Goal: Answer question/provide support

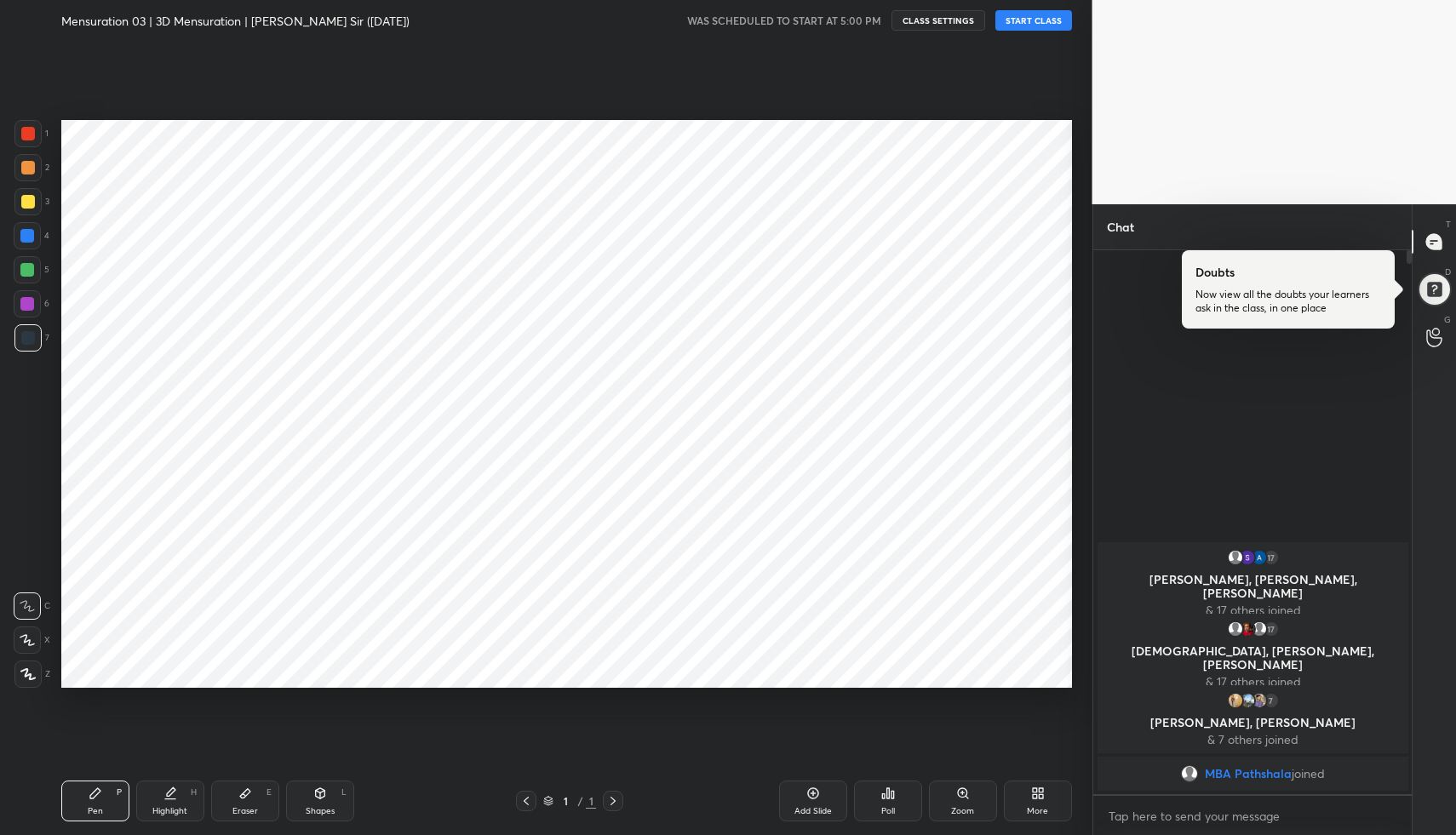
scroll to position [84440, 84139]
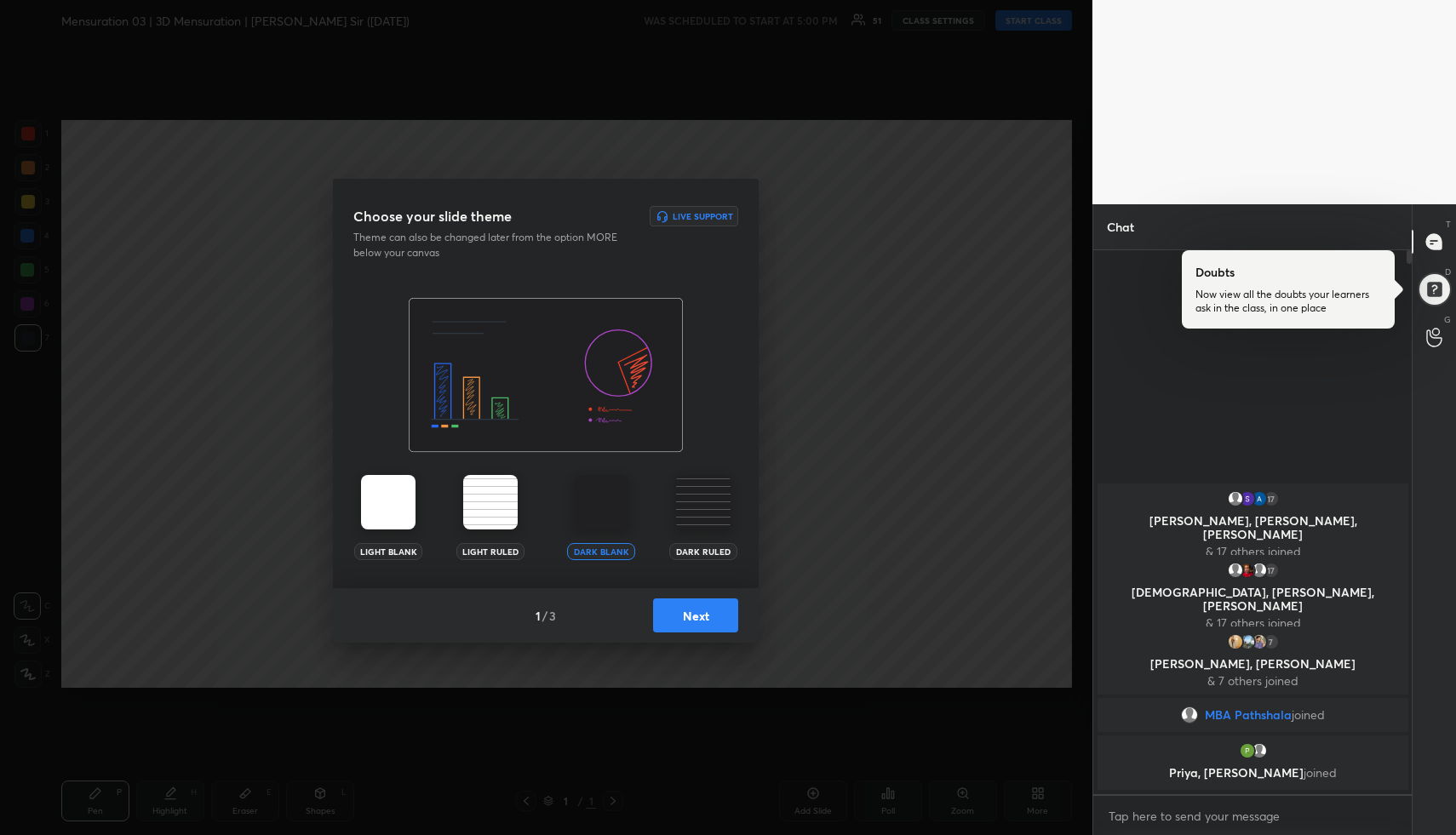
click at [688, 620] on button "Next" at bounding box center [696, 616] width 86 height 34
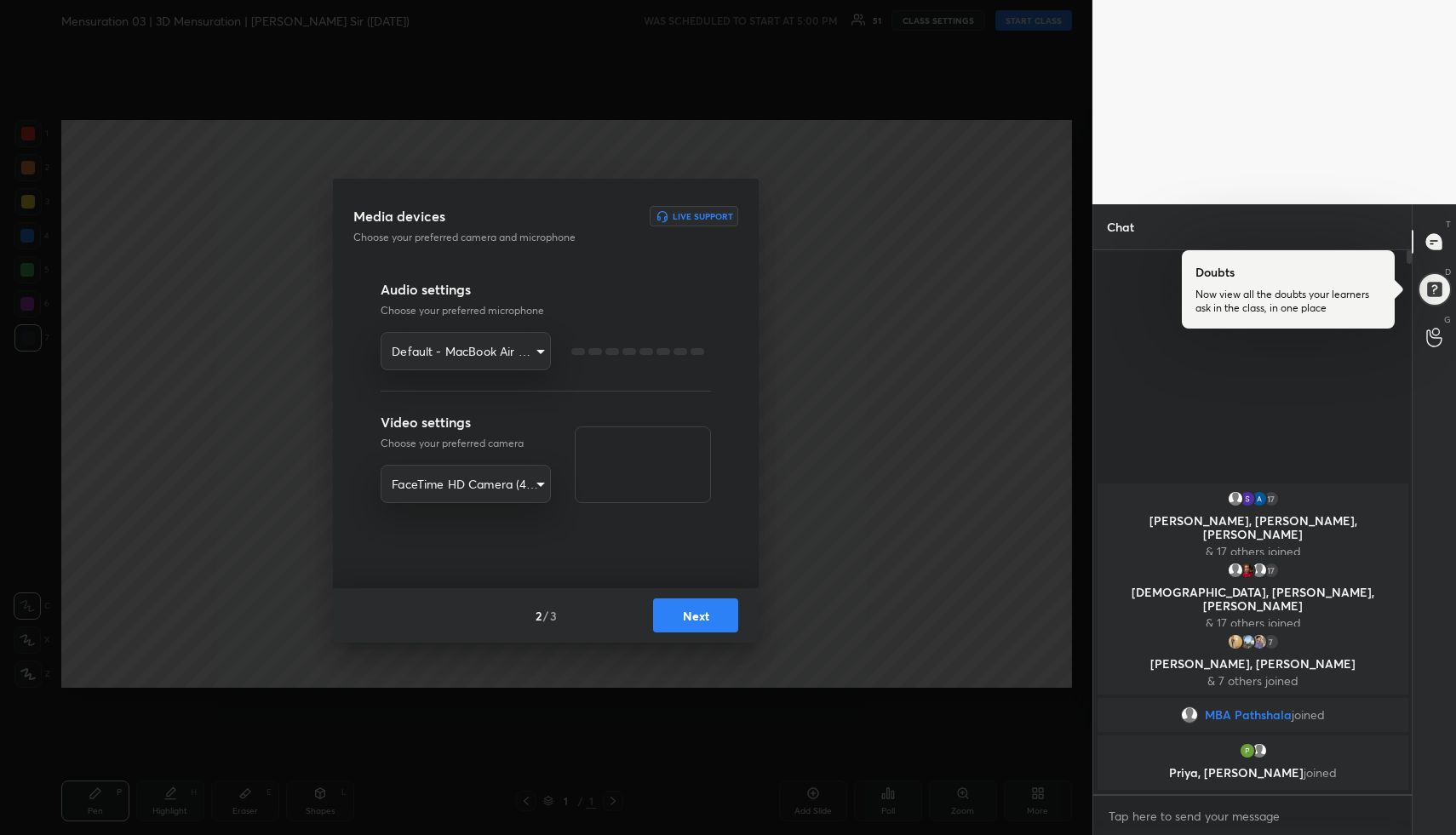
click at [688, 620] on button "Next" at bounding box center [696, 616] width 86 height 34
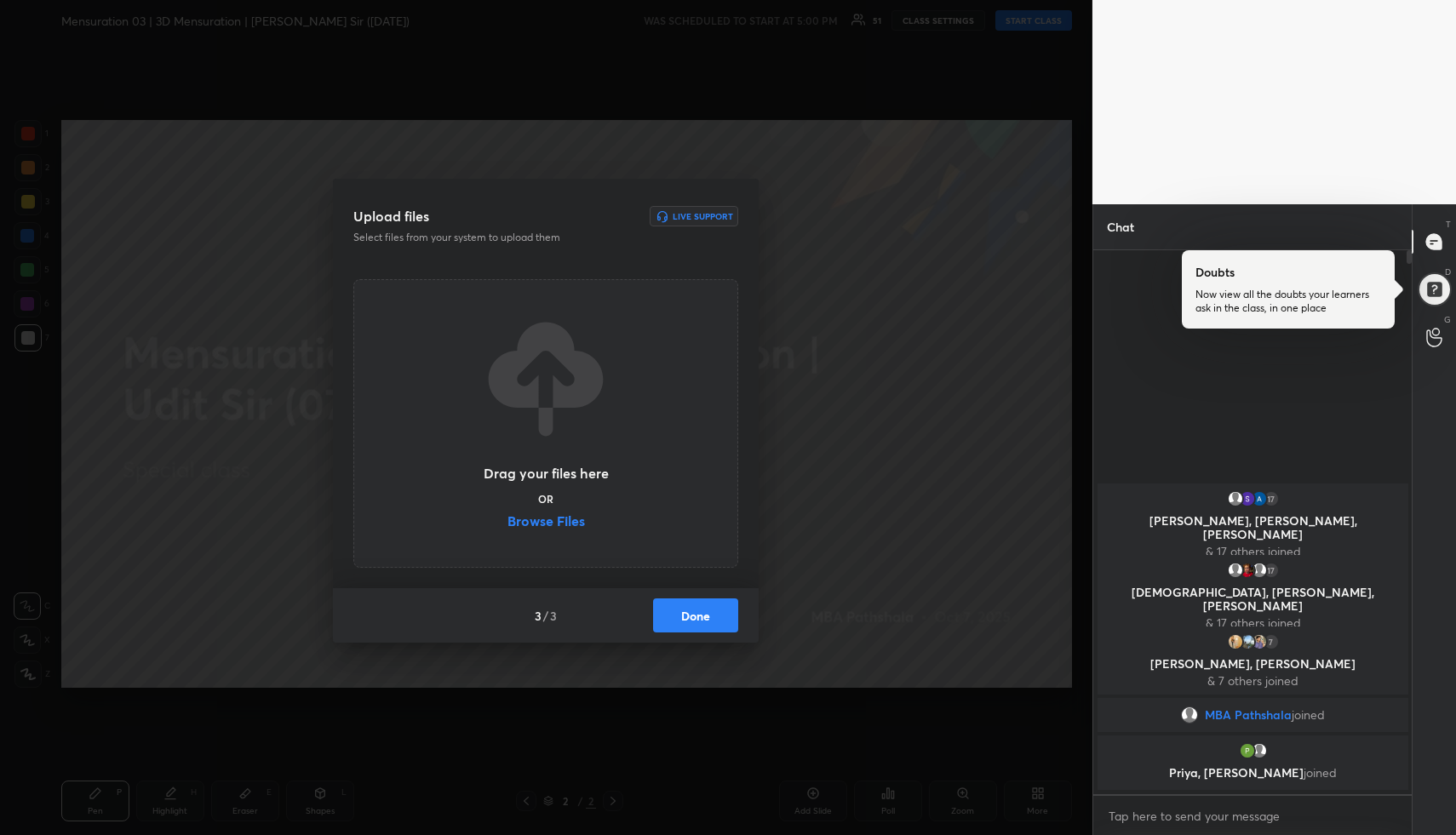
click at [688, 620] on button "Done" at bounding box center [696, 616] width 86 height 34
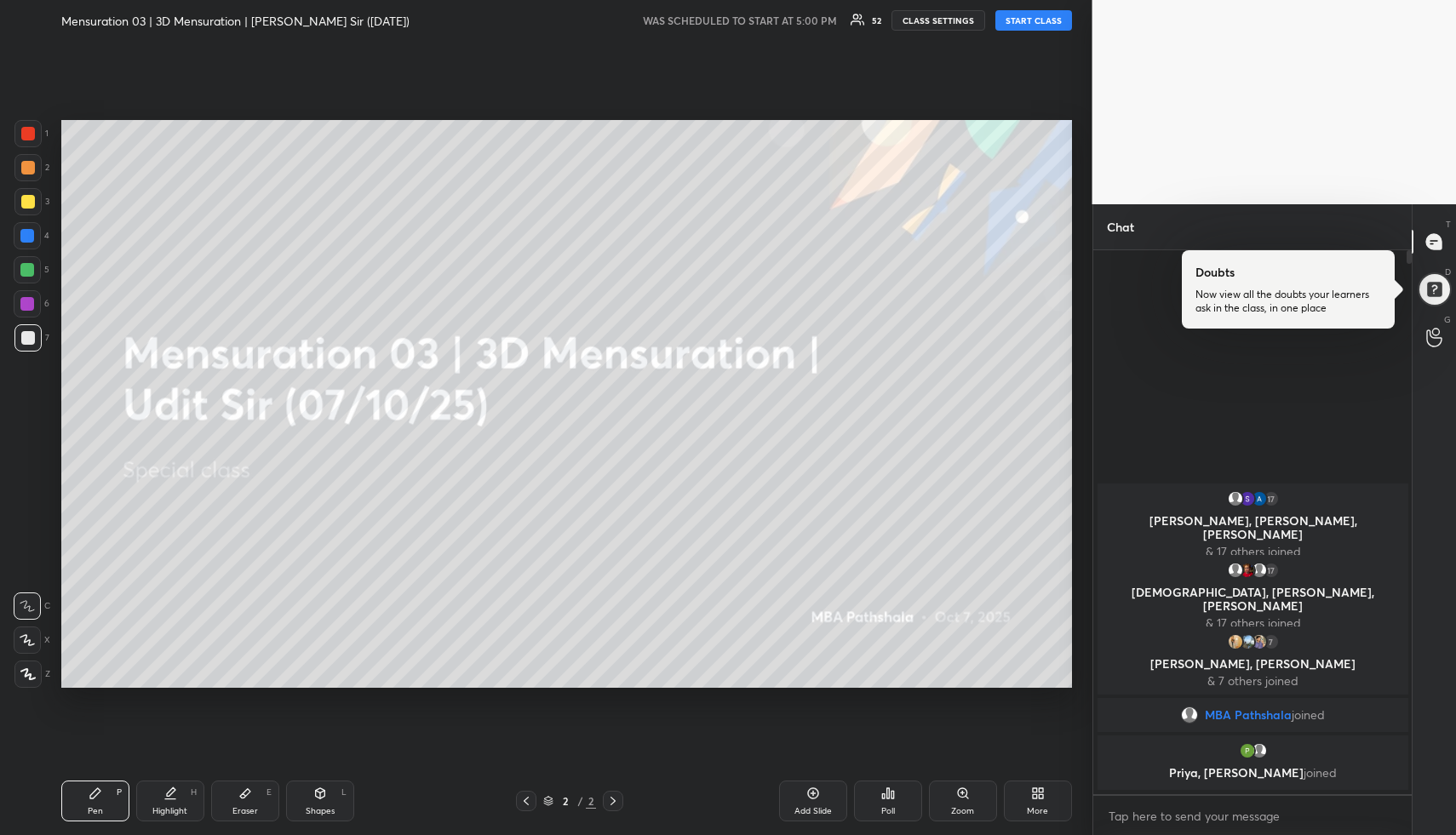
click at [1060, 23] on button "START CLASS" at bounding box center [1033, 20] width 77 height 21
type textarea "x"
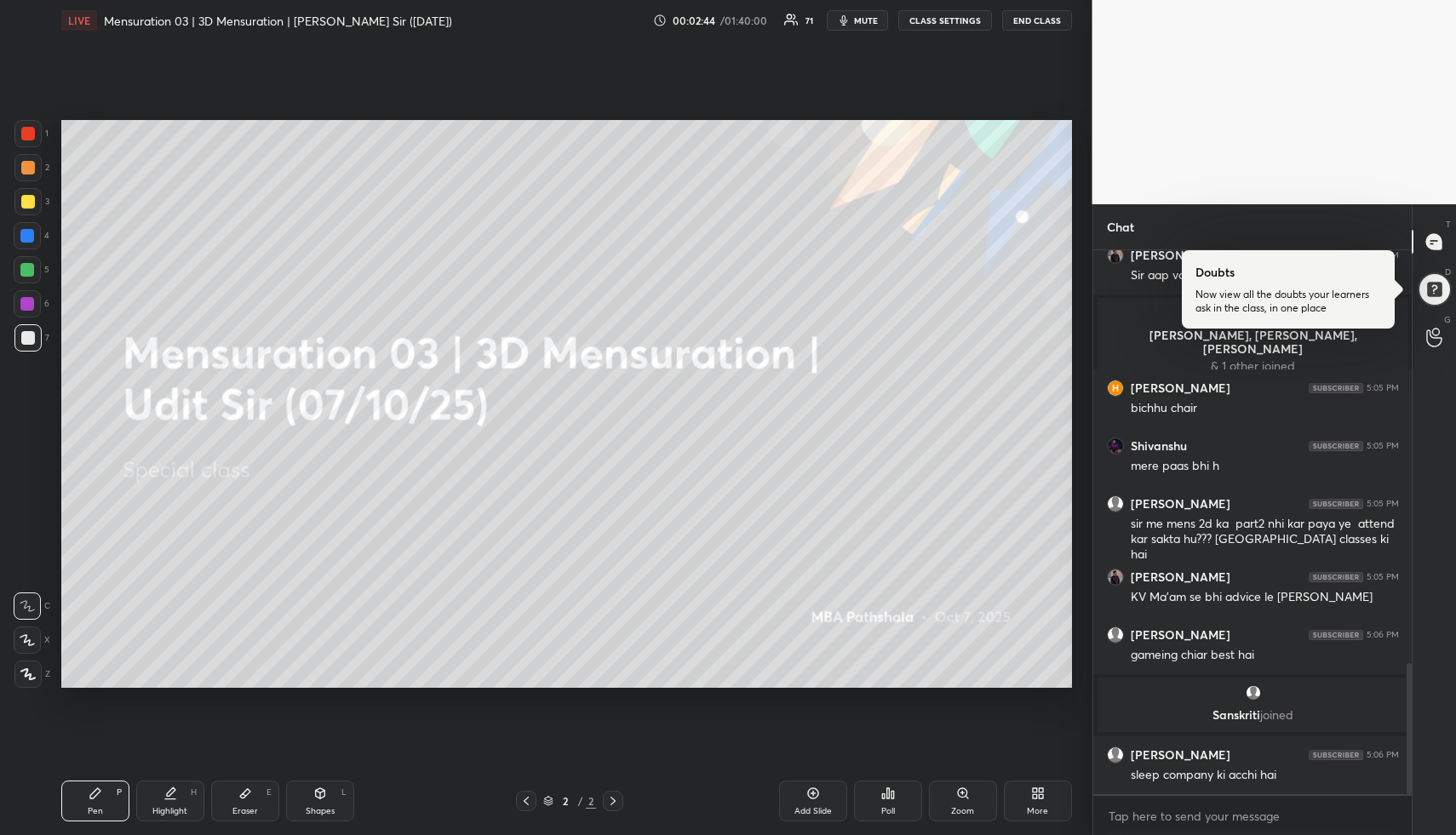
scroll to position [1710, 0]
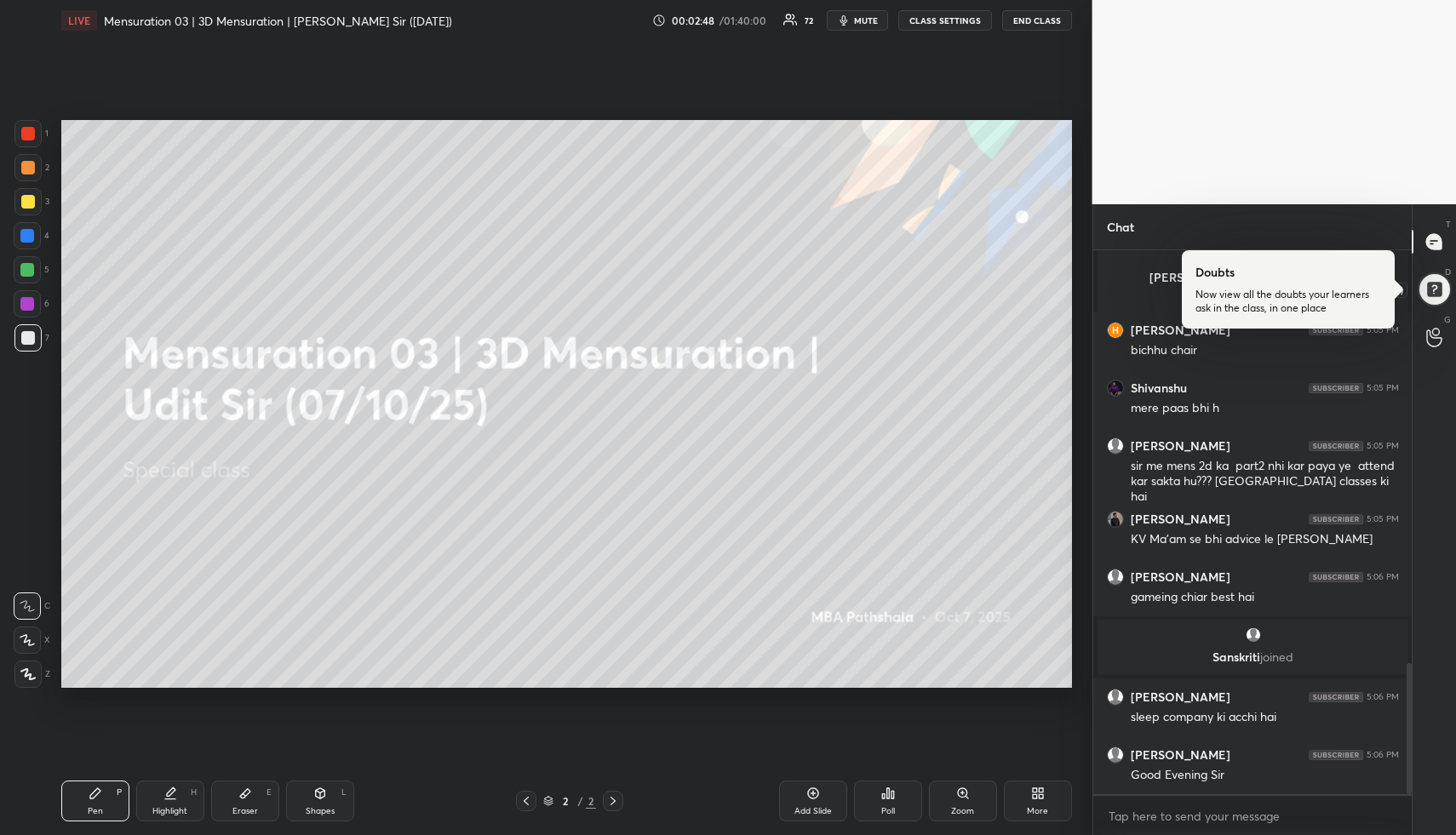
click at [1429, 282] on div at bounding box center [1435, 290] width 34 height 34
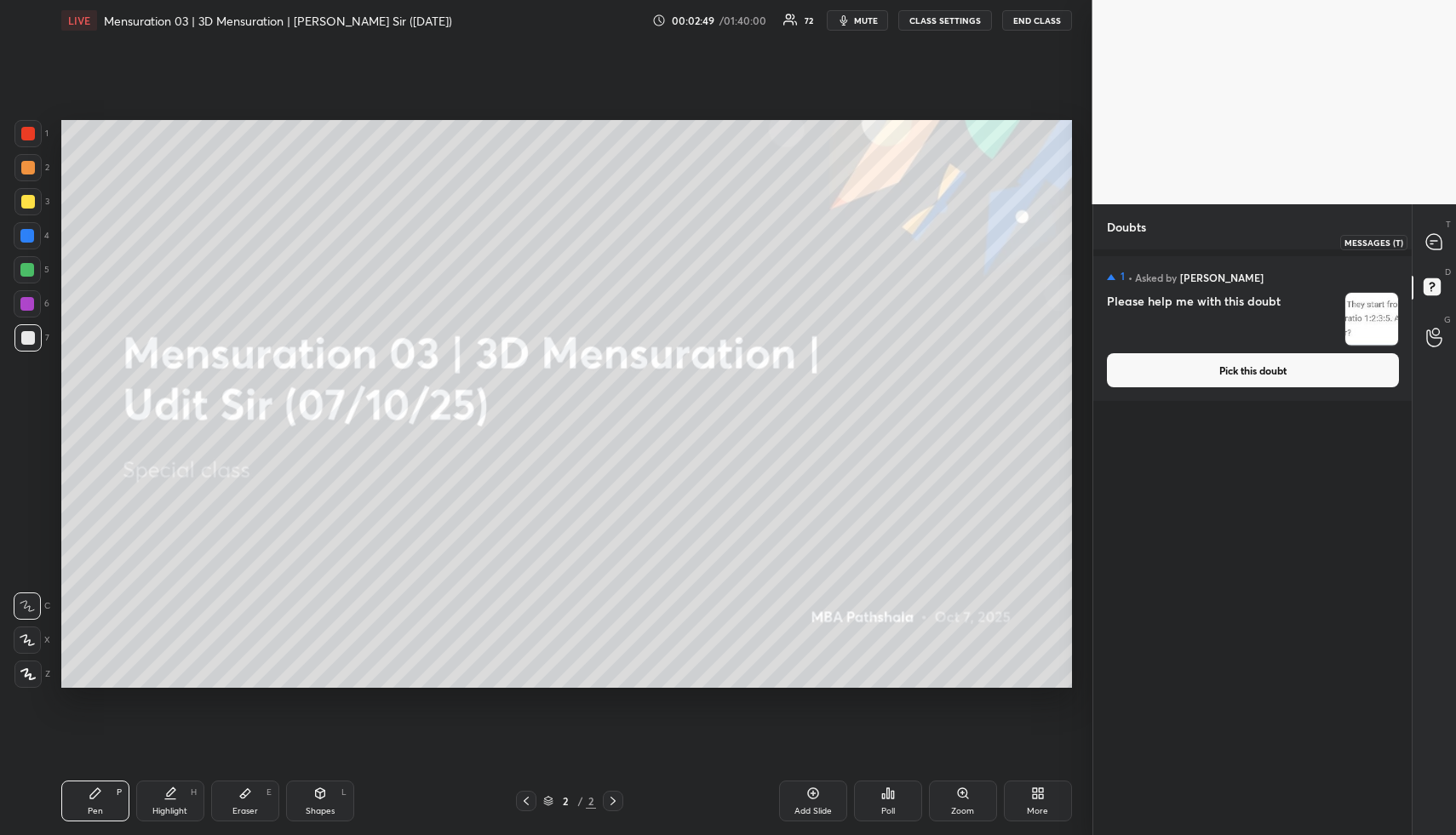
click at [1432, 242] on icon at bounding box center [1433, 241] width 15 height 15
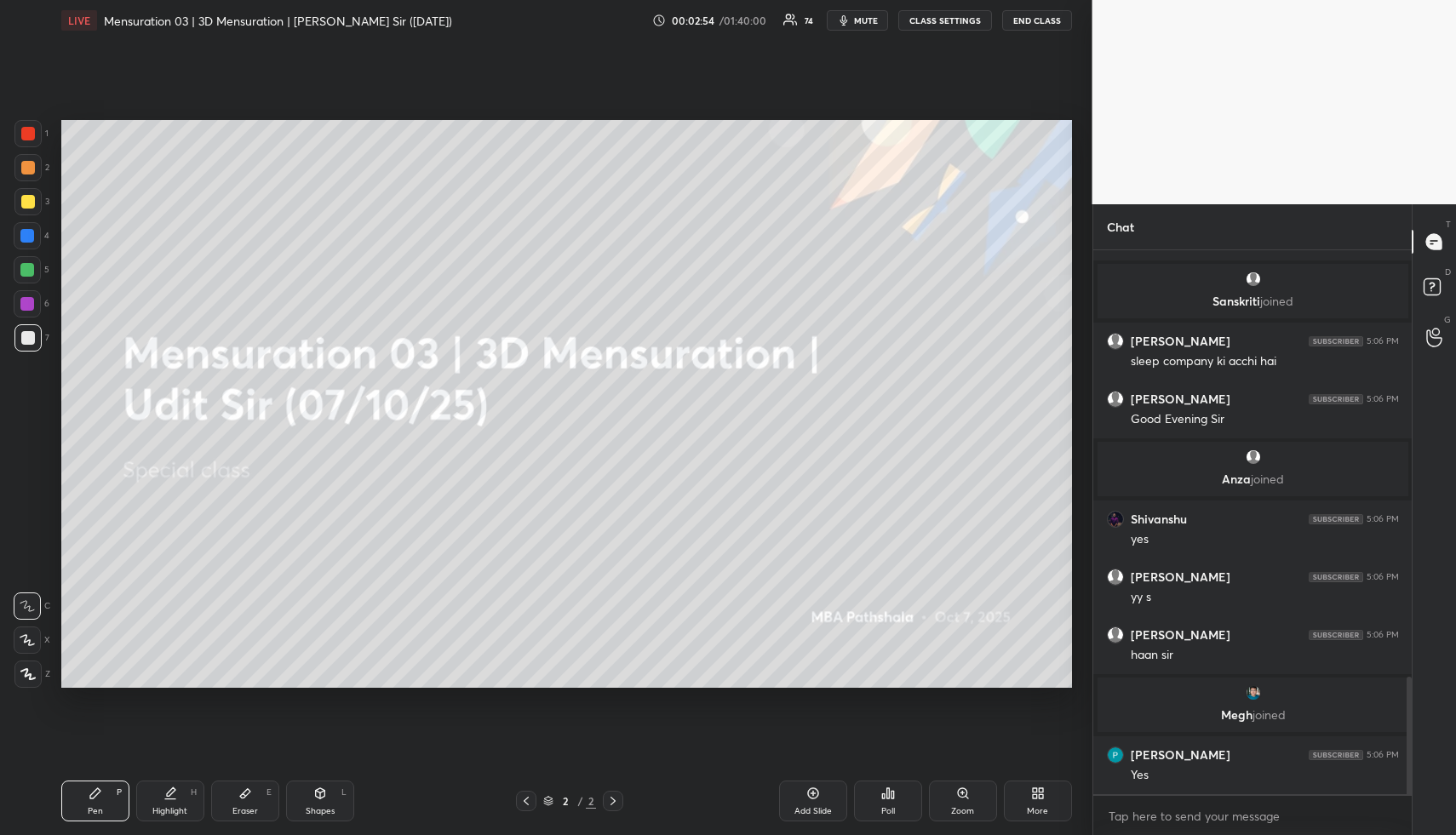
scroll to position [2023, 0]
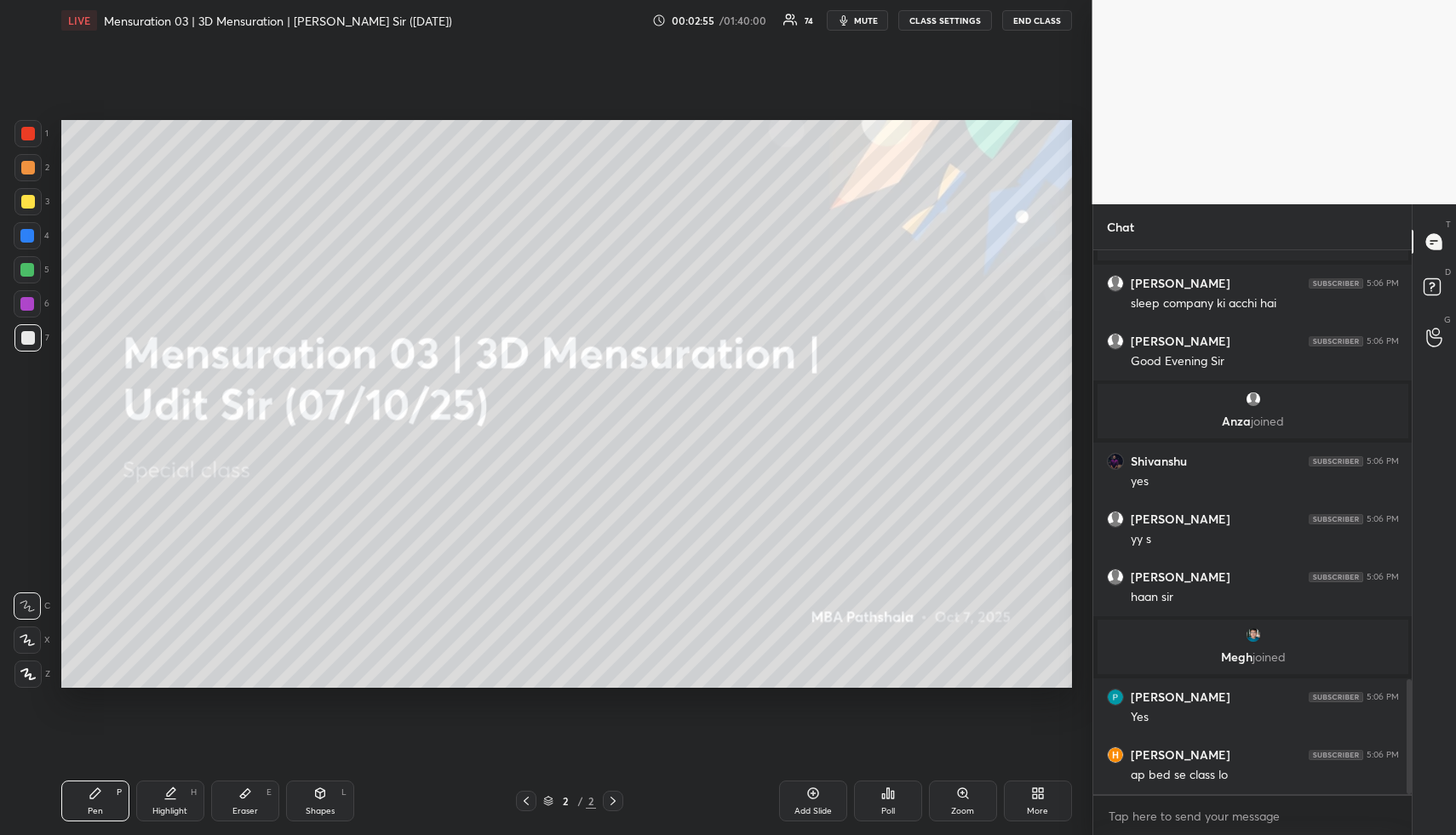
click at [1041, 805] on div "More" at bounding box center [1038, 801] width 68 height 41
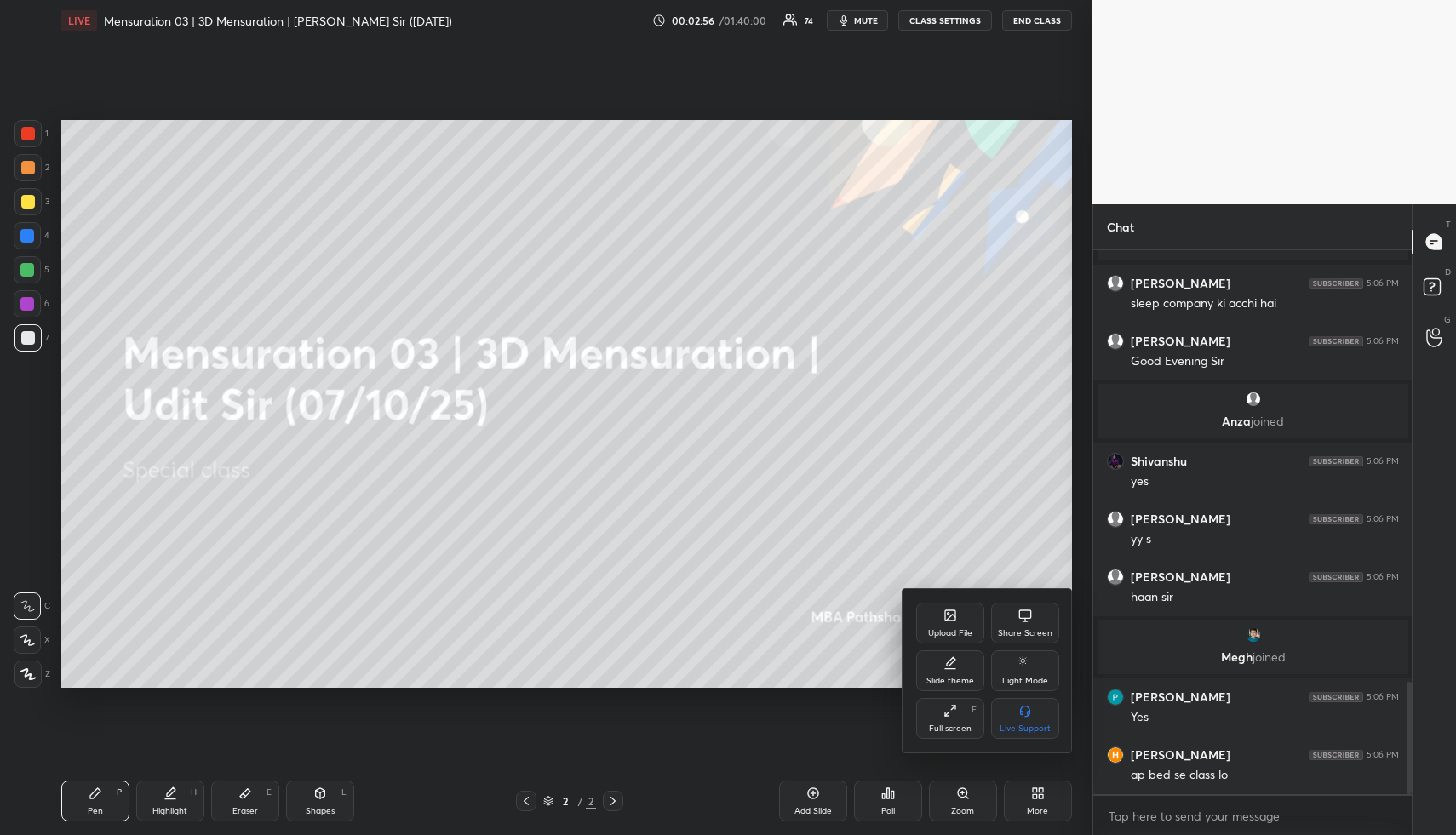
scroll to position [2081, 0]
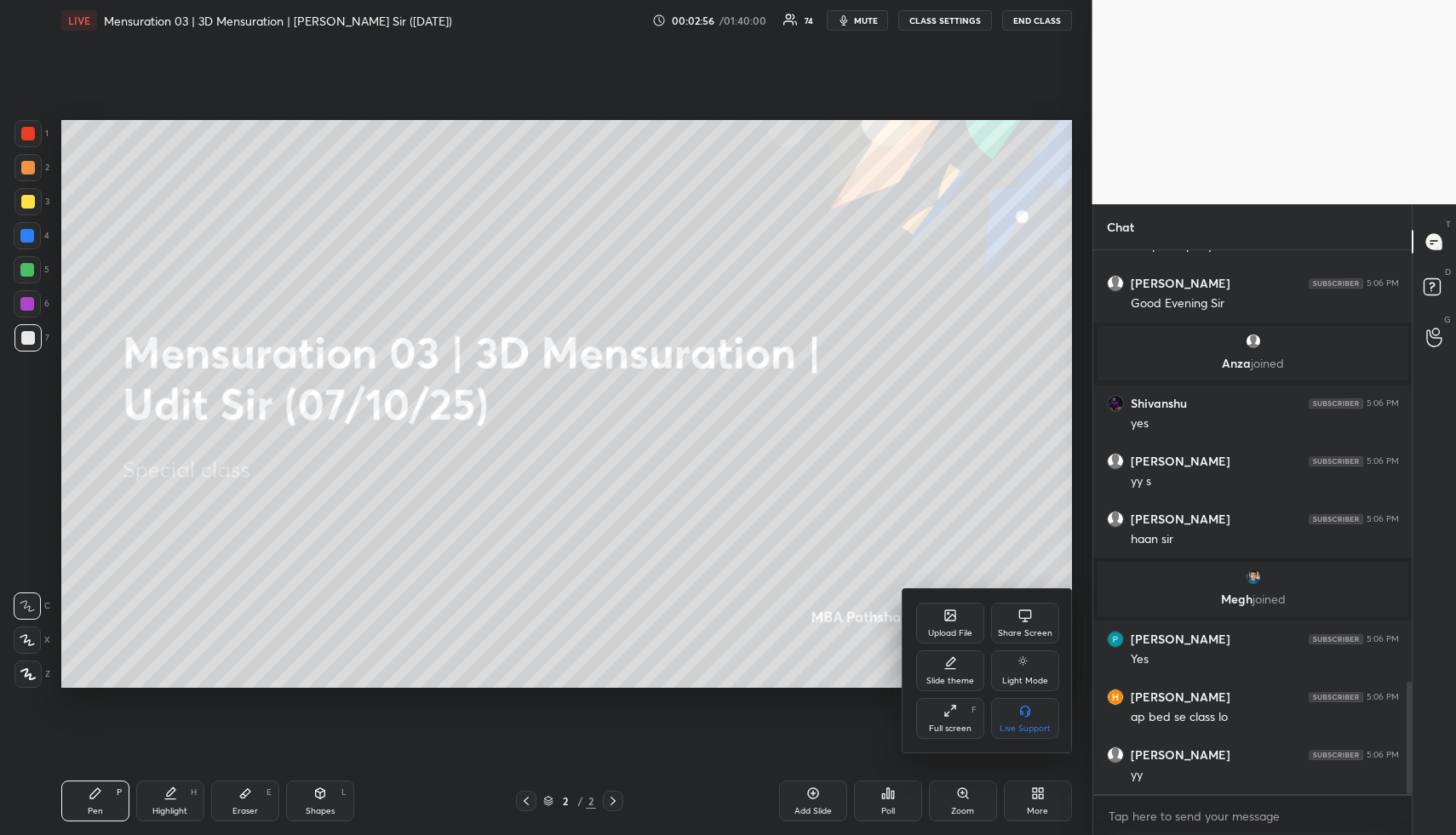
click at [943, 622] on icon at bounding box center [950, 616] width 14 height 14
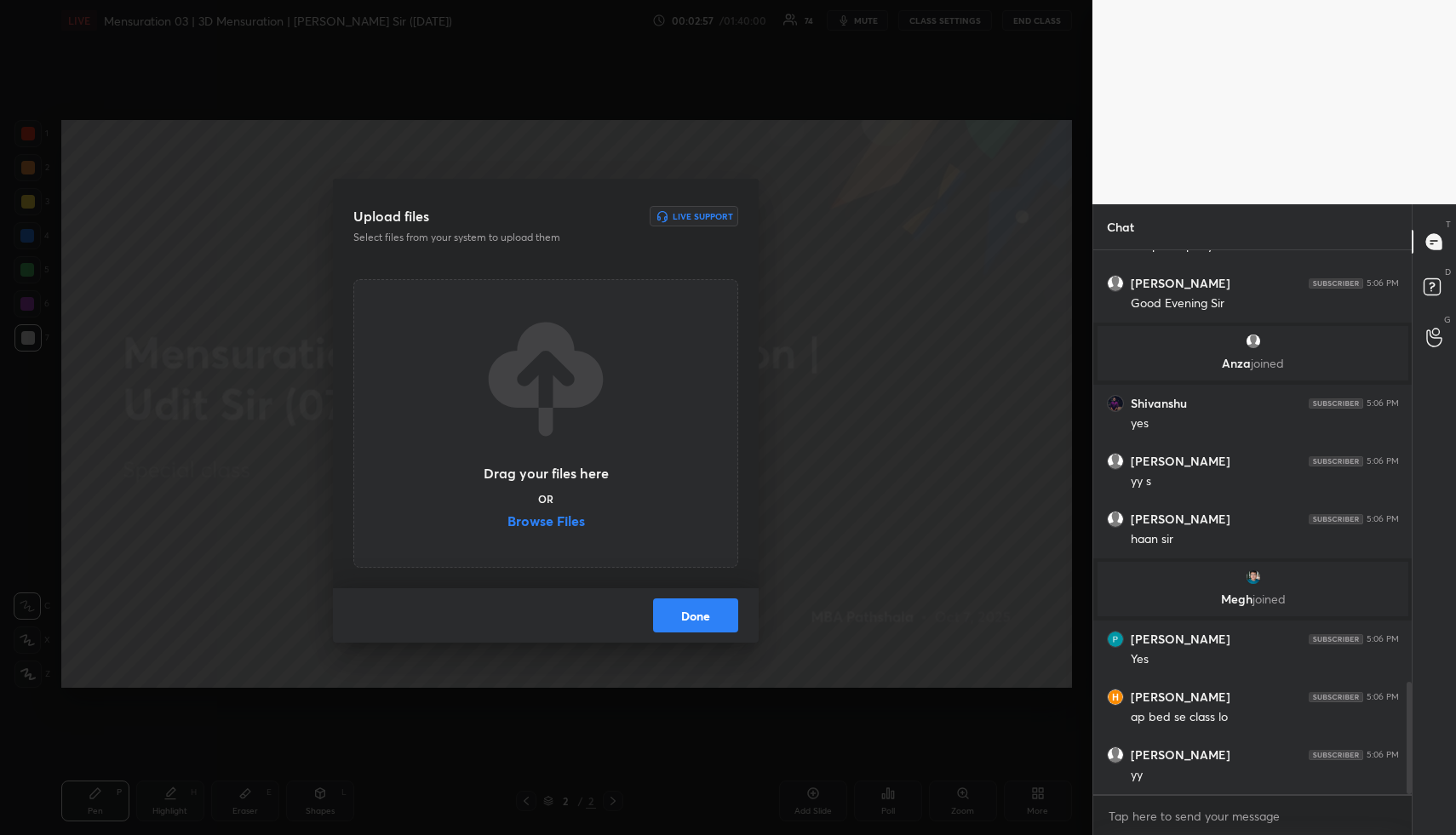
click at [573, 515] on label "Browse Files" at bounding box center [546, 523] width 78 height 18
click at [508, 515] on input "Browse Files" at bounding box center [508, 523] width 0 height 18
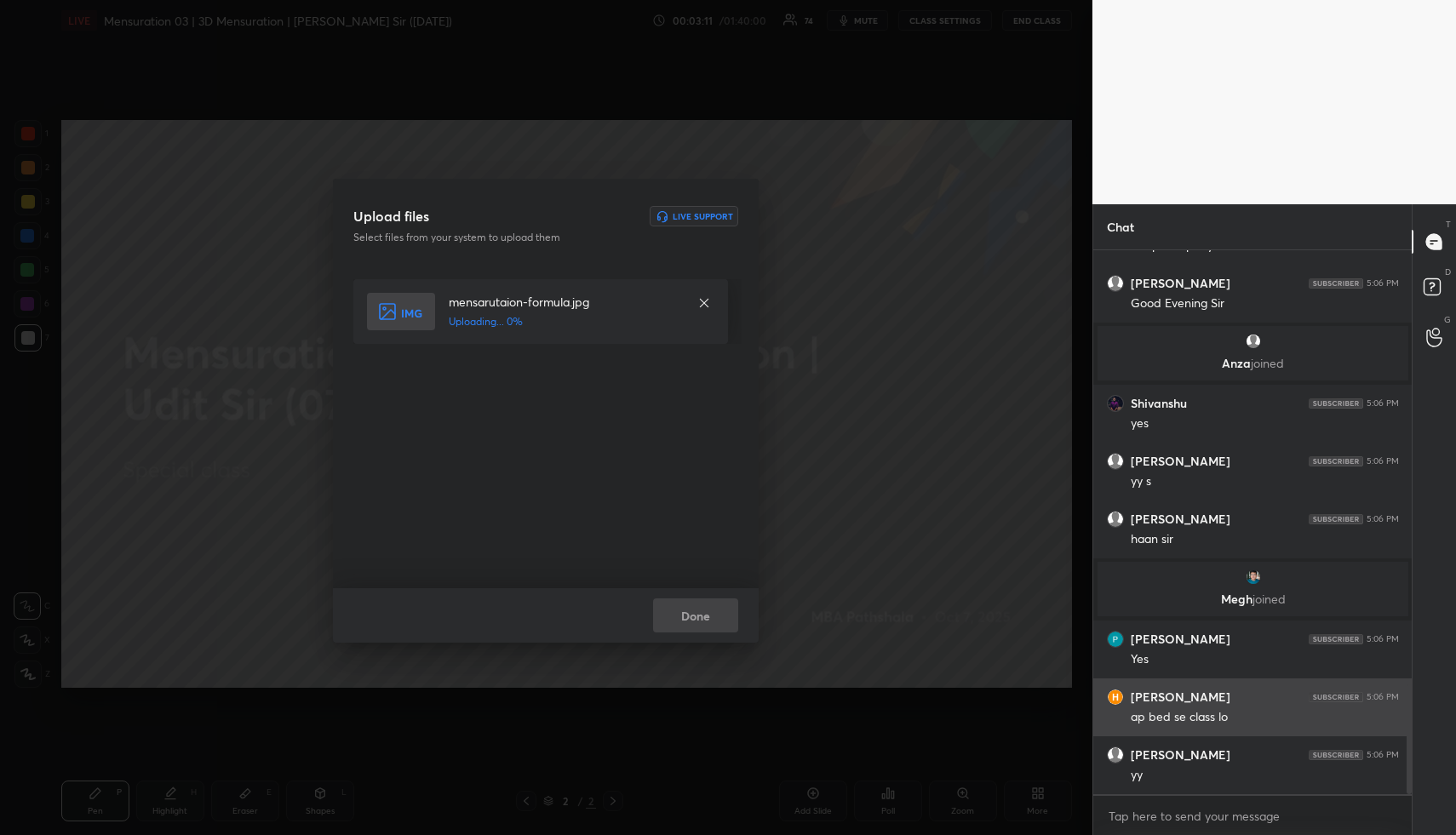
scroll to position [2140, 0]
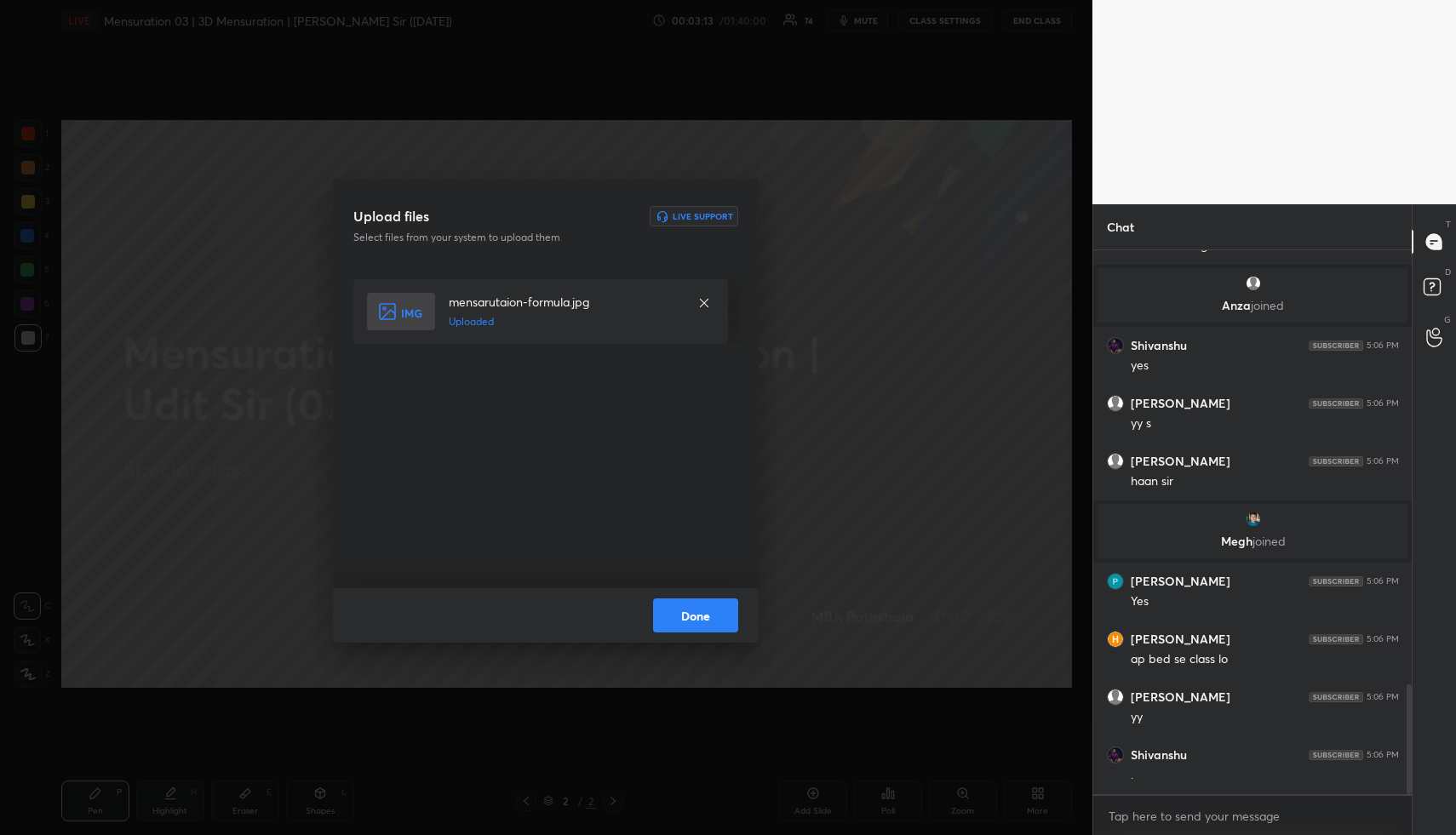
click at [707, 615] on button "Done" at bounding box center [696, 616] width 86 height 34
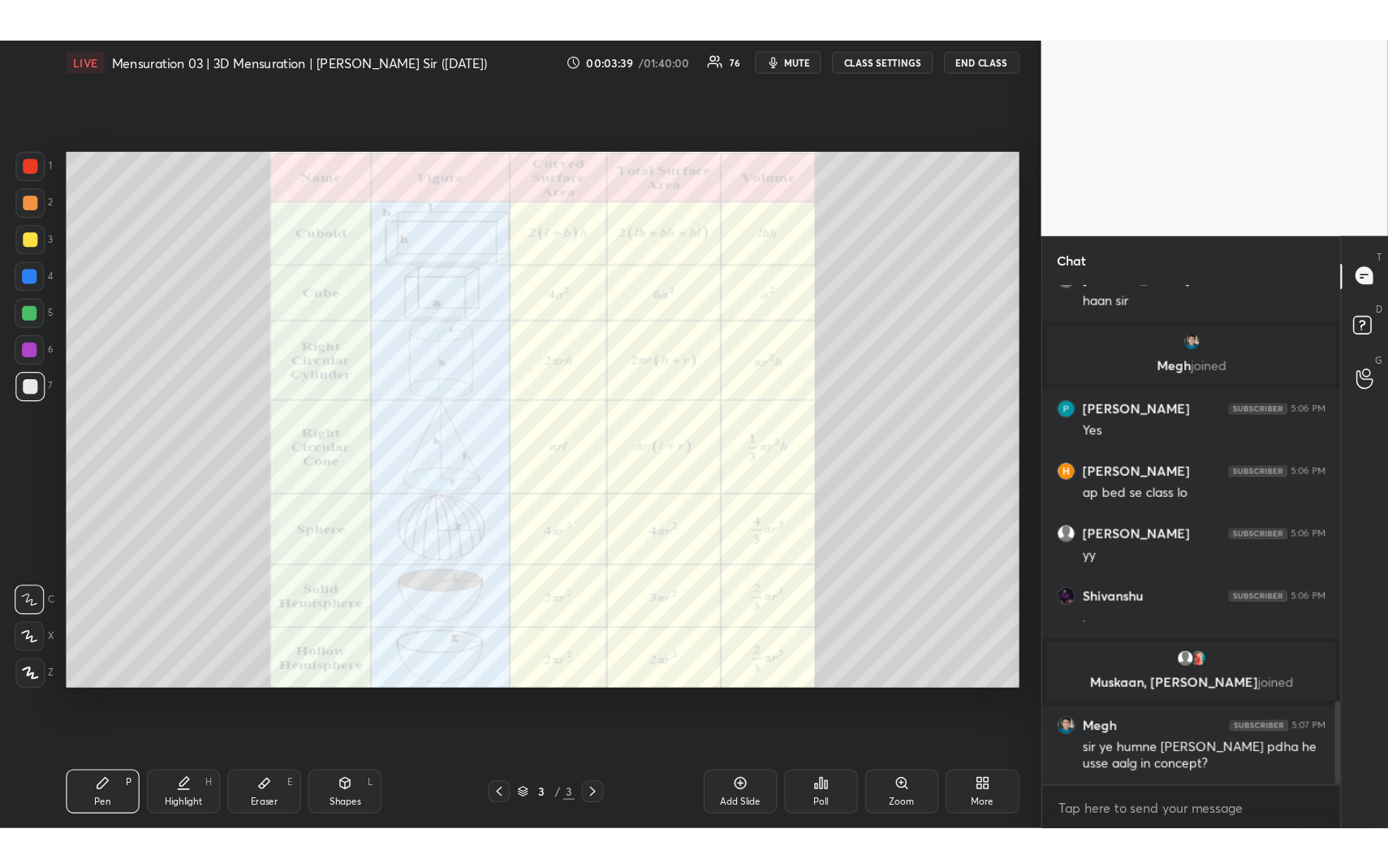
scroll to position [624, 290]
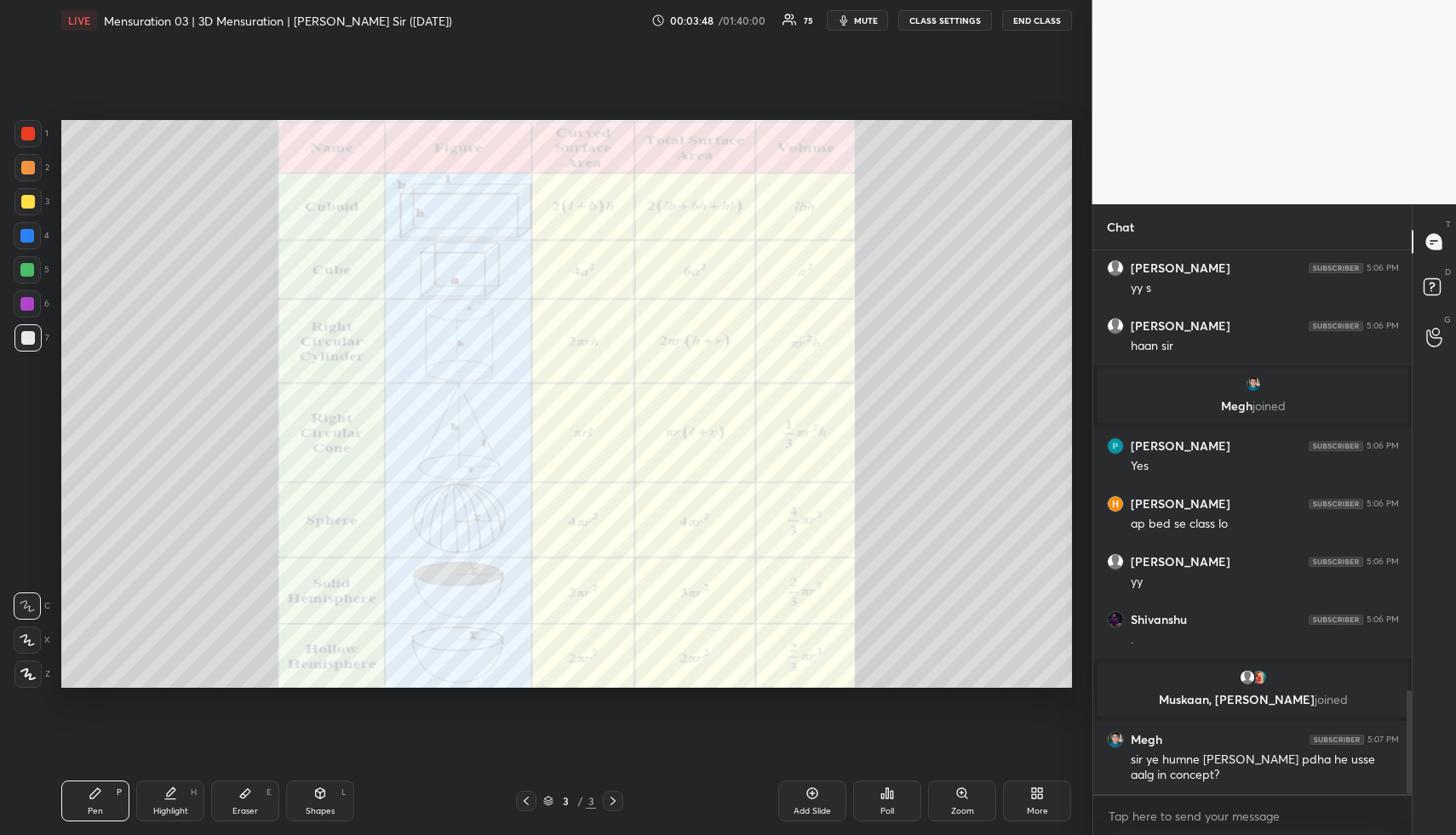
click at [177, 798] on div "Highlight H" at bounding box center [170, 801] width 68 height 41
drag, startPoint x: 180, startPoint y: 802, endPoint x: 198, endPoint y: 757, distance: 48.5
click at [178, 802] on div "Highlight H" at bounding box center [170, 801] width 68 height 41
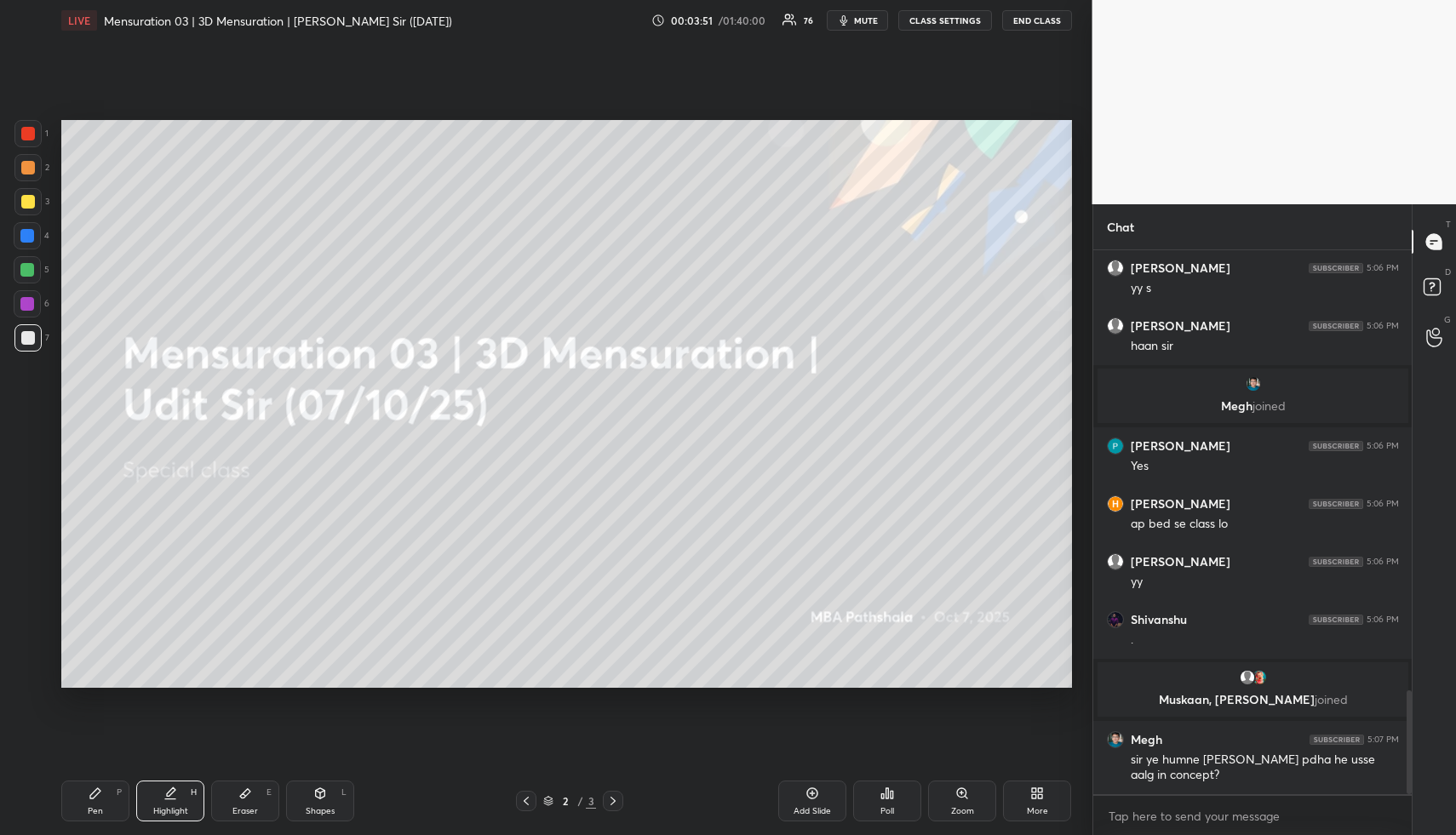
click at [330, 799] on div "Shapes L" at bounding box center [320, 801] width 68 height 41
click at [330, 800] on div "Shapes L" at bounding box center [320, 801] width 68 height 41
click at [28, 130] on div at bounding box center [28, 134] width 14 height 14
click at [29, 129] on div at bounding box center [28, 134] width 14 height 14
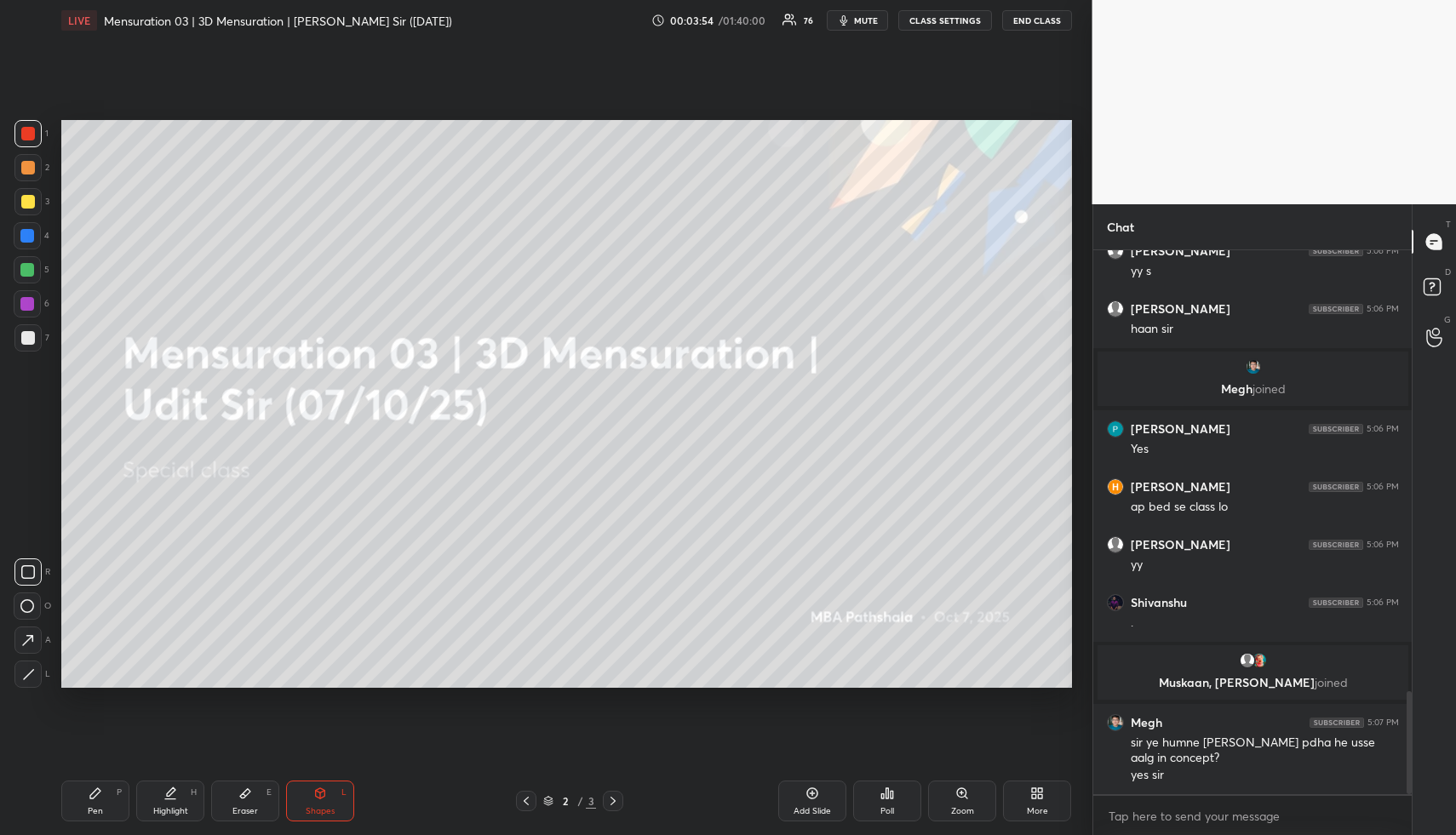
click at [29, 575] on icon at bounding box center [28, 572] width 14 height 14
click at [183, 784] on div "Highlight H" at bounding box center [170, 801] width 68 height 41
click at [183, 794] on div "Highlight H" at bounding box center [170, 801] width 68 height 41
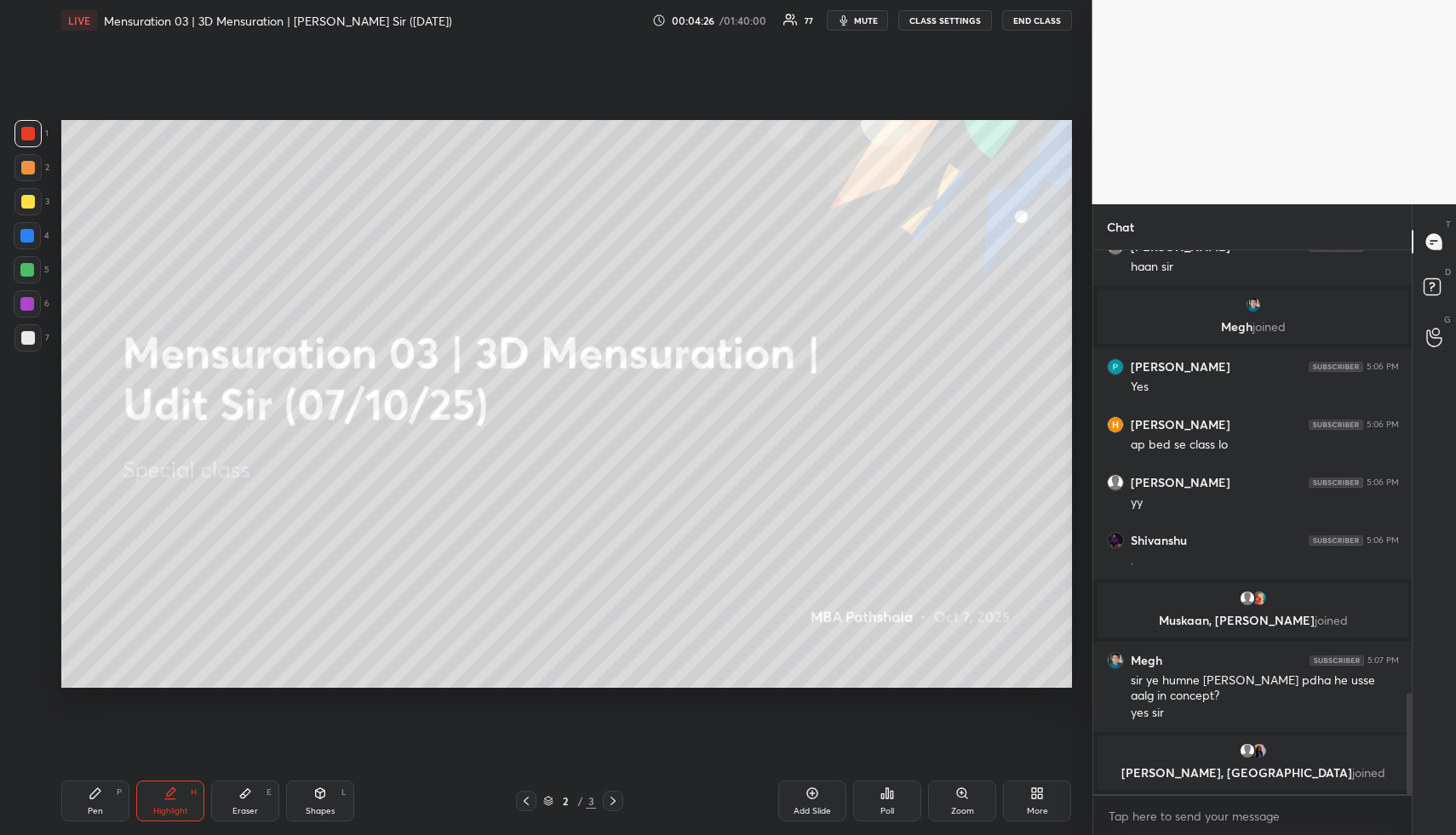
click at [169, 807] on div "Highlight" at bounding box center [170, 811] width 35 height 9
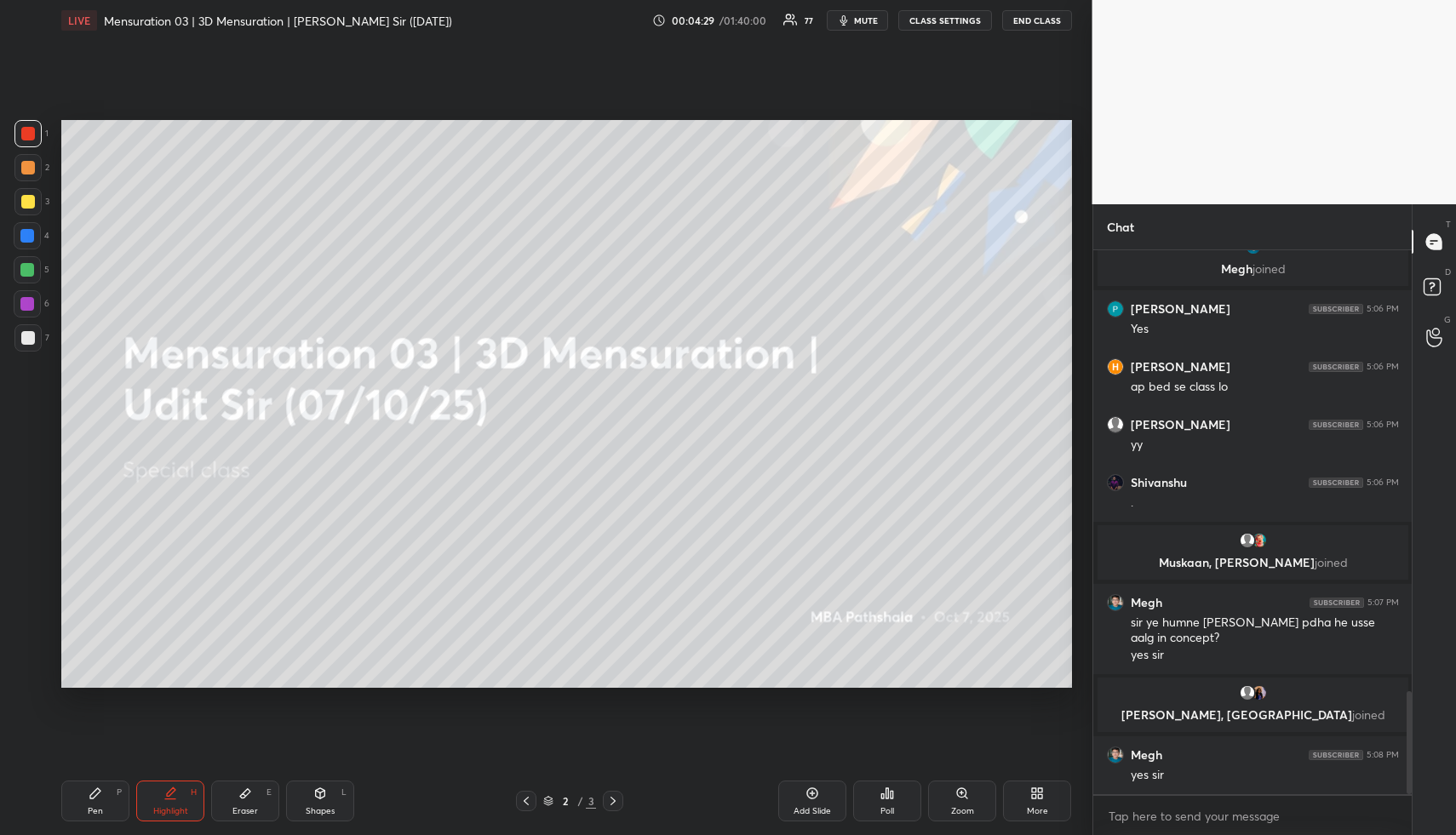
scroll to position [2326, 0]
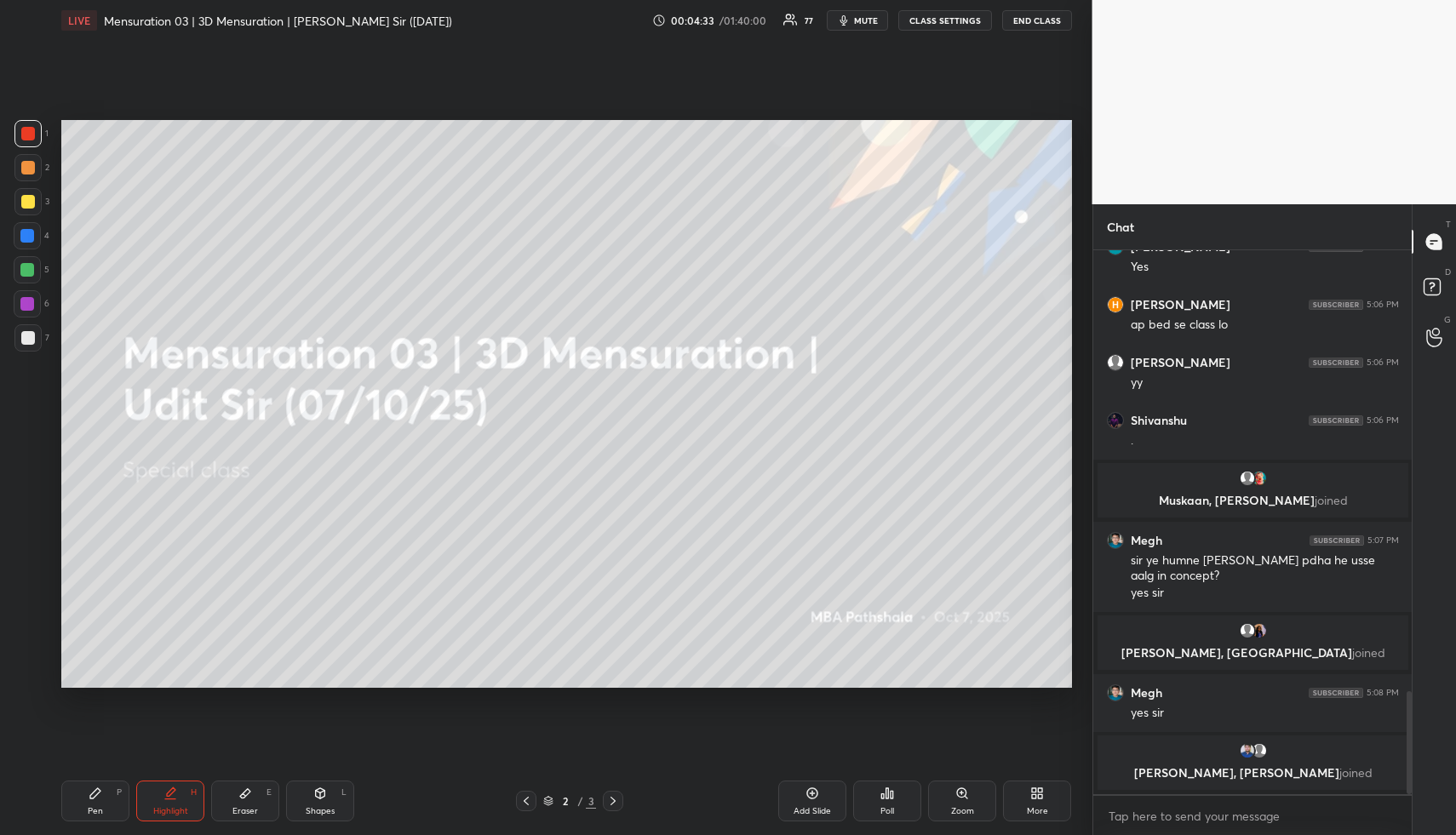
drag, startPoint x: 319, startPoint y: 797, endPoint x: 313, endPoint y: 777, distance: 20.9
click at [317, 797] on icon at bounding box center [319, 793] width 9 height 10
click at [24, 175] on div at bounding box center [28, 167] width 27 height 27
click at [31, 166] on div at bounding box center [28, 168] width 14 height 14
click at [90, 812] on div "Pen" at bounding box center [95, 811] width 15 height 9
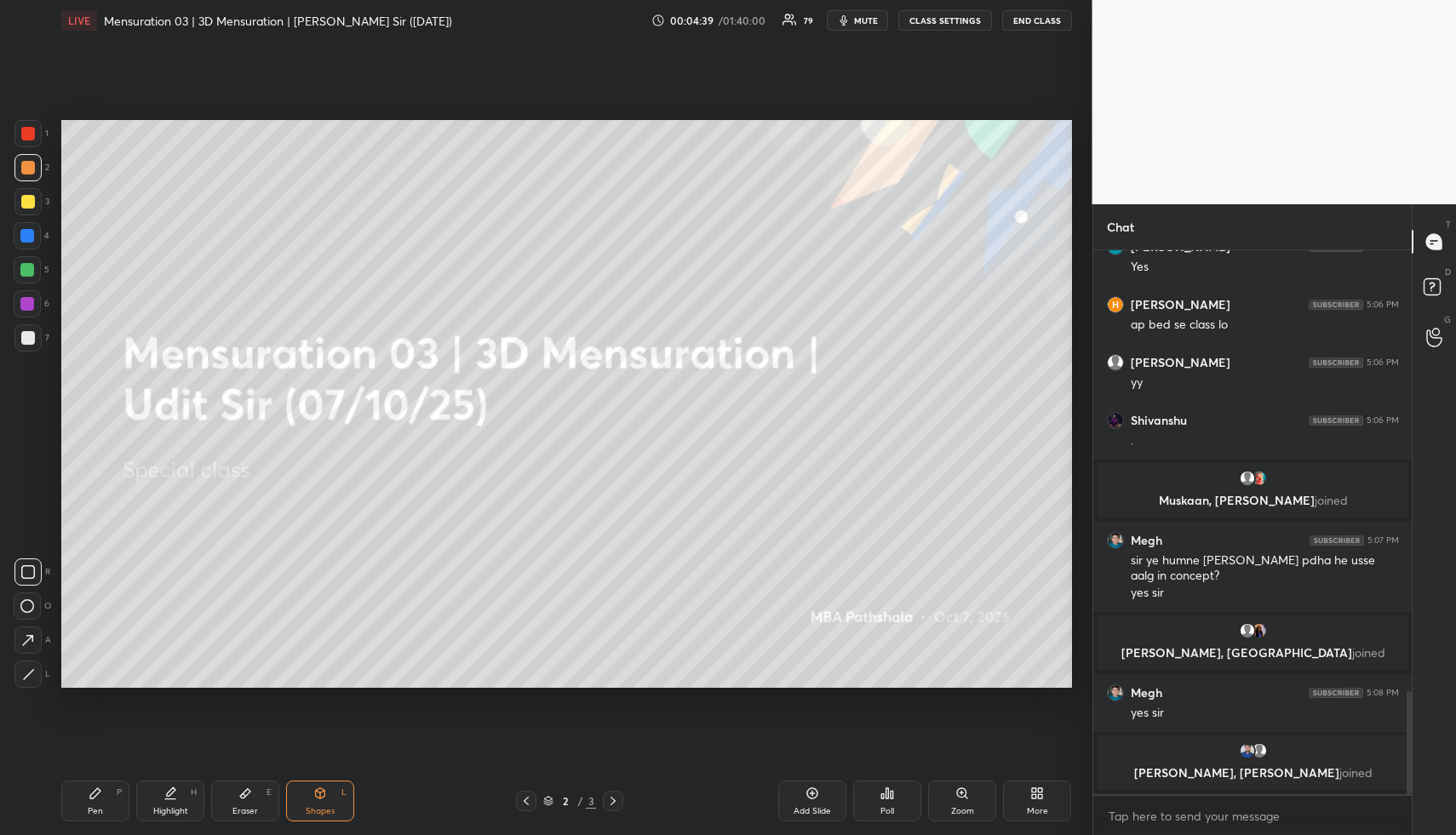
drag, startPoint x: 92, startPoint y: 806, endPoint x: 82, endPoint y: 728, distance: 78.6
click at [92, 799] on div "Pen P" at bounding box center [96, 801] width 68 height 41
click at [19, 190] on div at bounding box center [28, 201] width 27 height 27
click at [22, 194] on div at bounding box center [28, 201] width 27 height 27
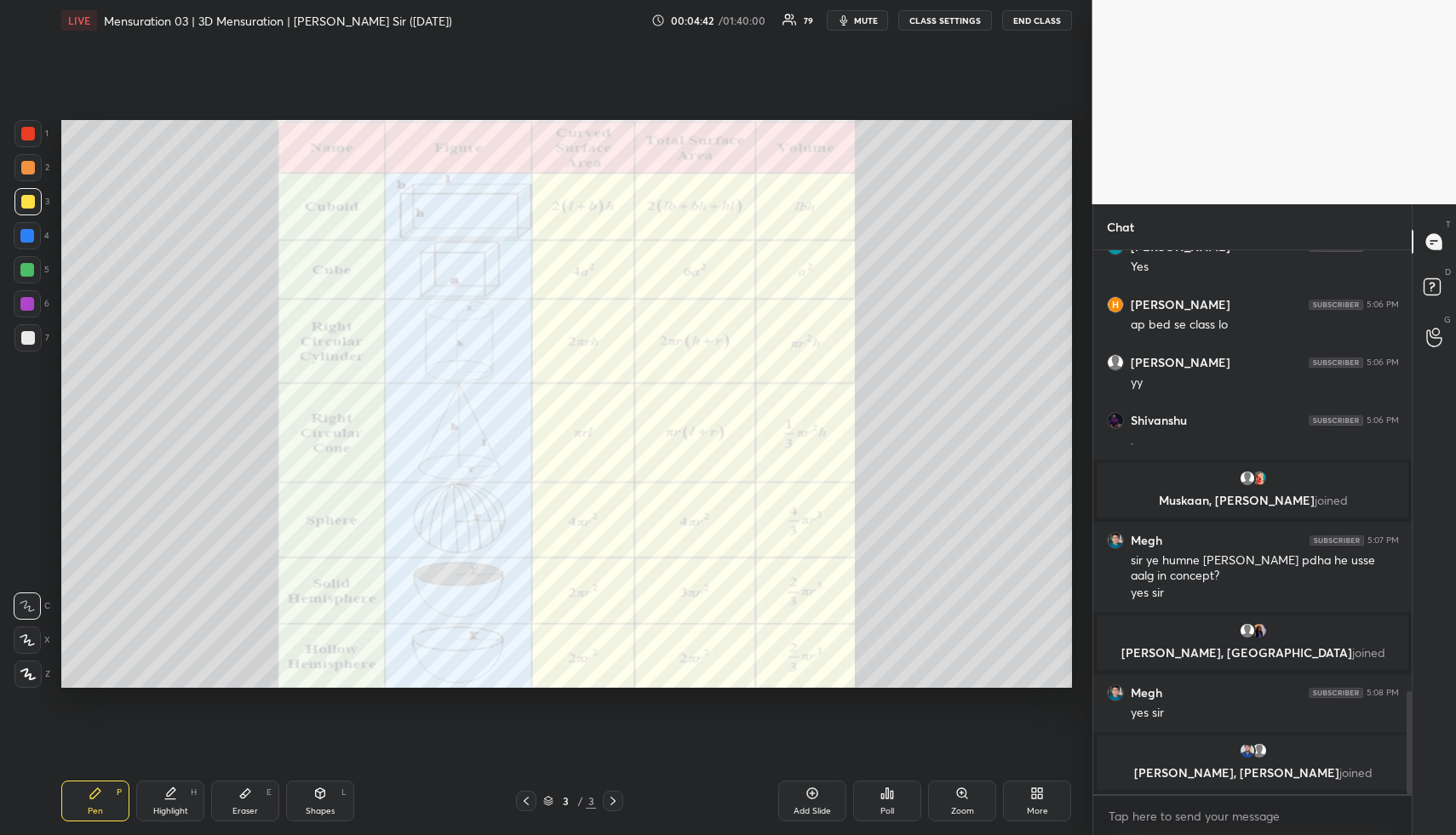
drag, startPoint x: 172, startPoint y: 803, endPoint x: 176, endPoint y: 774, distance: 29.3
click at [170, 804] on div "Highlight H" at bounding box center [170, 801] width 68 height 41
drag, startPoint x: 165, startPoint y: 800, endPoint x: 158, endPoint y: 759, distance: 41.6
click at [164, 798] on div "Highlight H" at bounding box center [170, 801] width 68 height 41
click at [29, 135] on div at bounding box center [28, 134] width 14 height 14
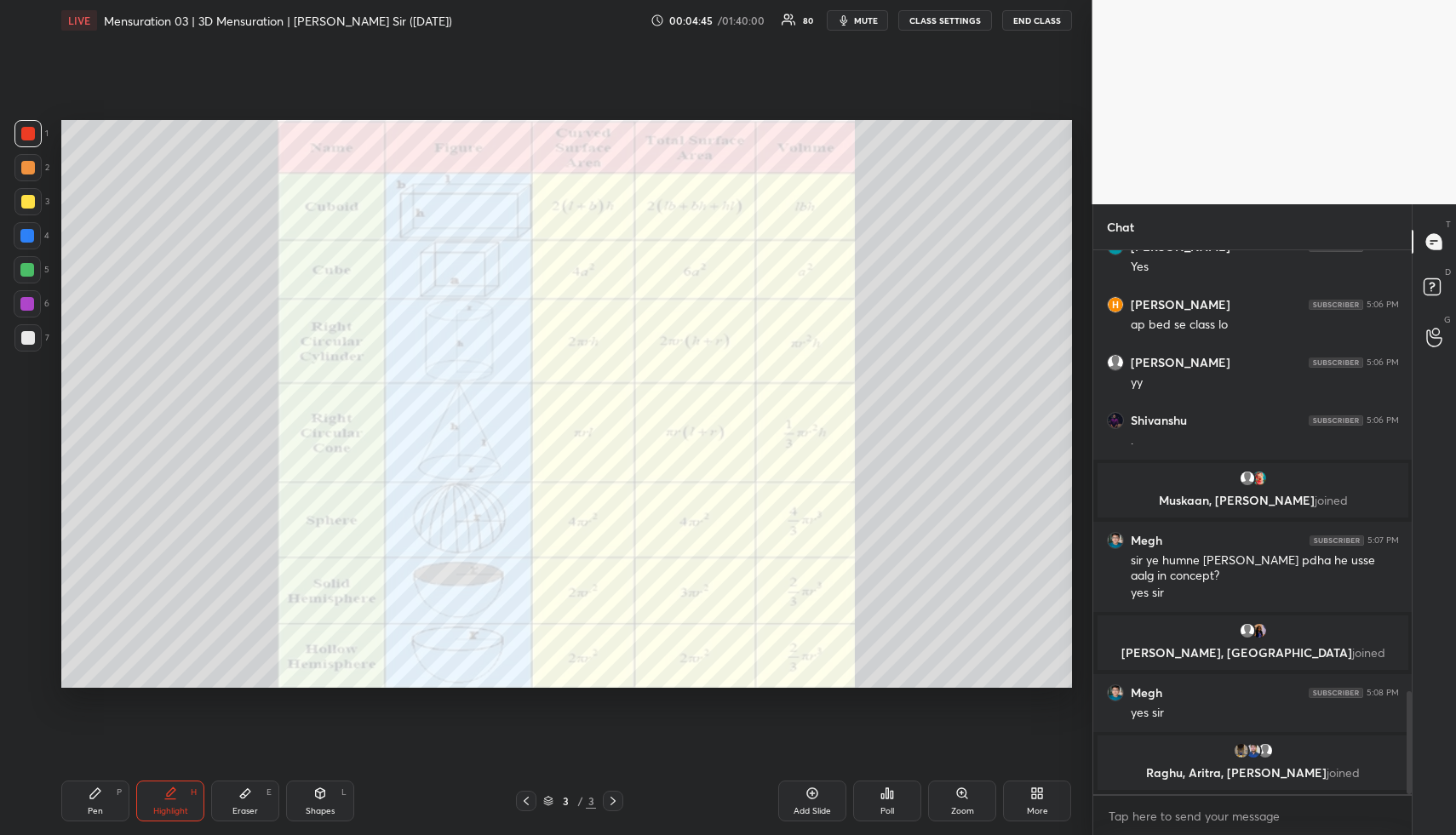
drag, startPoint x: 322, startPoint y: 805, endPoint x: 290, endPoint y: 711, distance: 99.3
click at [318, 796] on div "Shapes L" at bounding box center [320, 801] width 68 height 41
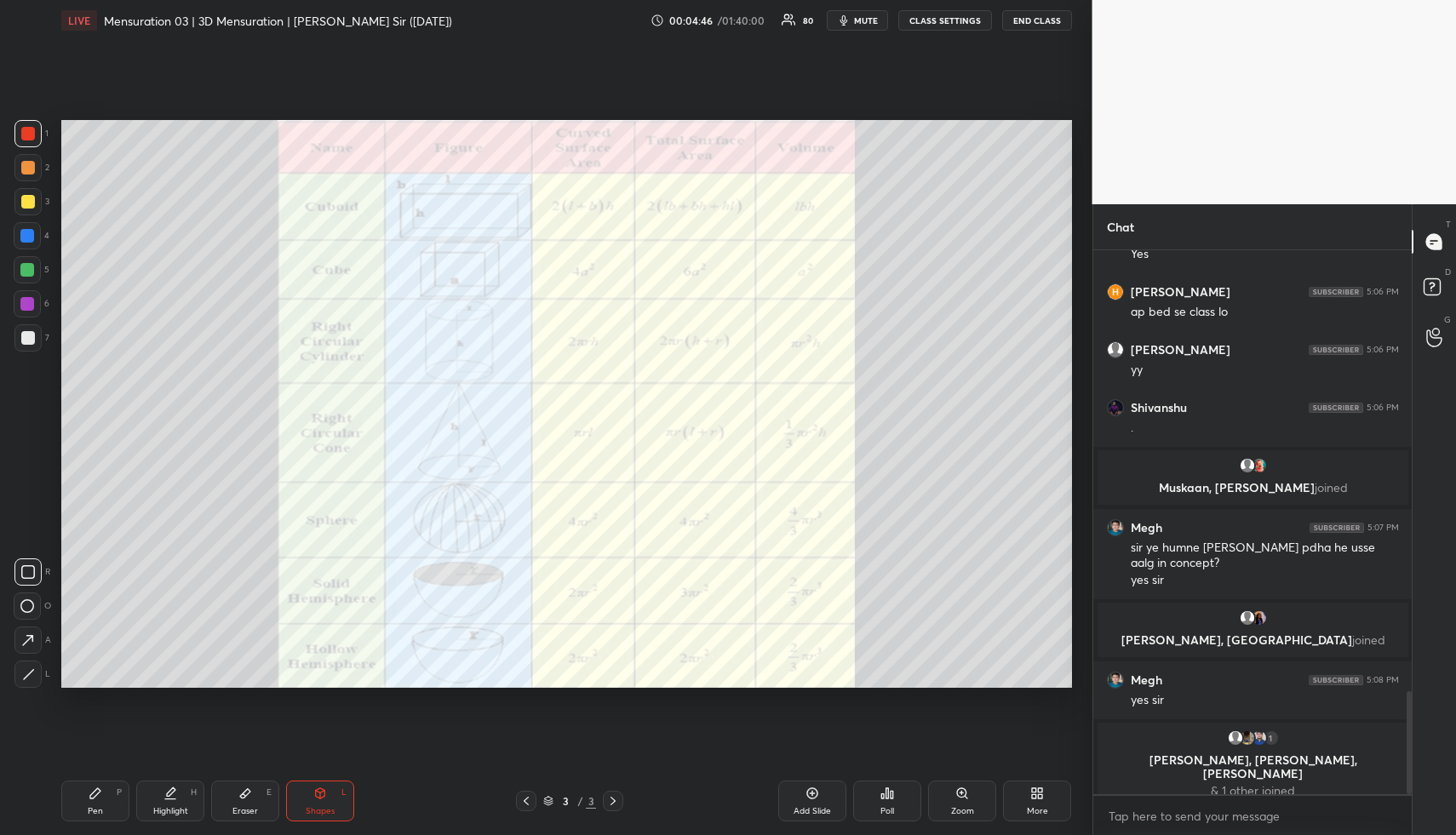
click at [22, 132] on div at bounding box center [28, 134] width 14 height 14
click at [174, 794] on div "Highlight H" at bounding box center [170, 801] width 68 height 41
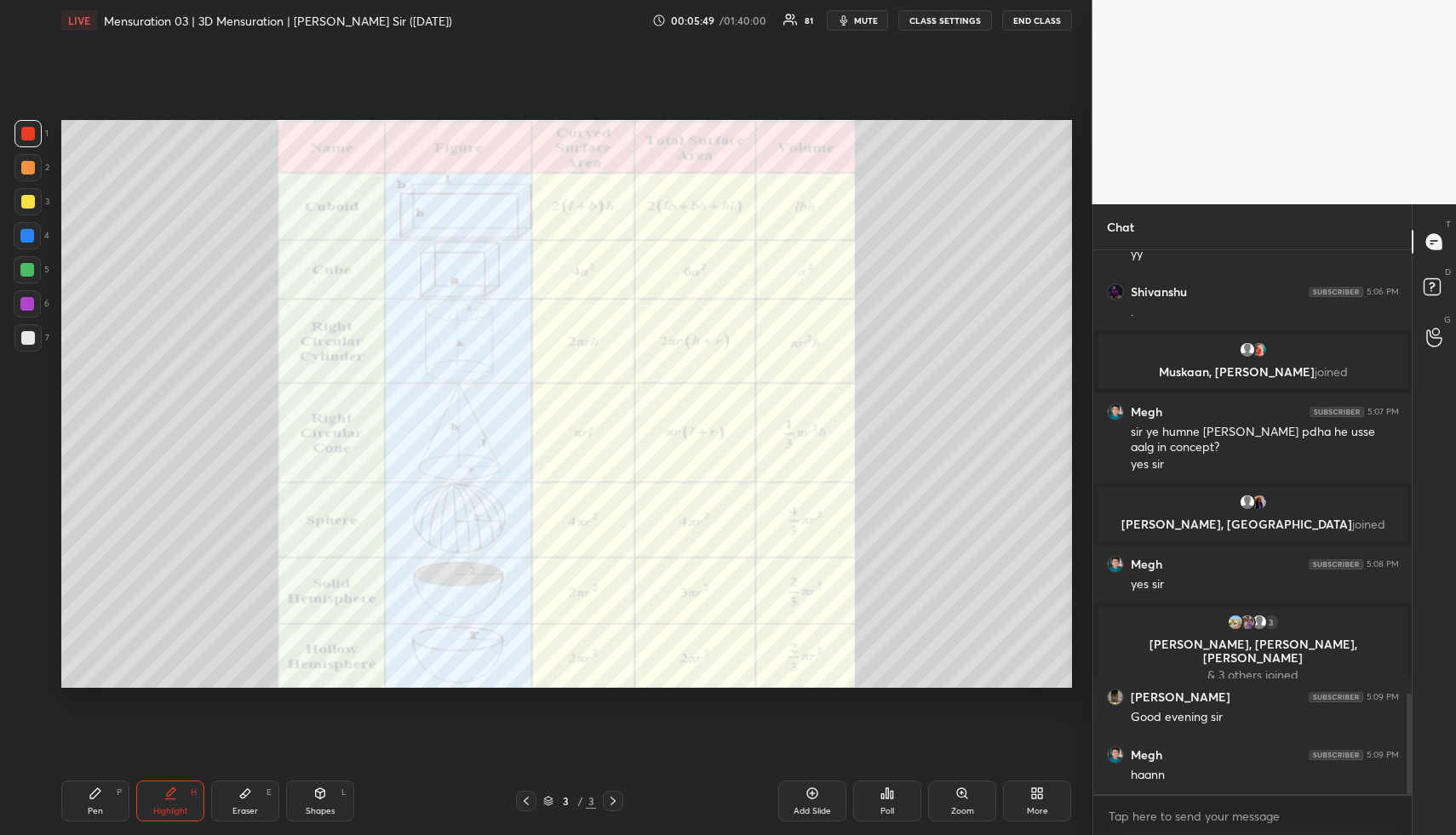
scroll to position [2465, 0]
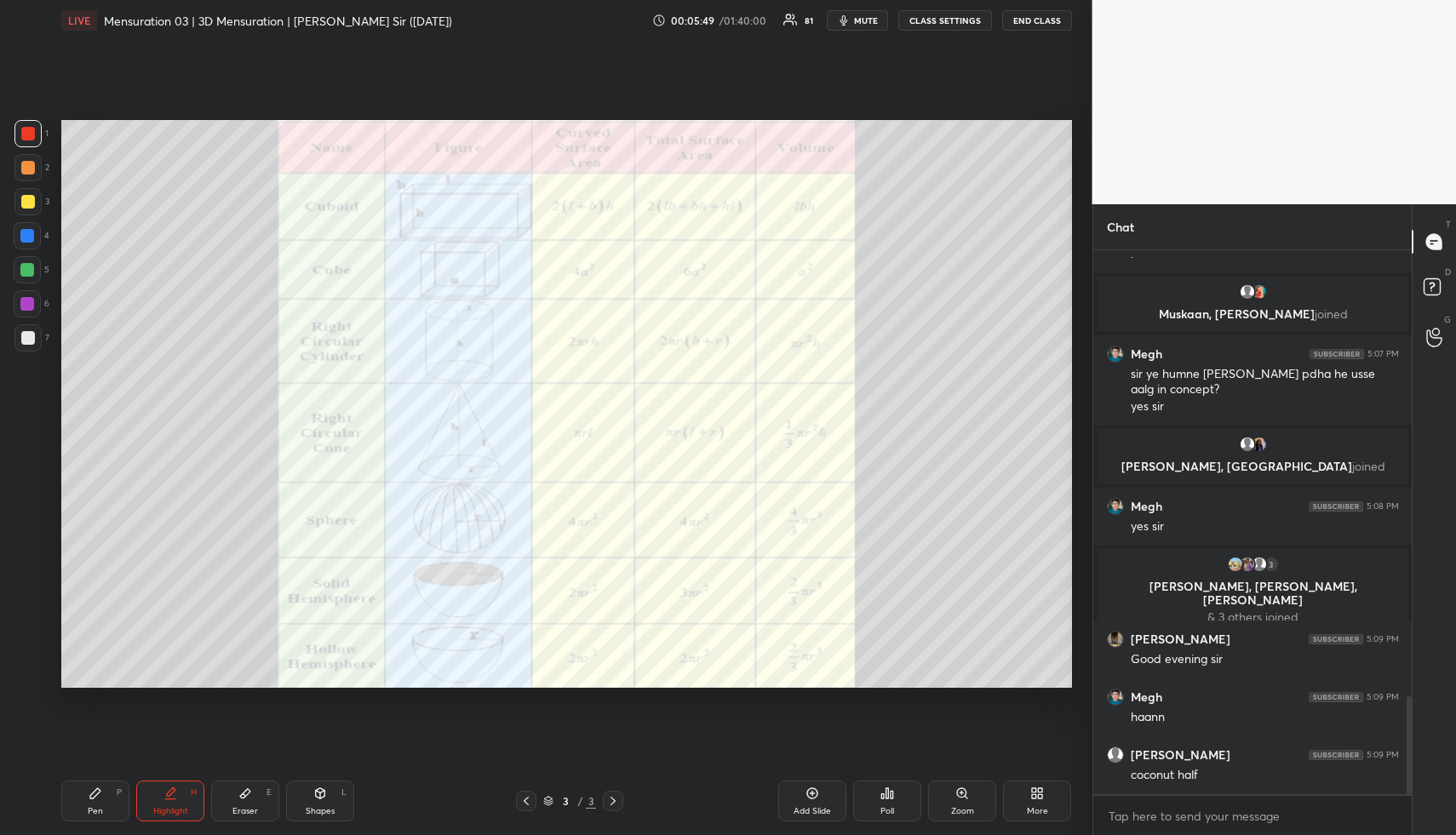
drag, startPoint x: 321, startPoint y: 800, endPoint x: 314, endPoint y: 776, distance: 25.0
click at [320, 800] on div "Shapes L" at bounding box center [320, 801] width 68 height 41
click at [28, 143] on div at bounding box center [28, 133] width 27 height 27
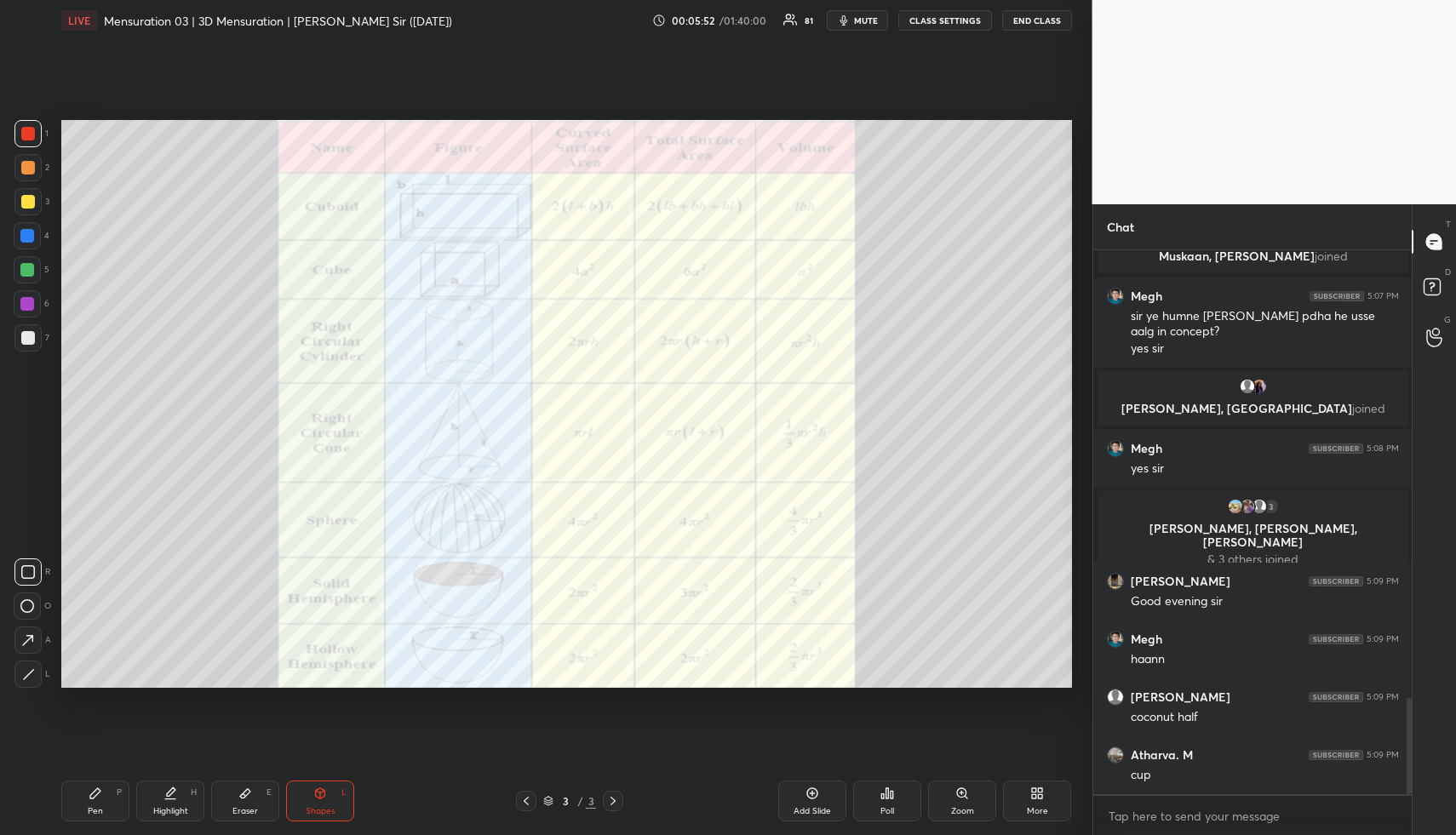
scroll to position [2585, 0]
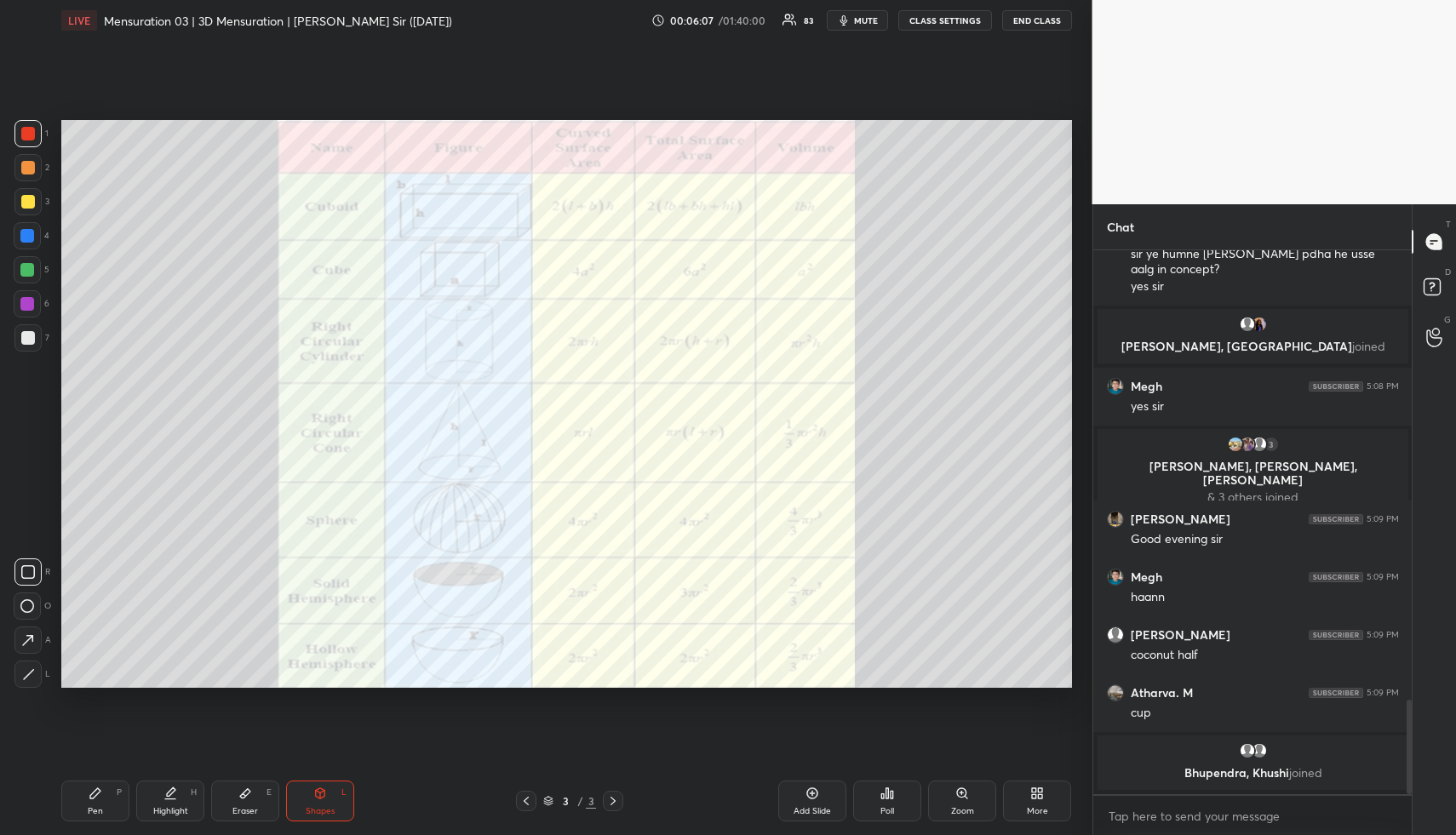
click at [172, 808] on div "Highlight" at bounding box center [170, 811] width 35 height 9
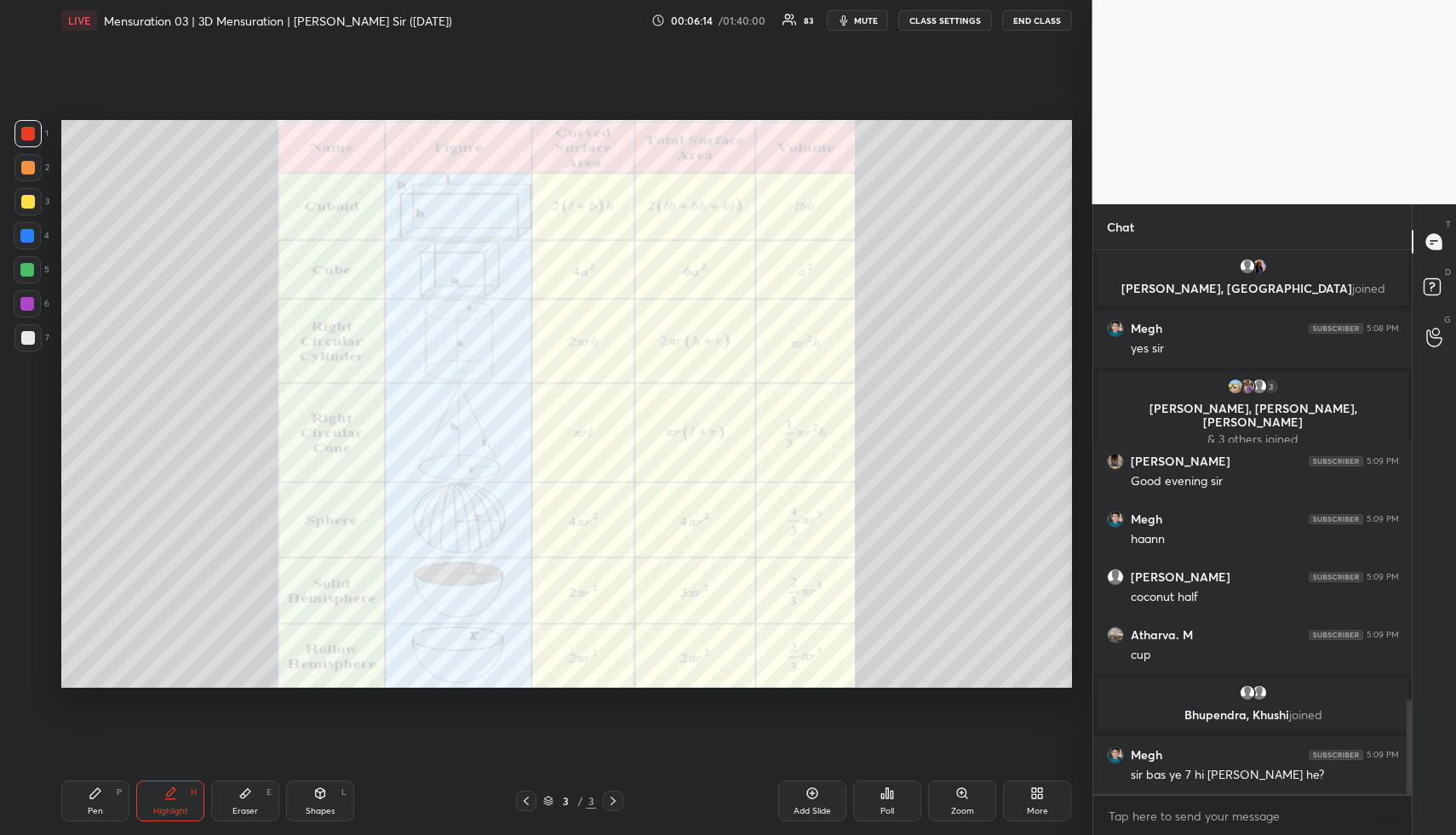
scroll to position [2594, 0]
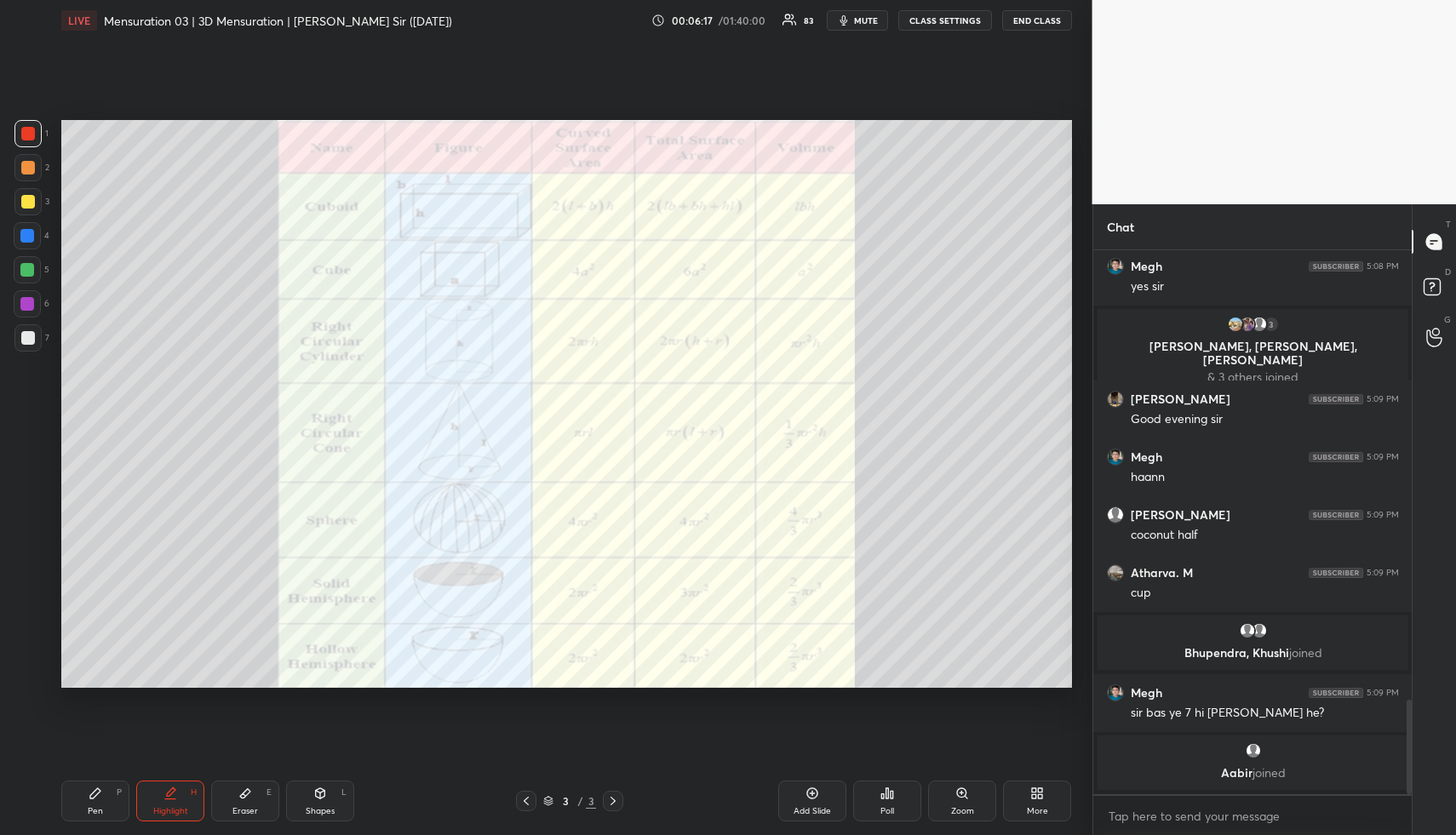
click at [110, 787] on div "Pen P" at bounding box center [96, 801] width 68 height 41
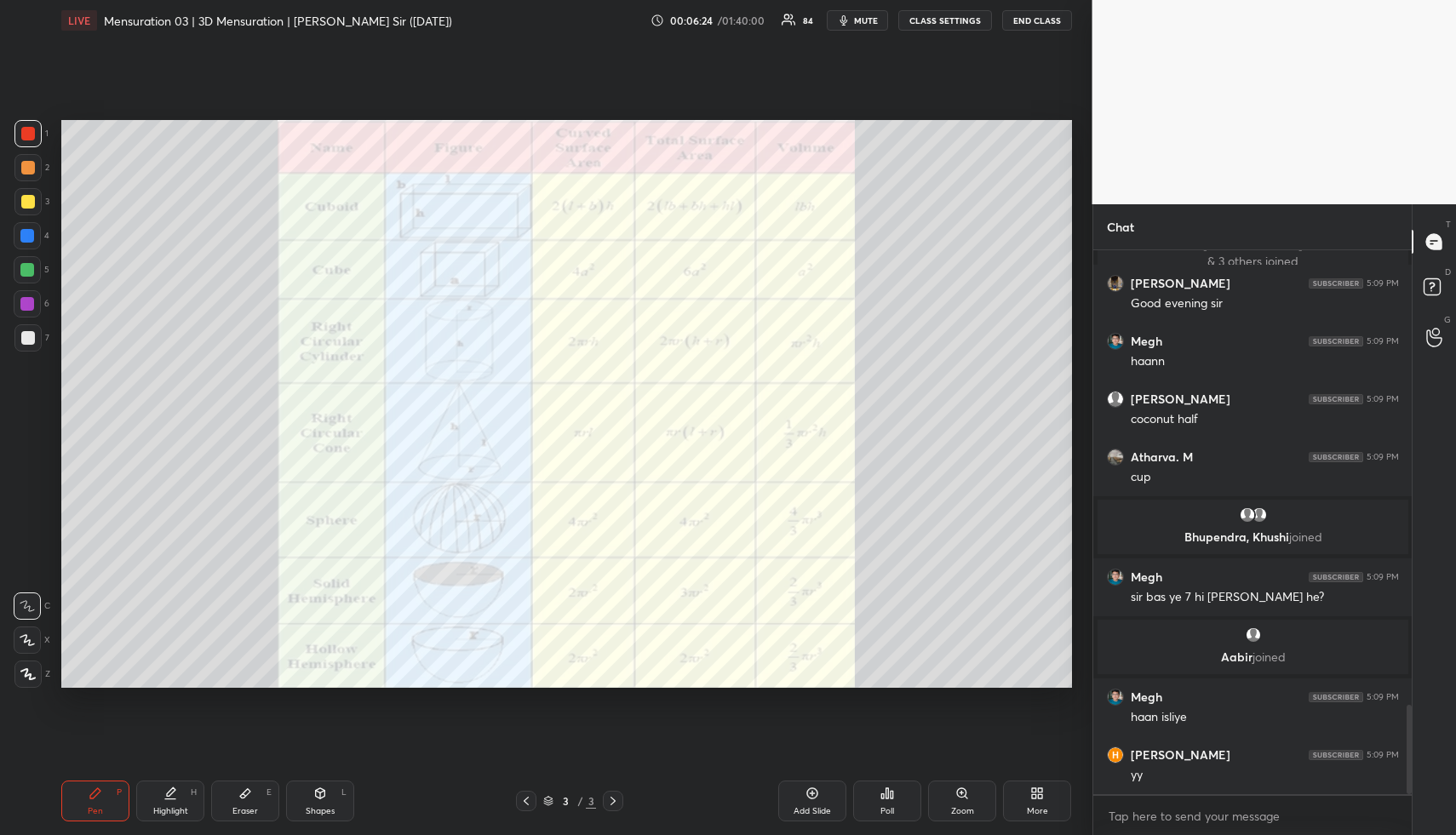
scroll to position [2756, 0]
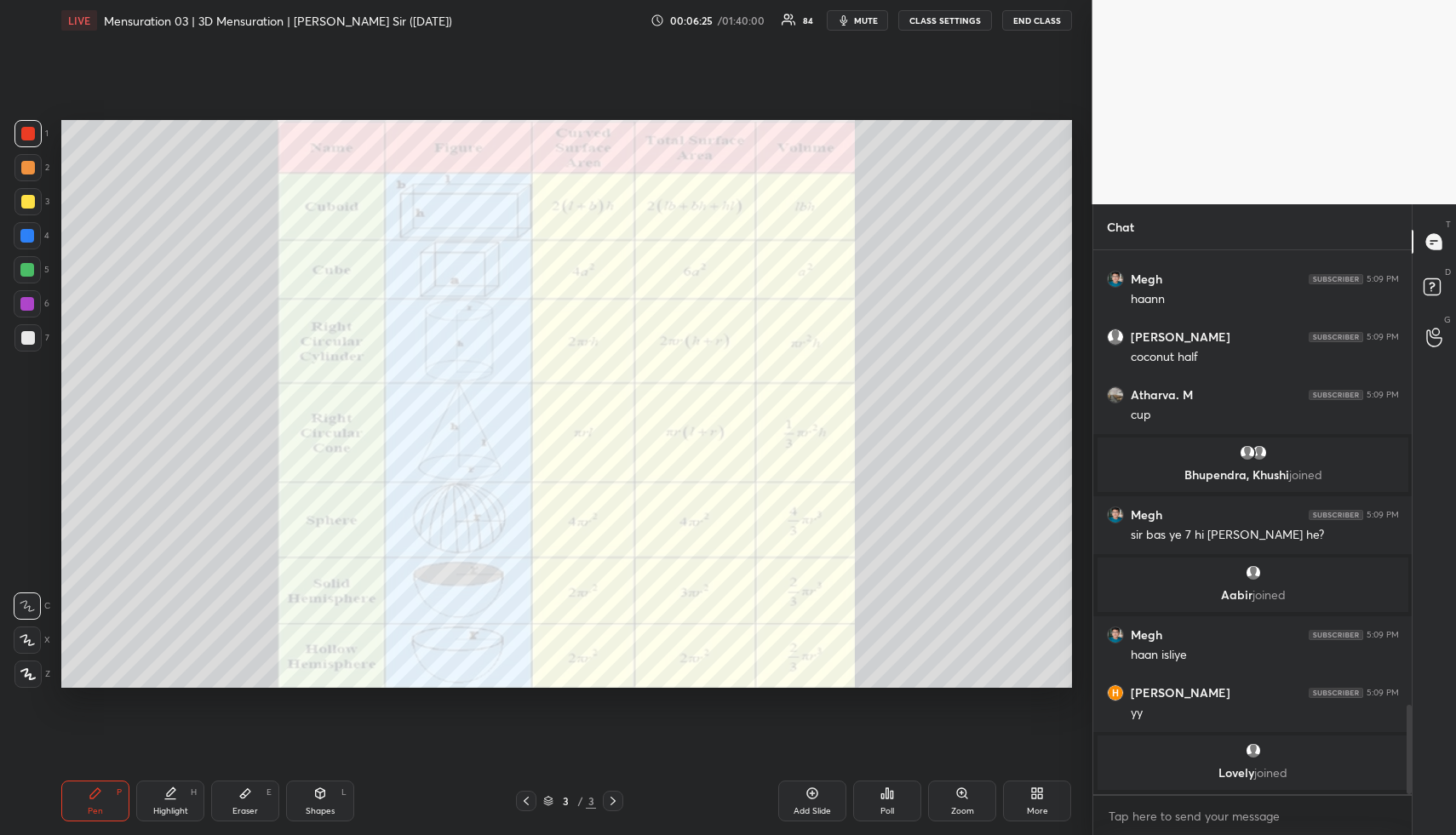
click at [1046, 800] on div "More" at bounding box center [1037, 801] width 68 height 41
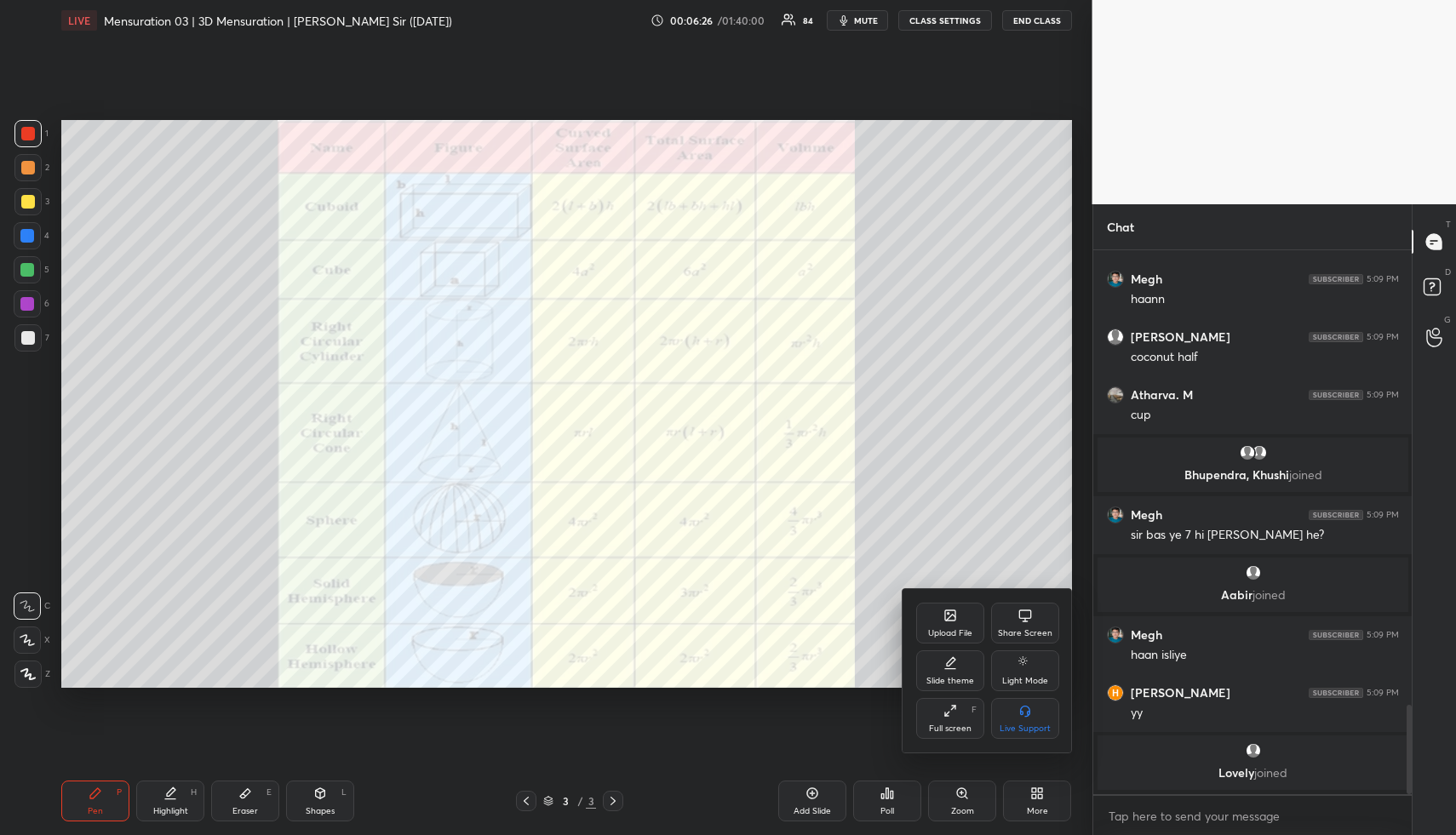
click at [965, 624] on div "Upload File" at bounding box center [950, 623] width 68 height 41
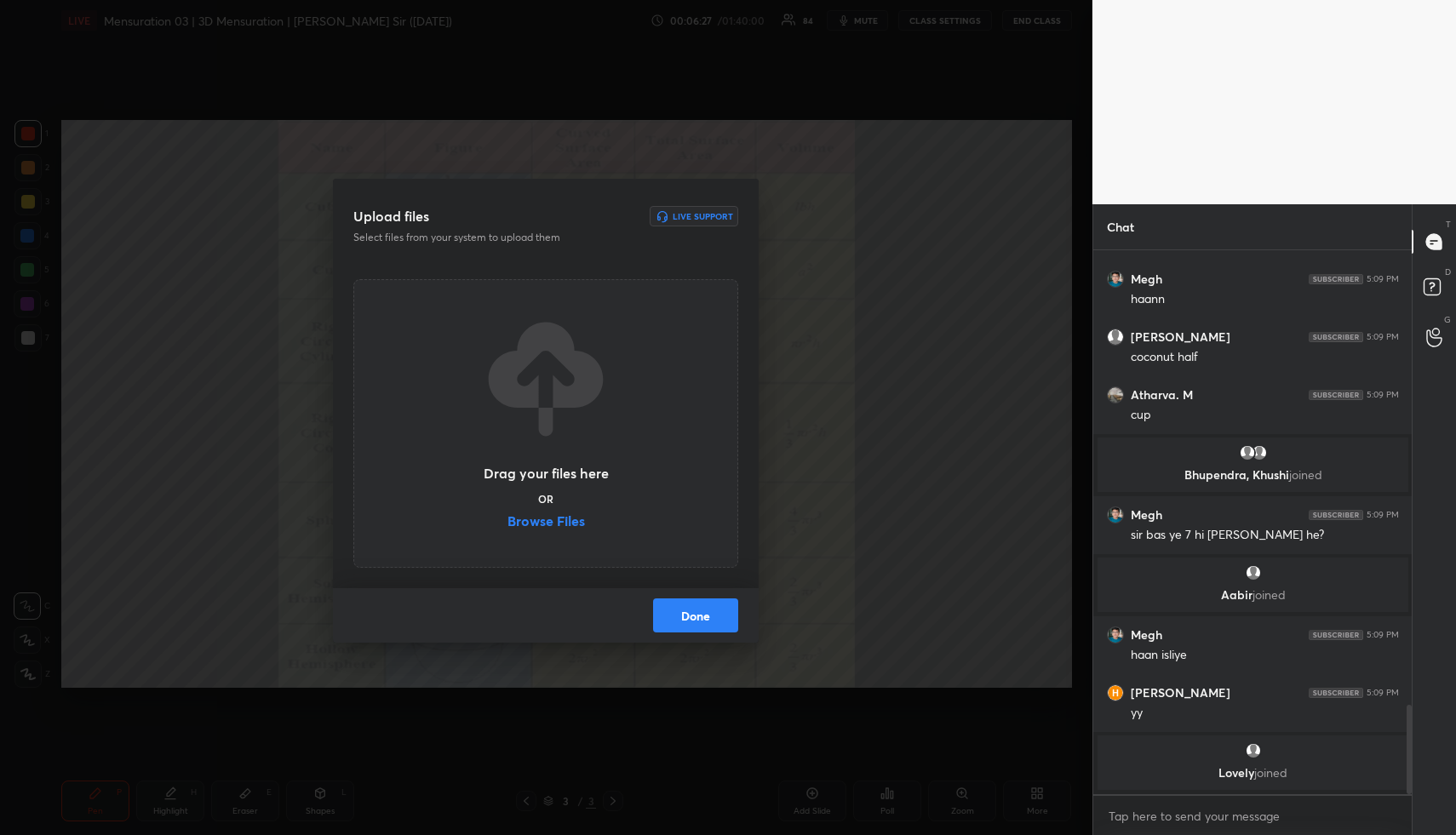
click at [545, 516] on label "Browse Files" at bounding box center [546, 523] width 78 height 18
click at [508, 516] on input "Browse Files" at bounding box center [508, 523] width 0 height 18
click at [697, 613] on button "Done" at bounding box center [696, 616] width 86 height 34
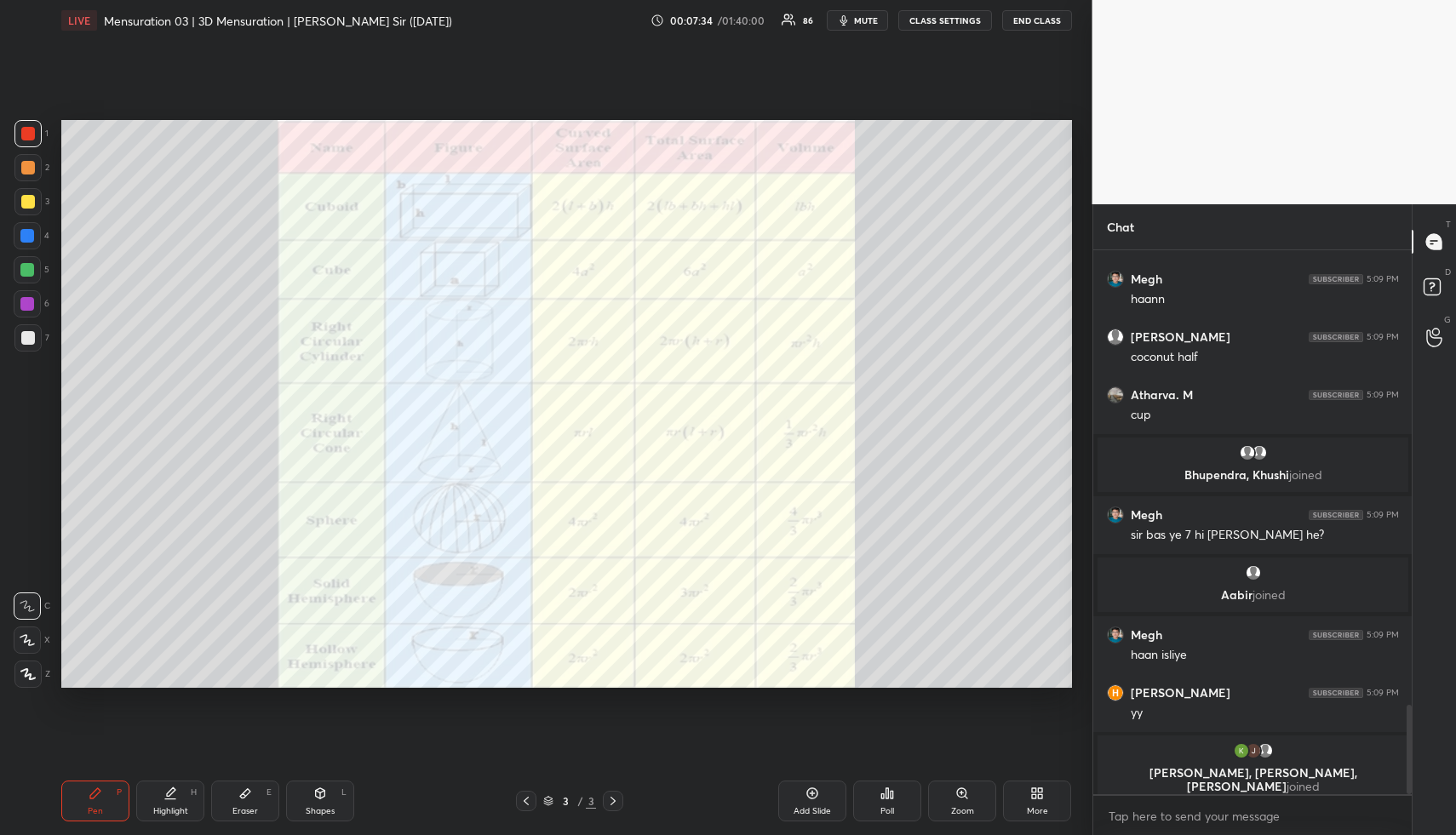
click at [189, 789] on div "Highlight H" at bounding box center [170, 801] width 68 height 41
click at [187, 788] on div "Highlight H" at bounding box center [170, 801] width 68 height 41
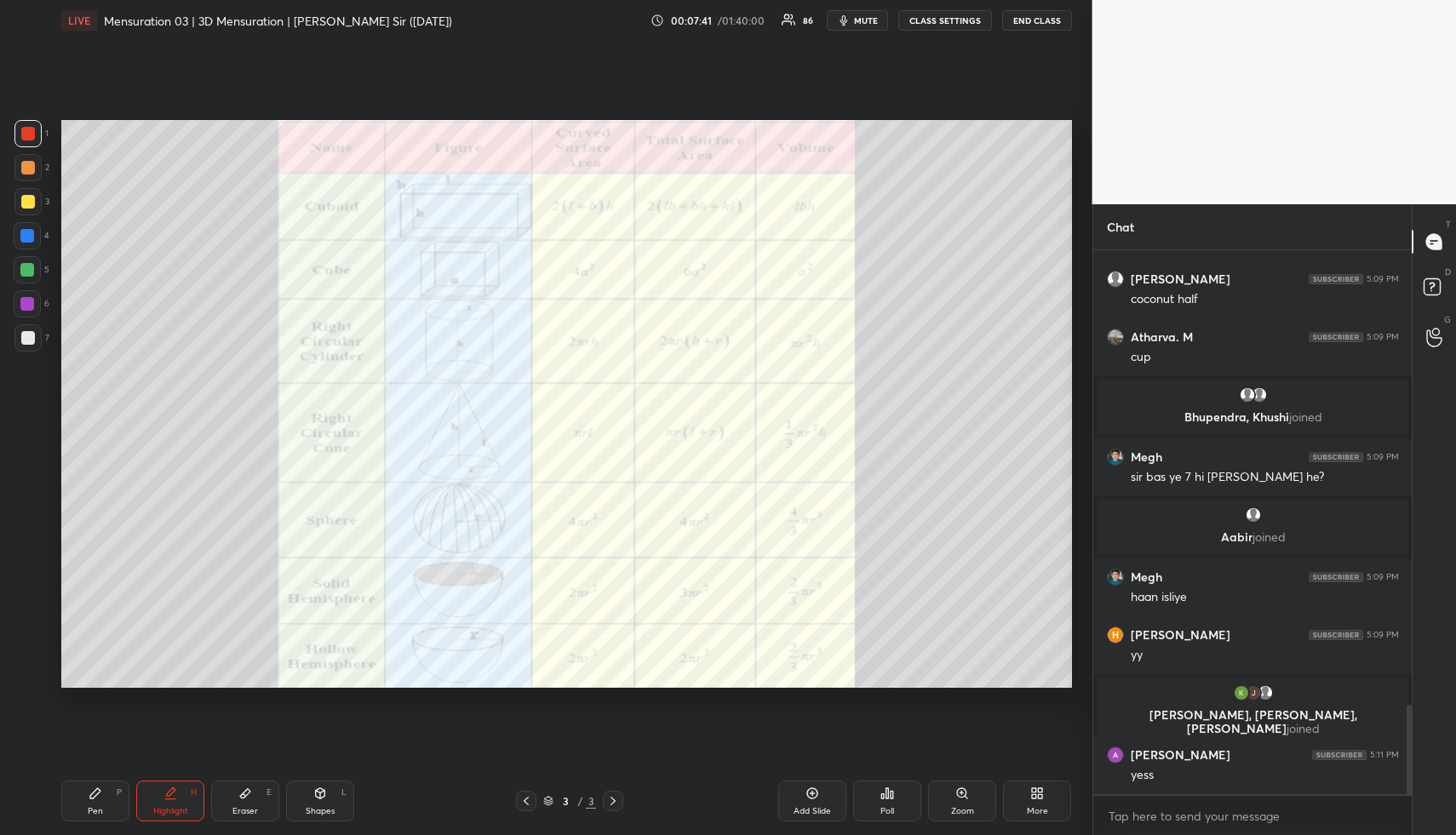
scroll to position [2852, 0]
click at [174, 800] on div "Highlight H" at bounding box center [170, 801] width 68 height 41
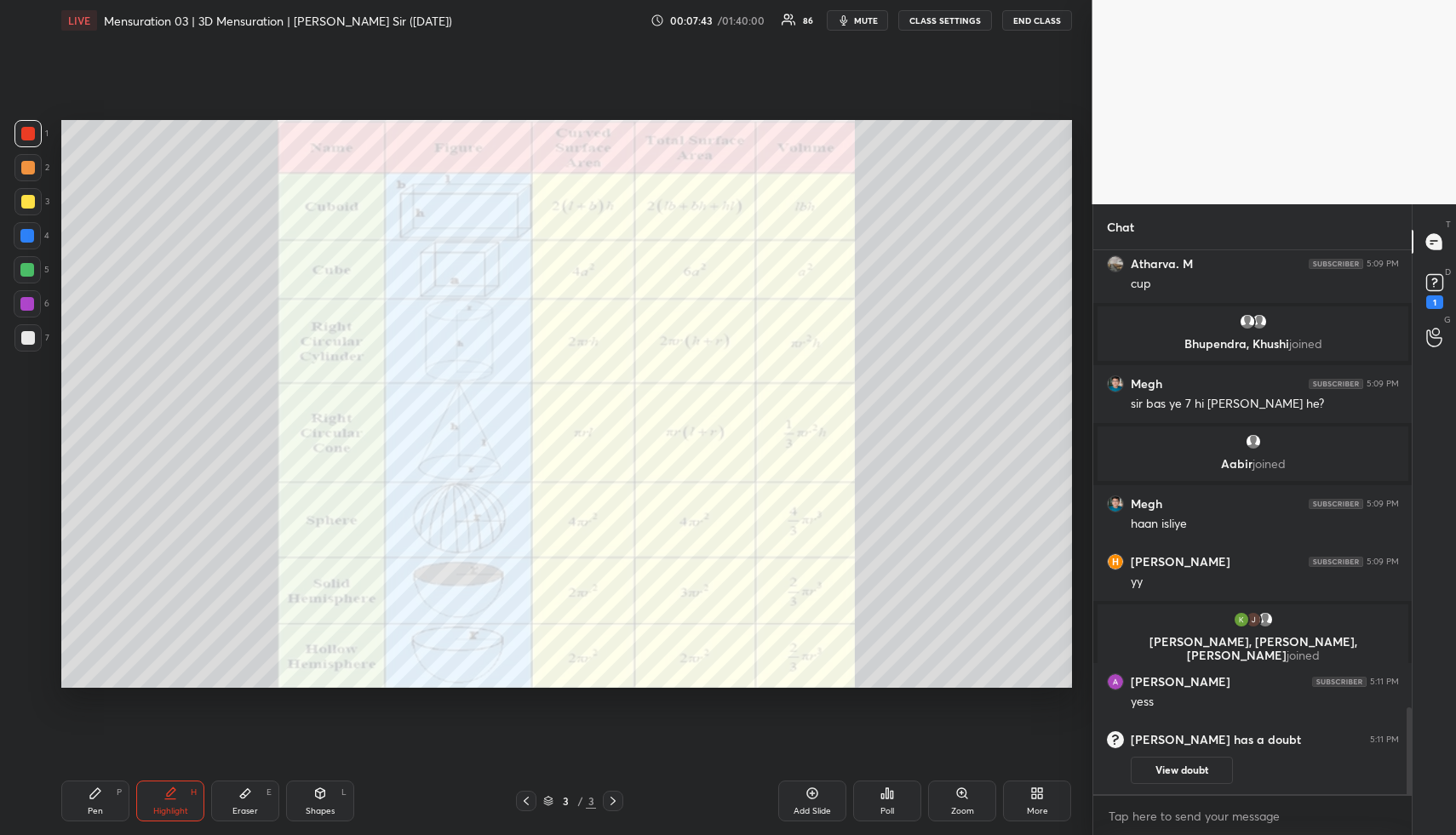
scroll to position [2879, 0]
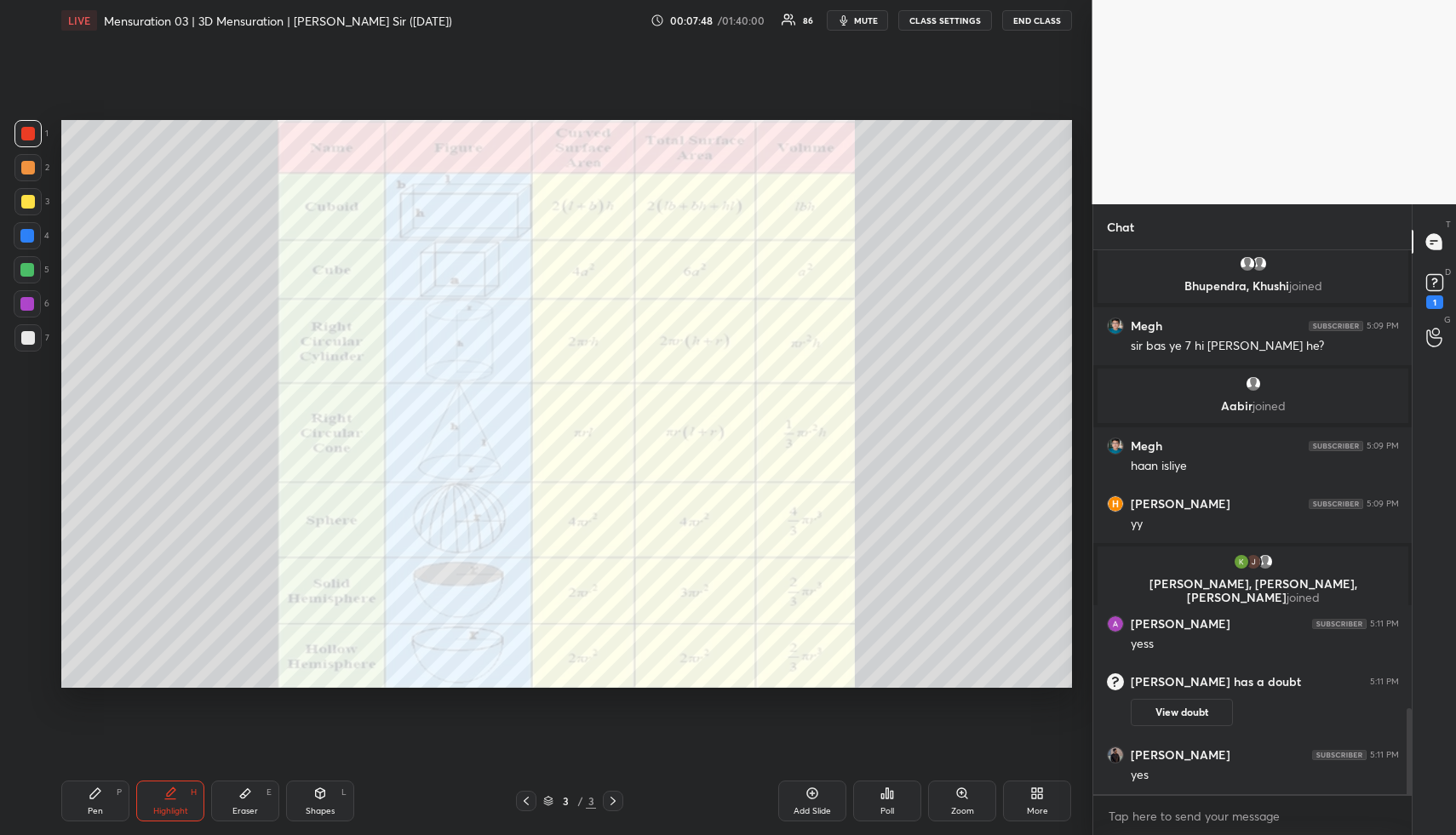
drag, startPoint x: 178, startPoint y: 805, endPoint x: 194, endPoint y: 704, distance: 102.3
click at [173, 801] on div "Highlight H" at bounding box center [170, 801] width 68 height 41
drag, startPoint x: 317, startPoint y: 802, endPoint x: 284, endPoint y: 694, distance: 112.9
click at [315, 781] on div "Shapes L" at bounding box center [320, 801] width 68 height 41
click at [28, 239] on div at bounding box center [28, 236] width 14 height 14
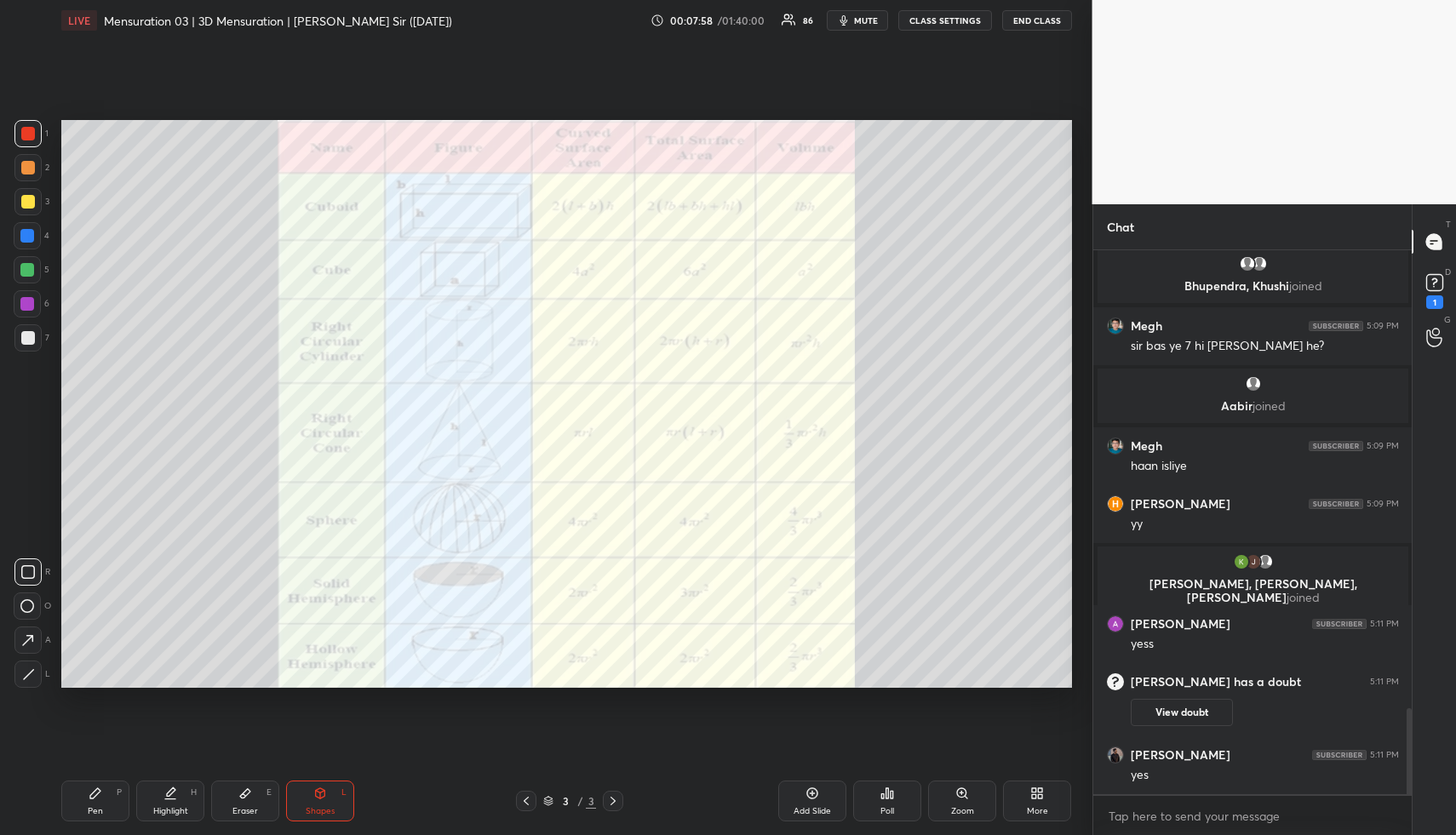
scroll to position [2942, 0]
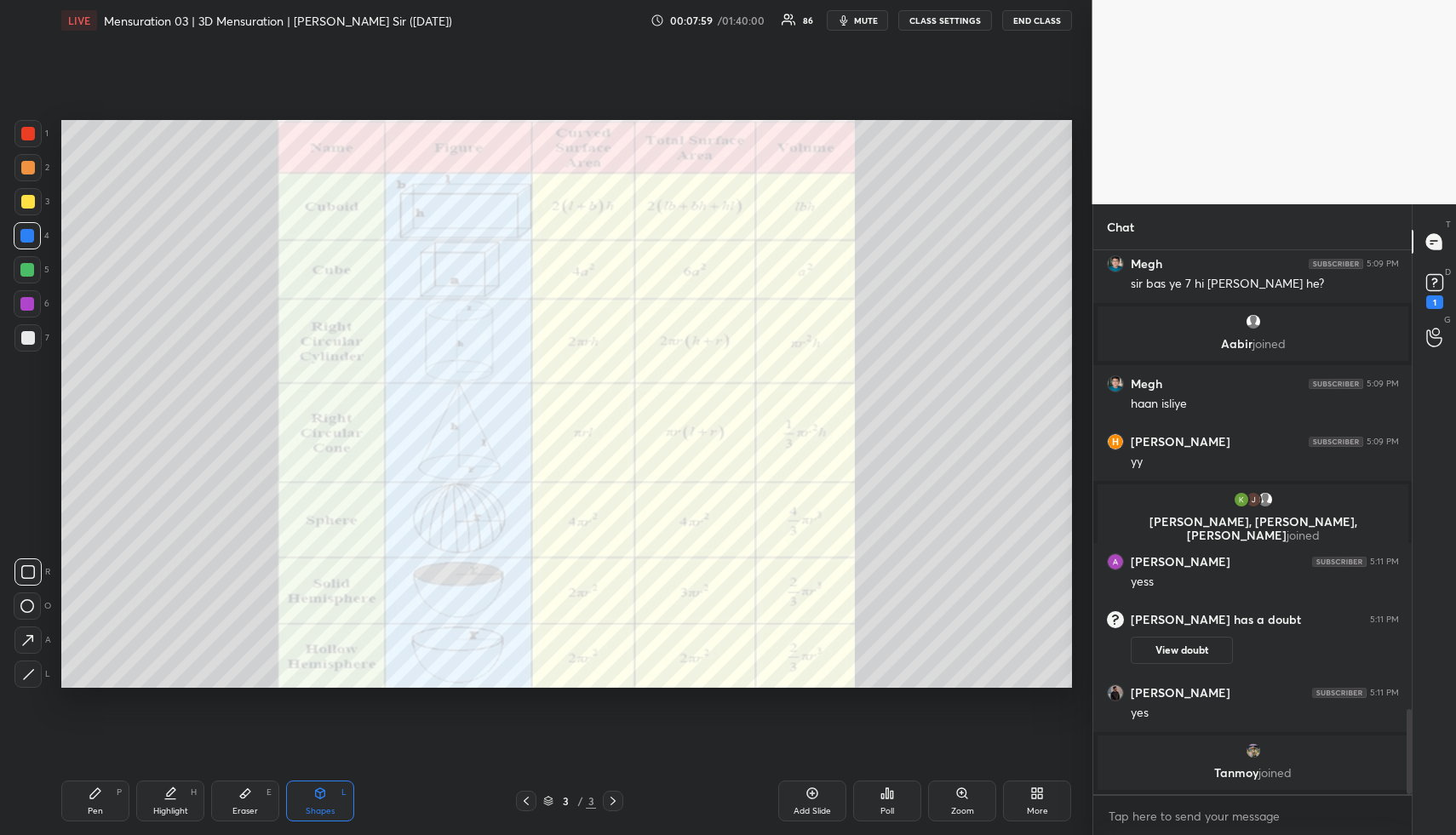
click at [27, 569] on icon at bounding box center [28, 572] width 14 height 14
click at [339, 795] on div "Shapes L" at bounding box center [320, 801] width 68 height 41
click at [177, 812] on div "Highlight" at bounding box center [170, 811] width 35 height 9
click at [180, 798] on div "Highlight H" at bounding box center [170, 801] width 68 height 41
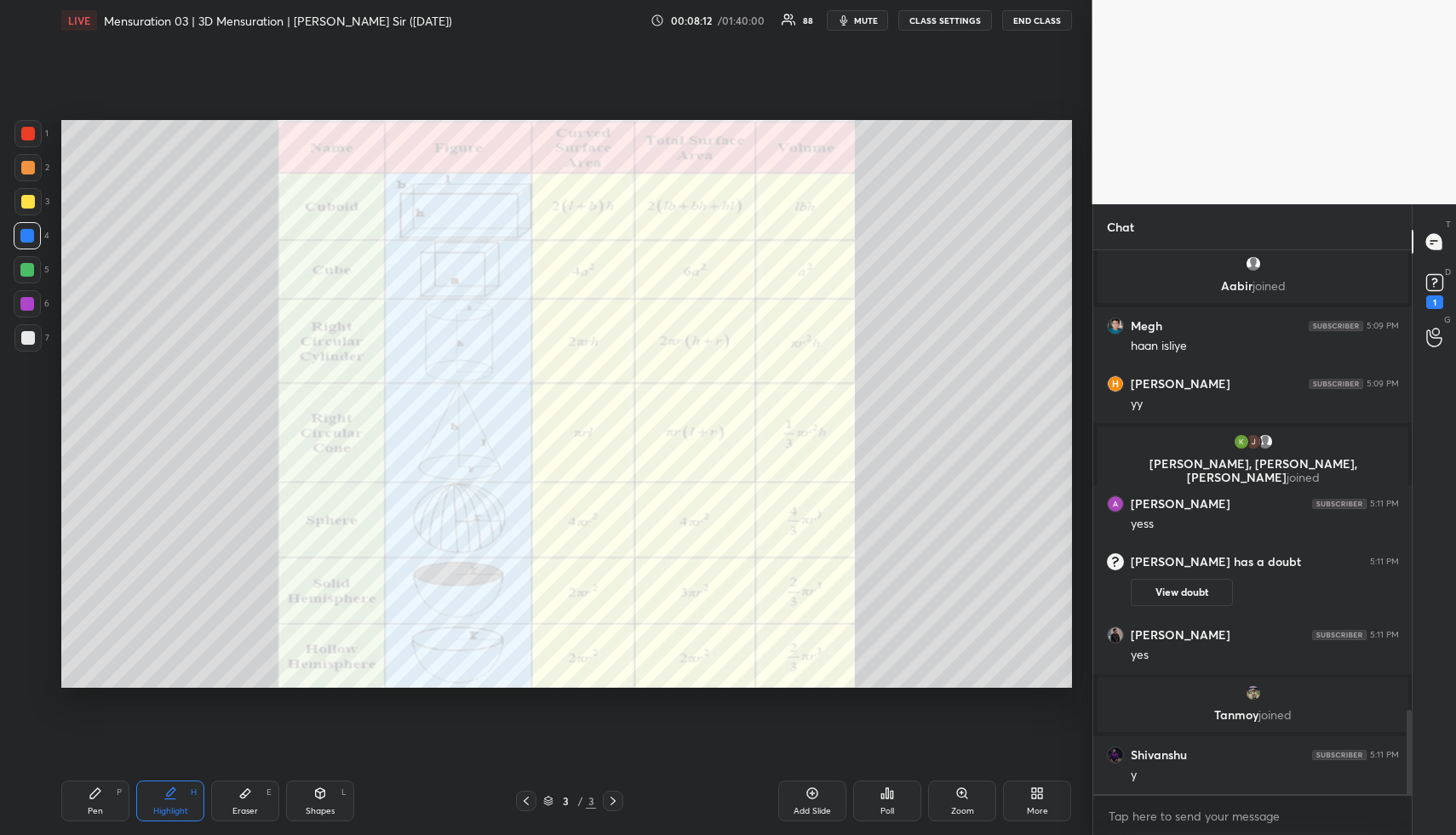
scroll to position [3042, 0]
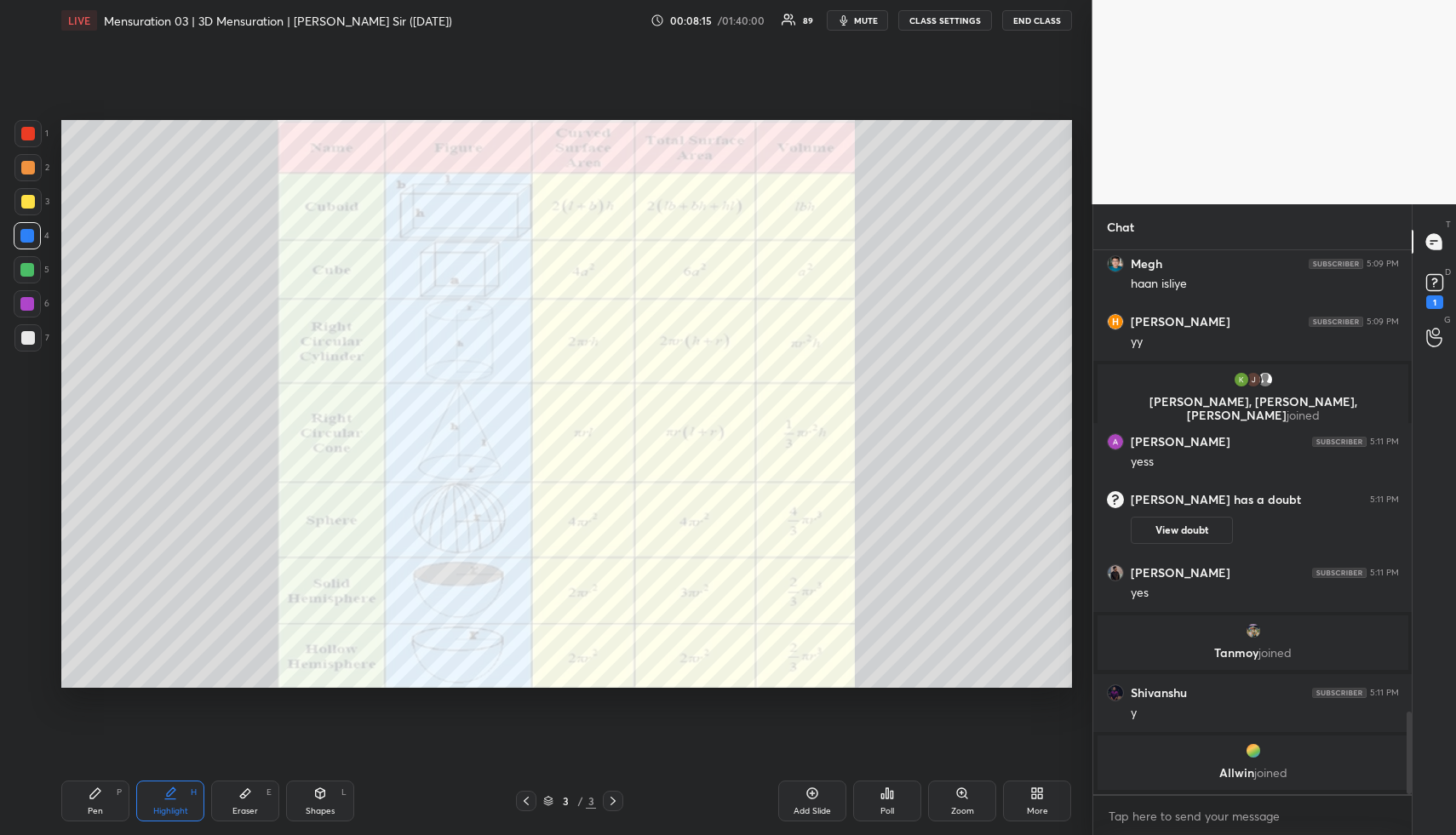
click at [804, 802] on div "Add Slide" at bounding box center [812, 801] width 68 height 41
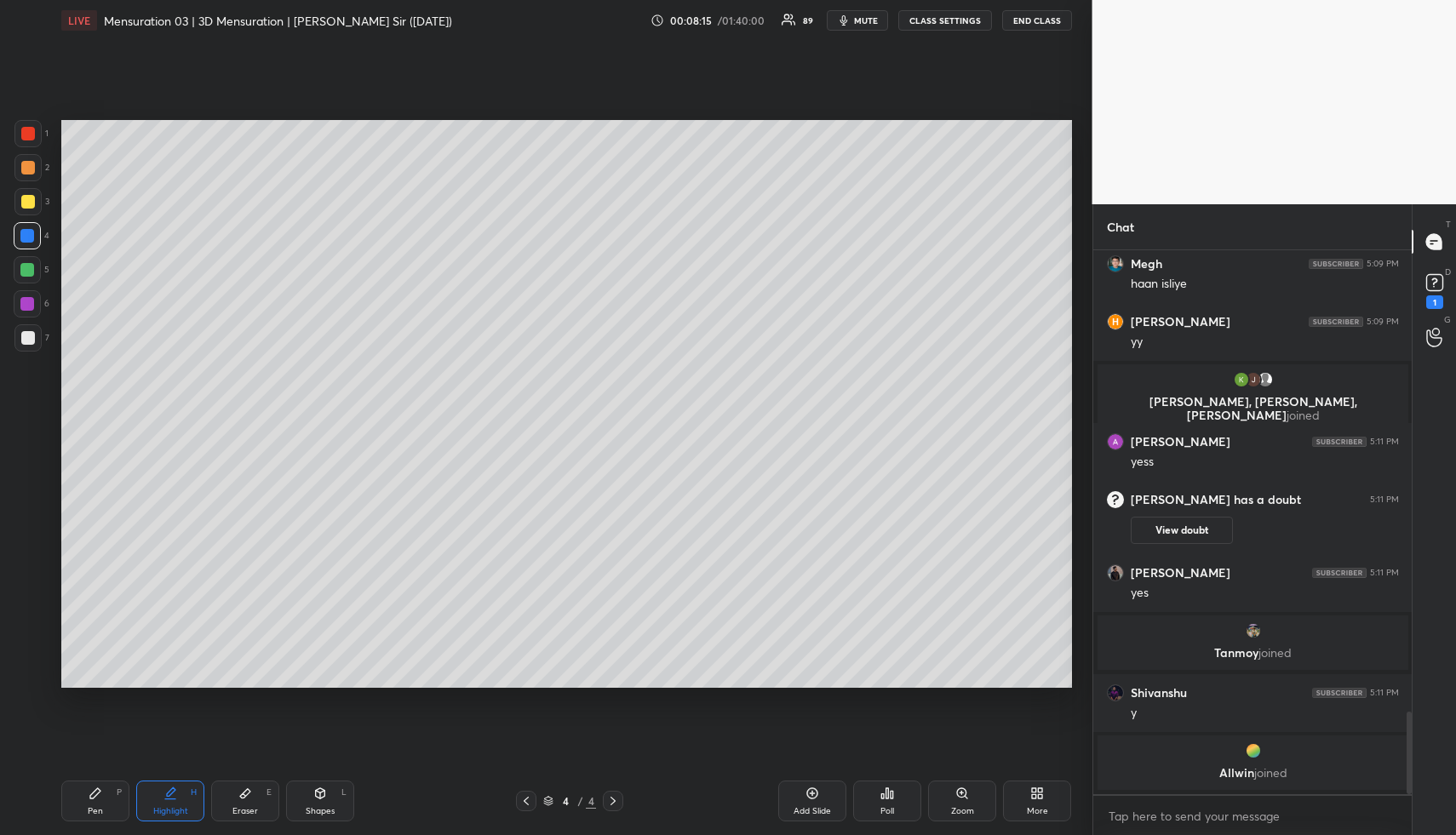
click at [102, 802] on div "Pen P" at bounding box center [96, 801] width 68 height 41
click at [19, 208] on div at bounding box center [28, 201] width 27 height 27
click at [22, 204] on div at bounding box center [28, 202] width 14 height 14
click at [29, 637] on icon at bounding box center [27, 641] width 15 height 12
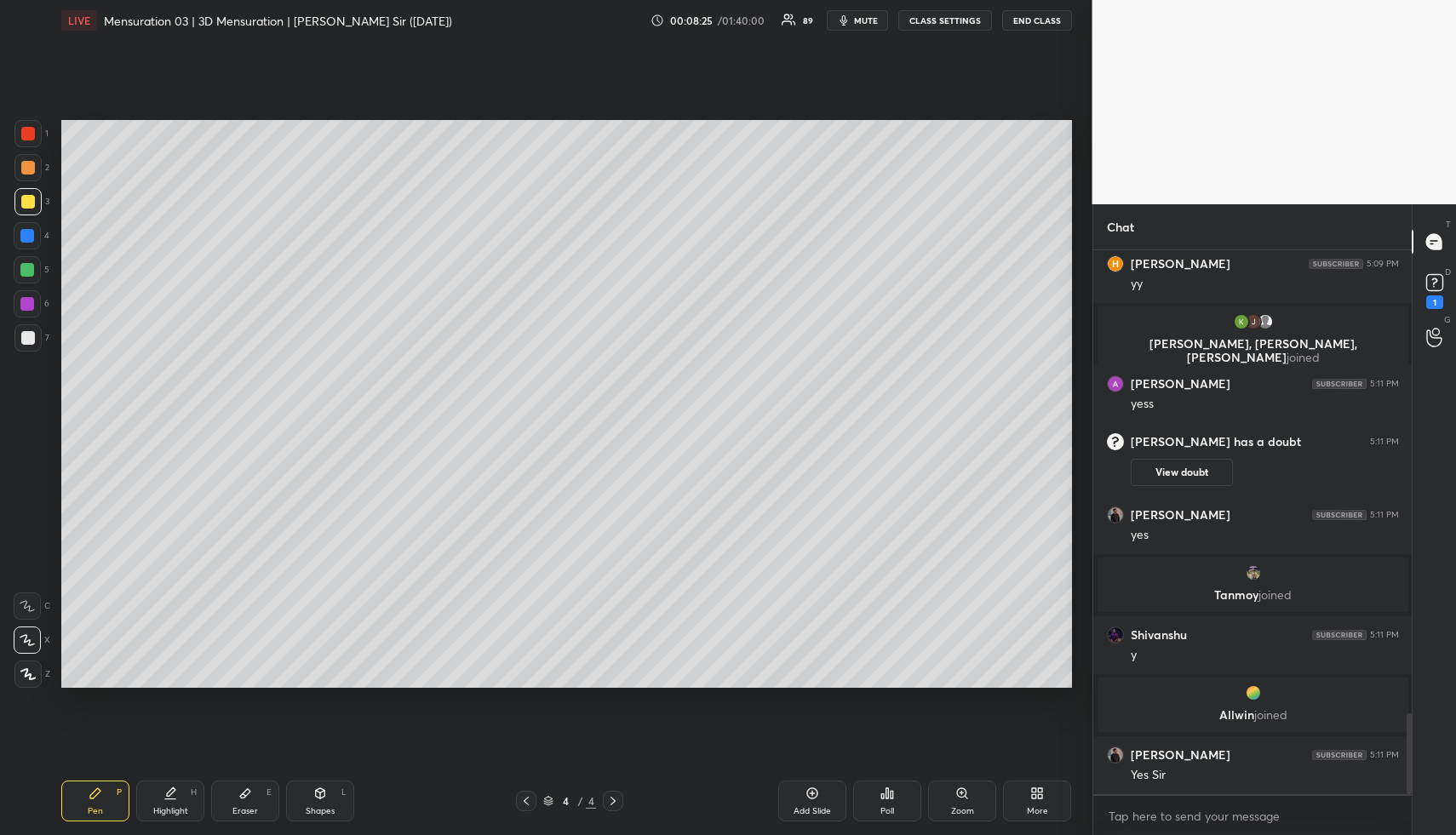
scroll to position [3112, 0]
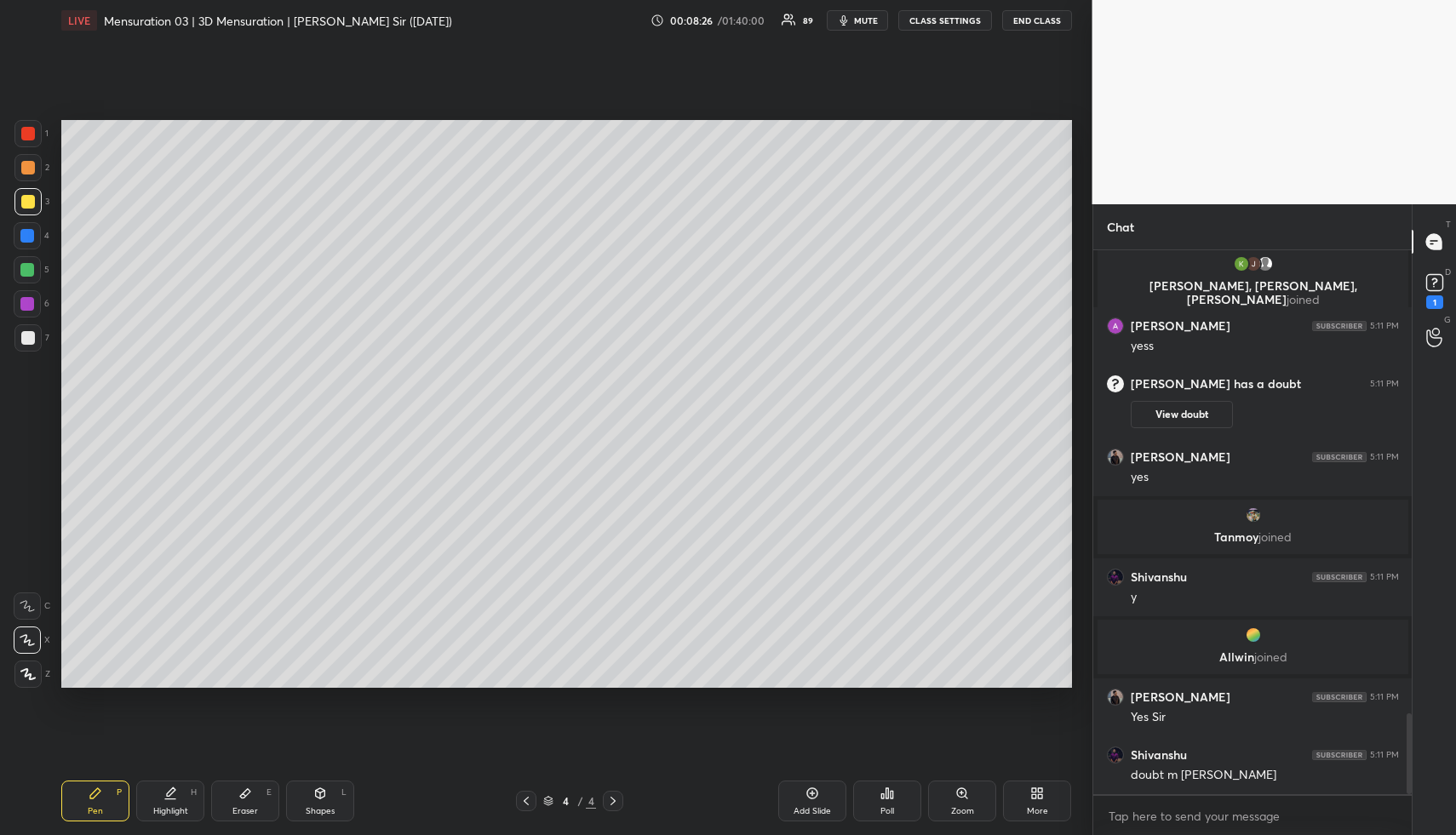
drag, startPoint x: 323, startPoint y: 799, endPoint x: 306, endPoint y: 773, distance: 31.1
click at [317, 797] on icon at bounding box center [320, 794] width 14 height 14
click at [21, 162] on div at bounding box center [28, 168] width 14 height 14
click at [23, 163] on div at bounding box center [28, 168] width 14 height 14
click at [29, 335] on div at bounding box center [28, 338] width 14 height 14
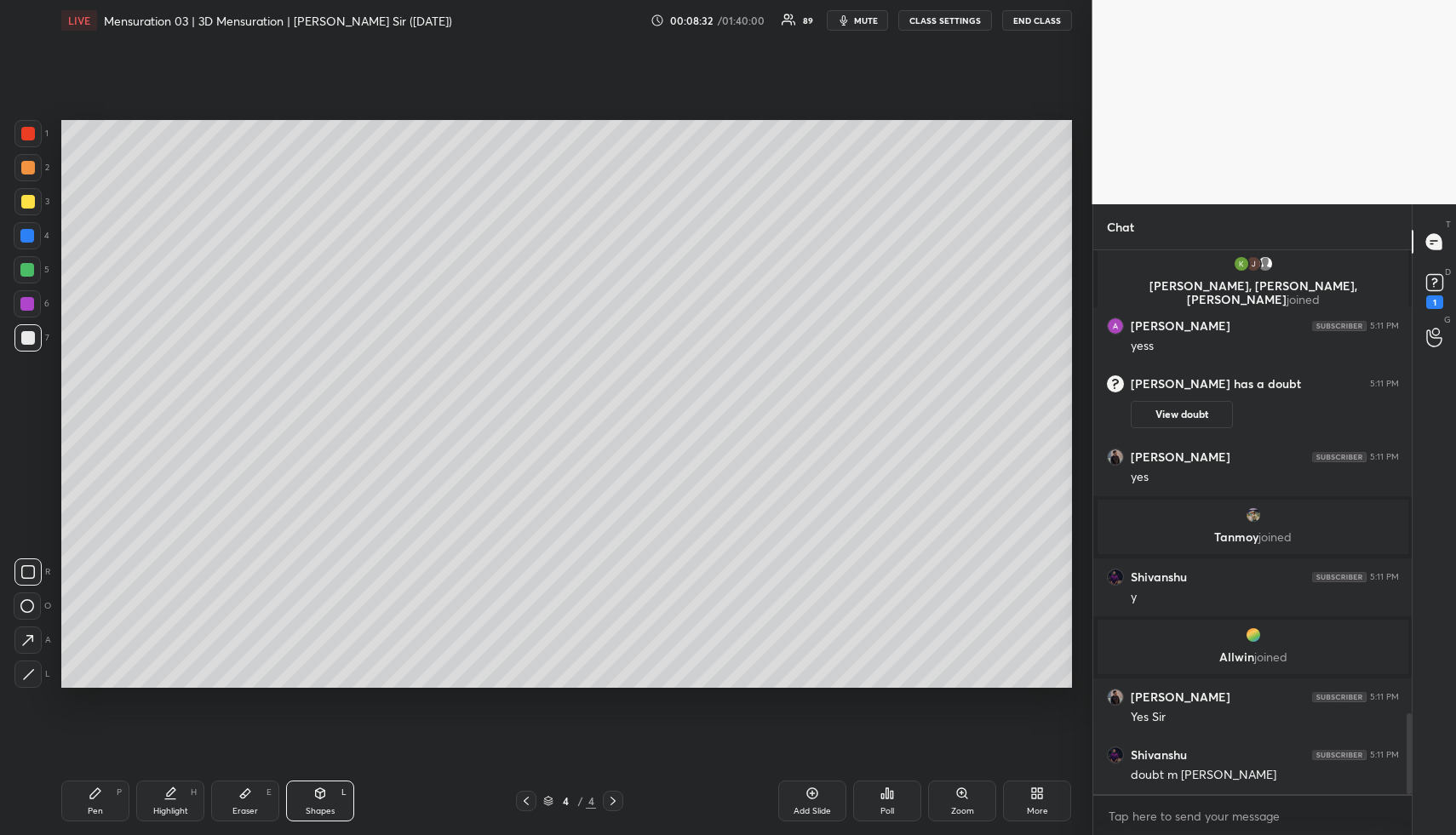
click at [30, 597] on div at bounding box center [27, 606] width 27 height 27
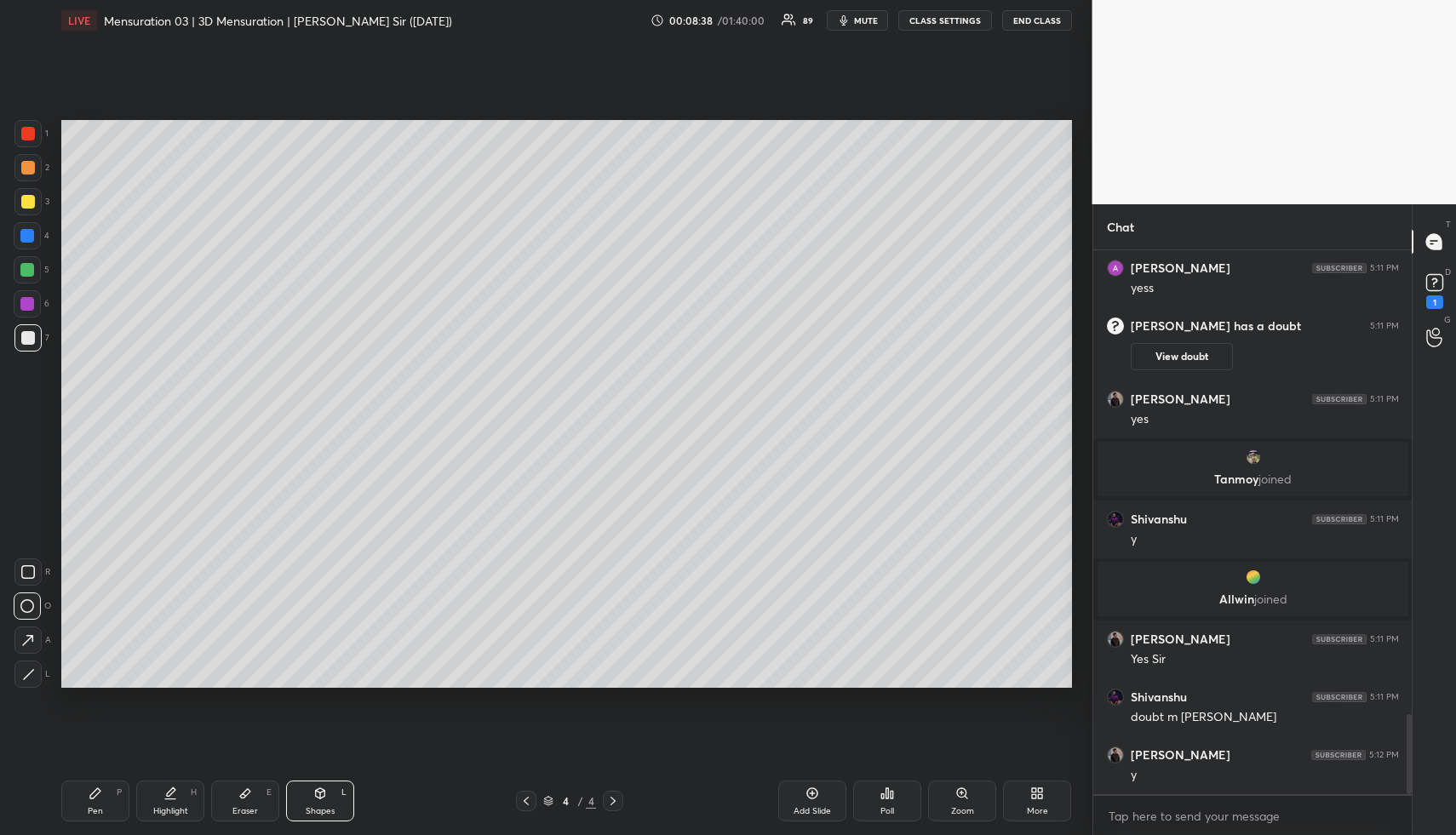
drag, startPoint x: 27, startPoint y: 668, endPoint x: 29, endPoint y: 657, distance: 11.2
click at [28, 663] on div at bounding box center [28, 674] width 27 height 27
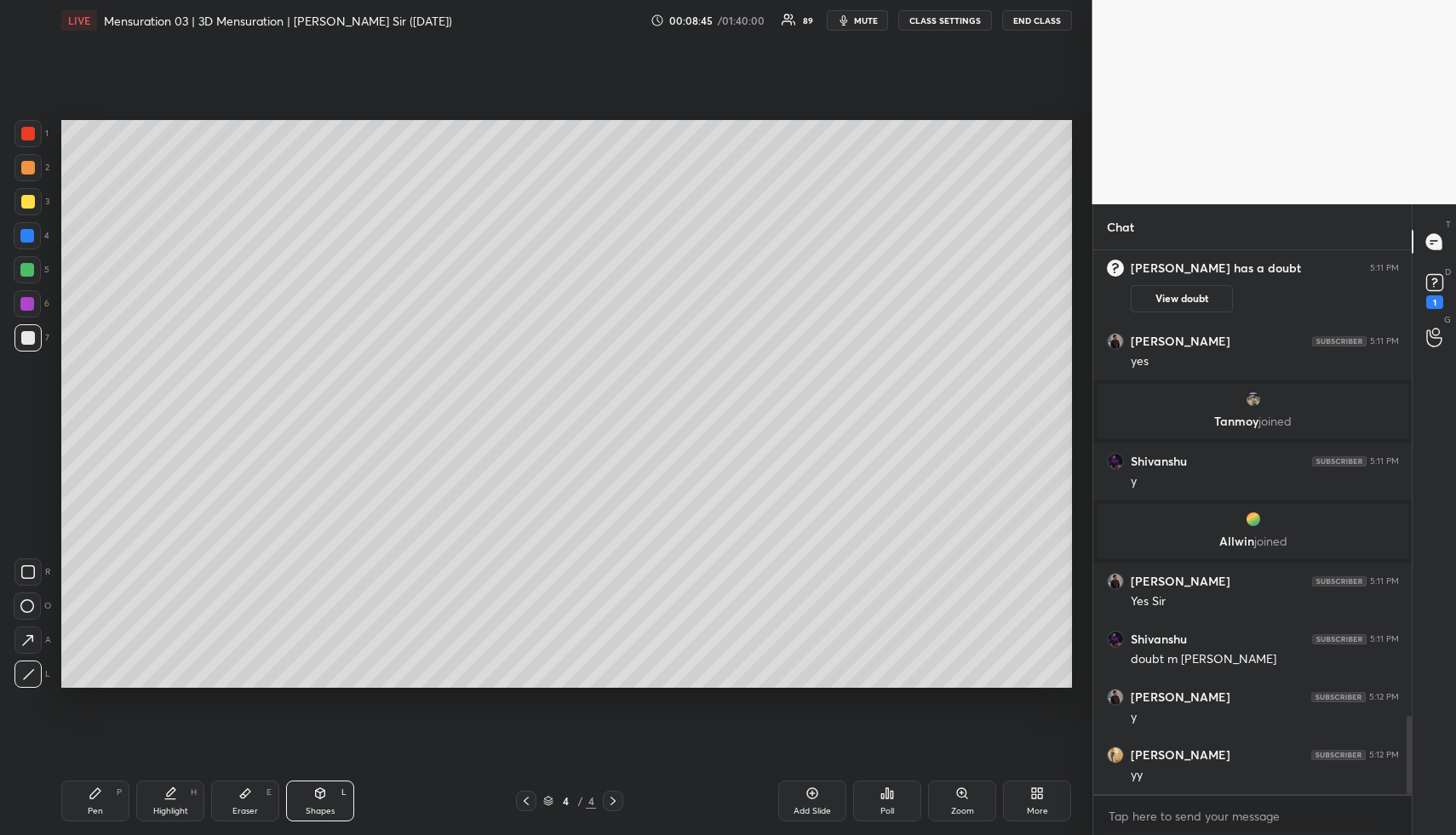
click at [165, 810] on div "Highlight" at bounding box center [170, 811] width 35 height 9
drag, startPoint x: 171, startPoint y: 806, endPoint x: 186, endPoint y: 763, distance: 45.5
click at [172, 803] on div "Highlight H" at bounding box center [170, 801] width 68 height 41
drag, startPoint x: 251, startPoint y: 807, endPoint x: 235, endPoint y: 715, distance: 93.4
click at [249, 803] on div "Eraser E" at bounding box center [245, 801] width 68 height 41
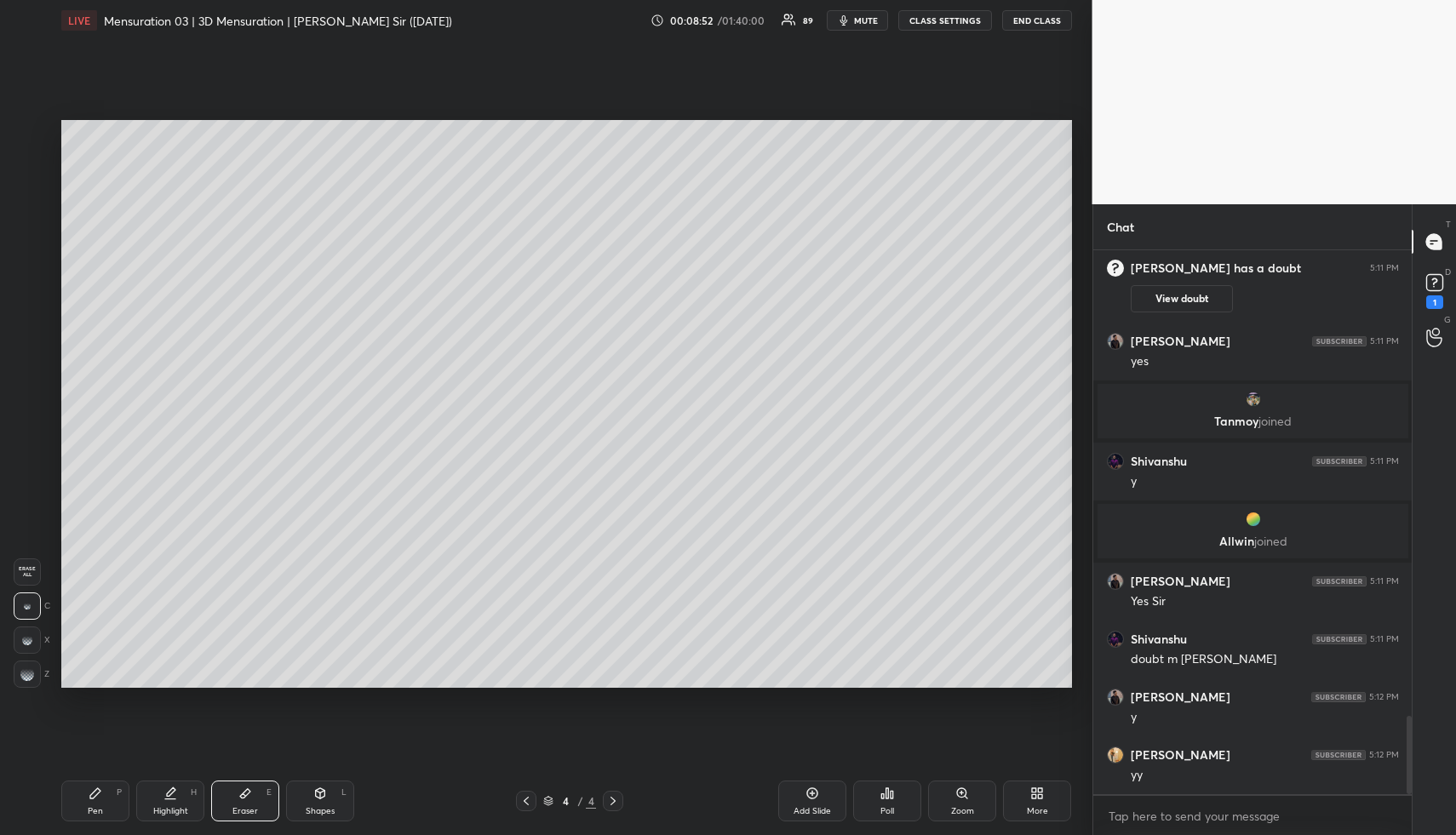
drag, startPoint x: 107, startPoint y: 801, endPoint x: 154, endPoint y: 798, distance: 47.1
click at [109, 800] on div "Pen P" at bounding box center [96, 801] width 68 height 41
drag, startPoint x: 340, startPoint y: 804, endPoint x: 333, endPoint y: 794, distance: 12.2
click at [337, 802] on div "Shapes L" at bounding box center [320, 801] width 68 height 41
click at [30, 331] on div at bounding box center [28, 338] width 14 height 14
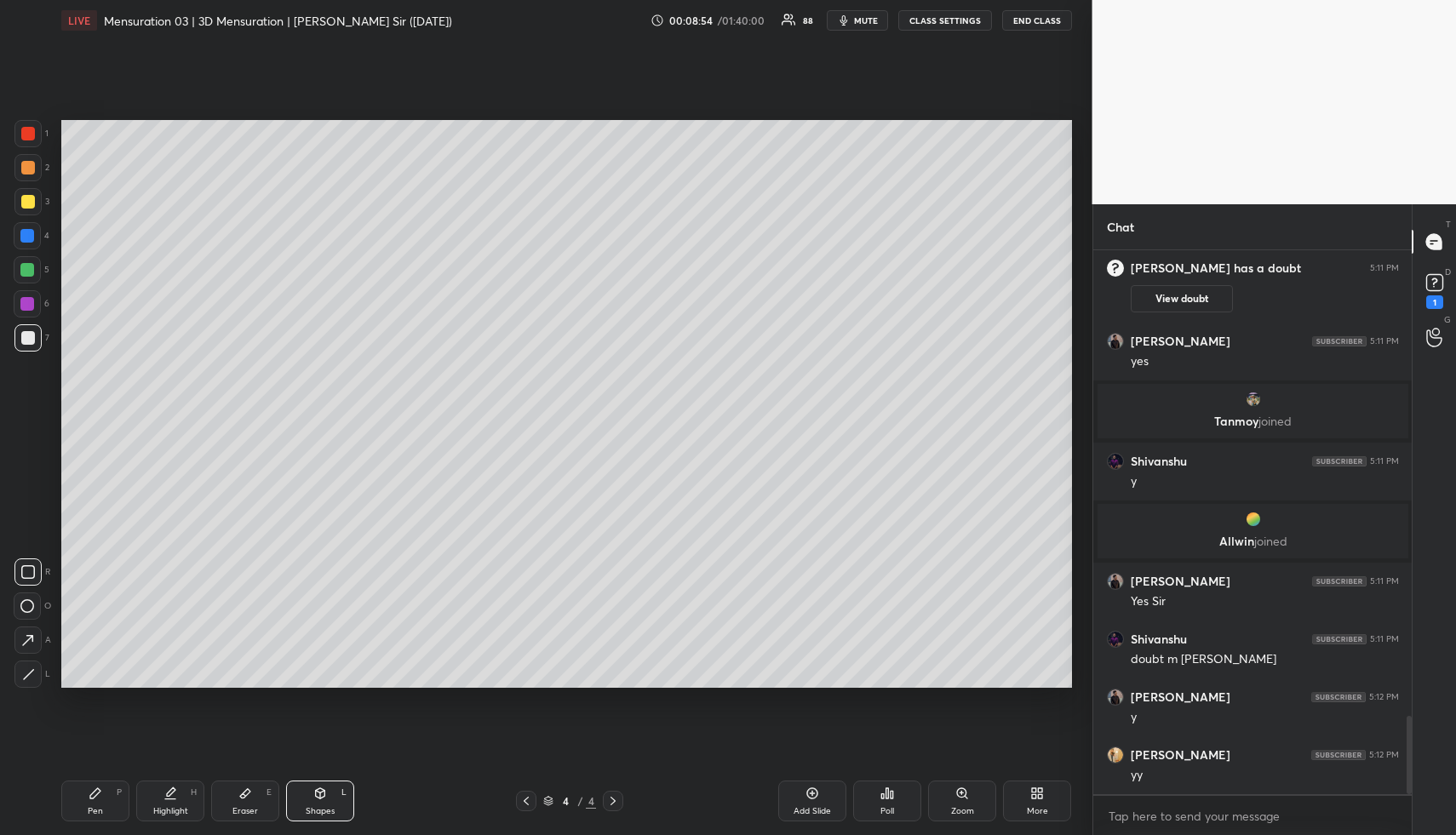
click at [29, 599] on div at bounding box center [27, 606] width 27 height 27
drag, startPoint x: 249, startPoint y: 811, endPoint x: 249, endPoint y: 708, distance: 103.0
click at [248, 803] on div "Eraser E" at bounding box center [245, 801] width 68 height 41
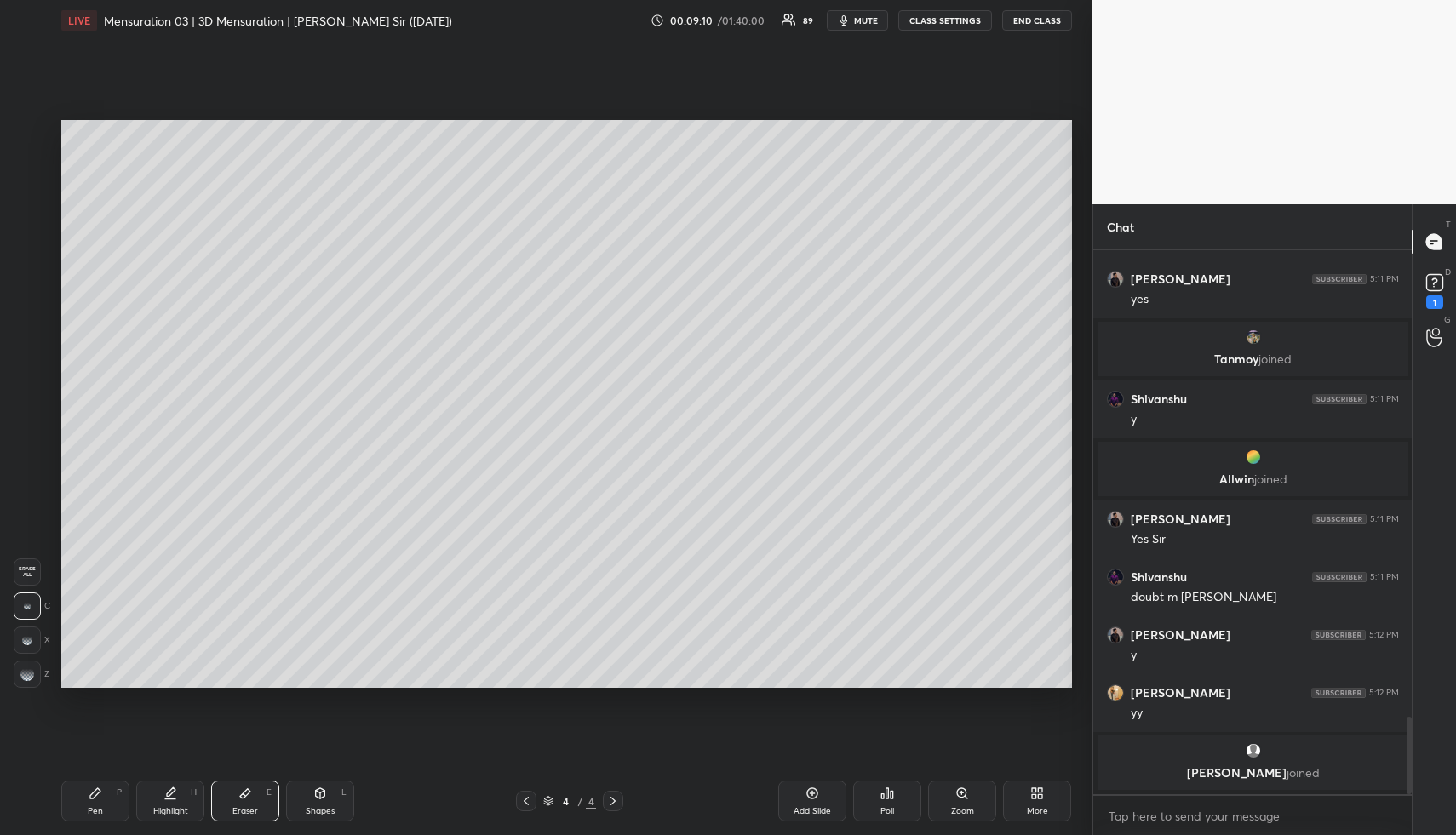
drag, startPoint x: 319, startPoint y: 818, endPoint x: 310, endPoint y: 776, distance: 43.0
click at [315, 809] on div "Shapes L" at bounding box center [320, 801] width 68 height 41
click at [28, 238] on div at bounding box center [28, 236] width 14 height 14
drag, startPoint x: 31, startPoint y: 676, endPoint x: 34, endPoint y: 665, distance: 11.4
click at [31, 672] on icon at bounding box center [28, 675] width 13 height 13
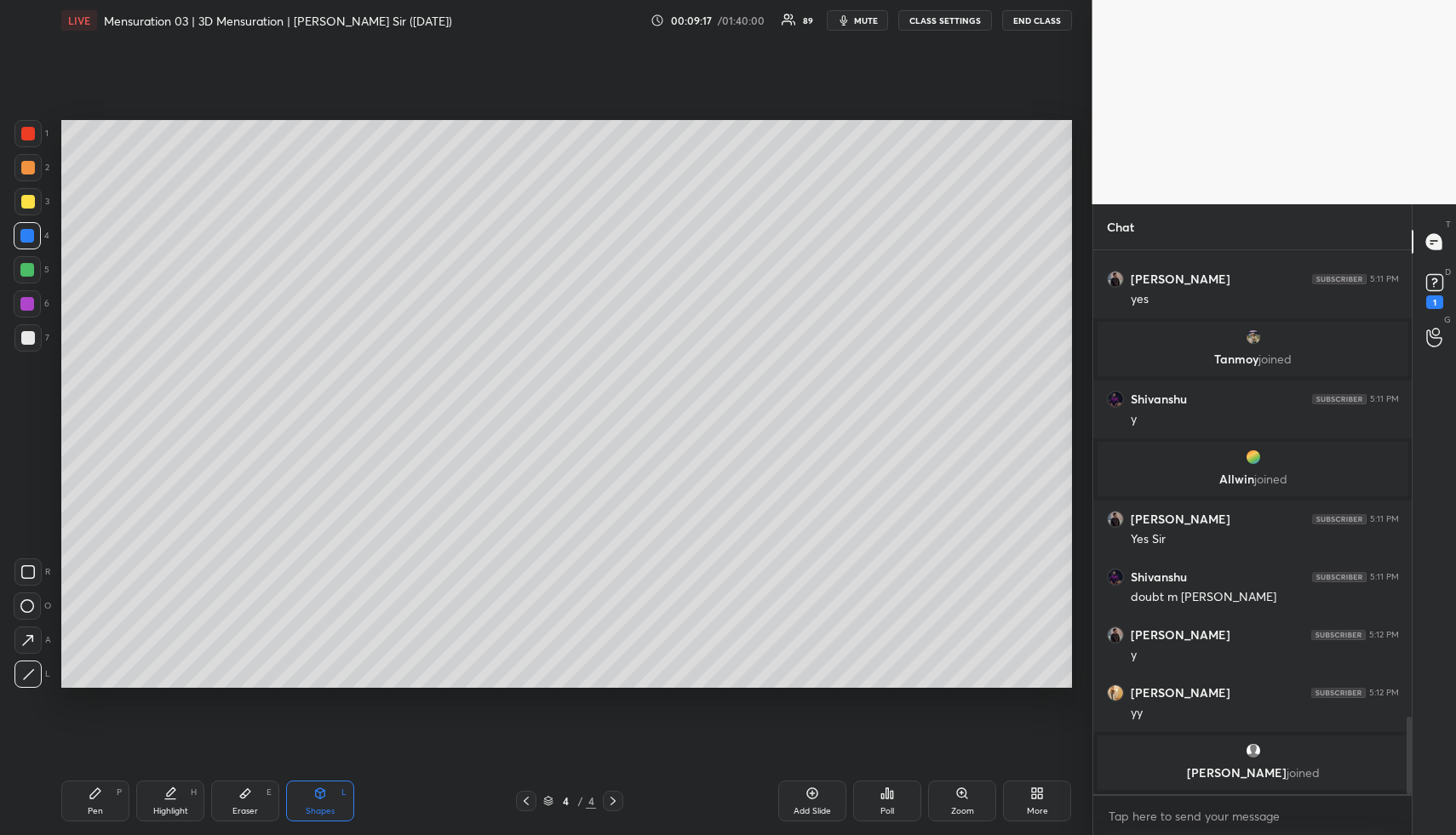
click at [172, 791] on div "Highlight H" at bounding box center [170, 801] width 68 height 41
click at [176, 788] on icon at bounding box center [170, 794] width 14 height 14
click at [340, 799] on div "Shapes L" at bounding box center [320, 801] width 68 height 41
drag, startPoint x: 338, startPoint y: 800, endPoint x: 295, endPoint y: 725, distance: 86.5
click at [335, 796] on div "Shapes L" at bounding box center [320, 801] width 68 height 41
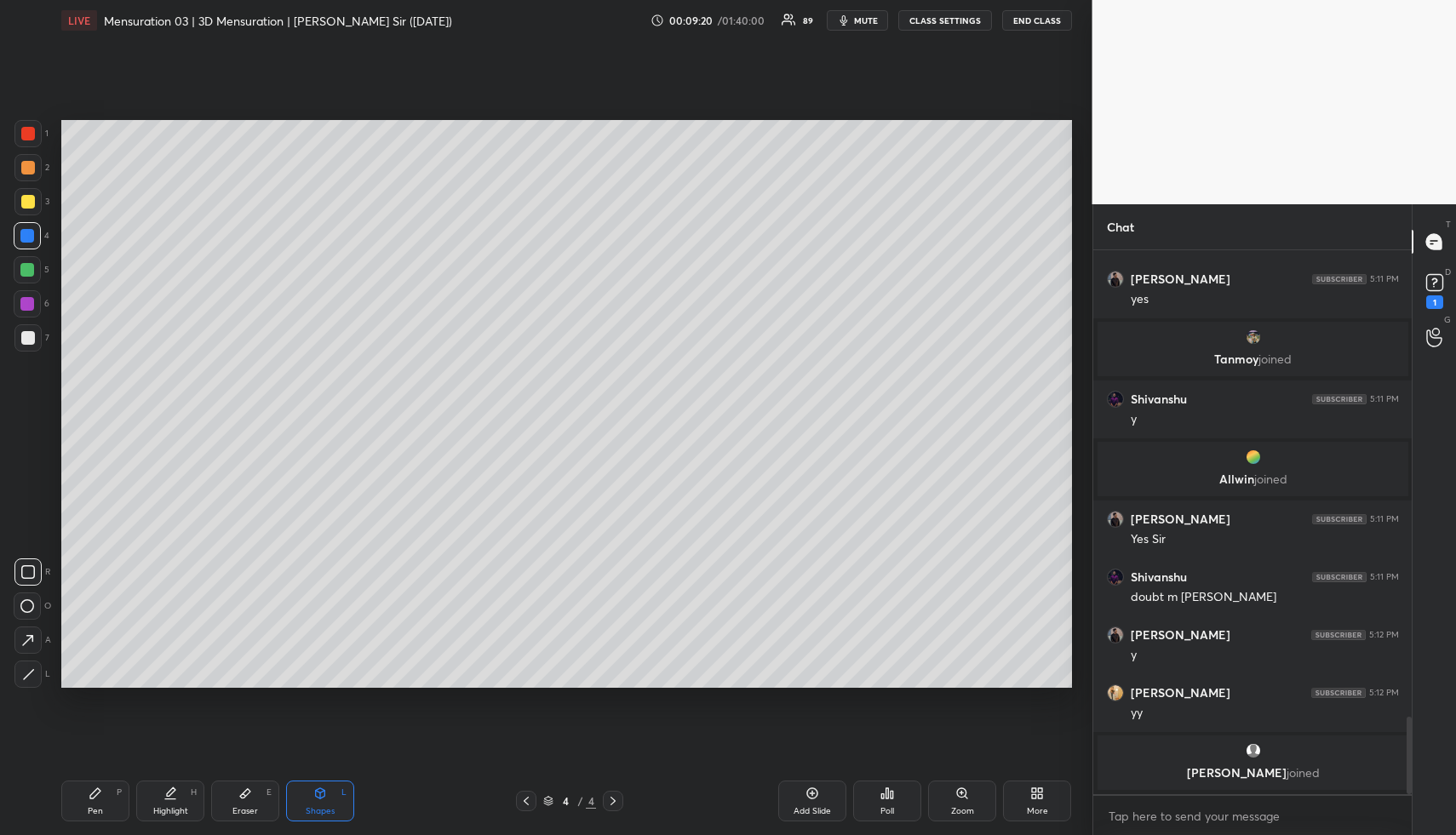
click at [29, 267] on div at bounding box center [28, 270] width 14 height 14
drag, startPoint x: 34, startPoint y: 671, endPoint x: 44, endPoint y: 647, distance: 26.0
click at [34, 673] on div at bounding box center [28, 674] width 27 height 27
click at [24, 238] on div at bounding box center [28, 236] width 14 height 14
click at [29, 250] on div "1 2 3 4 5 6 7" at bounding box center [32, 240] width 36 height 239
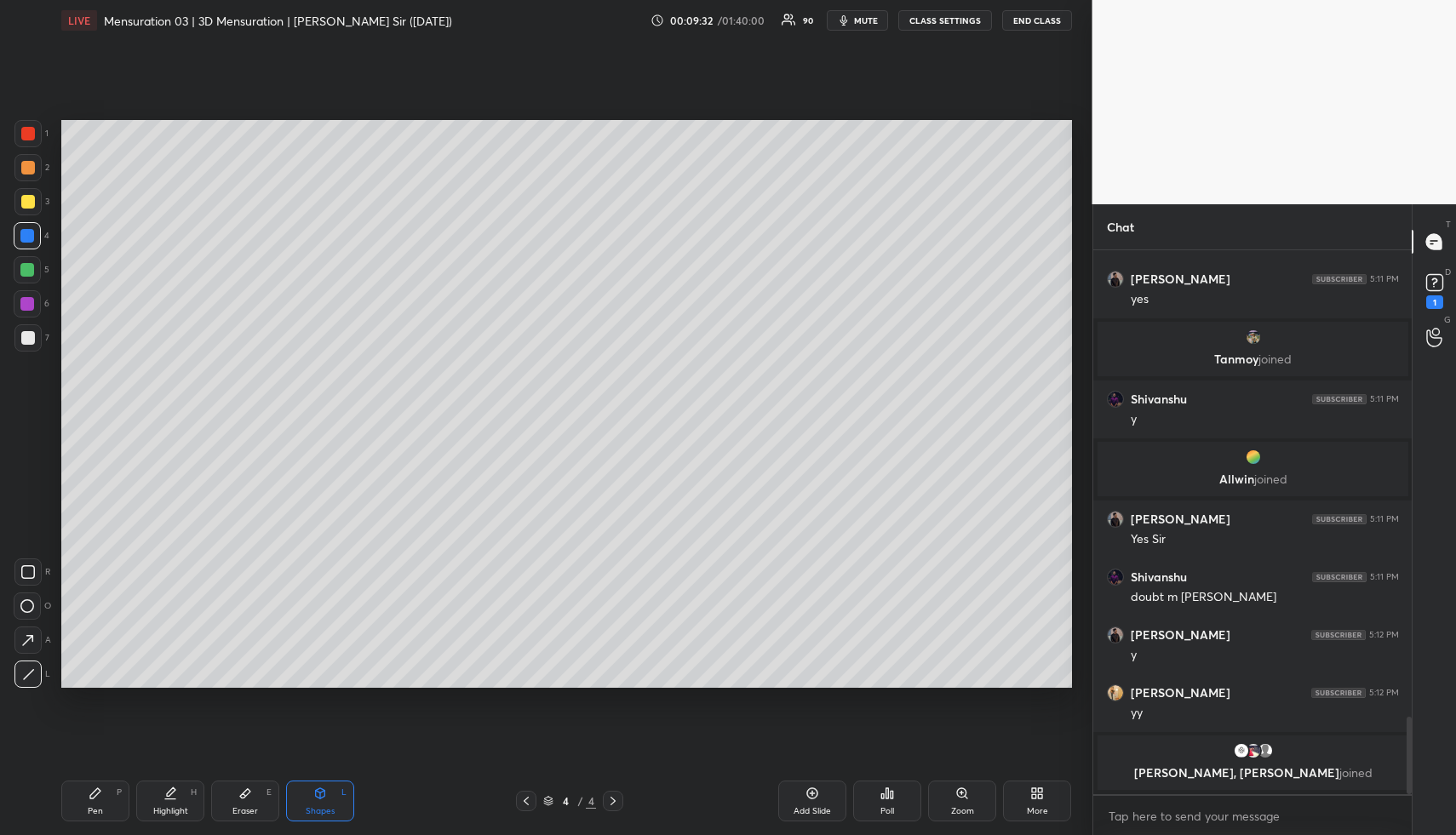
drag, startPoint x: 109, startPoint y: 806, endPoint x: 121, endPoint y: 711, distance: 95.8
click at [107, 804] on div "Pen P" at bounding box center [96, 801] width 68 height 41
click at [27, 167] on div at bounding box center [28, 168] width 14 height 14
click at [28, 167] on div at bounding box center [28, 168] width 14 height 14
drag, startPoint x: 181, startPoint y: 807, endPoint x: 221, endPoint y: 756, distance: 64.8
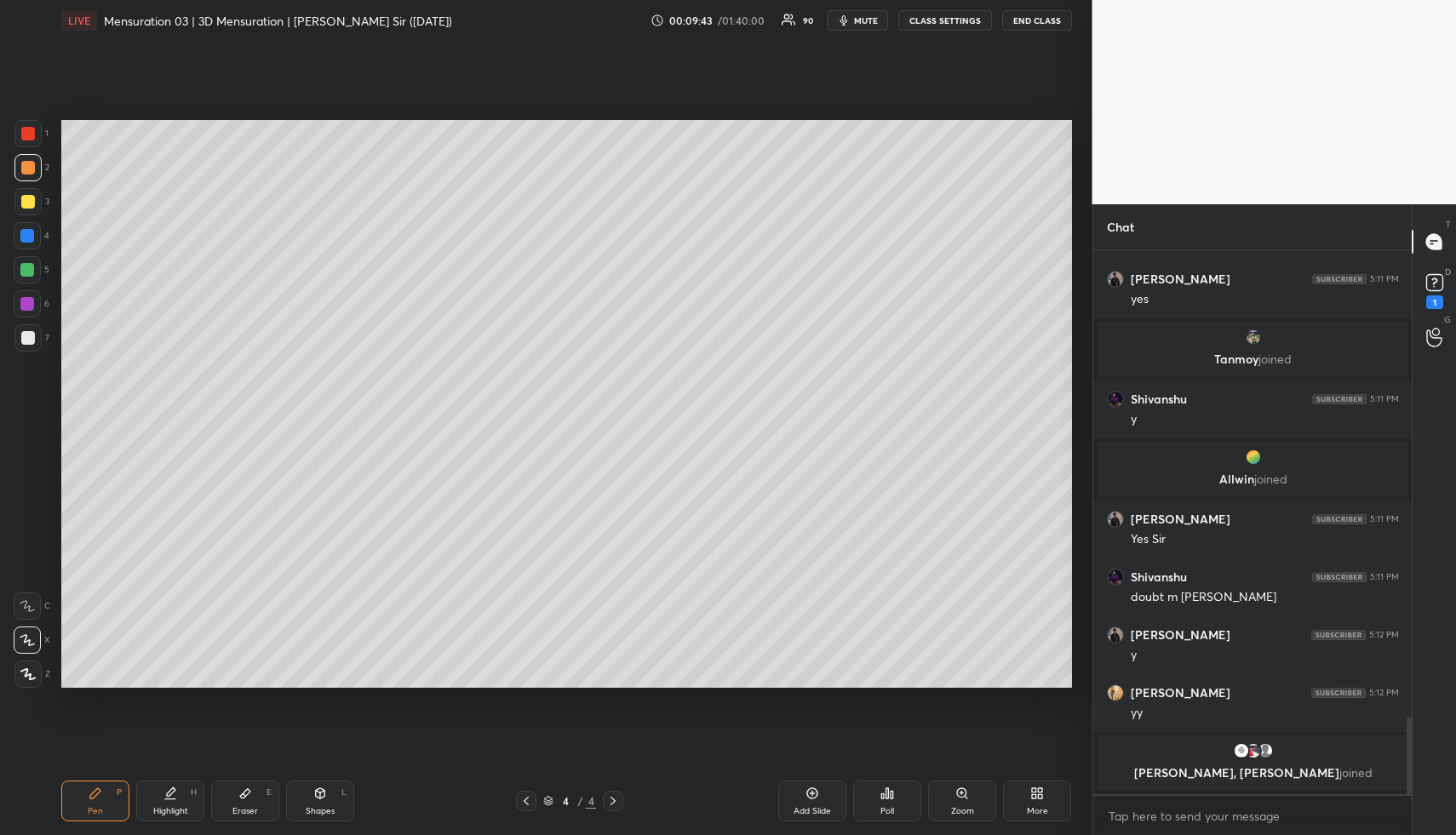
click at [180, 807] on div "Highlight" at bounding box center [170, 811] width 35 height 9
click at [316, 803] on div "Shapes L" at bounding box center [320, 801] width 68 height 41
click at [24, 295] on div at bounding box center [27, 304] width 27 height 27
click at [29, 669] on icon at bounding box center [28, 675] width 13 height 13
drag, startPoint x: 31, startPoint y: 571, endPoint x: 40, endPoint y: 500, distance: 71.6
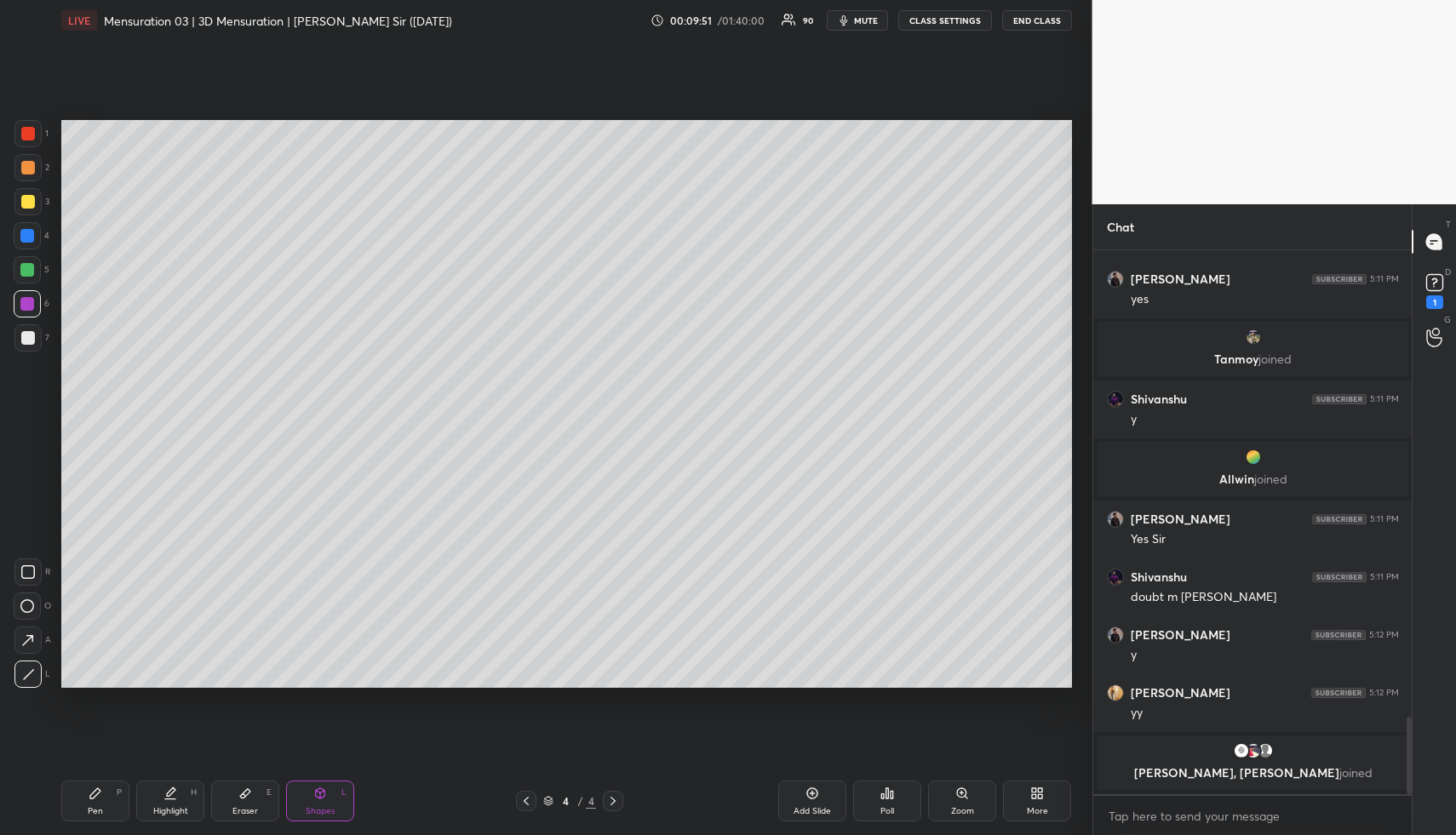
click at [29, 570] on icon at bounding box center [28, 572] width 14 height 14
drag, startPoint x: 23, startPoint y: 221, endPoint x: 51, endPoint y: 276, distance: 61.7
click at [24, 226] on div "1 2 3 4 5 6 7" at bounding box center [32, 240] width 36 height 239
drag, startPoint x: 165, startPoint y: 812, endPoint x: 171, endPoint y: 805, distance: 9.2
click at [165, 810] on div "Highlight" at bounding box center [170, 811] width 35 height 9
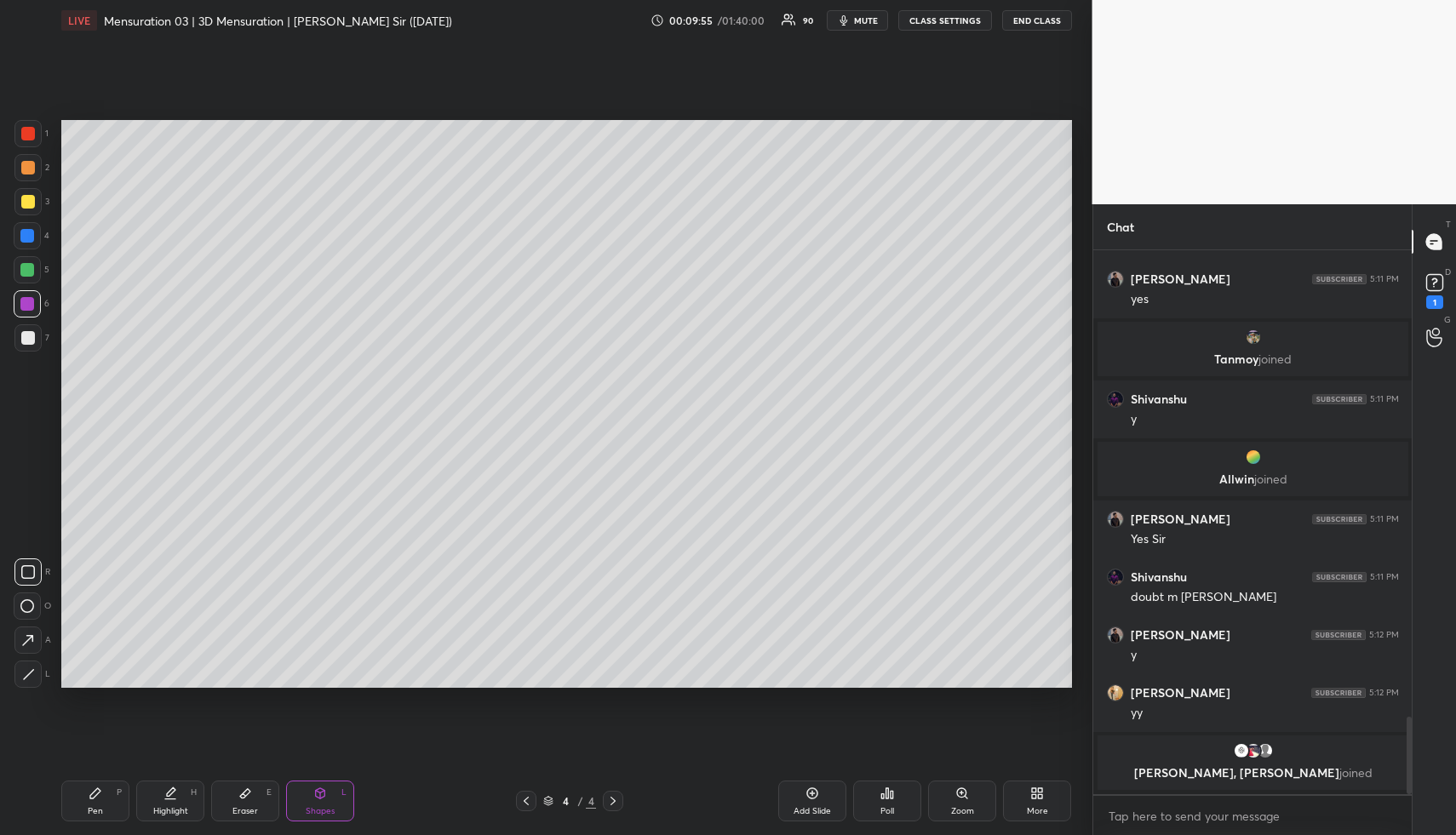
click at [169, 807] on div "Highlight" at bounding box center [170, 811] width 35 height 9
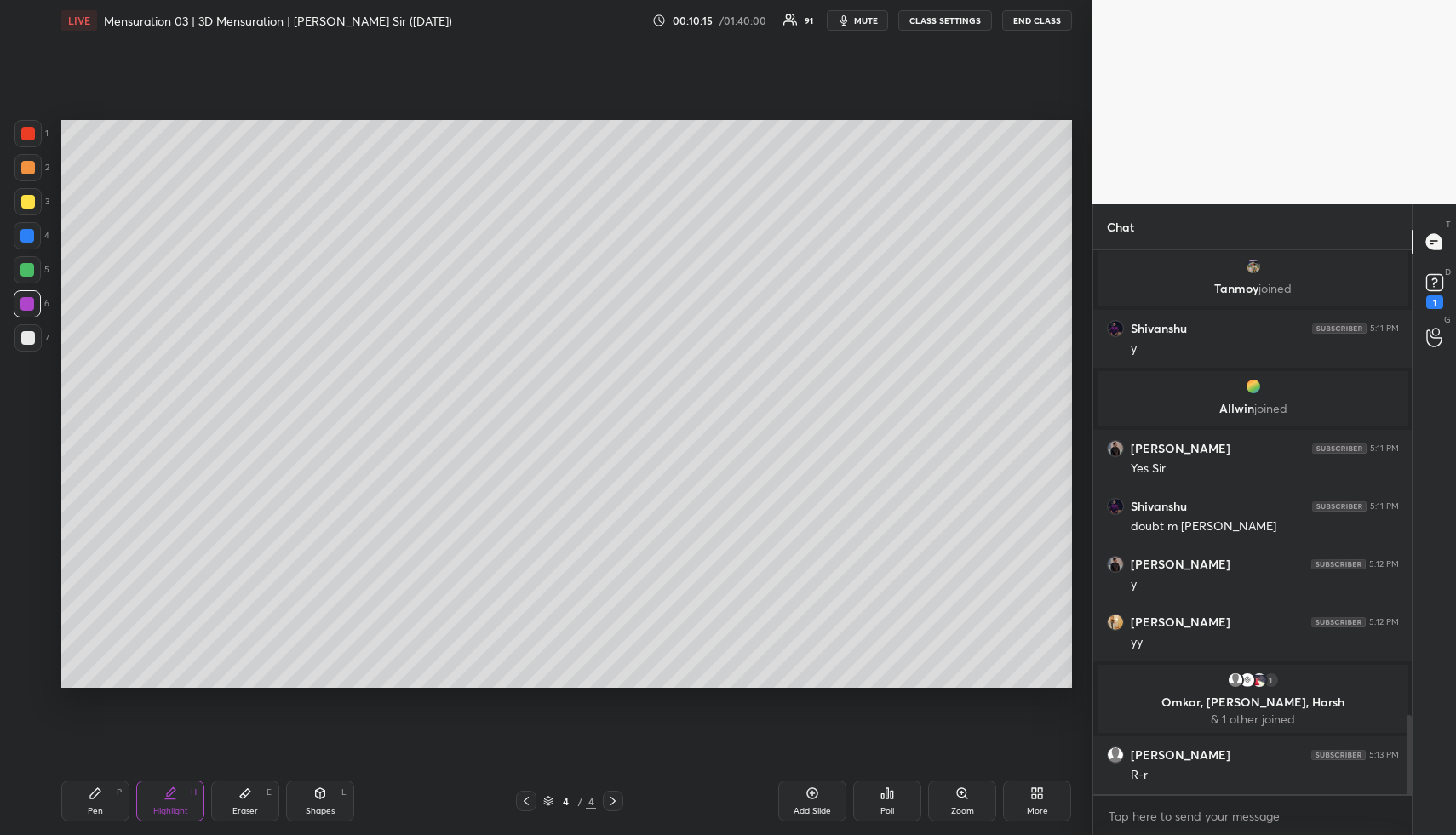
scroll to position [3211, 0]
click at [87, 802] on div "Pen P" at bounding box center [96, 801] width 68 height 41
click at [27, 207] on div at bounding box center [28, 201] width 27 height 27
click at [25, 204] on div at bounding box center [28, 202] width 14 height 14
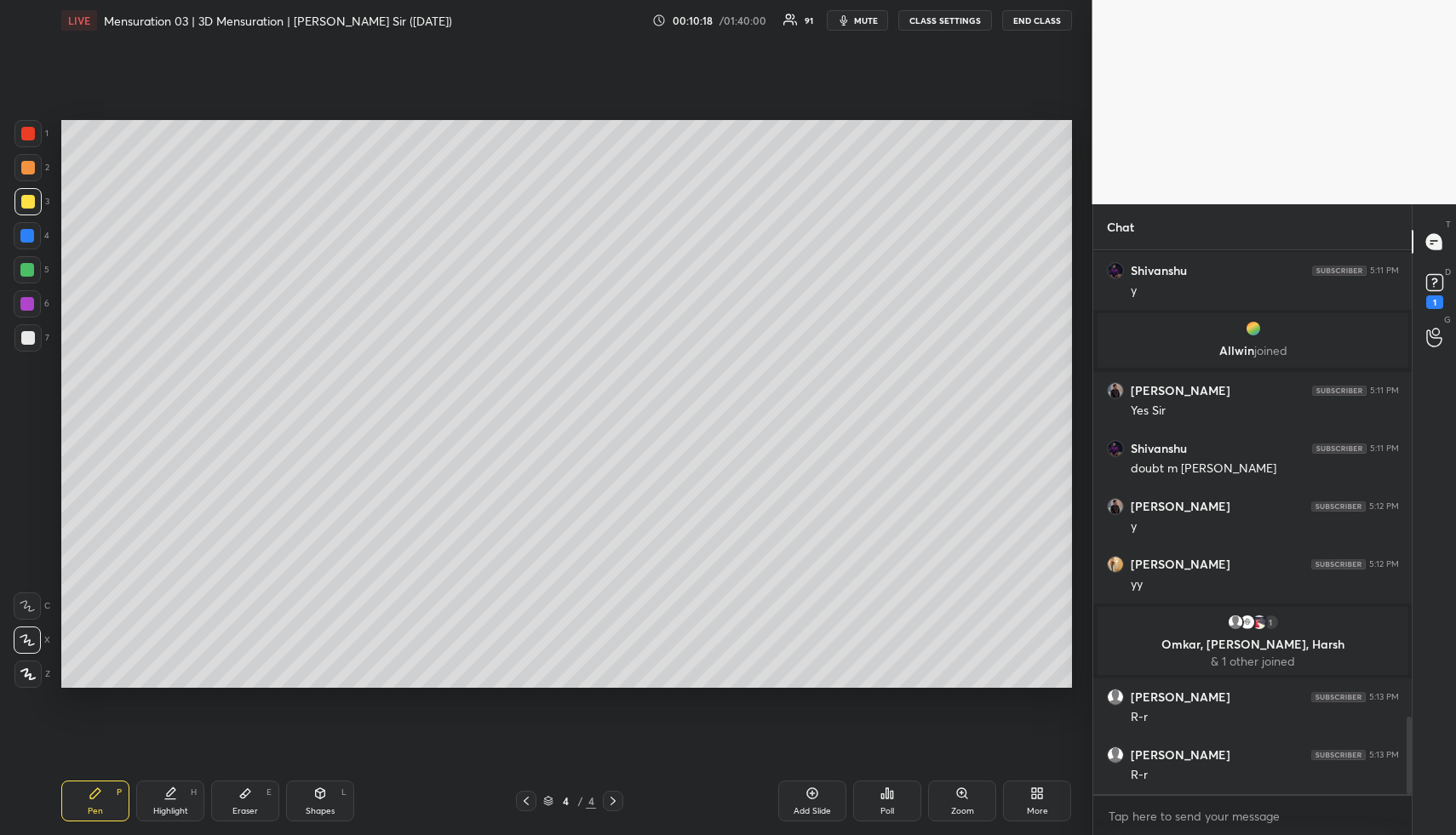
scroll to position [3385, 0]
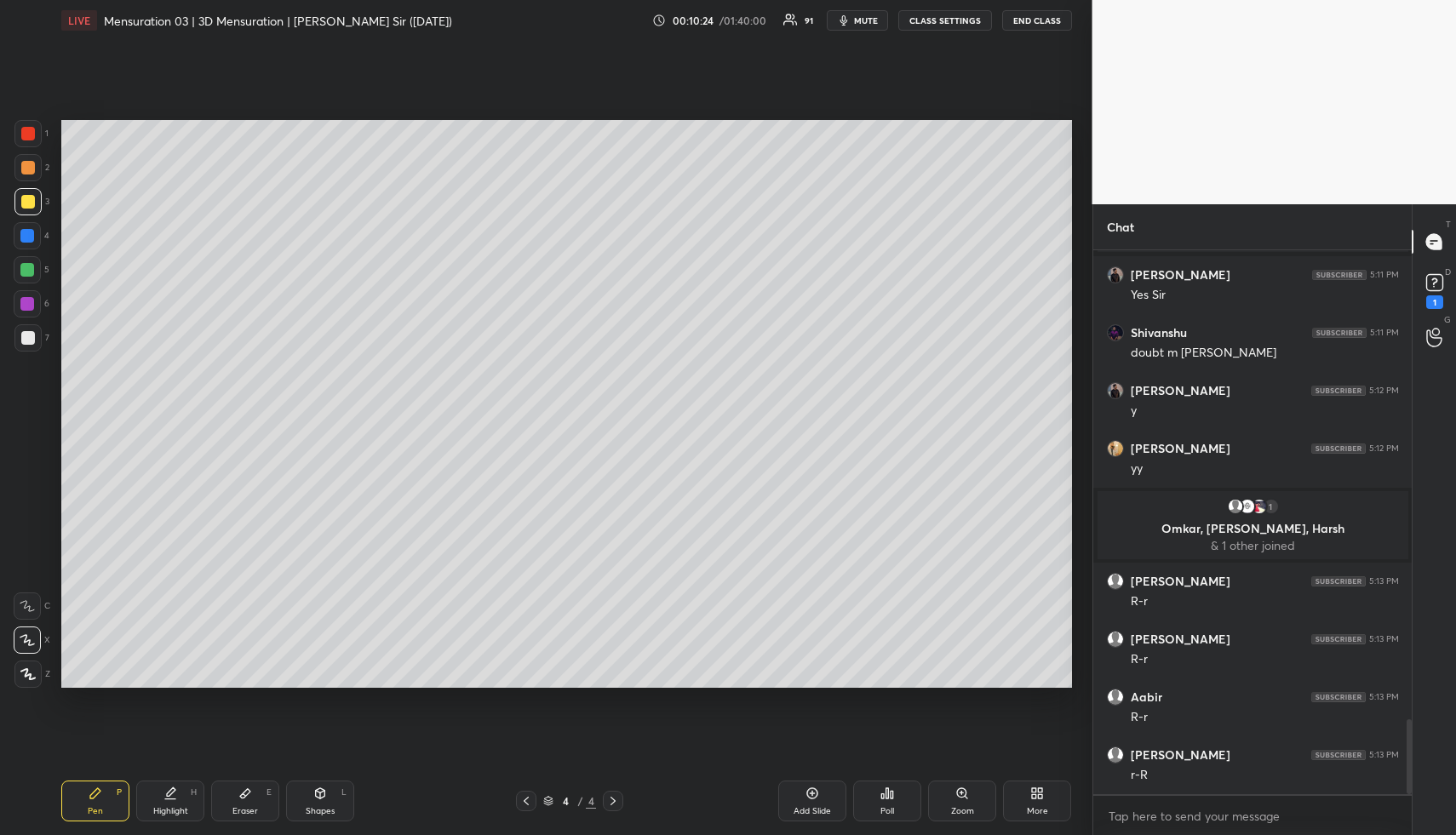
click at [145, 824] on div "Pen P Highlight H Eraser E Shapes L 4 / 4 Add Slide Poll Zoom More" at bounding box center [567, 801] width 1011 height 68
click at [156, 812] on div "Highlight" at bounding box center [170, 811] width 35 height 9
click at [164, 807] on div "Highlight" at bounding box center [170, 811] width 35 height 9
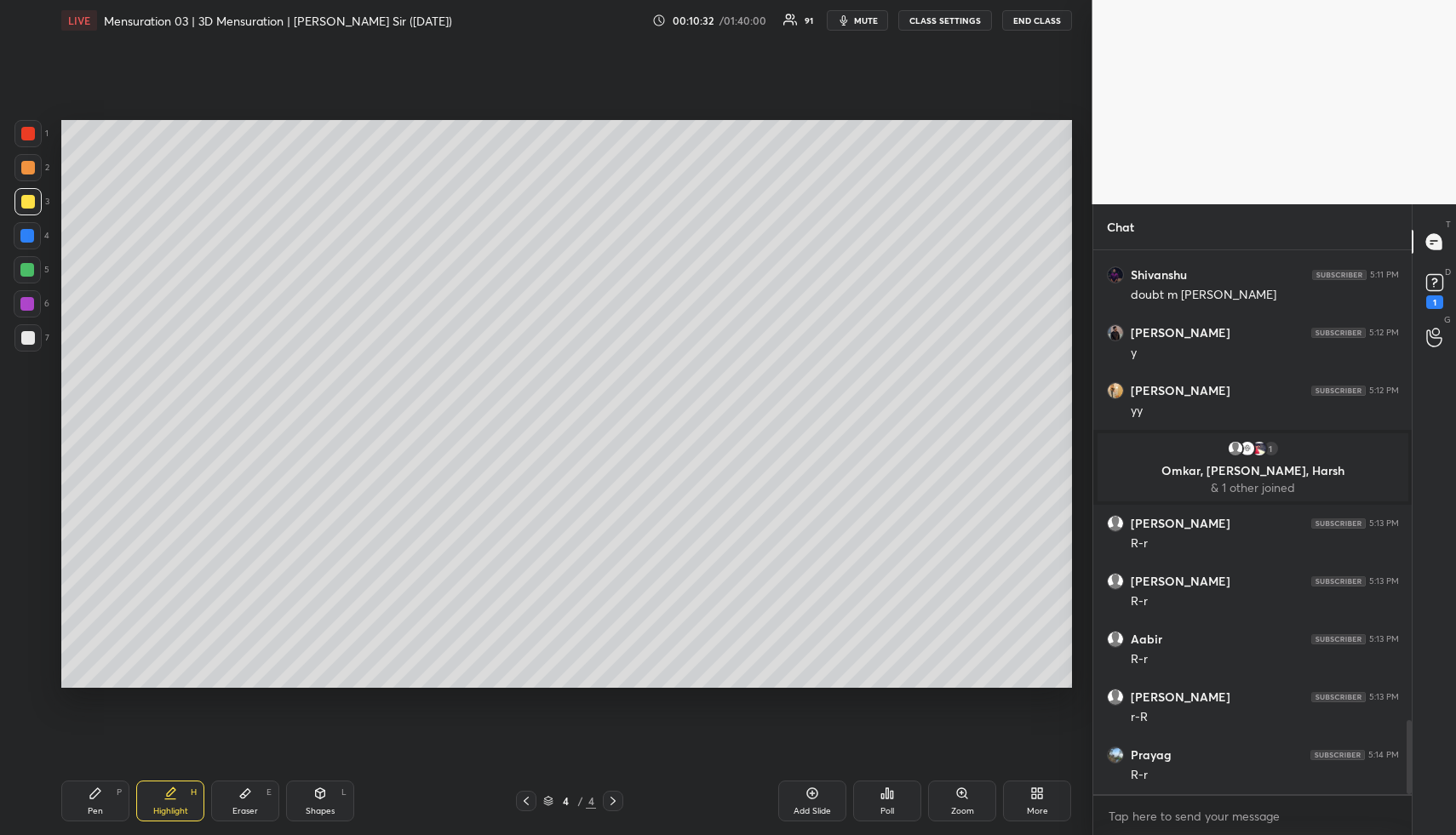
drag, startPoint x: 93, startPoint y: 808, endPoint x: 96, endPoint y: 798, distance: 10.4
click at [91, 808] on div "Pen" at bounding box center [95, 811] width 15 height 9
drag, startPoint x: 157, startPoint y: 814, endPoint x: 168, endPoint y: 804, distance: 14.9
click at [156, 811] on div "Highlight" at bounding box center [170, 811] width 35 height 9
click at [169, 802] on div "Highlight H" at bounding box center [170, 801] width 68 height 41
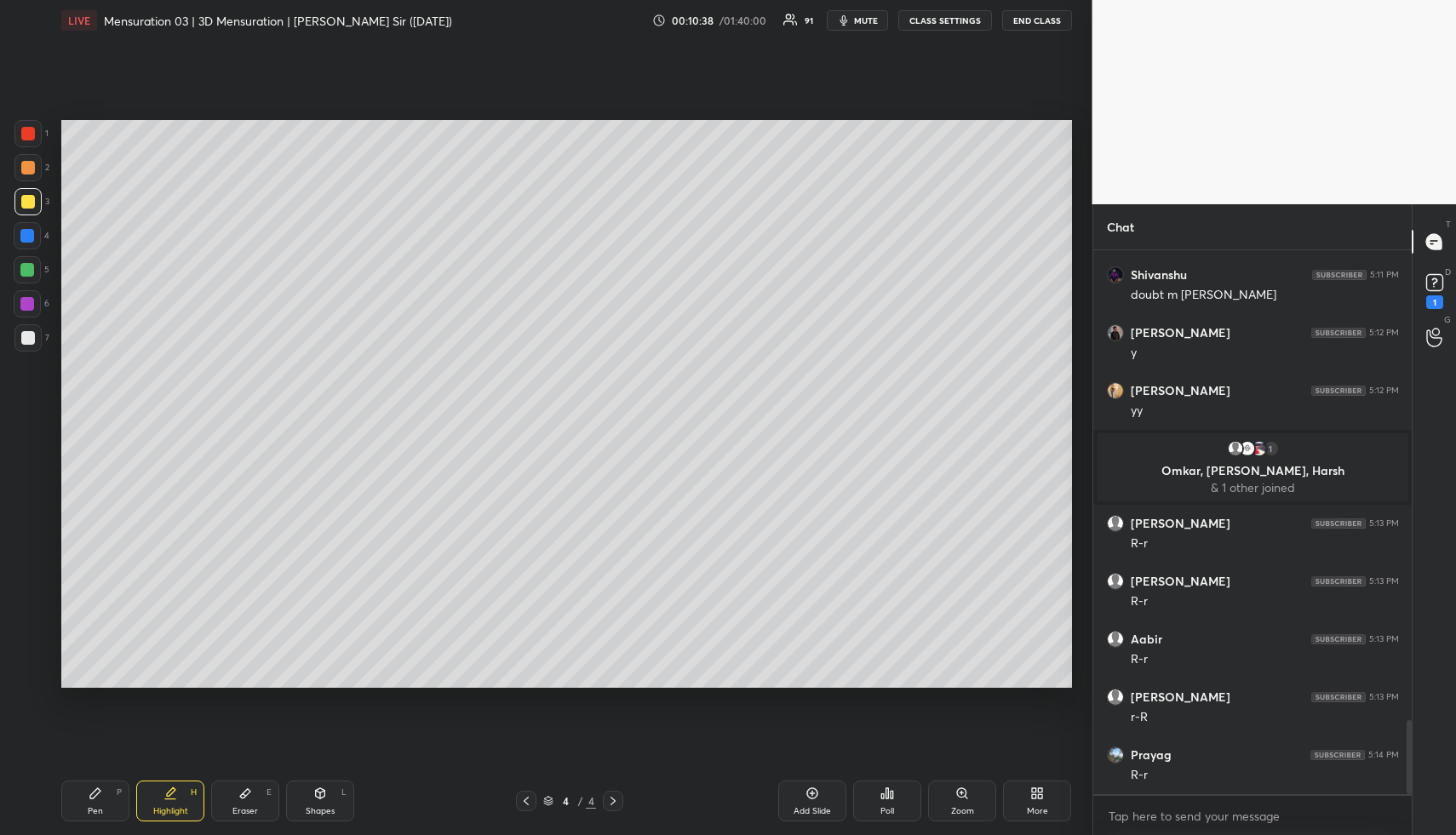
click at [101, 802] on div "Pen P" at bounding box center [96, 801] width 68 height 41
drag, startPoint x: 25, startPoint y: 224, endPoint x: 58, endPoint y: 251, distance: 42.6
click at [27, 227] on div at bounding box center [27, 235] width 27 height 27
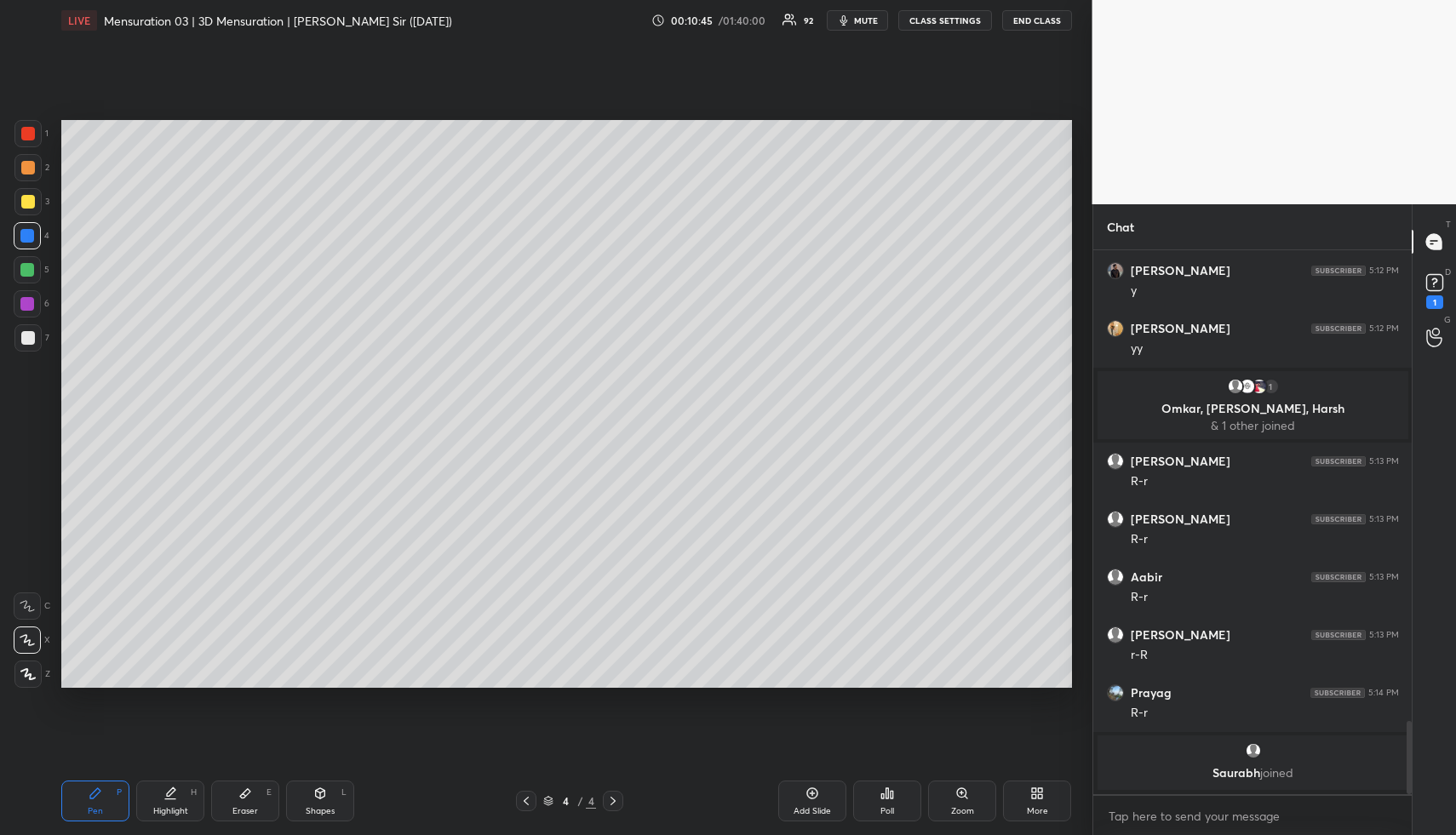
scroll to position [3466, 0]
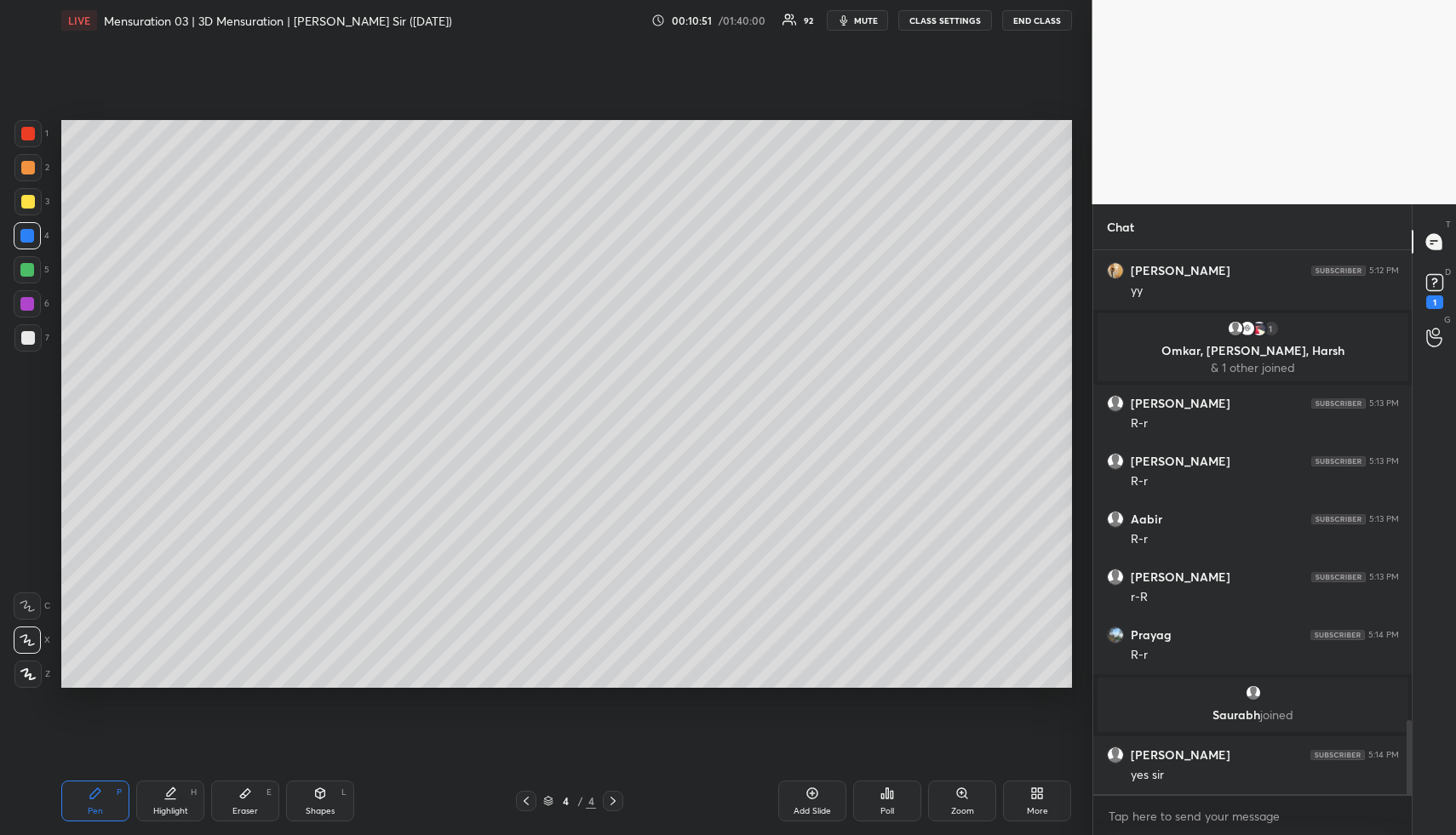
click at [329, 814] on div "Shapes L" at bounding box center [320, 801] width 68 height 41
drag, startPoint x: 328, startPoint y: 813, endPoint x: 277, endPoint y: 712, distance: 113.1
click at [323, 809] on div "Shapes" at bounding box center [319, 811] width 29 height 9
click at [32, 260] on div at bounding box center [27, 270] width 27 height 27
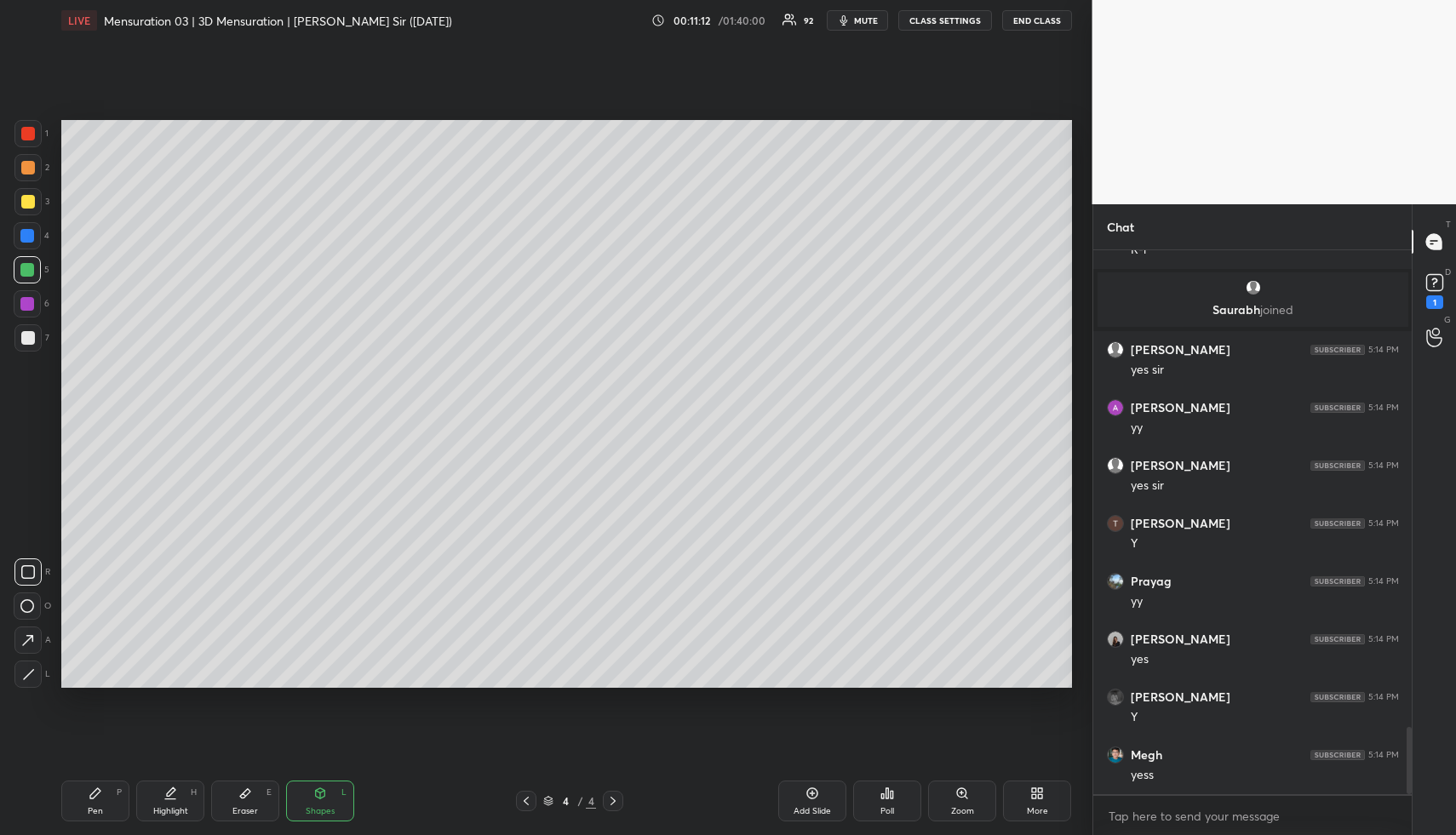
scroll to position [3929, 0]
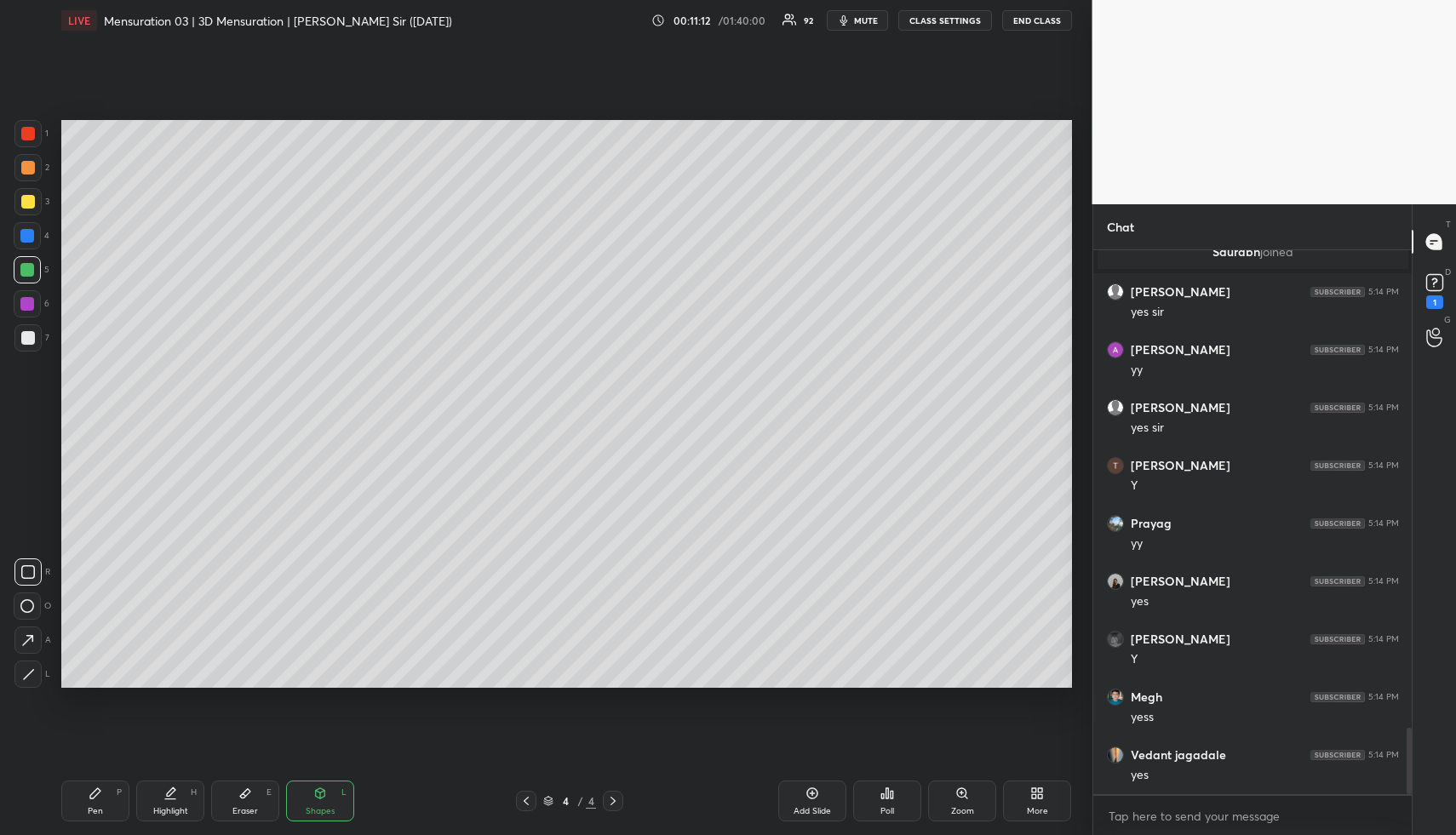
click at [170, 813] on div "Highlight" at bounding box center [170, 811] width 35 height 9
drag, startPoint x: 174, startPoint y: 805, endPoint x: 203, endPoint y: 772, distance: 43.9
click at [172, 804] on div "Highlight H" at bounding box center [170, 801] width 68 height 41
click at [1433, 277] on rect at bounding box center [1434, 283] width 16 height 16
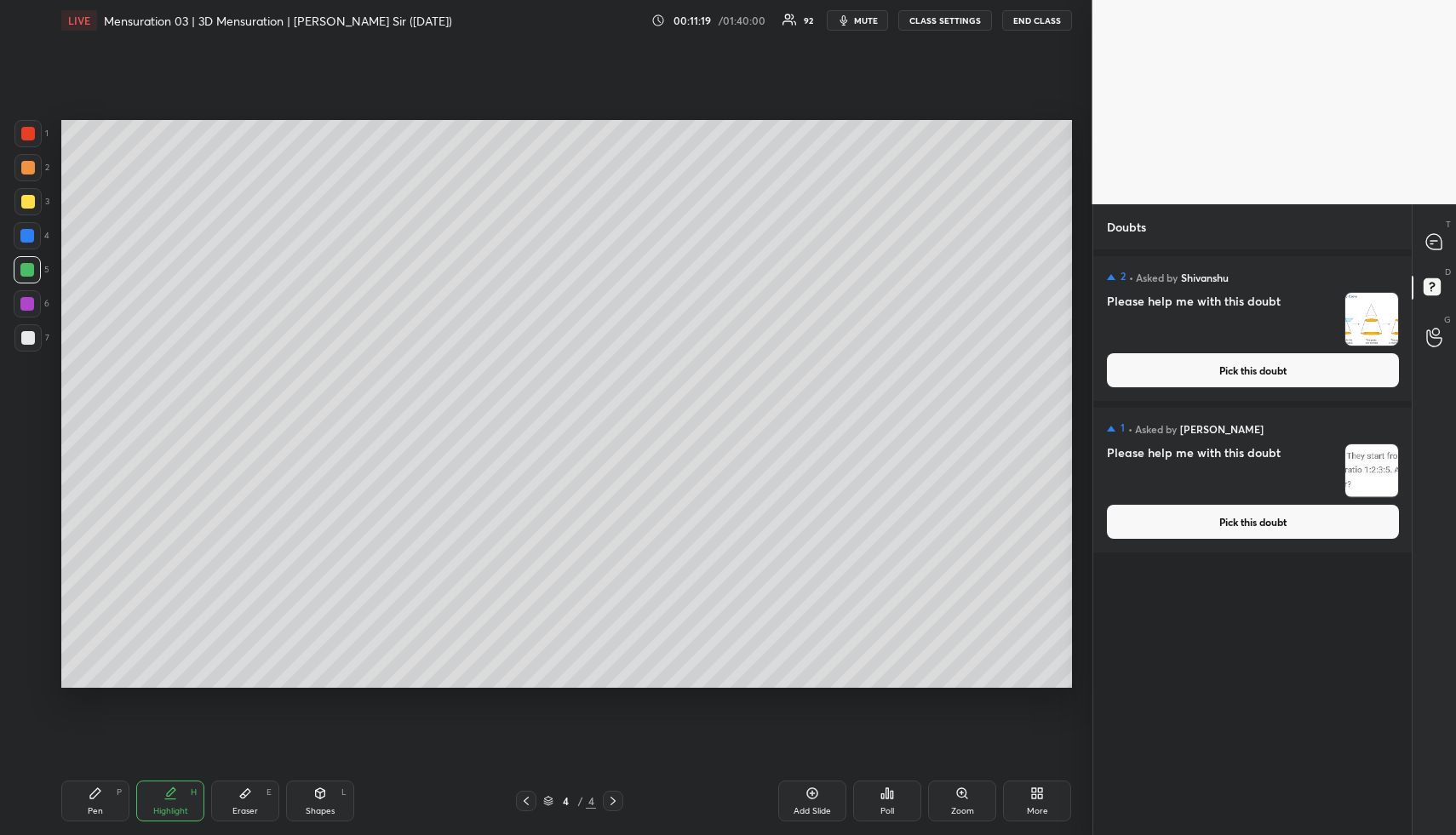
click at [1272, 368] on button "Pick this doubt" at bounding box center [1253, 370] width 293 height 34
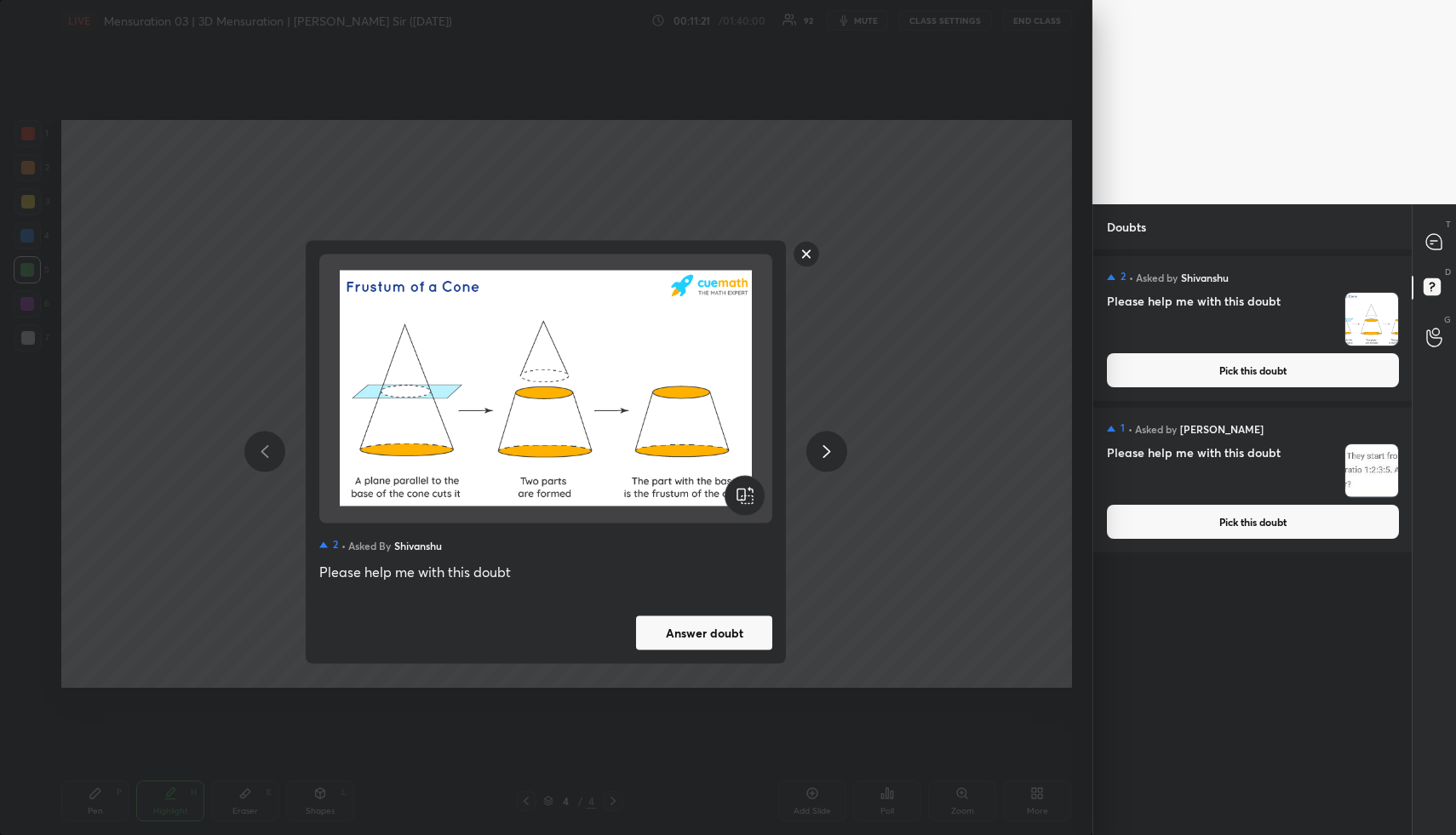
click at [720, 644] on button "Answer doubt" at bounding box center [704, 633] width 136 height 34
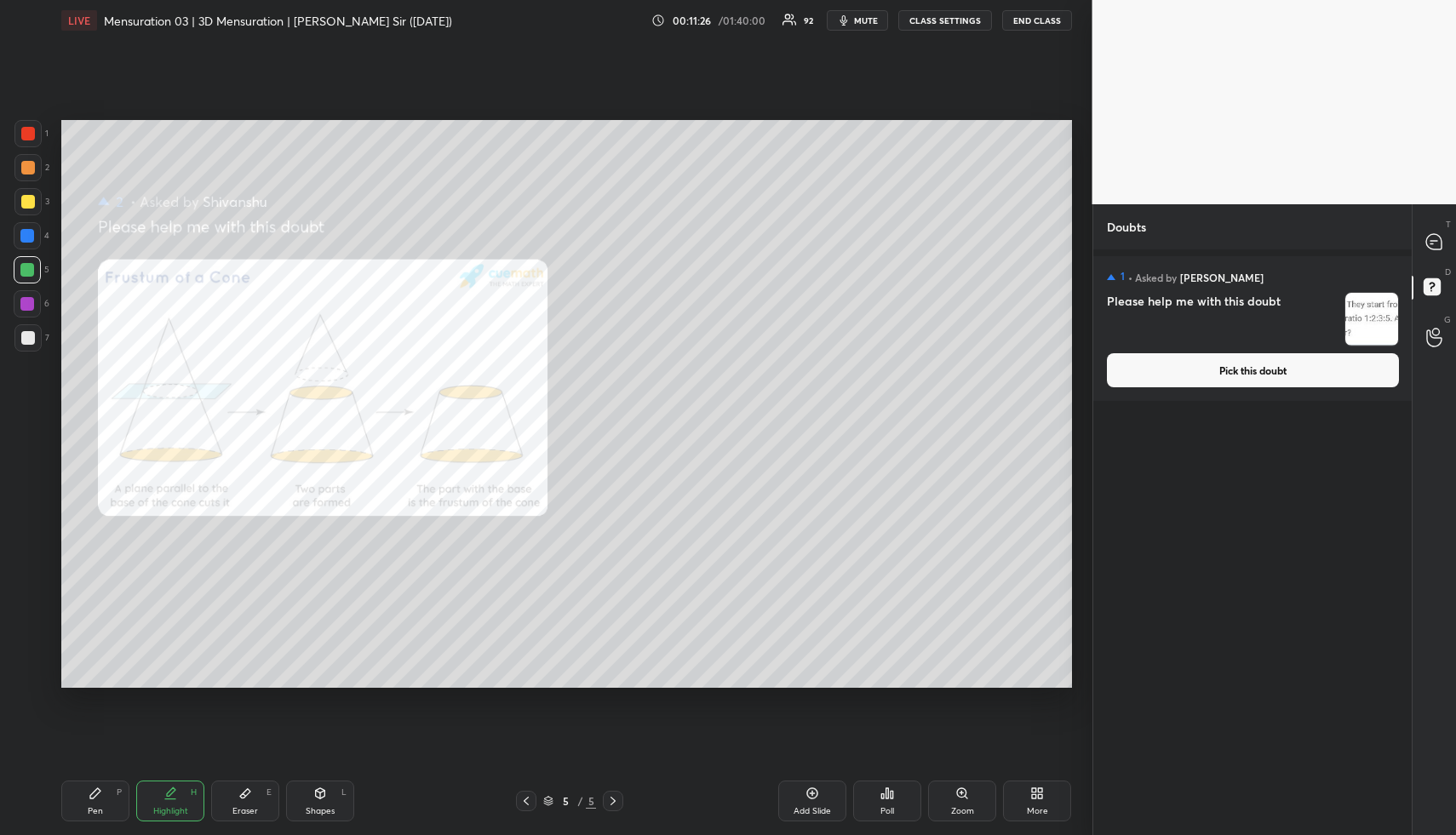
drag, startPoint x: 181, startPoint y: 804, endPoint x: 180, endPoint y: 714, distance: 90.0
click at [178, 799] on div "Highlight H" at bounding box center [170, 801] width 68 height 41
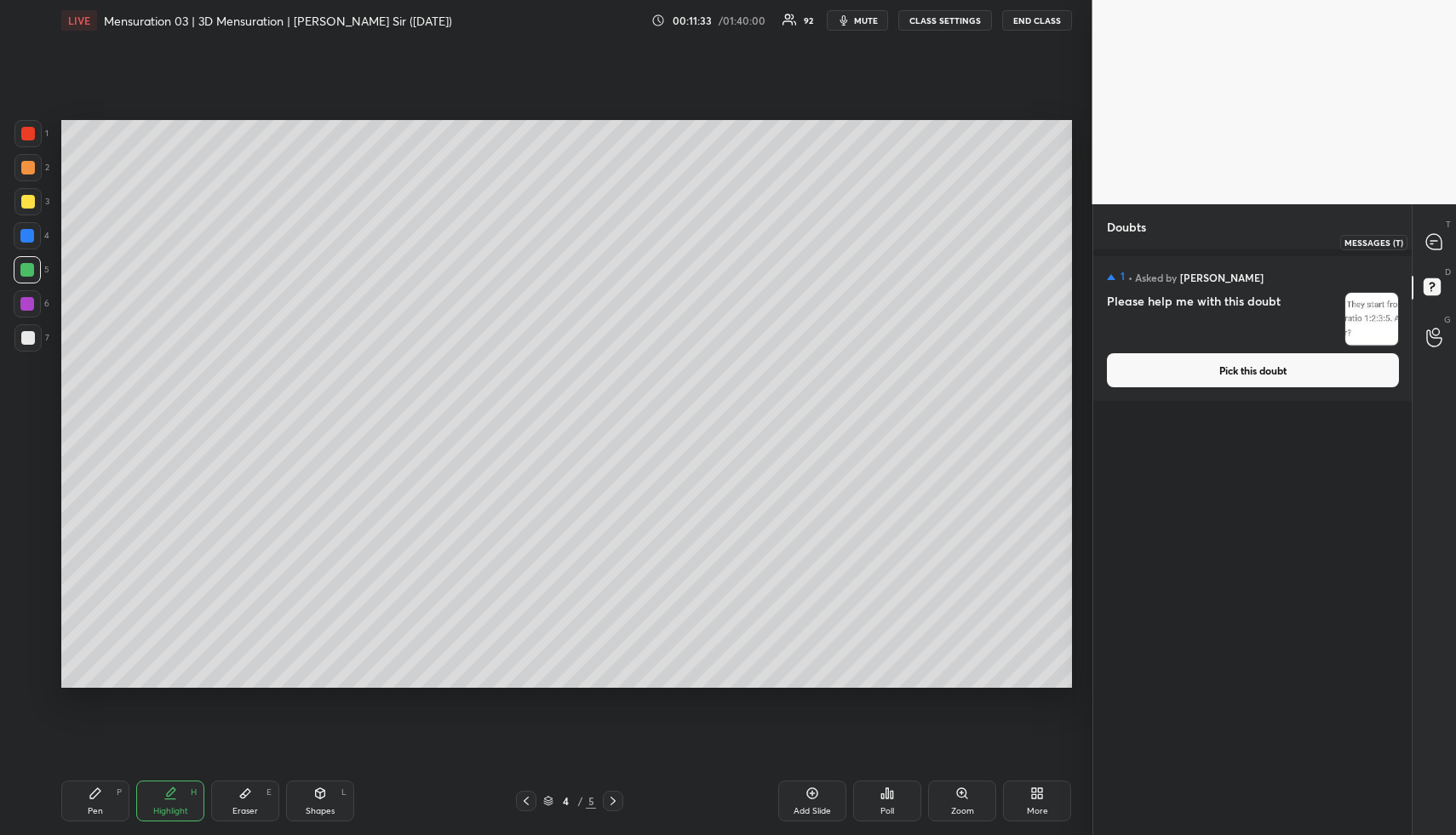
click at [1428, 242] on icon at bounding box center [1433, 241] width 15 height 15
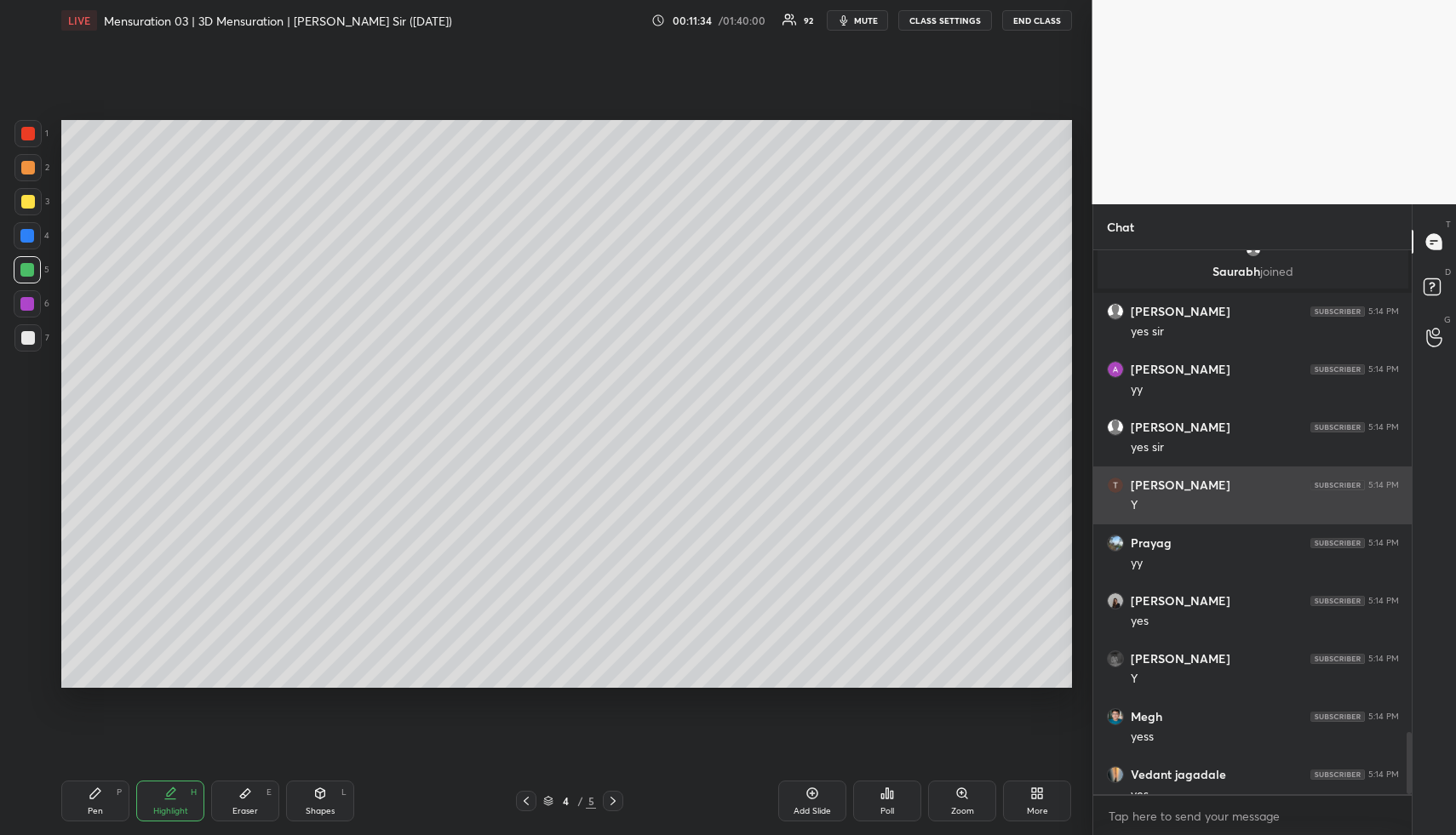
scroll to position [4242, 0]
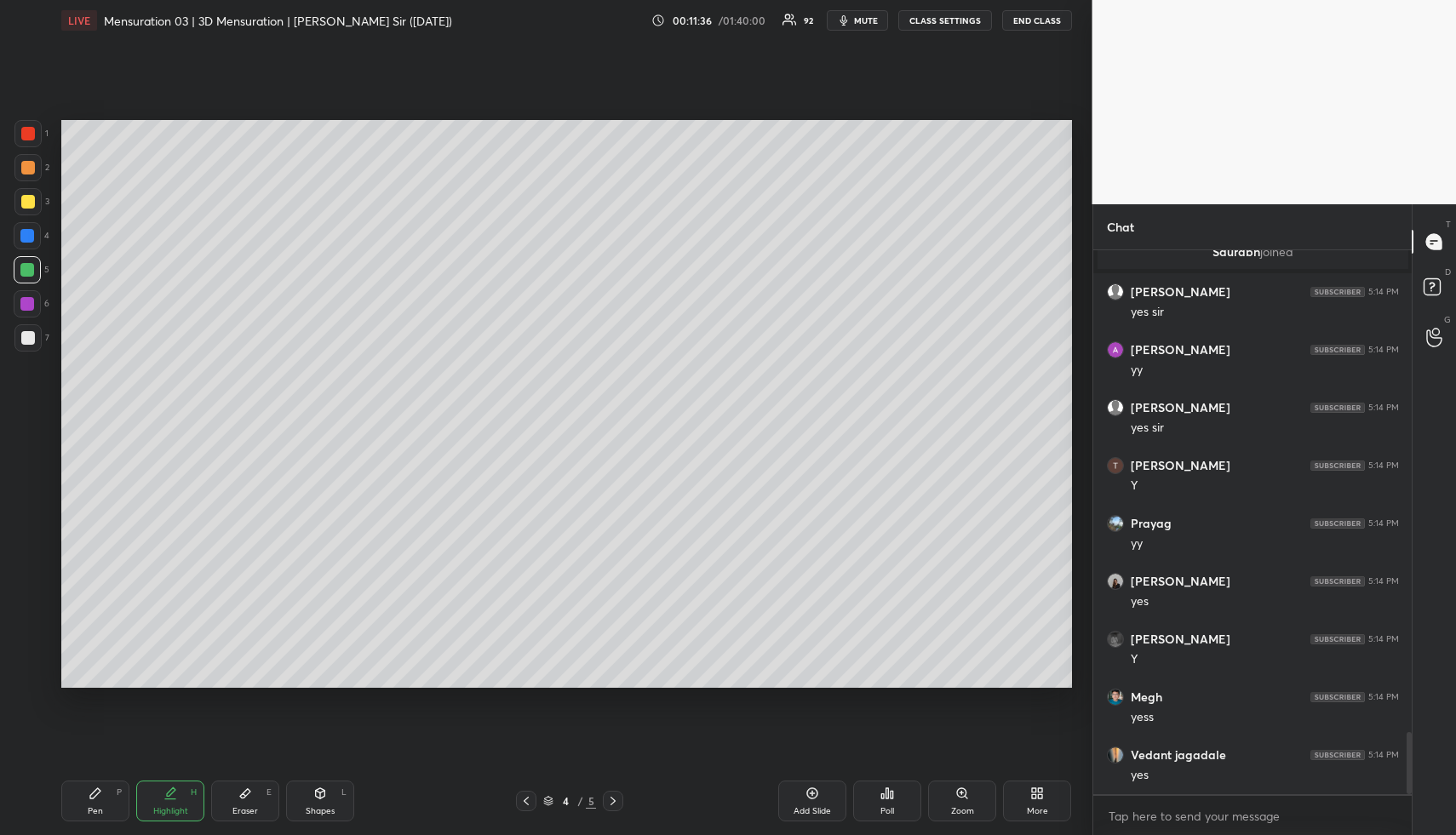
drag, startPoint x: 158, startPoint y: 810, endPoint x: 184, endPoint y: 773, distance: 45.2
click at [156, 808] on div "Highlight" at bounding box center [170, 811] width 35 height 9
click at [161, 799] on div "Highlight H" at bounding box center [170, 801] width 68 height 41
click at [526, 803] on icon at bounding box center [526, 801] width 14 height 14
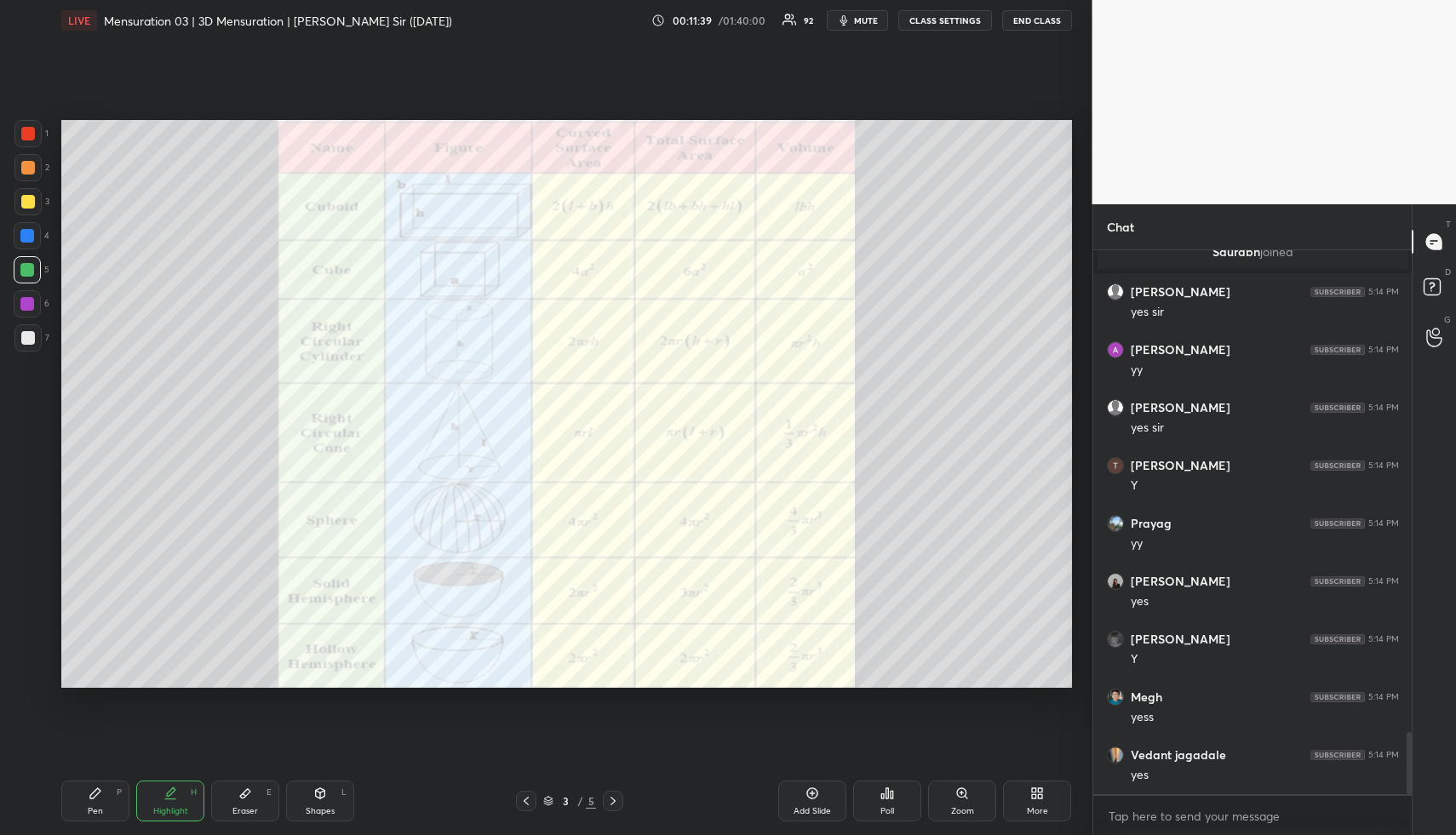
click at [185, 806] on div "Highlight H" at bounding box center [170, 801] width 68 height 41
click at [615, 800] on icon at bounding box center [613, 801] width 5 height 9
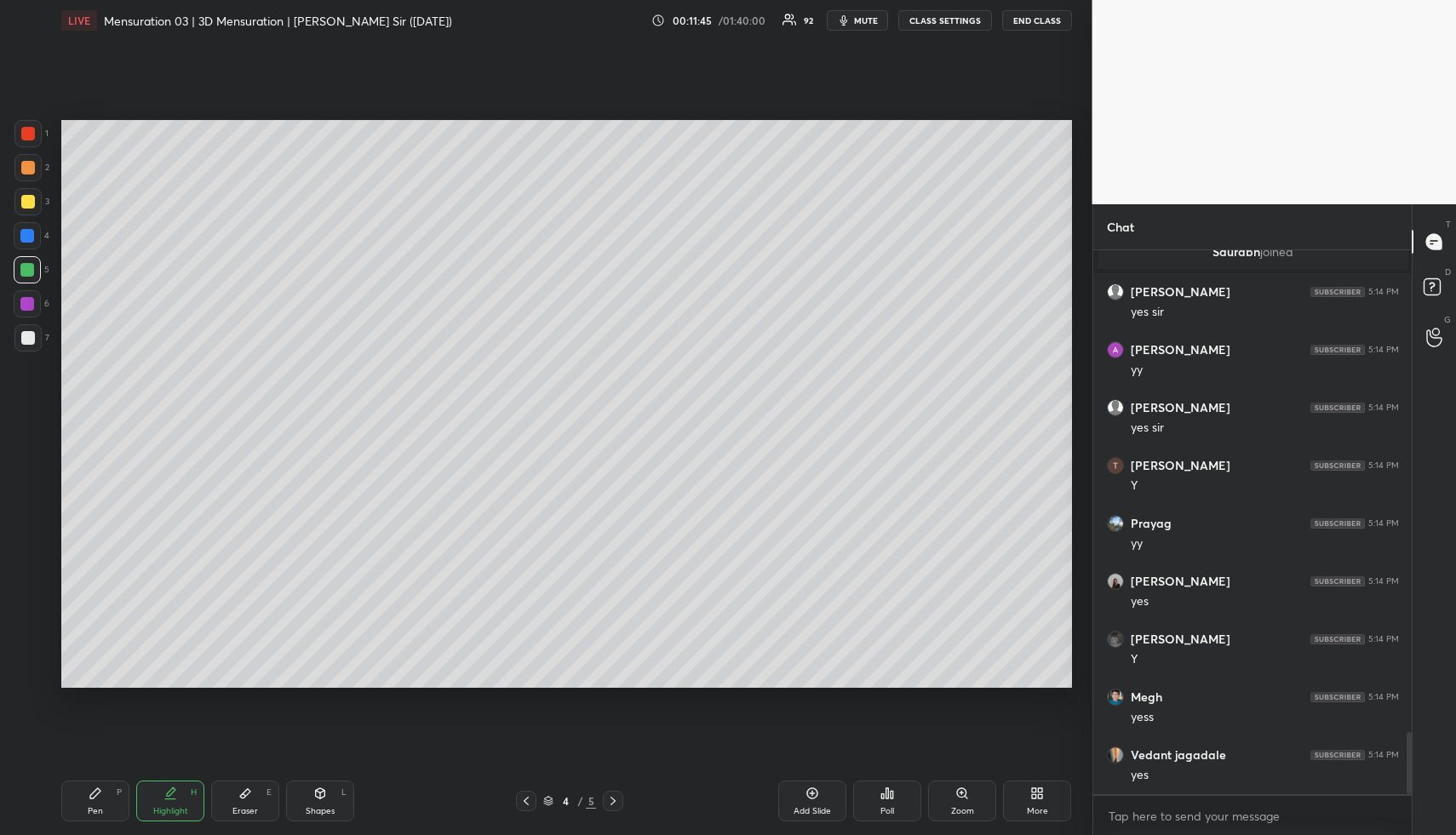
click at [179, 807] on div "Highlight" at bounding box center [170, 811] width 35 height 9
click at [522, 803] on icon at bounding box center [526, 801] width 14 height 14
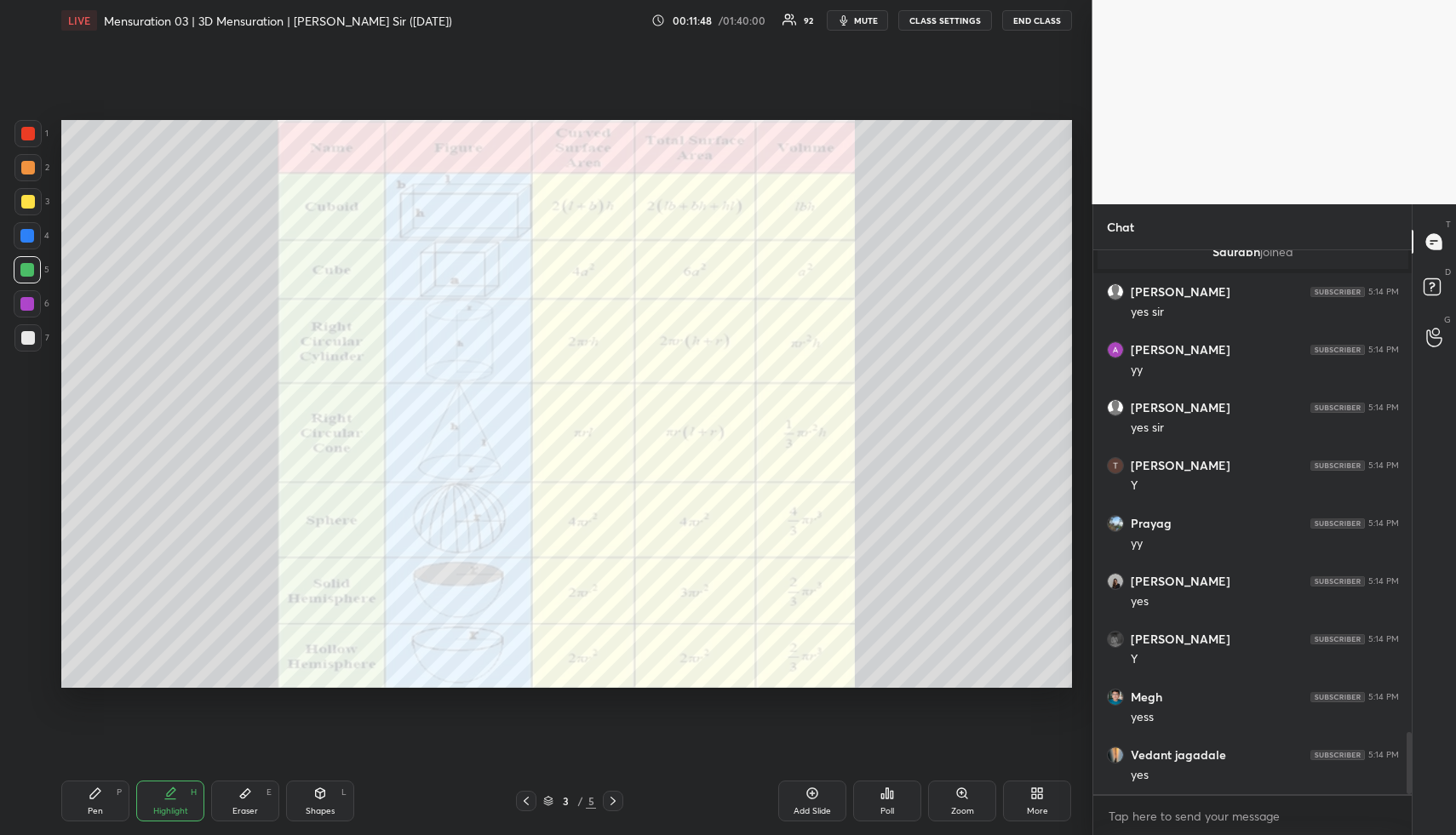
drag, startPoint x: 615, startPoint y: 803, endPoint x: 605, endPoint y: 795, distance: 12.8
click at [612, 802] on icon at bounding box center [613, 801] width 14 height 14
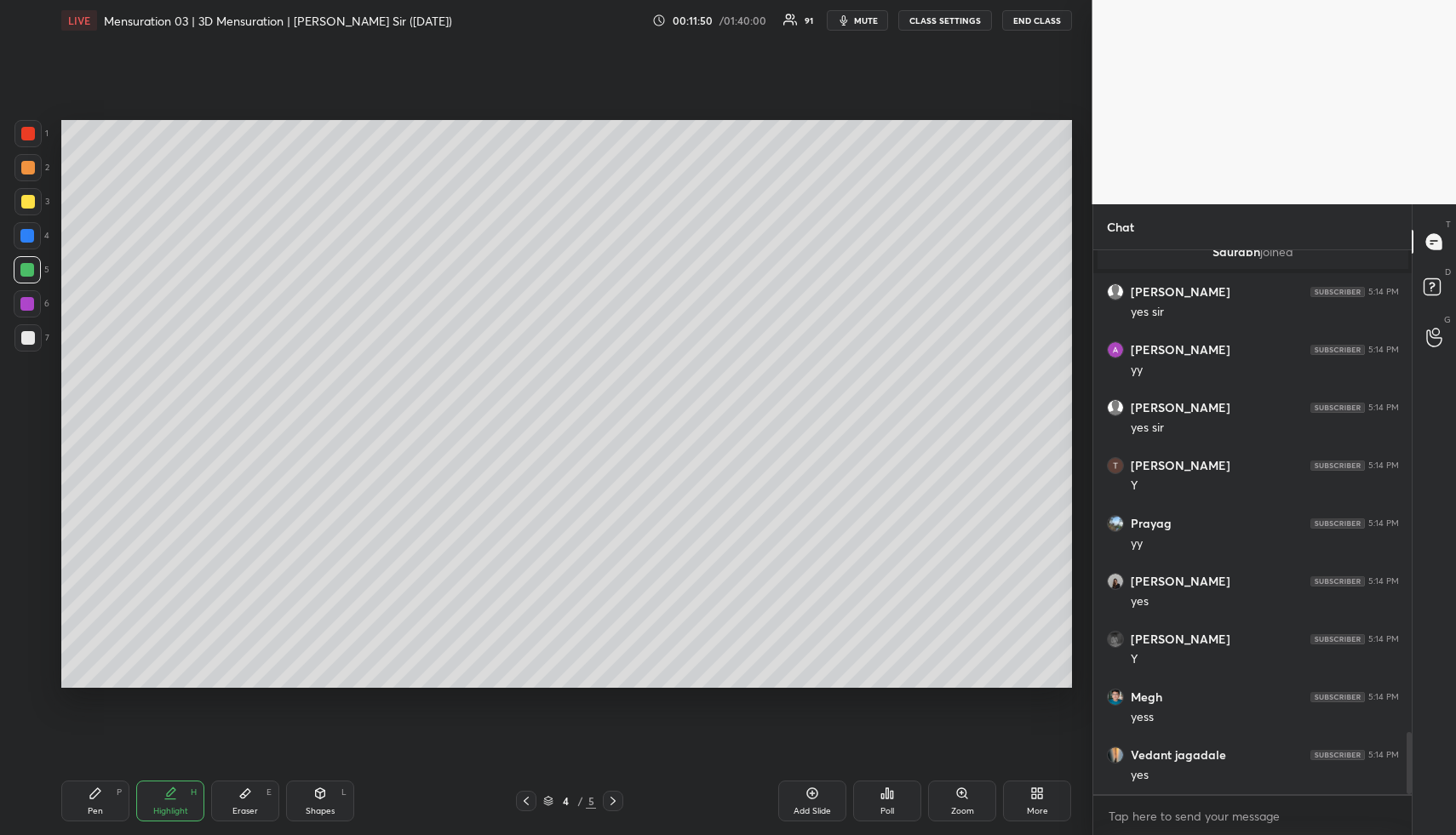
drag, startPoint x: 526, startPoint y: 799, endPoint x: 478, endPoint y: 729, distance: 84.9
click at [525, 795] on icon at bounding box center [526, 801] width 14 height 14
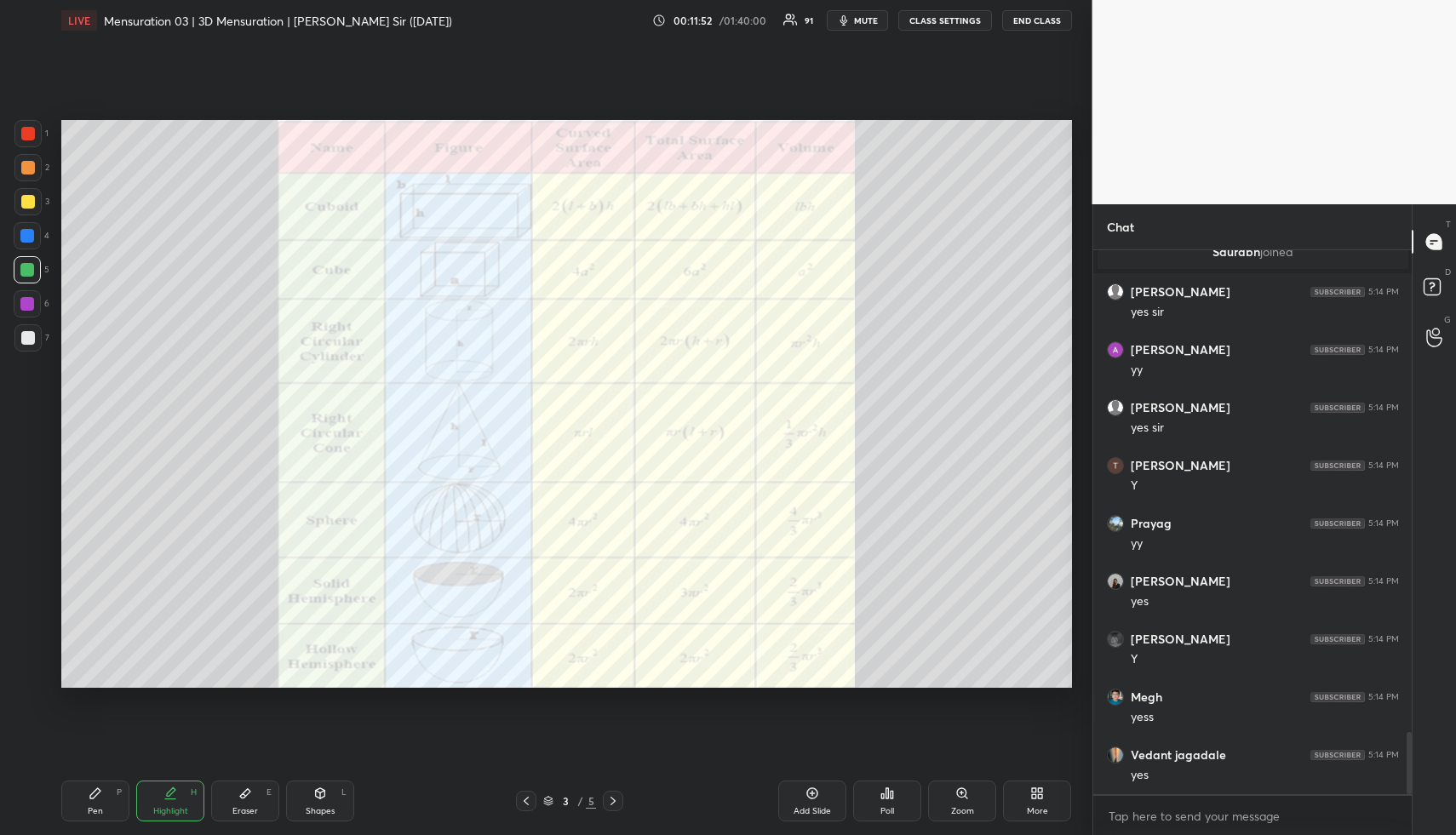
click at [27, 339] on div at bounding box center [28, 338] width 14 height 14
click at [31, 337] on div at bounding box center [28, 338] width 14 height 14
drag, startPoint x: 186, startPoint y: 813, endPoint x: 187, endPoint y: 800, distance: 13.0
click at [186, 805] on div "Highlight H" at bounding box center [170, 801] width 68 height 41
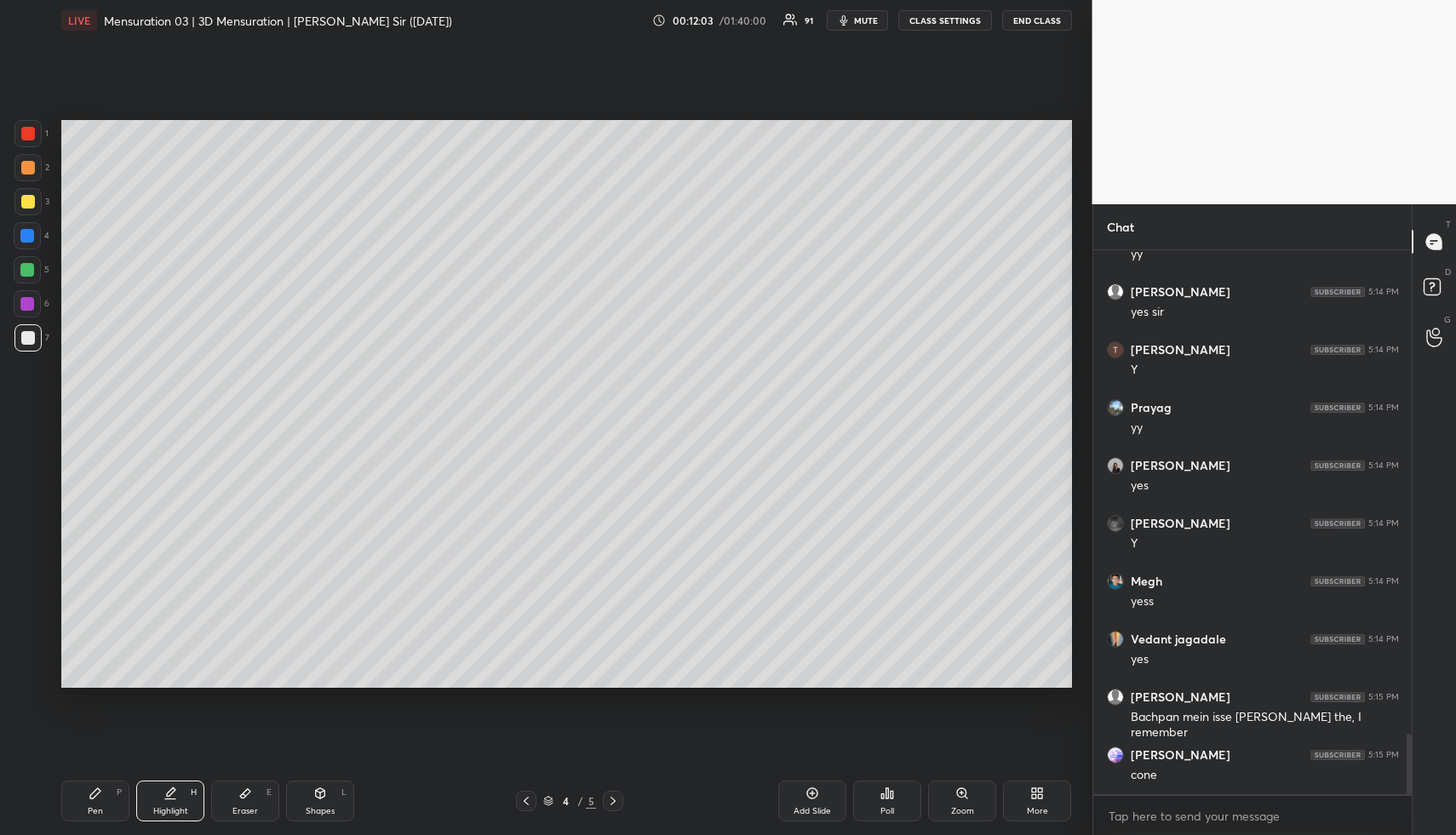
scroll to position [4416, 0]
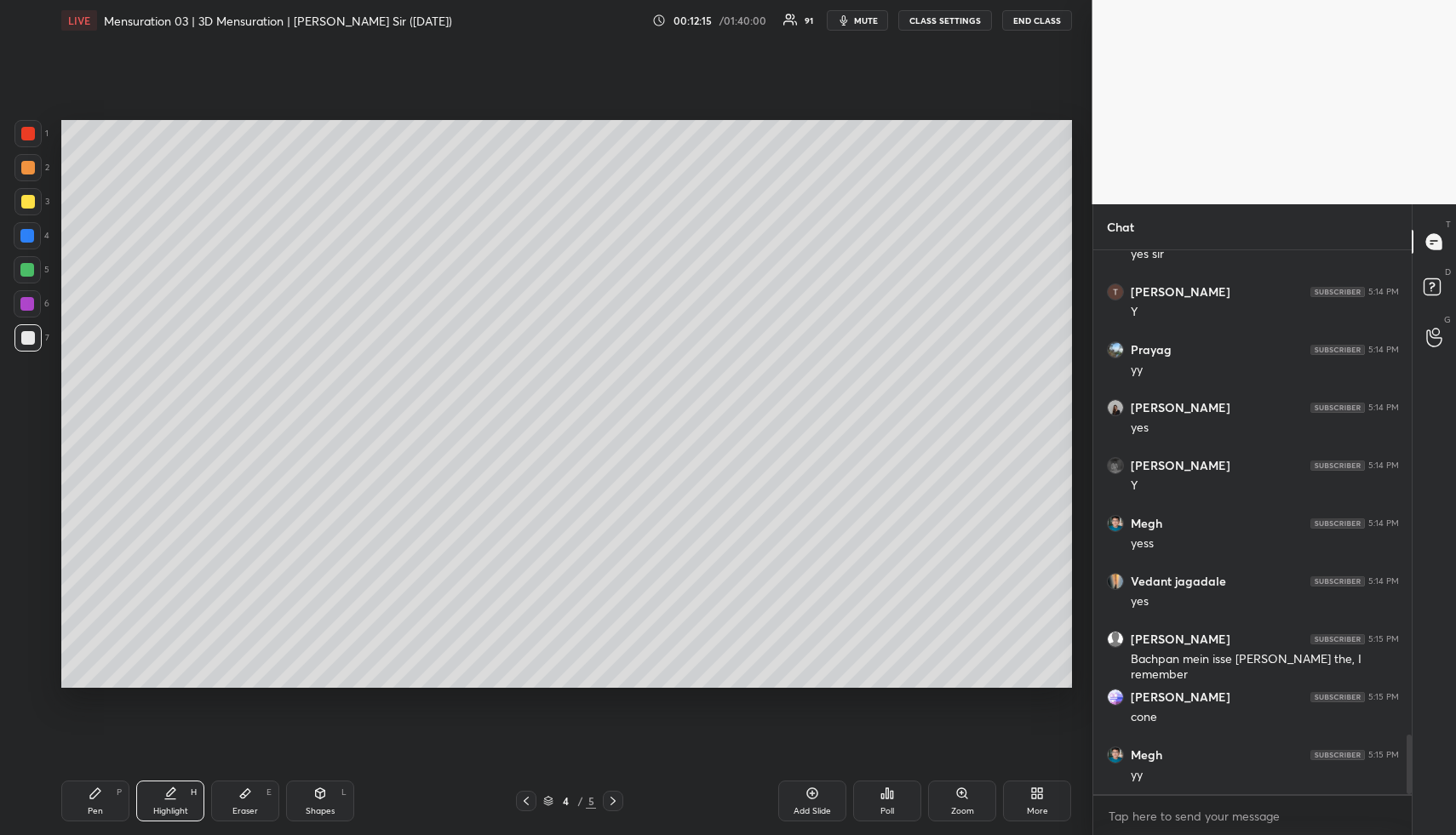
click at [109, 813] on div "Pen P" at bounding box center [96, 801] width 68 height 41
click at [114, 805] on div "Pen P" at bounding box center [96, 801] width 68 height 41
click at [23, 238] on div at bounding box center [28, 236] width 14 height 14
click at [29, 237] on div at bounding box center [28, 236] width 14 height 14
click at [33, 273] on div at bounding box center [28, 270] width 14 height 14
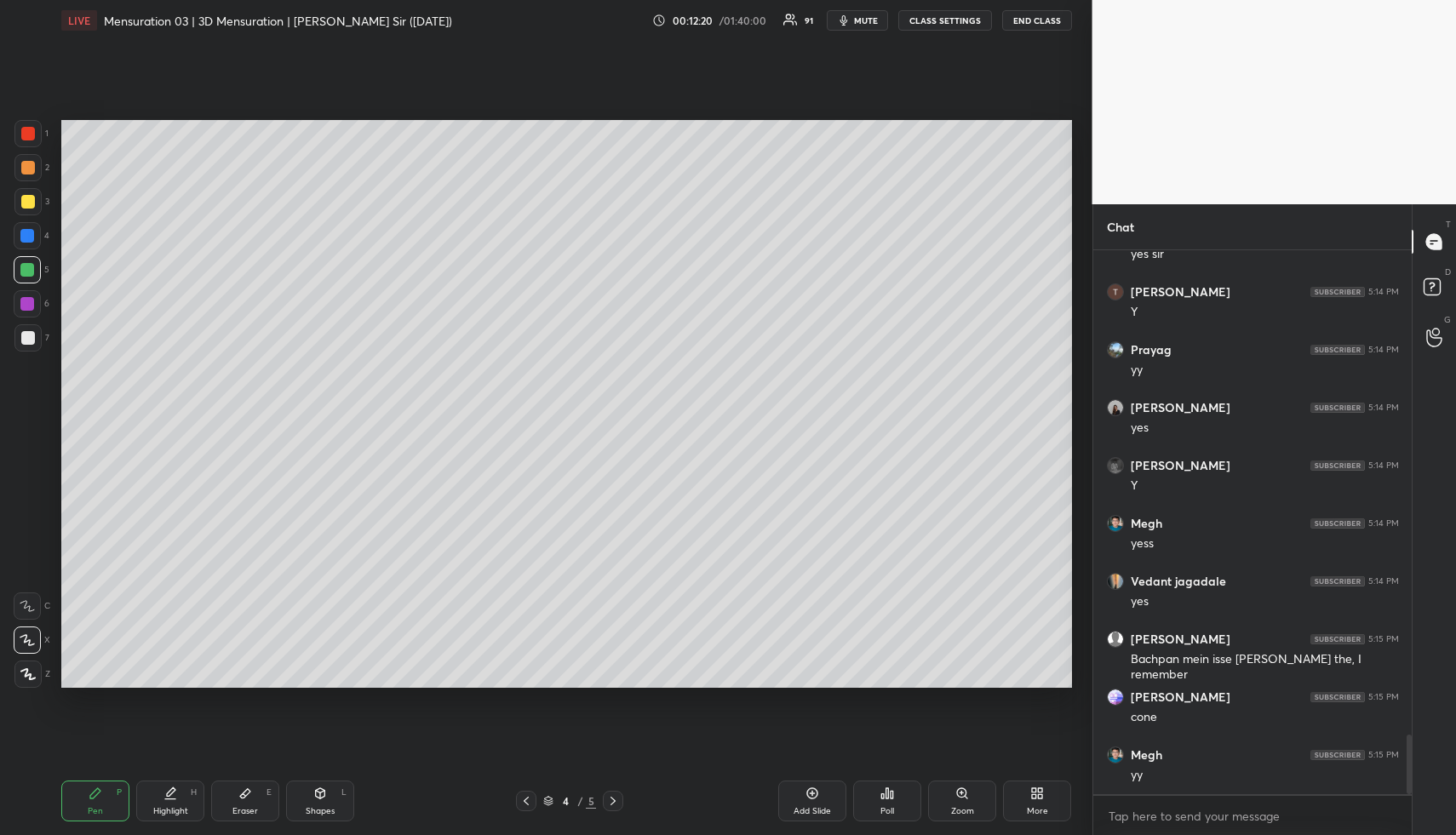
click at [531, 801] on div at bounding box center [526, 801] width 21 height 21
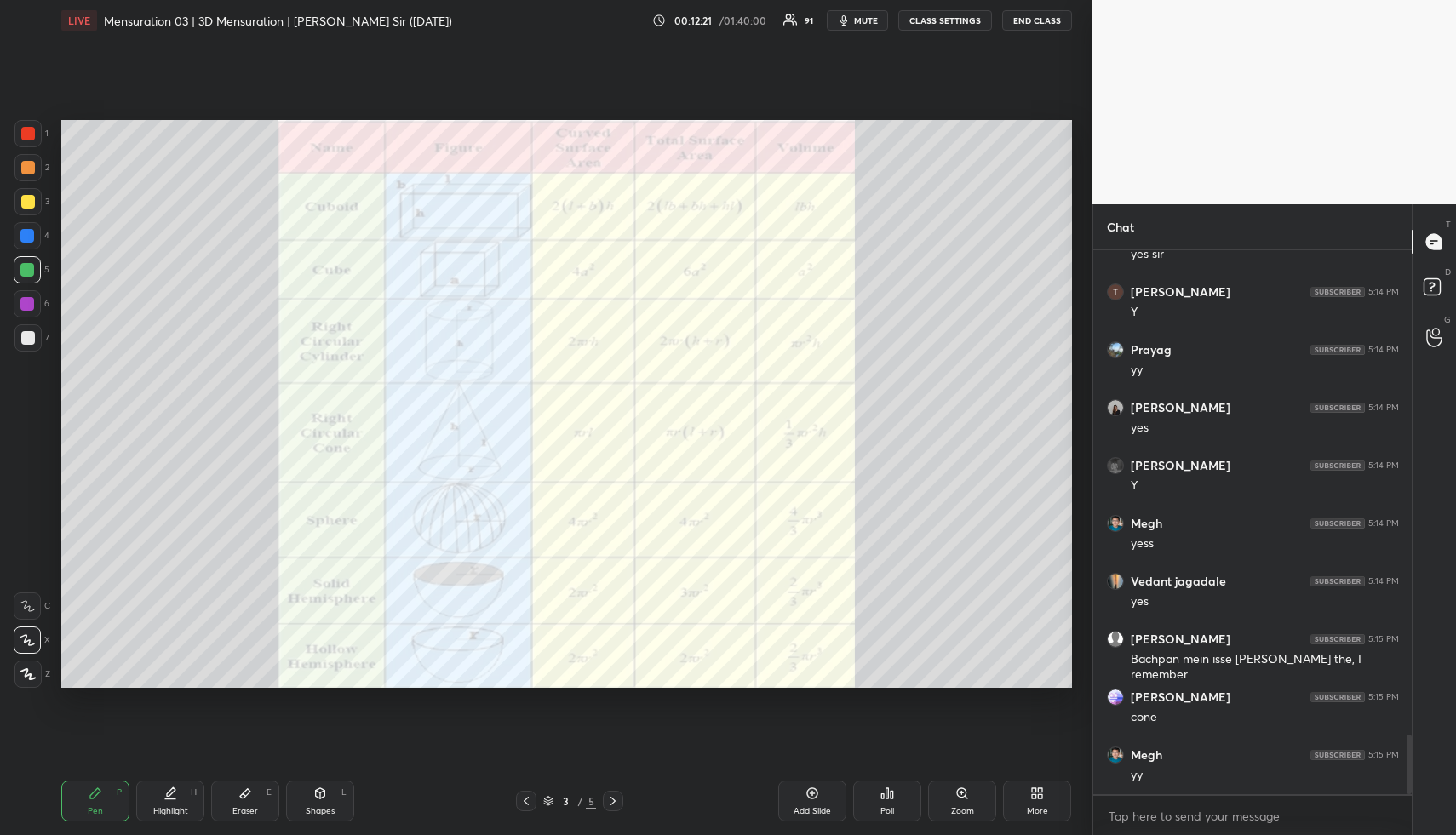
drag, startPoint x: 201, startPoint y: 801, endPoint x: 221, endPoint y: 740, distance: 64.2
click at [197, 801] on div "Highlight H" at bounding box center [170, 801] width 68 height 41
drag, startPoint x: 617, startPoint y: 798, endPoint x: 598, endPoint y: 735, distance: 65.8
click at [617, 795] on icon at bounding box center [613, 801] width 14 height 14
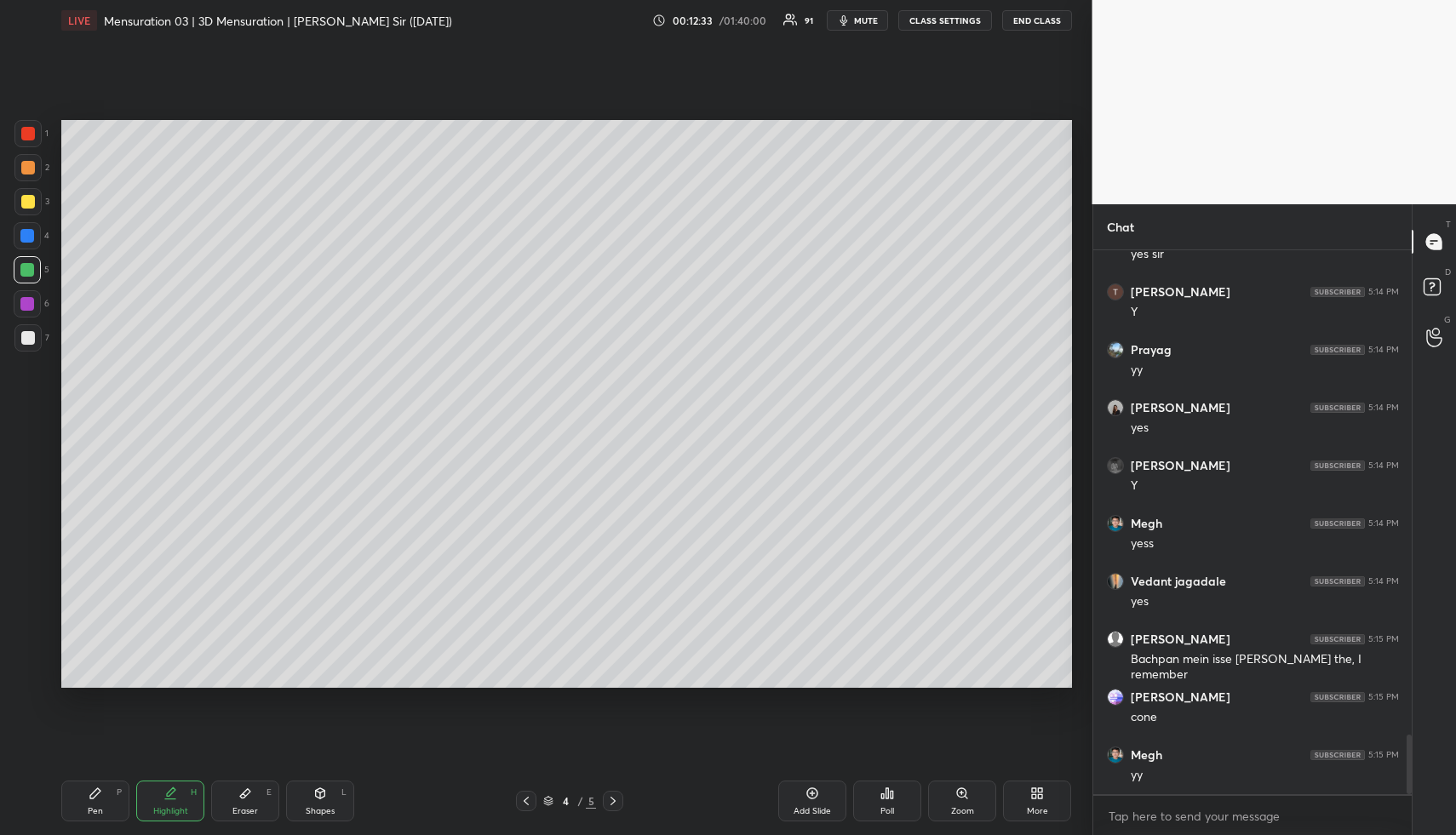
drag, startPoint x: 104, startPoint y: 815, endPoint x: 116, endPoint y: 780, distance: 37.0
click at [102, 813] on div "Pen P" at bounding box center [96, 801] width 68 height 41
click at [318, 808] on div "Shapes" at bounding box center [319, 811] width 29 height 9
drag, startPoint x: 21, startPoint y: 339, endPoint x: 56, endPoint y: 323, distance: 38.5
click at [19, 340] on div at bounding box center [28, 337] width 27 height 27
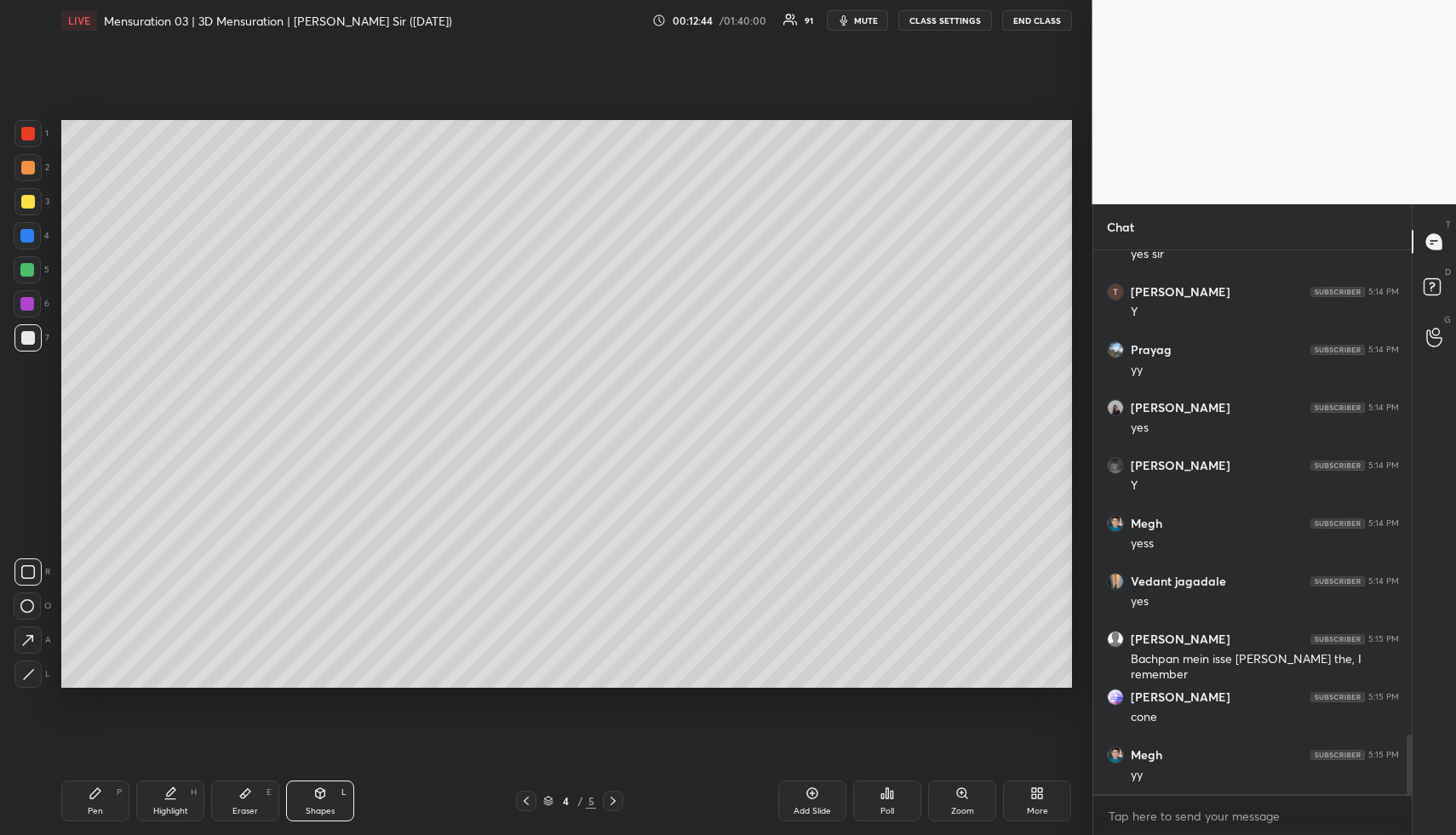
drag, startPoint x: 186, startPoint y: 804, endPoint x: 196, endPoint y: 763, distance: 42.2
click at [185, 802] on div "Highlight H" at bounding box center [170, 801] width 68 height 41
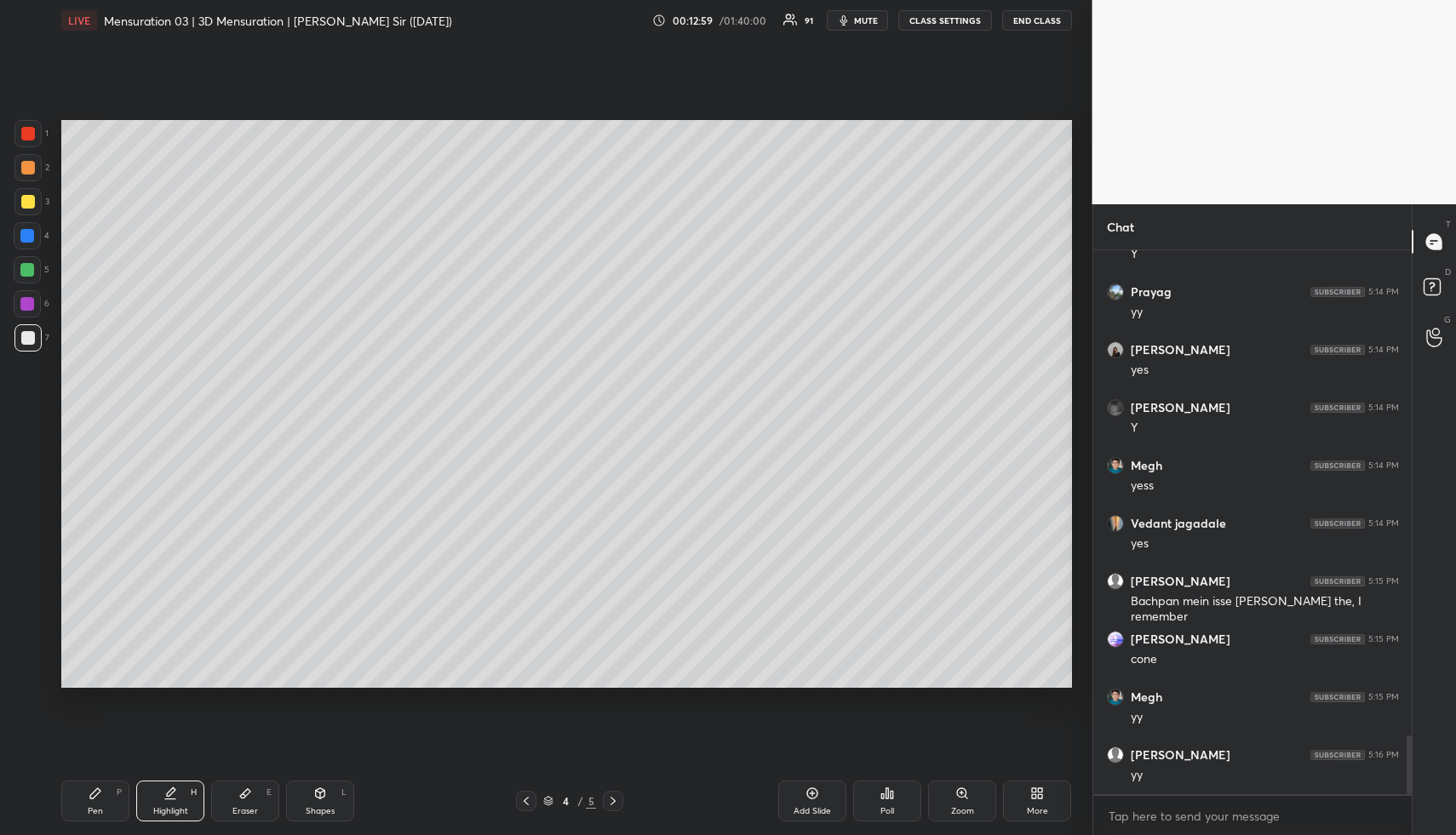
click at [102, 805] on div "Pen P" at bounding box center [96, 801] width 68 height 41
click at [25, 264] on div at bounding box center [28, 270] width 14 height 14
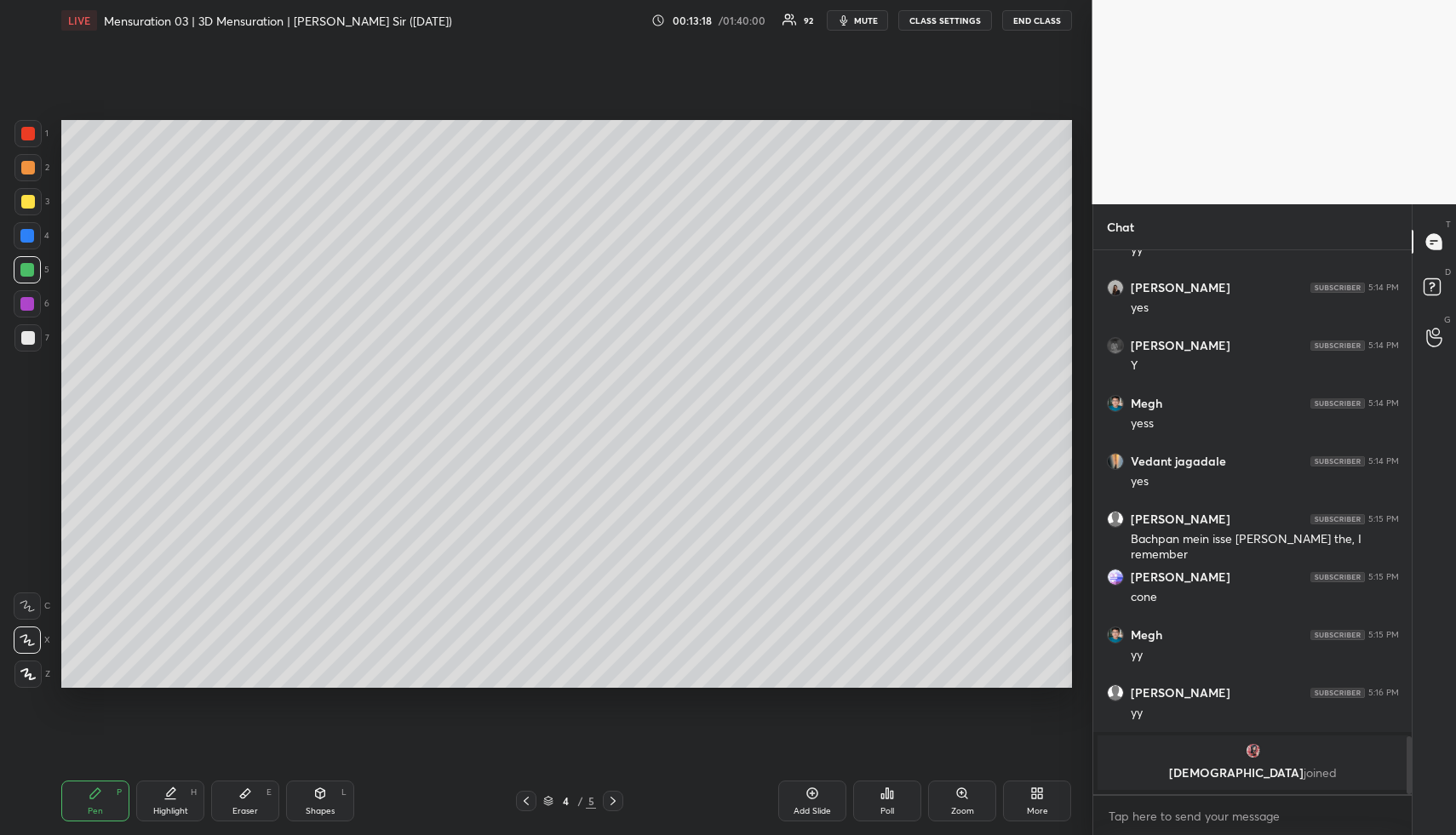
drag, startPoint x: 329, startPoint y: 812, endPoint x: 311, endPoint y: 782, distance: 35.0
click at [327, 809] on div "Shapes" at bounding box center [319, 811] width 29 height 9
drag, startPoint x: 33, startPoint y: 334, endPoint x: 45, endPoint y: 333, distance: 12.0
click at [33, 333] on div at bounding box center [28, 337] width 27 height 27
click at [180, 800] on div "Highlight H" at bounding box center [170, 801] width 68 height 41
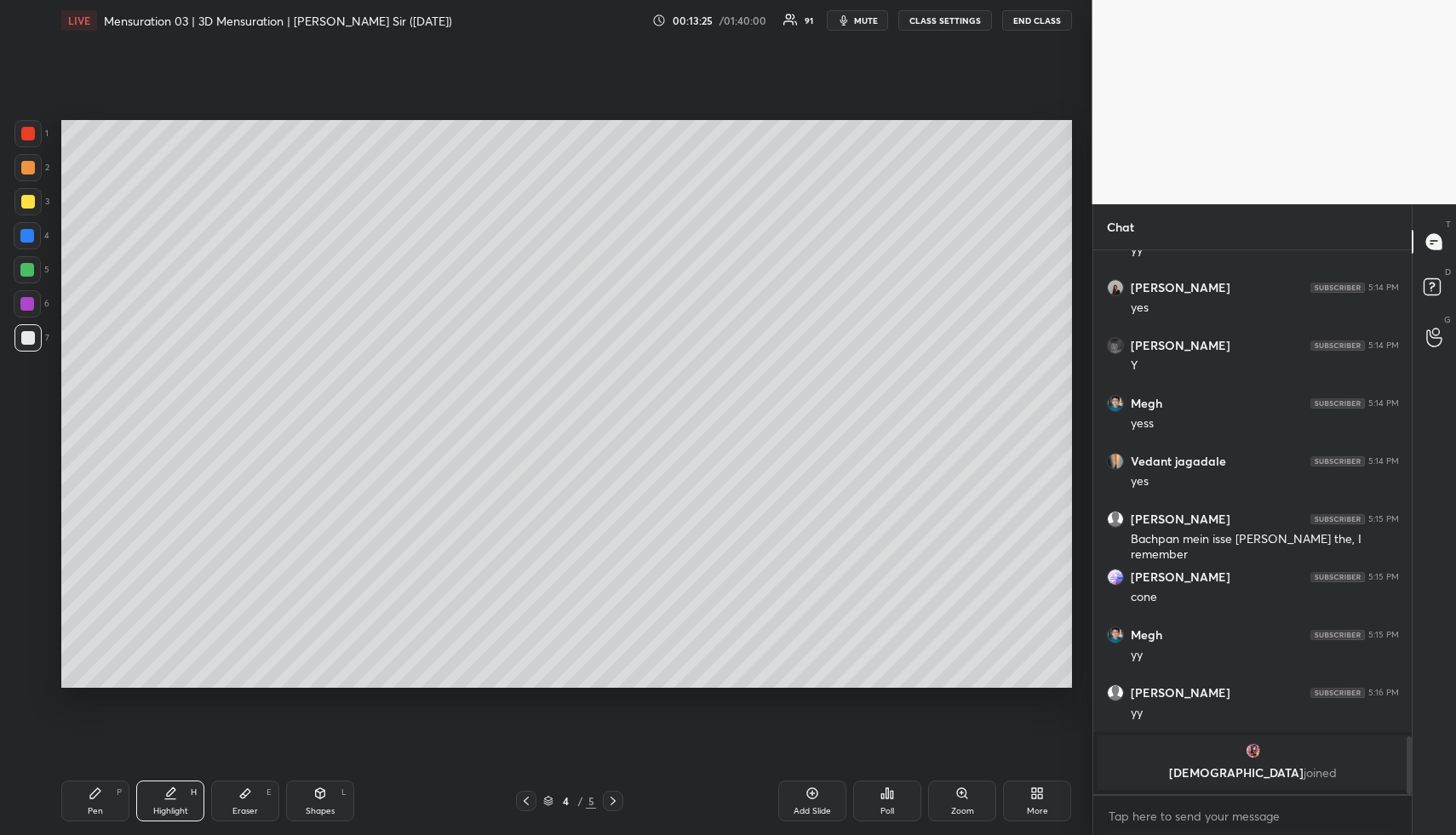
click at [181, 796] on div "Highlight H" at bounding box center [170, 801] width 68 height 41
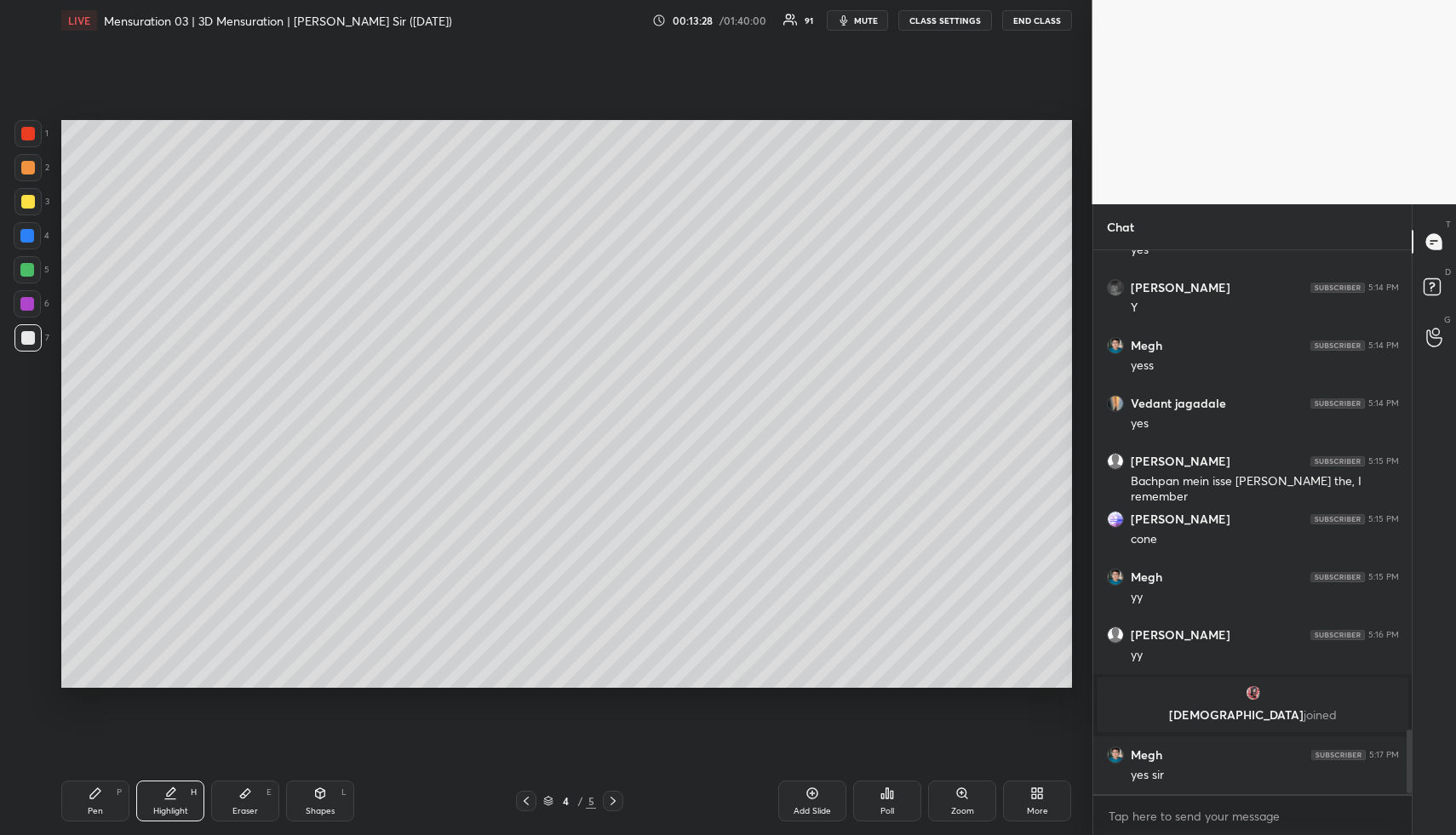
scroll to position [4065, 0]
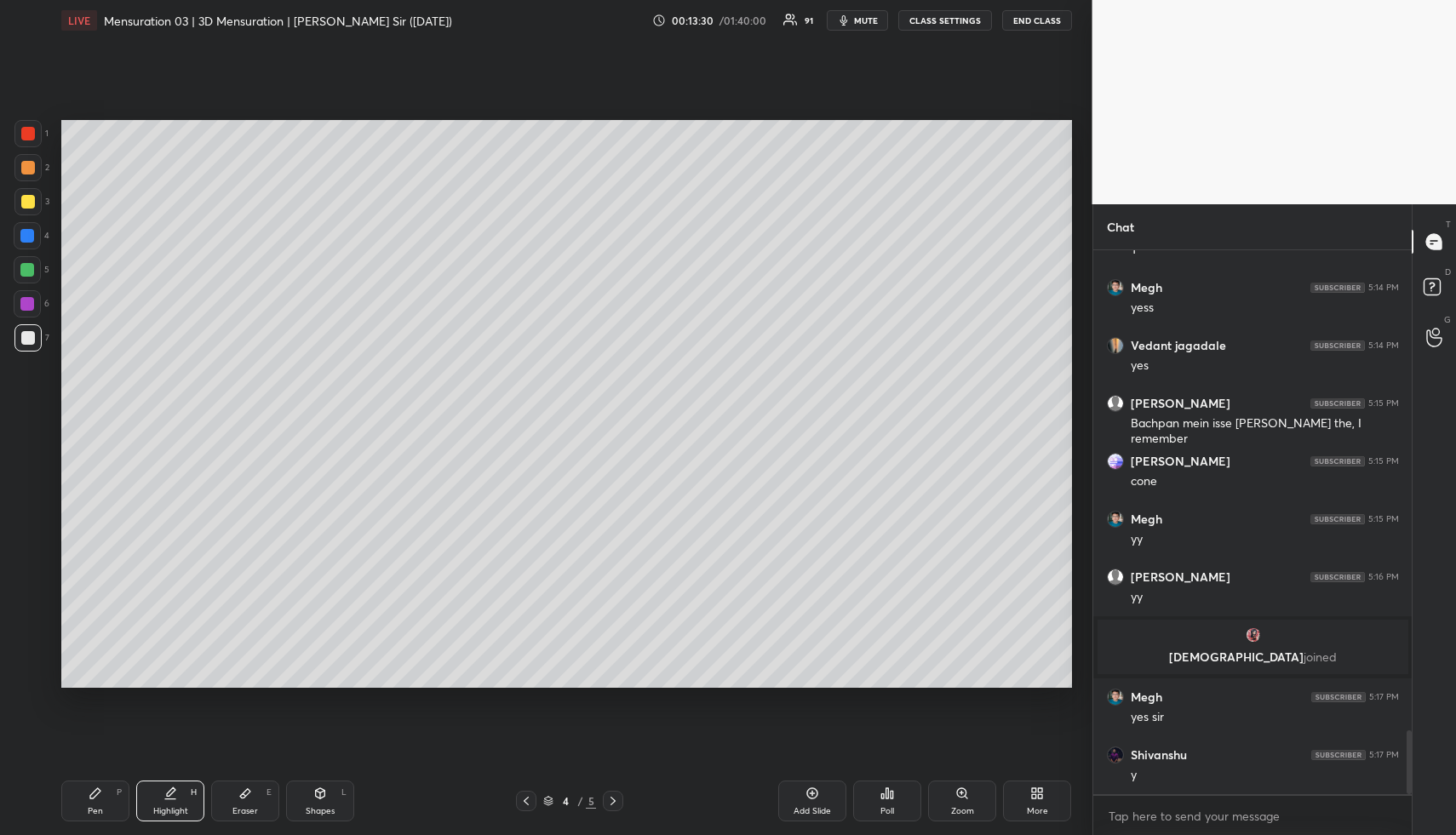
click at [168, 800] on div "Highlight H" at bounding box center [170, 801] width 68 height 41
click at [98, 804] on div "Pen P" at bounding box center [96, 801] width 68 height 41
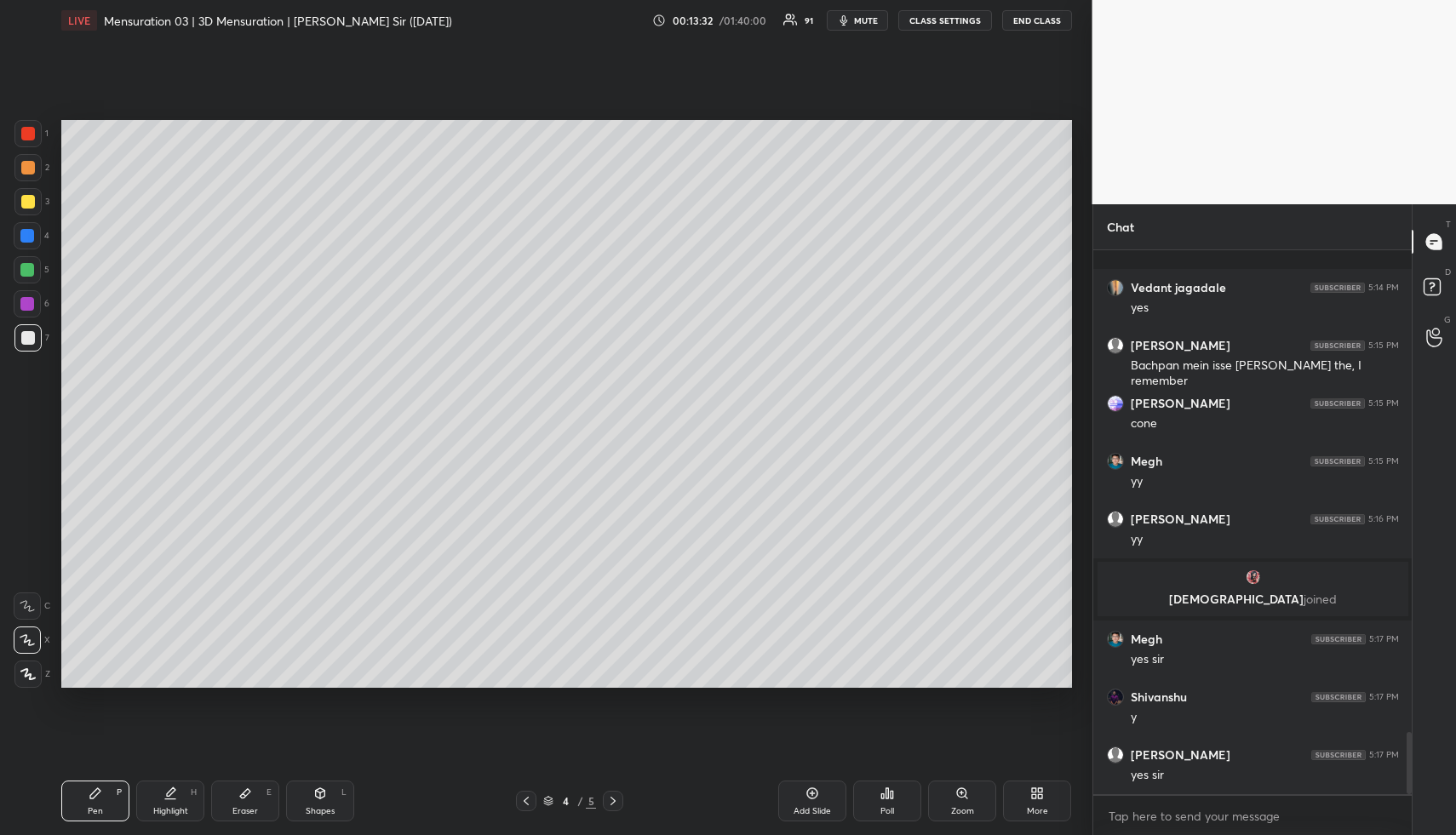
scroll to position [4239, 0]
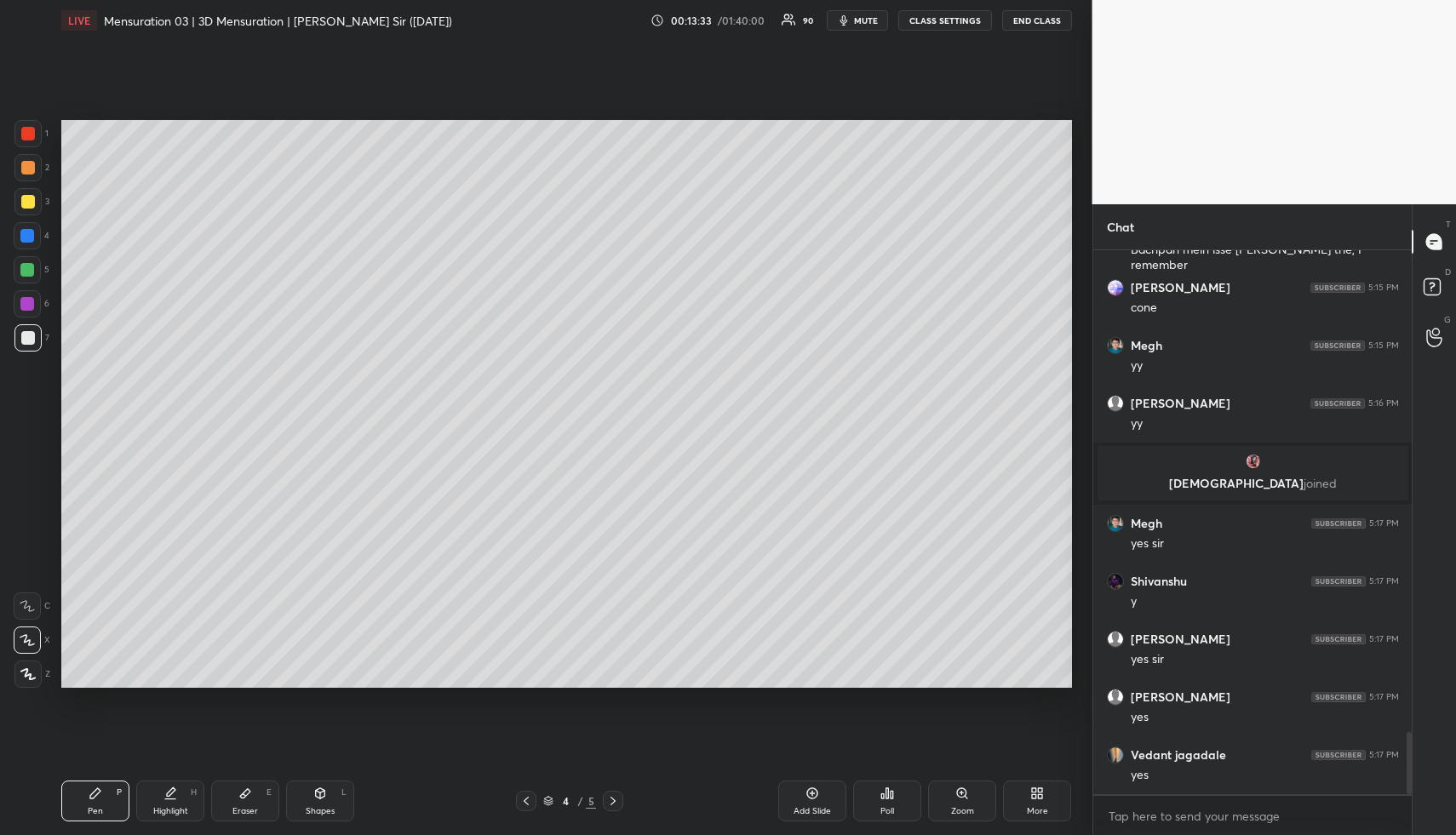
click at [27, 265] on div at bounding box center [28, 270] width 14 height 14
click at [30, 264] on div at bounding box center [28, 270] width 14 height 14
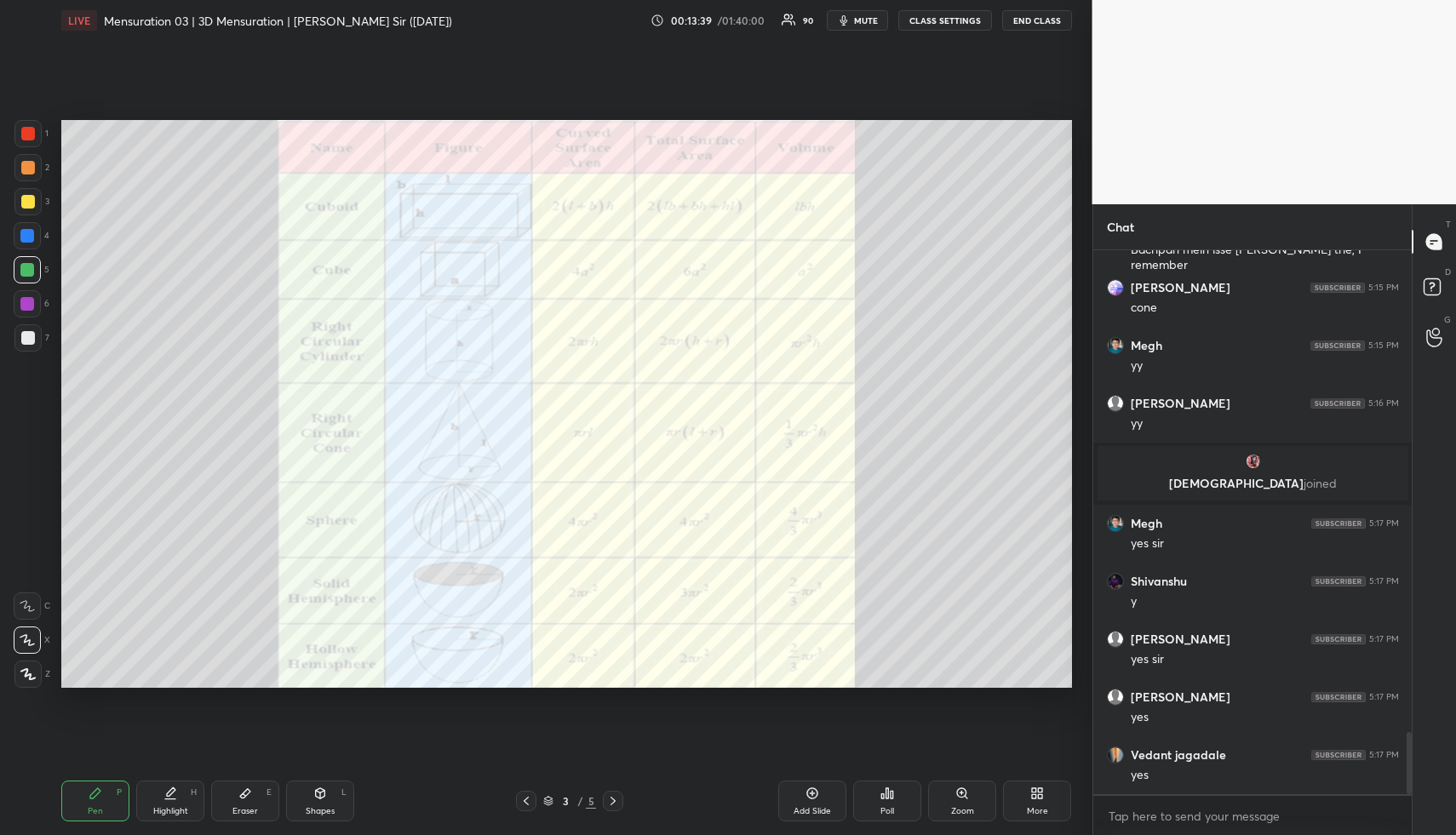
drag, startPoint x: 170, startPoint y: 813, endPoint x: 171, endPoint y: 805, distance: 8.1
click at [168, 810] on div "Highlight" at bounding box center [170, 811] width 35 height 9
drag, startPoint x: 171, startPoint y: 805, endPoint x: 168, endPoint y: 794, distance: 11.4
click at [168, 800] on div "Highlight H" at bounding box center [170, 801] width 68 height 41
click at [27, 136] on div at bounding box center [28, 134] width 14 height 14
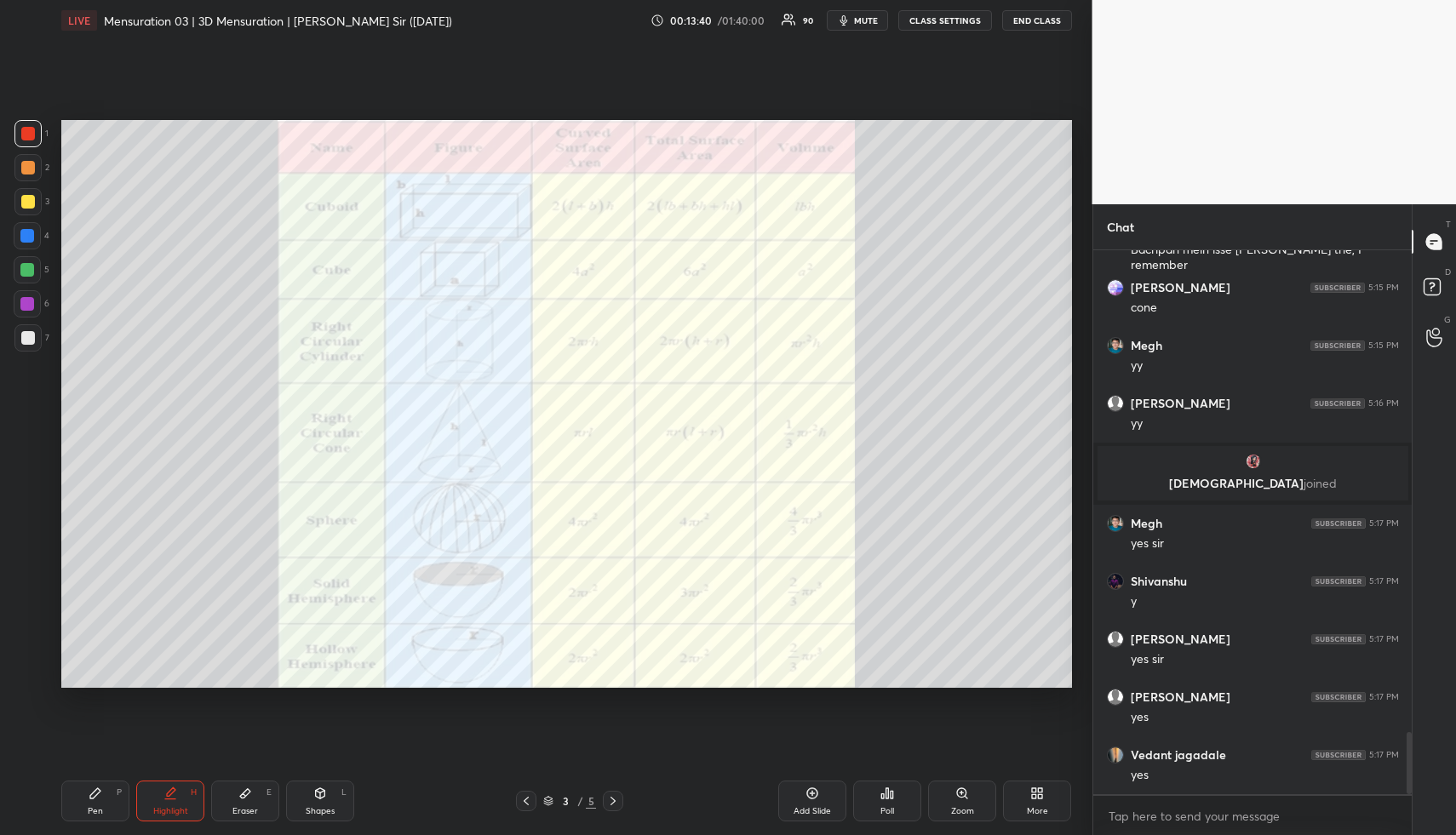
click at [28, 135] on div at bounding box center [28, 134] width 14 height 14
click at [180, 793] on div "Highlight H" at bounding box center [170, 801] width 68 height 41
click at [612, 802] on icon at bounding box center [613, 801] width 14 height 14
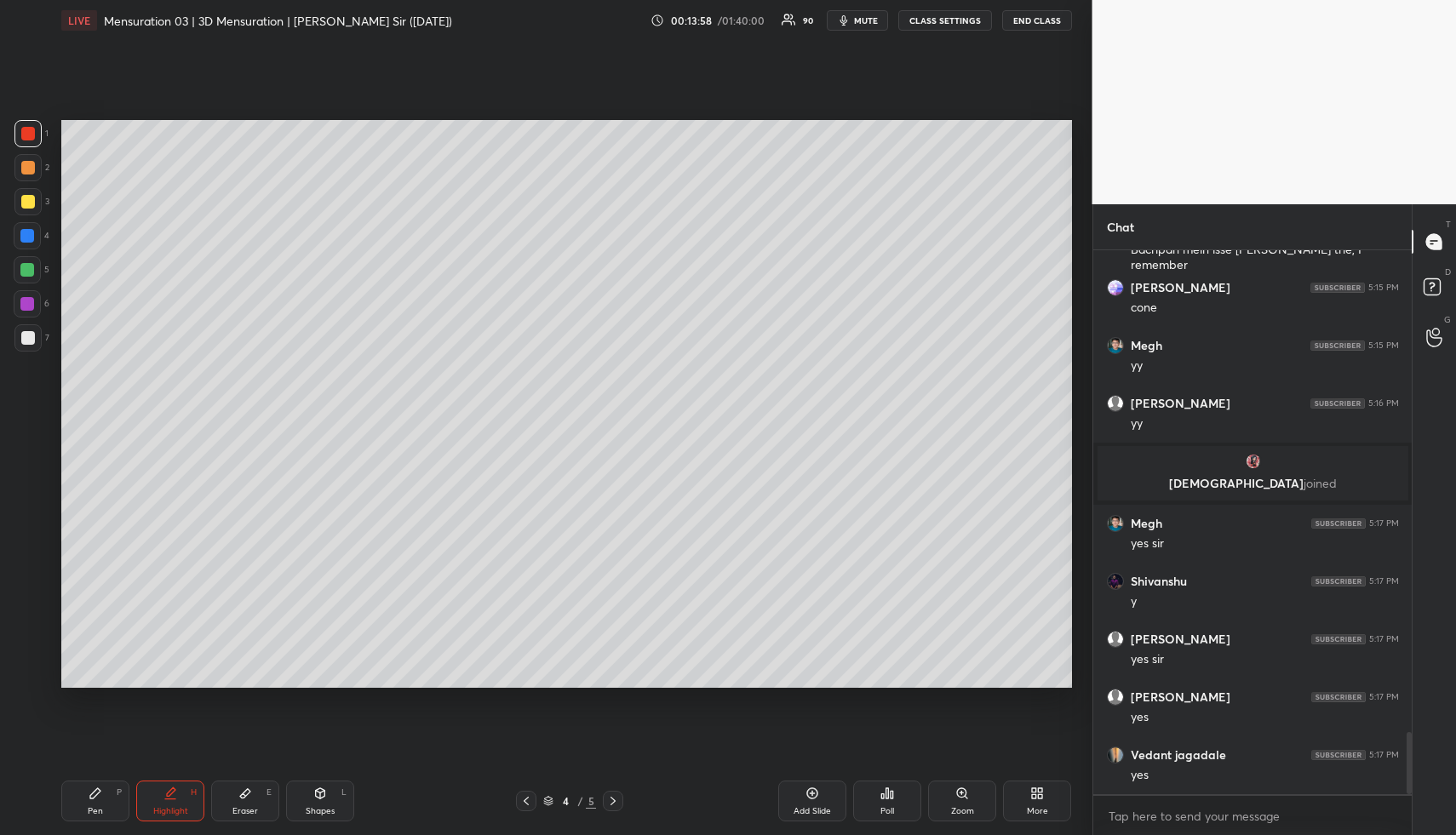
drag, startPoint x: 94, startPoint y: 822, endPoint x: 90, endPoint y: 774, distance: 48.2
click at [90, 818] on div "Pen P" at bounding box center [96, 801] width 68 height 41
drag, startPoint x: 27, startPoint y: 268, endPoint x: 49, endPoint y: 276, distance: 23.4
click at [28, 269] on div at bounding box center [28, 270] width 14 height 14
drag, startPoint x: 257, startPoint y: 812, endPoint x: 346, endPoint y: 698, distance: 144.6
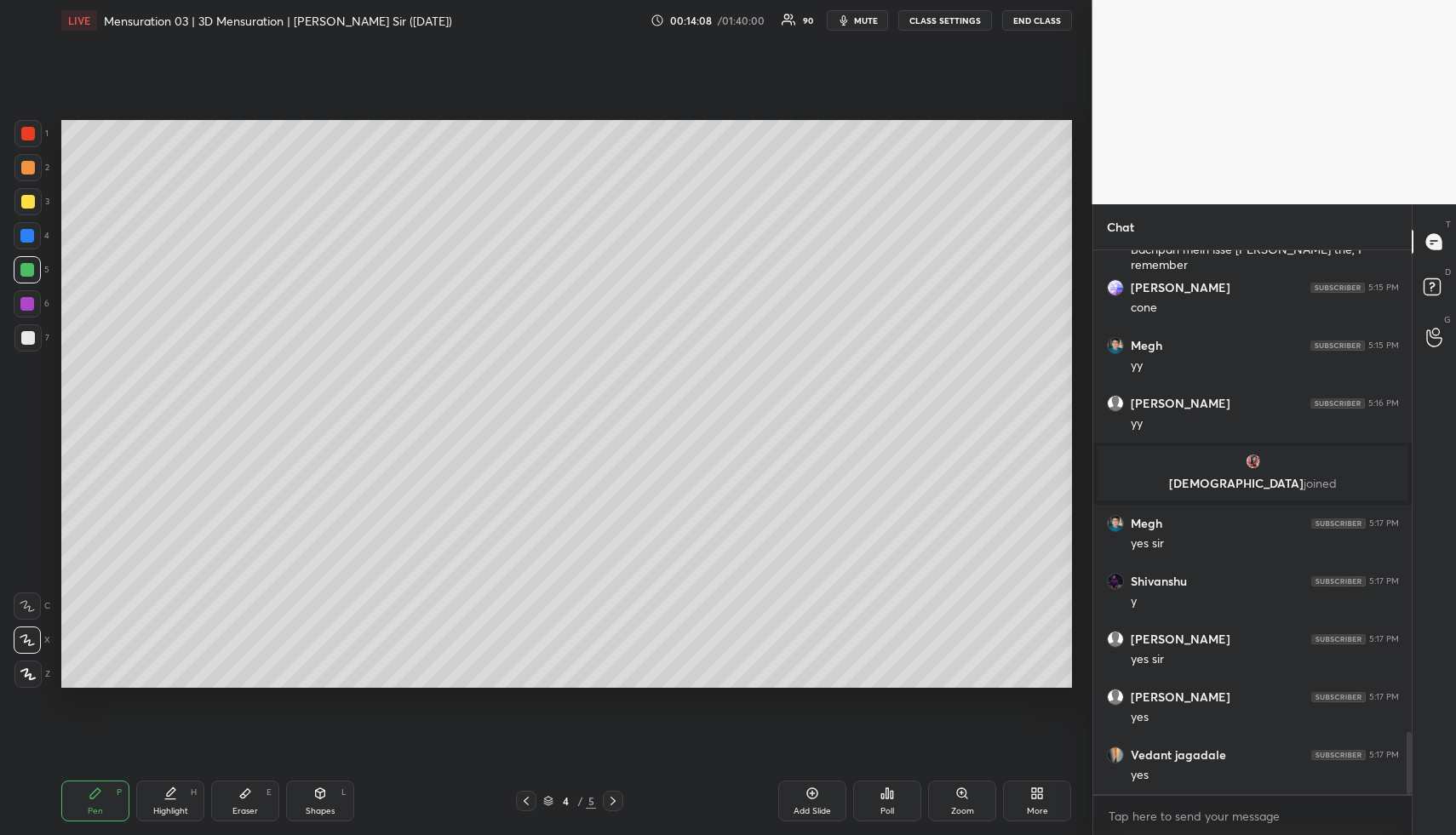
click at [263, 806] on div "Eraser E" at bounding box center [245, 801] width 68 height 41
drag, startPoint x: 98, startPoint y: 800, endPoint x: 124, endPoint y: 777, distance: 34.7
click at [101, 798] on div "Pen P" at bounding box center [96, 801] width 68 height 41
drag, startPoint x: 335, startPoint y: 798, endPoint x: 315, endPoint y: 725, distance: 75.7
click at [329, 797] on div "Shapes L" at bounding box center [320, 801] width 68 height 41
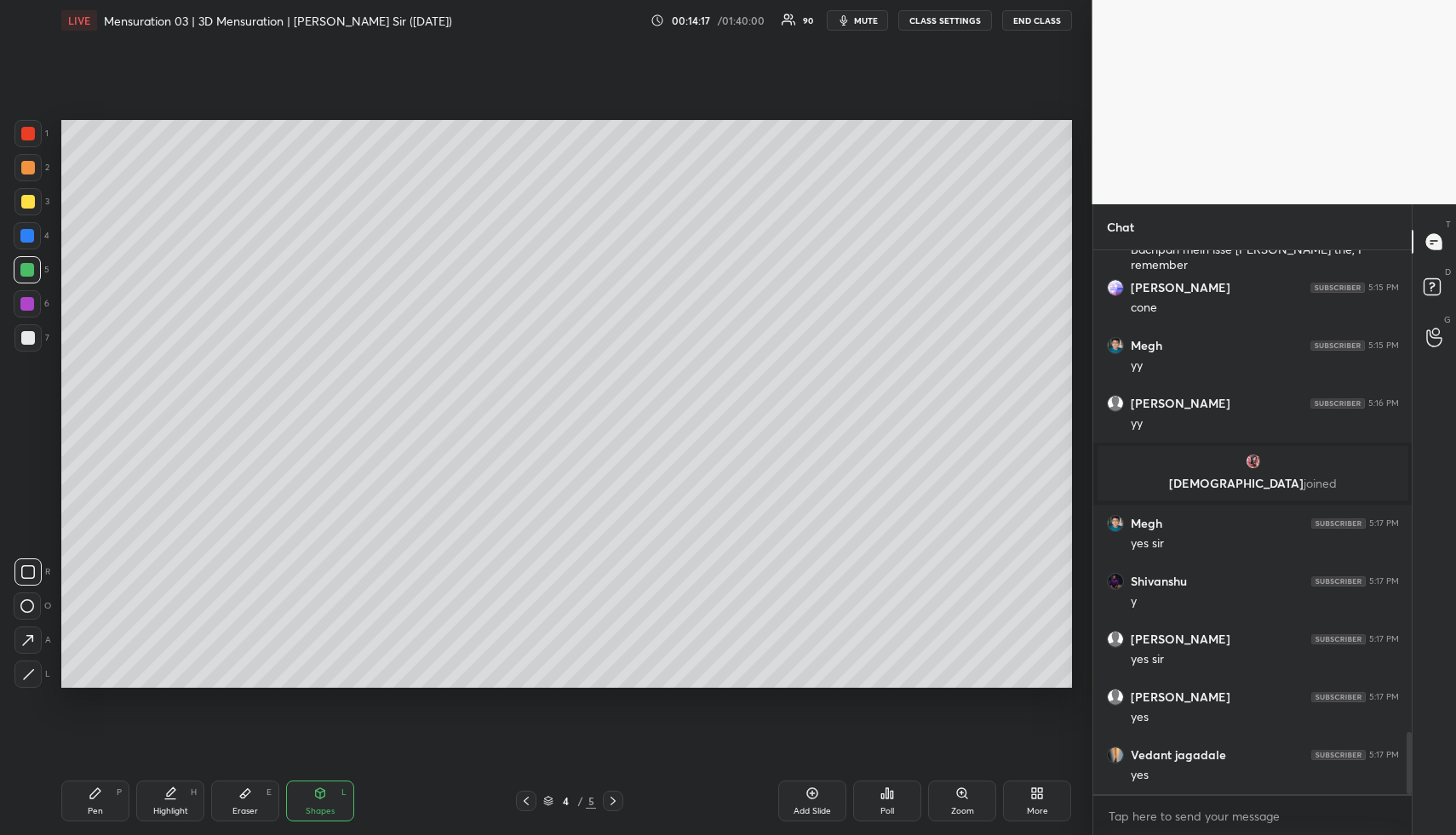
click at [24, 333] on div at bounding box center [28, 338] width 14 height 14
click at [174, 809] on div "Highlight" at bounding box center [170, 811] width 35 height 9
click at [180, 801] on div "Highlight H" at bounding box center [170, 801] width 68 height 41
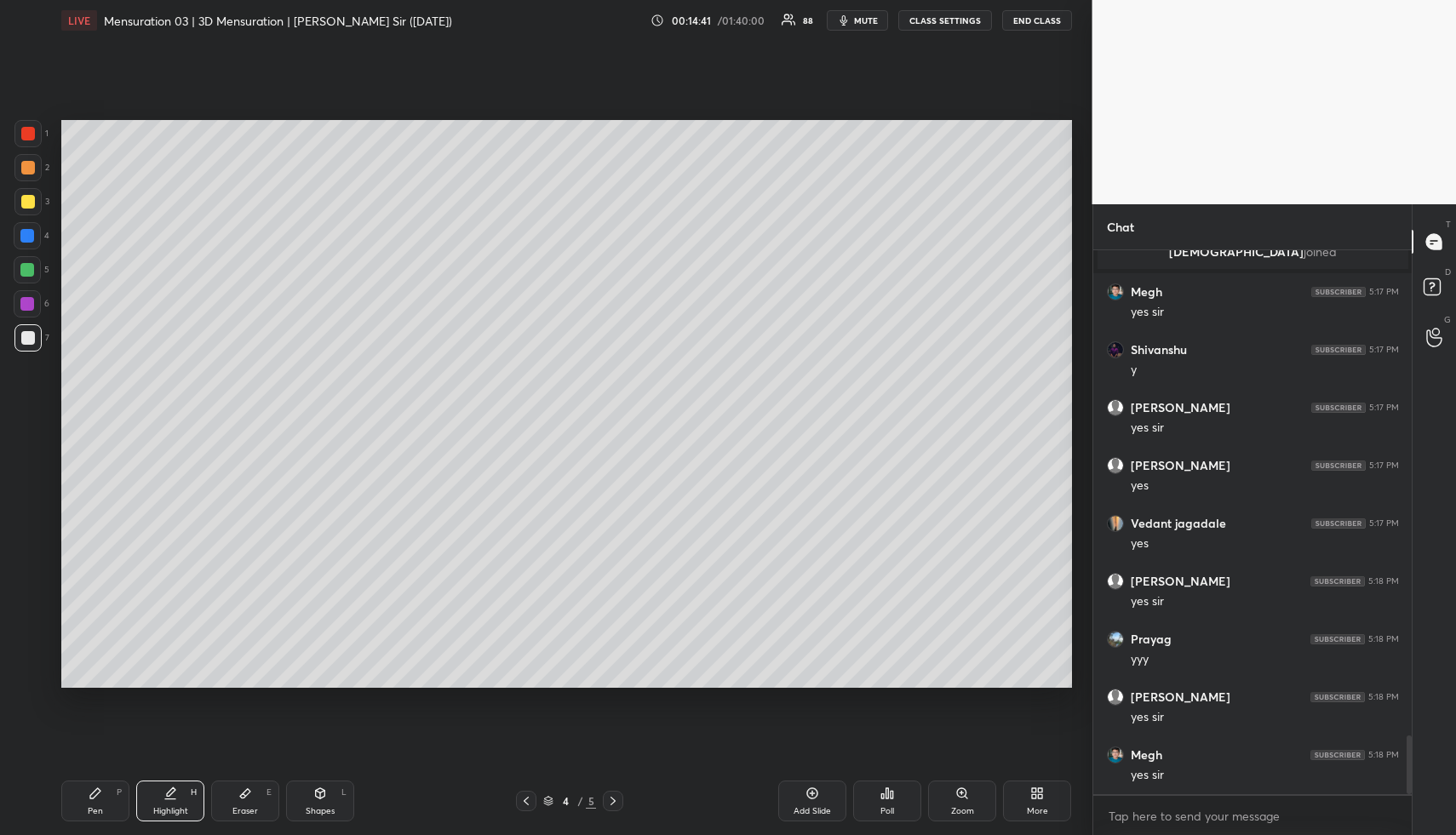
scroll to position [4528, 0]
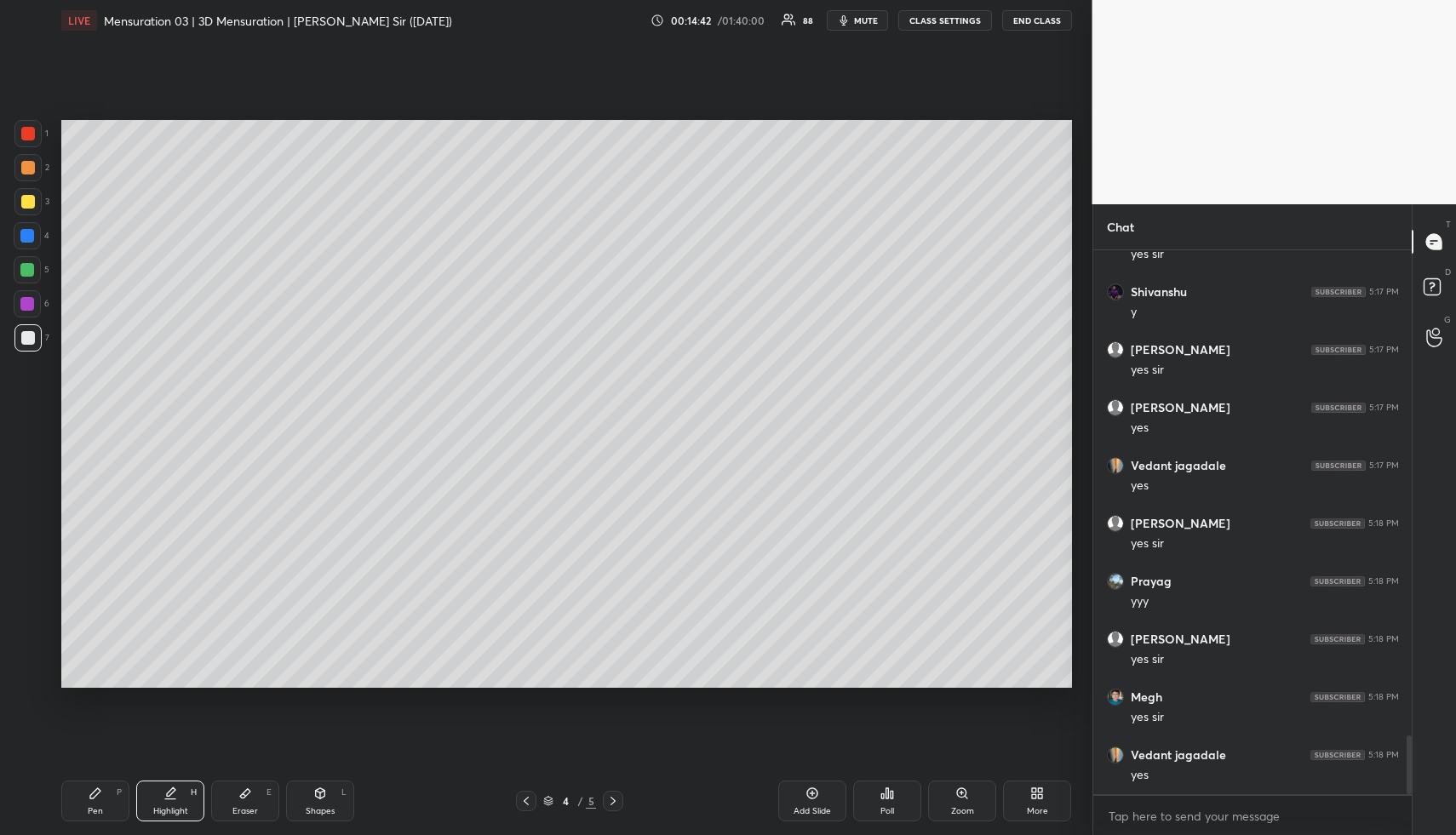
click at [174, 795] on div "Highlight H" at bounding box center [170, 801] width 68 height 41
drag, startPoint x: 189, startPoint y: 808, endPoint x: 196, endPoint y: 782, distance: 26.9
click at [191, 802] on div "Highlight H" at bounding box center [170, 801] width 68 height 41
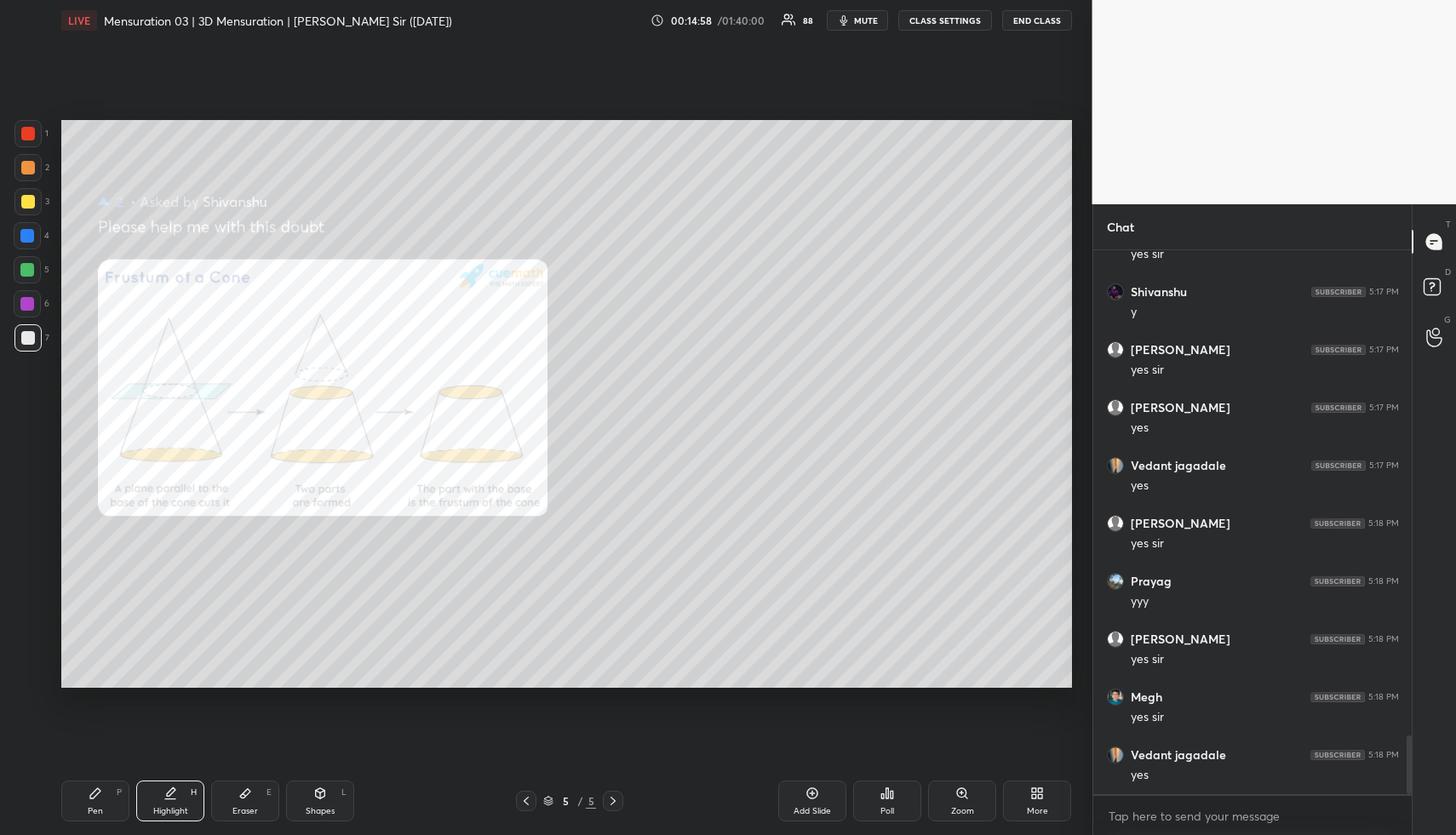
click at [1045, 809] on div "More" at bounding box center [1037, 811] width 21 height 9
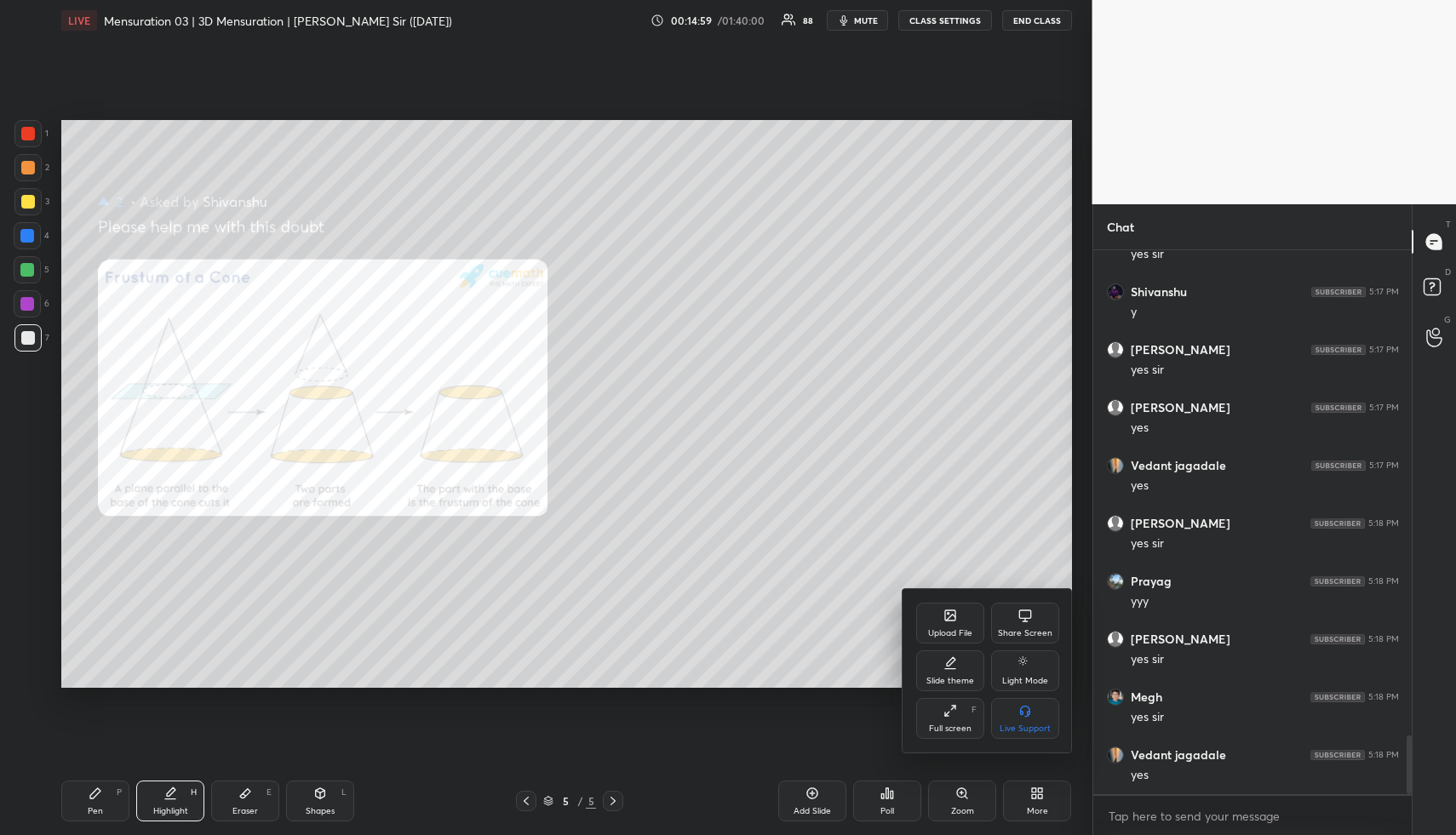
click at [947, 626] on div "Upload File" at bounding box center [950, 623] width 68 height 41
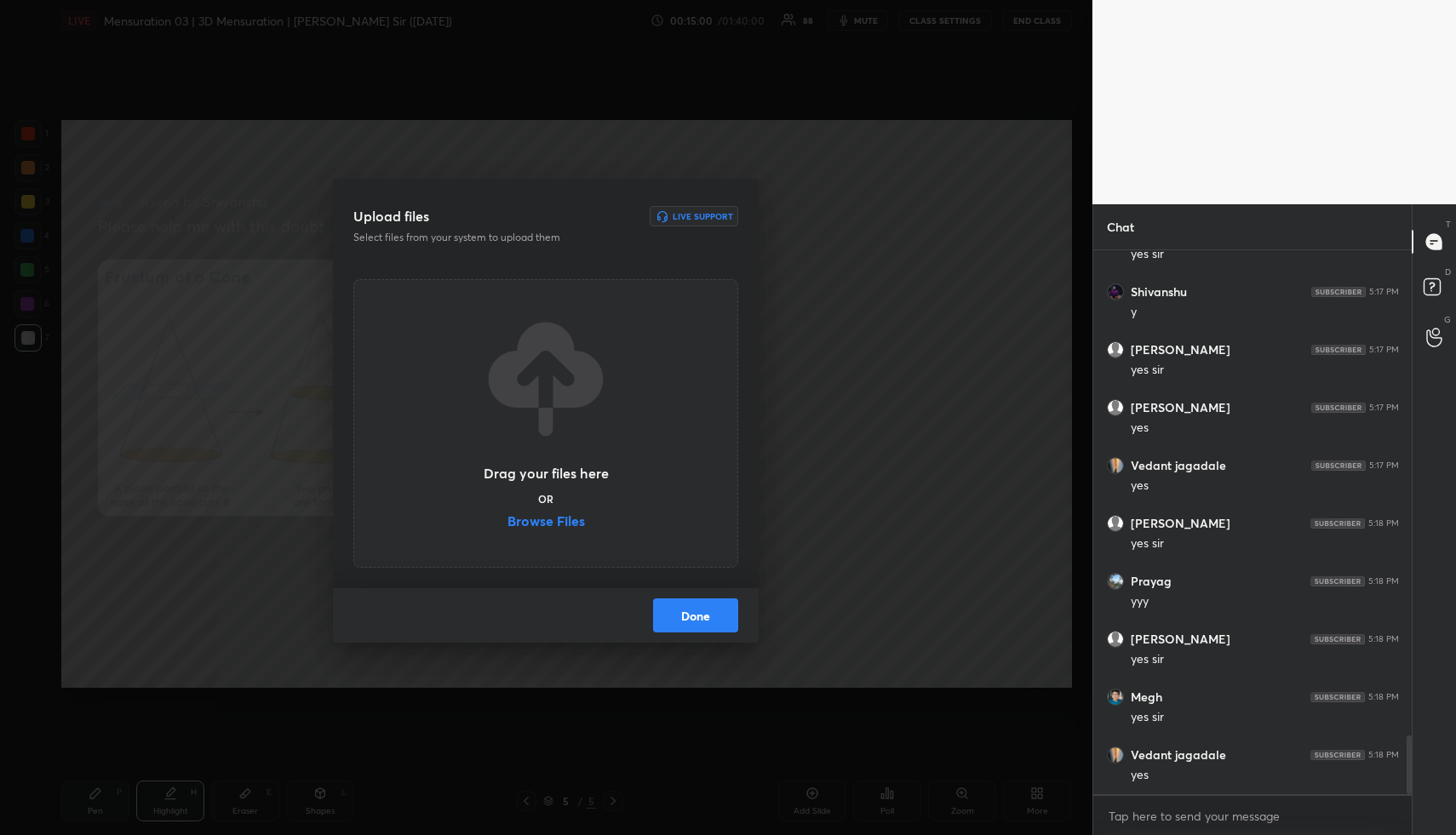
click at [574, 522] on label "Browse Files" at bounding box center [546, 523] width 78 height 18
click at [508, 522] on input "Browse Files" at bounding box center [508, 523] width 0 height 18
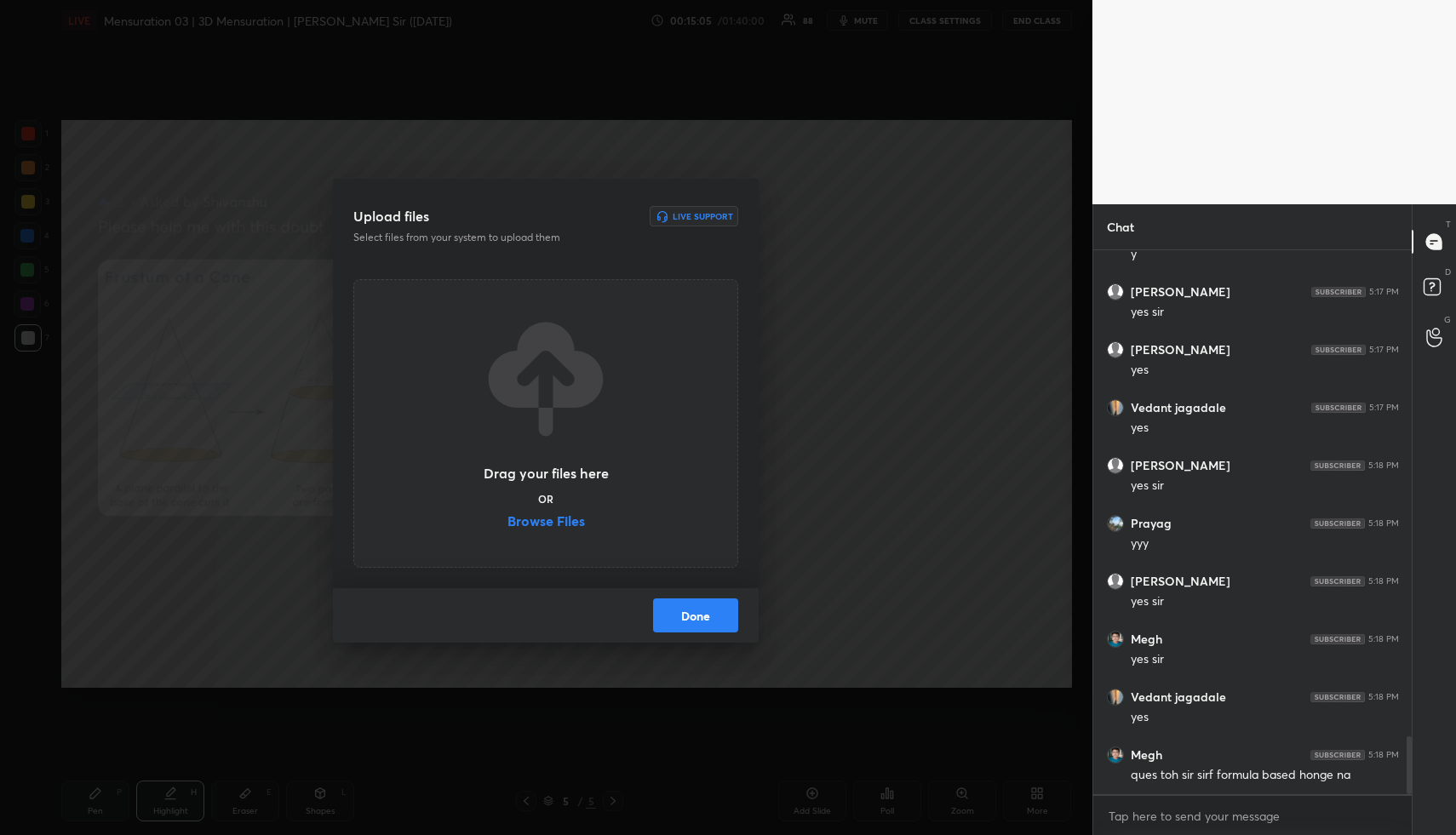
click at [715, 613] on button "Done" at bounding box center [696, 616] width 86 height 34
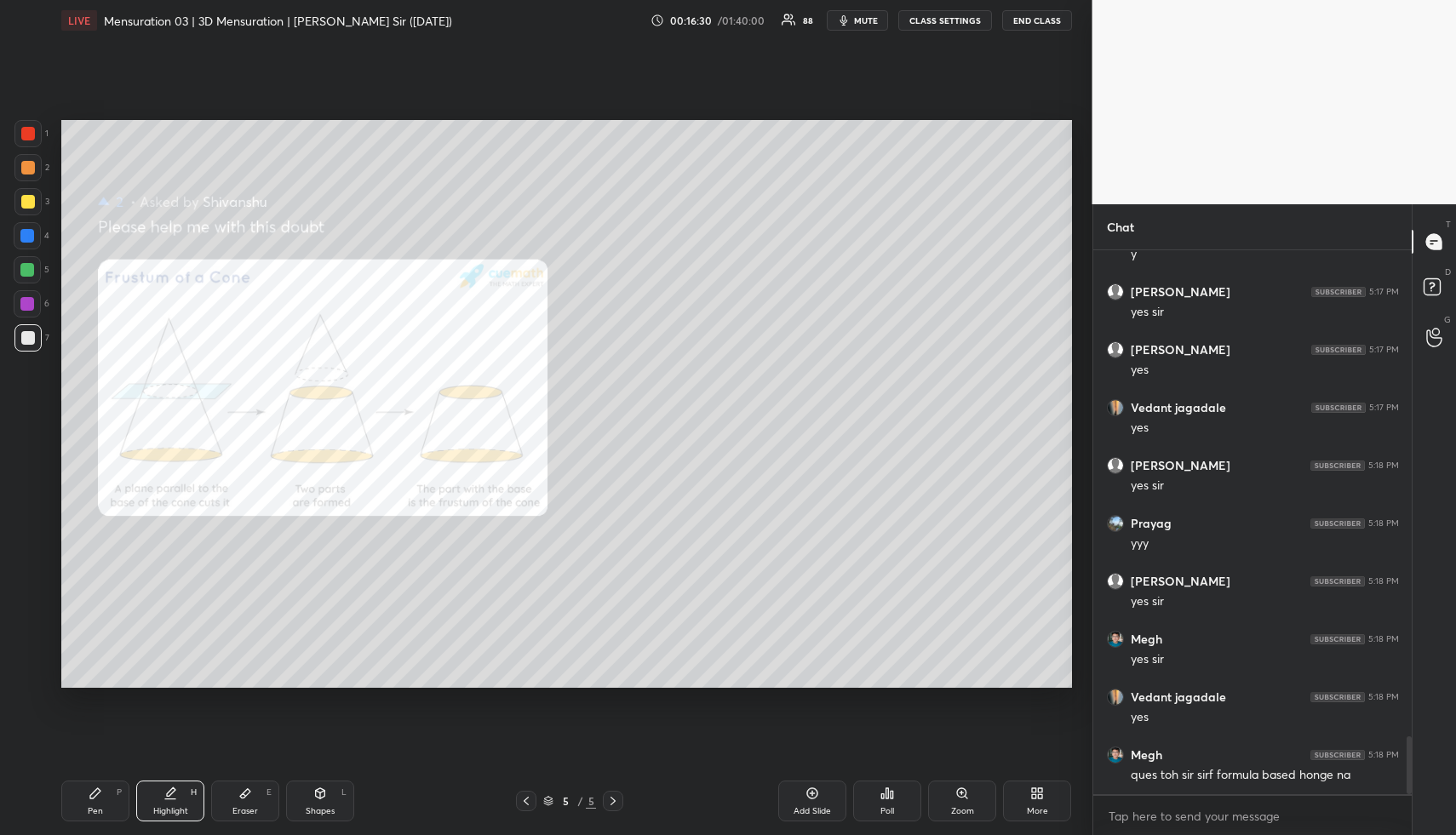
drag, startPoint x: 173, startPoint y: 806, endPoint x: 178, endPoint y: 798, distance: 9.4
click at [170, 805] on div "Highlight H" at bounding box center [170, 801] width 68 height 41
click at [526, 801] on icon at bounding box center [526, 801] width 14 height 14
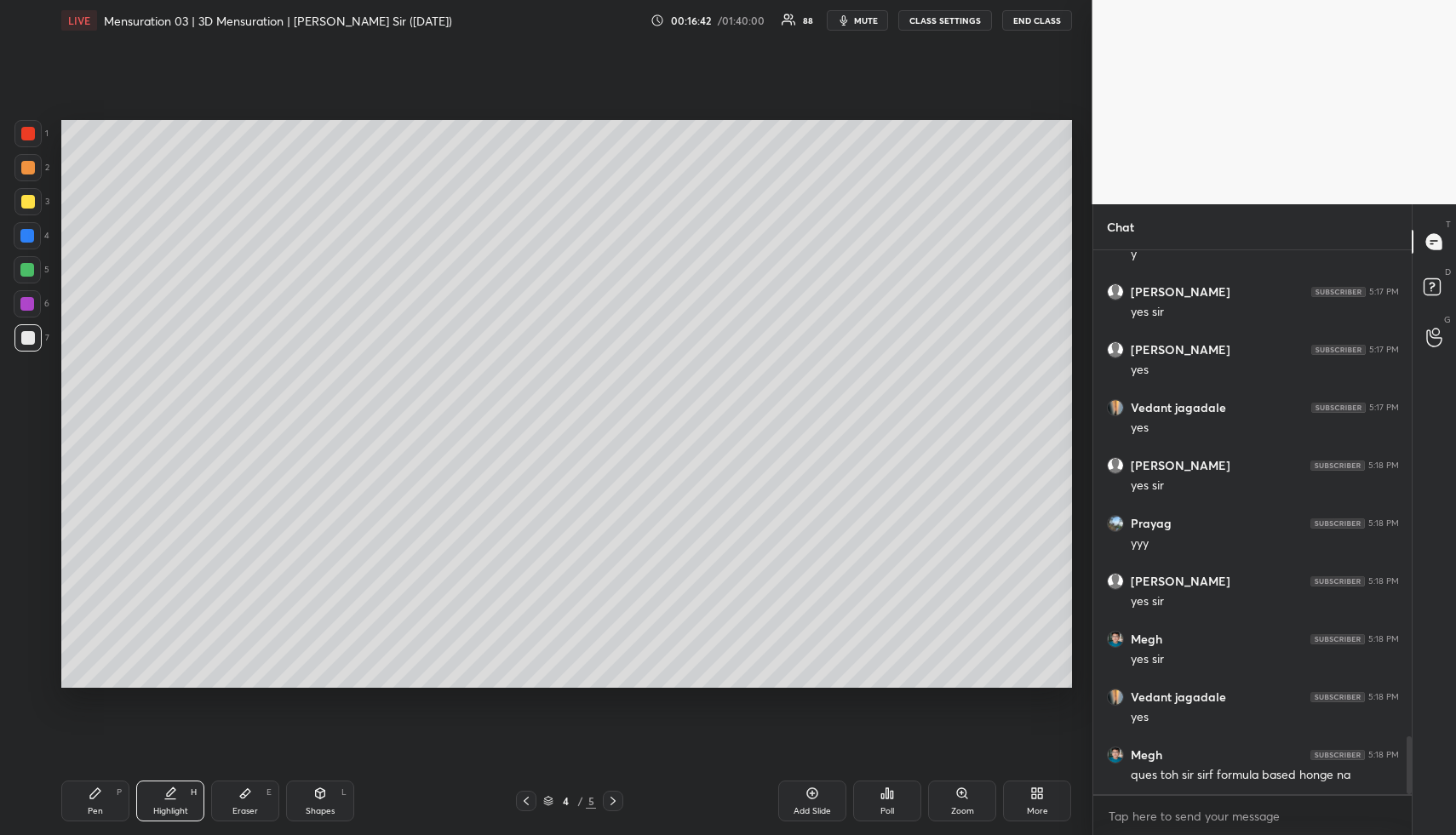
click at [525, 802] on icon at bounding box center [525, 801] width 5 height 9
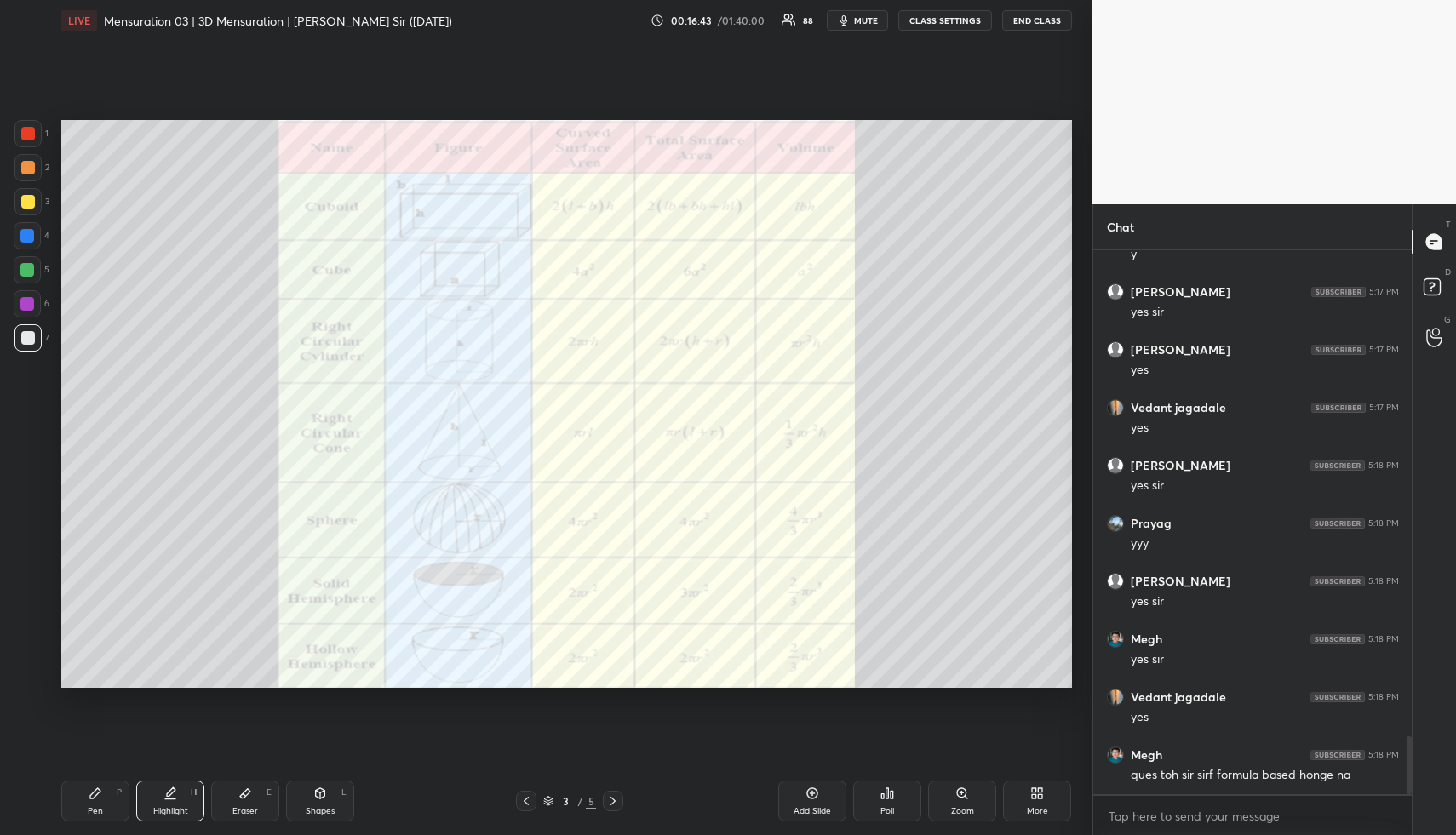
click at [180, 795] on div "Highlight H" at bounding box center [170, 801] width 68 height 41
drag, startPoint x: 50, startPoint y: 815, endPoint x: 55, endPoint y: 772, distance: 43.3
click at [51, 812] on div "1 2 3 4 5 6 7 R O A L C X Z Erase all C X Z LIVE Mensuration 03 | 3D Mensuratio…" at bounding box center [539, 417] width 1079 height 835
click at [23, 140] on div at bounding box center [28, 133] width 27 height 27
click at [22, 138] on div at bounding box center [28, 134] width 14 height 14
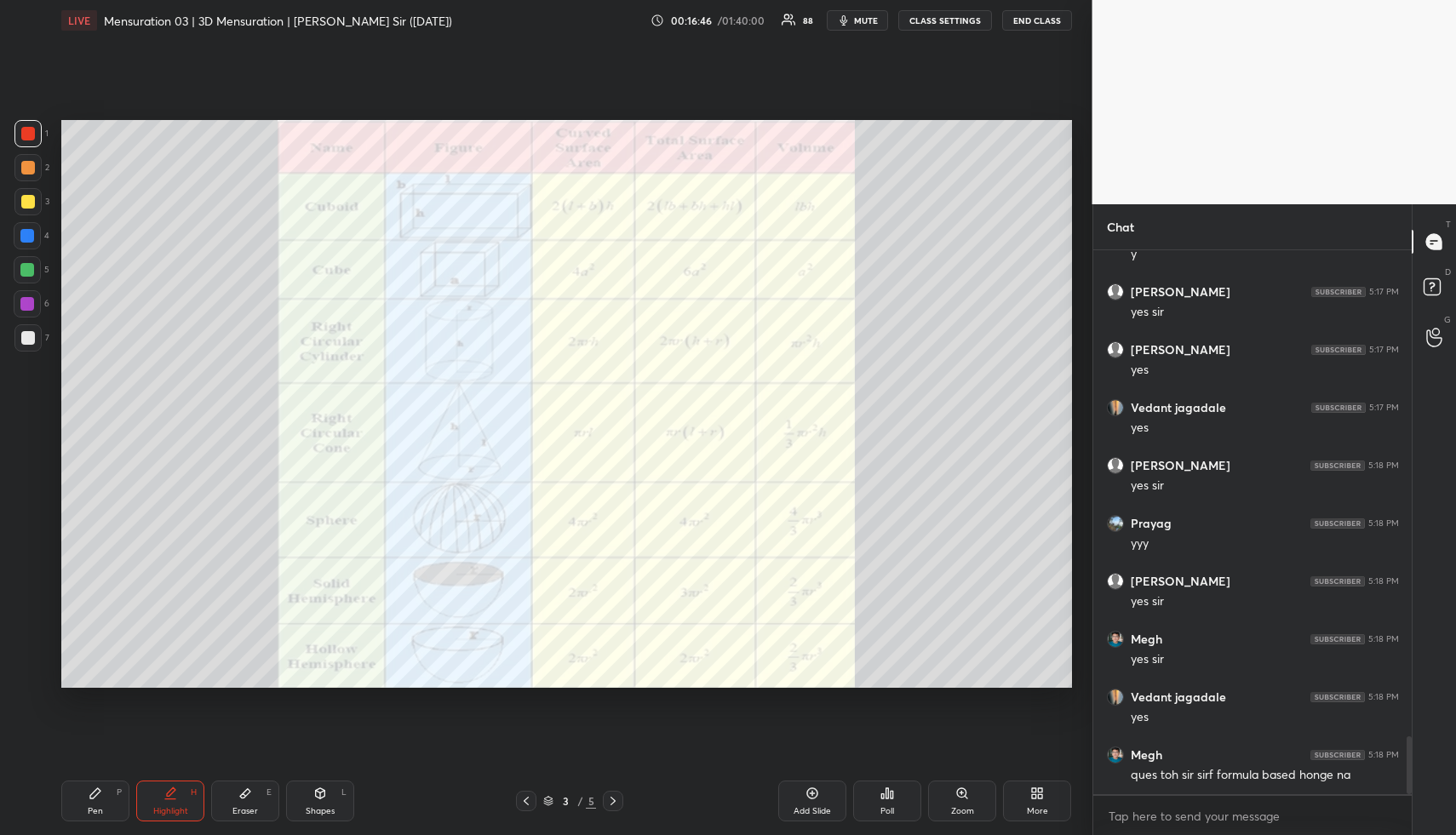
click at [315, 808] on div "Shapes" at bounding box center [319, 811] width 29 height 9
click at [28, 332] on div at bounding box center [28, 337] width 27 height 27
click at [32, 339] on div at bounding box center [28, 338] width 14 height 14
drag, startPoint x: 34, startPoint y: 573, endPoint x: 50, endPoint y: 547, distance: 30.5
click at [39, 560] on div at bounding box center [28, 571] width 27 height 27
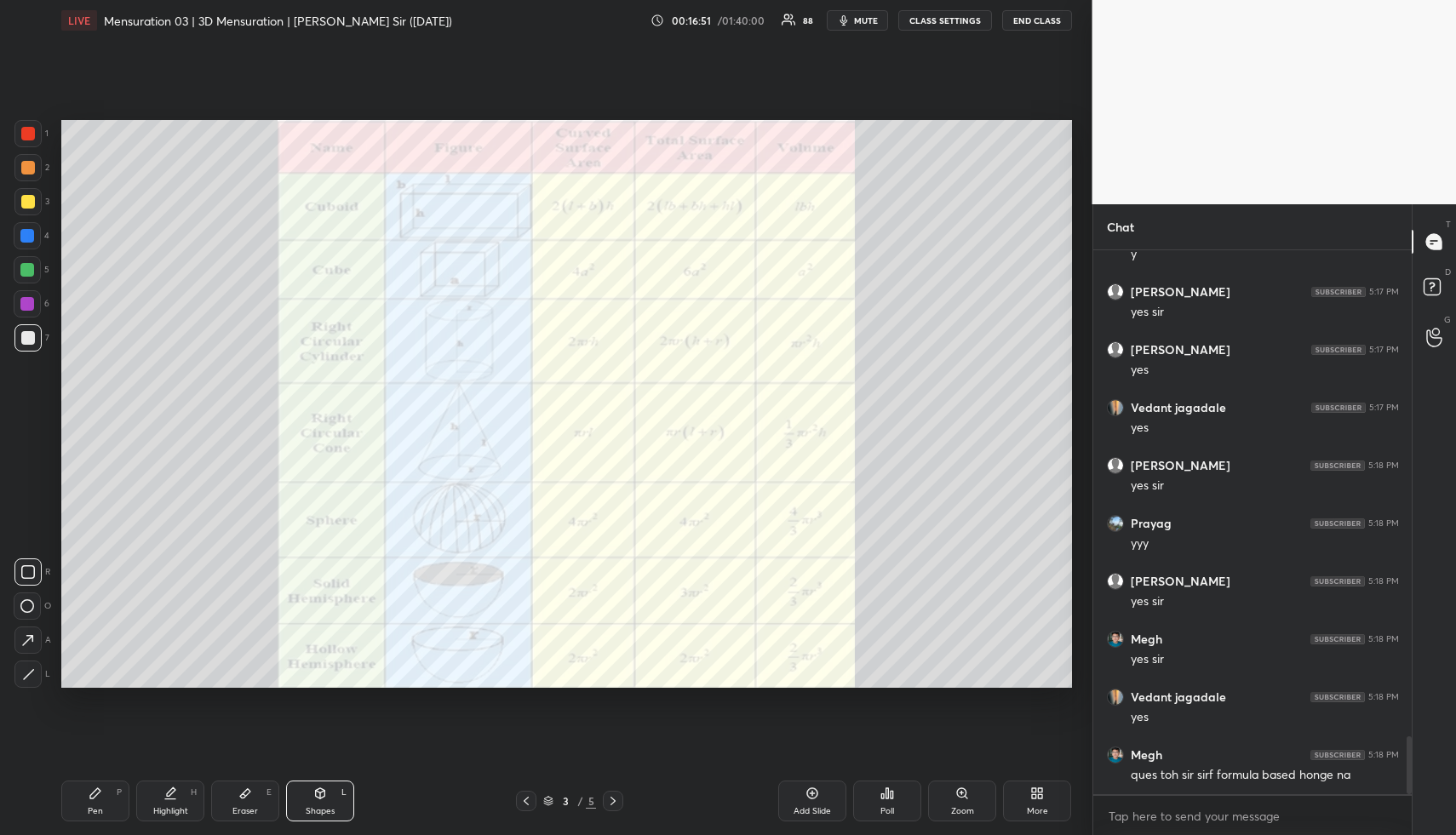
click at [29, 133] on div at bounding box center [28, 134] width 14 height 14
drag, startPoint x: 162, startPoint y: 795, endPoint x: 167, endPoint y: 782, distance: 13.9
click at [162, 794] on div "Highlight H" at bounding box center [170, 801] width 68 height 41
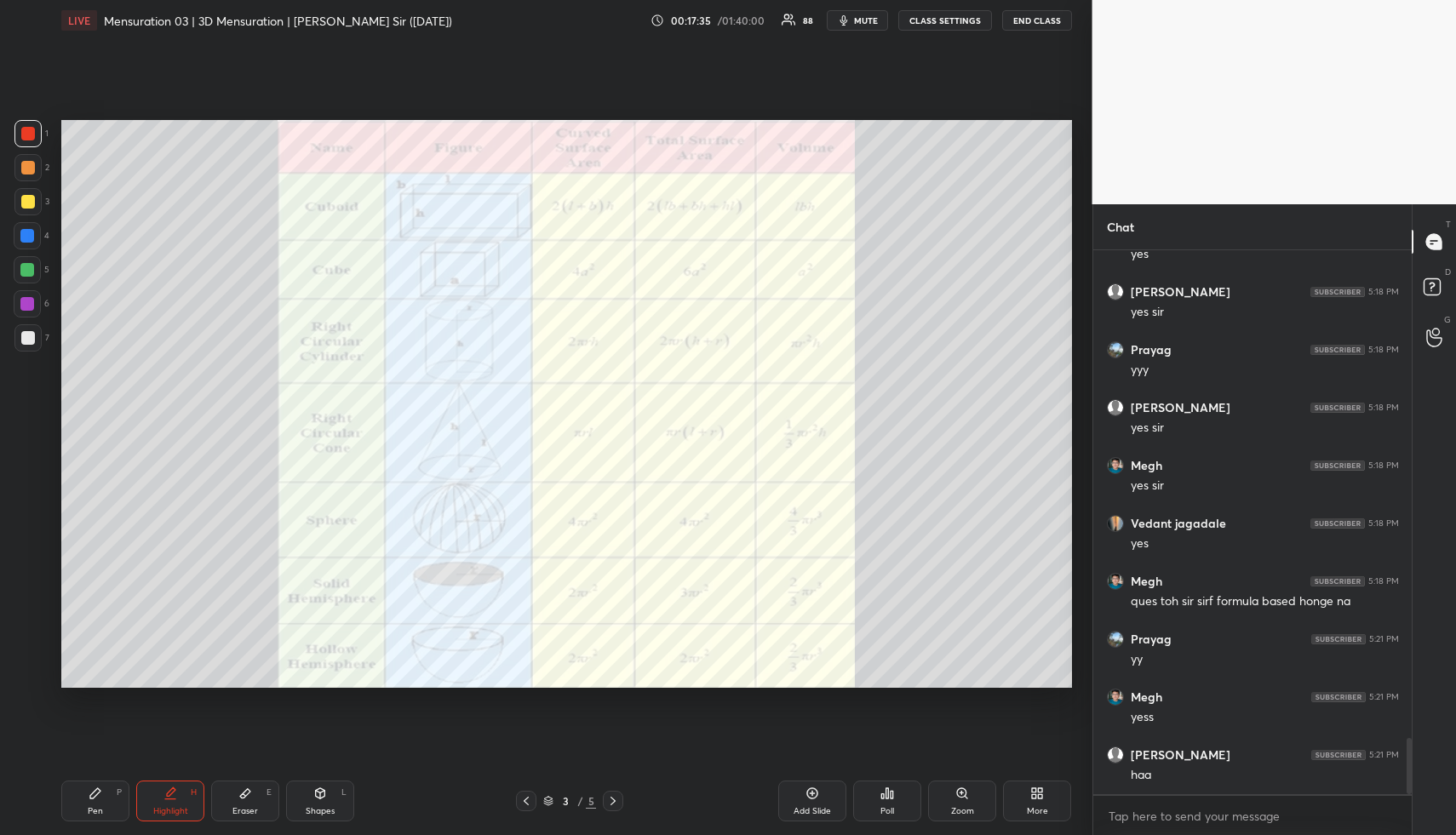
scroll to position [4876, 0]
click at [175, 807] on div "Highlight" at bounding box center [170, 811] width 35 height 9
click at [617, 798] on icon at bounding box center [613, 801] width 14 height 14
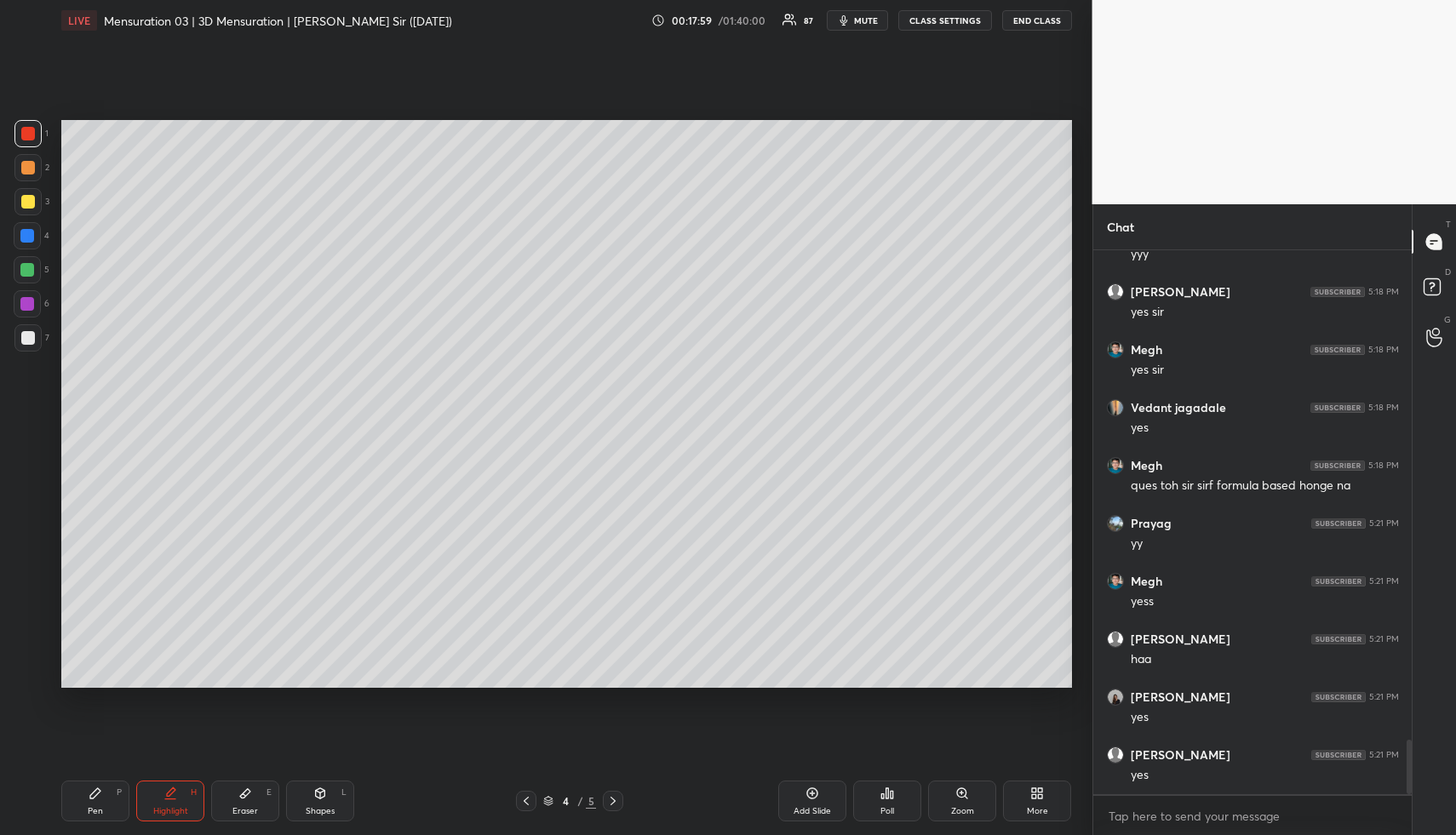
click at [615, 800] on icon at bounding box center [613, 801] width 5 height 9
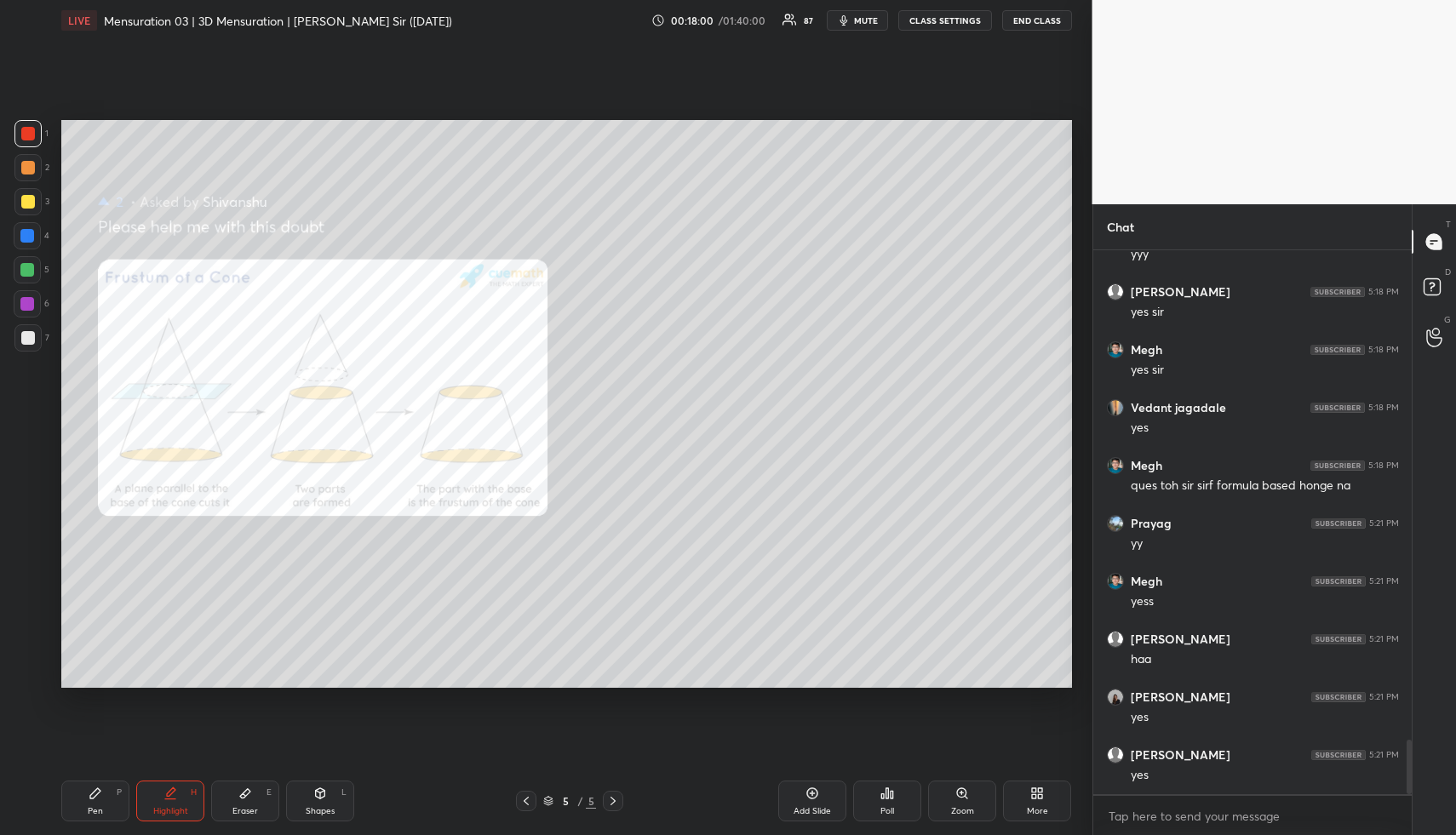
click at [623, 803] on div "5 / 5" at bounding box center [570, 801] width 185 height 21
click at [815, 796] on icon at bounding box center [813, 794] width 14 height 14
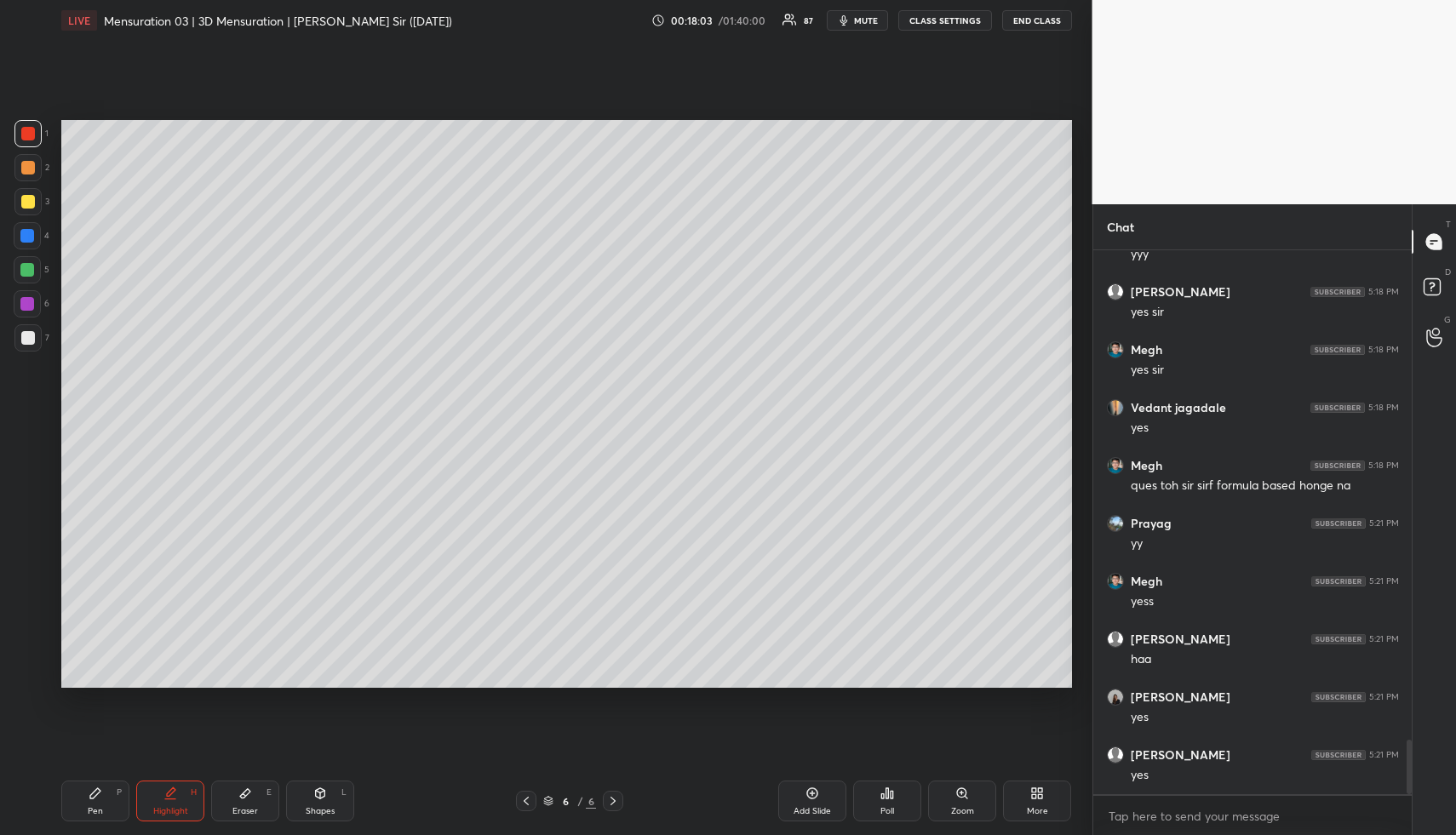
drag, startPoint x: 104, startPoint y: 800, endPoint x: 165, endPoint y: 799, distance: 61.0
click at [104, 800] on div "Pen P" at bounding box center [96, 801] width 68 height 41
click at [300, 806] on div "Shapes L" at bounding box center [320, 801] width 68 height 41
click at [21, 670] on div at bounding box center [28, 674] width 27 height 27
click at [37, 269] on div at bounding box center [27, 270] width 27 height 27
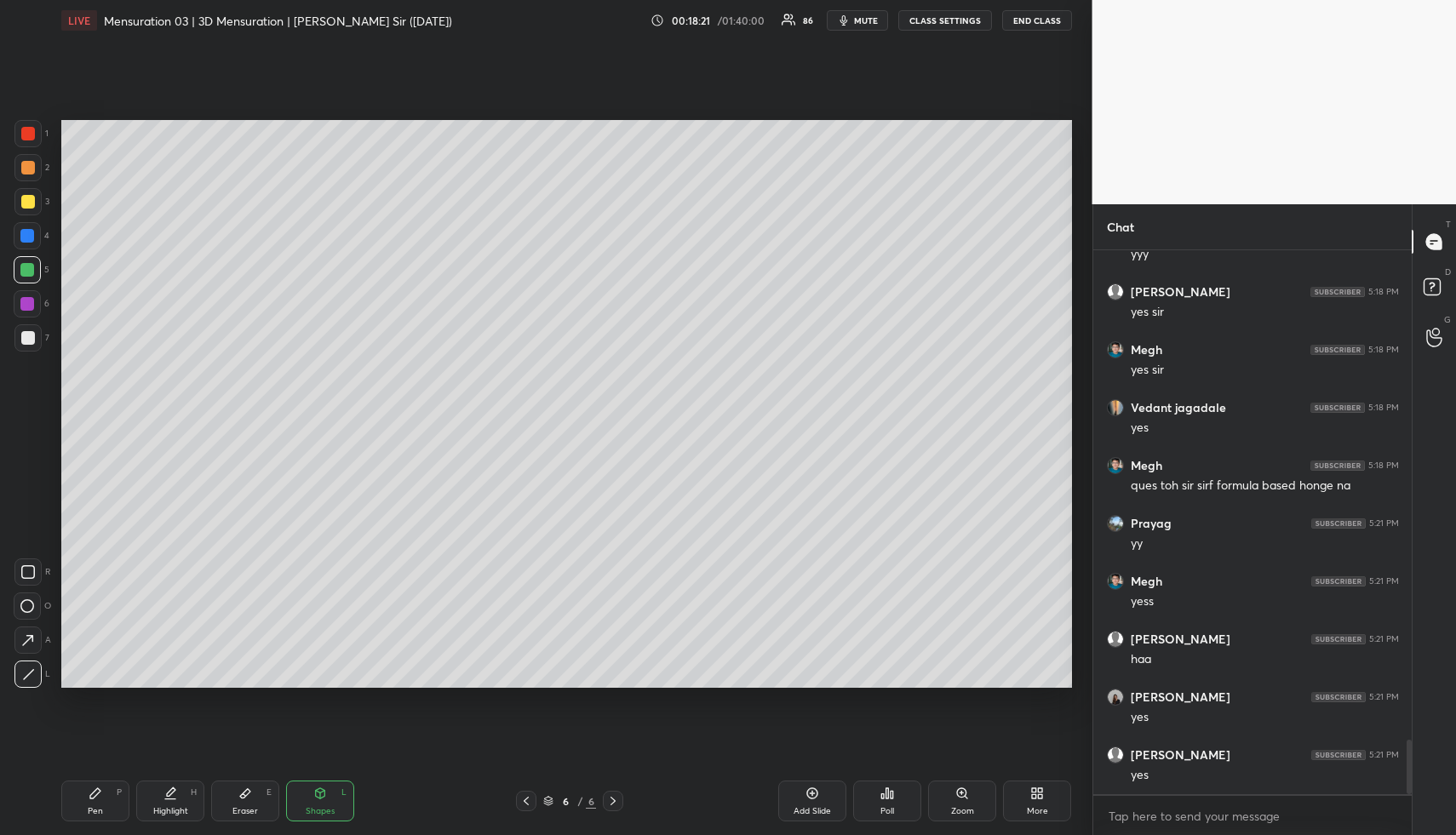
click at [28, 225] on div at bounding box center [27, 235] width 27 height 27
click at [30, 233] on div at bounding box center [27, 235] width 27 height 27
click at [35, 676] on div at bounding box center [28, 674] width 27 height 27
click at [162, 794] on div "Highlight H" at bounding box center [170, 801] width 68 height 41
click at [161, 783] on div "Highlight H" at bounding box center [170, 801] width 68 height 41
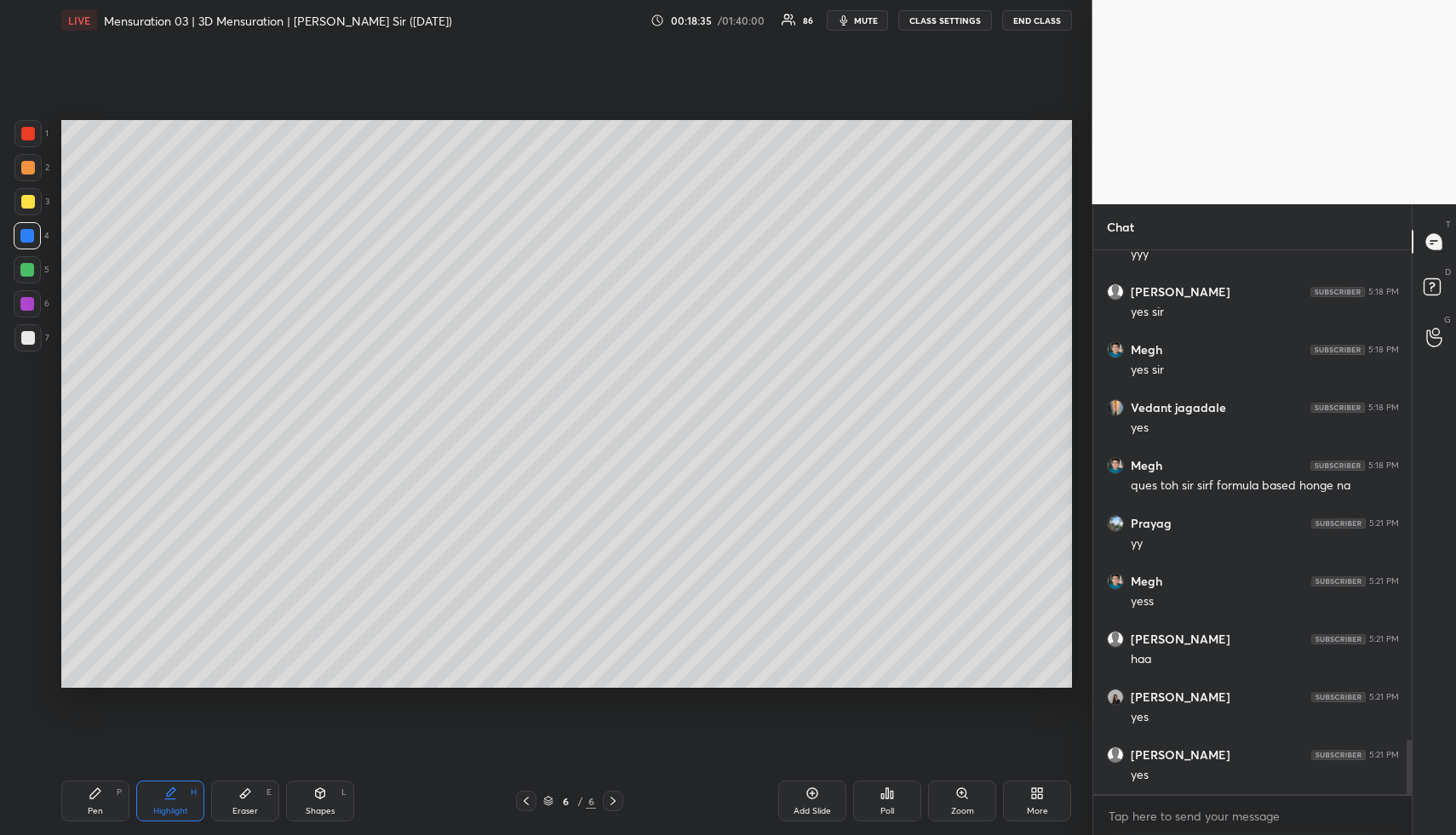
click at [99, 786] on div "Pen P" at bounding box center [96, 801] width 68 height 41
drag, startPoint x: 104, startPoint y: 796, endPoint x: 98, endPoint y: 784, distance: 13.4
click at [101, 794] on div "Pen P" at bounding box center [96, 801] width 68 height 41
click at [31, 167] on div at bounding box center [28, 168] width 14 height 14
click at [33, 166] on div at bounding box center [28, 168] width 14 height 14
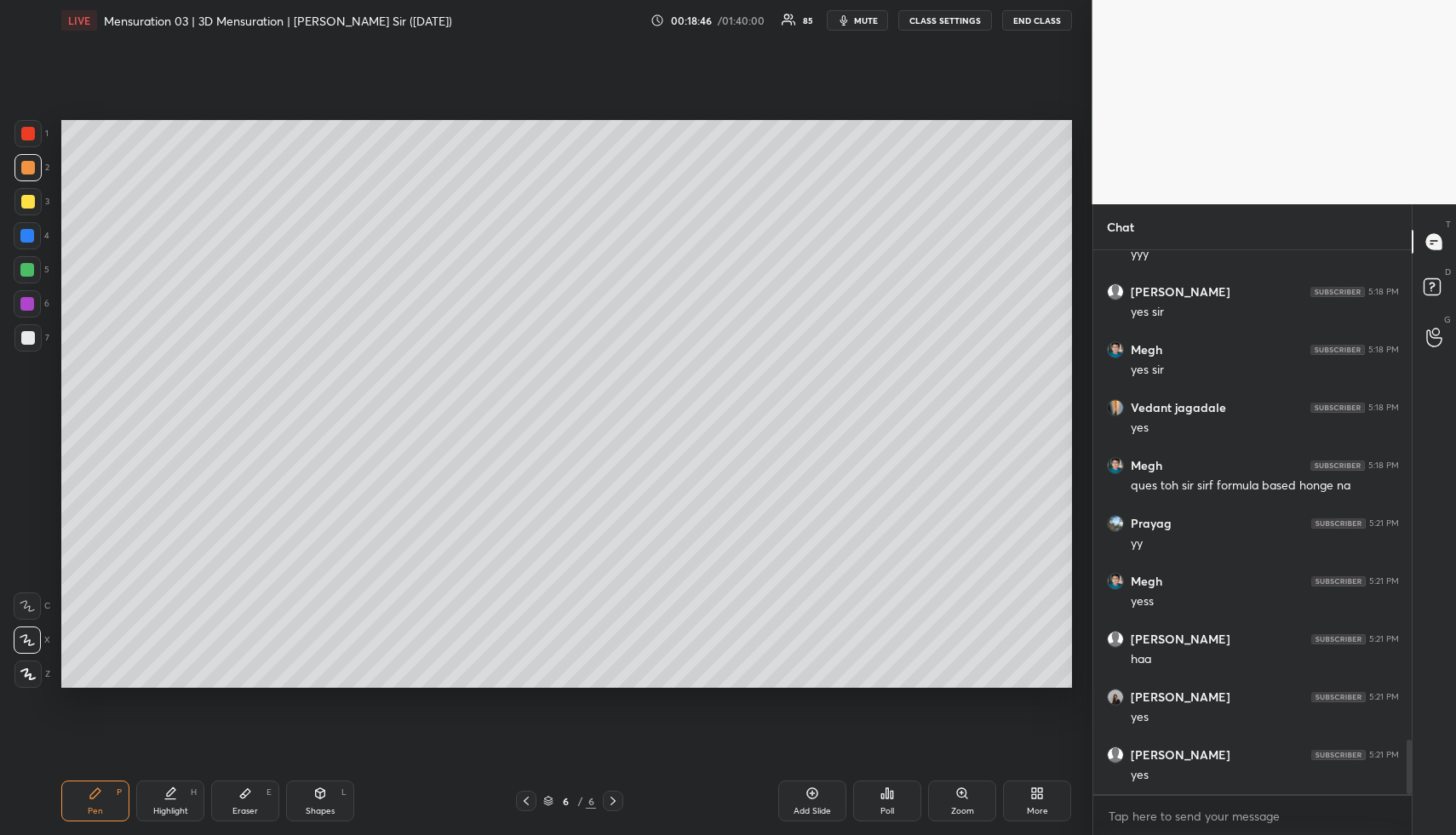
drag, startPoint x: 324, startPoint y: 815, endPoint x: 277, endPoint y: 718, distance: 107.8
click at [321, 806] on div "Shapes L" at bounding box center [320, 801] width 68 height 41
click at [32, 339] on div at bounding box center [28, 337] width 27 height 27
click at [32, 335] on div at bounding box center [28, 338] width 14 height 14
click at [167, 819] on div "Pen P Highlight H Eraser E Shapes L 6 / 6 Add Slide Poll Zoom More" at bounding box center [567, 801] width 1011 height 68
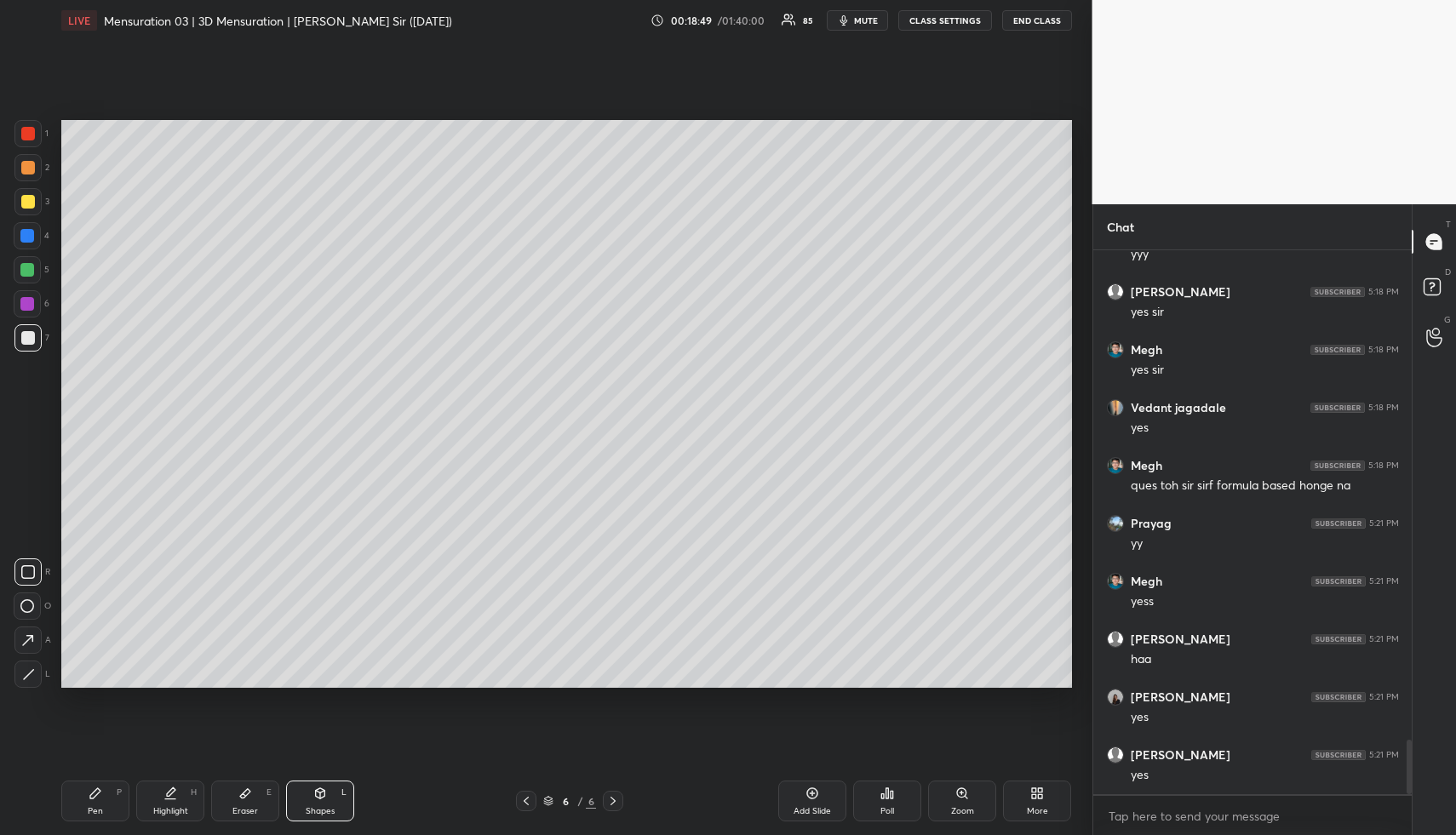
drag, startPoint x: 168, startPoint y: 815, endPoint x: 171, endPoint y: 797, distance: 18.2
click at [169, 809] on div "Highlight" at bounding box center [170, 811] width 35 height 9
drag, startPoint x: 319, startPoint y: 806, endPoint x: 311, endPoint y: 792, distance: 16.1
click at [315, 803] on div "Shapes L" at bounding box center [320, 801] width 68 height 41
drag, startPoint x: 26, startPoint y: 163, endPoint x: 19, endPoint y: 187, distance: 25.0
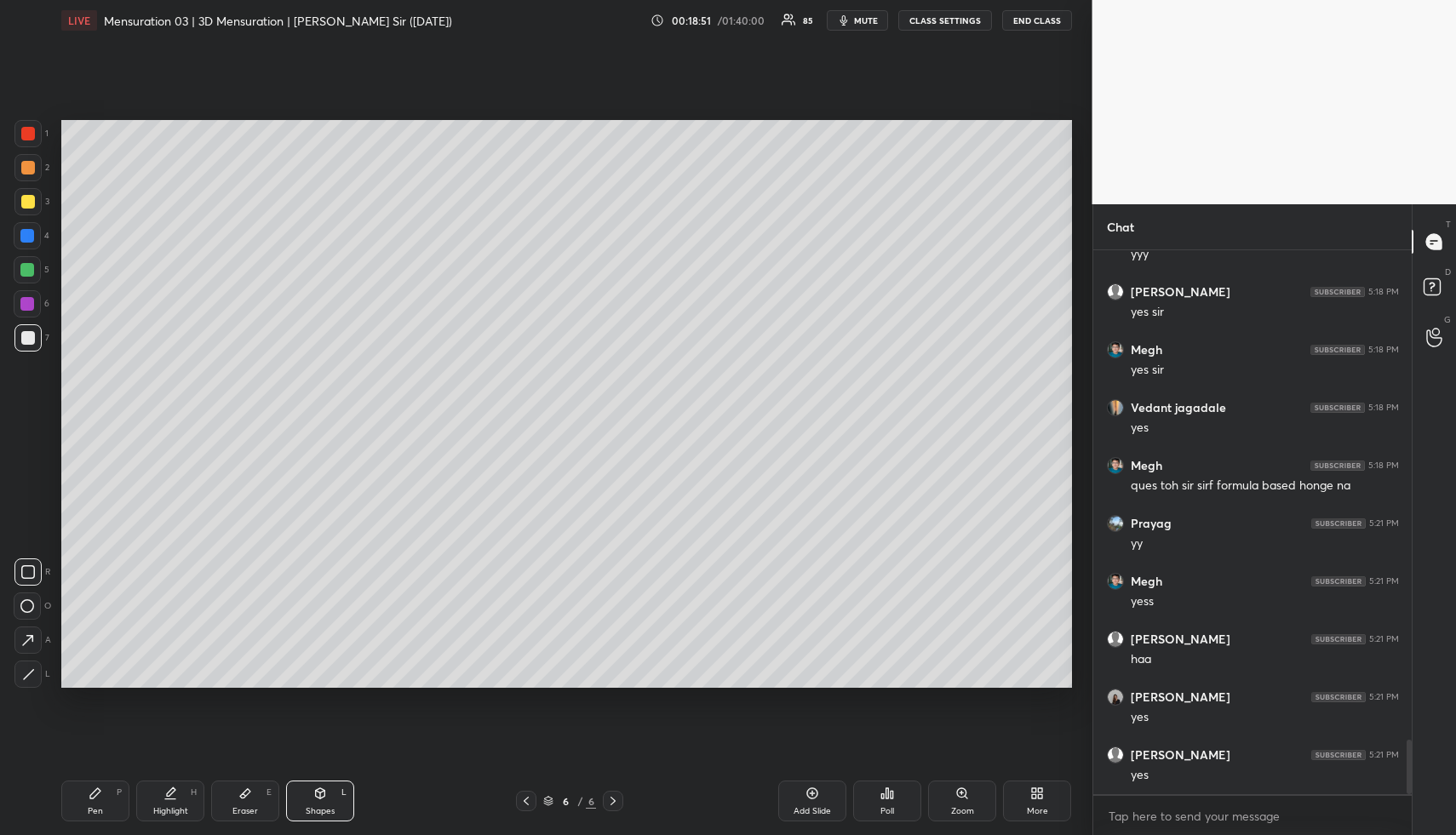
click at [23, 163] on div at bounding box center [28, 168] width 14 height 14
click at [95, 812] on div "Pen" at bounding box center [95, 811] width 15 height 9
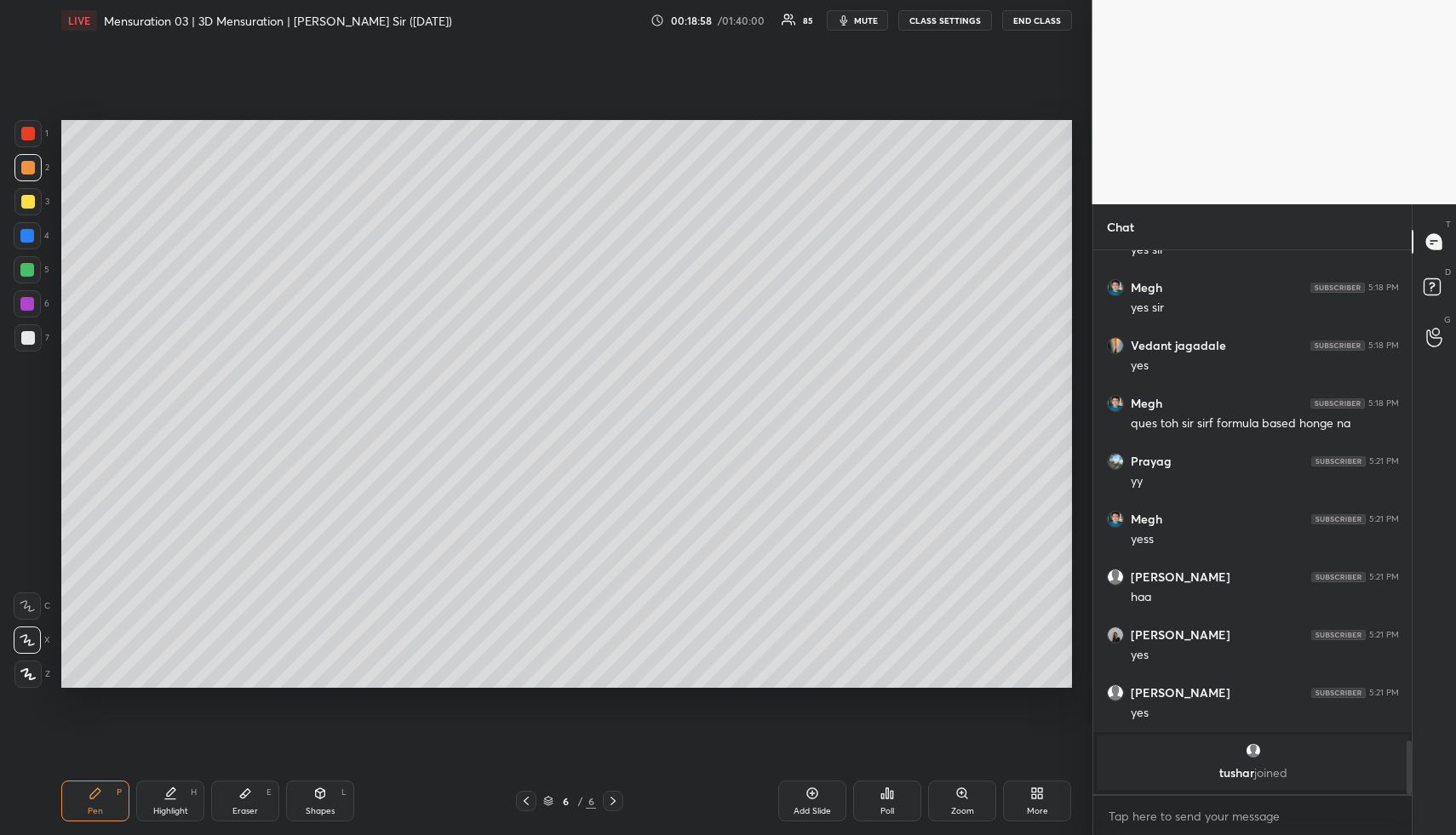
click at [305, 796] on div "Shapes L" at bounding box center [320, 801] width 68 height 41
click at [310, 796] on div "Shapes L" at bounding box center [320, 801] width 68 height 41
click at [22, 260] on div at bounding box center [27, 270] width 27 height 27
drag, startPoint x: 23, startPoint y: 269, endPoint x: 39, endPoint y: 327, distance: 60.2
click at [22, 270] on div at bounding box center [28, 270] width 14 height 14
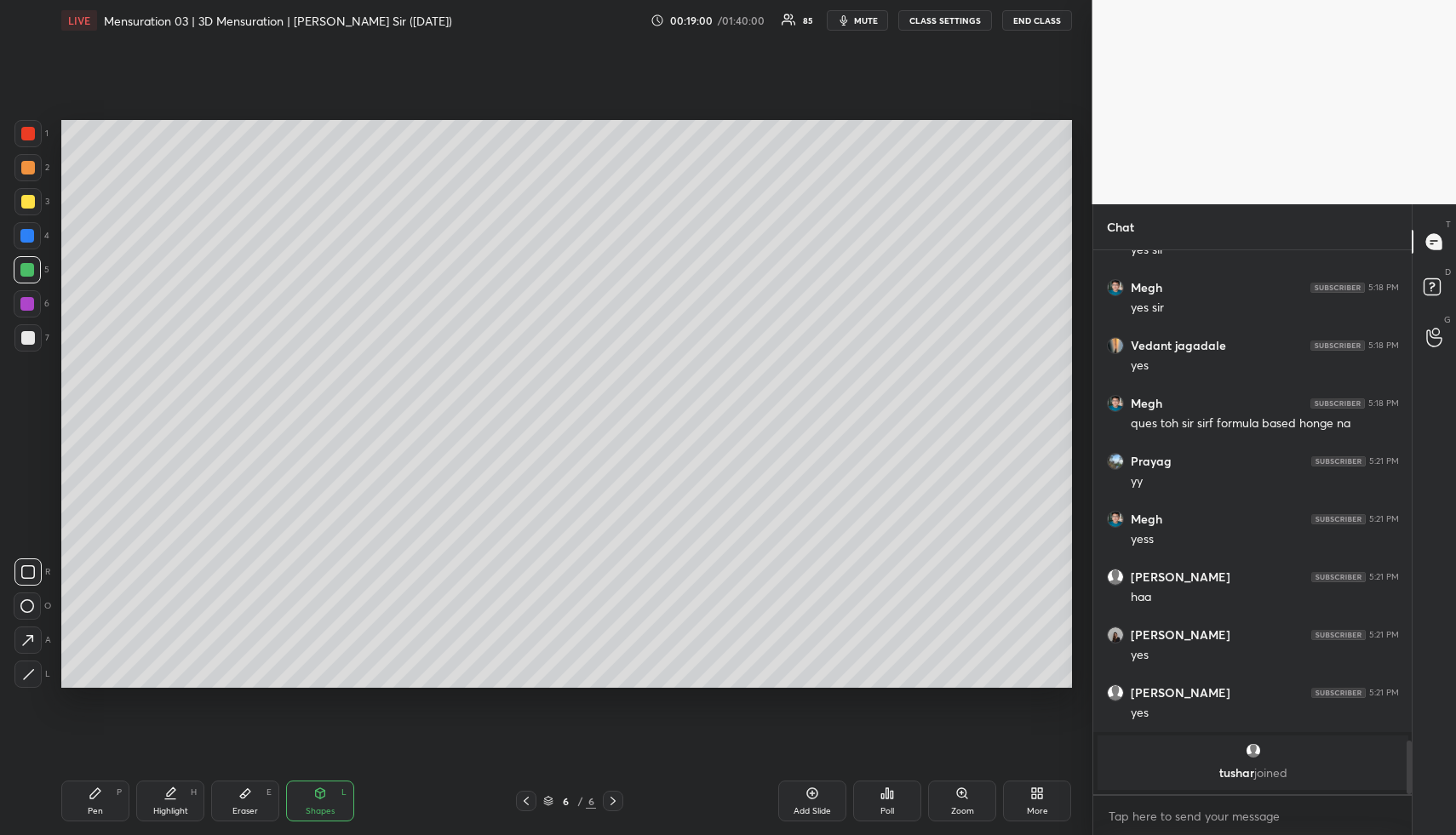
drag, startPoint x: 30, startPoint y: 678, endPoint x: 41, endPoint y: 658, distance: 22.8
click at [30, 679] on icon at bounding box center [28, 675] width 13 height 13
click at [155, 807] on div "Highlight" at bounding box center [170, 811] width 35 height 9
drag, startPoint x: 109, startPoint y: 813, endPoint x: 107, endPoint y: 698, distance: 115.0
click at [107, 811] on div "Pen P" at bounding box center [96, 801] width 68 height 41
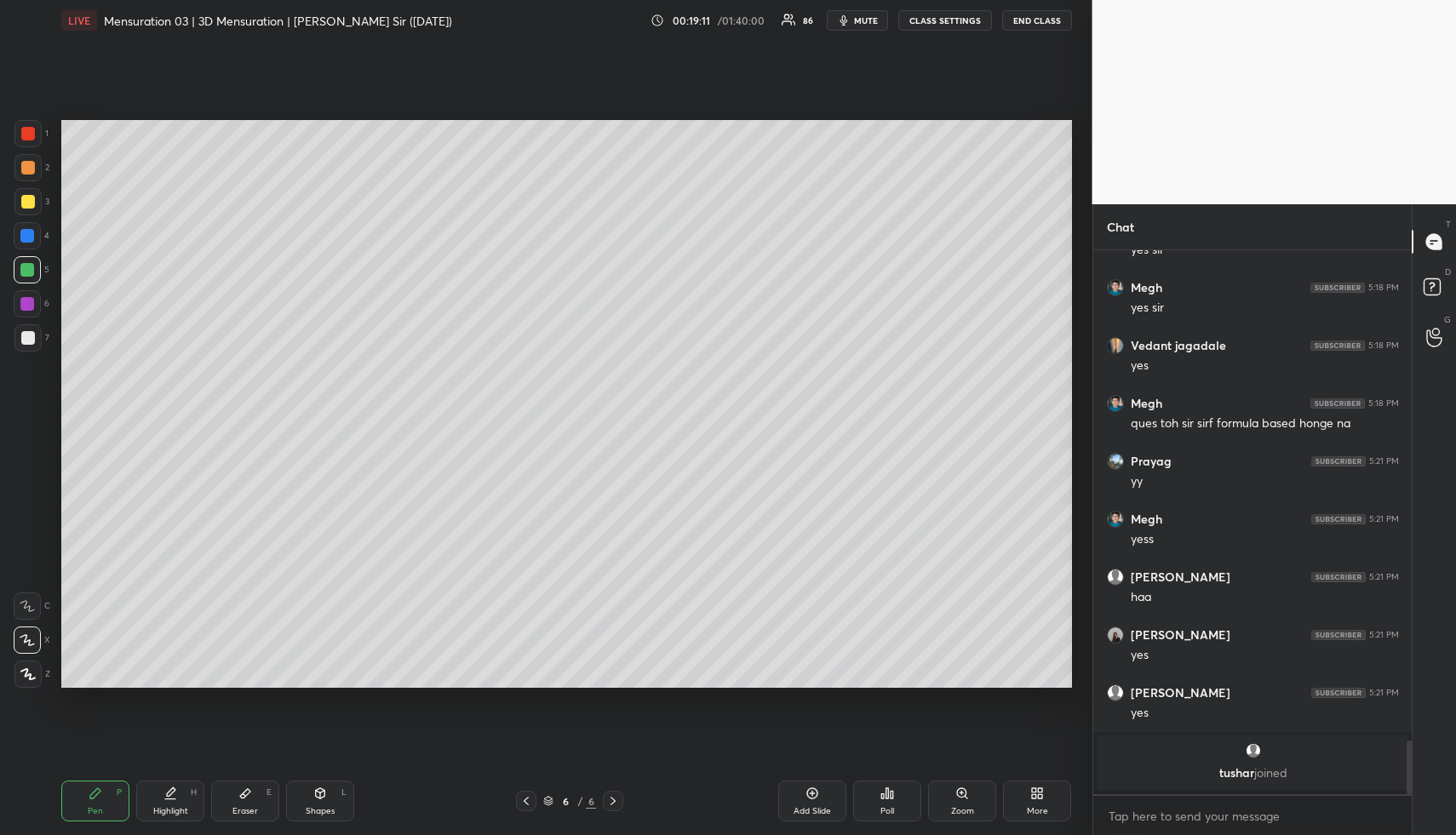
click at [28, 238] on div at bounding box center [28, 236] width 14 height 14
click at [168, 820] on div "Pen P Highlight H Eraser E Shapes L 6 / 6 Add Slide Poll Zoom More" at bounding box center [567, 801] width 1011 height 68
drag, startPoint x: 162, startPoint y: 803, endPoint x: 207, endPoint y: 751, distance: 68.8
click at [165, 799] on div "Highlight H" at bounding box center [170, 801] width 68 height 41
drag, startPoint x: 101, startPoint y: 821, endPoint x: 99, endPoint y: 810, distance: 11.2
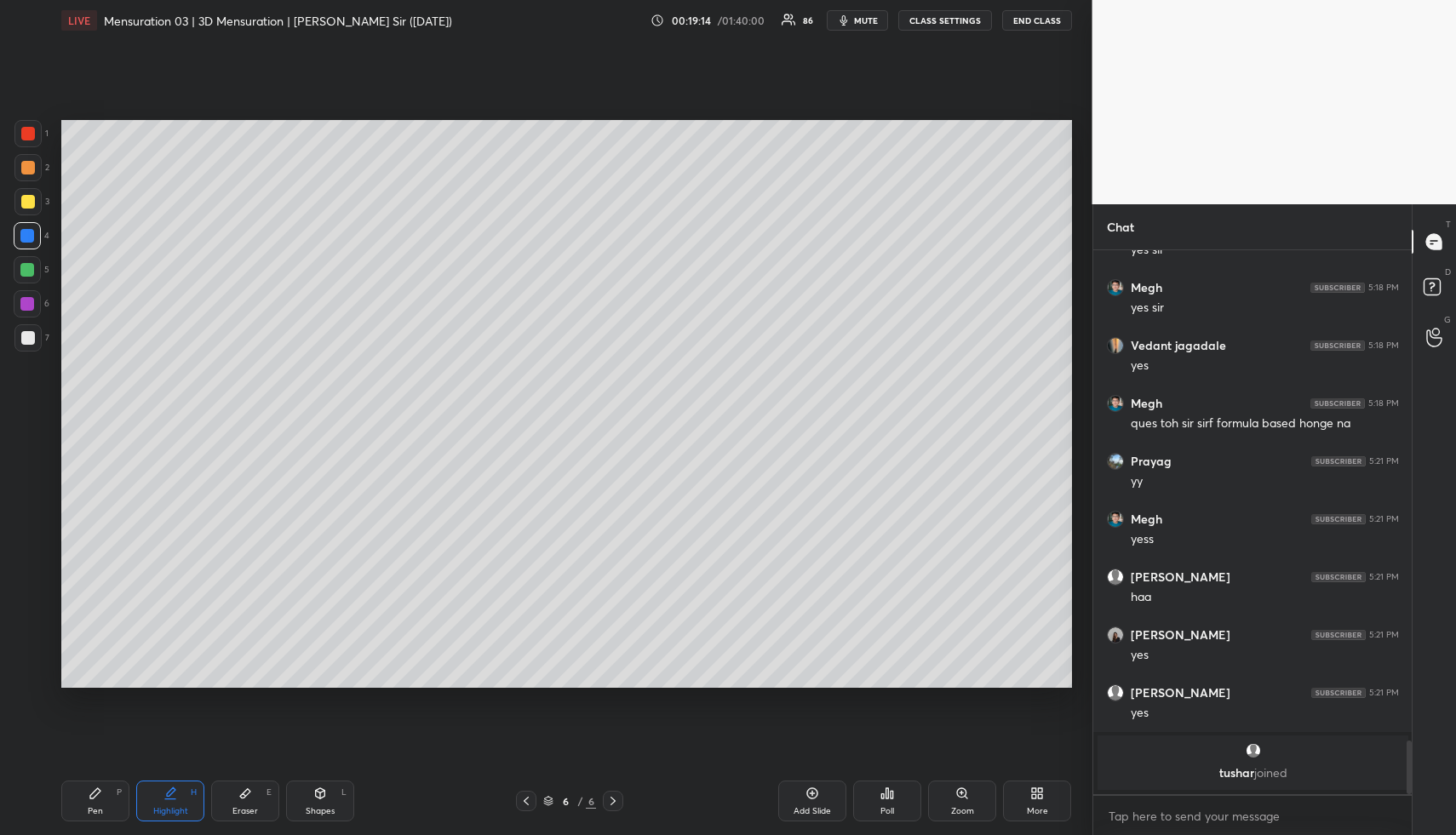
click at [98, 818] on div "Pen P" at bounding box center [96, 801] width 68 height 41
drag, startPoint x: 103, startPoint y: 806, endPoint x: 111, endPoint y: 767, distance: 39.8
click at [102, 807] on div "Pen" at bounding box center [95, 811] width 15 height 9
click at [27, 313] on div at bounding box center [27, 304] width 27 height 27
click at [21, 168] on div at bounding box center [28, 168] width 14 height 14
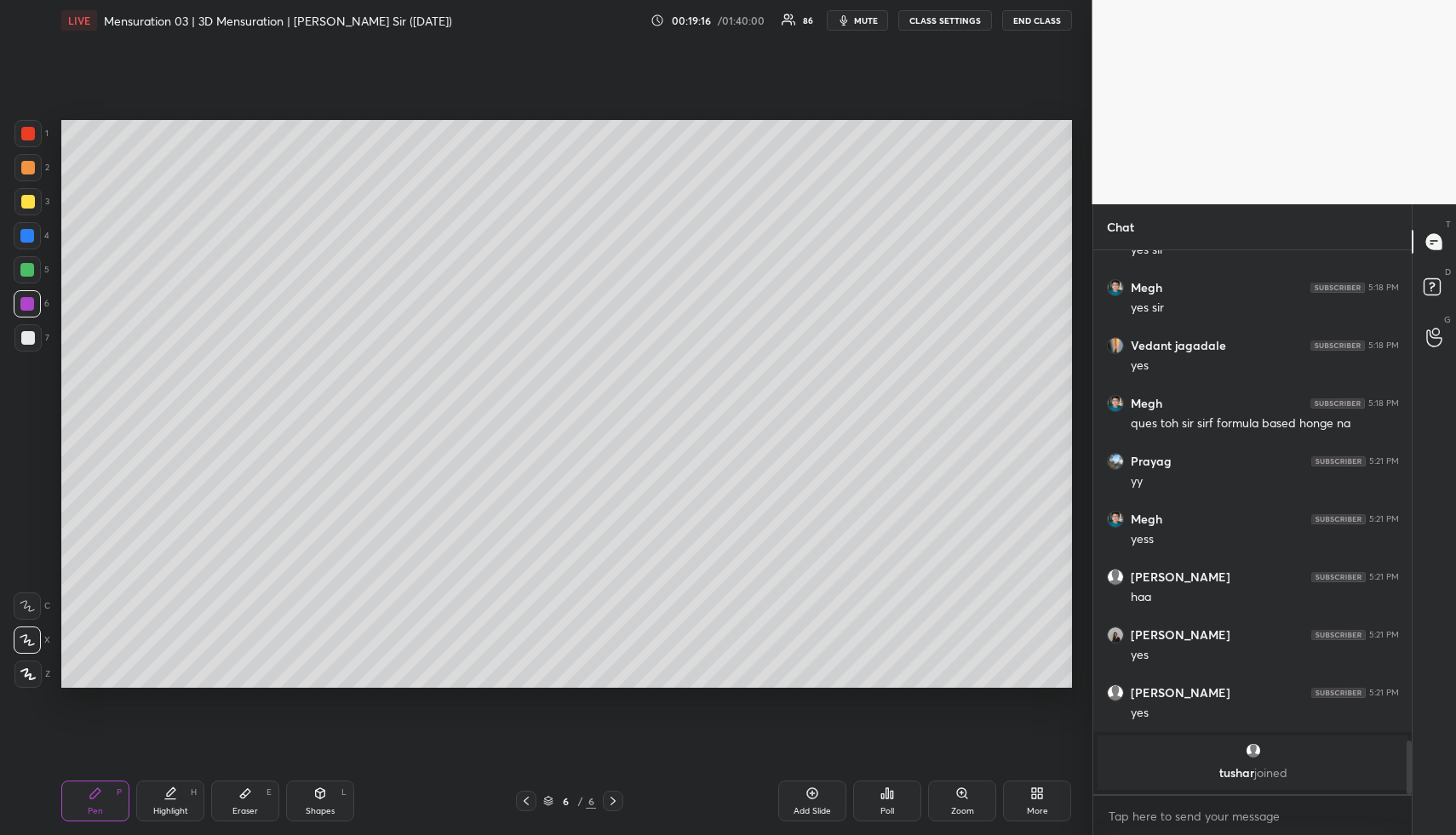
drag, startPoint x: 23, startPoint y: 169, endPoint x: 22, endPoint y: 277, distance: 108.0
click at [24, 174] on div at bounding box center [28, 167] width 27 height 27
click at [33, 262] on div at bounding box center [27, 270] width 27 height 27
drag, startPoint x: 320, startPoint y: 800, endPoint x: 279, endPoint y: 732, distance: 79.4
click at [313, 796] on icon at bounding box center [320, 794] width 14 height 14
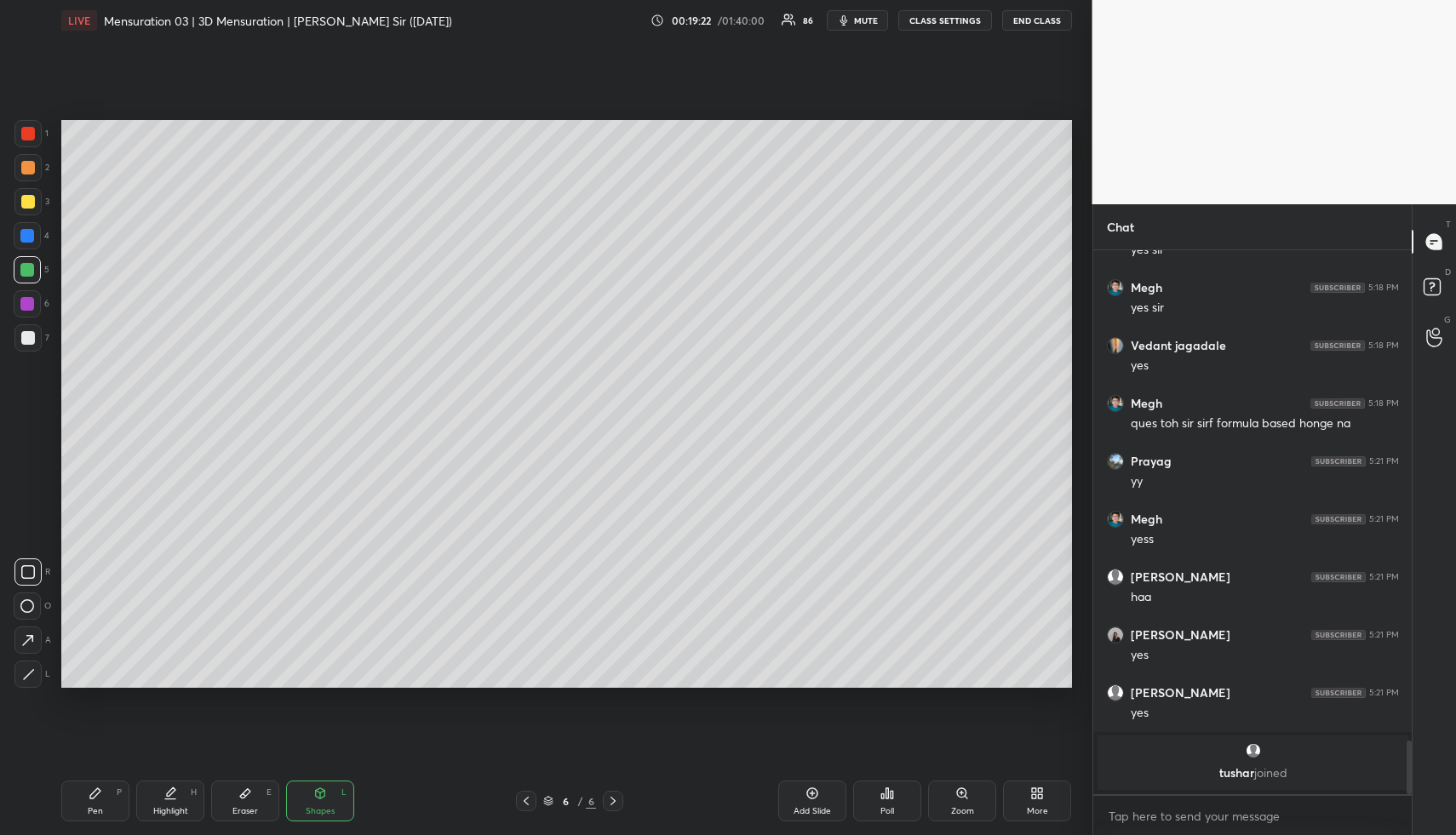
click at [32, 241] on div at bounding box center [28, 236] width 14 height 14
click at [28, 669] on icon at bounding box center [28, 675] width 13 height 13
drag, startPoint x: 198, startPoint y: 800, endPoint x: 204, endPoint y: 782, distance: 19.0
click at [196, 800] on div "Highlight H" at bounding box center [170, 801] width 68 height 41
click at [197, 782] on div "Pen P Highlight H Eraser E Shapes L 6 / 6 Add Slide Poll Zoom More" at bounding box center [567, 801] width 1011 height 68
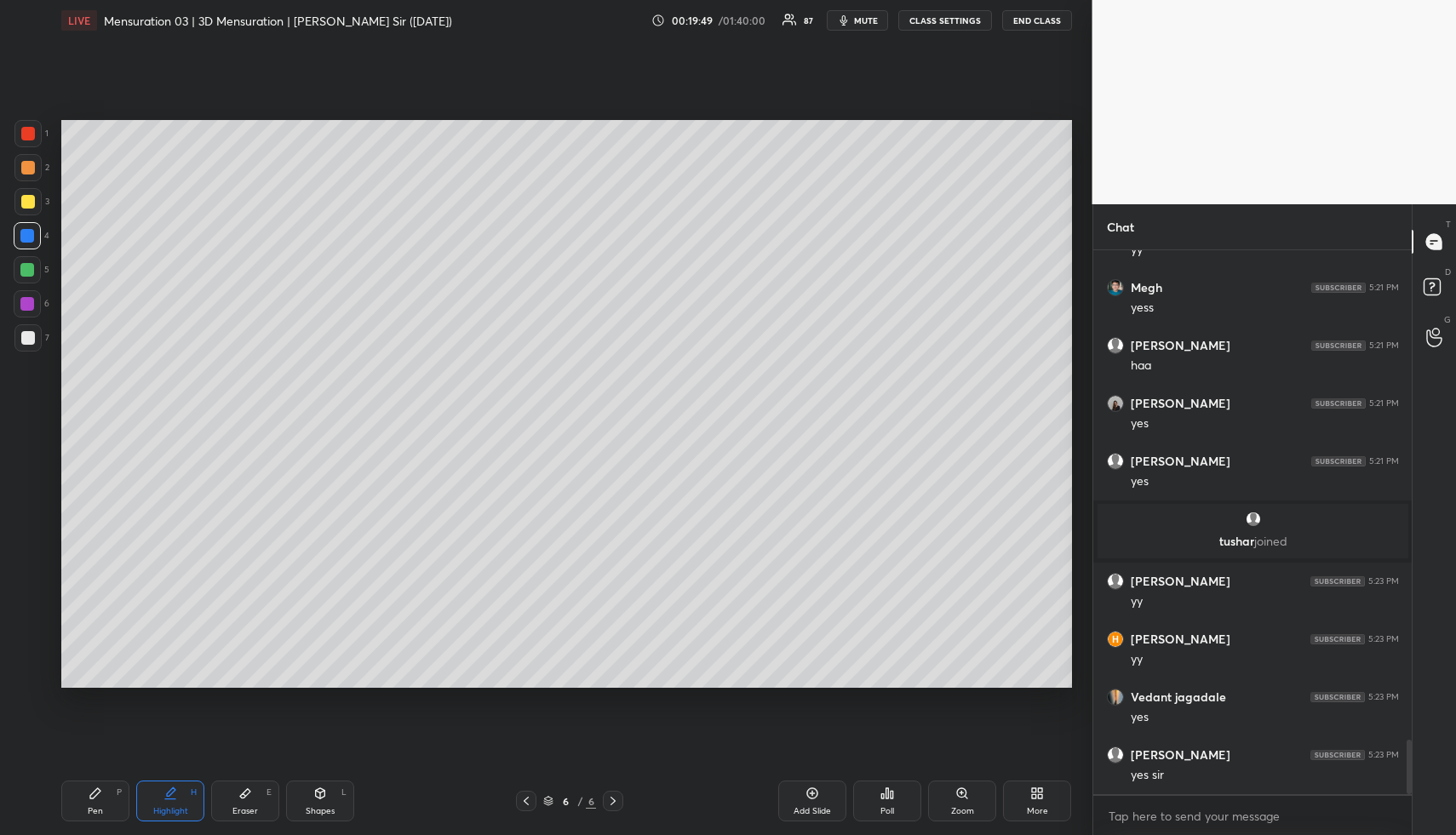
scroll to position [4930, 0]
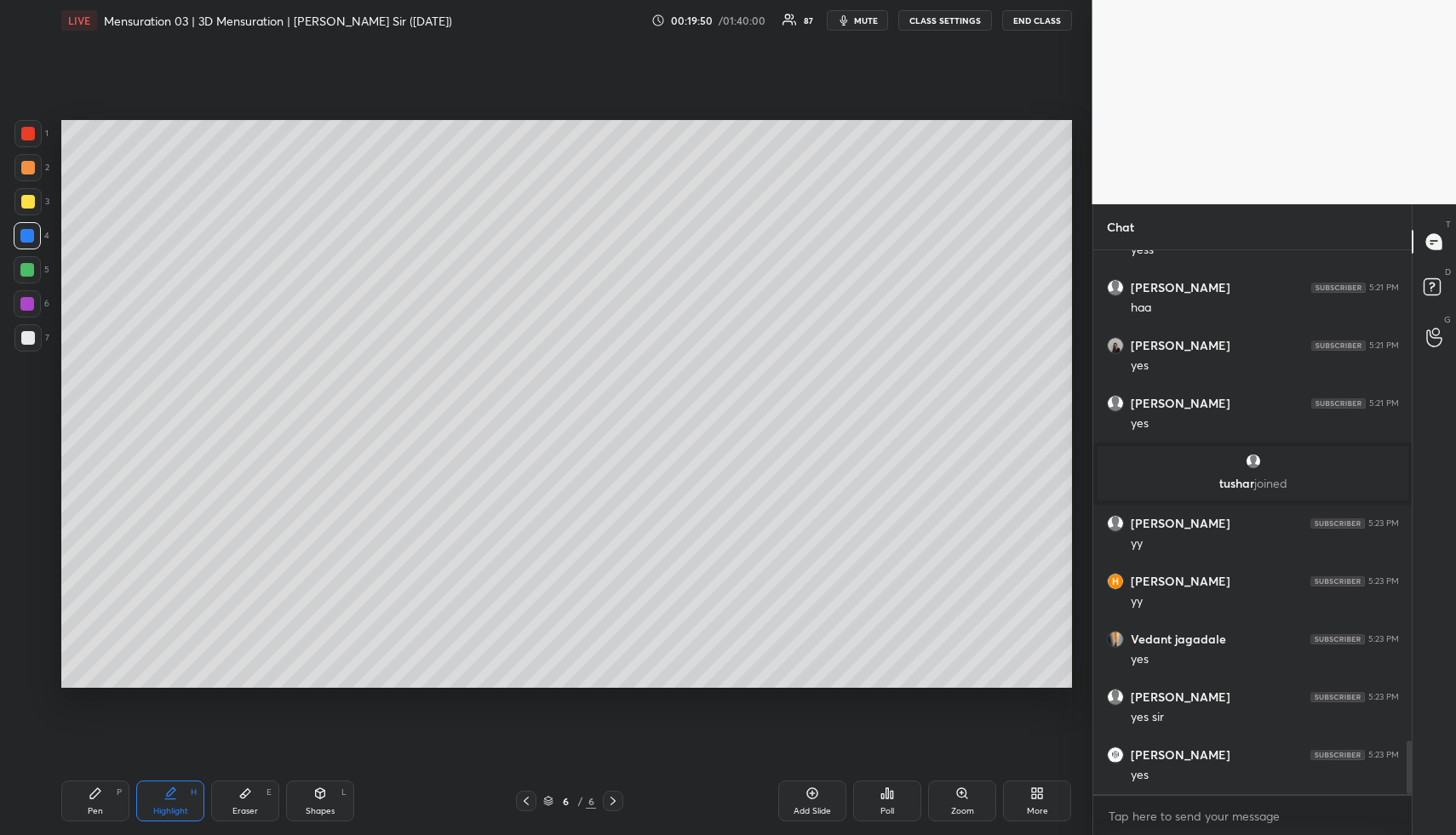
click at [527, 798] on icon at bounding box center [526, 801] width 14 height 14
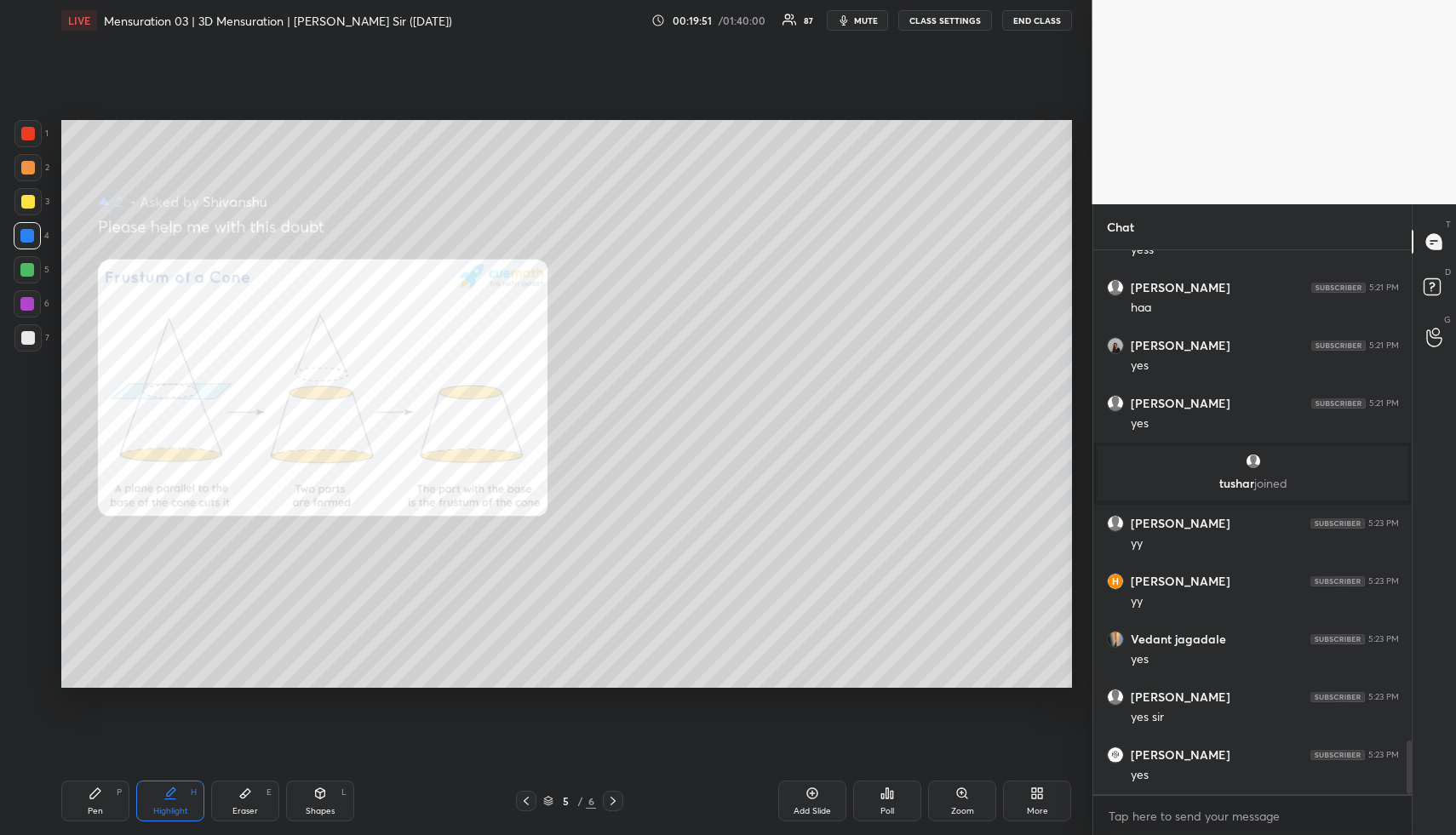
click at [528, 800] on icon at bounding box center [526, 801] width 14 height 14
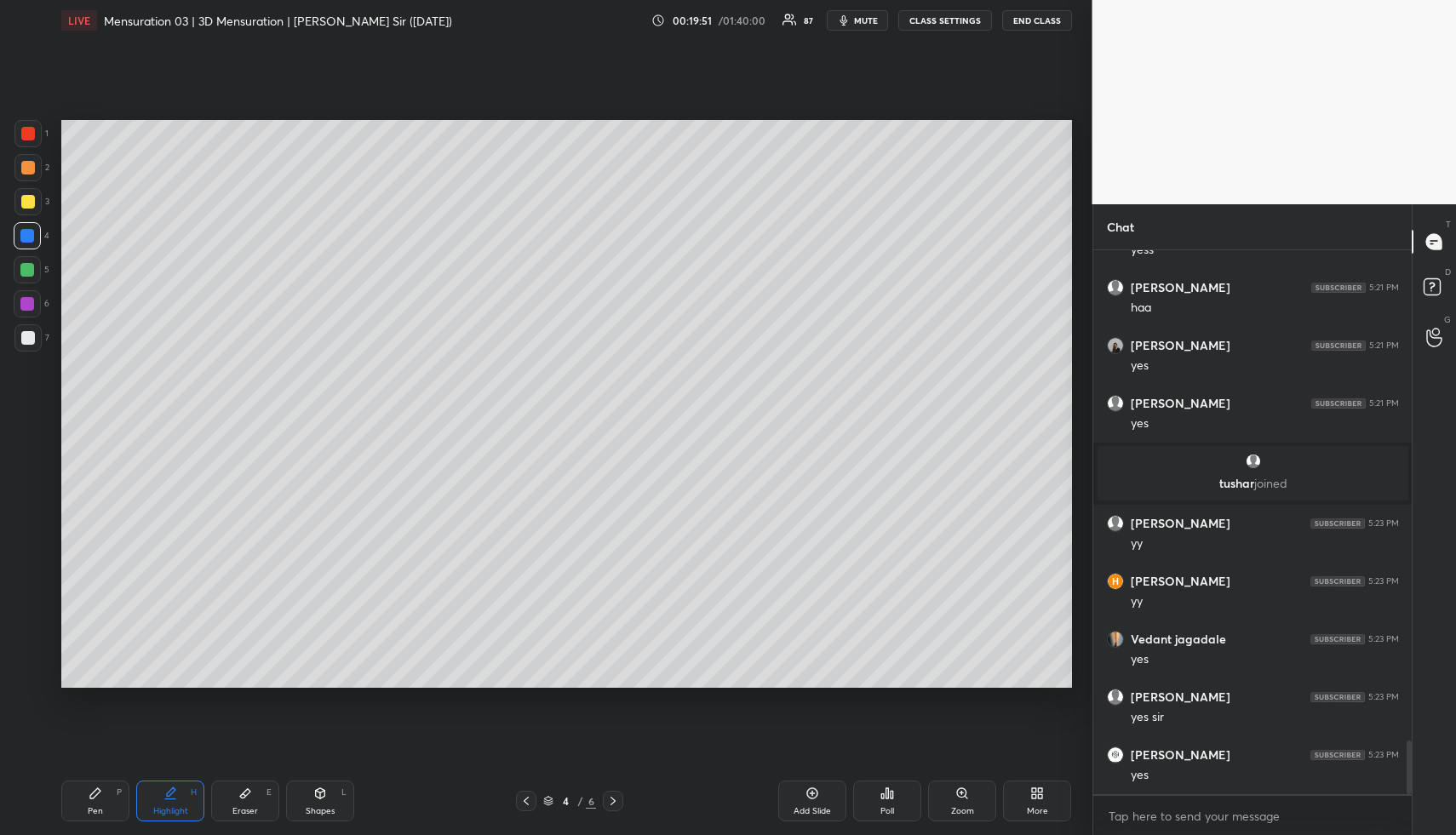
click at [528, 799] on icon at bounding box center [526, 801] width 14 height 14
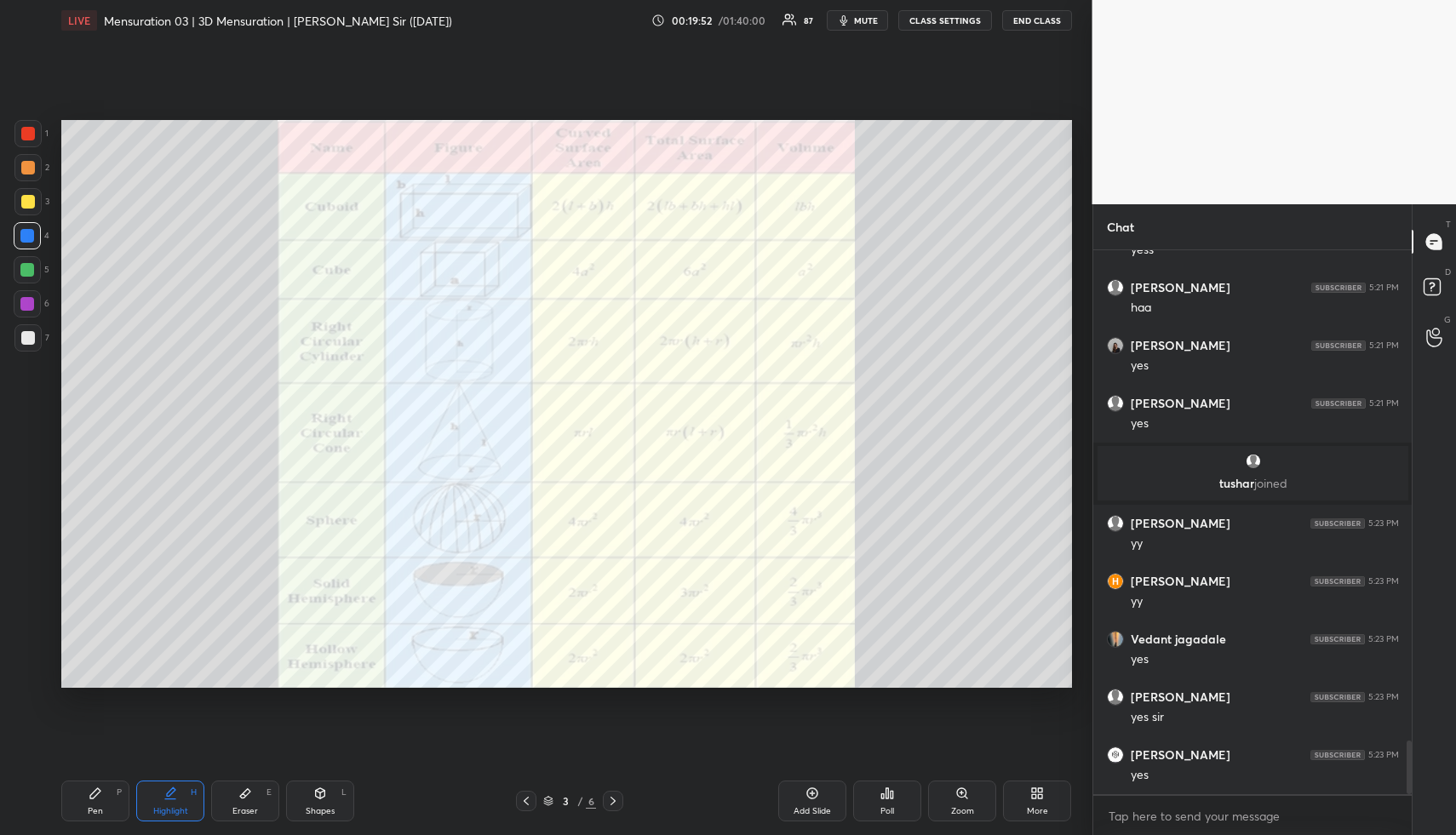
click at [178, 782] on div "Highlight H" at bounding box center [170, 801] width 68 height 41
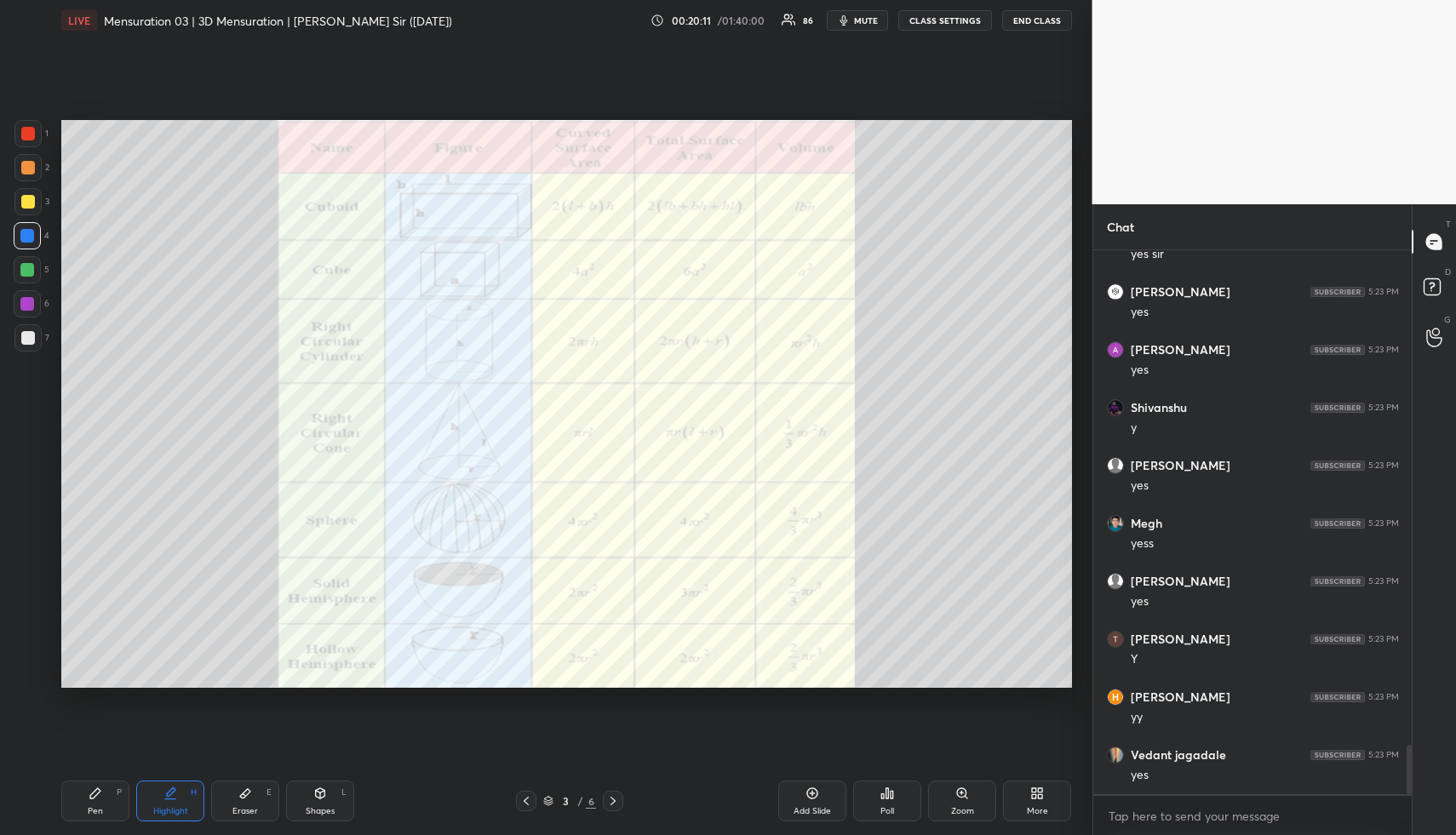
scroll to position [5452, 0]
click at [168, 793] on div "Highlight H" at bounding box center [170, 801] width 68 height 41
click at [98, 807] on div "Pen" at bounding box center [95, 811] width 15 height 9
click at [26, 129] on div at bounding box center [28, 134] width 14 height 14
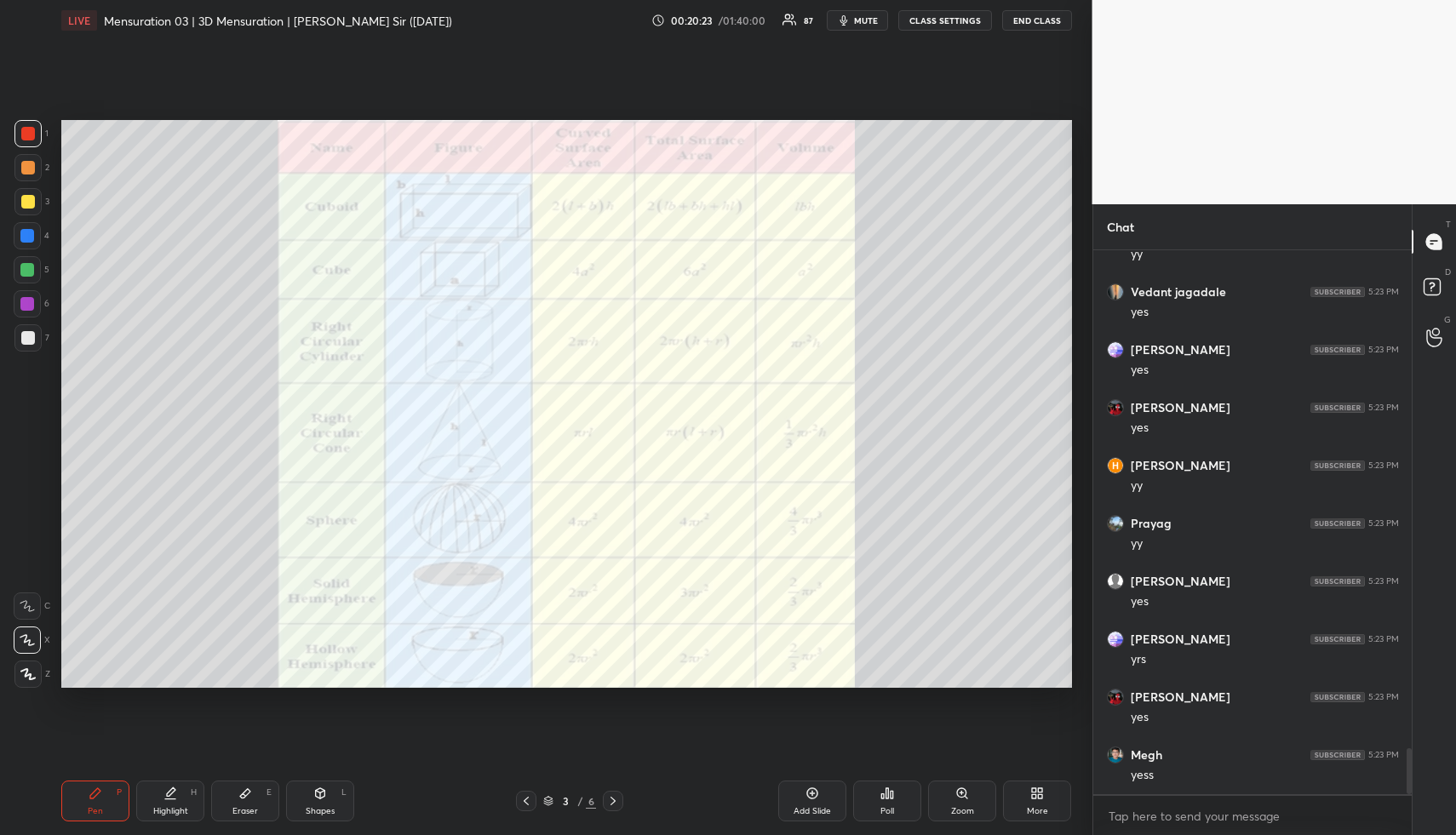
click at [327, 801] on div "Shapes L" at bounding box center [320, 801] width 68 height 41
click at [29, 599] on div at bounding box center [27, 606] width 27 height 27
click at [24, 198] on div at bounding box center [28, 202] width 14 height 14
drag, startPoint x: 94, startPoint y: 812, endPoint x: 89, endPoint y: 795, distance: 17.7
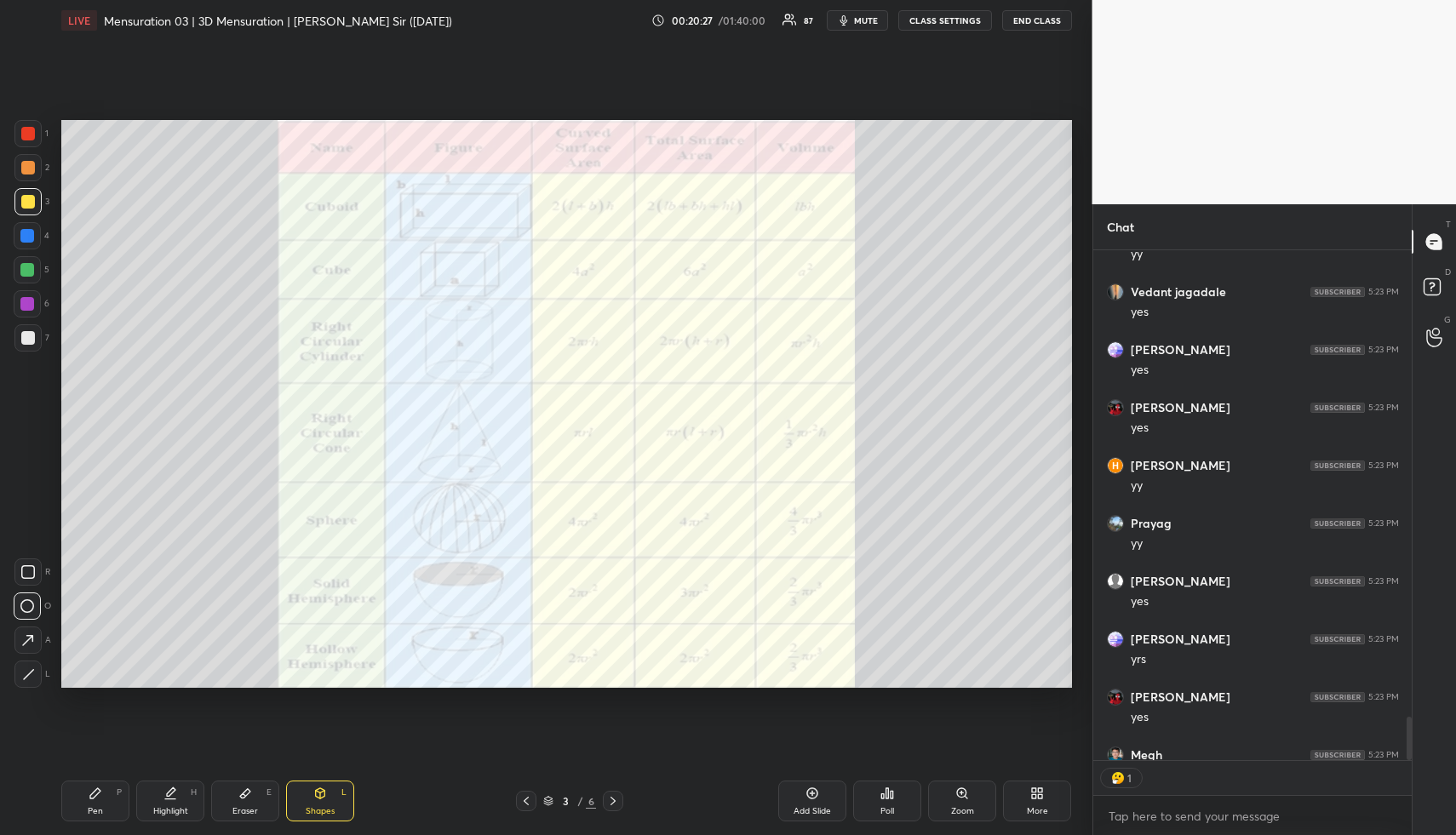
click at [92, 810] on div "Pen" at bounding box center [95, 811] width 15 height 9
drag, startPoint x: 158, startPoint y: 811, endPoint x: 165, endPoint y: 710, distance: 101.2
click at [156, 807] on div "Highlight" at bounding box center [170, 811] width 35 height 9
drag, startPoint x: 93, startPoint y: 818, endPoint x: 83, endPoint y: 700, distance: 118.4
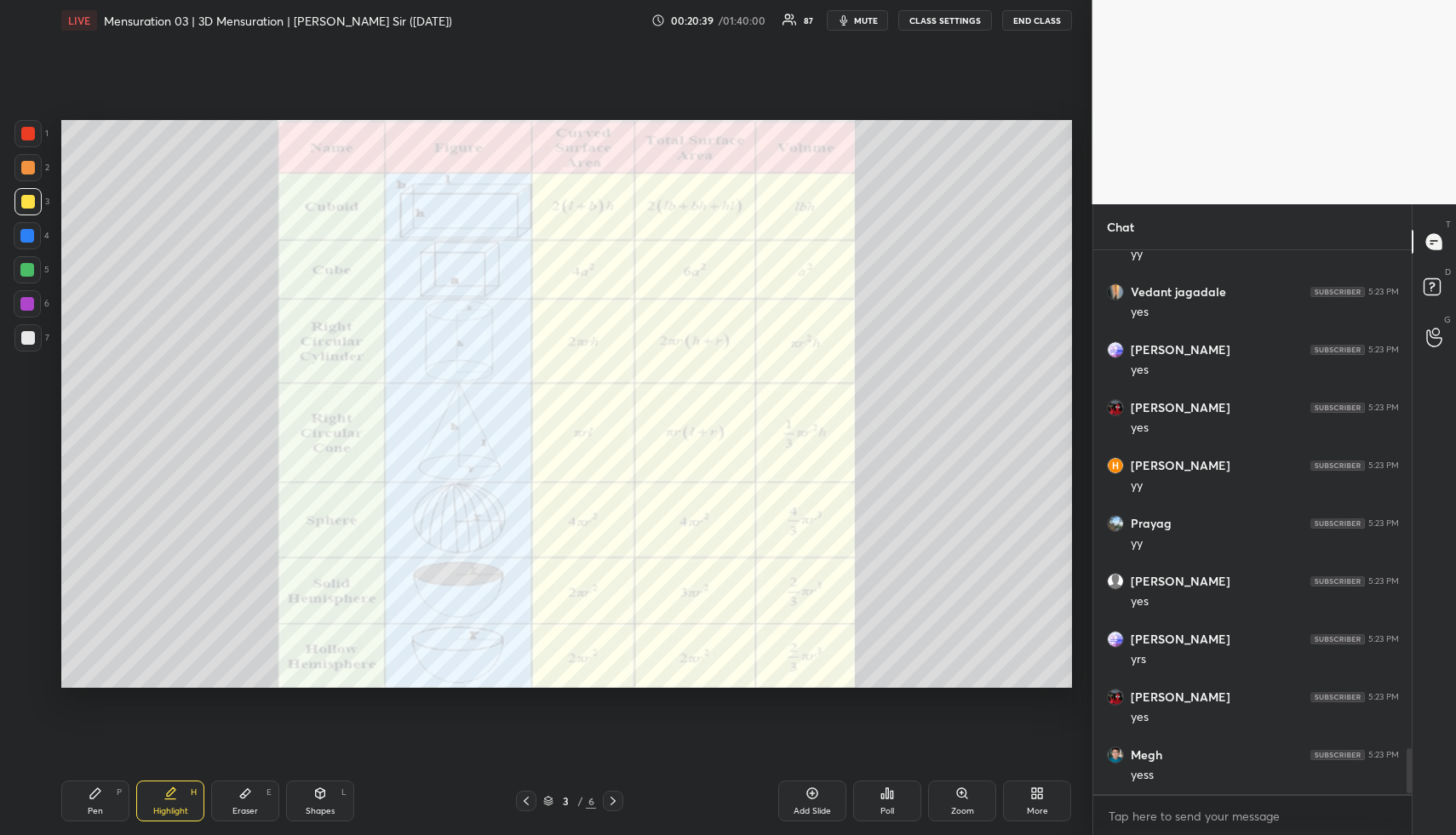
click at [89, 807] on div "Pen" at bounding box center [95, 811] width 15 height 9
click at [32, 136] on div at bounding box center [28, 134] width 14 height 14
click at [947, 16] on button "CLASS SETTINGS" at bounding box center [945, 20] width 94 height 21
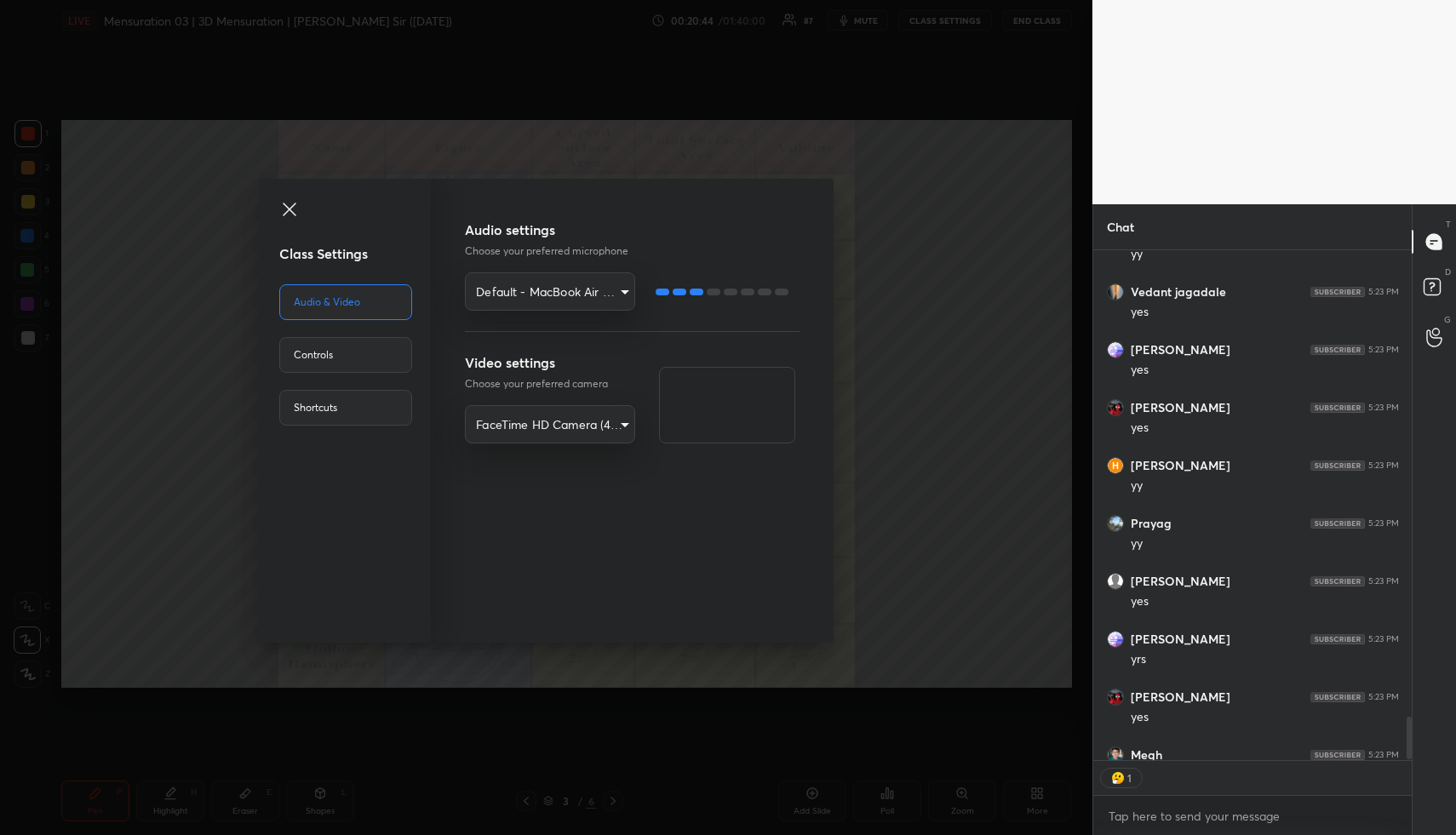
drag, startPoint x: 350, startPoint y: 339, endPoint x: 366, endPoint y: 355, distance: 22.6
click at [351, 346] on div "Controls" at bounding box center [345, 355] width 132 height 36
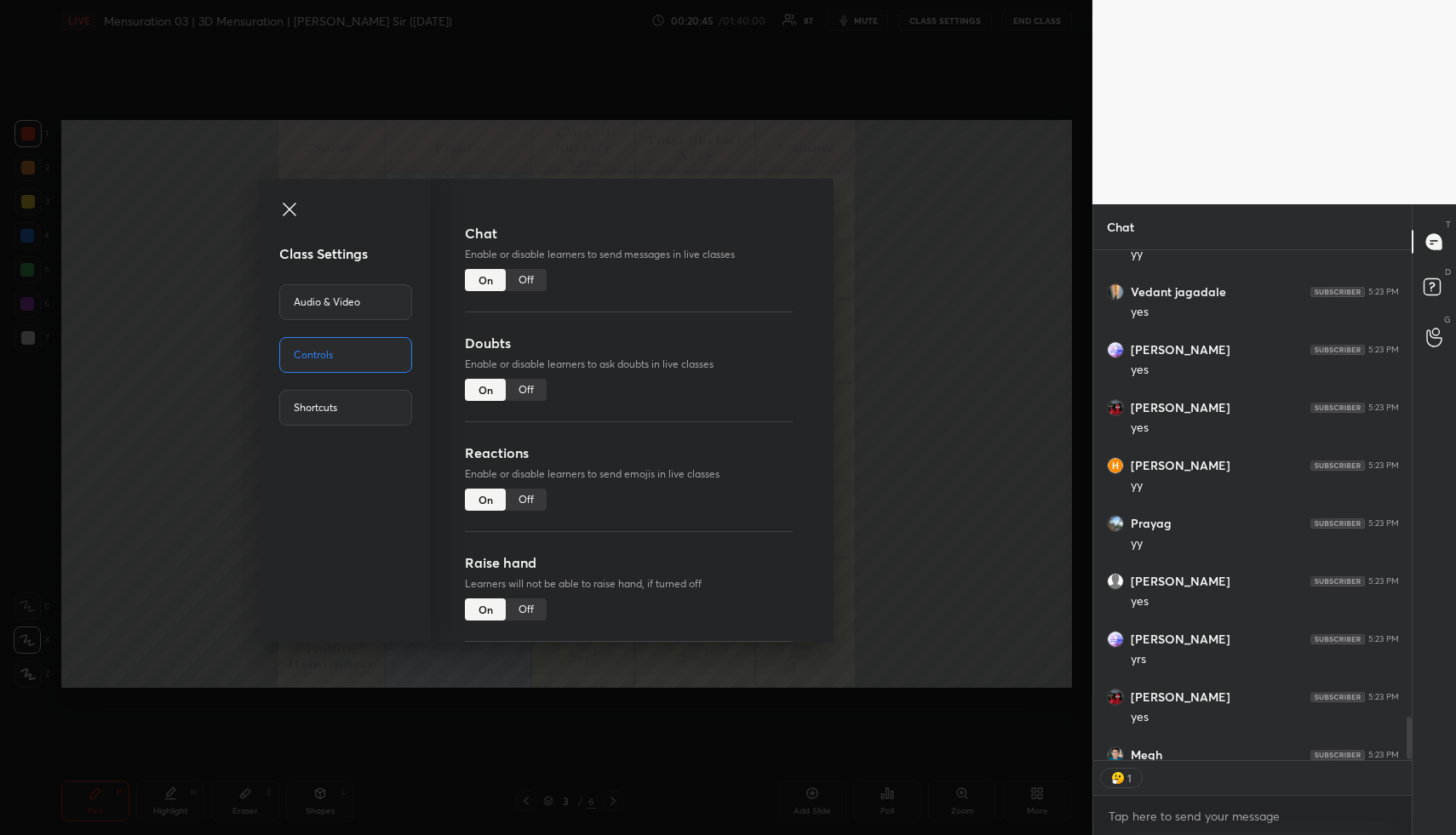
drag, startPoint x: 528, startPoint y: 496, endPoint x: 590, endPoint y: 476, distance: 65.1
click at [530, 493] on div "Off" at bounding box center [525, 500] width 41 height 22
drag, startPoint x: 941, startPoint y: 450, endPoint x: 732, endPoint y: 521, distance: 220.7
click at [936, 450] on div "Class Settings Audio & Video Controls Shortcuts Chat Enable or disable learners…" at bounding box center [546, 417] width 1093 height 835
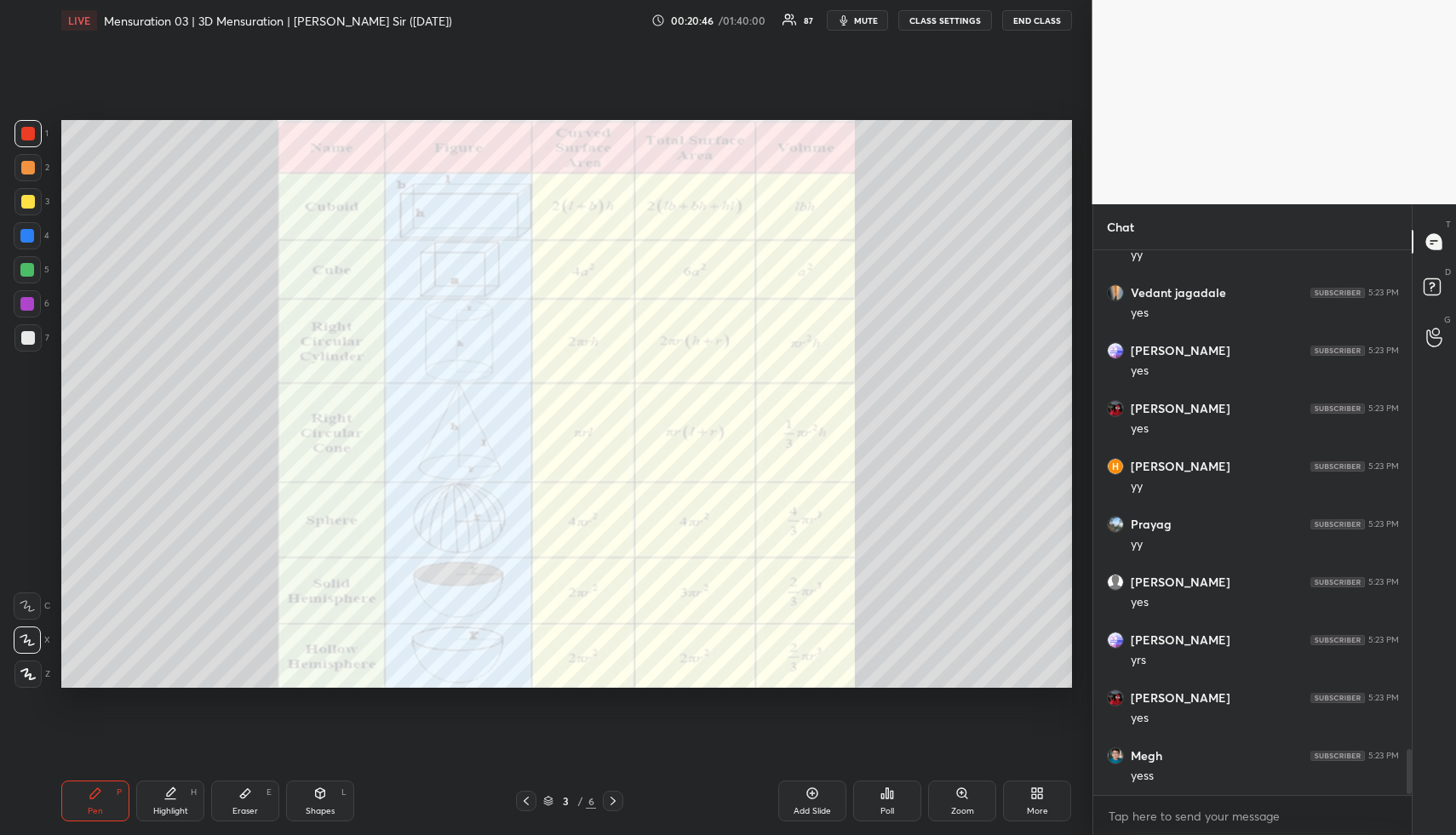
drag, startPoint x: 140, startPoint y: 807, endPoint x: 150, endPoint y: 797, distance: 14.1
click at [142, 806] on div "Highlight H" at bounding box center [170, 801] width 68 height 41
click at [175, 805] on div "Highlight H" at bounding box center [170, 801] width 68 height 41
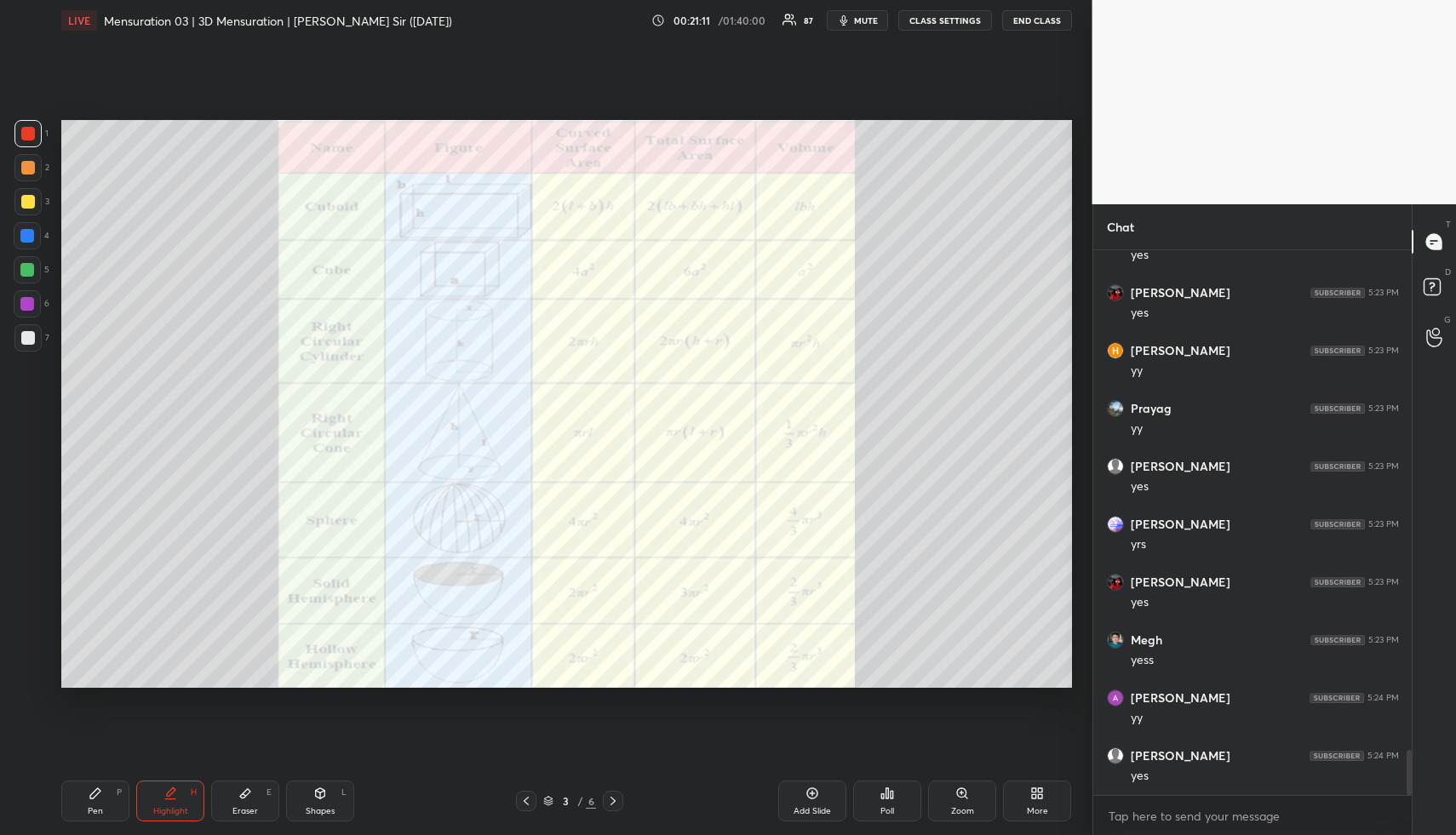
click at [624, 799] on div "3 / 6" at bounding box center [570, 801] width 185 height 21
click at [616, 802] on icon at bounding box center [613, 801] width 14 height 14
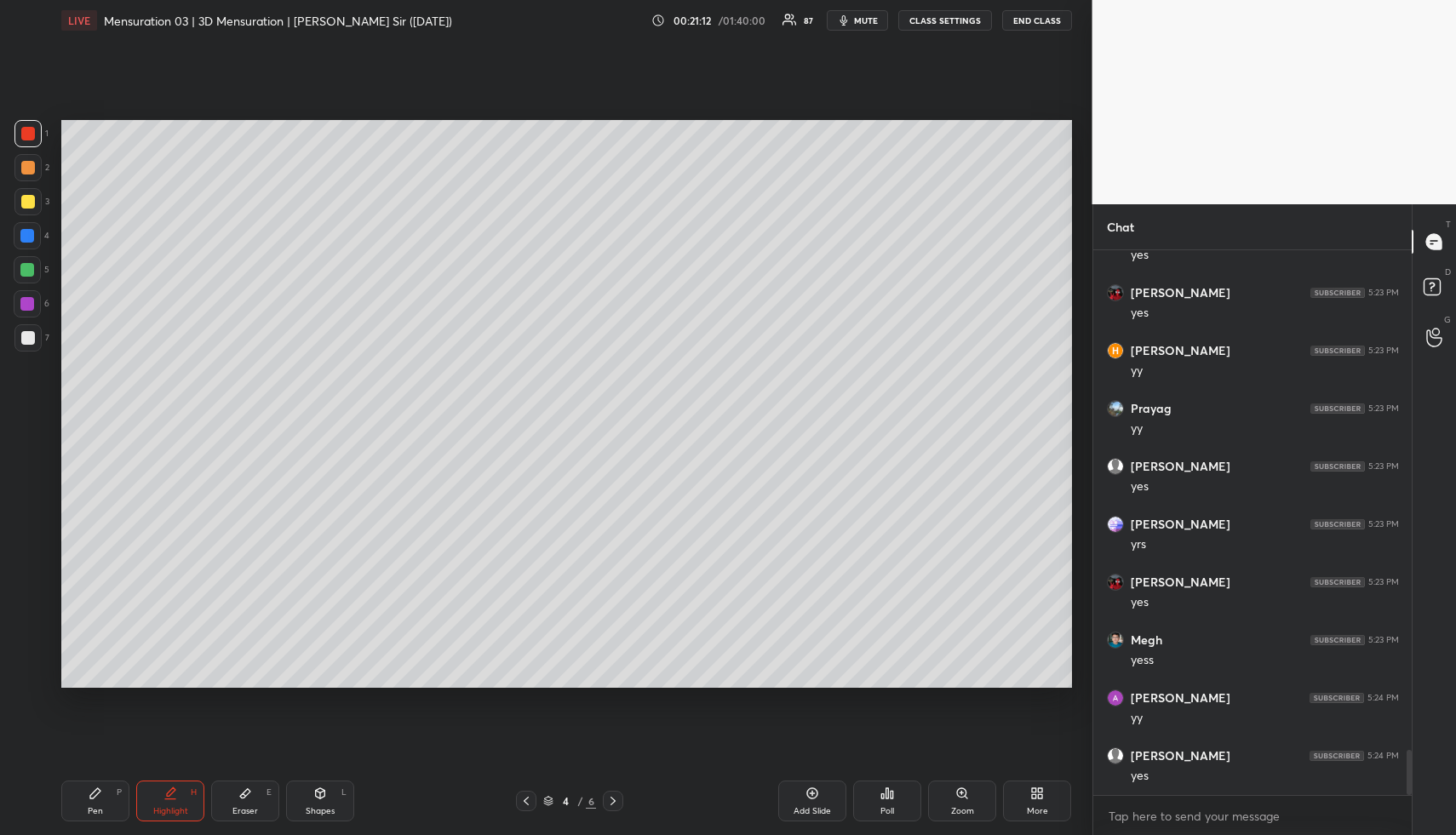
click at [616, 802] on icon at bounding box center [613, 801] width 14 height 14
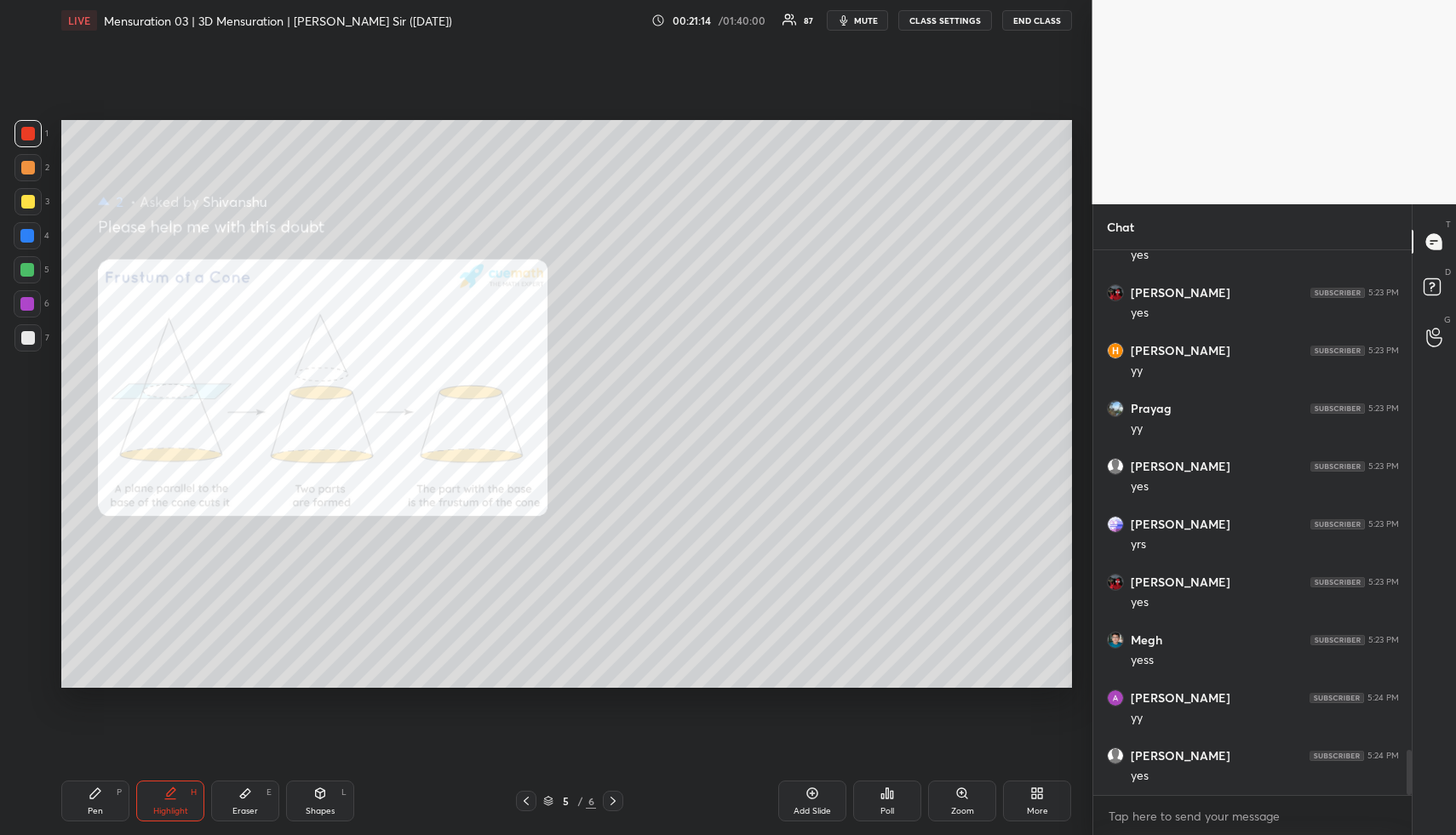
click at [618, 798] on icon at bounding box center [613, 801] width 14 height 14
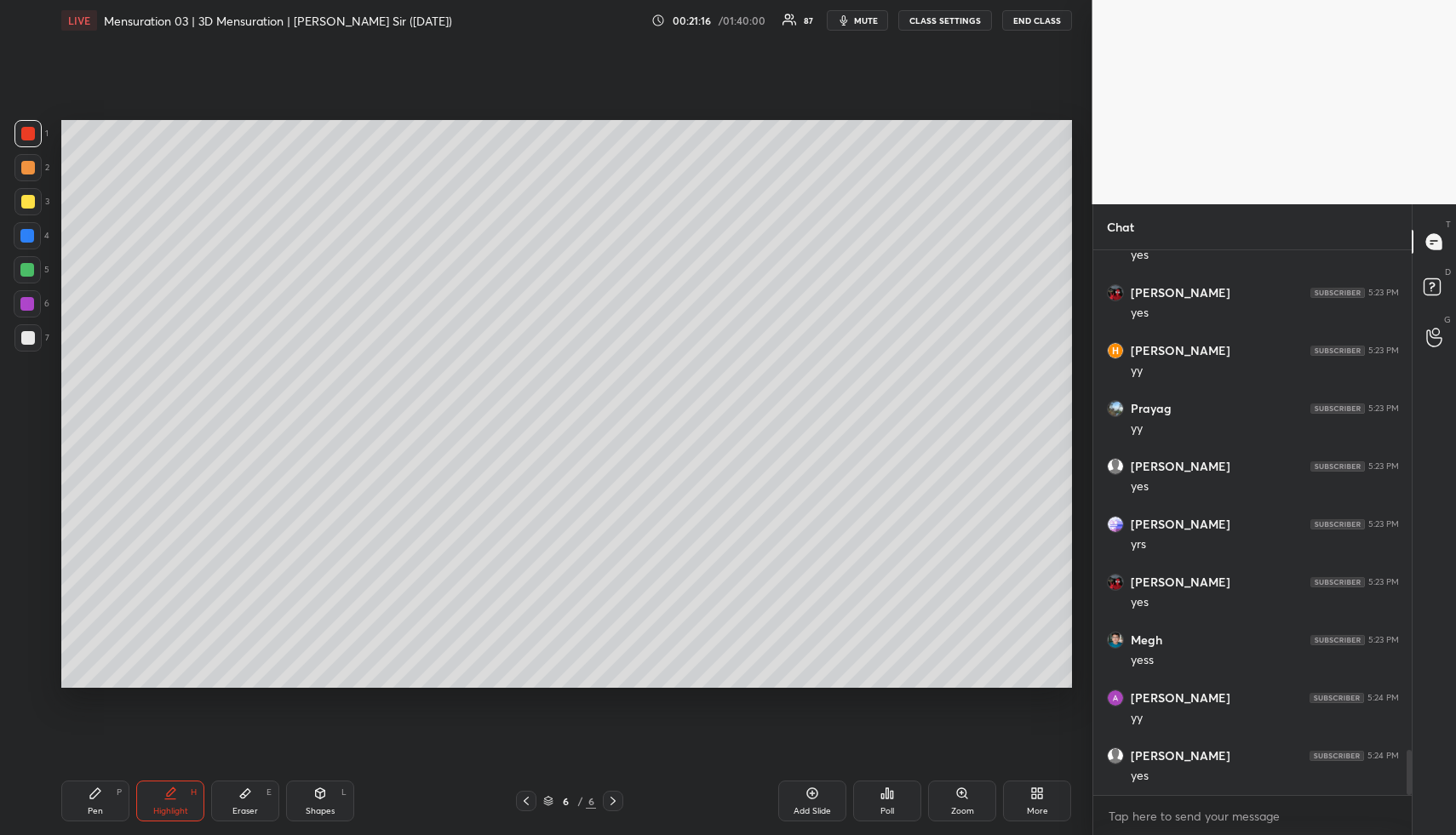
drag, startPoint x: 813, startPoint y: 799, endPoint x: 776, endPoint y: 783, distance: 40.3
click at [815, 798] on icon at bounding box center [813, 794] width 14 height 14
drag, startPoint x: 101, startPoint y: 795, endPoint x: 101, endPoint y: 785, distance: 10.0
click at [101, 790] on icon at bounding box center [96, 794] width 14 height 14
click at [27, 167] on div at bounding box center [28, 168] width 14 height 14
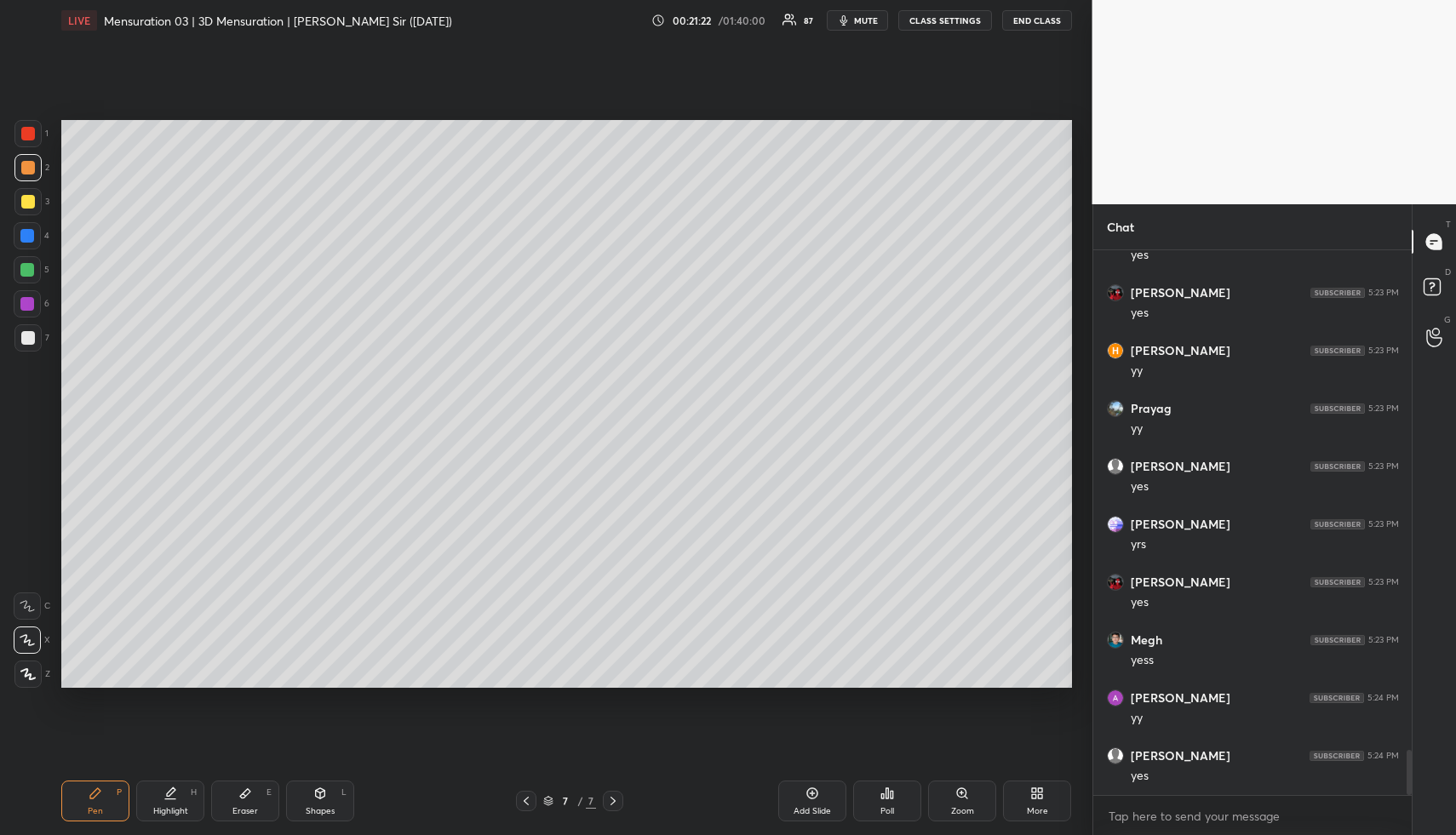
click at [23, 204] on div at bounding box center [28, 202] width 14 height 14
drag, startPoint x: 171, startPoint y: 812, endPoint x: 167, endPoint y: 800, distance: 12.6
click at [169, 807] on div "Highlight" at bounding box center [170, 811] width 35 height 9
drag, startPoint x: 326, startPoint y: 798, endPoint x: 306, endPoint y: 740, distance: 61.4
click at [321, 790] on div "Shapes L" at bounding box center [320, 801] width 68 height 41
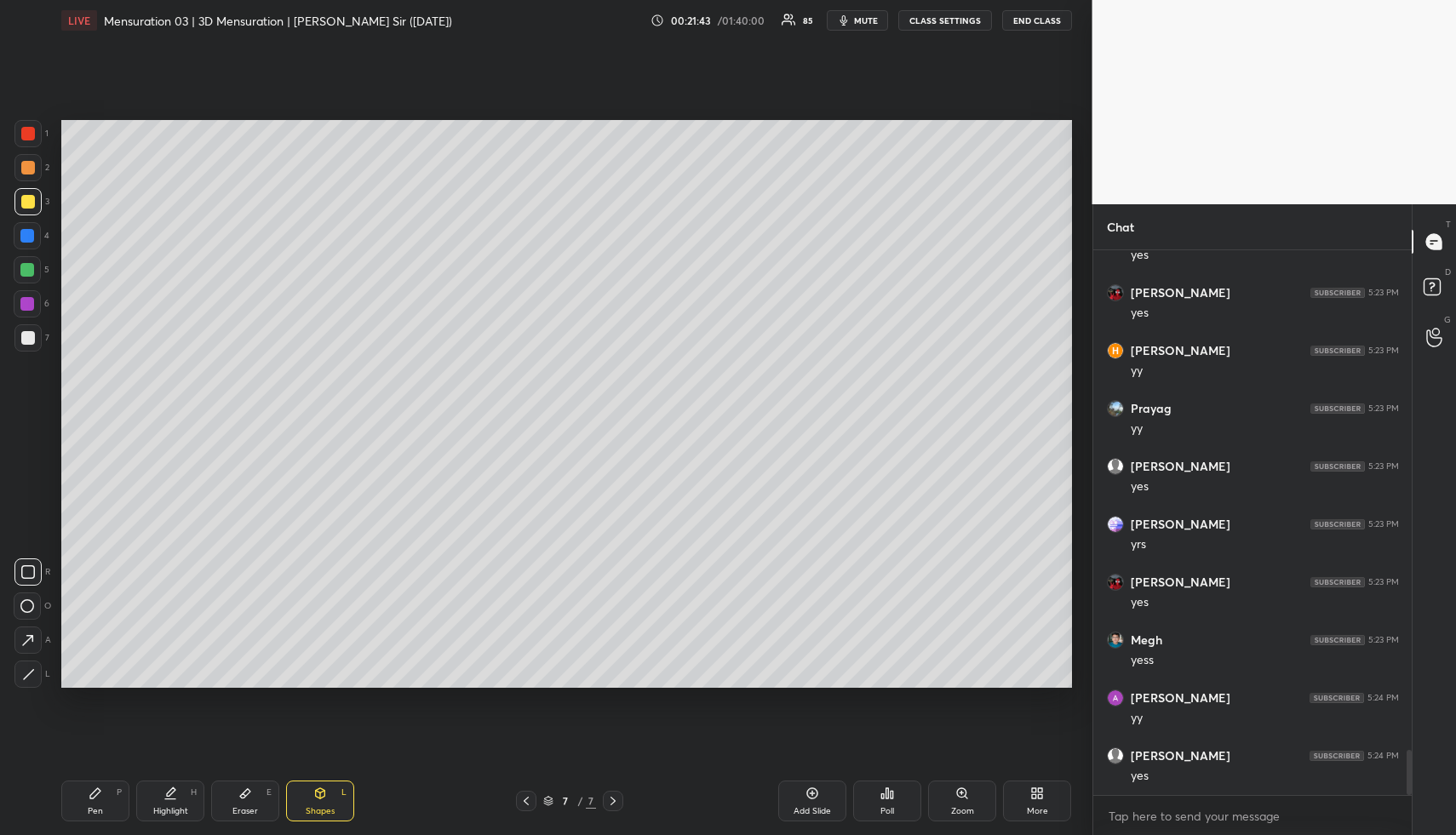
click at [36, 233] on div at bounding box center [27, 235] width 27 height 27
click at [37, 230] on div at bounding box center [27, 235] width 27 height 27
drag, startPoint x: 162, startPoint y: 802, endPoint x: 163, endPoint y: 697, distance: 105.0
click at [152, 800] on div "Highlight H" at bounding box center [170, 801] width 68 height 41
click at [528, 802] on icon at bounding box center [526, 801] width 14 height 14
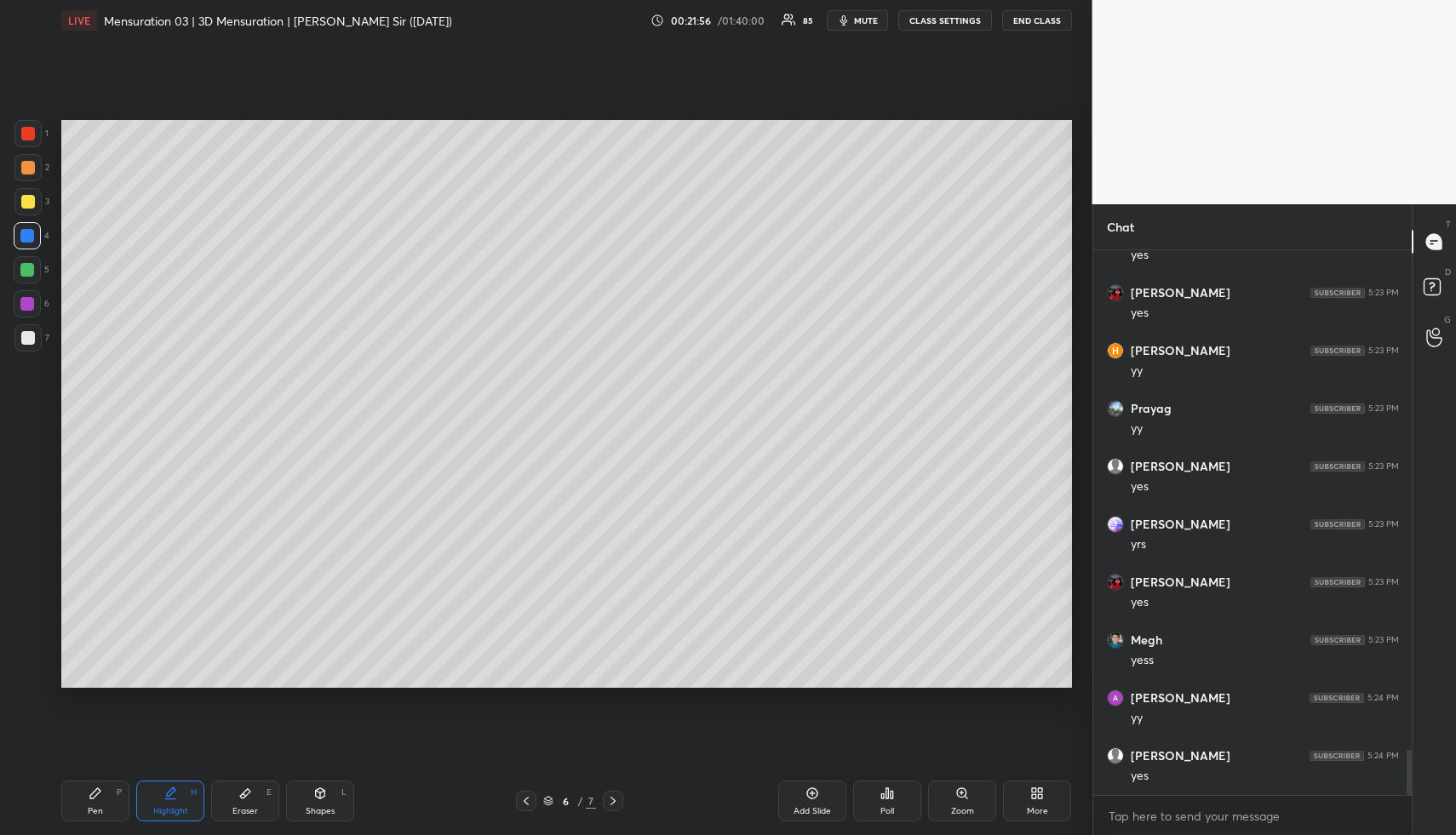
click at [529, 800] on icon at bounding box center [526, 801] width 14 height 14
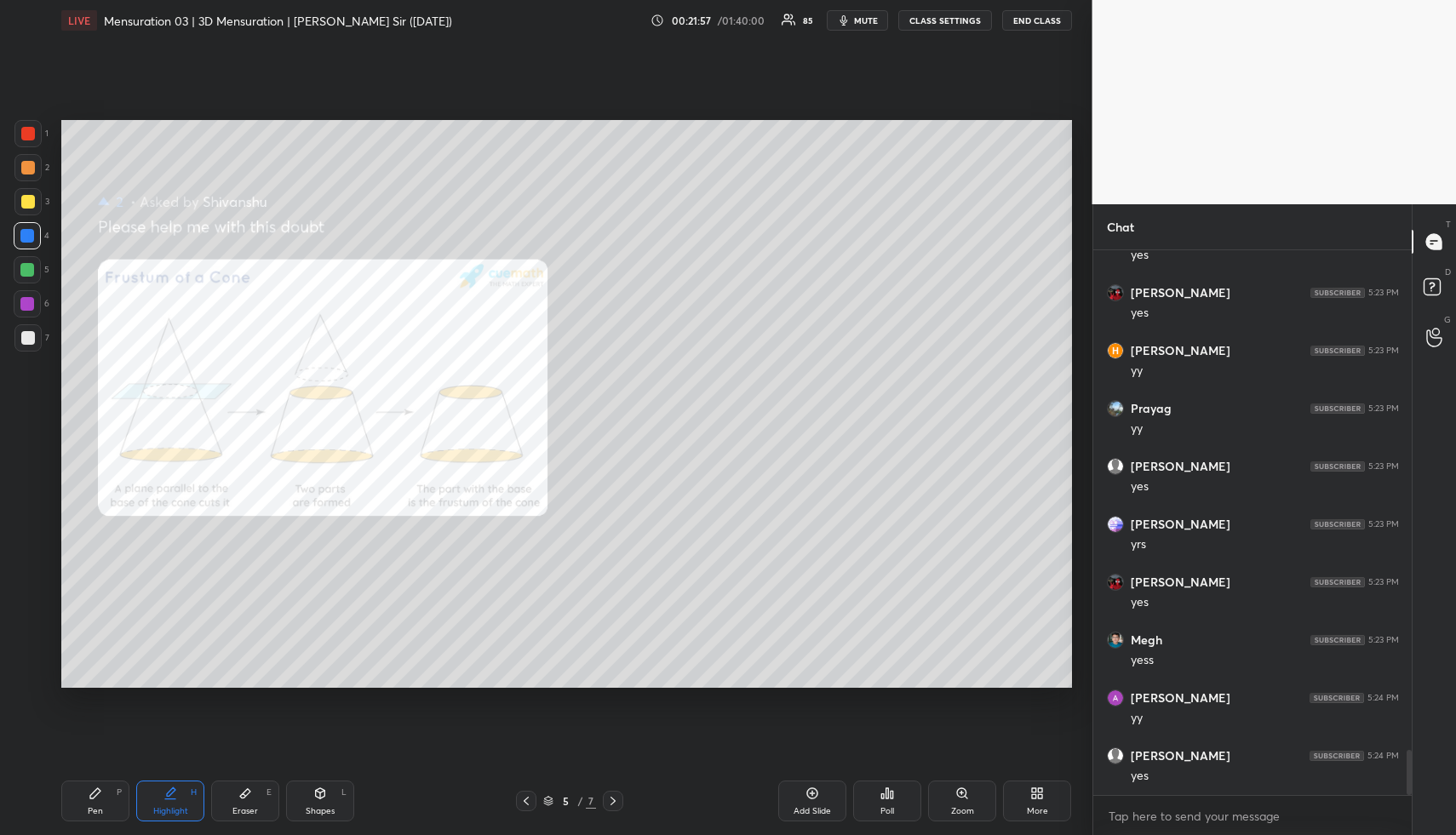
click at [529, 799] on icon at bounding box center [526, 801] width 14 height 14
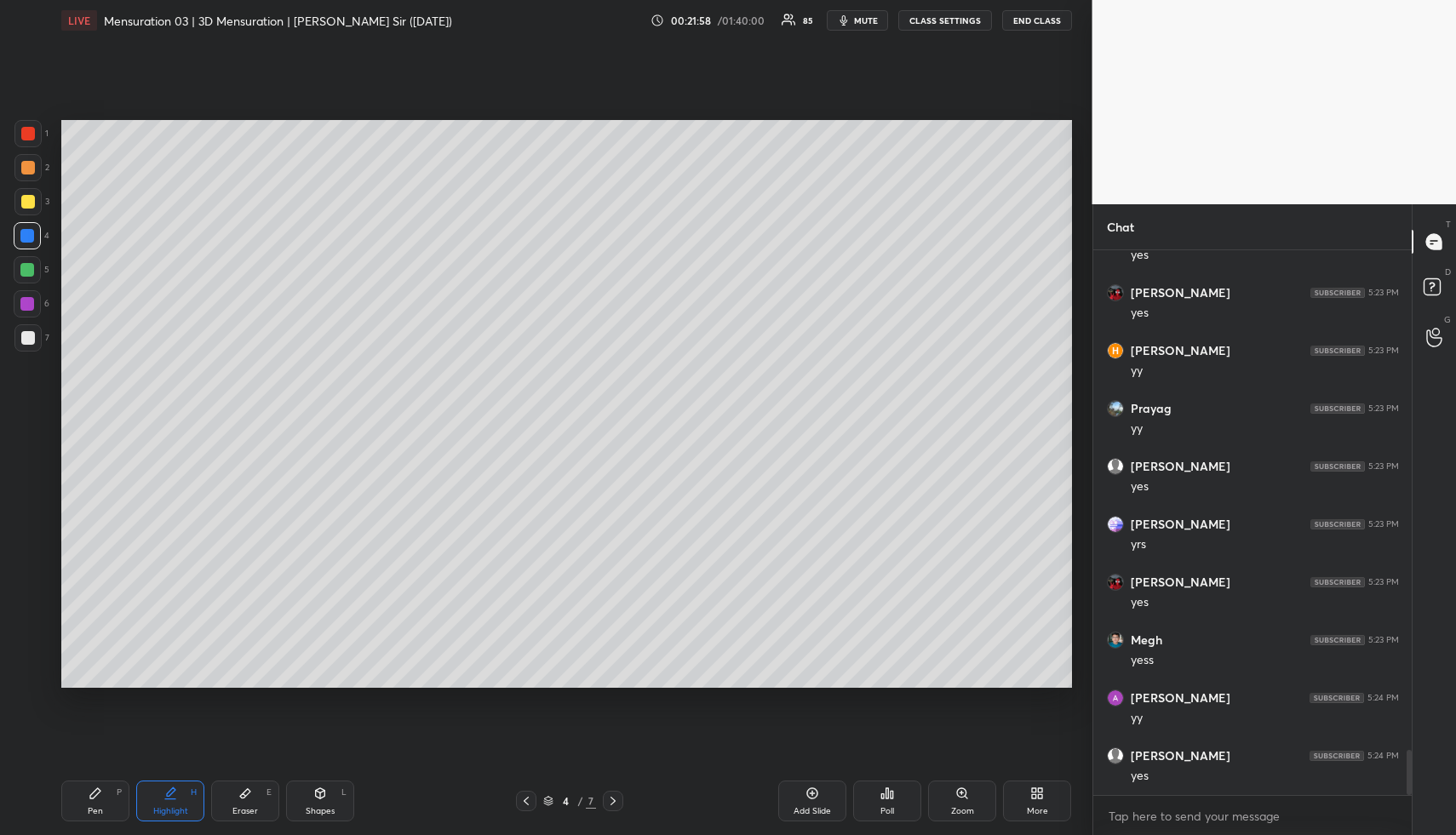
click at [525, 800] on icon at bounding box center [525, 801] width 5 height 9
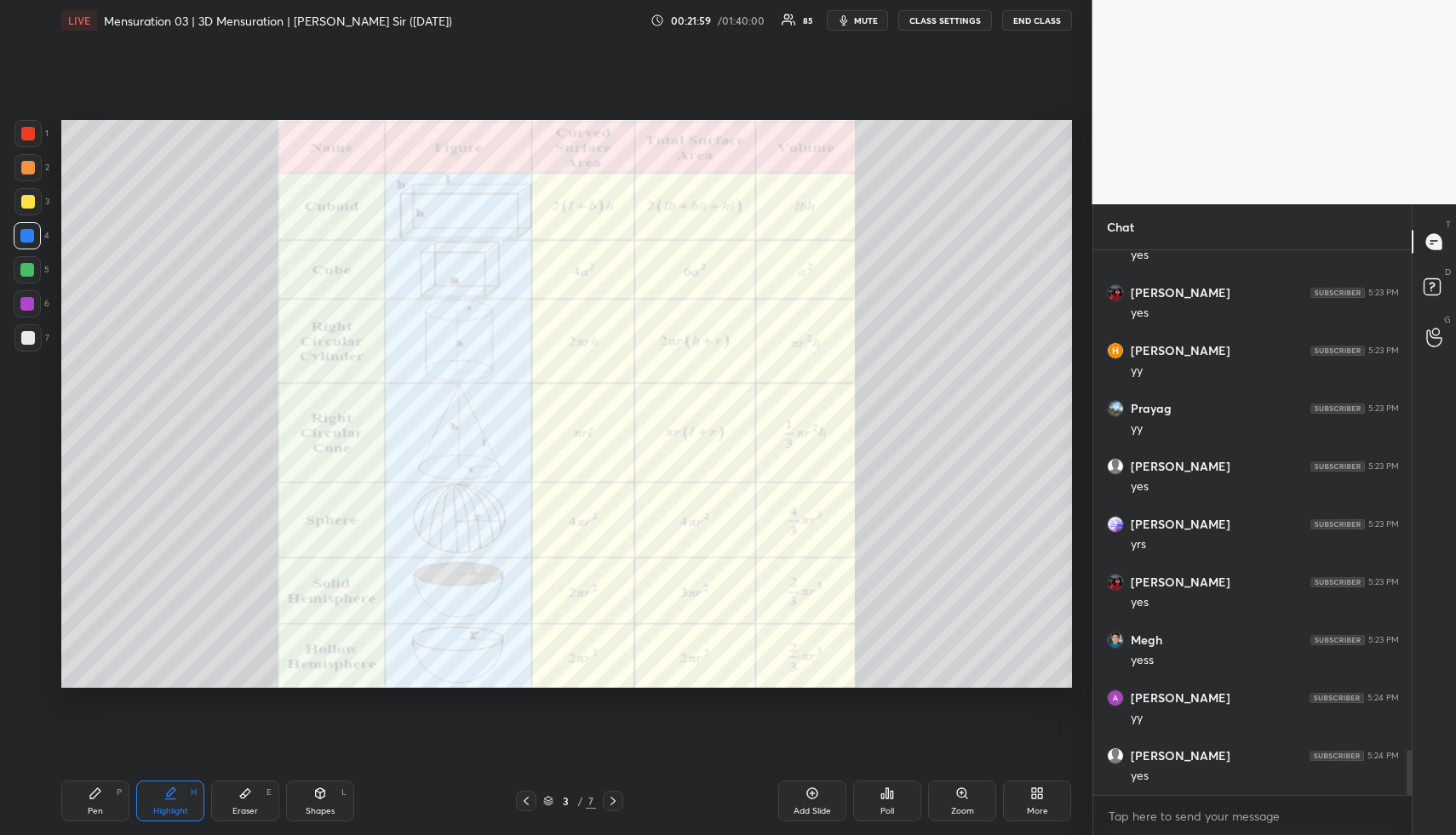
click at [128, 813] on div "Pen P" at bounding box center [96, 801] width 68 height 41
click at [161, 800] on div "Highlight H" at bounding box center [170, 801] width 68 height 41
drag, startPoint x: 26, startPoint y: 162, endPoint x: 49, endPoint y: 174, distance: 25.9
click at [27, 164] on div at bounding box center [28, 168] width 14 height 14
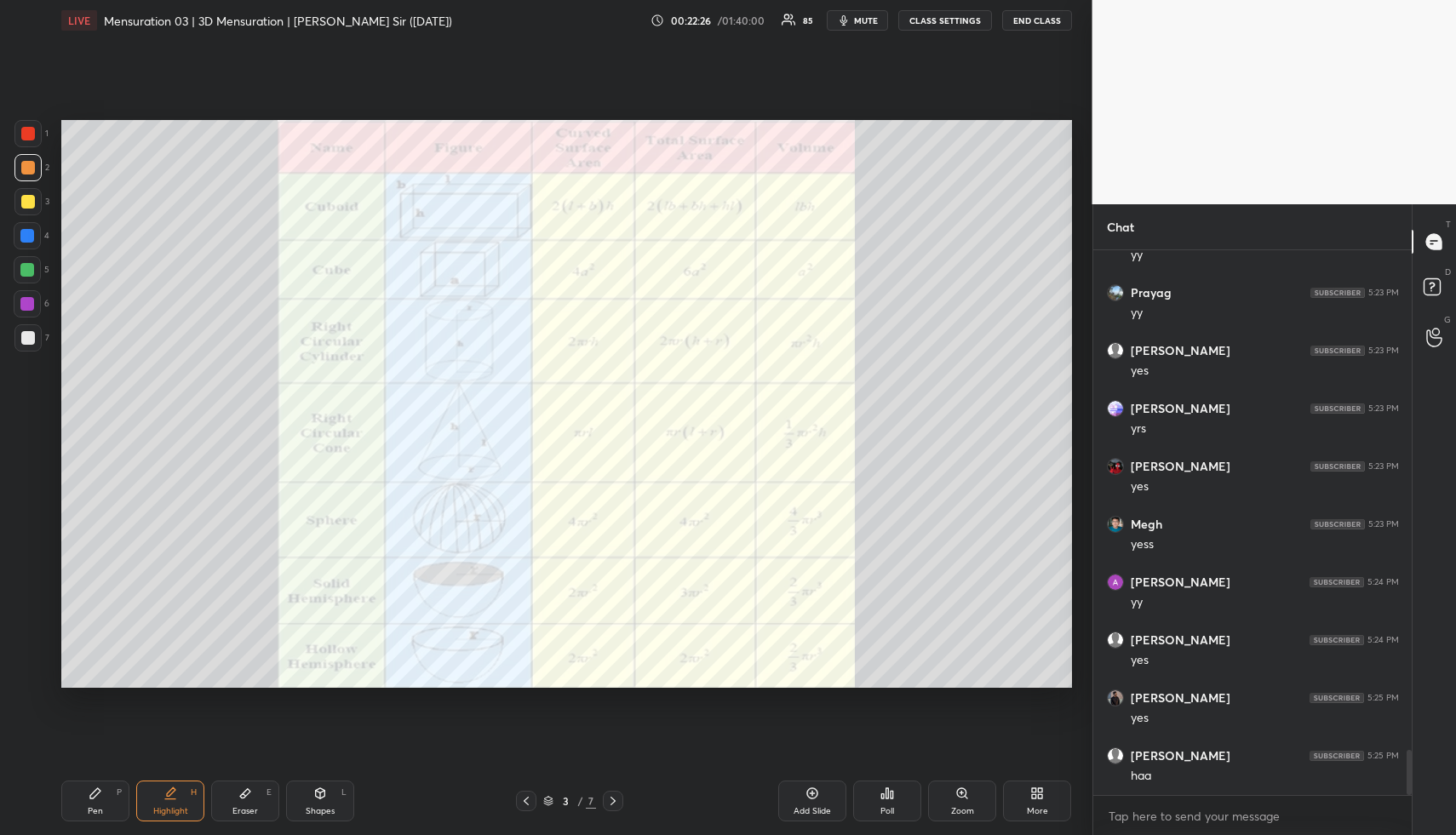
drag, startPoint x: 174, startPoint y: 793, endPoint x: 174, endPoint y: 782, distance: 11.0
click at [172, 792] on icon at bounding box center [170, 794] width 14 height 14
drag, startPoint x: 169, startPoint y: 806, endPoint x: 219, endPoint y: 692, distance: 124.5
click at [165, 799] on div "Highlight H" at bounding box center [170, 801] width 68 height 41
click at [28, 235] on div at bounding box center [28, 236] width 14 height 14
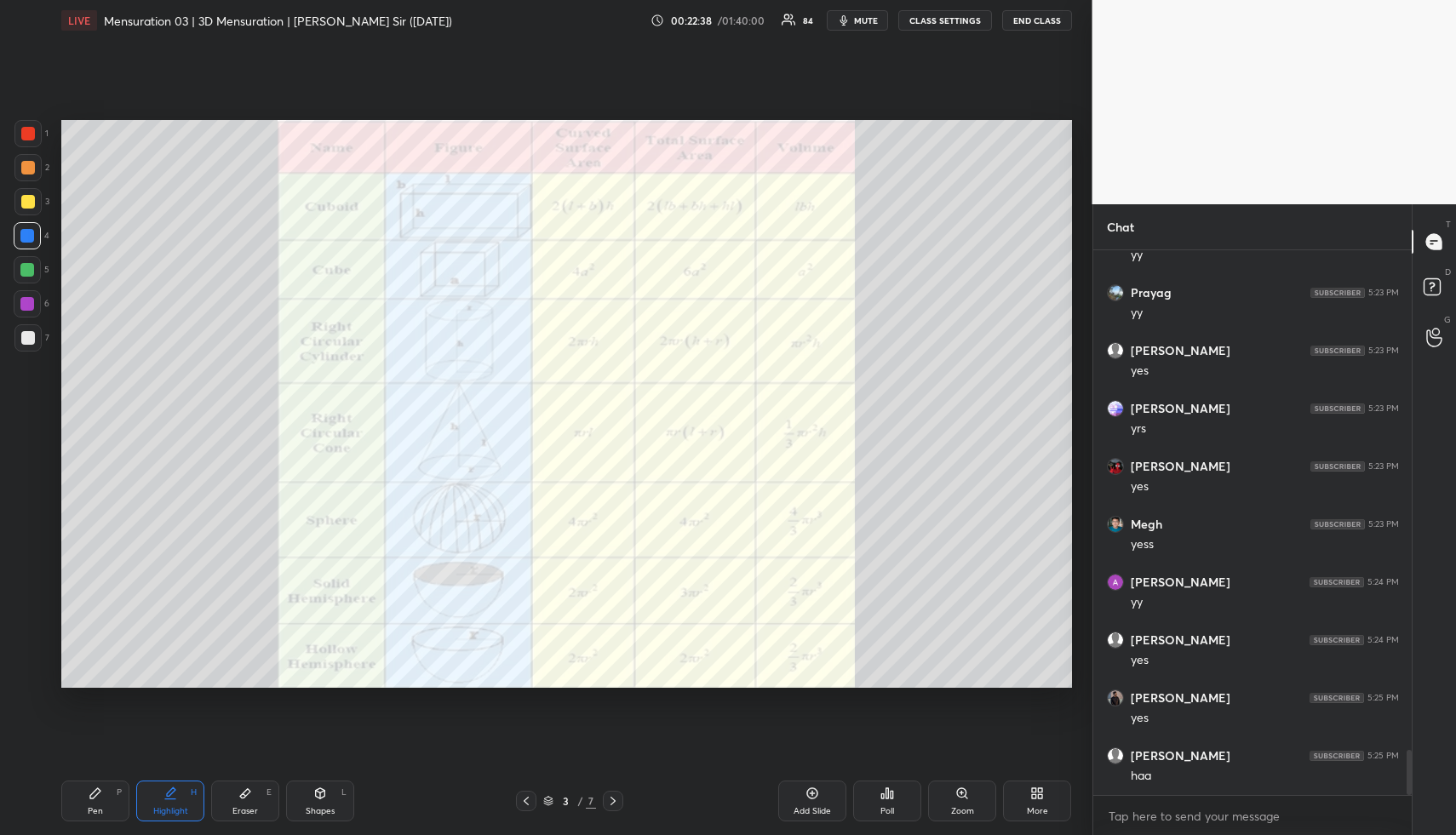
drag, startPoint x: 179, startPoint y: 816, endPoint x: 194, endPoint y: 713, distance: 104.1
click at [165, 807] on div "Highlight" at bounding box center [170, 811] width 35 height 9
click at [180, 798] on div "Highlight H" at bounding box center [170, 801] width 68 height 41
click at [616, 799] on icon at bounding box center [613, 801] width 14 height 14
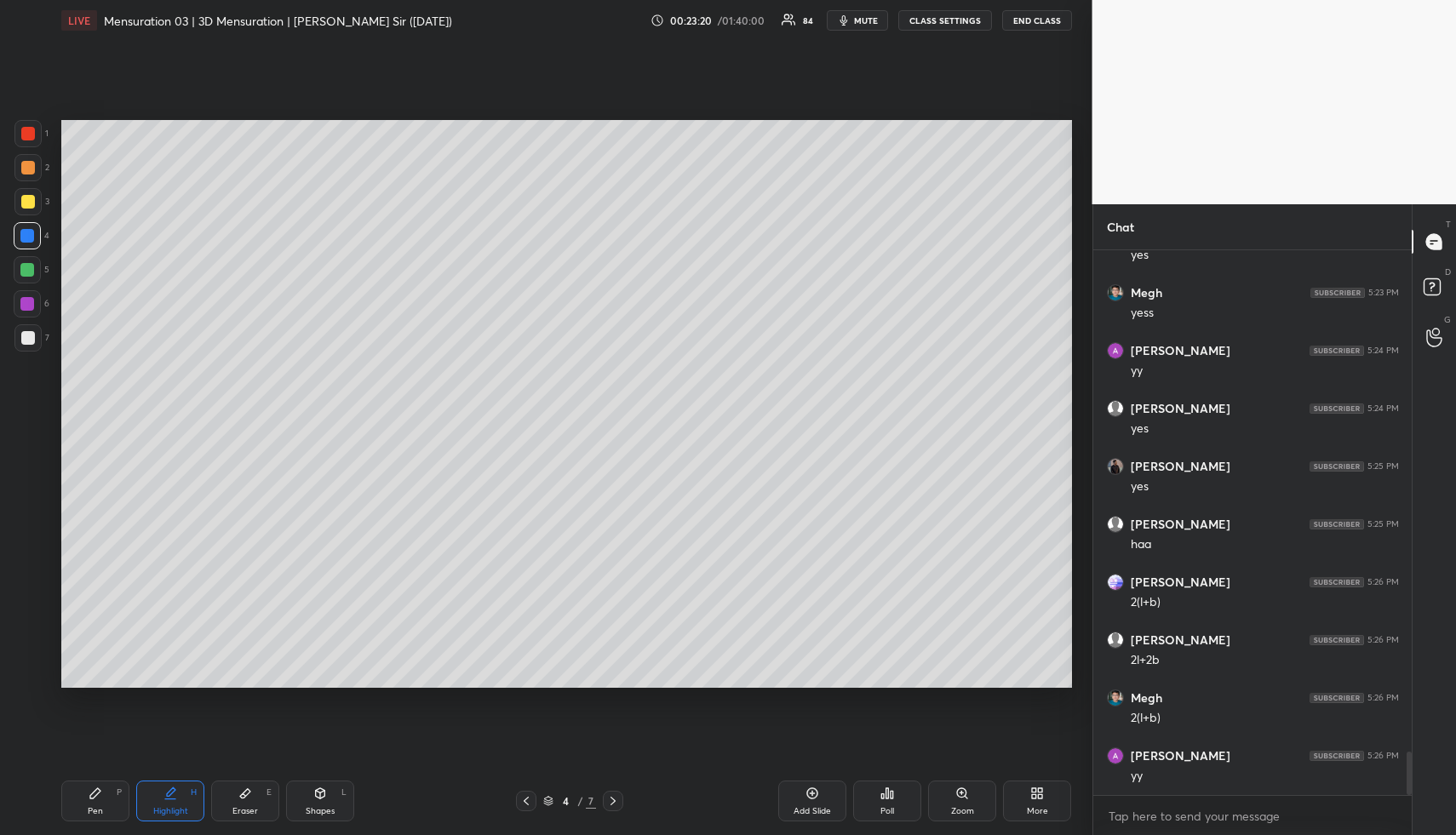
click at [617, 800] on icon at bounding box center [613, 801] width 14 height 14
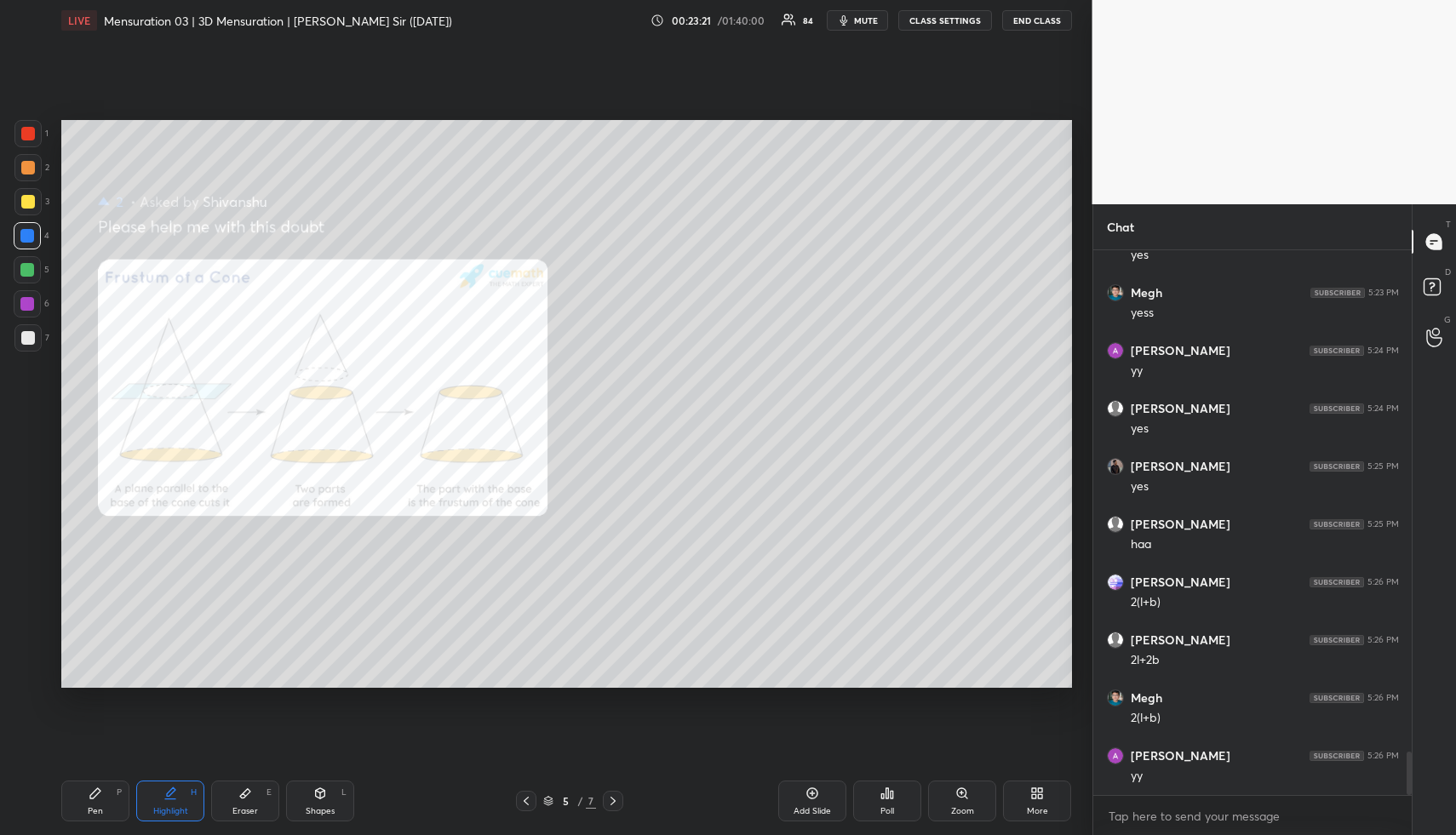
click at [620, 795] on icon at bounding box center [613, 801] width 14 height 14
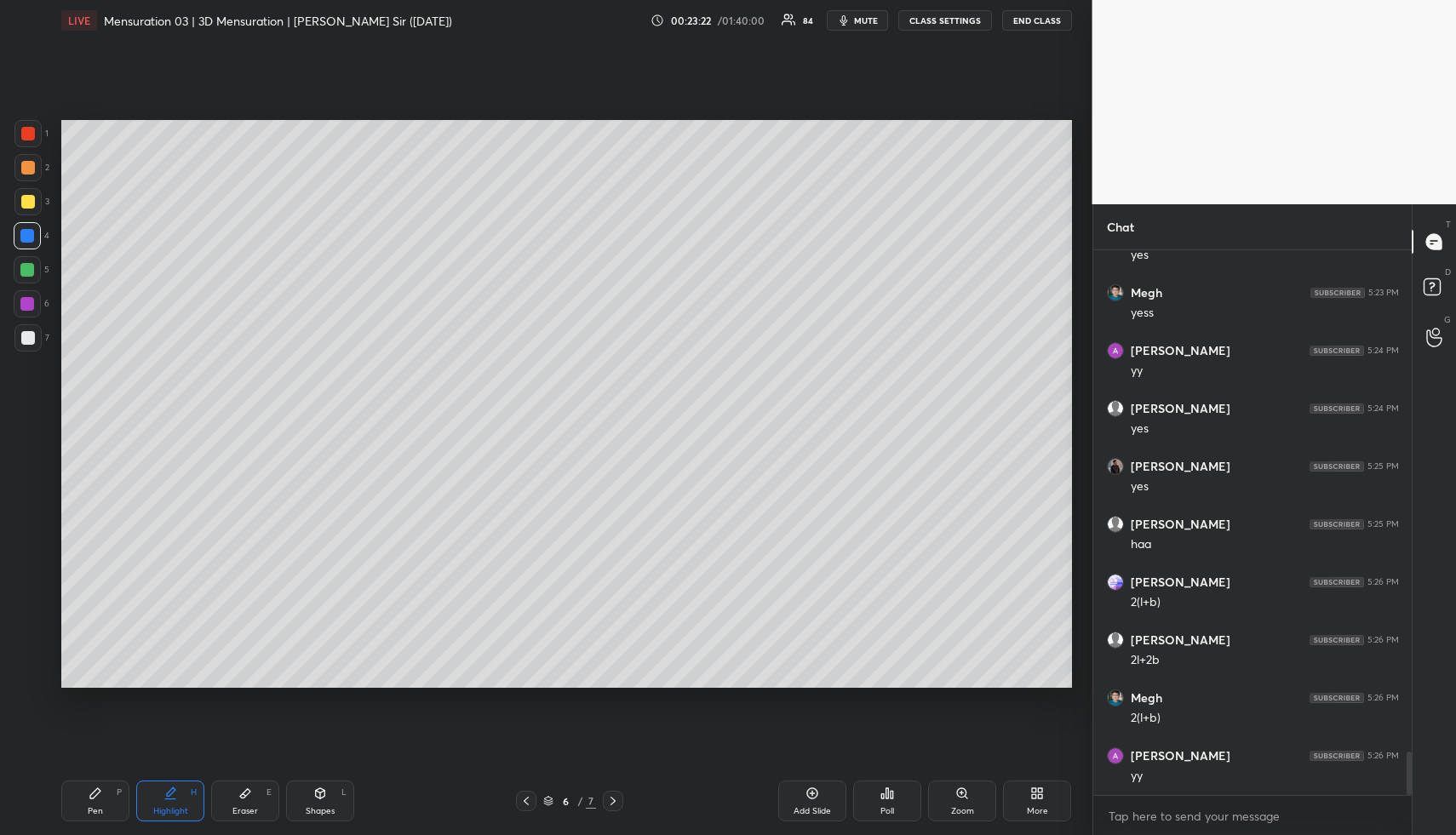
click at [617, 802] on icon at bounding box center [613, 801] width 14 height 14
drag, startPoint x: 108, startPoint y: 810, endPoint x: 104, endPoint y: 787, distance: 23.3
click at [104, 798] on div "Pen P" at bounding box center [96, 801] width 68 height 41
click at [28, 200] on div at bounding box center [28, 202] width 14 height 14
click at [324, 800] on div "Shapes L" at bounding box center [320, 801] width 68 height 41
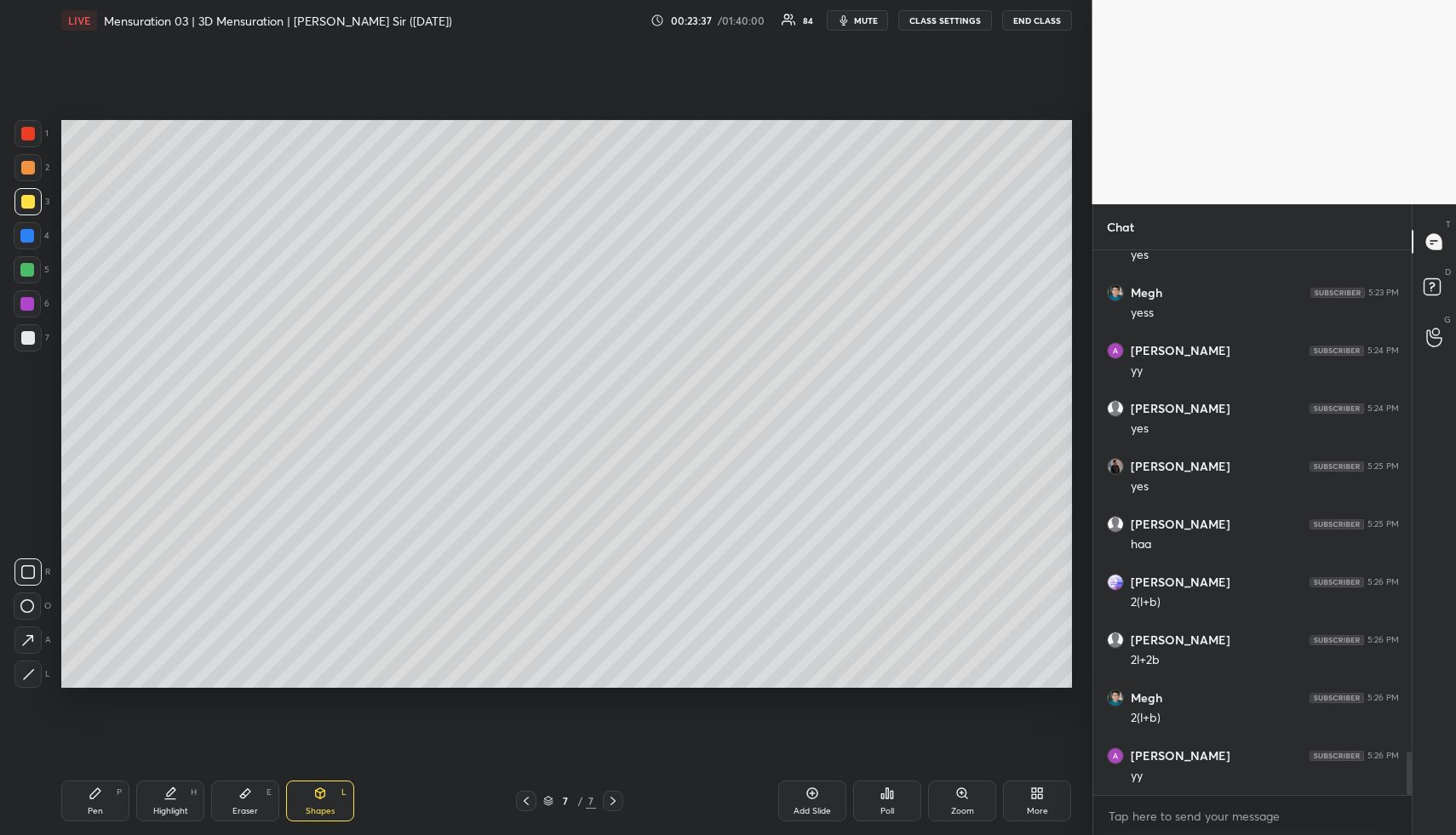
click at [30, 296] on div at bounding box center [27, 304] width 27 height 27
click at [32, 293] on div at bounding box center [27, 304] width 27 height 27
click at [168, 801] on div "Highlight H" at bounding box center [170, 801] width 68 height 41
drag, startPoint x: 174, startPoint y: 796, endPoint x: 184, endPoint y: 722, distance: 74.7
click at [172, 793] on icon at bounding box center [170, 794] width 14 height 14
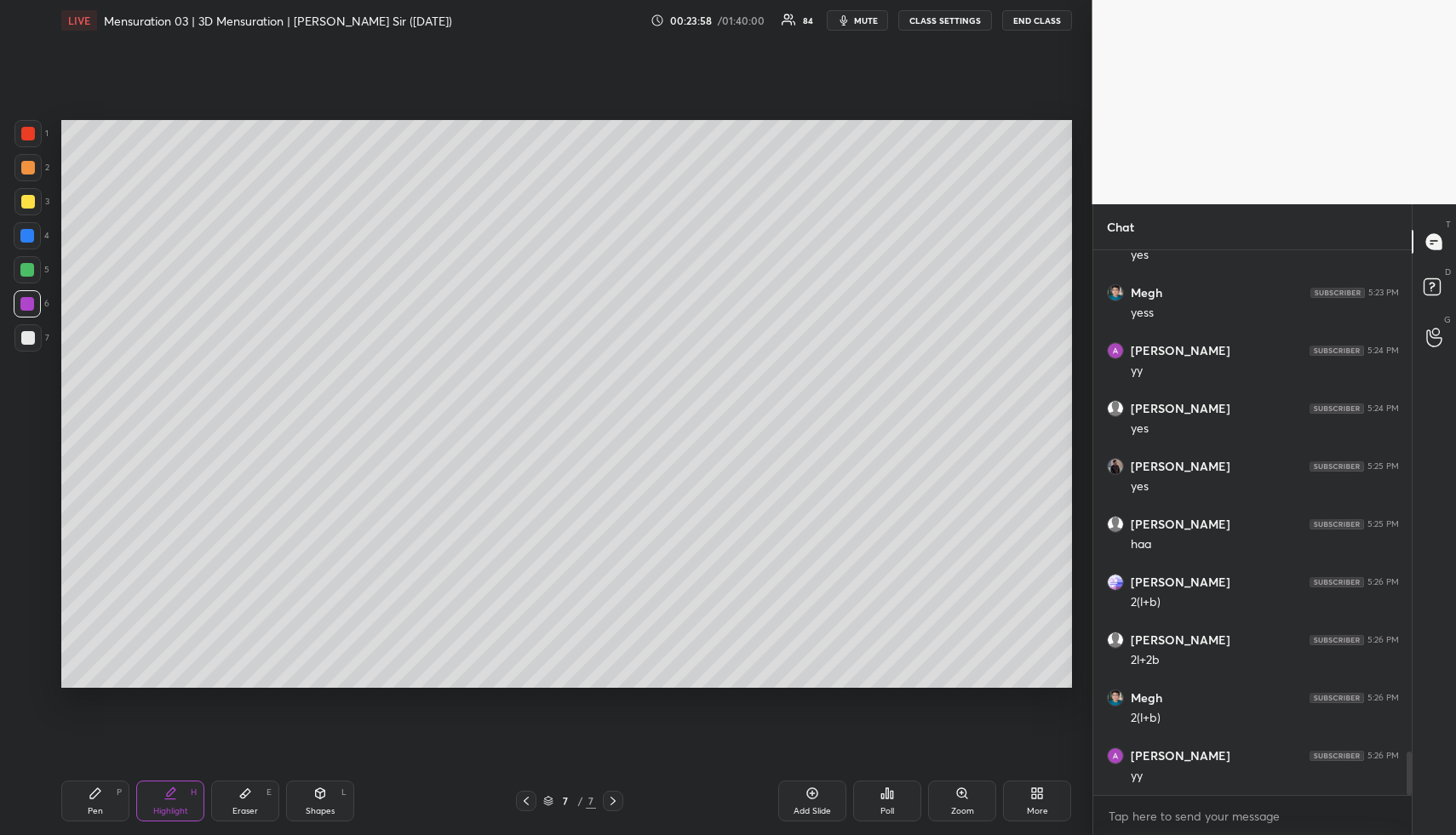
click at [104, 802] on div "Pen P" at bounding box center [96, 801] width 68 height 41
click at [28, 199] on div at bounding box center [28, 202] width 14 height 14
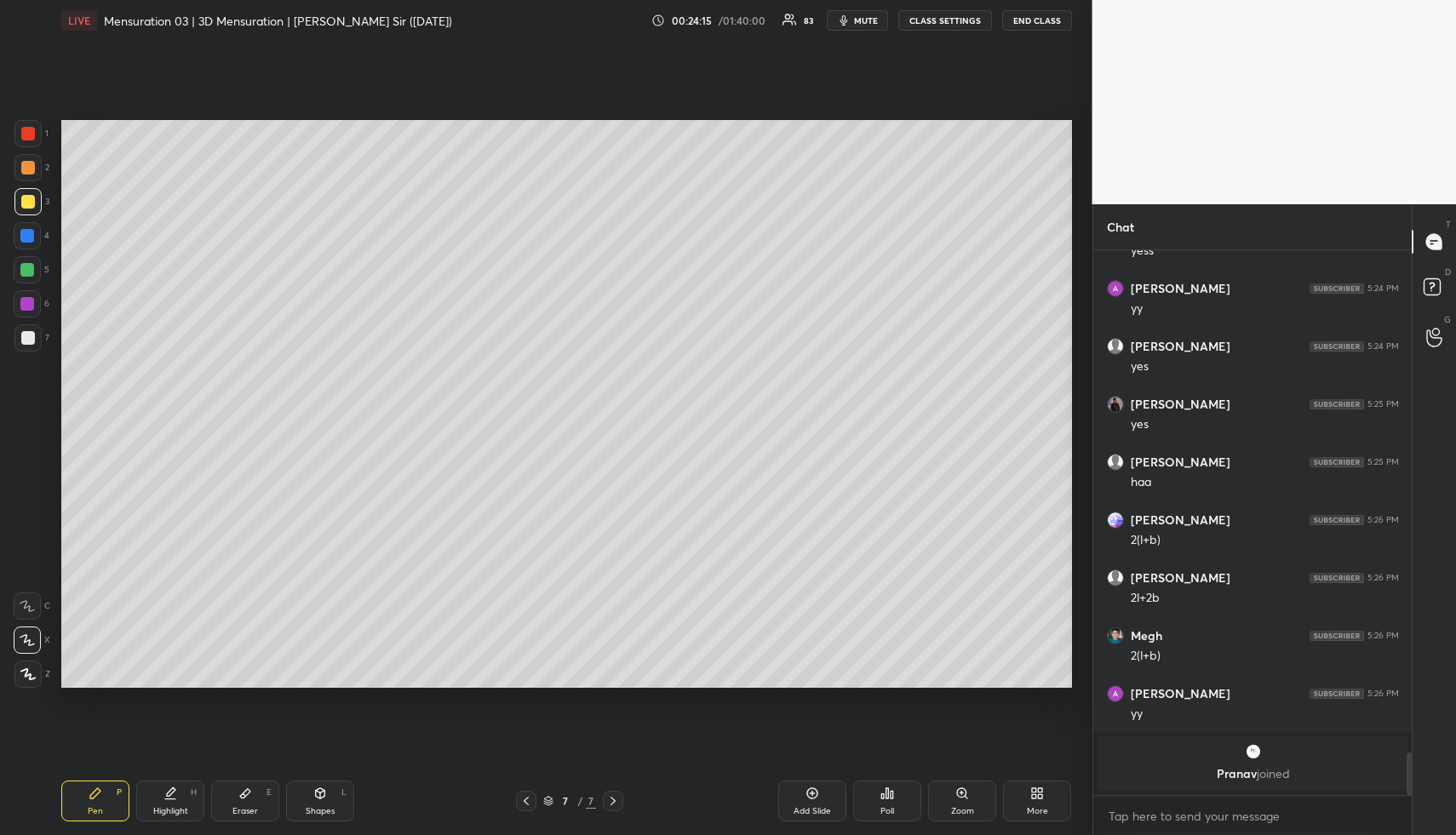
click at [311, 804] on div "Shapes L" at bounding box center [320, 801] width 68 height 41
click at [317, 802] on div "Shapes L" at bounding box center [320, 801] width 68 height 41
click at [26, 299] on div at bounding box center [28, 305] width 14 height 14
click at [30, 300] on div at bounding box center [28, 305] width 14 height 14
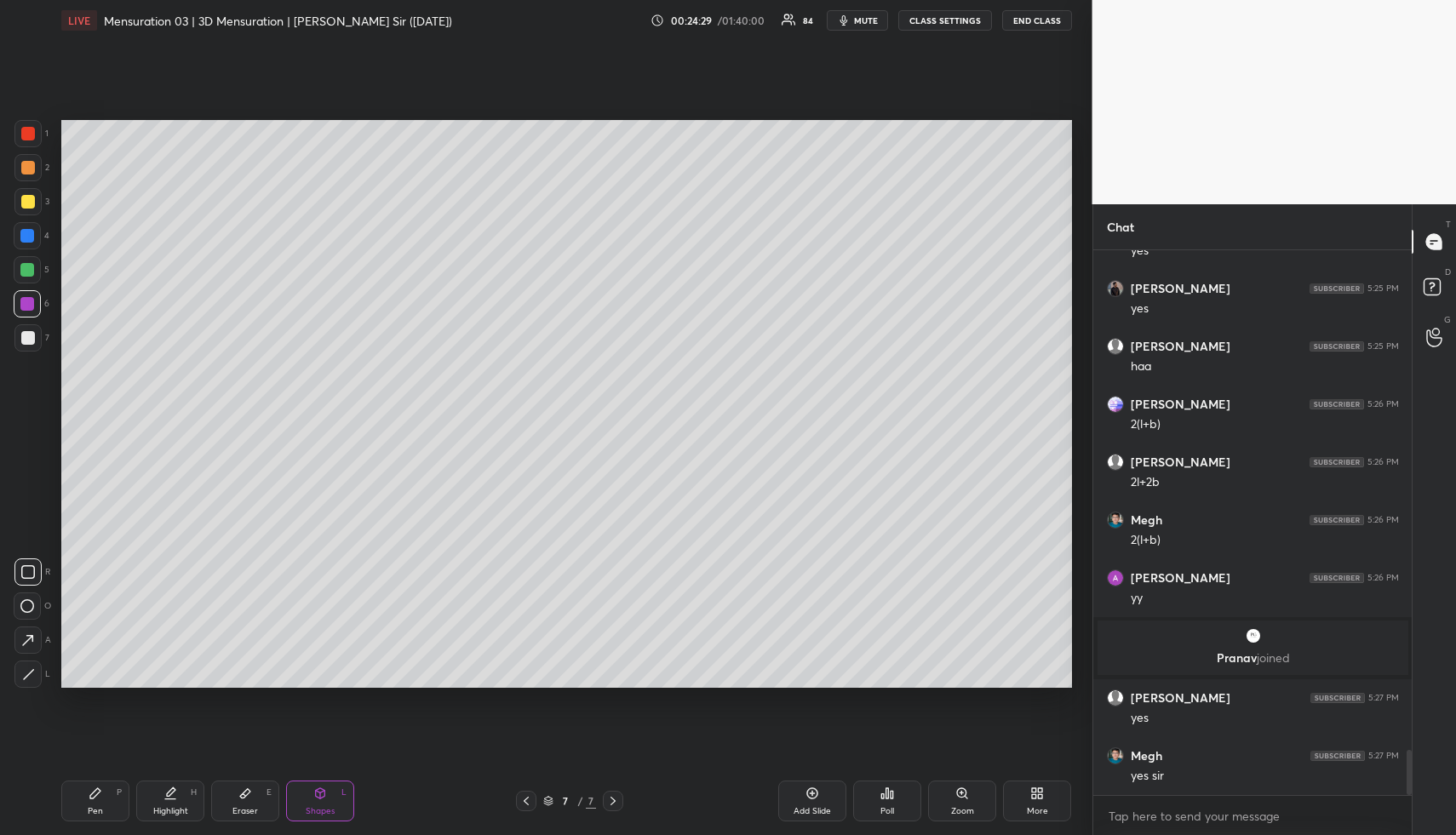
scroll to position [6087, 0]
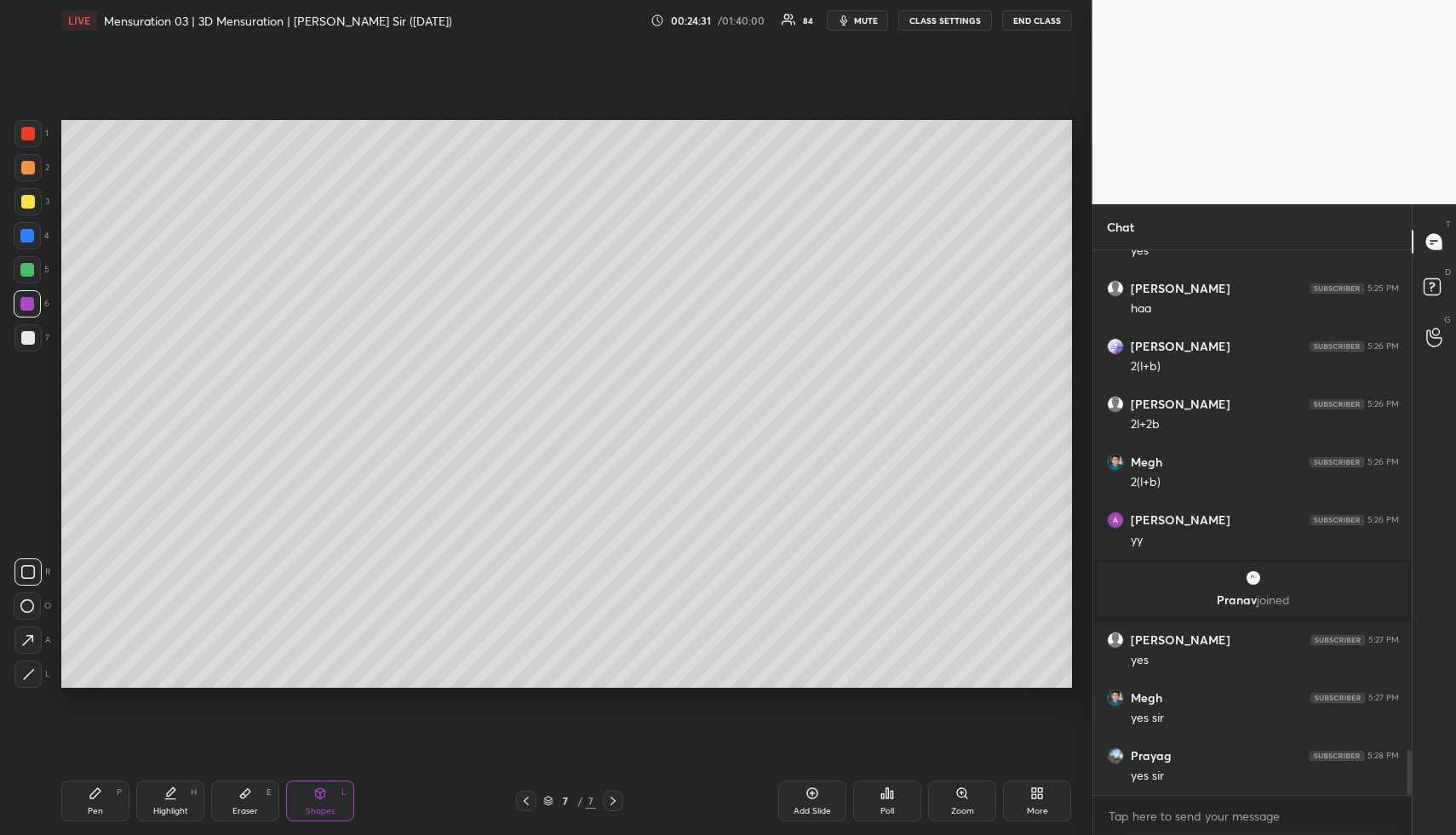
drag, startPoint x: 163, startPoint y: 800, endPoint x: 178, endPoint y: 768, distance: 35.3
click at [161, 803] on div "Highlight H" at bounding box center [170, 801] width 68 height 41
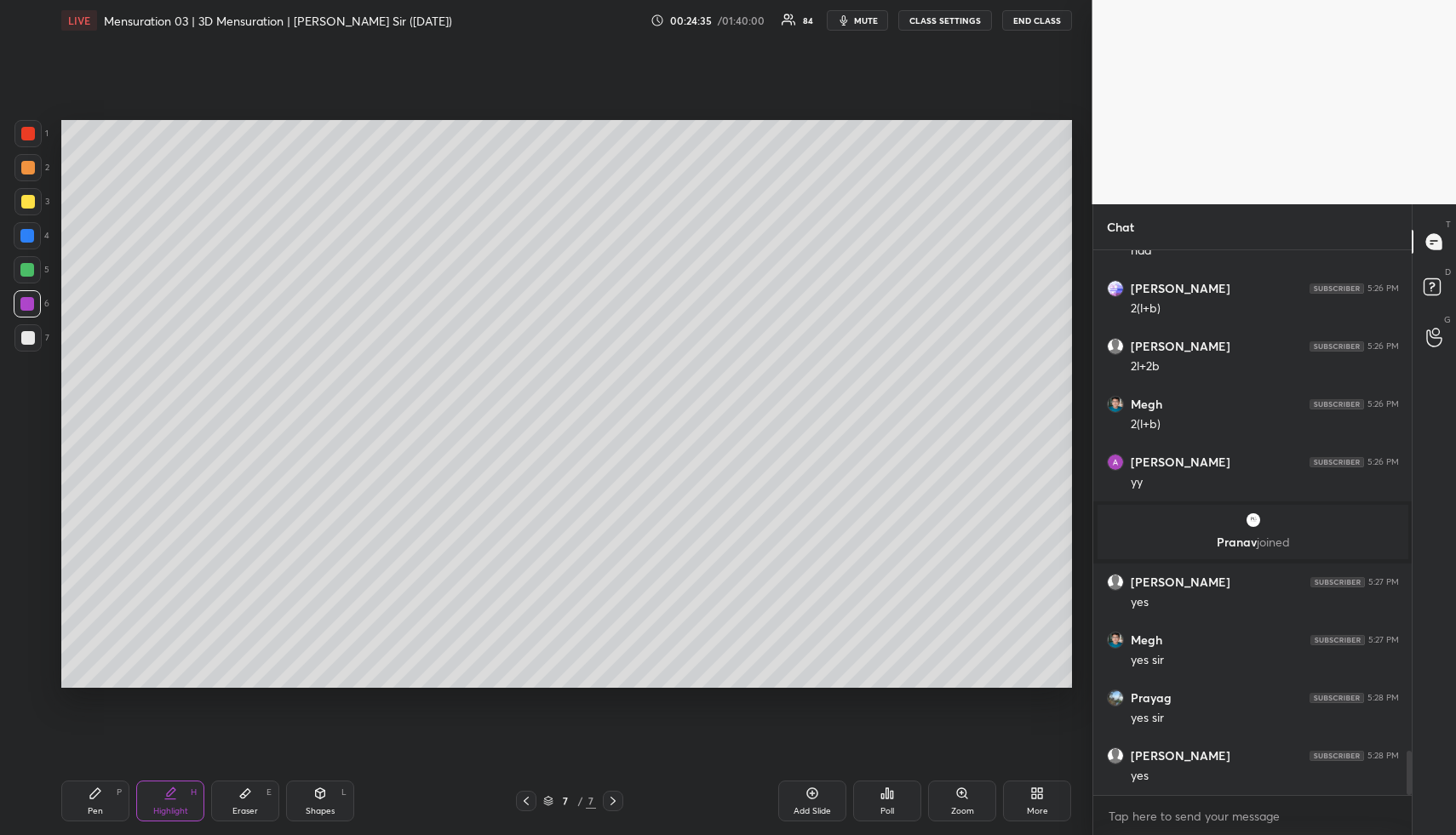
scroll to position [6261, 0]
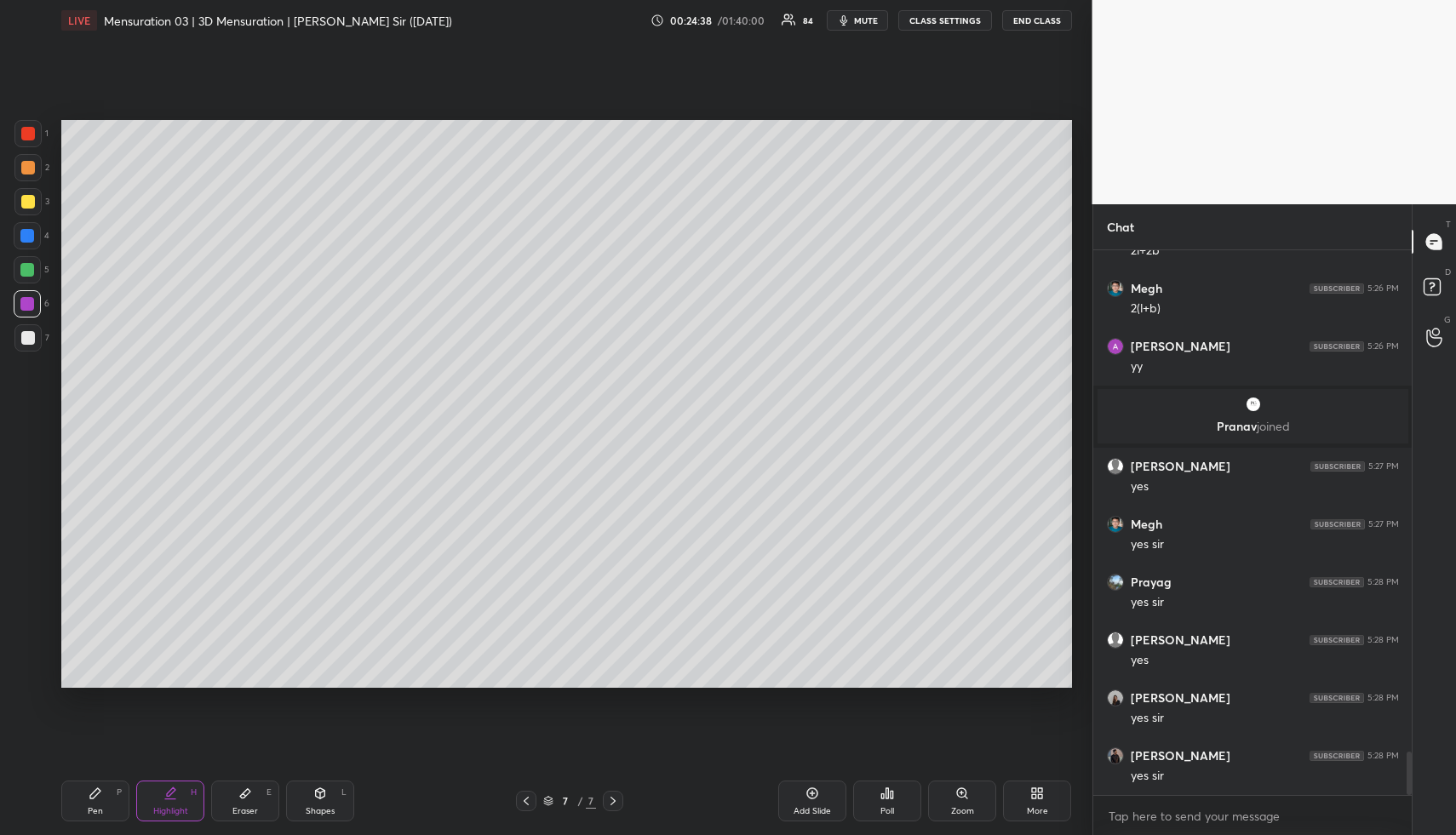
drag, startPoint x: 198, startPoint y: 811, endPoint x: 232, endPoint y: 723, distance: 94.3
click at [197, 809] on div "Highlight H" at bounding box center [170, 801] width 68 height 41
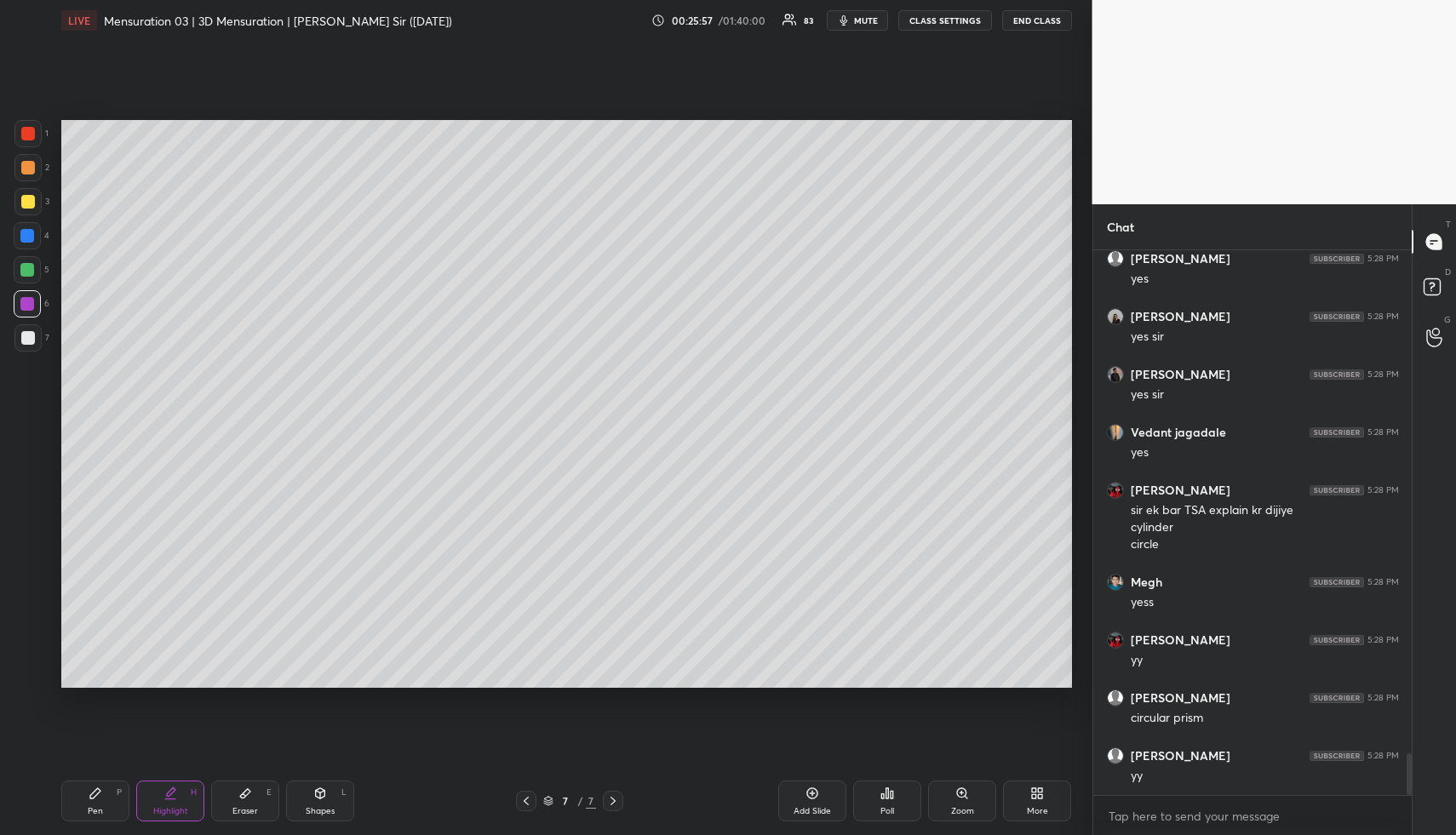
scroll to position [6700, 0]
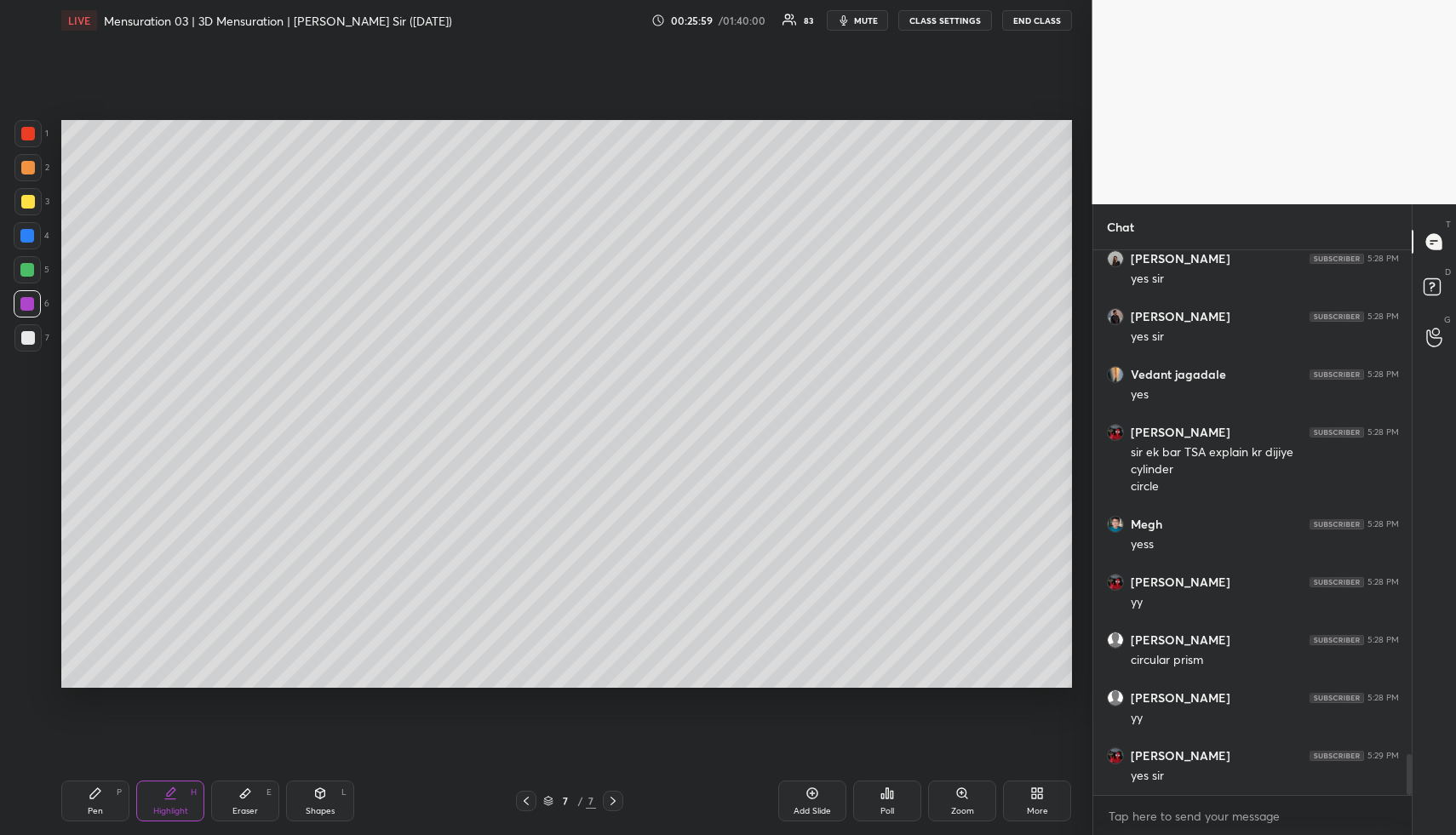
click at [306, 794] on div "Shapes L" at bounding box center [320, 801] width 68 height 41
click at [25, 668] on div at bounding box center [28, 674] width 27 height 27
drag, startPoint x: 33, startPoint y: 205, endPoint x: 52, endPoint y: 204, distance: 19.0
click at [33, 204] on div at bounding box center [28, 202] width 14 height 14
click at [80, 790] on div "Pen P" at bounding box center [96, 801] width 68 height 41
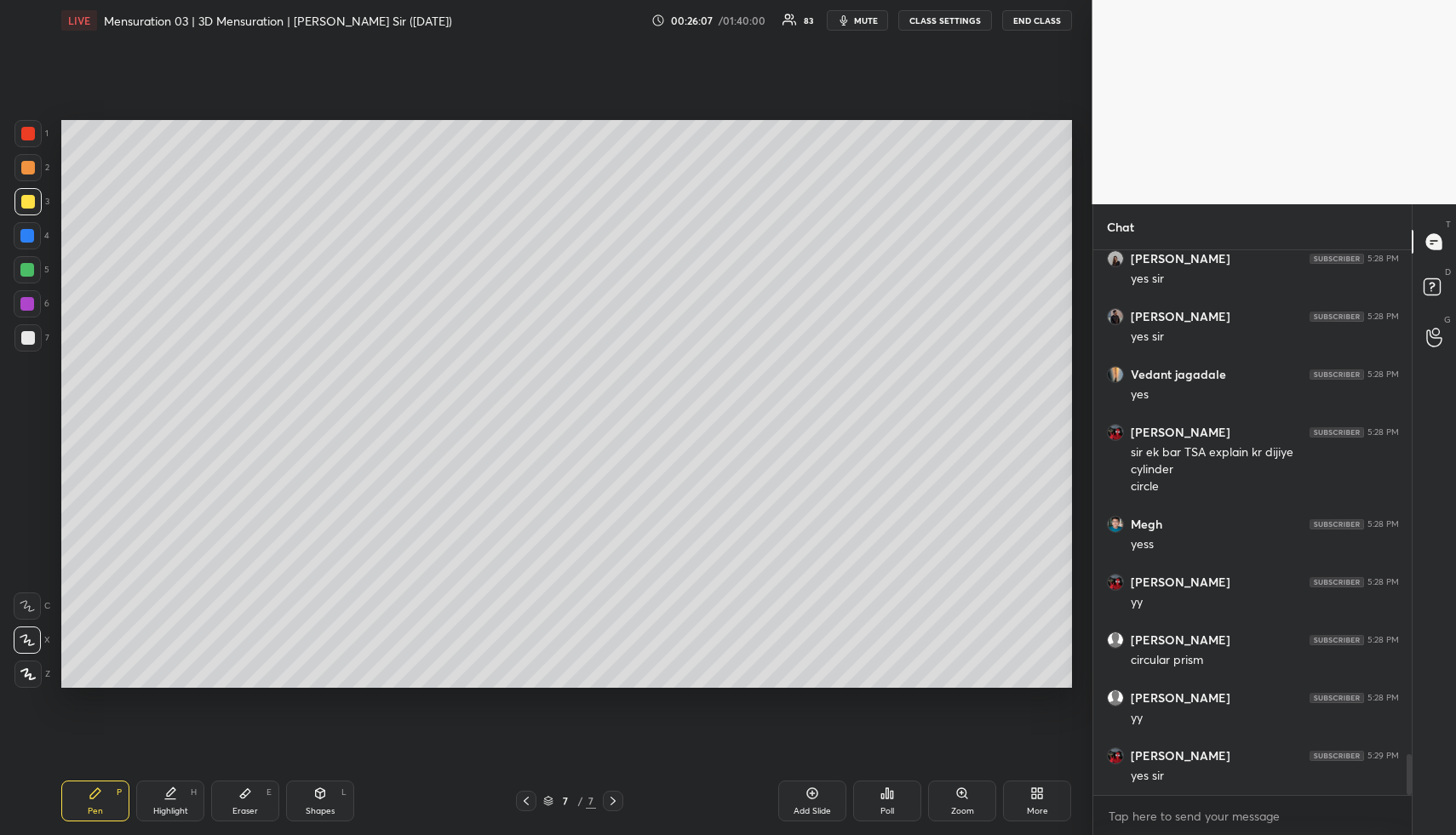
click at [86, 790] on div "Pen P" at bounding box center [96, 801] width 68 height 41
click at [30, 158] on div at bounding box center [28, 167] width 27 height 27
click at [32, 166] on div at bounding box center [28, 168] width 14 height 14
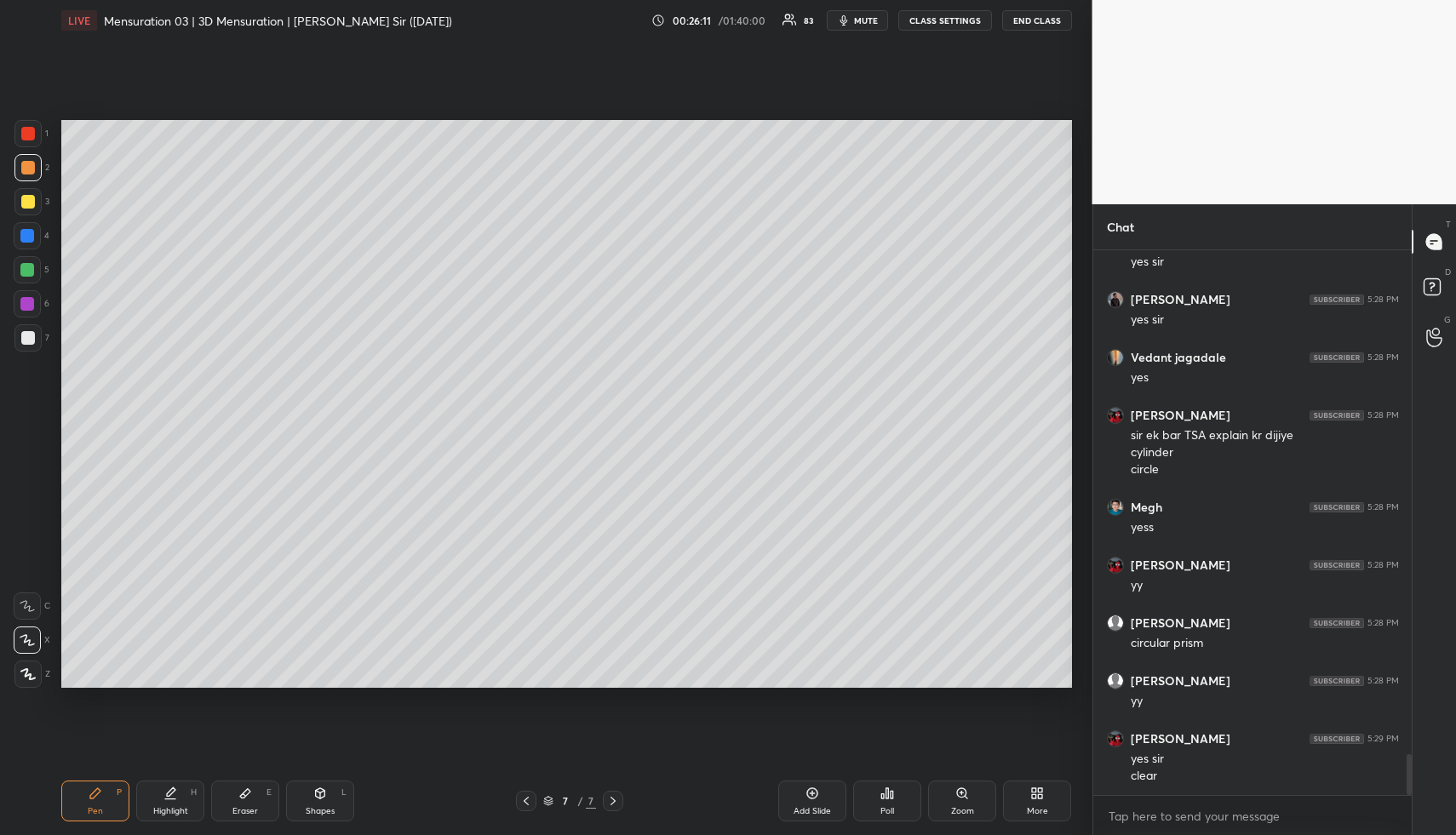
drag, startPoint x: 251, startPoint y: 818, endPoint x: 249, endPoint y: 810, distance: 8.2
click at [250, 816] on div "Pen P Highlight H Eraser E Shapes L 7 / 7 Add Slide Poll Zoom More" at bounding box center [567, 801] width 1011 height 68
drag, startPoint x: 249, startPoint y: 810, endPoint x: 333, endPoint y: 704, distance: 135.2
click at [251, 807] on div "Eraser" at bounding box center [246, 811] width 26 height 9
click at [120, 800] on div "Pen P" at bounding box center [96, 801] width 68 height 41
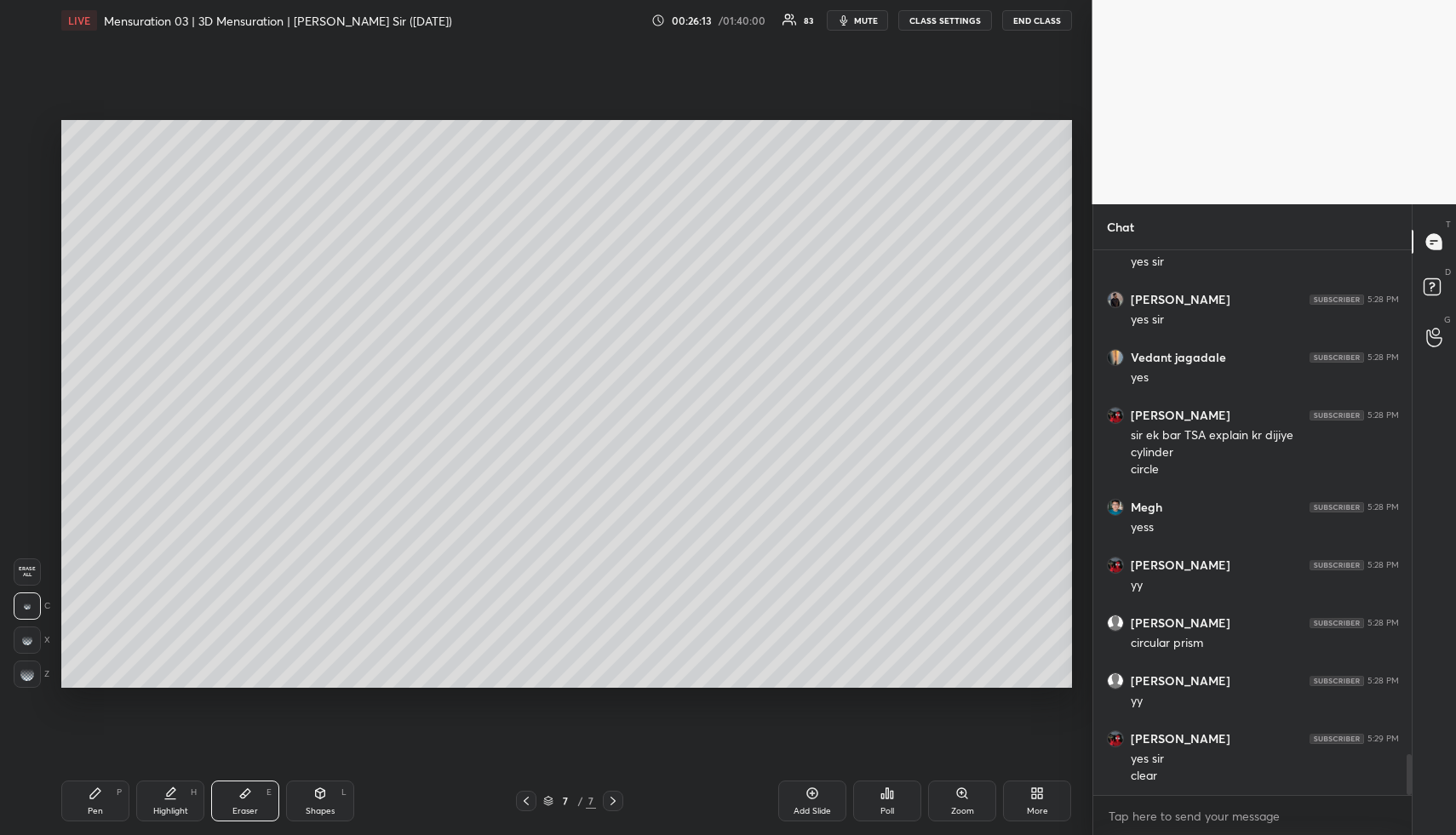
drag, startPoint x: 118, startPoint y: 800, endPoint x: 183, endPoint y: 693, distance: 125.2
click at [118, 797] on div "Pen P" at bounding box center [96, 801] width 68 height 41
drag, startPoint x: 331, startPoint y: 806, endPoint x: 325, endPoint y: 786, distance: 20.9
click at [330, 807] on div "Shapes" at bounding box center [319, 811] width 29 height 9
click at [23, 224] on div at bounding box center [27, 235] width 27 height 27
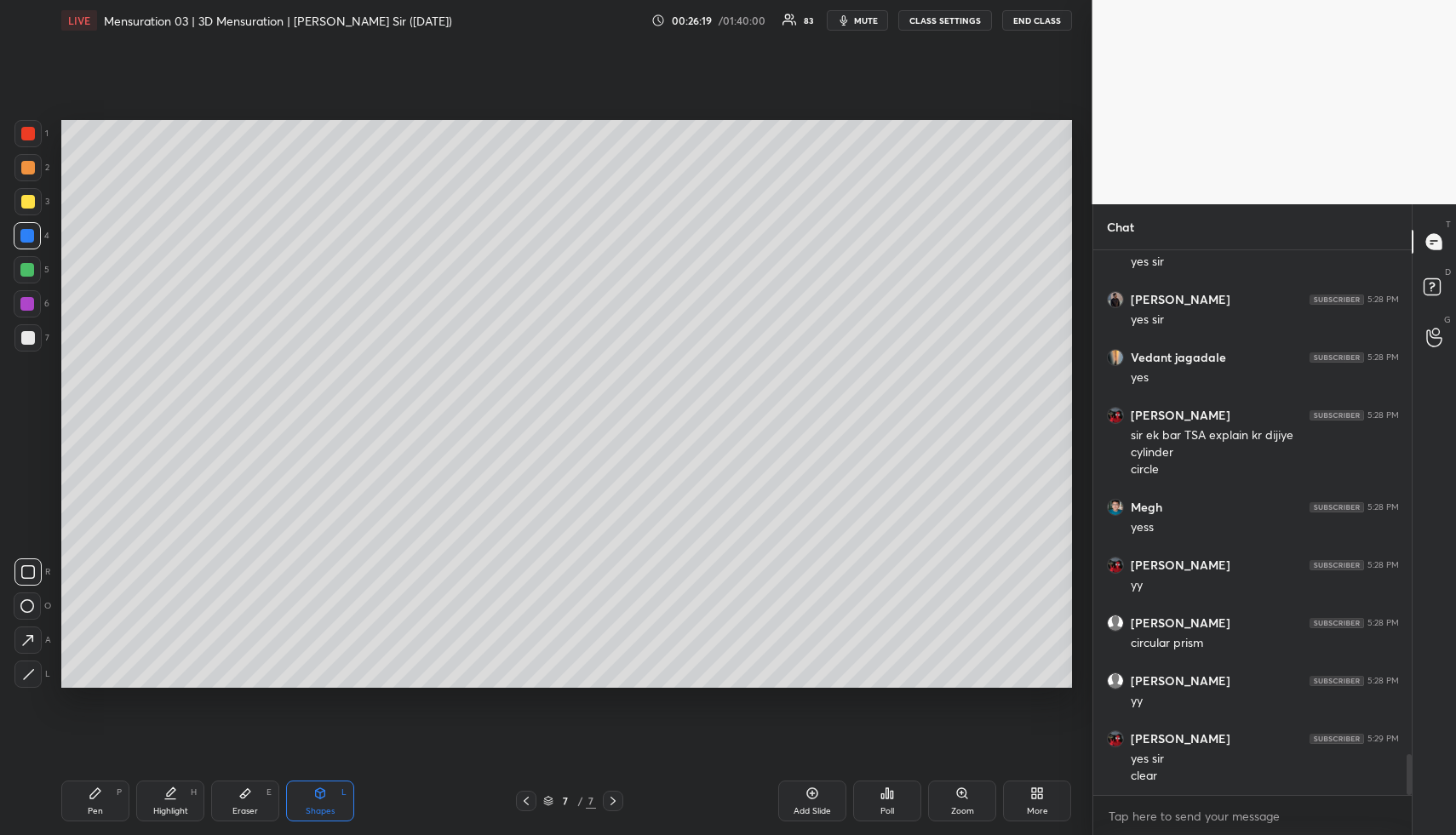
click at [27, 227] on div at bounding box center [27, 235] width 27 height 27
click at [167, 804] on div "Highlight H" at bounding box center [170, 801] width 68 height 41
drag, startPoint x: 168, startPoint y: 803, endPoint x: 202, endPoint y: 719, distance: 90.6
click at [169, 800] on div "Highlight H" at bounding box center [170, 801] width 68 height 41
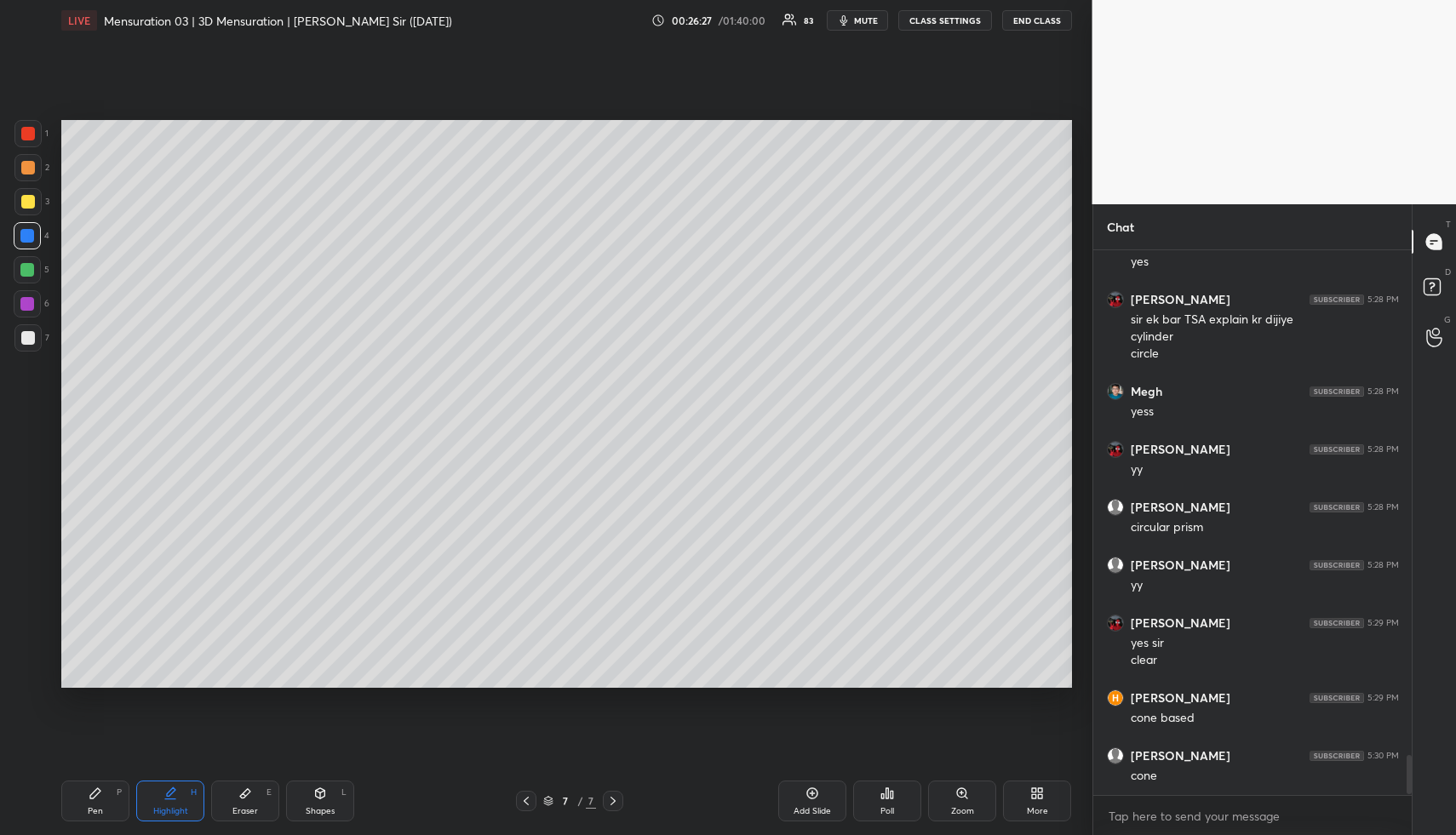
scroll to position [6949, 0]
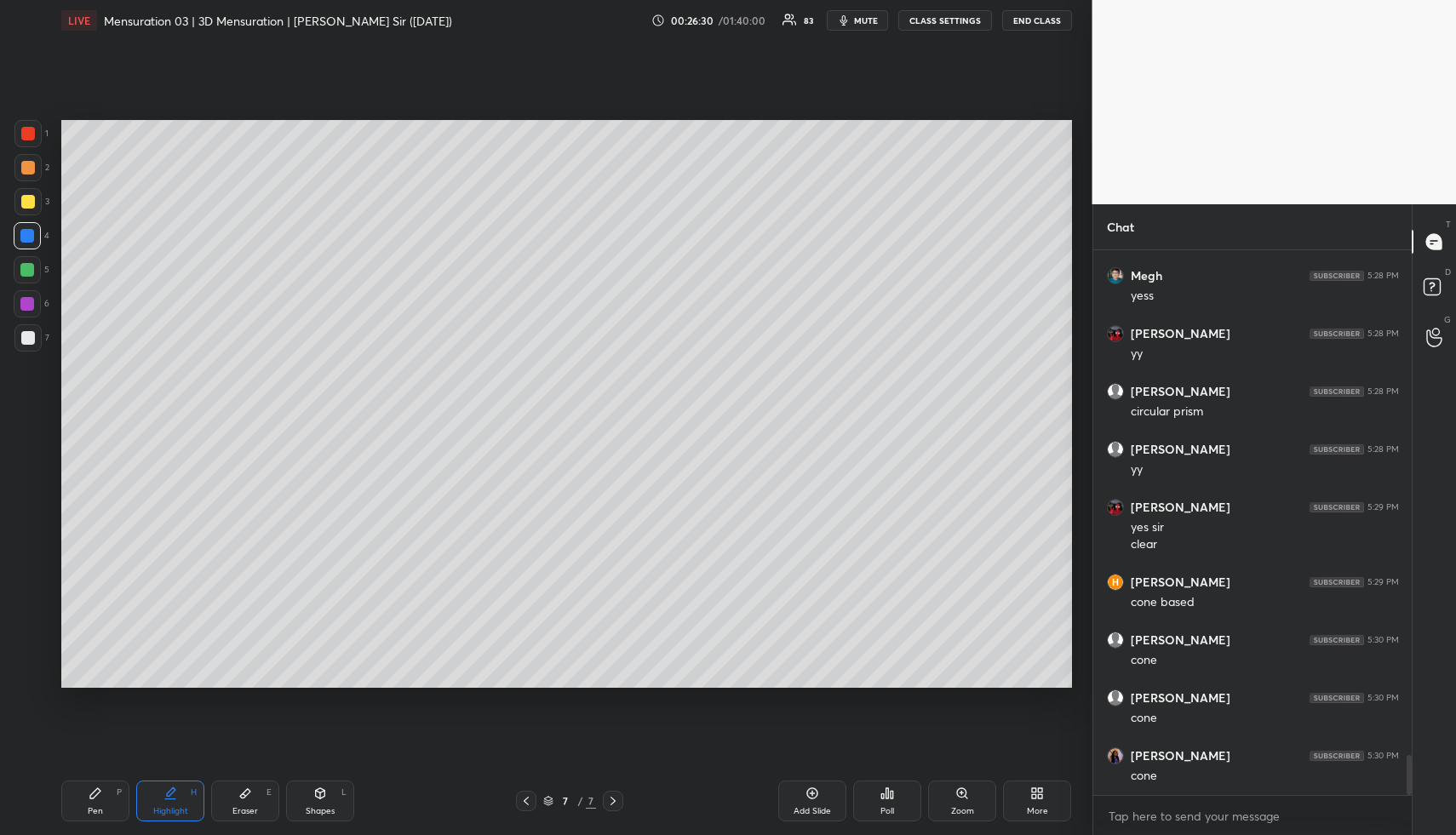
drag, startPoint x: 97, startPoint y: 808, endPoint x: 139, endPoint y: 790, distance: 45.7
click at [94, 809] on div "Pen" at bounding box center [95, 811] width 15 height 9
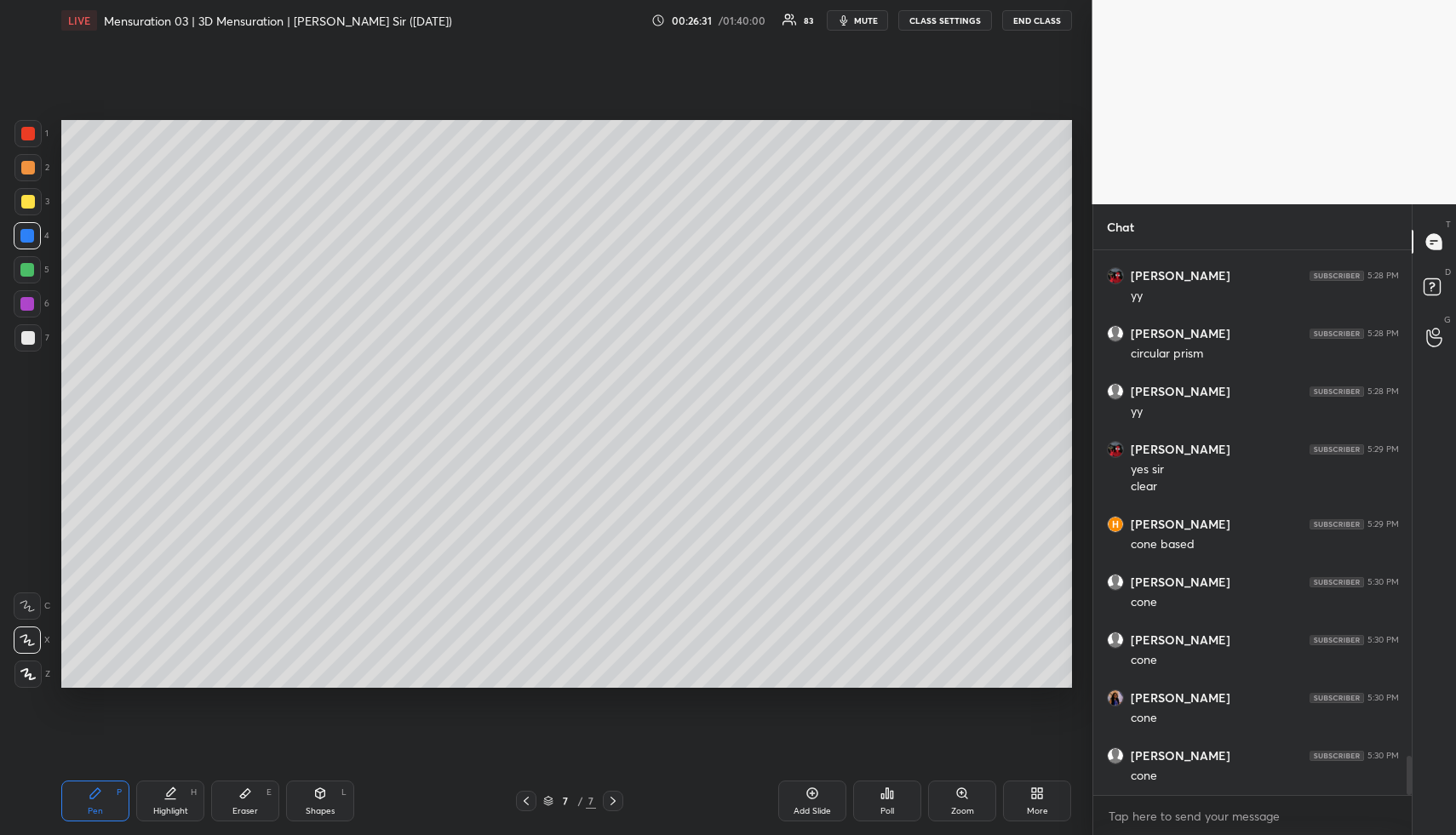
click at [525, 799] on icon at bounding box center [526, 801] width 14 height 14
click at [531, 800] on icon at bounding box center [526, 801] width 14 height 14
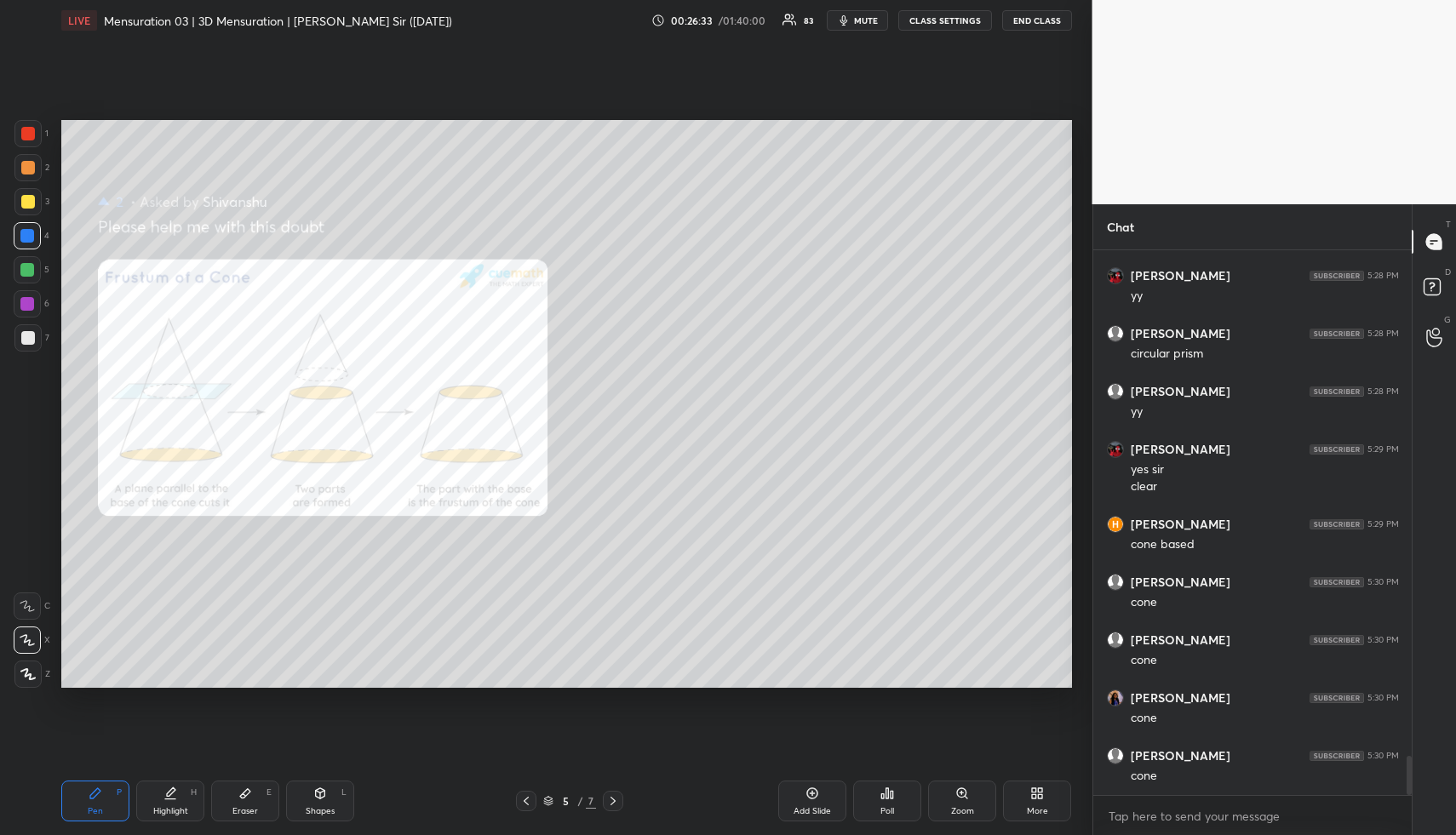
click at [528, 799] on icon at bounding box center [526, 801] width 14 height 14
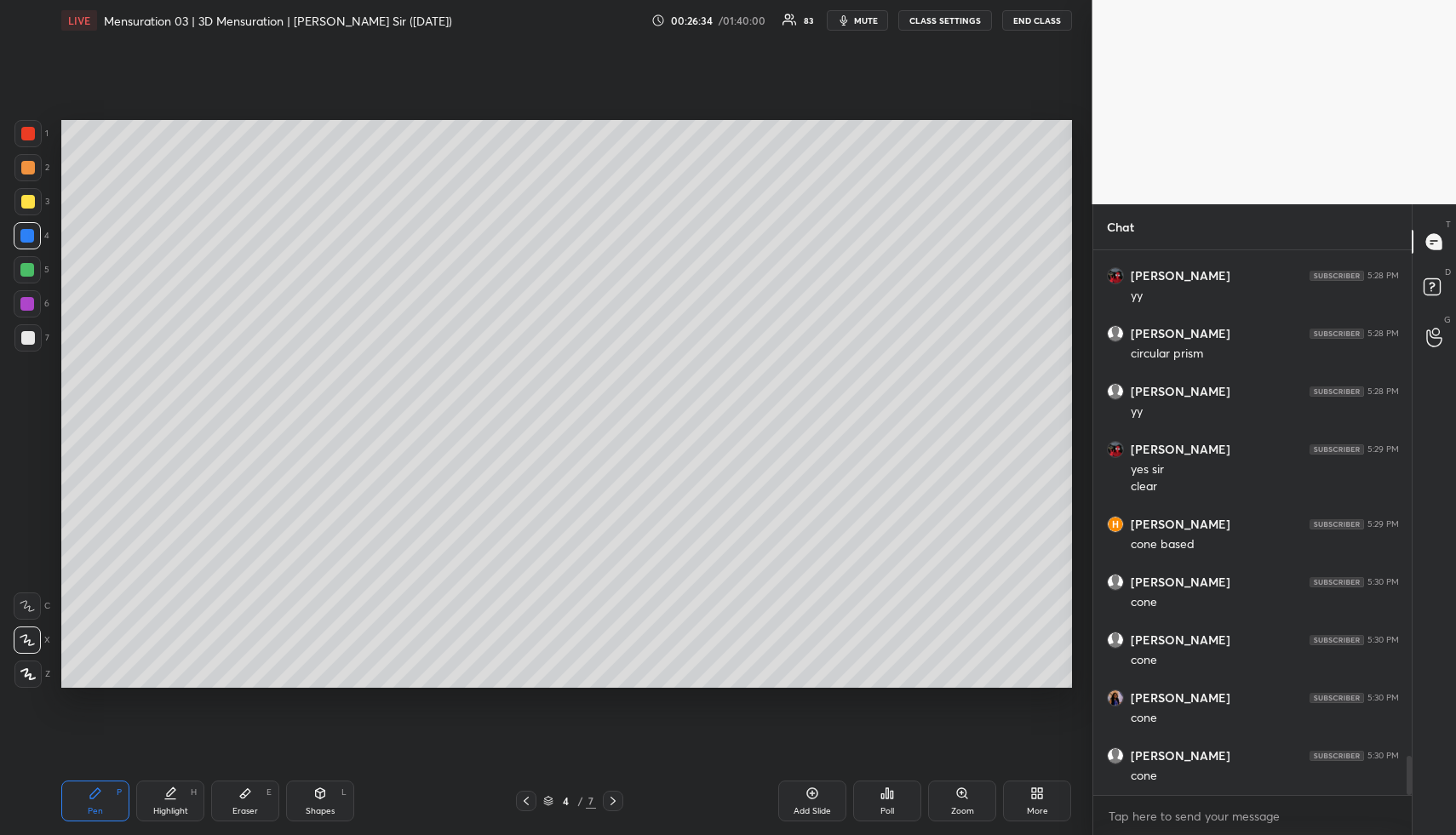
drag, startPoint x: 529, startPoint y: 800, endPoint x: 510, endPoint y: 794, distance: 19.9
click at [528, 798] on icon at bounding box center [526, 801] width 14 height 14
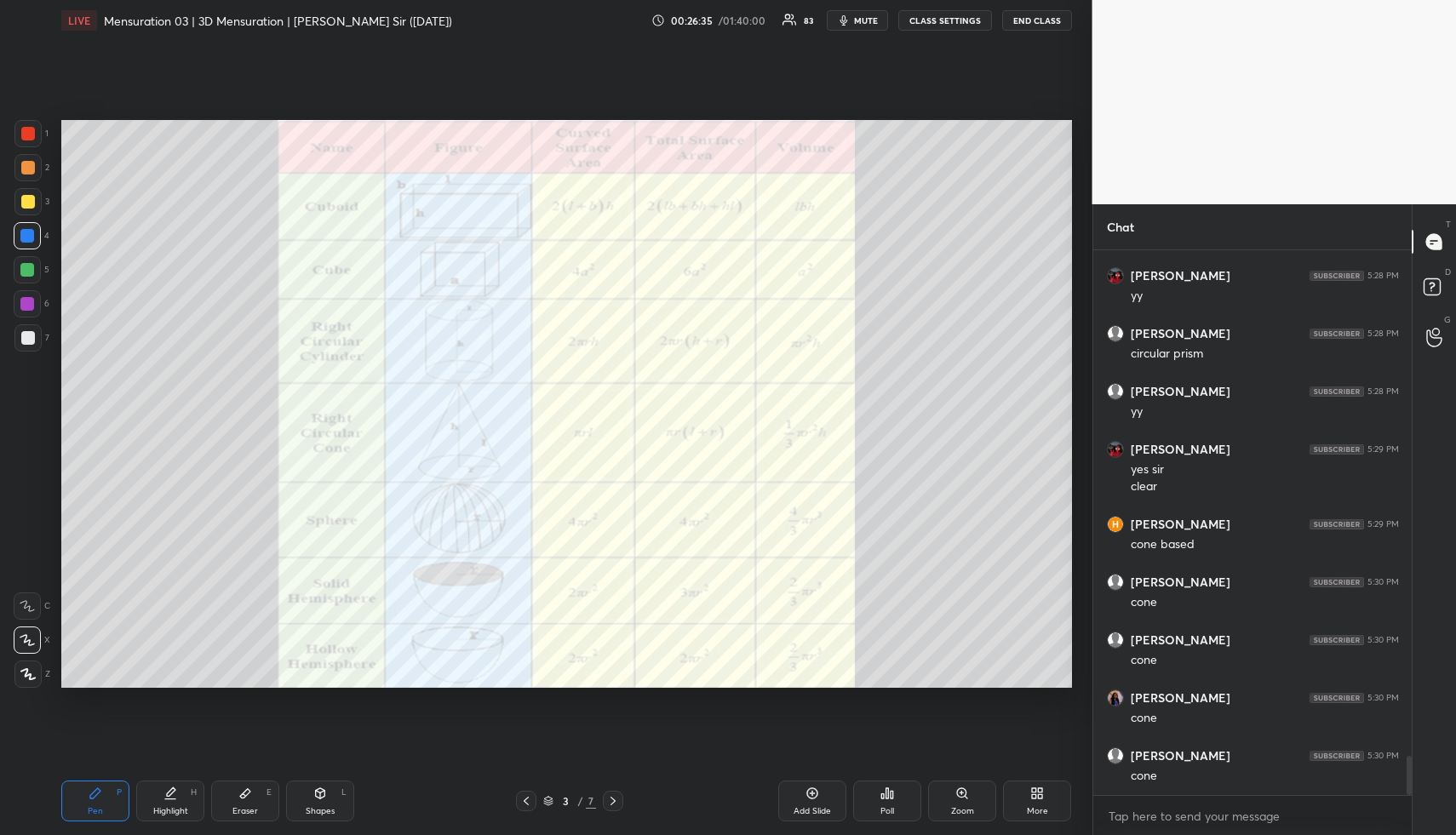
click at [188, 812] on div "Highlight H" at bounding box center [170, 801] width 68 height 41
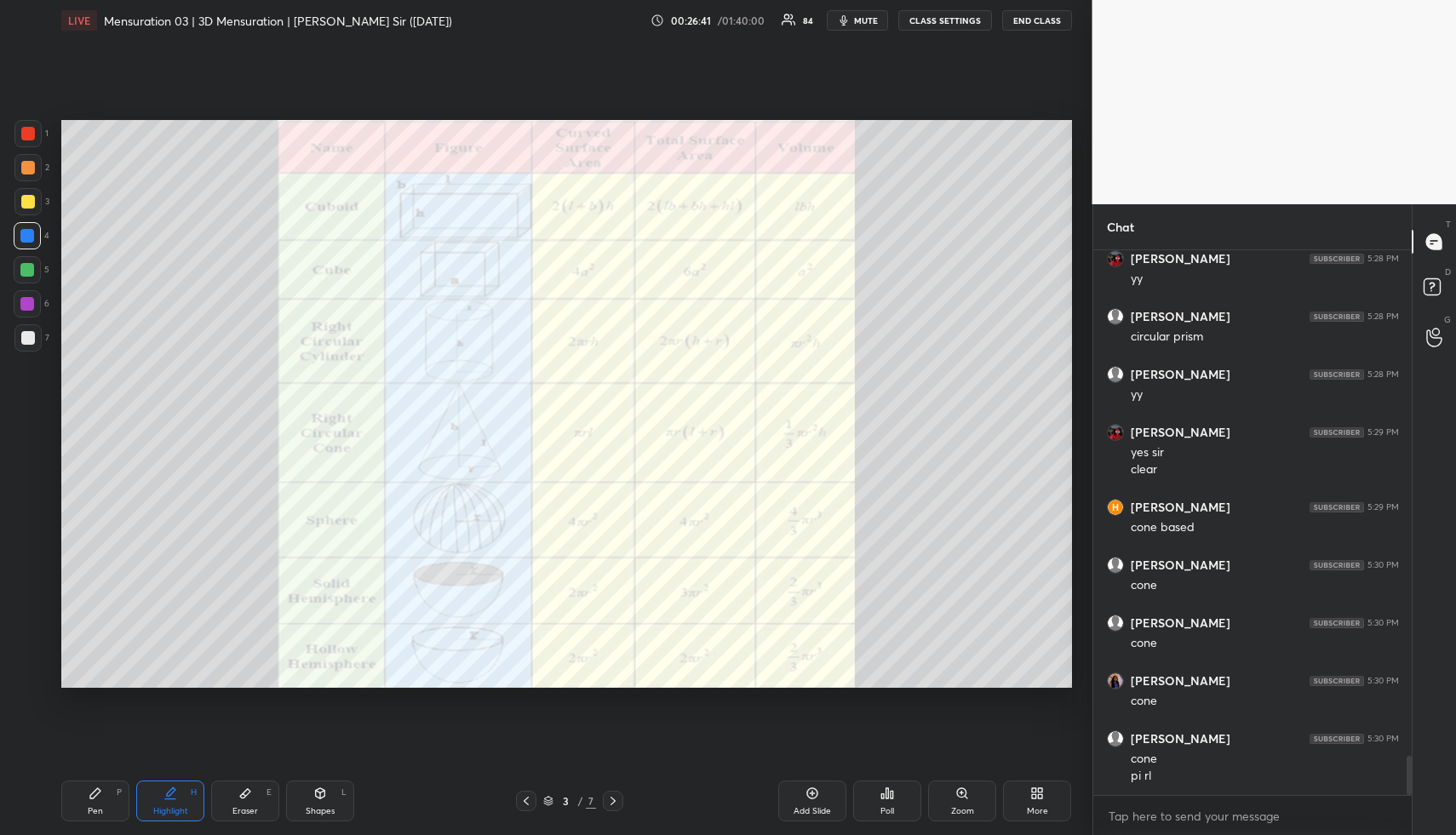
click at [611, 806] on icon at bounding box center [613, 801] width 14 height 14
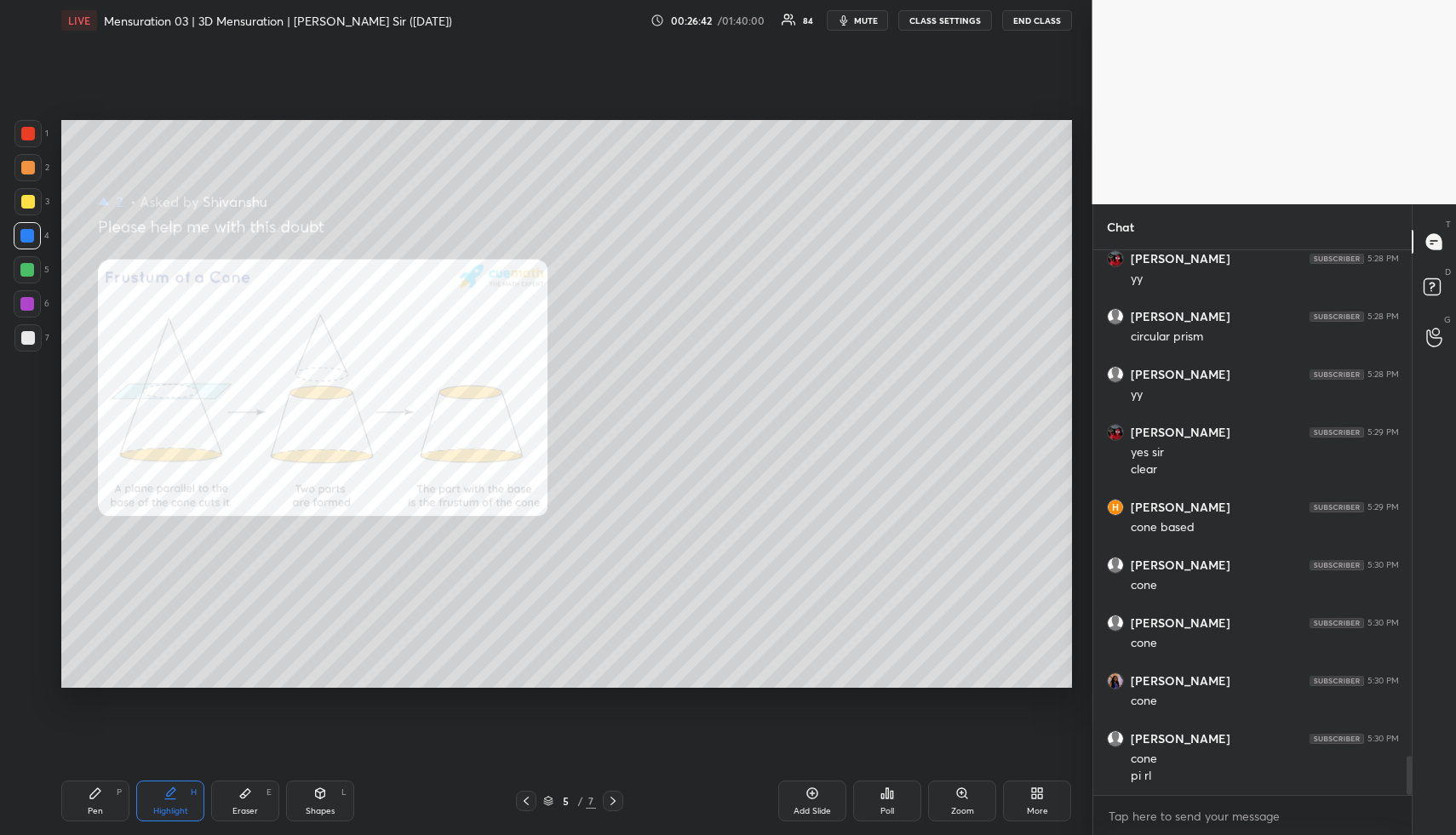
click at [615, 804] on icon at bounding box center [613, 801] width 14 height 14
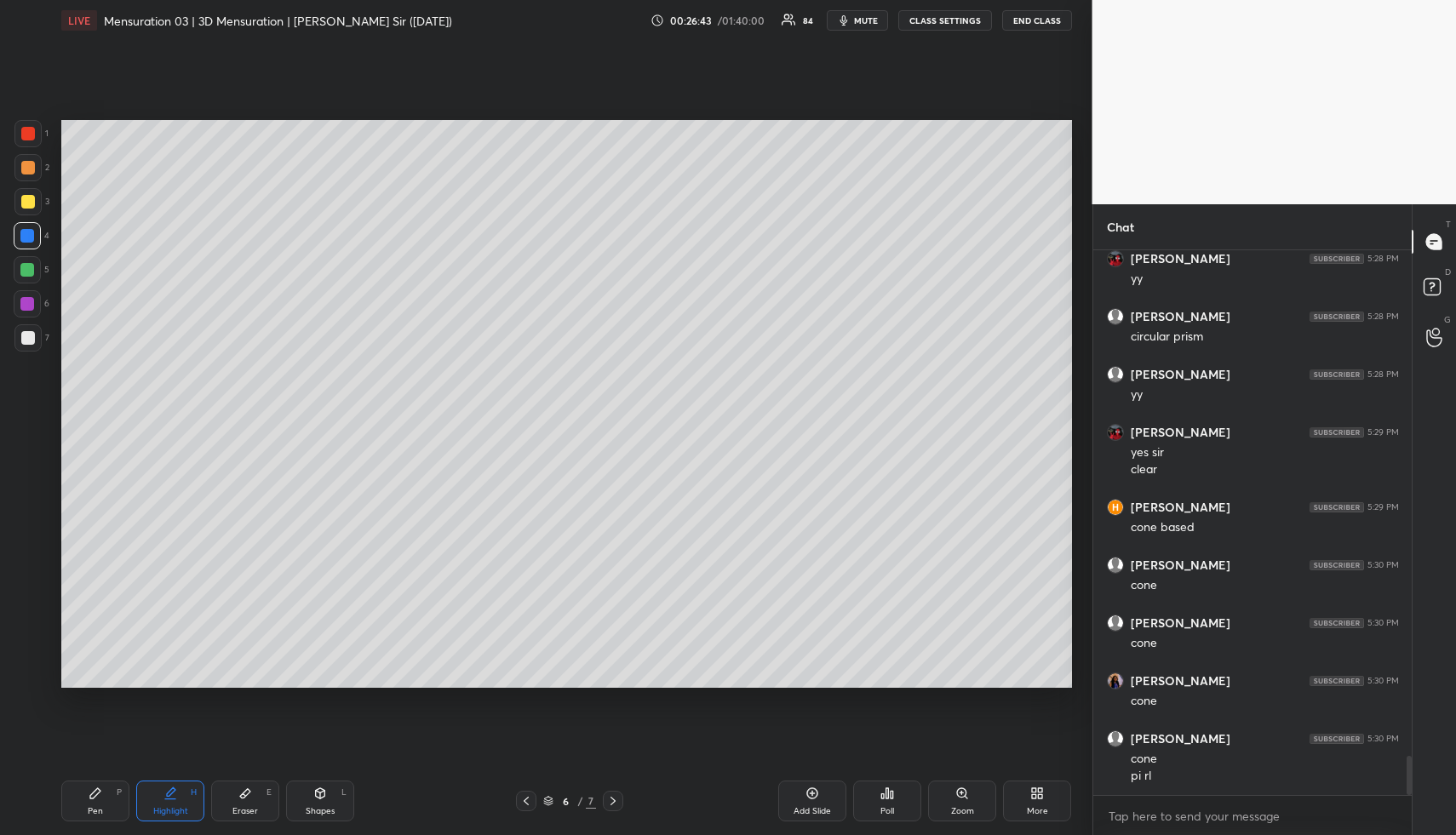
click at [610, 800] on icon at bounding box center [613, 801] width 14 height 14
drag, startPoint x: 122, startPoint y: 810, endPoint x: 119, endPoint y: 728, distance: 82.1
click at [118, 810] on div "Pen P" at bounding box center [96, 801] width 68 height 41
click at [804, 803] on div "Add Slide" at bounding box center [812, 801] width 68 height 41
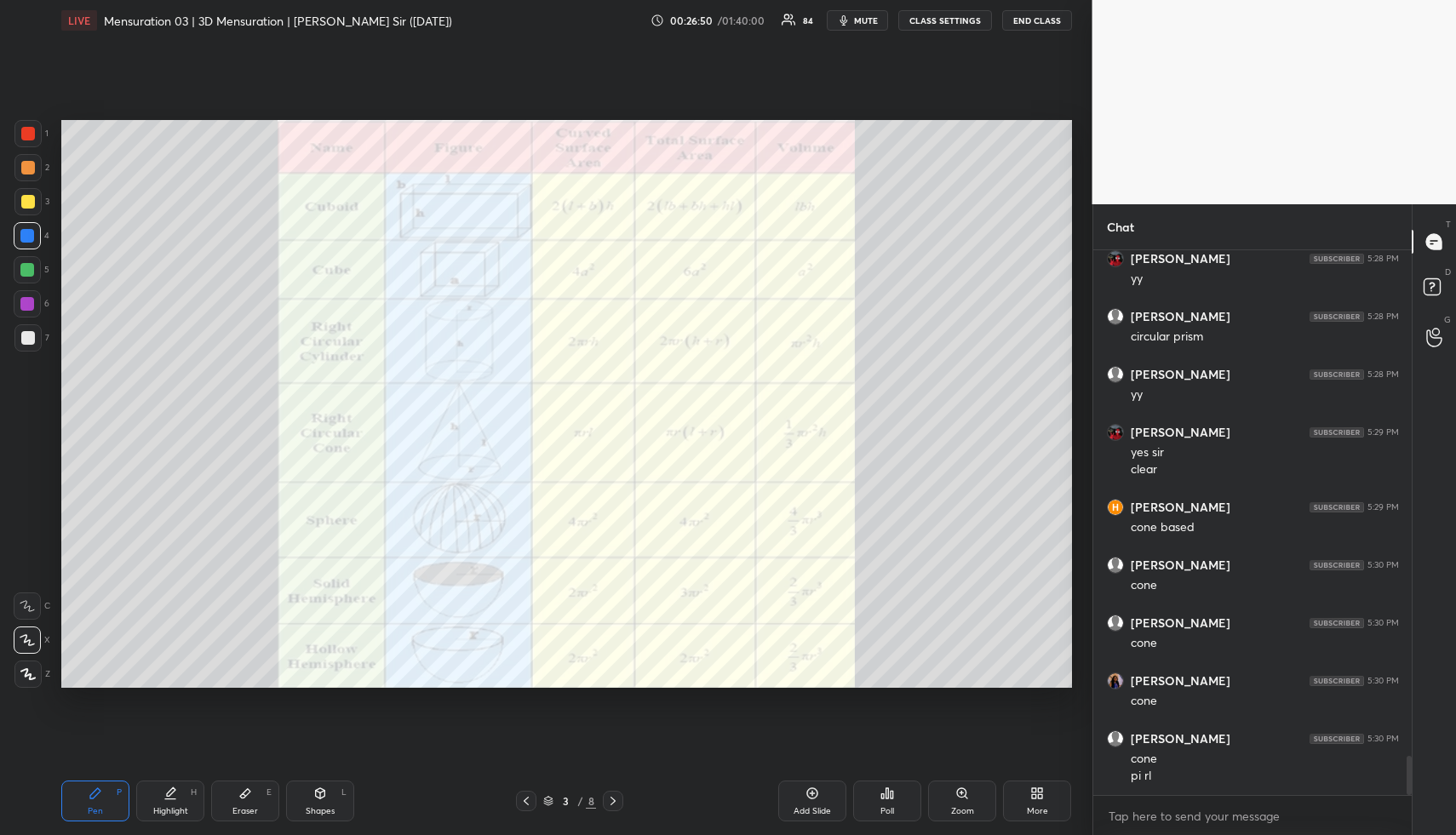
drag, startPoint x: 177, startPoint y: 811, endPoint x: 189, endPoint y: 776, distance: 37.0
click at [180, 801] on div "Highlight H" at bounding box center [170, 801] width 68 height 41
drag, startPoint x: 100, startPoint y: 820, endPoint x: 117, endPoint y: 746, distance: 75.9
click at [98, 821] on div "Pen P" at bounding box center [96, 801] width 68 height 41
click at [29, 132] on div at bounding box center [28, 134] width 14 height 14
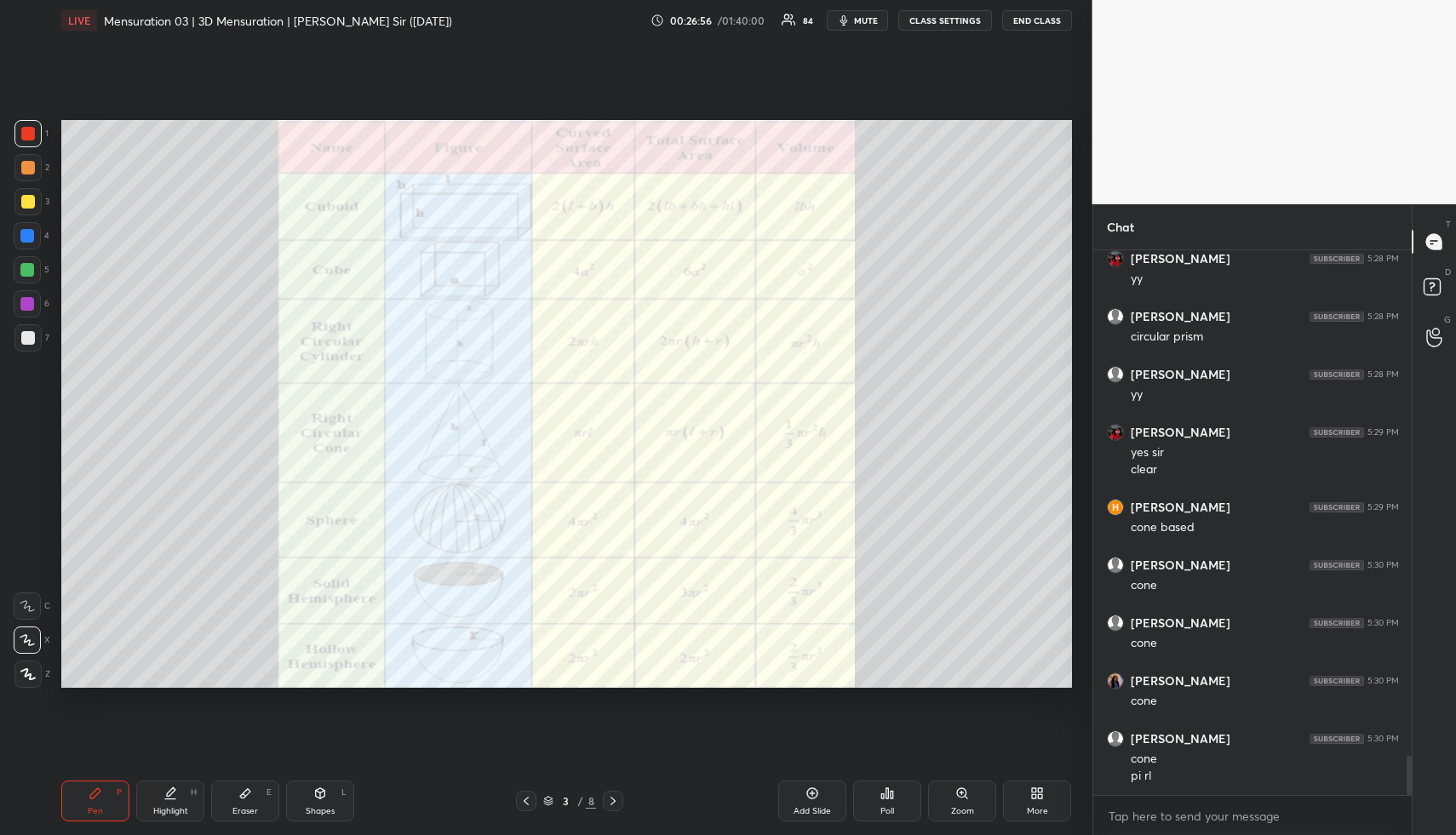
drag, startPoint x: 186, startPoint y: 807, endPoint x: 260, endPoint y: 690, distance: 138.4
click at [185, 805] on div "Highlight H" at bounding box center [170, 801] width 68 height 41
drag, startPoint x: 80, startPoint y: 813, endPoint x: 98, endPoint y: 766, distance: 50.3
click at [80, 812] on div "Pen P" at bounding box center [96, 801] width 68 height 41
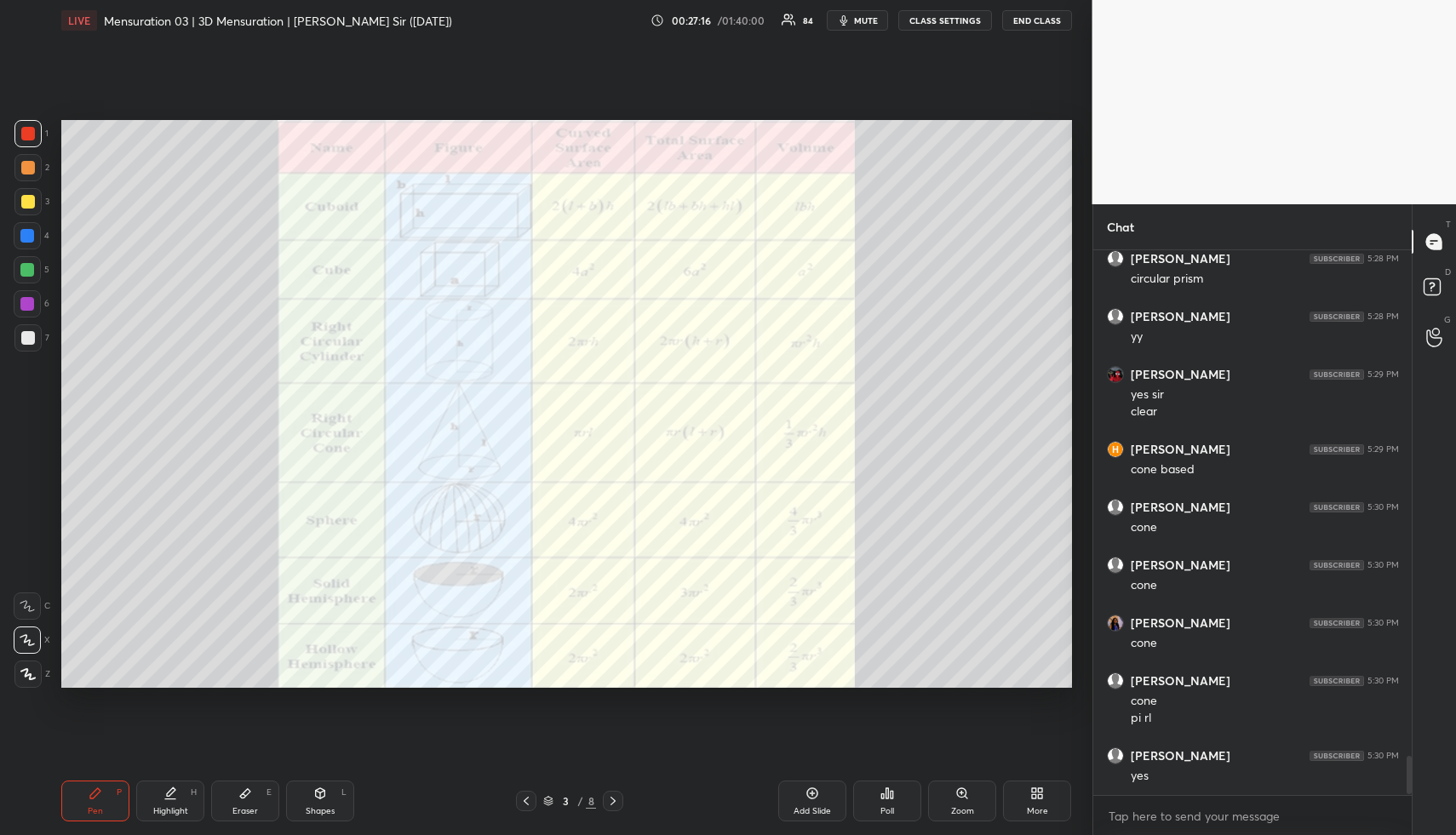
scroll to position [7198, 0]
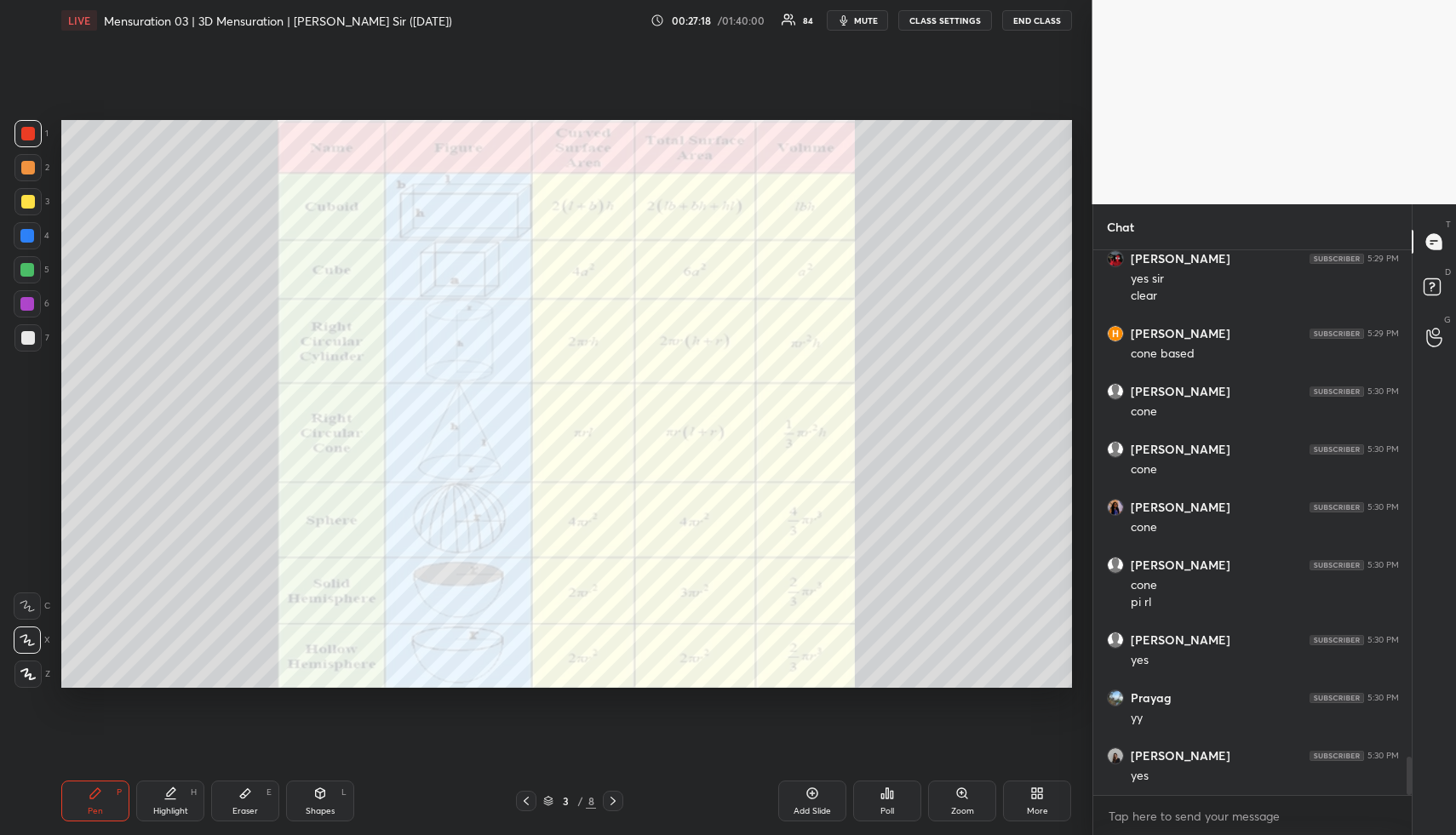
drag, startPoint x: 179, startPoint y: 810, endPoint x: 192, endPoint y: 789, distance: 24.7
click at [186, 799] on div "Highlight H" at bounding box center [170, 801] width 68 height 41
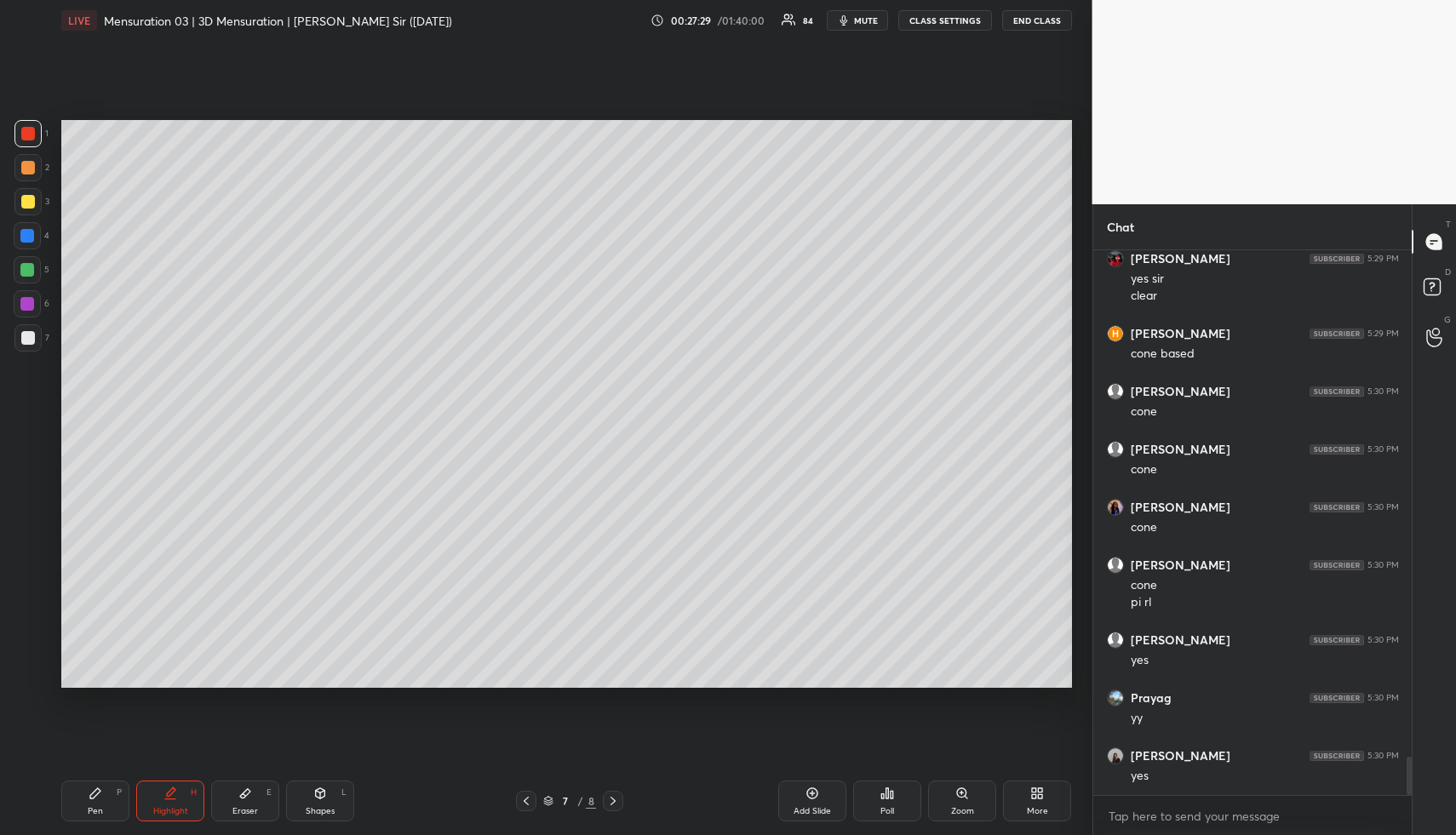
drag, startPoint x: 32, startPoint y: 275, endPoint x: 46, endPoint y: 268, distance: 15.7
click at [30, 276] on div at bounding box center [27, 270] width 27 height 27
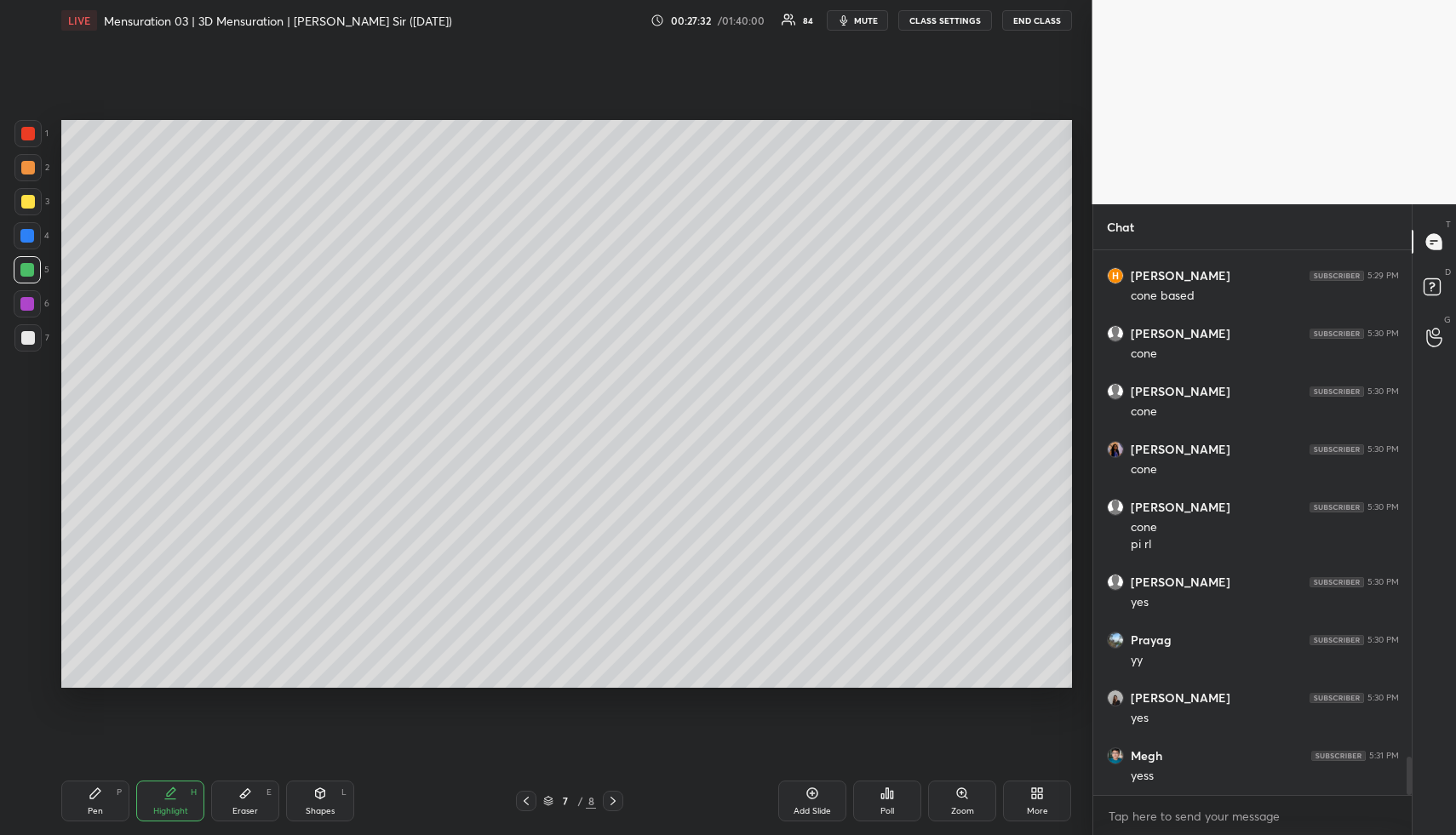
click at [117, 792] on div "Pen P" at bounding box center [96, 801] width 68 height 41
drag, startPoint x: 118, startPoint y: 790, endPoint x: 142, endPoint y: 747, distance: 49.2
click at [118, 789] on div "P" at bounding box center [118, 792] width 5 height 9
click at [25, 167] on div at bounding box center [28, 168] width 14 height 14
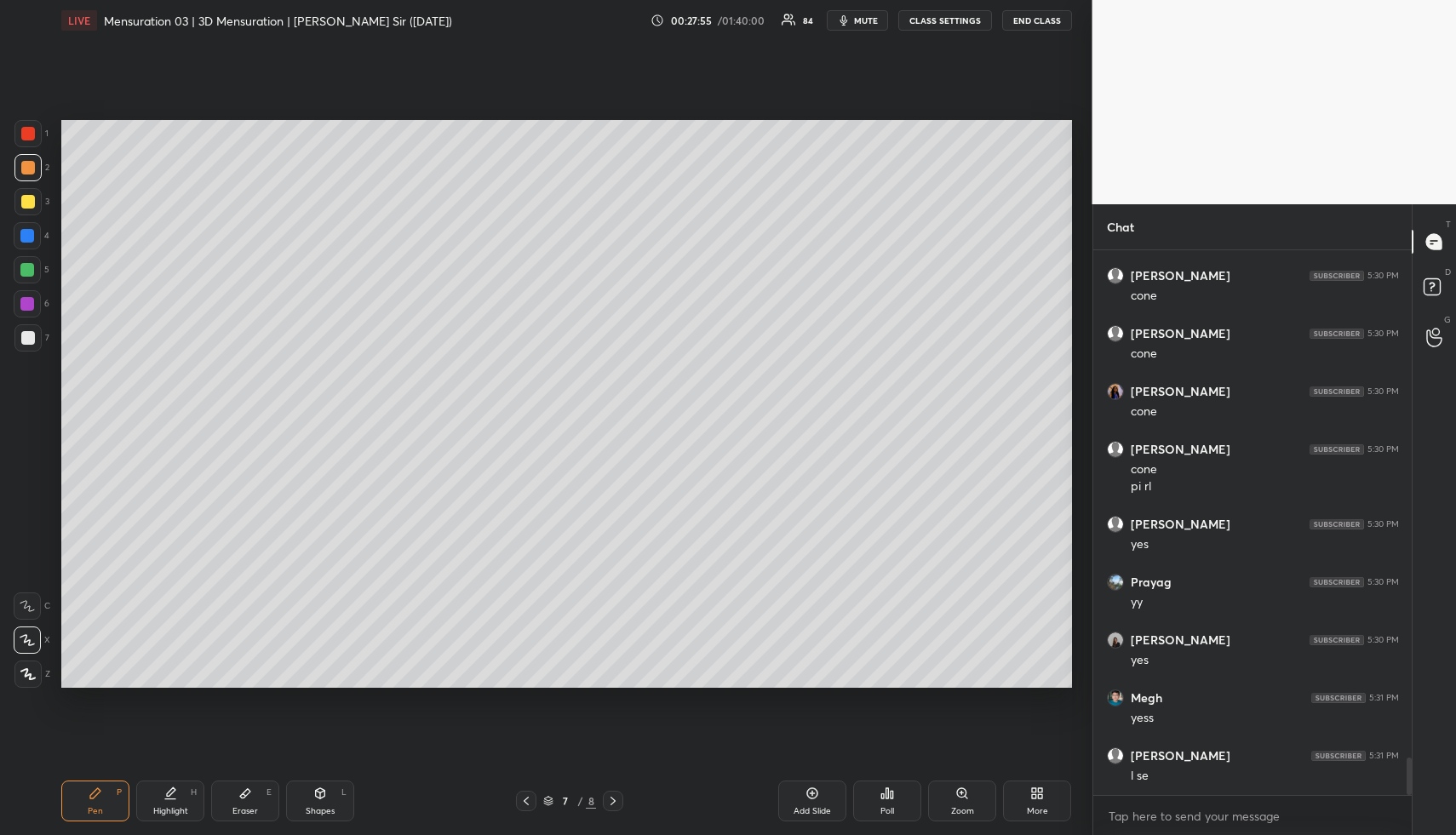
click at [162, 804] on div "Highlight H" at bounding box center [170, 801] width 68 height 41
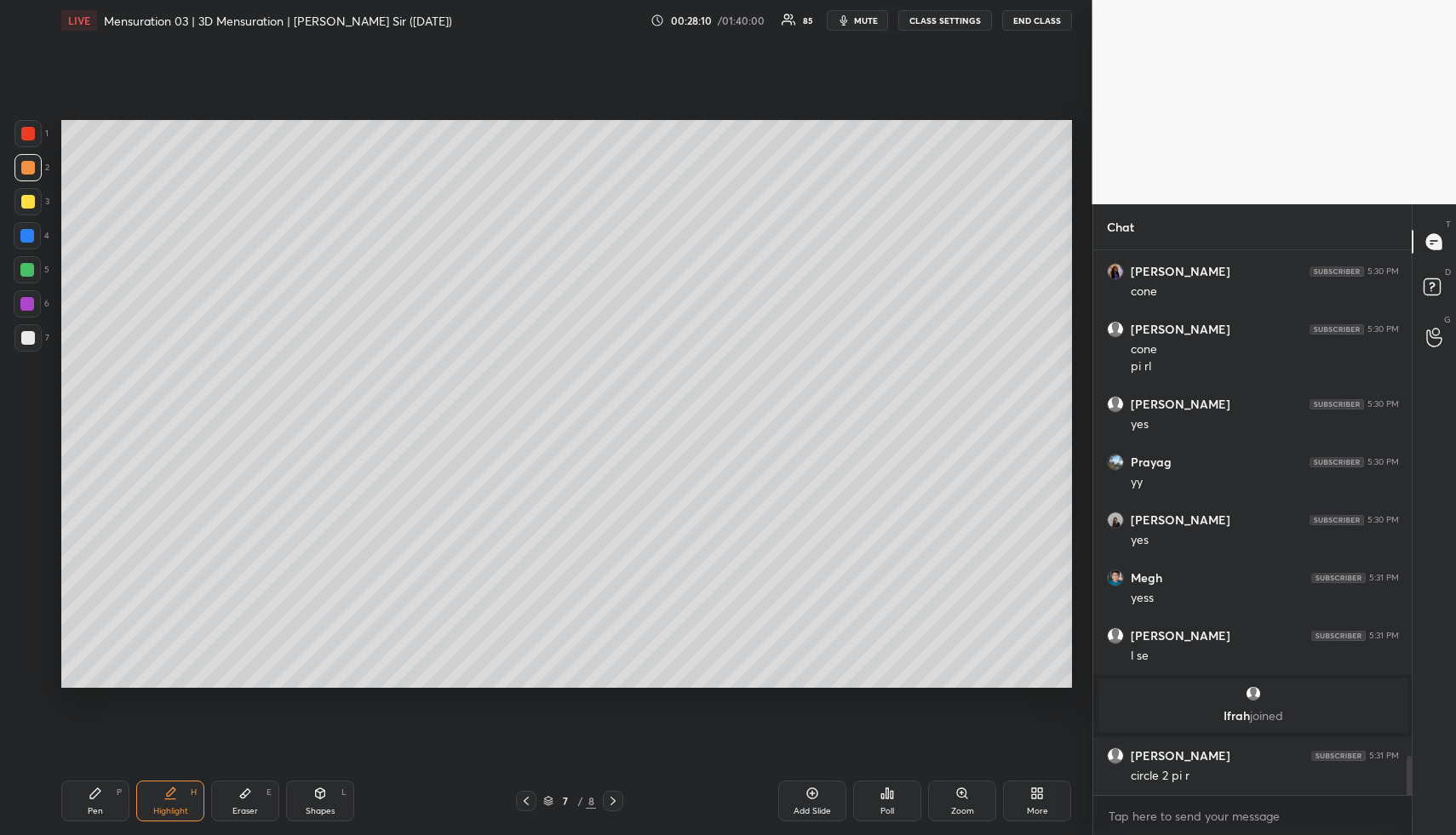
scroll to position [7076, 0]
drag, startPoint x: 171, startPoint y: 806, endPoint x: 180, endPoint y: 800, distance: 10.8
click at [174, 807] on div "Highlight" at bounding box center [170, 811] width 35 height 9
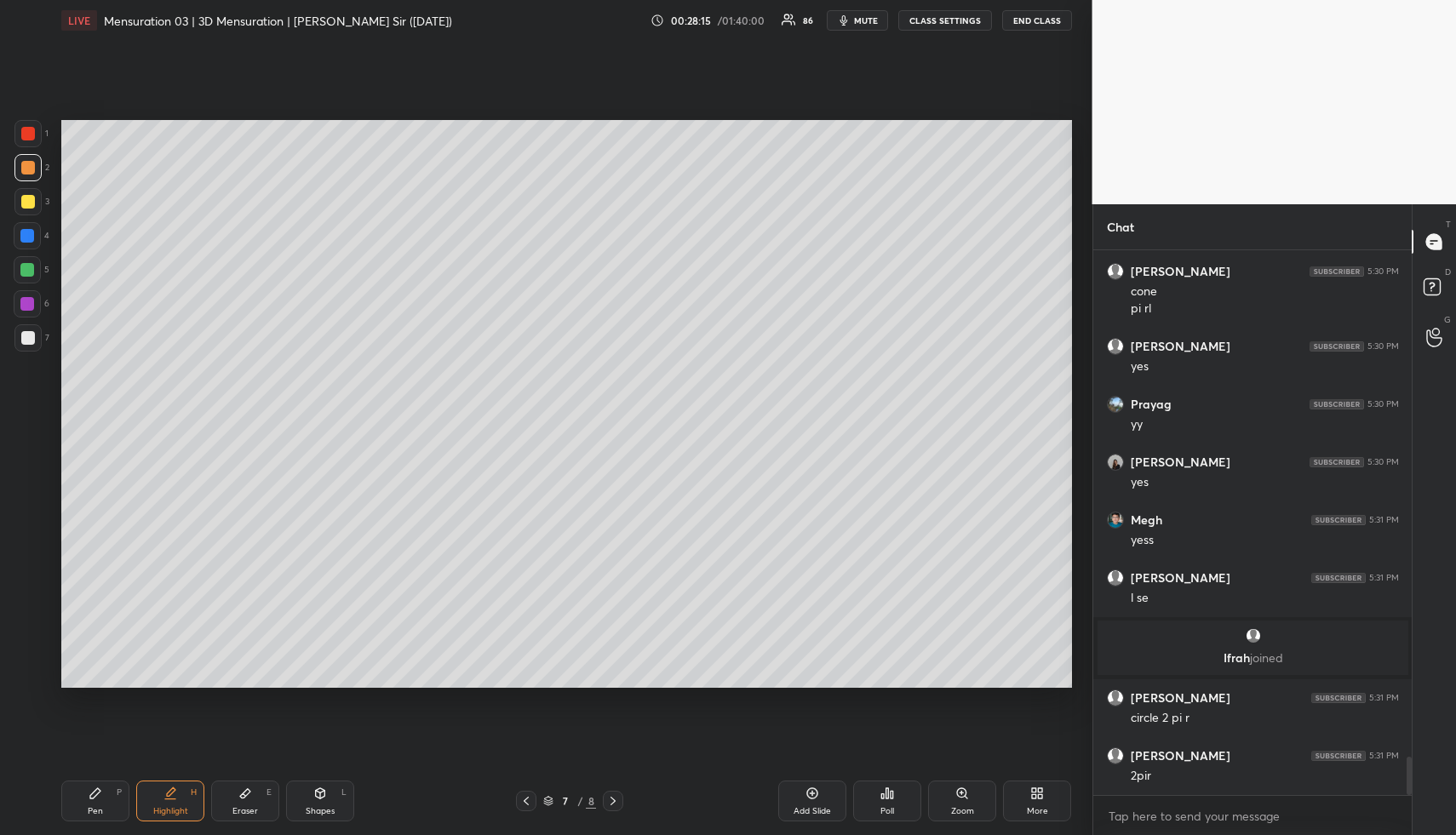
scroll to position [7193, 0]
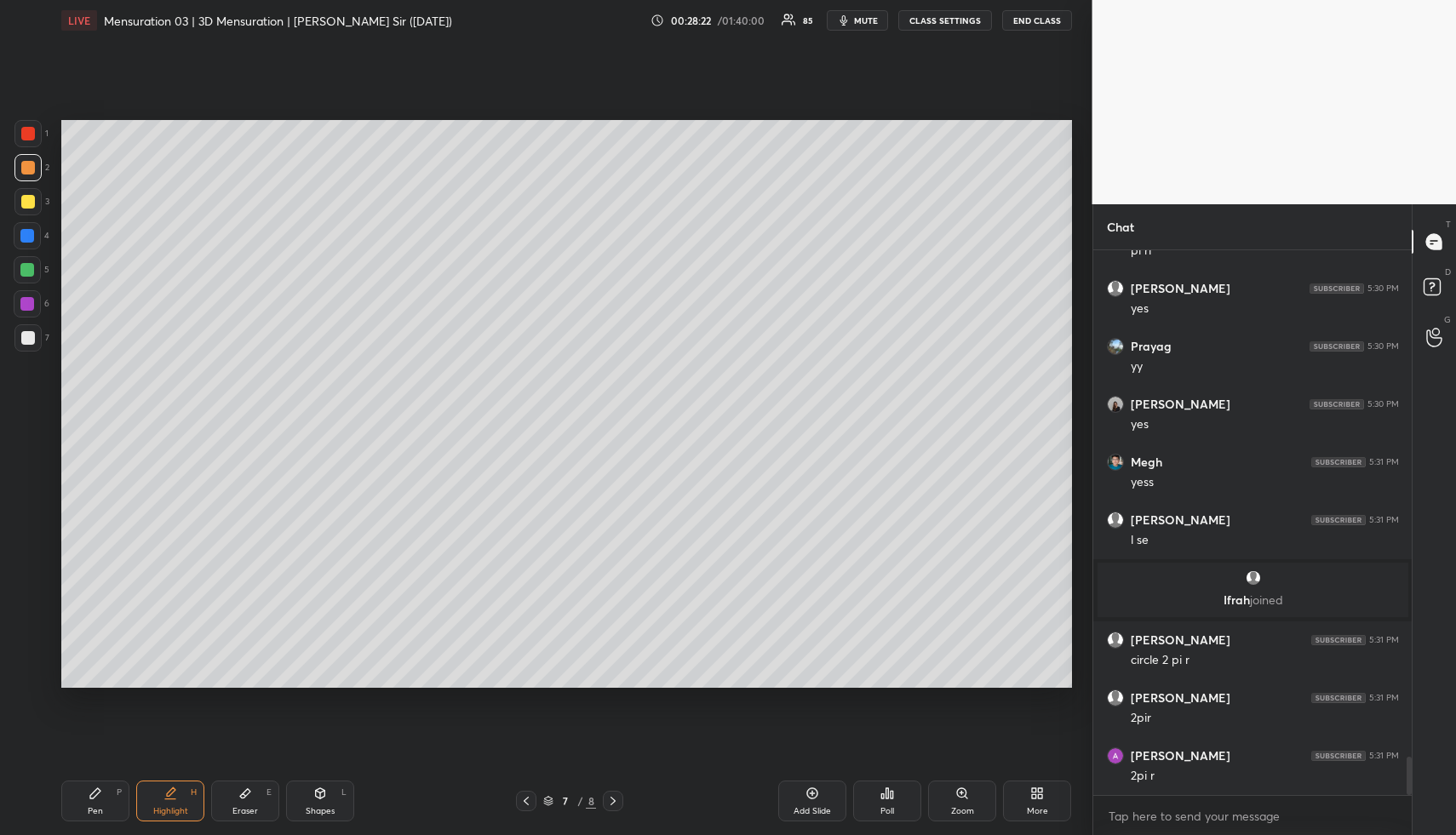
click at [112, 804] on div "Pen P" at bounding box center [96, 801] width 68 height 41
click at [106, 805] on div "Pen P" at bounding box center [96, 801] width 68 height 41
click at [26, 268] on div at bounding box center [28, 270] width 14 height 14
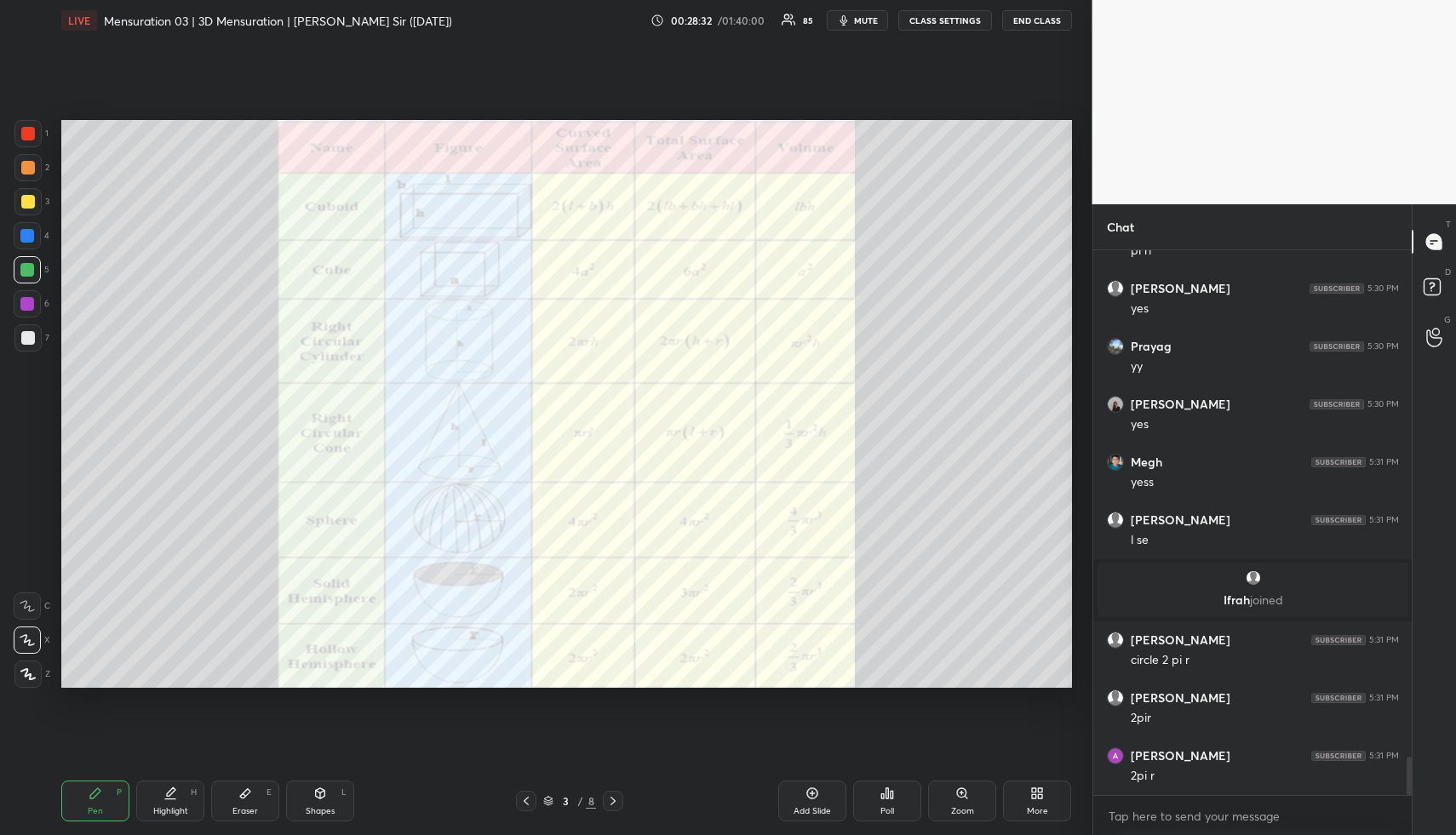
drag, startPoint x: 168, startPoint y: 810, endPoint x: 232, endPoint y: 706, distance: 122.1
click at [168, 800] on div "Highlight H" at bounding box center [170, 801] width 68 height 41
drag, startPoint x: 7, startPoint y: 304, endPoint x: 13, endPoint y: 296, distance: 10.0
click at [9, 300] on div "1 2 3 4 5 6 7 R O A L C X Z Erase all C X Z" at bounding box center [27, 404] width 55 height 568
drag, startPoint x: 21, startPoint y: 299, endPoint x: 51, endPoint y: 301, distance: 30.1
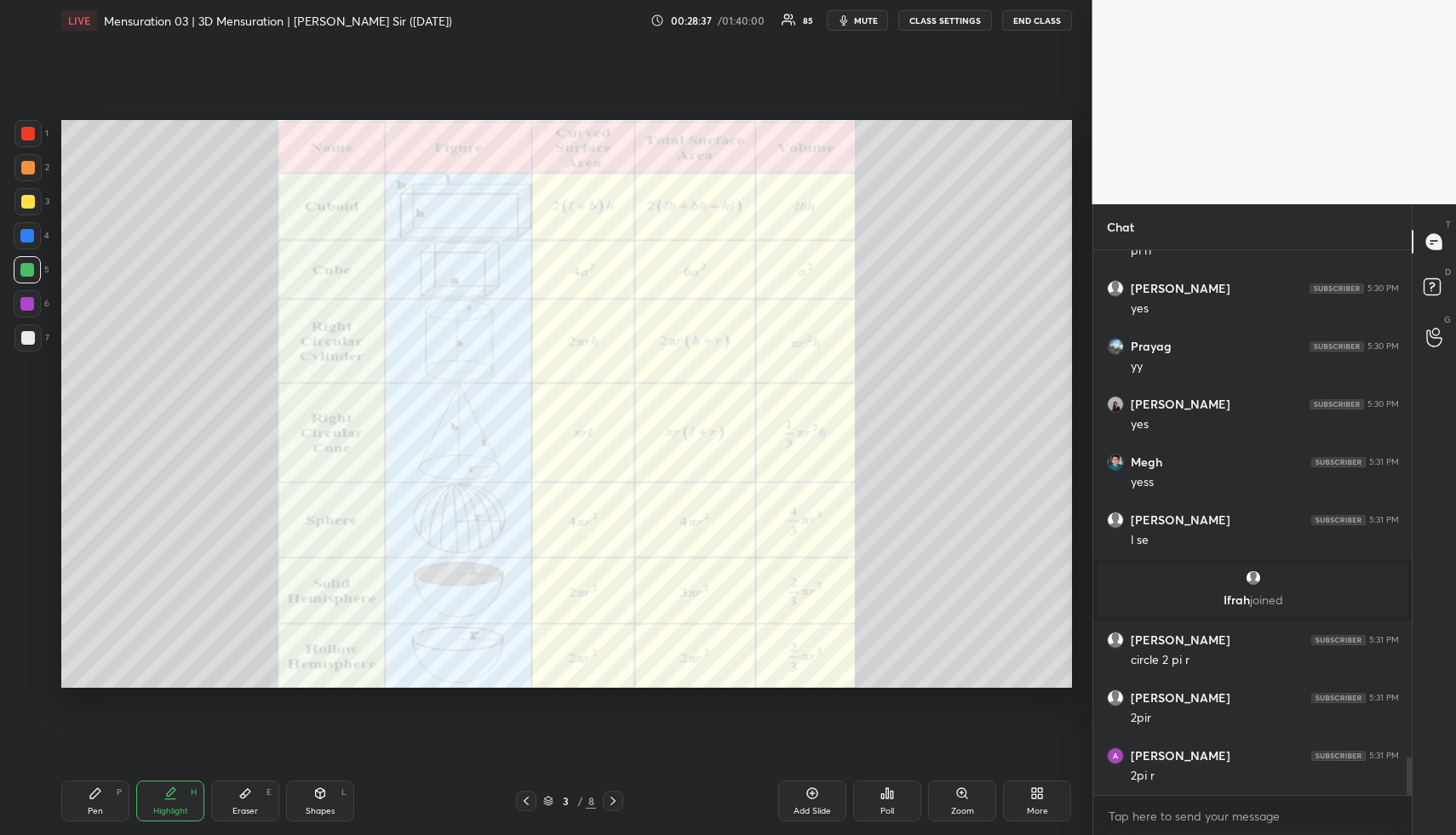
click at [23, 298] on div at bounding box center [28, 305] width 14 height 14
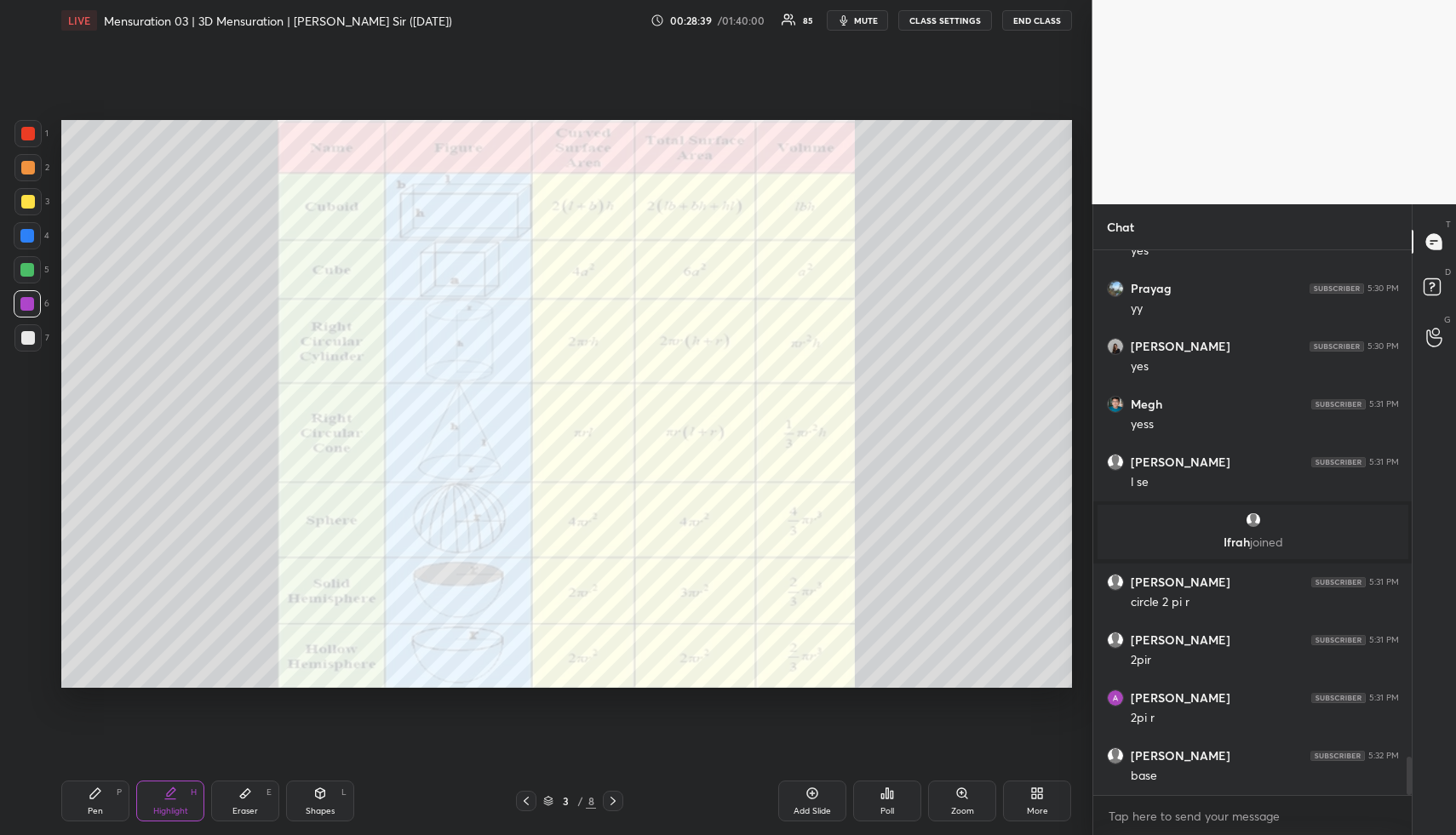
click at [612, 805] on icon at bounding box center [613, 801] width 14 height 14
click at [612, 803] on icon at bounding box center [613, 801] width 5 height 9
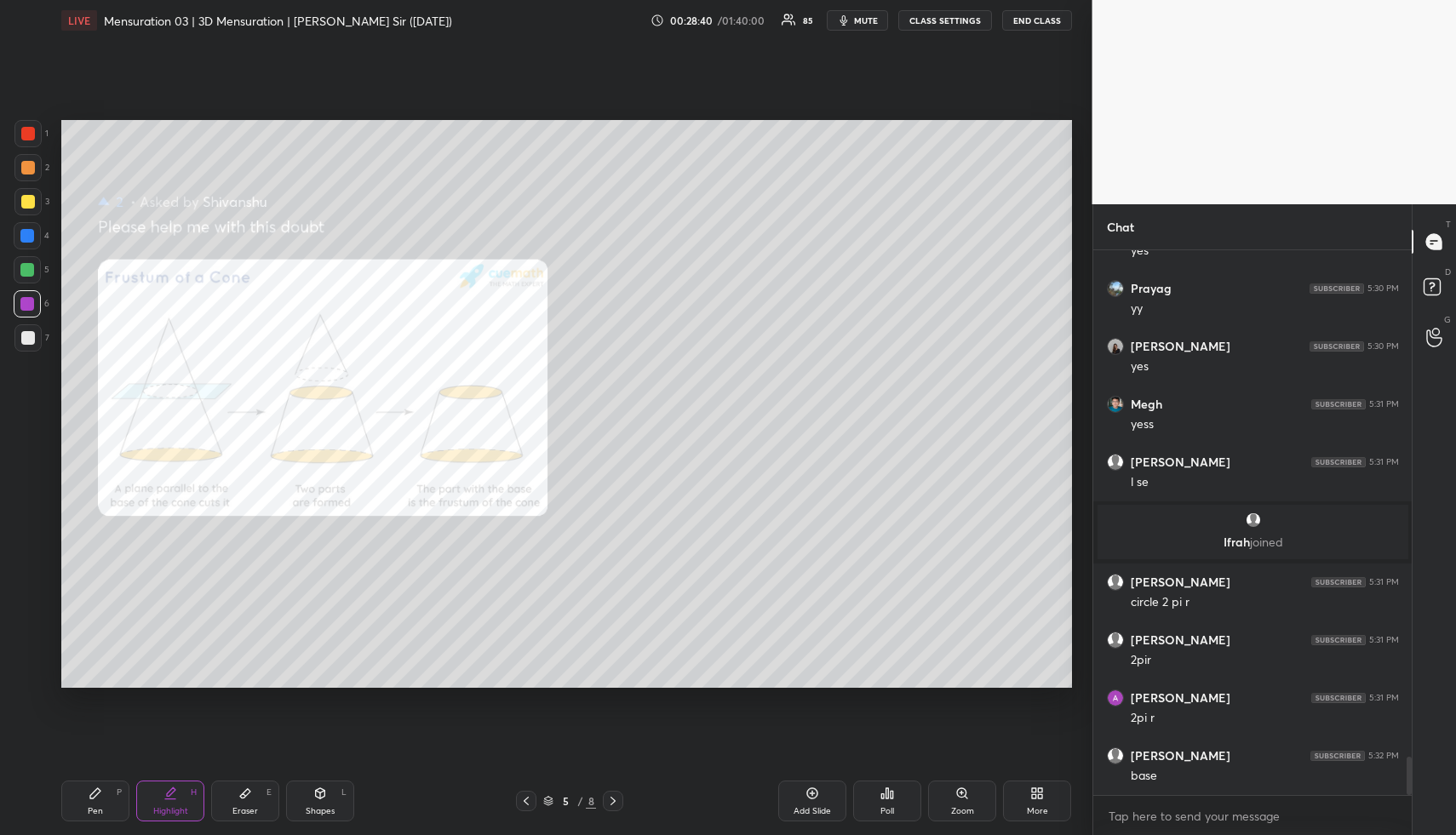
click at [618, 795] on icon at bounding box center [613, 801] width 14 height 14
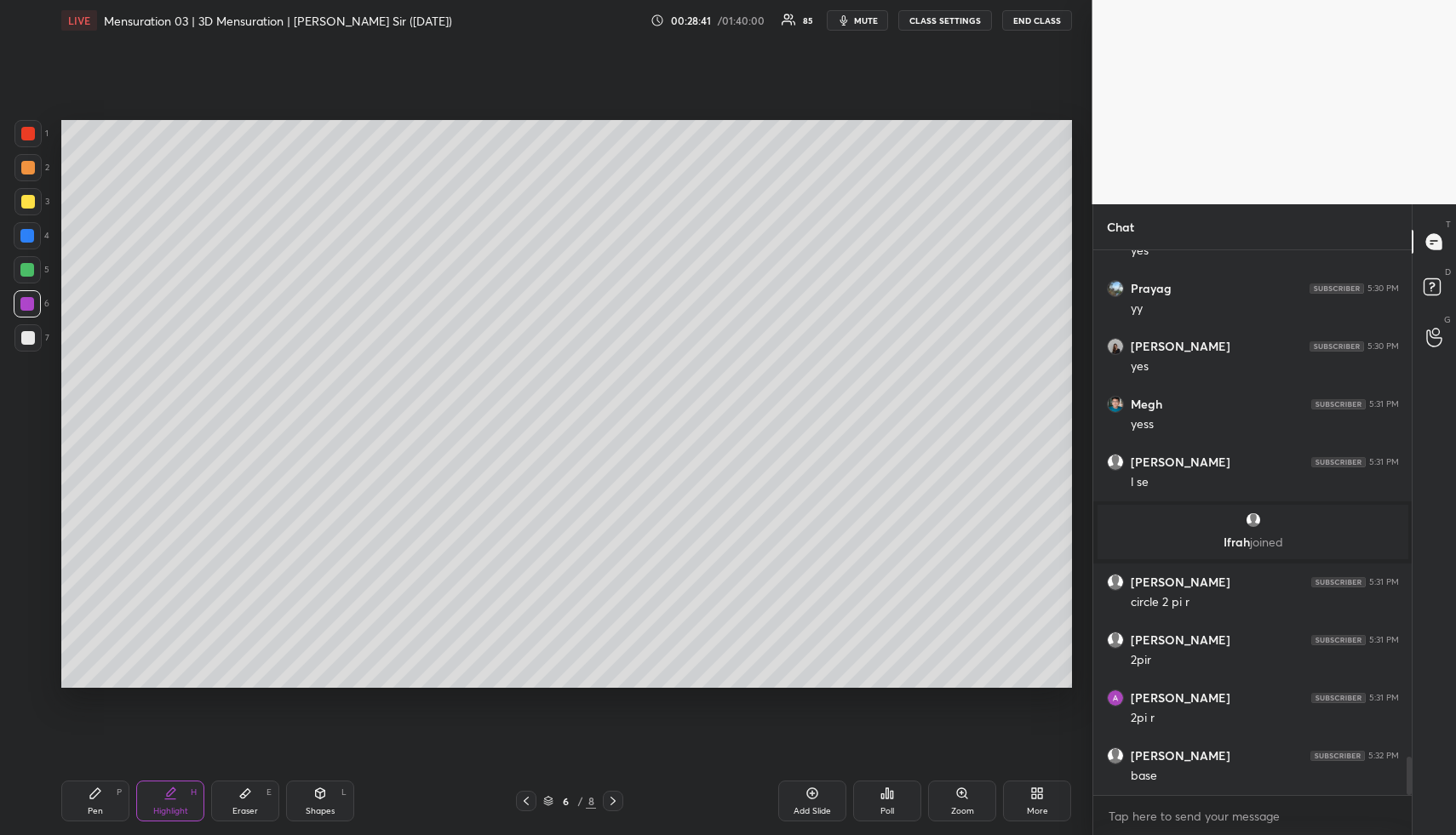
click at [619, 799] on icon at bounding box center [613, 801] width 14 height 14
click at [96, 816] on div "Pen P" at bounding box center [96, 801] width 68 height 41
click at [27, 168] on div at bounding box center [28, 168] width 14 height 14
drag, startPoint x: 168, startPoint y: 800, endPoint x: 180, endPoint y: 799, distance: 12.0
click at [166, 801] on div "Highlight H" at bounding box center [170, 801] width 68 height 41
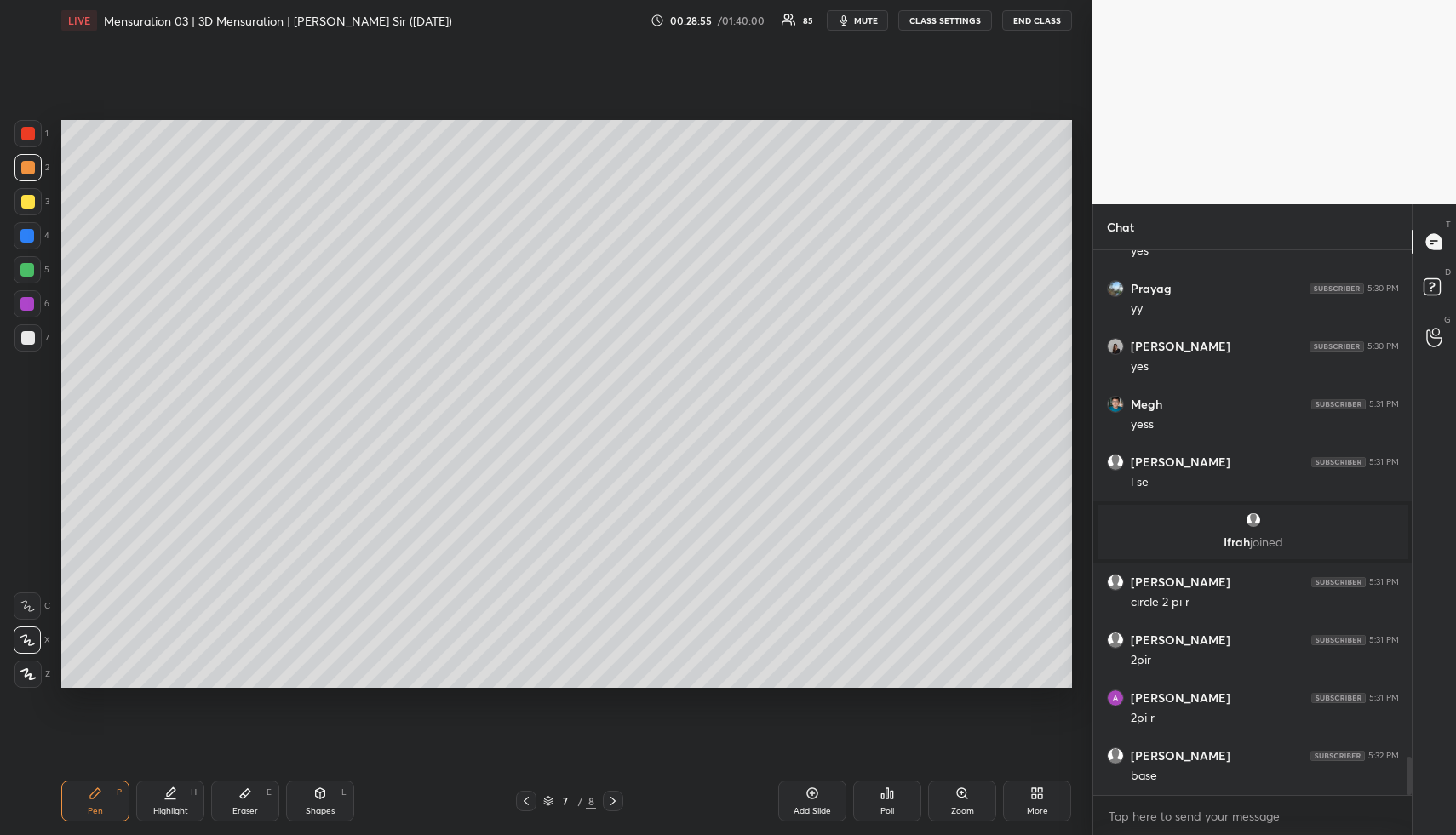
click at [182, 798] on div "Highlight H" at bounding box center [170, 801] width 68 height 41
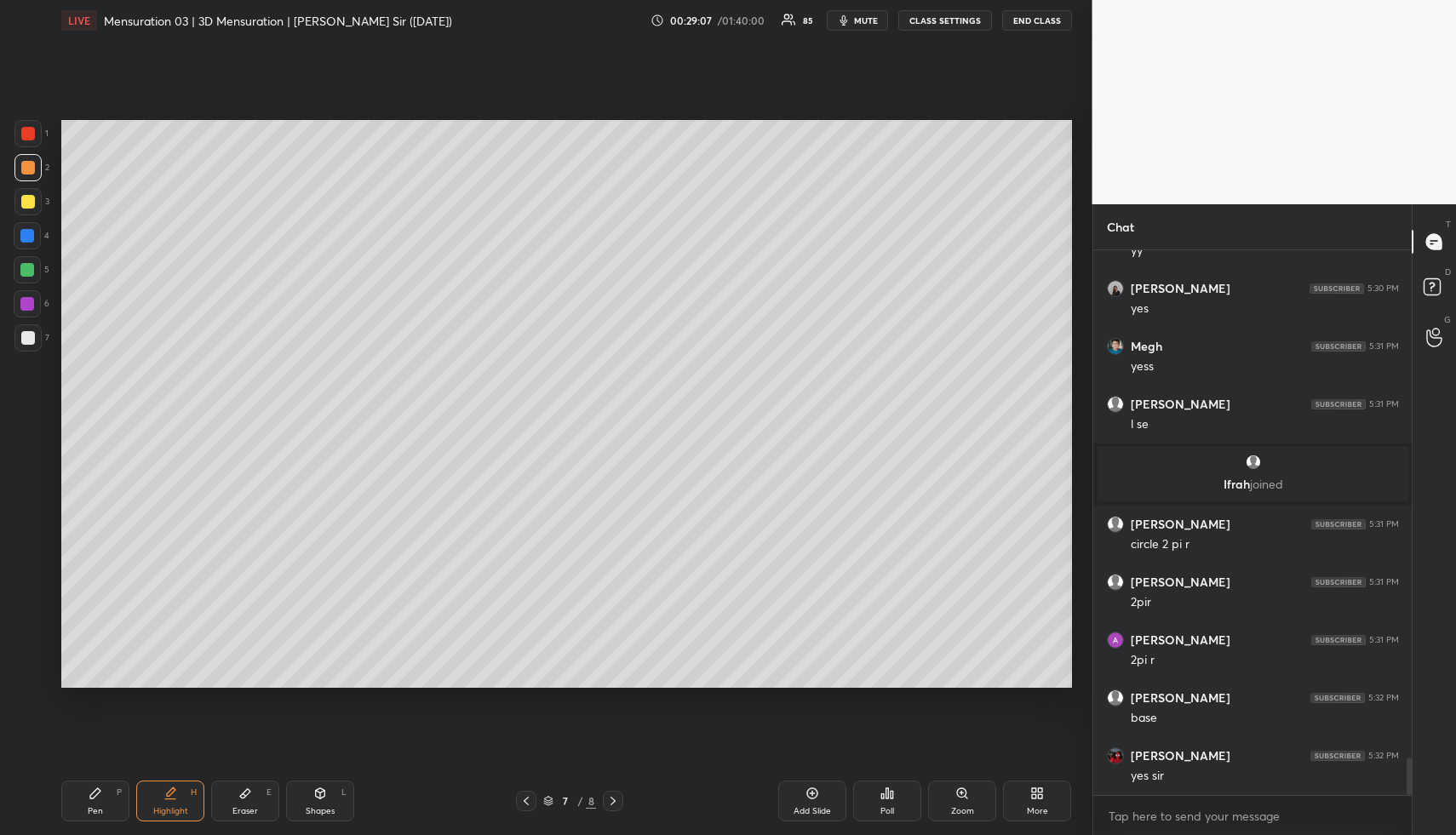
drag, startPoint x: 113, startPoint y: 809, endPoint x: 110, endPoint y: 800, distance: 9.5
click at [110, 807] on div "Pen P" at bounding box center [96, 801] width 68 height 41
click at [27, 194] on div at bounding box center [28, 201] width 27 height 27
click at [29, 199] on div at bounding box center [28, 202] width 14 height 14
click at [169, 790] on icon at bounding box center [170, 794] width 14 height 14
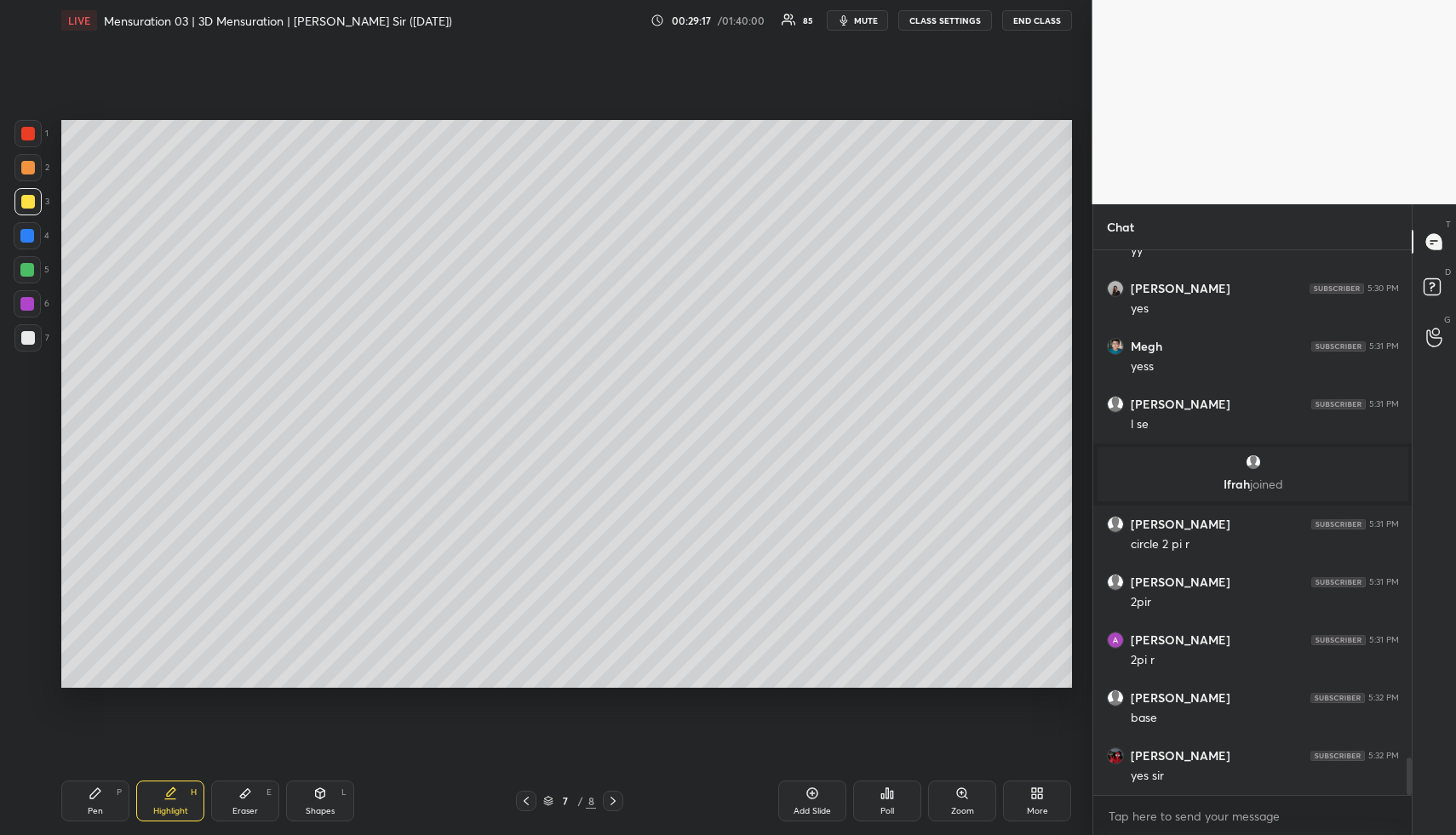
click at [96, 787] on icon at bounding box center [96, 794] width 14 height 14
click at [101, 791] on icon at bounding box center [96, 794] width 14 height 14
click at [23, 328] on div at bounding box center [28, 337] width 27 height 27
click at [27, 331] on div at bounding box center [28, 337] width 27 height 27
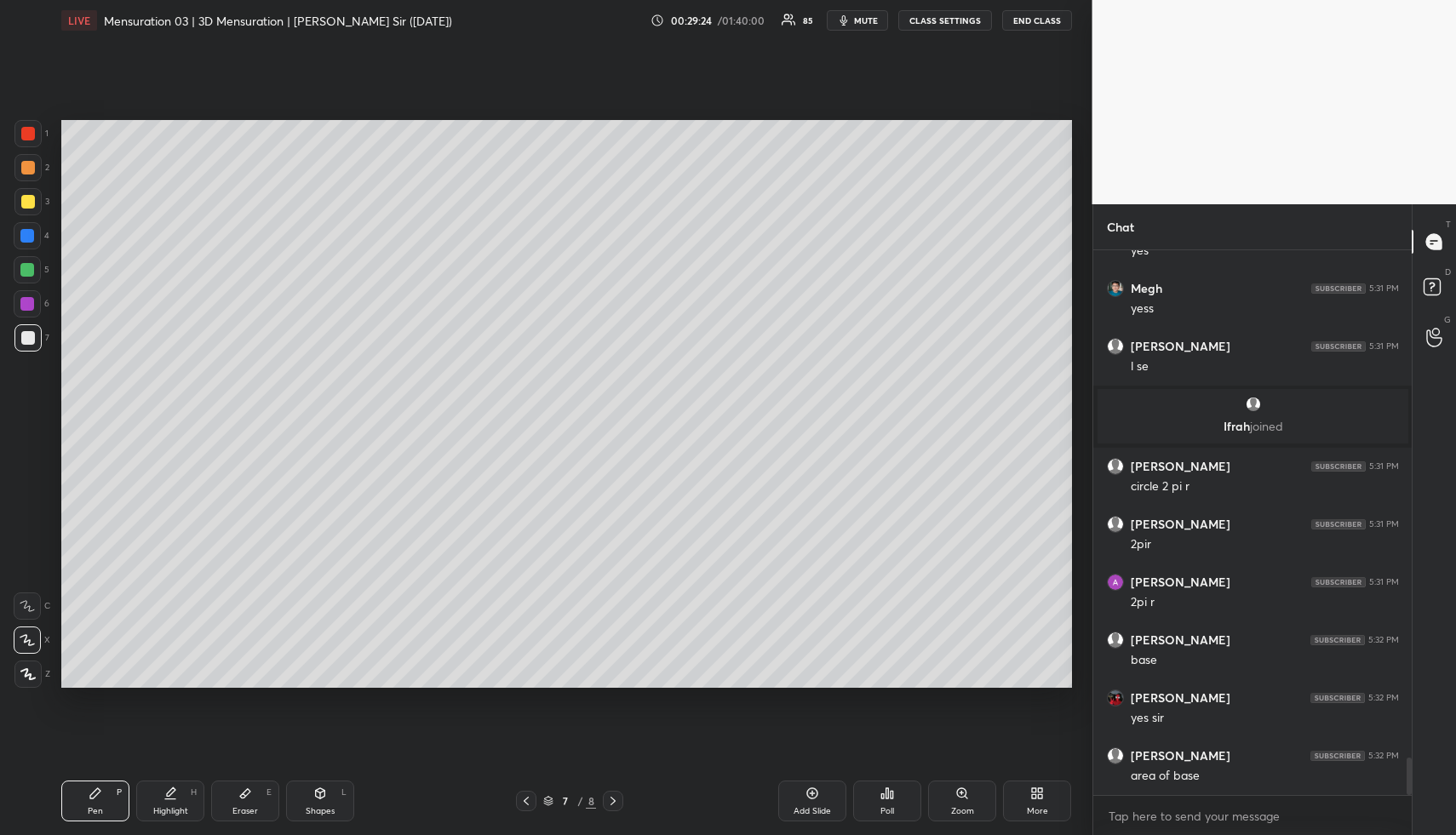
drag, startPoint x: 114, startPoint y: 823, endPoint x: 115, endPoint y: 787, distance: 36.0
click at [112, 821] on div "Pen P Highlight H Eraser E Shapes L 7 / 8 Add Slide Poll Zoom More" at bounding box center [567, 801] width 1011 height 68
click at [23, 269] on div at bounding box center [28, 270] width 14 height 14
drag, startPoint x: 24, startPoint y: 164, endPoint x: 50, endPoint y: 181, distance: 31.1
click at [23, 167] on div at bounding box center [28, 168] width 14 height 14
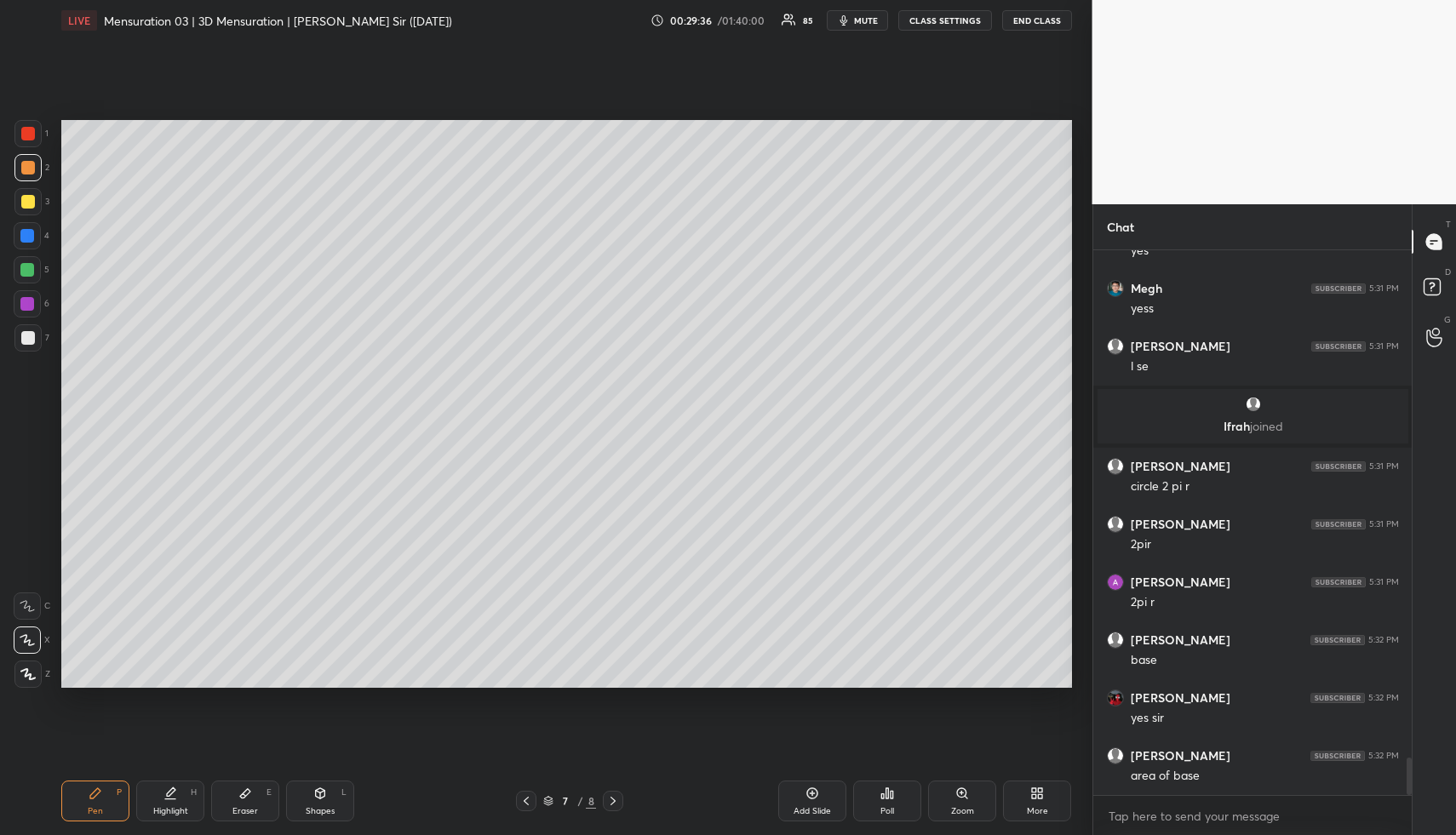
scroll to position [7428, 0]
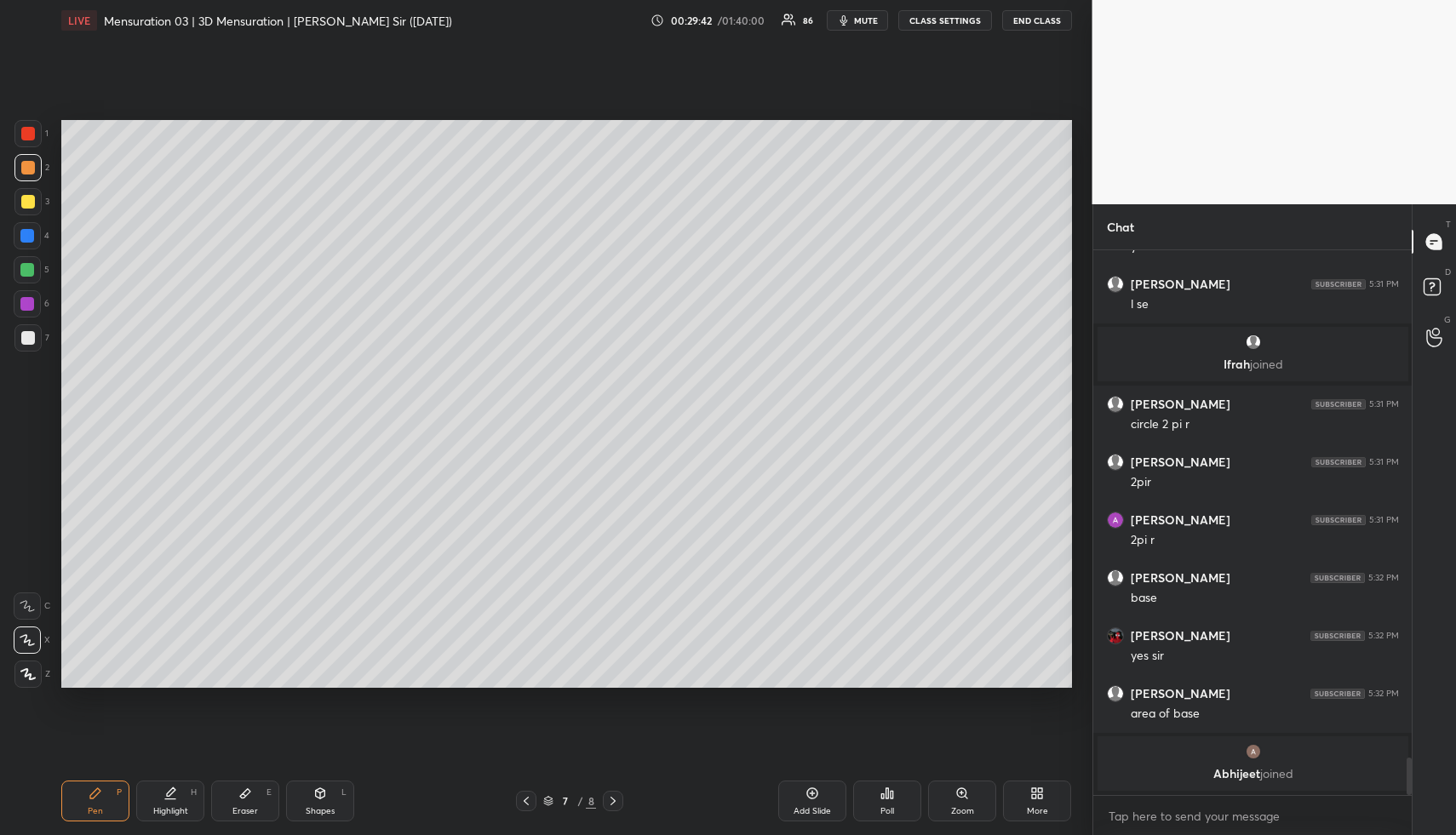
click at [324, 798] on icon at bounding box center [320, 794] width 14 height 14
click at [30, 339] on div at bounding box center [28, 338] width 14 height 14
click at [35, 338] on div at bounding box center [28, 337] width 27 height 27
click at [1072, 550] on div "Setting up your live class Poll for secs No correct answer Start poll" at bounding box center [566, 404] width 1024 height 727
click at [170, 808] on div "Highlight" at bounding box center [170, 811] width 35 height 9
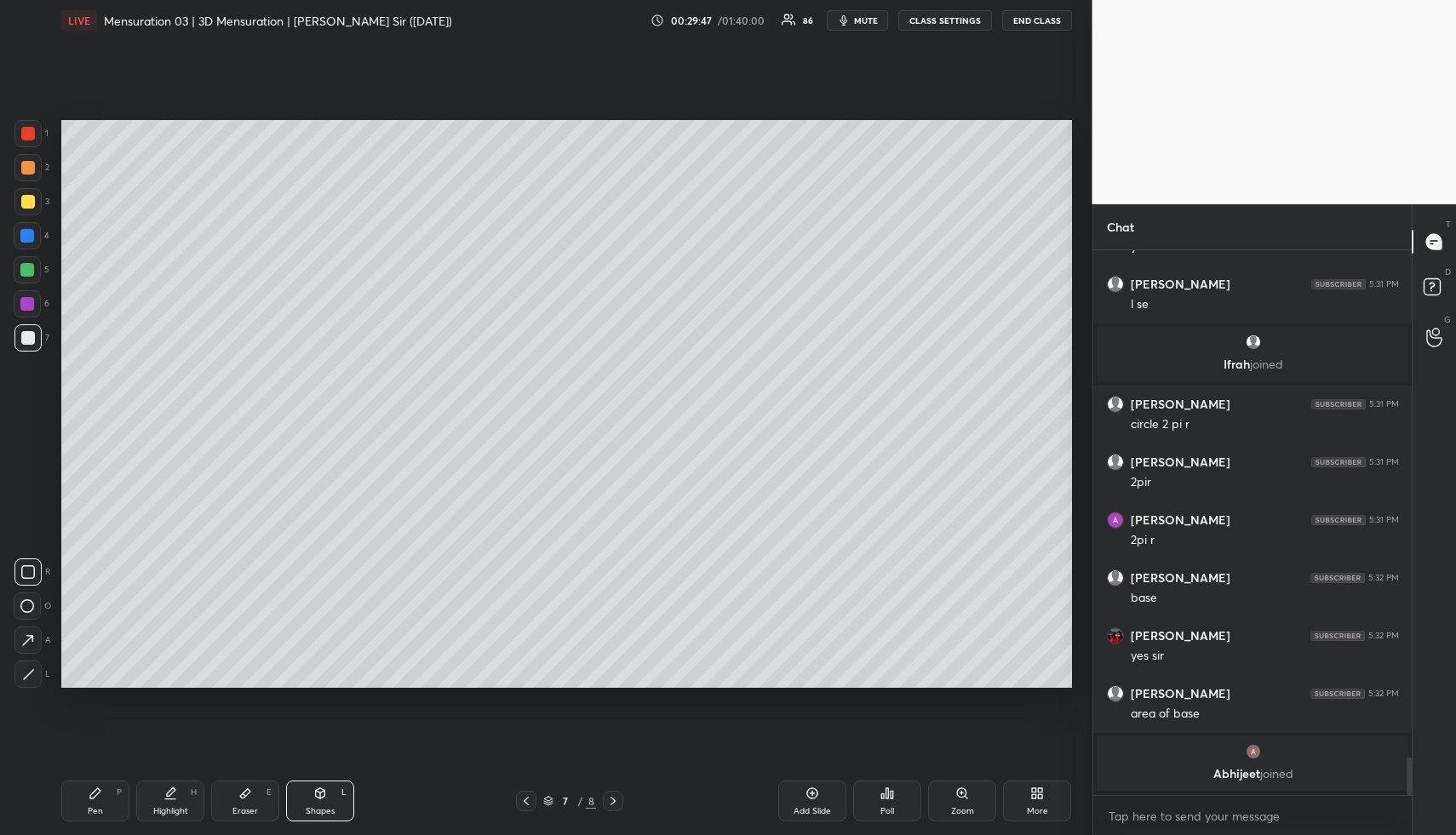
click at [180, 801] on div "Highlight H" at bounding box center [170, 801] width 68 height 41
drag, startPoint x: 98, startPoint y: 811, endPoint x: 97, endPoint y: 785, distance: 26.0
click at [97, 804] on div "Pen P" at bounding box center [96, 801] width 68 height 41
drag, startPoint x: 32, startPoint y: 265, endPoint x: 59, endPoint y: 246, distance: 33.0
click at [29, 265] on div at bounding box center [27, 270] width 27 height 27
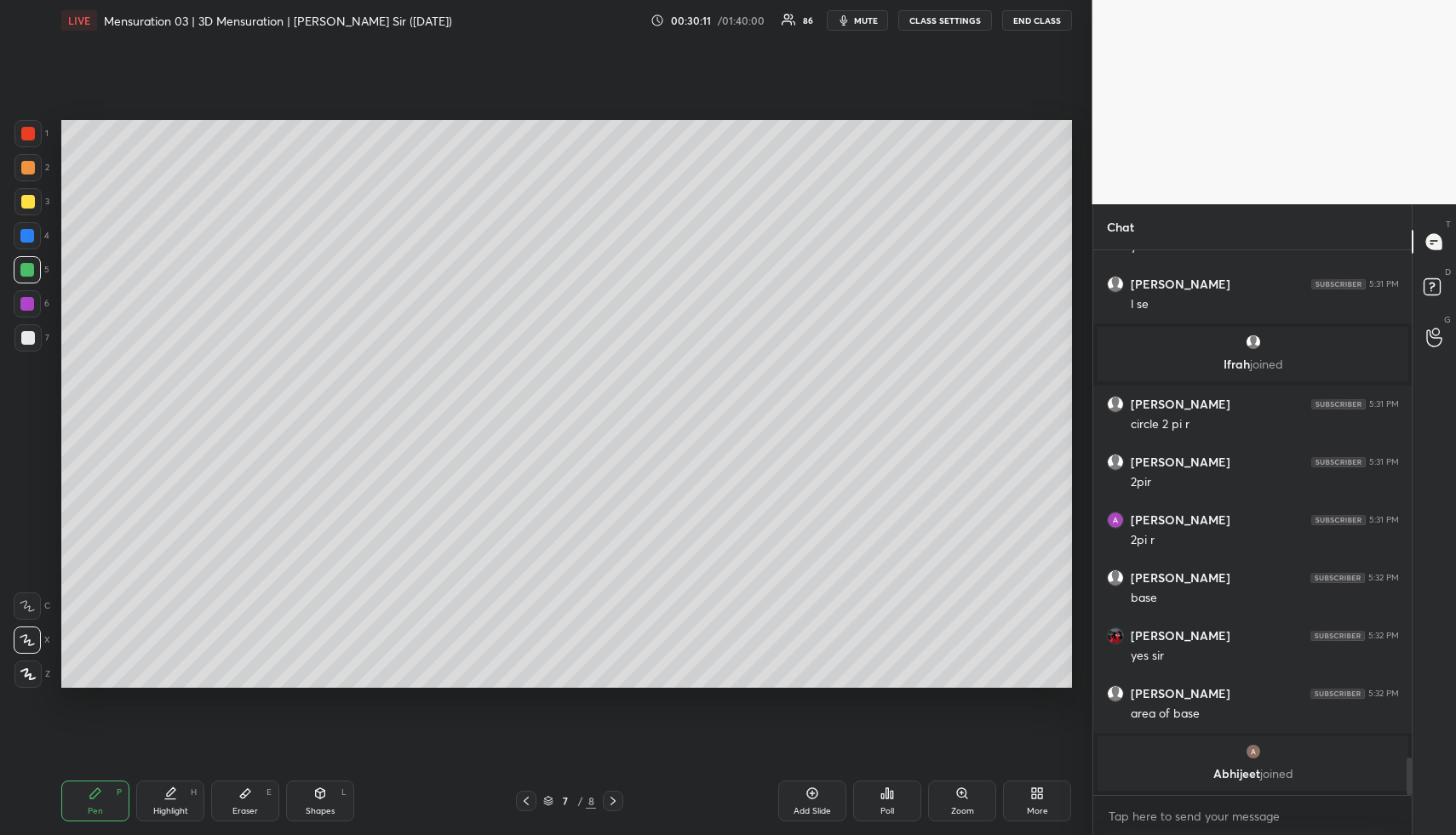
drag, startPoint x: 150, startPoint y: 812, endPoint x: 162, endPoint y: 800, distance: 17.0
click at [148, 810] on div "Highlight H" at bounding box center [170, 801] width 68 height 41
drag, startPoint x: 162, startPoint y: 800, endPoint x: 192, endPoint y: 711, distance: 93.9
click at [162, 798] on div "Highlight H" at bounding box center [170, 801] width 68 height 41
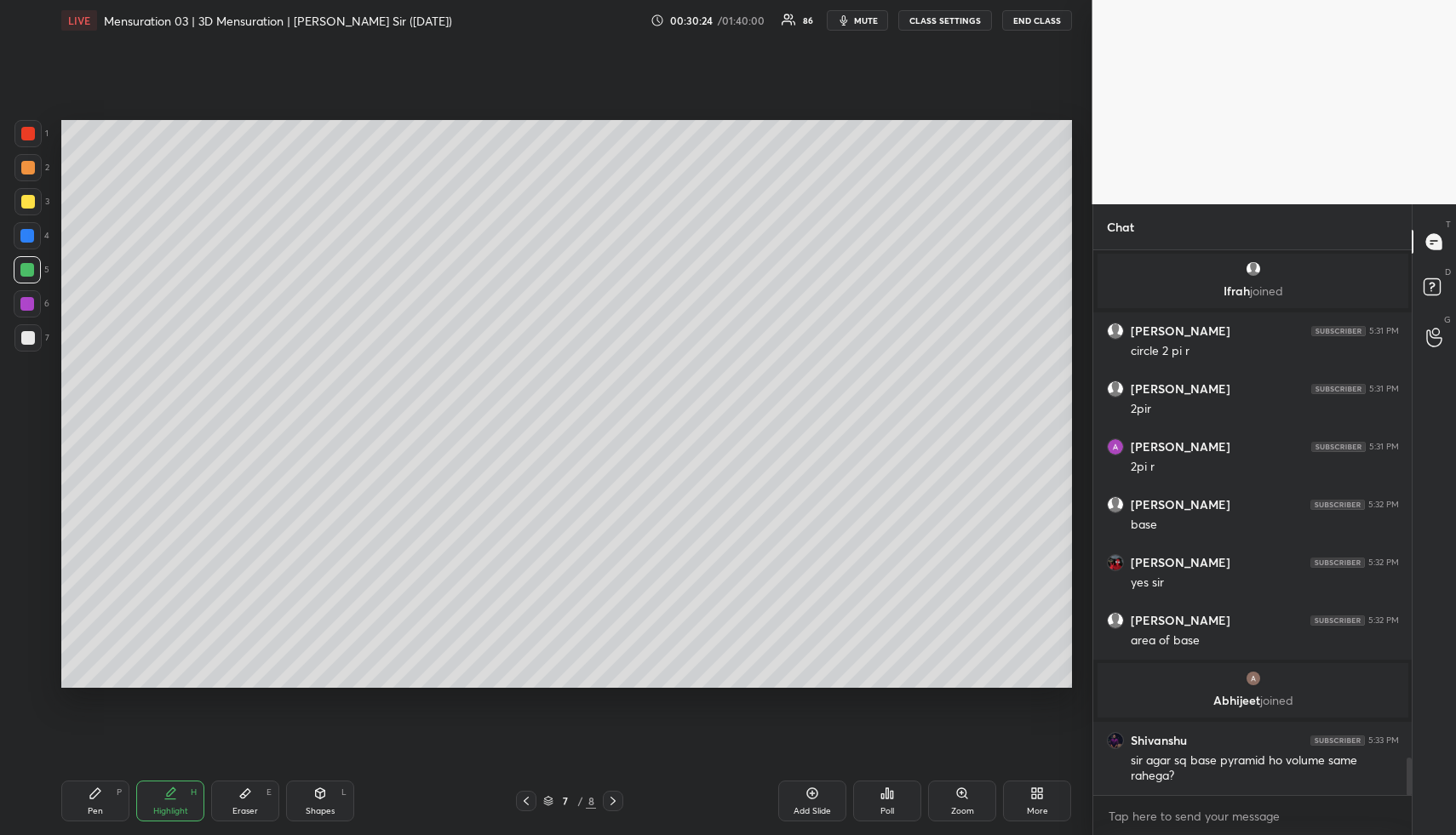
drag, startPoint x: 807, startPoint y: 810, endPoint x: 735, endPoint y: 806, distance: 72.1
click at [804, 809] on div "Add Slide" at bounding box center [813, 811] width 38 height 9
click at [313, 797] on icon at bounding box center [320, 794] width 14 height 14
click at [28, 235] on div at bounding box center [28, 236] width 14 height 14
click at [33, 679] on icon at bounding box center [28, 675] width 13 height 13
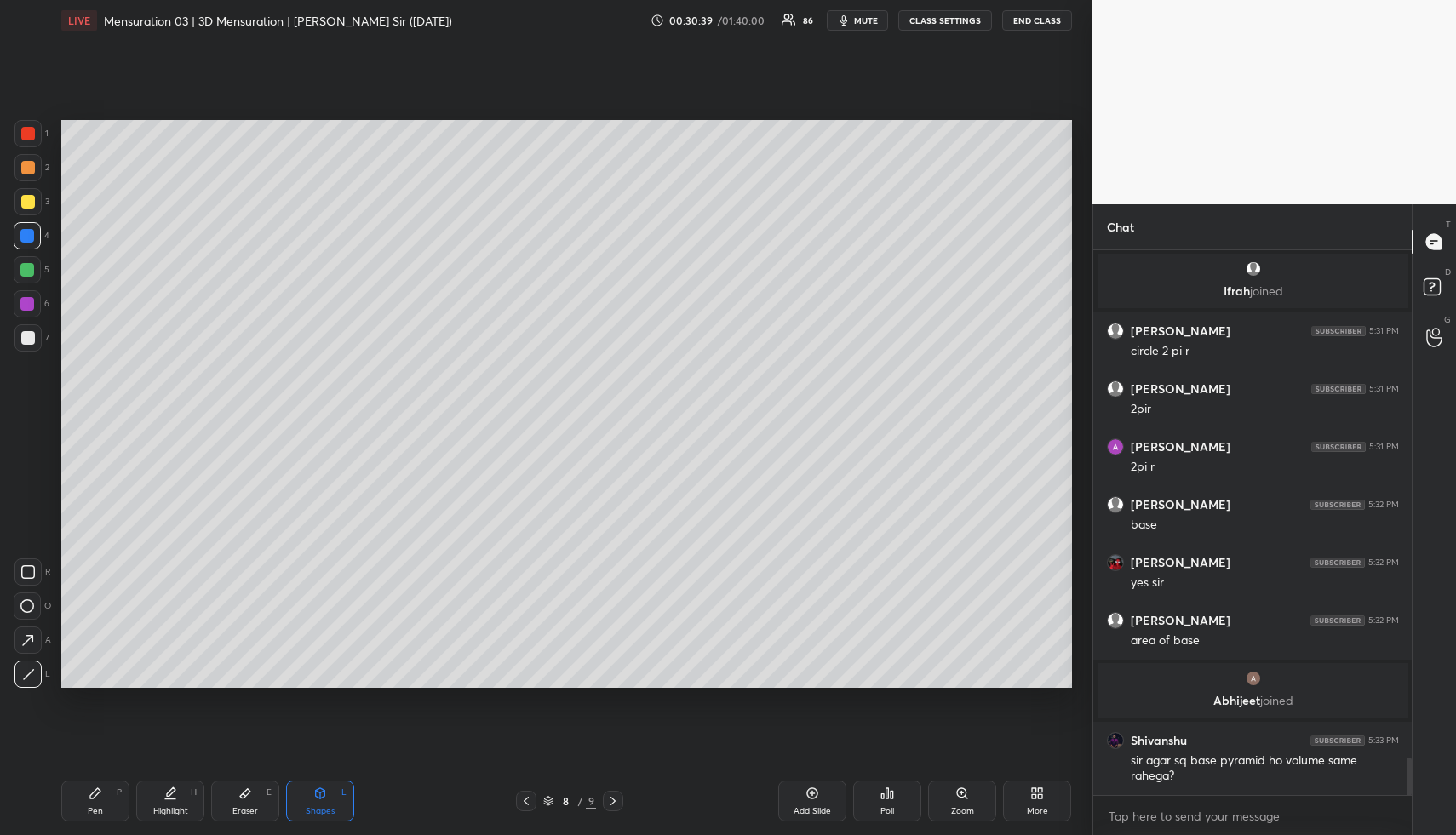
click at [32, 200] on div at bounding box center [28, 202] width 14 height 14
drag, startPoint x: 31, startPoint y: 334, endPoint x: 48, endPoint y: 321, distance: 21.4
click at [36, 329] on div at bounding box center [28, 337] width 27 height 27
click at [169, 794] on icon at bounding box center [170, 794] width 14 height 14
click at [83, 813] on div "Pen P" at bounding box center [96, 801] width 68 height 41
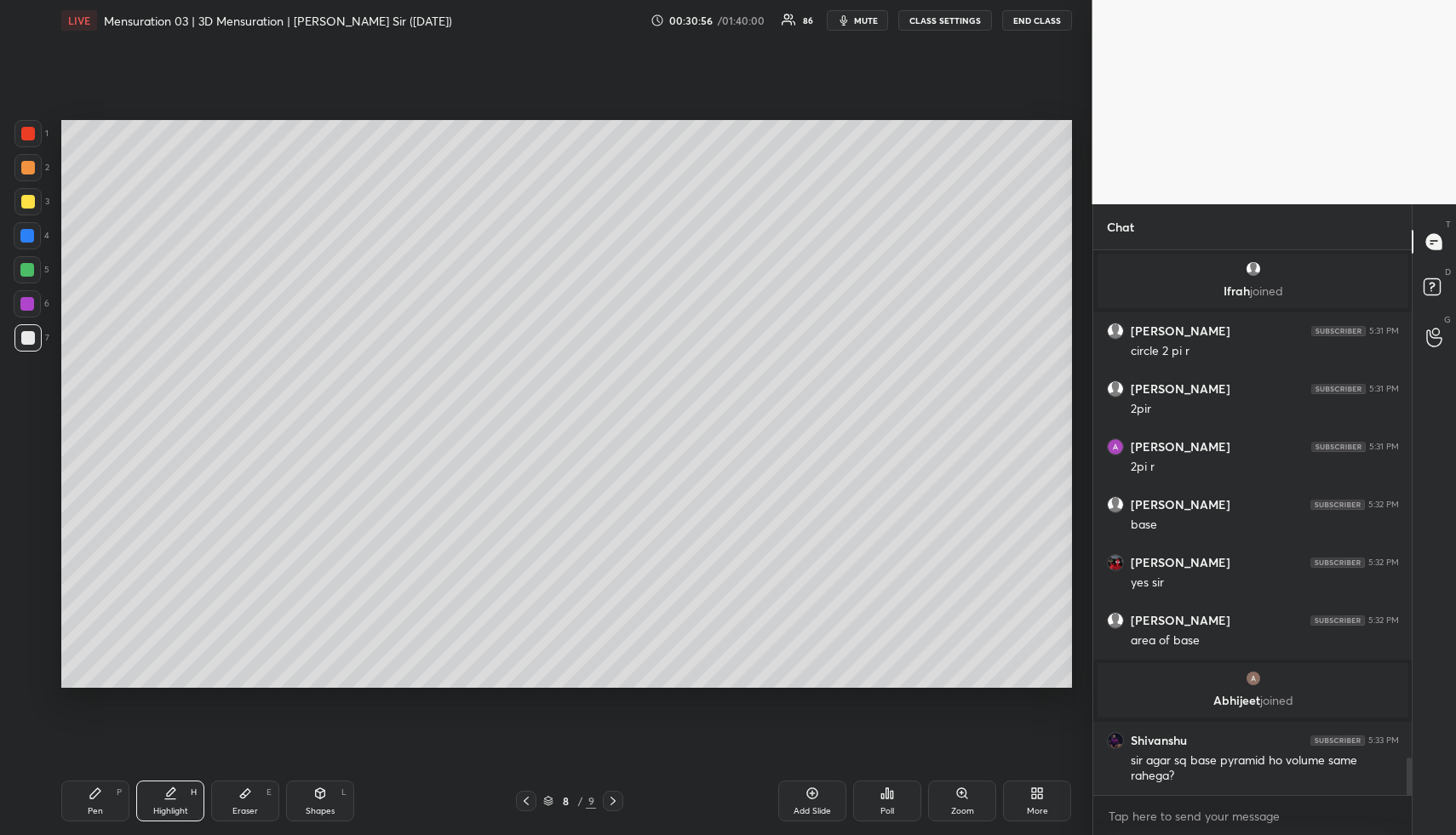
click at [85, 808] on div "Pen P" at bounding box center [96, 801] width 68 height 41
click at [33, 263] on div at bounding box center [27, 270] width 27 height 27
drag, startPoint x: 182, startPoint y: 802, endPoint x: 187, endPoint y: 781, distance: 21.6
click at [183, 796] on div "Highlight H" at bounding box center [170, 801] width 68 height 41
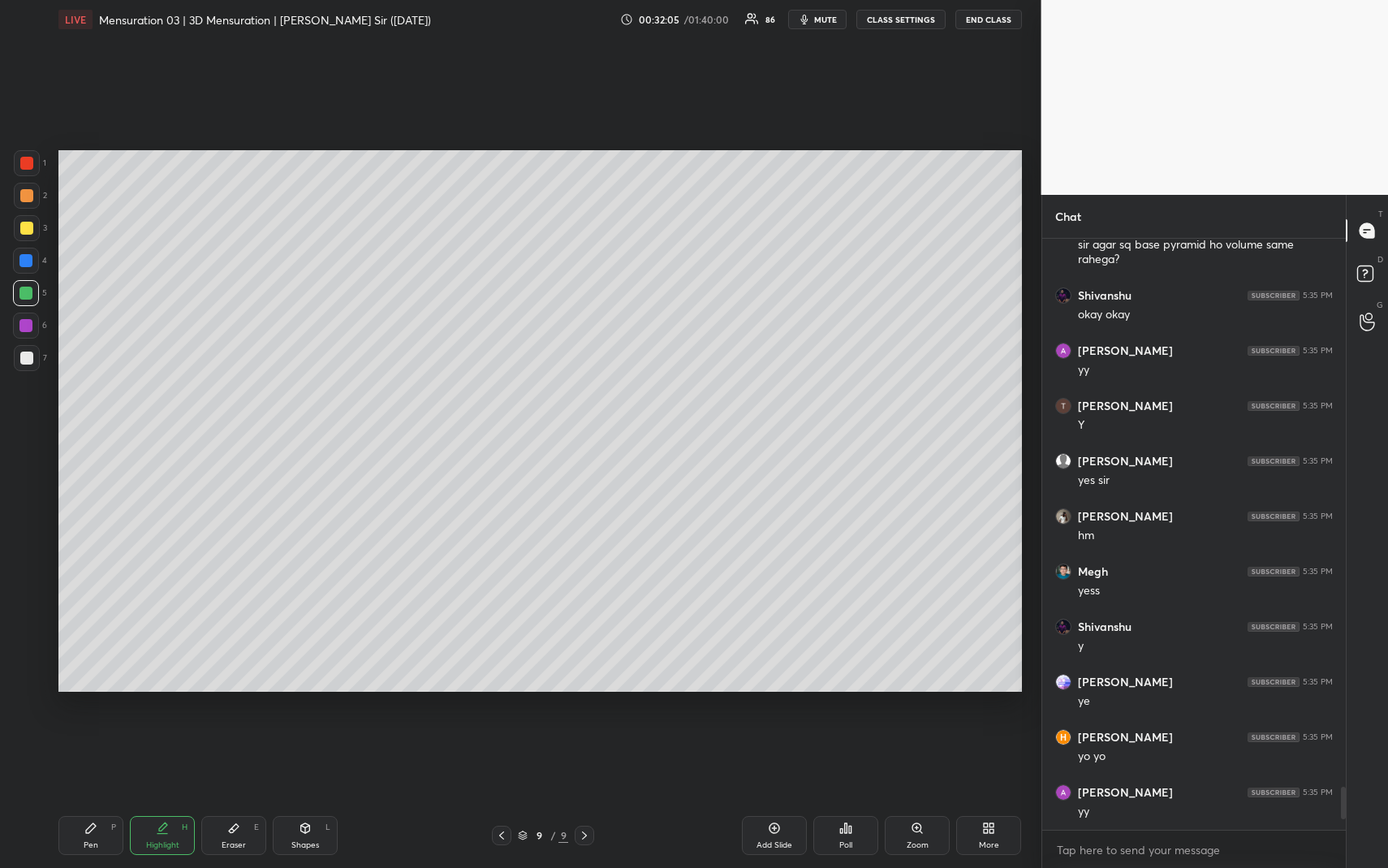
scroll to position [585, 299]
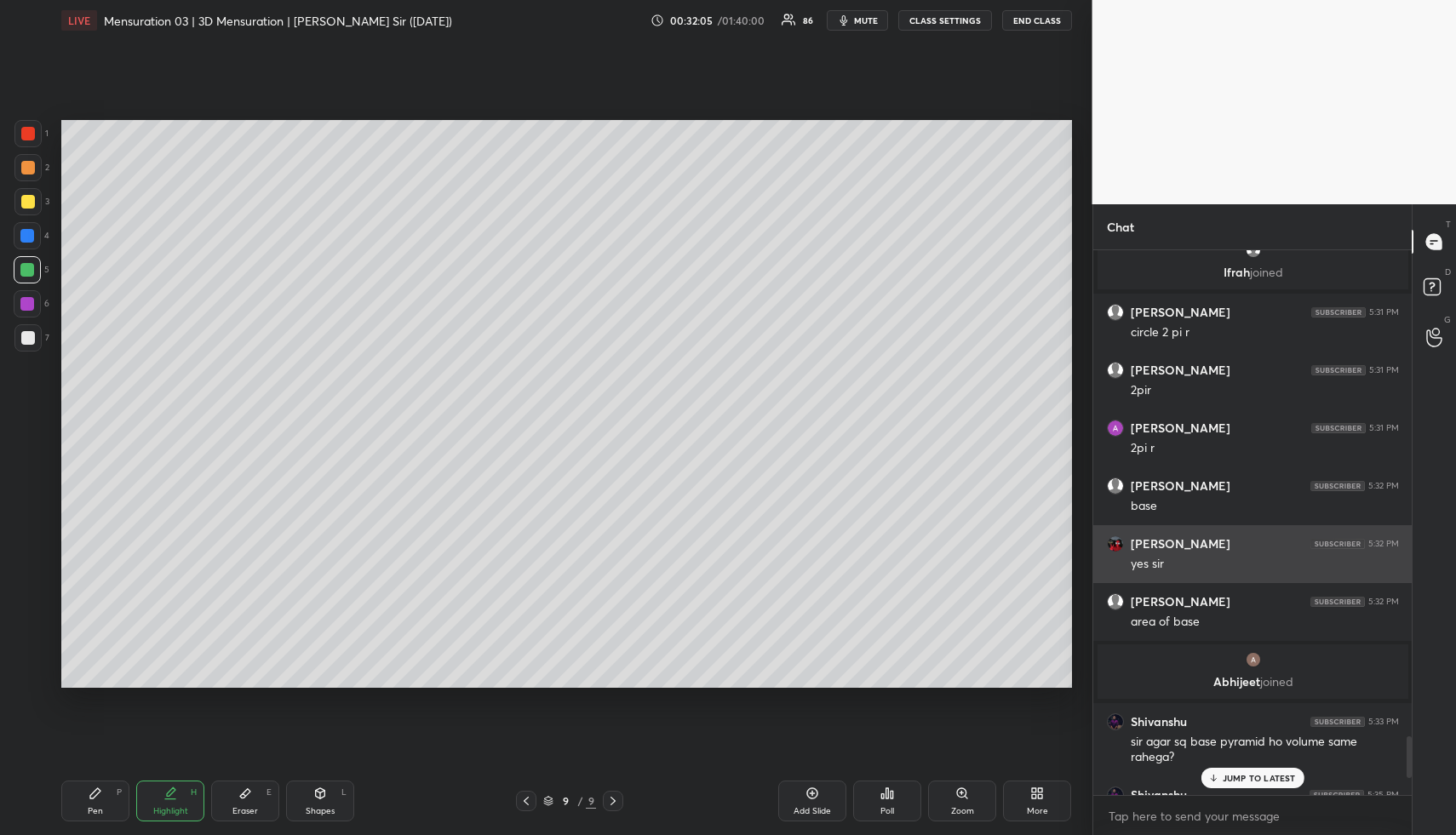
type textarea "x"
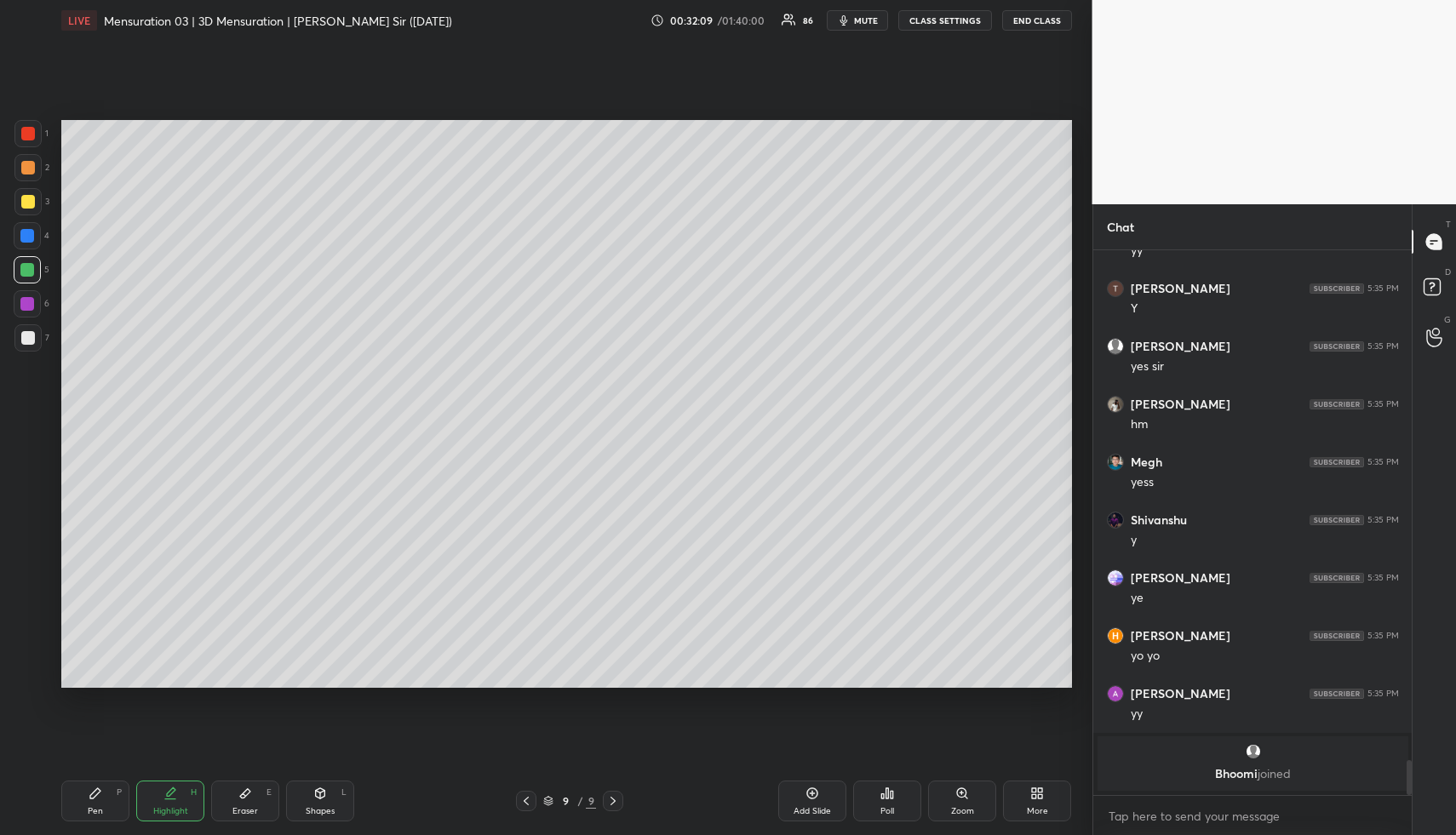
click at [1055, 790] on div "More" at bounding box center [1037, 801] width 68 height 41
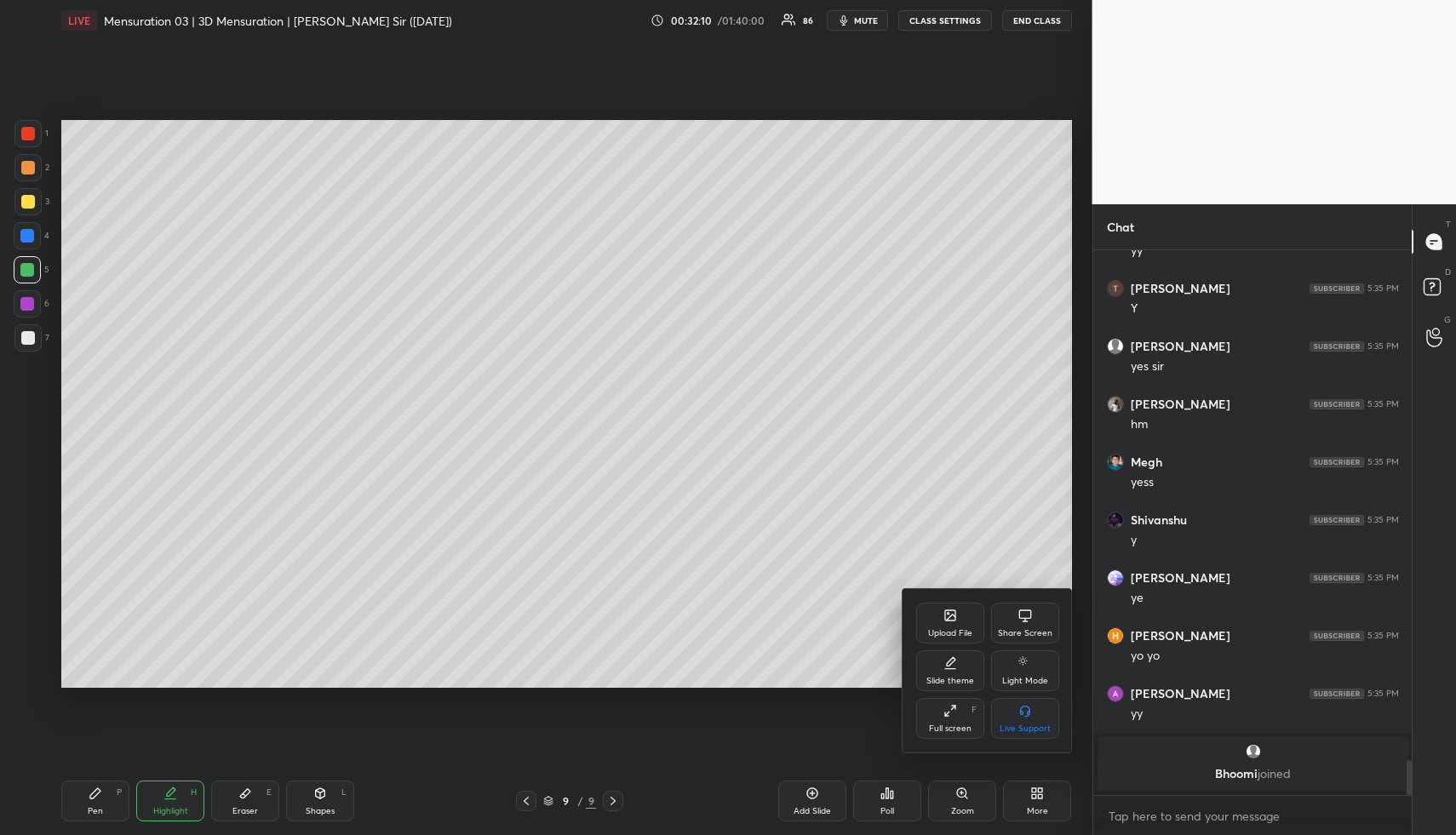
click at [940, 624] on div "Upload File" at bounding box center [950, 623] width 68 height 41
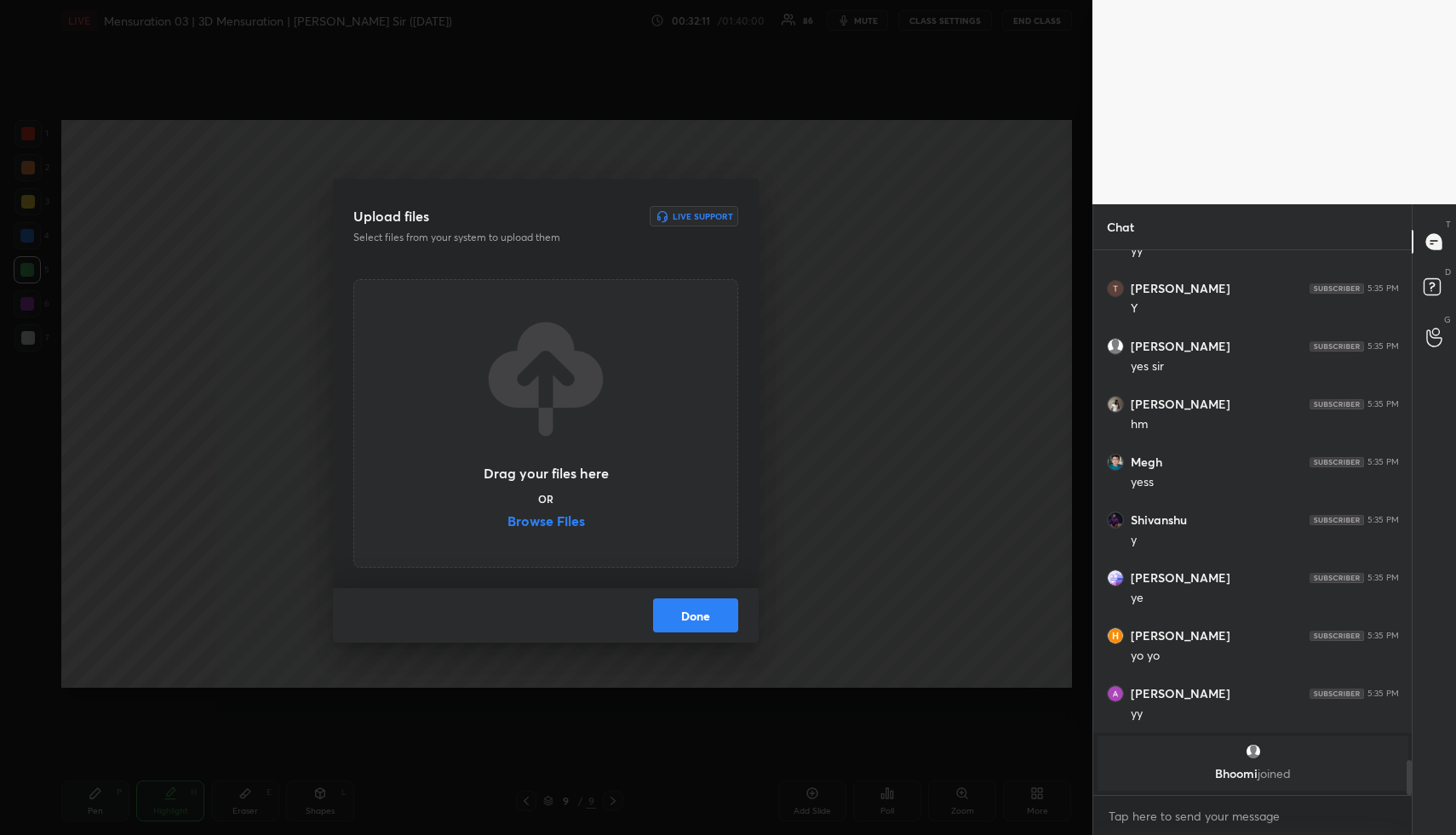
click at [533, 520] on label "Browse Files" at bounding box center [546, 523] width 78 height 18
click at [508, 520] on input "Browse Files" at bounding box center [508, 523] width 0 height 18
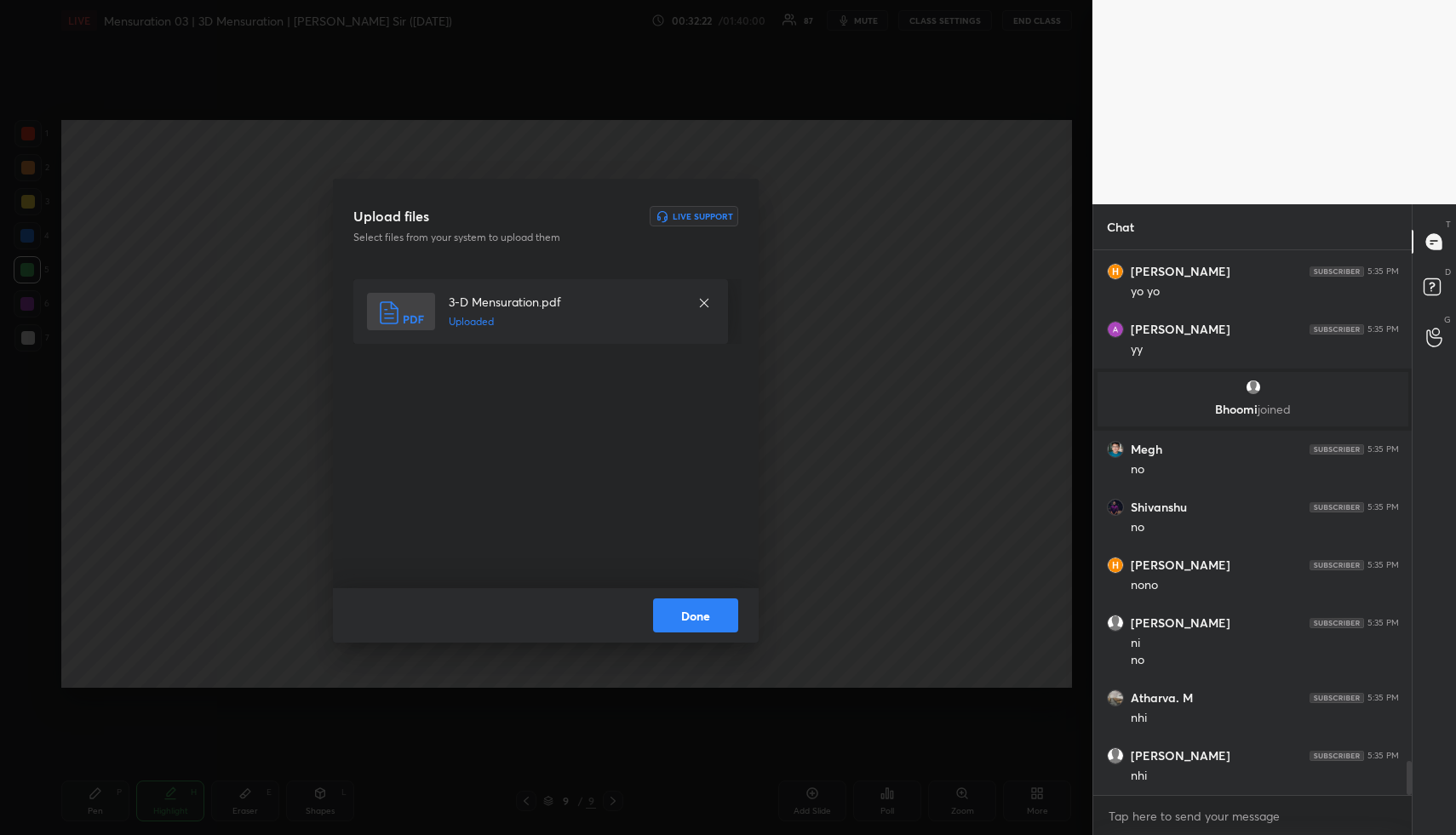
click at [710, 615] on button "Done" at bounding box center [696, 616] width 86 height 34
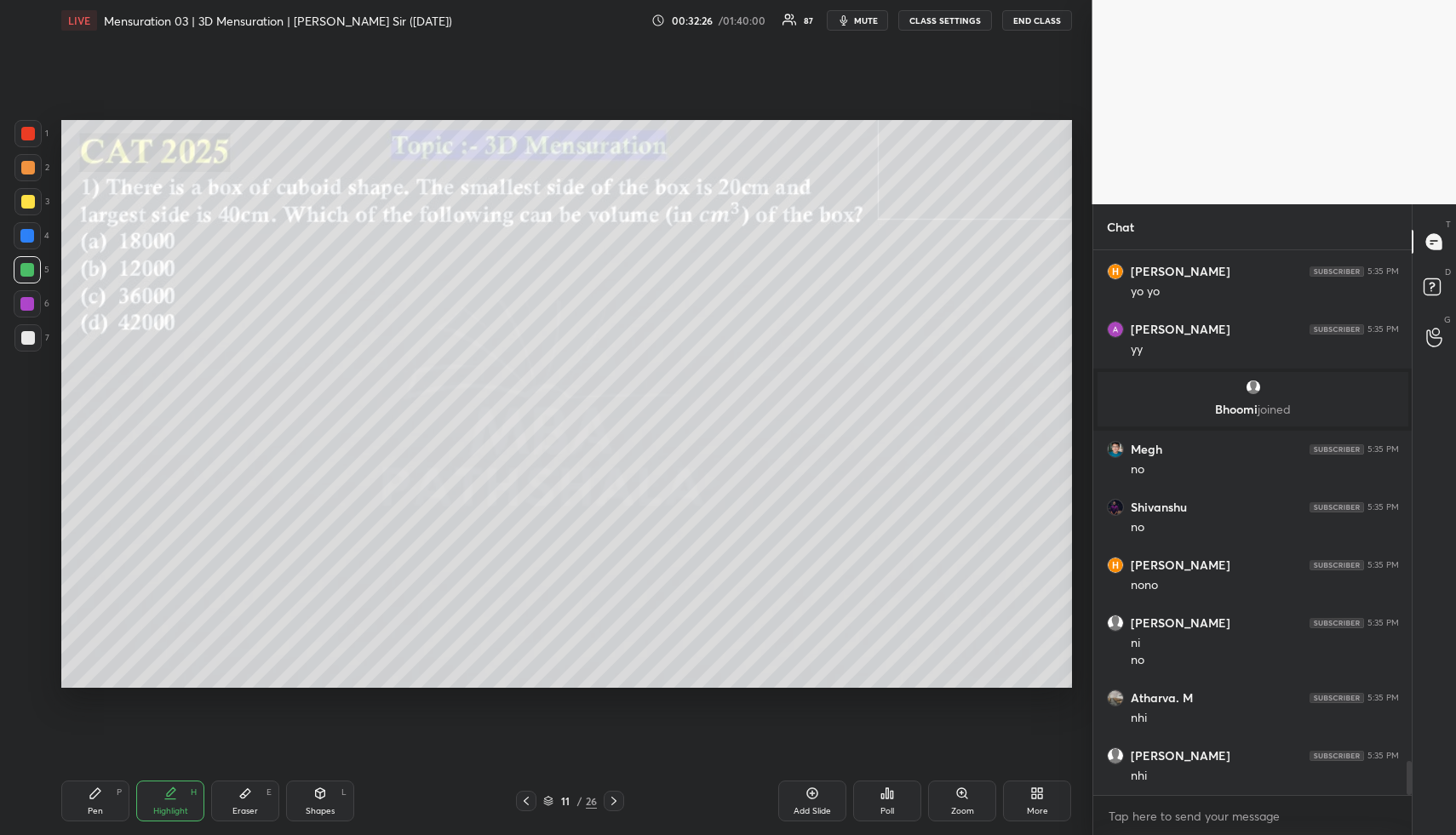
click at [330, 792] on div "Shapes L" at bounding box center [320, 801] width 68 height 41
drag, startPoint x: 332, startPoint y: 795, endPoint x: 294, endPoint y: 700, distance: 102.3
click at [328, 794] on div "Shapes L" at bounding box center [320, 801] width 68 height 41
click at [25, 160] on div at bounding box center [28, 167] width 27 height 27
drag, startPoint x: 28, startPoint y: 162, endPoint x: 58, endPoint y: 156, distance: 30.6
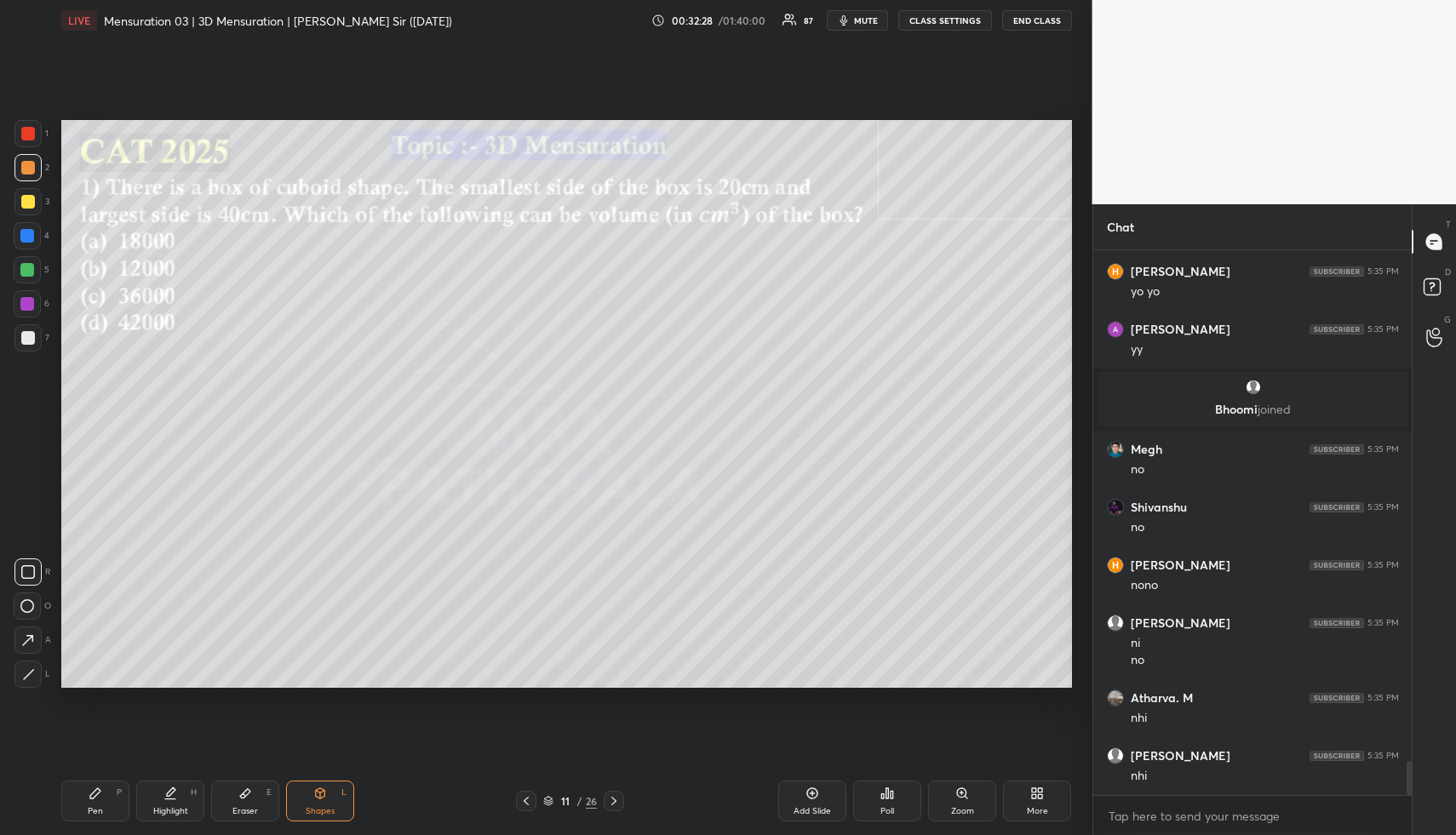
click at [28, 162] on div at bounding box center [28, 168] width 14 height 14
click at [890, 812] on div "Poll" at bounding box center [888, 811] width 14 height 9
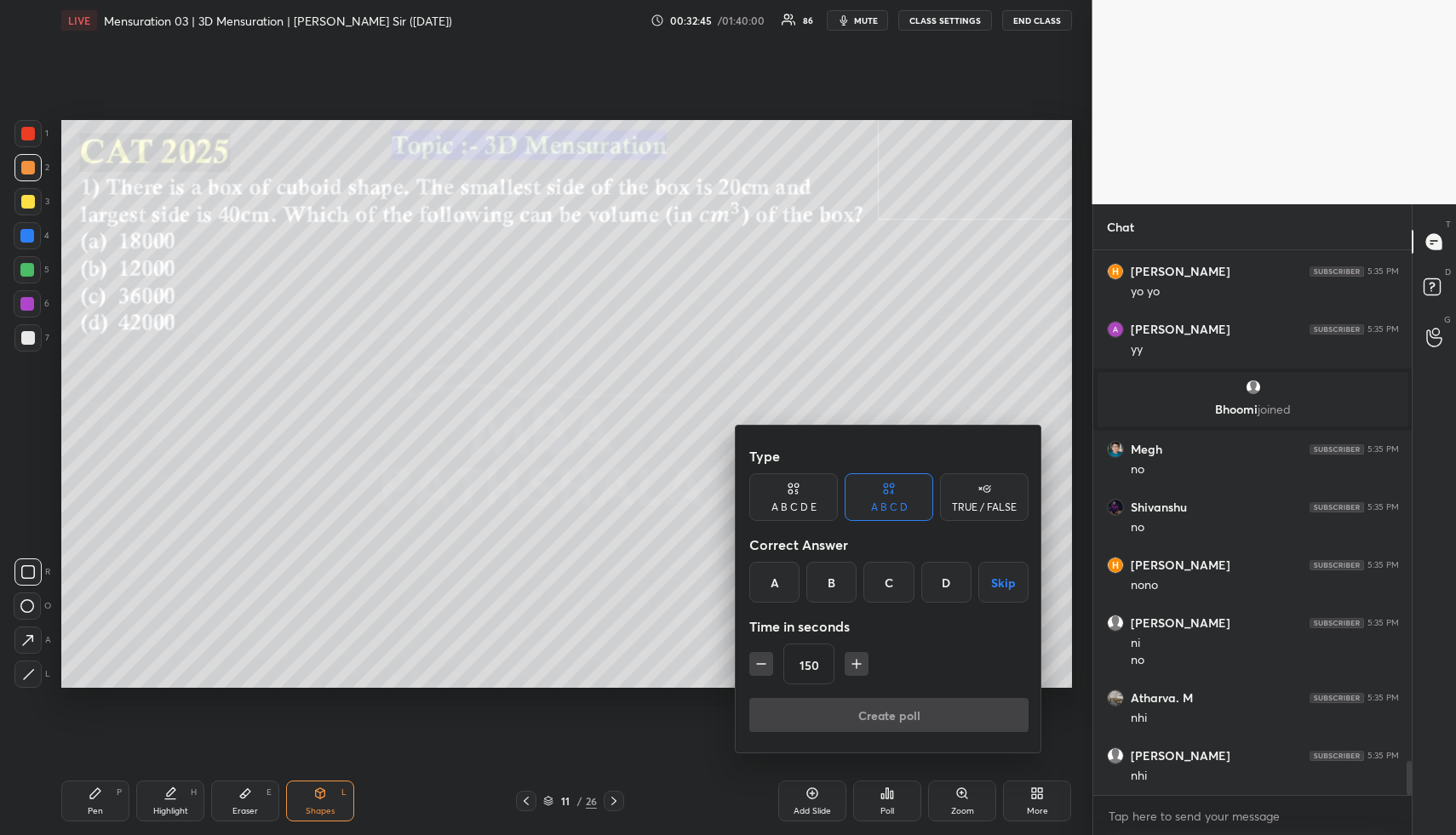
click at [765, 581] on div "A" at bounding box center [774, 582] width 50 height 41
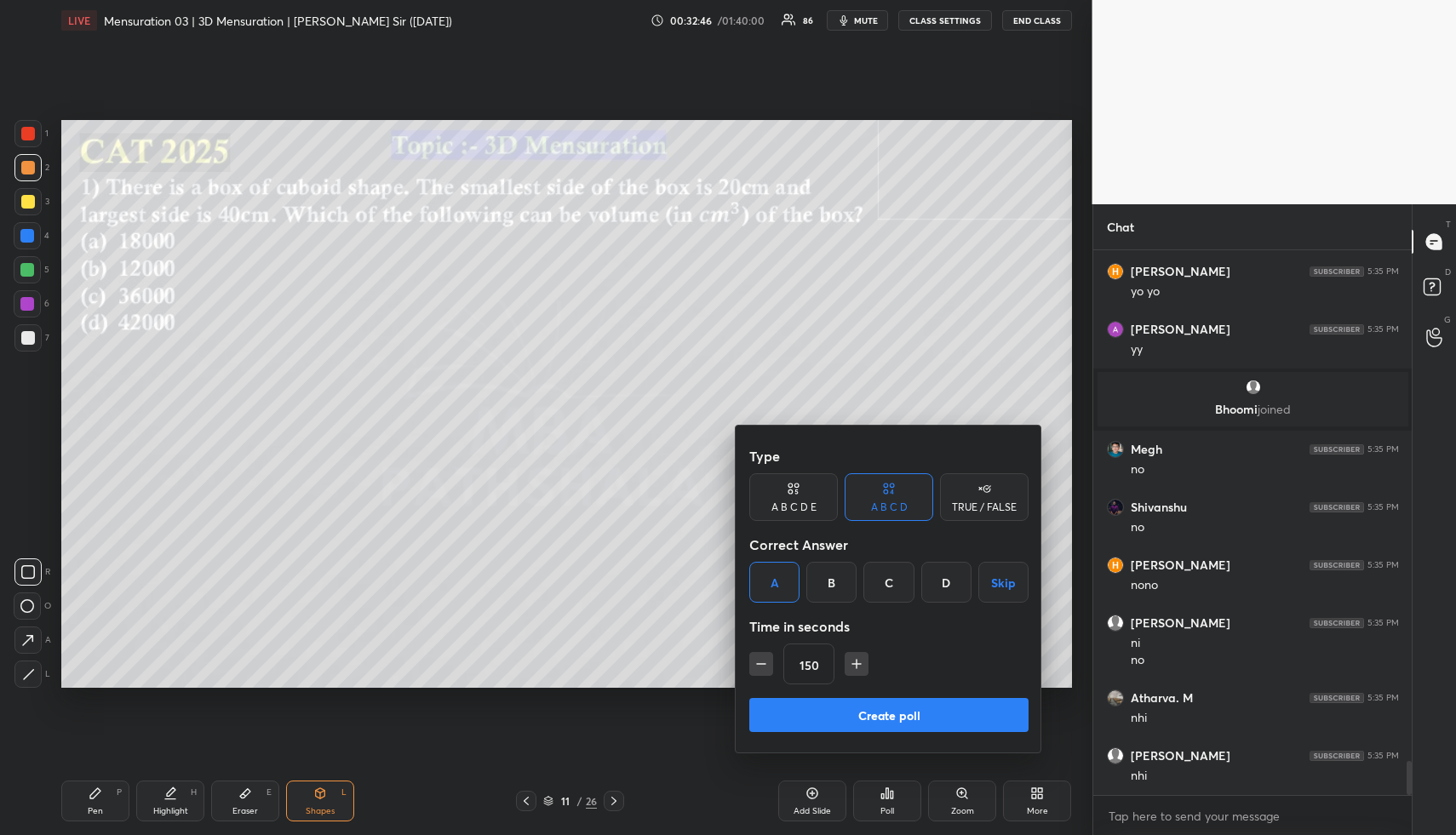
click at [760, 665] on icon "button" at bounding box center [760, 664] width 17 height 17
click at [763, 668] on icon "button" at bounding box center [760, 664] width 17 height 17
click at [765, 669] on icon "button" at bounding box center [760, 664] width 17 height 17
click at [764, 670] on icon "button" at bounding box center [760, 664] width 17 height 17
click at [760, 666] on icon "button" at bounding box center [760, 664] width 17 height 17
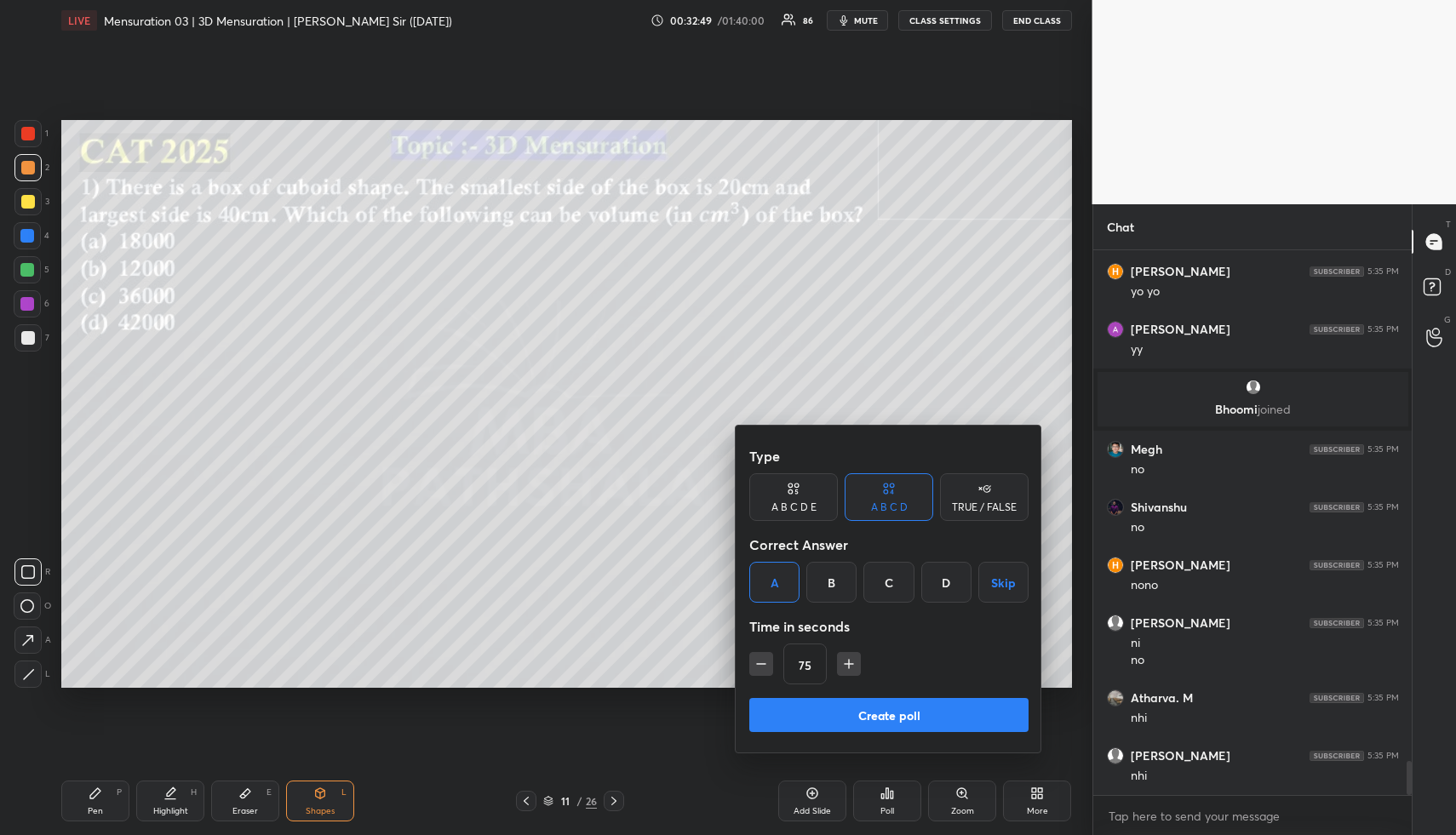
click at [851, 666] on icon "button" at bounding box center [849, 664] width 17 height 17
type input "90"
click at [851, 711] on button "Create poll" at bounding box center [889, 716] width 280 height 34
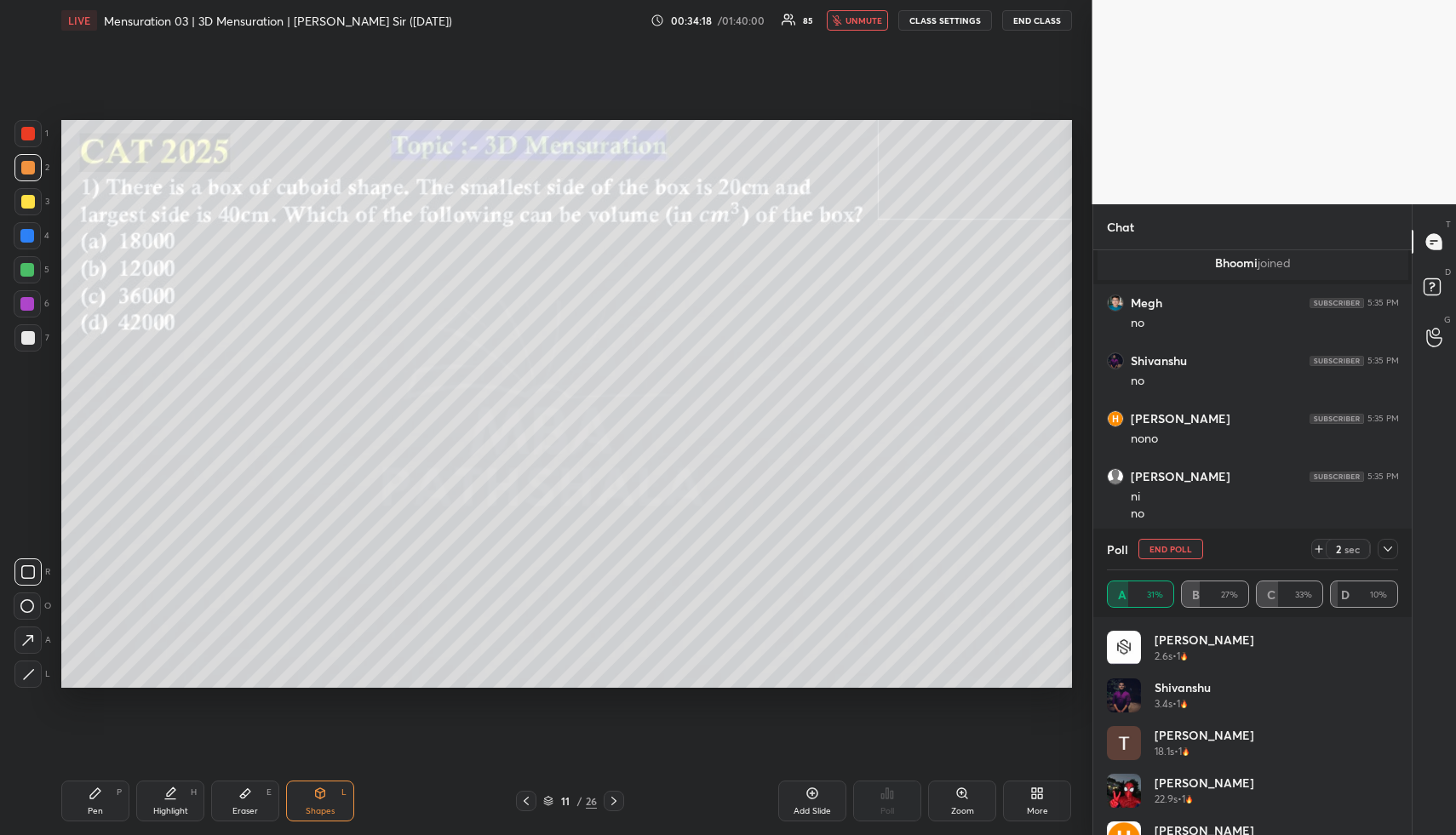
scroll to position [8286, 0]
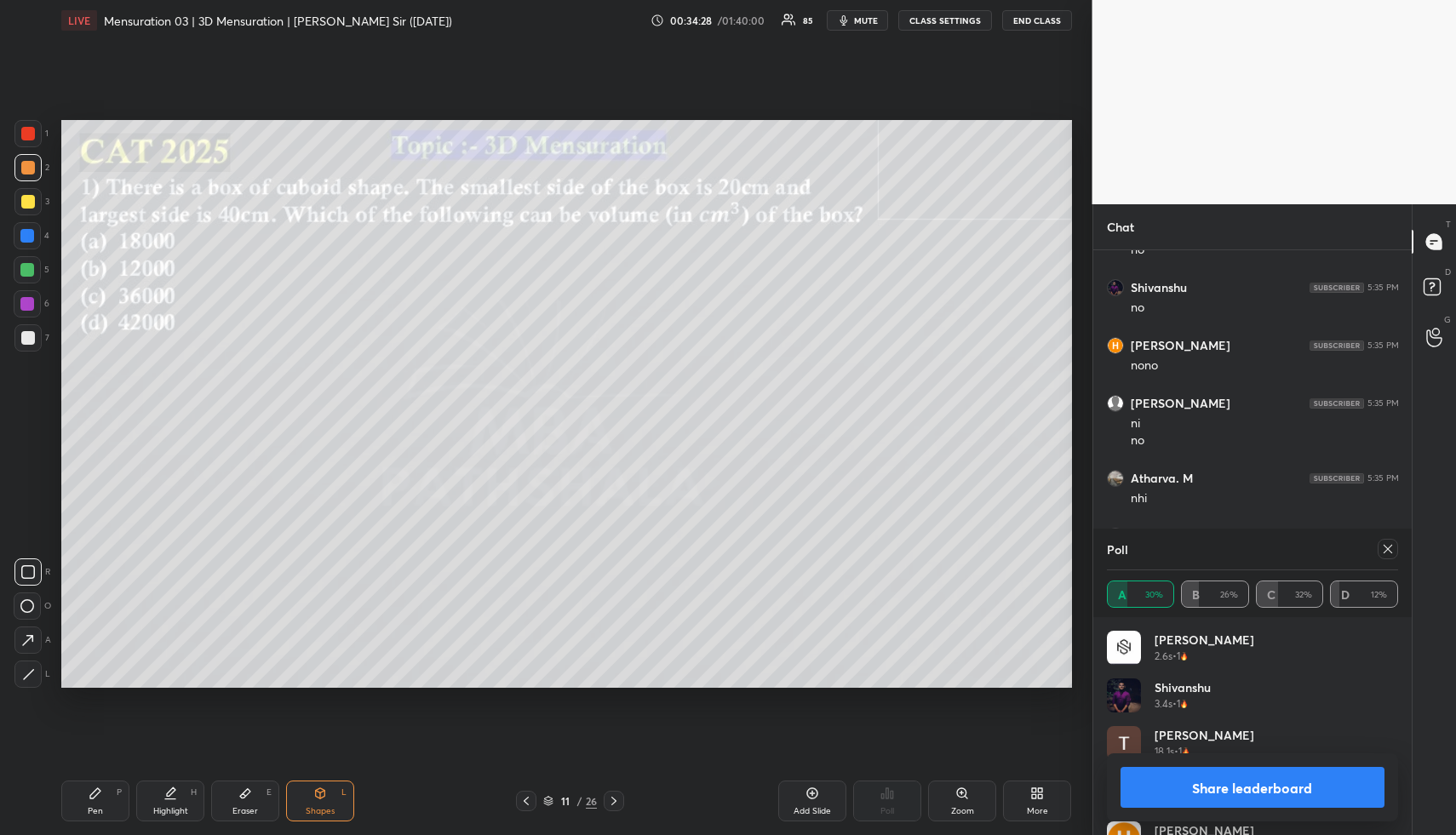
click at [1185, 776] on button "Share leaderboard" at bounding box center [1253, 787] width 265 height 41
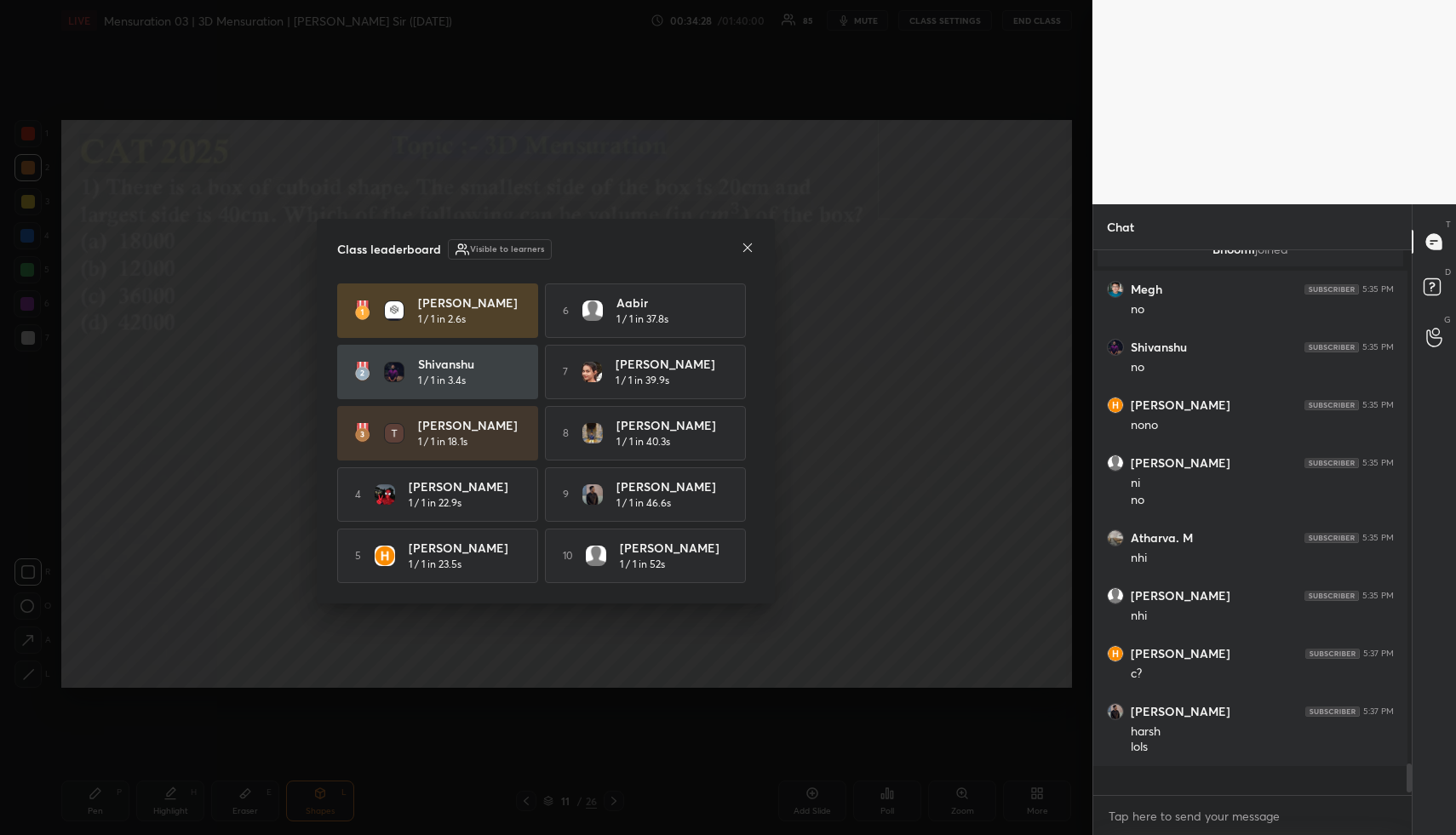
scroll to position [6, 6]
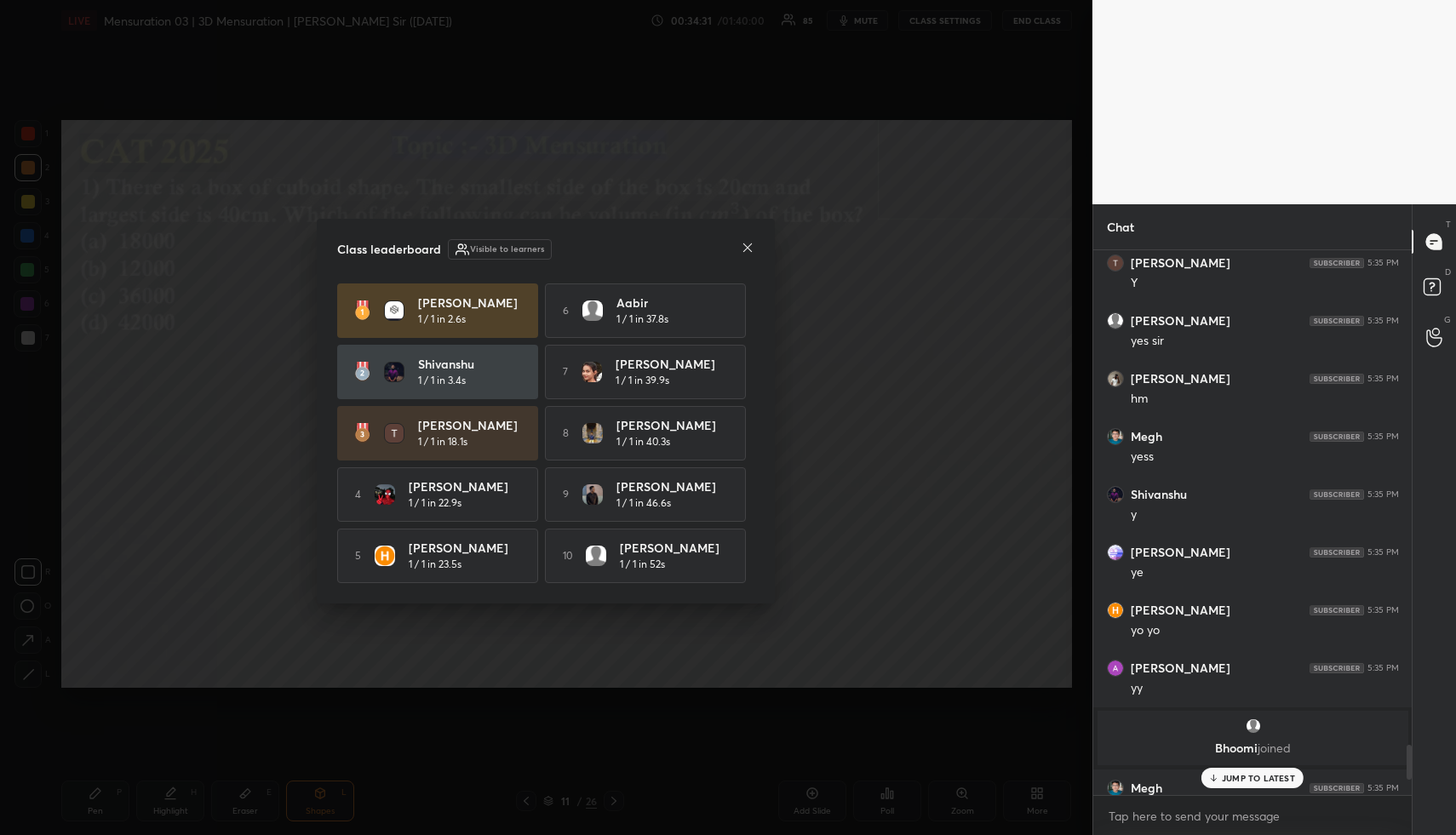
click at [746, 242] on icon at bounding box center [748, 248] width 14 height 14
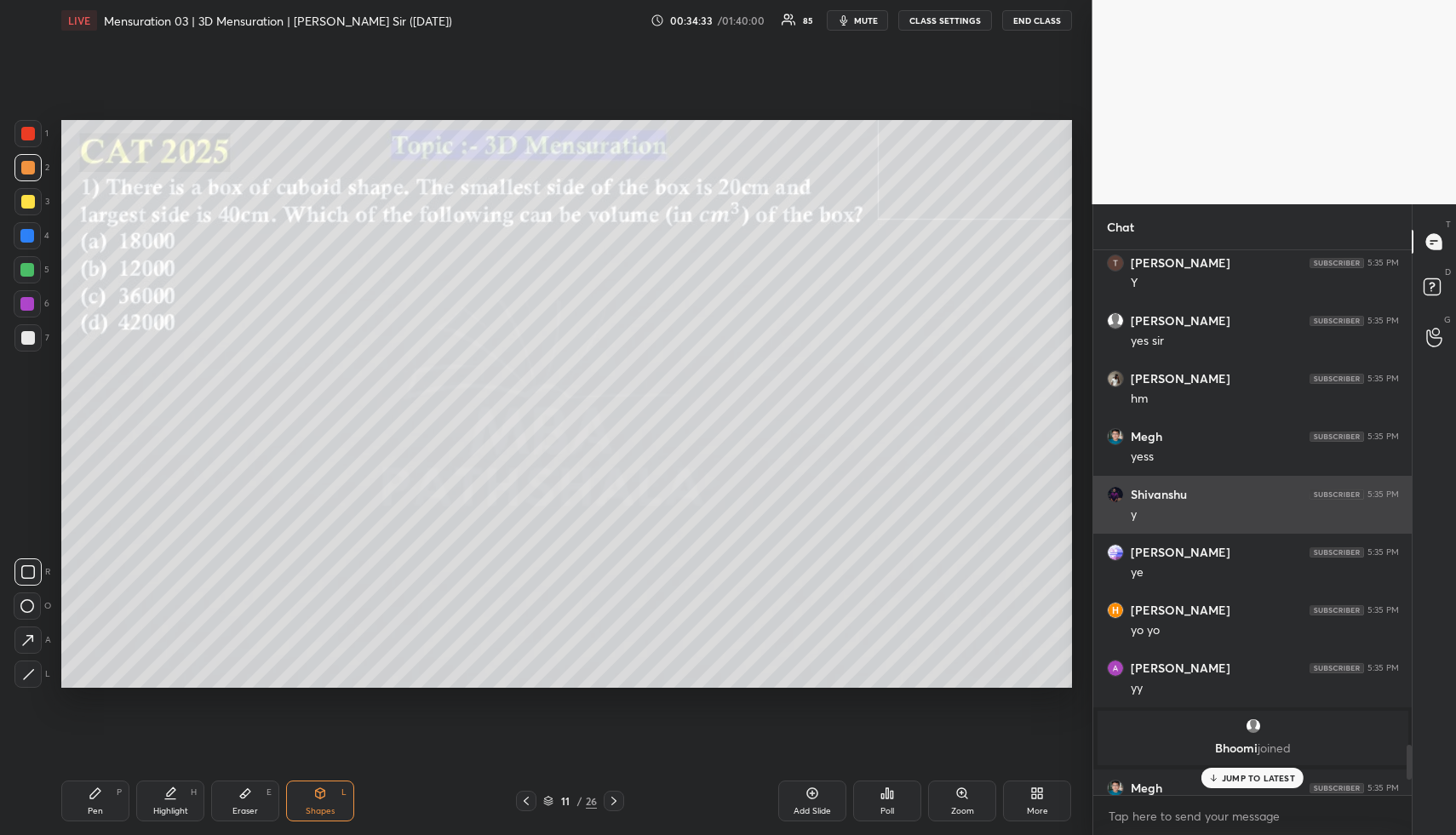
scroll to position [8229, 0]
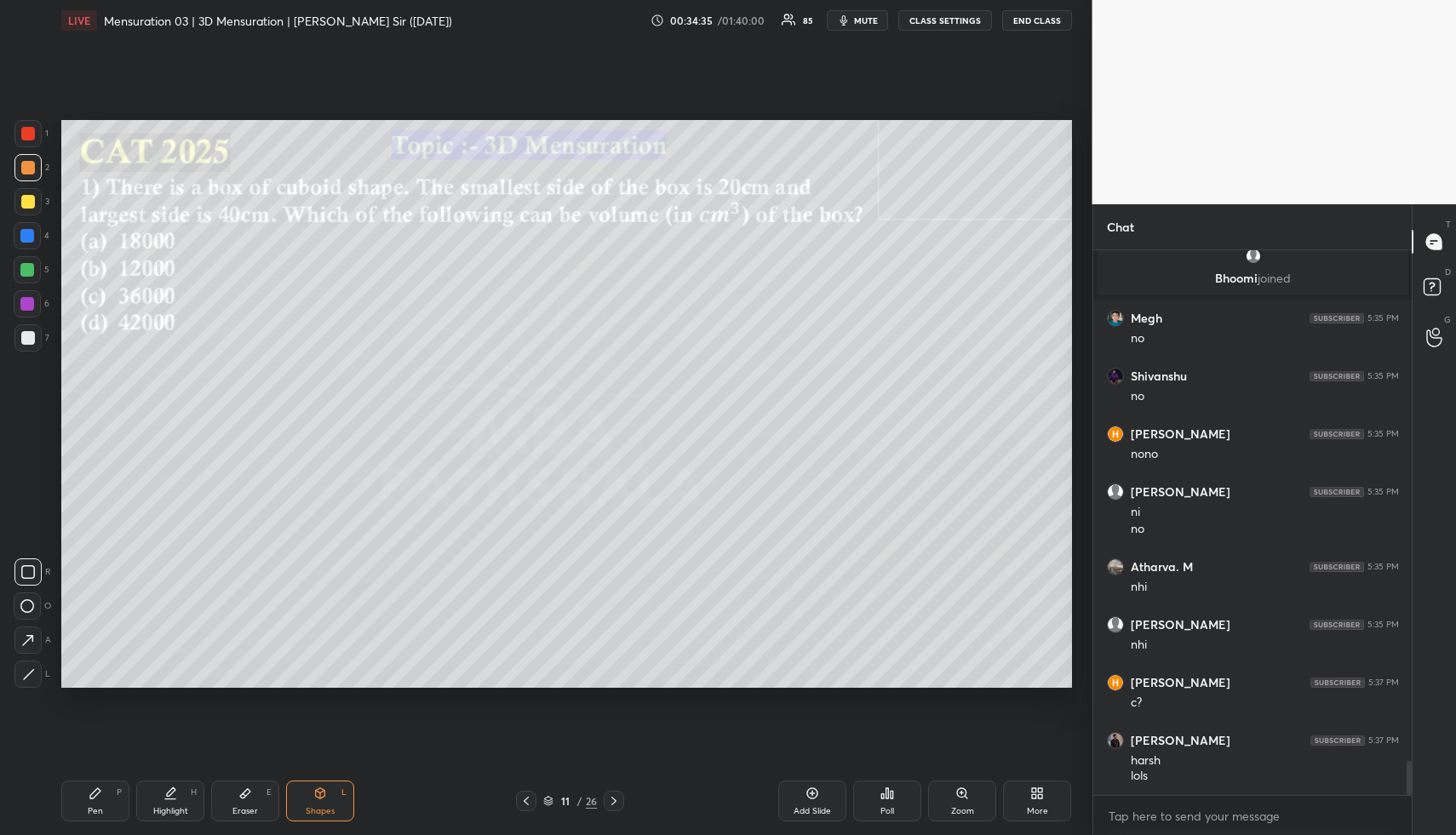
click at [175, 784] on div "Highlight H" at bounding box center [170, 801] width 68 height 41
drag, startPoint x: 169, startPoint y: 802, endPoint x: 162, endPoint y: 772, distance: 30.8
click at [161, 794] on div "Highlight H" at bounding box center [170, 801] width 68 height 41
drag, startPoint x: 100, startPoint y: 797, endPoint x: 104, endPoint y: 743, distance: 54.1
click at [97, 797] on icon at bounding box center [96, 794] width 14 height 14
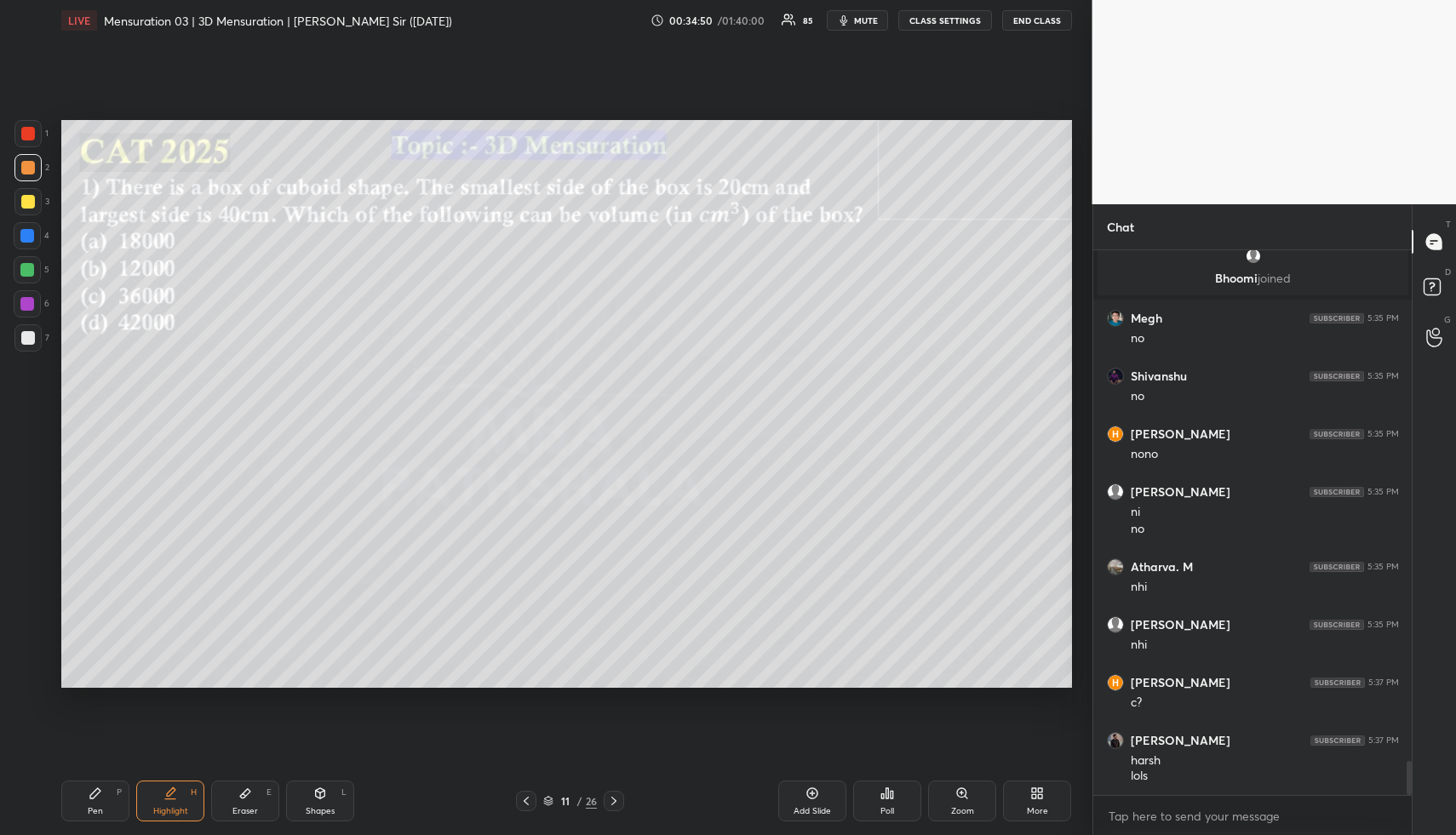
click at [93, 793] on icon at bounding box center [96, 794] width 14 height 14
click at [24, 201] on div at bounding box center [28, 202] width 14 height 14
click at [25, 204] on div at bounding box center [28, 202] width 14 height 14
drag, startPoint x: 172, startPoint y: 804, endPoint x: 173, endPoint y: 755, distance: 49.0
click at [168, 806] on div "Highlight H" at bounding box center [170, 801] width 68 height 41
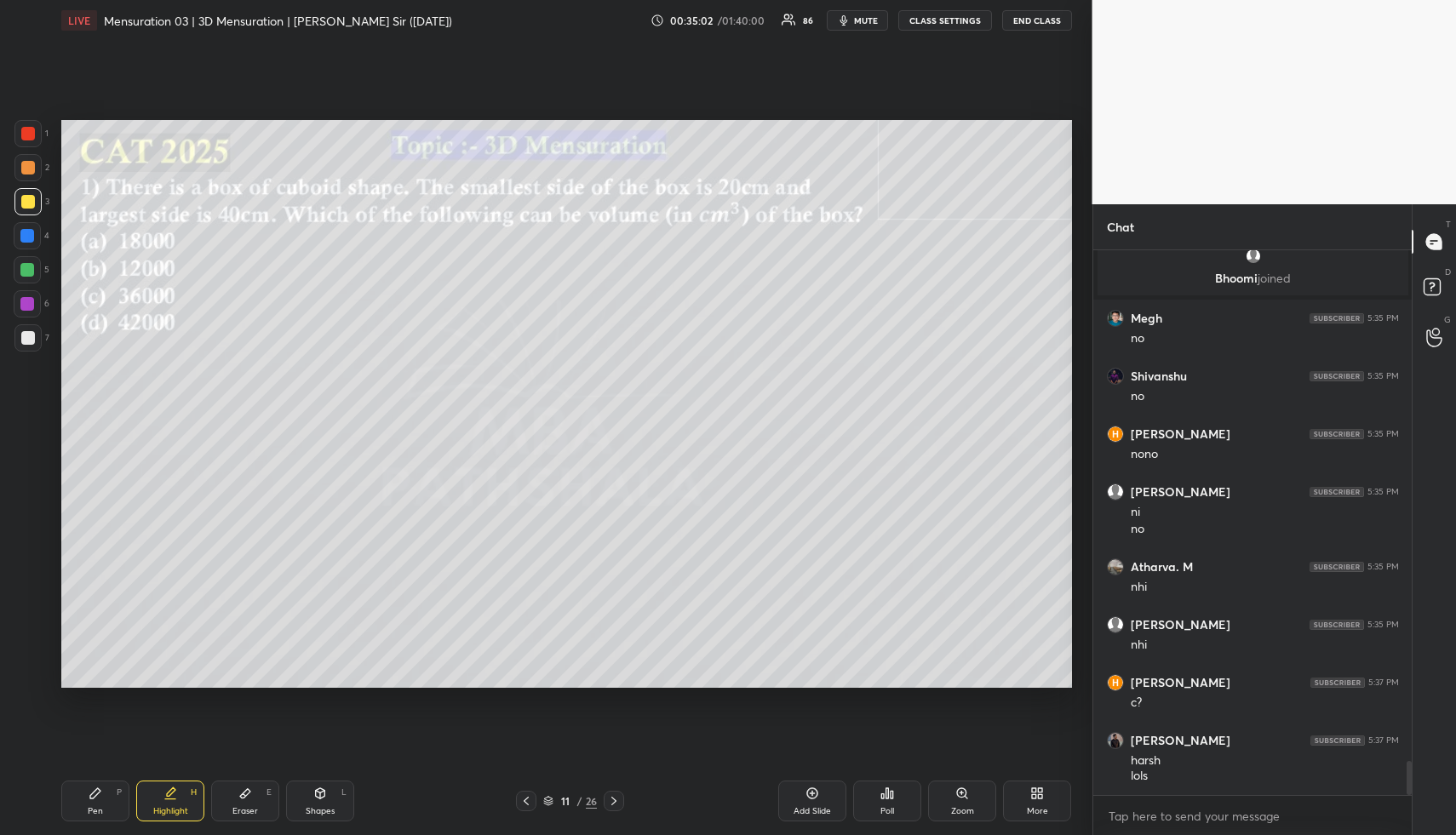
click at [108, 786] on div "Pen P" at bounding box center [96, 801] width 68 height 41
drag, startPoint x: 29, startPoint y: 234, endPoint x: 47, endPoint y: 235, distance: 18.0
click at [30, 233] on div at bounding box center [28, 236] width 14 height 14
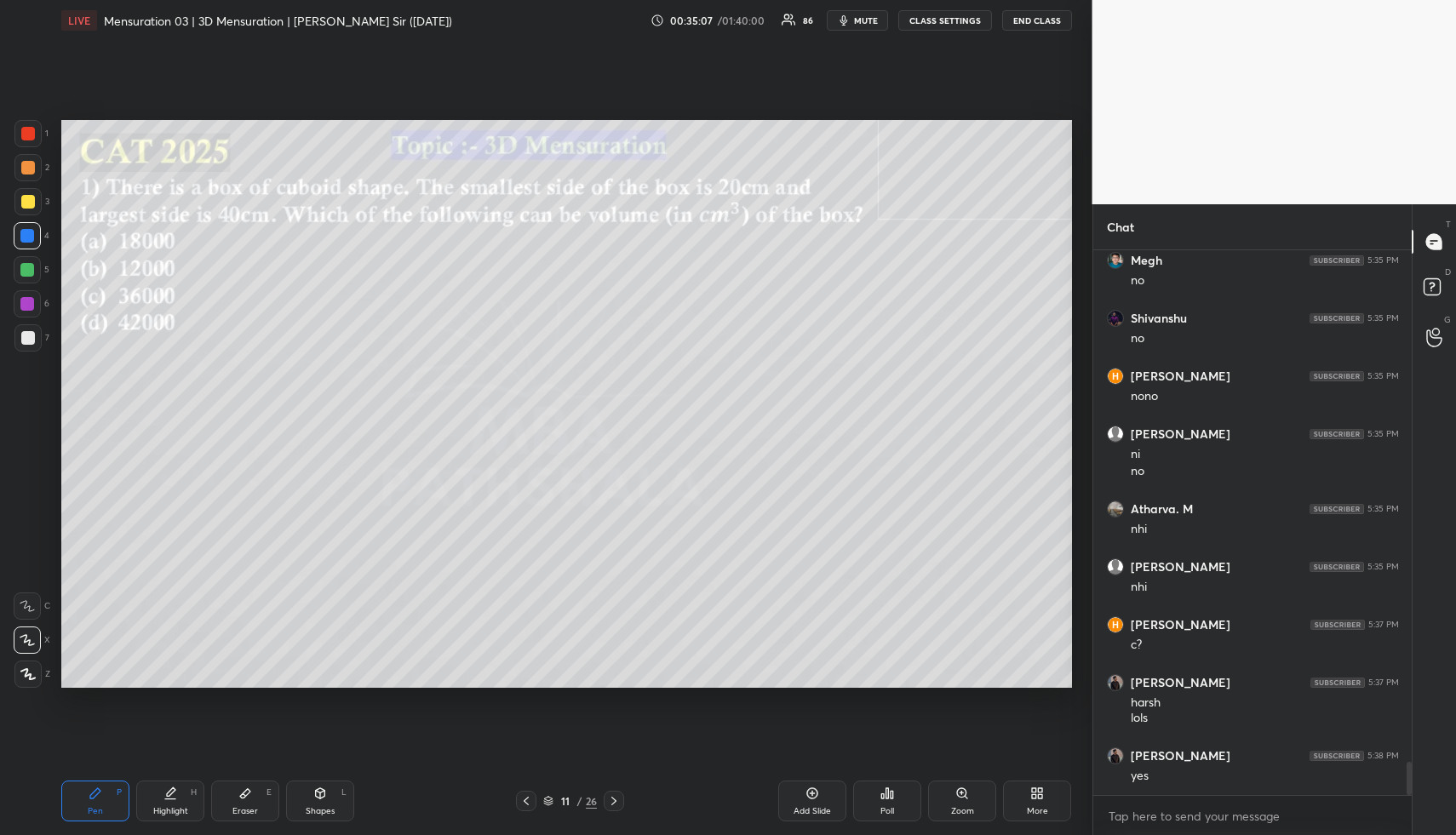
scroll to position [8345, 0]
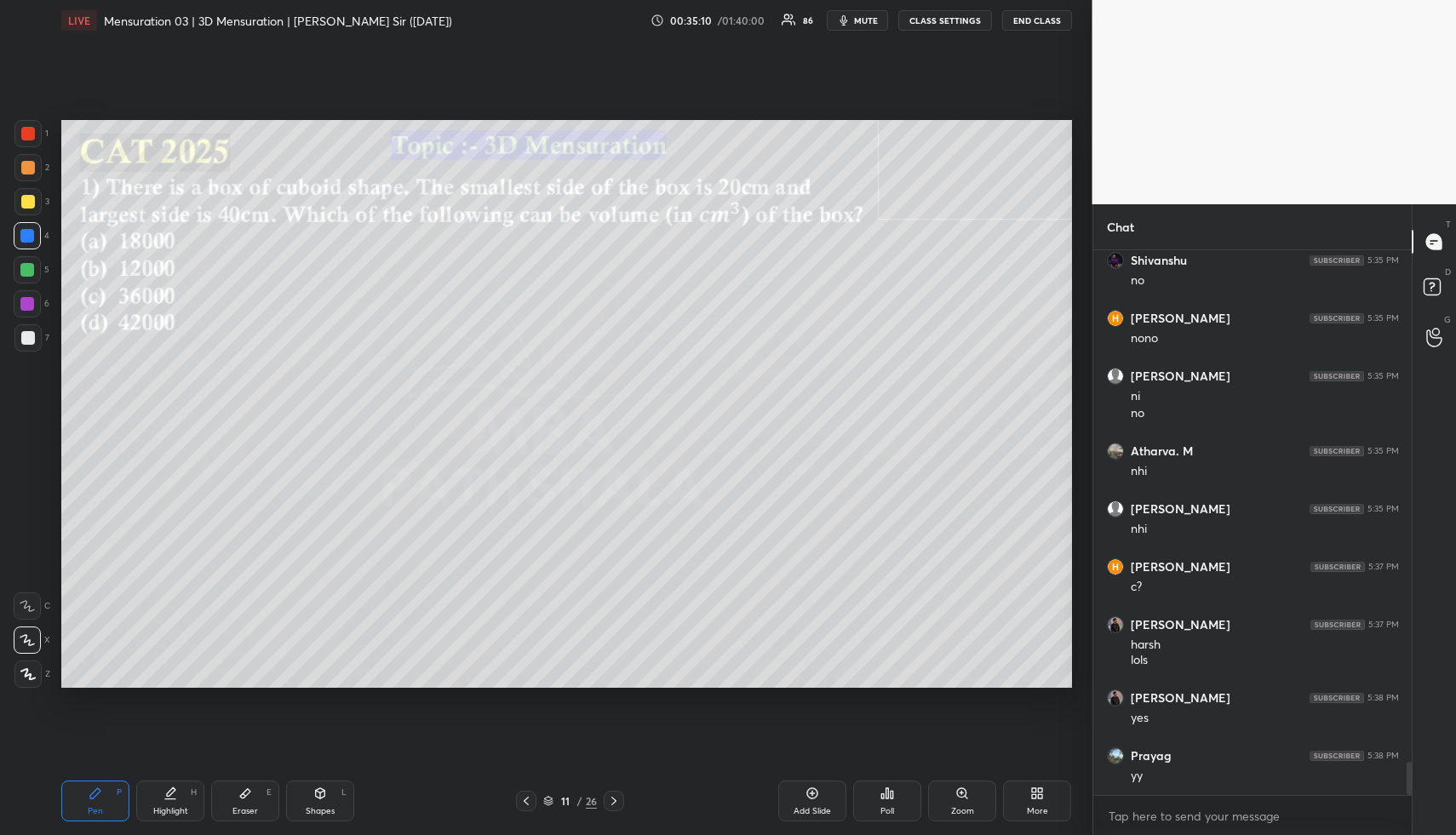
click at [101, 789] on div "Pen P" at bounding box center [96, 801] width 68 height 41
click at [33, 263] on div at bounding box center [28, 270] width 14 height 14
drag, startPoint x: 92, startPoint y: 808, endPoint x: 97, endPoint y: 721, distance: 87.1
click at [92, 807] on div "Pen" at bounding box center [95, 811] width 15 height 9
click at [30, 238] on div at bounding box center [28, 236] width 14 height 14
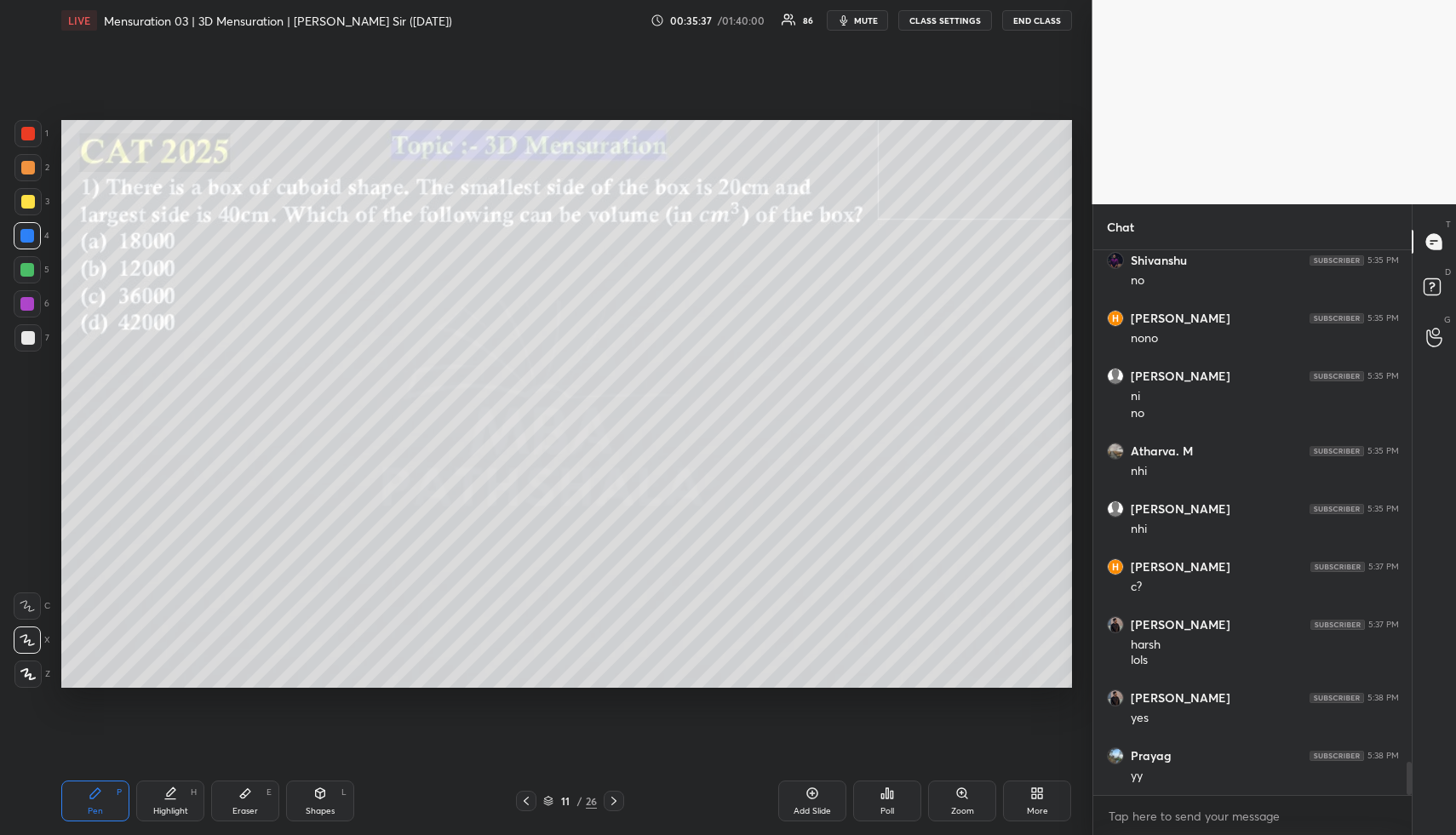
click at [28, 267] on div at bounding box center [28, 270] width 14 height 14
click at [25, 269] on div at bounding box center [28, 270] width 14 height 14
click at [167, 812] on div "Highlight" at bounding box center [170, 811] width 35 height 9
drag, startPoint x: 90, startPoint y: 808, endPoint x: 85, endPoint y: 796, distance: 13.0
click at [86, 806] on div "Pen P" at bounding box center [96, 801] width 68 height 41
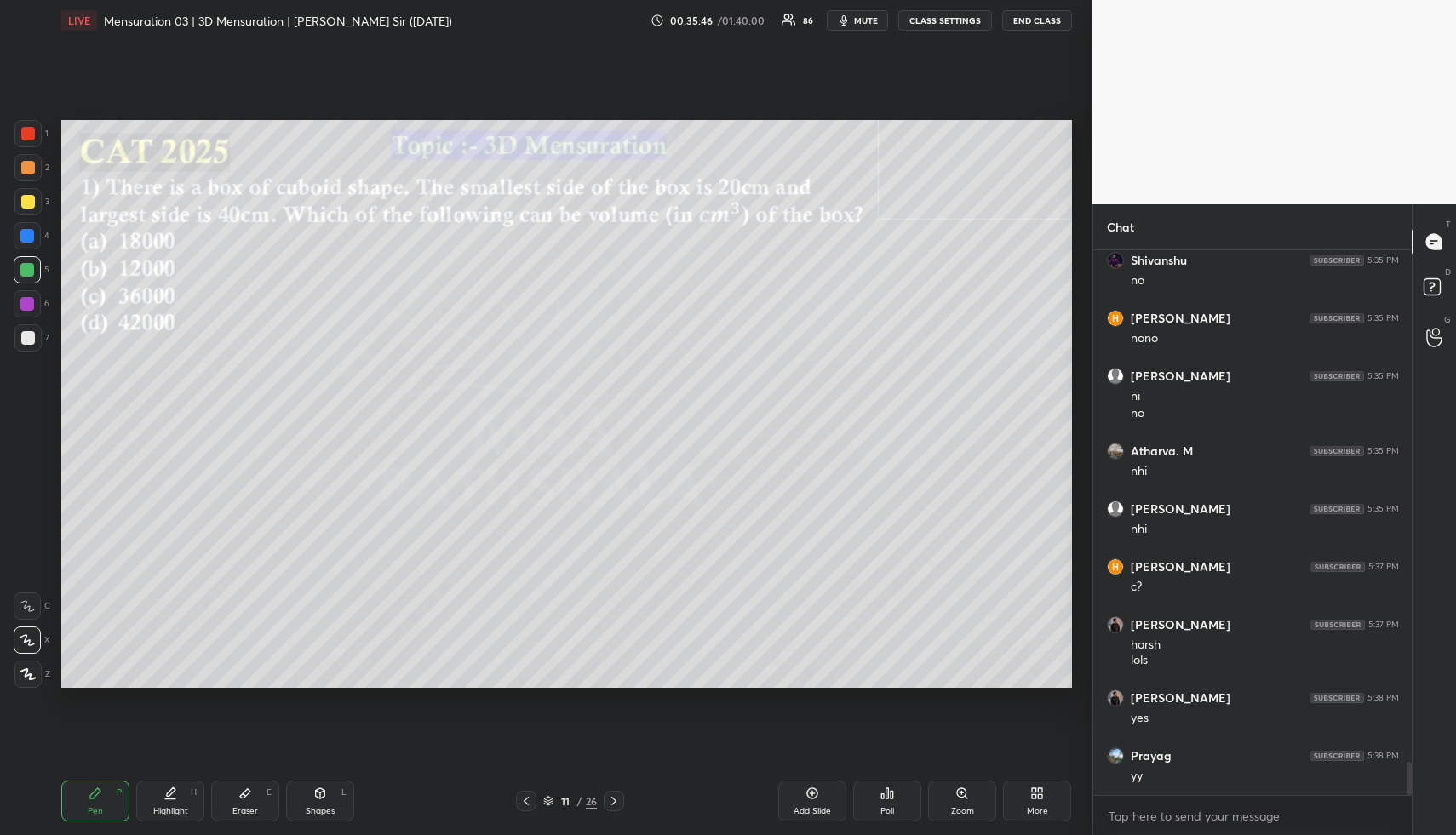
click at [28, 162] on div at bounding box center [28, 168] width 14 height 14
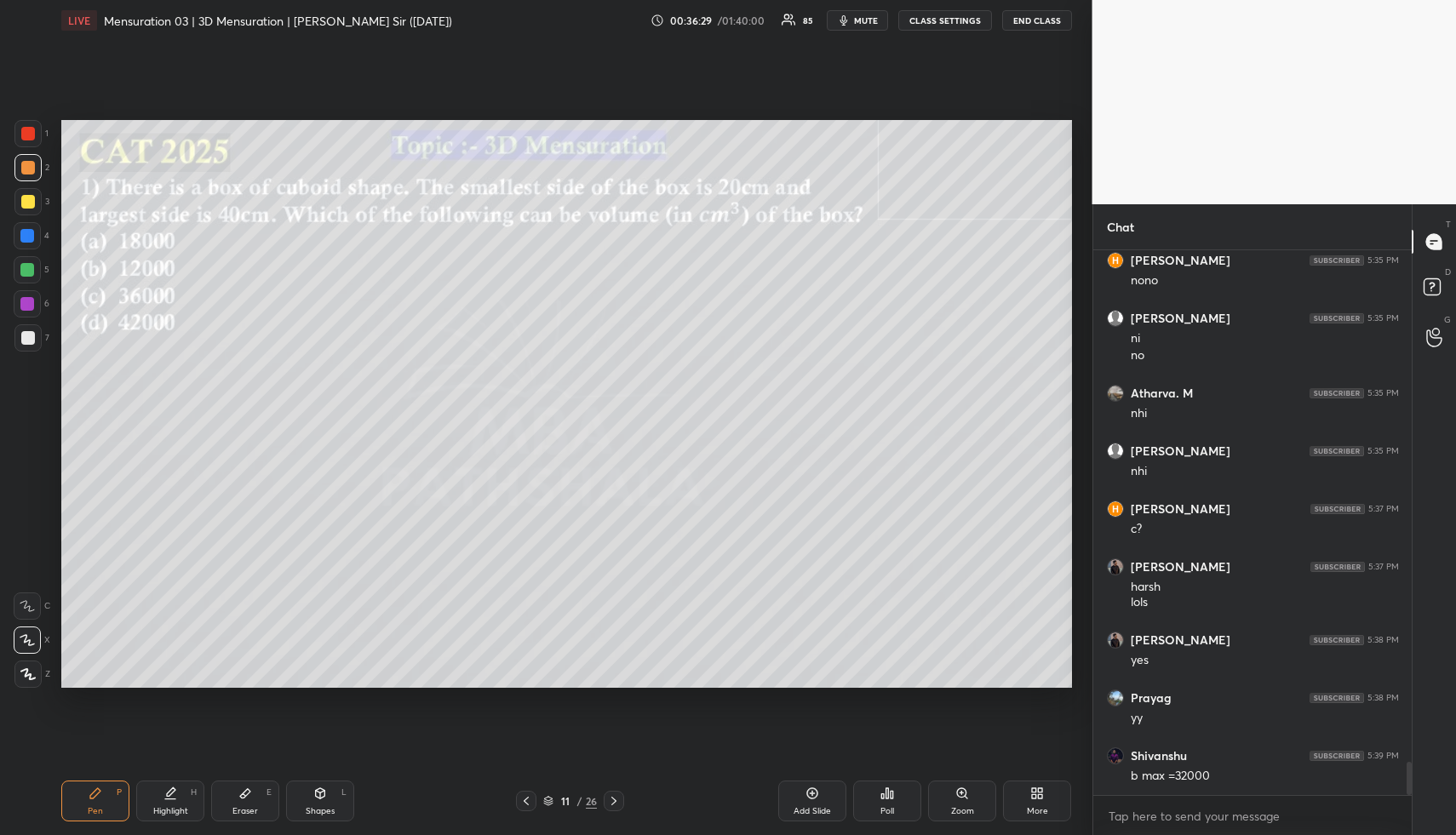
drag, startPoint x: 97, startPoint y: 814, endPoint x: 97, endPoint y: 695, distance: 119.0
click at [98, 810] on div "Pen" at bounding box center [95, 811] width 15 height 9
click at [16, 269] on div at bounding box center [27, 270] width 27 height 27
click at [25, 269] on div at bounding box center [28, 270] width 14 height 14
click at [37, 232] on div at bounding box center [27, 235] width 27 height 27
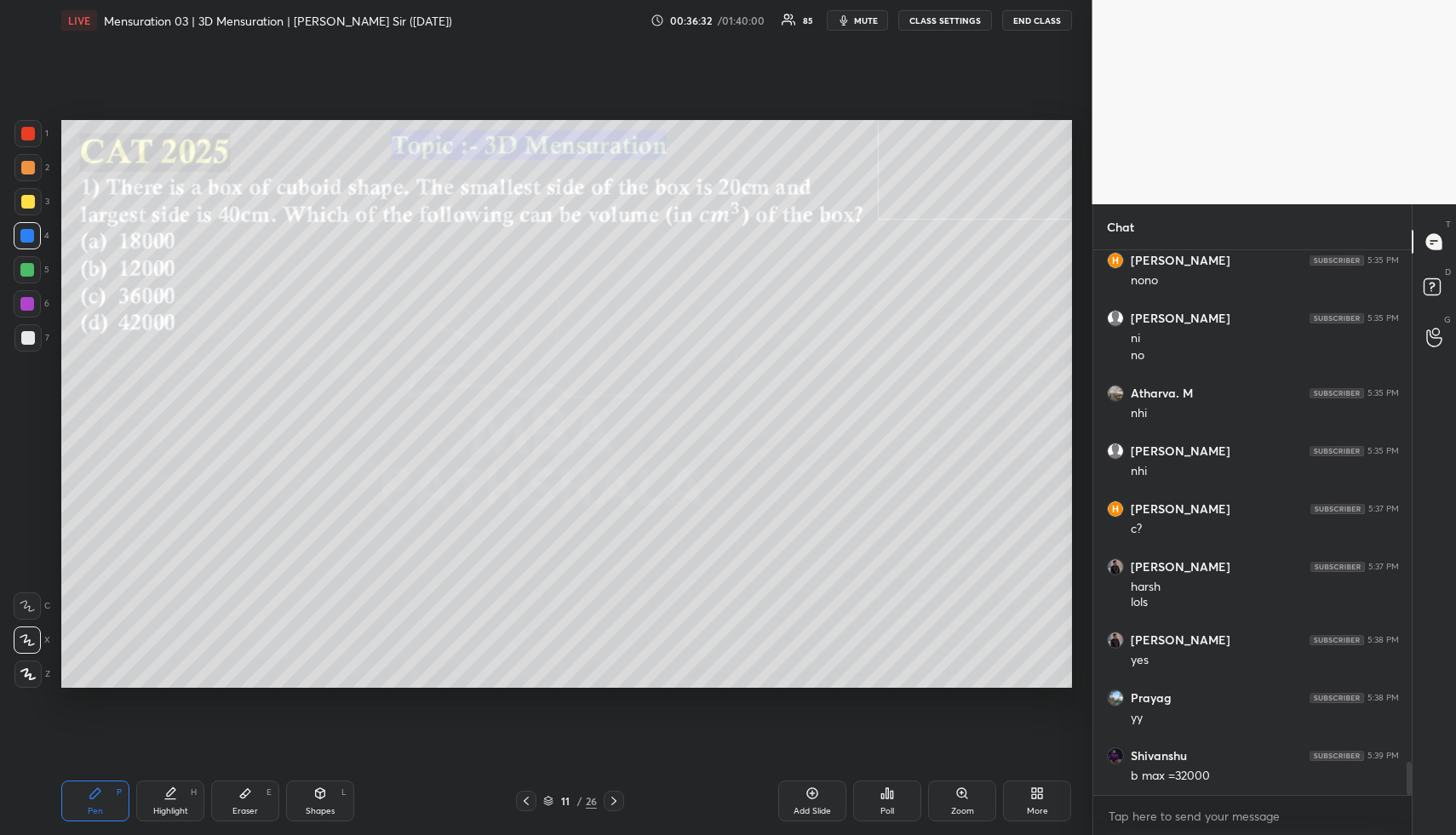
drag, startPoint x: 171, startPoint y: 801, endPoint x: 210, endPoint y: 754, distance: 61.1
click at [170, 800] on div "Highlight H" at bounding box center [170, 801] width 68 height 41
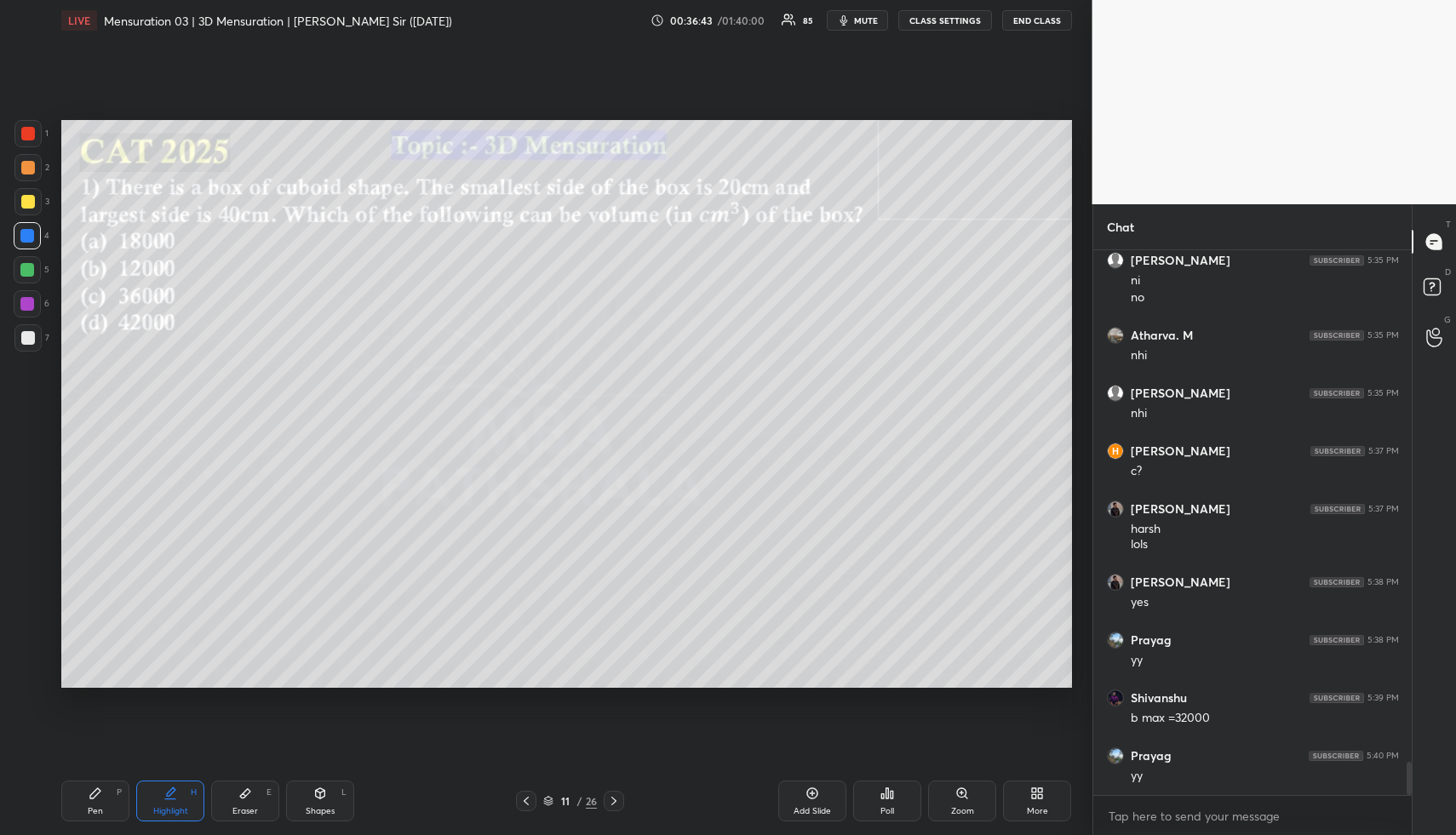
click at [98, 802] on div "Pen P" at bounding box center [96, 801] width 68 height 41
drag, startPoint x: 30, startPoint y: 275, endPoint x: 45, endPoint y: 274, distance: 15.0
click at [31, 273] on div at bounding box center [28, 270] width 14 height 14
drag, startPoint x: 32, startPoint y: 227, endPoint x: 50, endPoint y: 233, distance: 19.0
click at [32, 230] on div at bounding box center [27, 235] width 27 height 27
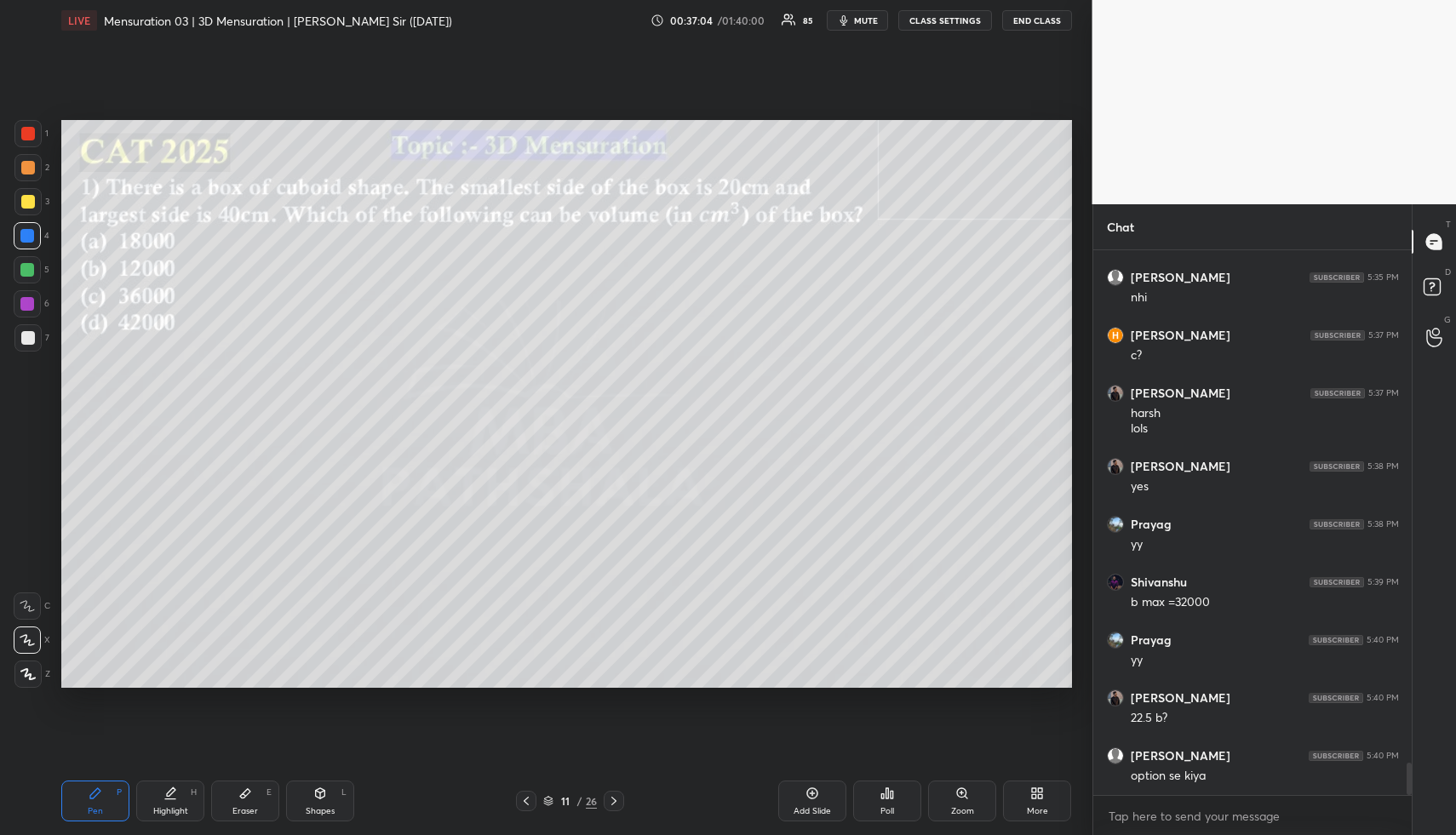
scroll to position [8635, 0]
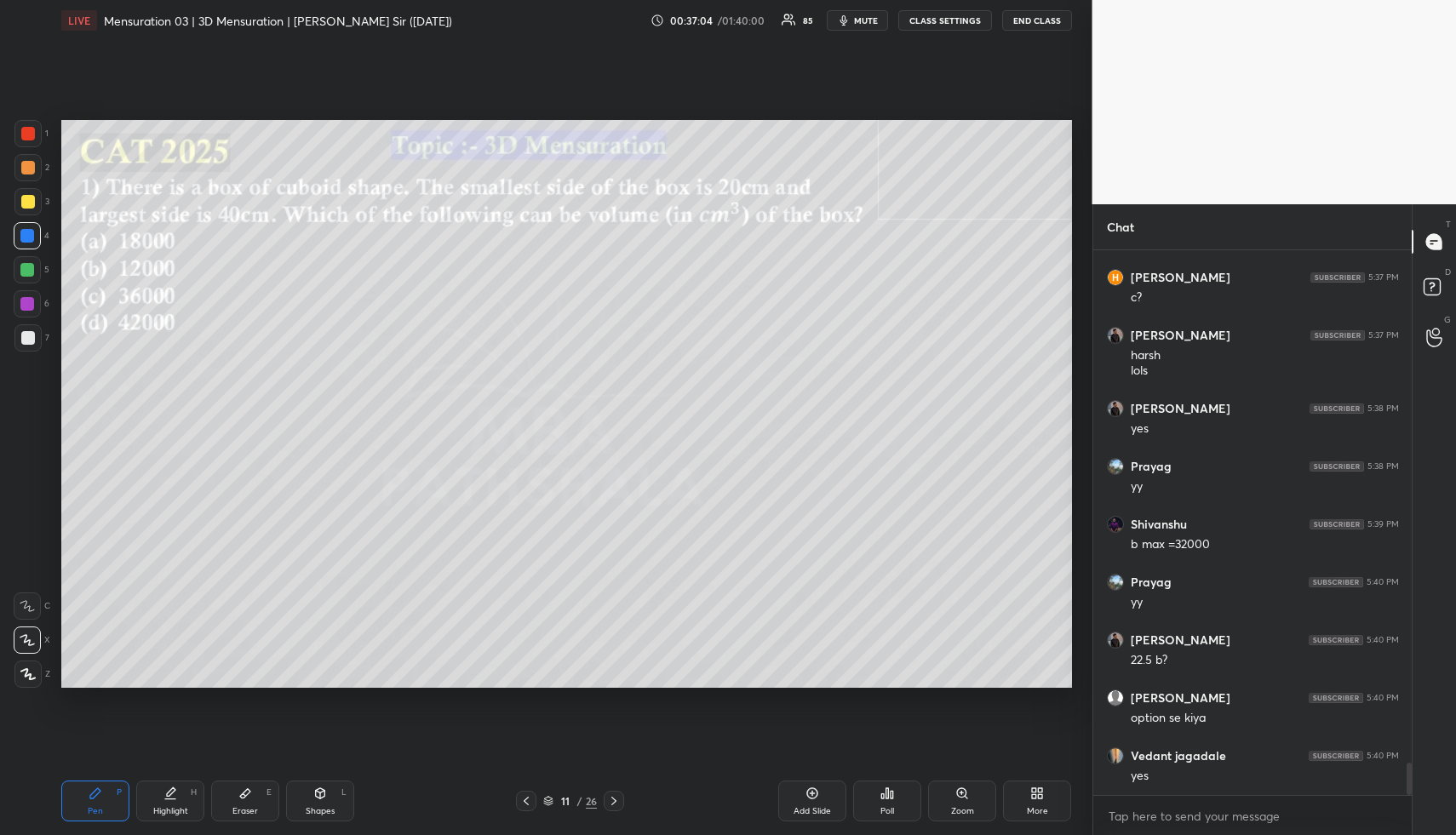
click at [105, 798] on div "Pen P" at bounding box center [96, 801] width 68 height 41
click at [107, 796] on div "Pen P" at bounding box center [96, 801] width 68 height 41
click at [32, 207] on div at bounding box center [28, 201] width 27 height 27
click at [36, 203] on div at bounding box center [28, 201] width 27 height 27
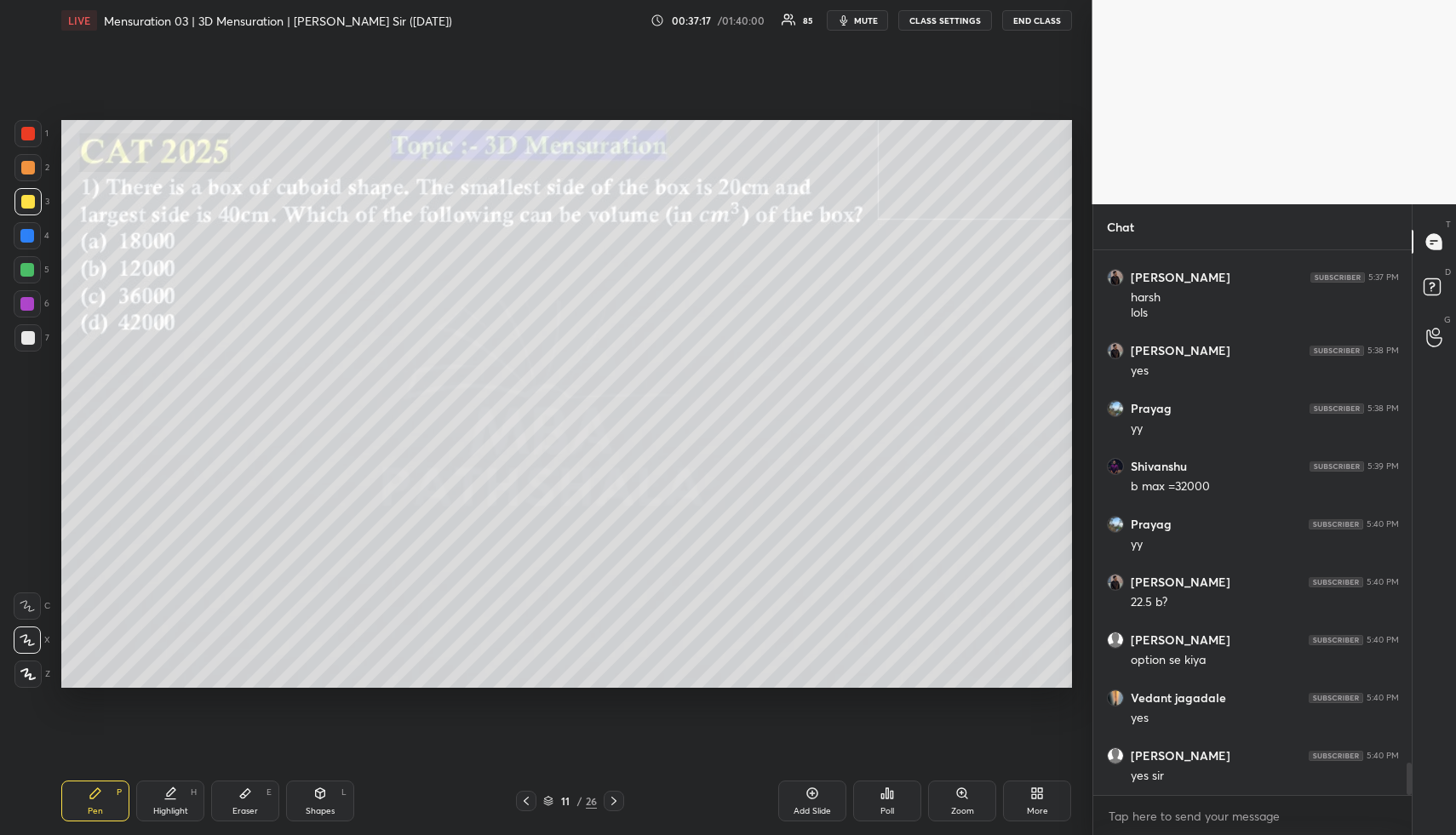
scroll to position [8750, 0]
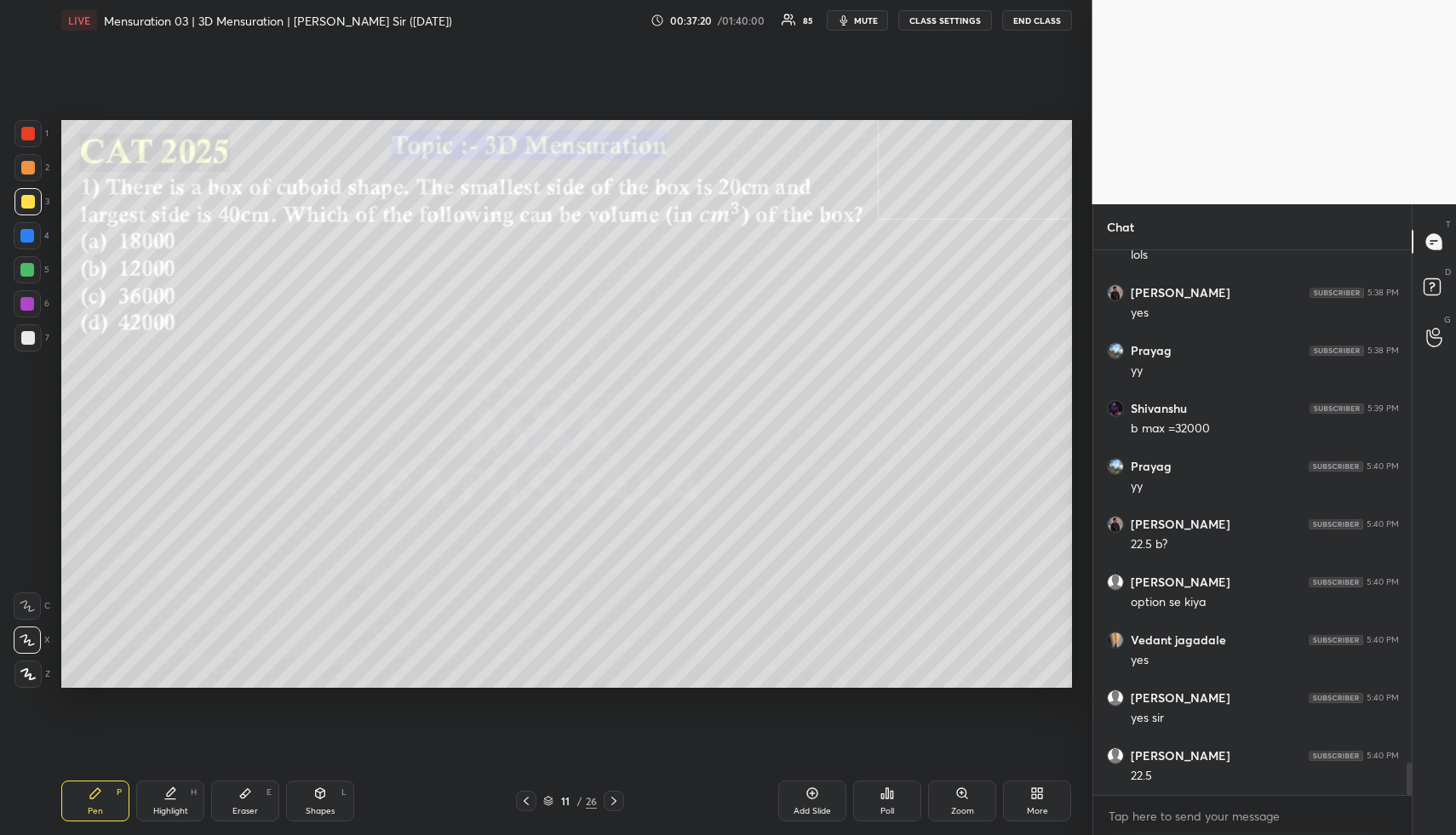
click at [165, 803] on div "Highlight H" at bounding box center [170, 801] width 68 height 41
click at [166, 805] on div "Highlight H" at bounding box center [170, 801] width 68 height 41
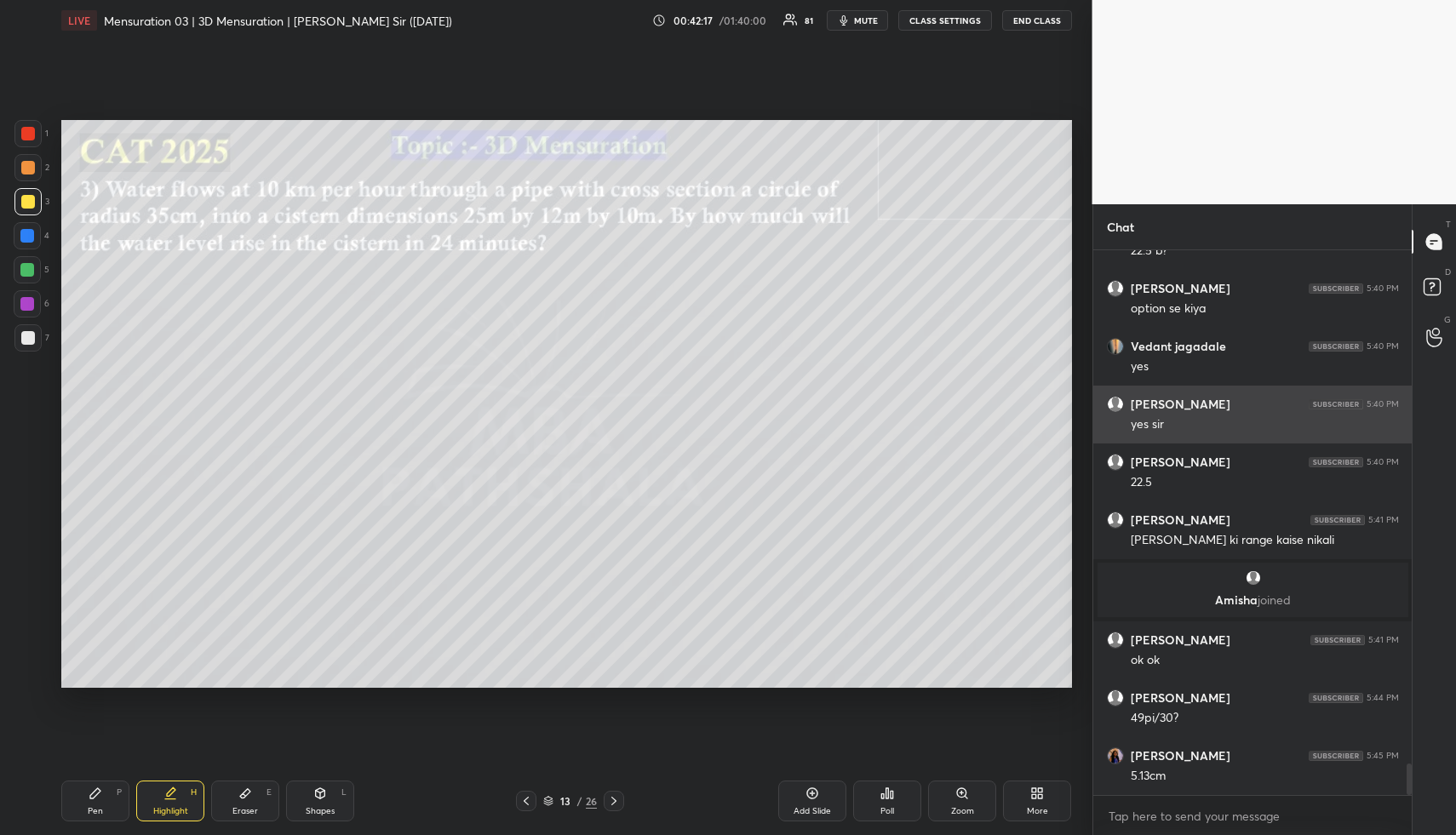
scroll to position [8837, 0]
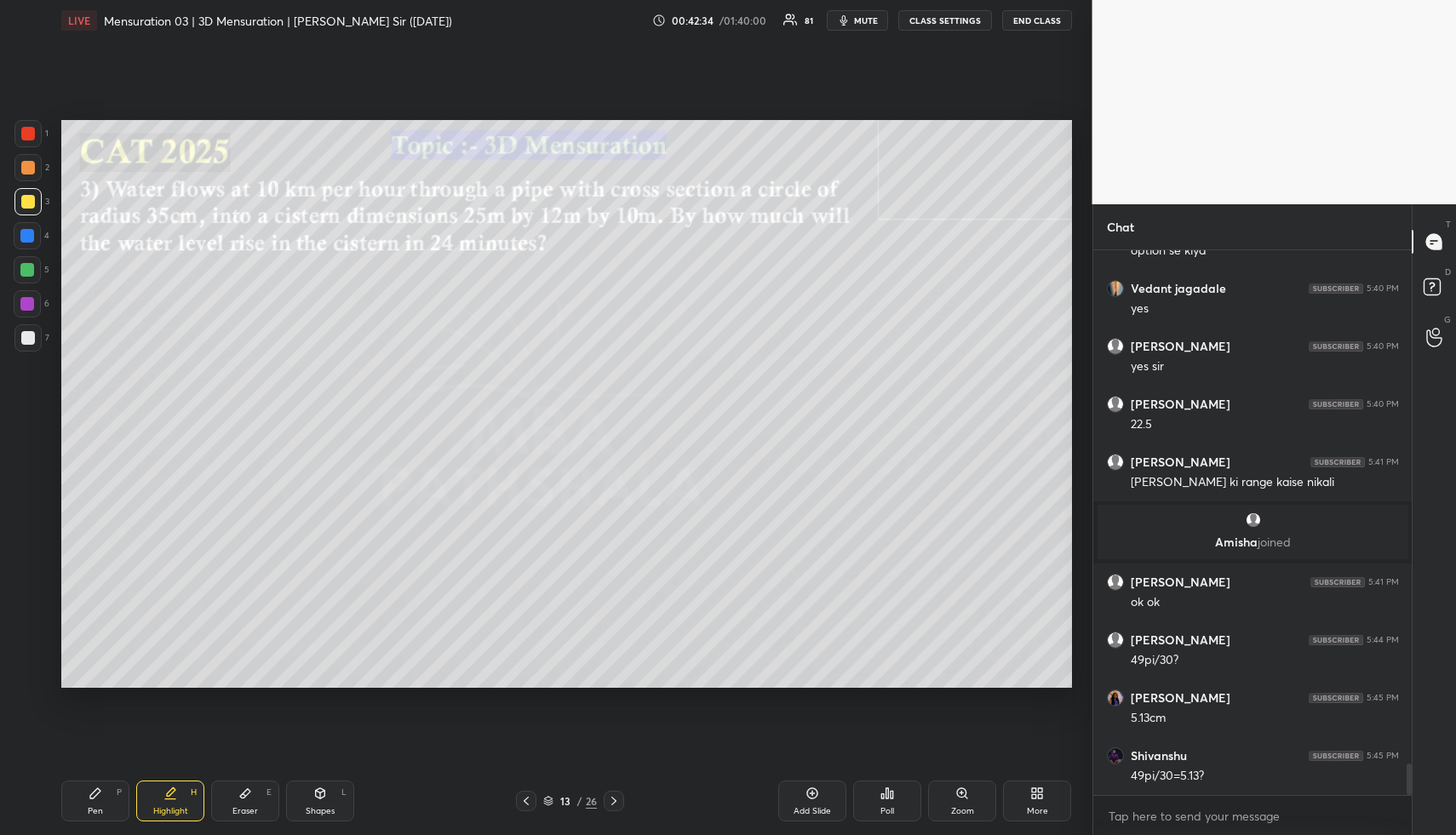
drag, startPoint x: 183, startPoint y: 794, endPoint x: 196, endPoint y: 706, distance: 89.0
click at [180, 794] on div "Highlight H" at bounding box center [170, 801] width 68 height 41
click at [330, 798] on div "Shapes L" at bounding box center [320, 801] width 68 height 41
click at [328, 800] on div "Shapes L" at bounding box center [320, 801] width 68 height 41
drag, startPoint x: 29, startPoint y: 168, endPoint x: 39, endPoint y: 170, distance: 10.2
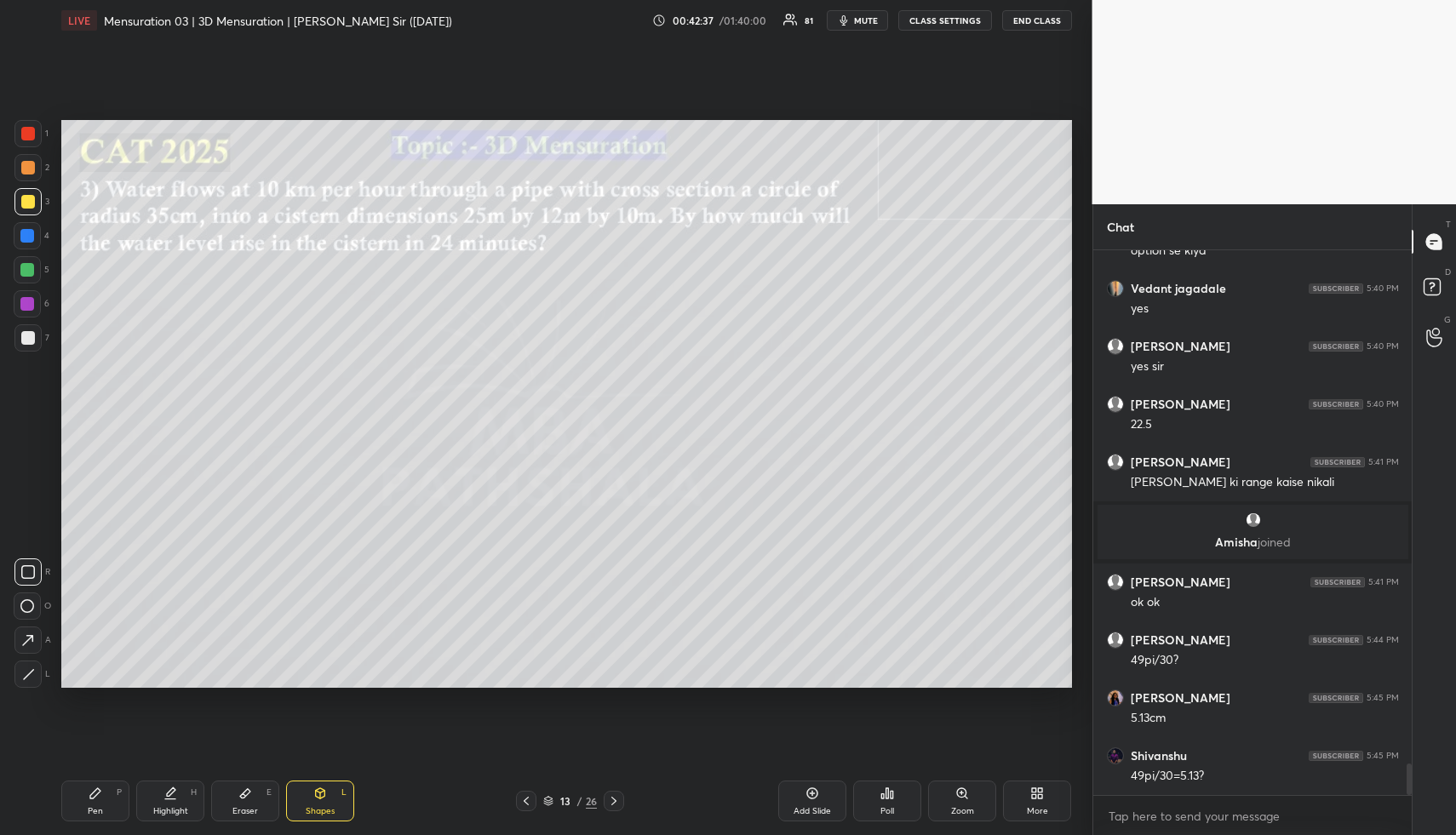
click at [28, 169] on div at bounding box center [28, 168] width 14 height 14
click at [163, 807] on div "Highlight" at bounding box center [170, 811] width 35 height 9
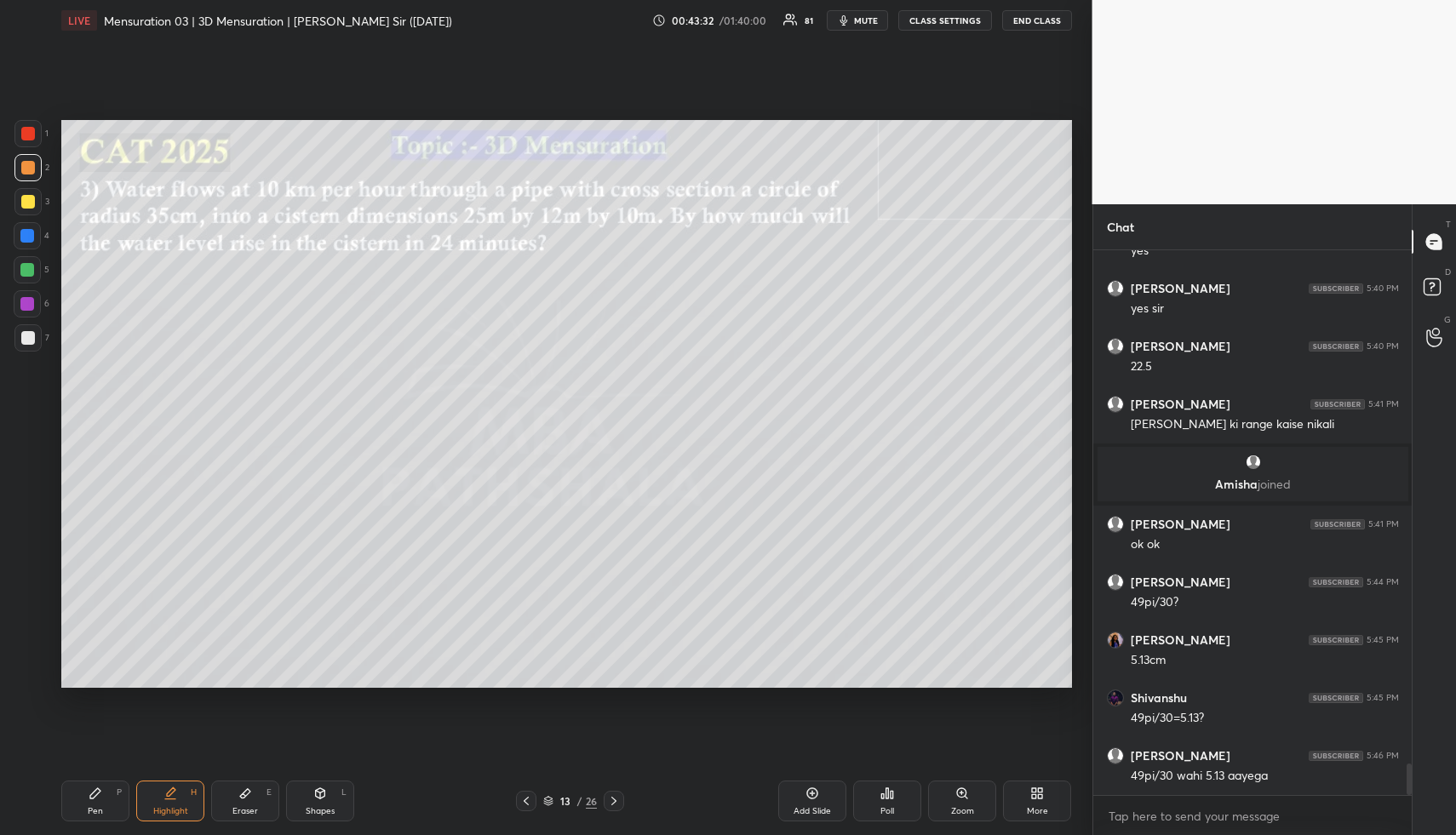
drag, startPoint x: 109, startPoint y: 794, endPoint x: 104, endPoint y: 770, distance: 24.5
click at [105, 788] on div "Pen P" at bounding box center [96, 801] width 68 height 41
click at [29, 238] on div at bounding box center [28, 236] width 14 height 14
drag, startPoint x: 181, startPoint y: 808, endPoint x: 209, endPoint y: 730, distance: 82.9
click at [180, 801] on div "Highlight H" at bounding box center [170, 801] width 68 height 41
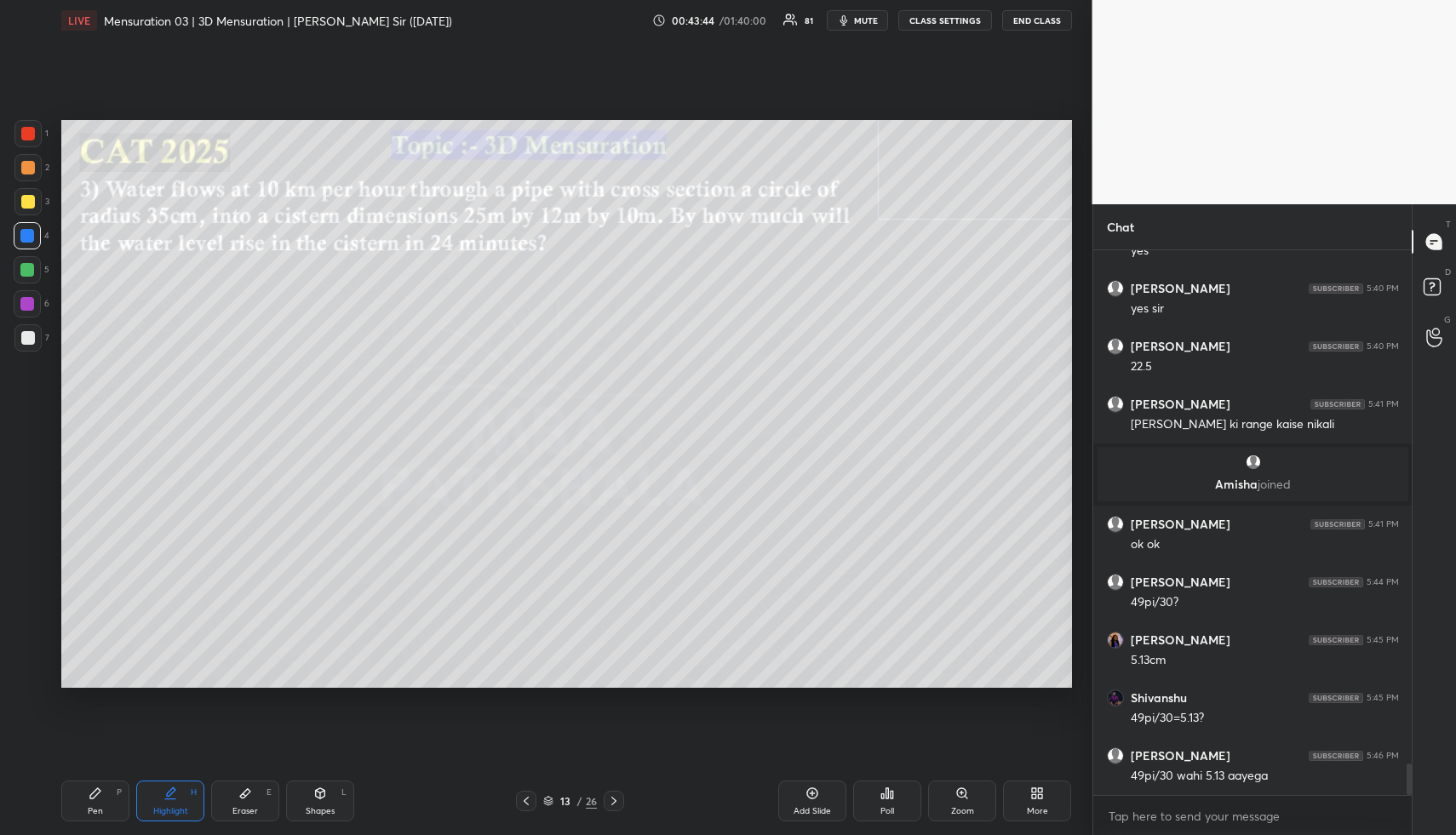
click at [183, 804] on div "Highlight H" at bounding box center [170, 801] width 68 height 41
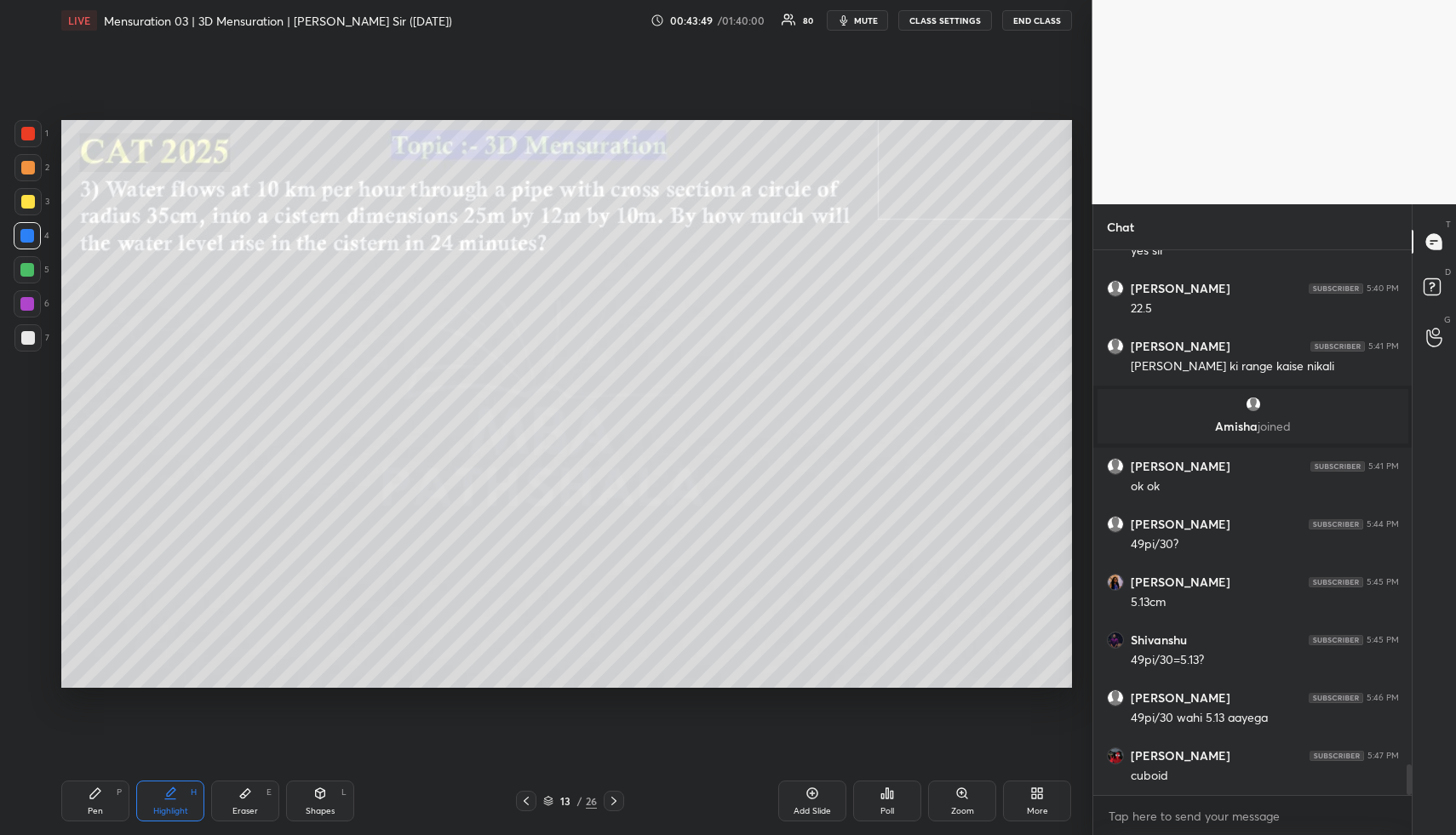
scroll to position [9011, 0]
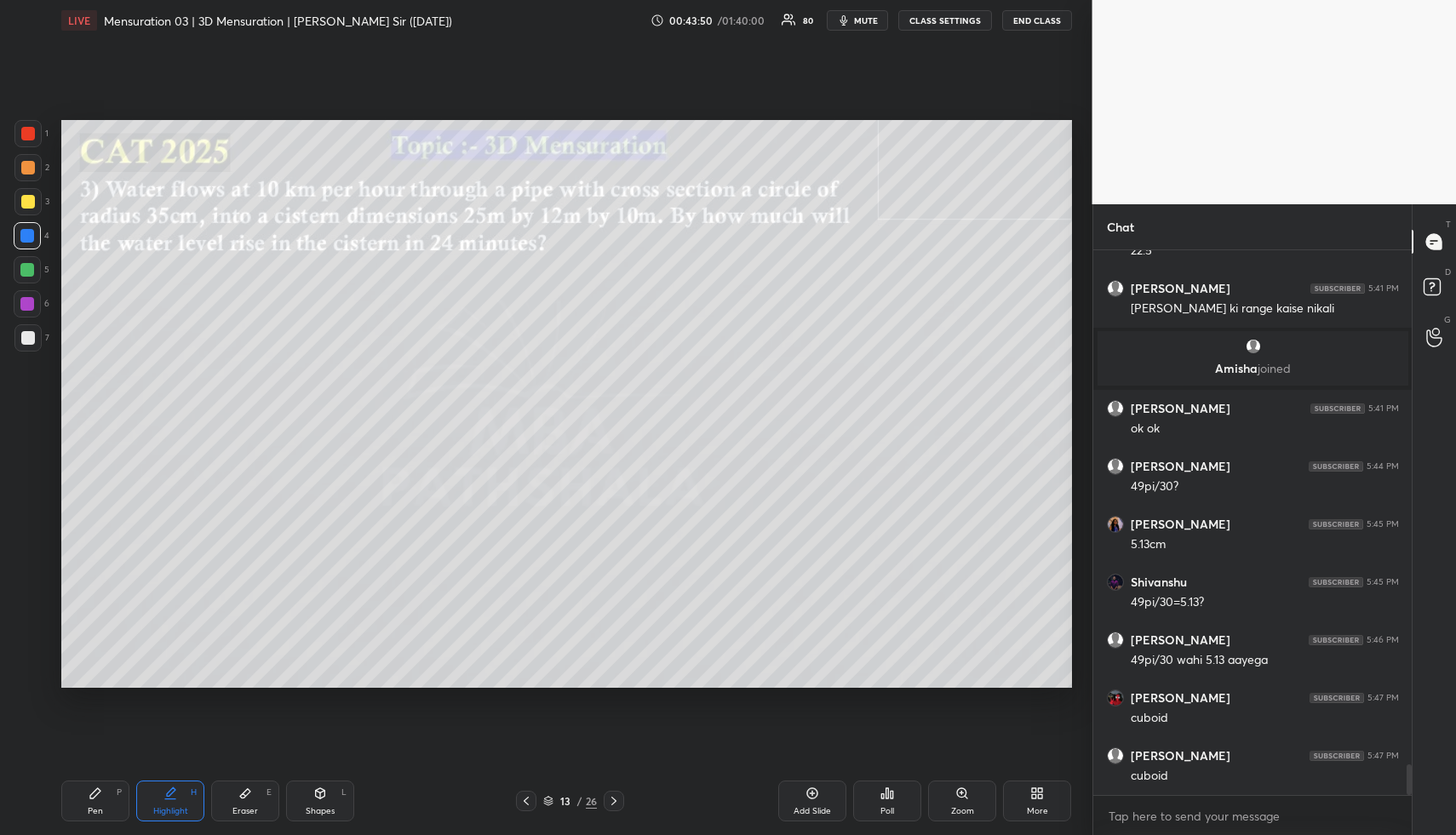
click at [174, 814] on div "Highlight H" at bounding box center [170, 801] width 68 height 41
click at [176, 804] on div "Highlight H" at bounding box center [170, 801] width 68 height 41
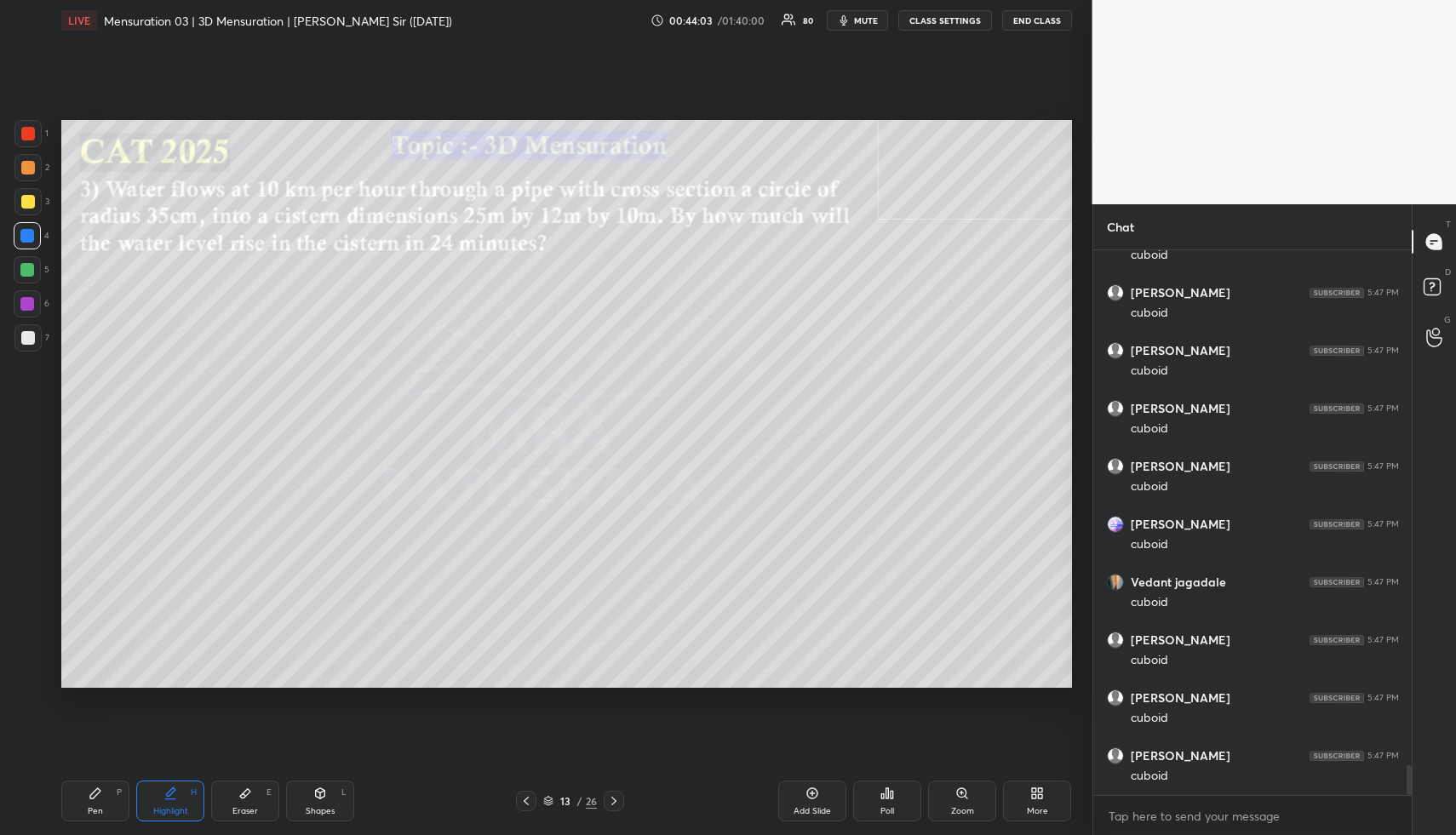
scroll to position [9532, 0]
drag, startPoint x: 184, startPoint y: 813, endPoint x: 184, endPoint y: 803, distance: 10.0
click at [184, 813] on div "Highlight" at bounding box center [170, 811] width 35 height 9
drag, startPoint x: 174, startPoint y: 820, endPoint x: 183, endPoint y: 773, distance: 47.9
click at [176, 814] on div "Highlight H" at bounding box center [170, 801] width 68 height 41
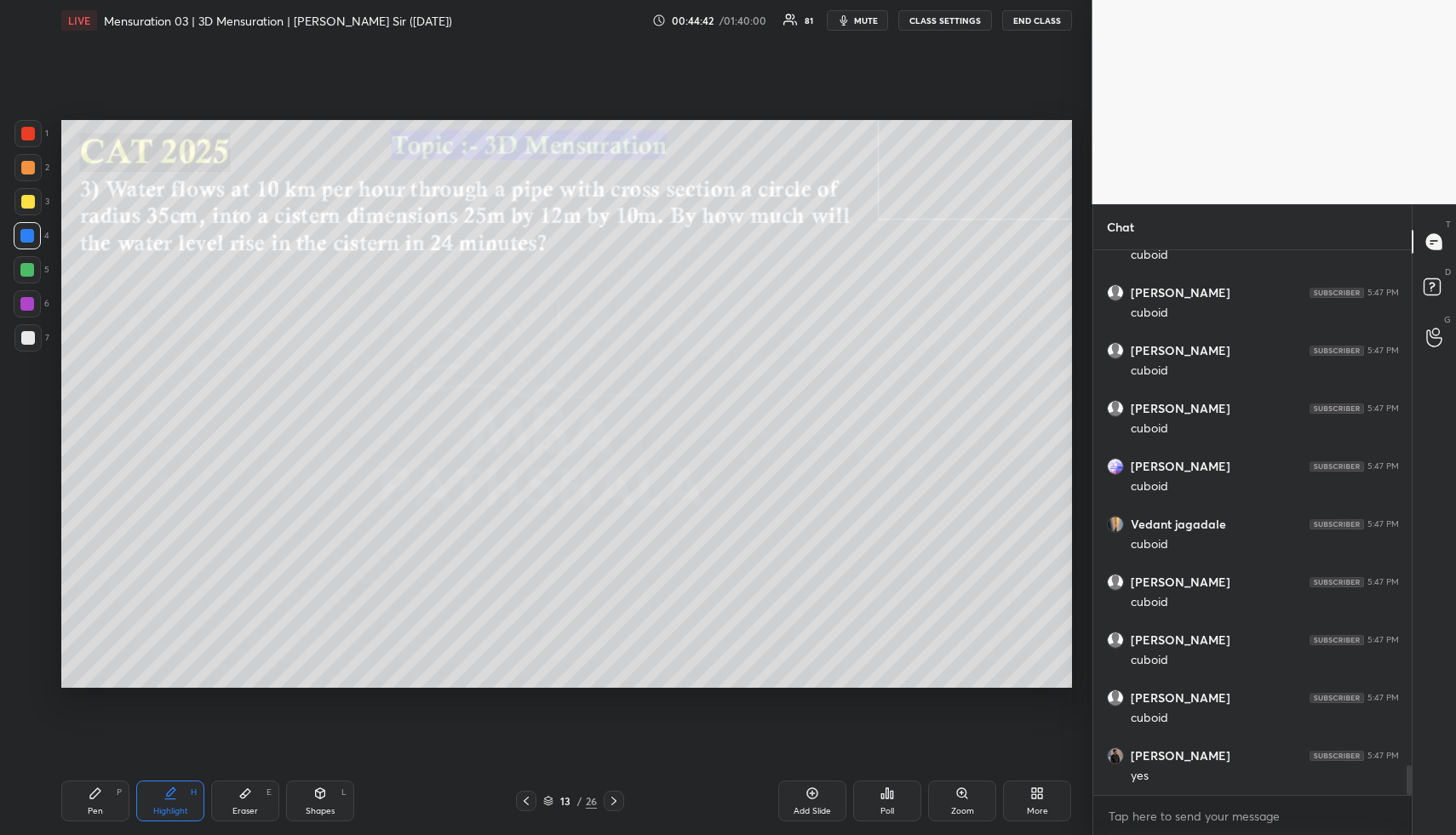
drag, startPoint x: 100, startPoint y: 791, endPoint x: 101, endPoint y: 776, distance: 15.0
click at [99, 791] on div "Pen P" at bounding box center [96, 801] width 68 height 41
click at [26, 270] on div at bounding box center [28, 270] width 14 height 14
click at [327, 794] on div "Shapes L" at bounding box center [320, 801] width 68 height 41
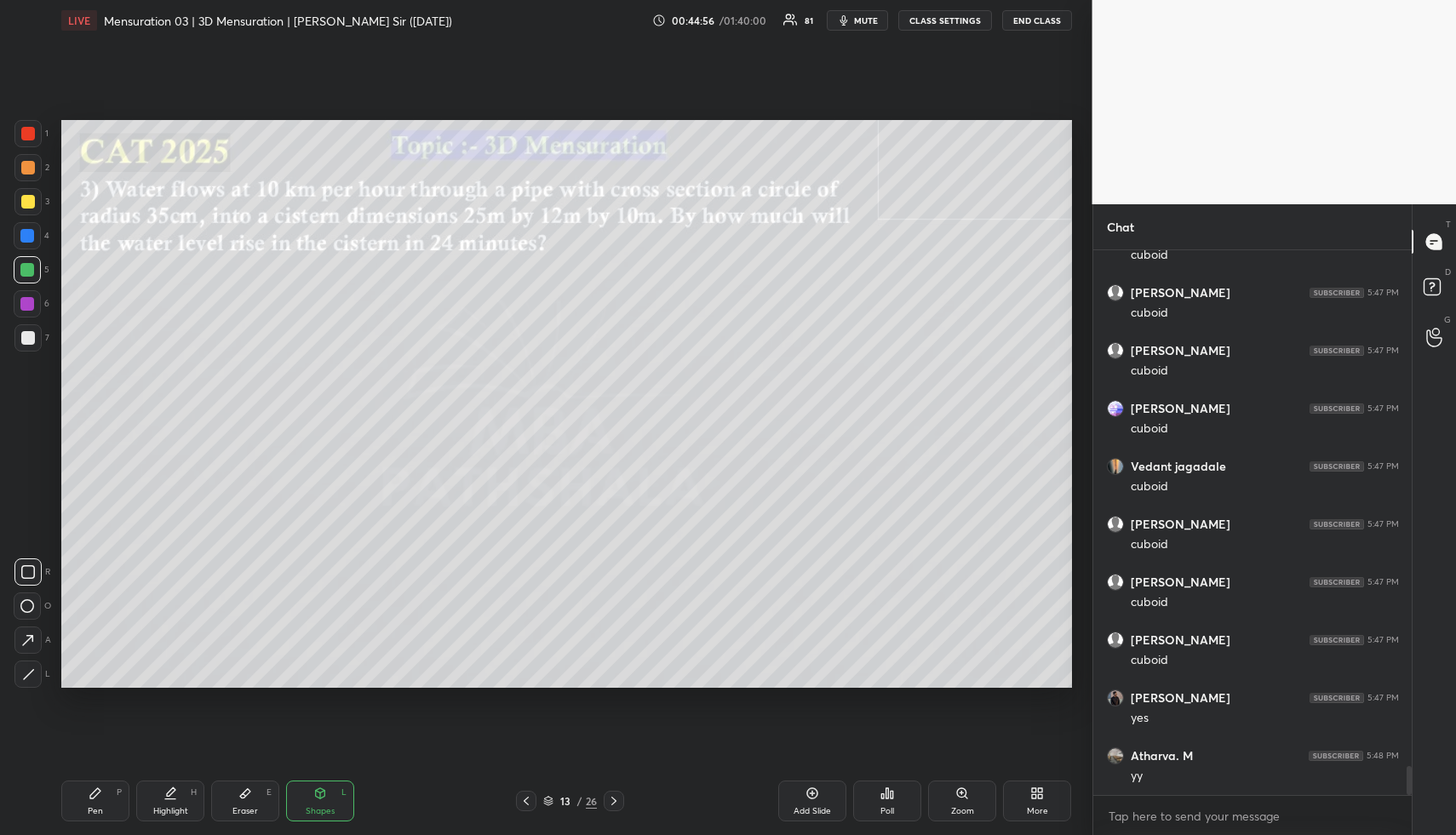
drag, startPoint x: 30, startPoint y: 609, endPoint x: 56, endPoint y: 488, distance: 123.8
click at [30, 606] on icon at bounding box center [28, 606] width 14 height 14
drag, startPoint x: 33, startPoint y: 235, endPoint x: 42, endPoint y: 240, distance: 10.3
click at [34, 235] on div at bounding box center [27, 235] width 27 height 27
click at [24, 232] on div at bounding box center [28, 236] width 14 height 14
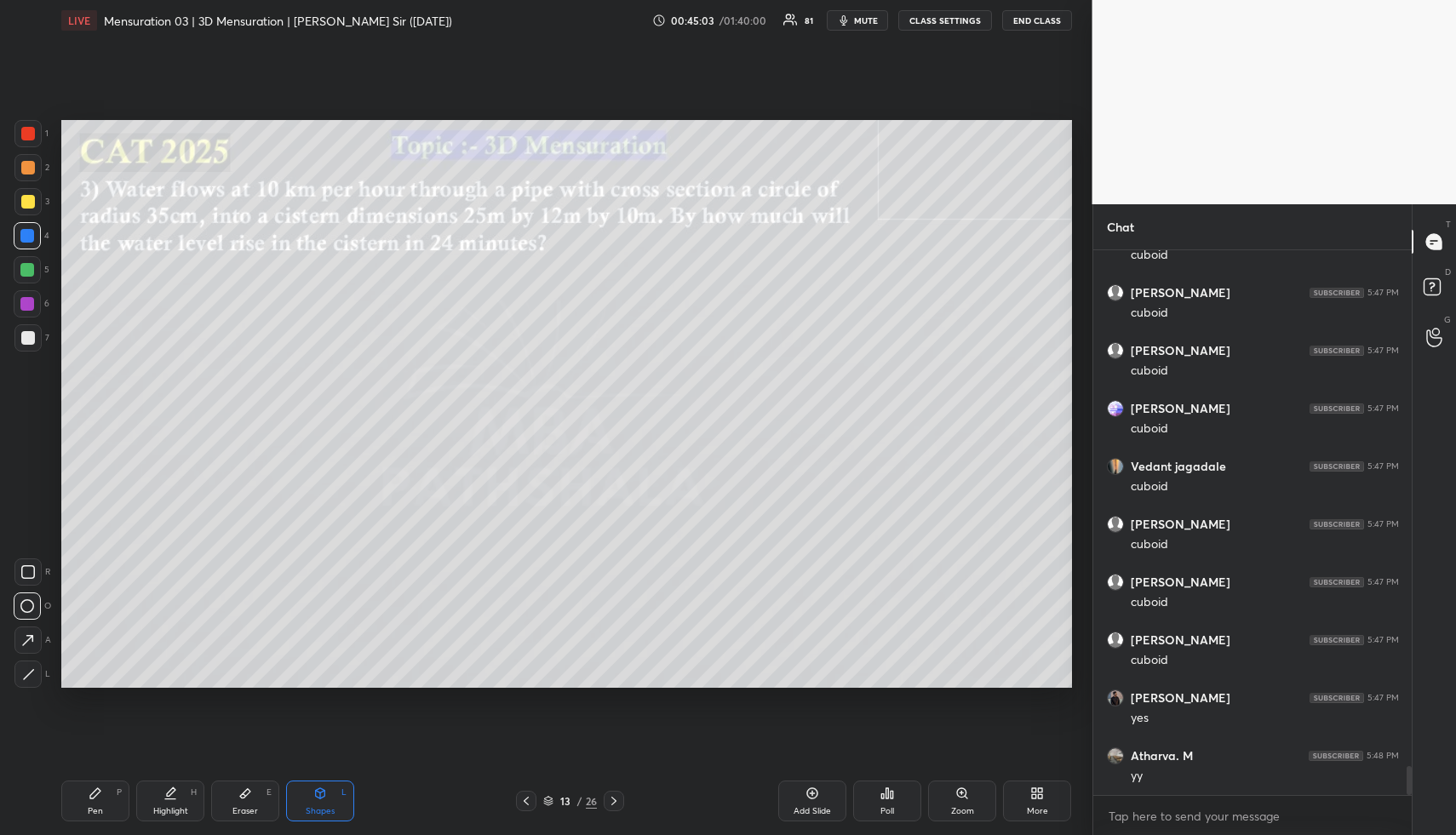
click at [32, 663] on div at bounding box center [28, 674] width 27 height 27
click at [164, 801] on div "Highlight H" at bounding box center [170, 801] width 68 height 41
click at [105, 810] on div "Pen P" at bounding box center [96, 801] width 68 height 41
drag, startPoint x: 29, startPoint y: 261, endPoint x: 50, endPoint y: 263, distance: 21.1
click at [29, 261] on div at bounding box center [27, 270] width 27 height 27
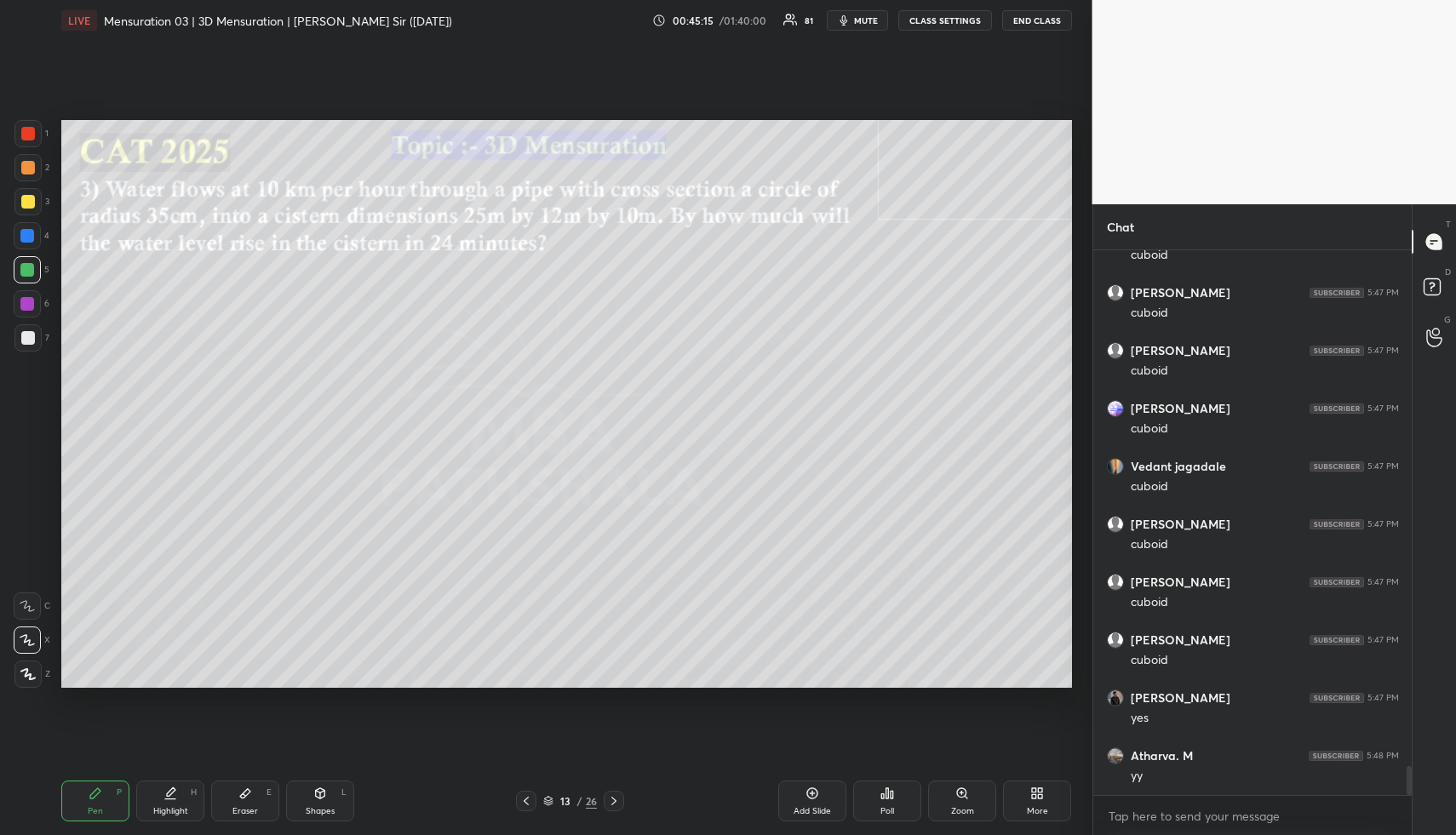
drag, startPoint x: 32, startPoint y: 234, endPoint x: 50, endPoint y: 239, distance: 18.7
click at [34, 235] on div at bounding box center [27, 235] width 27 height 27
click at [320, 812] on div "Shapes L" at bounding box center [320, 801] width 68 height 41
drag, startPoint x: 34, startPoint y: 238, endPoint x: 43, endPoint y: 303, distance: 65.6
click at [33, 237] on div at bounding box center [27, 235] width 27 height 27
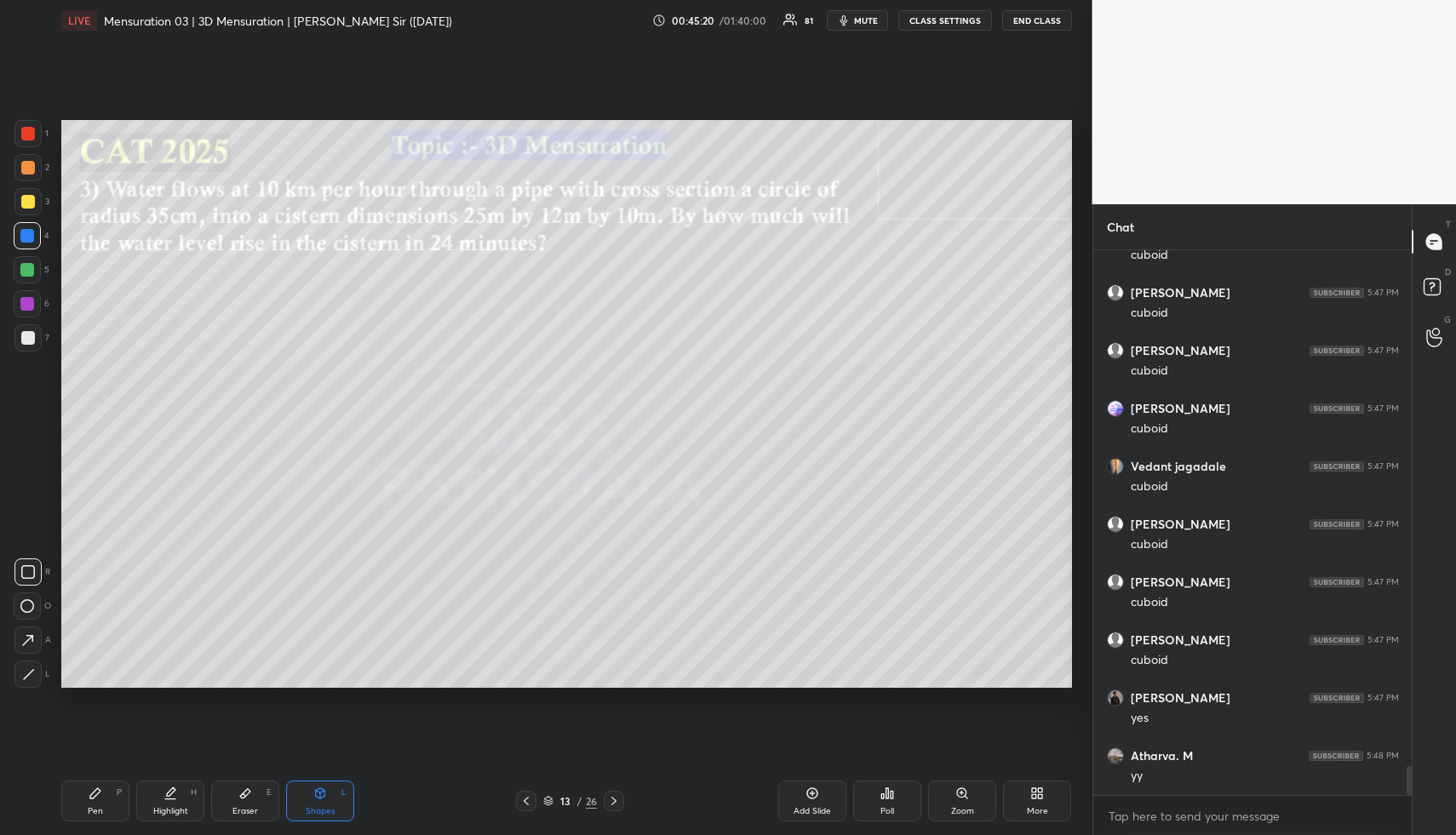
drag, startPoint x: 33, startPoint y: 641, endPoint x: 56, endPoint y: 587, distance: 58.7
click at [32, 640] on icon at bounding box center [28, 641] width 18 height 18
click at [160, 799] on div "Highlight H" at bounding box center [170, 801] width 68 height 41
click at [104, 805] on div "Pen P" at bounding box center [96, 801] width 68 height 41
click at [35, 268] on div at bounding box center [27, 270] width 27 height 27
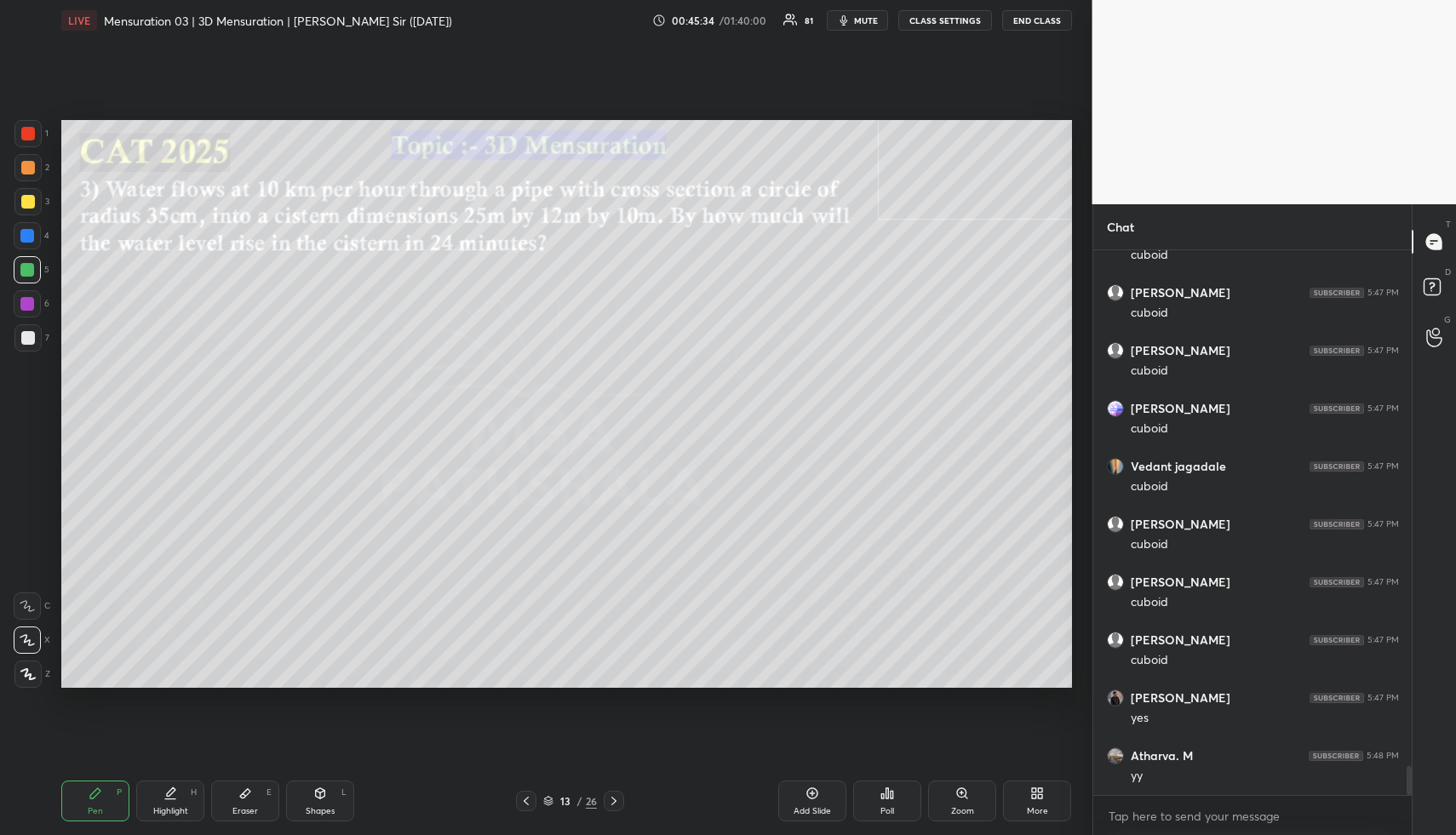
click at [324, 798] on icon at bounding box center [320, 794] width 14 height 14
click at [32, 333] on div at bounding box center [28, 338] width 14 height 14
click at [34, 632] on icon at bounding box center [28, 641] width 18 height 18
click at [163, 805] on div "Highlight H" at bounding box center [170, 801] width 68 height 41
drag, startPoint x: 165, startPoint y: 804, endPoint x: 153, endPoint y: 693, distance: 111.6
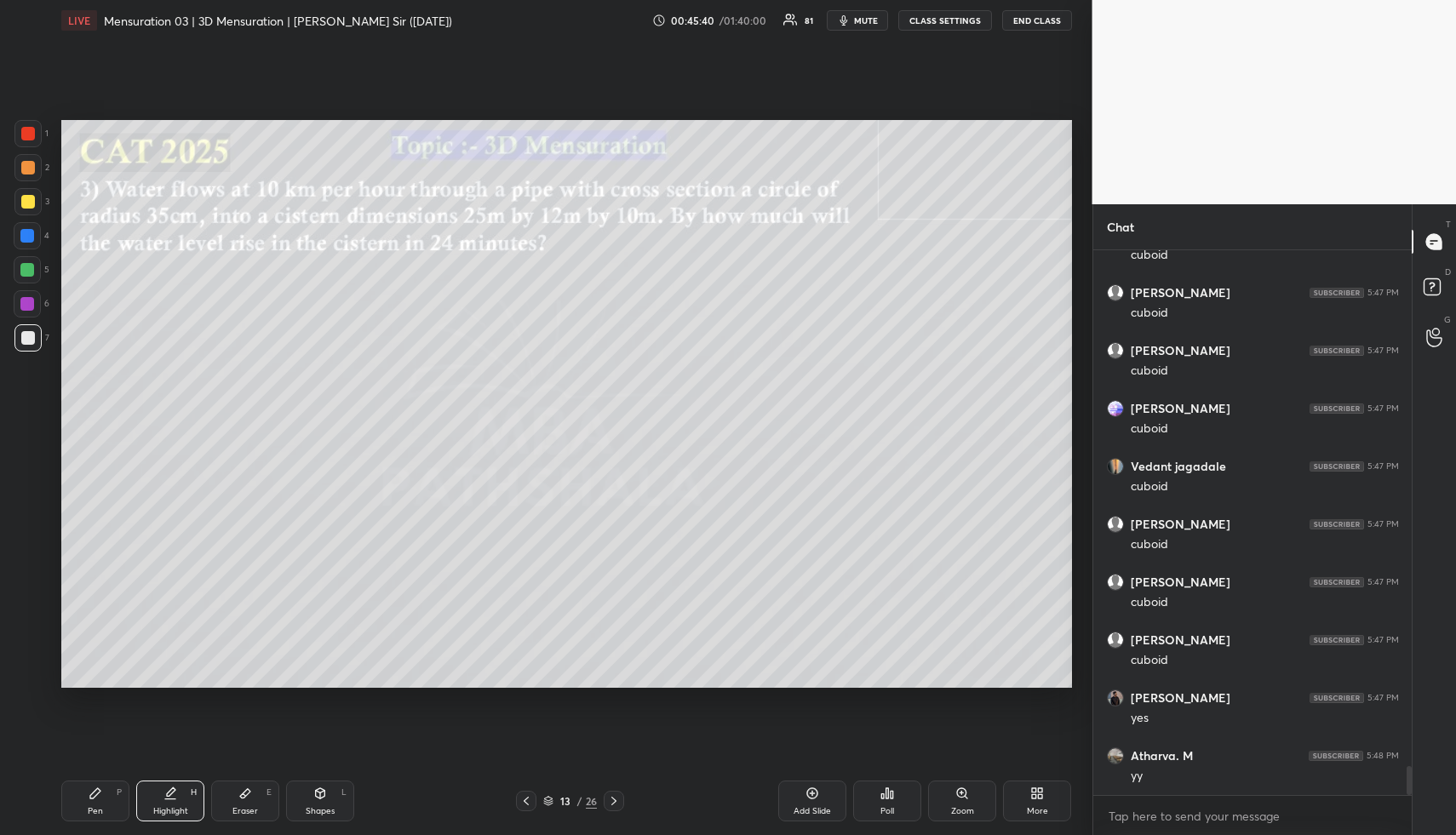
click at [163, 798] on div "Highlight H" at bounding box center [170, 801] width 68 height 41
click at [107, 794] on div "Pen P" at bounding box center [96, 801] width 68 height 41
click at [32, 167] on div at bounding box center [28, 168] width 14 height 14
click at [167, 800] on div "Highlight H" at bounding box center [170, 801] width 68 height 41
click at [168, 801] on div "Highlight H" at bounding box center [170, 801] width 68 height 41
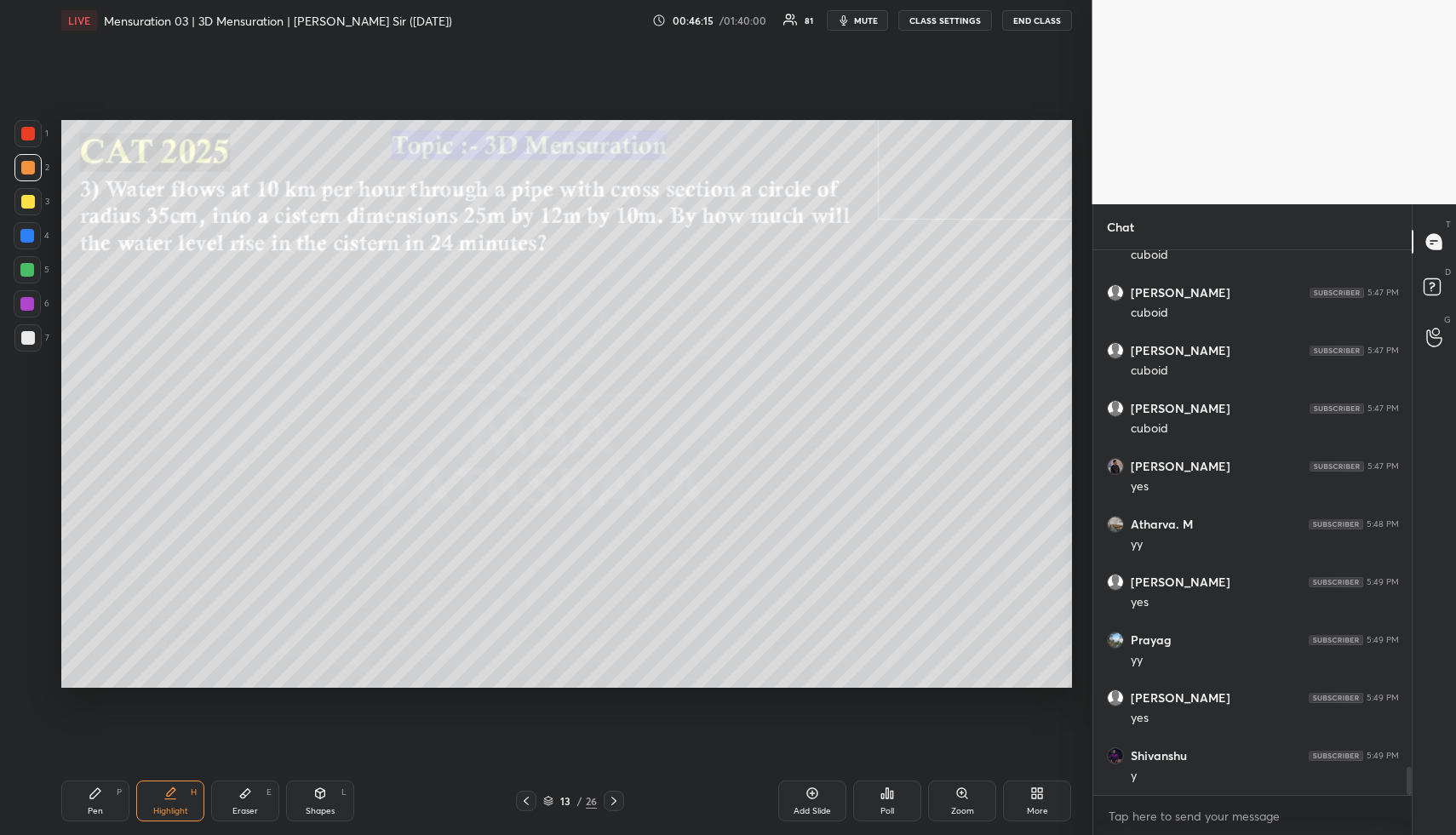
scroll to position [9880, 0]
click at [101, 818] on div "Pen P" at bounding box center [96, 801] width 68 height 41
click at [103, 813] on div "Pen P" at bounding box center [96, 801] width 68 height 41
click at [31, 203] on div at bounding box center [28, 202] width 14 height 14
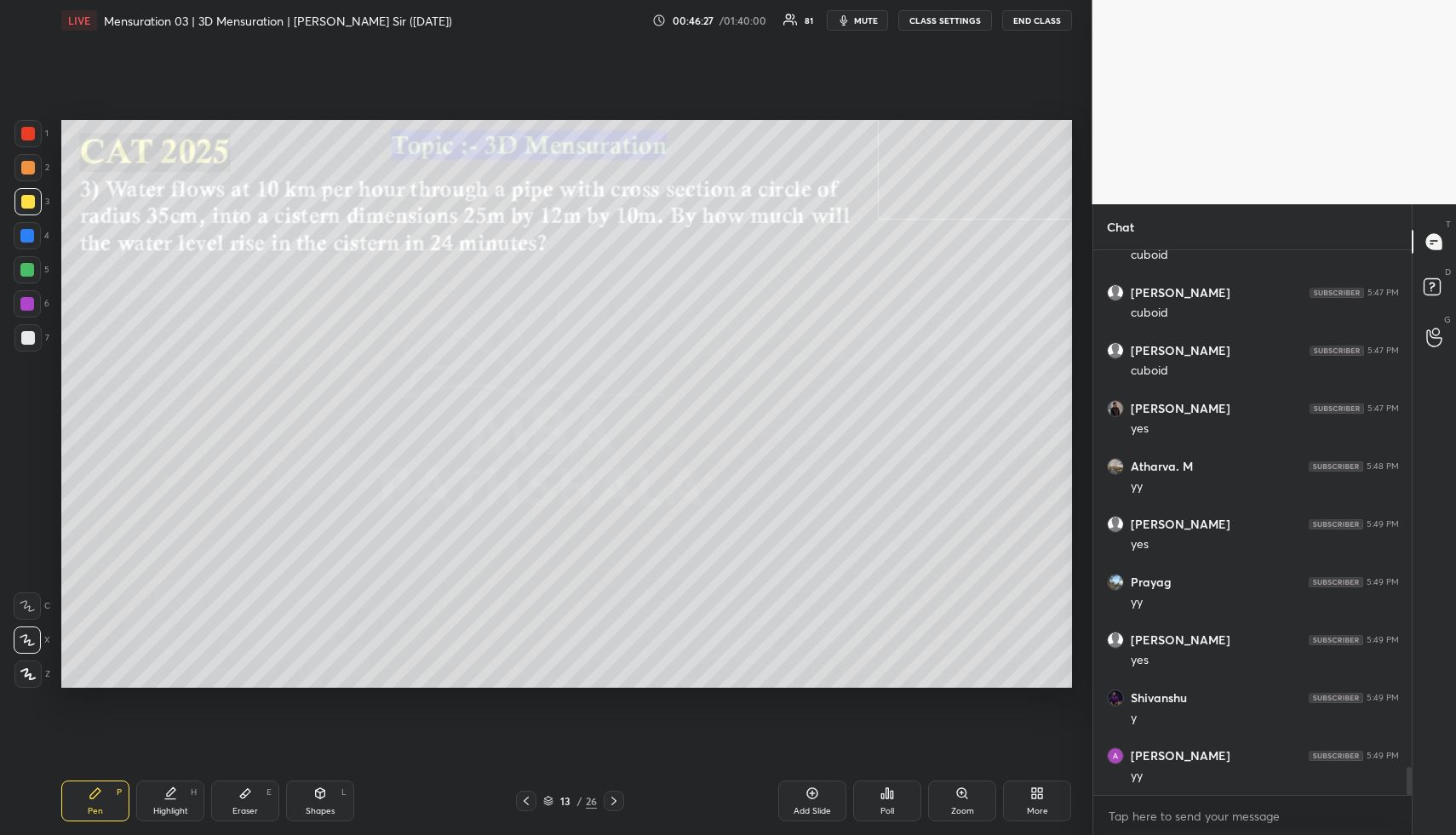
click at [33, 202] on div at bounding box center [28, 202] width 14 height 14
drag, startPoint x: 185, startPoint y: 783, endPoint x: 180, endPoint y: 794, distance: 12.1
click at [180, 783] on div "Highlight H" at bounding box center [170, 801] width 68 height 41
drag, startPoint x: 180, startPoint y: 794, endPoint x: 176, endPoint y: 770, distance: 24.3
click at [178, 795] on div "Highlight H" at bounding box center [170, 801] width 68 height 41
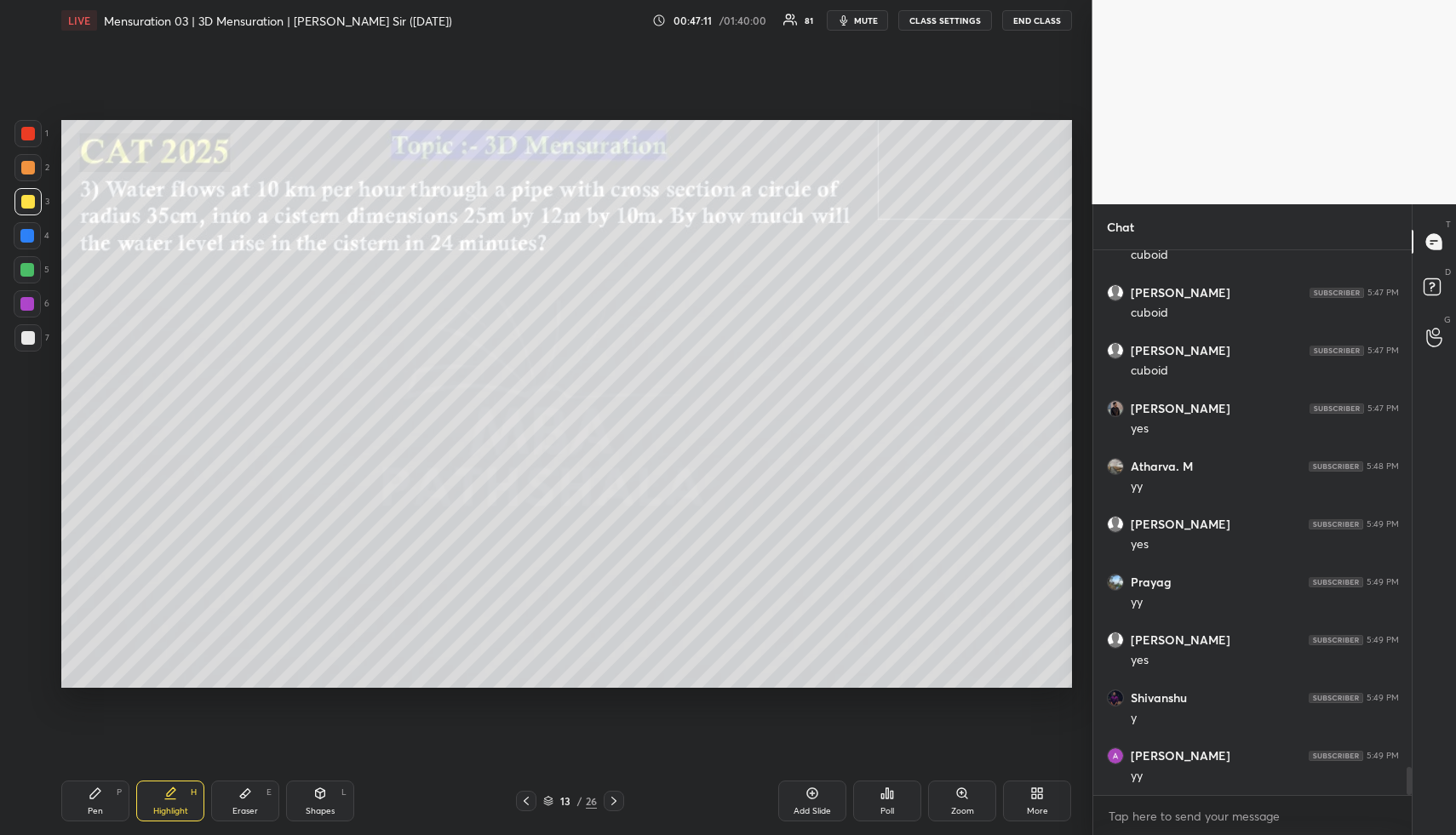
drag, startPoint x: 110, startPoint y: 812, endPoint x: 110, endPoint y: 690, distance: 122.0
click at [106, 808] on div "Pen P" at bounding box center [96, 801] width 68 height 41
drag, startPoint x: 30, startPoint y: 168, endPoint x: 55, endPoint y: 161, distance: 26.0
click at [31, 164] on div at bounding box center [28, 168] width 14 height 14
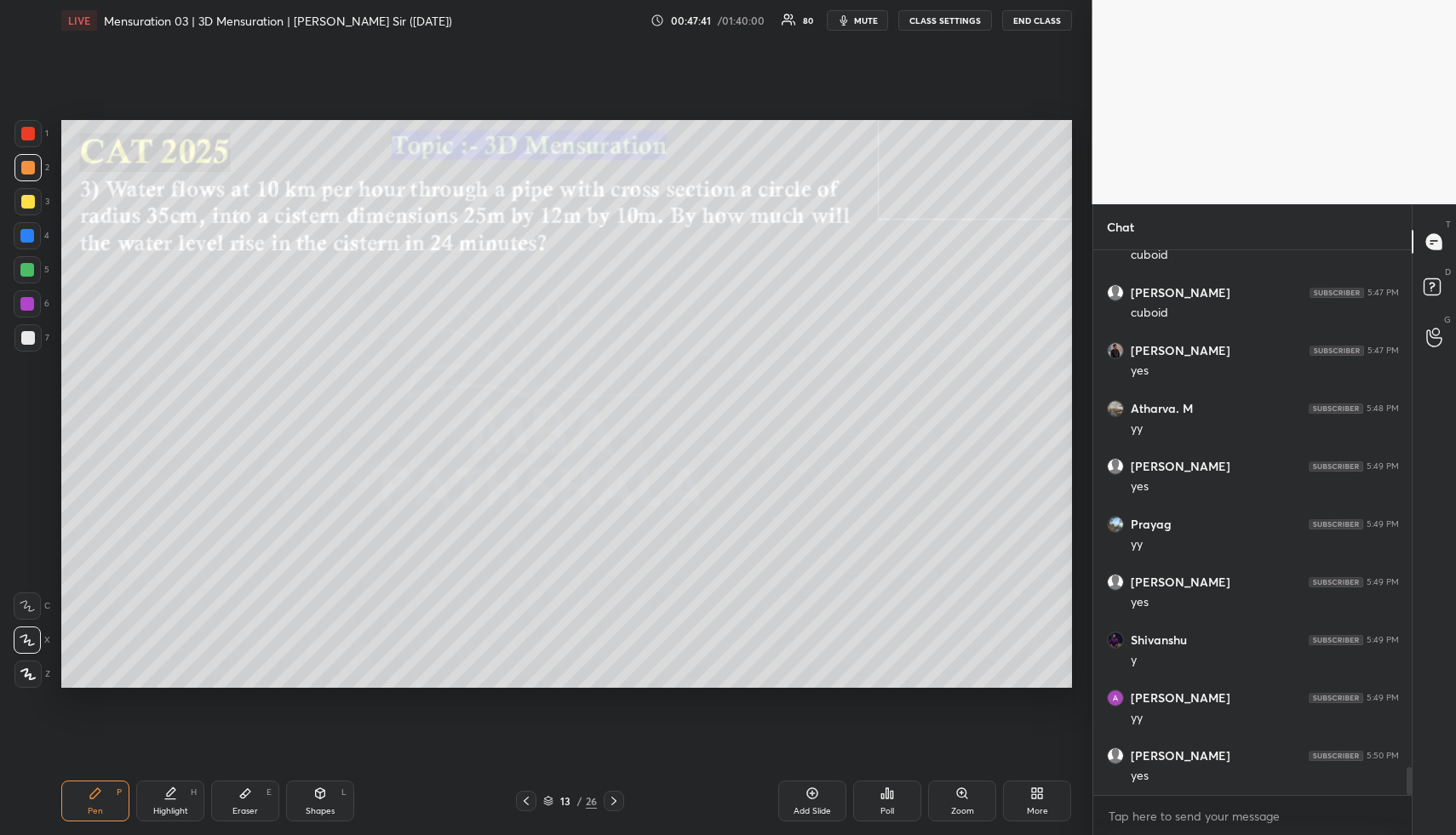
click at [190, 798] on div "Highlight H" at bounding box center [170, 801] width 68 height 41
click at [196, 799] on div "Highlight H" at bounding box center [170, 801] width 68 height 41
click at [162, 800] on div "Highlight H" at bounding box center [170, 801] width 68 height 41
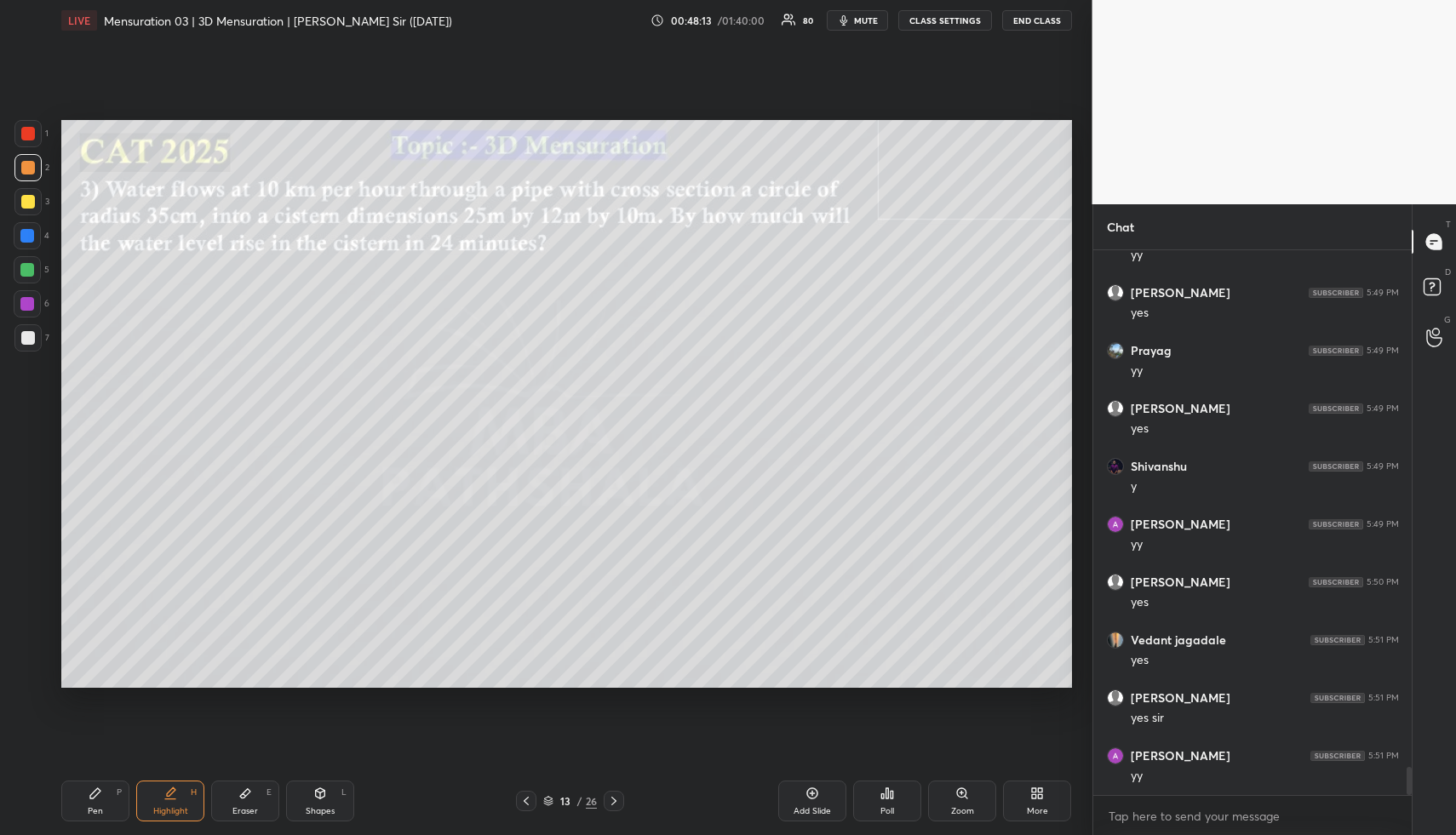
click at [178, 811] on div "Highlight" at bounding box center [170, 811] width 35 height 9
drag, startPoint x: 99, startPoint y: 813, endPoint x: 94, endPoint y: 800, distance: 13.9
click at [96, 812] on div "Pen" at bounding box center [95, 811] width 15 height 9
drag, startPoint x: 23, startPoint y: 198, endPoint x: 56, endPoint y: 183, distance: 36.2
click at [25, 195] on div at bounding box center [28, 202] width 14 height 14
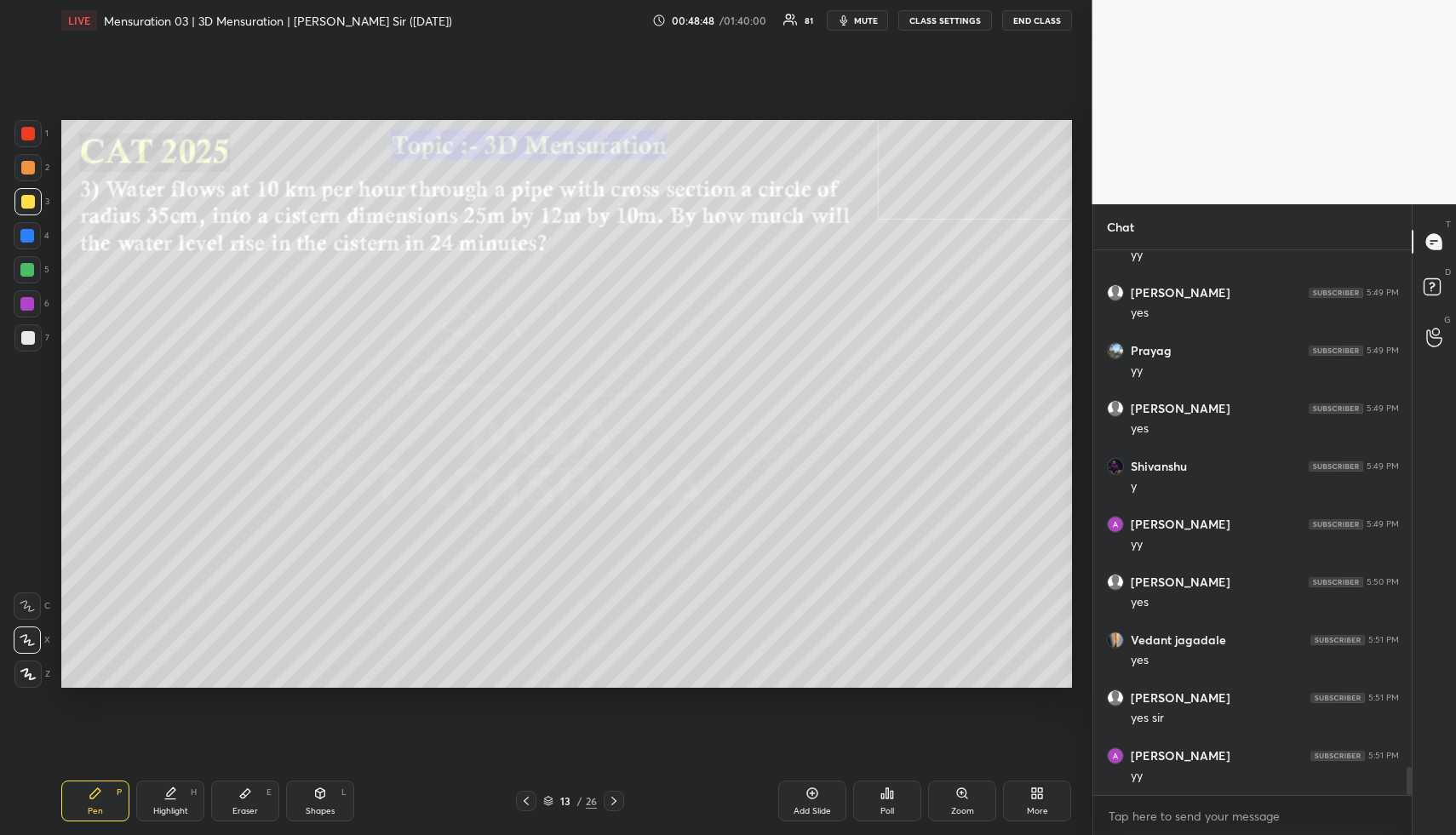
click at [181, 804] on div "Highlight H" at bounding box center [170, 801] width 68 height 41
drag, startPoint x: 178, startPoint y: 808, endPoint x: 218, endPoint y: 741, distance: 78.0
click at [180, 807] on div "Highlight" at bounding box center [170, 811] width 35 height 9
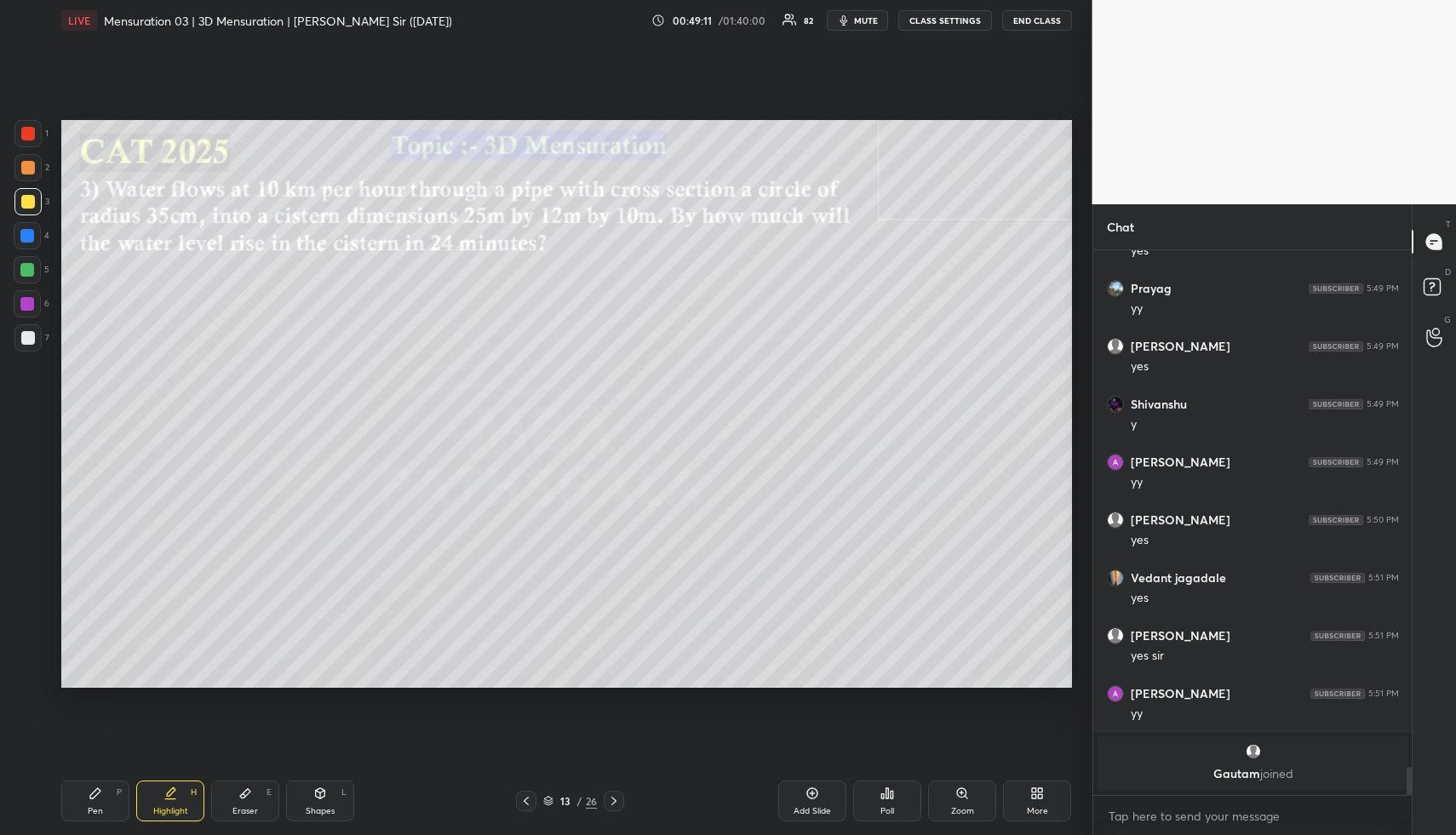
click at [98, 808] on div "Pen" at bounding box center [95, 811] width 15 height 9
click at [99, 801] on div "Pen P" at bounding box center [96, 801] width 68 height 41
click at [29, 227] on div at bounding box center [27, 235] width 27 height 27
click at [34, 231] on div at bounding box center [27, 235] width 27 height 27
drag, startPoint x: 27, startPoint y: 340, endPoint x: 44, endPoint y: 347, distance: 18.4
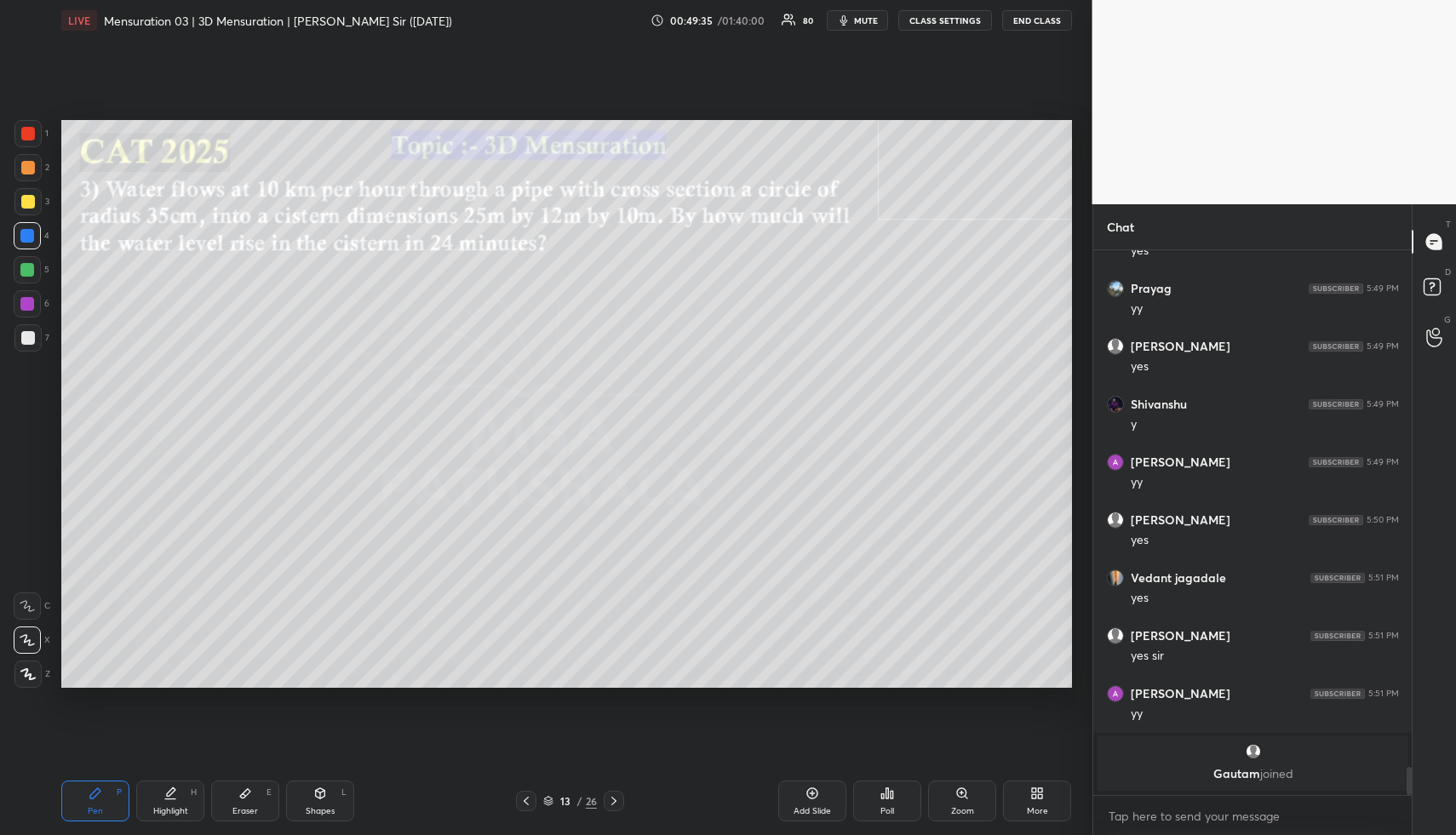
click at [28, 339] on div at bounding box center [28, 338] width 14 height 14
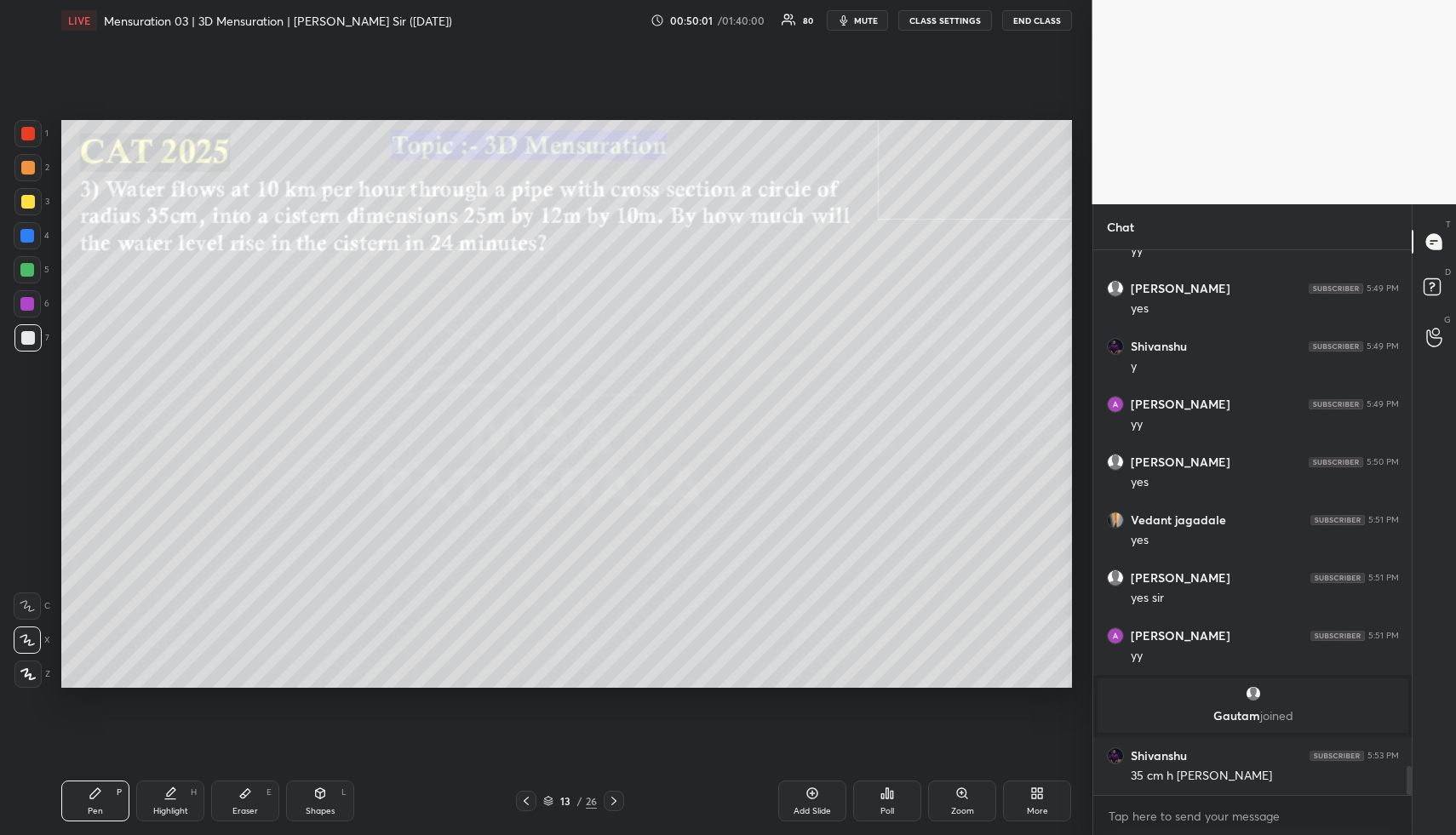
drag, startPoint x: 171, startPoint y: 816, endPoint x: 188, endPoint y: 789, distance: 31.9
click at [170, 818] on div "Highlight H" at bounding box center [170, 801] width 68 height 41
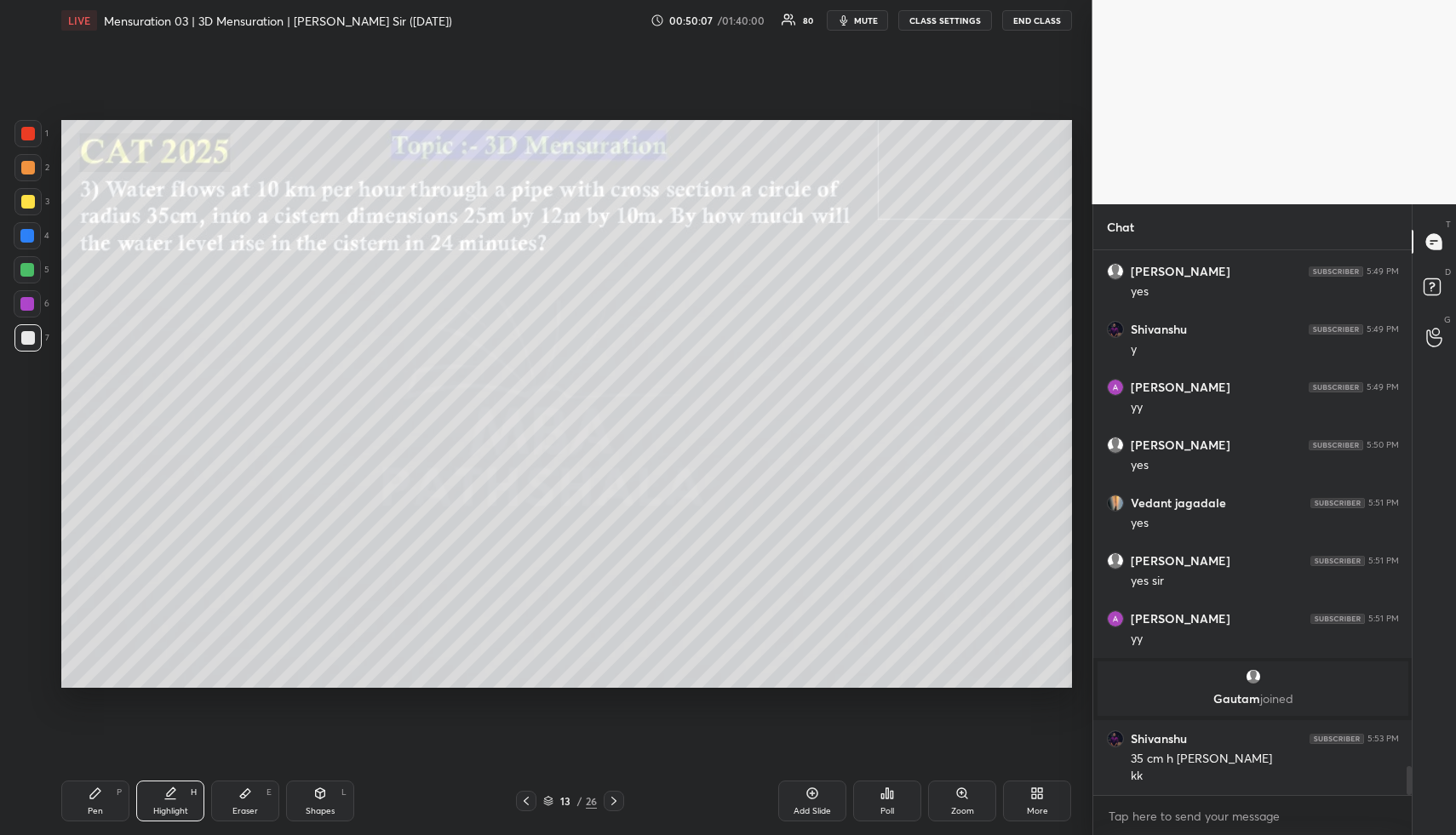
scroll to position [9836, 0]
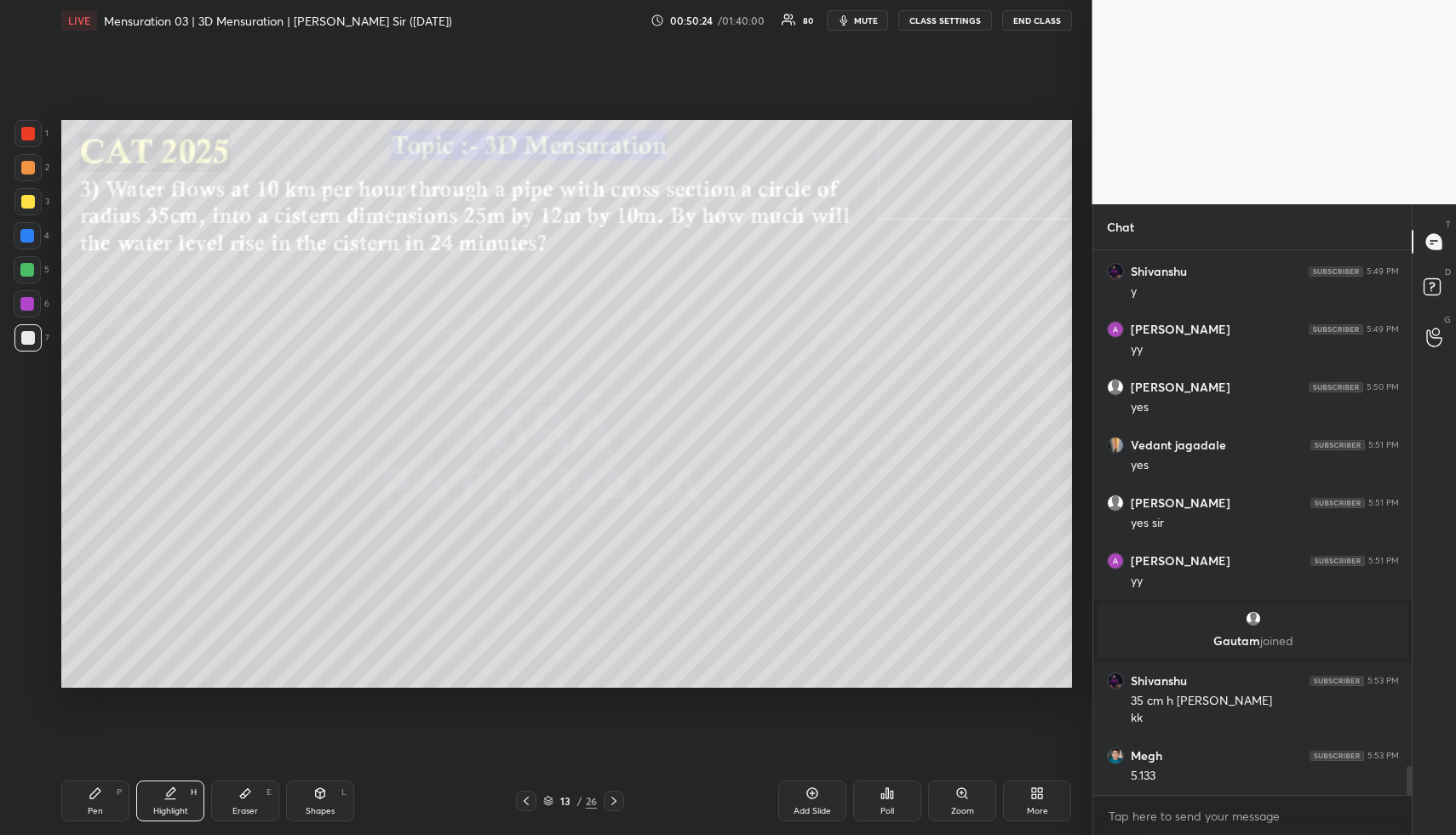
drag, startPoint x: 97, startPoint y: 804, endPoint x: 227, endPoint y: 732, distance: 148.6
click at [103, 806] on div "Pen P" at bounding box center [96, 801] width 68 height 41
click at [178, 810] on div "Highlight" at bounding box center [170, 811] width 35 height 9
drag, startPoint x: 178, startPoint y: 810, endPoint x: 290, endPoint y: 699, distance: 157.7
click at [185, 803] on div "Highlight H" at bounding box center [170, 801] width 68 height 41
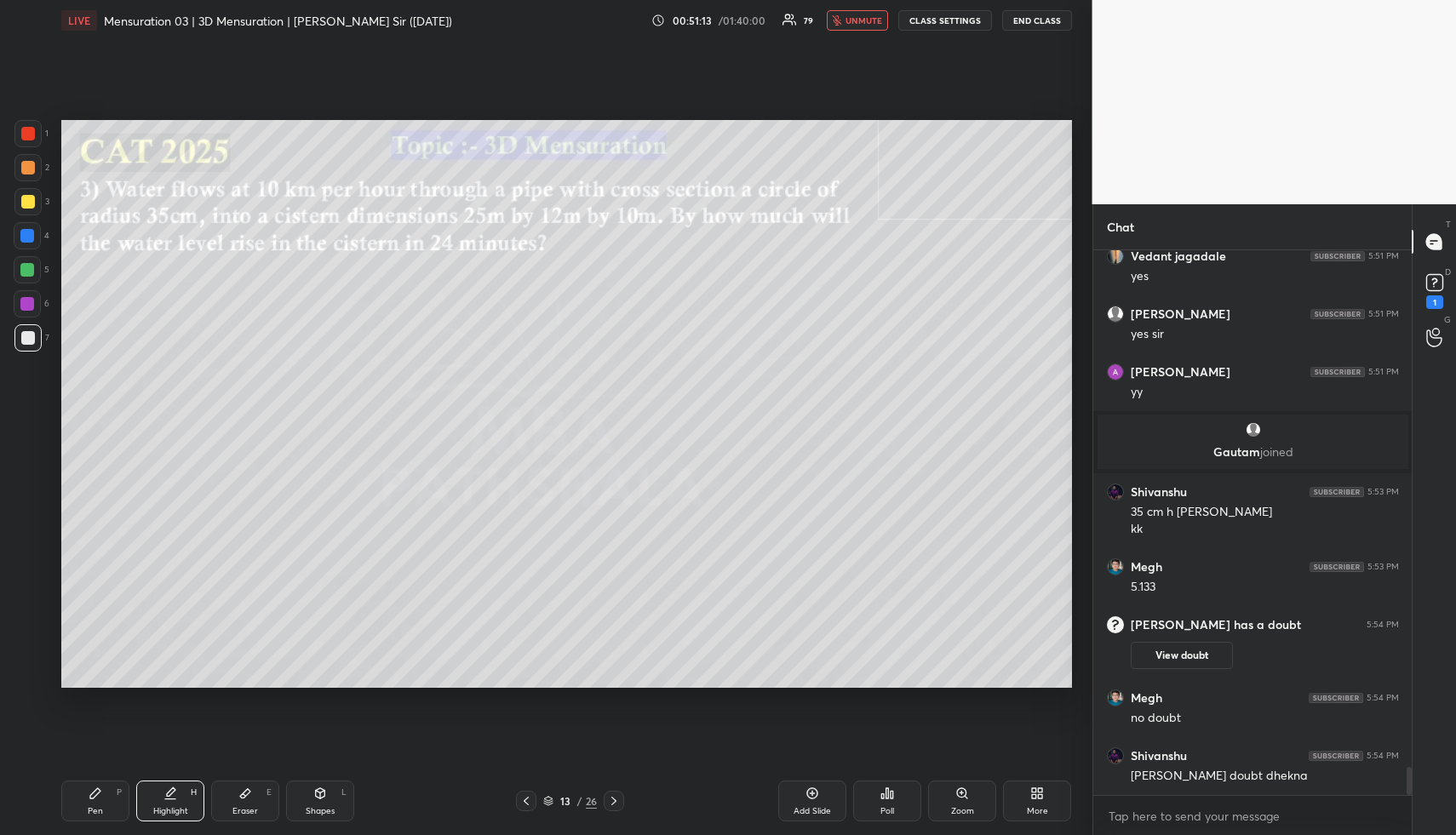
scroll to position [10022, 0]
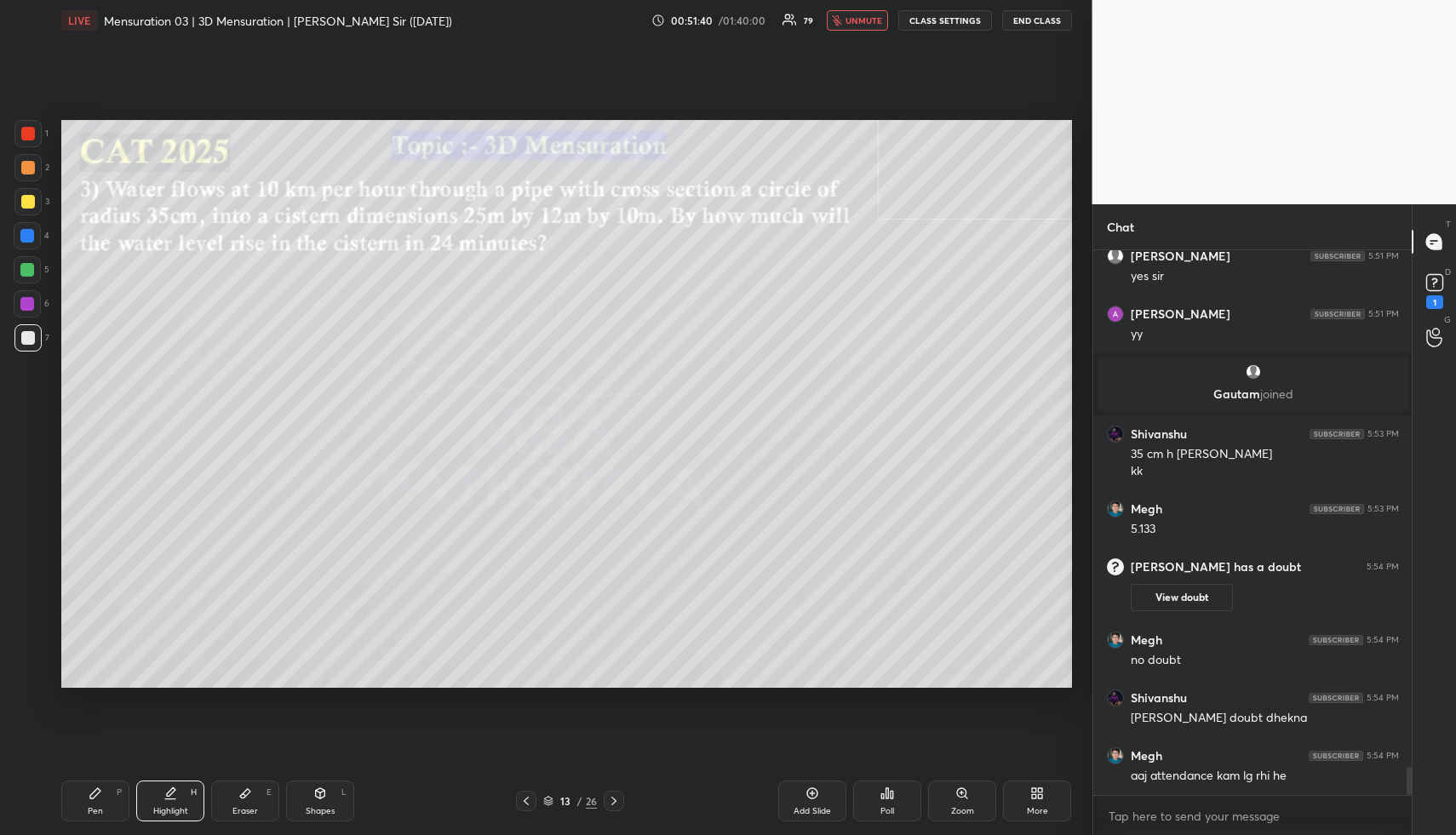
click at [864, 28] on button "unmute" at bounding box center [858, 20] width 62 height 21
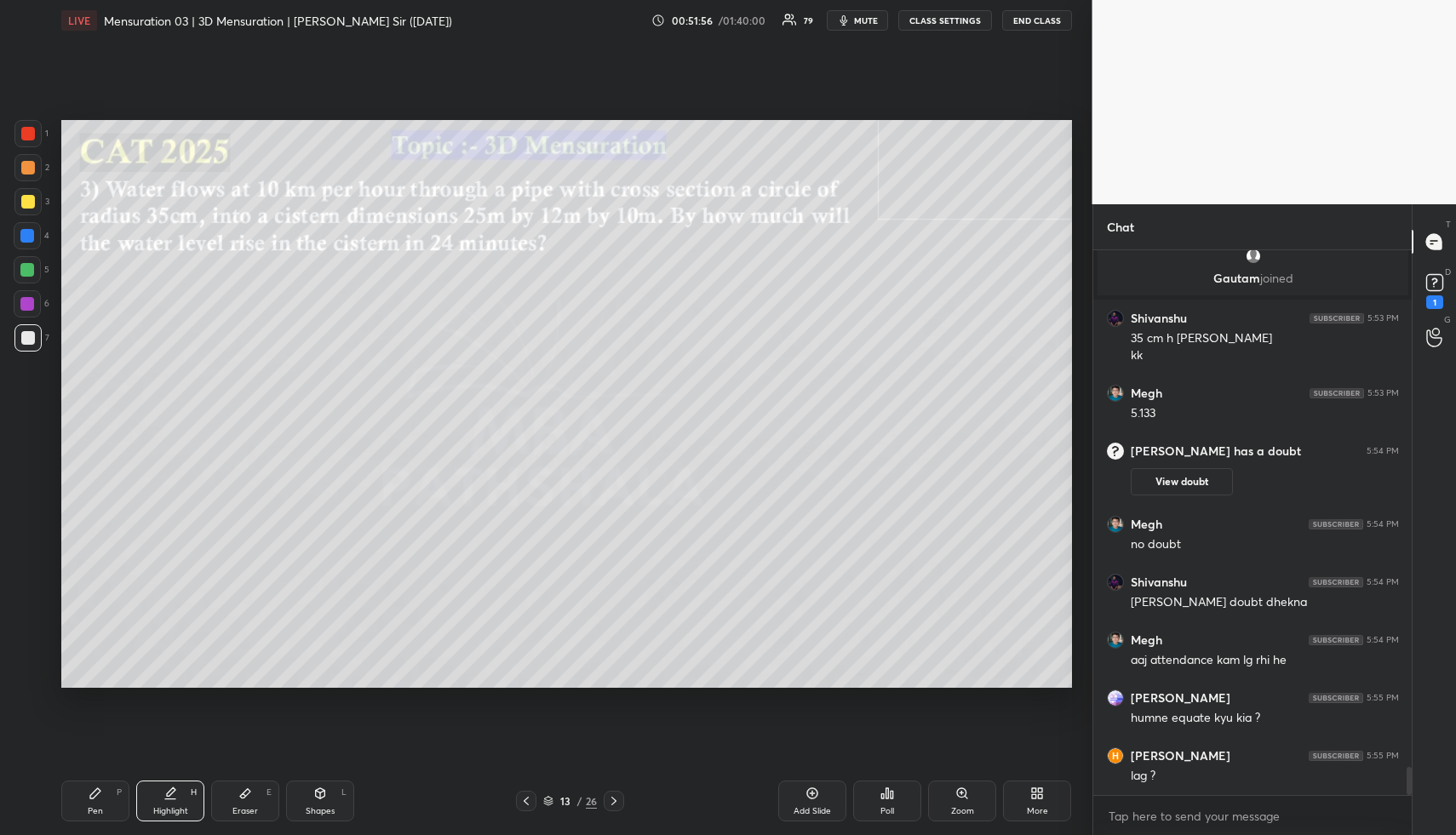
scroll to position [10164, 0]
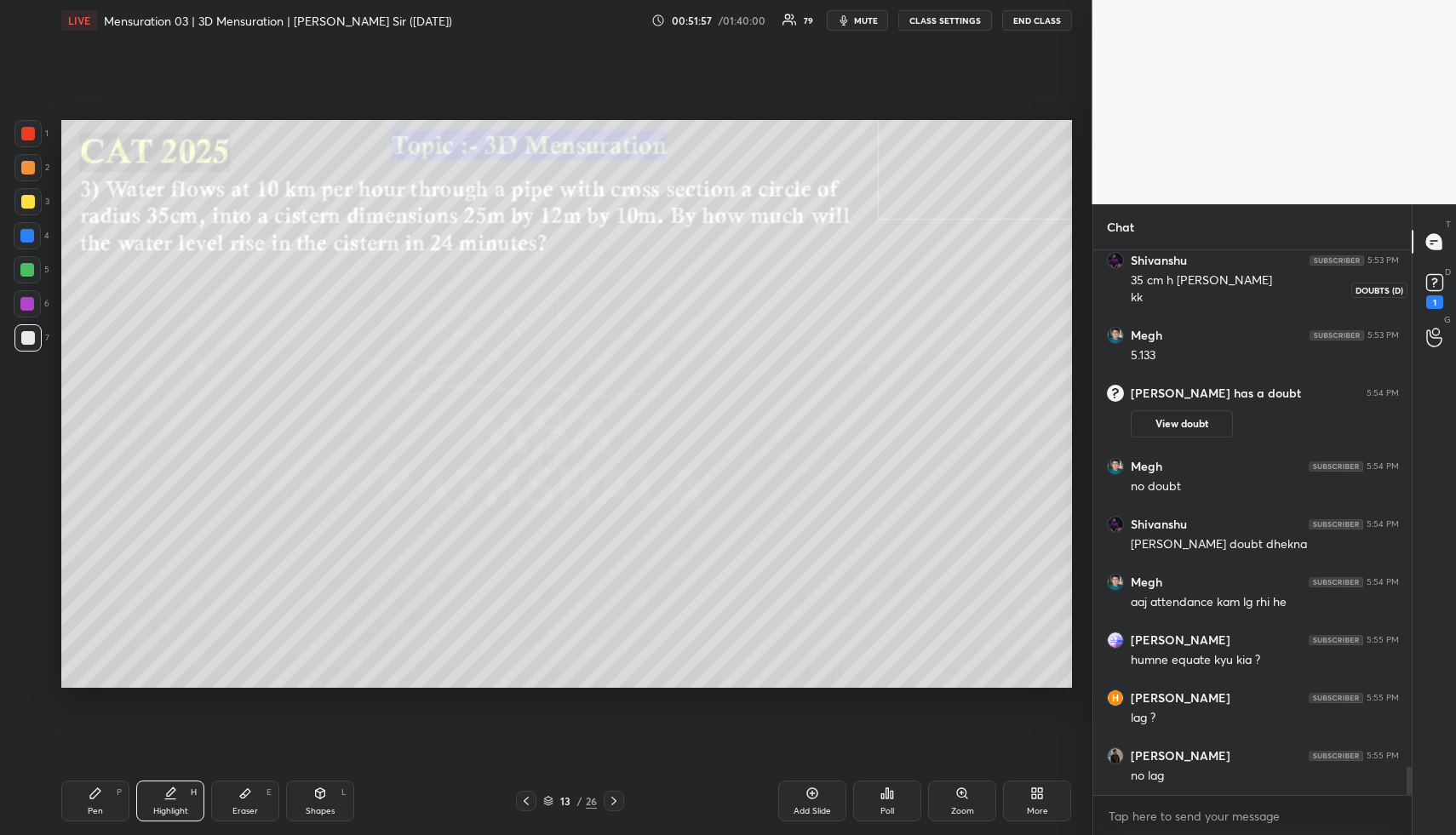
click at [1433, 282] on rect at bounding box center [1434, 283] width 16 height 16
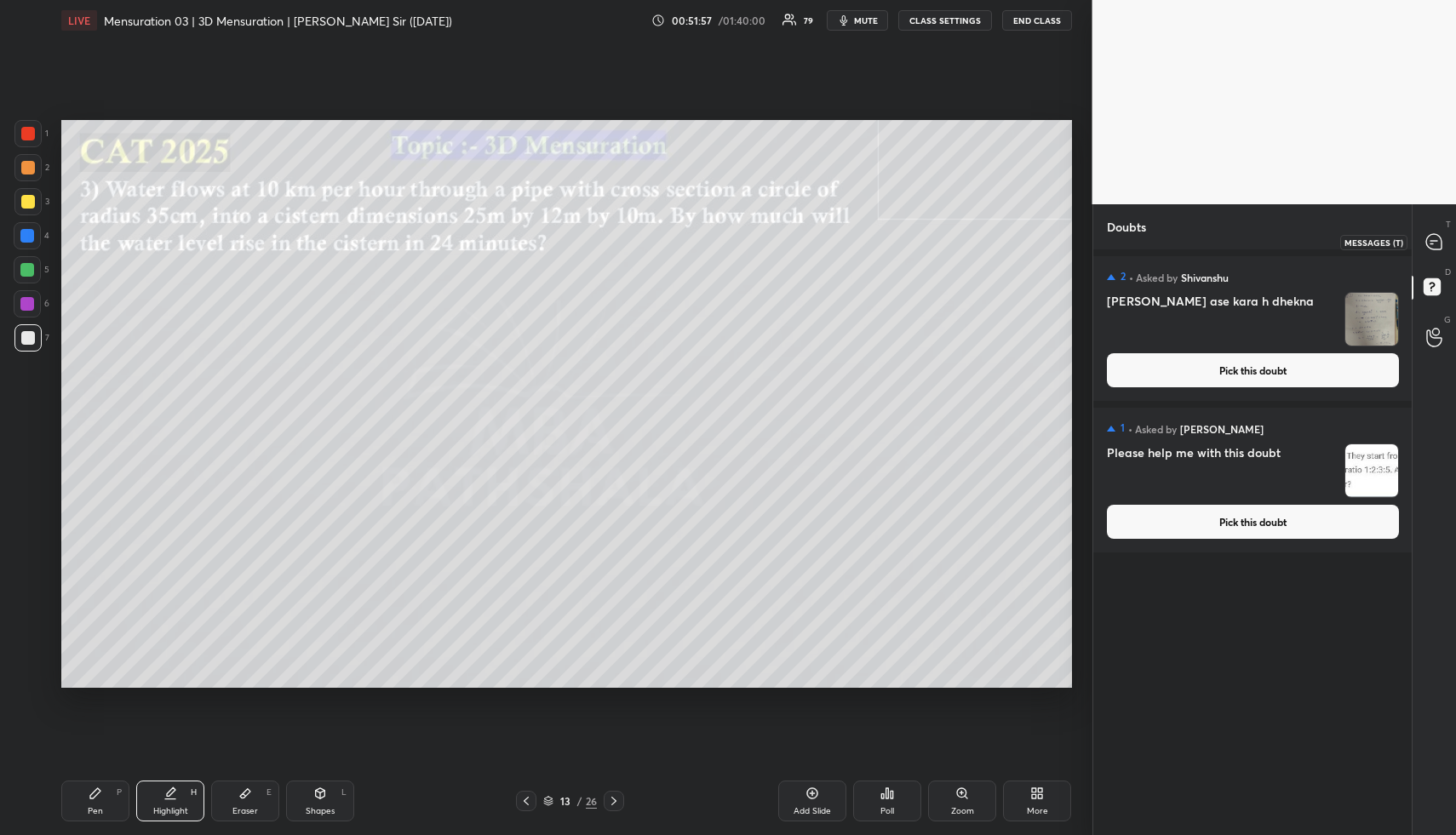
click at [1437, 238] on icon at bounding box center [1433, 241] width 15 height 15
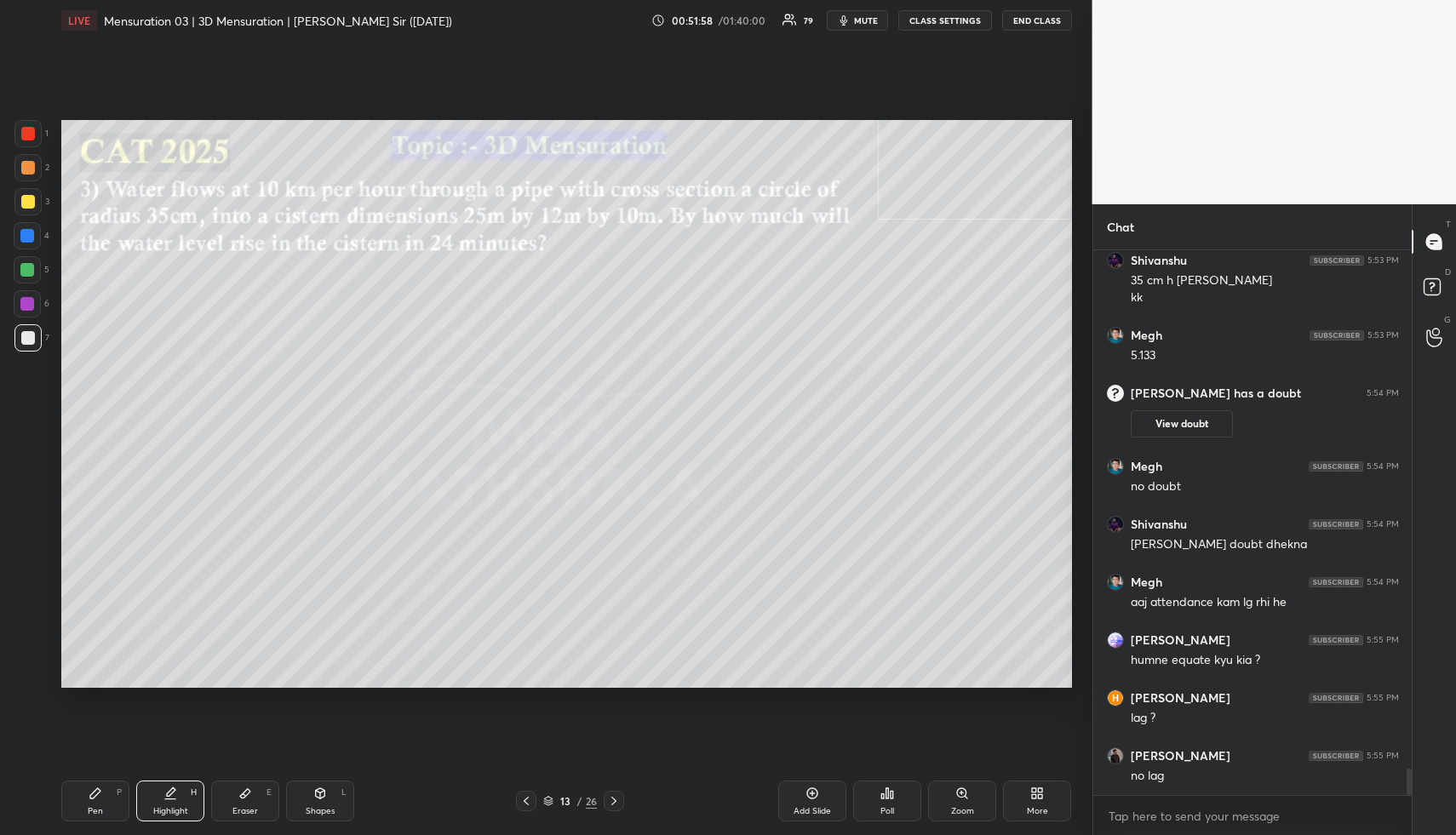
scroll to position [539, 313]
drag, startPoint x: 177, startPoint y: 810, endPoint x: 178, endPoint y: 799, distance: 11.0
click at [175, 804] on div "Highlight H" at bounding box center [170, 801] width 68 height 41
click at [178, 799] on div "Highlight H" at bounding box center [170, 801] width 68 height 41
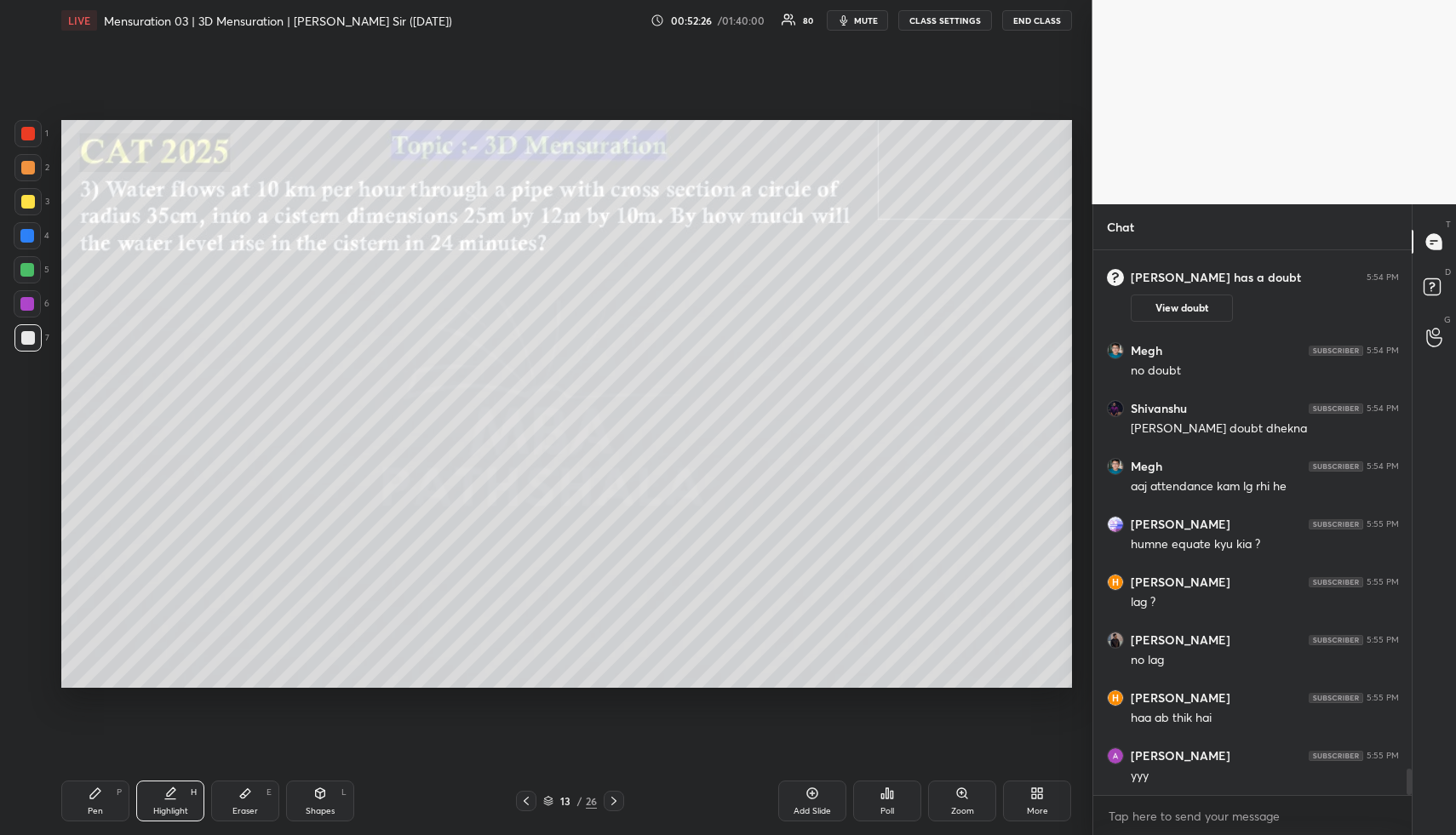
scroll to position [10795, 0]
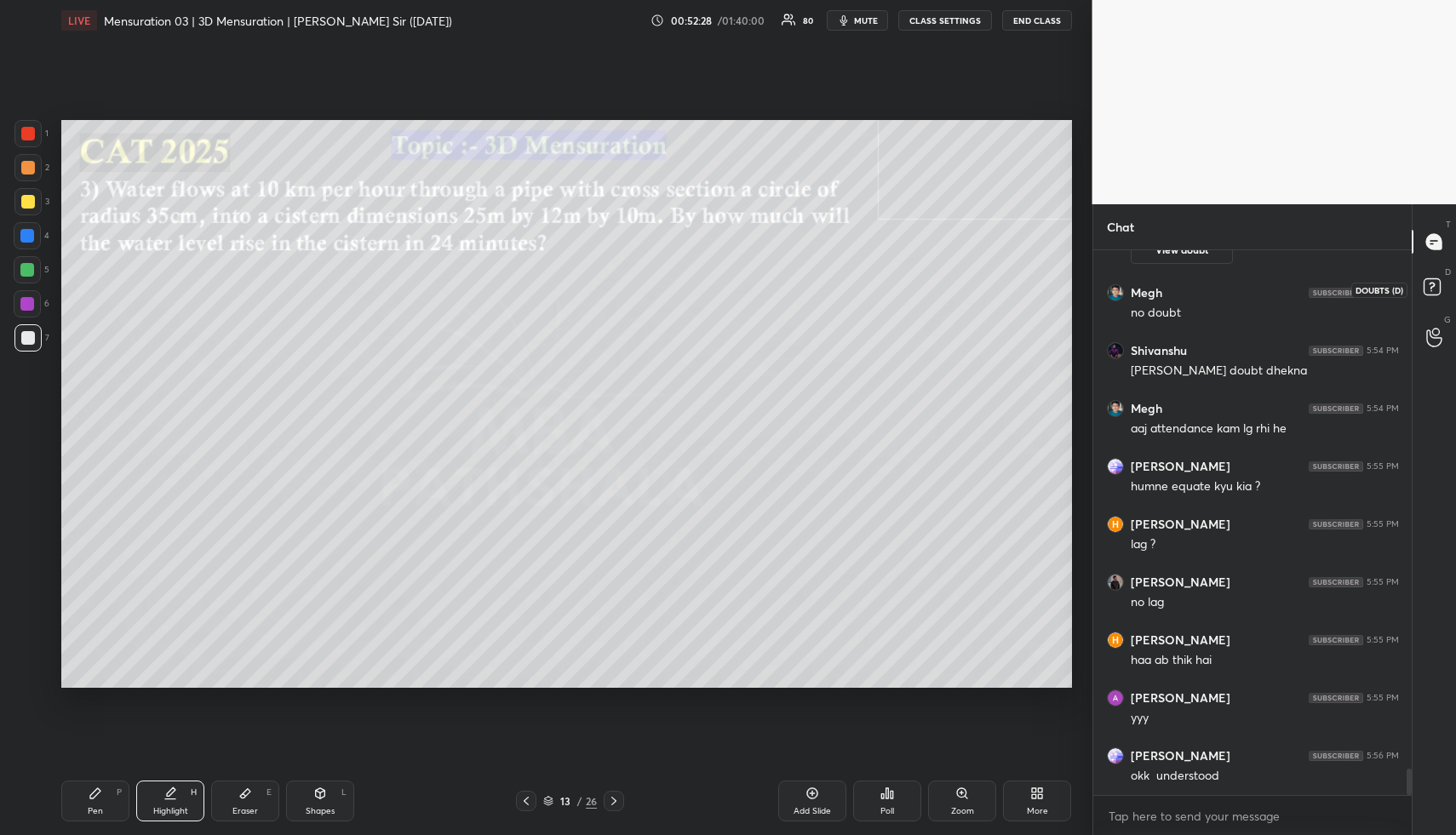
click at [1435, 291] on rect at bounding box center [1432, 288] width 16 height 16
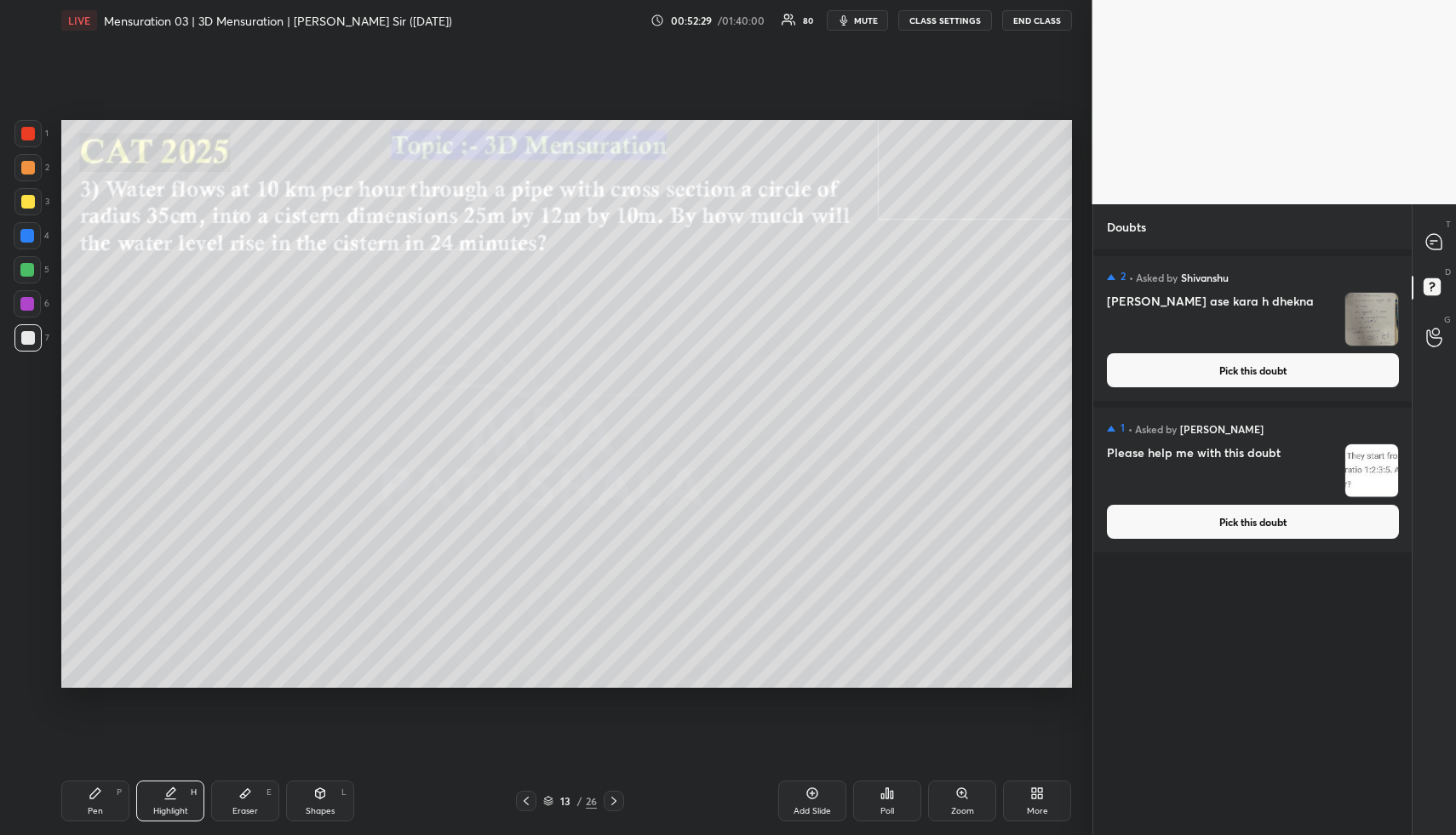
click at [1260, 375] on button "Pick this doubt" at bounding box center [1253, 370] width 293 height 34
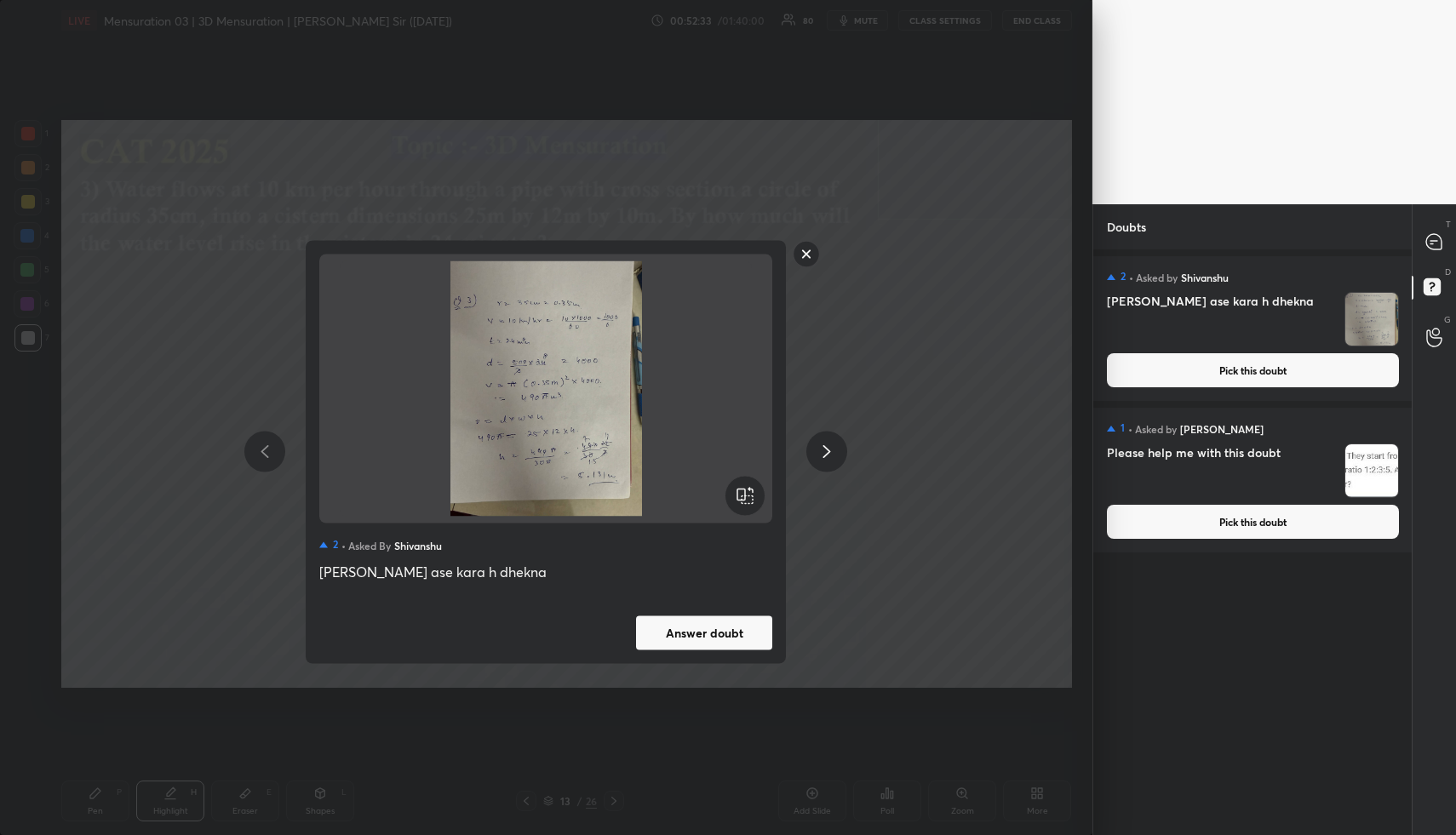
click at [810, 256] on rect at bounding box center [807, 254] width 27 height 27
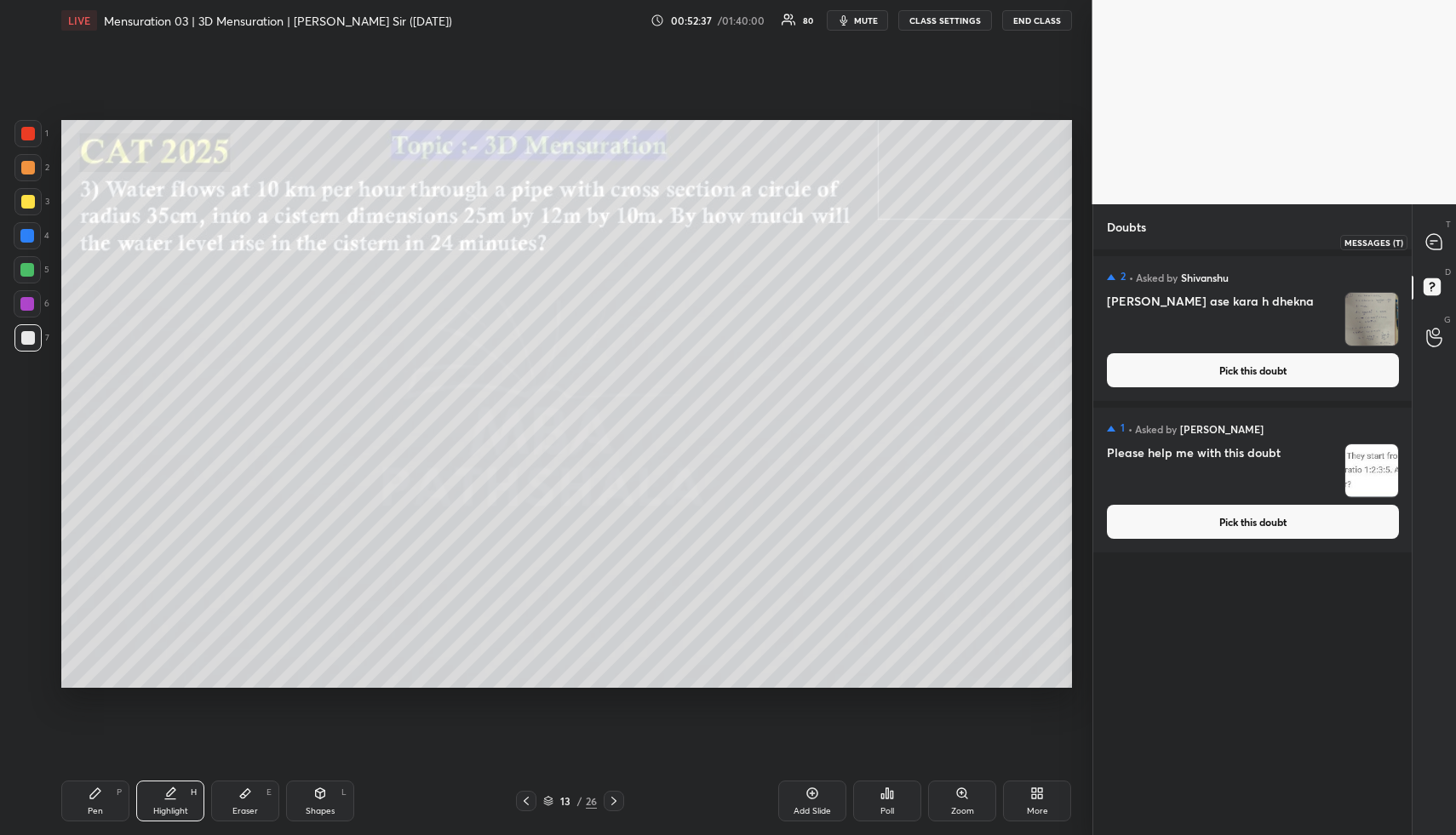
click at [1442, 238] on icon at bounding box center [1435, 242] width 18 height 18
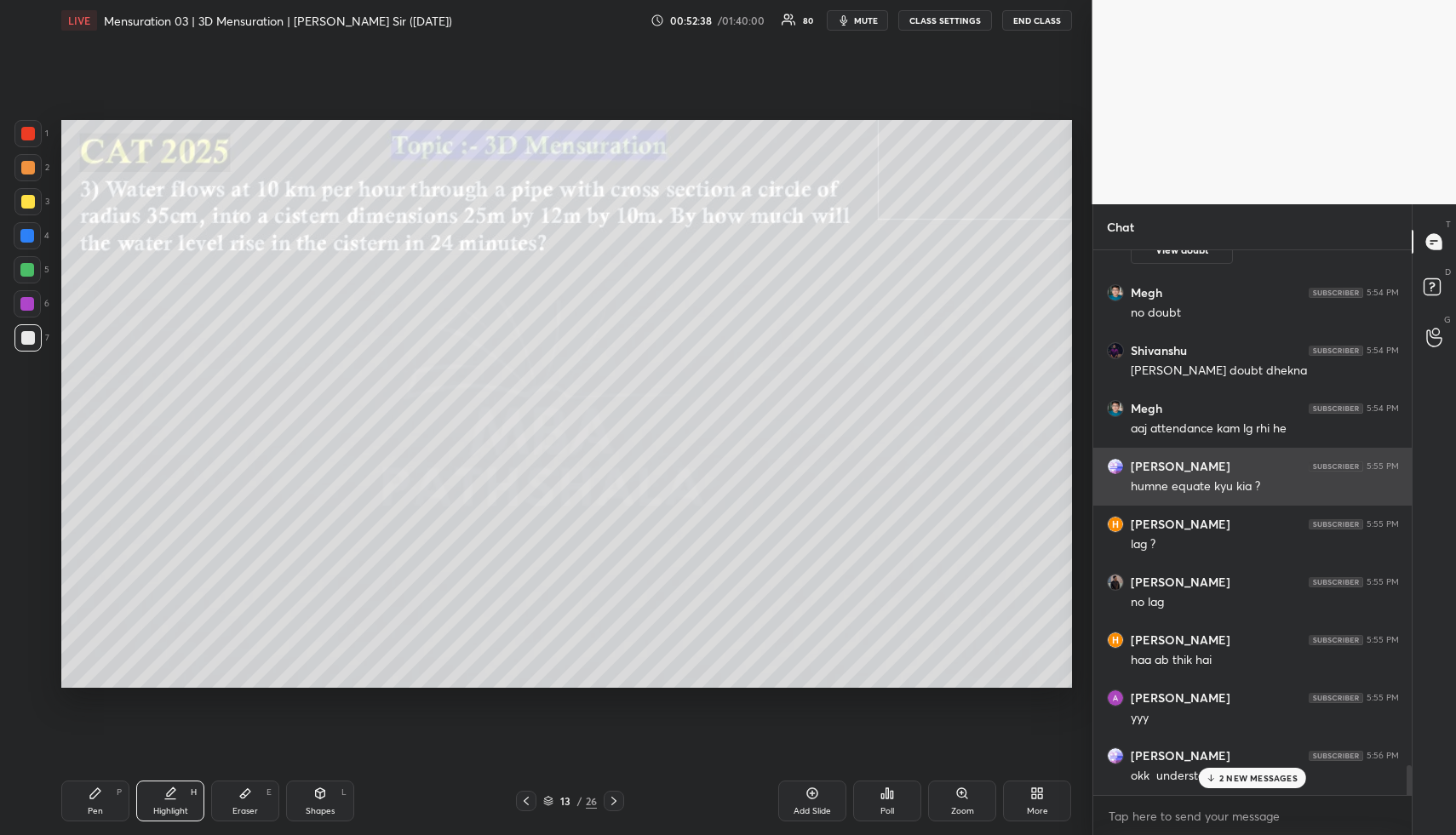
scroll to position [10927, 0]
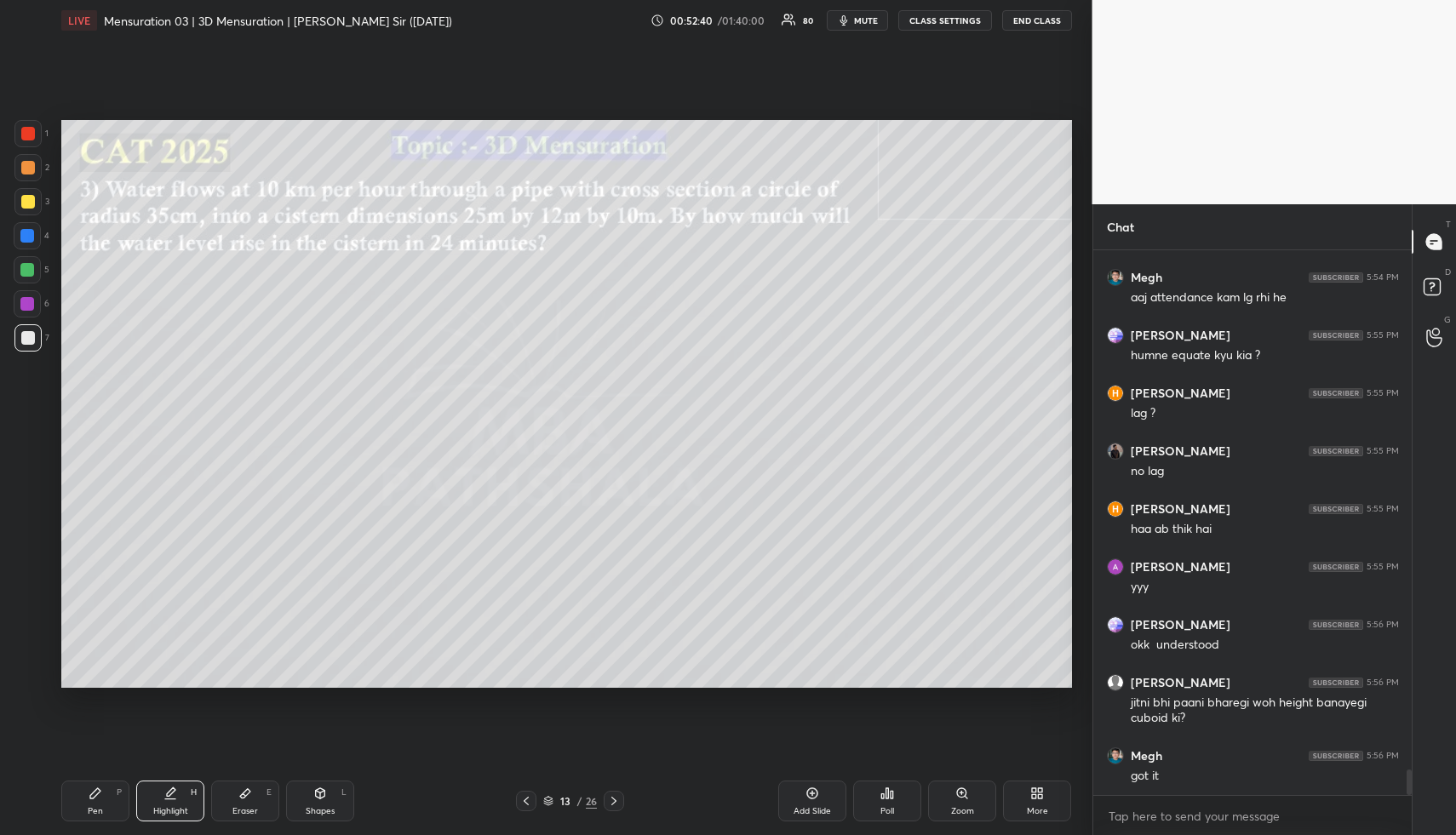
click at [177, 800] on div "Highlight H" at bounding box center [170, 801] width 68 height 41
click at [177, 812] on div "Highlight H" at bounding box center [170, 801] width 68 height 41
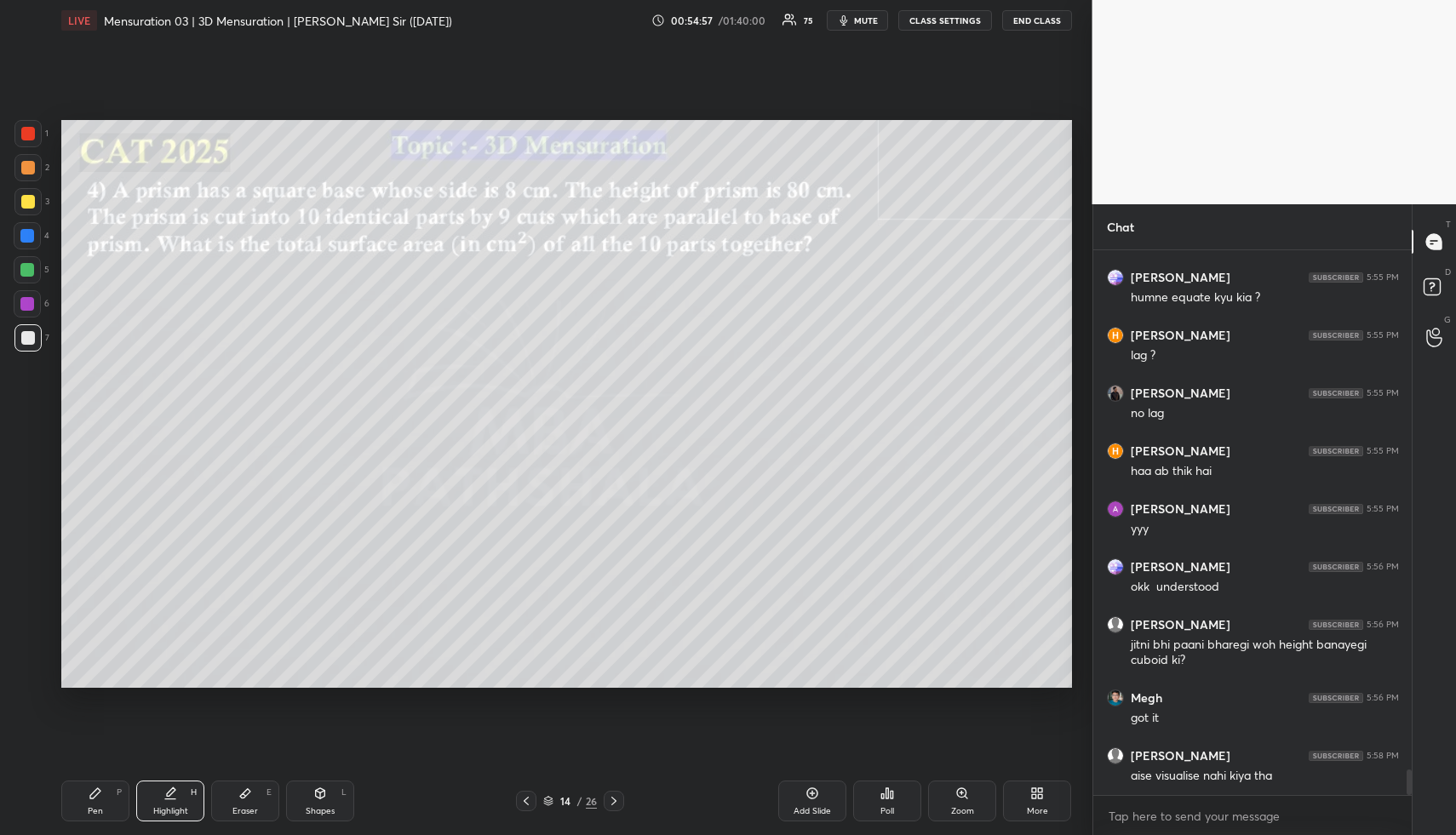
scroll to position [11047, 0]
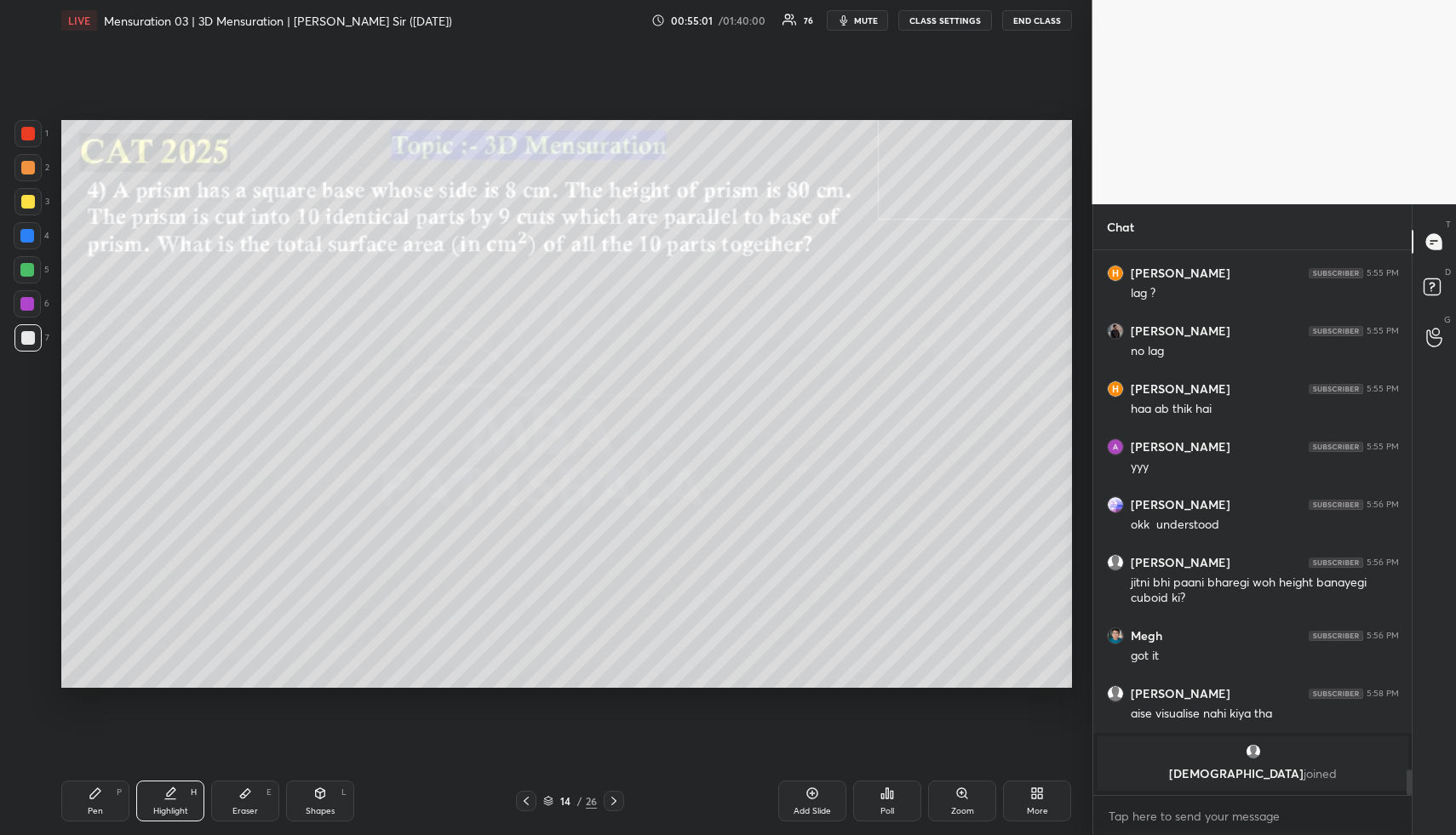
click at [315, 793] on icon at bounding box center [320, 794] width 14 height 14
drag, startPoint x: 315, startPoint y: 796, endPoint x: 309, endPoint y: 732, distance: 64.3
click at [315, 796] on icon at bounding box center [320, 794] width 14 height 14
click at [22, 191] on div at bounding box center [28, 201] width 27 height 27
click at [24, 196] on div at bounding box center [28, 202] width 14 height 14
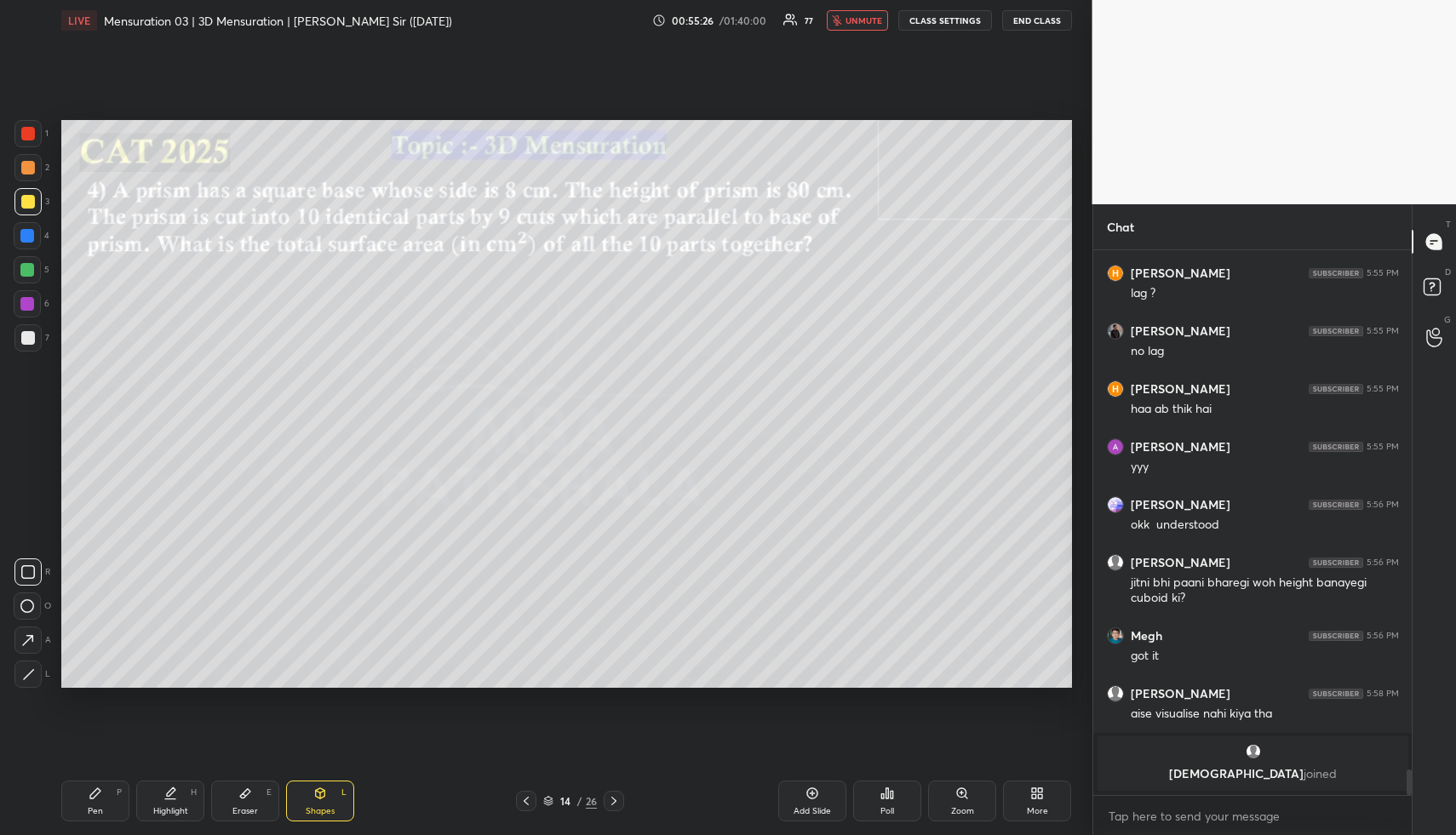
click at [548, 800] on icon at bounding box center [548, 801] width 10 height 10
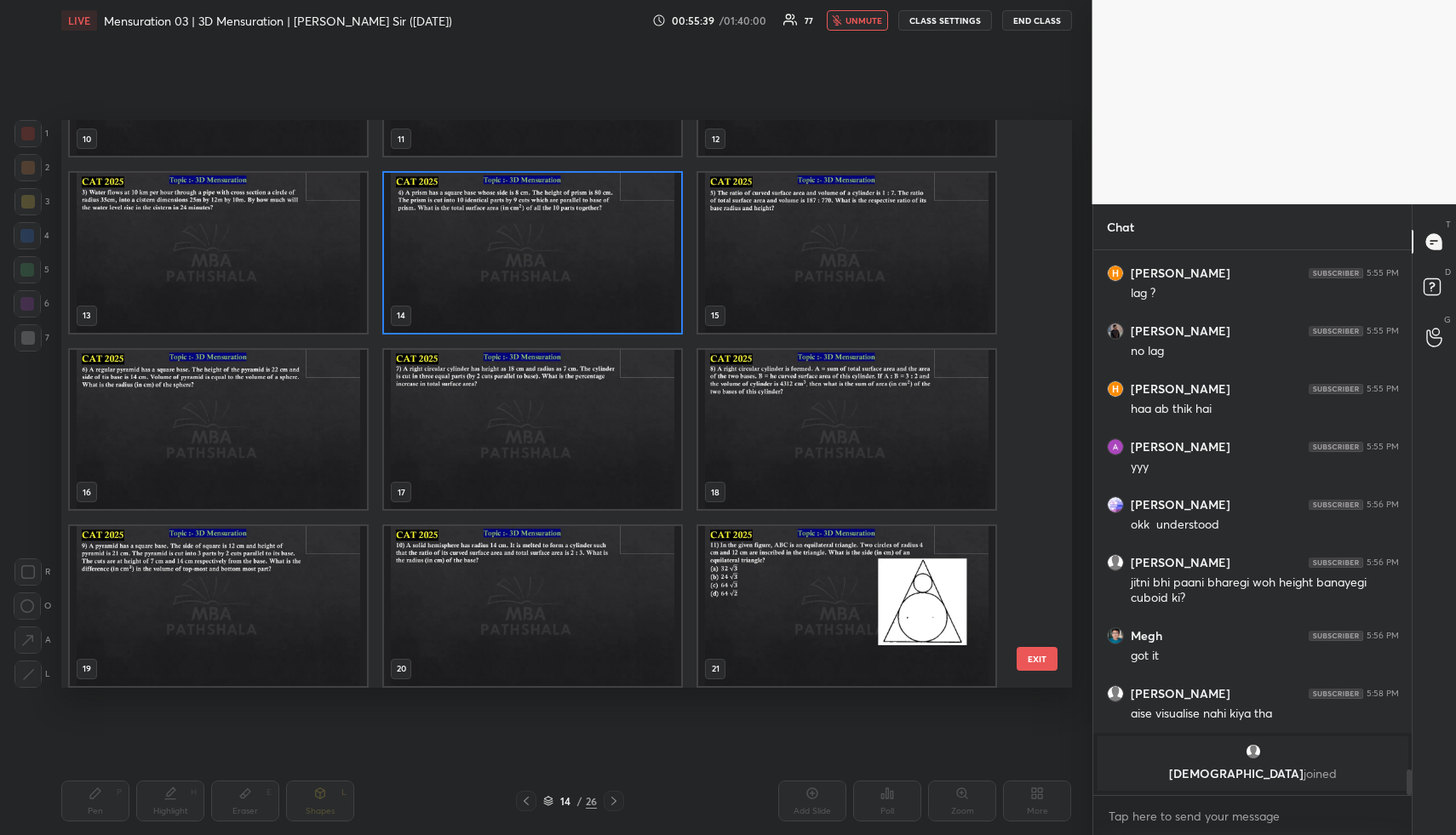
scroll to position [643, 0]
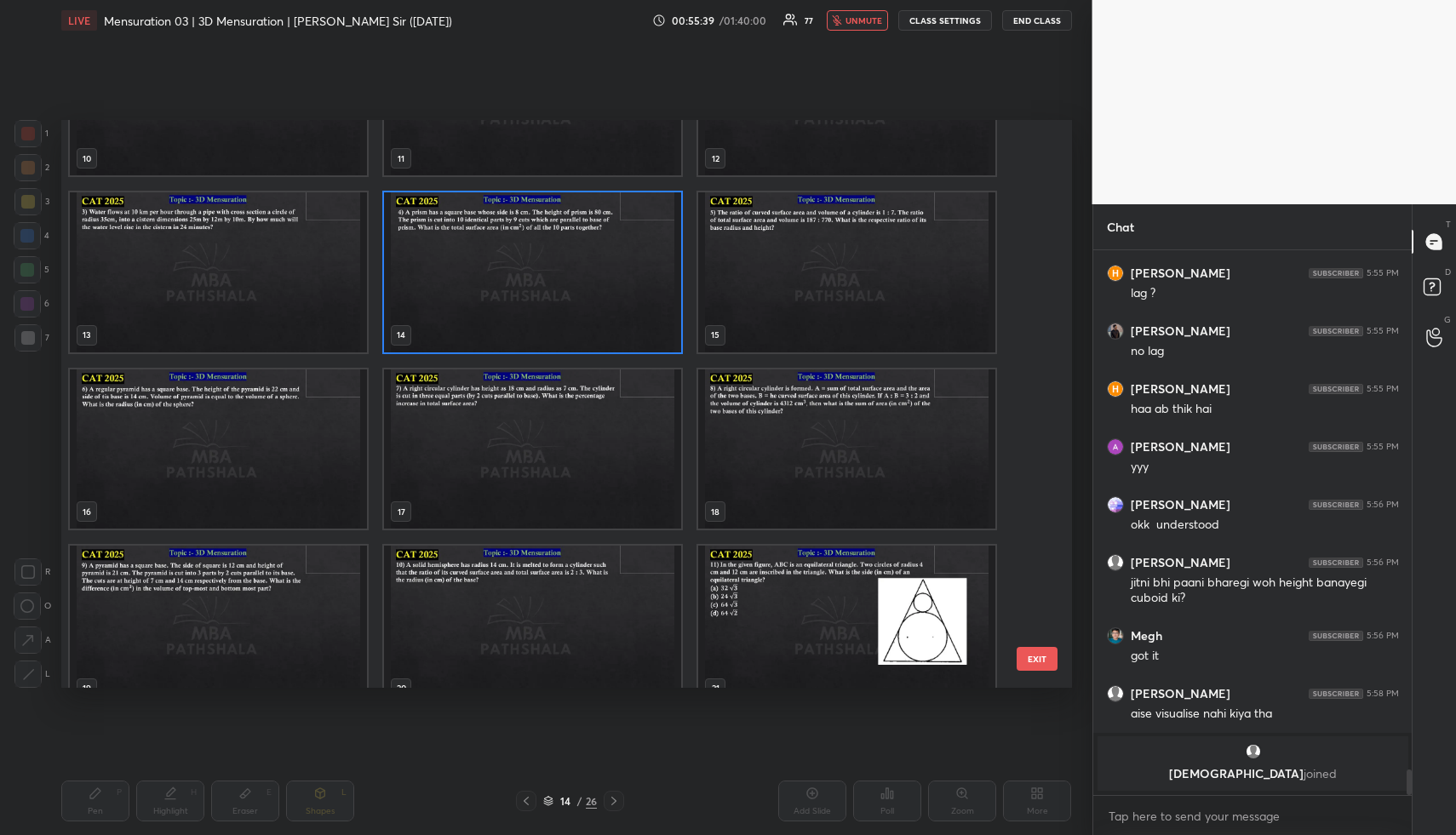
click at [850, 22] on span "unmute" at bounding box center [864, 21] width 37 height 12
click at [586, 250] on img "grid" at bounding box center [532, 272] width 298 height 160
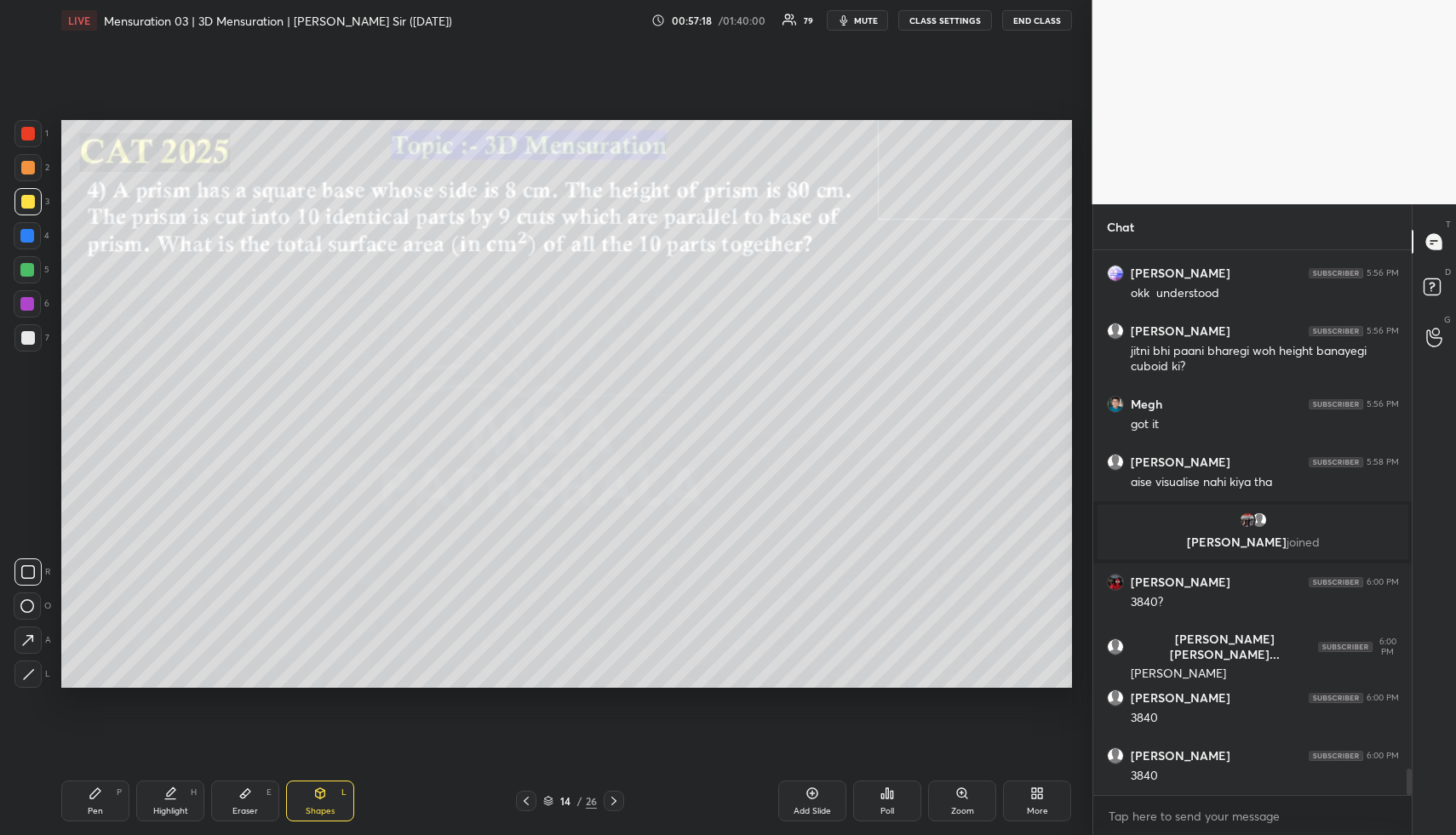
scroll to position [10802, 0]
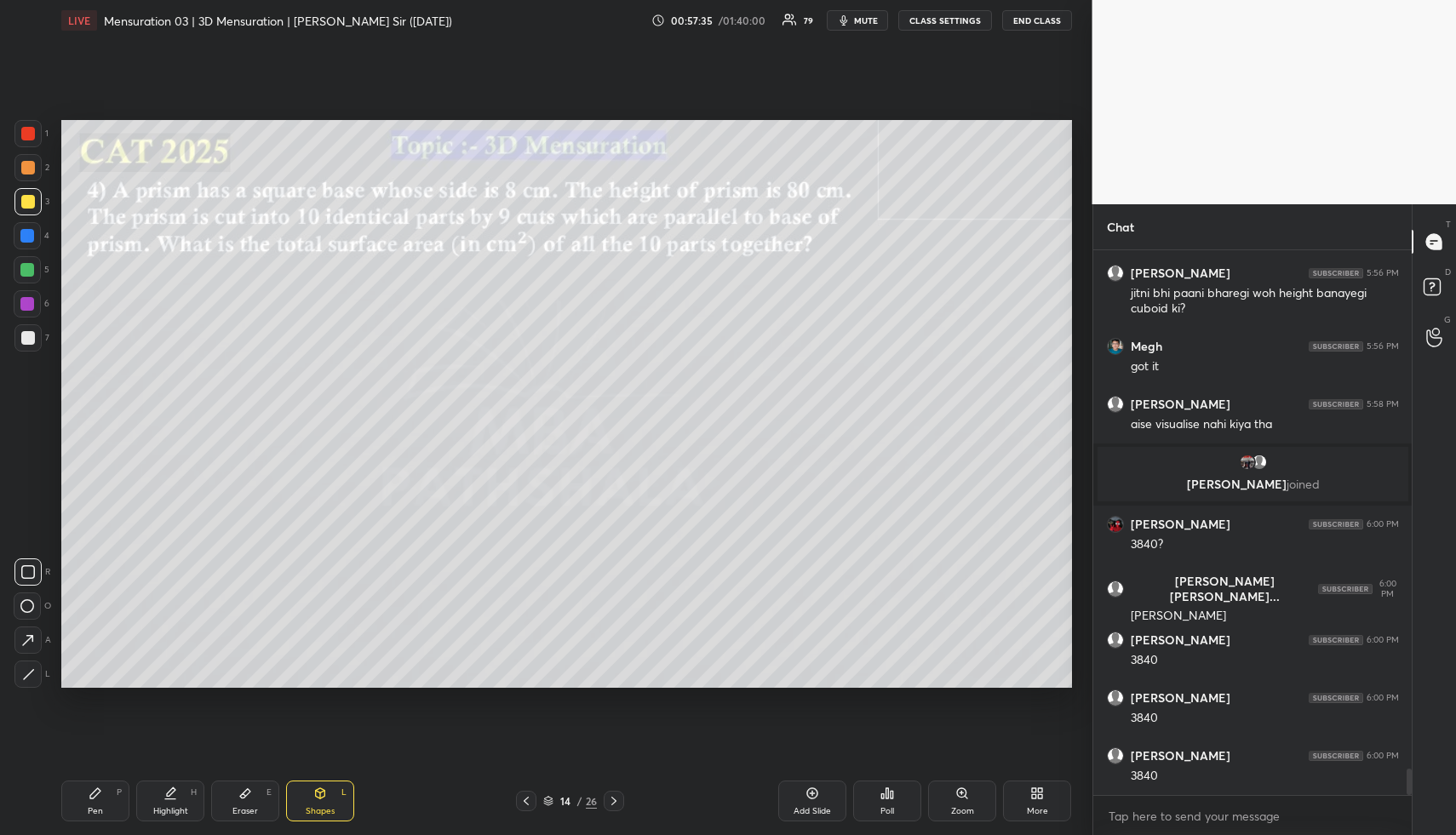
click at [166, 800] on div "Highlight H" at bounding box center [170, 801] width 68 height 41
click at [168, 798] on icon at bounding box center [170, 794] width 14 height 14
drag, startPoint x: 172, startPoint y: 792, endPoint x: 173, endPoint y: 762, distance: 30.0
click at [172, 789] on icon at bounding box center [171, 792] width 9 height 9
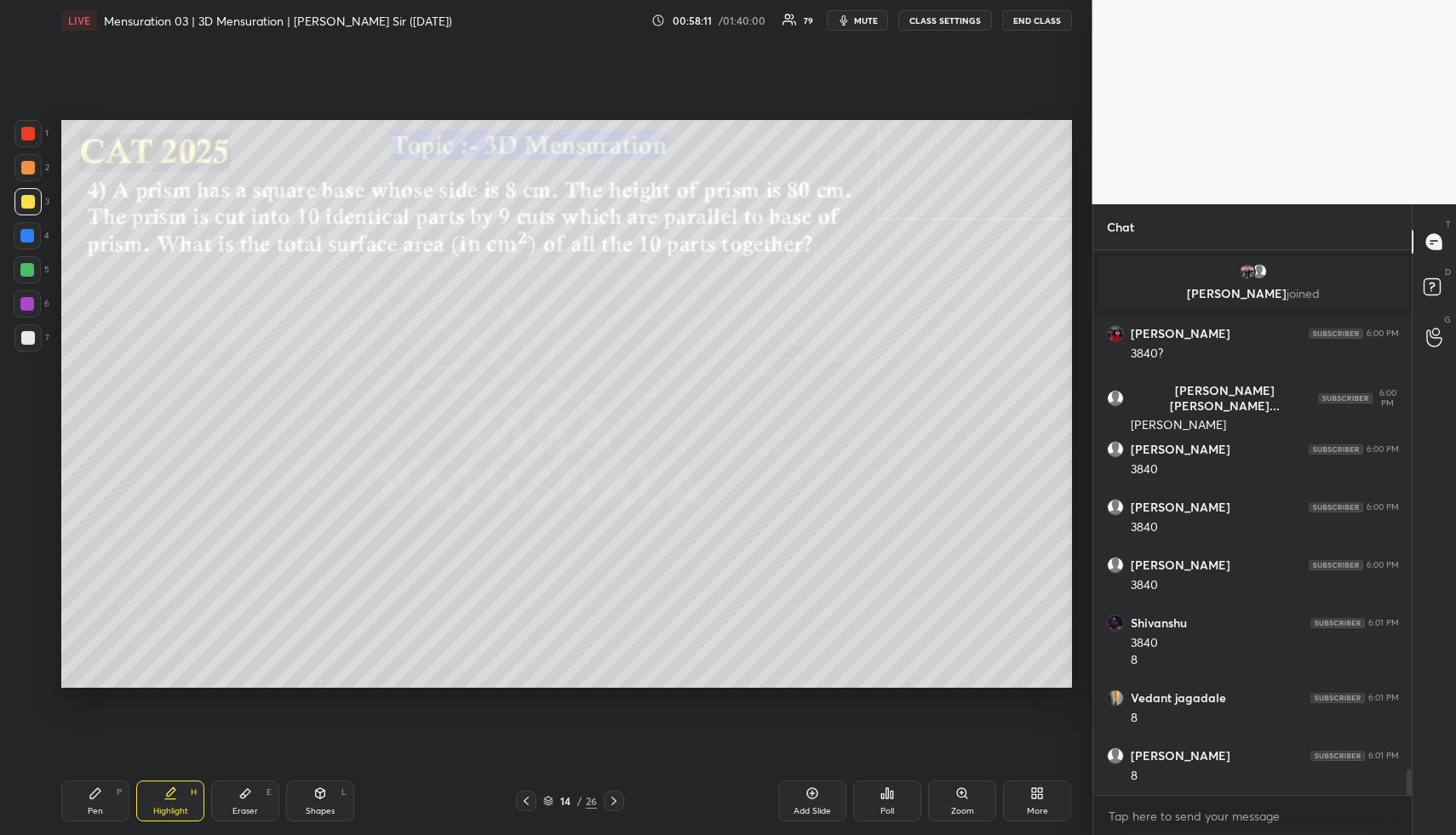
scroll to position [11051, 0]
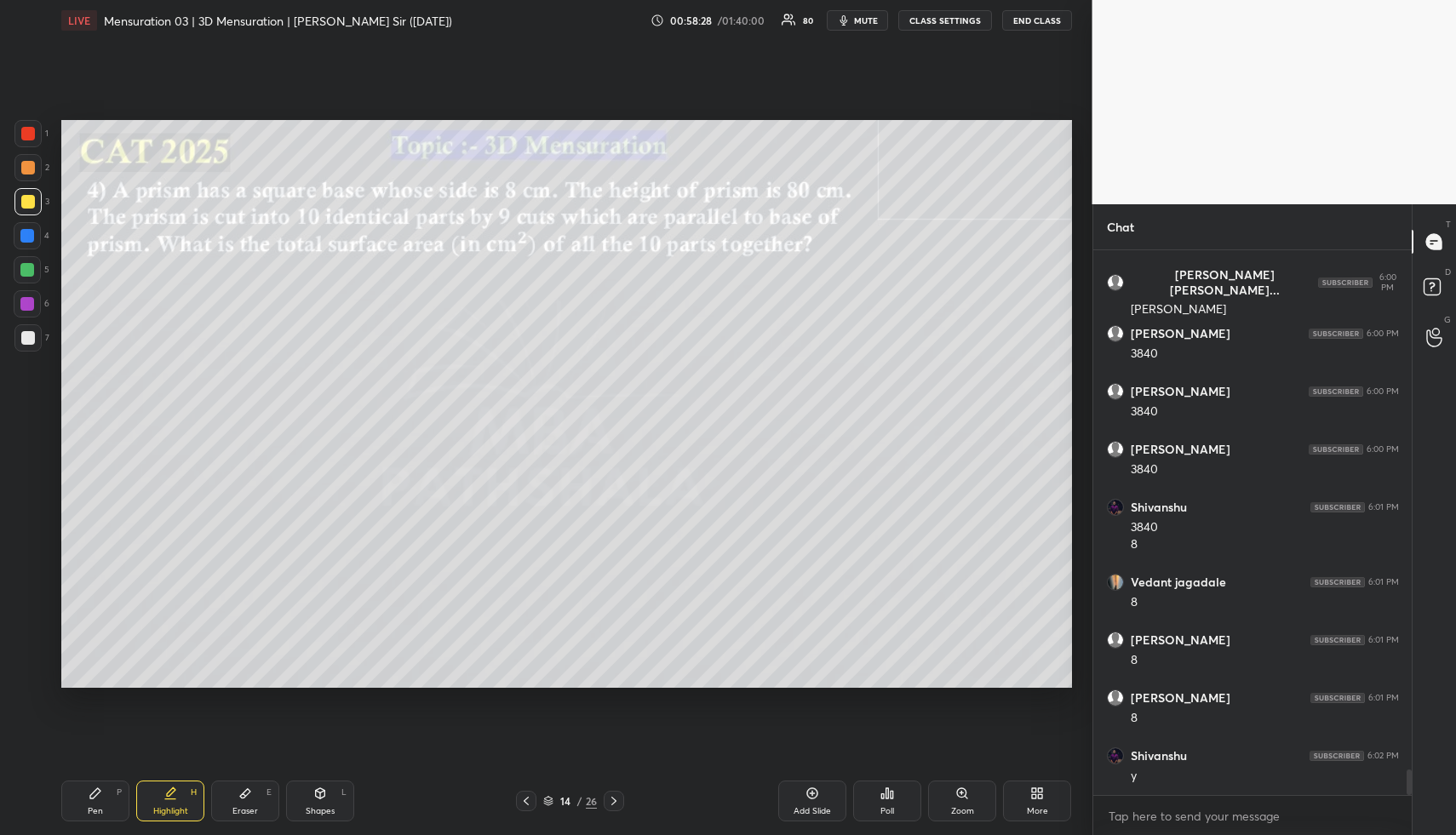
click at [807, 800] on div "Add Slide" at bounding box center [812, 801] width 68 height 41
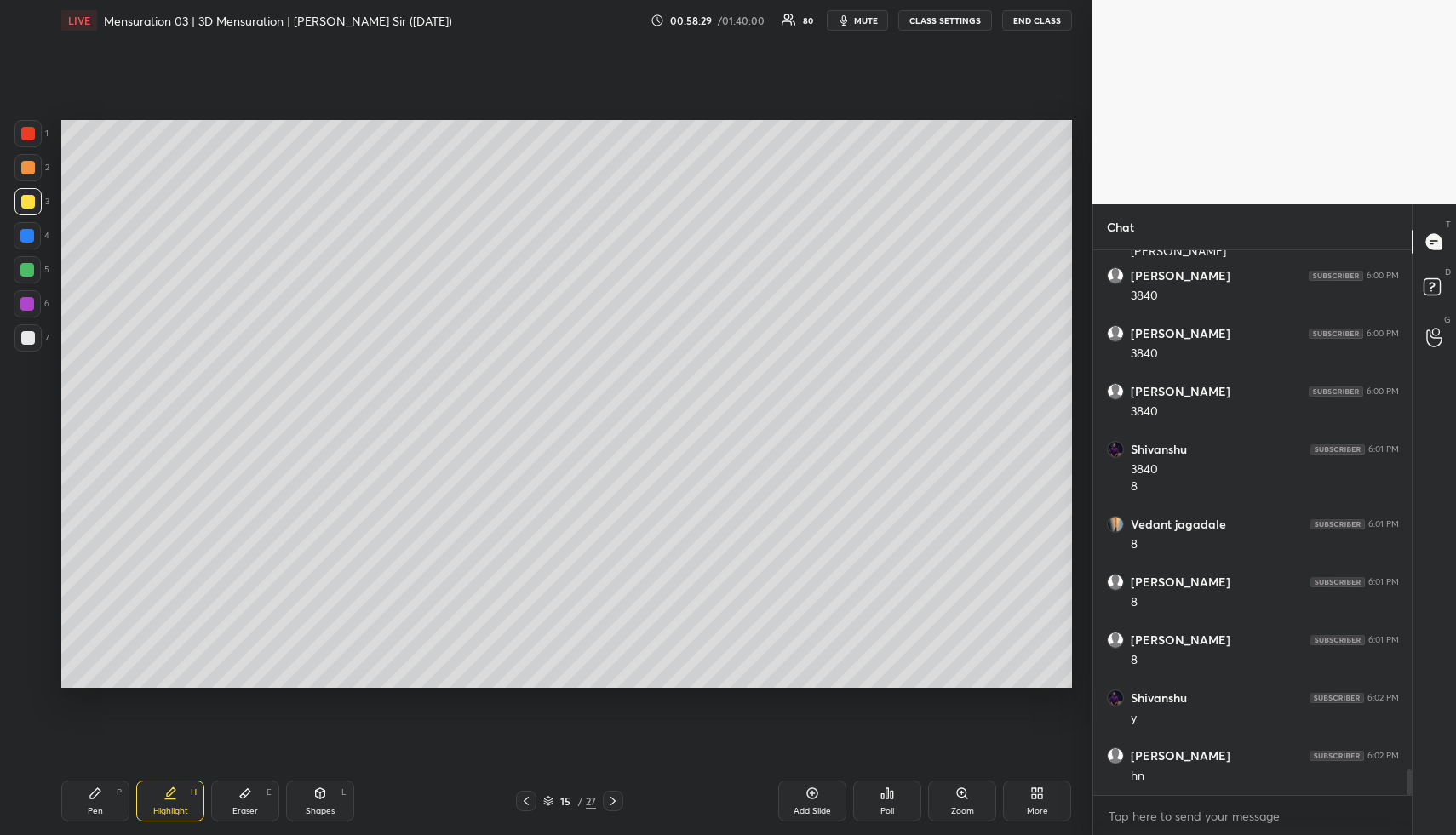
click at [323, 799] on div "Shapes L" at bounding box center [320, 801] width 68 height 41
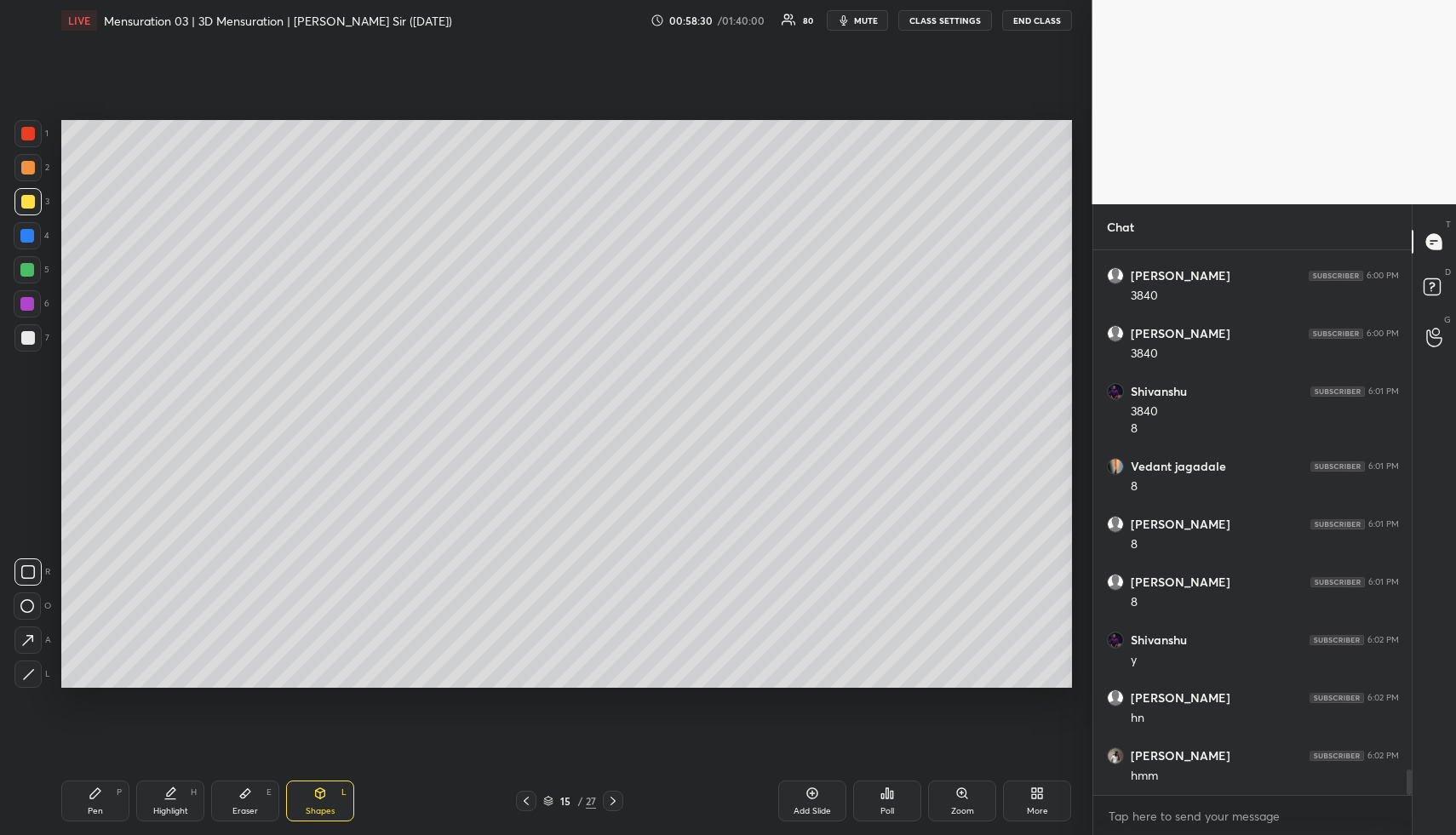
click at [16, 227] on div at bounding box center [27, 235] width 27 height 27
click at [27, 225] on div at bounding box center [27, 235] width 27 height 27
click at [28, 269] on div at bounding box center [28, 270] width 14 height 14
click at [34, 302] on div at bounding box center [27, 304] width 27 height 27
click at [176, 807] on div "Highlight" at bounding box center [170, 811] width 35 height 9
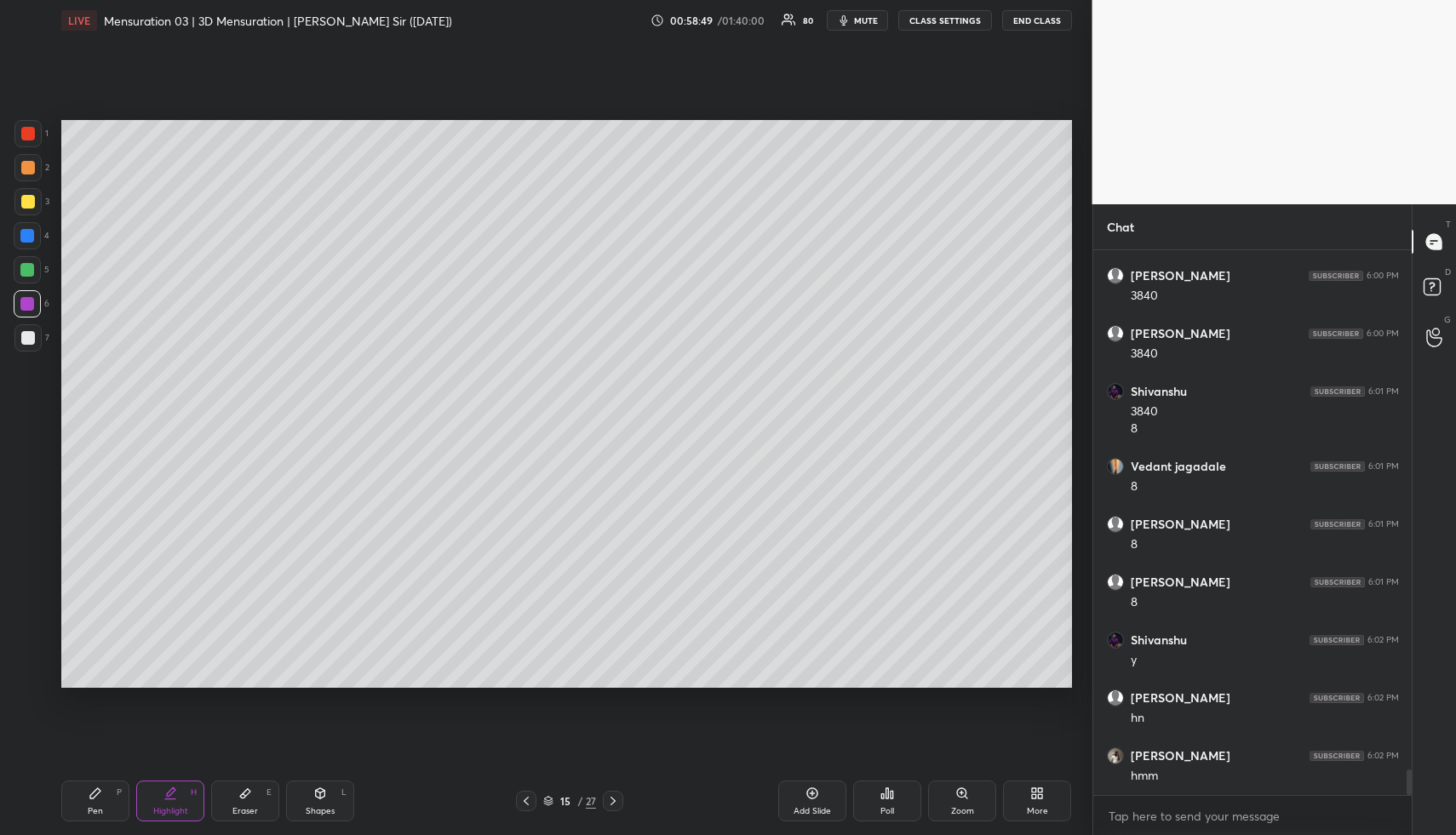
click at [112, 802] on div "Pen P" at bounding box center [96, 801] width 68 height 41
click at [312, 803] on div "Shapes L" at bounding box center [320, 801] width 68 height 41
click at [25, 237] on div at bounding box center [28, 236] width 14 height 14
click at [30, 658] on div "R O A L" at bounding box center [33, 620] width 38 height 136
click at [27, 672] on icon at bounding box center [28, 675] width 13 height 13
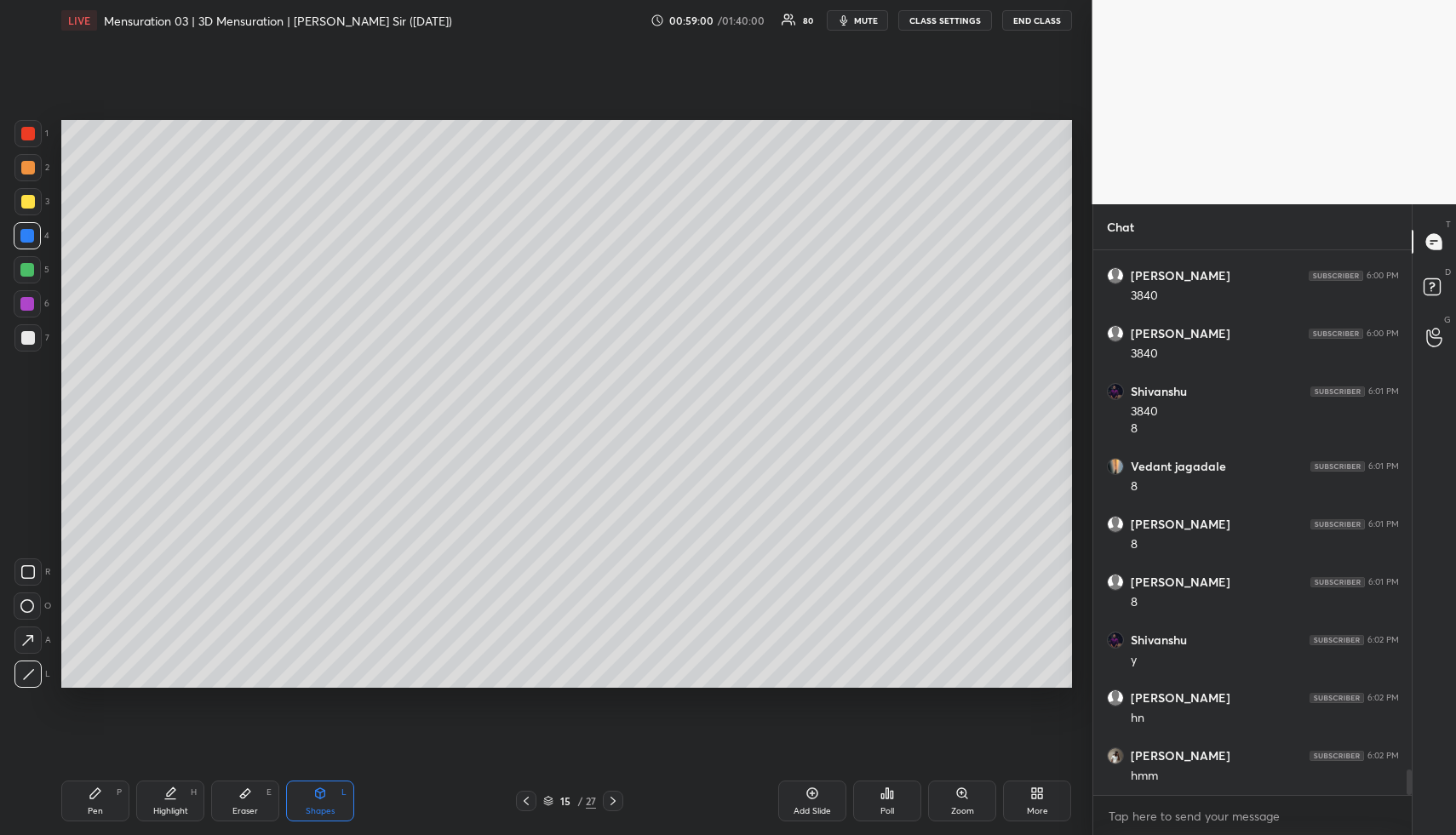
click at [30, 298] on div at bounding box center [27, 304] width 27 height 27
click at [108, 795] on div "Pen P" at bounding box center [96, 801] width 68 height 41
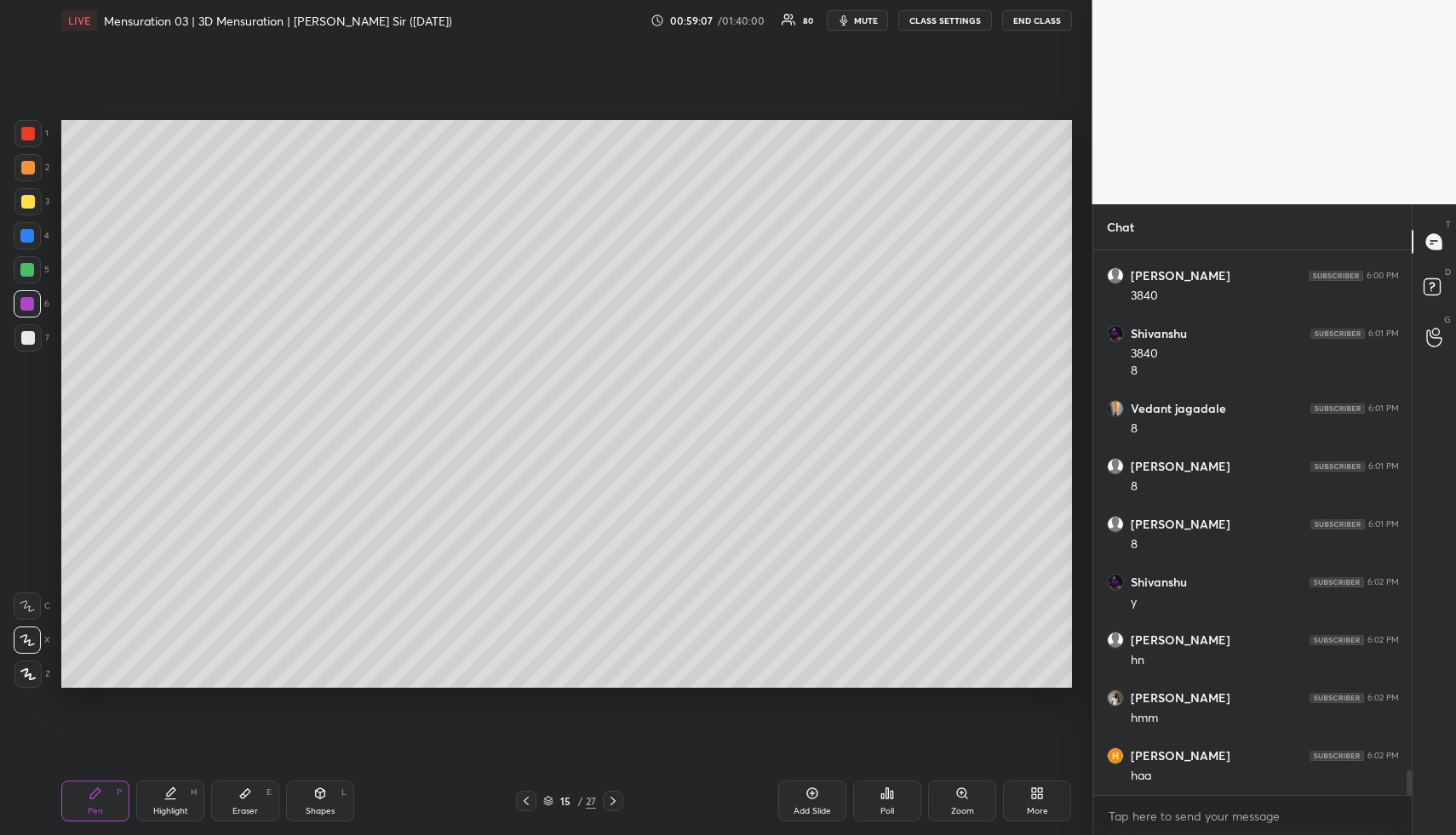
click at [111, 797] on div "Pen P" at bounding box center [96, 801] width 68 height 41
drag, startPoint x: 180, startPoint y: 795, endPoint x: 187, endPoint y: 776, distance: 20.2
click at [178, 795] on div "Highlight H" at bounding box center [170, 801] width 68 height 41
click at [1126, 142] on div "1 2 3 4 5 6 7 R O A L C X Z Erase all C X Z LIVE Mensuration 03 | 3D Mensuratio…" at bounding box center [728, 417] width 1456 height 835
drag, startPoint x: 327, startPoint y: 798, endPoint x: 315, endPoint y: 778, distance: 23.3
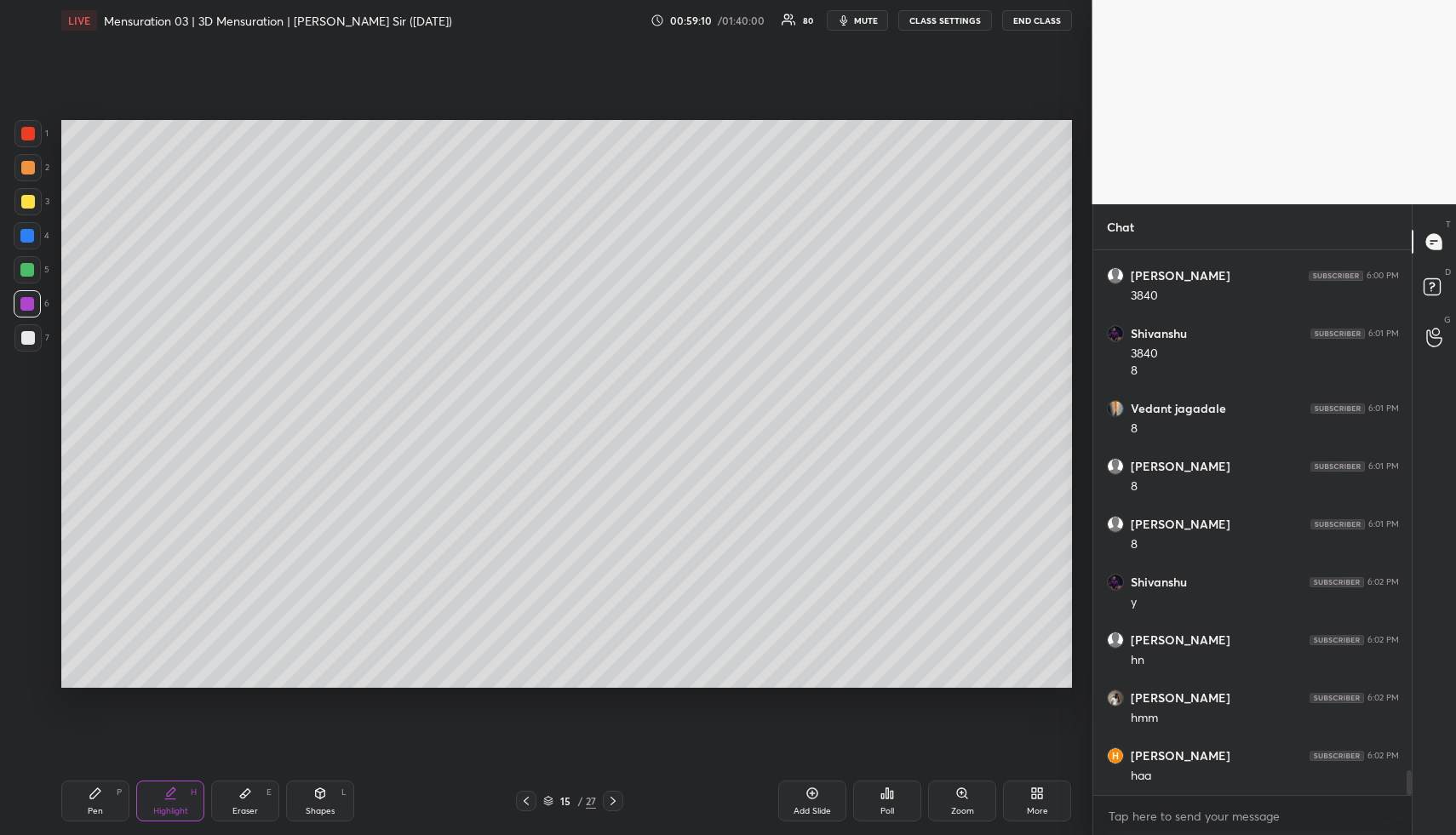
click at [319, 788] on div "Shapes L" at bounding box center [320, 801] width 68 height 41
drag, startPoint x: 27, startPoint y: 221, endPoint x: 25, endPoint y: 230, distance: 9.2
click at [25, 226] on div "1 2 3 4 5 6 7" at bounding box center [32, 240] width 36 height 239
drag, startPoint x: 25, startPoint y: 232, endPoint x: 7, endPoint y: 346, distance: 115.4
click at [25, 233] on div at bounding box center [28, 236] width 14 height 14
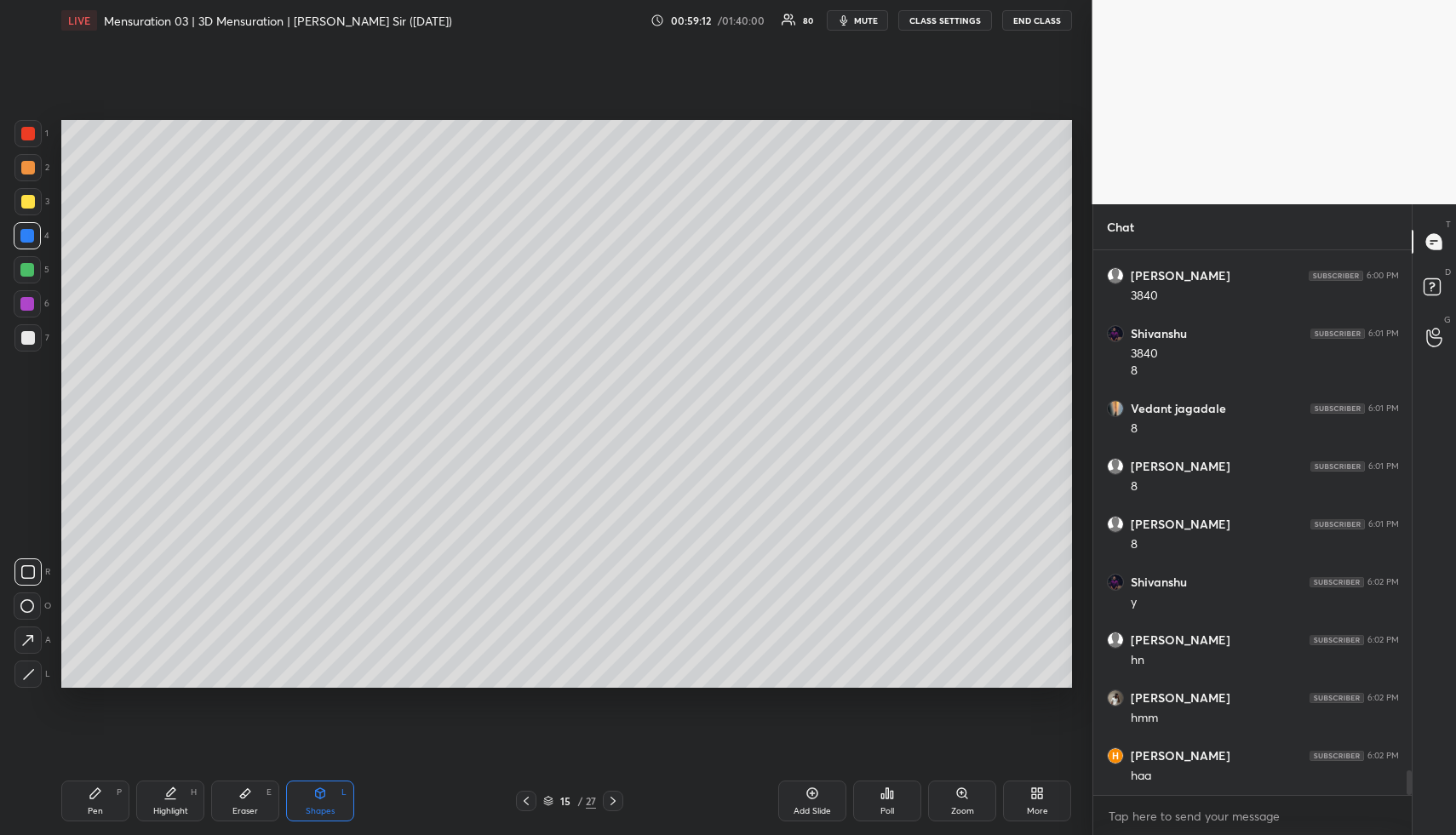
click at [32, 669] on icon at bounding box center [28, 675] width 13 height 13
click at [159, 803] on div "Highlight H" at bounding box center [170, 801] width 68 height 41
click at [159, 800] on div "Highlight H" at bounding box center [170, 801] width 68 height 41
click at [98, 800] on div "Pen P" at bounding box center [96, 801] width 68 height 41
click at [26, 327] on div at bounding box center [28, 337] width 27 height 27
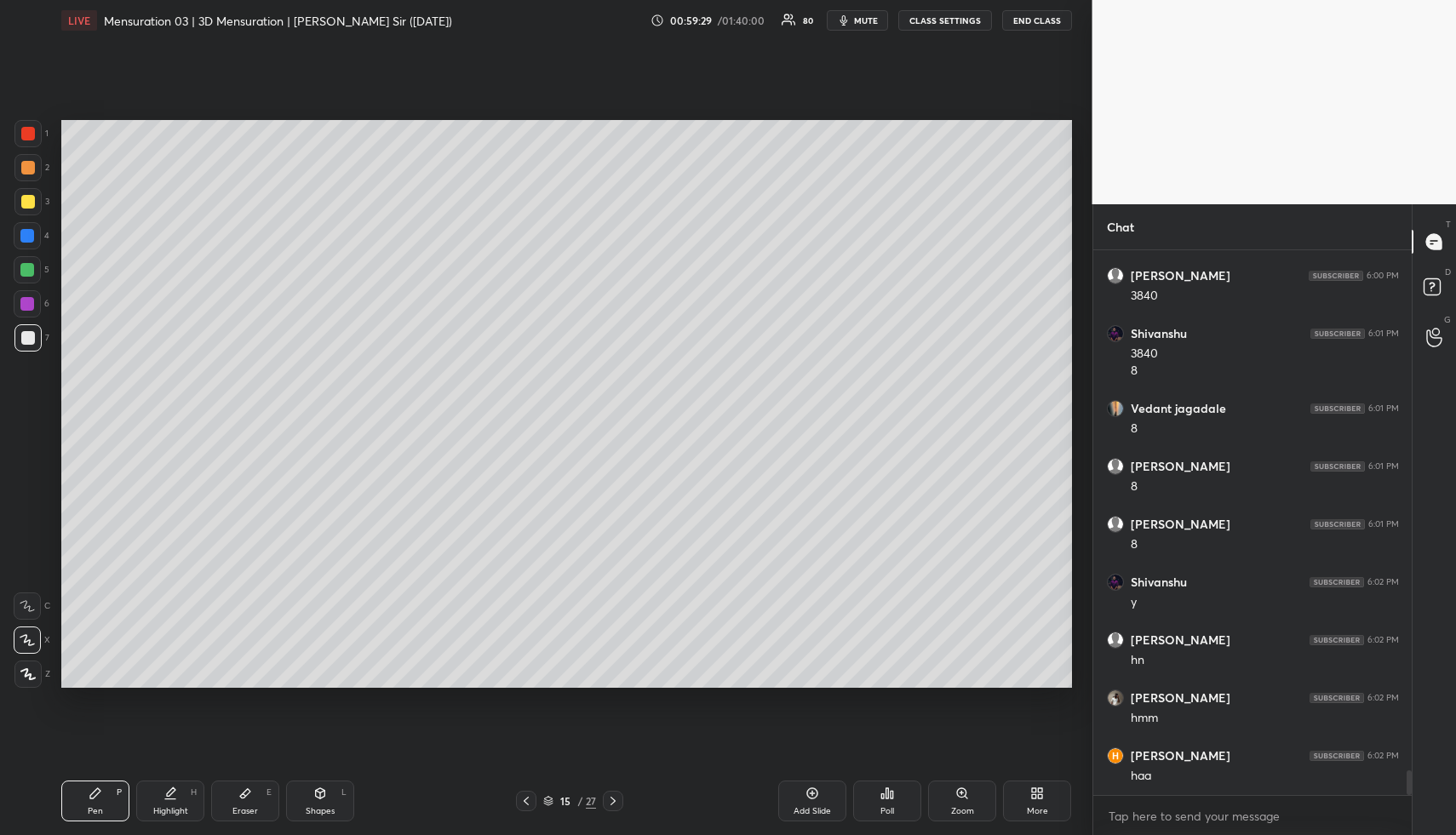
click at [31, 330] on div at bounding box center [28, 337] width 27 height 27
click at [33, 331] on div at bounding box center [28, 337] width 27 height 27
drag, startPoint x: 166, startPoint y: 808, endPoint x: 143, endPoint y: 716, distance: 94.8
click at [163, 804] on div "Highlight H" at bounding box center [170, 801] width 68 height 41
drag, startPoint x: 99, startPoint y: 814, endPoint x: 102, endPoint y: 762, distance: 52.1
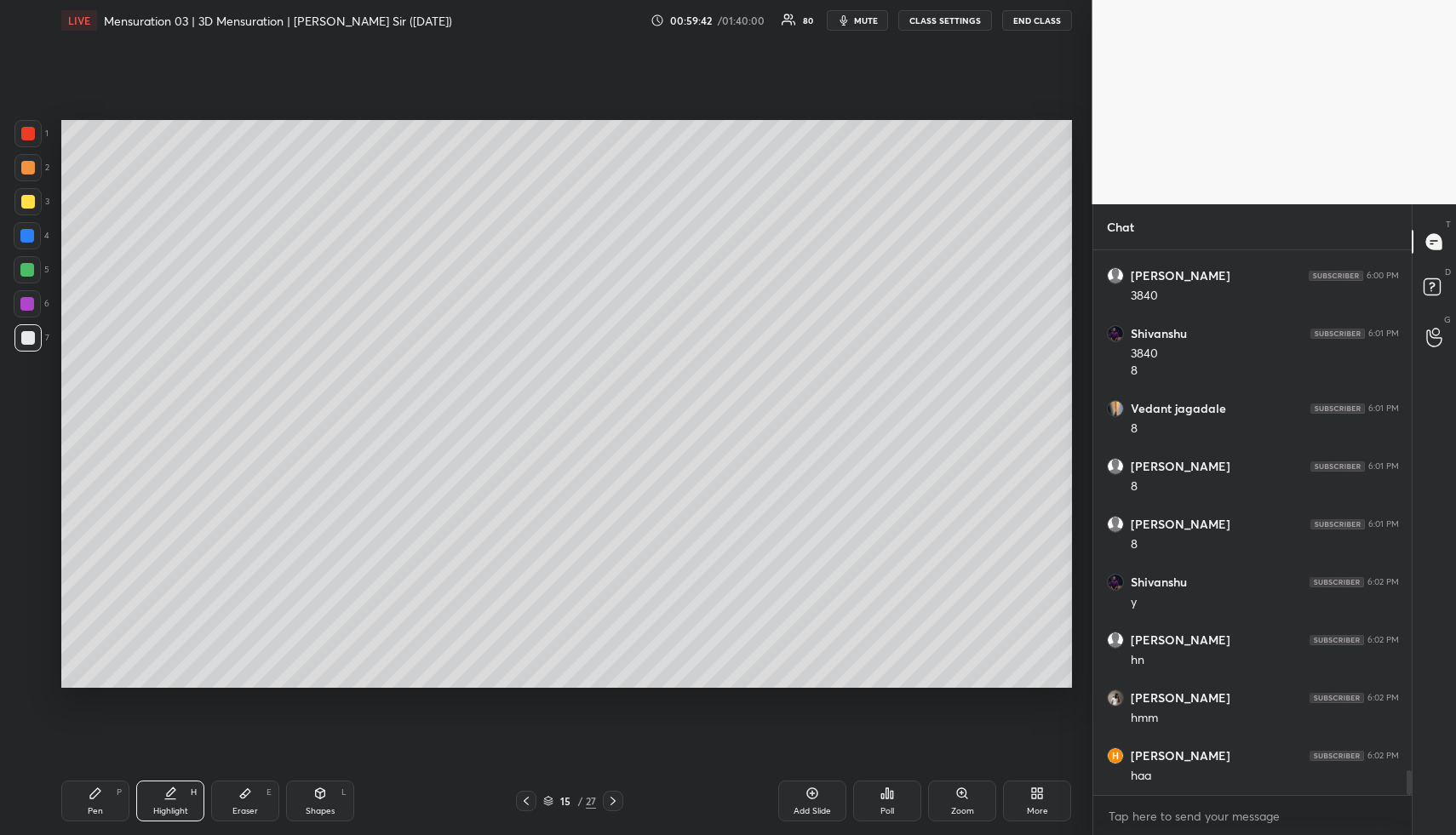
click at [100, 801] on div "Pen P" at bounding box center [96, 801] width 68 height 41
click at [31, 267] on div at bounding box center [28, 270] width 14 height 14
click at [235, 800] on div "Eraser E" at bounding box center [245, 801] width 68 height 41
drag, startPoint x: 244, startPoint y: 797, endPoint x: 270, endPoint y: 717, distance: 84.1
click at [245, 794] on icon at bounding box center [245, 793] width 10 height 9
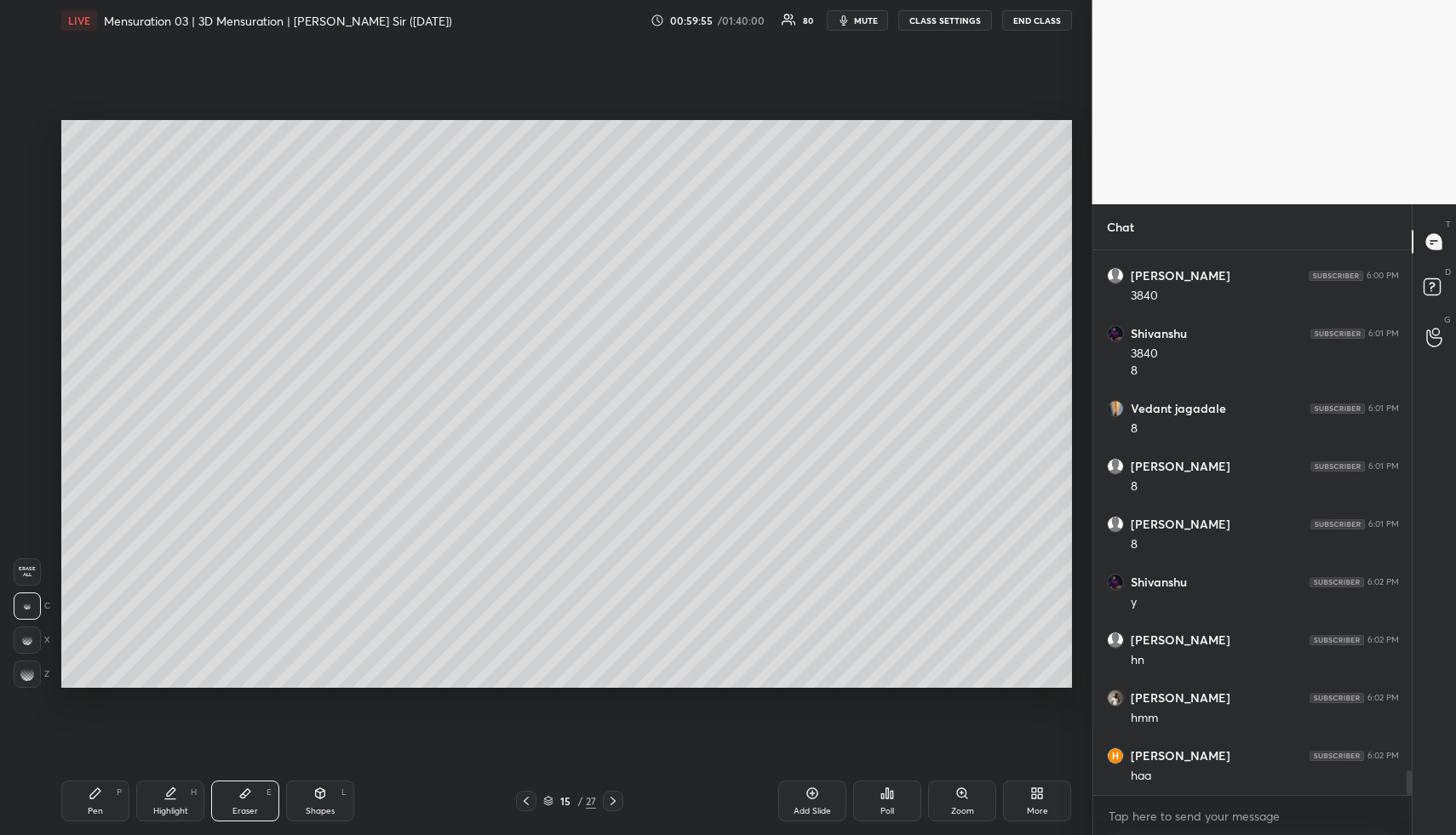
drag, startPoint x: 27, startPoint y: 683, endPoint x: 39, endPoint y: 666, distance: 20.8
click at [27, 680] on div at bounding box center [27, 674] width 27 height 27
click at [44, 665] on div "Z" at bounding box center [32, 674] width 36 height 27
click at [80, 805] on div "Pen P" at bounding box center [96, 801] width 68 height 41
click at [95, 794] on icon at bounding box center [96, 793] width 10 height 10
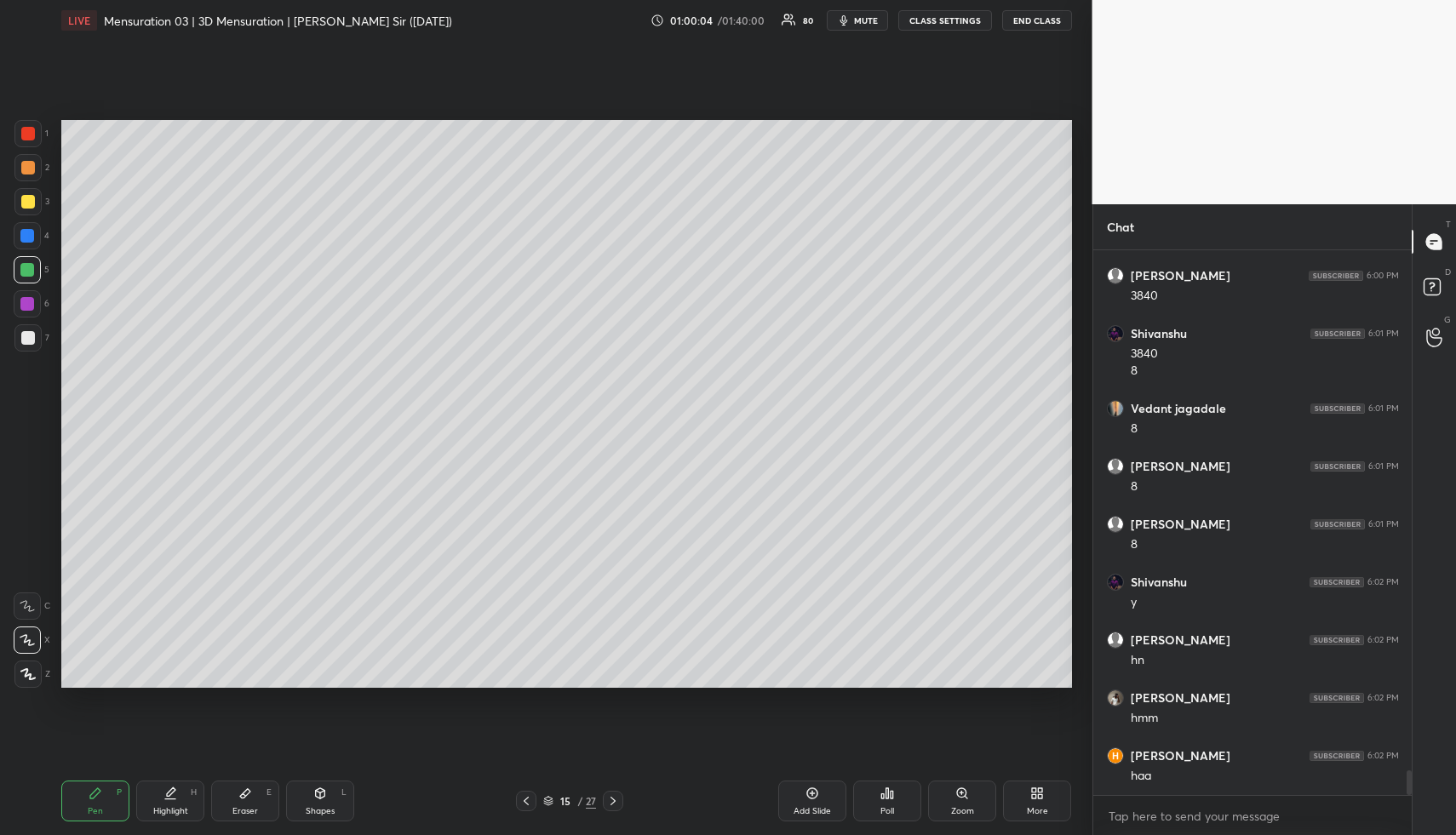
click at [168, 807] on div "Highlight" at bounding box center [170, 811] width 35 height 9
drag, startPoint x: 172, startPoint y: 801, endPoint x: 197, endPoint y: 729, distance: 76.2
click at [172, 800] on div "Highlight H" at bounding box center [170, 801] width 68 height 41
drag, startPoint x: 172, startPoint y: 794, endPoint x: 166, endPoint y: 753, distance: 41.4
click at [168, 794] on icon at bounding box center [170, 794] width 14 height 14
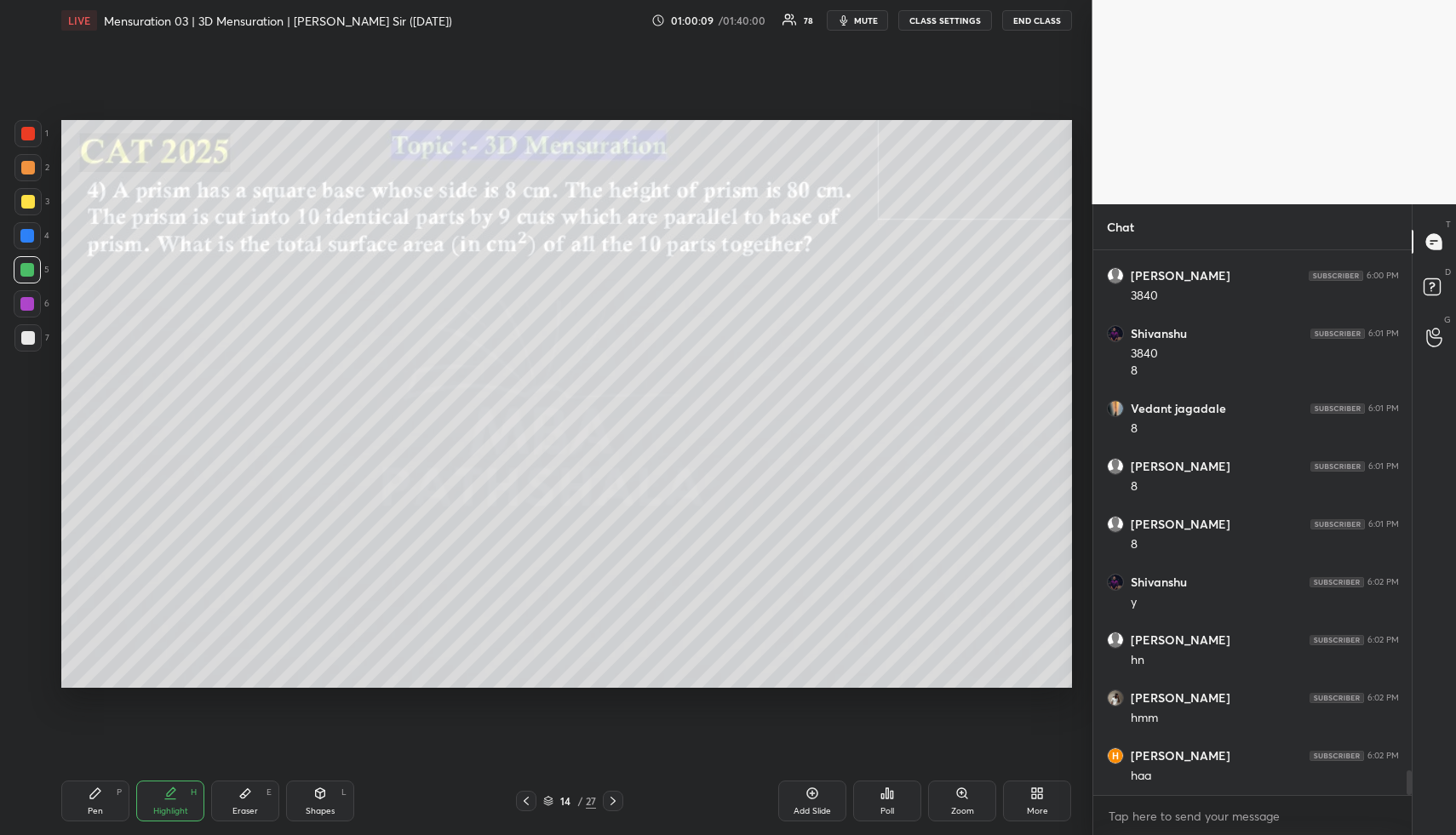
drag, startPoint x: 168, startPoint y: 802, endPoint x: 158, endPoint y: 785, distance: 19.7
click at [158, 796] on div "Highlight H" at bounding box center [170, 801] width 68 height 41
click at [611, 800] on icon at bounding box center [613, 801] width 14 height 14
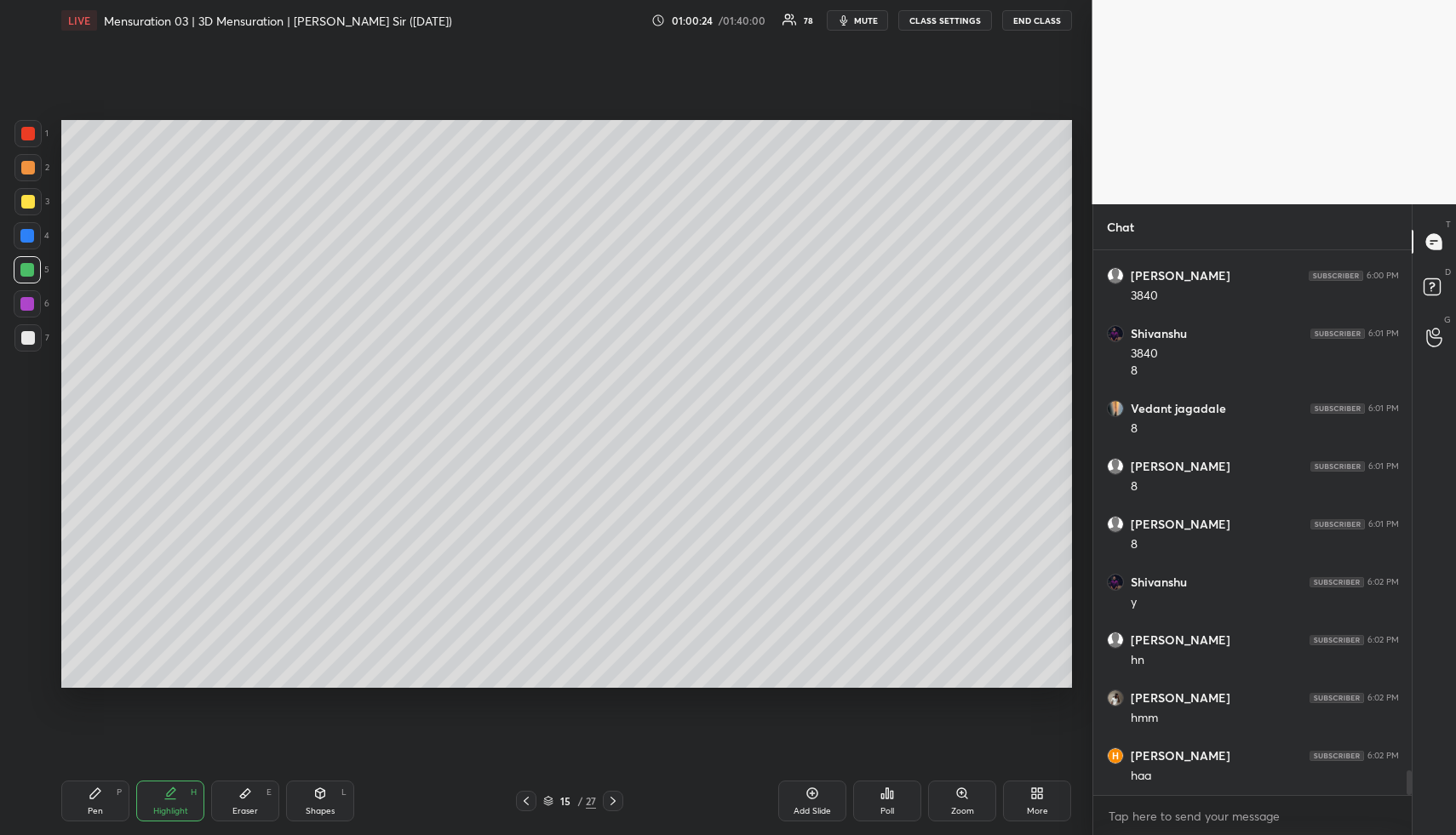
drag, startPoint x: 158, startPoint y: 797, endPoint x: 161, endPoint y: 784, distance: 13.3
click at [159, 798] on div "Highlight H" at bounding box center [170, 801] width 68 height 41
drag, startPoint x: 112, startPoint y: 807, endPoint x: 115, endPoint y: 783, distance: 24.2
click at [113, 806] on div "Pen P" at bounding box center [96, 801] width 68 height 41
click at [24, 201] on div at bounding box center [28, 202] width 14 height 14
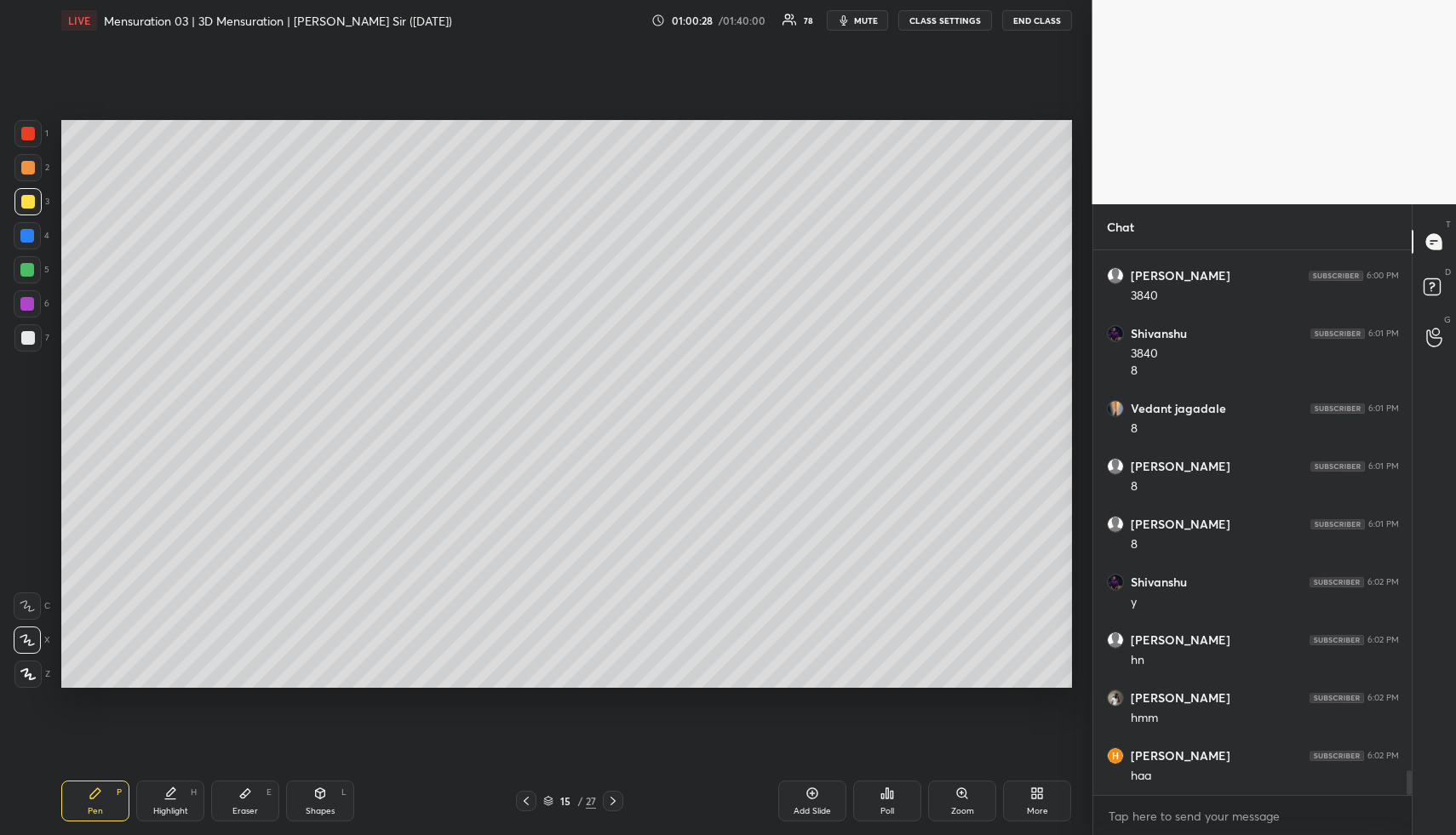
click at [27, 203] on div at bounding box center [28, 202] width 14 height 14
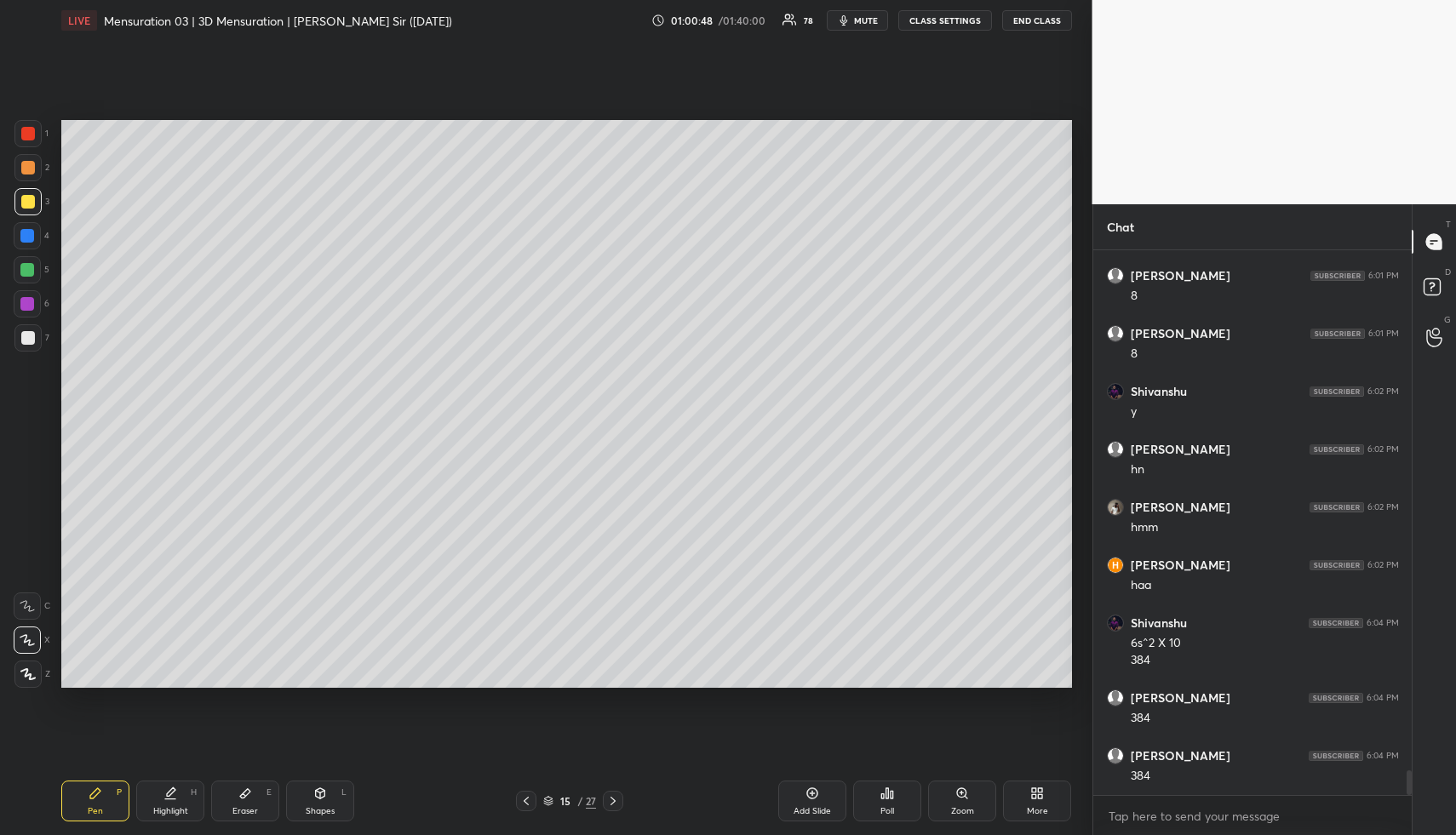
scroll to position [11532, 0]
click at [162, 802] on div "Highlight H" at bounding box center [170, 801] width 68 height 41
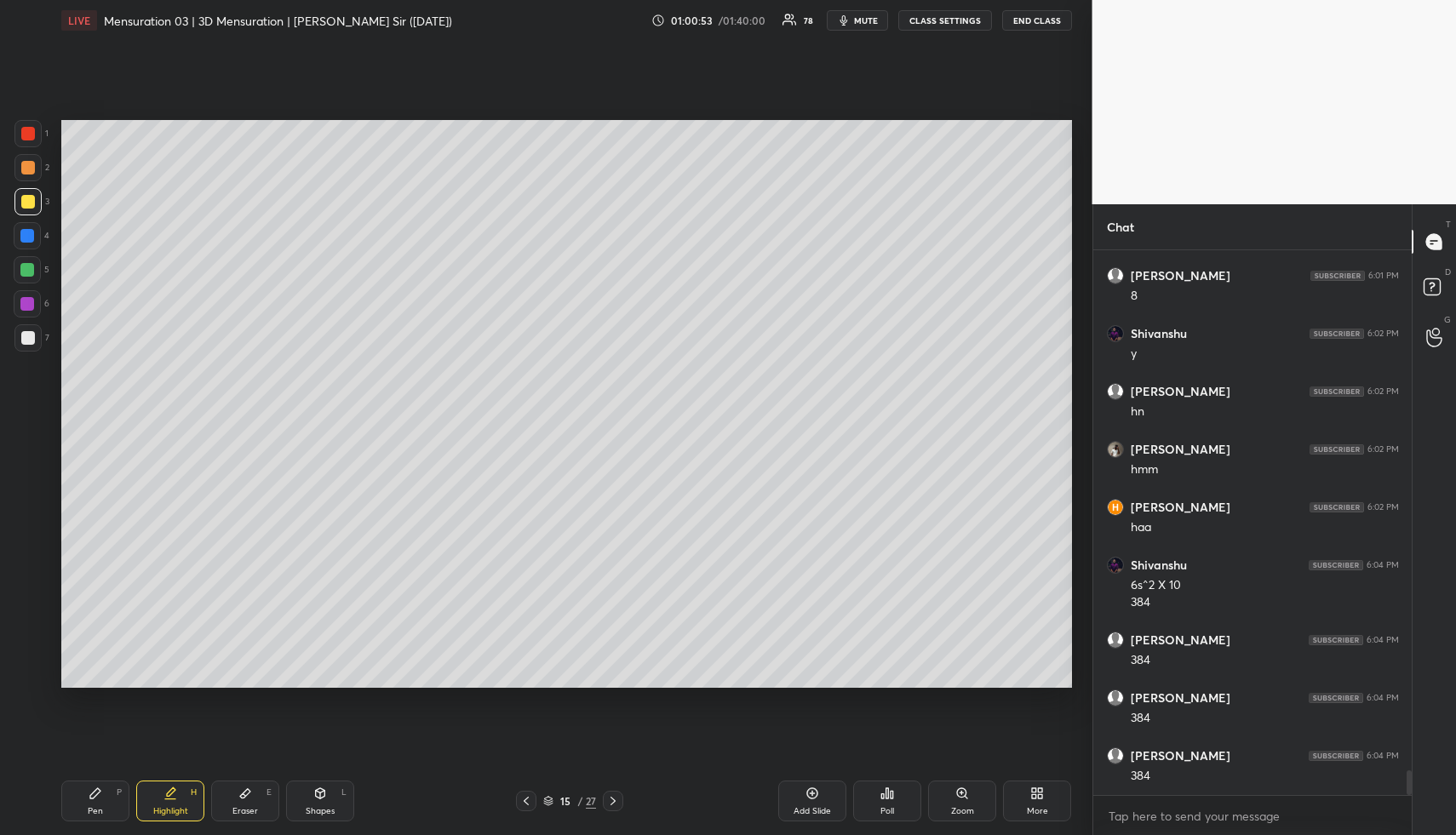
click at [162, 797] on div "Highlight H" at bounding box center [170, 801] width 68 height 41
click at [103, 794] on div "Pen P" at bounding box center [96, 801] width 68 height 41
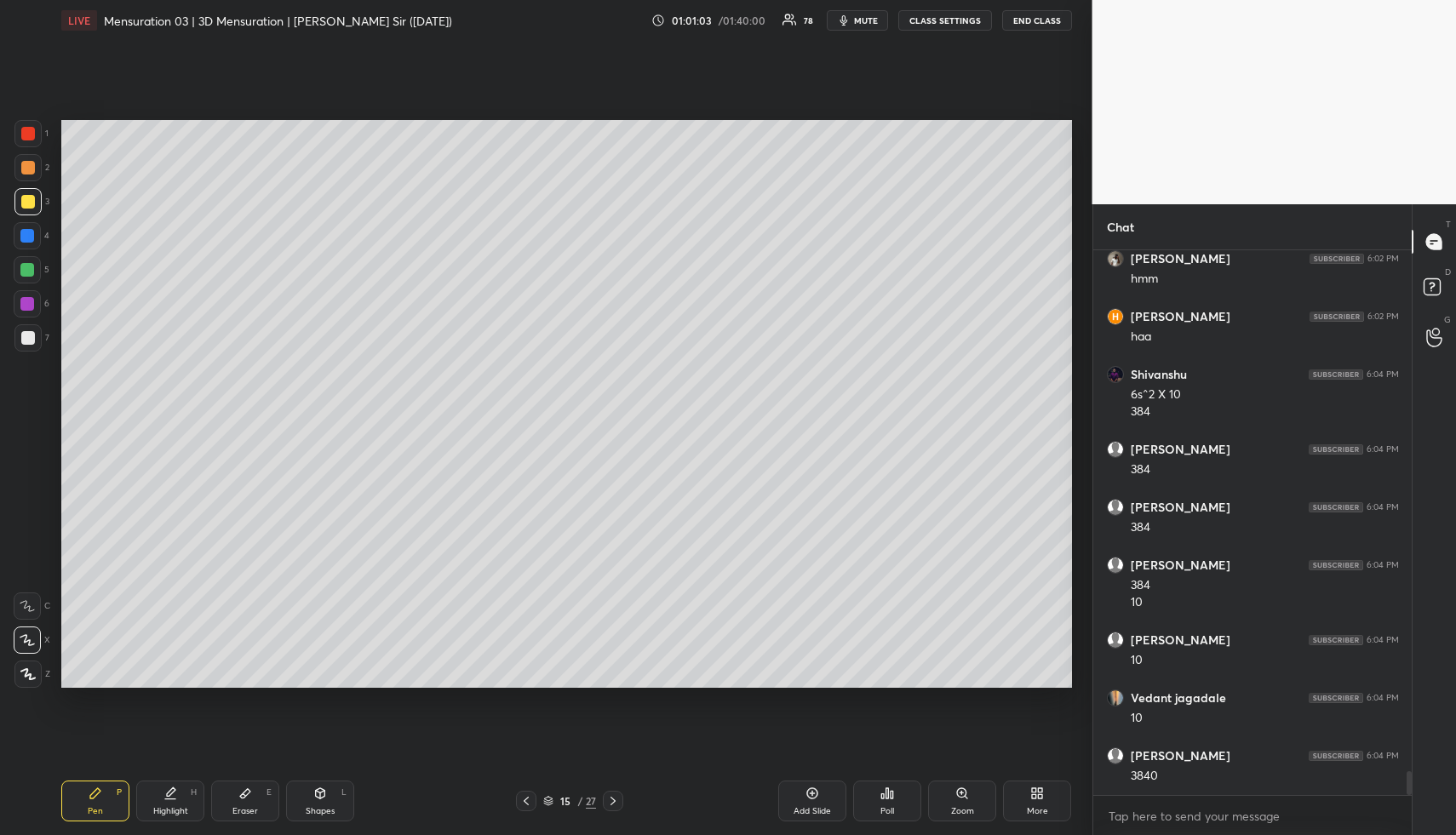
scroll to position [11781, 0]
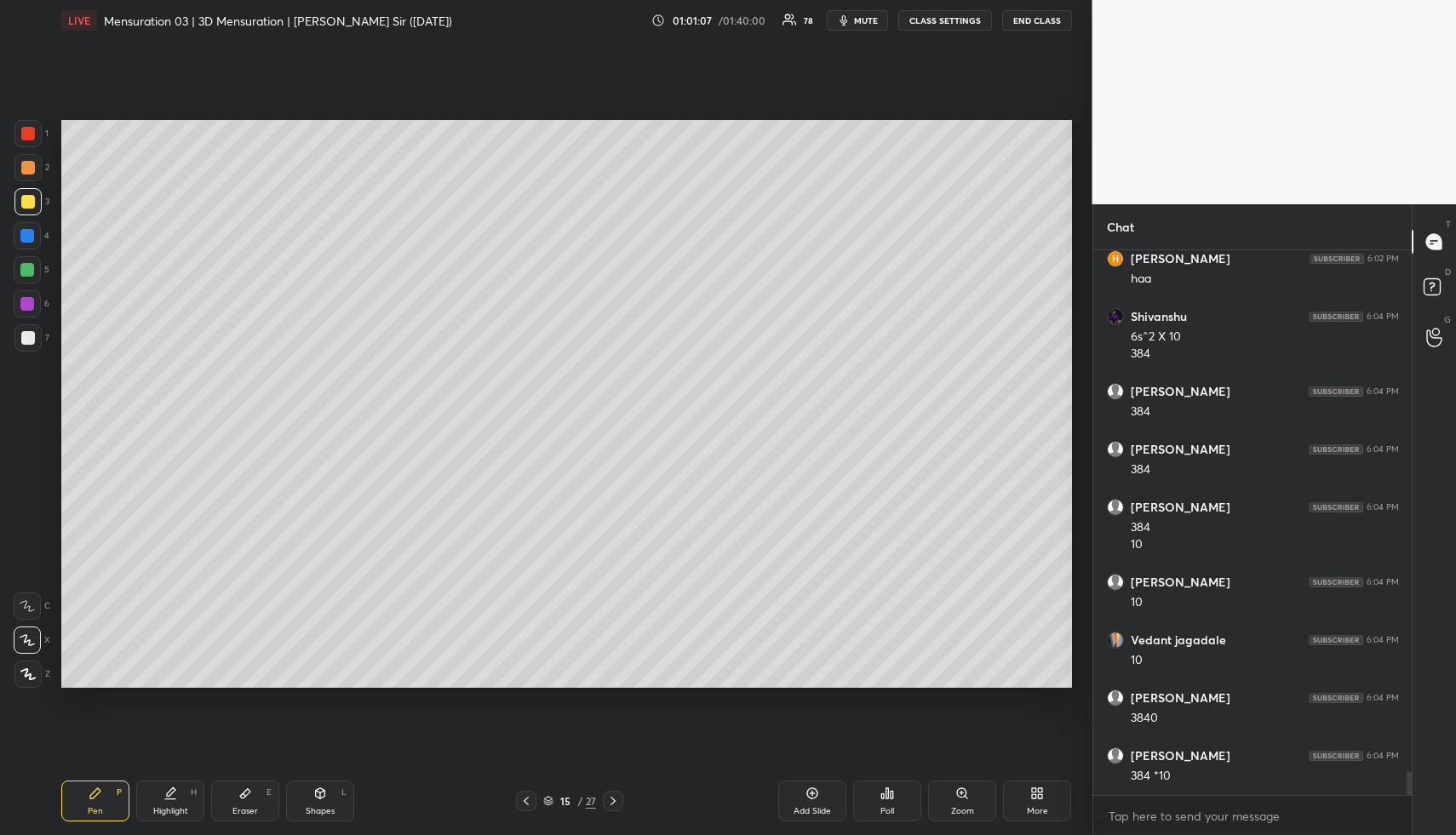
click at [175, 812] on div "Highlight" at bounding box center [170, 811] width 35 height 9
drag, startPoint x: 179, startPoint y: 808, endPoint x: 188, endPoint y: 784, distance: 25.6
click at [180, 804] on div "Highlight H" at bounding box center [170, 801] width 68 height 41
drag, startPoint x: 98, startPoint y: 824, endPoint x: 94, endPoint y: 792, distance: 32.2
click at [96, 822] on div "Pen P Highlight H Eraser E Shapes L 15 / 27 Add Slide Poll Zoom More" at bounding box center [567, 801] width 1011 height 68
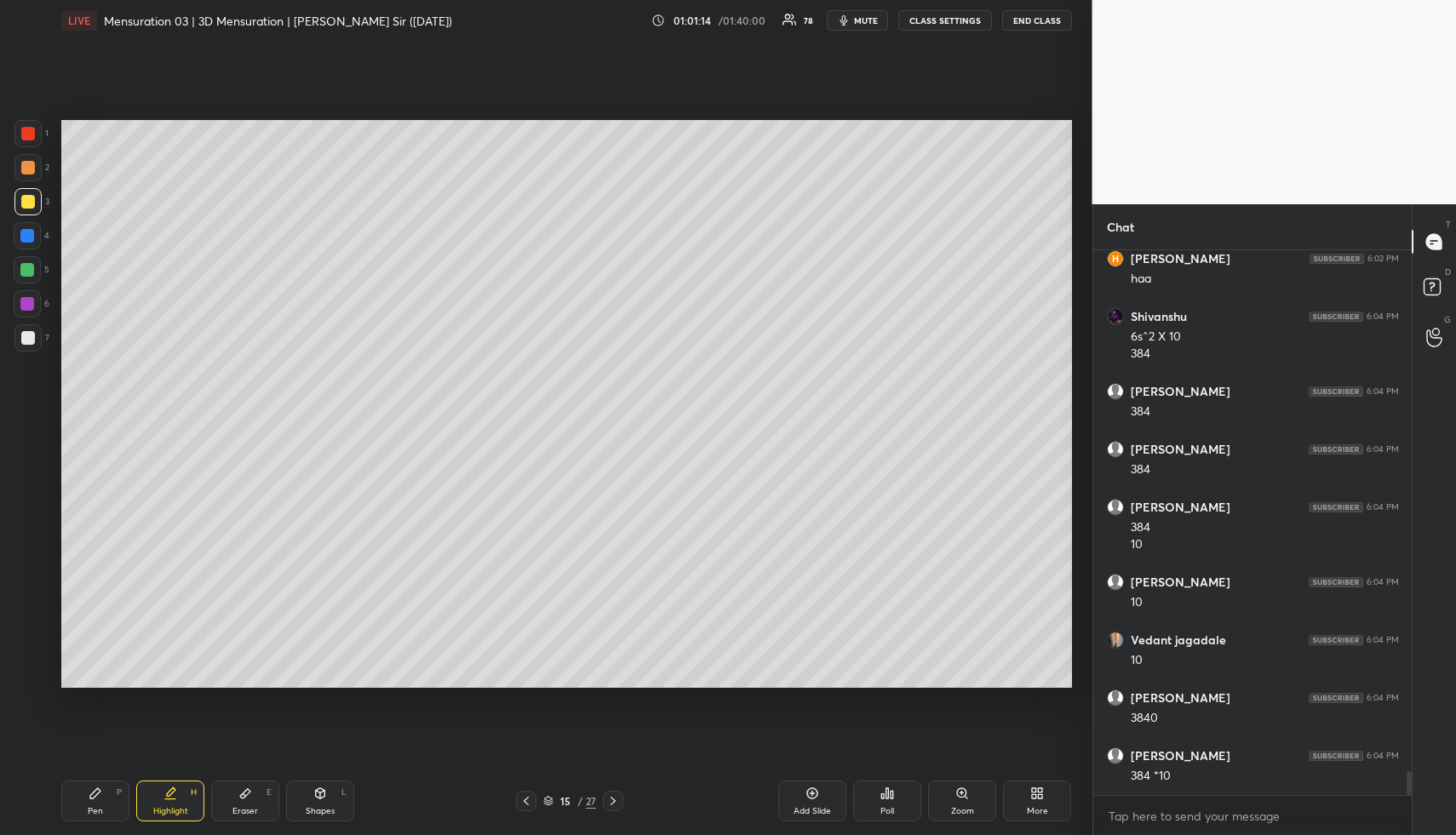
click at [95, 804] on div "Pen P" at bounding box center [96, 801] width 68 height 41
click at [23, 336] on div at bounding box center [28, 338] width 14 height 14
click at [28, 335] on div at bounding box center [28, 338] width 14 height 14
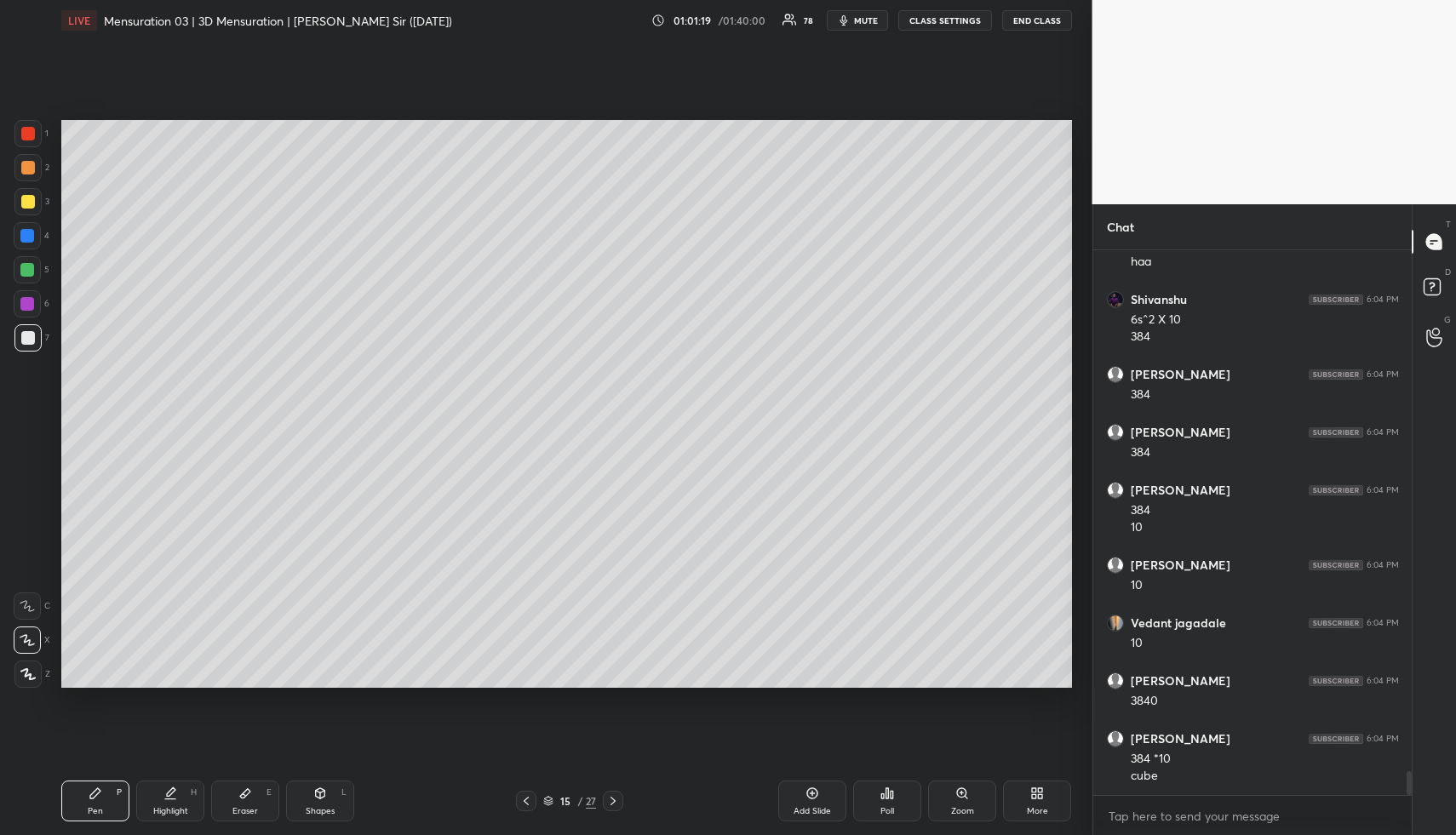
click at [174, 807] on div "Highlight" at bounding box center [170, 811] width 35 height 9
drag, startPoint x: 103, startPoint y: 796, endPoint x: 100, endPoint y: 782, distance: 14.3
click at [97, 796] on div "Pen P" at bounding box center [96, 801] width 68 height 41
drag, startPoint x: 30, startPoint y: 166, endPoint x: 49, endPoint y: 162, distance: 19.4
click at [33, 167] on div at bounding box center [28, 168] width 14 height 14
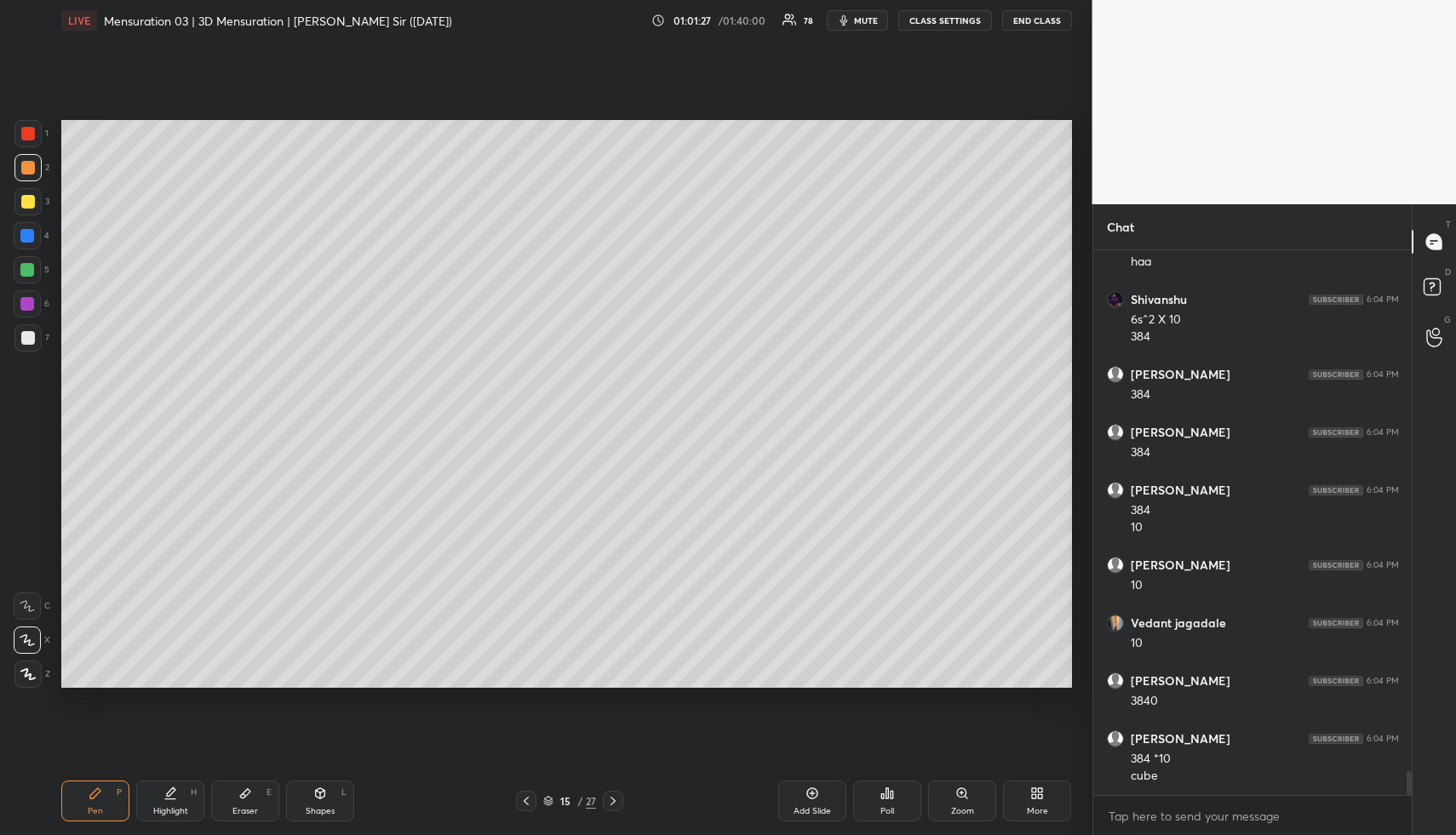
click at [164, 802] on div "Highlight H" at bounding box center [170, 801] width 68 height 41
click at [171, 804] on div "Highlight H" at bounding box center [170, 801] width 68 height 41
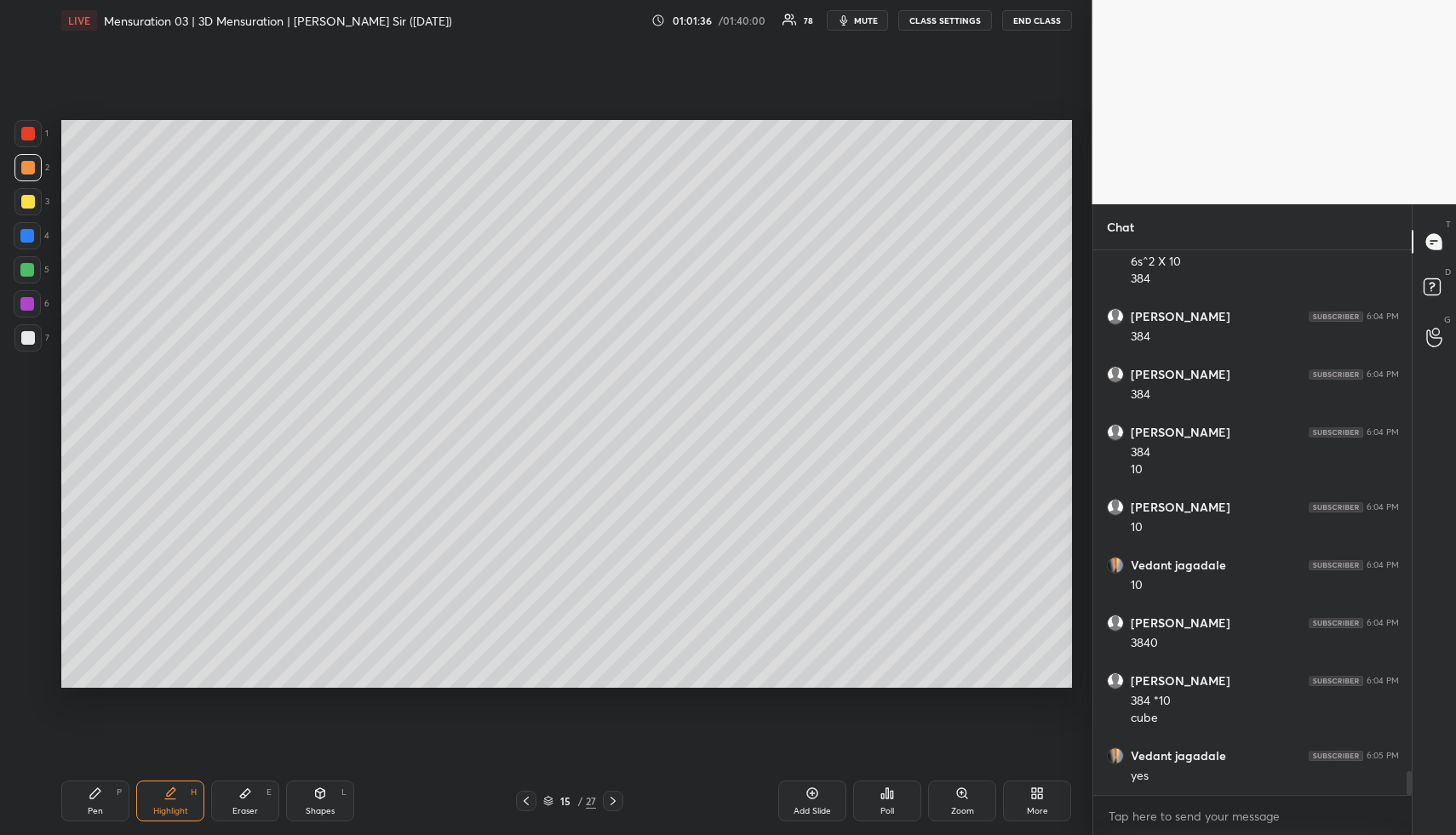
scroll to position [11913, 0]
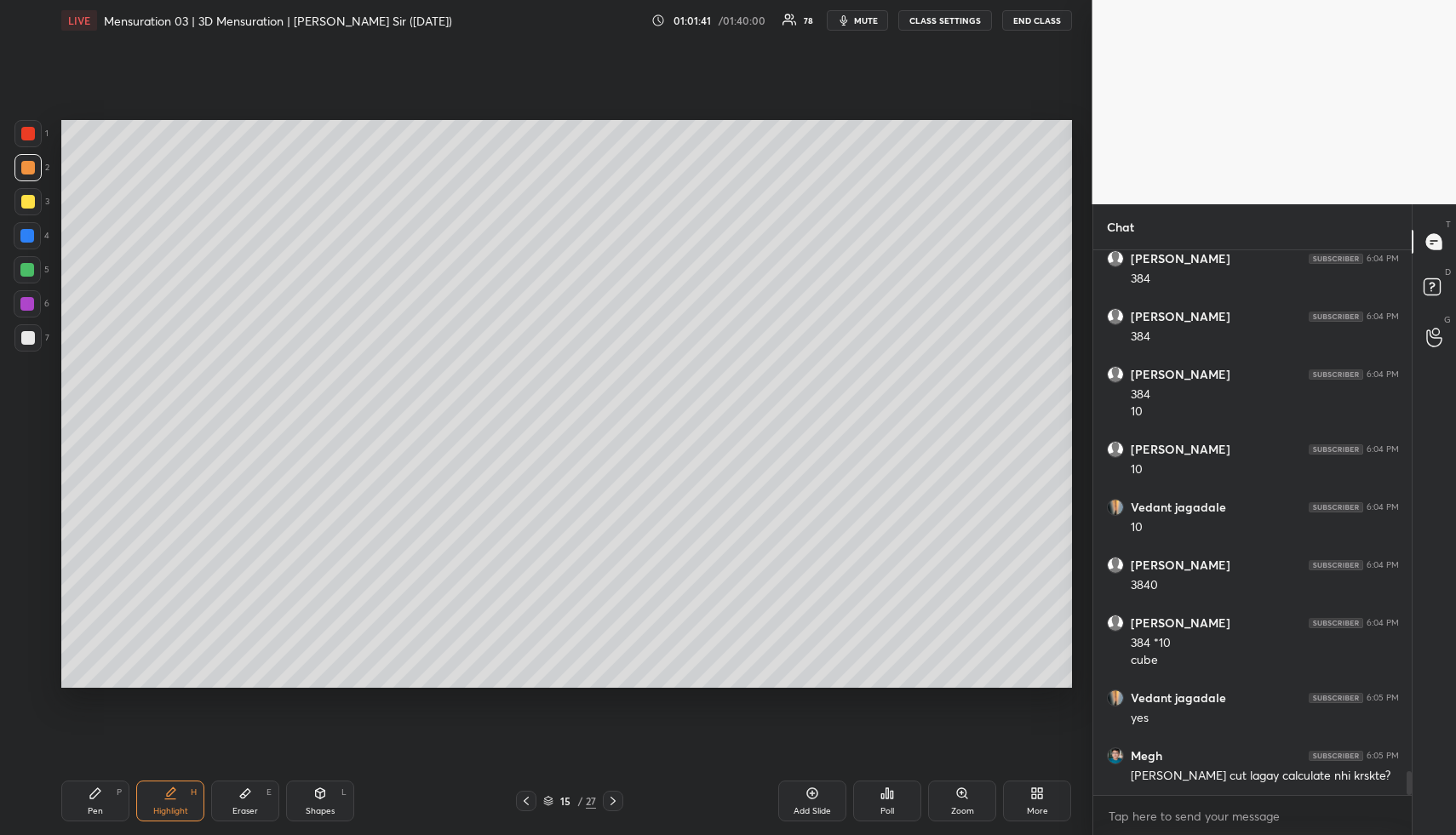
click at [165, 800] on div "Highlight H" at bounding box center [170, 801] width 68 height 41
click at [167, 800] on div "Highlight H" at bounding box center [170, 801] width 68 height 41
click at [168, 801] on div "Highlight H" at bounding box center [170, 801] width 68 height 41
click at [204, 366] on div "Setting up your live class Poll for secs No correct answer Start poll" at bounding box center [566, 404] width 1024 height 727
drag, startPoint x: 162, startPoint y: 805, endPoint x: 156, endPoint y: 794, distance: 12.5
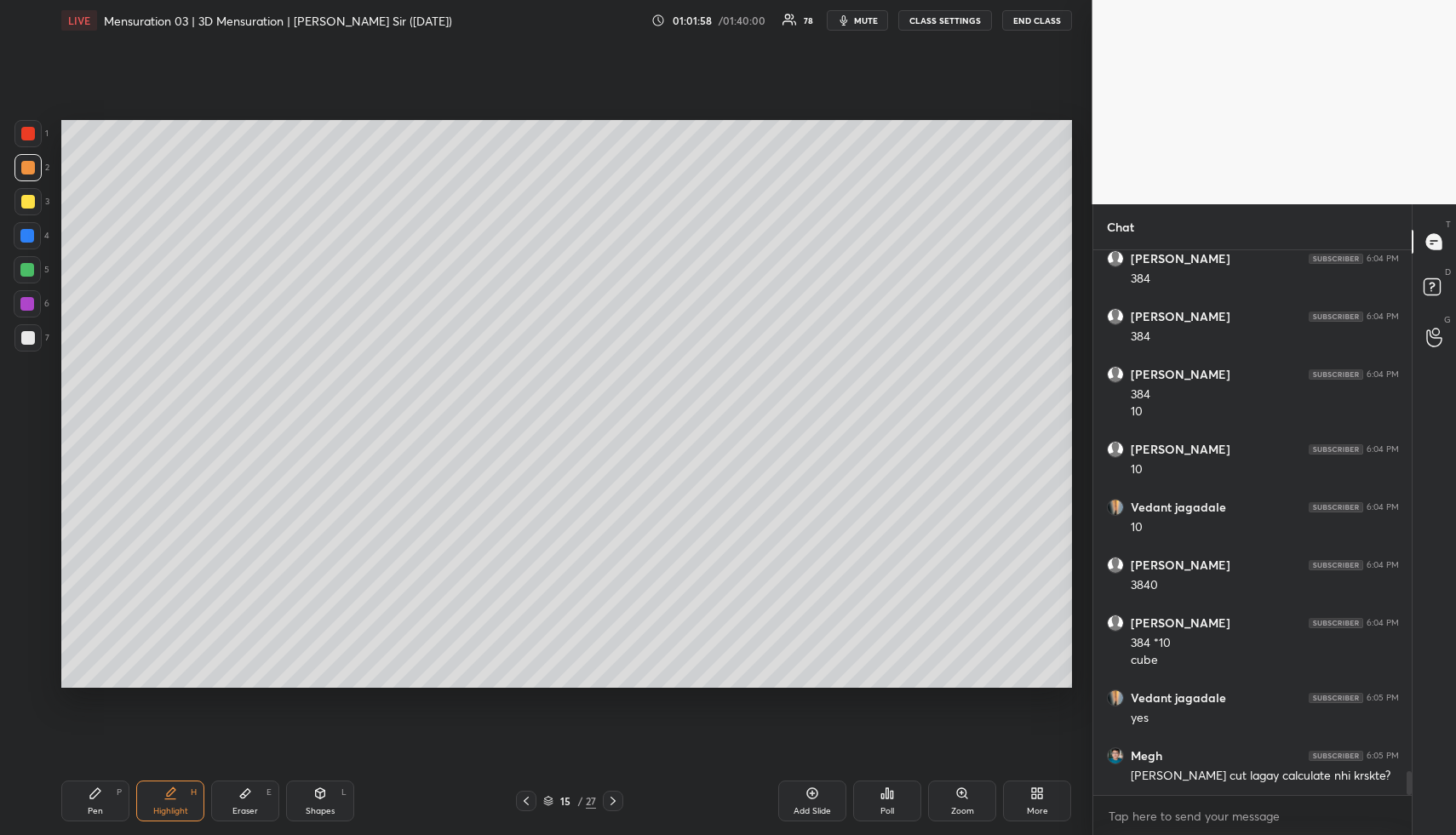
click at [156, 799] on div "Highlight H" at bounding box center [170, 801] width 68 height 41
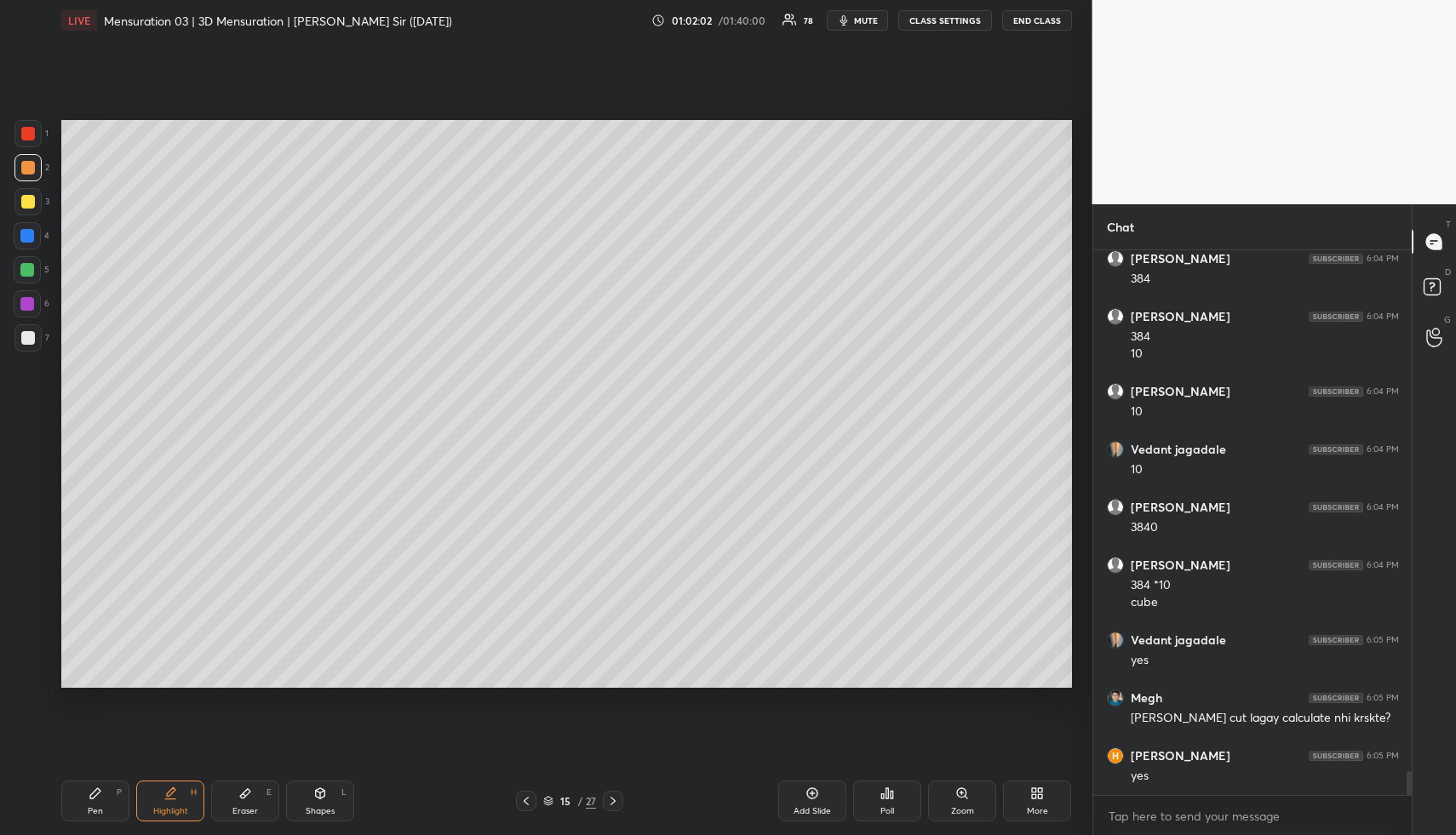
scroll to position [12029, 0]
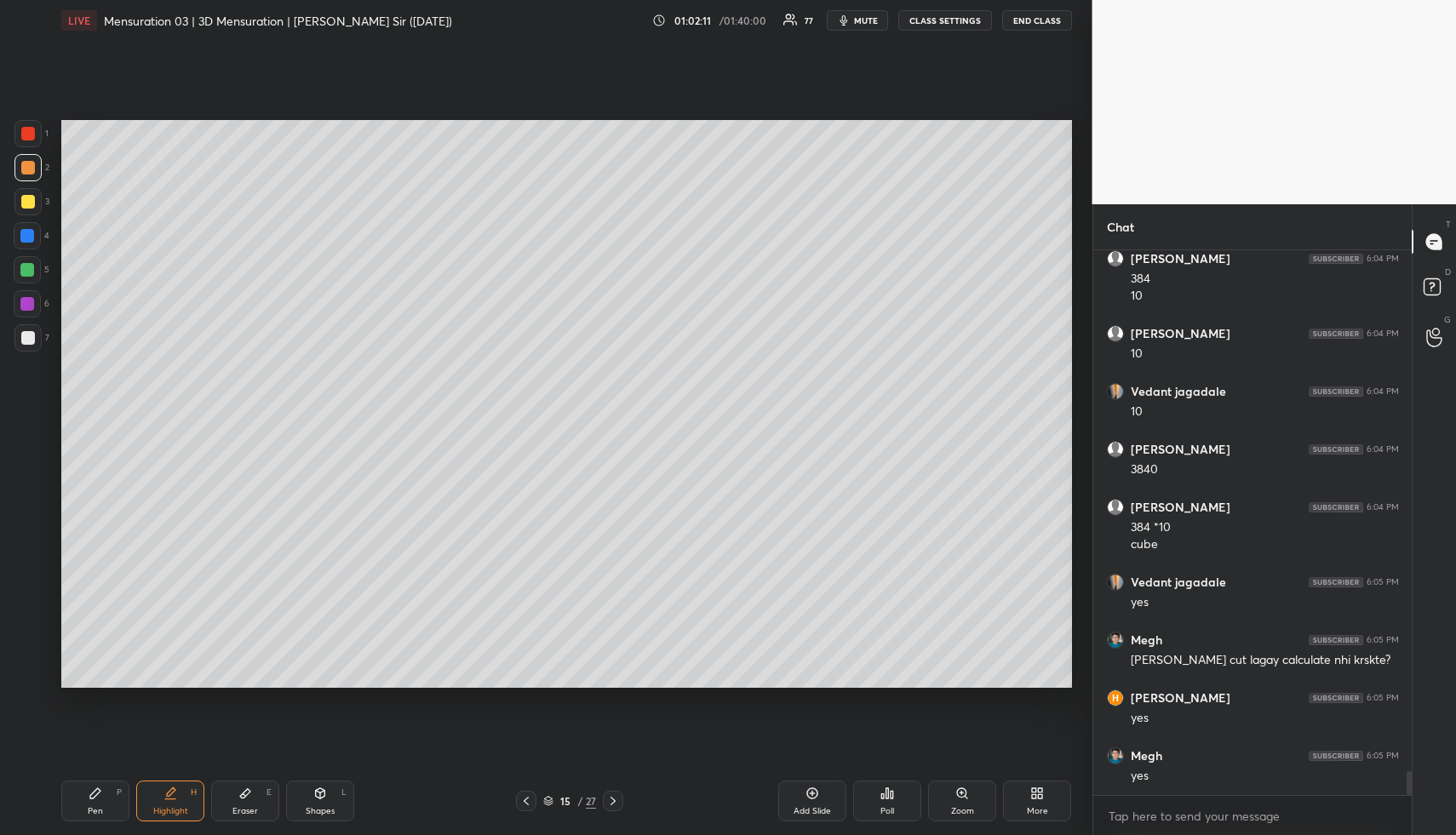
click at [99, 803] on div "Pen P" at bounding box center [96, 801] width 68 height 41
click at [31, 328] on div at bounding box center [28, 337] width 27 height 27
click at [36, 336] on div at bounding box center [28, 337] width 27 height 27
click at [175, 801] on div "Highlight H" at bounding box center [170, 801] width 68 height 41
drag, startPoint x: 254, startPoint y: 799, endPoint x: 251, endPoint y: 713, distance: 86.1
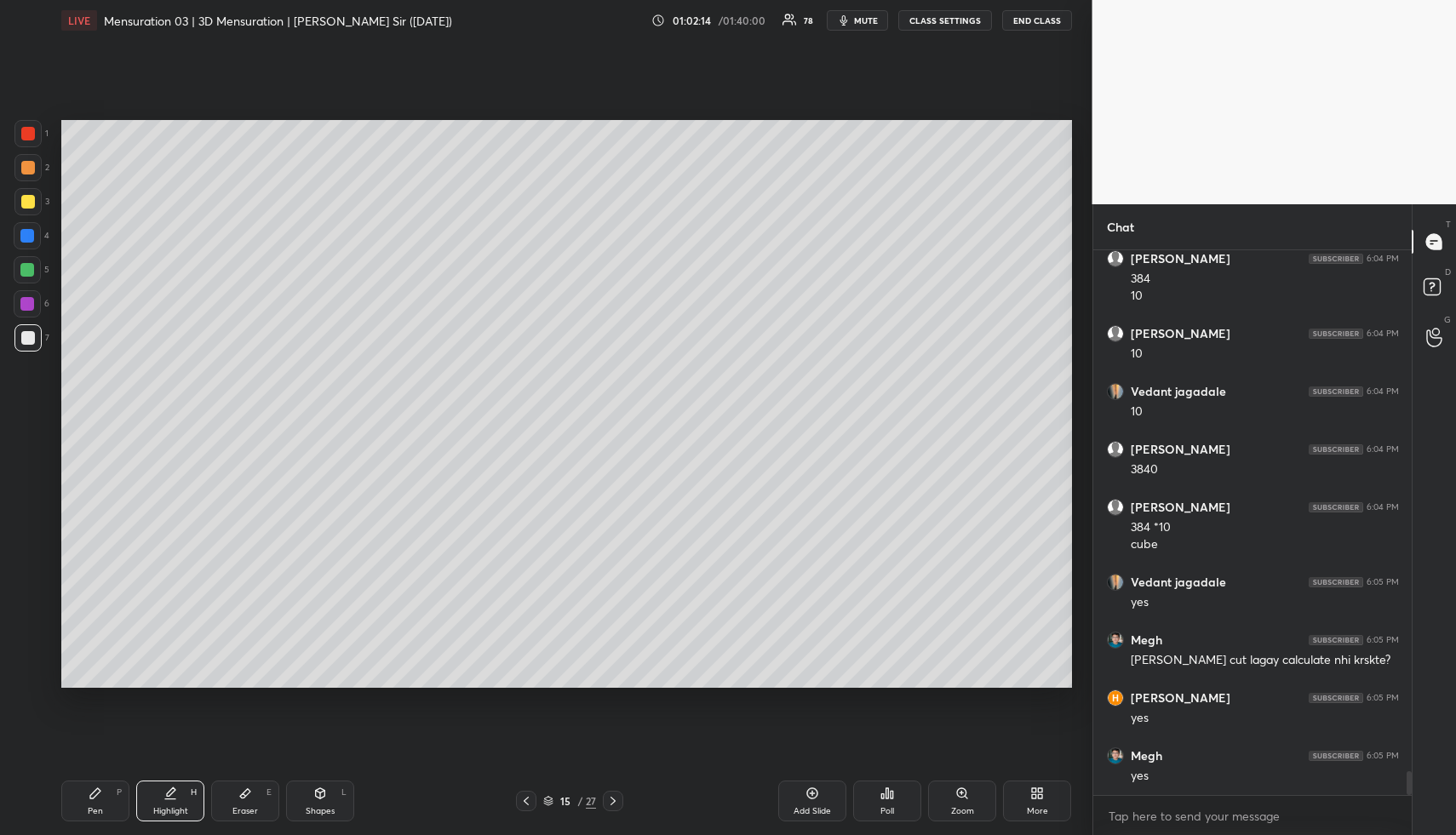
click at [252, 798] on div "Eraser E" at bounding box center [245, 801] width 68 height 41
drag, startPoint x: 181, startPoint y: 797, endPoint x: 183, endPoint y: 787, distance: 10.2
click at [182, 793] on div "Highlight H" at bounding box center [170, 801] width 68 height 41
drag, startPoint x: 188, startPoint y: 795, endPoint x: 206, endPoint y: 690, distance: 106.5
click at [186, 793] on div "Highlight H" at bounding box center [170, 801] width 68 height 41
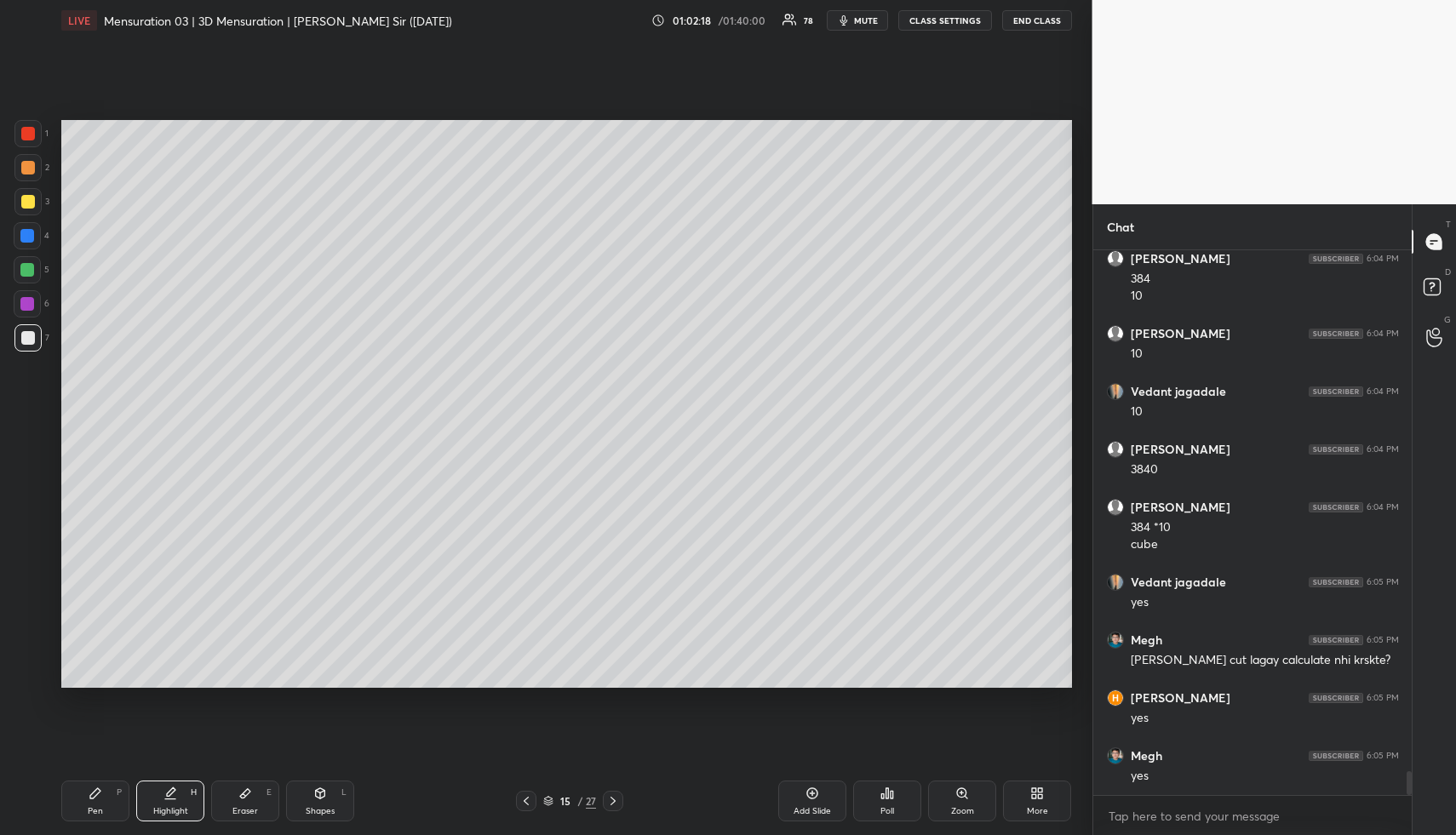
click at [189, 804] on div "Highlight H" at bounding box center [170, 801] width 68 height 41
click at [115, 804] on div "Pen P" at bounding box center [96, 801] width 68 height 41
click at [173, 798] on icon at bounding box center [170, 794] width 14 height 14
drag, startPoint x: 176, startPoint y: 815, endPoint x: 186, endPoint y: 690, distance: 125.4
click at [174, 811] on div "Highlight" at bounding box center [170, 811] width 35 height 9
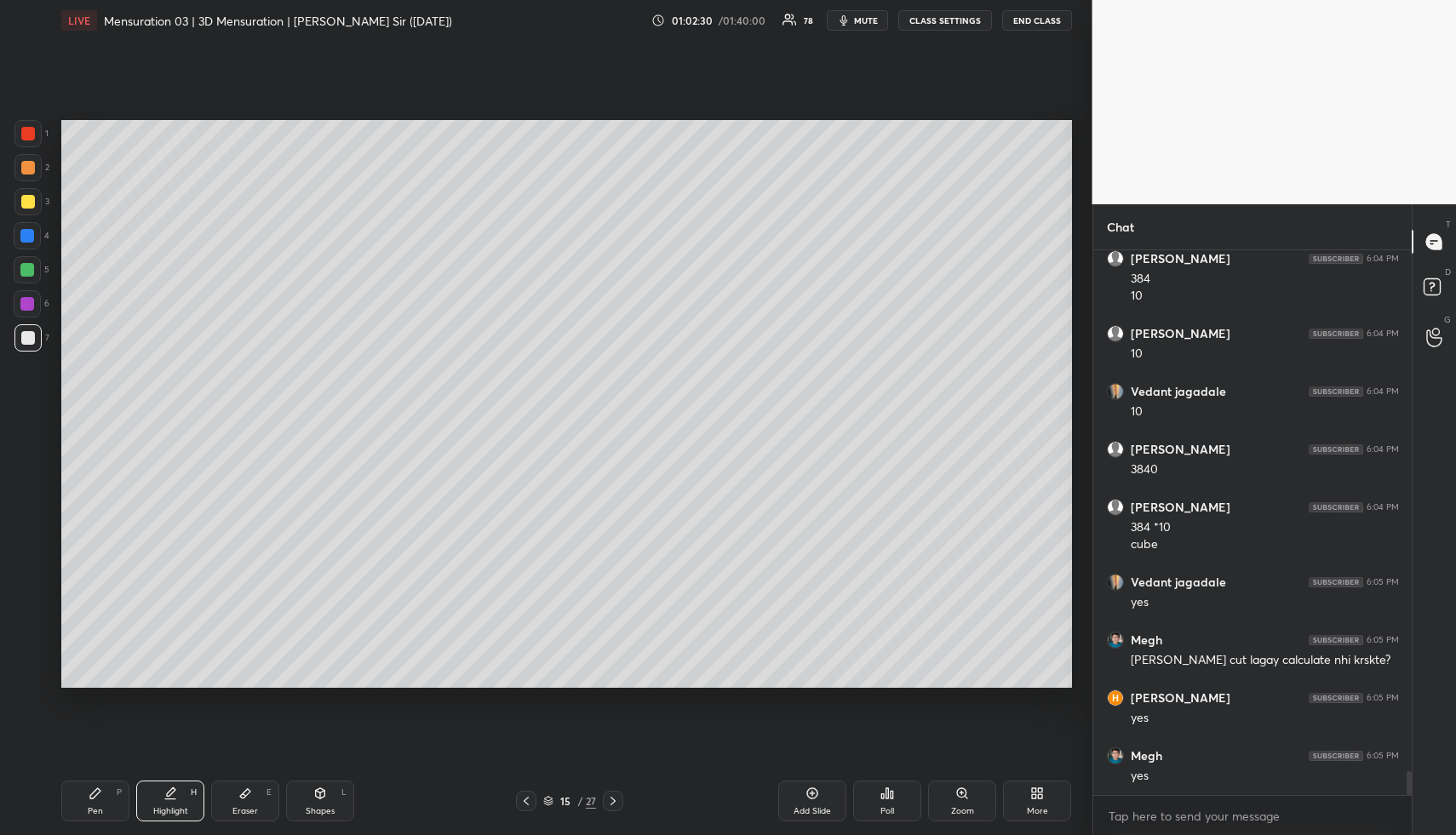
click at [104, 811] on div "Pen P" at bounding box center [96, 801] width 68 height 41
click at [106, 809] on div "Pen P" at bounding box center [96, 801] width 68 height 41
click at [28, 209] on div at bounding box center [28, 201] width 27 height 27
click at [29, 210] on div at bounding box center [28, 201] width 27 height 27
click at [179, 801] on div "Highlight H" at bounding box center [170, 801] width 68 height 41
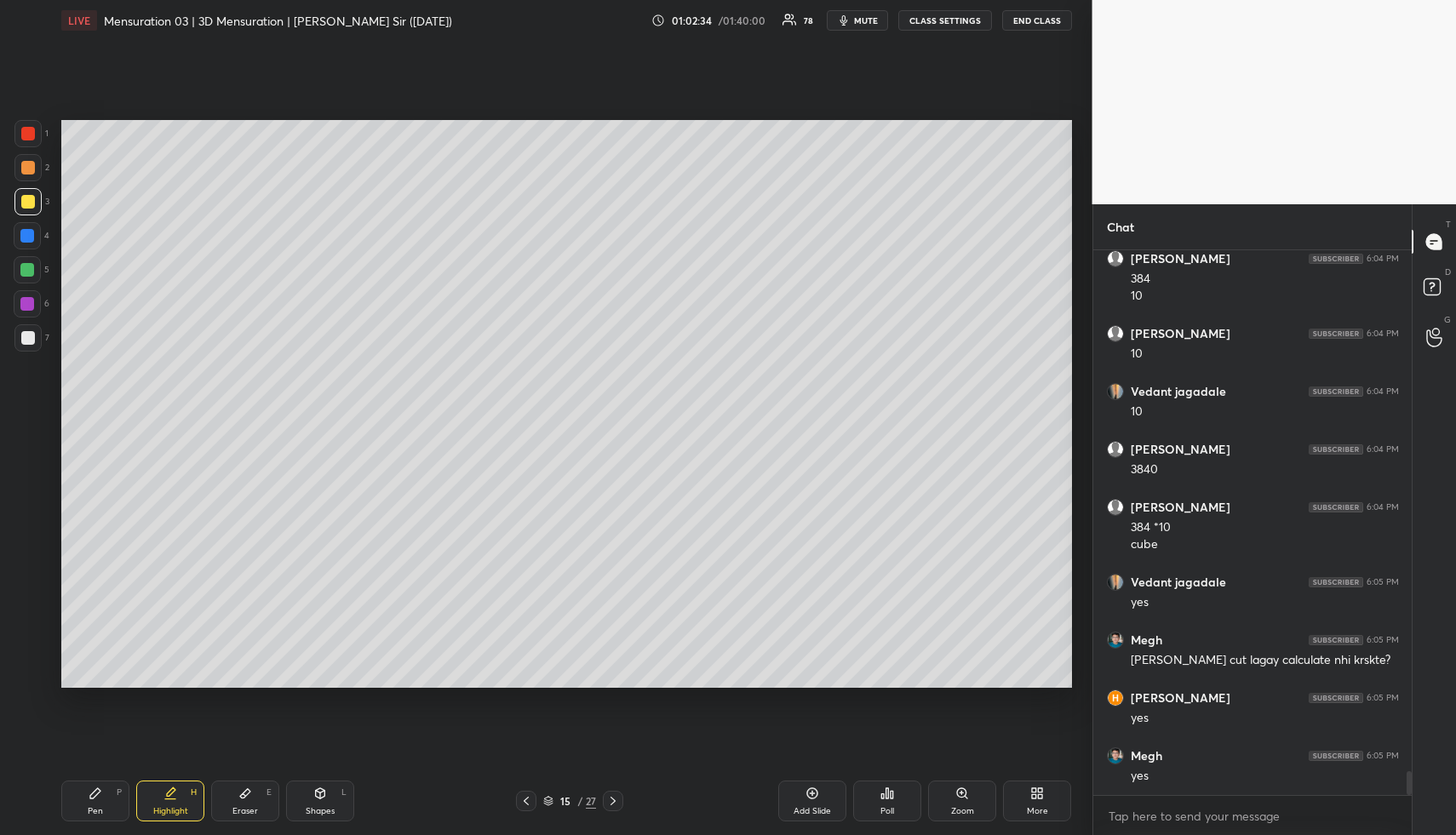
click at [183, 795] on div "Highlight H" at bounding box center [170, 801] width 68 height 41
drag, startPoint x: 122, startPoint y: 804, endPoint x: 111, endPoint y: 805, distance: 11.0
click at [116, 804] on div "Pen P" at bounding box center [96, 801] width 68 height 41
click at [25, 331] on div at bounding box center [28, 338] width 14 height 14
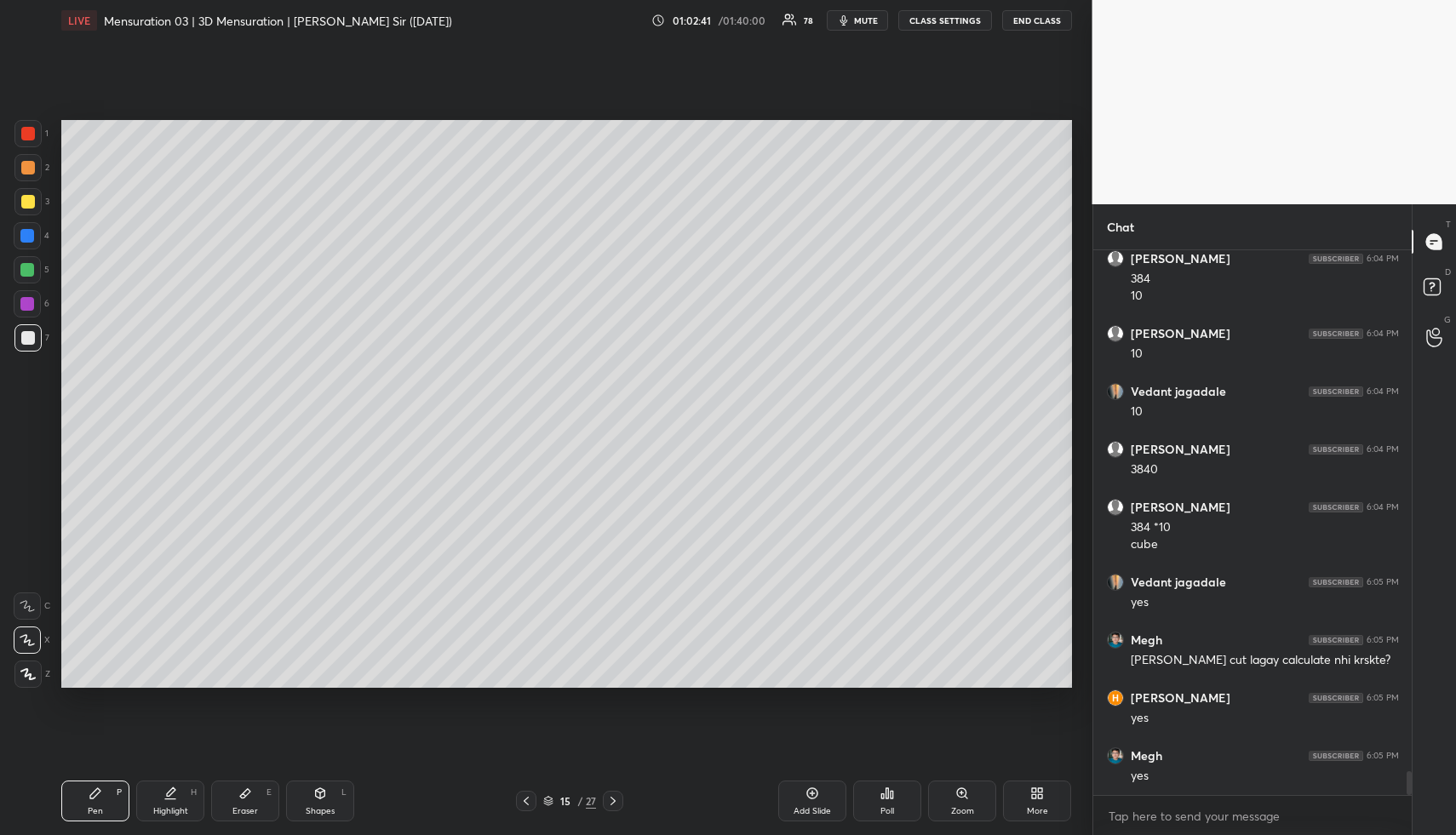
drag, startPoint x: 30, startPoint y: 332, endPoint x: 56, endPoint y: 339, distance: 26.9
click at [31, 333] on div at bounding box center [28, 337] width 27 height 27
drag, startPoint x: 156, startPoint y: 802, endPoint x: 155, endPoint y: 713, distance: 89.0
click at [155, 799] on div "Highlight H" at bounding box center [170, 801] width 68 height 41
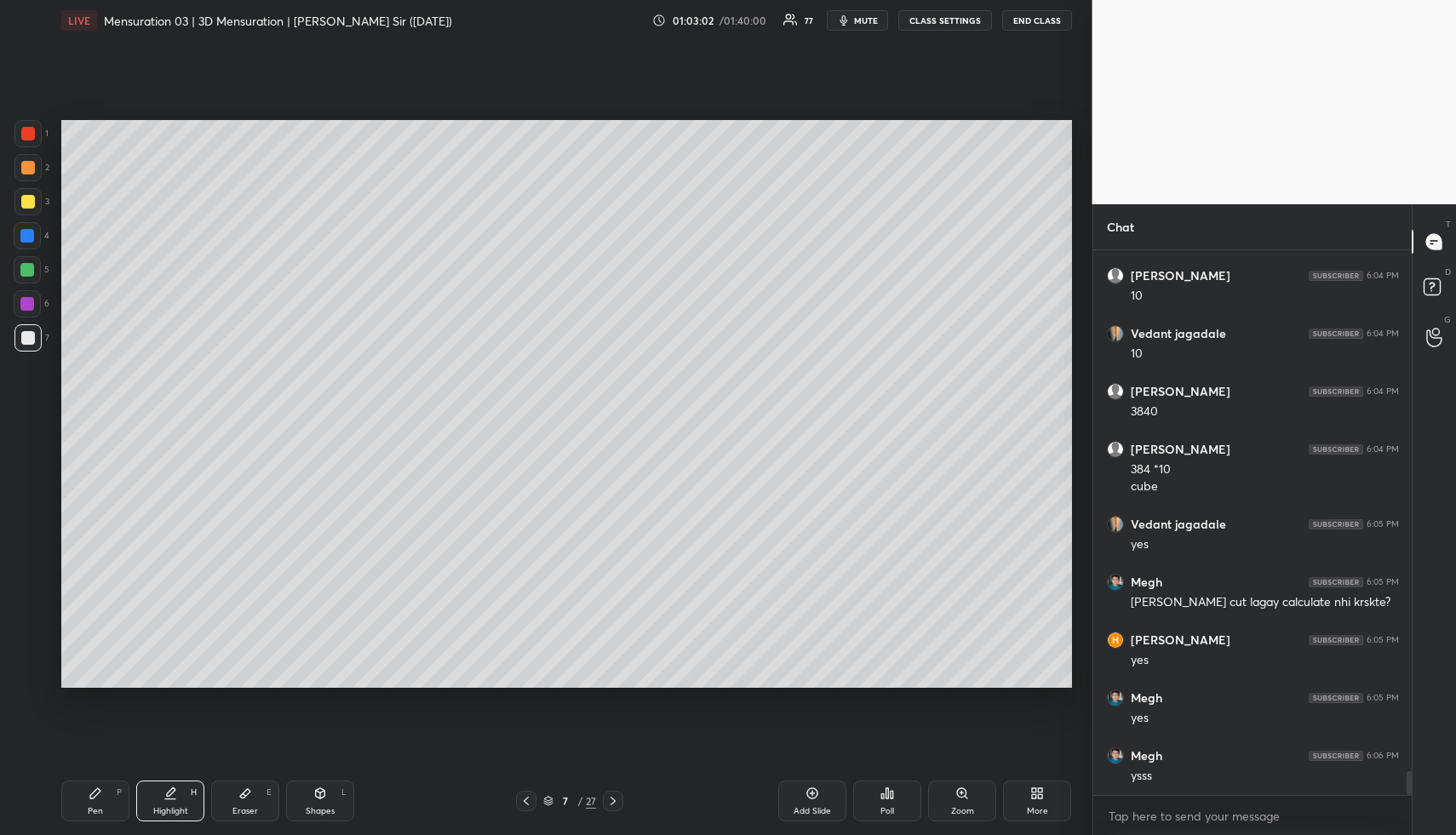
drag, startPoint x: 159, startPoint y: 822, endPoint x: 164, endPoint y: 723, distance: 99.1
click at [158, 814] on div "Pen P Highlight H Eraser E Shapes L 7 / 27 Add Slide Poll Zoom More" at bounding box center [567, 801] width 1011 height 68
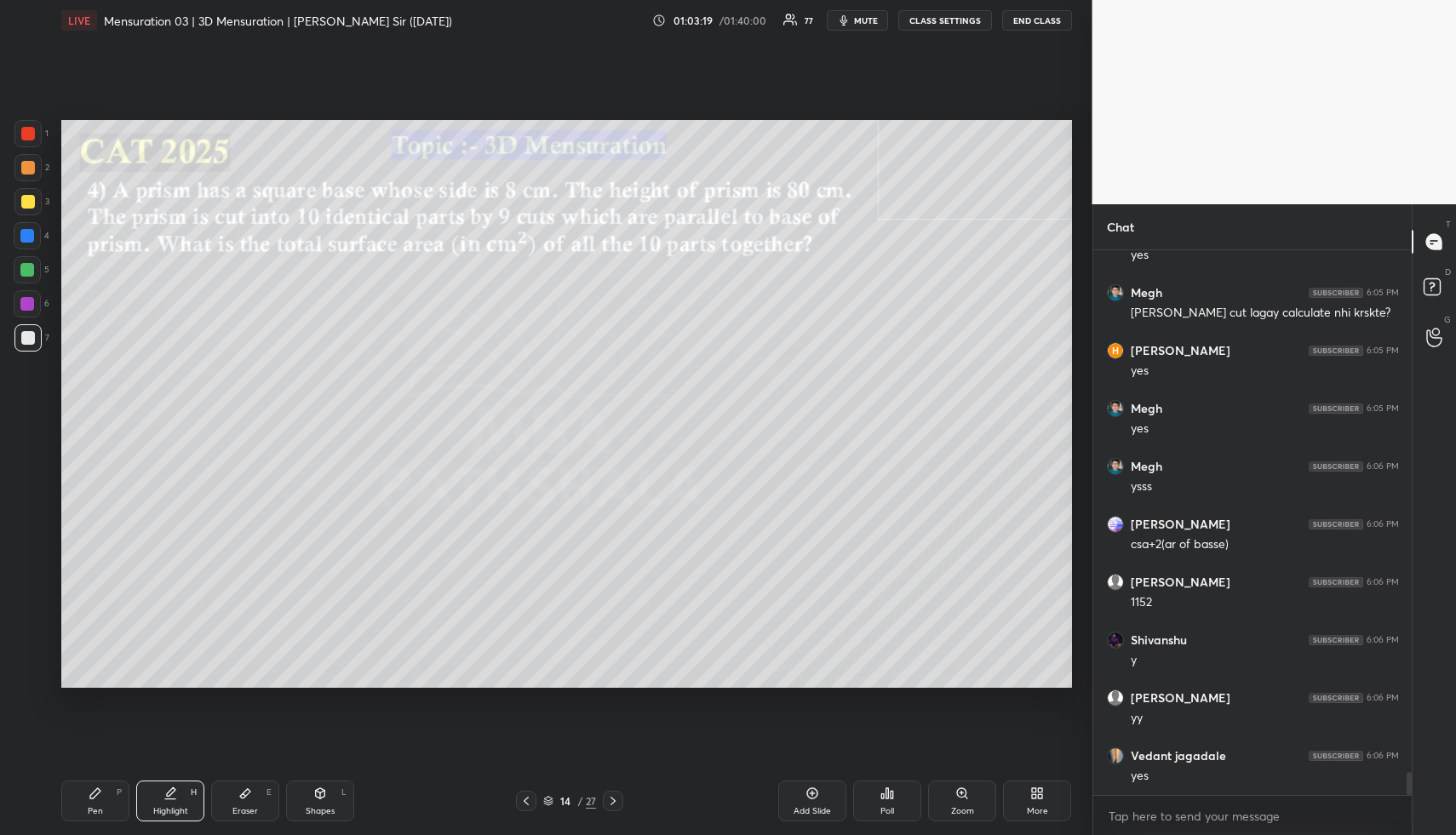
scroll to position [12492, 0]
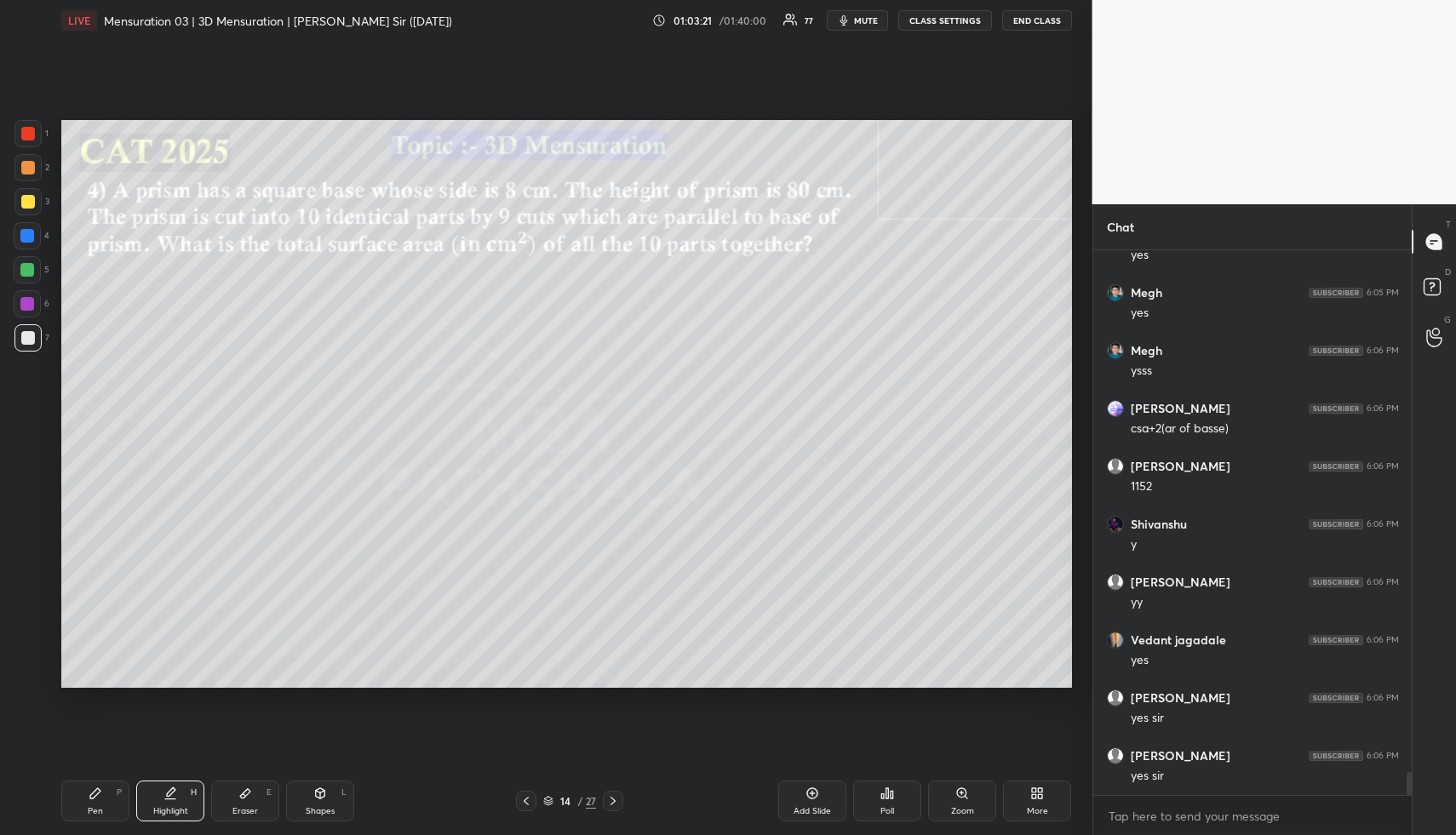
drag, startPoint x: 331, startPoint y: 817, endPoint x: 318, endPoint y: 760, distance: 58.5
click at [329, 807] on div "Shapes" at bounding box center [319, 811] width 29 height 9
click at [32, 233] on div at bounding box center [28, 236] width 14 height 14
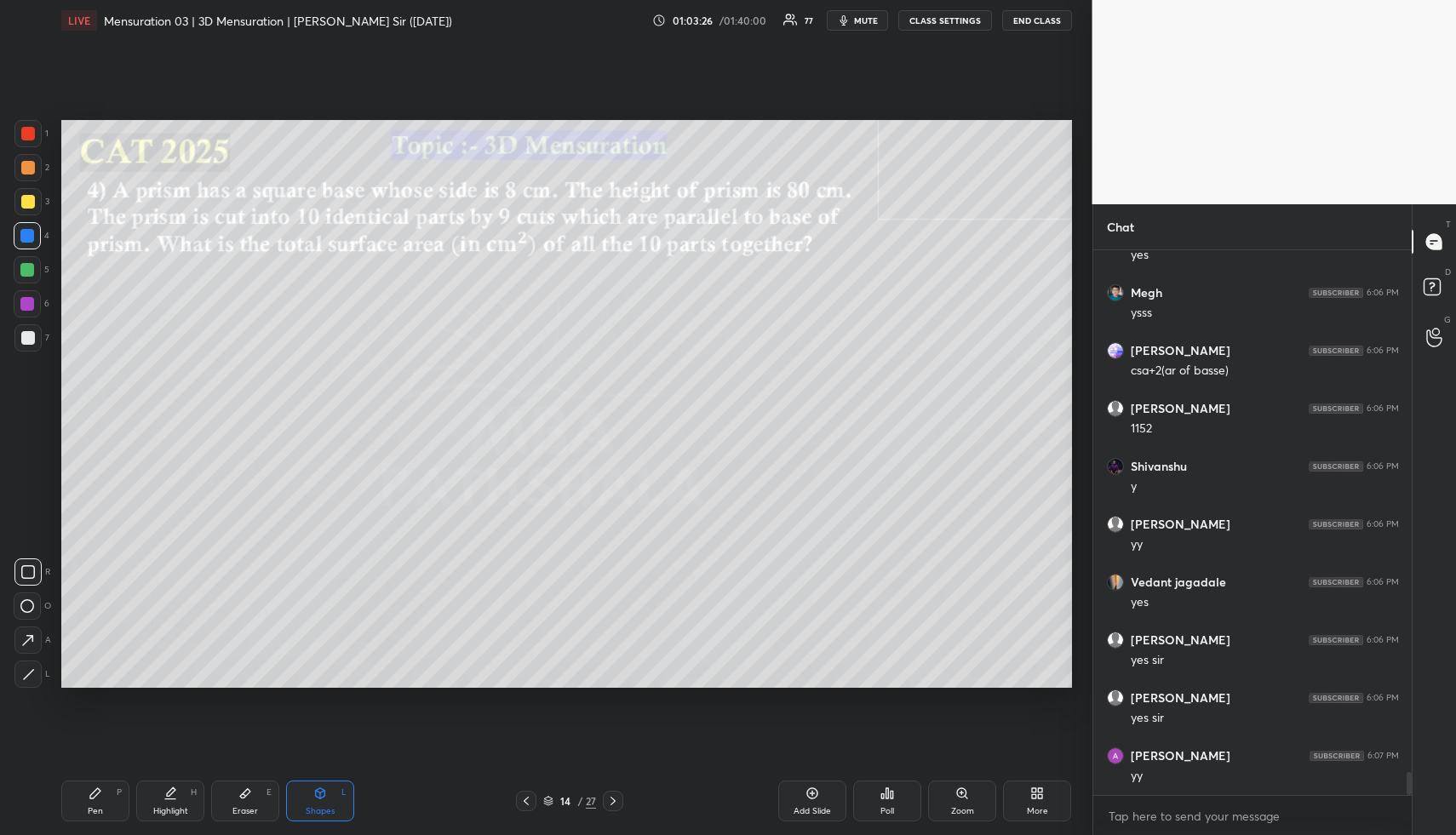
click at [35, 671] on div at bounding box center [28, 674] width 27 height 27
click at [22, 271] on div at bounding box center [28, 270] width 14 height 14
click at [33, 676] on icon at bounding box center [28, 675] width 13 height 13
click at [33, 245] on div at bounding box center [27, 235] width 27 height 27
drag, startPoint x: 254, startPoint y: 805, endPoint x: 345, endPoint y: 700, distance: 138.9
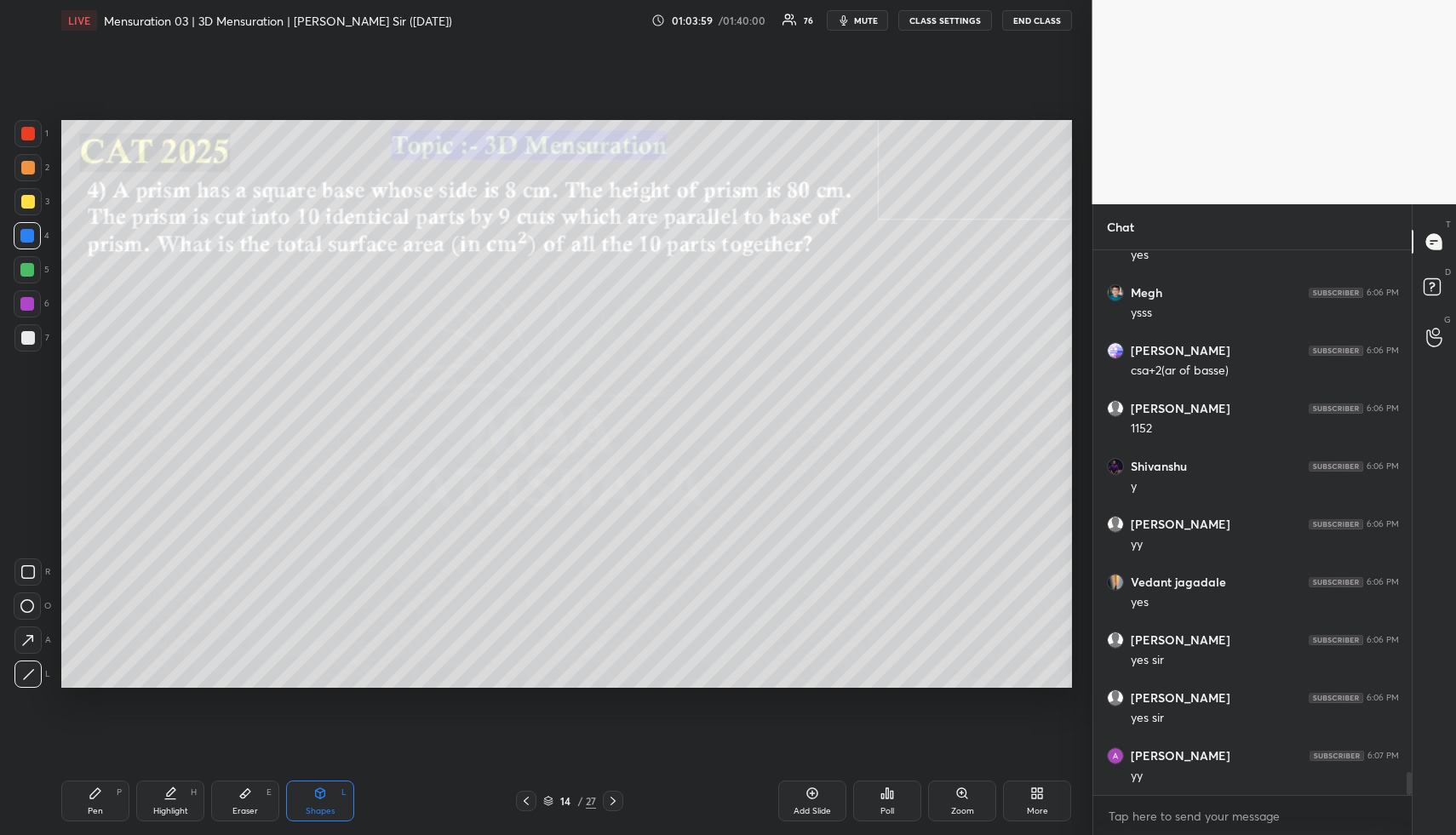
click at [256, 801] on div "Eraser E" at bounding box center [245, 801] width 68 height 41
drag, startPoint x: 309, startPoint y: 821, endPoint x: 311, endPoint y: 811, distance: 10.2
click at [308, 818] on div "Shapes L" at bounding box center [320, 801] width 68 height 41
click at [323, 809] on div "Shapes" at bounding box center [319, 811] width 29 height 9
click at [27, 676] on icon at bounding box center [28, 675] width 13 height 13
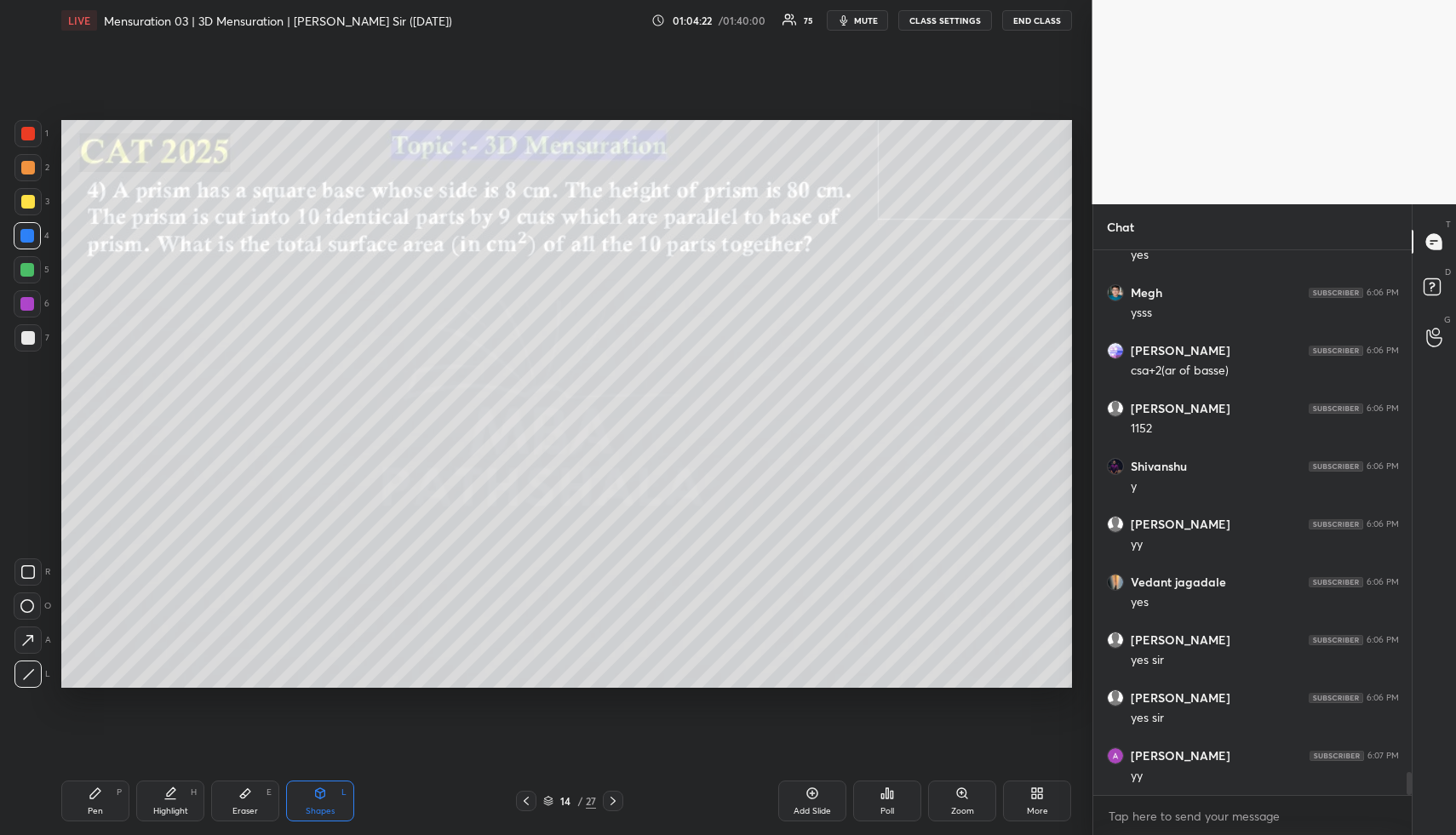
drag, startPoint x: 324, startPoint y: 806, endPoint x: 301, endPoint y: 779, distance: 35.5
click at [321, 805] on div "Shapes L" at bounding box center [320, 801] width 68 height 41
drag, startPoint x: 37, startPoint y: 676, endPoint x: 57, endPoint y: 471, distance: 206.0
click at [37, 670] on div at bounding box center [28, 674] width 27 height 27
click at [38, 328] on div at bounding box center [28, 337] width 27 height 27
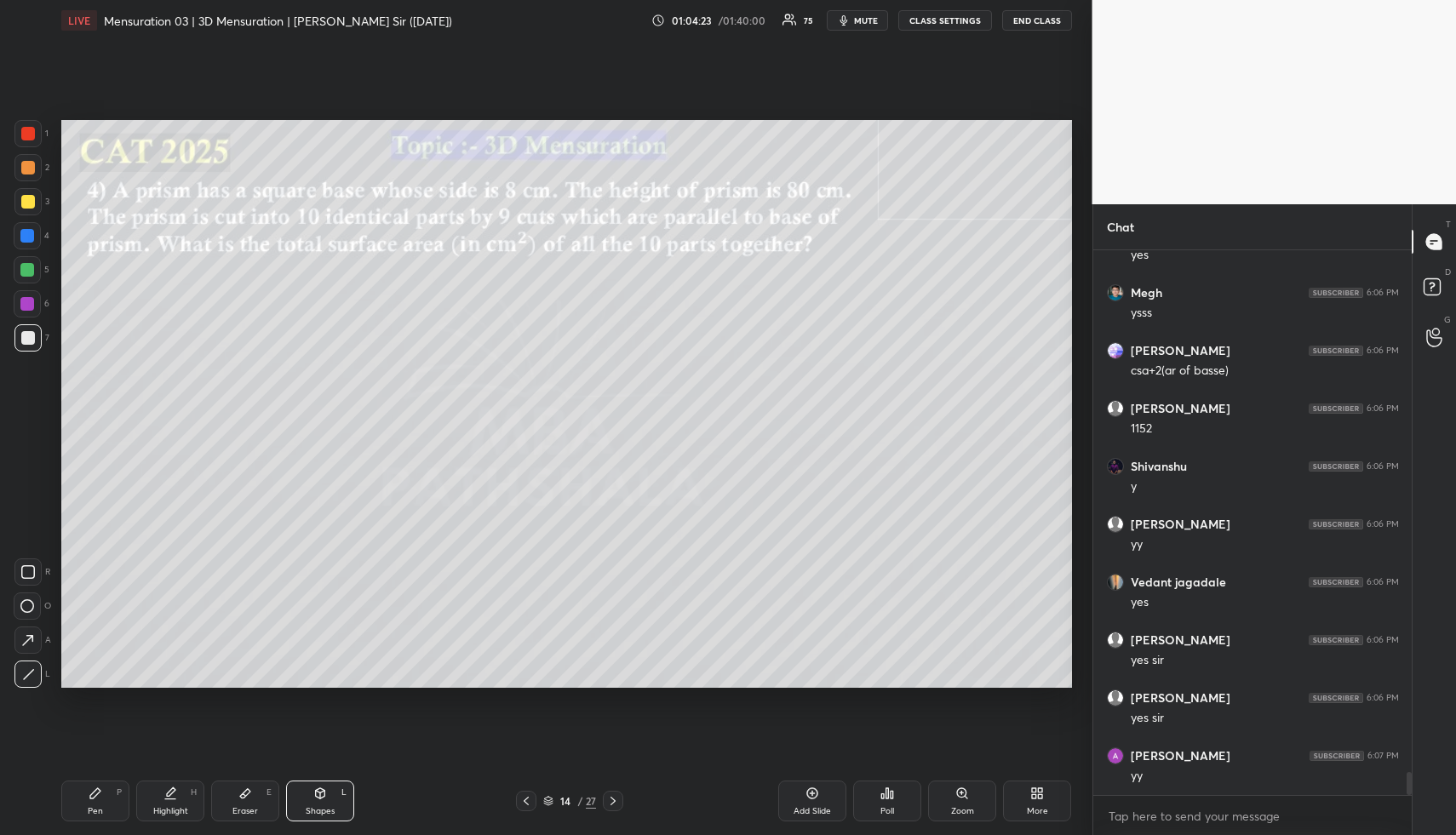
click at [36, 328] on div at bounding box center [28, 337] width 27 height 27
click at [34, 334] on div at bounding box center [28, 337] width 27 height 27
drag, startPoint x: 168, startPoint y: 810, endPoint x: 163, endPoint y: 786, distance: 24.5
click at [165, 807] on div "Highlight" at bounding box center [170, 811] width 35 height 9
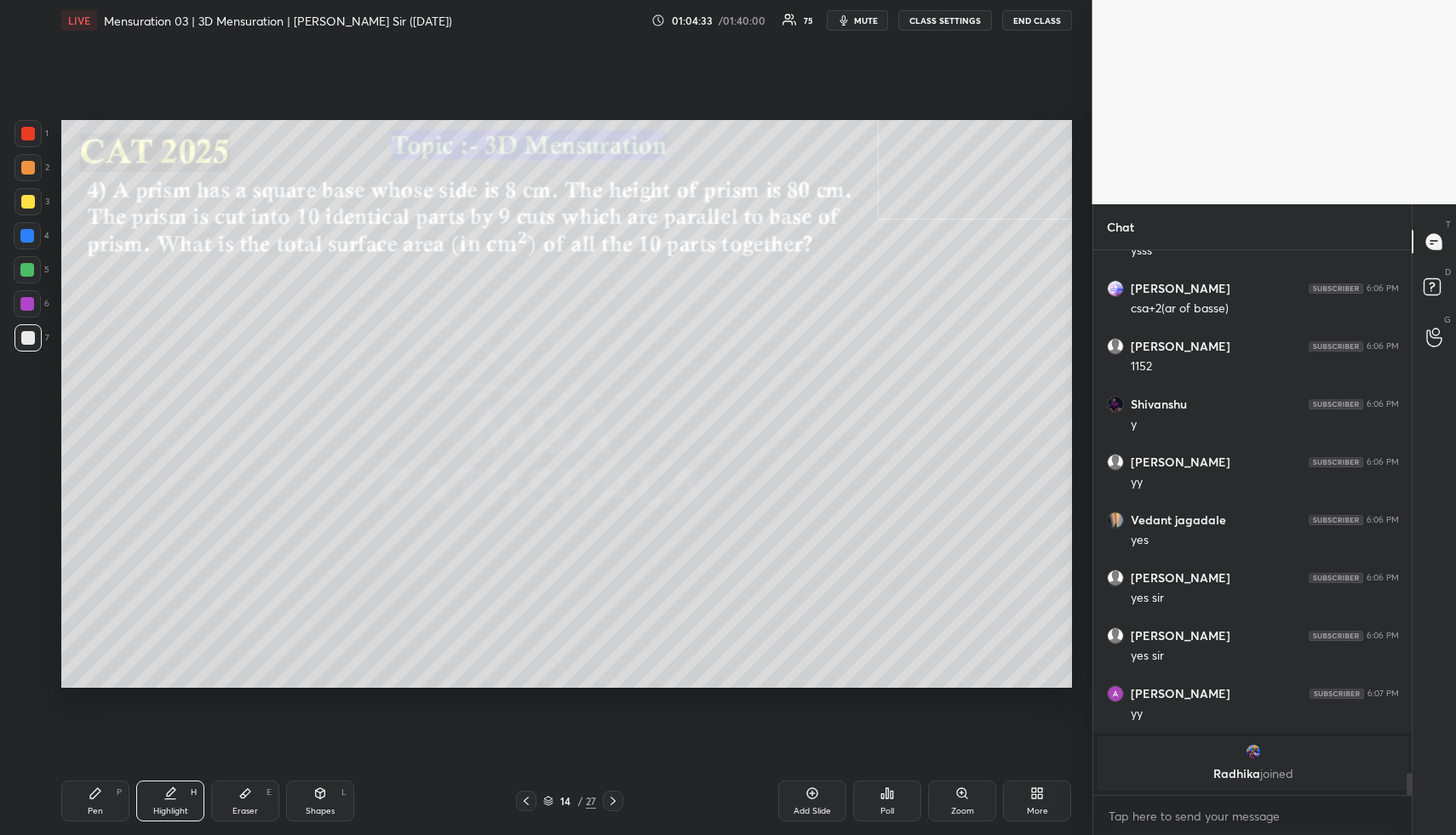
click at [318, 797] on div "Shapes L" at bounding box center [320, 801] width 68 height 41
click at [47, 343] on div "7" at bounding box center [32, 337] width 35 height 27
drag, startPoint x: 33, startPoint y: 658, endPoint x: 50, endPoint y: 629, distance: 33.6
click at [31, 660] on div "R O A L" at bounding box center [33, 620] width 38 height 136
drag, startPoint x: 26, startPoint y: 671, endPoint x: 59, endPoint y: 598, distance: 80.1
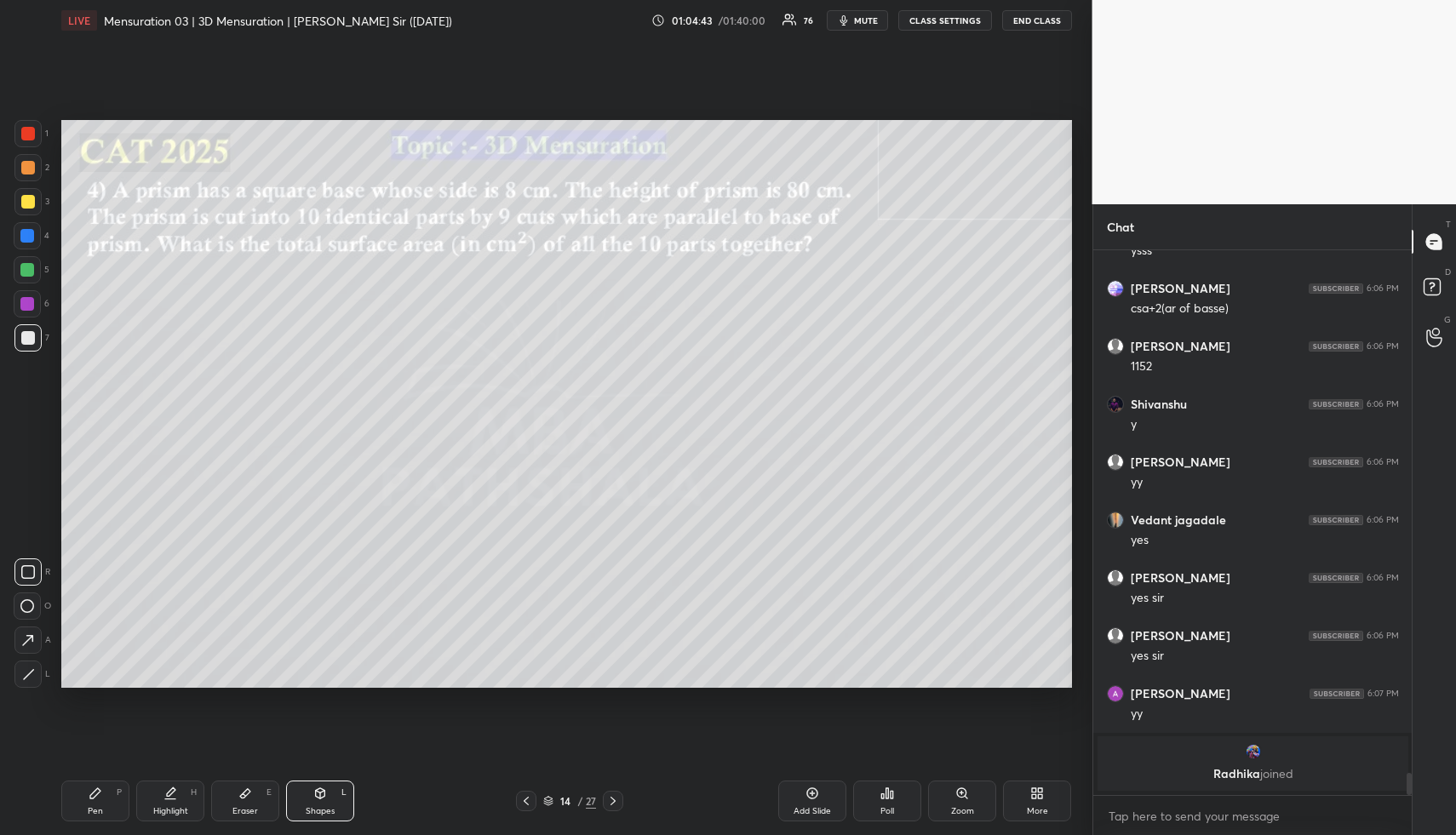
click at [26, 669] on icon at bounding box center [28, 675] width 13 height 13
click at [176, 794] on div "Highlight H" at bounding box center [170, 801] width 68 height 41
click at [100, 807] on div "Pen" at bounding box center [95, 811] width 15 height 9
click at [27, 269] on div at bounding box center [28, 270] width 14 height 14
click at [29, 269] on div at bounding box center [28, 270] width 14 height 14
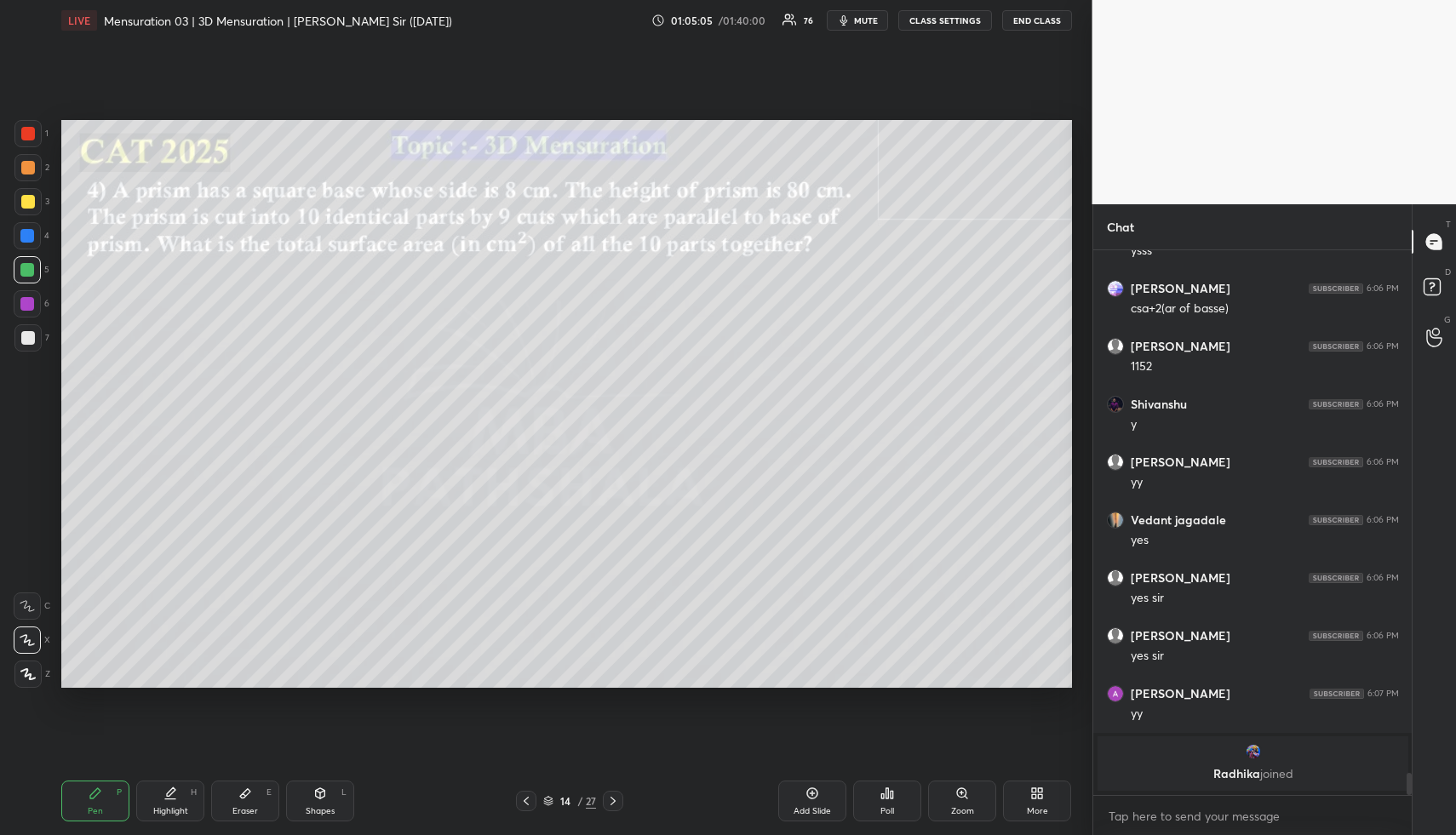
scroll to position [12000, 0]
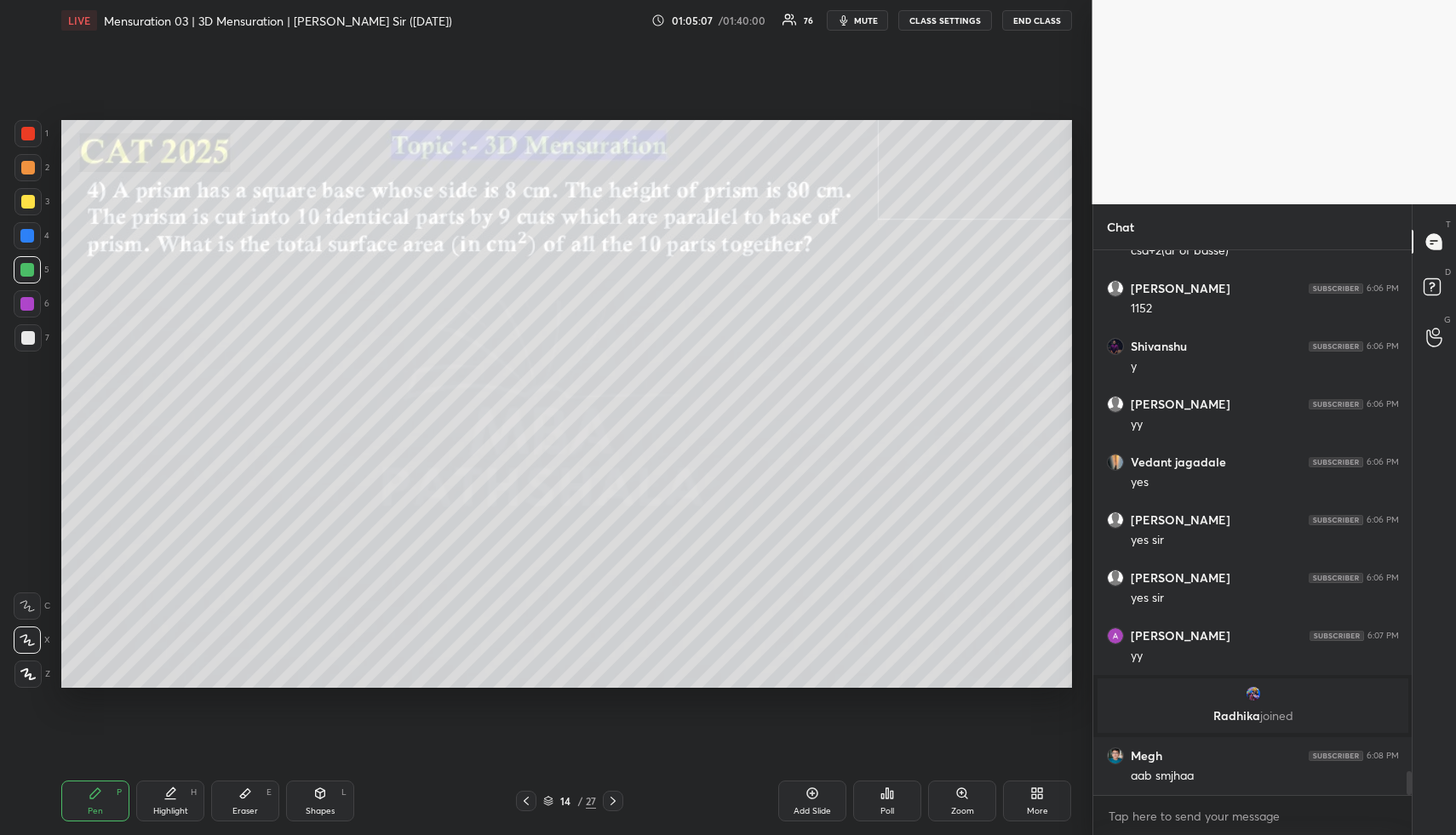
drag, startPoint x: 173, startPoint y: 795, endPoint x: 180, endPoint y: 711, distance: 84.3
click at [173, 782] on div "Highlight H" at bounding box center [170, 801] width 68 height 41
click at [101, 813] on div "Pen P" at bounding box center [96, 801] width 68 height 41
click at [21, 166] on div at bounding box center [28, 168] width 14 height 14
drag, startPoint x: 166, startPoint y: 811, endPoint x: 171, endPoint y: 800, distance: 12.1
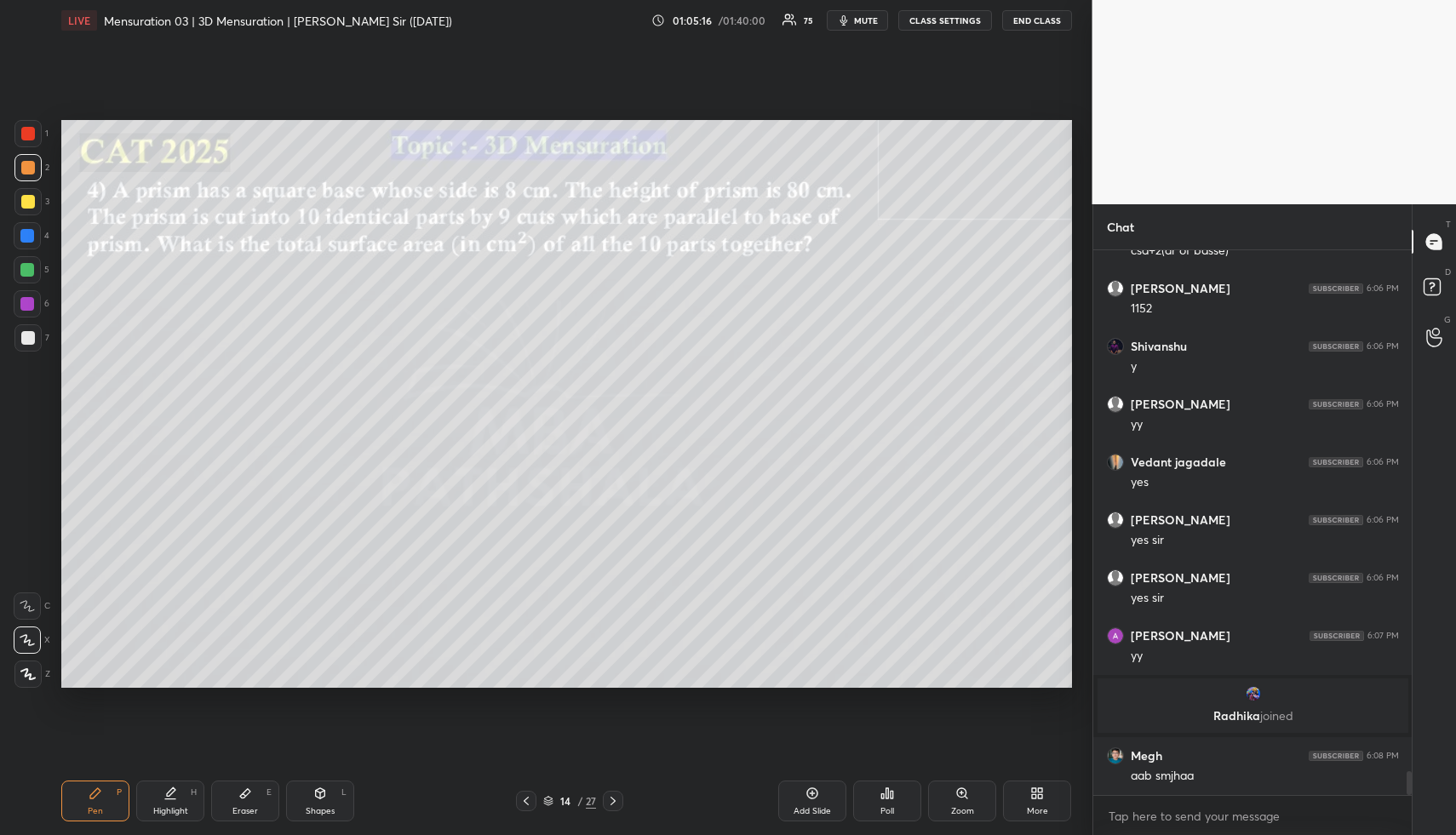
click at [162, 810] on div "Highlight" at bounding box center [170, 811] width 35 height 9
drag, startPoint x: 107, startPoint y: 803, endPoint x: 163, endPoint y: 745, distance: 80.6
click at [109, 799] on div "Pen P" at bounding box center [96, 801] width 68 height 41
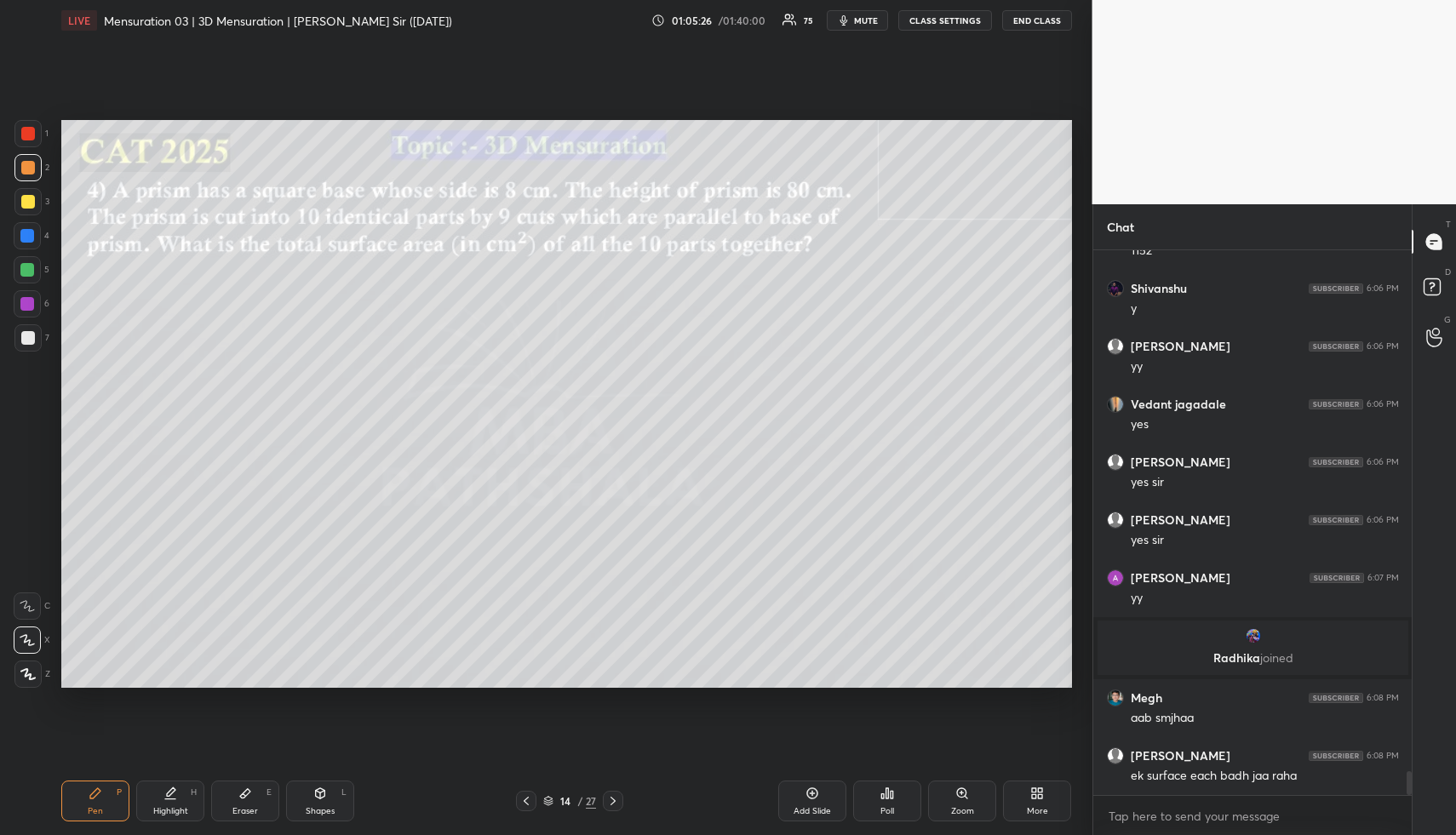
drag, startPoint x: 166, startPoint y: 822, endPoint x: 190, endPoint y: 781, distance: 47.5
click at [165, 820] on div "Pen P Highlight H Eraser E Shapes L 14 / 27 Add Slide Poll Zoom More" at bounding box center [567, 801] width 1011 height 68
drag, startPoint x: 178, startPoint y: 794, endPoint x: 260, endPoint y: 712, distance: 116.0
click at [175, 794] on div "Highlight H" at bounding box center [170, 801] width 68 height 41
click at [95, 807] on div "Pen" at bounding box center [95, 811] width 15 height 9
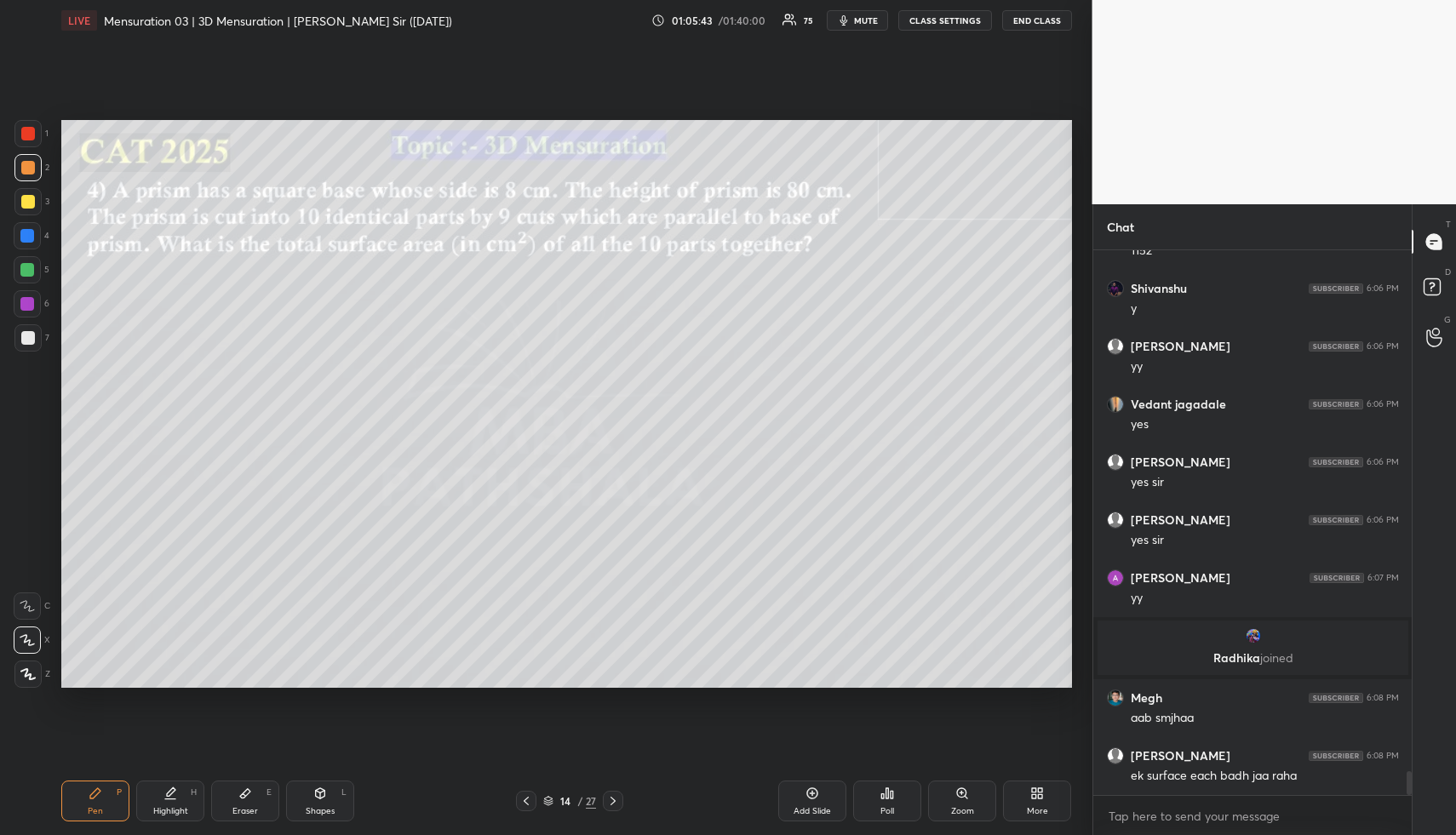
click at [26, 204] on div at bounding box center [28, 202] width 14 height 14
drag, startPoint x: 152, startPoint y: 804, endPoint x: 170, endPoint y: 808, distance: 18.4
click at [156, 805] on div "Highlight H" at bounding box center [170, 801] width 68 height 41
drag, startPoint x: 170, startPoint y: 808, endPoint x: 185, endPoint y: 781, distance: 30.9
click at [172, 807] on div "Highlight" at bounding box center [170, 811] width 35 height 9
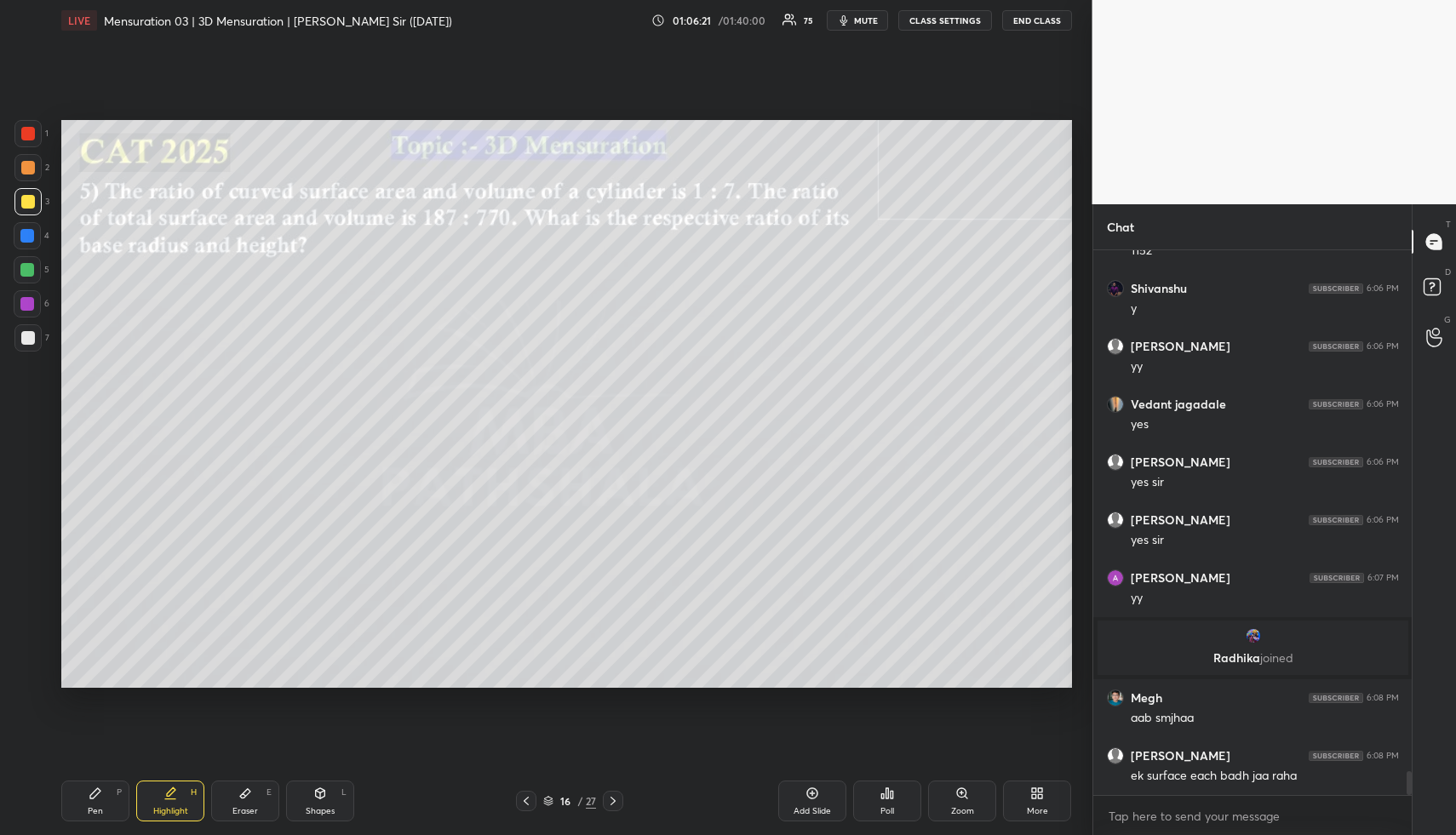
click at [327, 798] on div "Shapes L" at bounding box center [320, 801] width 68 height 41
click at [329, 800] on div "Shapes L" at bounding box center [320, 801] width 68 height 41
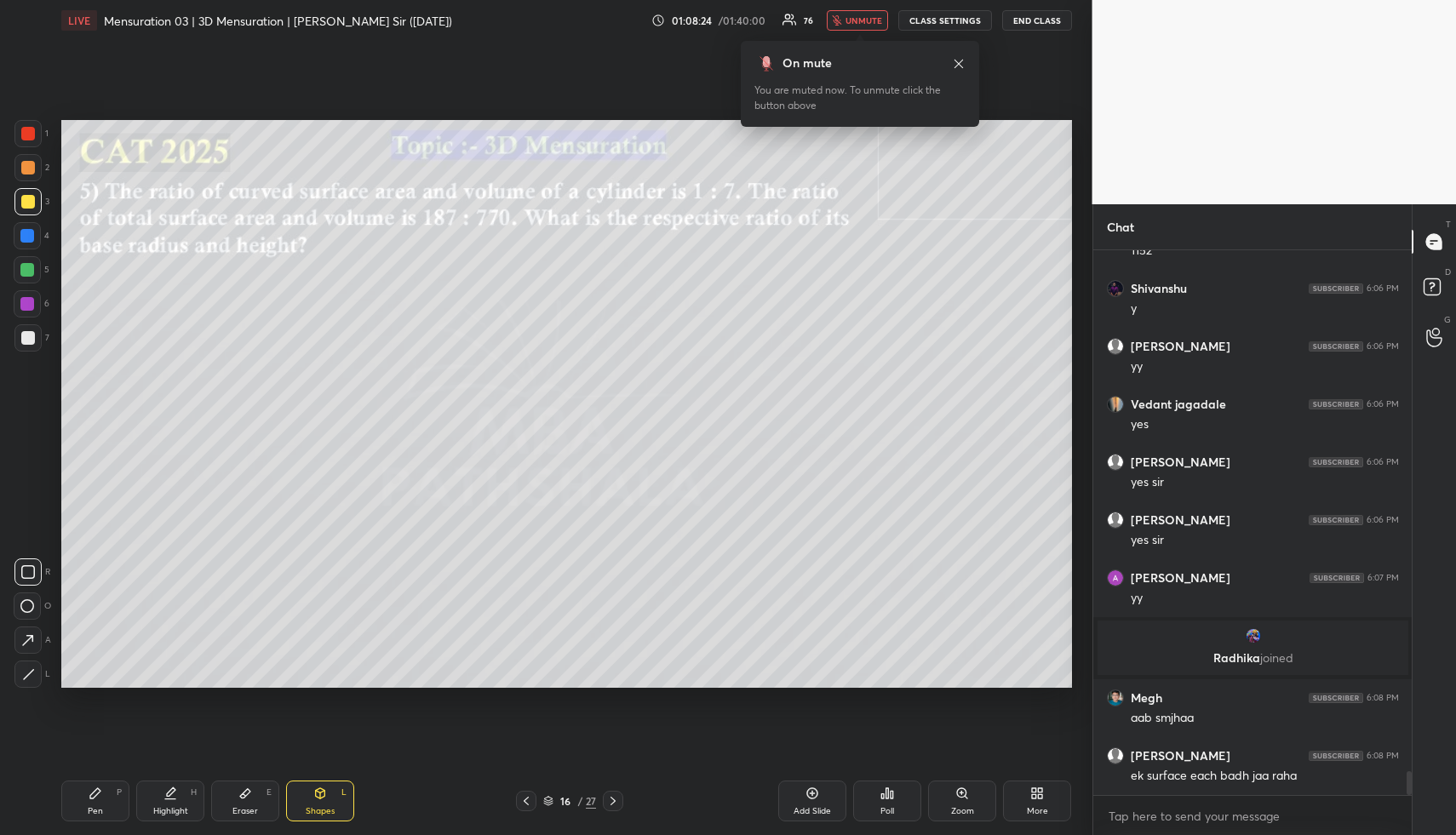
scroll to position [12115, 0]
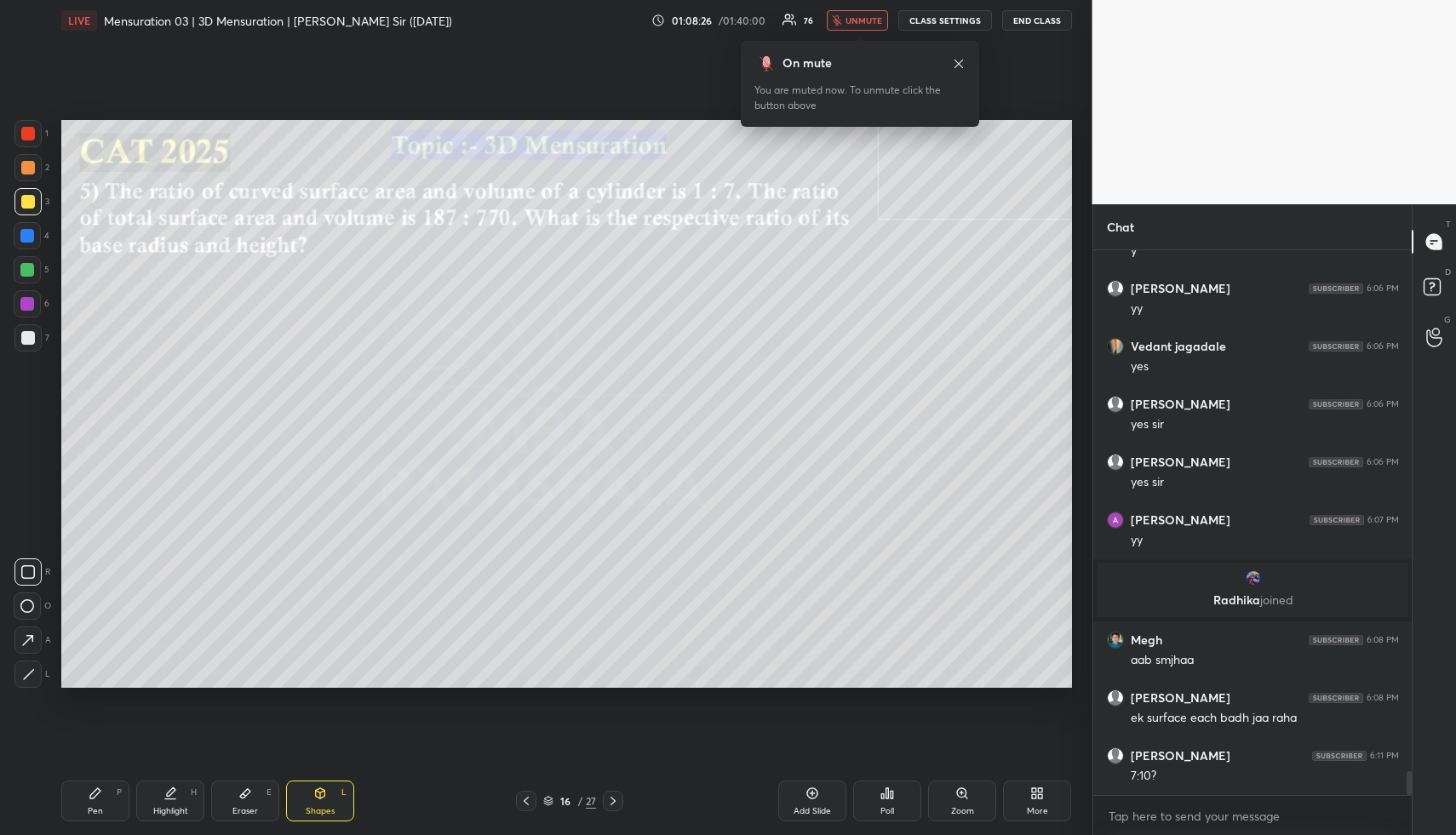
click at [959, 64] on icon at bounding box center [959, 64] width 14 height 14
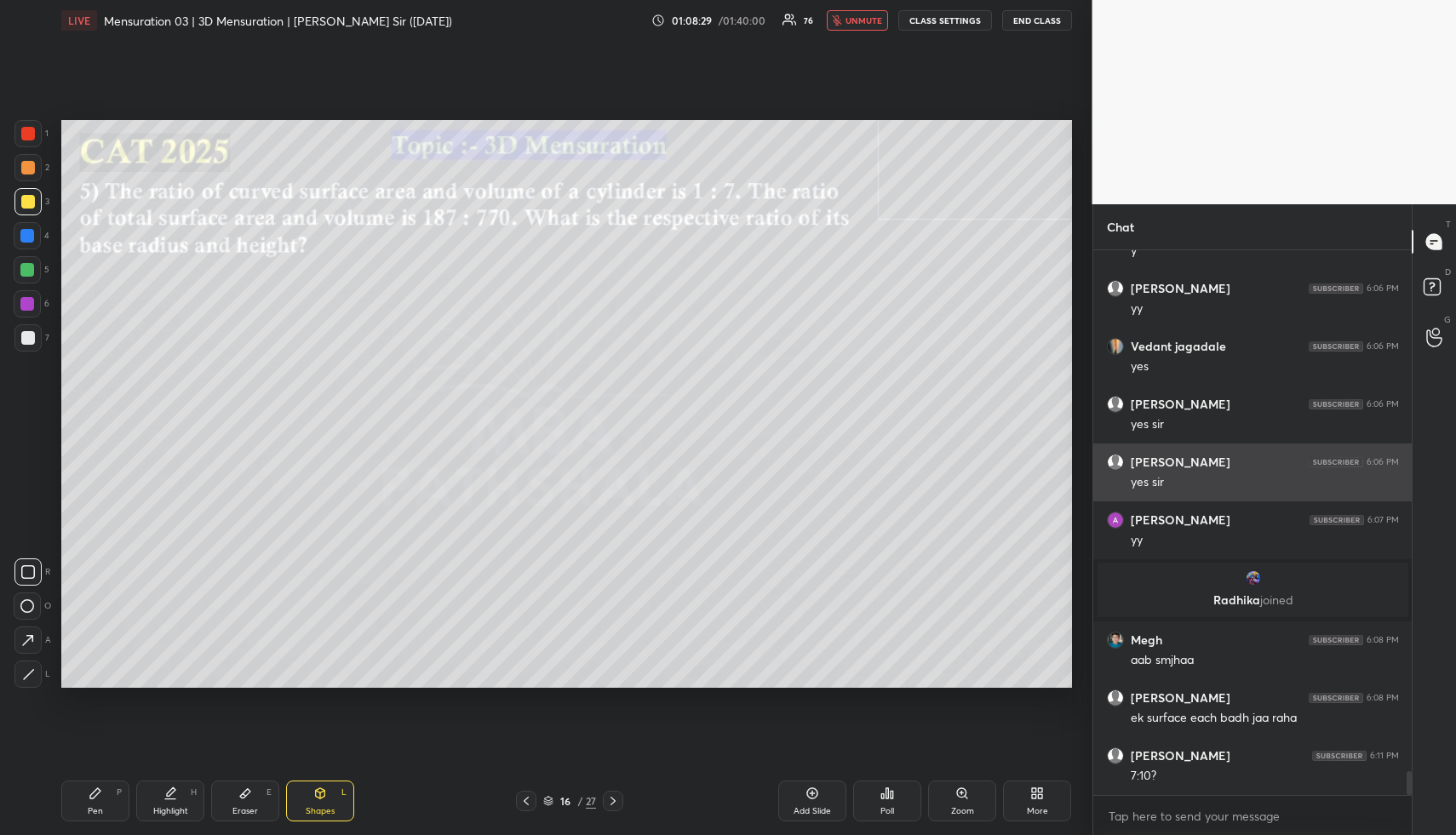
scroll to position [12173, 0]
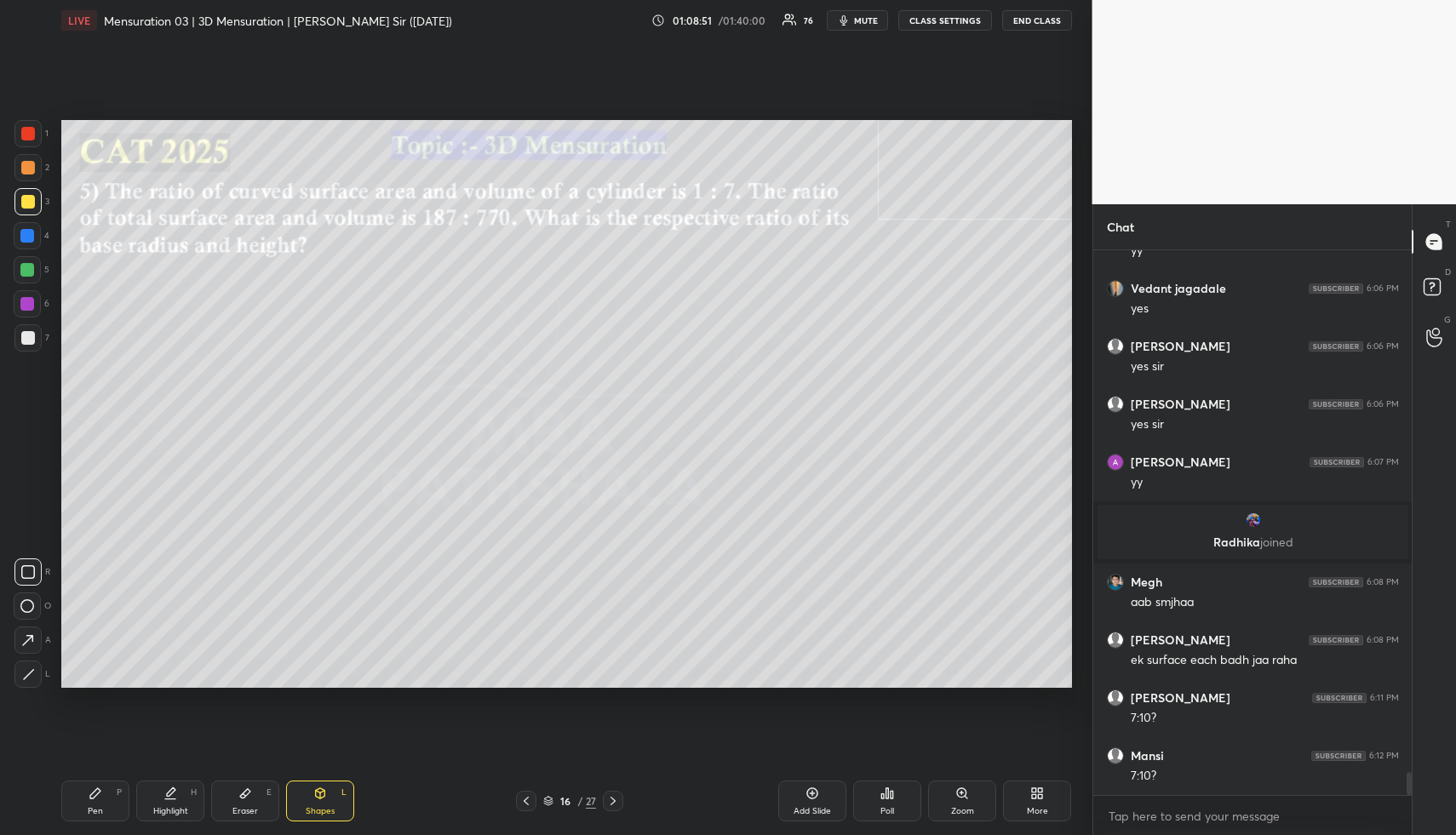
click at [92, 807] on div "Pen" at bounding box center [95, 811] width 15 height 9
drag, startPoint x: 104, startPoint y: 802, endPoint x: 95, endPoint y: 711, distance: 91.4
click at [96, 800] on div "Pen P" at bounding box center [96, 801] width 68 height 41
click at [34, 171] on div at bounding box center [28, 167] width 27 height 27
click at [27, 243] on div at bounding box center [27, 235] width 27 height 27
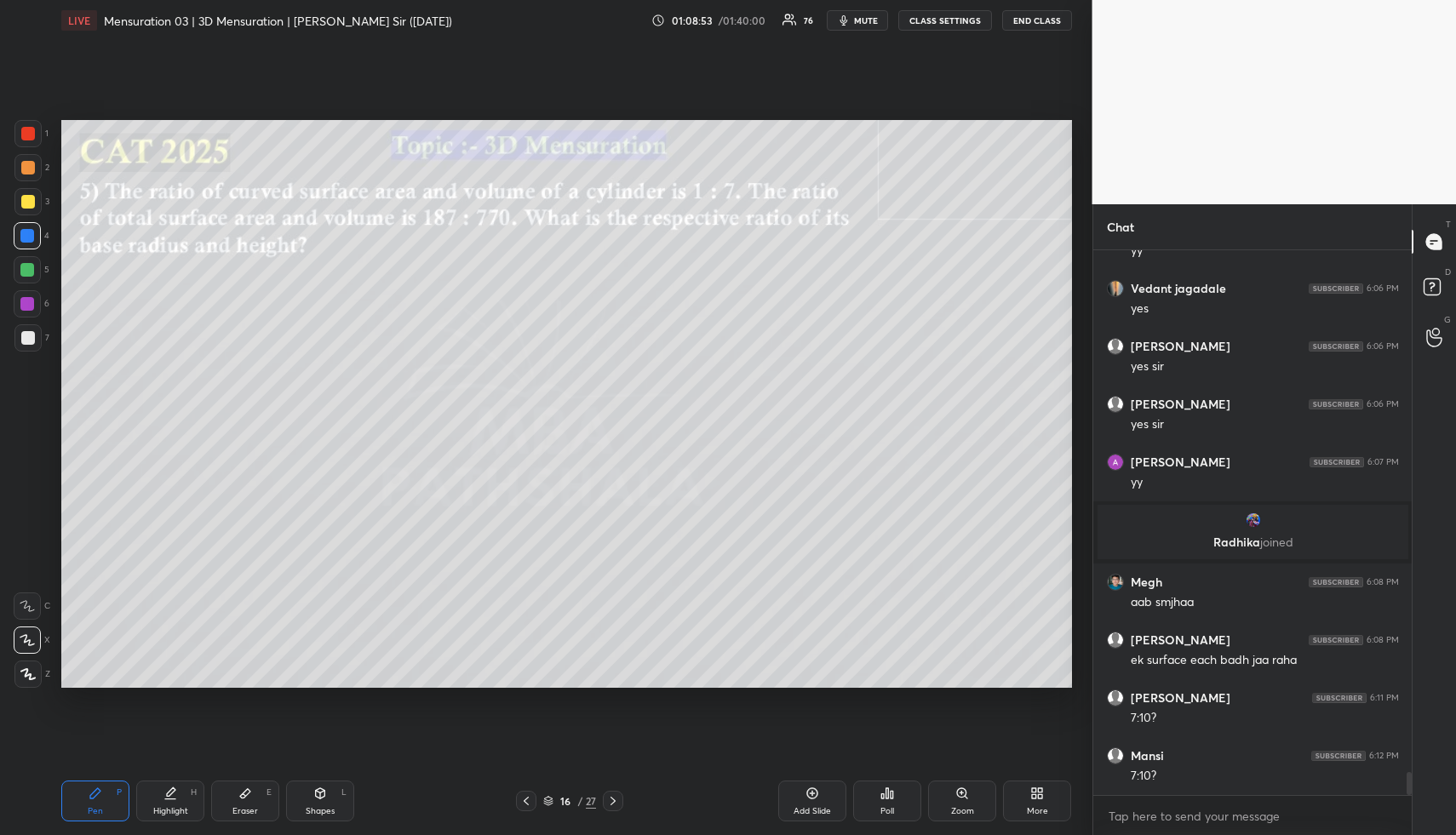
click at [26, 263] on div at bounding box center [27, 270] width 27 height 27
click at [27, 274] on div at bounding box center [28, 270] width 14 height 14
click at [28, 176] on div at bounding box center [28, 167] width 27 height 27
click at [28, 180] on div at bounding box center [28, 167] width 27 height 27
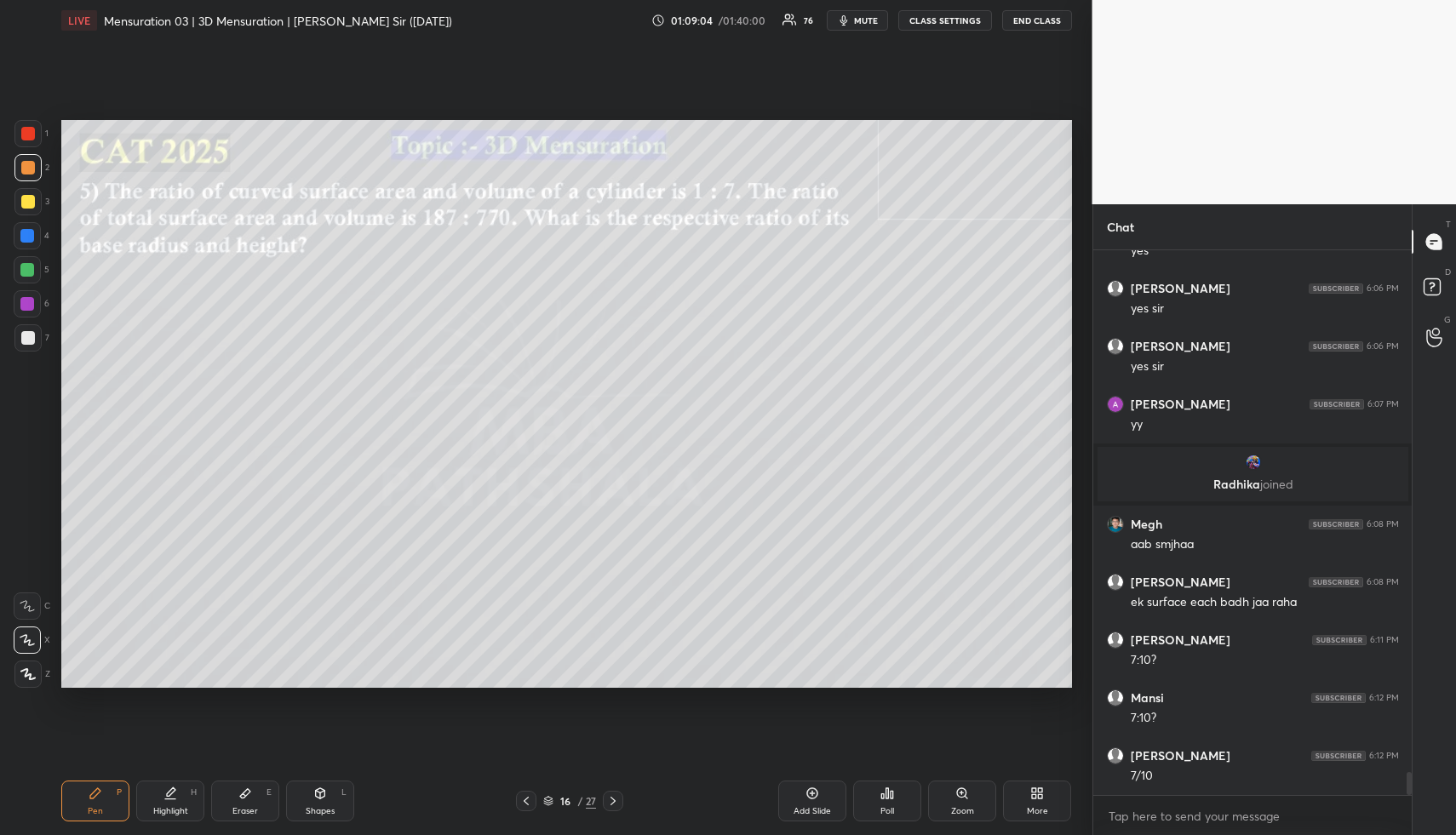
click at [26, 276] on div at bounding box center [28, 270] width 14 height 14
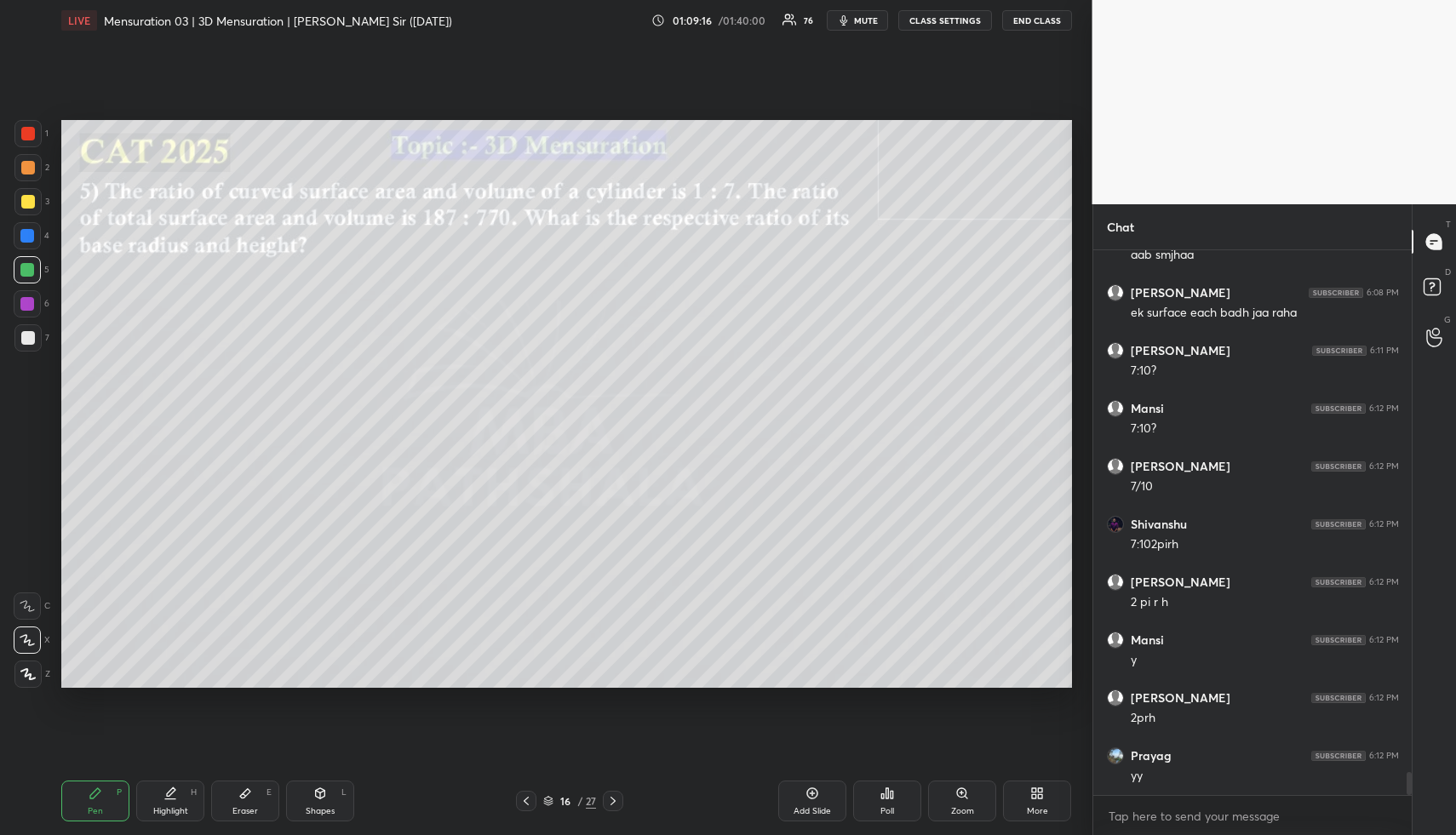
scroll to position [12579, 0]
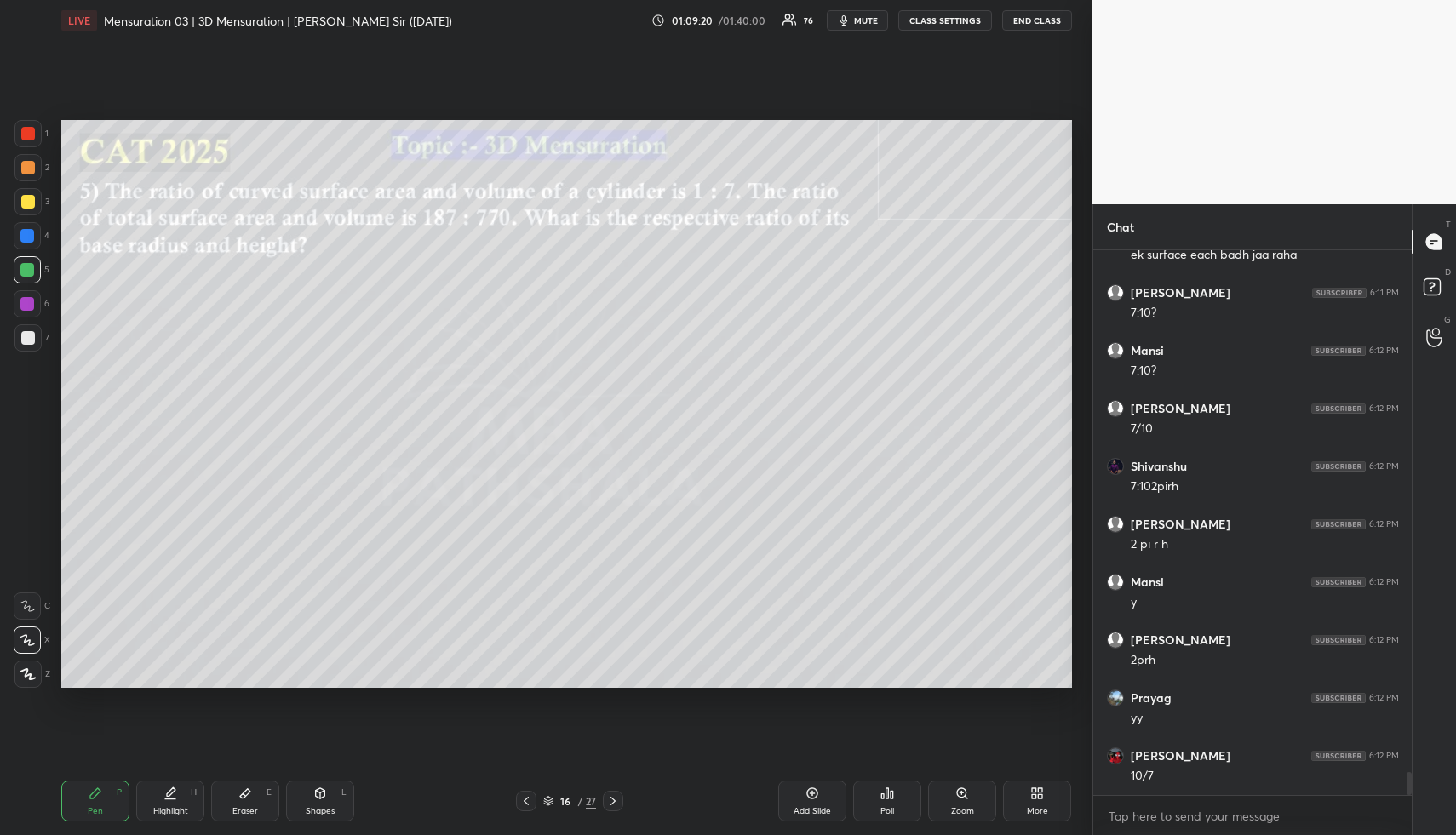
drag, startPoint x: 33, startPoint y: 204, endPoint x: 52, endPoint y: 262, distance: 61.0
click at [33, 205] on div at bounding box center [28, 202] width 14 height 14
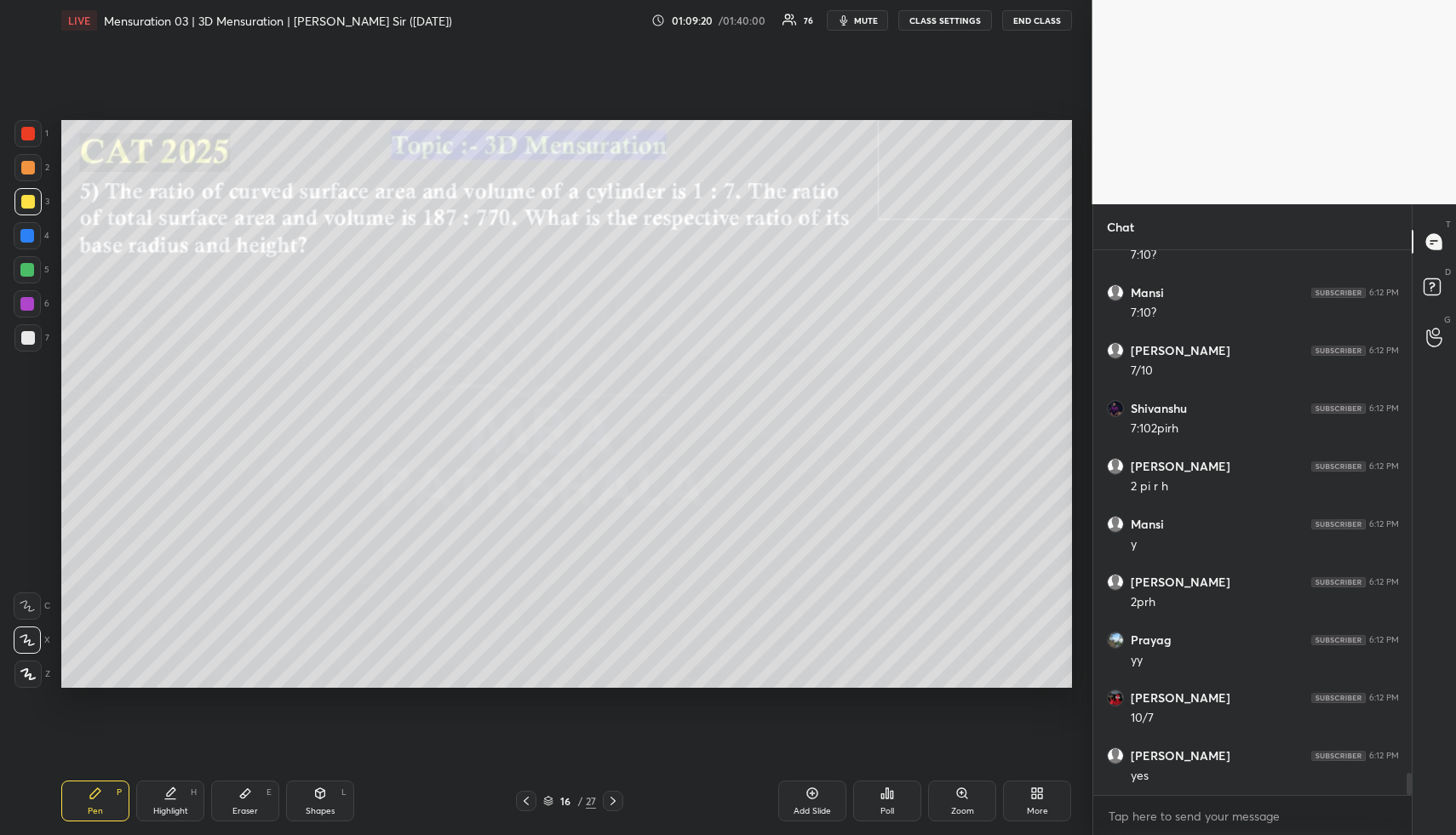
click at [159, 802] on div "Highlight H" at bounding box center [170, 801] width 68 height 41
click at [160, 802] on div "Highlight H" at bounding box center [170, 801] width 68 height 41
click at [104, 808] on div "Pen P" at bounding box center [96, 801] width 68 height 41
click at [104, 806] on div "Pen P" at bounding box center [96, 801] width 68 height 41
drag, startPoint x: 24, startPoint y: 338, endPoint x: 24, endPoint y: 327, distance: 11.0
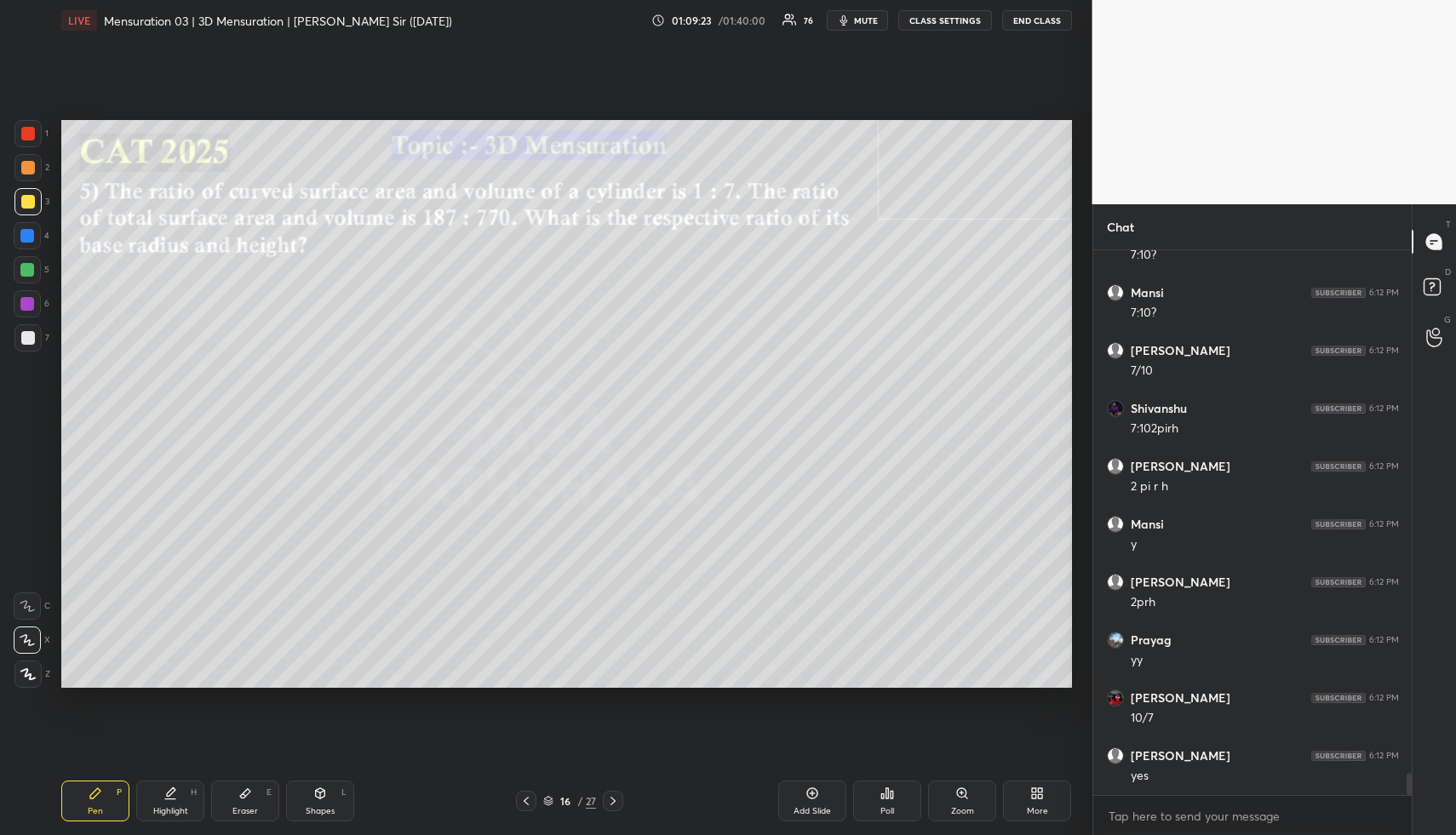
click at [22, 335] on div at bounding box center [28, 338] width 14 height 14
click at [24, 240] on div at bounding box center [28, 236] width 14 height 14
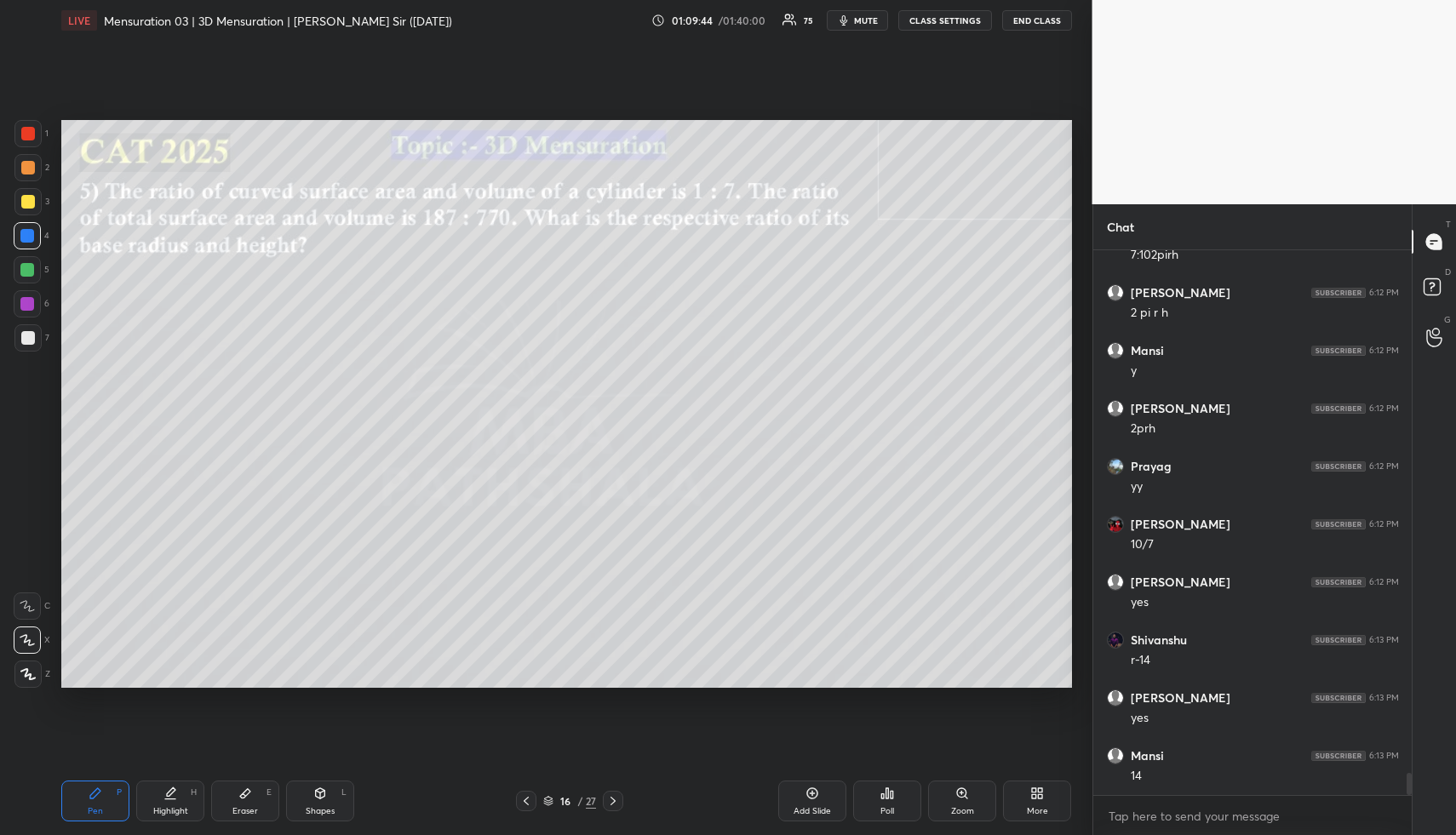
scroll to position [12867, 0]
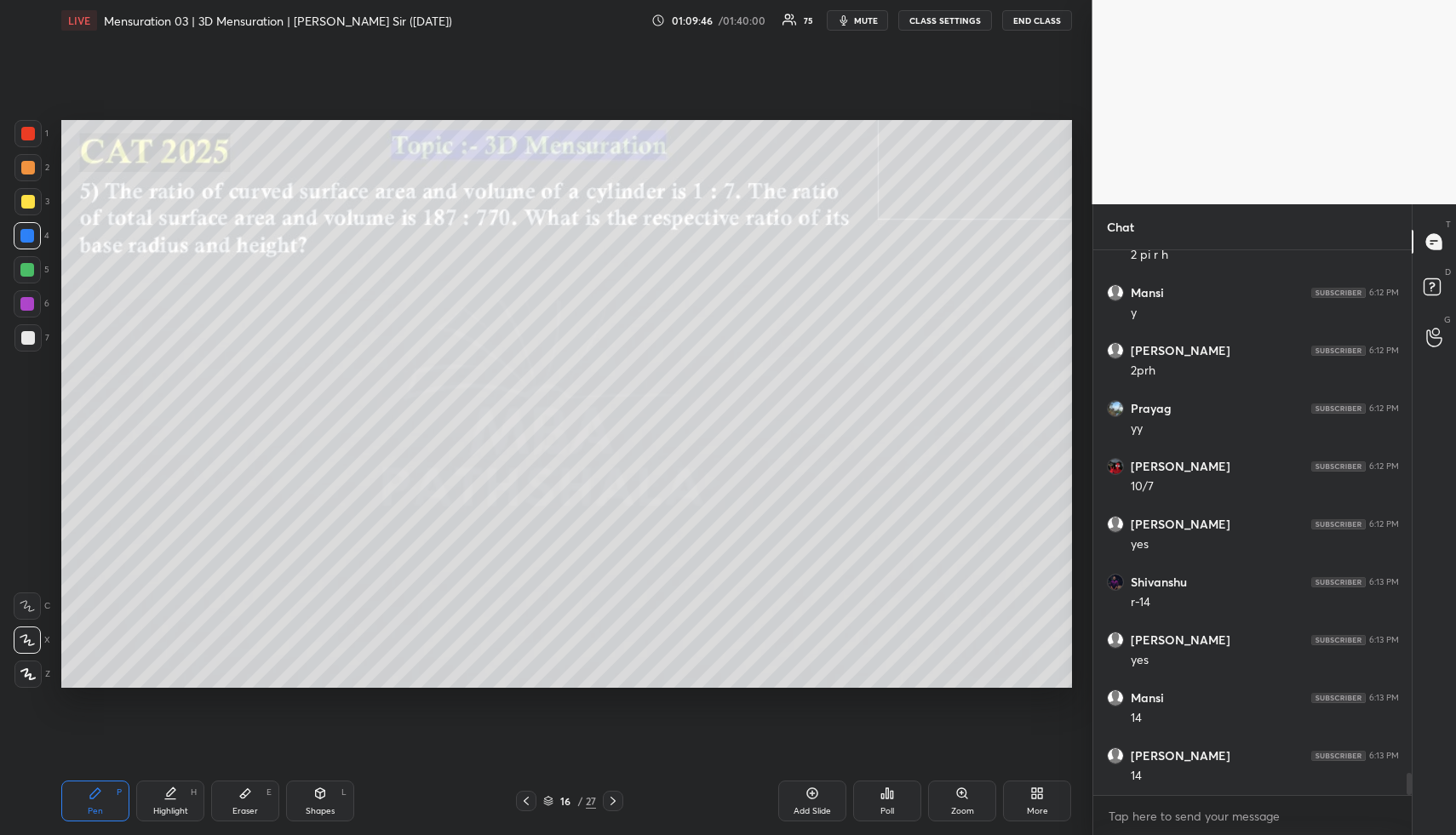
click at [26, 204] on div at bounding box center [28, 202] width 14 height 14
click at [250, 799] on icon at bounding box center [246, 794] width 14 height 14
click at [255, 796] on div "Eraser E" at bounding box center [245, 801] width 68 height 41
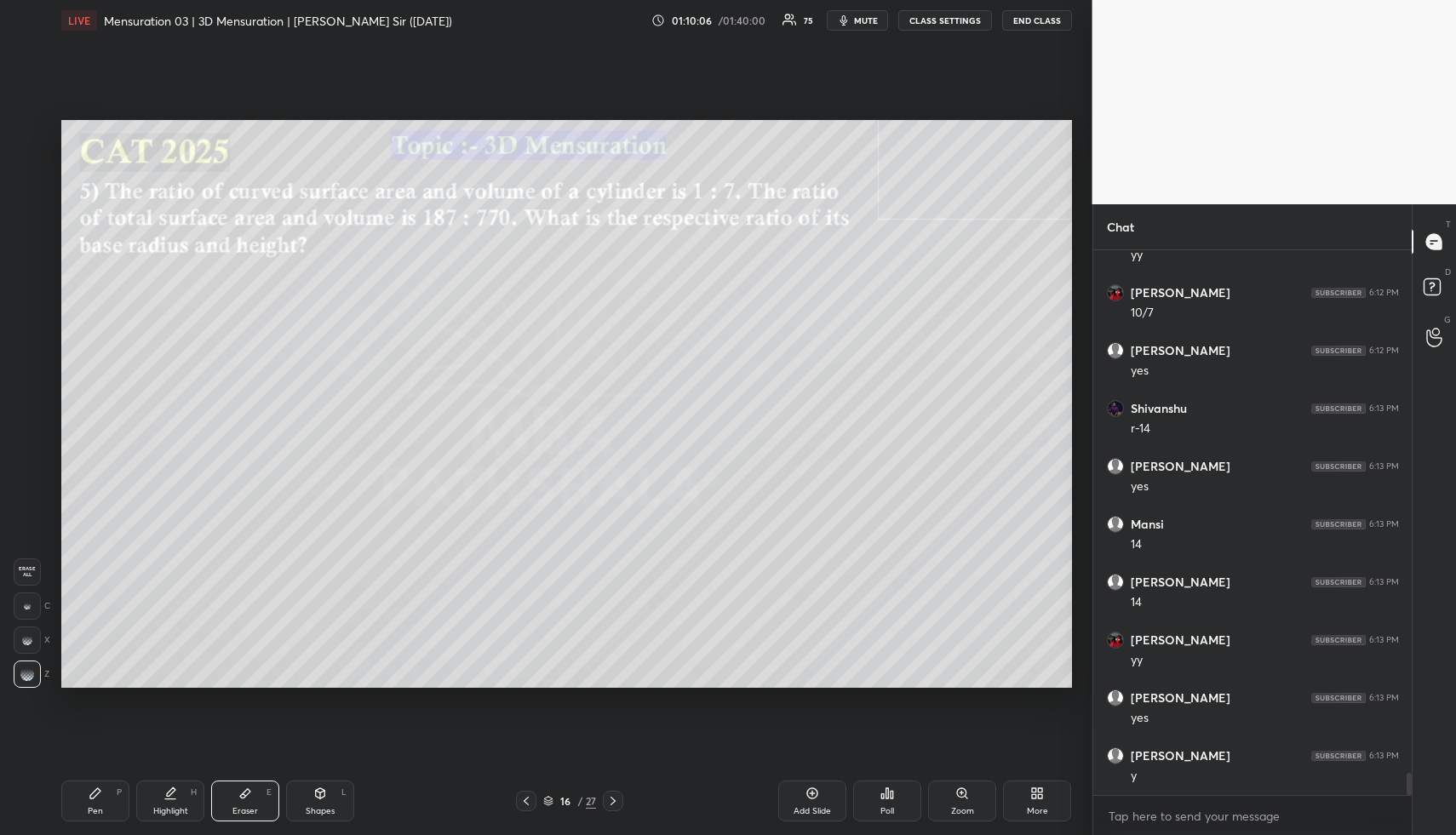
click at [186, 796] on div "Highlight H" at bounding box center [170, 801] width 68 height 41
drag, startPoint x: 189, startPoint y: 796, endPoint x: 192, endPoint y: 718, distance: 78.1
click at [192, 783] on div "Highlight H" at bounding box center [170, 801] width 68 height 41
click at [104, 798] on div "Pen P" at bounding box center [96, 801] width 68 height 41
drag, startPoint x: 105, startPoint y: 801, endPoint x: 103, endPoint y: 731, distance: 70.0
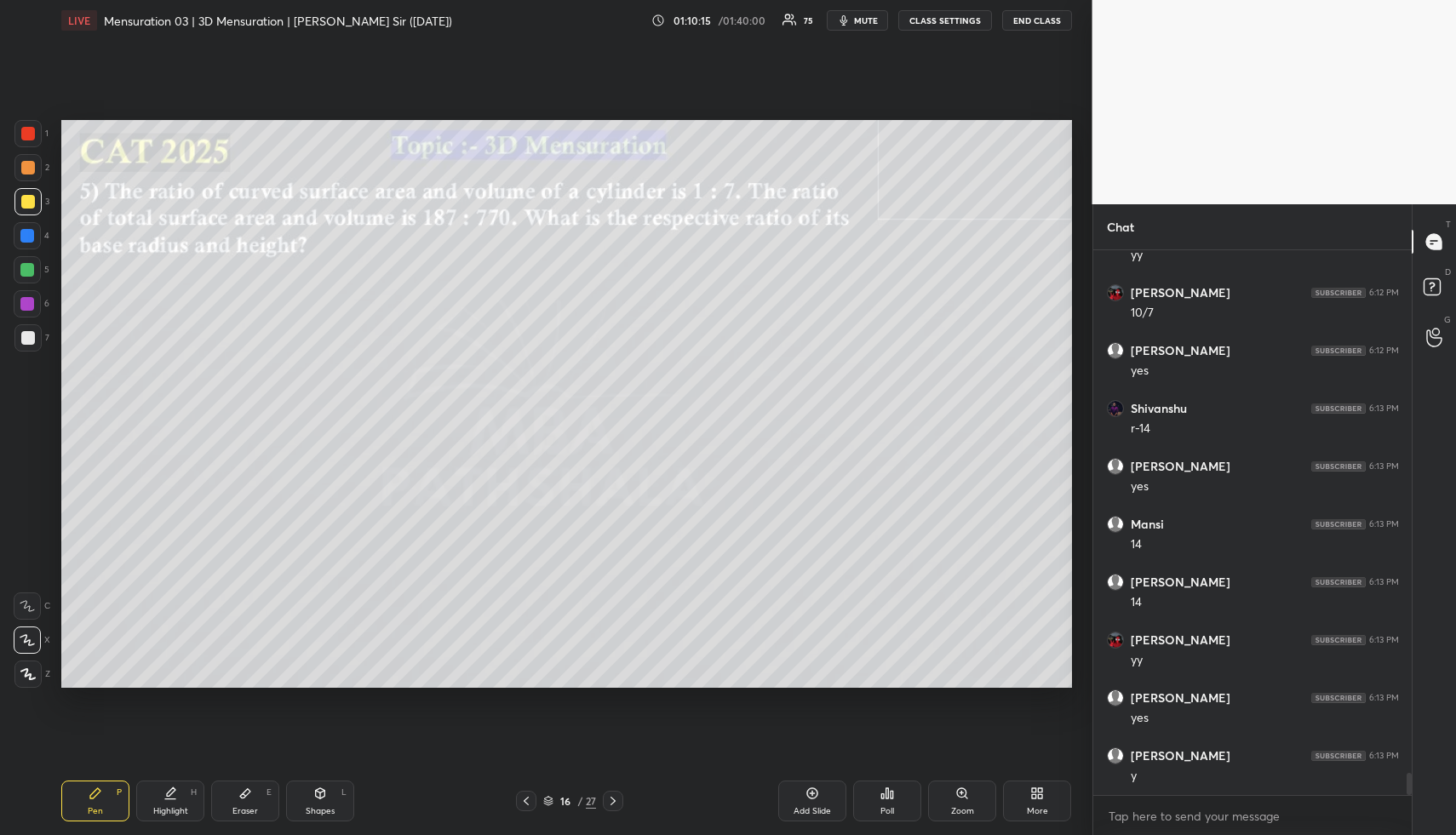
click at [105, 796] on div "Pen P" at bounding box center [96, 801] width 68 height 41
click at [26, 159] on div at bounding box center [28, 167] width 27 height 27
click at [27, 162] on div at bounding box center [28, 168] width 14 height 14
drag, startPoint x: 22, startPoint y: 263, endPoint x: 28, endPoint y: 231, distance: 32.6
click at [24, 260] on div at bounding box center [27, 270] width 27 height 27
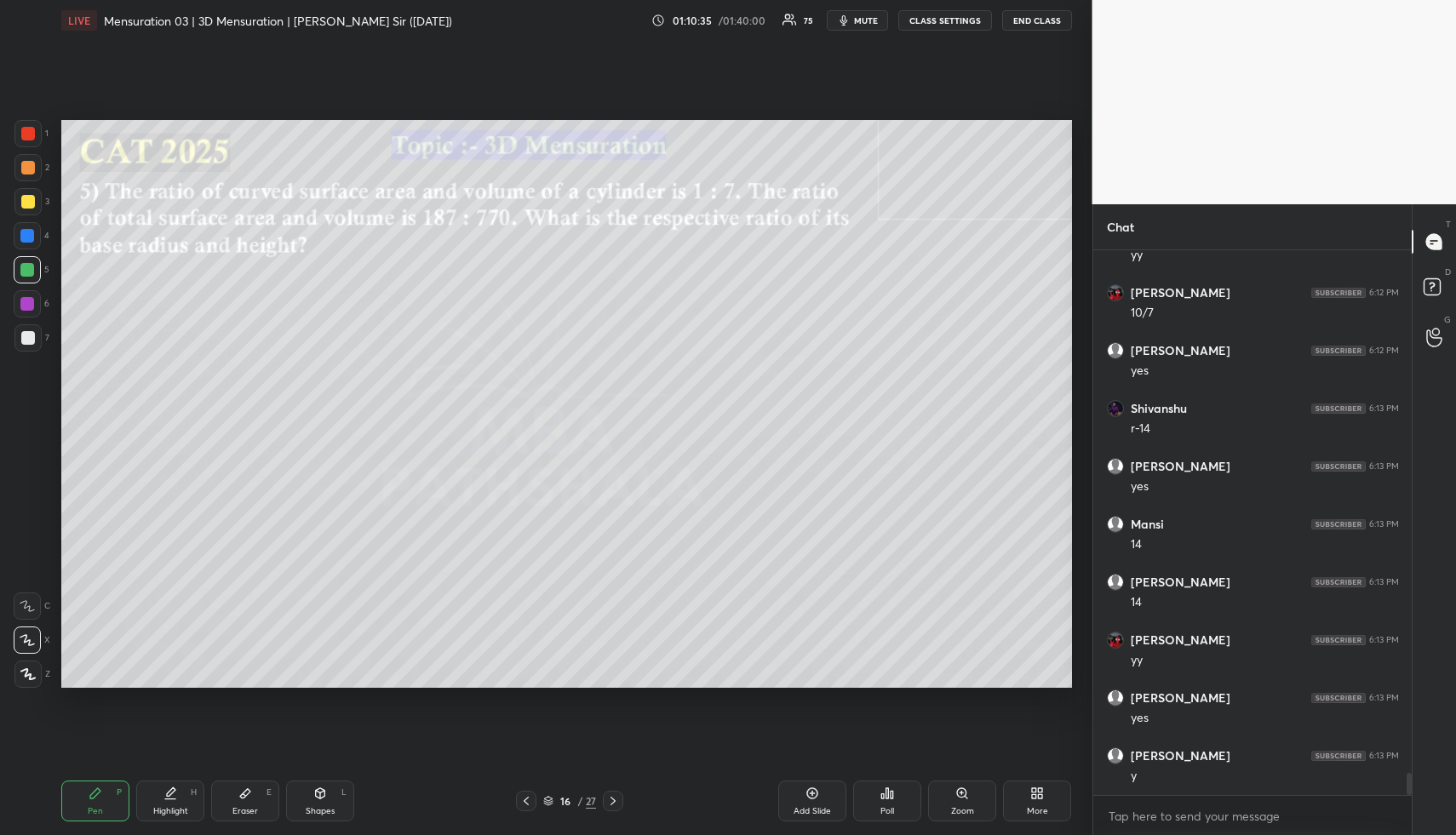
drag, startPoint x: 28, startPoint y: 231, endPoint x: 49, endPoint y: 234, distance: 21.2
click at [28, 231] on div at bounding box center [28, 236] width 14 height 14
click at [95, 797] on icon at bounding box center [96, 793] width 10 height 10
click at [28, 272] on div at bounding box center [28, 270] width 14 height 14
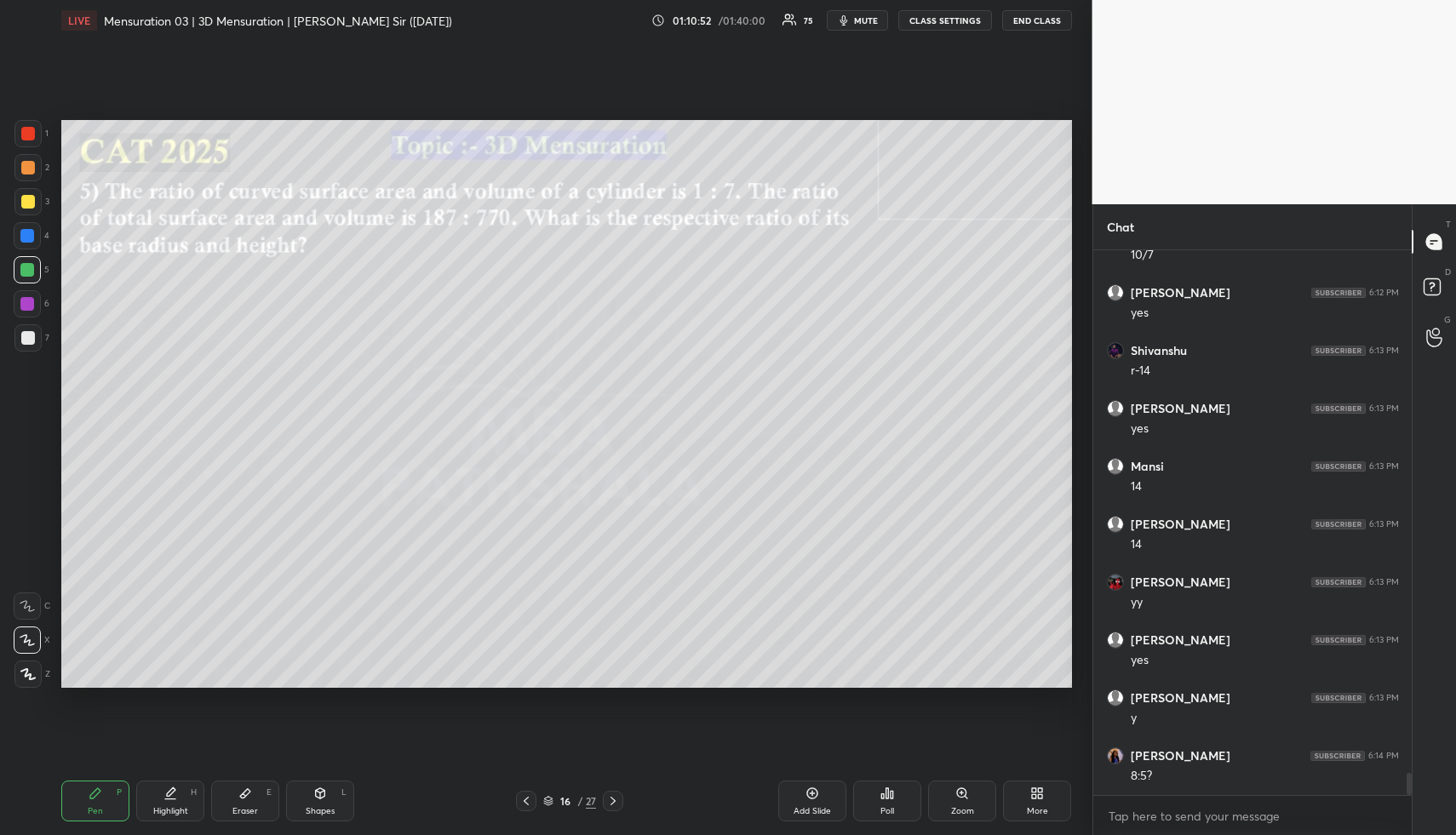
click at [30, 273] on div at bounding box center [28, 270] width 14 height 14
click at [320, 787] on icon at bounding box center [320, 794] width 14 height 14
click at [321, 789] on icon at bounding box center [319, 793] width 9 height 10
click at [26, 191] on div at bounding box center [28, 201] width 27 height 27
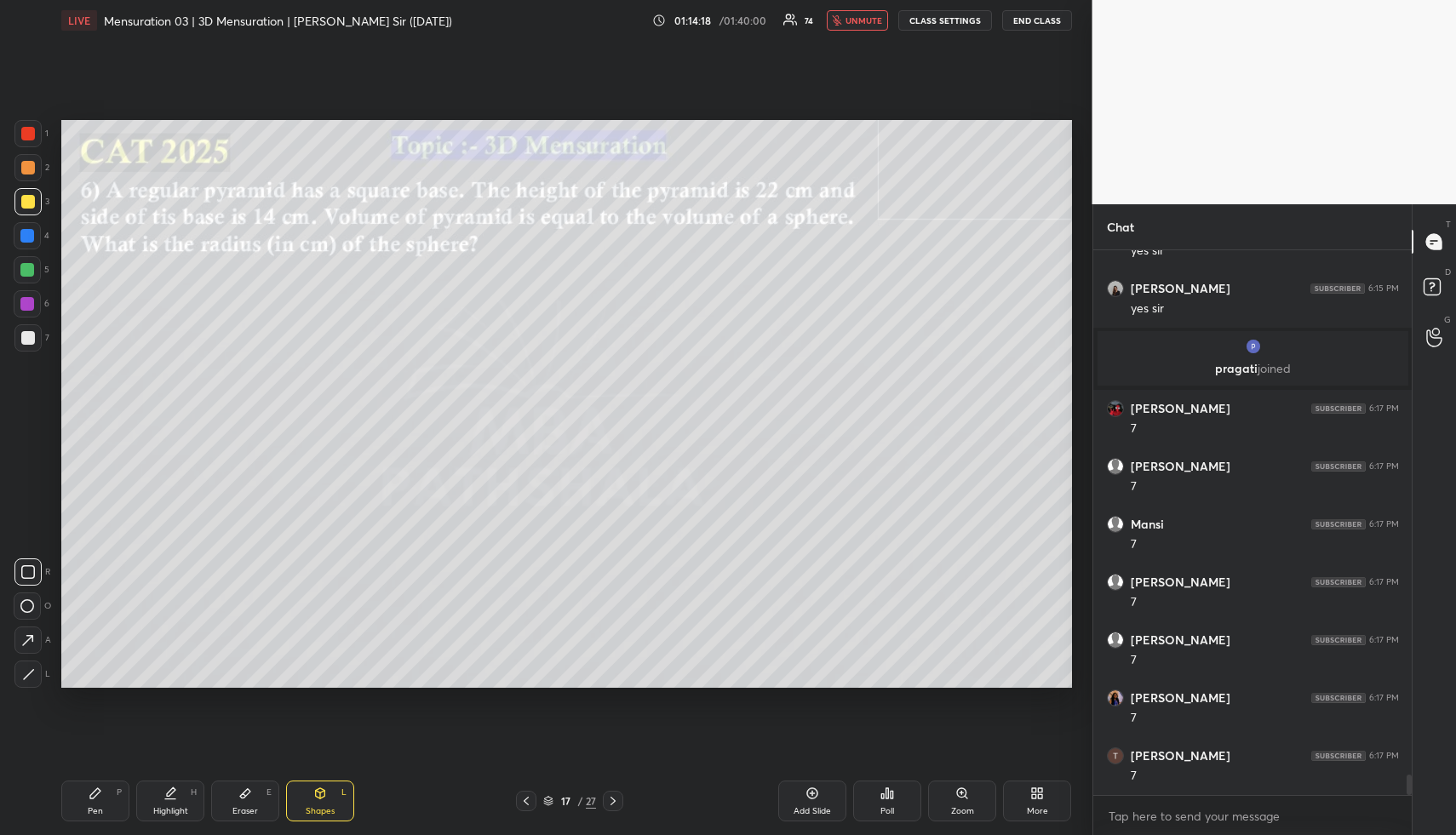
scroll to position [13743, 0]
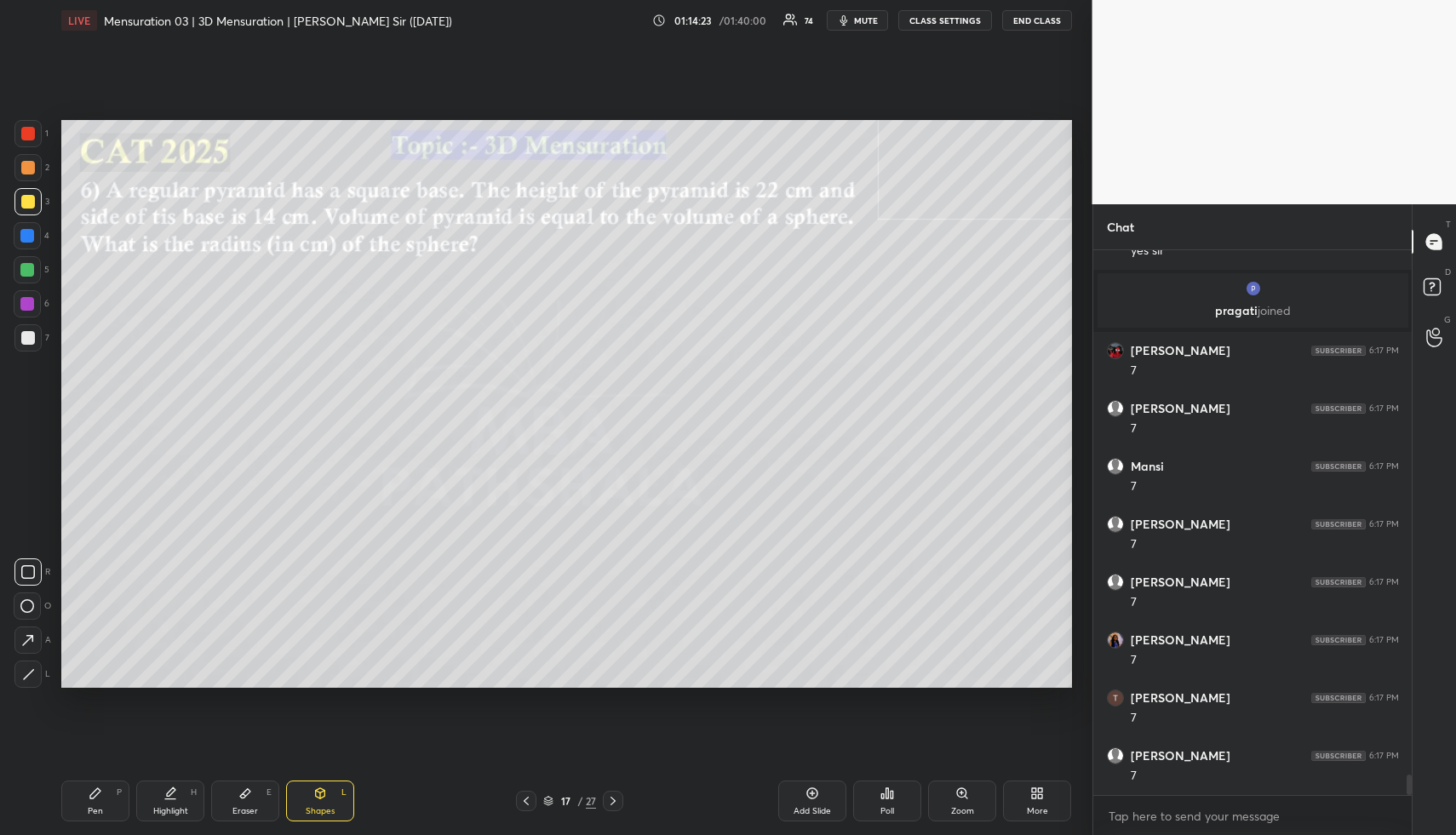
click at [98, 803] on div "Pen P" at bounding box center [96, 801] width 68 height 41
click at [94, 799] on icon at bounding box center [96, 794] width 14 height 14
click at [31, 156] on div at bounding box center [28, 167] width 27 height 27
drag, startPoint x: 321, startPoint y: 781, endPoint x: 320, endPoint y: 791, distance: 10.0
click at [315, 781] on div "Shapes L" at bounding box center [320, 801] width 68 height 41
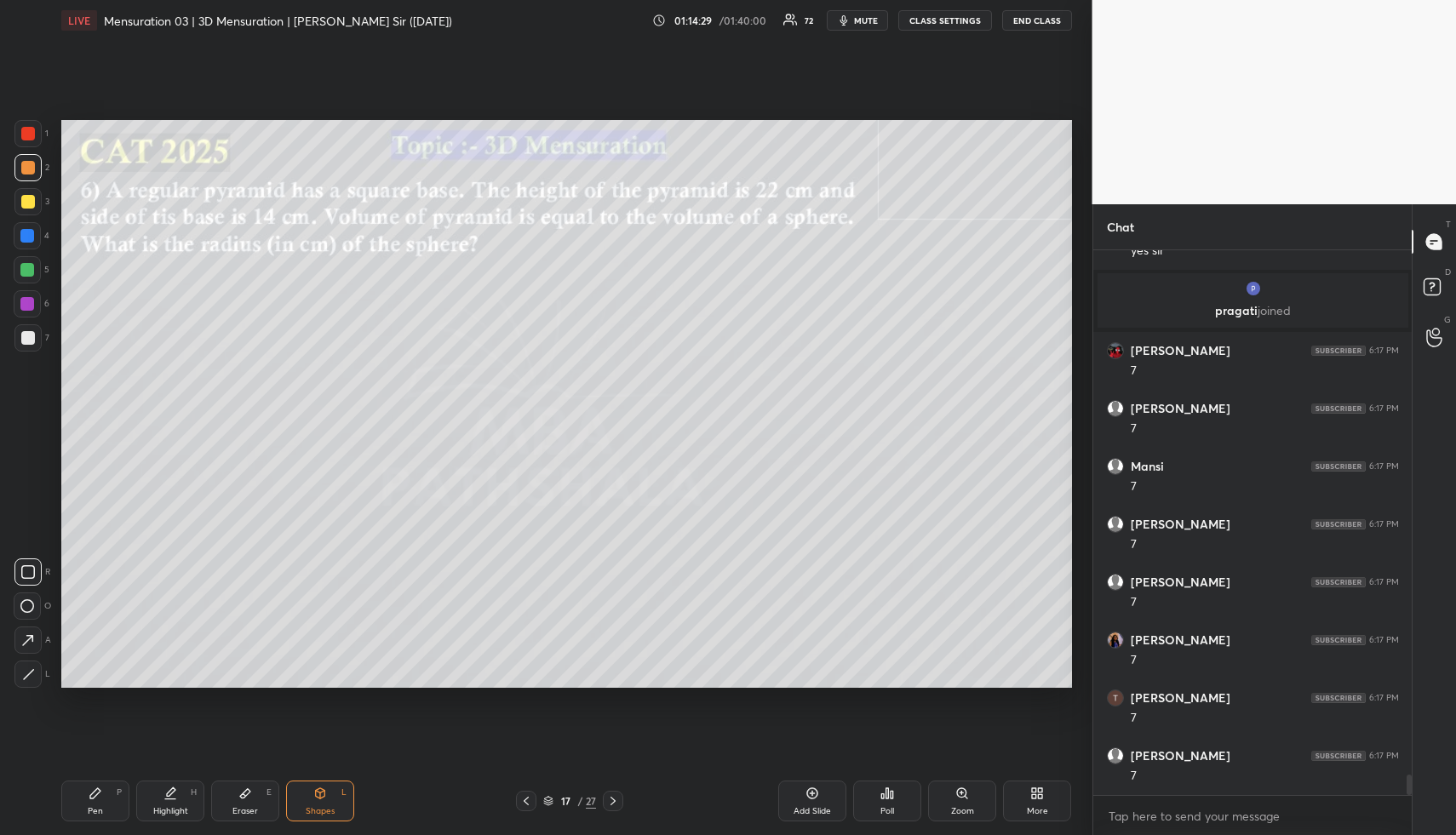
drag, startPoint x: 320, startPoint y: 791, endPoint x: 310, endPoint y: 709, distance: 82.6
click at [317, 789] on icon at bounding box center [320, 794] width 14 height 14
click at [24, 232] on div at bounding box center [28, 236] width 14 height 14
click at [31, 236] on div at bounding box center [28, 236] width 14 height 14
click at [33, 679] on icon at bounding box center [28, 675] width 13 height 13
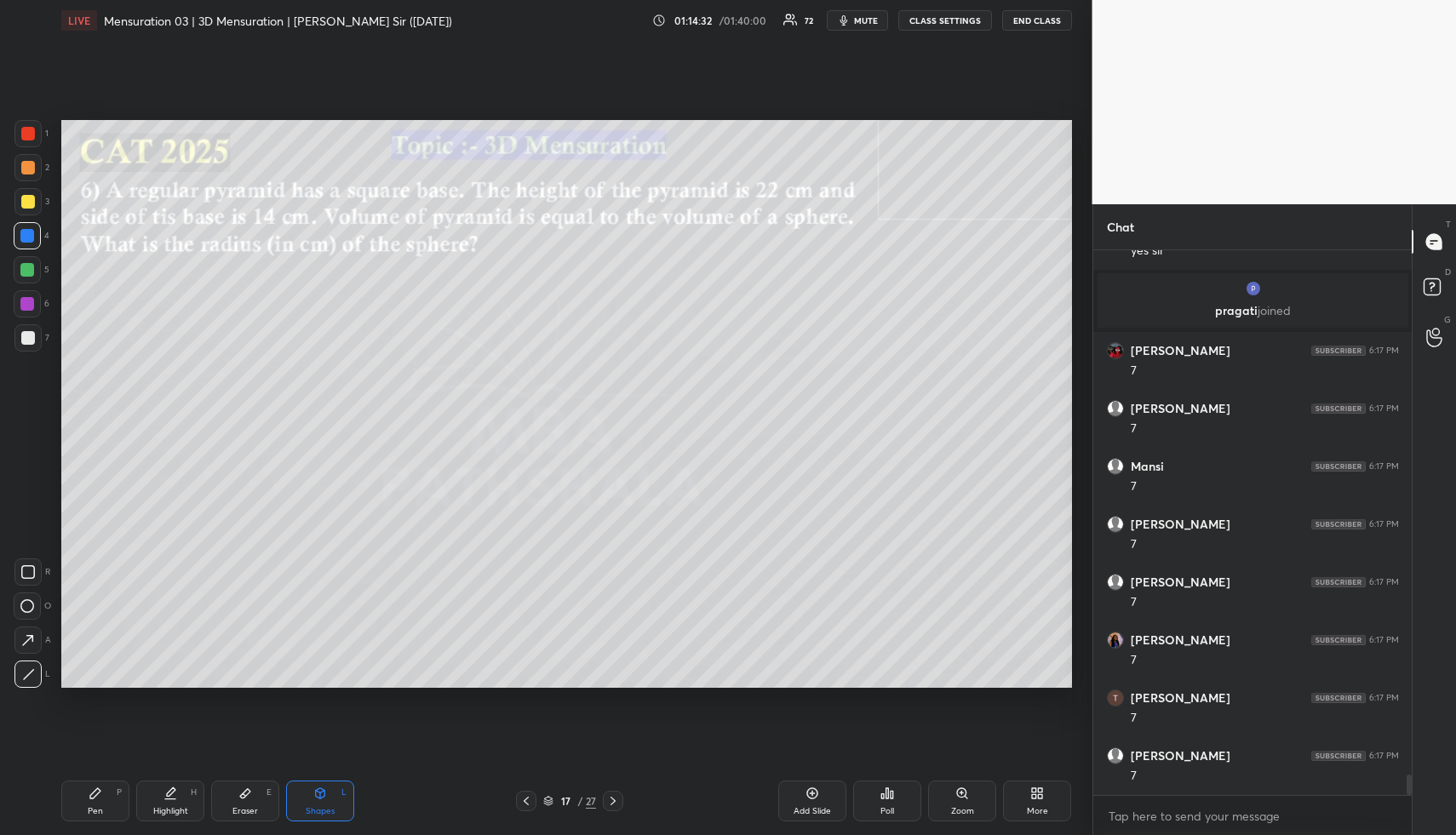
scroll to position [13801, 0]
click at [102, 804] on div "Pen P" at bounding box center [96, 801] width 68 height 41
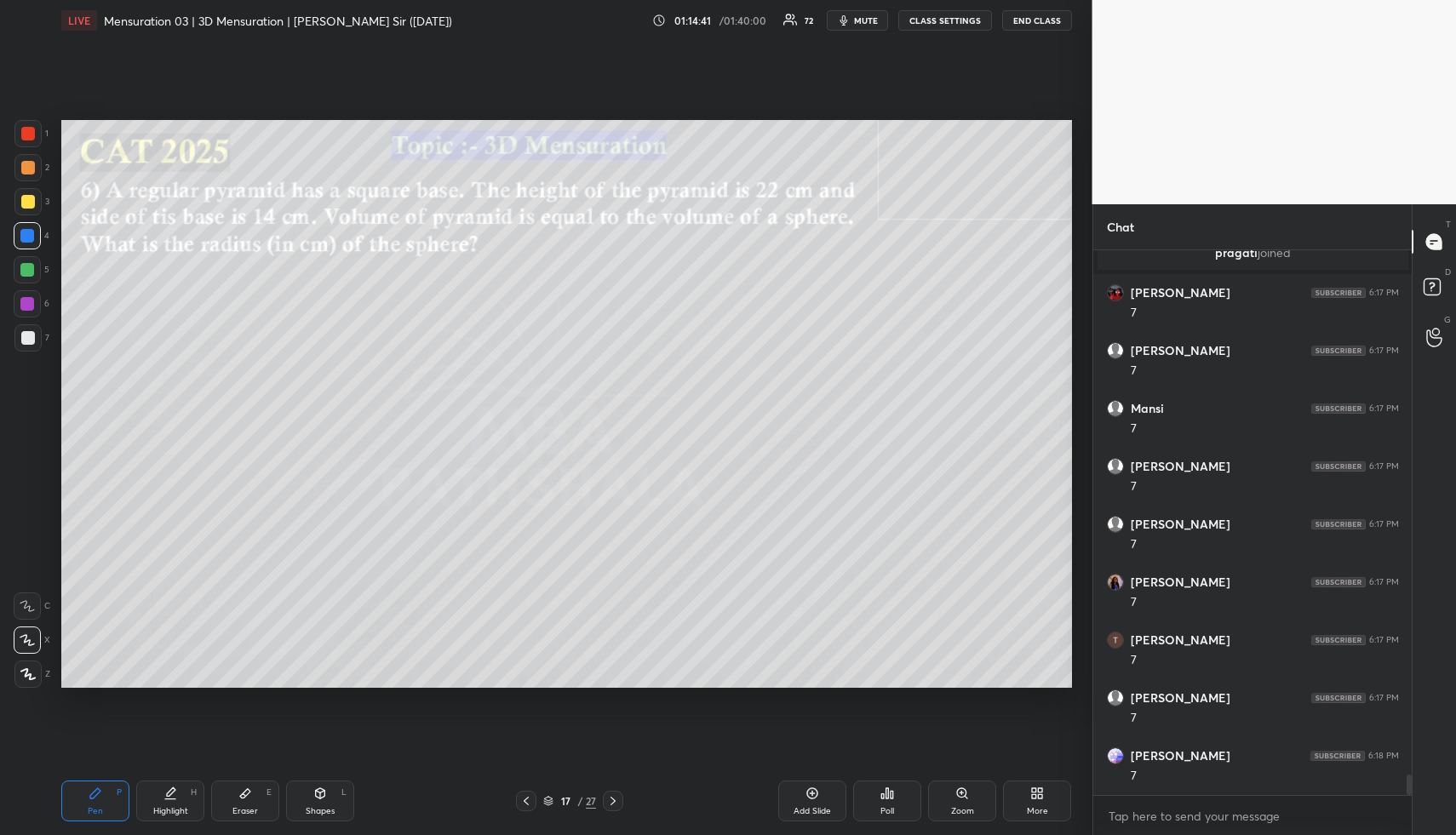
drag, startPoint x: 108, startPoint y: 800, endPoint x: 97, endPoint y: 715, distance: 85.7
click at [103, 799] on div "Pen P" at bounding box center [96, 801] width 68 height 41
click at [19, 264] on div at bounding box center [27, 270] width 27 height 27
click at [26, 265] on div at bounding box center [28, 270] width 14 height 14
click at [26, 644] on icon at bounding box center [27, 641] width 15 height 12
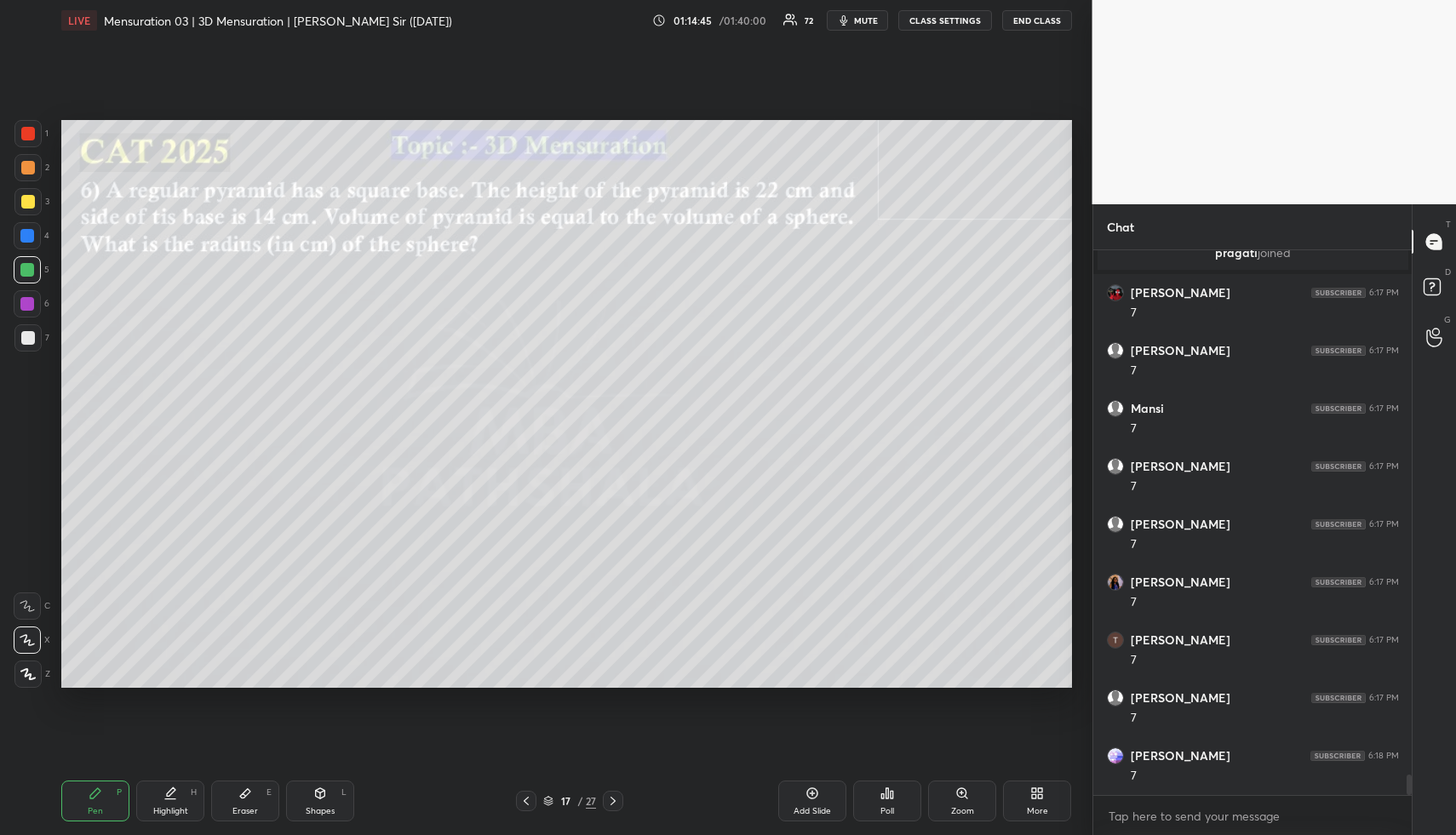
drag, startPoint x: 27, startPoint y: 261, endPoint x: 54, endPoint y: 312, distance: 57.7
click at [27, 263] on div at bounding box center [27, 270] width 27 height 27
click at [311, 808] on div "Shapes" at bounding box center [319, 811] width 29 height 9
drag, startPoint x: 321, startPoint y: 812, endPoint x: 299, endPoint y: 780, distance: 38.8
click at [318, 810] on div "Shapes" at bounding box center [319, 811] width 29 height 9
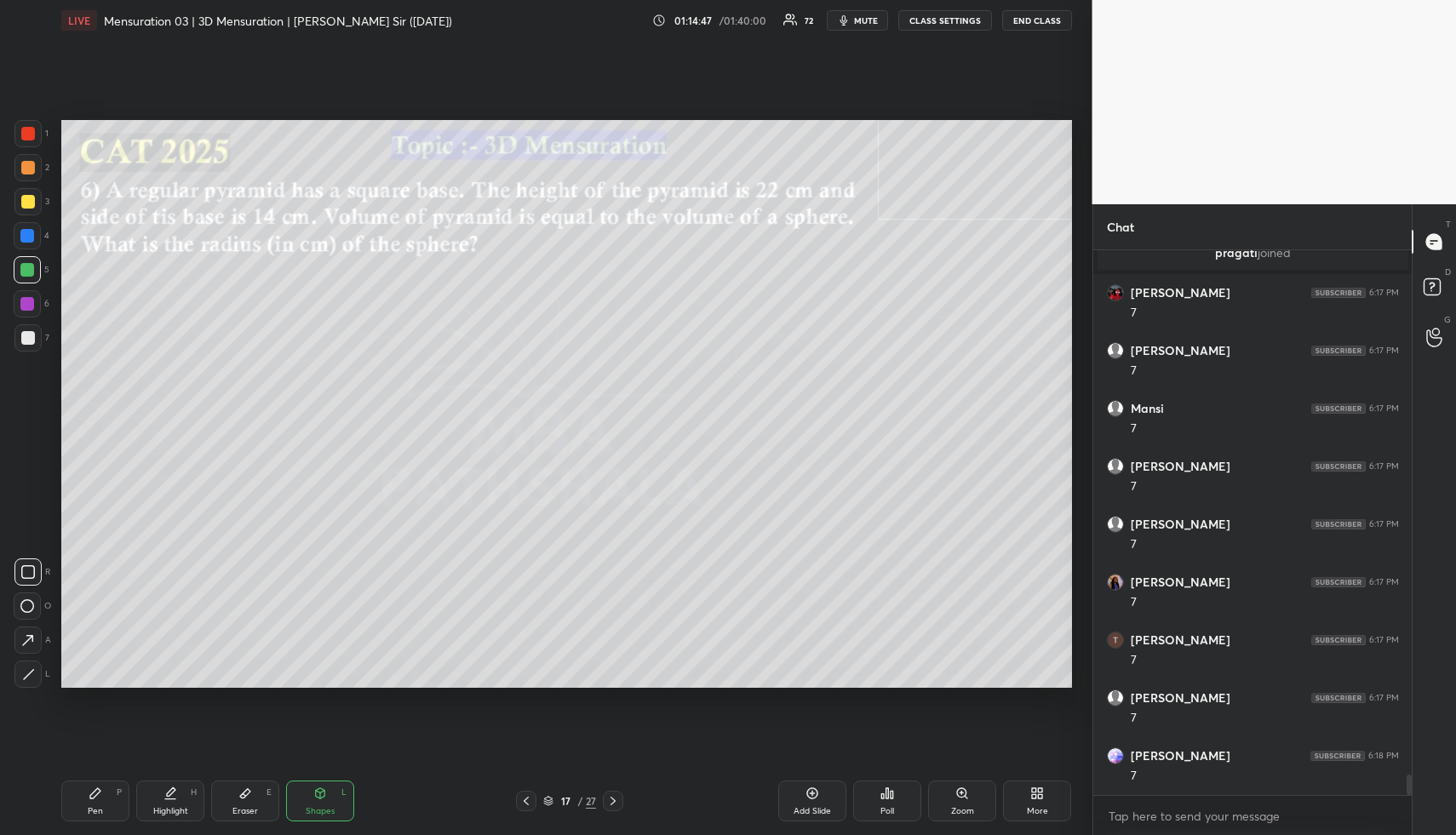
click at [33, 678] on icon at bounding box center [28, 675] width 13 height 13
drag, startPoint x: 171, startPoint y: 812, endPoint x: 187, endPoint y: 795, distance: 23.3
click at [171, 810] on div "Highlight" at bounding box center [170, 811] width 35 height 9
drag, startPoint x: 115, startPoint y: 798, endPoint x: 93, endPoint y: 728, distance: 73.4
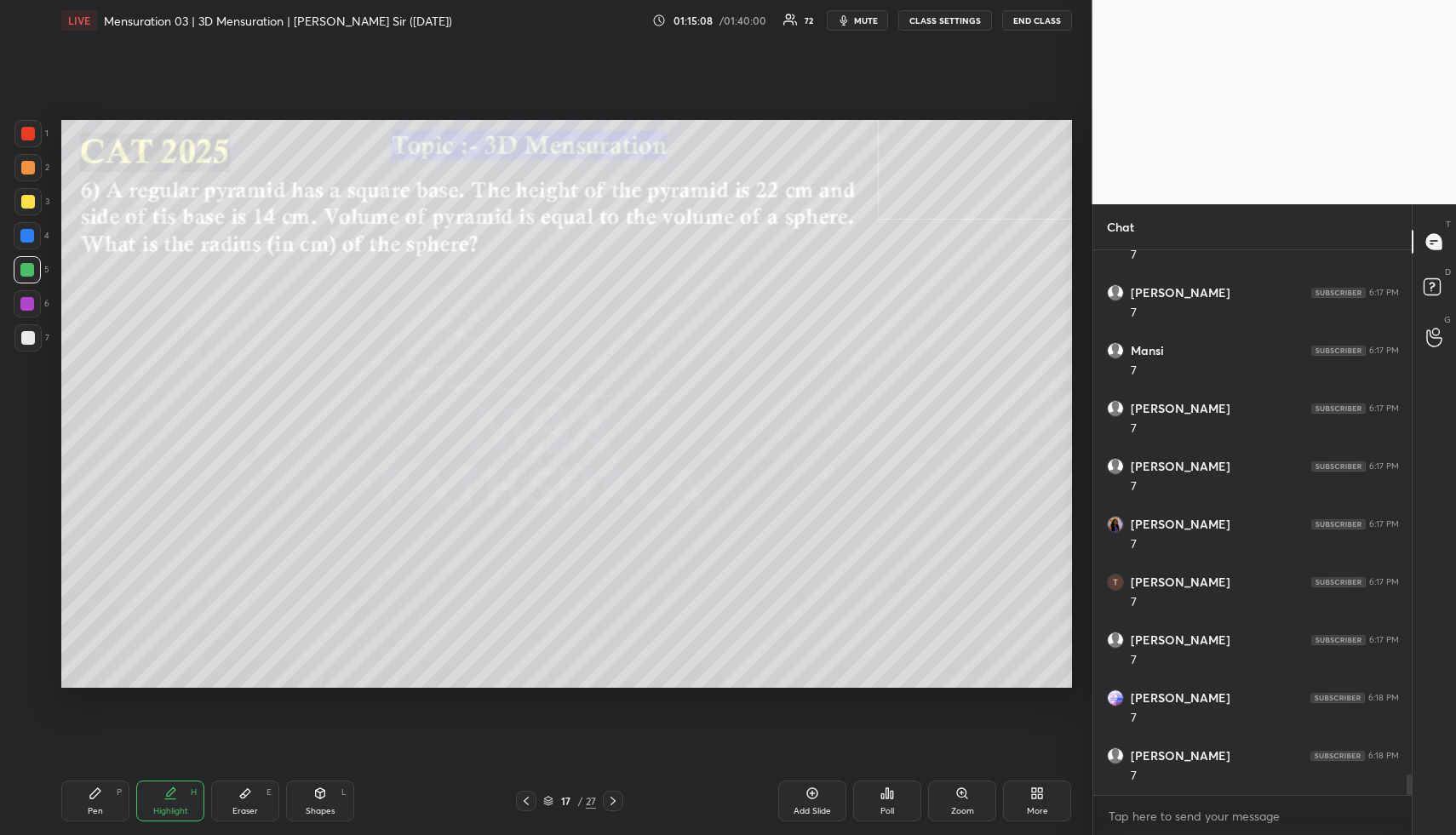
click at [115, 801] on div "Pen P" at bounding box center [96, 801] width 68 height 41
click at [31, 198] on div at bounding box center [28, 202] width 14 height 14
drag, startPoint x: 24, startPoint y: 158, endPoint x: 54, endPoint y: 163, distance: 30.4
click at [28, 157] on div at bounding box center [28, 167] width 27 height 27
click at [178, 798] on div "Highlight H" at bounding box center [170, 801] width 68 height 41
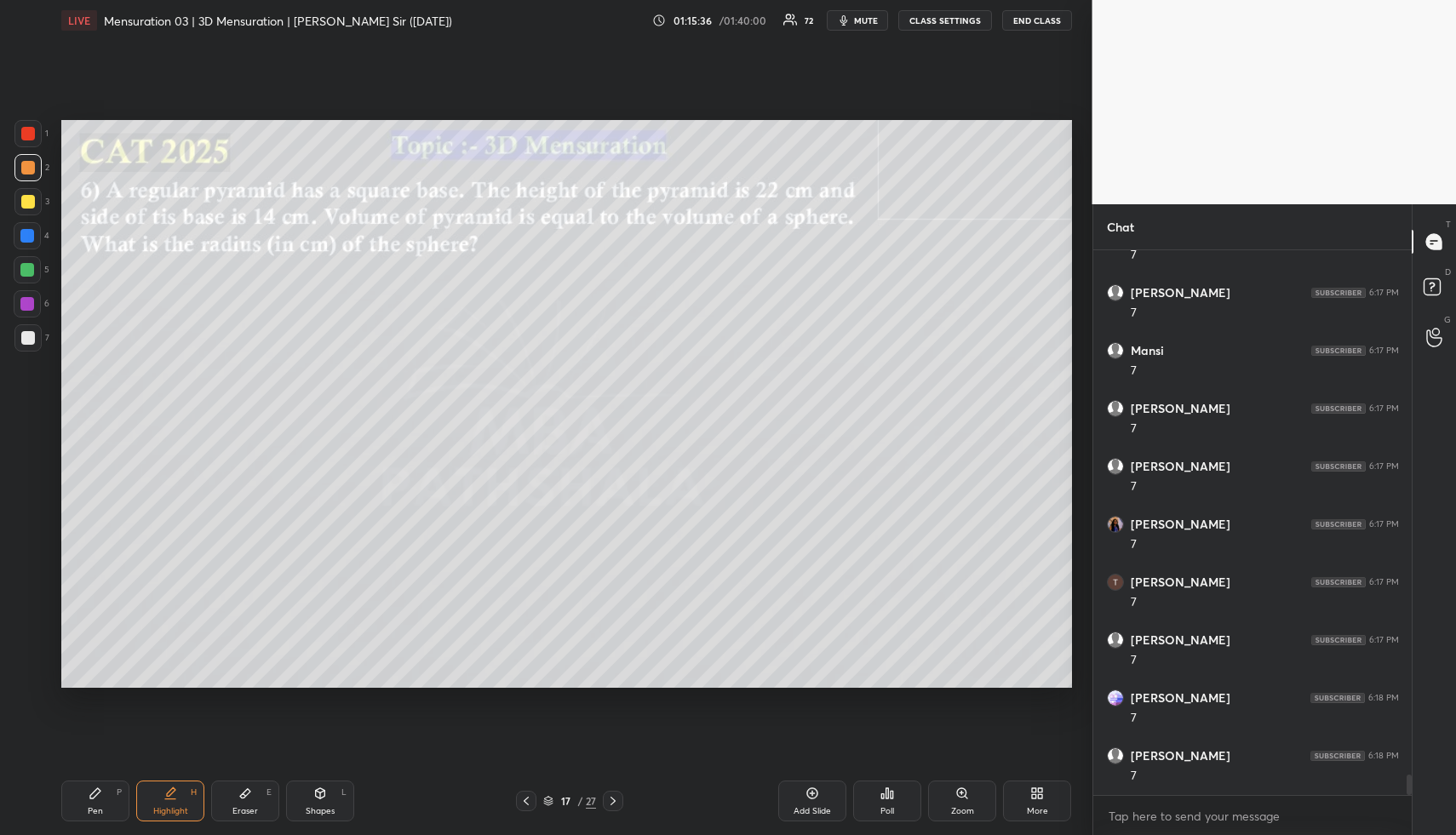
drag, startPoint x: 180, startPoint y: 800, endPoint x: 220, endPoint y: 712, distance: 96.7
click at [184, 794] on div "Highlight H" at bounding box center [170, 801] width 68 height 41
click at [112, 802] on div "Pen P" at bounding box center [96, 801] width 68 height 41
drag, startPoint x: 264, startPoint y: 802, endPoint x: 271, endPoint y: 794, distance: 10.6
click at [263, 802] on div "Eraser E" at bounding box center [245, 801] width 68 height 41
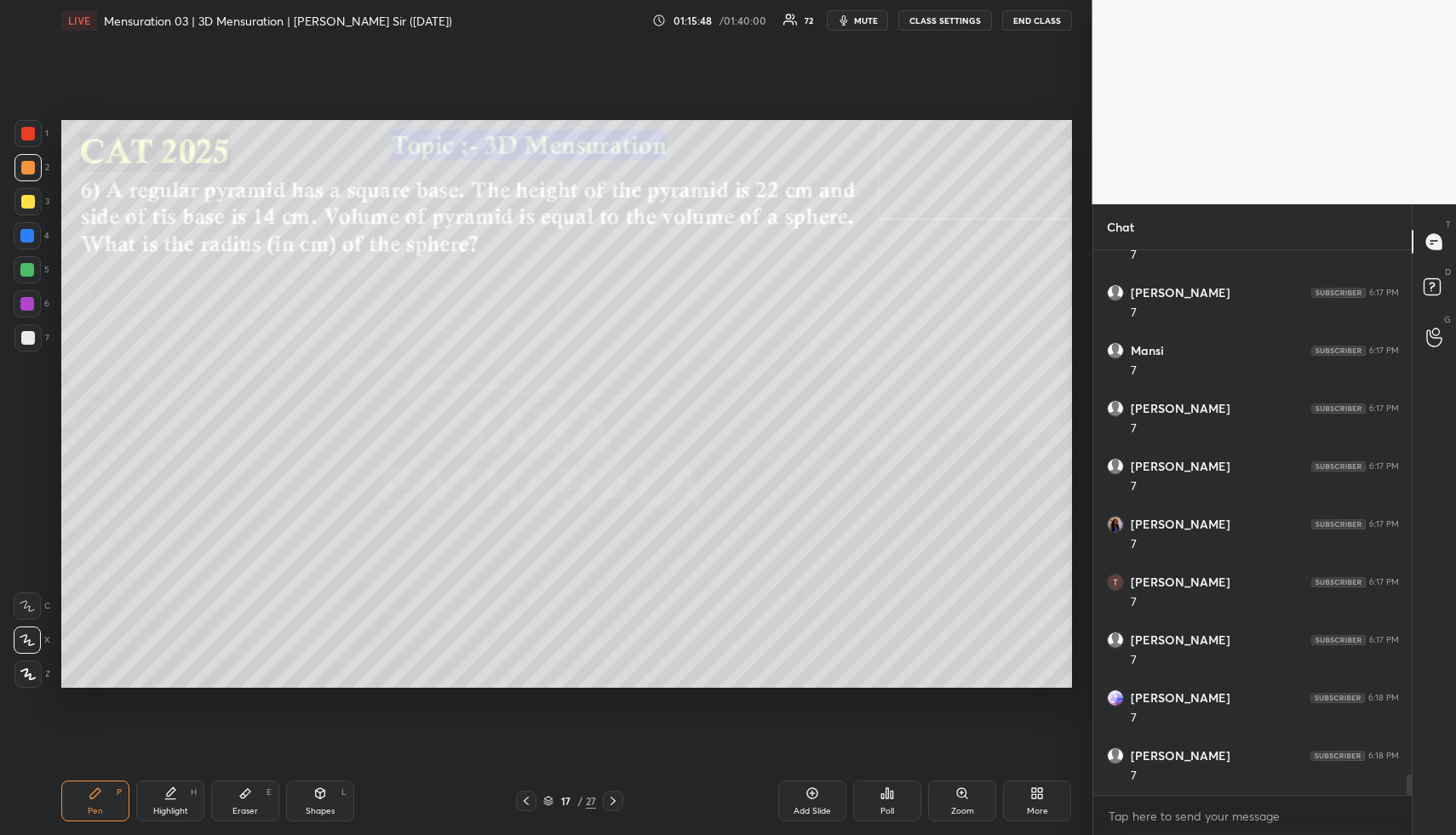
click at [271, 794] on div "Eraser E" at bounding box center [245, 801] width 68 height 41
click at [101, 786] on div "Pen P" at bounding box center [96, 801] width 68 height 41
click at [104, 786] on div "Pen P" at bounding box center [96, 801] width 68 height 41
click at [89, 799] on icon at bounding box center [96, 794] width 14 height 14
drag, startPoint x: 100, startPoint y: 796, endPoint x: 85, endPoint y: 698, distance: 99.1
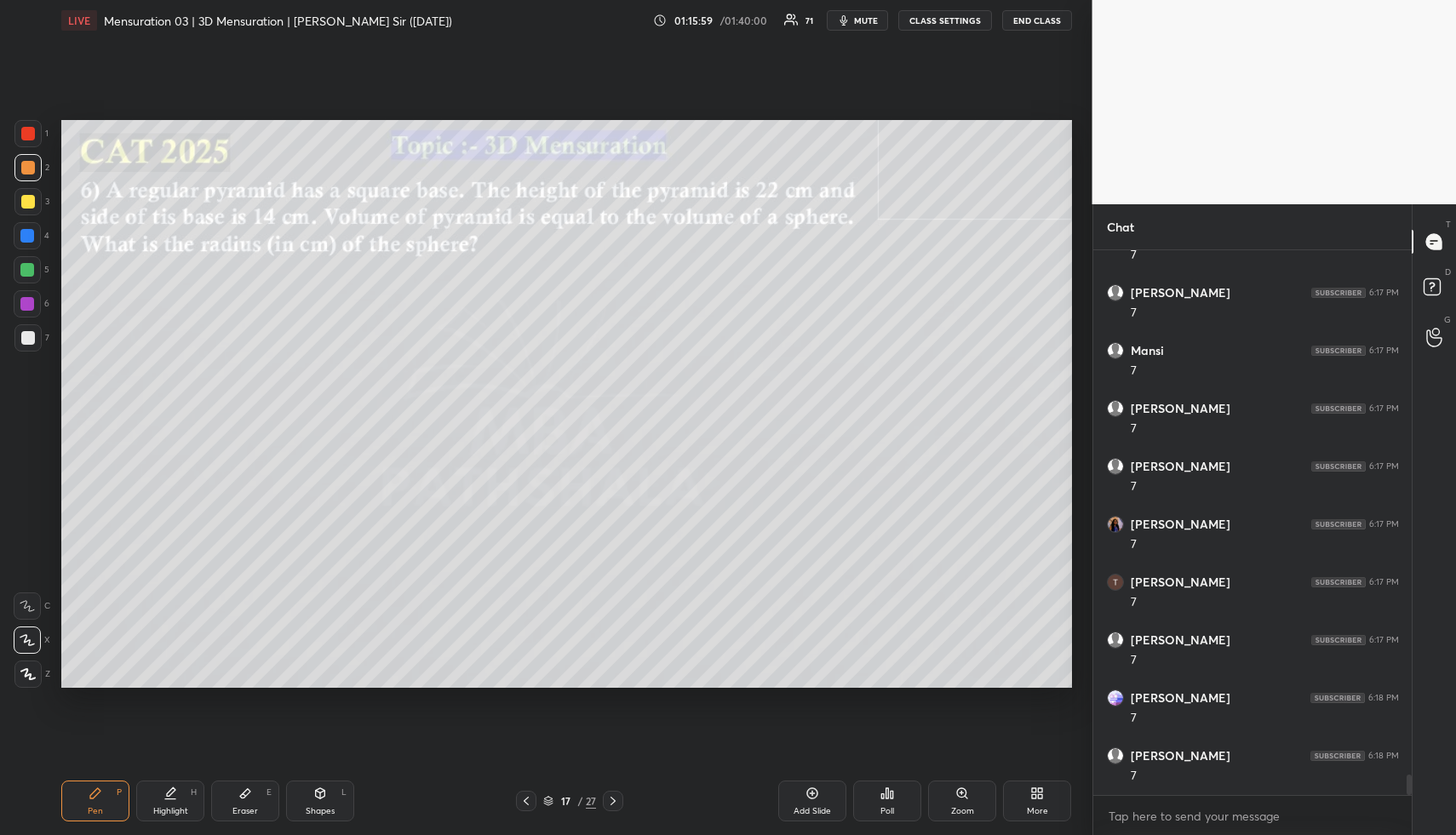
click at [98, 794] on icon at bounding box center [96, 794] width 14 height 14
click at [36, 330] on div at bounding box center [28, 337] width 27 height 27
click at [39, 333] on div at bounding box center [28, 337] width 27 height 27
click at [329, 812] on div "Shapes" at bounding box center [319, 811] width 29 height 9
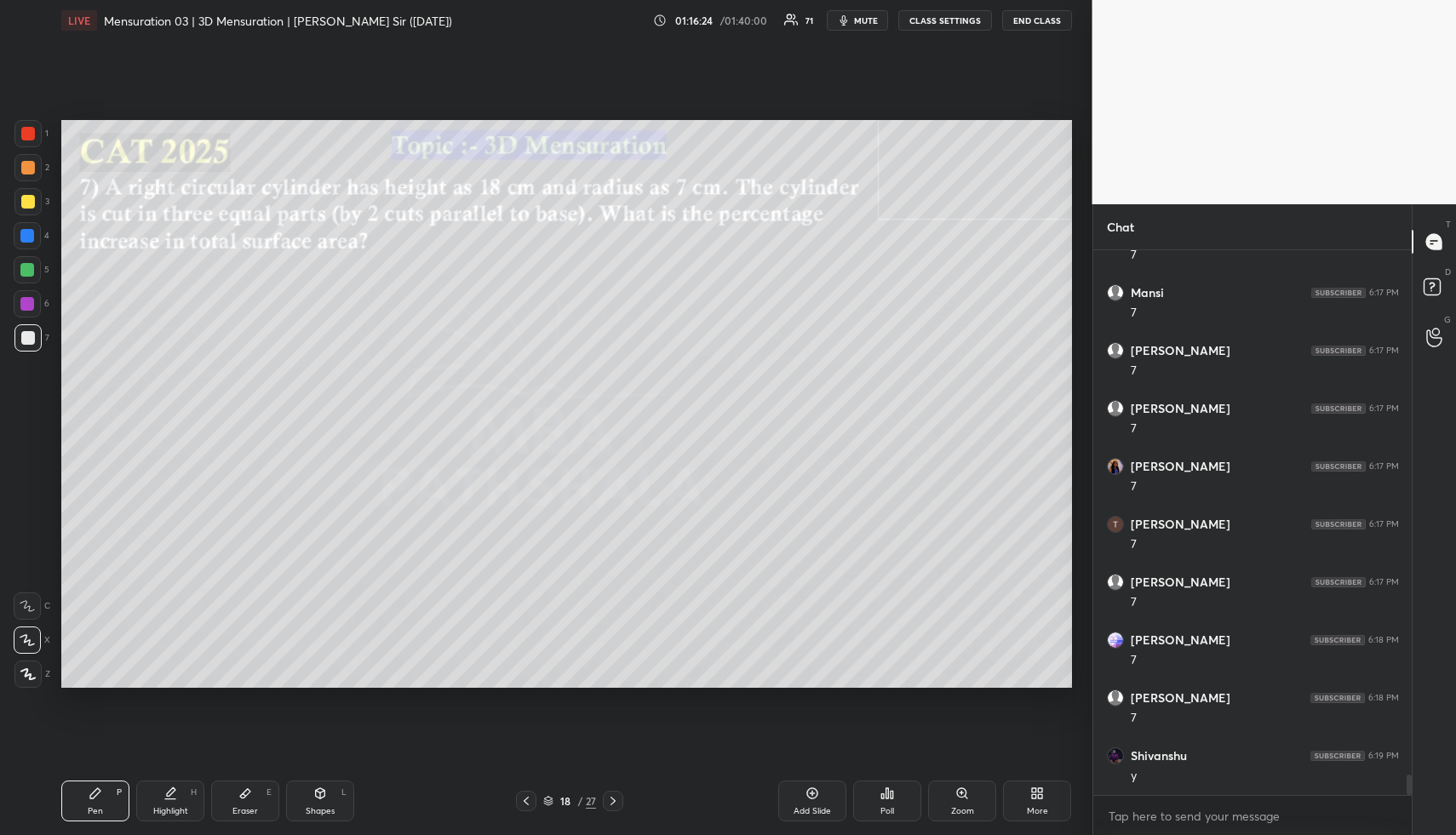
scroll to position [13975, 0]
click at [333, 805] on div "Shapes L" at bounding box center [320, 801] width 68 height 41
drag, startPoint x: 28, startPoint y: 200, endPoint x: 57, endPoint y: 179, distance: 35.8
click at [27, 200] on div at bounding box center [28, 202] width 14 height 14
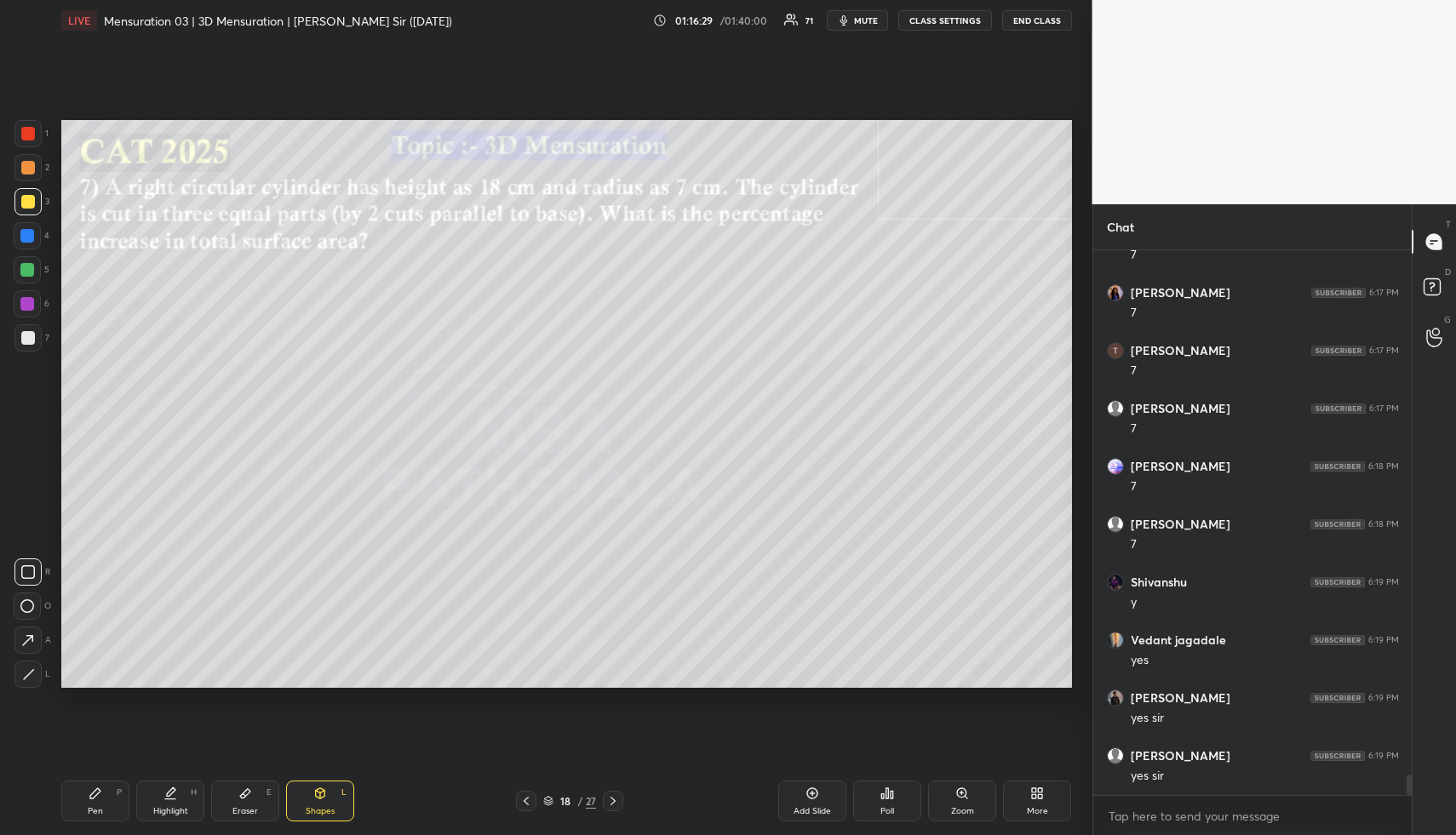
click at [174, 796] on div "Highlight H" at bounding box center [170, 801] width 68 height 41
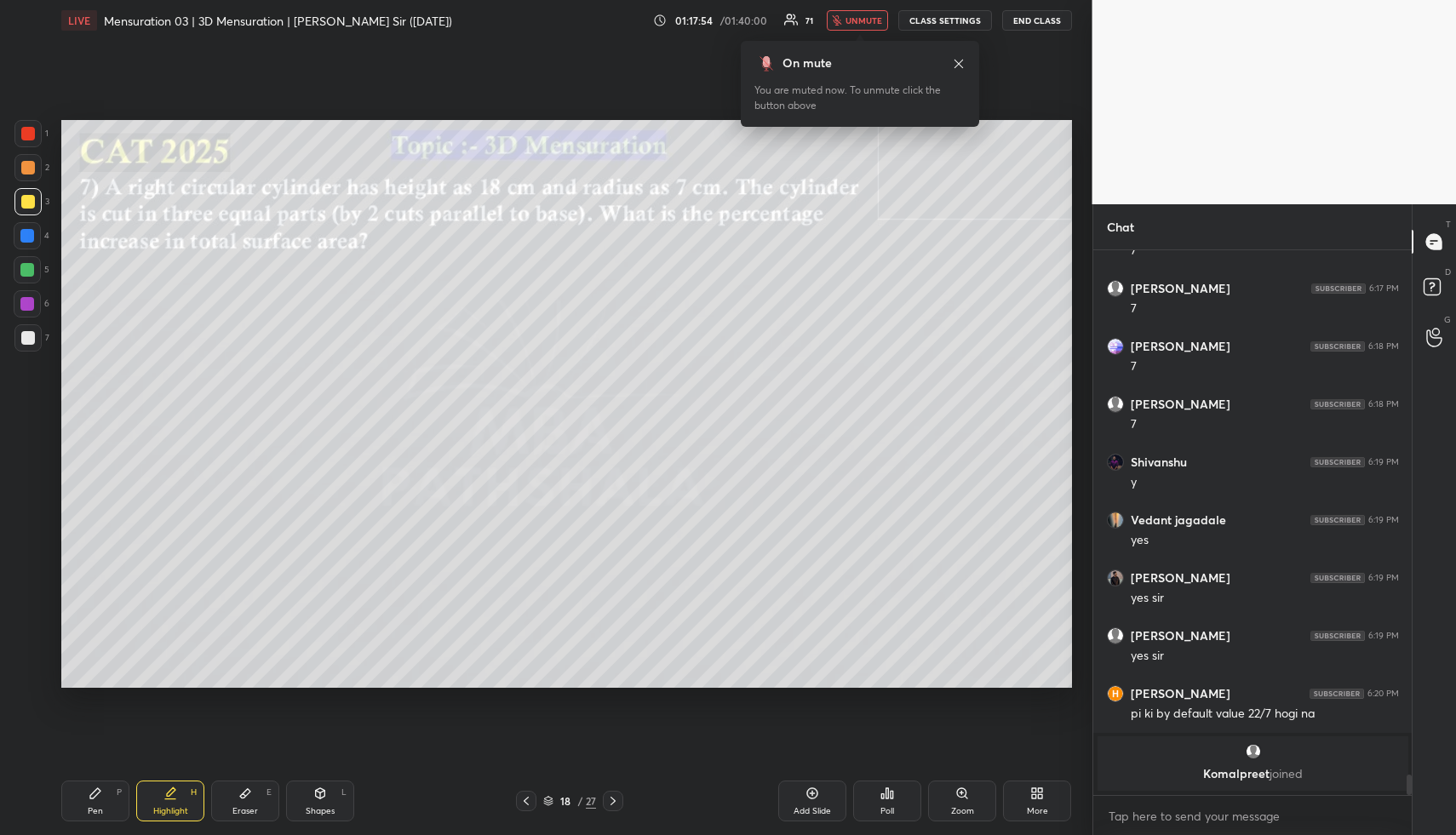
scroll to position [14024, 0]
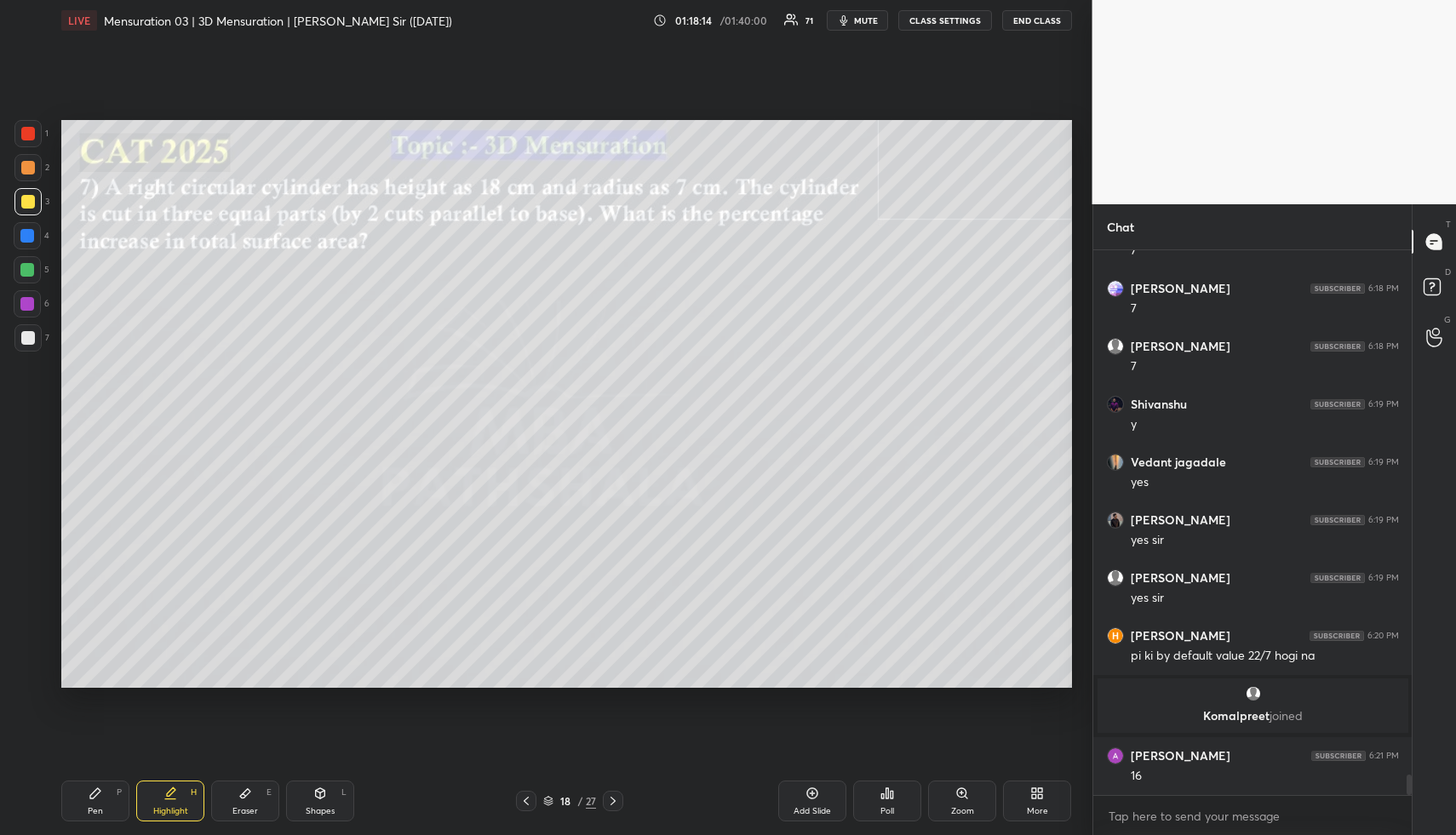
click at [161, 803] on div "Highlight H" at bounding box center [170, 801] width 68 height 41
click at [240, 800] on div "Eraser E" at bounding box center [245, 801] width 68 height 41
click at [14, 569] on div "Erase all" at bounding box center [27, 571] width 27 height 27
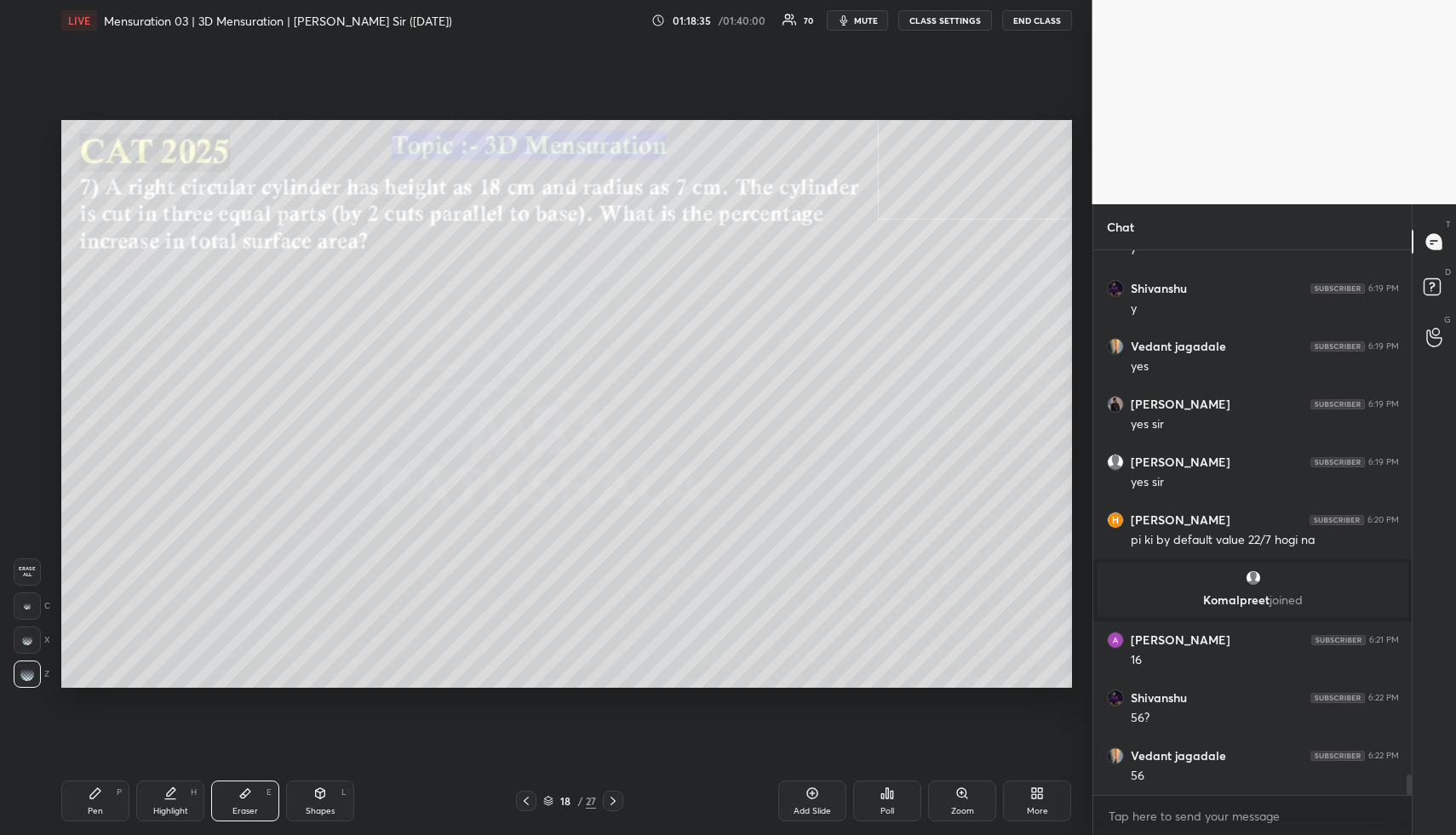
click at [172, 800] on div "Highlight H" at bounding box center [170, 801] width 68 height 41
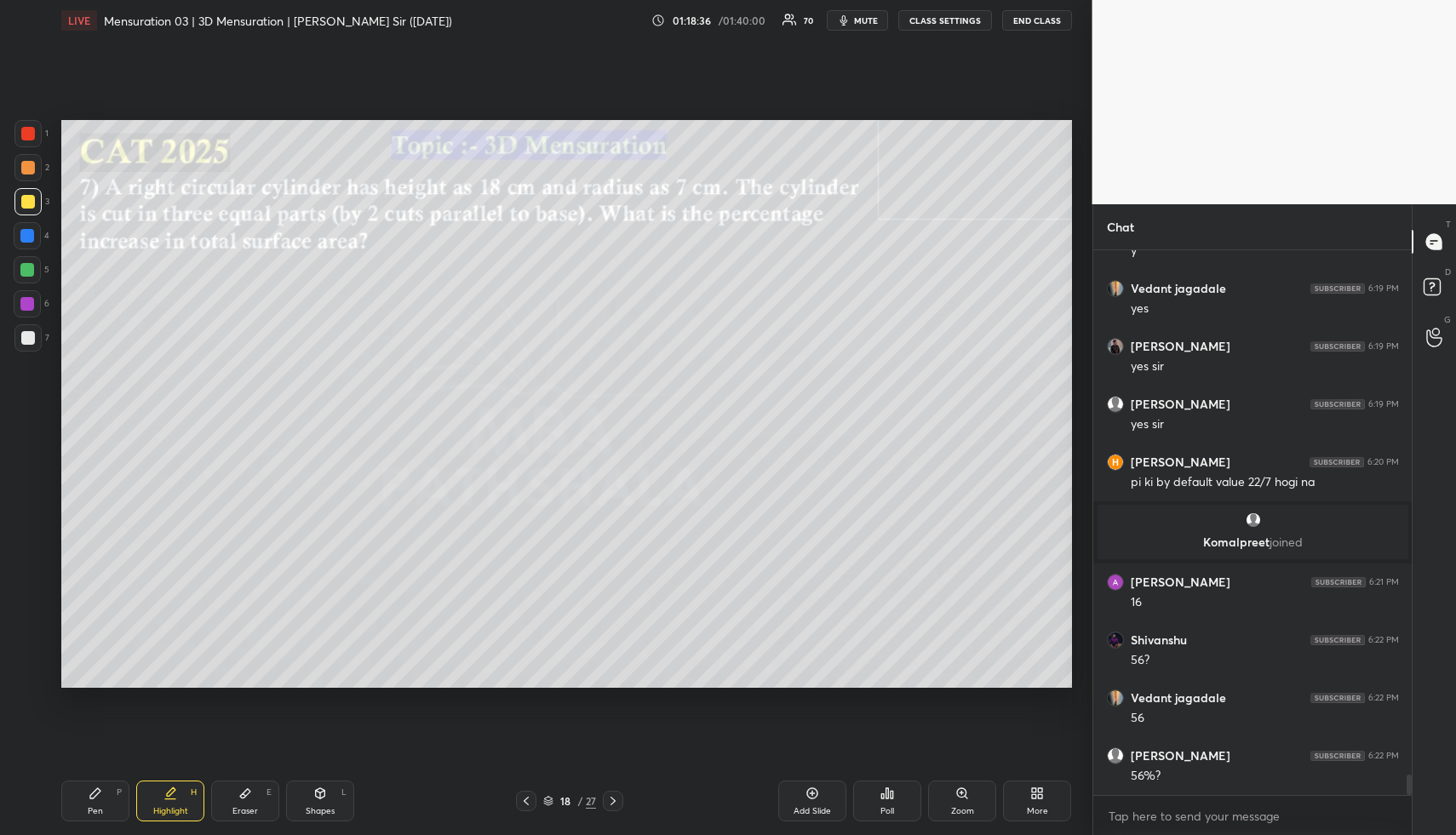
scroll to position [14256, 0]
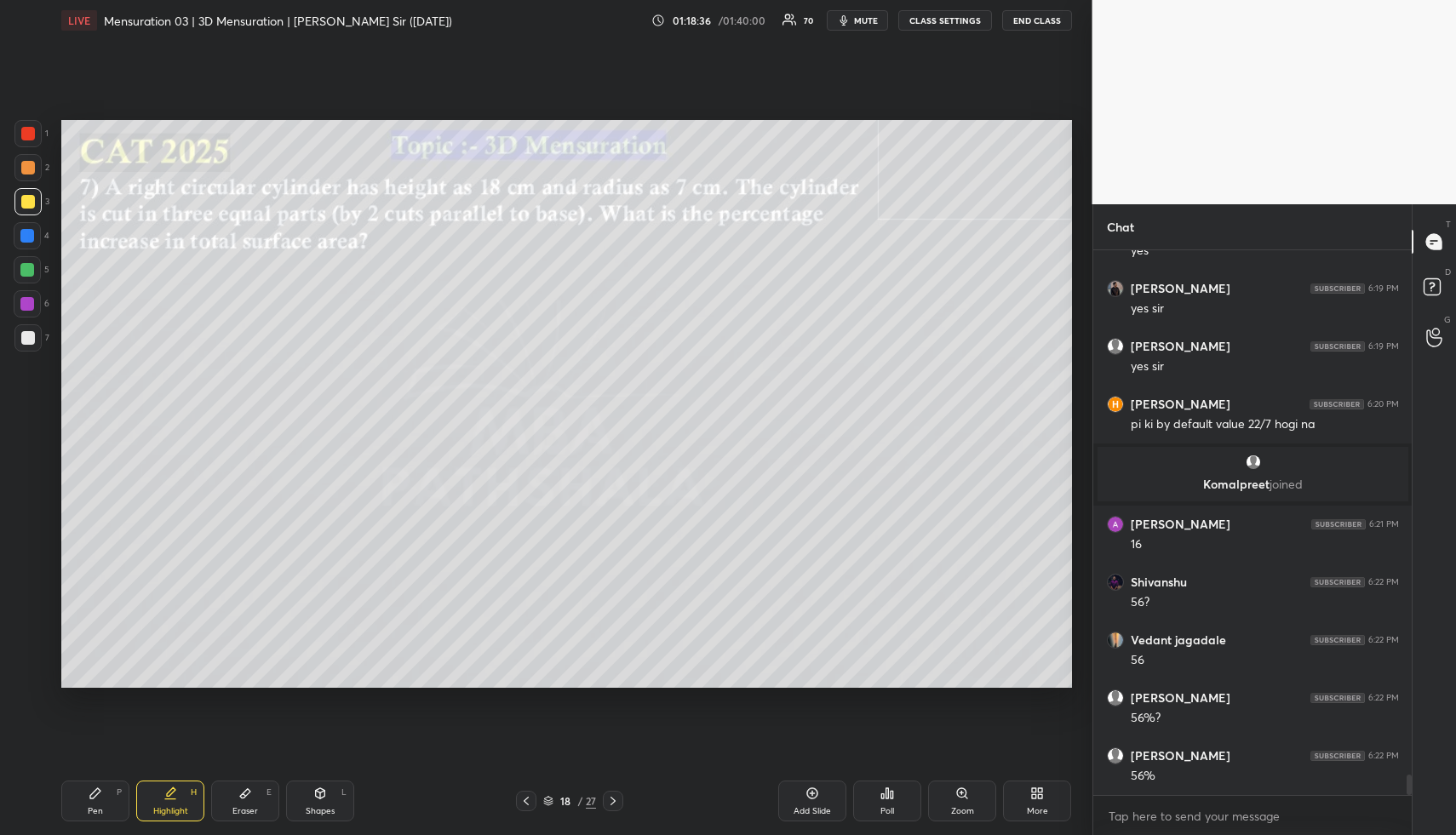
drag, startPoint x: 171, startPoint y: 795, endPoint x: 171, endPoint y: 763, distance: 32.0
click at [170, 796] on icon at bounding box center [170, 794] width 14 height 14
drag, startPoint x: 319, startPoint y: 805, endPoint x: 261, endPoint y: 688, distance: 130.6
click at [315, 800] on div "Shapes L" at bounding box center [320, 801] width 68 height 41
drag, startPoint x: 39, startPoint y: 227, endPoint x: 34, endPoint y: 257, distance: 30.4
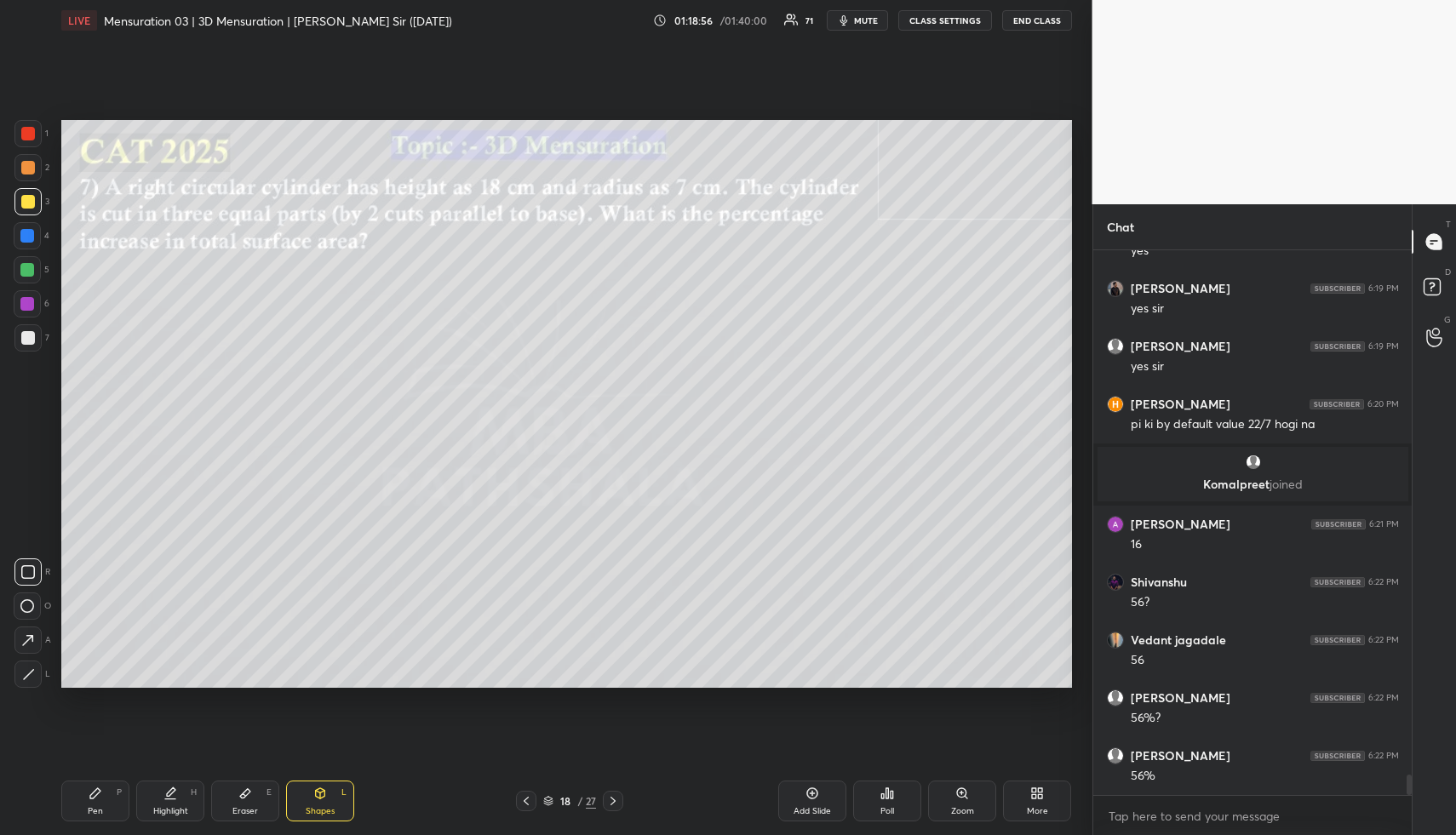
click at [38, 227] on div at bounding box center [27, 235] width 27 height 27
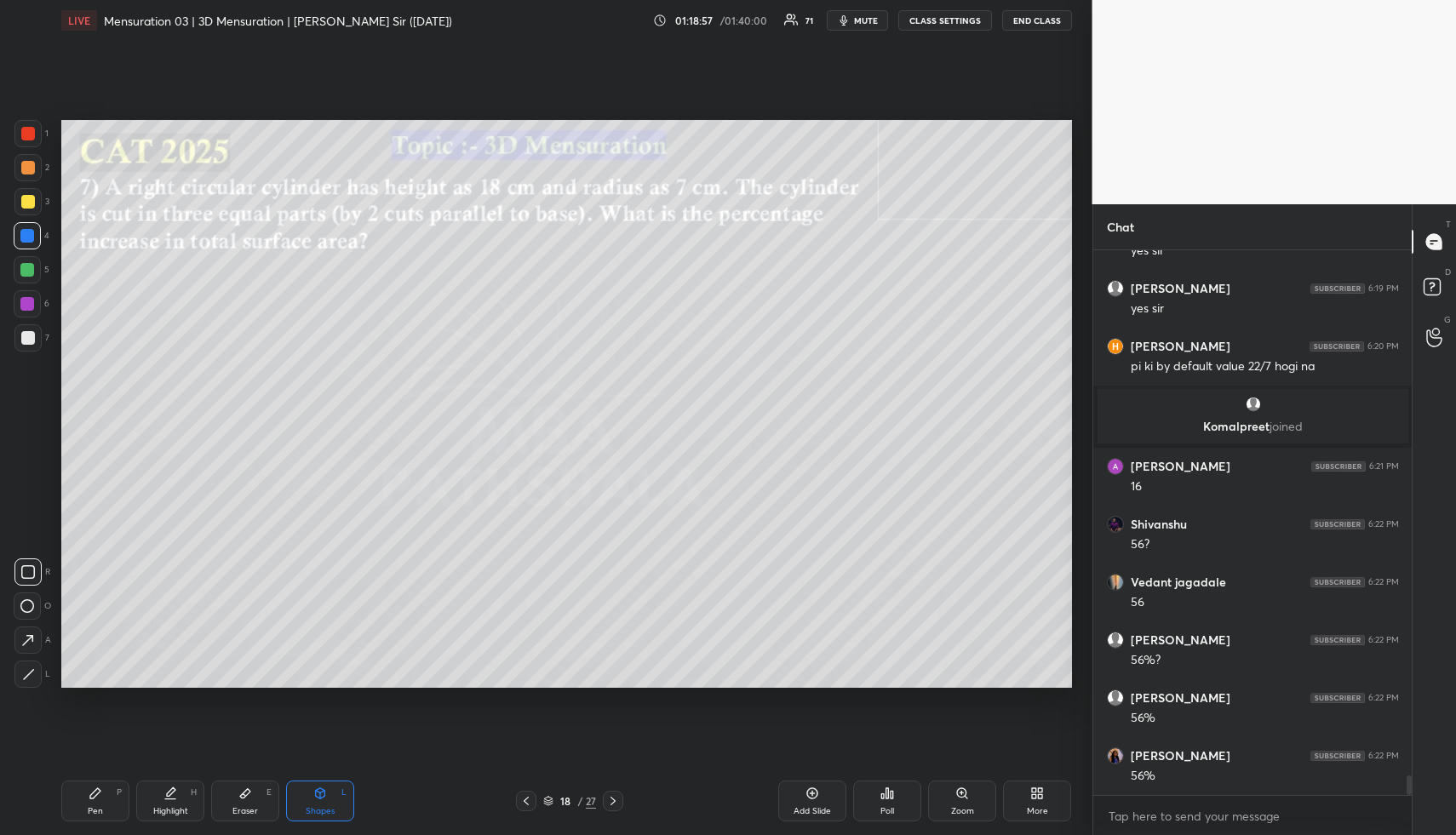
click at [30, 603] on icon at bounding box center [28, 606] width 14 height 14
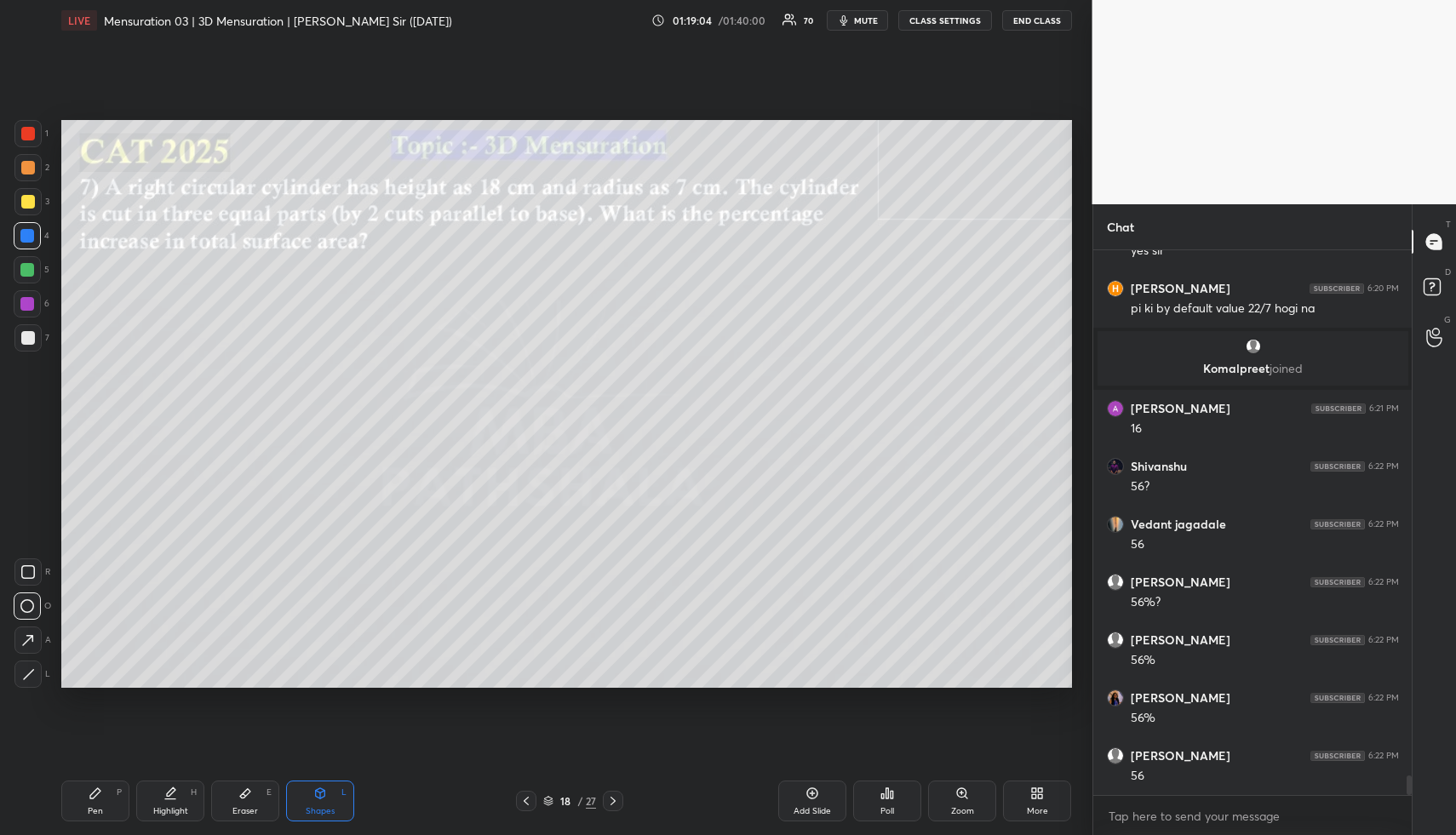
click at [24, 242] on div at bounding box center [28, 236] width 14 height 14
click at [33, 670] on div at bounding box center [28, 674] width 27 height 27
click at [319, 795] on icon at bounding box center [320, 794] width 14 height 14
drag, startPoint x: 27, startPoint y: 333, endPoint x: 28, endPoint y: 384, distance: 51.0
click at [27, 332] on div at bounding box center [28, 338] width 14 height 14
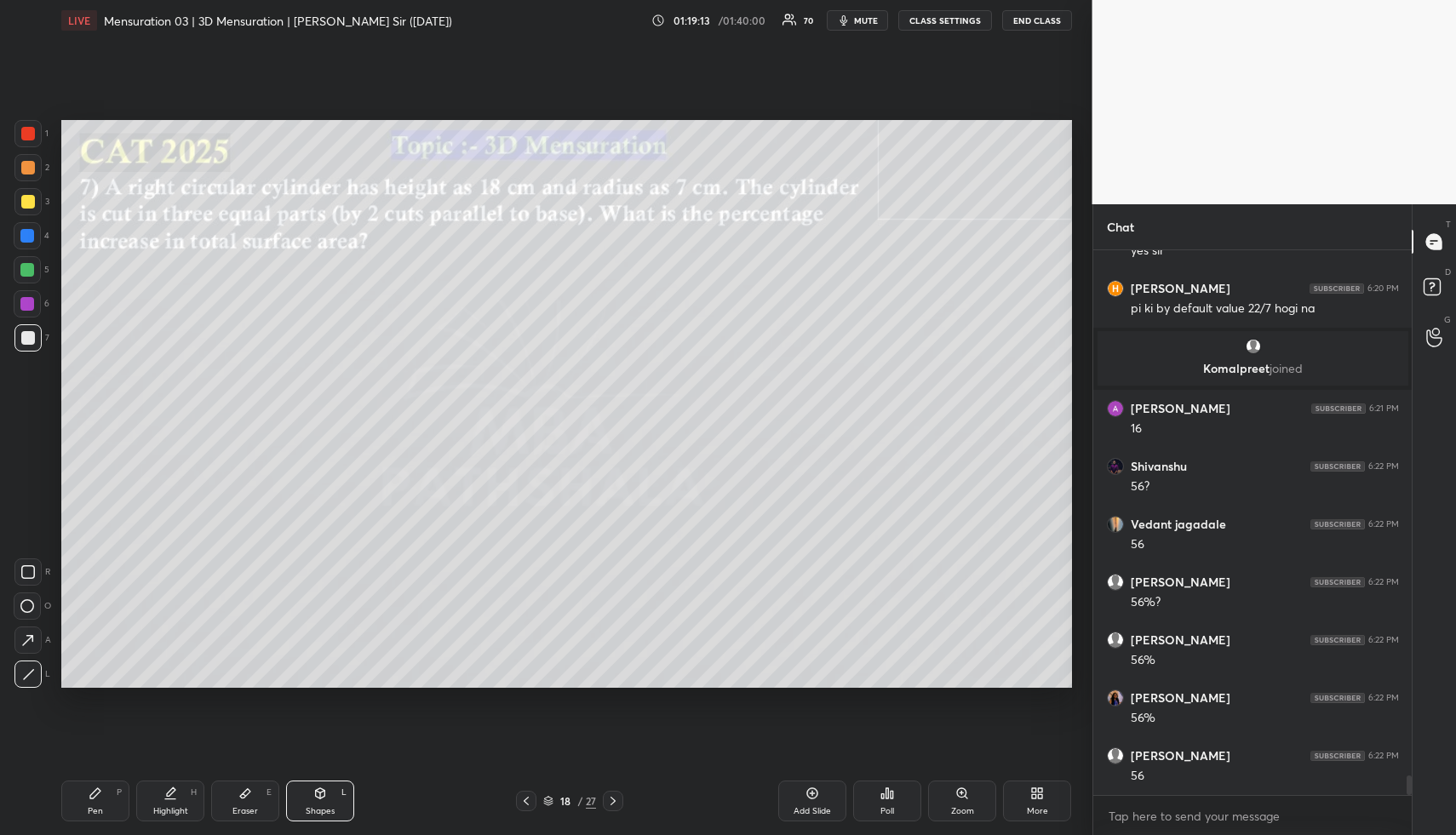
drag, startPoint x: 33, startPoint y: 668, endPoint x: 38, endPoint y: 623, distance: 45.3
click at [33, 665] on div at bounding box center [28, 674] width 27 height 27
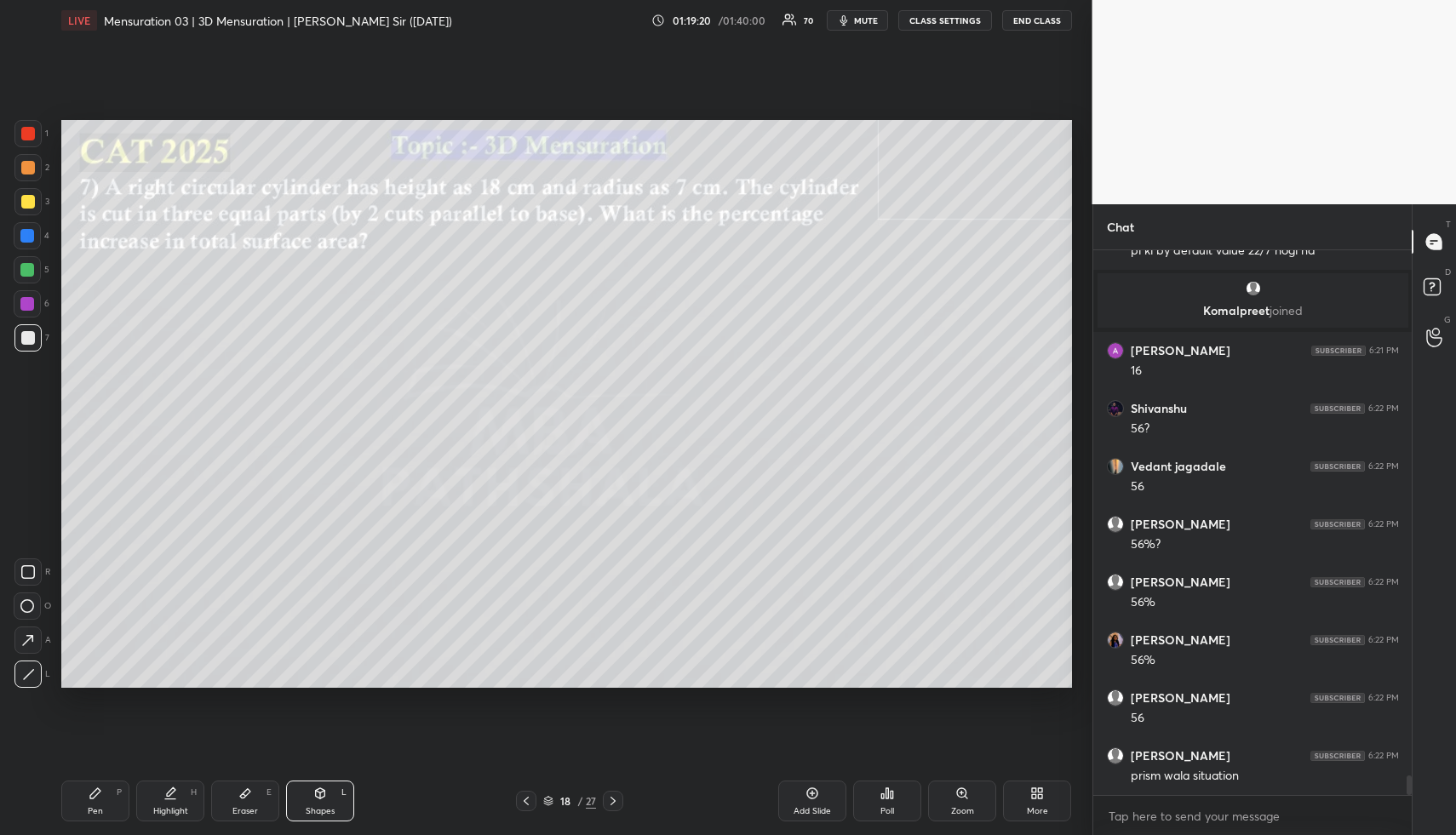
drag, startPoint x: 165, startPoint y: 810, endPoint x: 167, endPoint y: 791, distance: 19.1
click at [166, 807] on div "Highlight" at bounding box center [170, 811] width 35 height 9
click at [98, 794] on icon at bounding box center [96, 794] width 14 height 14
drag, startPoint x: 25, startPoint y: 170, endPoint x: 37, endPoint y: 187, distance: 20.8
click at [26, 172] on div at bounding box center [28, 168] width 14 height 14
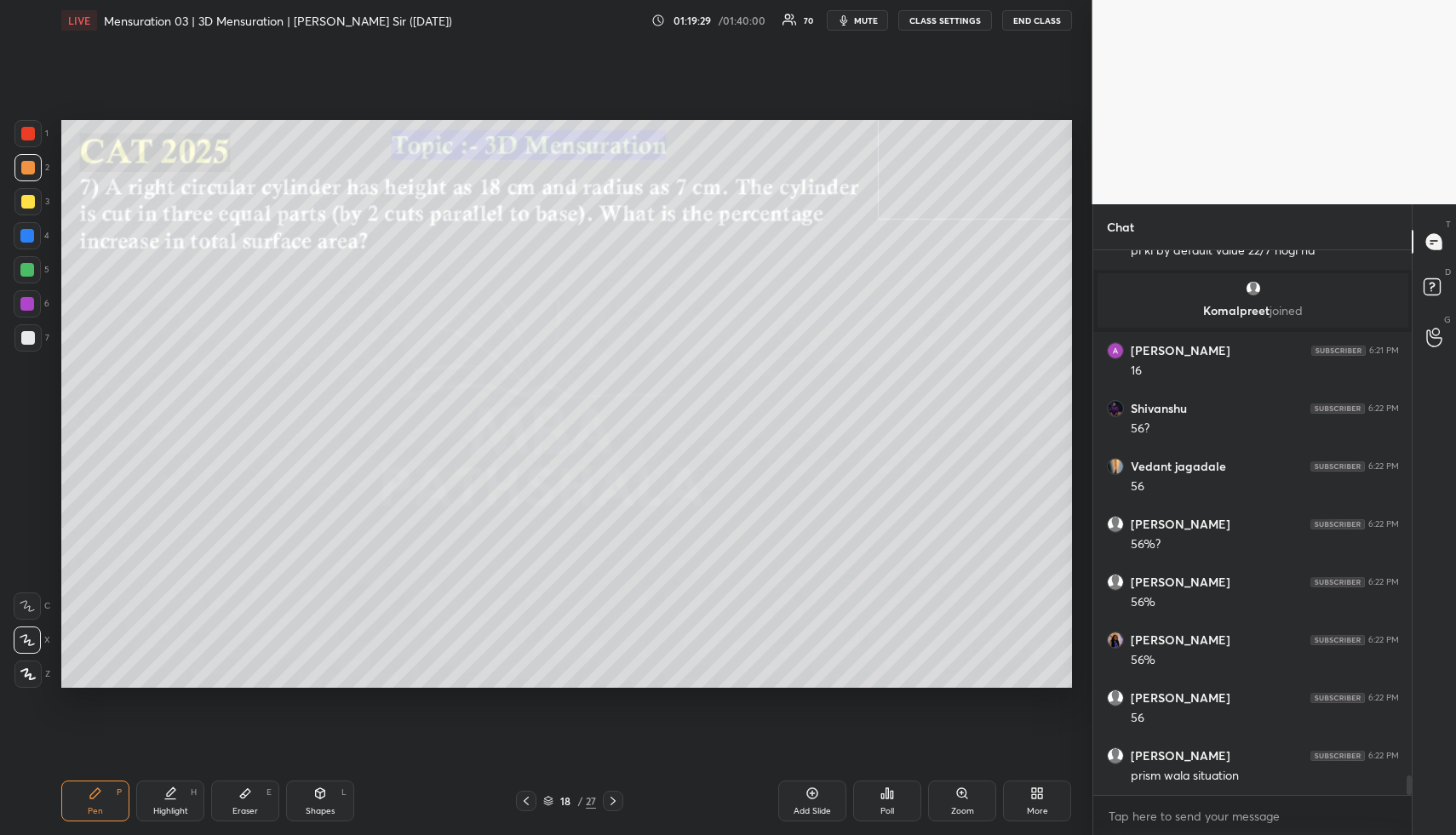
click at [306, 800] on div "Shapes L" at bounding box center [320, 801] width 68 height 41
click at [30, 605] on icon at bounding box center [28, 606] width 14 height 14
click at [156, 800] on div "Highlight H" at bounding box center [170, 801] width 68 height 41
click at [336, 798] on div "Shapes L" at bounding box center [320, 801] width 68 height 41
click at [332, 800] on div "Shapes L" at bounding box center [320, 801] width 68 height 41
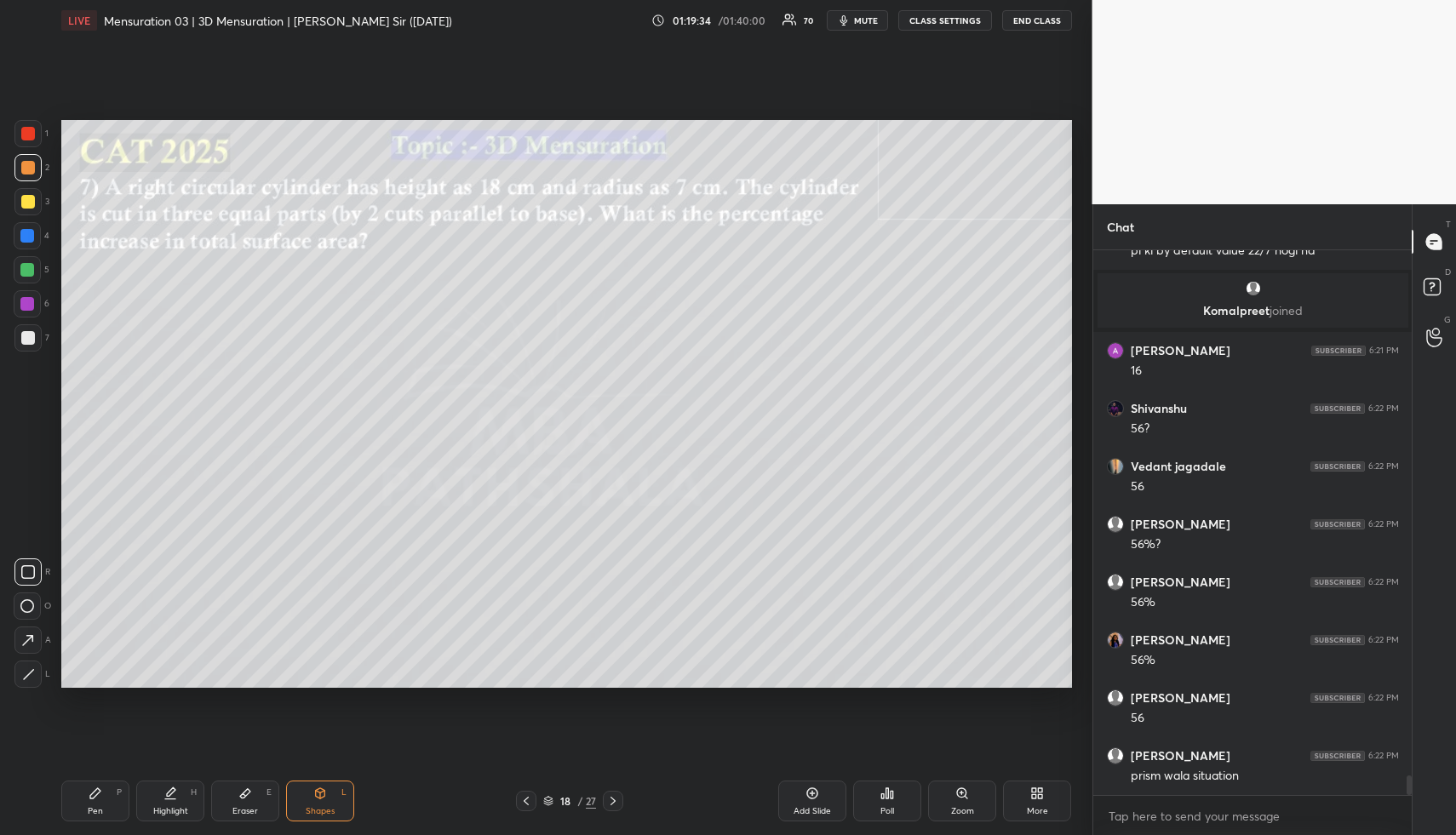
drag, startPoint x: 21, startPoint y: 600, endPoint x: 33, endPoint y: 583, distance: 20.8
click at [22, 597] on div at bounding box center [27, 606] width 27 height 27
click at [157, 809] on div "Highlight" at bounding box center [170, 811] width 35 height 9
drag, startPoint x: 99, startPoint y: 801, endPoint x: 103, endPoint y: 787, distance: 14.6
click at [98, 800] on div "Pen P" at bounding box center [96, 801] width 68 height 41
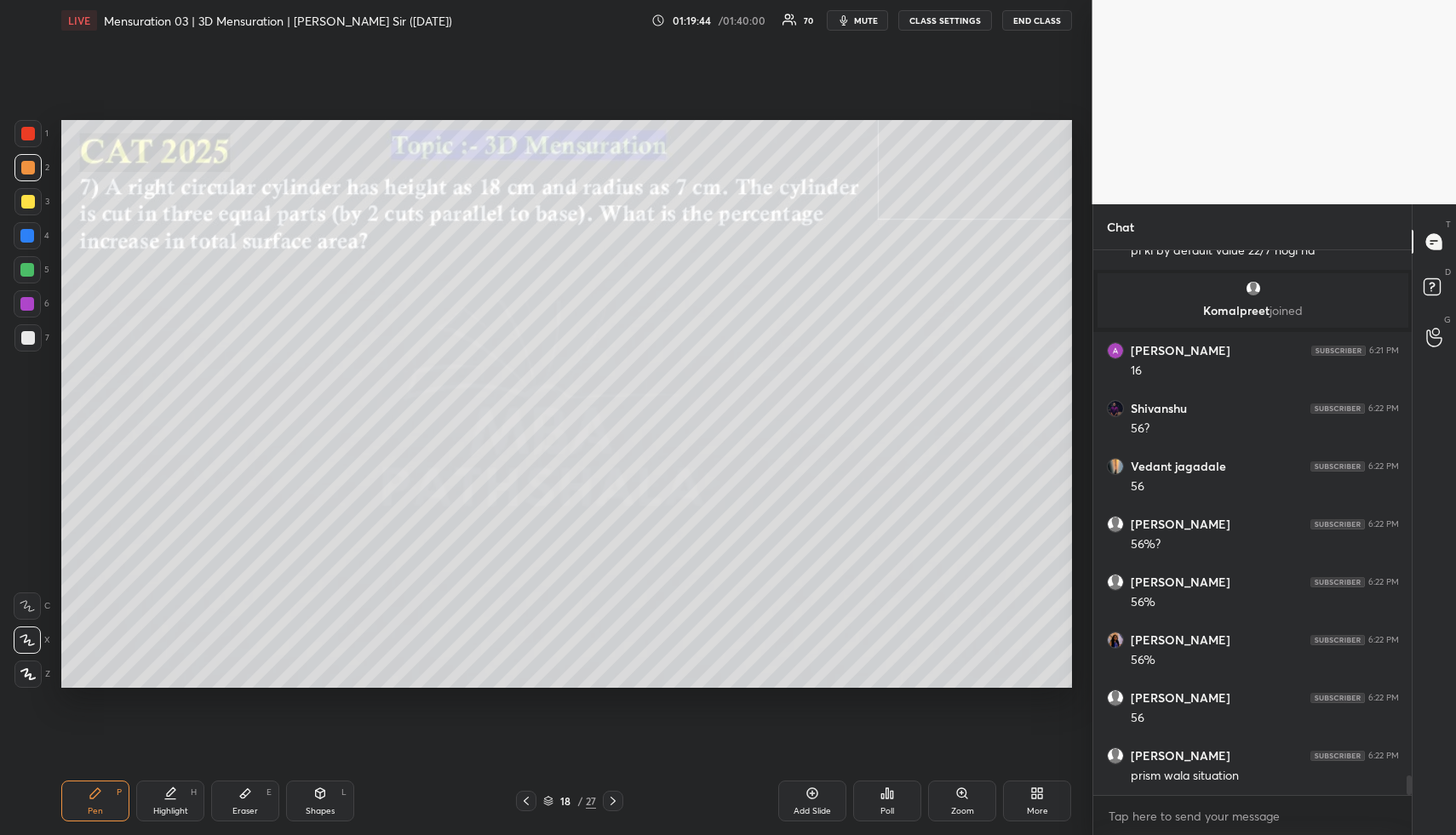
drag, startPoint x: 23, startPoint y: 199, endPoint x: 33, endPoint y: 213, distance: 17.2
click at [25, 200] on div at bounding box center [28, 202] width 14 height 14
click at [190, 820] on div "Highlight H" at bounding box center [170, 801] width 68 height 41
drag, startPoint x: 184, startPoint y: 799, endPoint x: 194, endPoint y: 769, distance: 31.6
click at [182, 800] on div "Highlight H" at bounding box center [170, 801] width 68 height 41
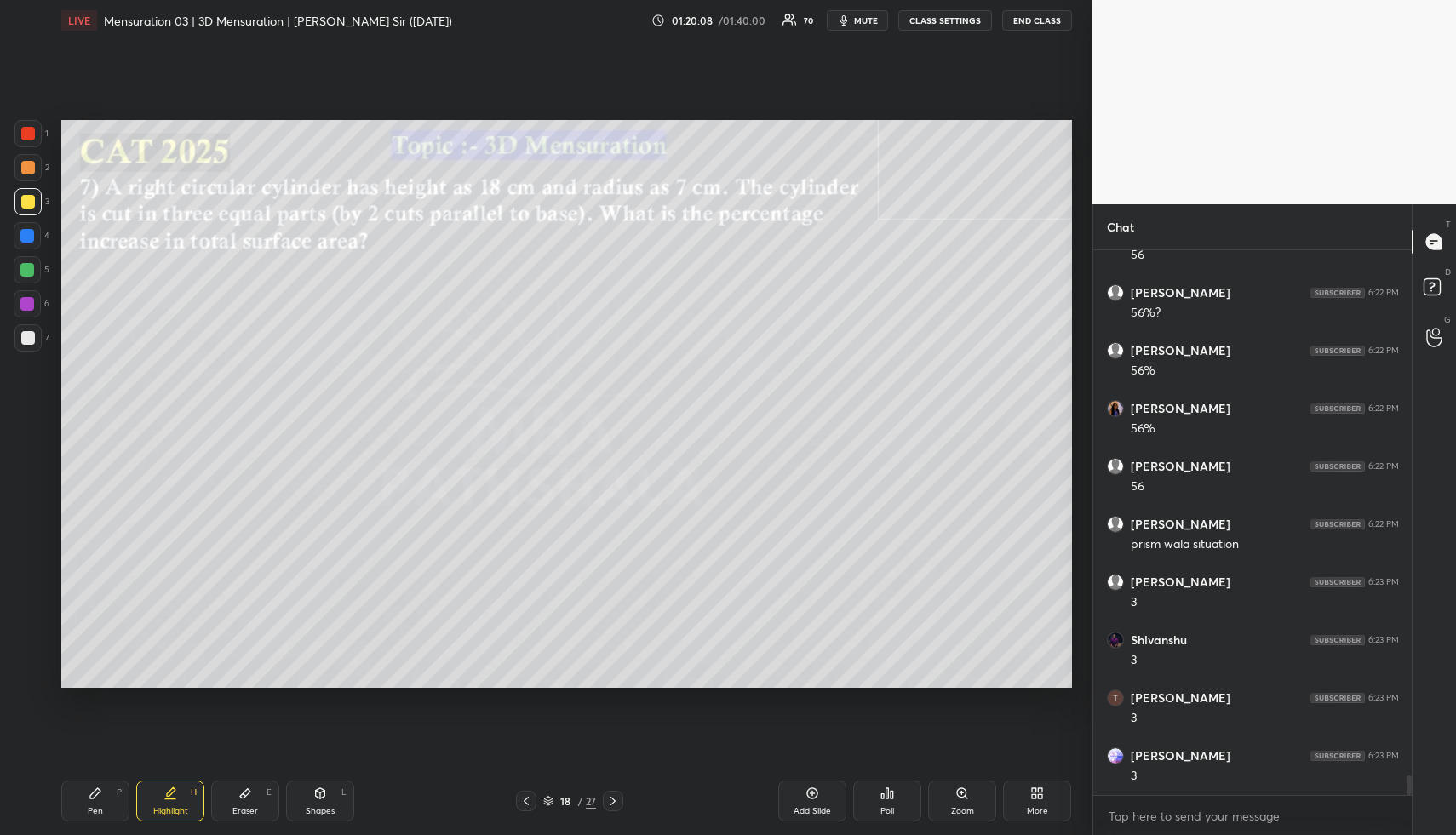
scroll to position [14718, 0]
click at [95, 807] on div "Pen" at bounding box center [95, 811] width 15 height 9
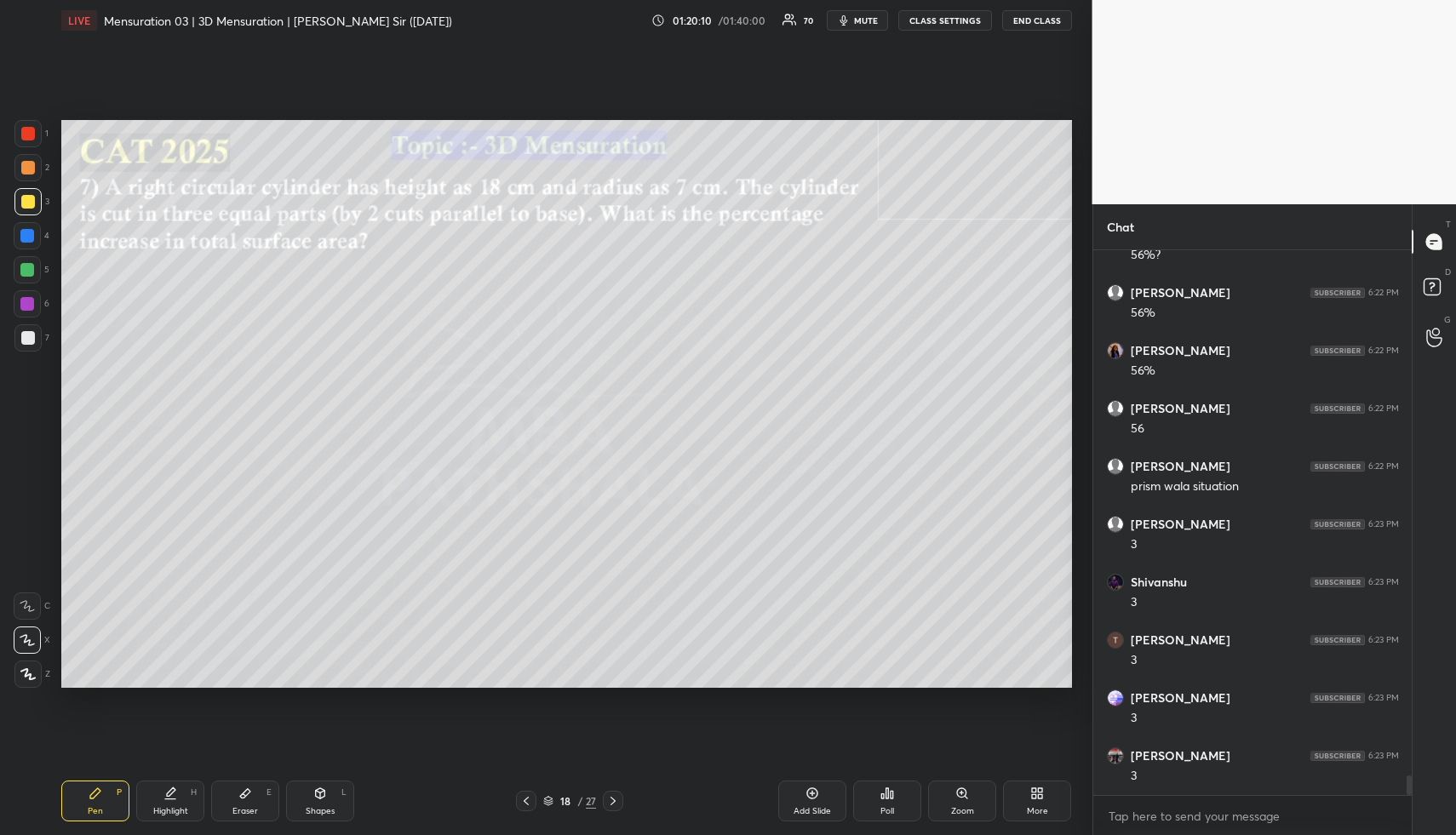
scroll to position [14776, 0]
click at [30, 337] on div at bounding box center [28, 338] width 14 height 14
click at [162, 802] on div "Highlight H" at bounding box center [170, 801] width 68 height 41
click at [165, 796] on icon at bounding box center [170, 794] width 14 height 14
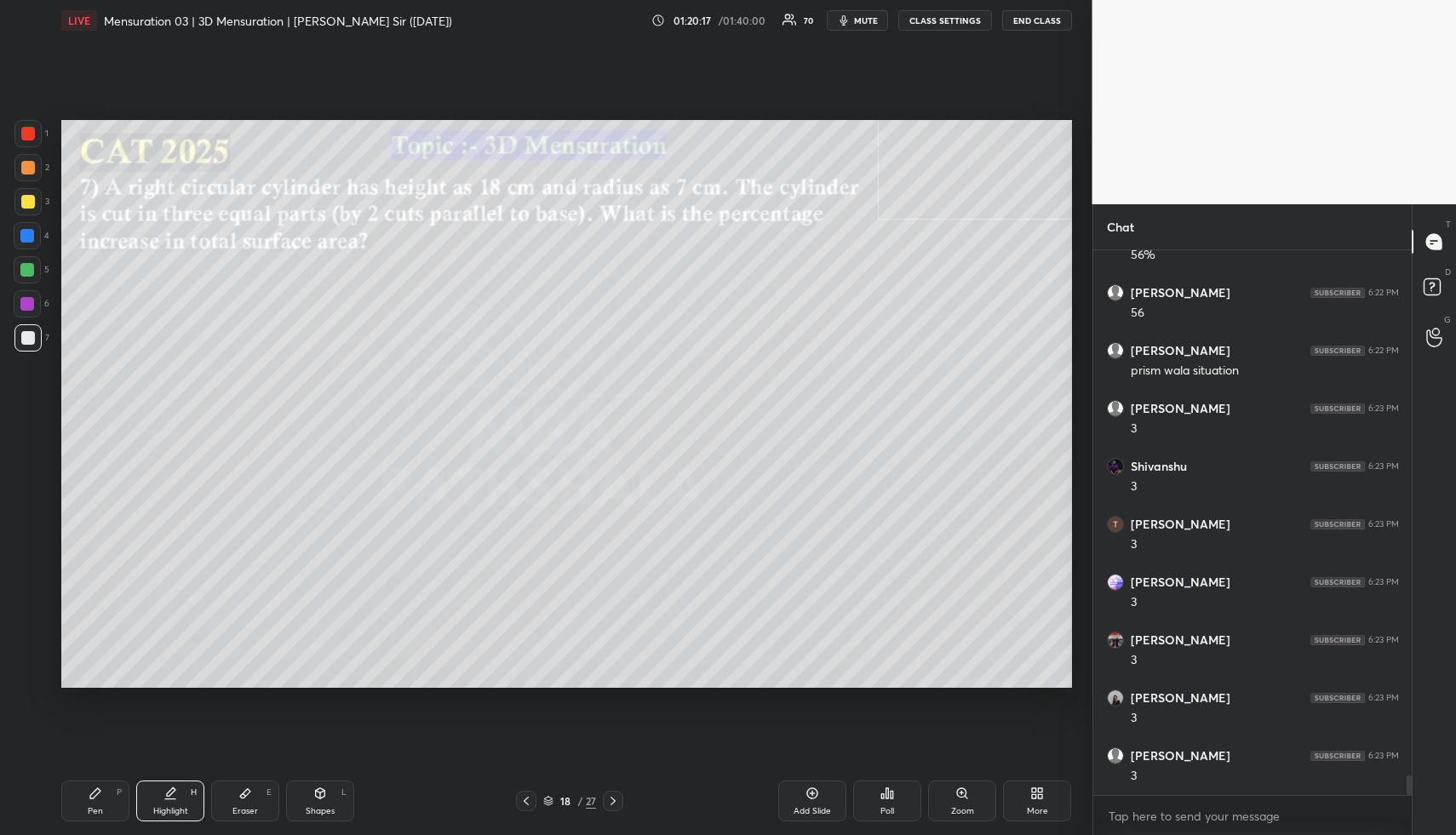
drag, startPoint x: 98, startPoint y: 807, endPoint x: 115, endPoint y: 723, distance: 85.7
click at [99, 797] on div "Pen P" at bounding box center [96, 801] width 68 height 41
drag, startPoint x: 160, startPoint y: 800, endPoint x: 182, endPoint y: 697, distance: 105.3
click at [160, 795] on div "Highlight H" at bounding box center [170, 801] width 68 height 41
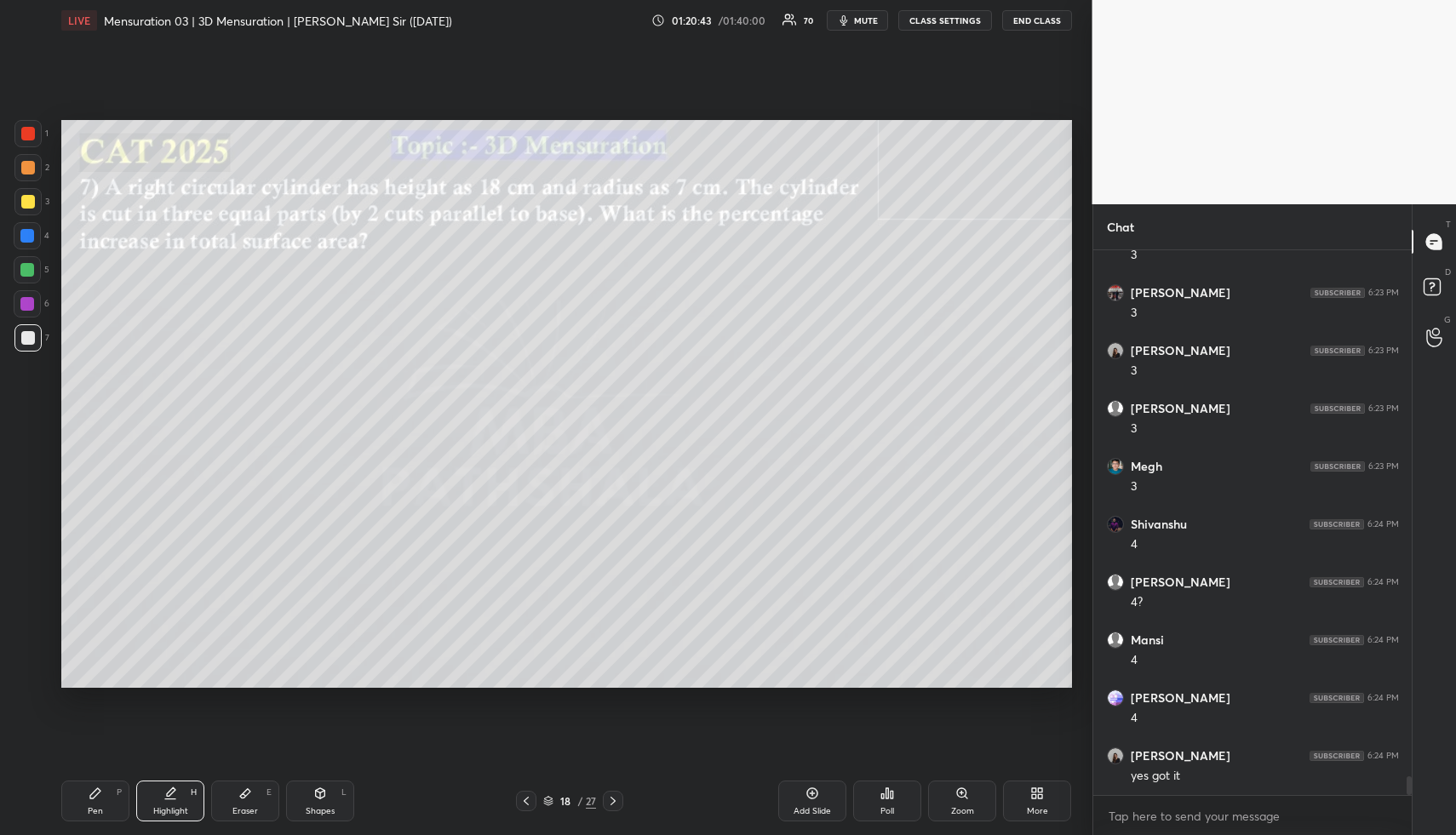
click at [174, 790] on div "Highlight H" at bounding box center [170, 801] width 68 height 41
click at [185, 810] on div "Highlight H" at bounding box center [170, 801] width 68 height 41
click at [153, 807] on div "Highlight" at bounding box center [170, 811] width 35 height 9
click at [101, 806] on div "Pen P" at bounding box center [96, 801] width 68 height 41
click at [25, 272] on div at bounding box center [28, 270] width 14 height 14
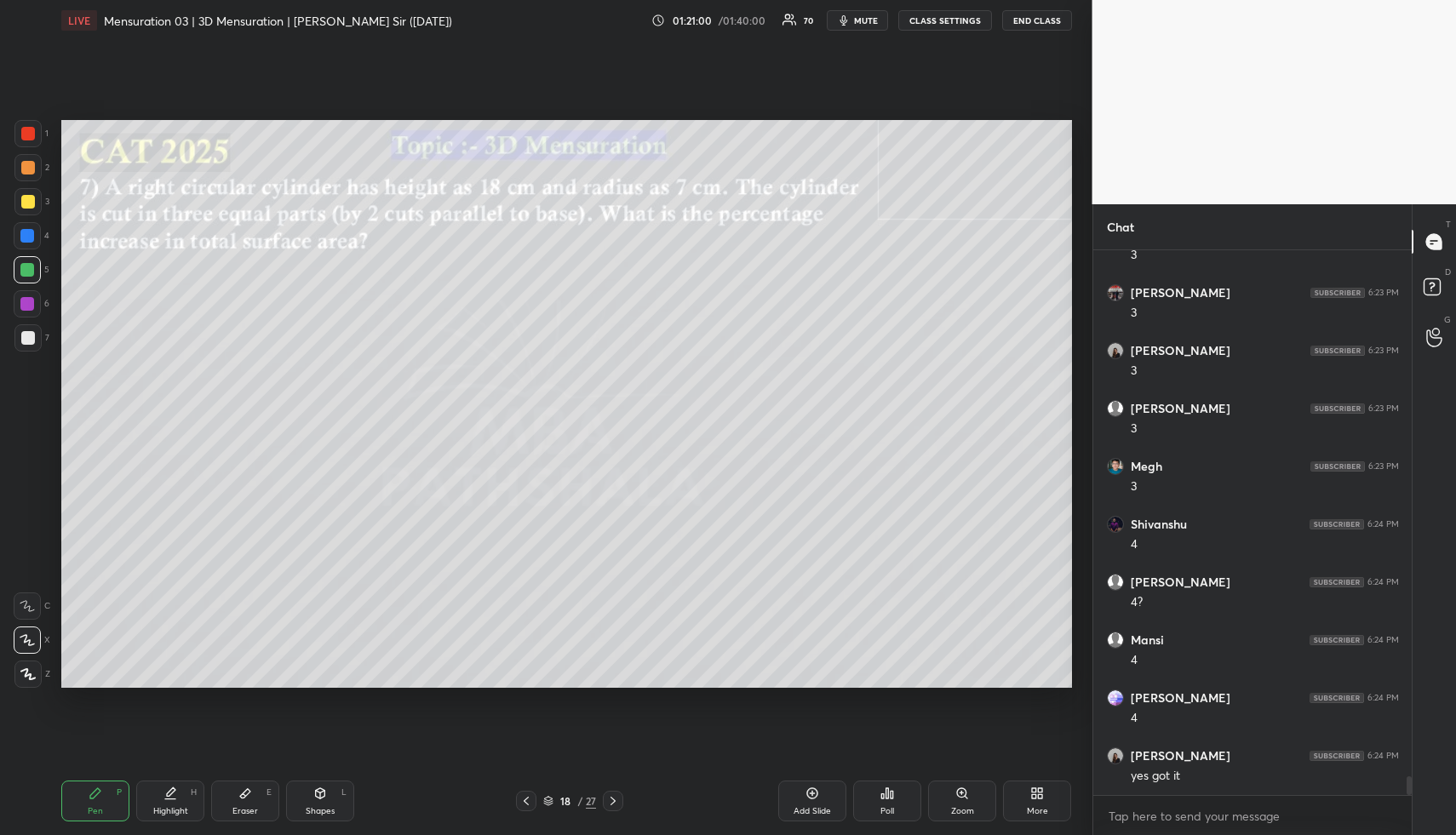
click at [27, 274] on div at bounding box center [28, 270] width 14 height 14
click at [27, 166] on div at bounding box center [28, 168] width 14 height 14
click at [31, 263] on div at bounding box center [28, 270] width 14 height 14
click at [168, 809] on div "Highlight" at bounding box center [170, 811] width 35 height 9
click at [174, 809] on div "Highlight" at bounding box center [170, 811] width 35 height 9
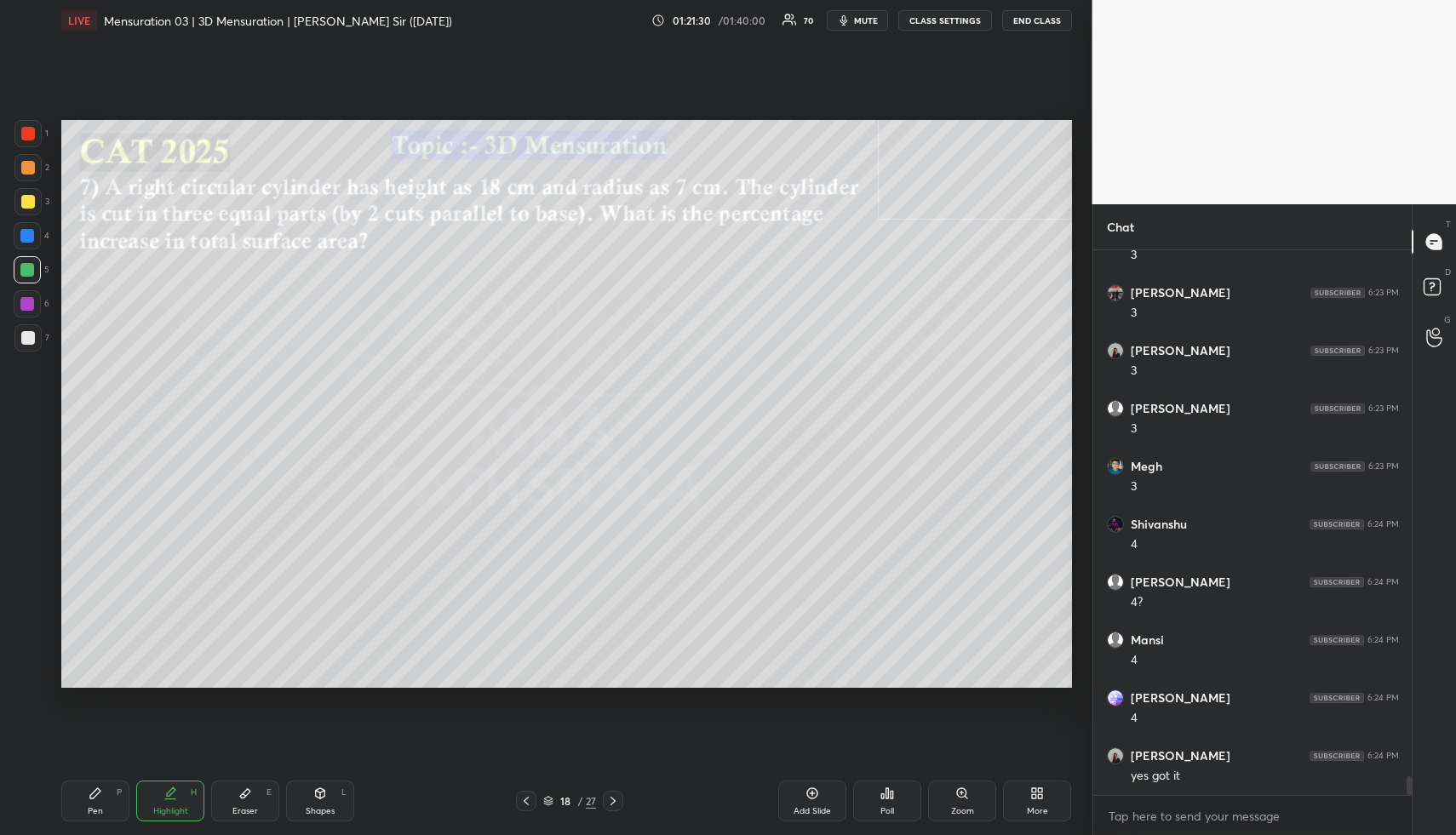
click at [110, 794] on div "Pen P" at bounding box center [96, 801] width 68 height 41
click at [99, 804] on div "Pen P" at bounding box center [96, 801] width 68 height 41
click at [25, 170] on div at bounding box center [28, 168] width 14 height 14
click at [27, 169] on div at bounding box center [28, 168] width 14 height 14
click at [25, 198] on div at bounding box center [28, 202] width 14 height 14
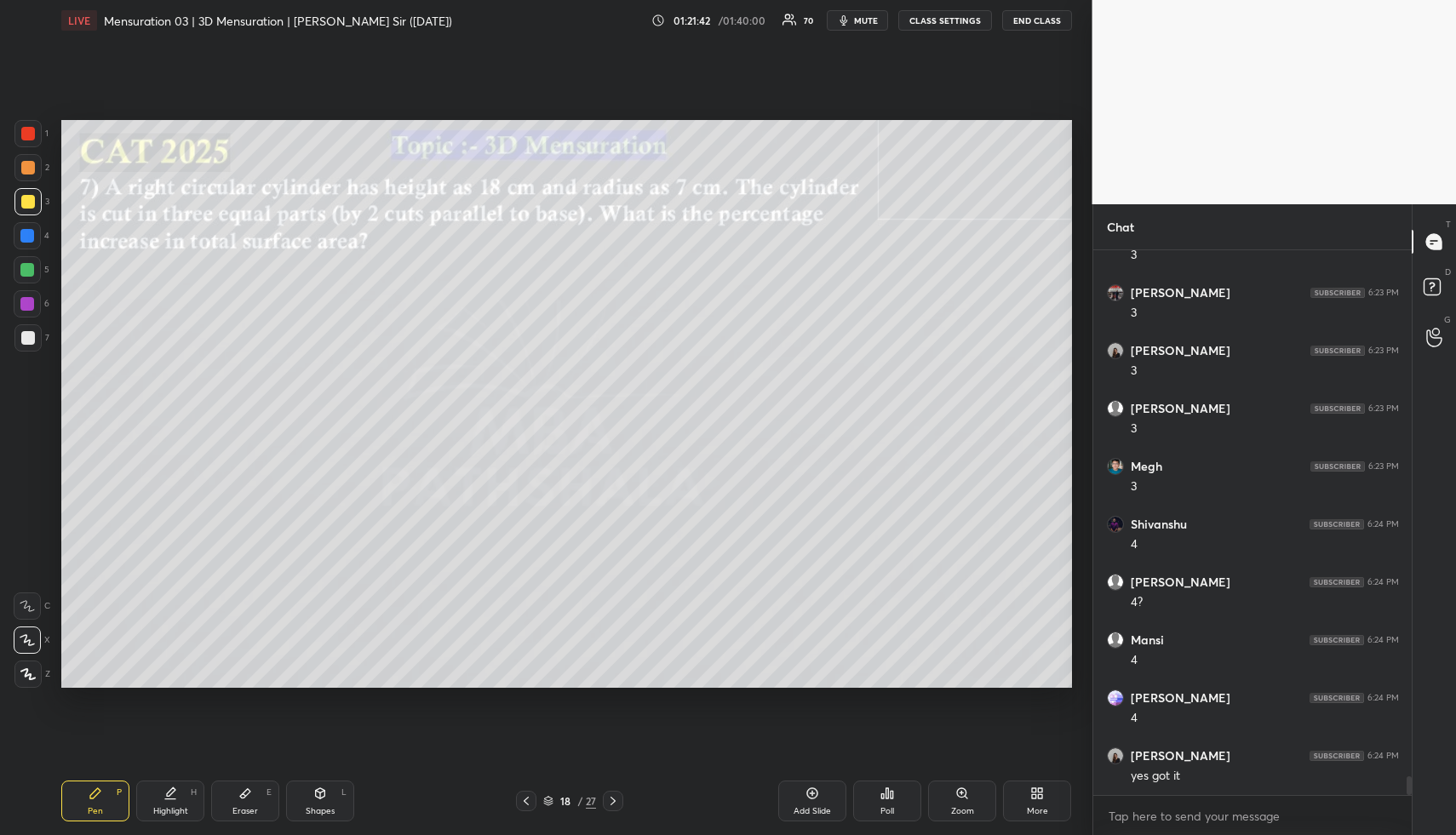
drag, startPoint x: 24, startPoint y: 198, endPoint x: 51, endPoint y: 204, distance: 27.7
click at [26, 200] on div at bounding box center [28, 202] width 14 height 14
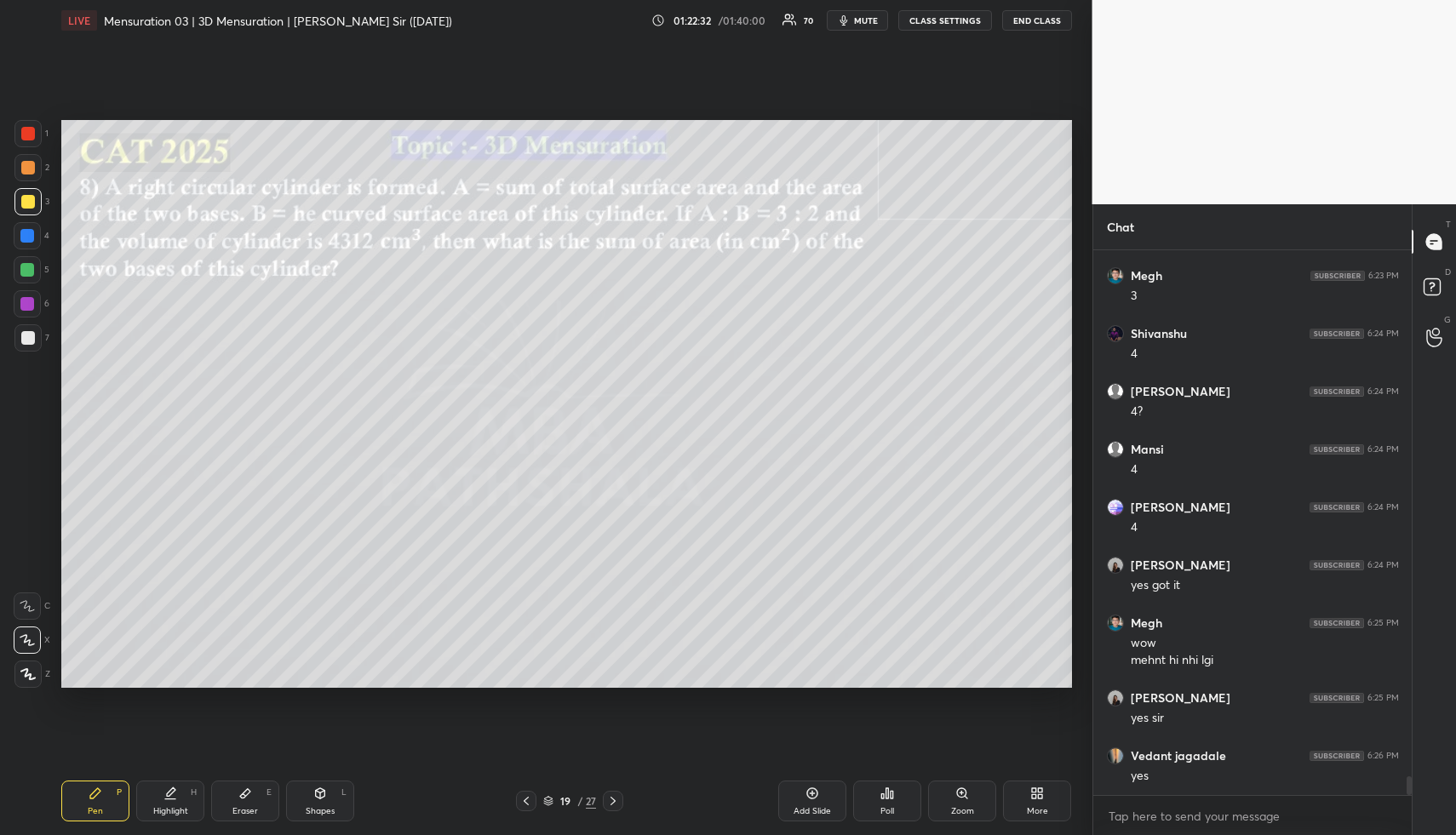
scroll to position [15430, 0]
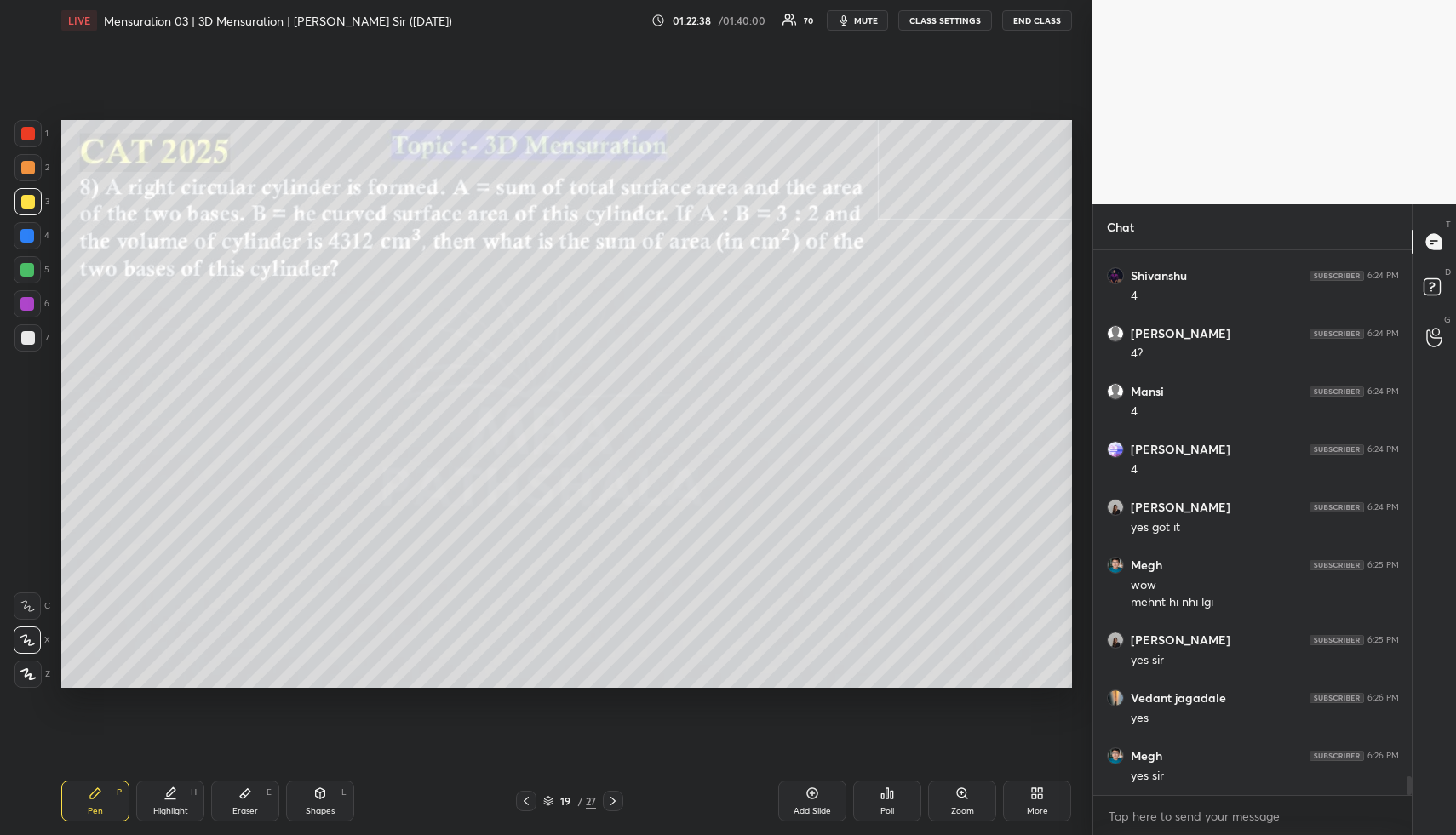
click at [332, 794] on div "Shapes L" at bounding box center [320, 801] width 68 height 41
click at [329, 795] on div "Shapes L" at bounding box center [320, 801] width 68 height 41
click at [95, 807] on div "Pen" at bounding box center [95, 811] width 15 height 9
click at [95, 799] on div "Pen P" at bounding box center [96, 801] width 68 height 41
click at [24, 210] on div at bounding box center [28, 201] width 27 height 27
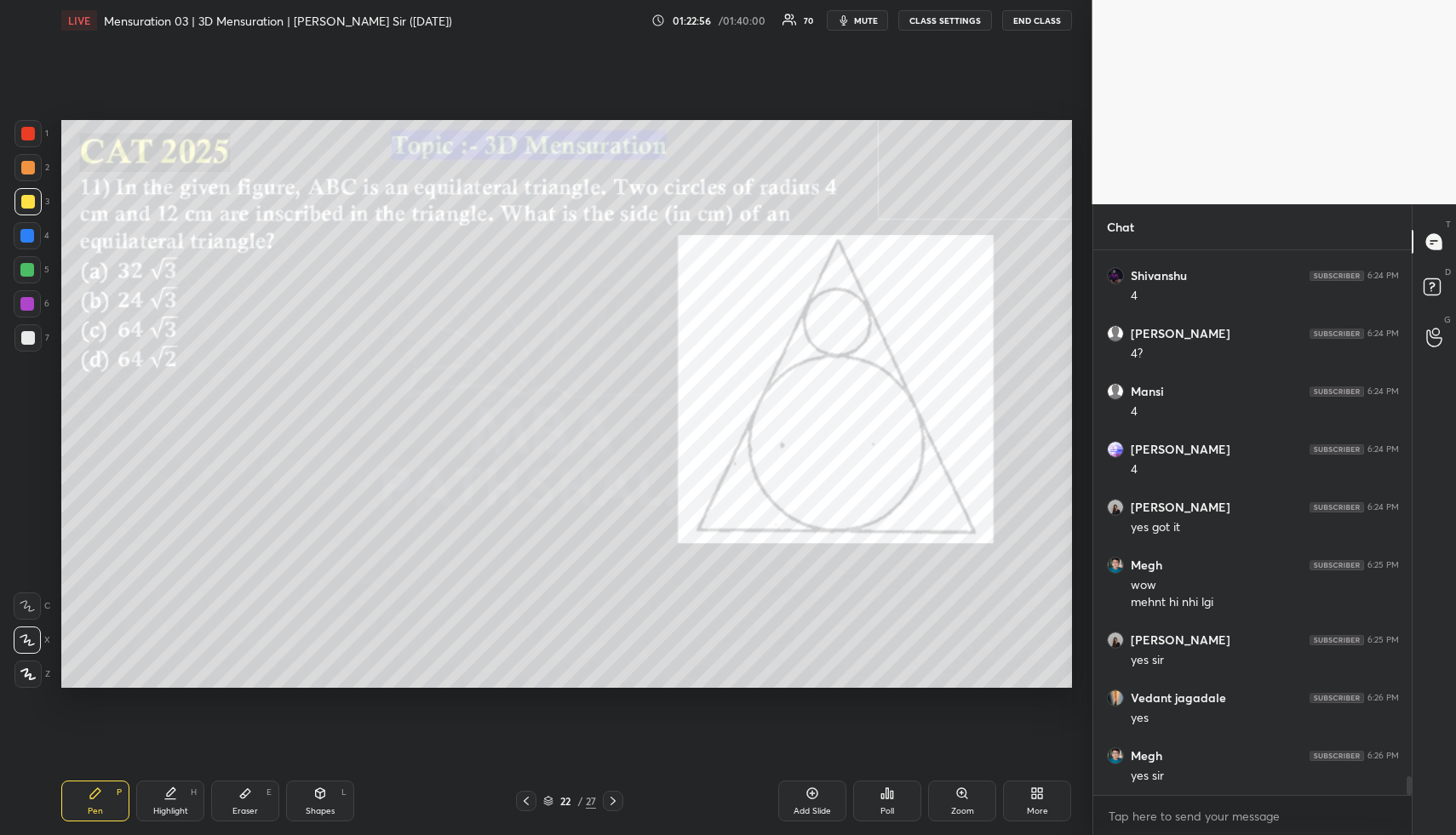
click at [102, 810] on div "Pen P" at bounding box center [96, 801] width 68 height 41
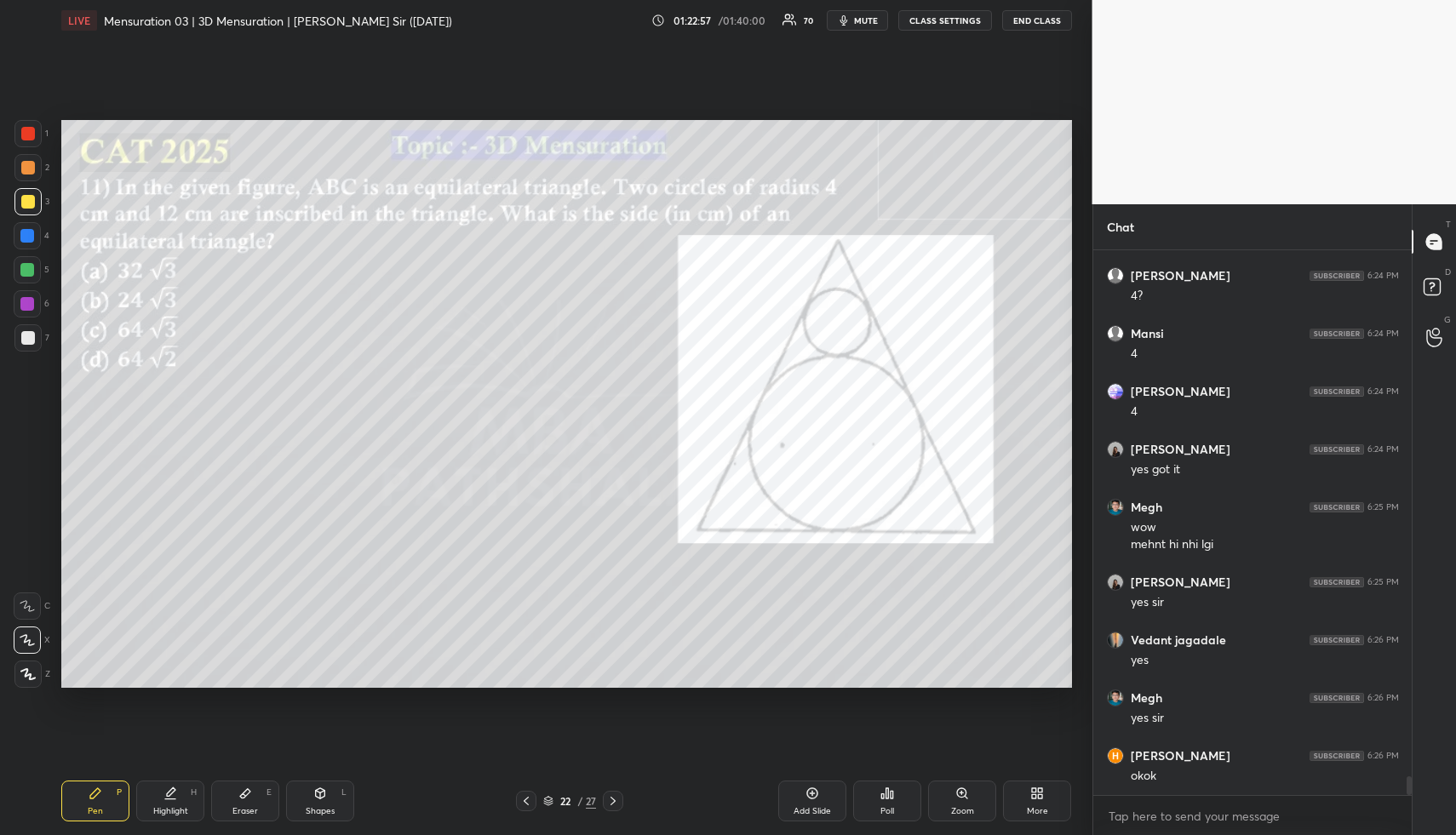
click at [28, 204] on div at bounding box center [28, 202] width 14 height 14
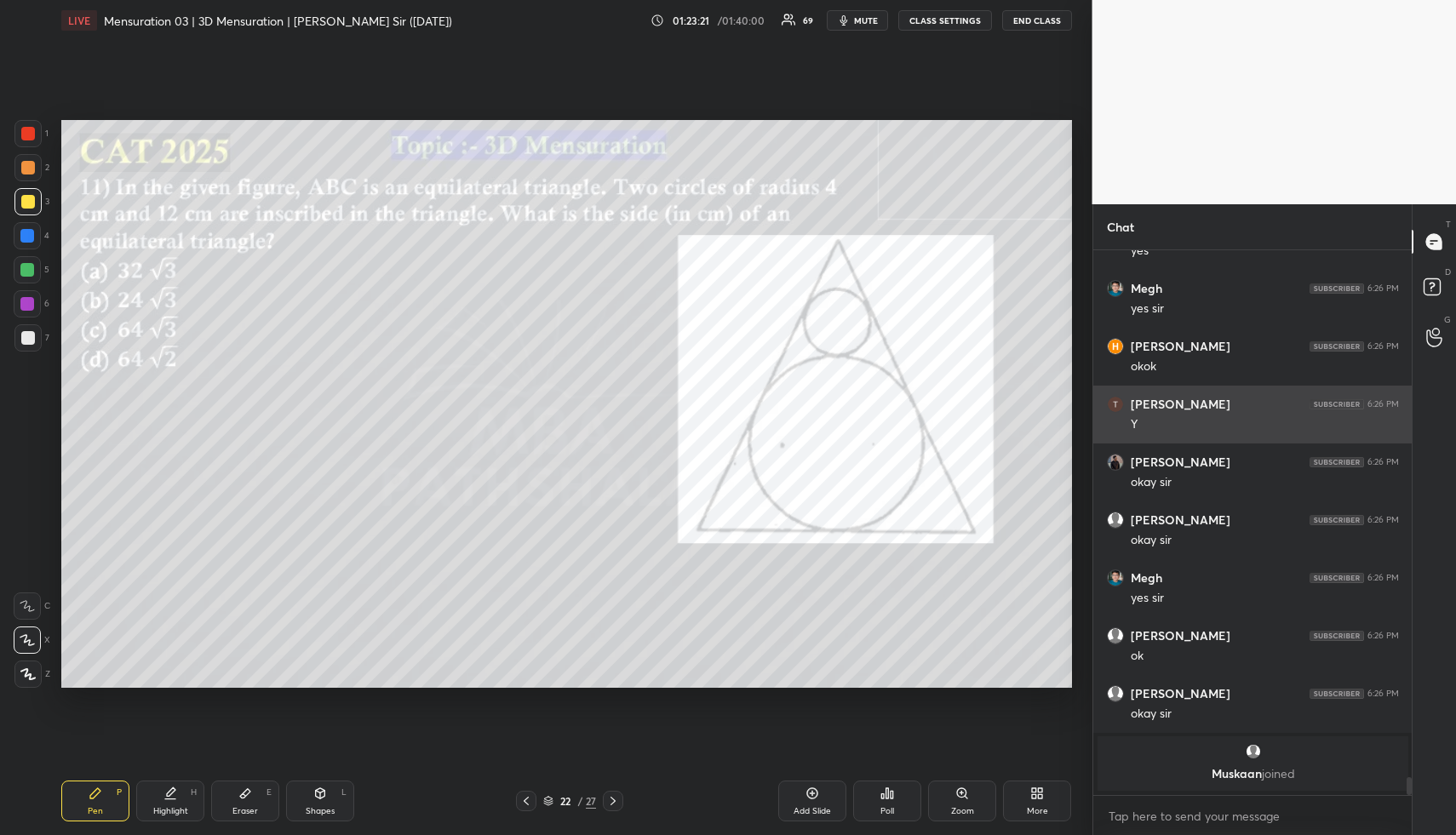
scroll to position [15442, 0]
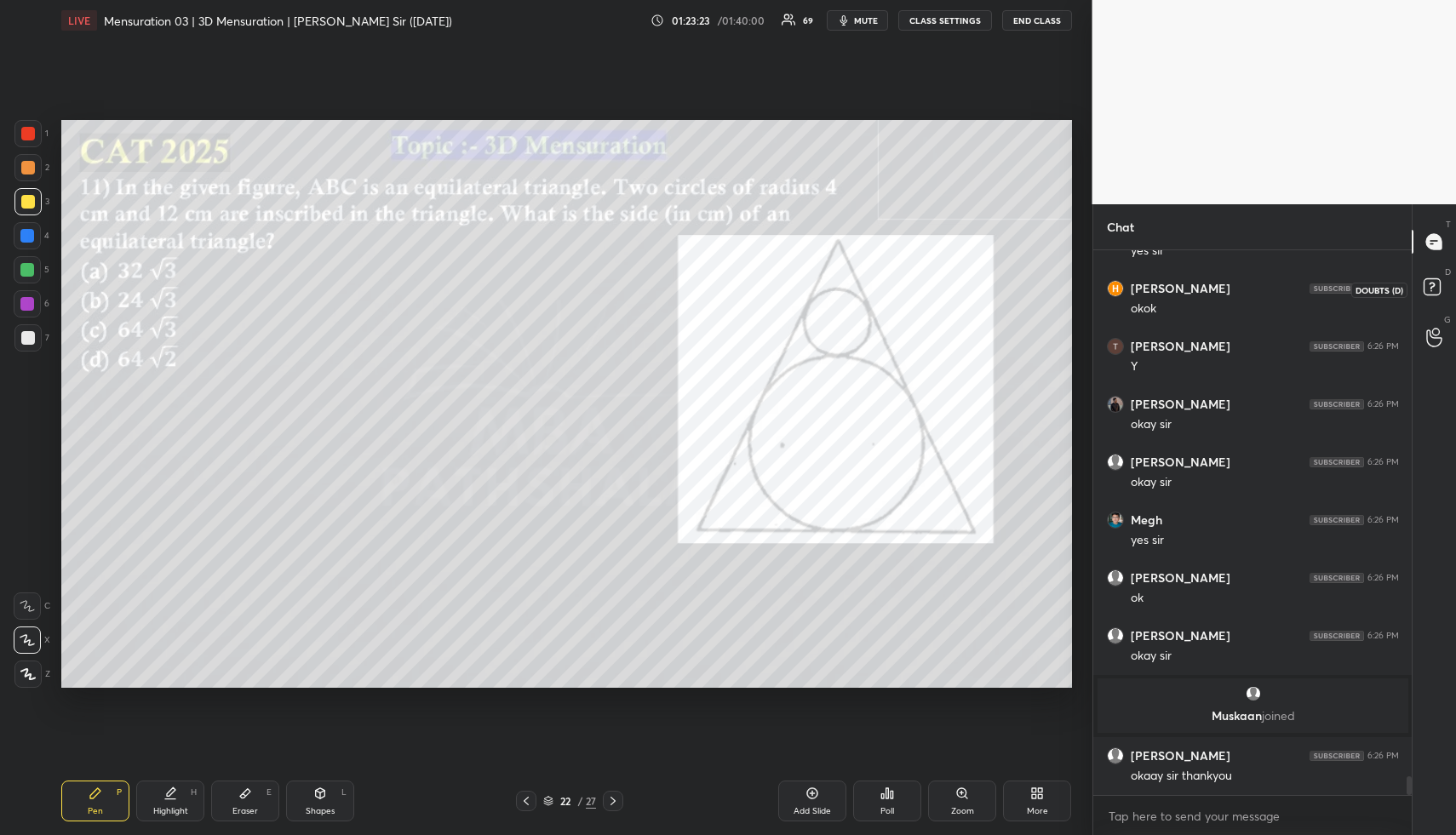
click at [1442, 280] on icon at bounding box center [1435, 290] width 31 height 31
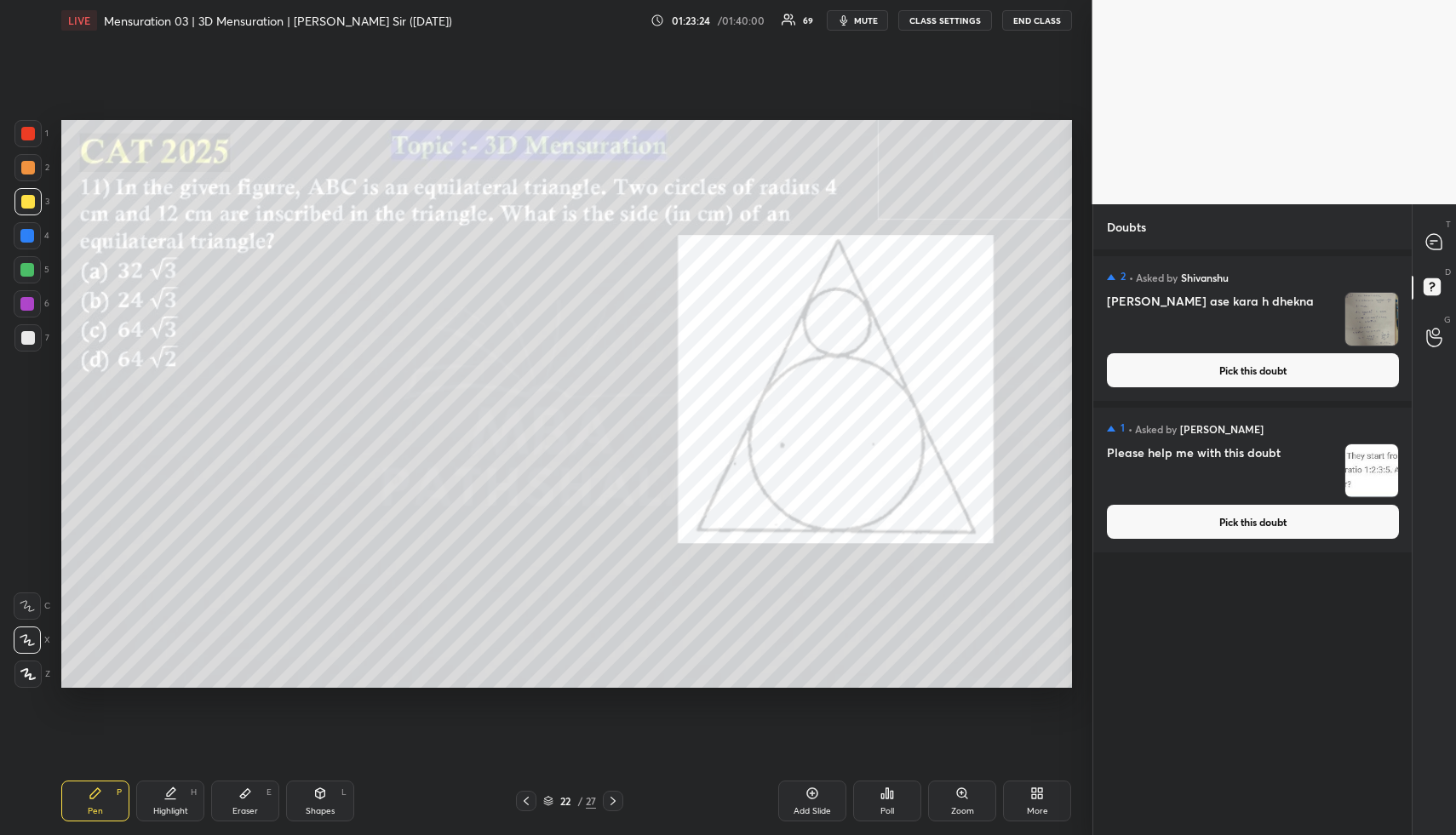
click at [1278, 382] on button "Pick this doubt" at bounding box center [1253, 370] width 293 height 34
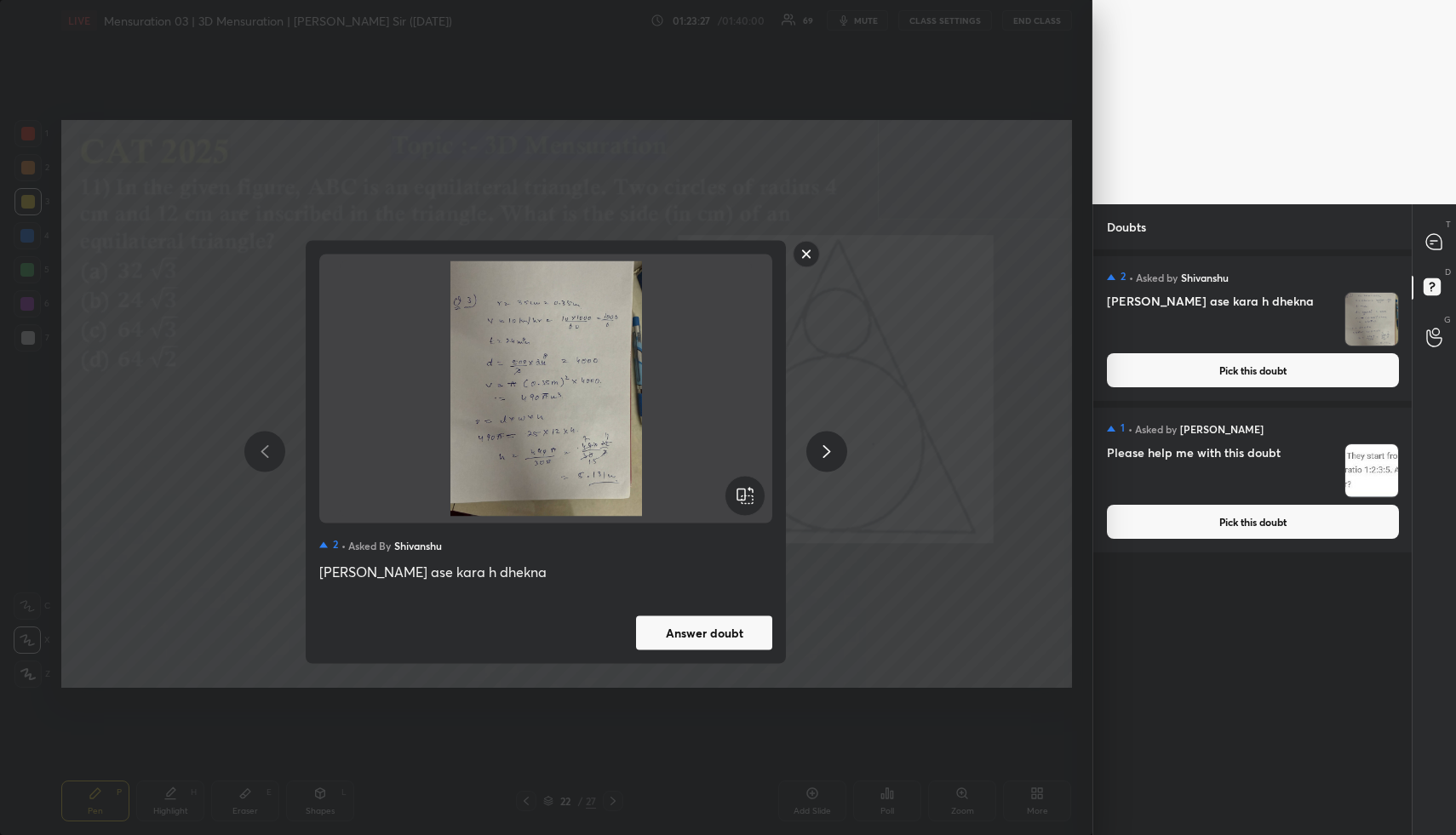
click at [1179, 528] on button "Pick this doubt" at bounding box center [1253, 522] width 293 height 34
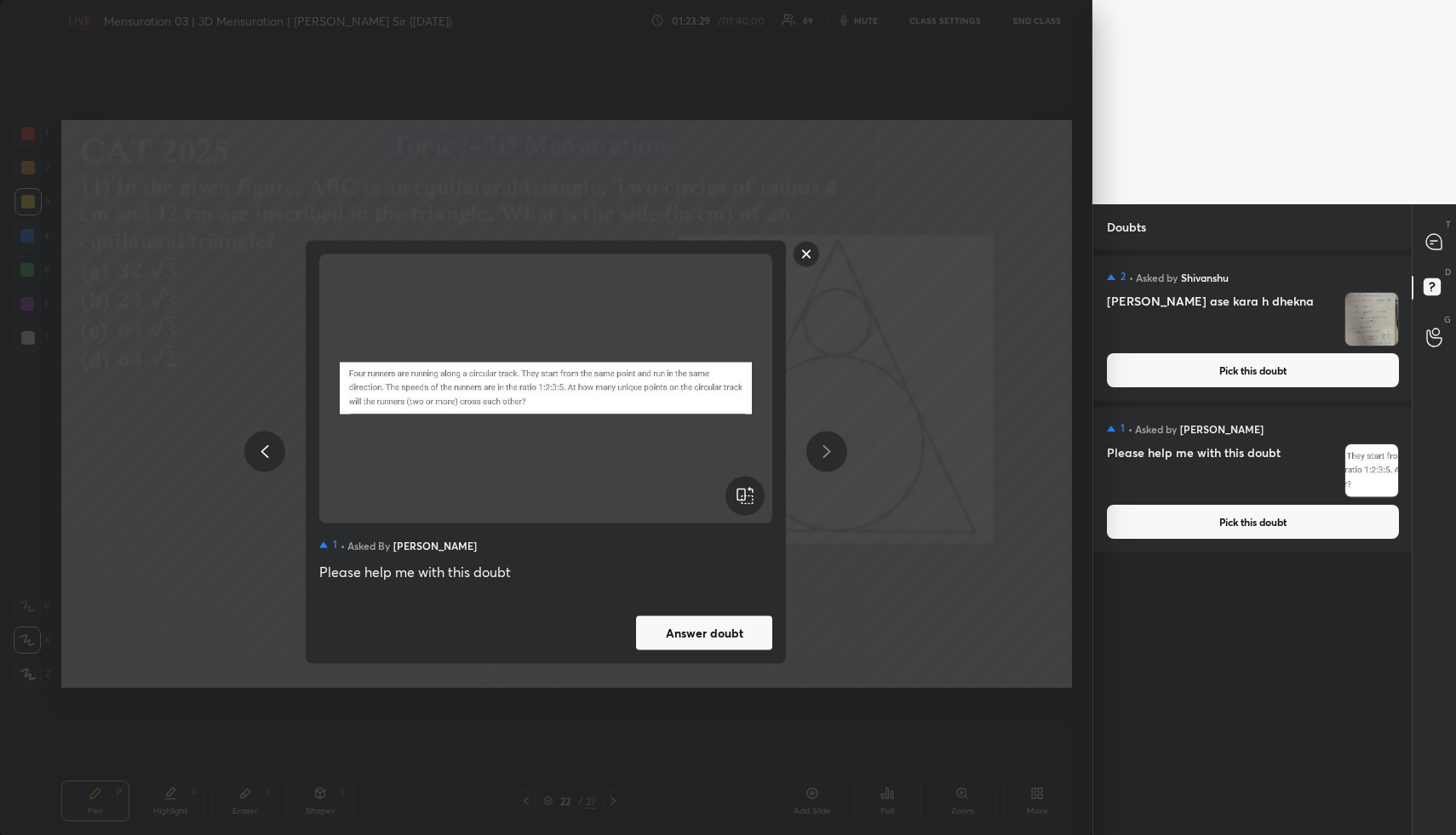
click at [720, 635] on button "Answer doubt" at bounding box center [704, 633] width 136 height 34
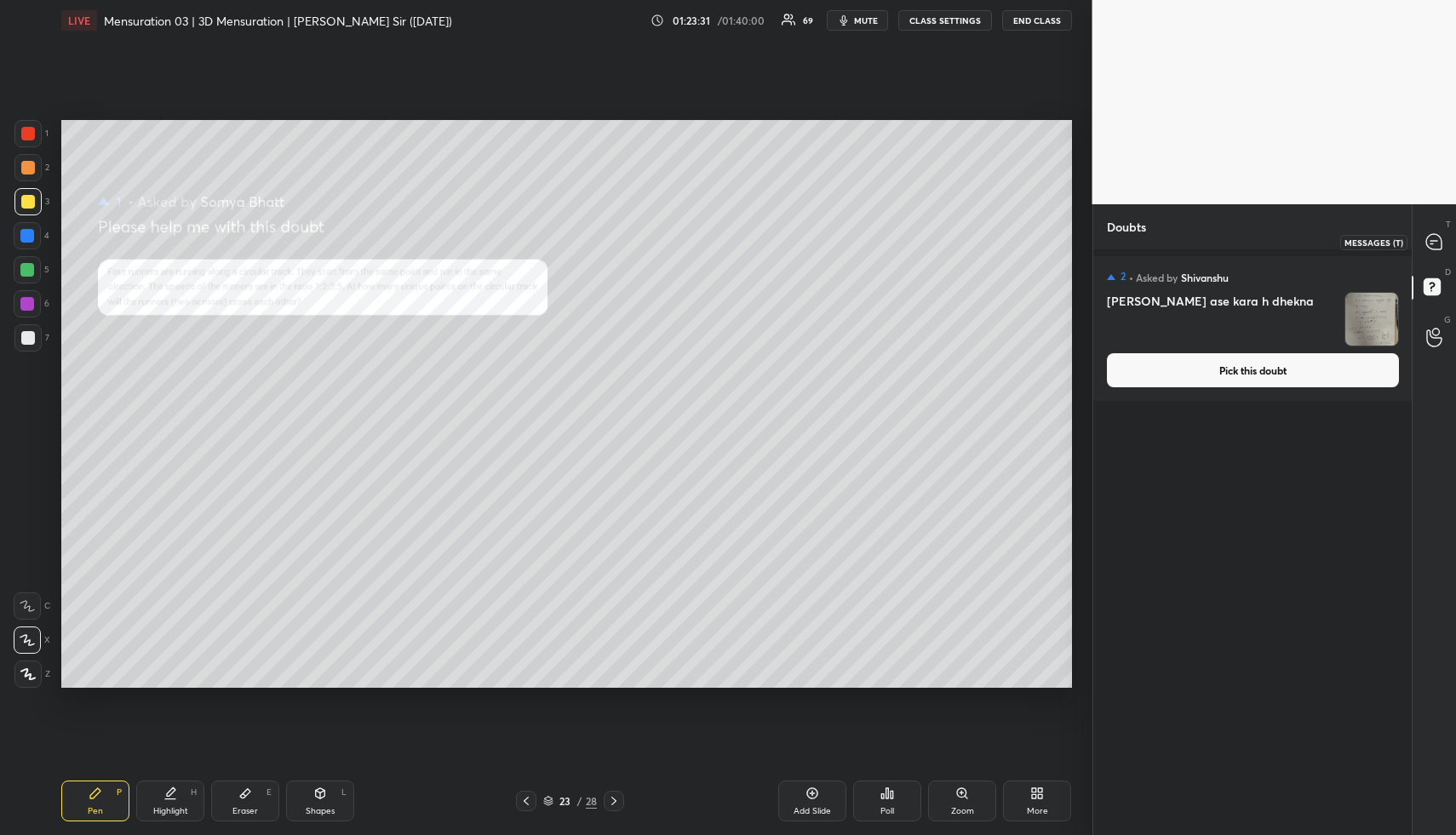
click at [1431, 241] on icon at bounding box center [1434, 241] width 7 height 0
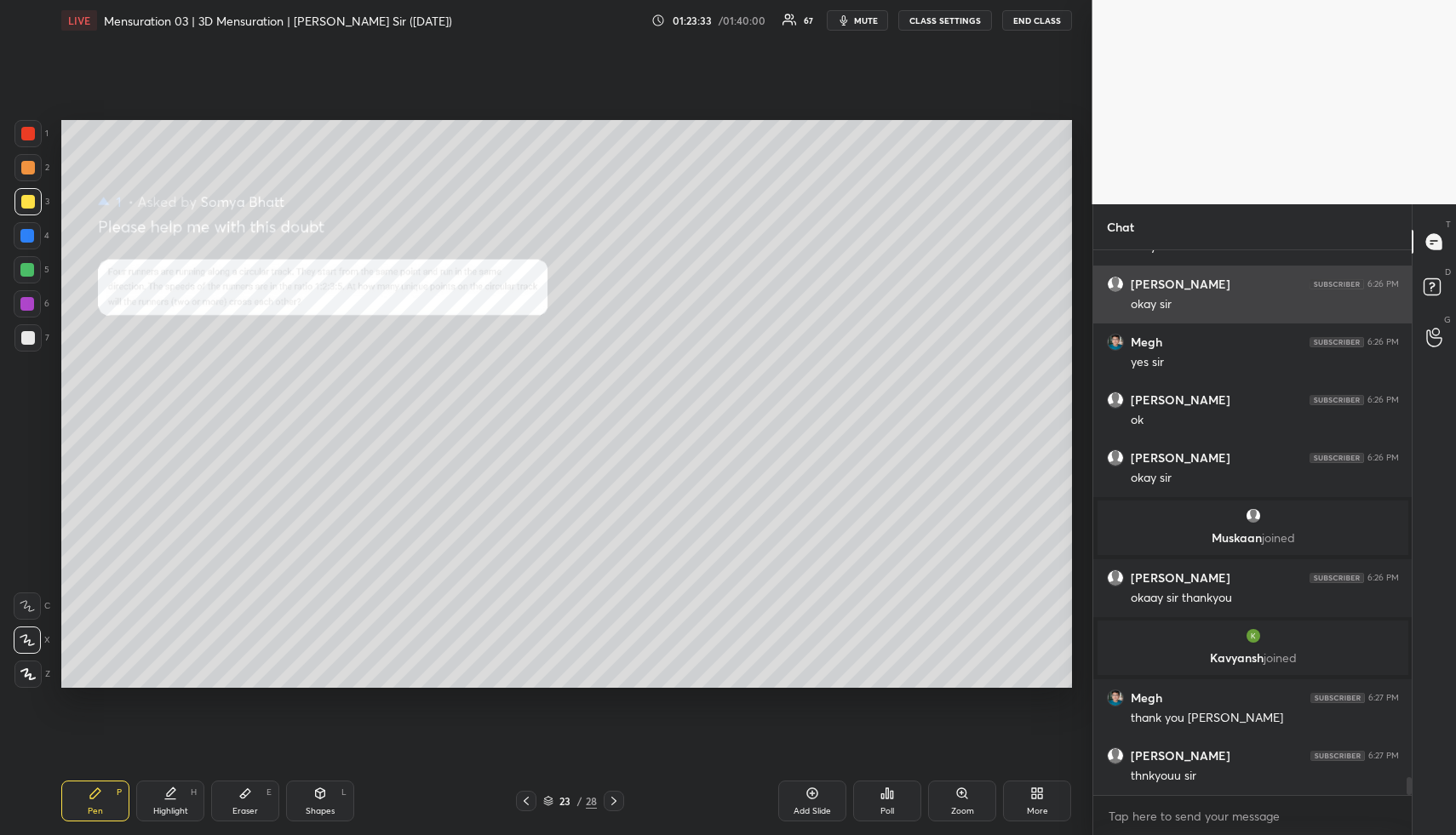
scroll to position [16081, 0]
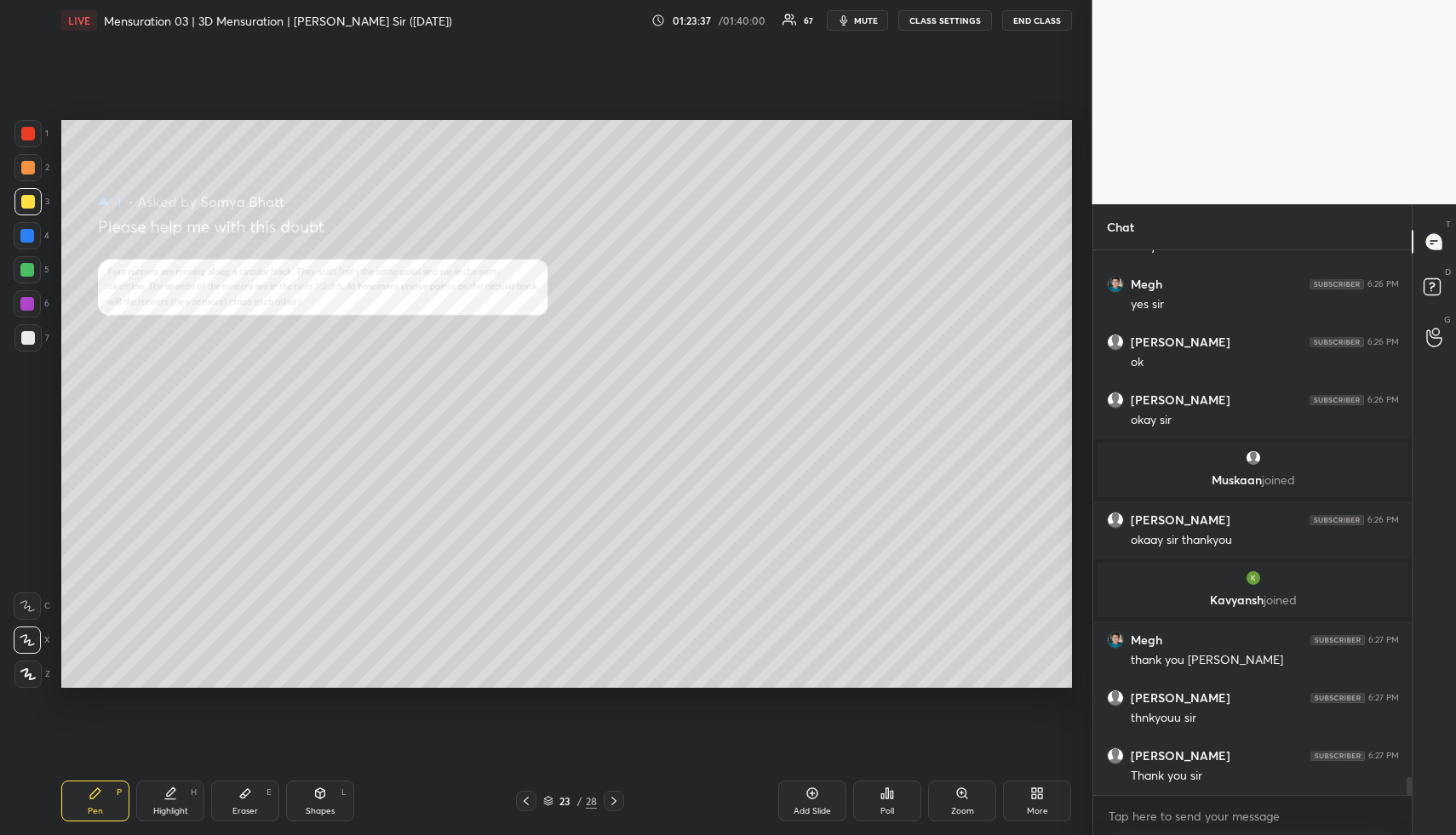
click at [348, 800] on div "Shapes L" at bounding box center [320, 801] width 68 height 41
click at [342, 798] on div "Shapes L" at bounding box center [320, 801] width 68 height 41
click at [25, 125] on div at bounding box center [28, 133] width 27 height 27
click at [29, 127] on div at bounding box center [28, 133] width 27 height 27
drag, startPoint x: 186, startPoint y: 805, endPoint x: 192, endPoint y: 725, distance: 80.2
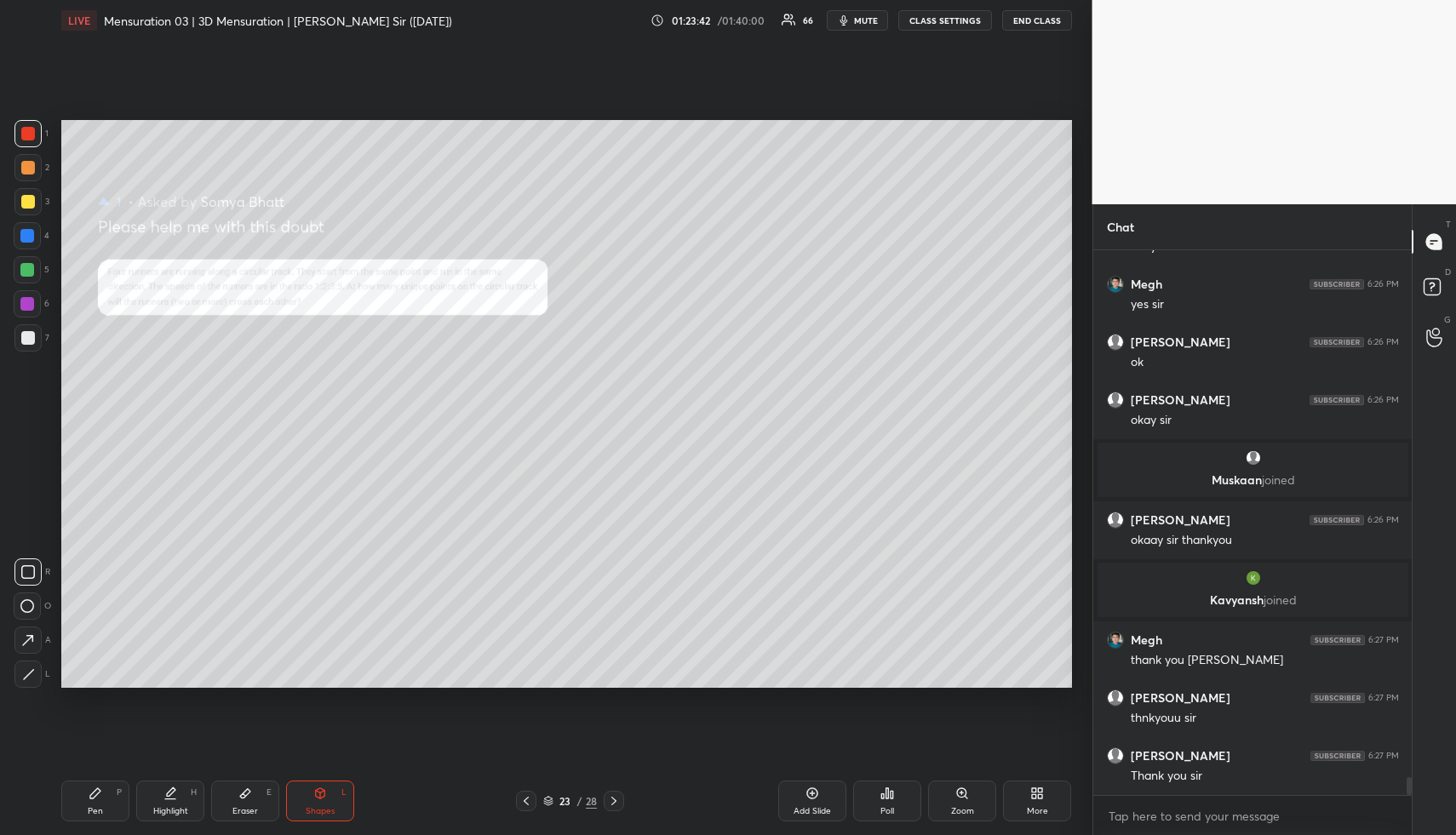
click at [185, 804] on div "Highlight H" at bounding box center [170, 801] width 68 height 41
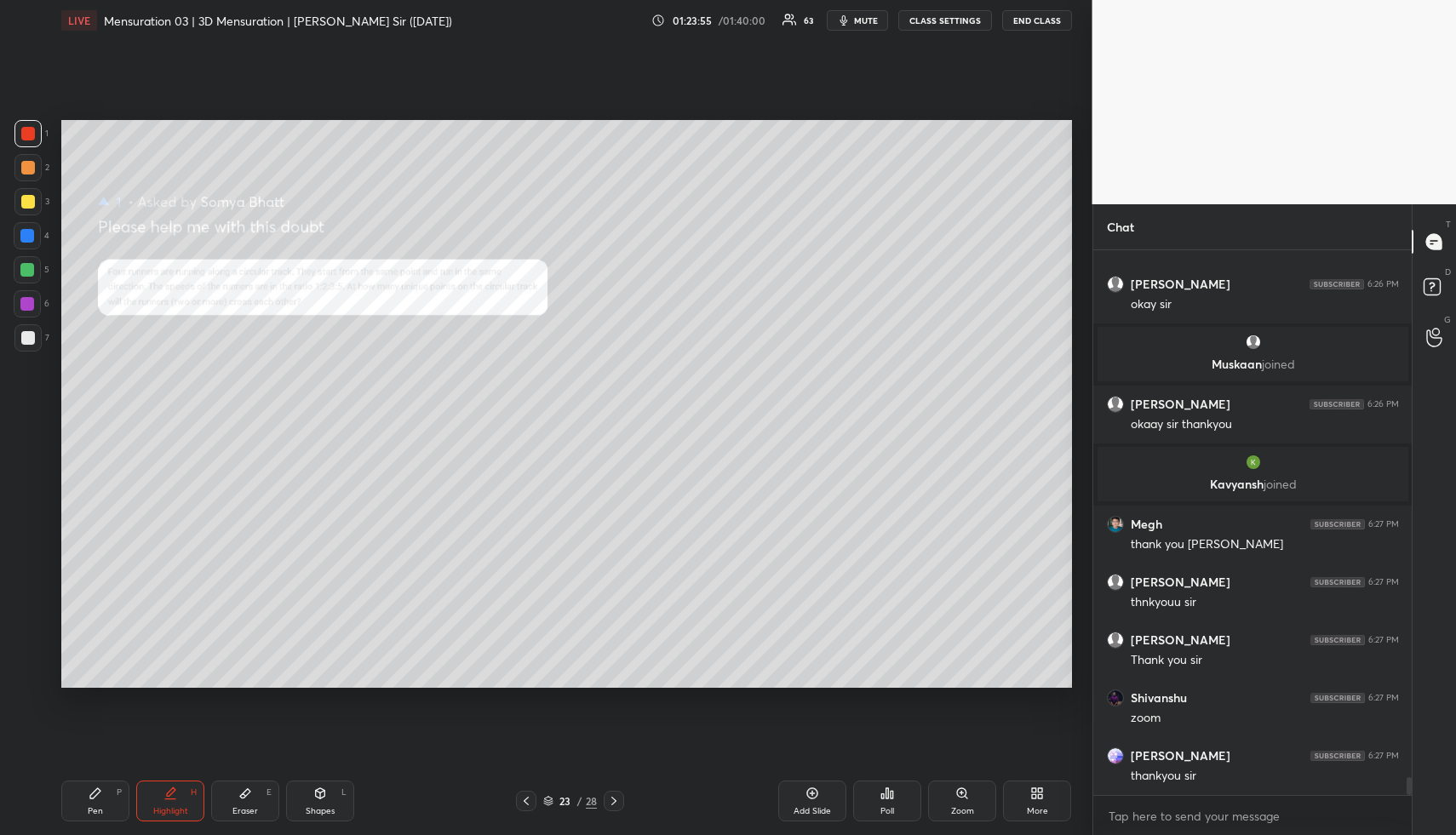
scroll to position [16255, 0]
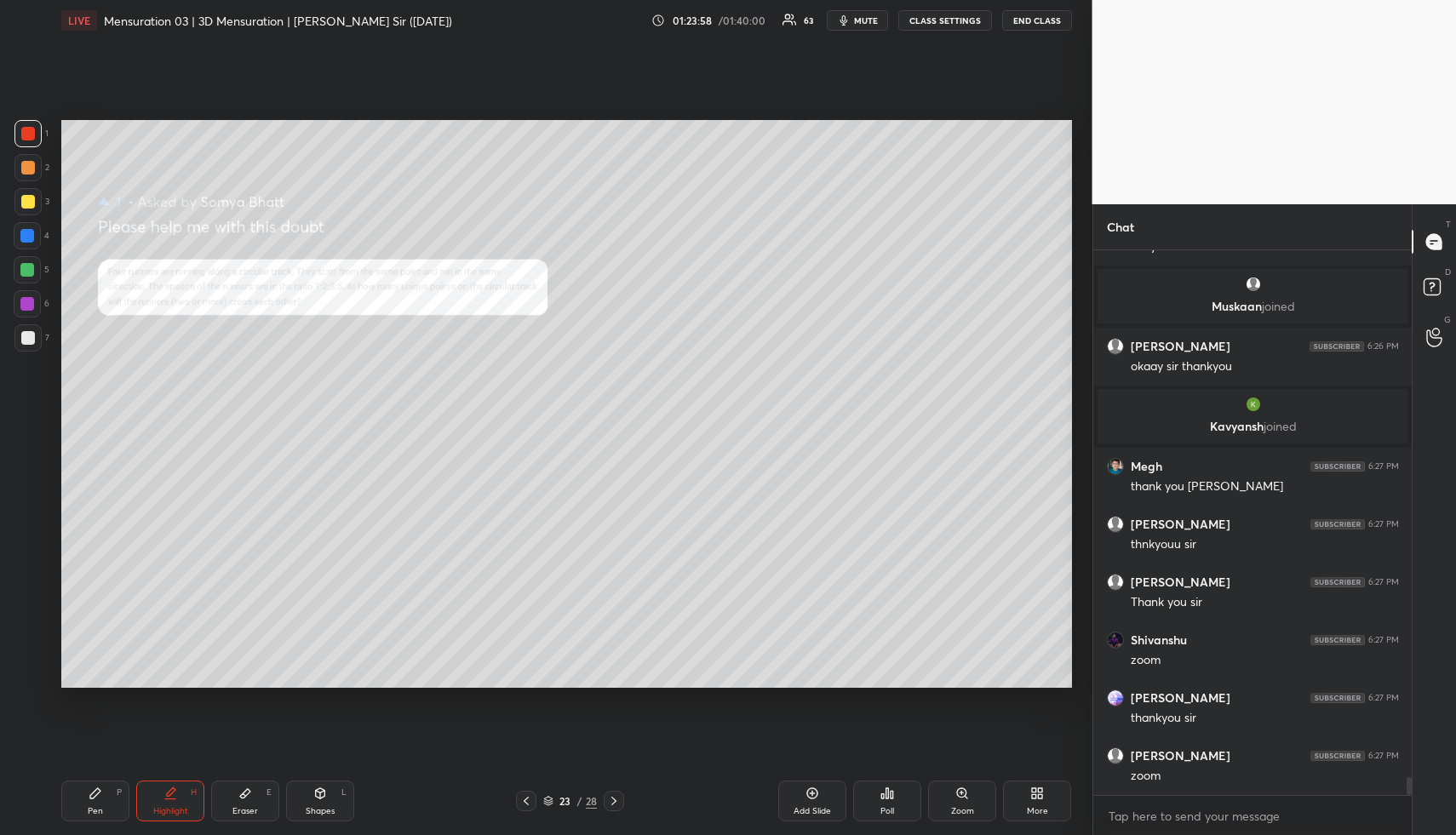
click at [958, 800] on div "Zoom" at bounding box center [962, 801] width 68 height 41
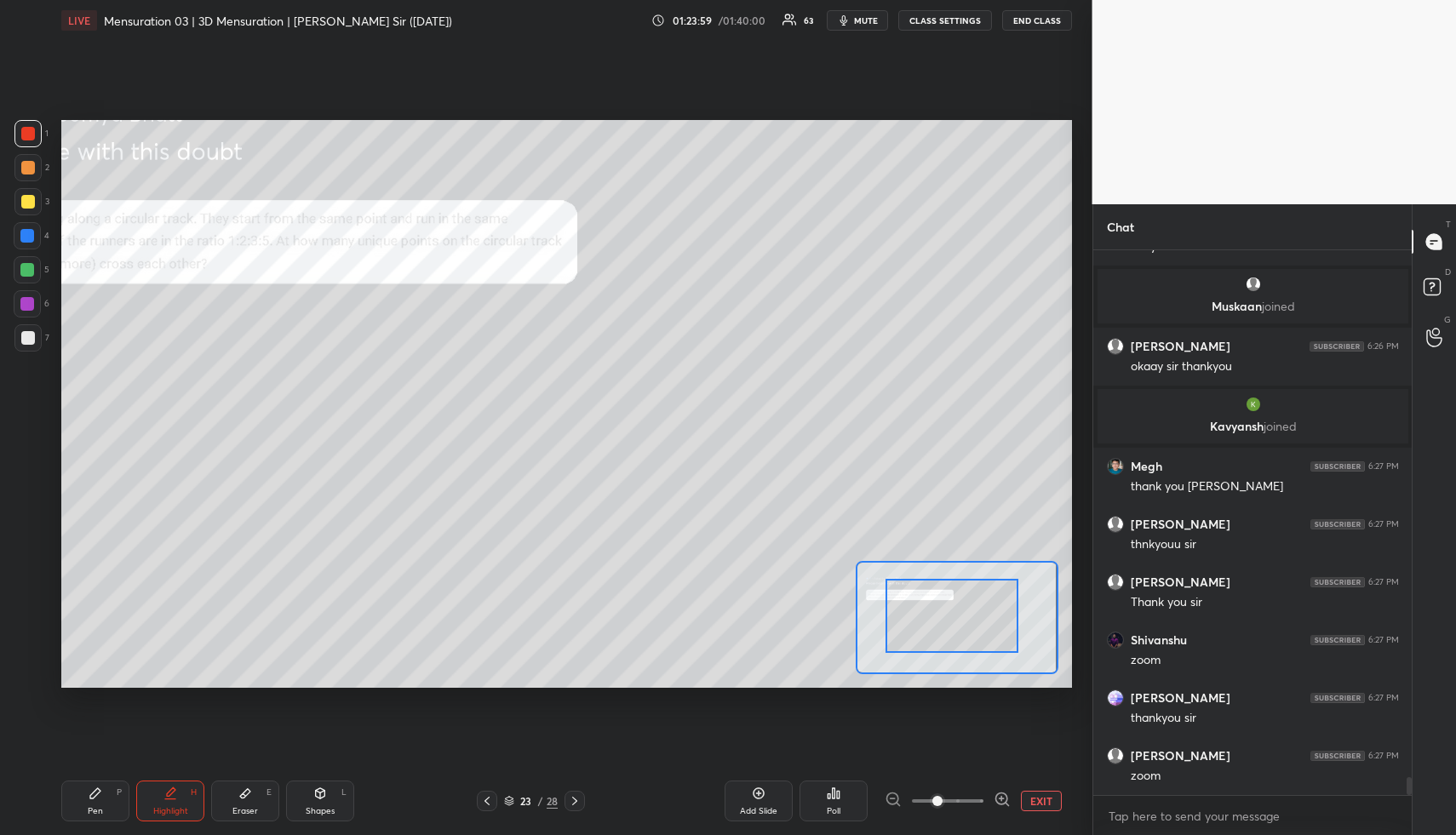
drag, startPoint x: 973, startPoint y: 632, endPoint x: 956, endPoint y: 628, distance: 17.5
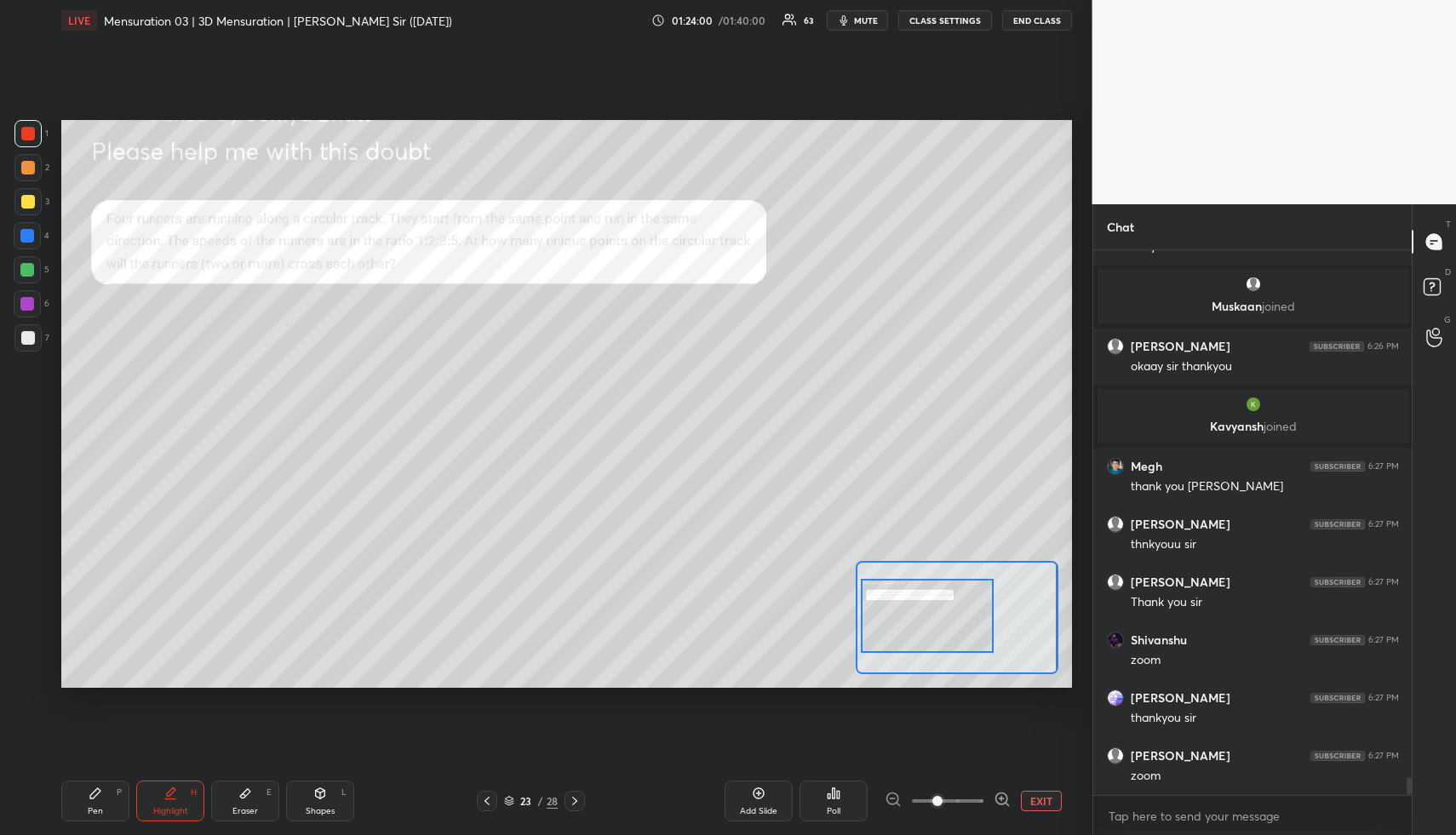
click at [936, 629] on div at bounding box center [927, 616] width 132 height 74
click at [118, 810] on div "Pen P" at bounding box center [96, 801] width 68 height 41
click at [113, 809] on div "Pen P" at bounding box center [96, 801] width 68 height 41
click at [23, 138] on div at bounding box center [28, 134] width 14 height 14
drag, startPoint x: 27, startPoint y: 140, endPoint x: 51, endPoint y: 137, distance: 24.2
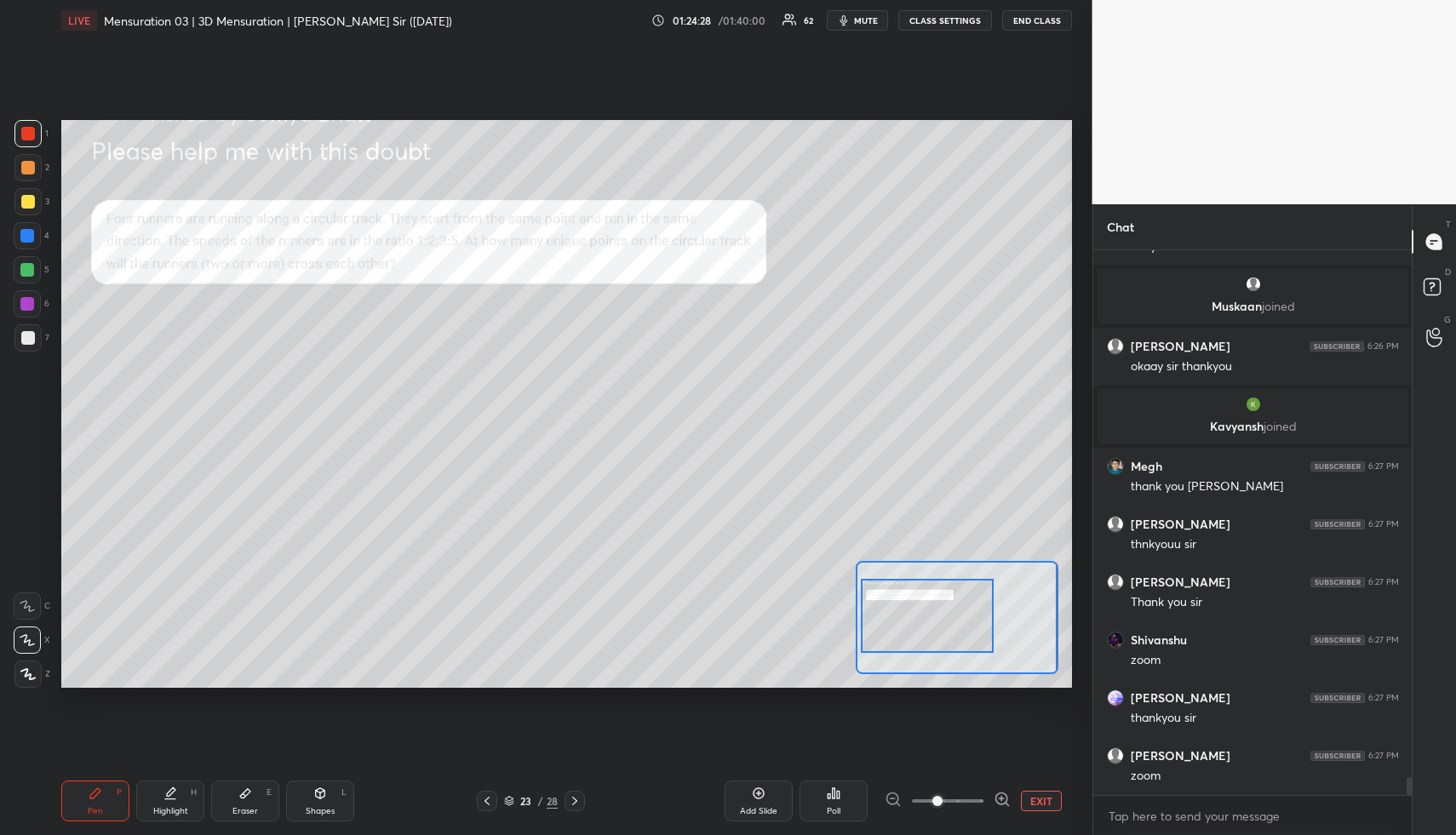
click at [27, 141] on div at bounding box center [28, 133] width 27 height 27
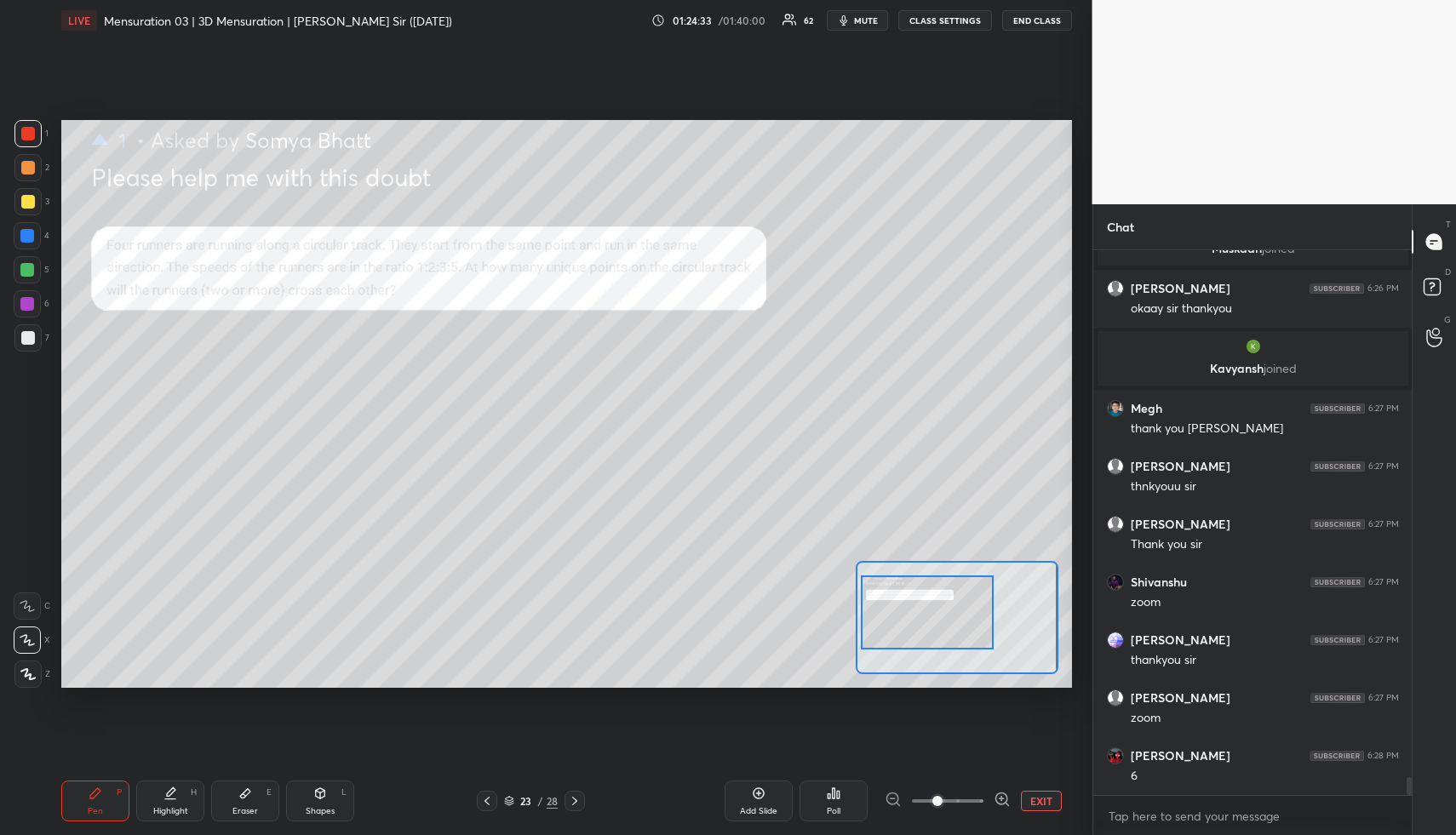
scroll to position [16371, 0]
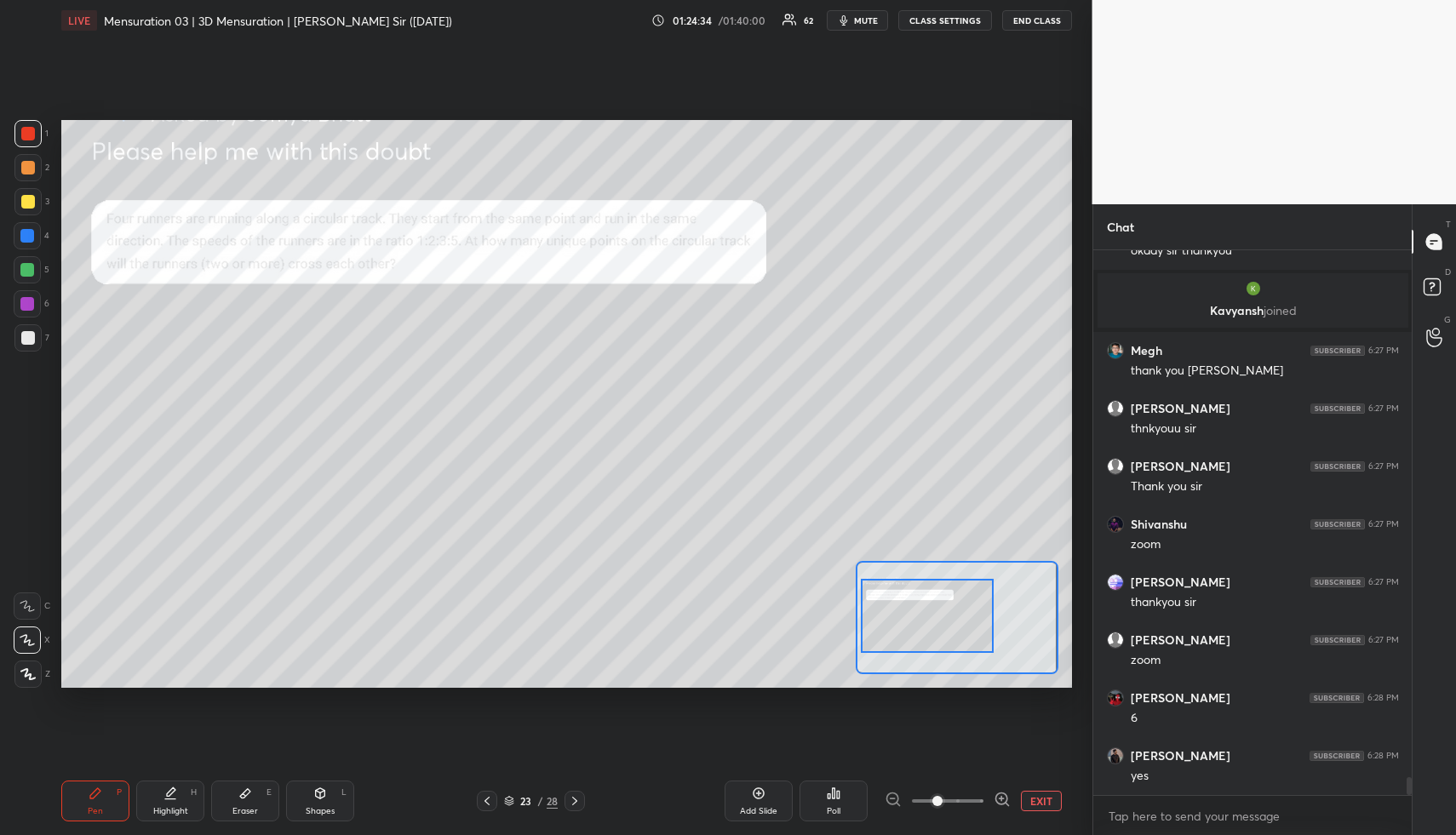
click at [919, 619] on div at bounding box center [927, 616] width 132 height 74
click at [165, 800] on div "Highlight H" at bounding box center [170, 801] width 68 height 41
click at [91, 795] on icon at bounding box center [96, 793] width 10 height 10
click at [98, 795] on icon at bounding box center [96, 794] width 14 height 14
click at [33, 242] on div at bounding box center [27, 235] width 27 height 27
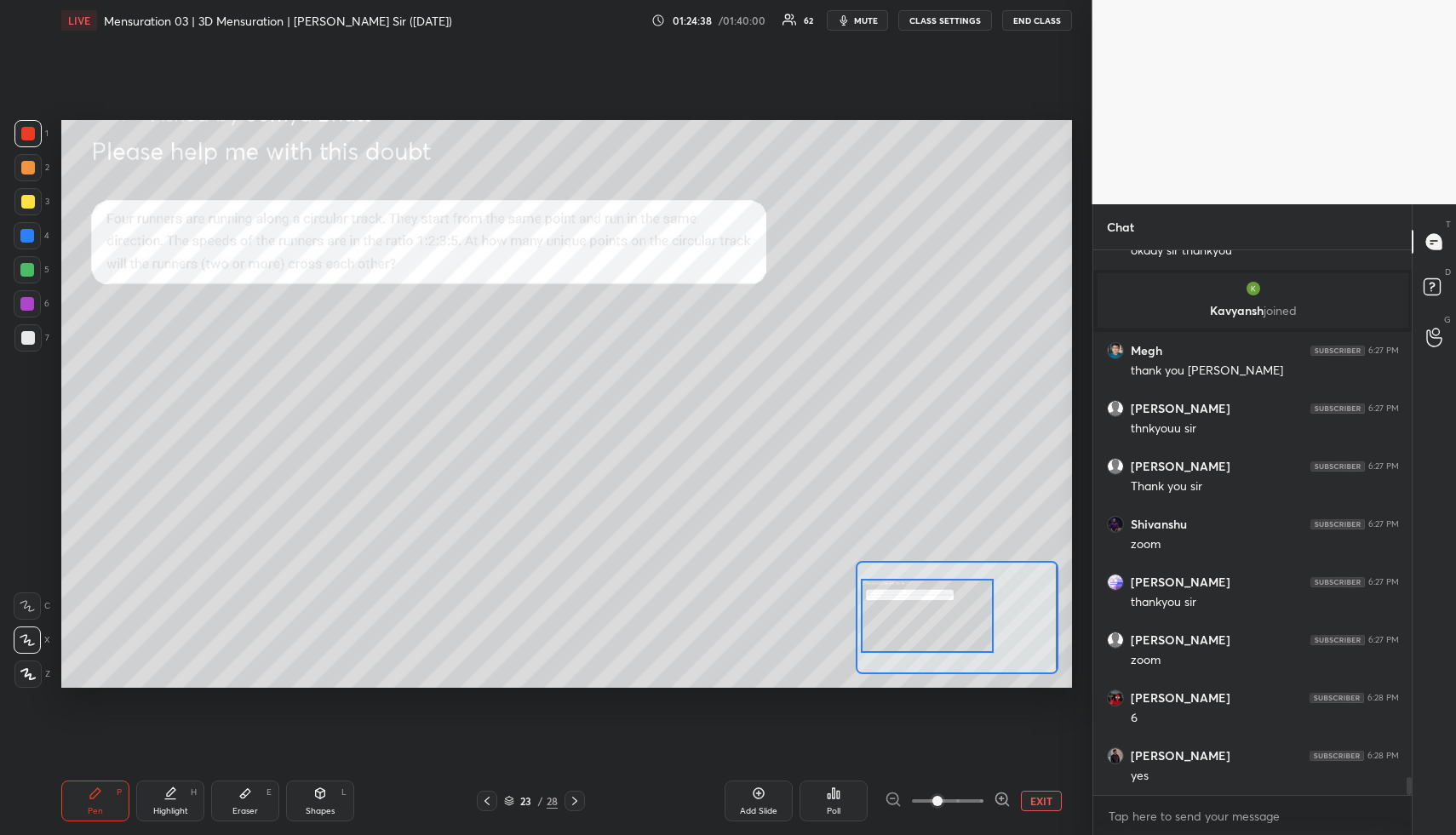
click at [30, 239] on div at bounding box center [28, 236] width 14 height 14
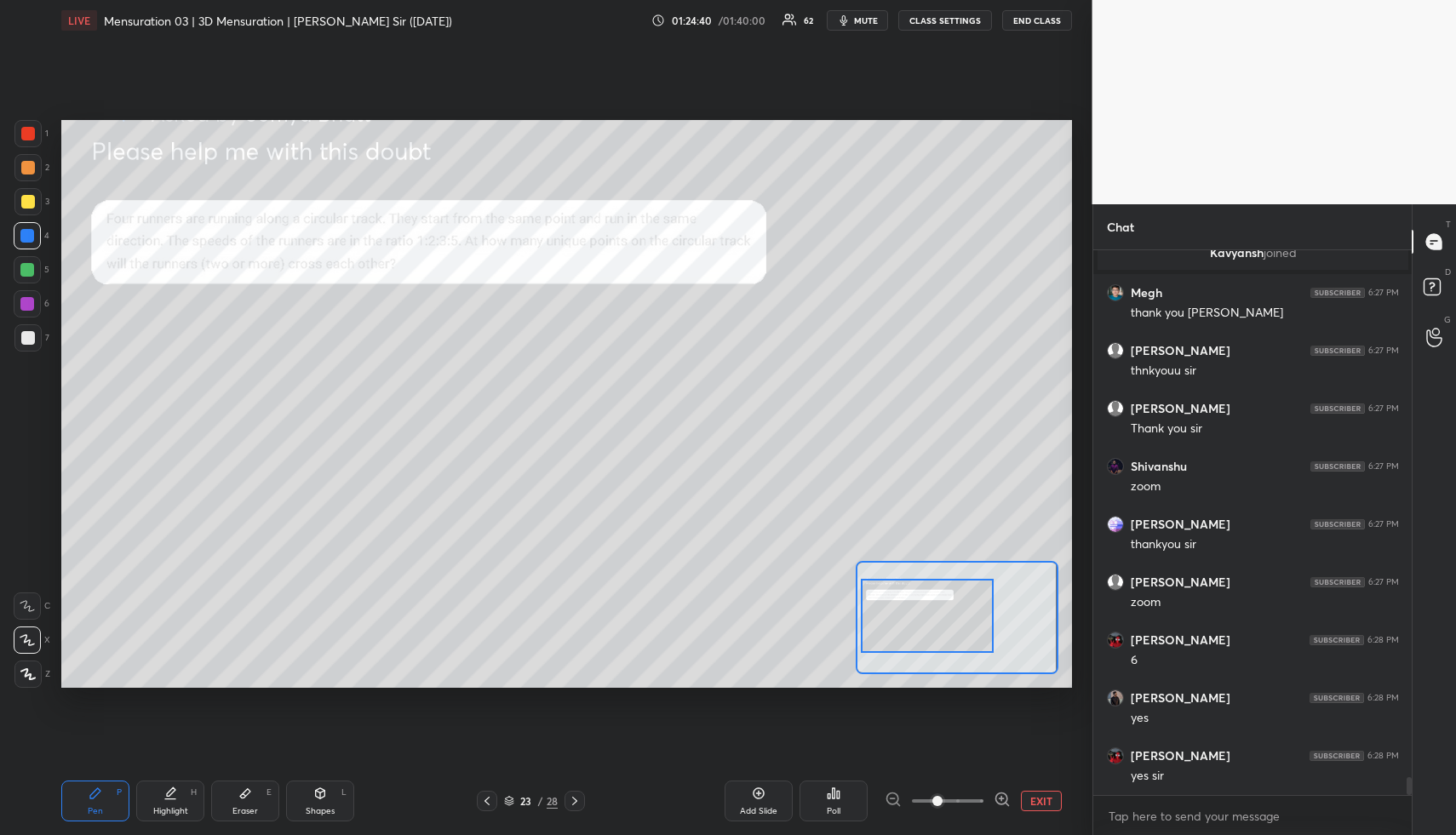
drag, startPoint x: 164, startPoint y: 800, endPoint x: 191, endPoint y: 712, distance: 92.0
click at [162, 797] on div "Highlight H" at bounding box center [170, 801] width 68 height 41
drag, startPoint x: 247, startPoint y: 807, endPoint x: 243, endPoint y: 763, distance: 44.2
click at [245, 802] on div "Eraser E" at bounding box center [245, 801] width 68 height 41
click at [169, 803] on div "Highlight H" at bounding box center [170, 801] width 68 height 41
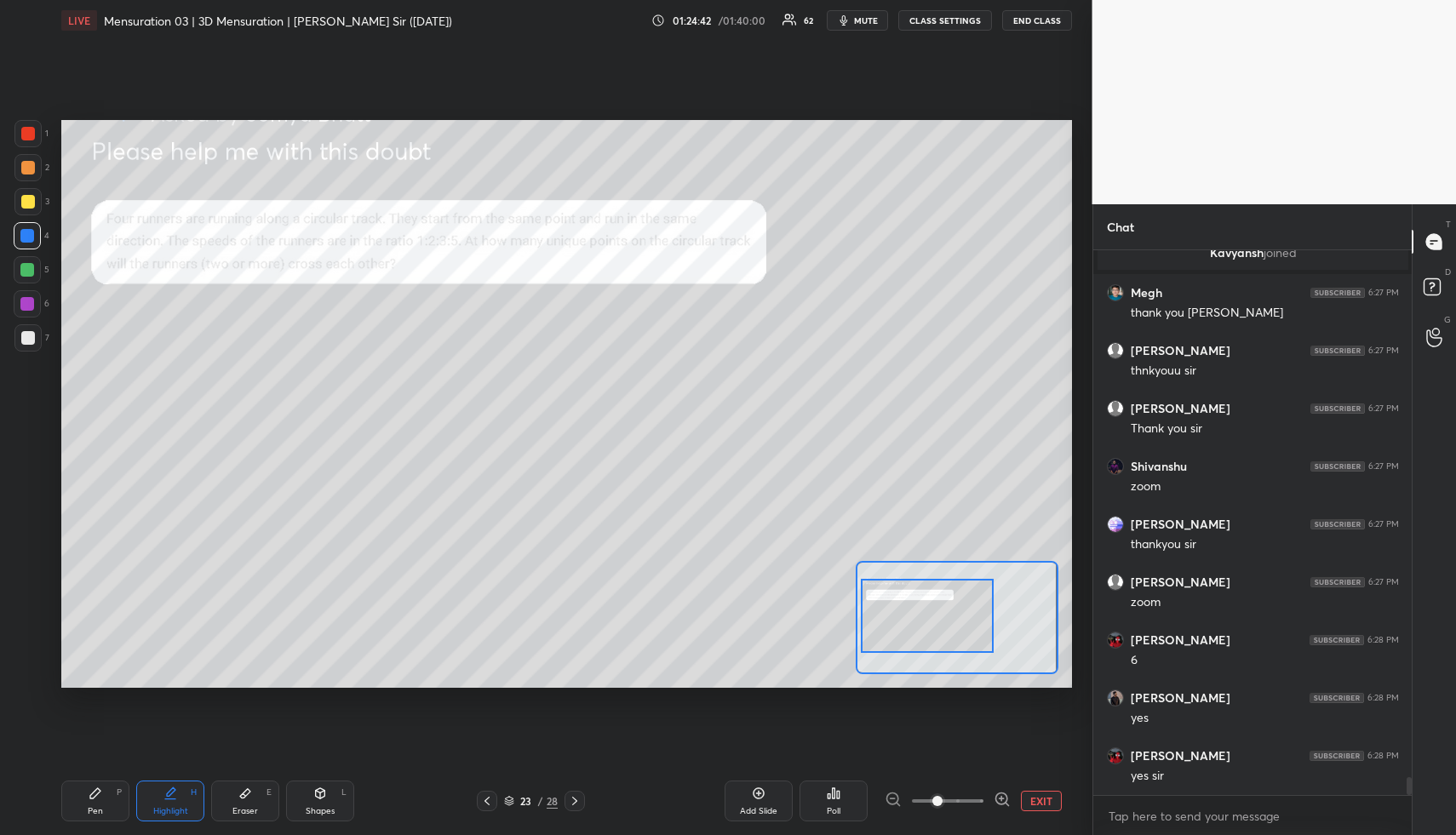
click at [172, 800] on div "Highlight H" at bounding box center [170, 801] width 68 height 41
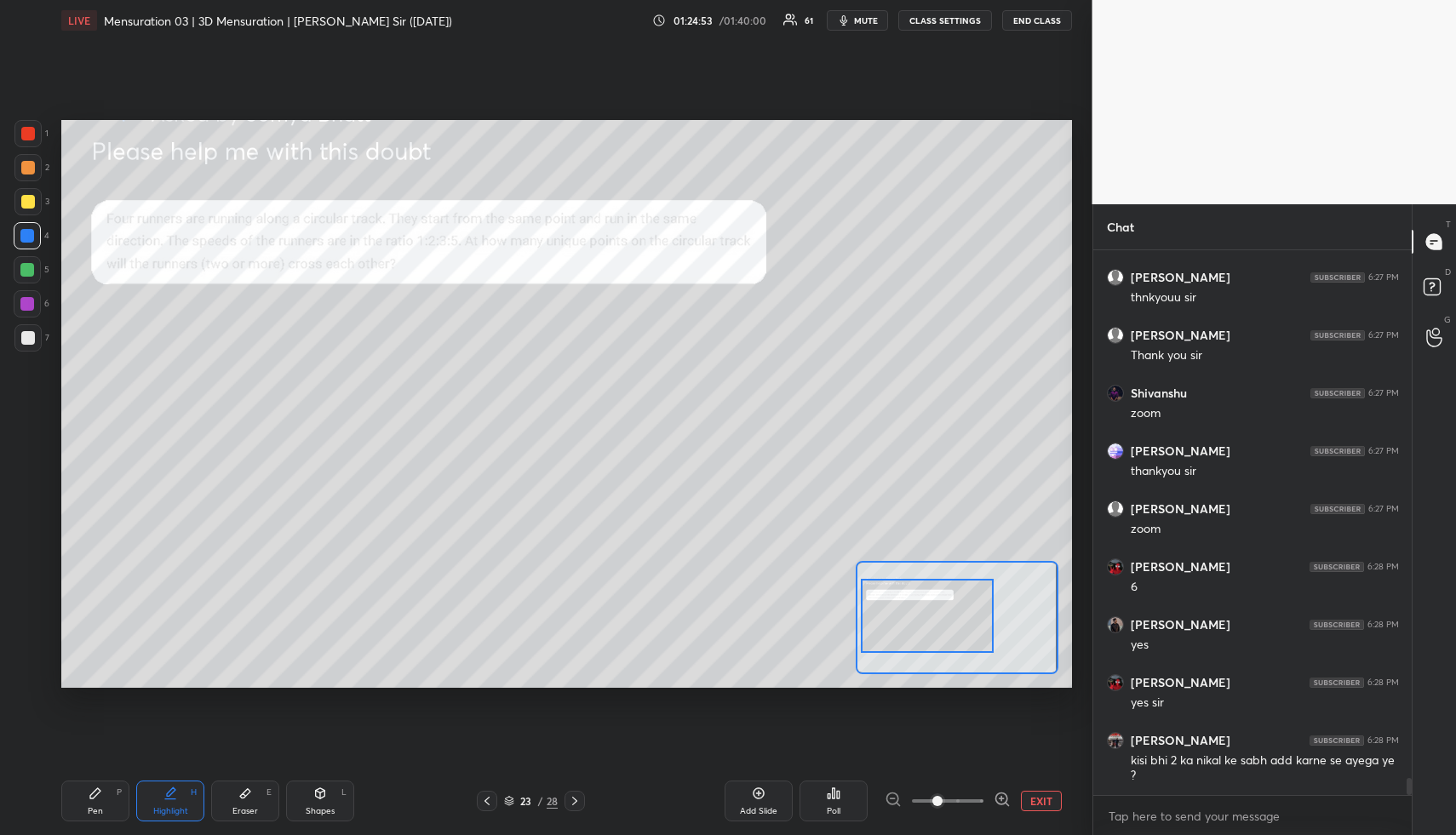
click at [181, 784] on div "Highlight H" at bounding box center [170, 801] width 68 height 41
click at [181, 788] on div "Highlight H" at bounding box center [170, 801] width 68 height 41
drag, startPoint x: 316, startPoint y: 810, endPoint x: 321, endPoint y: 799, distance: 12.1
click at [321, 805] on div "Shapes L" at bounding box center [320, 801] width 68 height 41
click at [323, 794] on icon at bounding box center [320, 794] width 14 height 14
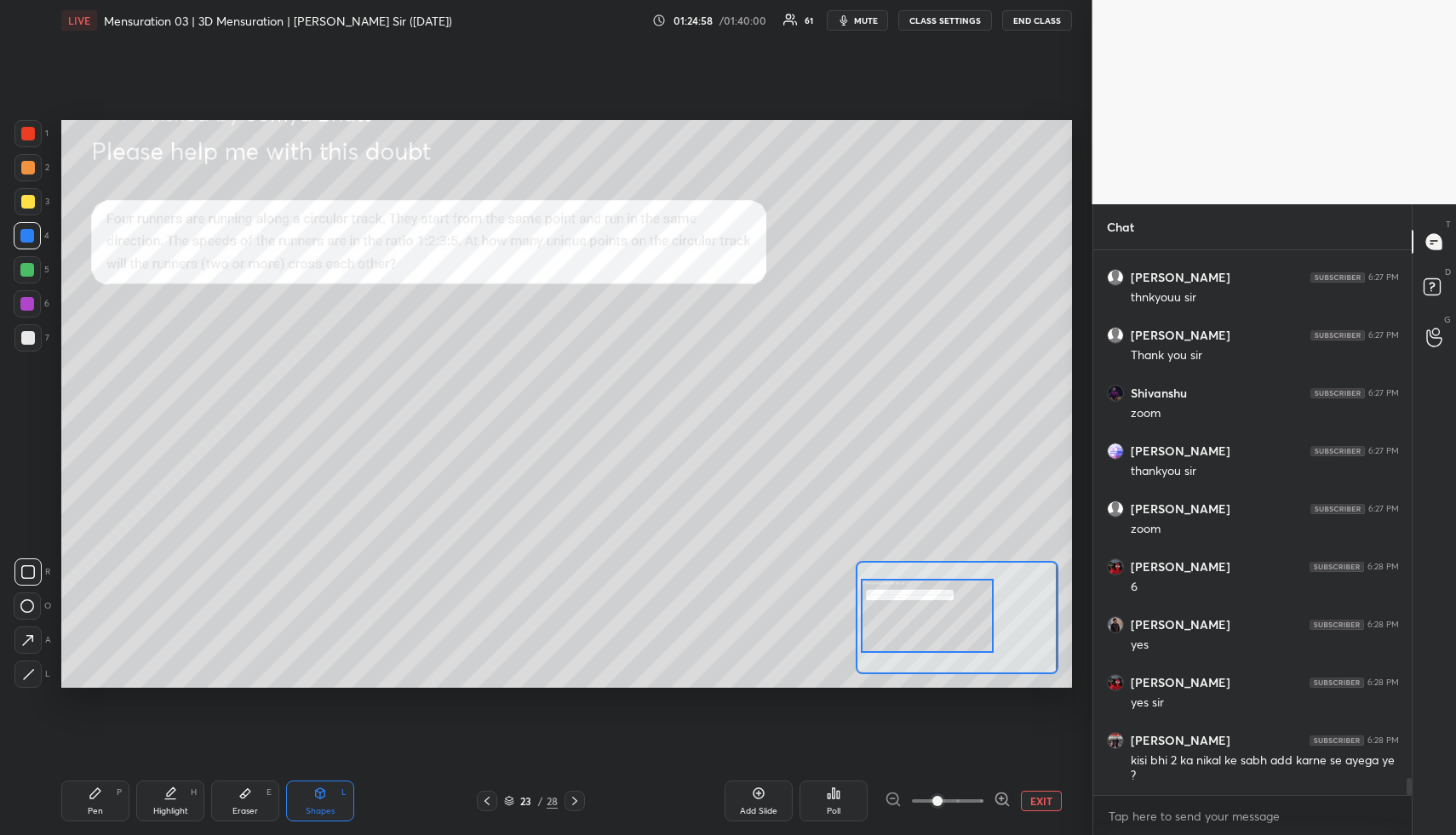
scroll to position [16560, 0]
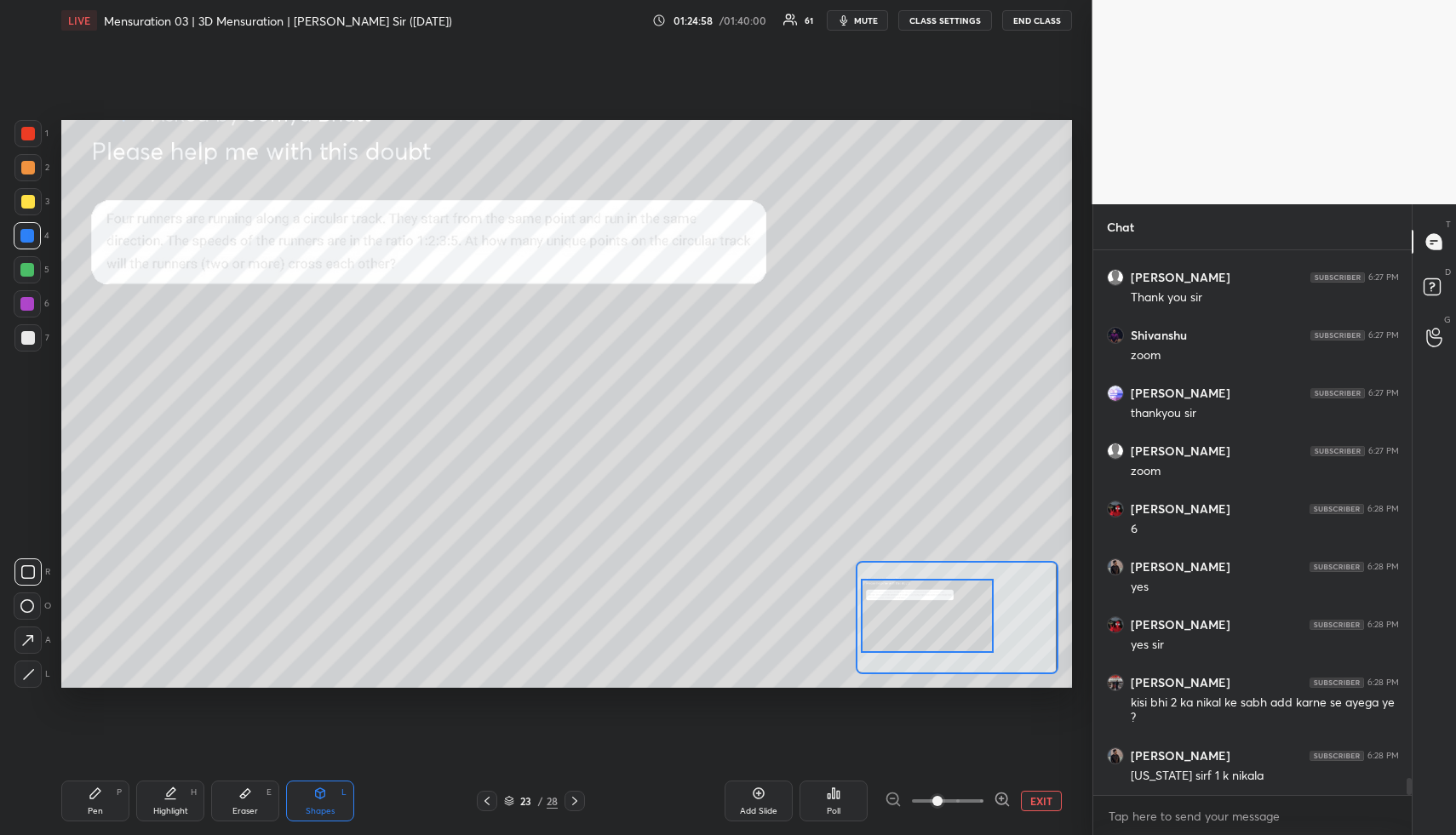
click at [28, 615] on div at bounding box center [27, 606] width 27 height 27
click at [31, 621] on div "R O A L" at bounding box center [33, 620] width 38 height 136
drag, startPoint x: 23, startPoint y: 176, endPoint x: 26, endPoint y: 207, distance: 31.1
click at [21, 176] on div at bounding box center [28, 167] width 27 height 27
click at [29, 270] on div at bounding box center [28, 270] width 14 height 14
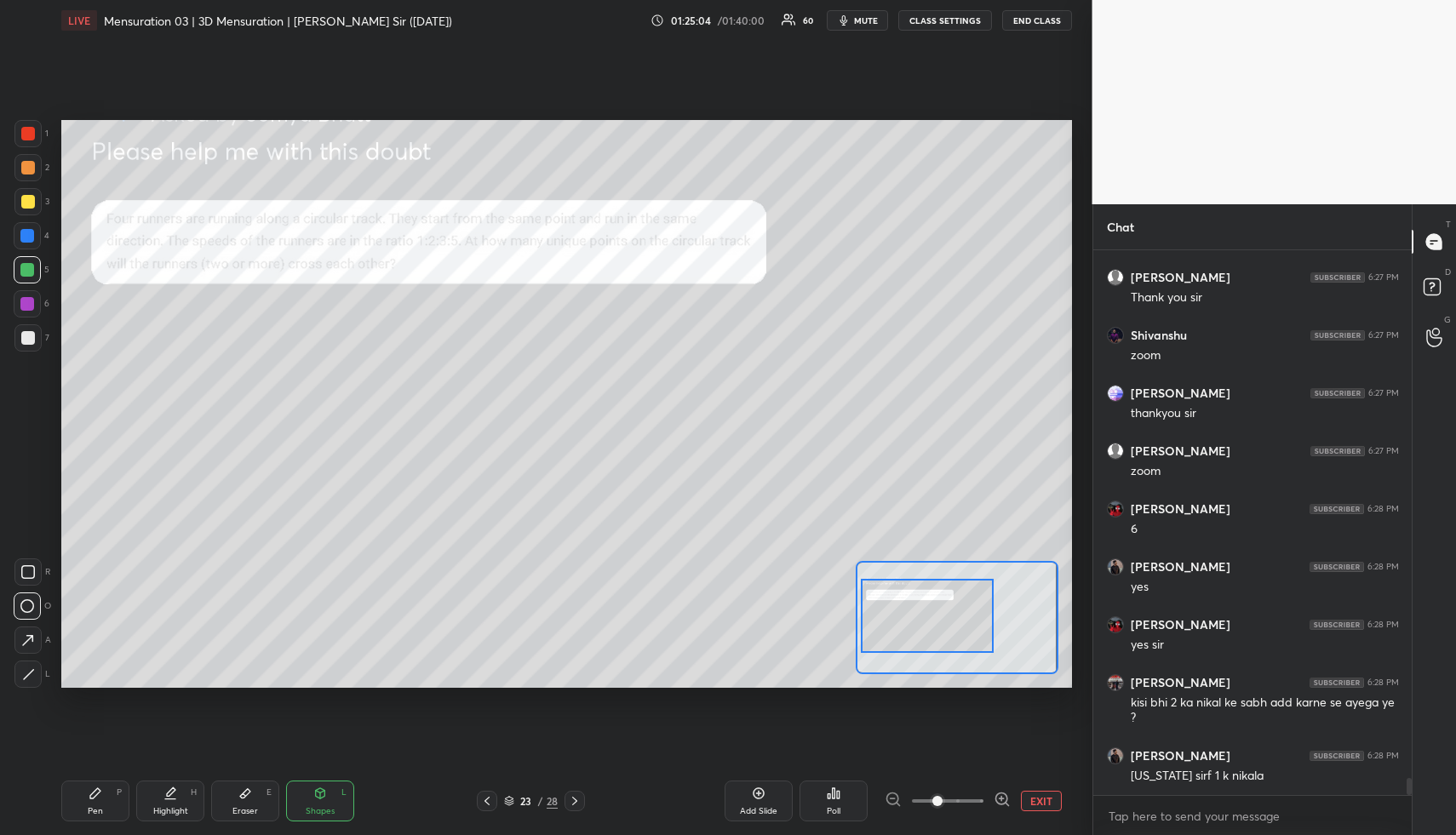
drag, startPoint x: 180, startPoint y: 802, endPoint x: 181, endPoint y: 789, distance: 13.0
click at [180, 800] on div "Highlight H" at bounding box center [170, 801] width 68 height 41
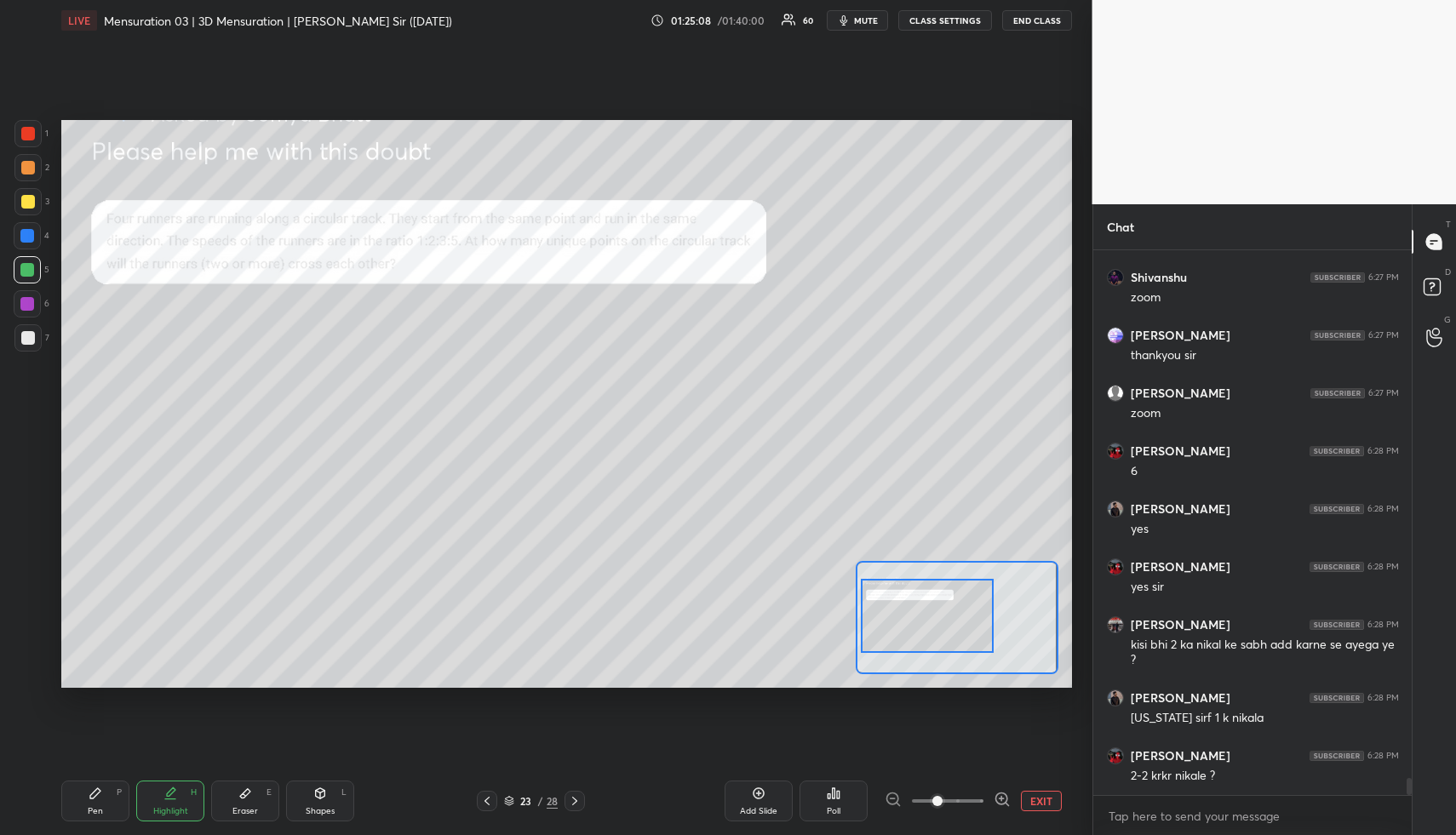
scroll to position [16676, 0]
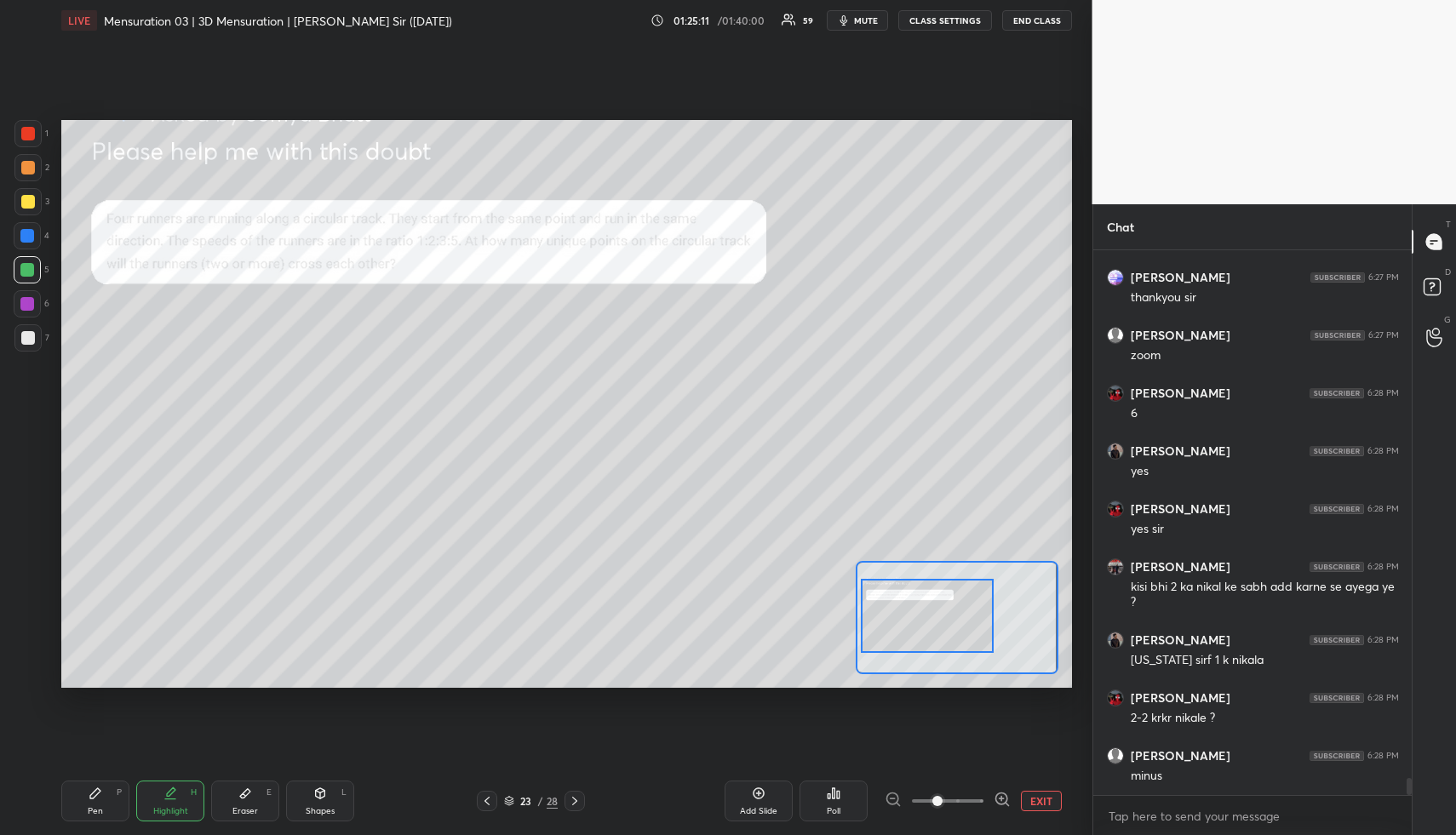
click at [113, 800] on div "Pen P" at bounding box center [96, 801] width 68 height 41
click at [26, 183] on div "1 2 3 4 5 6 7" at bounding box center [32, 240] width 36 height 239
click at [27, 184] on div "1 2 3 4 5 6 7" at bounding box center [32, 240] width 36 height 239
click at [163, 798] on div "Highlight H" at bounding box center [170, 801] width 68 height 41
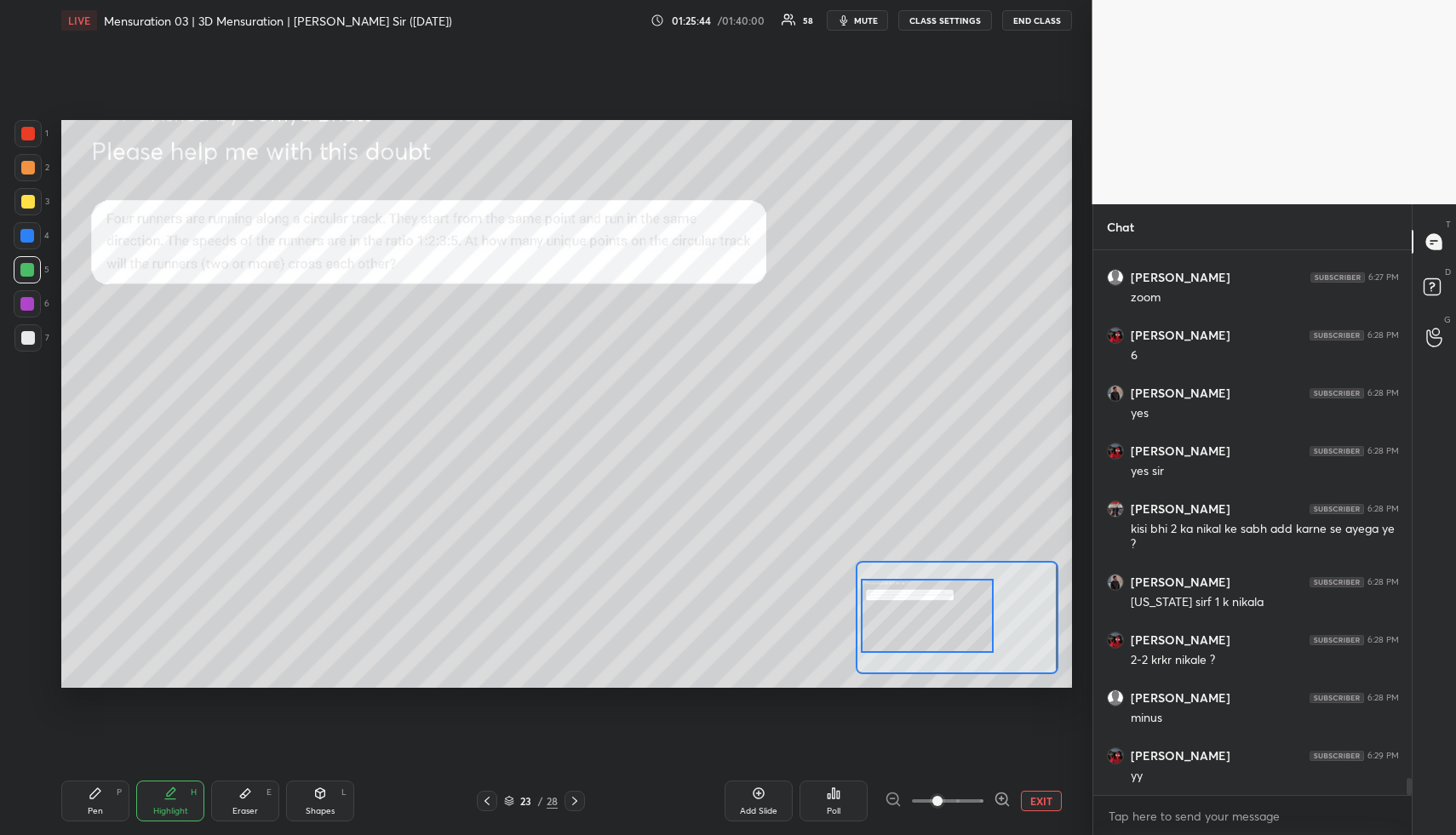
click at [92, 804] on div "Pen P" at bounding box center [96, 801] width 68 height 41
click at [26, 167] on div at bounding box center [28, 168] width 14 height 14
click at [30, 161] on div at bounding box center [28, 168] width 14 height 14
drag, startPoint x: 152, startPoint y: 812, endPoint x: 156, endPoint y: 789, distance: 23.3
click at [153, 812] on div "Highlight" at bounding box center [170, 811] width 35 height 9
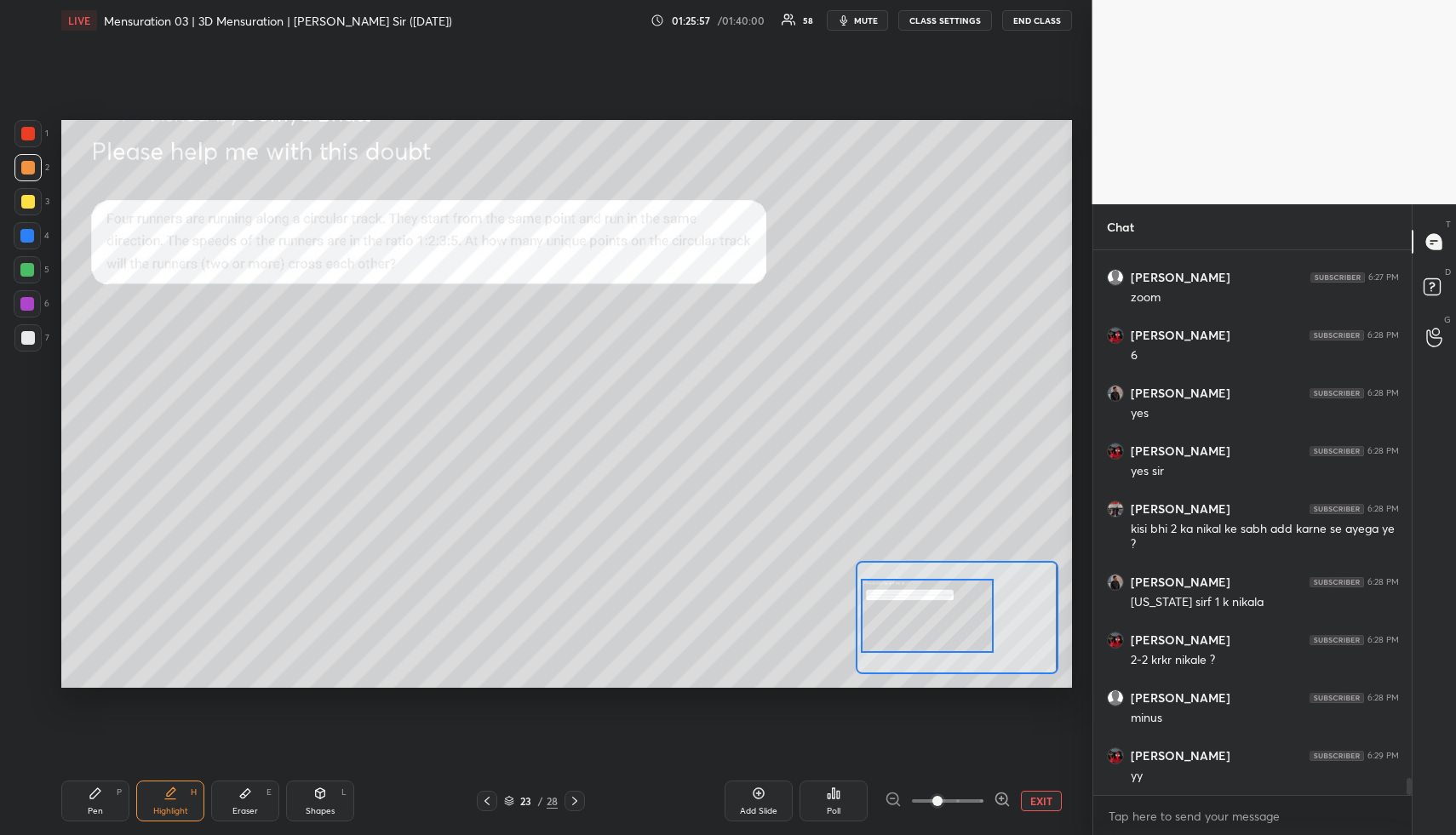
click at [109, 805] on div "Pen P" at bounding box center [96, 801] width 68 height 41
click at [107, 799] on div "Pen P" at bounding box center [96, 801] width 68 height 41
click at [22, 331] on div at bounding box center [28, 337] width 27 height 27
drag, startPoint x: 27, startPoint y: 332, endPoint x: 44, endPoint y: 337, distance: 17.7
click at [28, 333] on div at bounding box center [28, 338] width 14 height 14
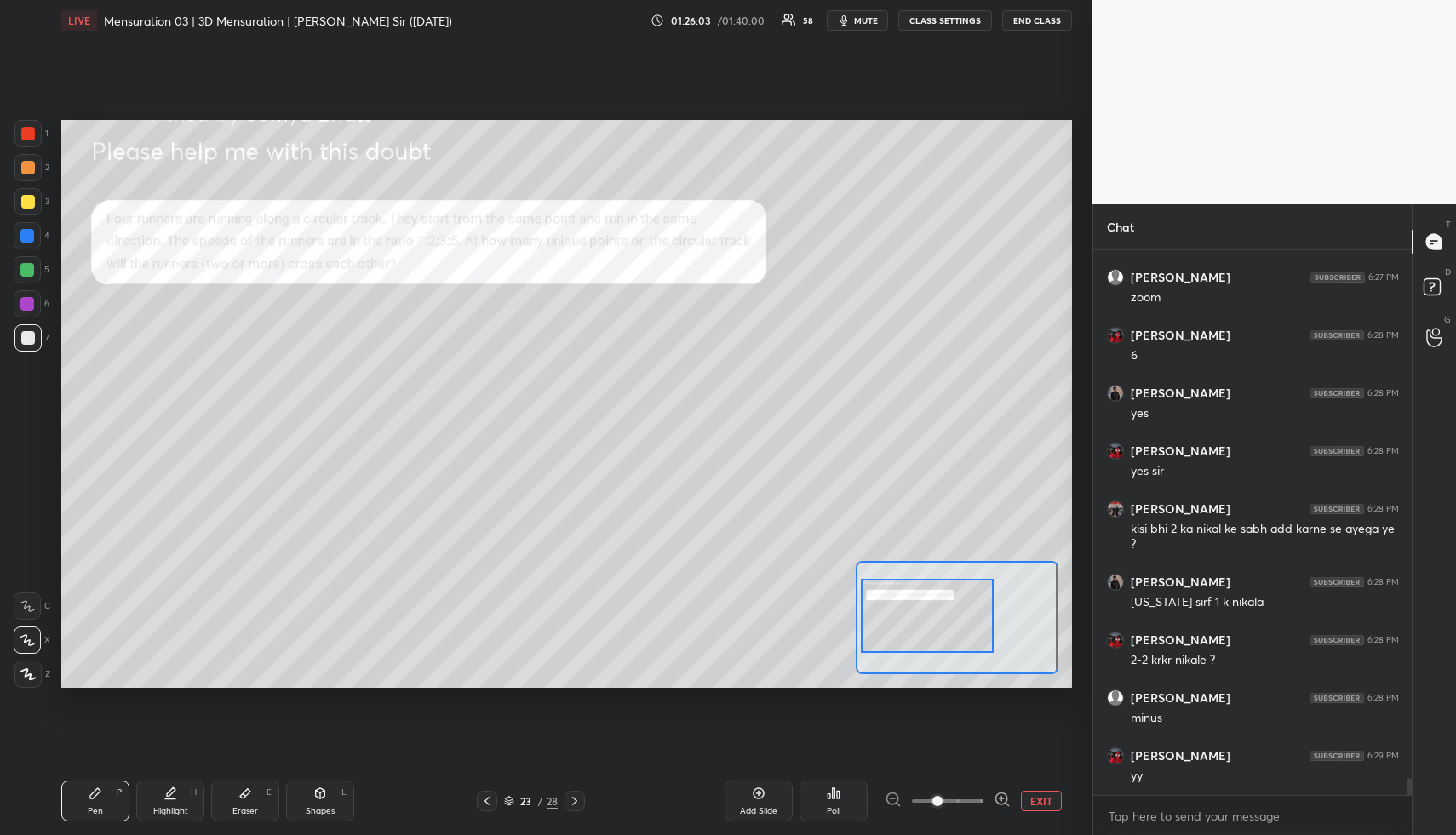
drag, startPoint x: 168, startPoint y: 788, endPoint x: 178, endPoint y: 799, distance: 14.9
click at [168, 791] on icon at bounding box center [170, 794] width 14 height 14
click at [180, 799] on div "Highlight H" at bounding box center [170, 801] width 68 height 41
click at [184, 796] on div "Highlight H" at bounding box center [170, 801] width 68 height 41
click at [189, 802] on div "Highlight H" at bounding box center [170, 801] width 68 height 41
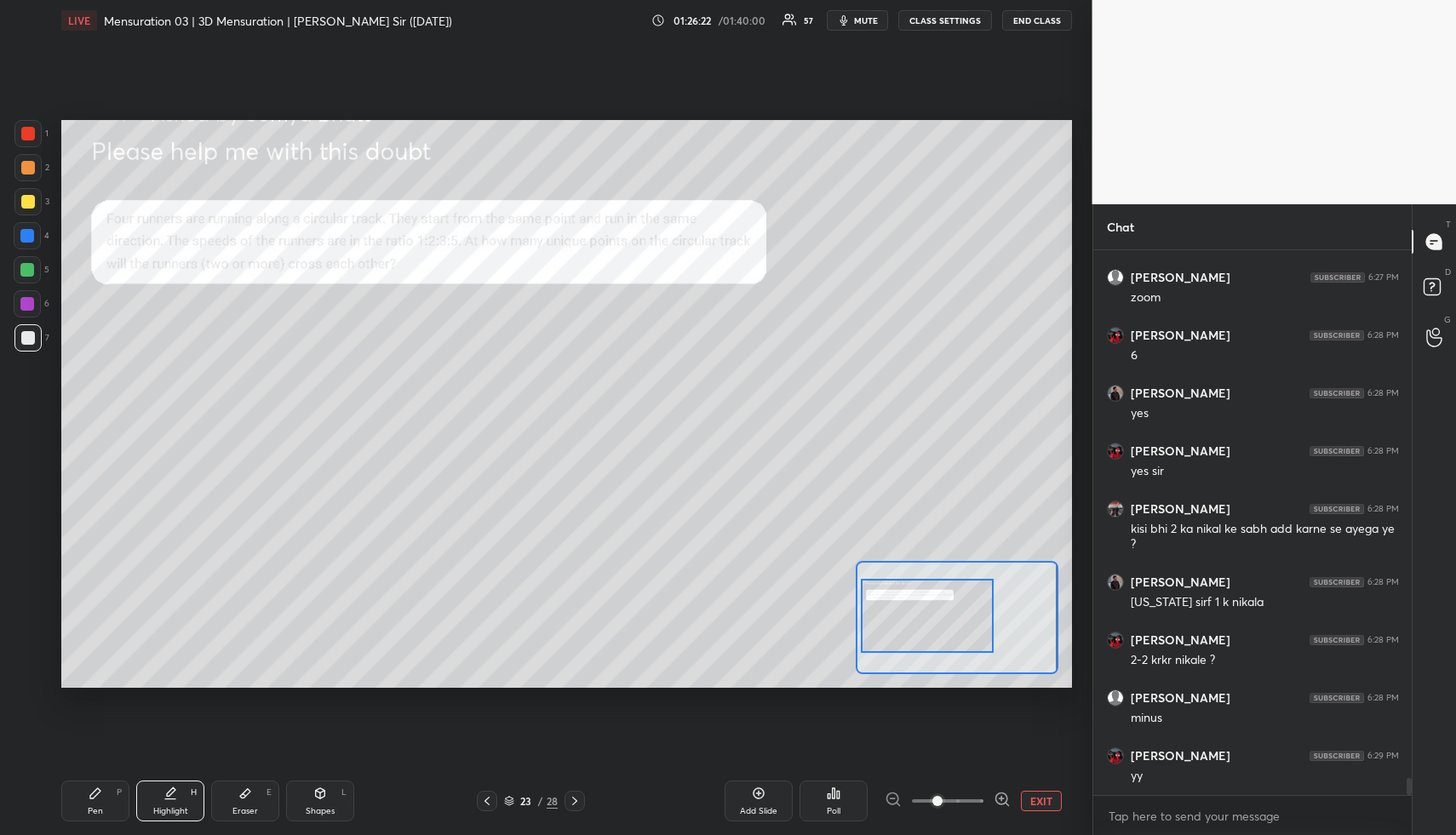
click at [100, 798] on div "Pen P" at bounding box center [96, 801] width 68 height 41
click at [103, 801] on div "Pen P" at bounding box center [96, 801] width 68 height 41
click at [27, 170] on div at bounding box center [28, 168] width 14 height 14
click at [30, 168] on div at bounding box center [28, 168] width 14 height 14
drag, startPoint x: 248, startPoint y: 794, endPoint x: 324, endPoint y: 699, distance: 121.7
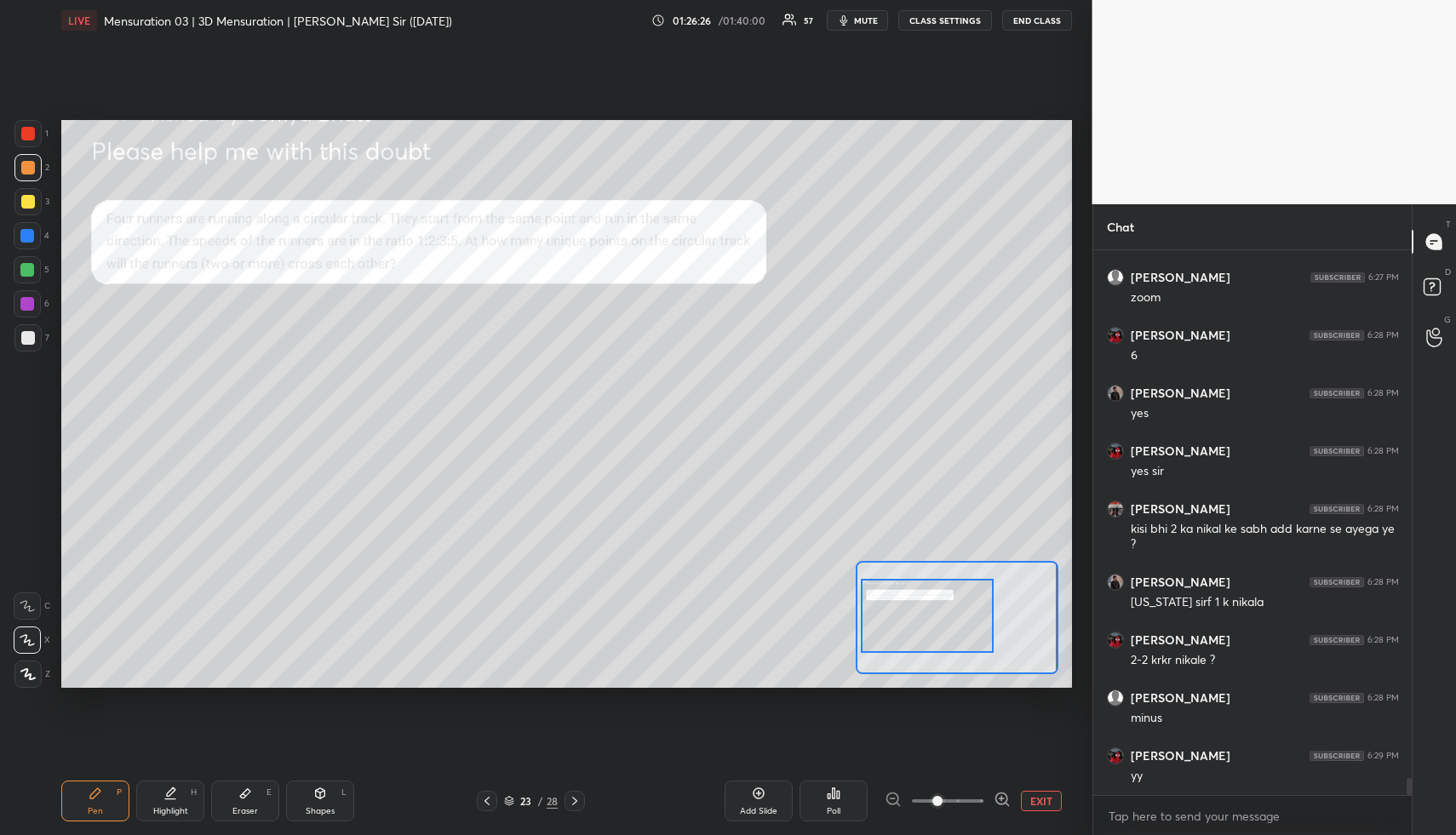
click at [247, 795] on icon at bounding box center [246, 794] width 14 height 14
click at [99, 806] on div "Pen P" at bounding box center [96, 801] width 68 height 41
drag, startPoint x: 103, startPoint y: 803, endPoint x: 99, endPoint y: 693, distance: 110.1
click at [103, 800] on div "Pen P" at bounding box center [96, 801] width 68 height 41
click at [24, 198] on div at bounding box center [28, 201] width 27 height 27
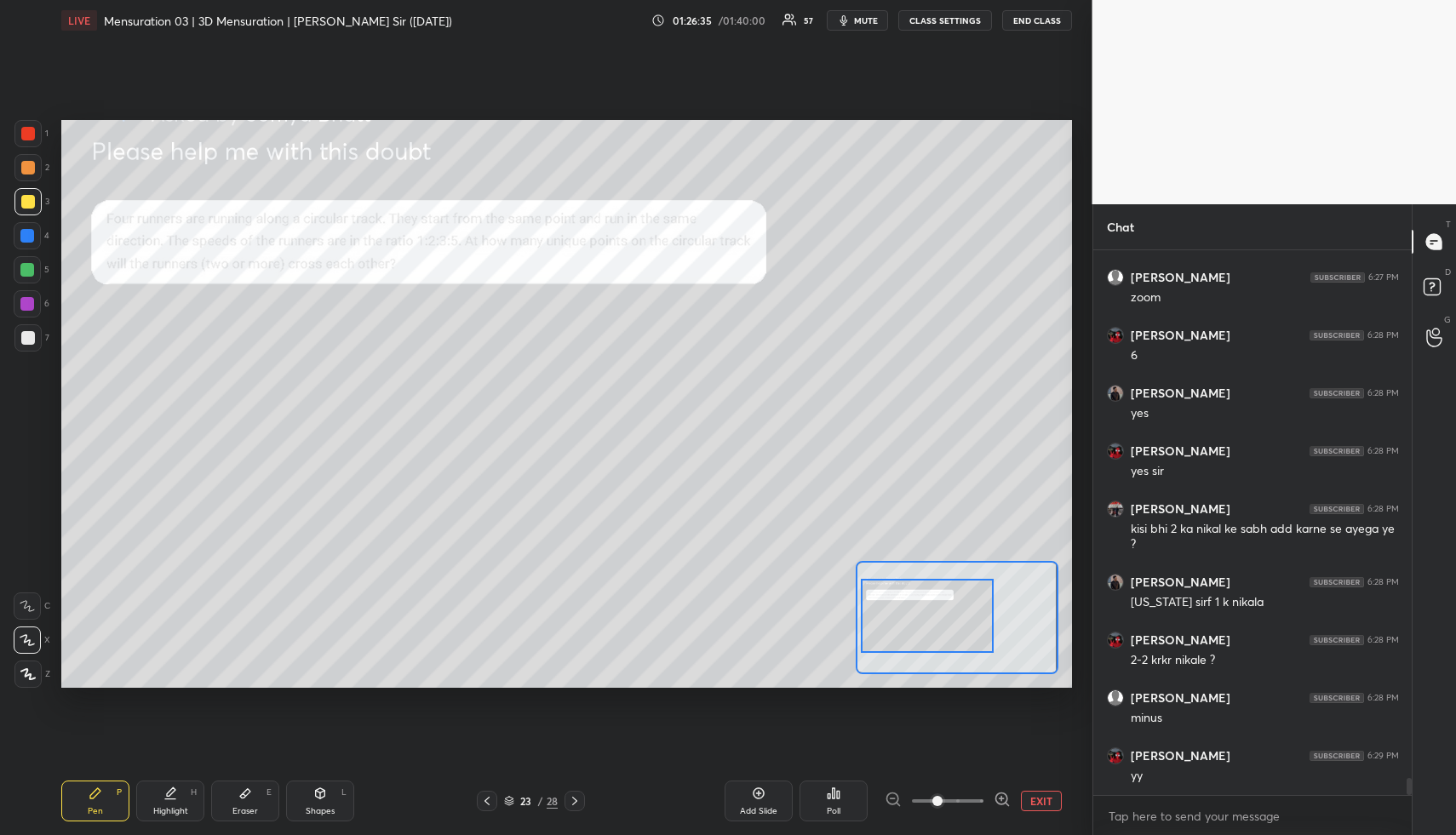
drag, startPoint x: 21, startPoint y: 132, endPoint x: 61, endPoint y: 147, distance: 42.7
click at [24, 134] on div at bounding box center [28, 134] width 14 height 14
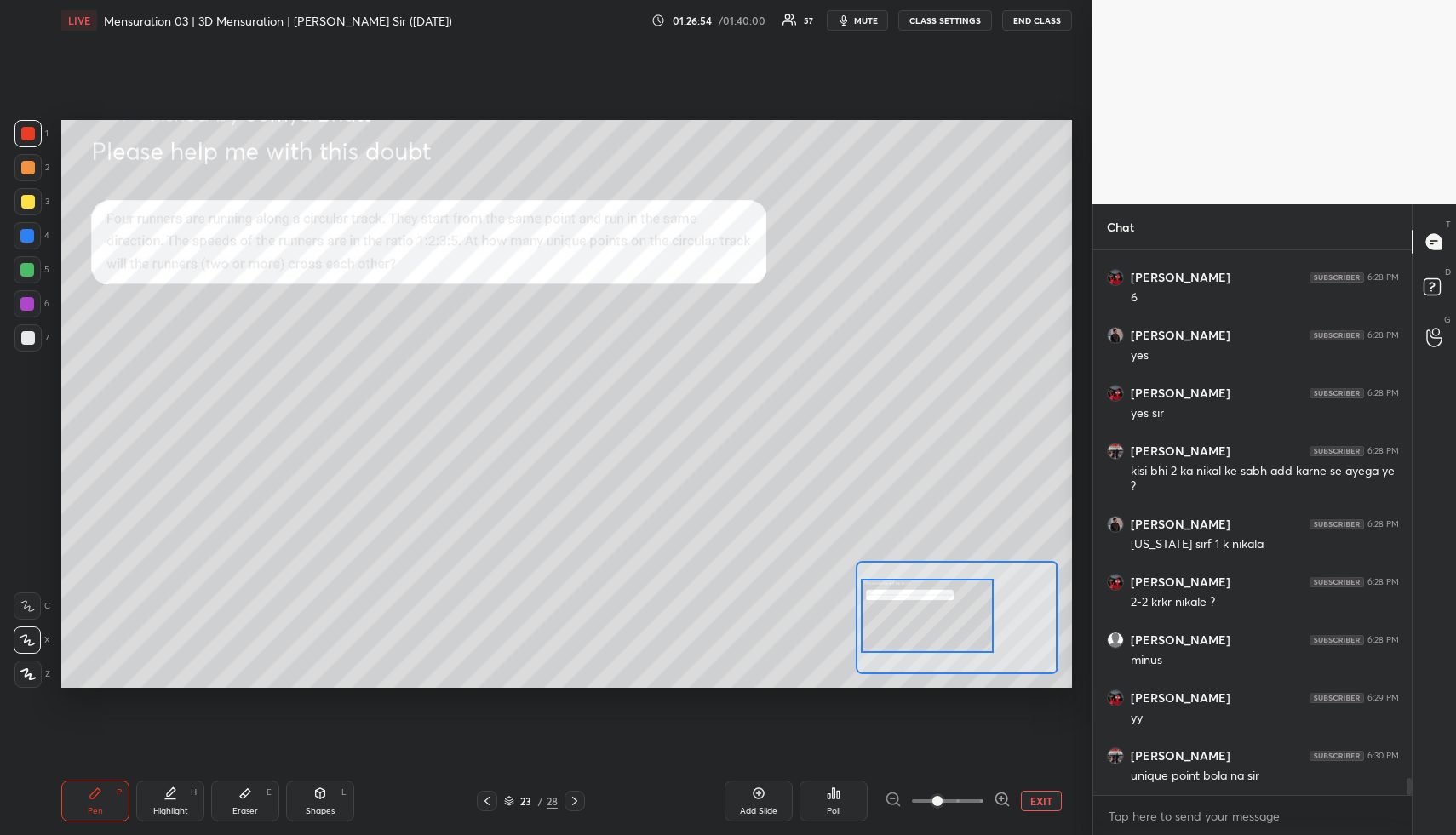
scroll to position [16808, 0]
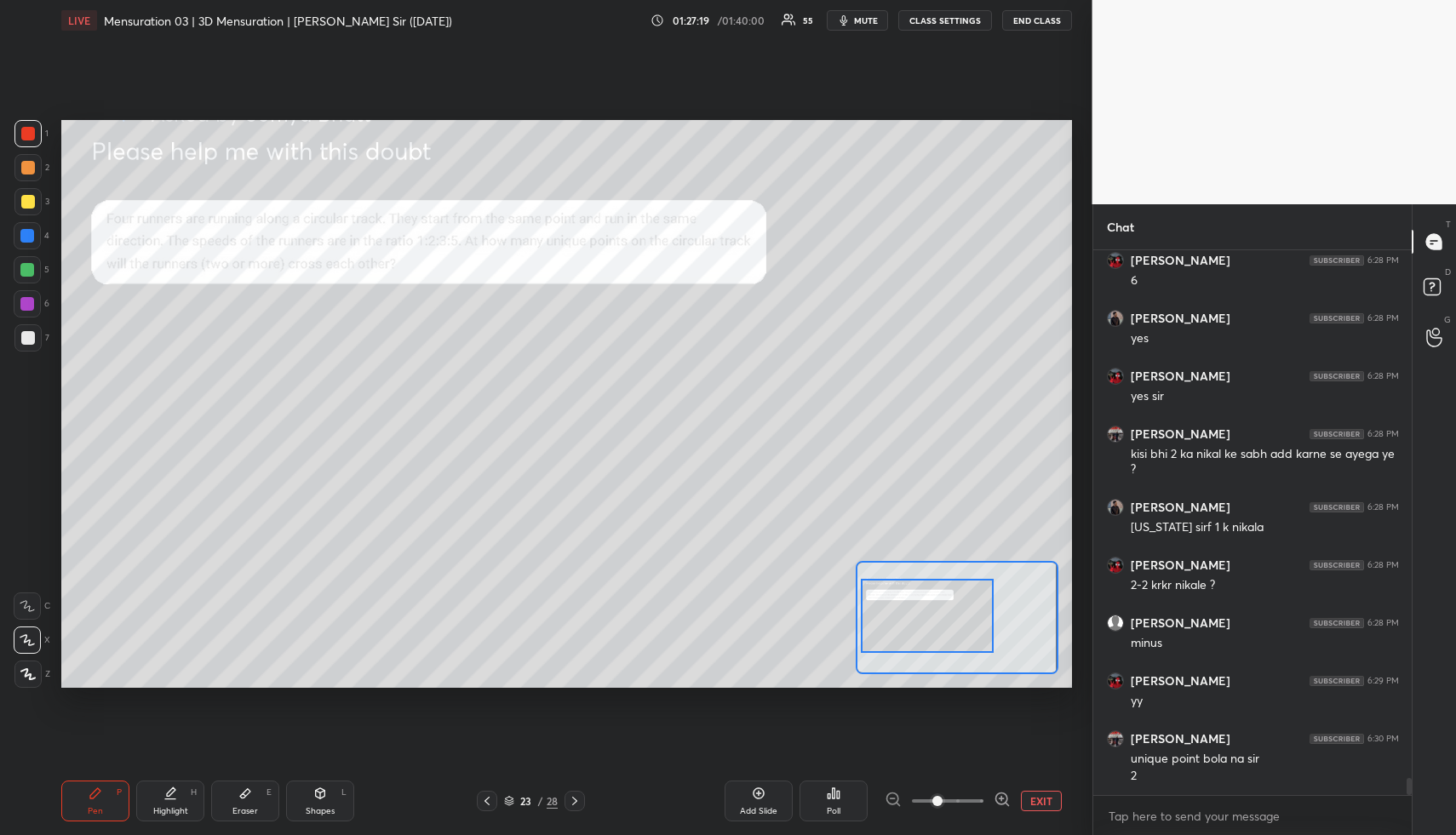
click at [185, 797] on div "Highlight H" at bounding box center [170, 801] width 68 height 41
drag, startPoint x: 186, startPoint y: 799, endPoint x: 185, endPoint y: 784, distance: 15.0
click at [186, 796] on div "Highlight H" at bounding box center [170, 801] width 68 height 41
click at [115, 790] on div "Pen P" at bounding box center [96, 801] width 68 height 41
drag, startPoint x: 27, startPoint y: 168, endPoint x: 58, endPoint y: 198, distance: 43.1
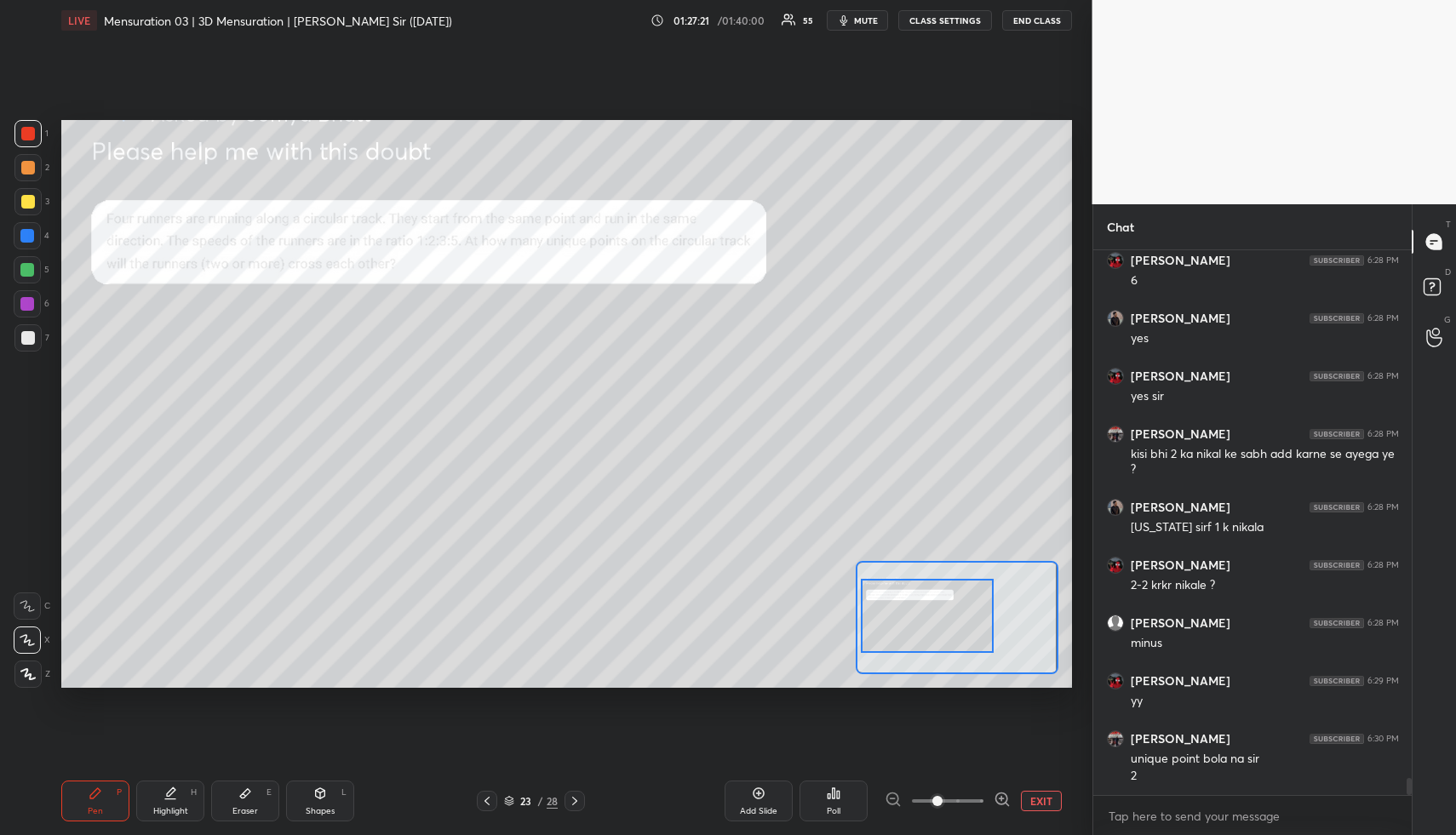
click at [27, 169] on div at bounding box center [28, 168] width 14 height 14
click at [159, 813] on div "Highlight H" at bounding box center [170, 801] width 68 height 41
click at [169, 803] on div "Highlight H" at bounding box center [170, 801] width 68 height 41
click at [167, 785] on div "Highlight H" at bounding box center [170, 801] width 68 height 41
click at [127, 784] on div "Pen P Highlight H Eraser E Shapes L" at bounding box center [257, 801] width 390 height 41
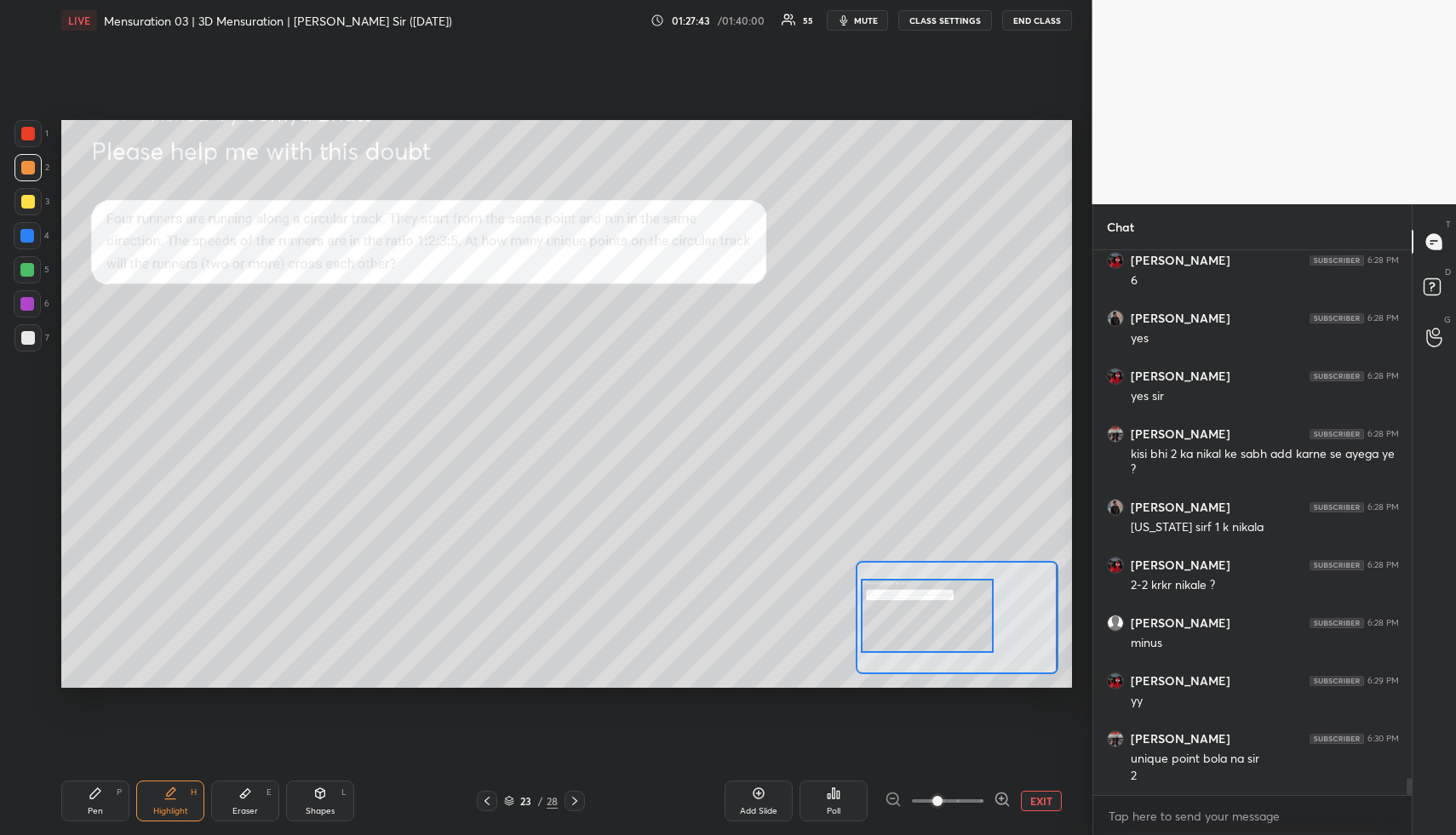
click at [122, 789] on div "Pen P" at bounding box center [96, 801] width 68 height 41
drag, startPoint x: 19, startPoint y: 133, endPoint x: 38, endPoint y: 152, distance: 26.9
click at [20, 135] on div at bounding box center [28, 133] width 27 height 27
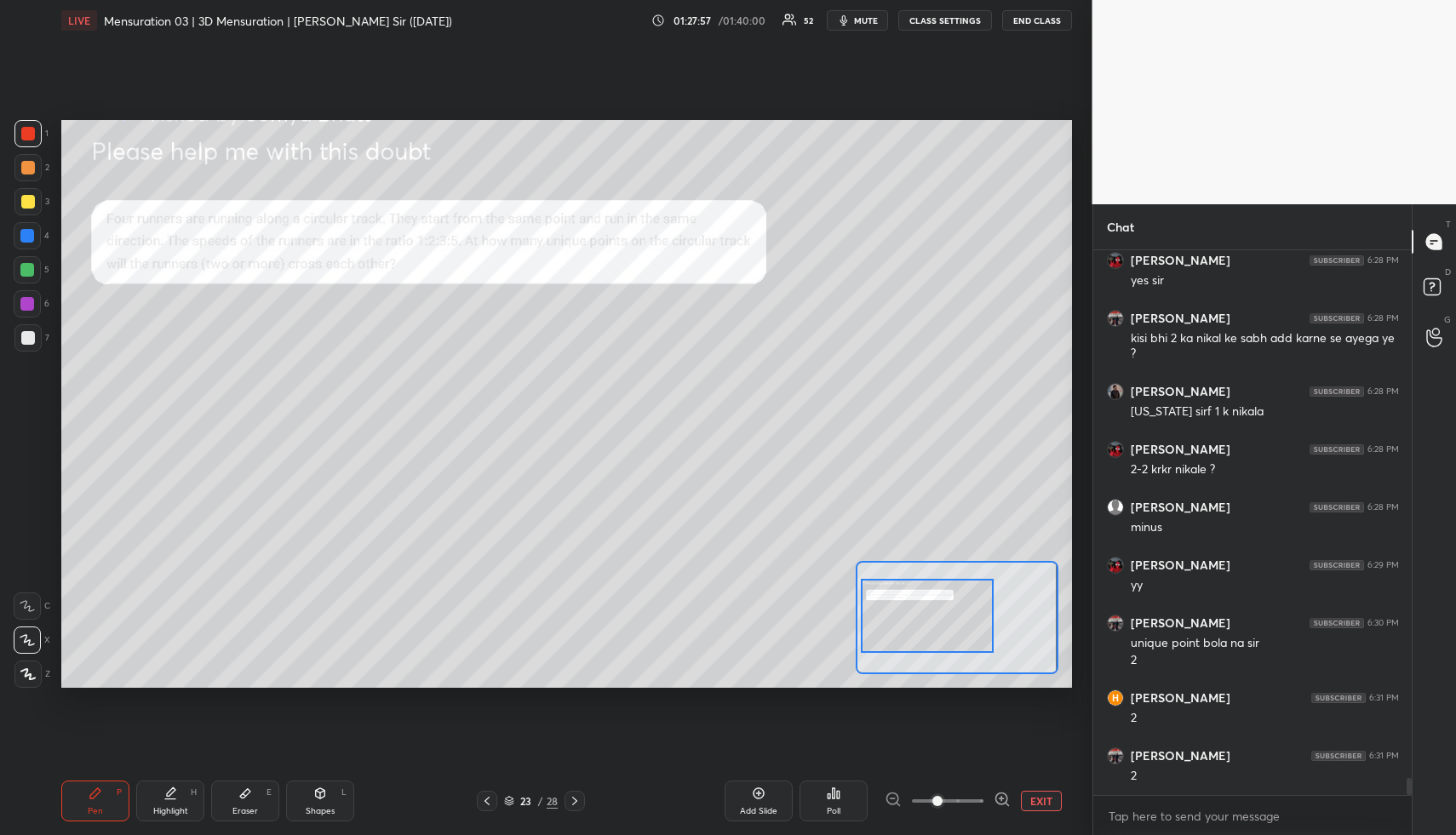
scroll to position [16983, 0]
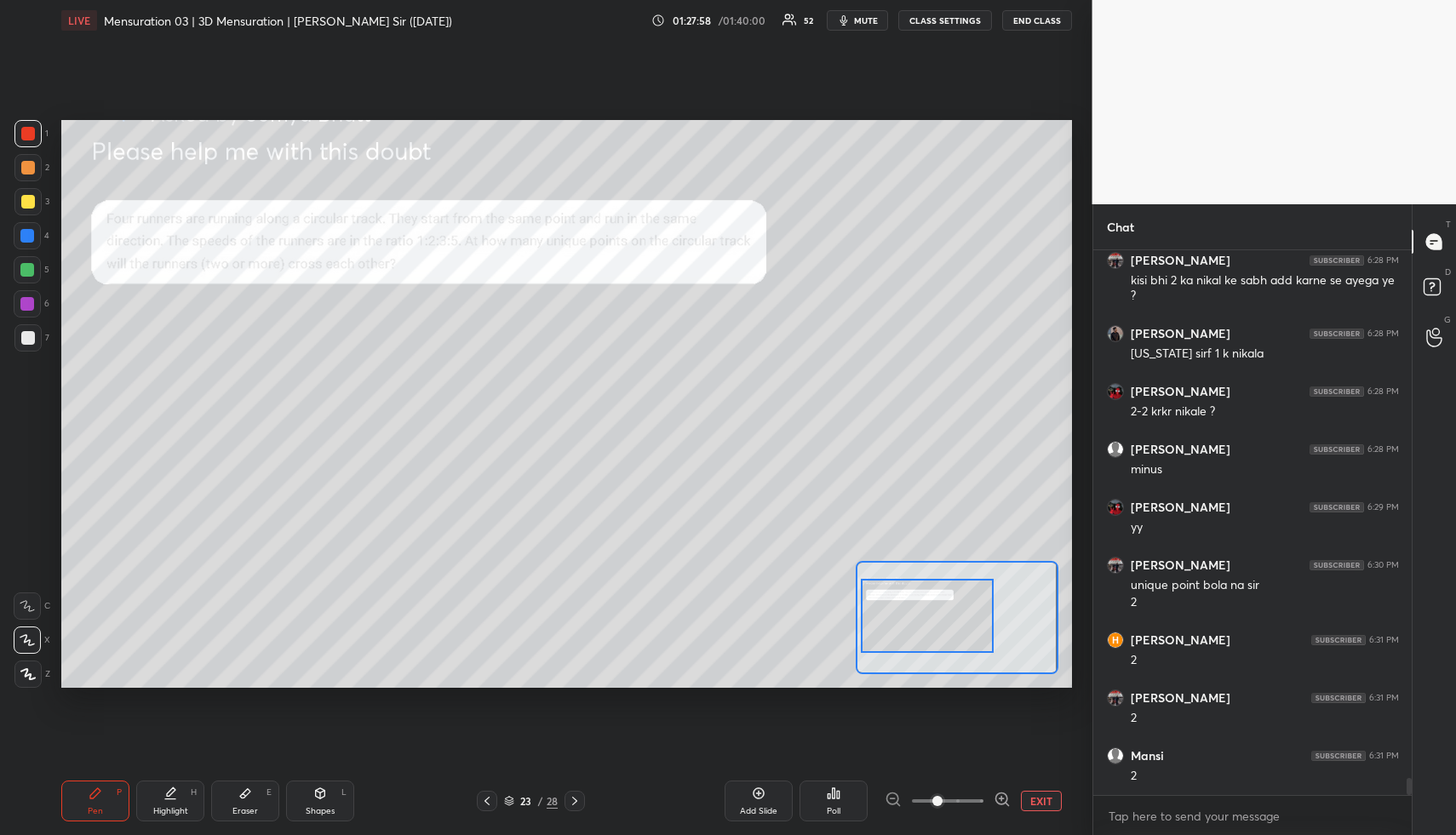
click at [177, 812] on div "Highlight" at bounding box center [170, 811] width 35 height 9
click at [179, 810] on div "Highlight" at bounding box center [170, 811] width 35 height 9
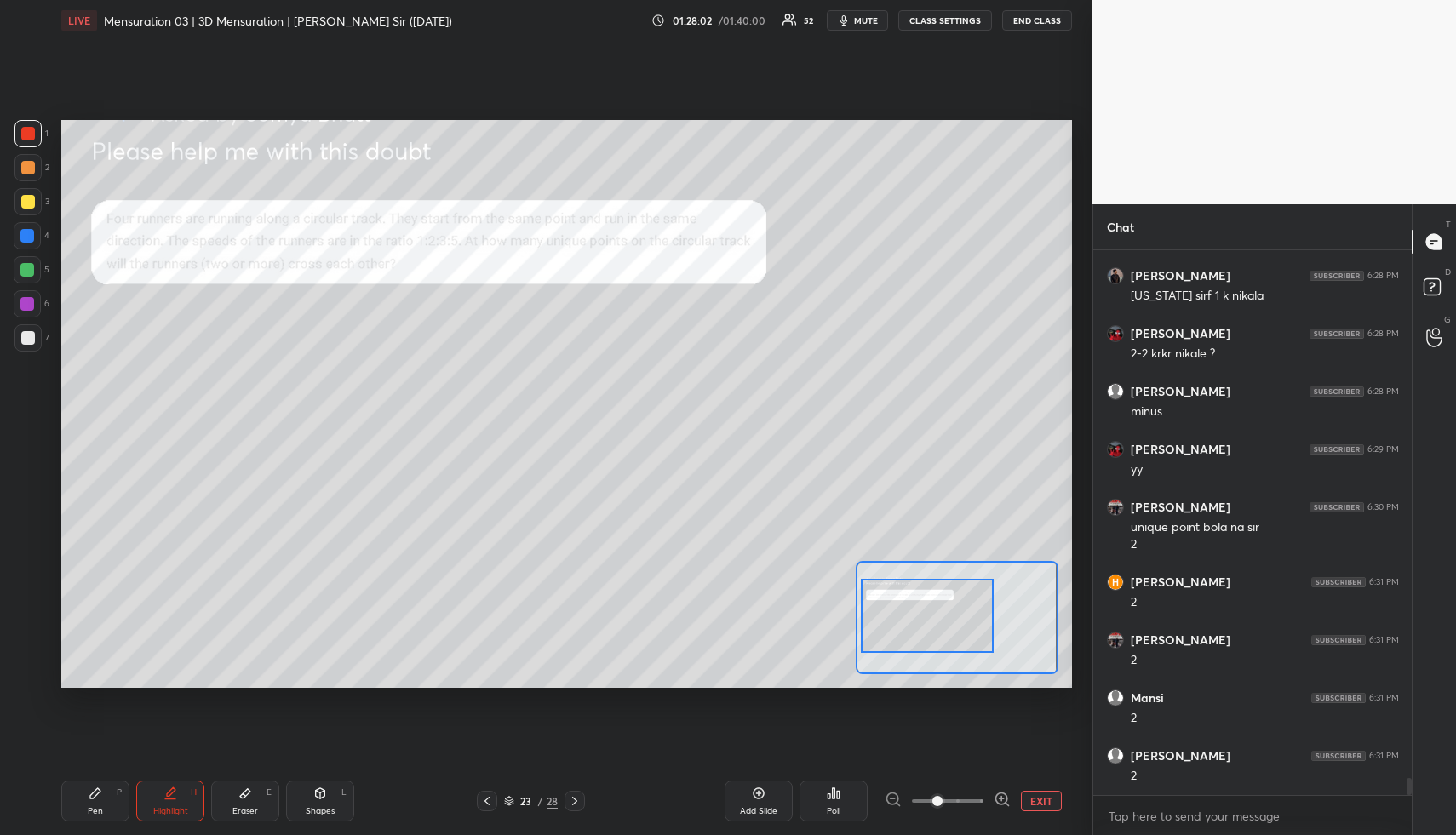
click at [109, 800] on div "Pen P" at bounding box center [96, 801] width 68 height 41
drag, startPoint x: 111, startPoint y: 797, endPoint x: 120, endPoint y: 711, distance: 86.5
click at [112, 794] on div "Pen P" at bounding box center [96, 801] width 68 height 41
click at [34, 168] on div at bounding box center [28, 167] width 27 height 27
click at [35, 205] on div at bounding box center [28, 201] width 27 height 27
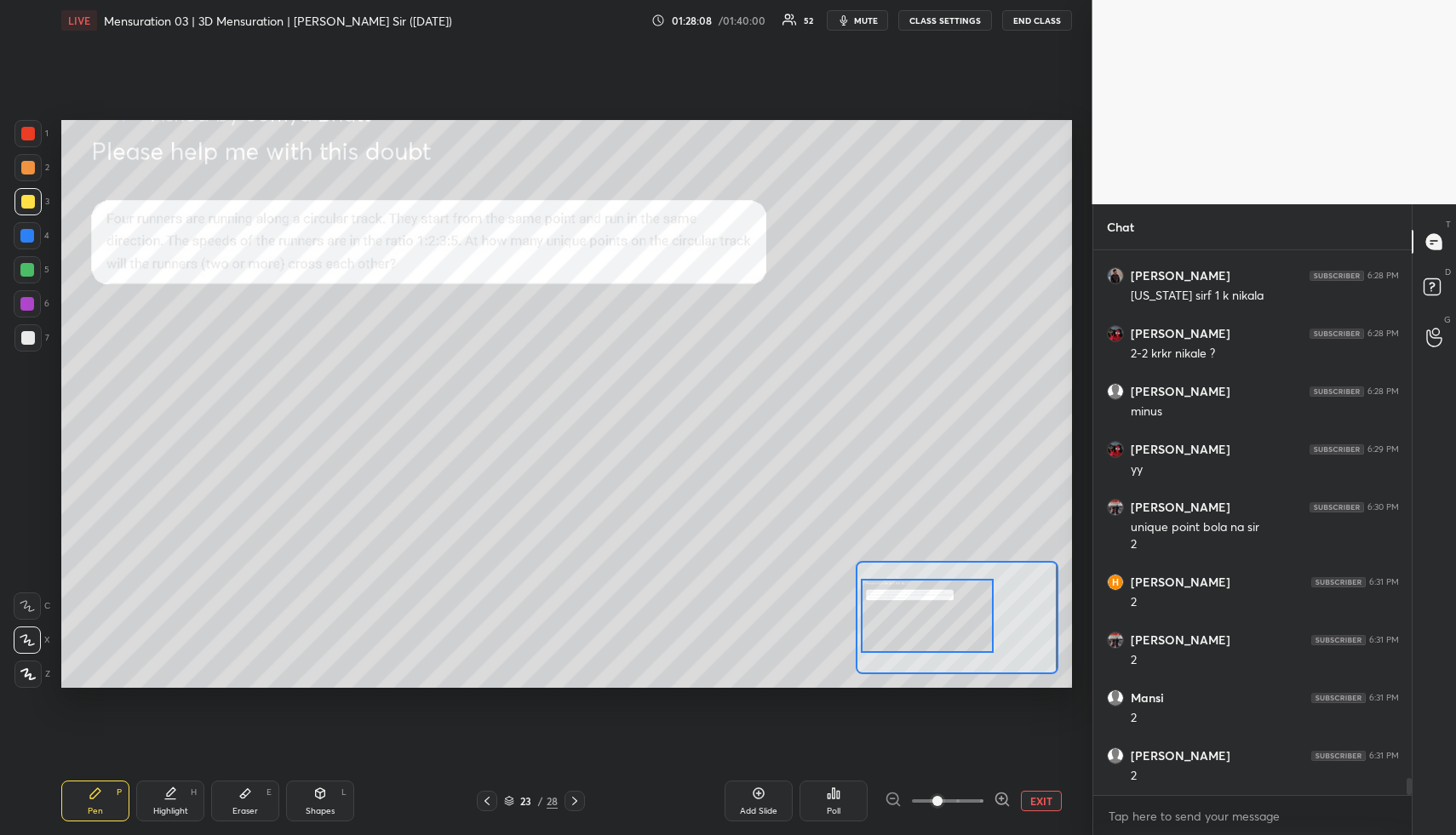
click at [246, 800] on div "Eraser E" at bounding box center [245, 801] width 68 height 41
click at [168, 792] on icon at bounding box center [170, 794] width 14 height 14
drag, startPoint x: 107, startPoint y: 802, endPoint x: 113, endPoint y: 770, distance: 32.6
click at [104, 804] on div "Pen P" at bounding box center [96, 801] width 68 height 41
click at [30, 239] on div at bounding box center [28, 236] width 14 height 14
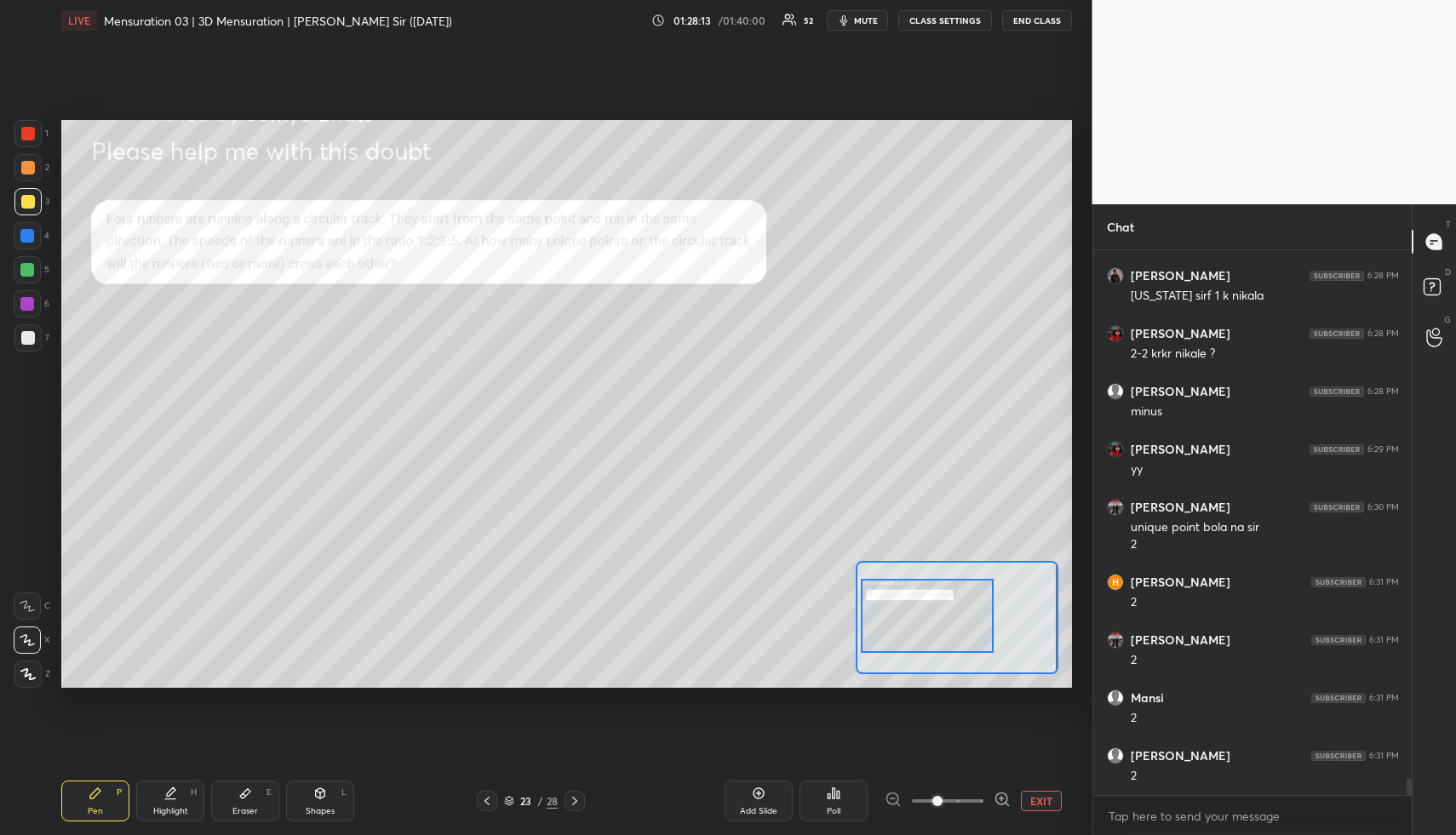
click at [33, 236] on div at bounding box center [28, 236] width 14 height 14
drag, startPoint x: 187, startPoint y: 802, endPoint x: 251, endPoint y: 741, distance: 88.4
click at [187, 802] on div "Highlight H" at bounding box center [170, 801] width 68 height 41
drag, startPoint x: 118, startPoint y: 805, endPoint x: 106, endPoint y: 716, distance: 89.8
click at [115, 802] on div "Pen P" at bounding box center [96, 801] width 68 height 41
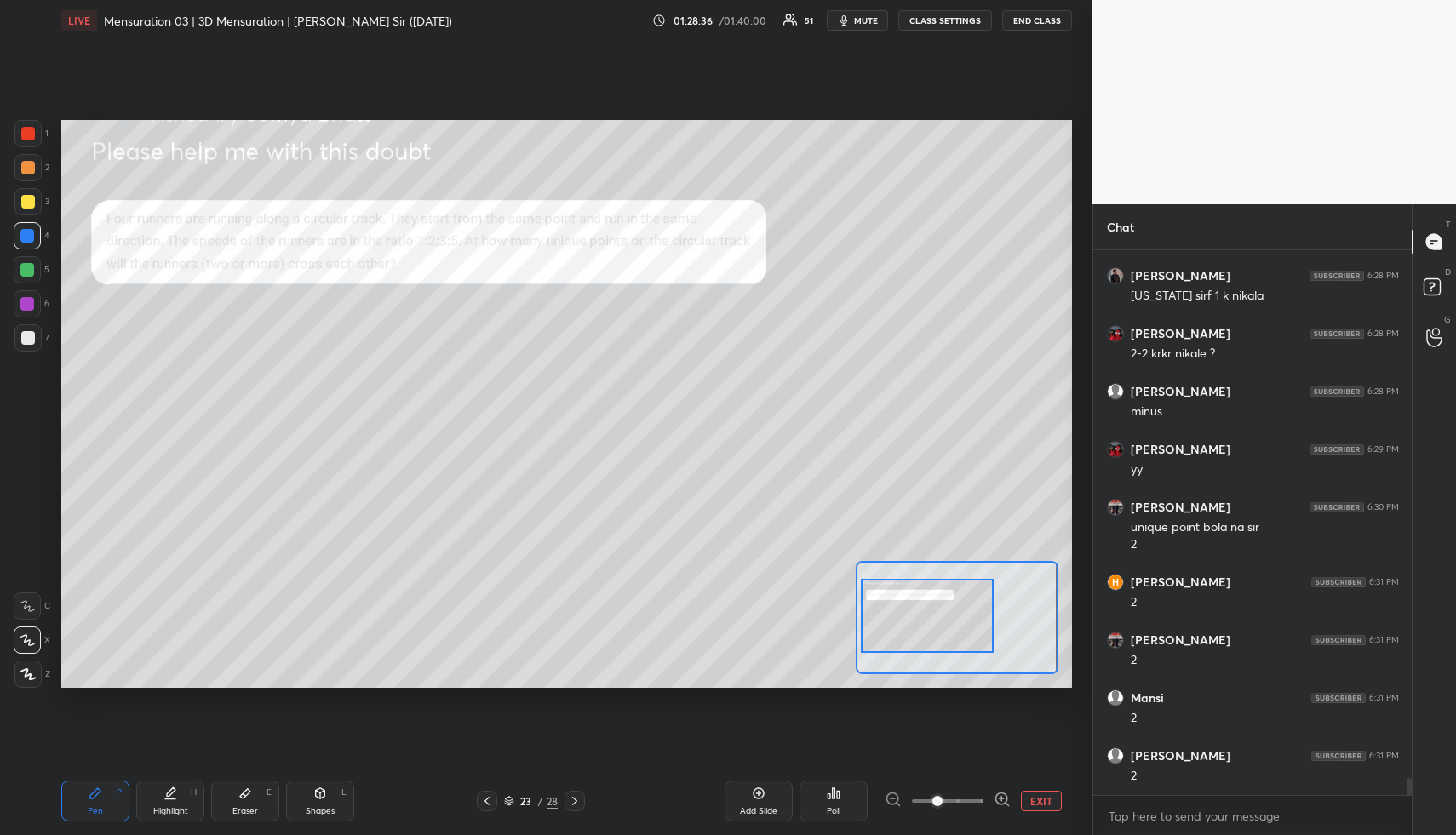
drag, startPoint x: 31, startPoint y: 309, endPoint x: 28, endPoint y: 325, distance: 16.3
click at [31, 309] on div at bounding box center [28, 305] width 14 height 14
drag, startPoint x: 28, startPoint y: 337, endPoint x: 31, endPoint y: 326, distance: 11.4
click at [29, 336] on div at bounding box center [28, 338] width 14 height 14
click at [165, 800] on div "Highlight H" at bounding box center [170, 801] width 68 height 41
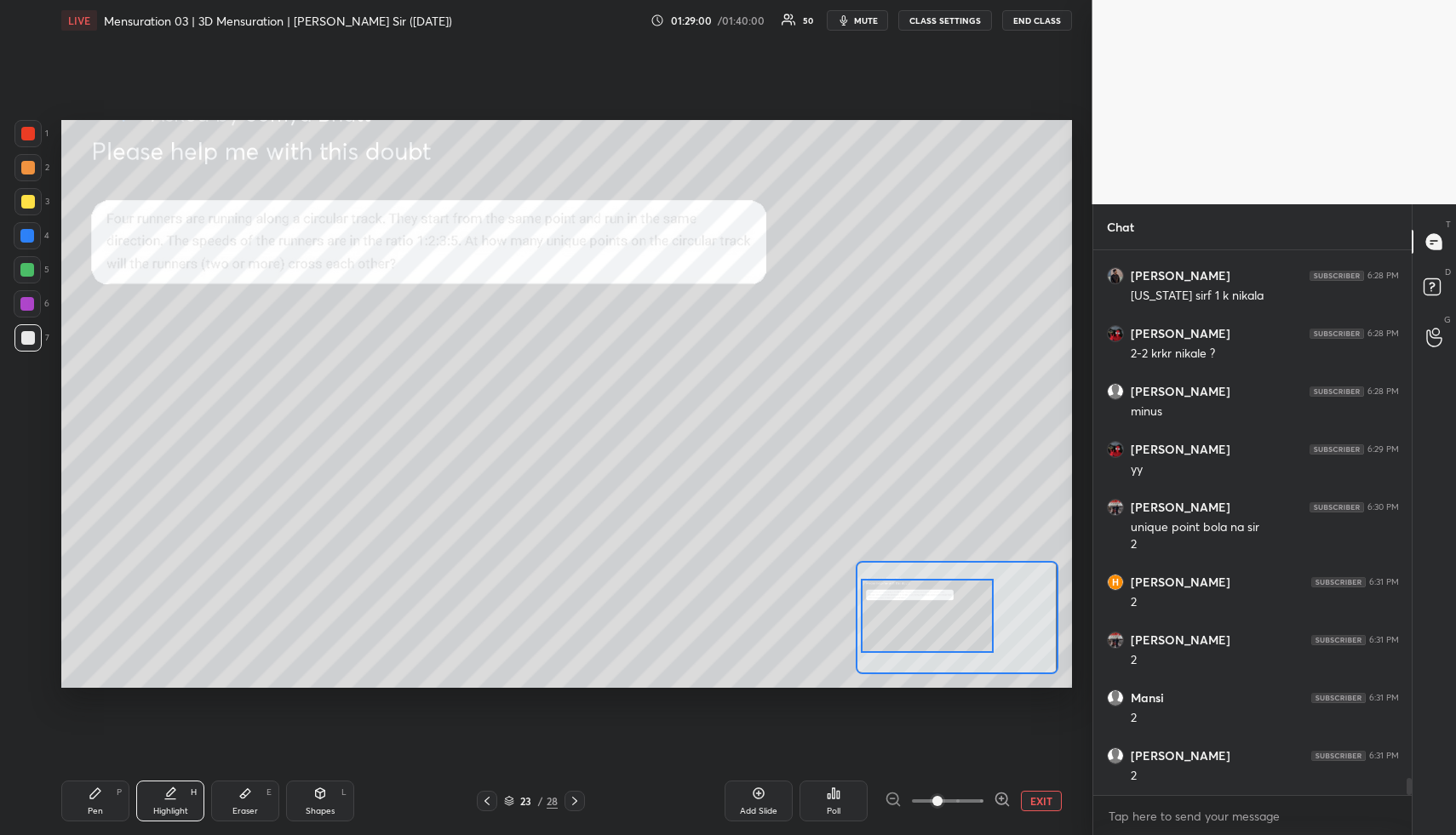
click at [189, 760] on div "LIVE Mensuration 03 | 3D Mensuration | [PERSON_NAME] Sir ([DATE]) 01:29:00 / 01…" at bounding box center [566, 417] width 1024 height 835
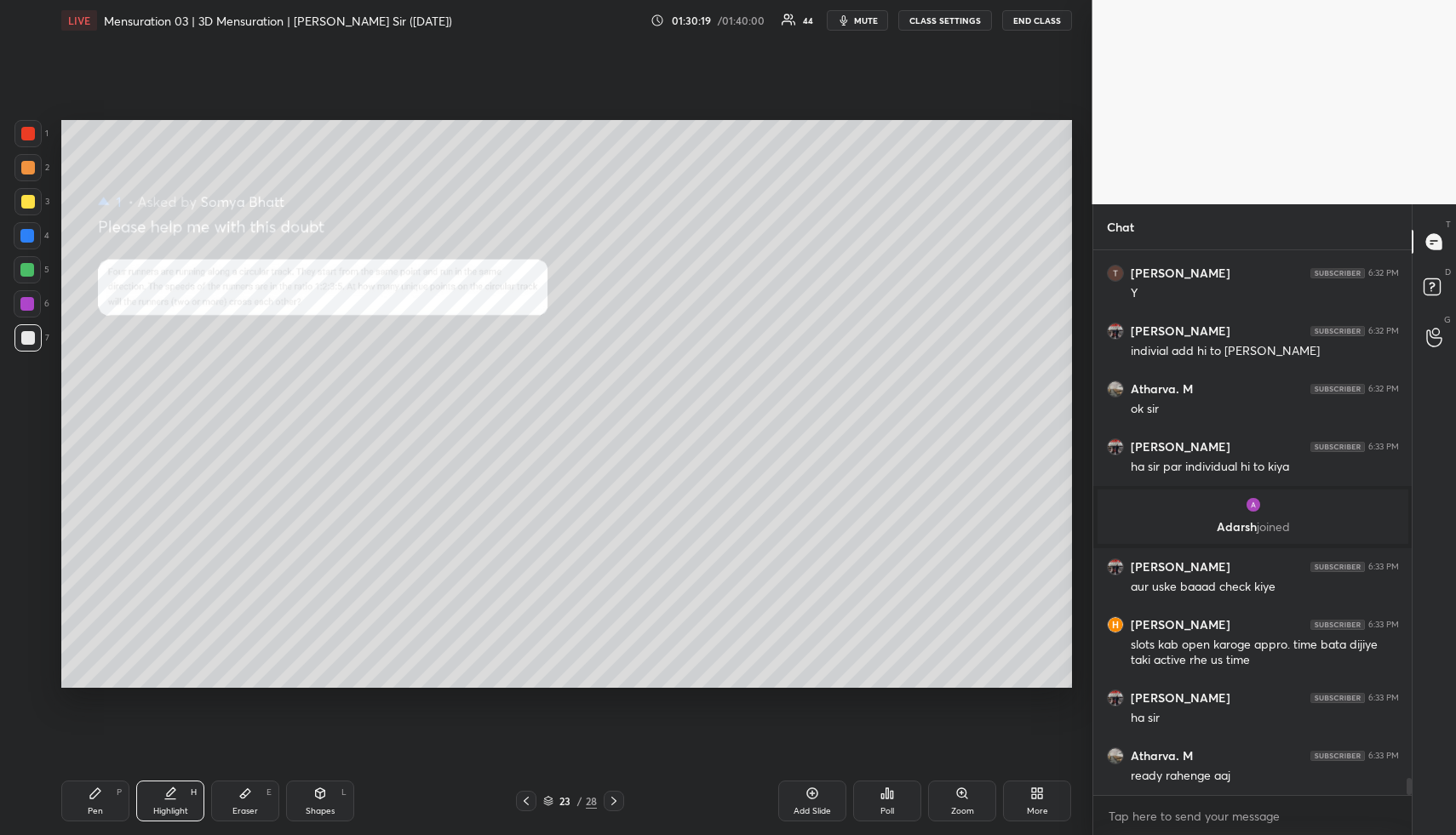
scroll to position [16927, 0]
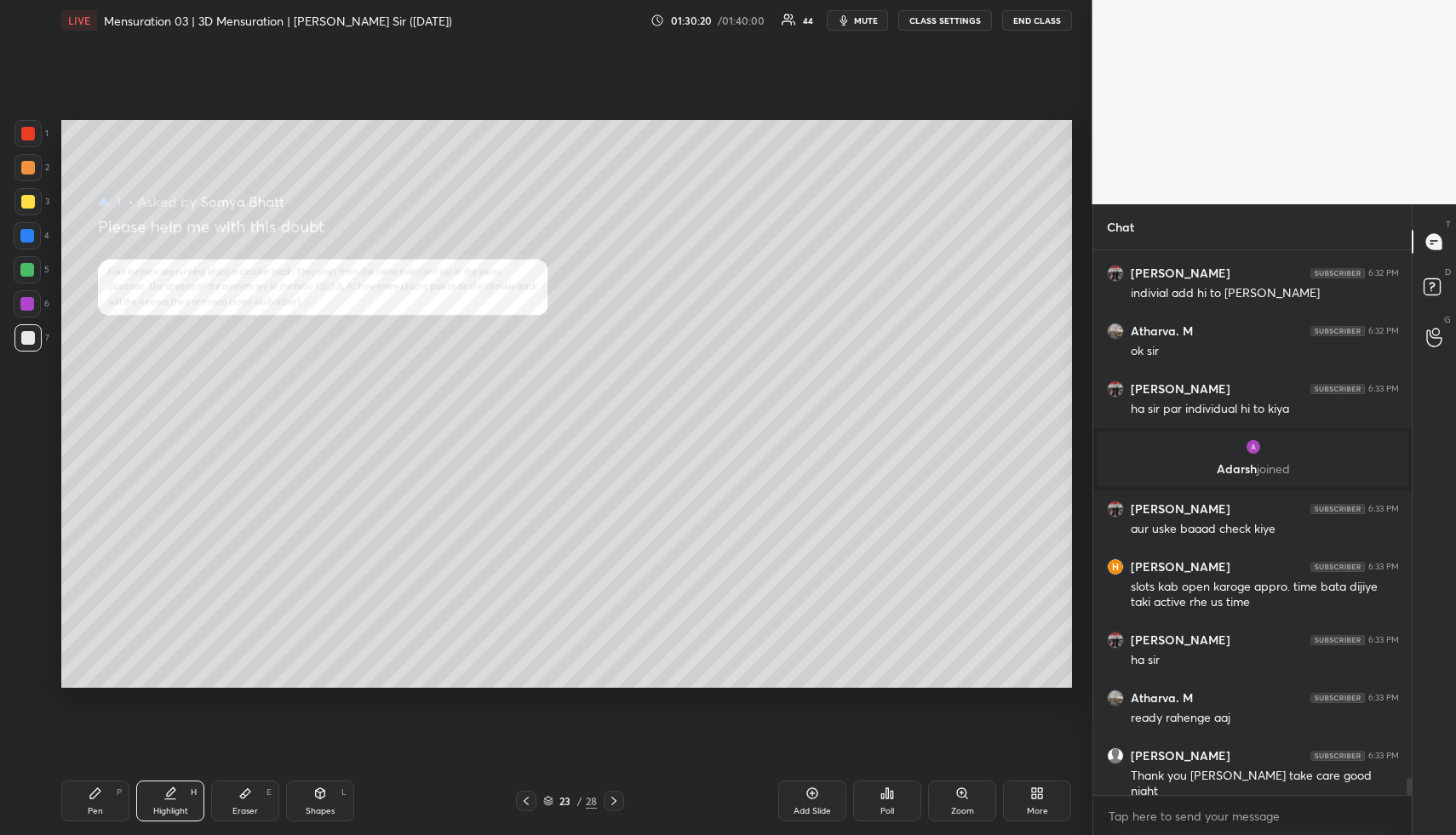
click at [1032, 24] on button "END CLASS" at bounding box center [1037, 20] width 70 height 21
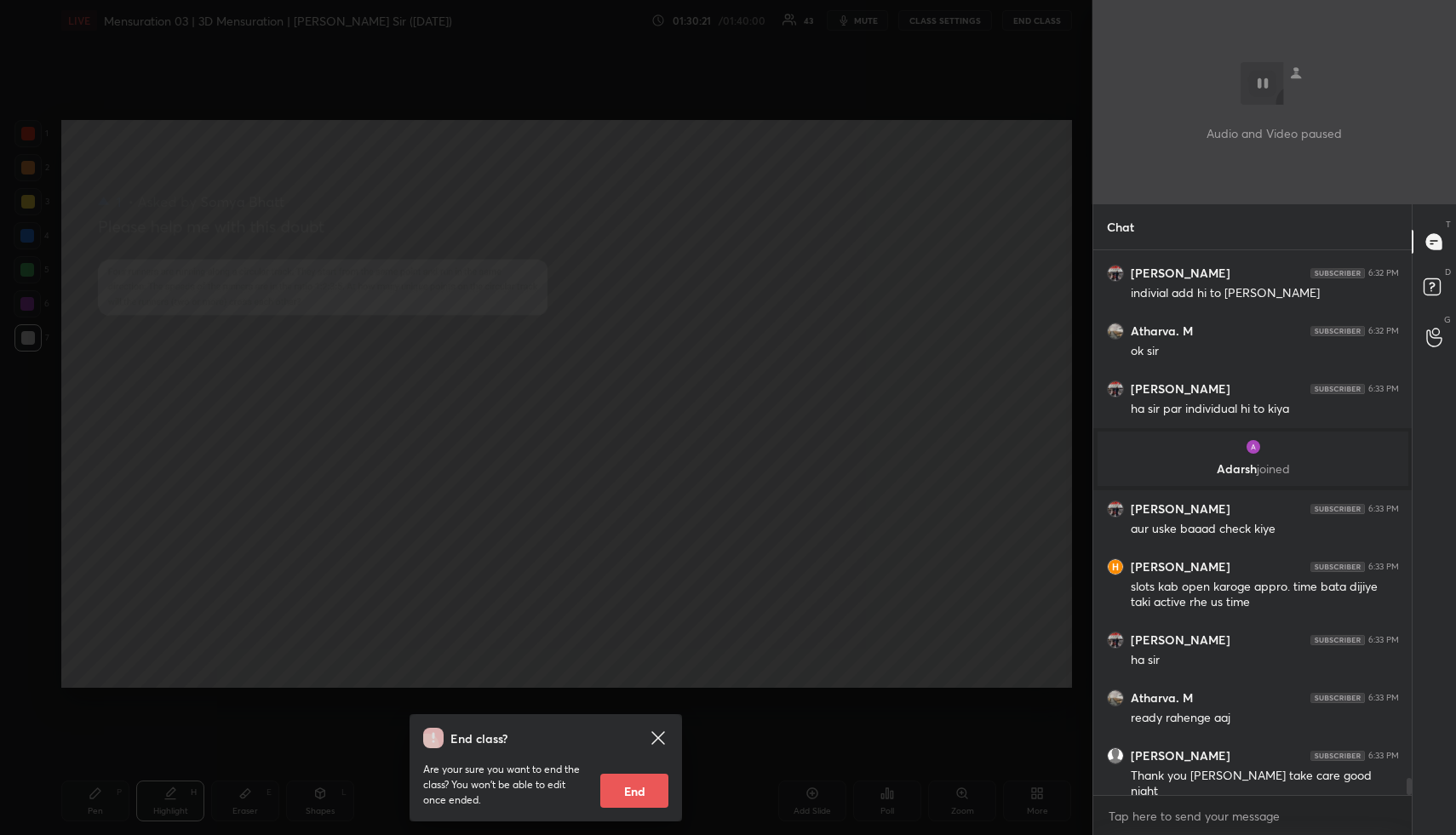
scroll to position [16985, 0]
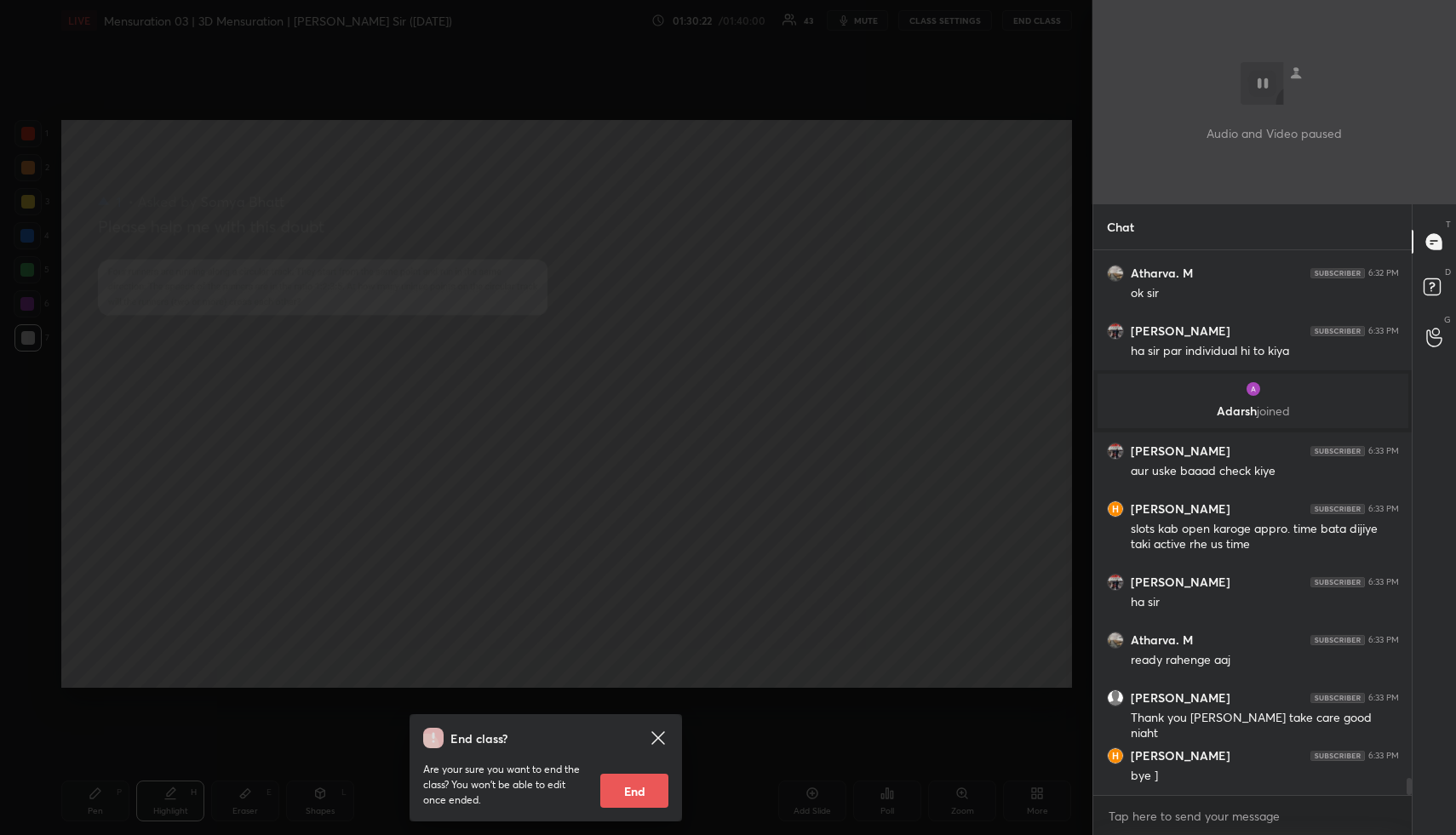
click at [635, 791] on button "End" at bounding box center [634, 791] width 68 height 34
type textarea "x"
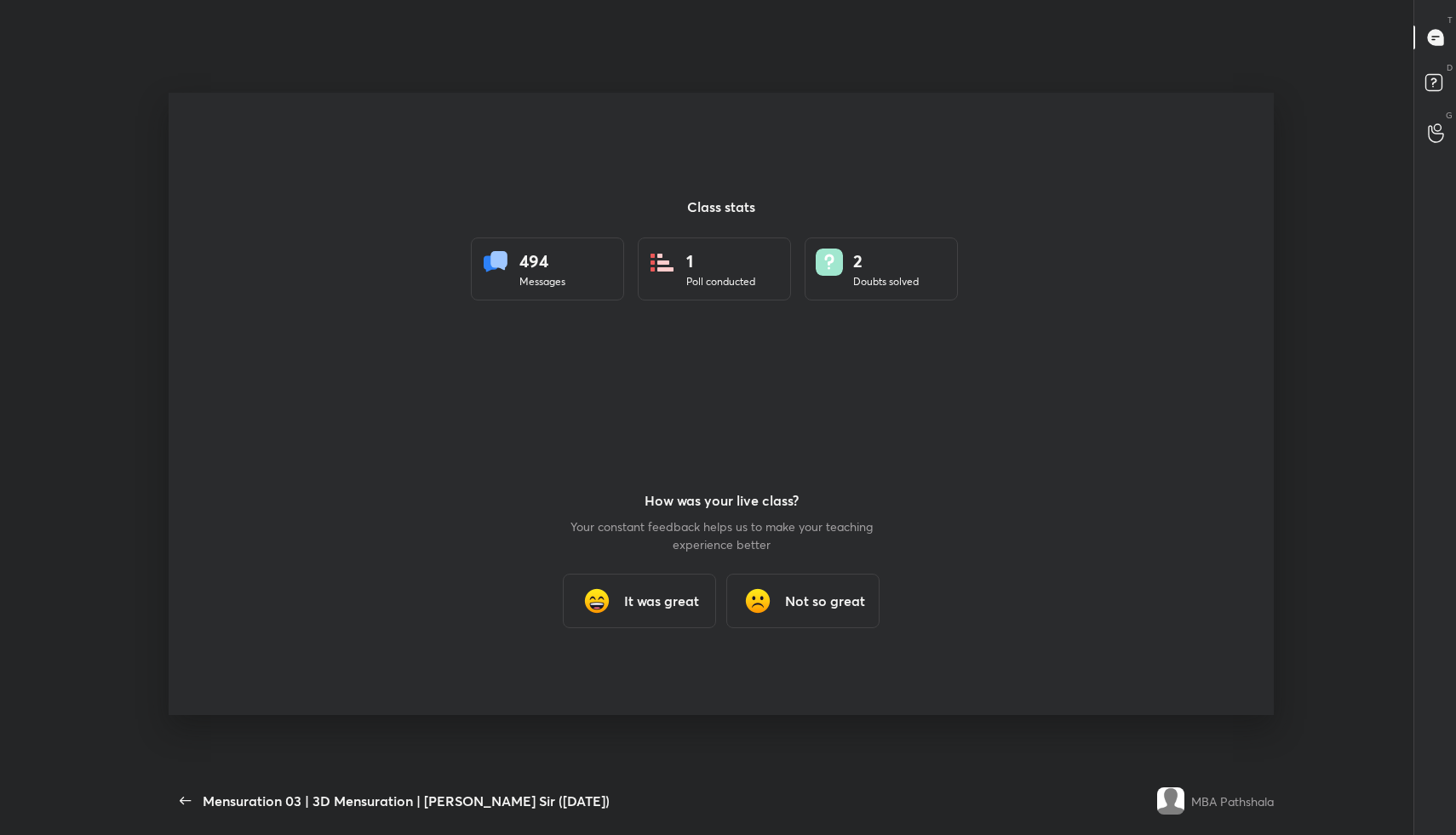
scroll to position [0, 0]
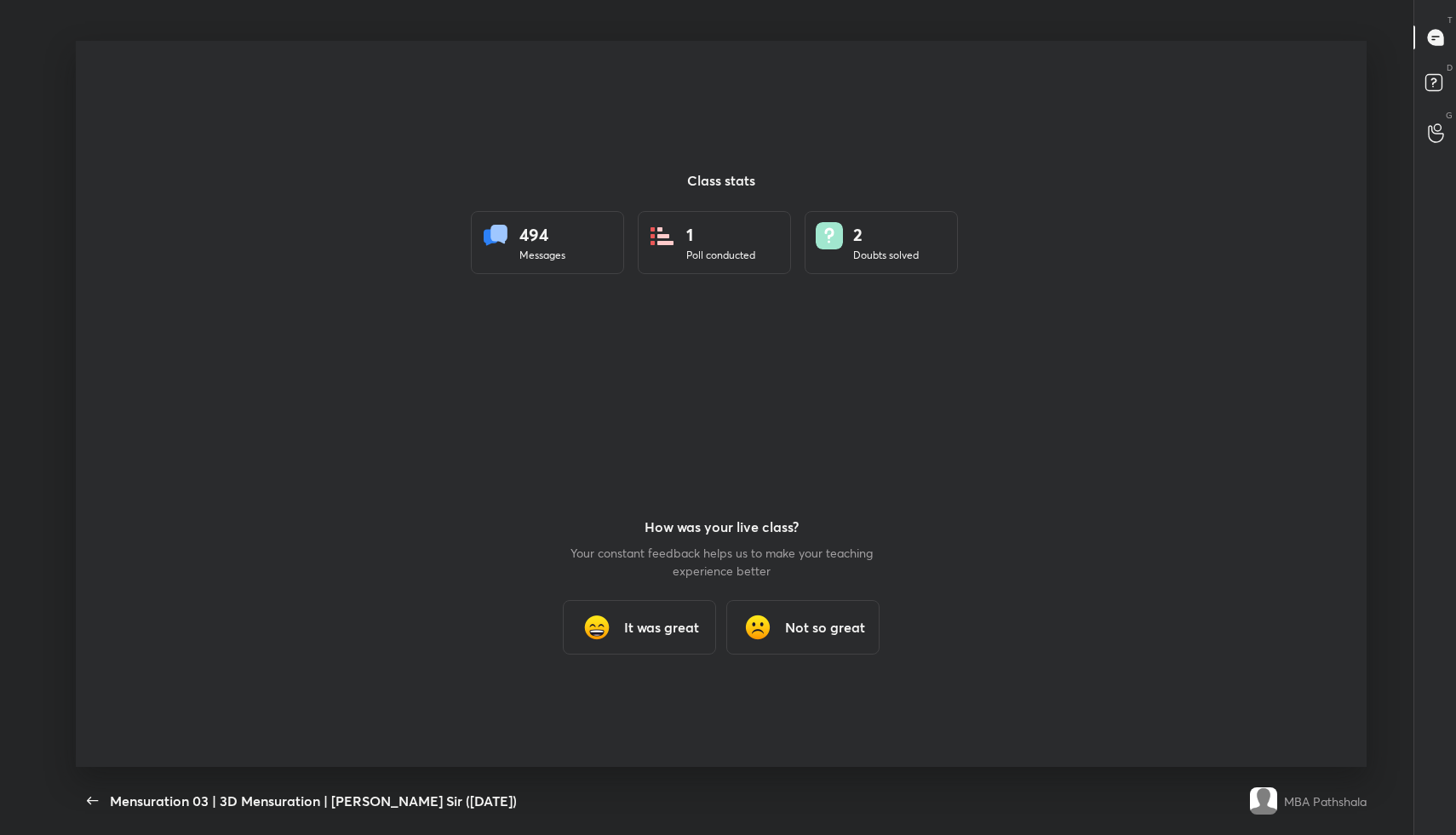
click at [660, 626] on h3 "It was great" at bounding box center [661, 627] width 75 height 21
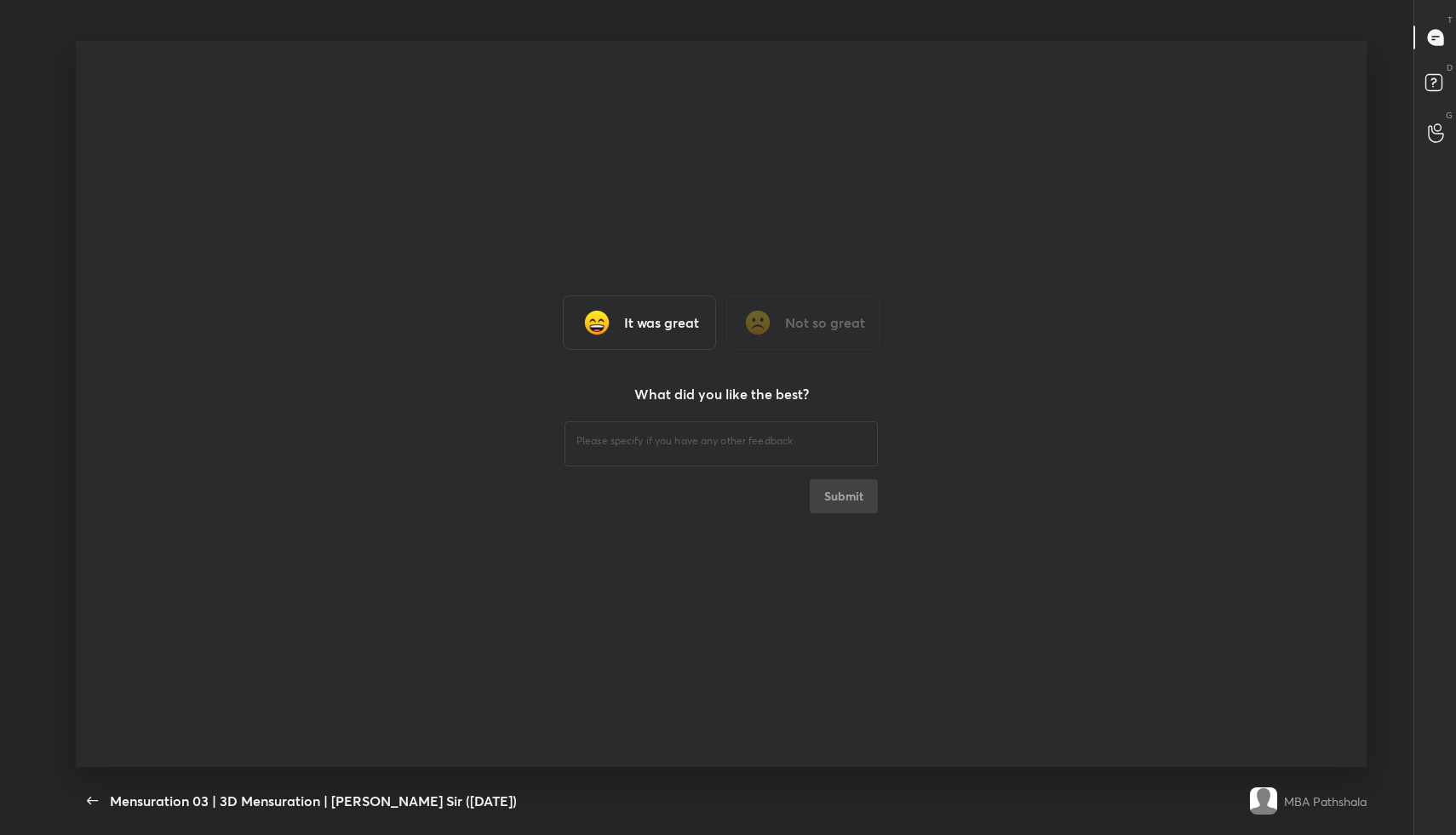
click at [647, 440] on textarea at bounding box center [721, 442] width 290 height 16
type textarea "Fine"
click at [859, 499] on button "Submit" at bounding box center [844, 497] width 68 height 34
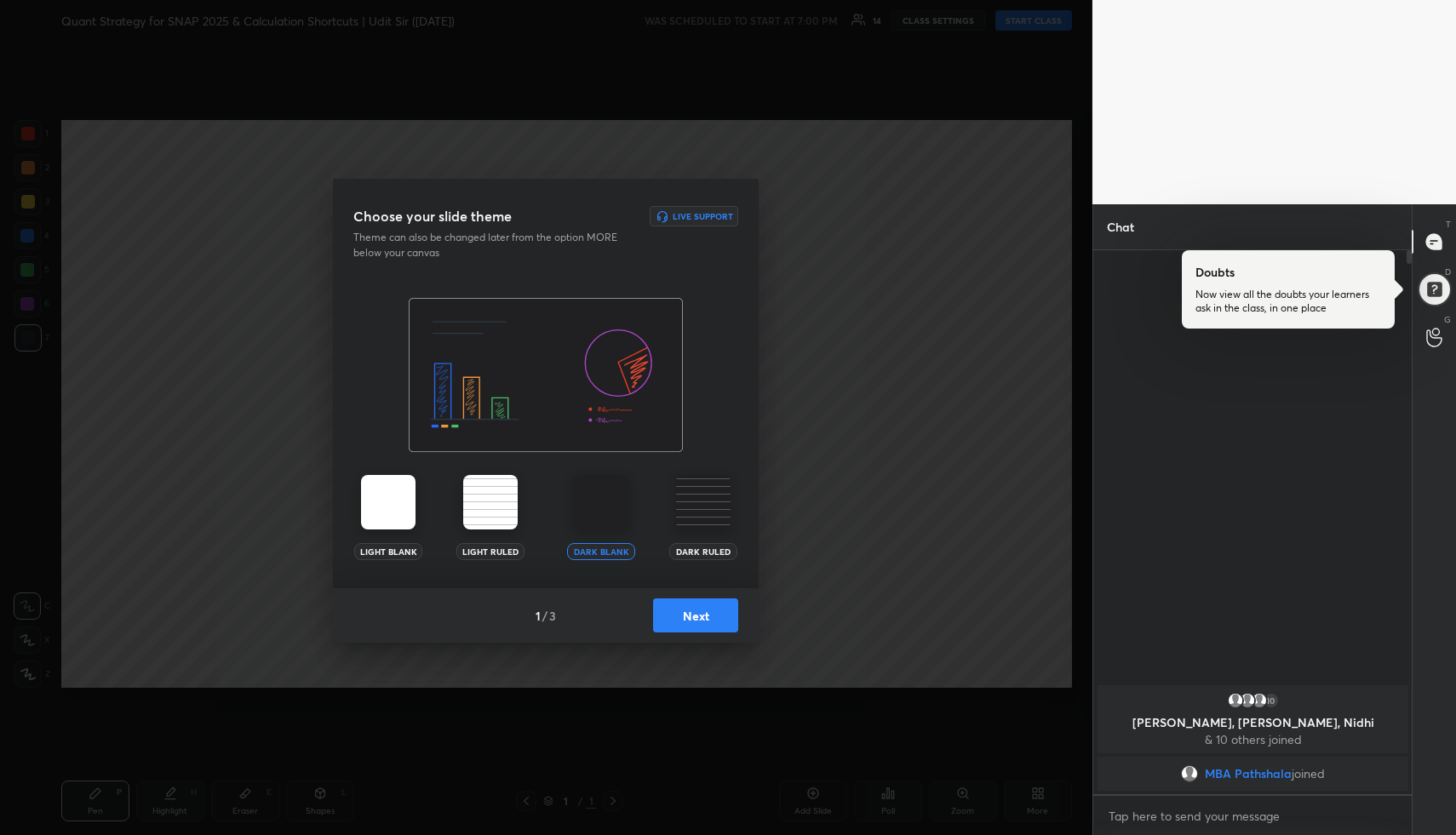
click at [679, 624] on button "Next" at bounding box center [696, 616] width 86 height 34
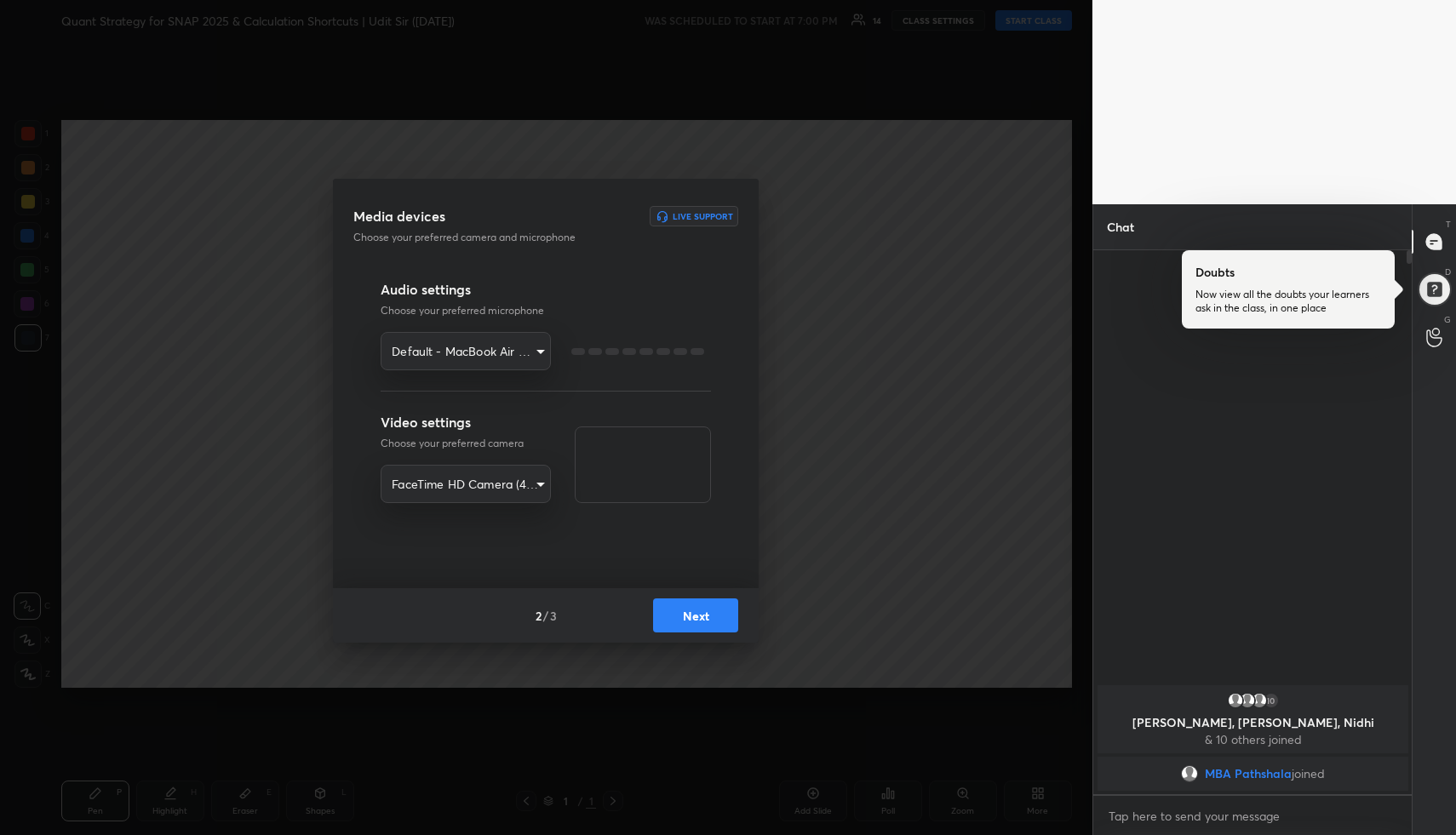
click at [679, 624] on button "Next" at bounding box center [696, 616] width 86 height 34
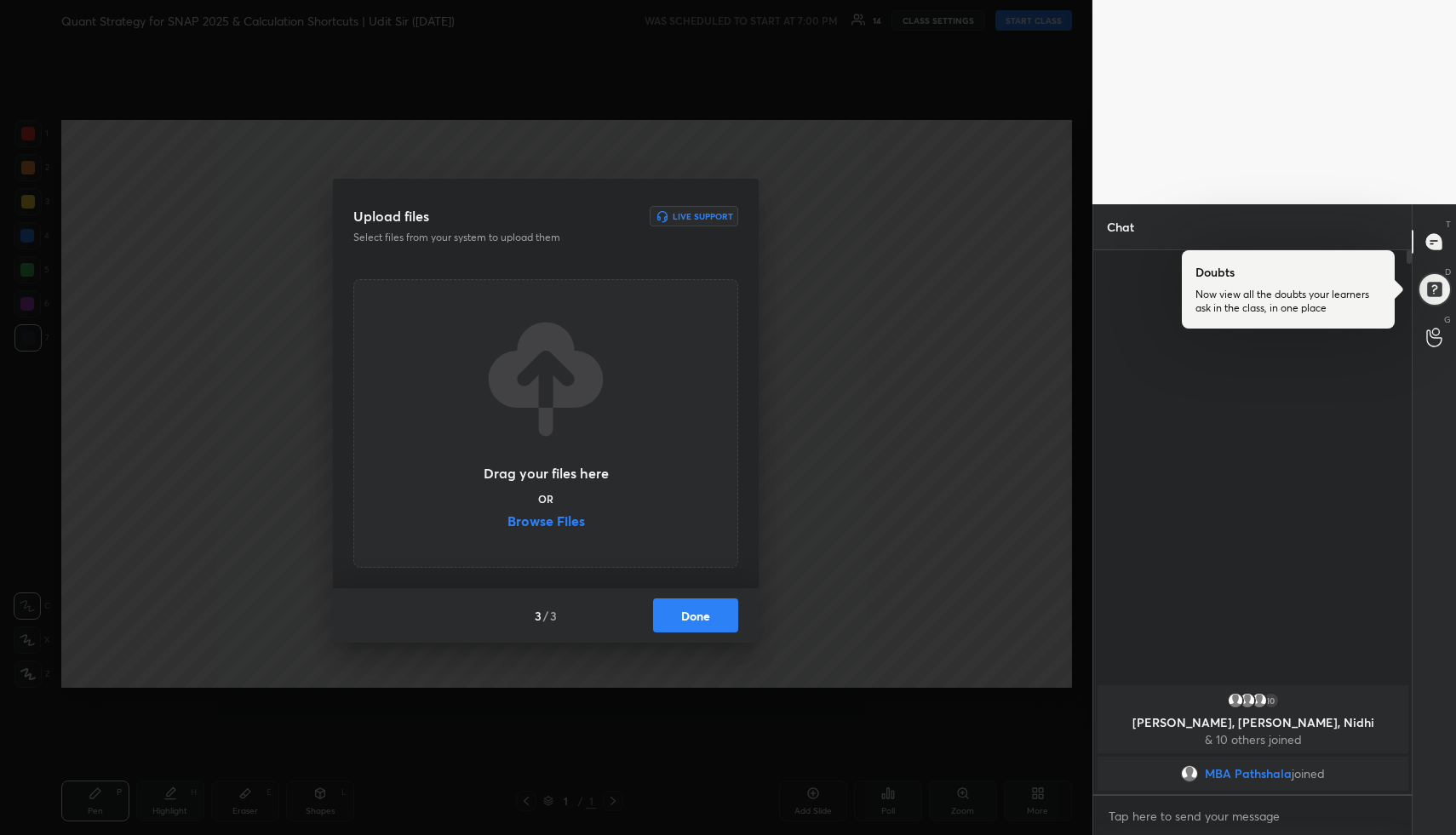
click at [679, 624] on button "Done" at bounding box center [696, 616] width 86 height 34
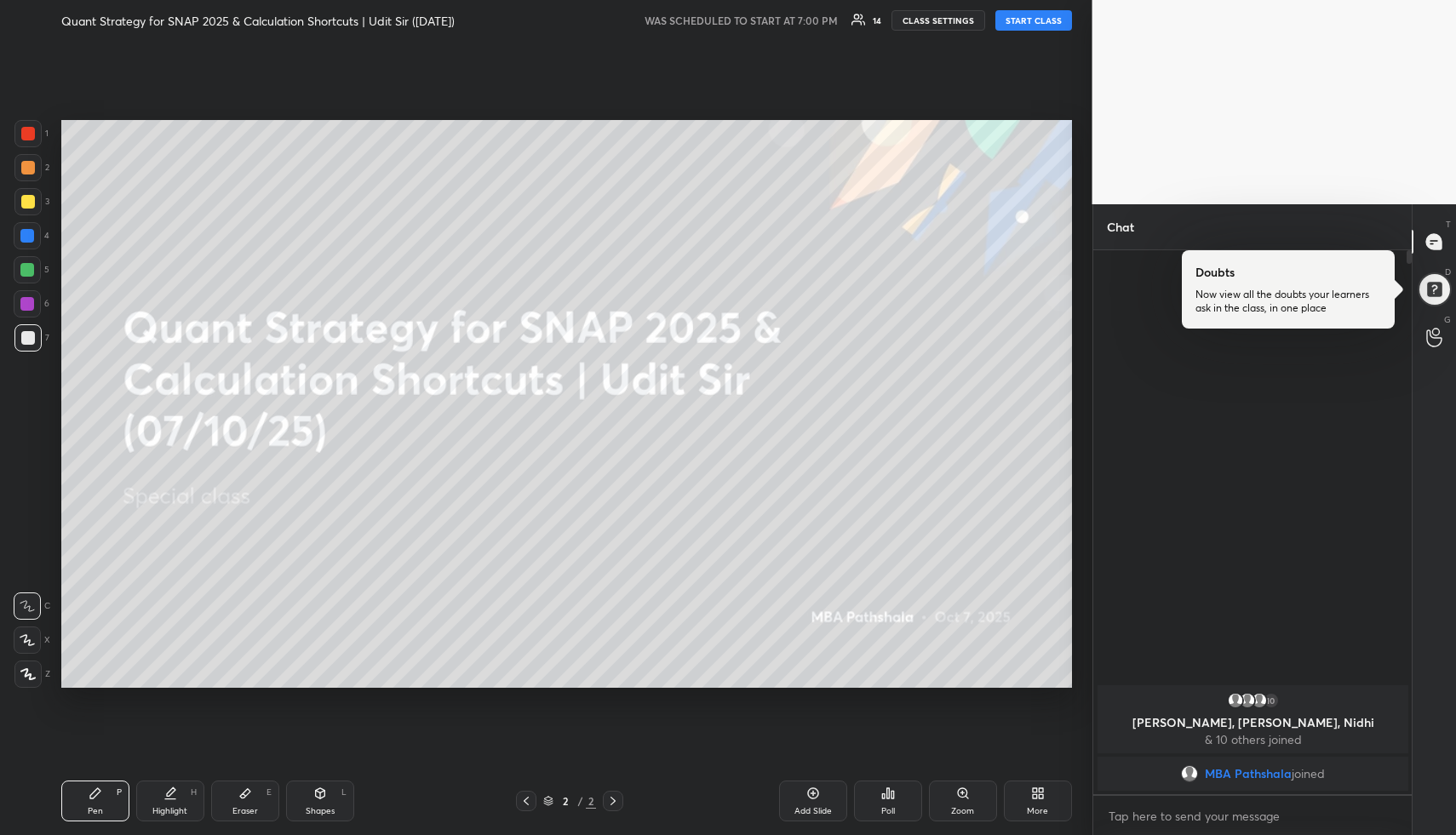
click at [1022, 22] on button "START CLASS" at bounding box center [1033, 20] width 77 height 21
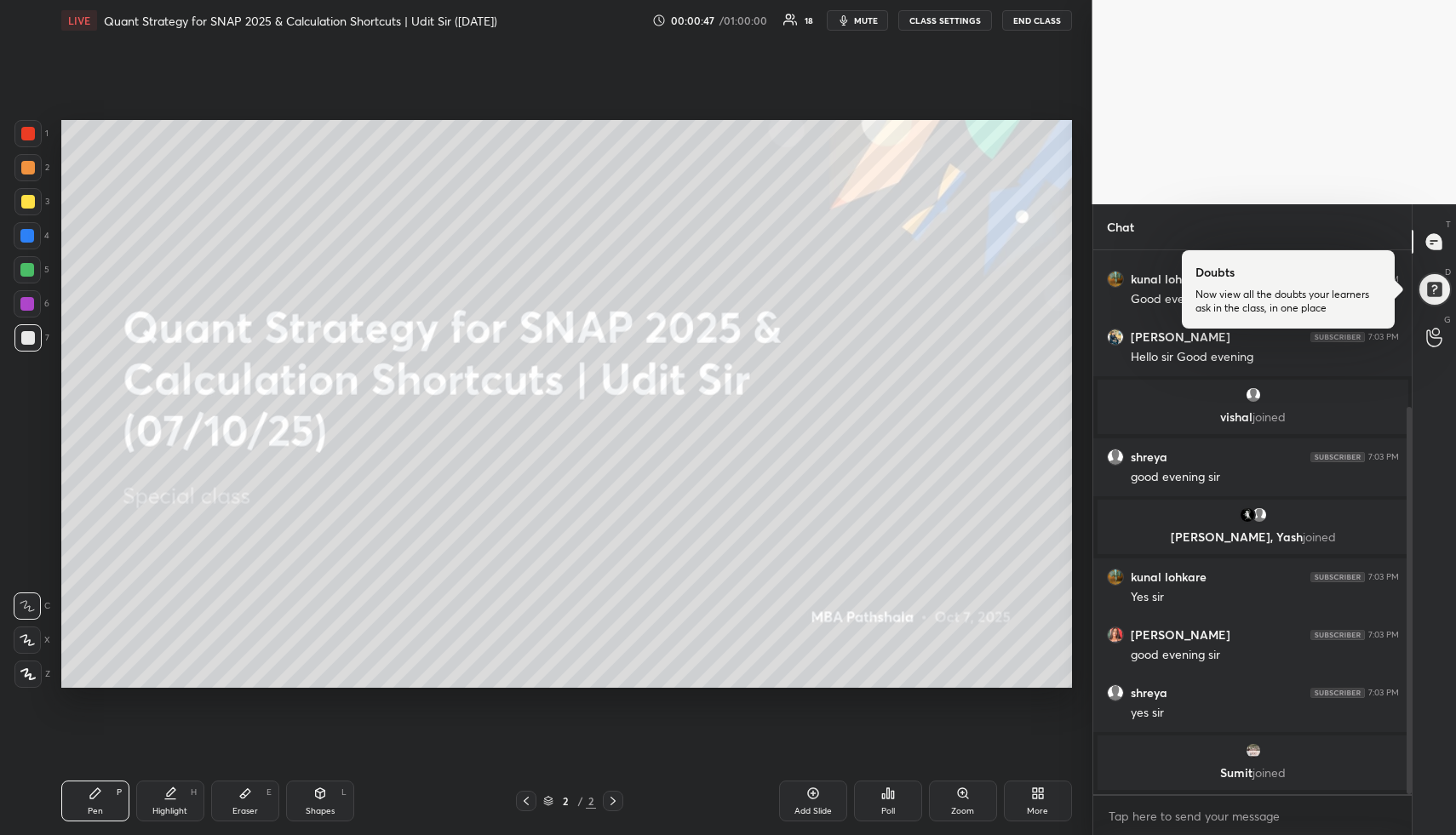
scroll to position [245, 0]
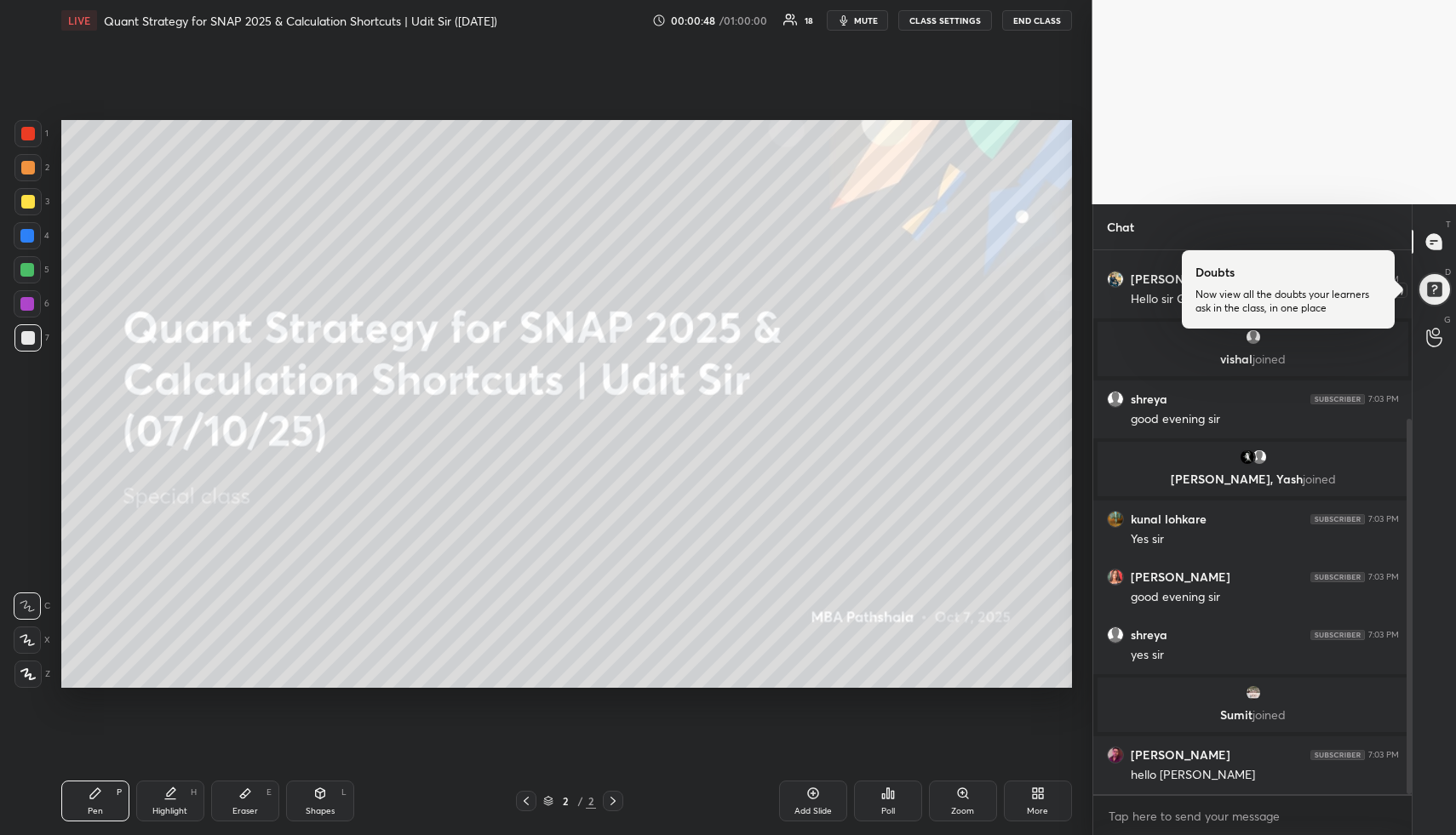
click at [1430, 292] on div at bounding box center [1435, 290] width 34 height 34
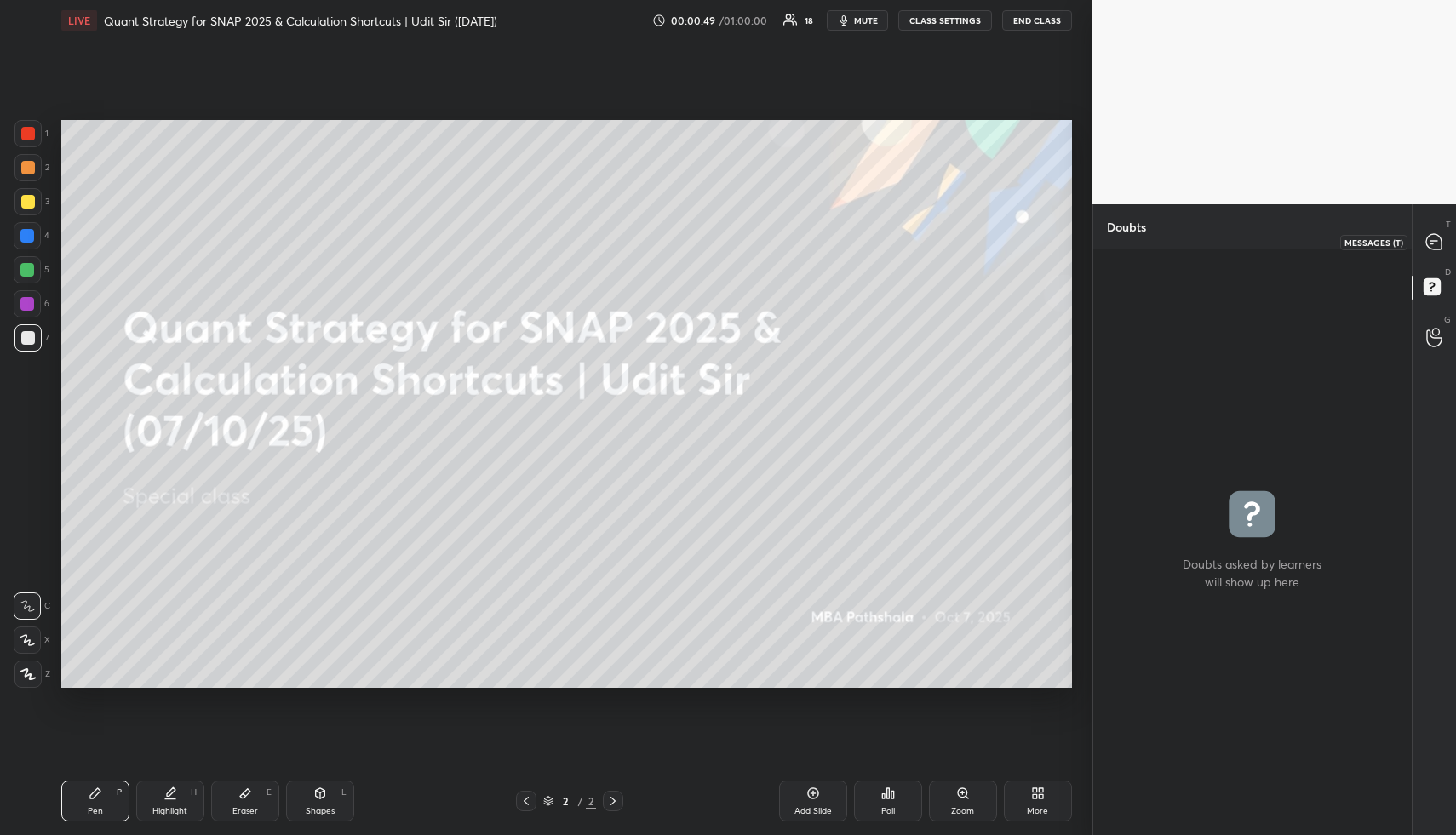
click at [1430, 249] on icon at bounding box center [1433, 241] width 15 height 15
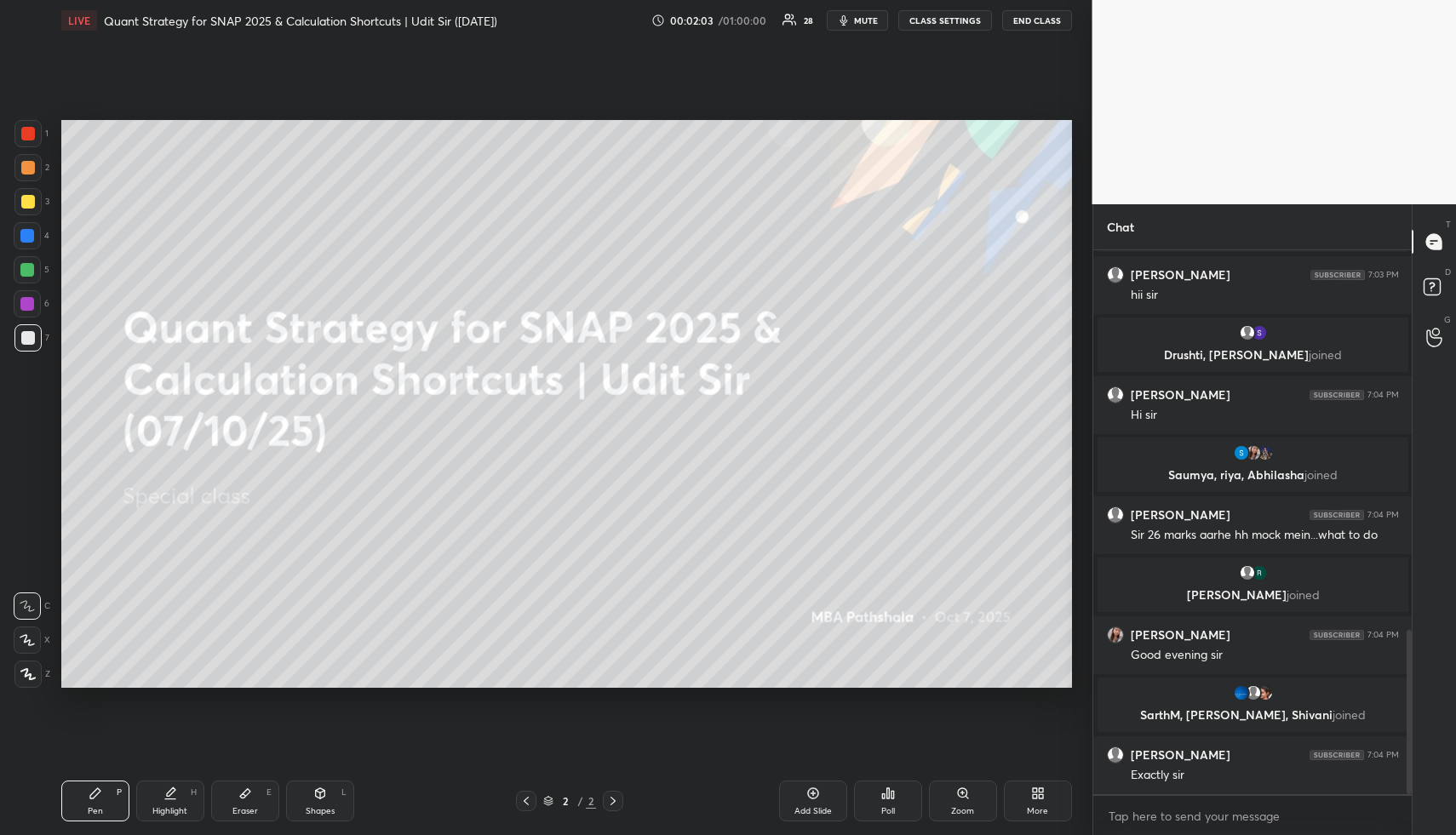
scroll to position [1256, 0]
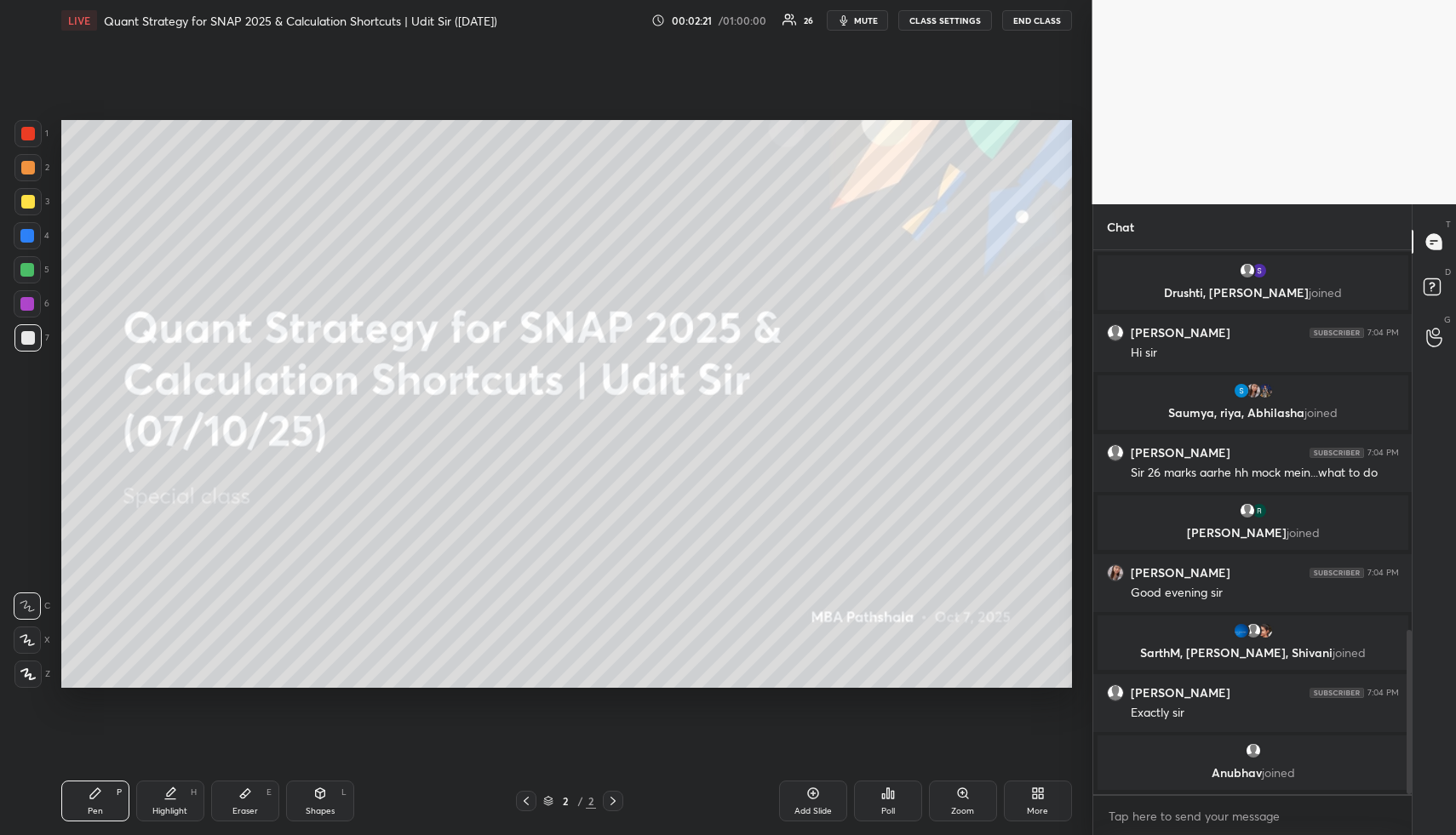
click at [327, 790] on div "Shapes L" at bounding box center [320, 801] width 68 height 41
drag, startPoint x: 322, startPoint y: 795, endPoint x: 285, endPoint y: 717, distance: 86.3
click at [321, 795] on icon at bounding box center [319, 793] width 9 height 10
click at [26, 166] on div at bounding box center [28, 168] width 14 height 14
click at [28, 164] on div at bounding box center [28, 168] width 14 height 14
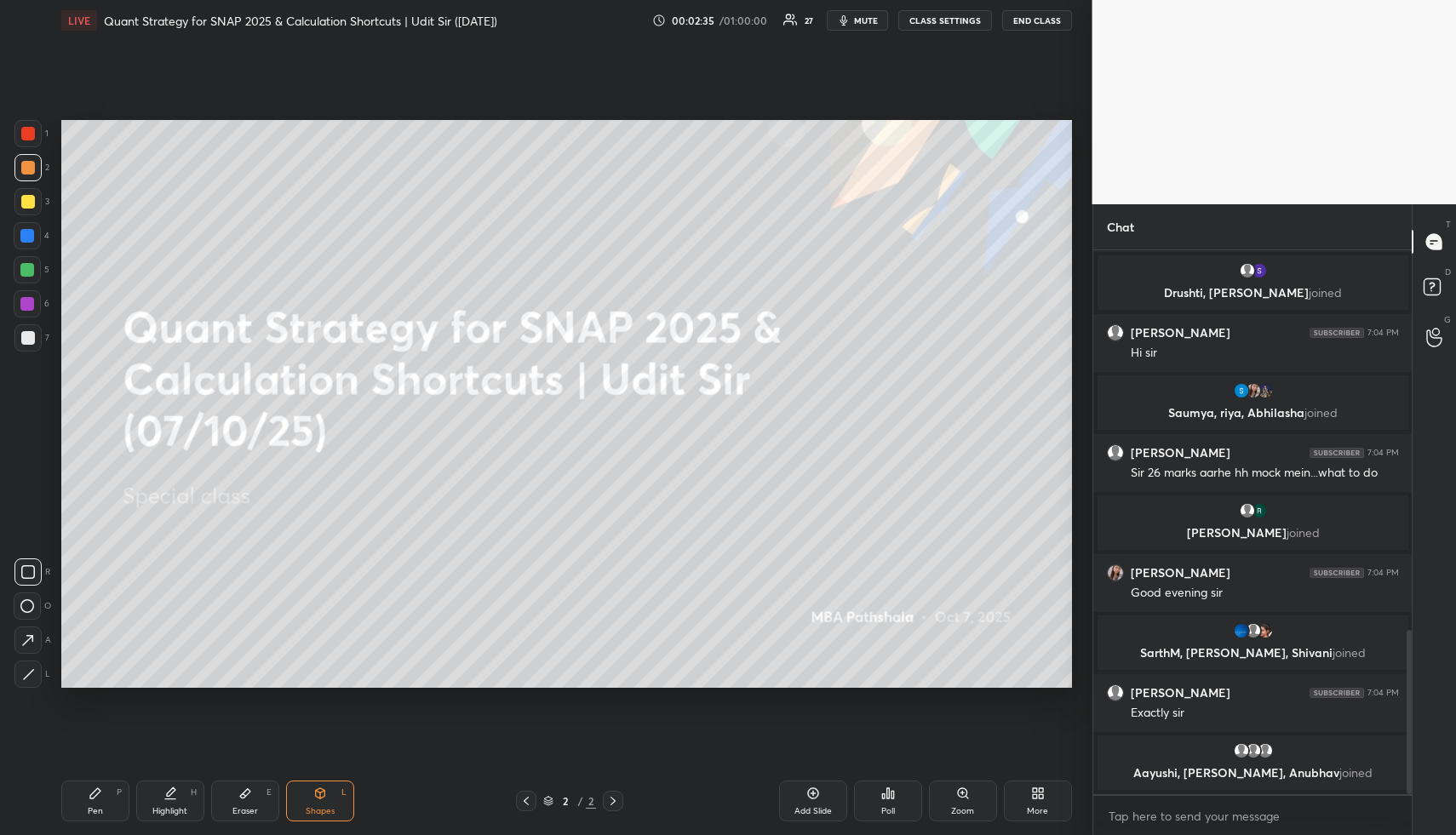
drag, startPoint x: 825, startPoint y: 797, endPoint x: 799, endPoint y: 794, distance: 26.2
click at [824, 796] on div "Add Slide" at bounding box center [813, 801] width 68 height 41
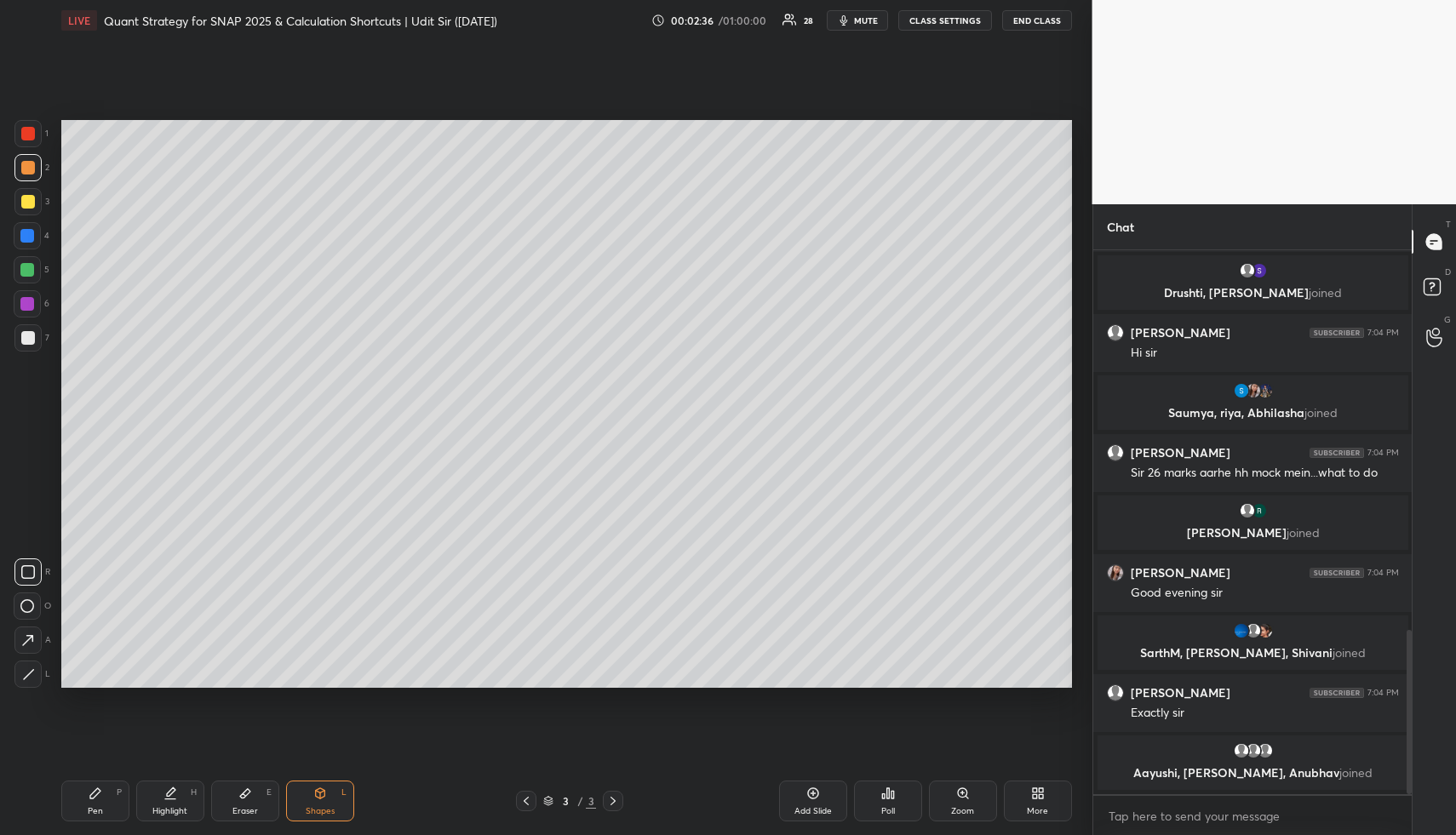
click at [101, 799] on div "Pen P" at bounding box center [96, 801] width 68 height 41
click at [99, 795] on icon at bounding box center [96, 794] width 14 height 14
click at [29, 668] on div at bounding box center [28, 674] width 27 height 27
drag, startPoint x: 29, startPoint y: 668, endPoint x: 37, endPoint y: 653, distance: 17.0
click at [32, 666] on div at bounding box center [28, 674] width 27 height 27
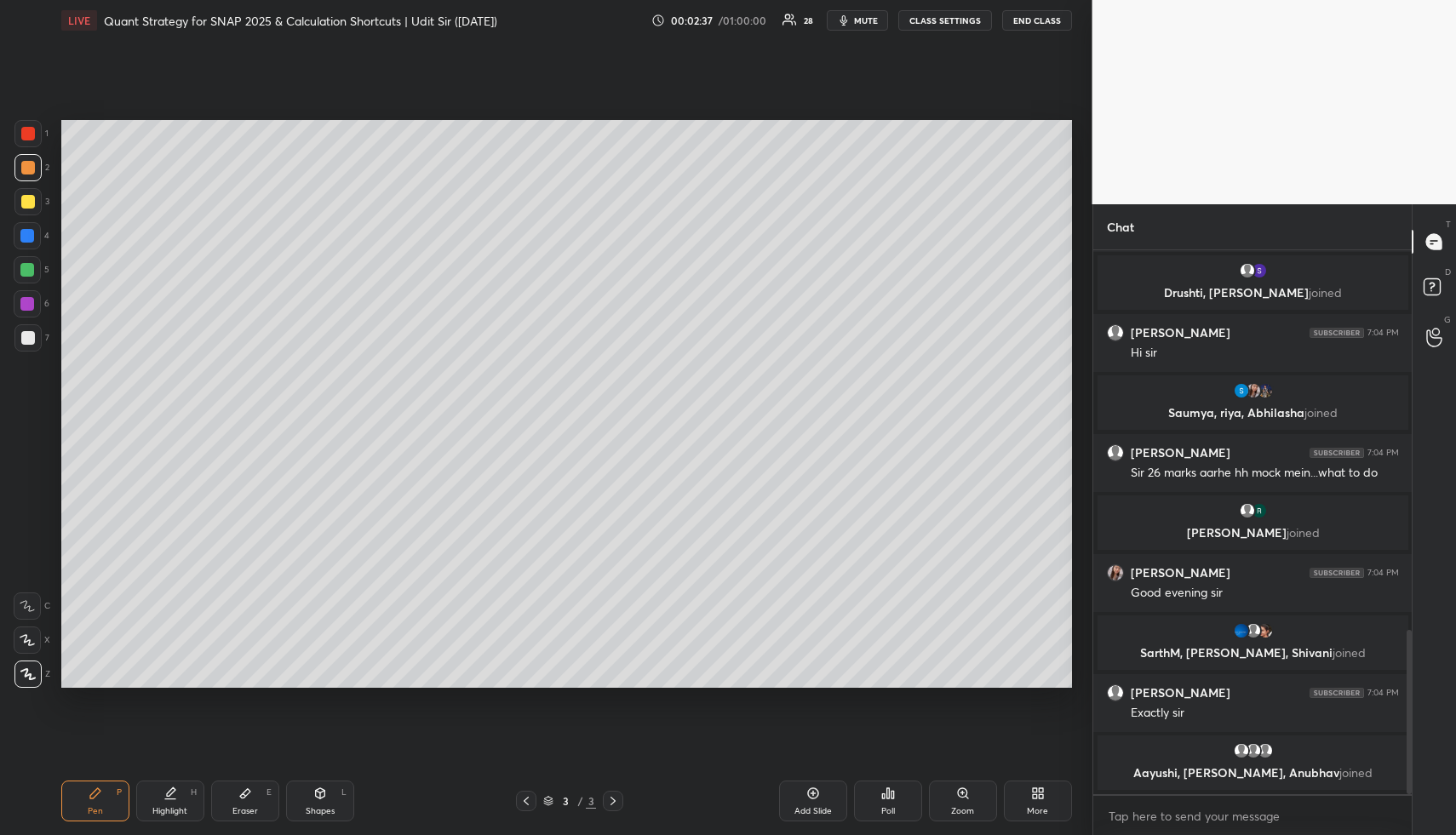
click at [27, 208] on div at bounding box center [28, 201] width 27 height 27
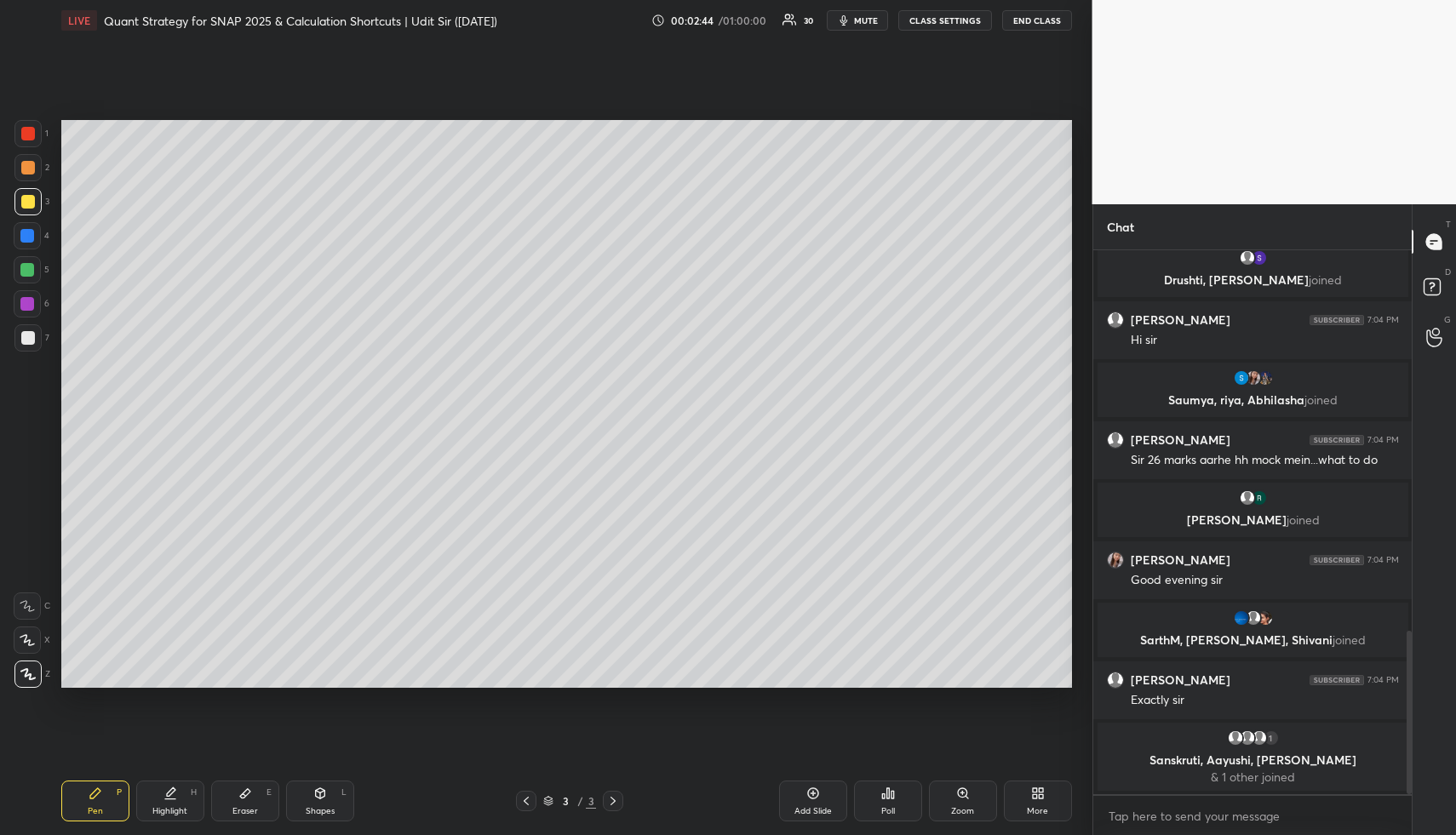
drag, startPoint x: 27, startPoint y: 267, endPoint x: 47, endPoint y: 275, distance: 21.5
click at [27, 269] on div at bounding box center [28, 270] width 14 height 14
click at [167, 808] on div "Highlight" at bounding box center [169, 811] width 35 height 9
click at [120, 800] on div "Pen P" at bounding box center [96, 801] width 68 height 41
click at [34, 163] on div at bounding box center [28, 167] width 27 height 27
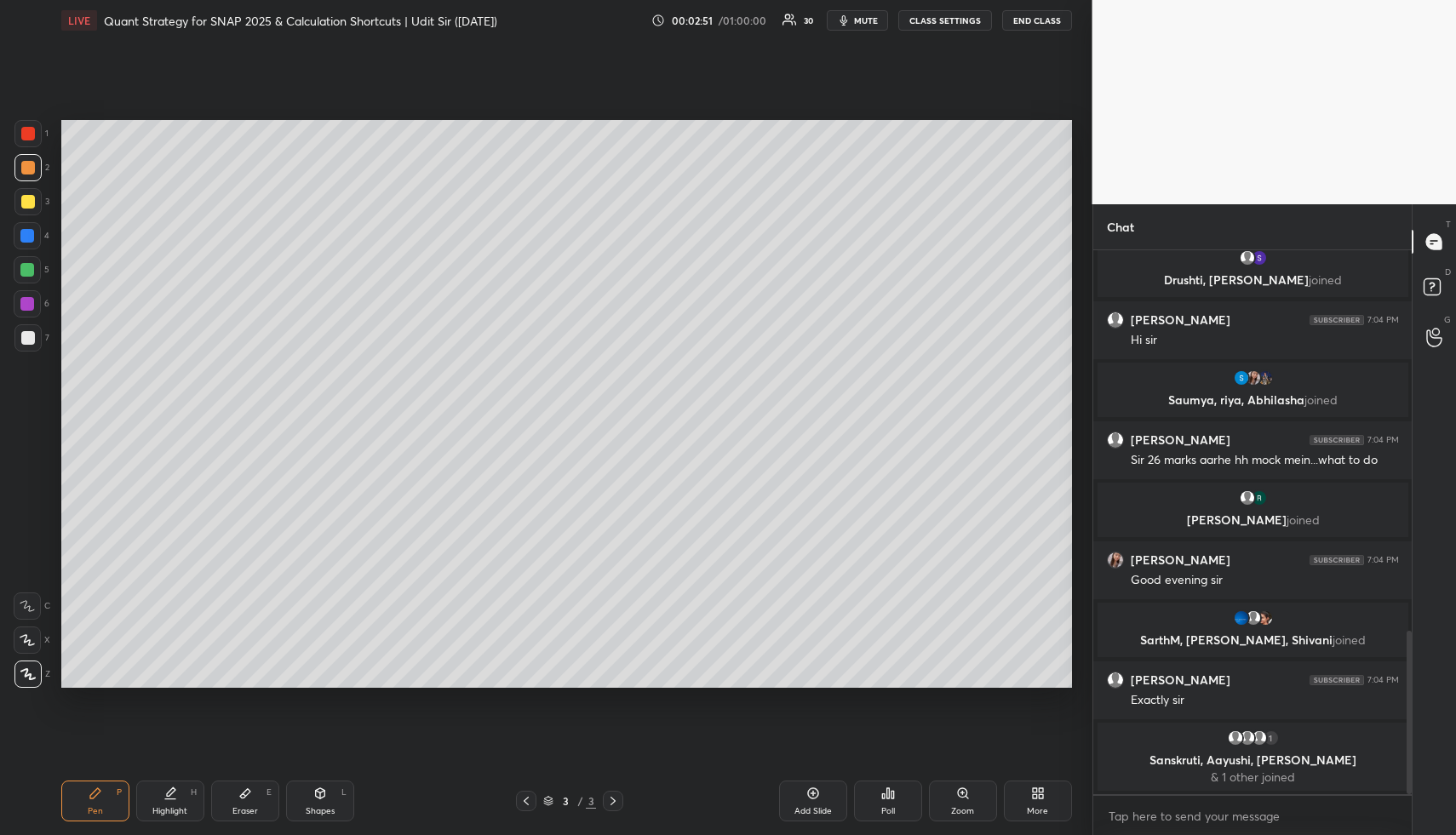
click at [39, 166] on div at bounding box center [28, 167] width 27 height 27
click at [241, 807] on div "Eraser" at bounding box center [246, 811] width 26 height 9
click at [106, 807] on div "Pen P" at bounding box center [96, 801] width 68 height 41
click at [106, 795] on div "Pen P" at bounding box center [96, 801] width 68 height 41
click at [30, 271] on div at bounding box center [28, 270] width 14 height 14
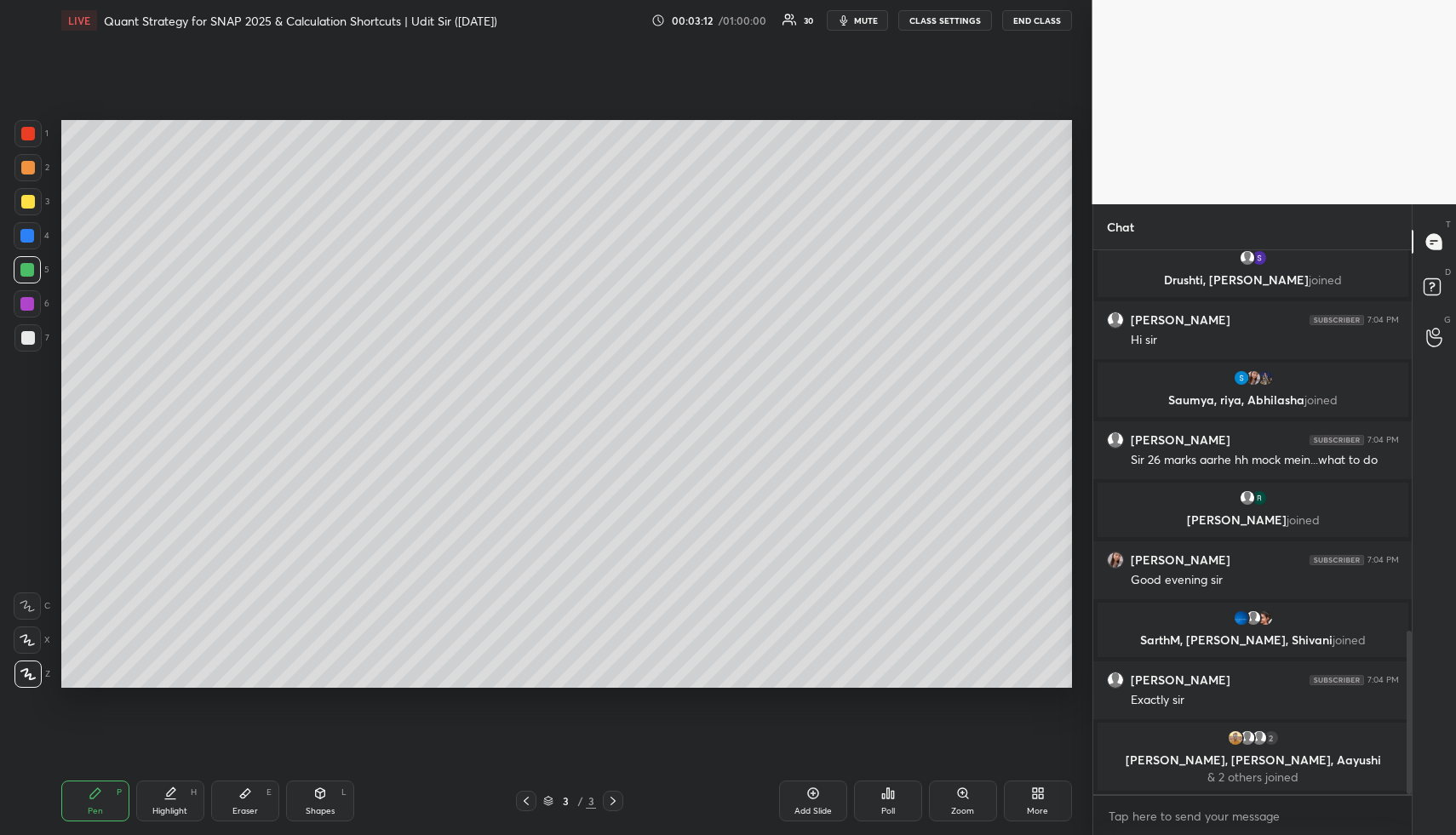
click at [30, 241] on div at bounding box center [28, 236] width 14 height 14
click at [29, 233] on div at bounding box center [28, 236] width 14 height 14
click at [25, 335] on div at bounding box center [28, 338] width 14 height 14
click at [32, 333] on div at bounding box center [28, 338] width 14 height 14
click at [163, 808] on div "Highlight" at bounding box center [169, 811] width 35 height 9
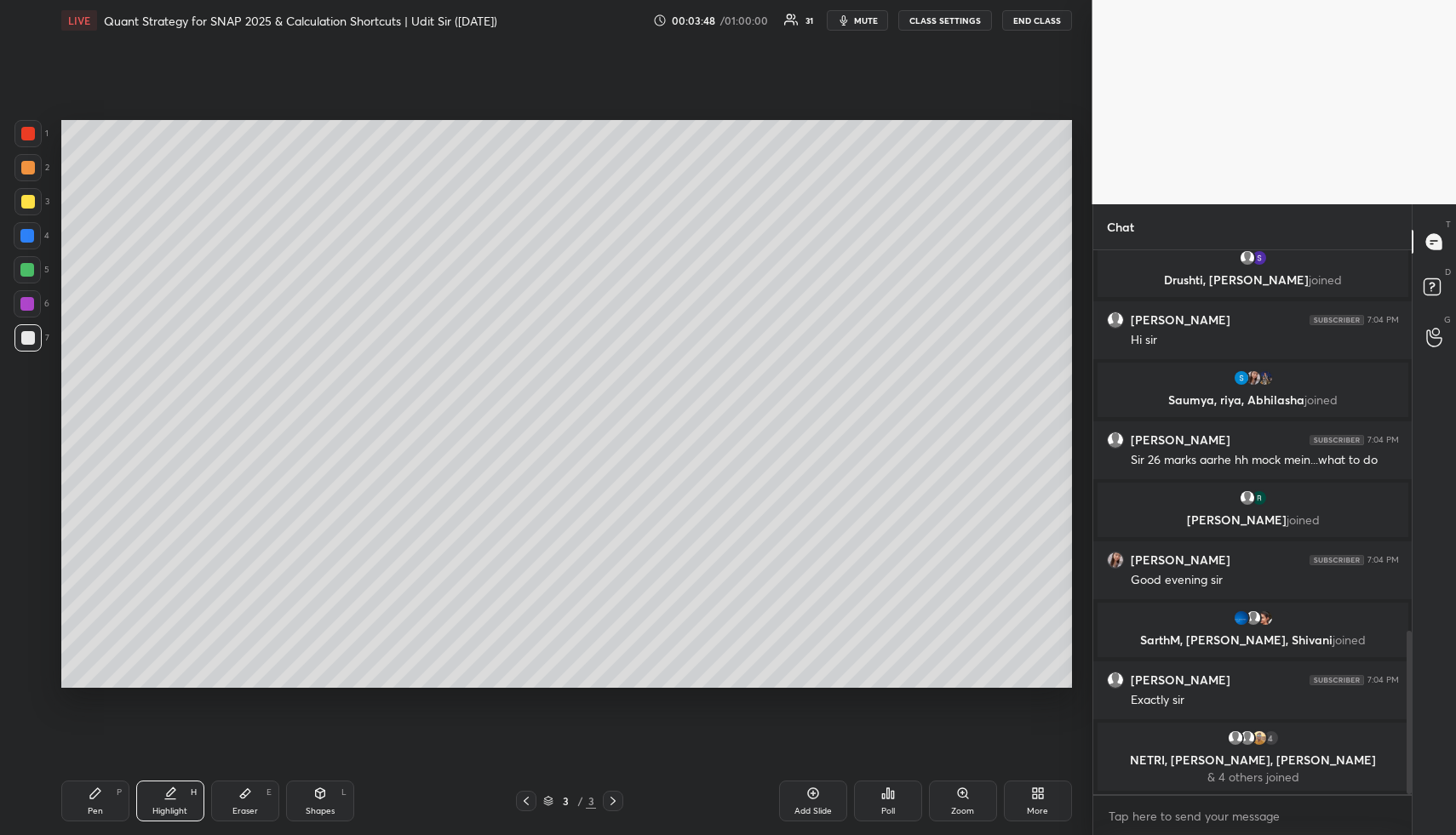
drag, startPoint x: 163, startPoint y: 808, endPoint x: 157, endPoint y: 799, distance: 10.8
click at [162, 808] on div "Highlight" at bounding box center [169, 811] width 35 height 9
drag, startPoint x: 91, startPoint y: 799, endPoint x: 88, endPoint y: 715, distance: 84.1
click at [86, 804] on div "Pen P" at bounding box center [96, 801] width 68 height 41
click at [29, 300] on div at bounding box center [28, 305] width 14 height 14
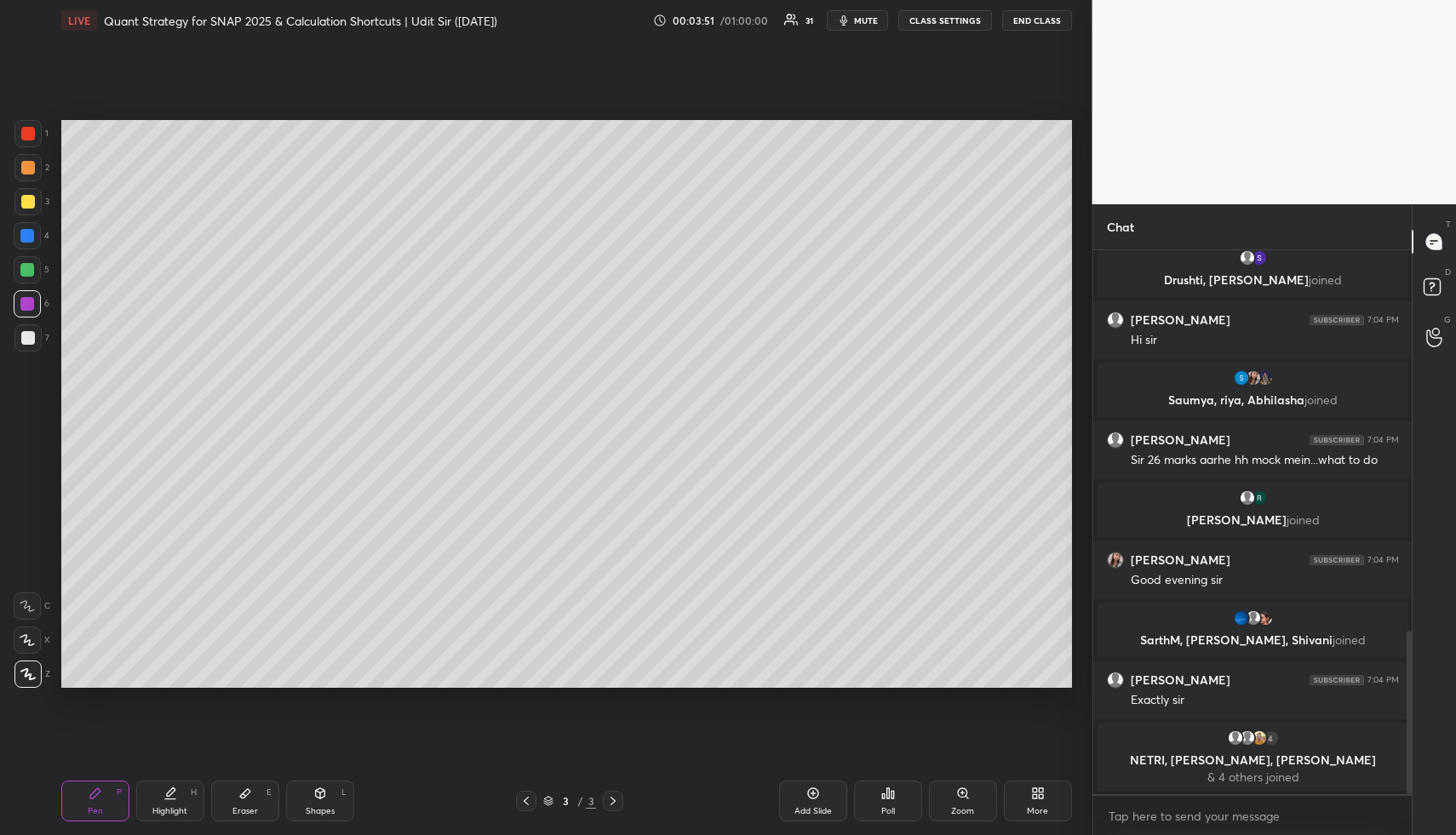
click at [167, 790] on icon at bounding box center [170, 794] width 14 height 14
drag, startPoint x: 89, startPoint y: 789, endPoint x: 63, endPoint y: 705, distance: 87.9
click at [88, 784] on div "Pen P" at bounding box center [96, 801] width 68 height 41
click at [27, 321] on div "1 2 3 4 5 6 7" at bounding box center [32, 240] width 36 height 239
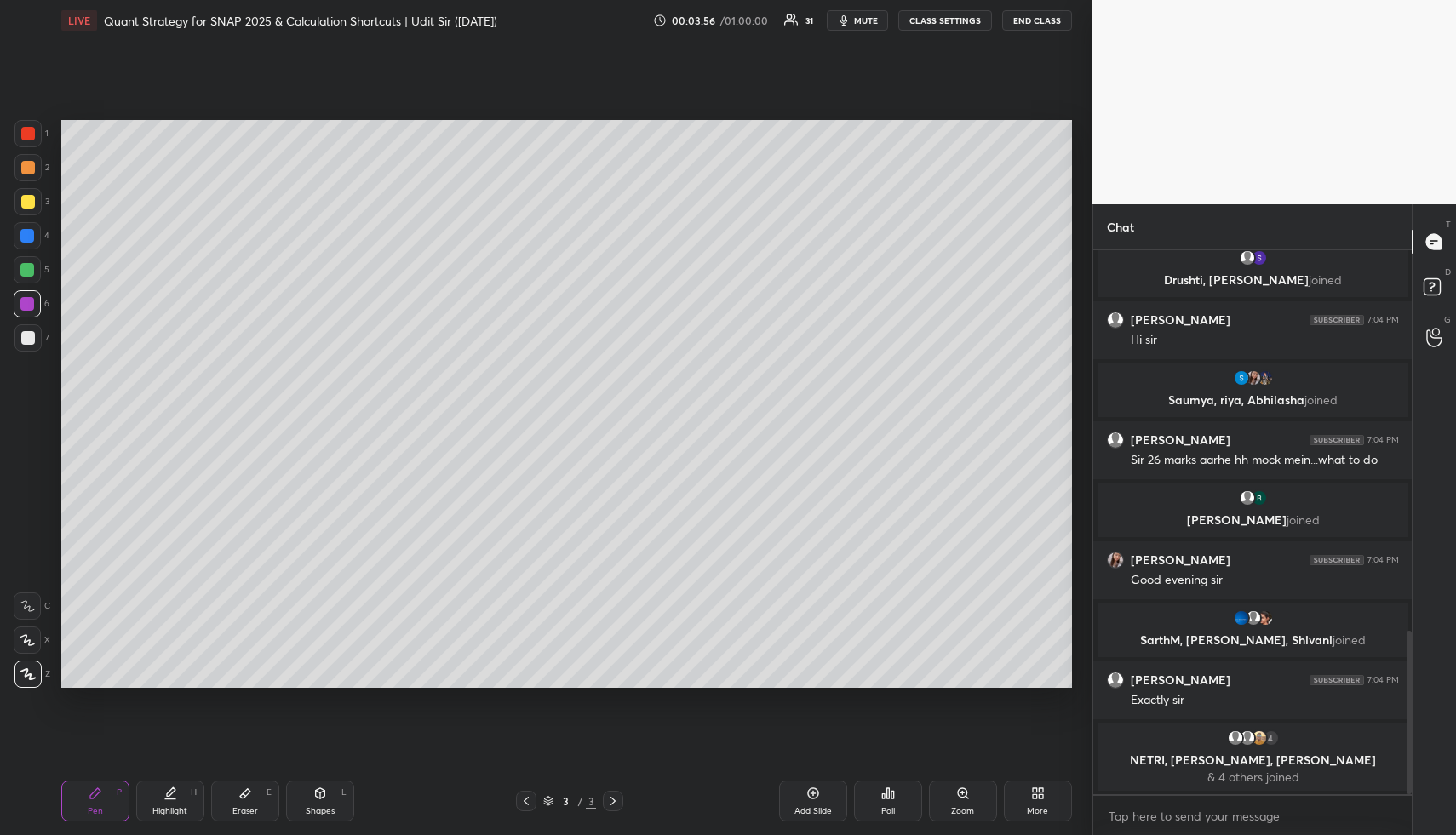
click at [27, 330] on div at bounding box center [28, 337] width 27 height 27
click at [321, 803] on div "Shapes L" at bounding box center [320, 801] width 68 height 41
click at [26, 596] on div at bounding box center [27, 606] width 27 height 27
drag, startPoint x: 172, startPoint y: 811, endPoint x: 159, endPoint y: 725, distance: 87.0
click at [170, 807] on div "Highlight" at bounding box center [169, 811] width 35 height 9
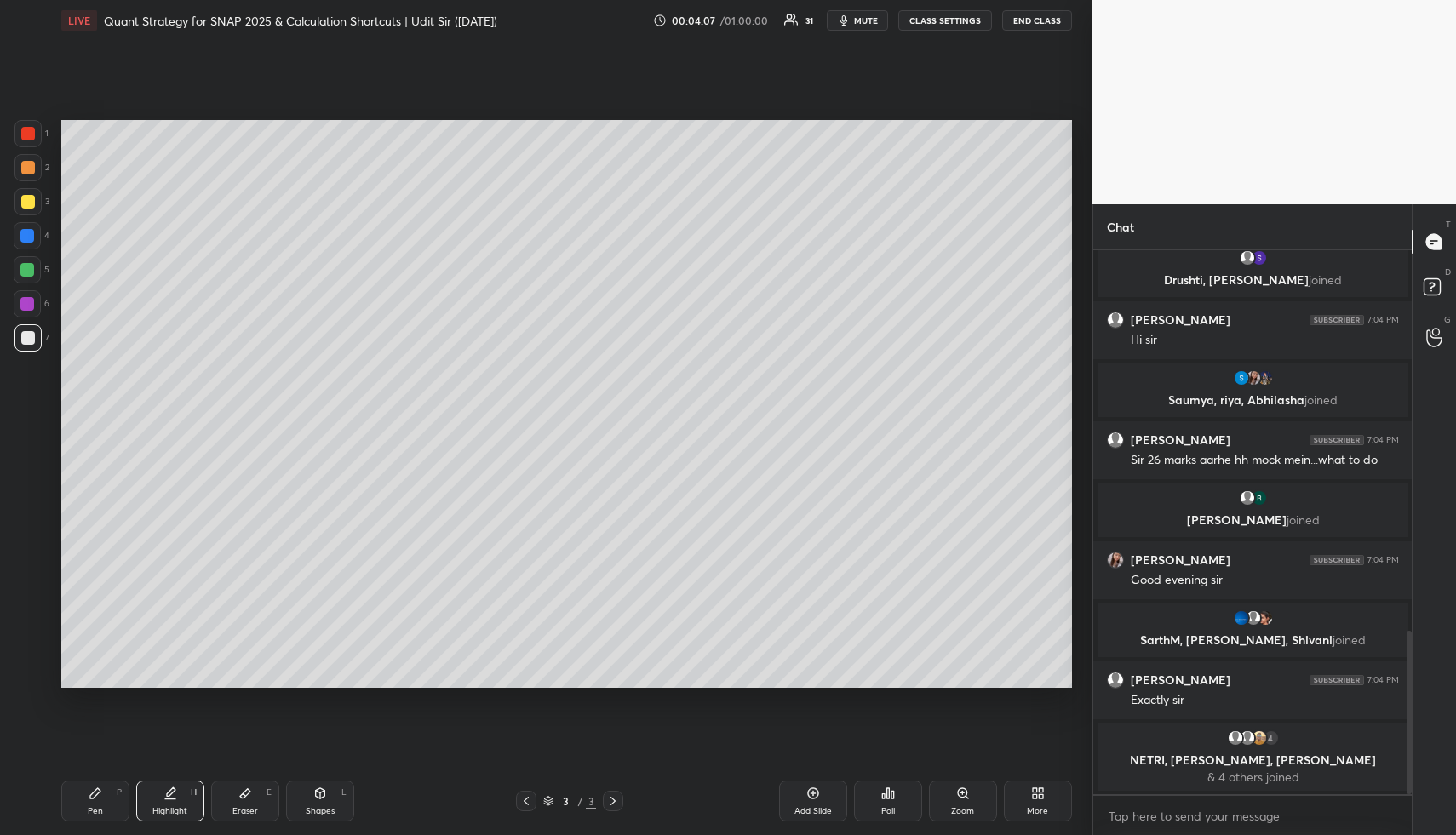
drag, startPoint x: 90, startPoint y: 799, endPoint x: 84, endPoint y: 771, distance: 28.6
click at [89, 797] on icon at bounding box center [96, 794] width 14 height 14
drag, startPoint x: 35, startPoint y: 198, endPoint x: 45, endPoint y: 213, distance: 18.0
click at [33, 198] on div at bounding box center [28, 201] width 27 height 27
click at [149, 806] on div "Highlight H" at bounding box center [170, 801] width 68 height 41
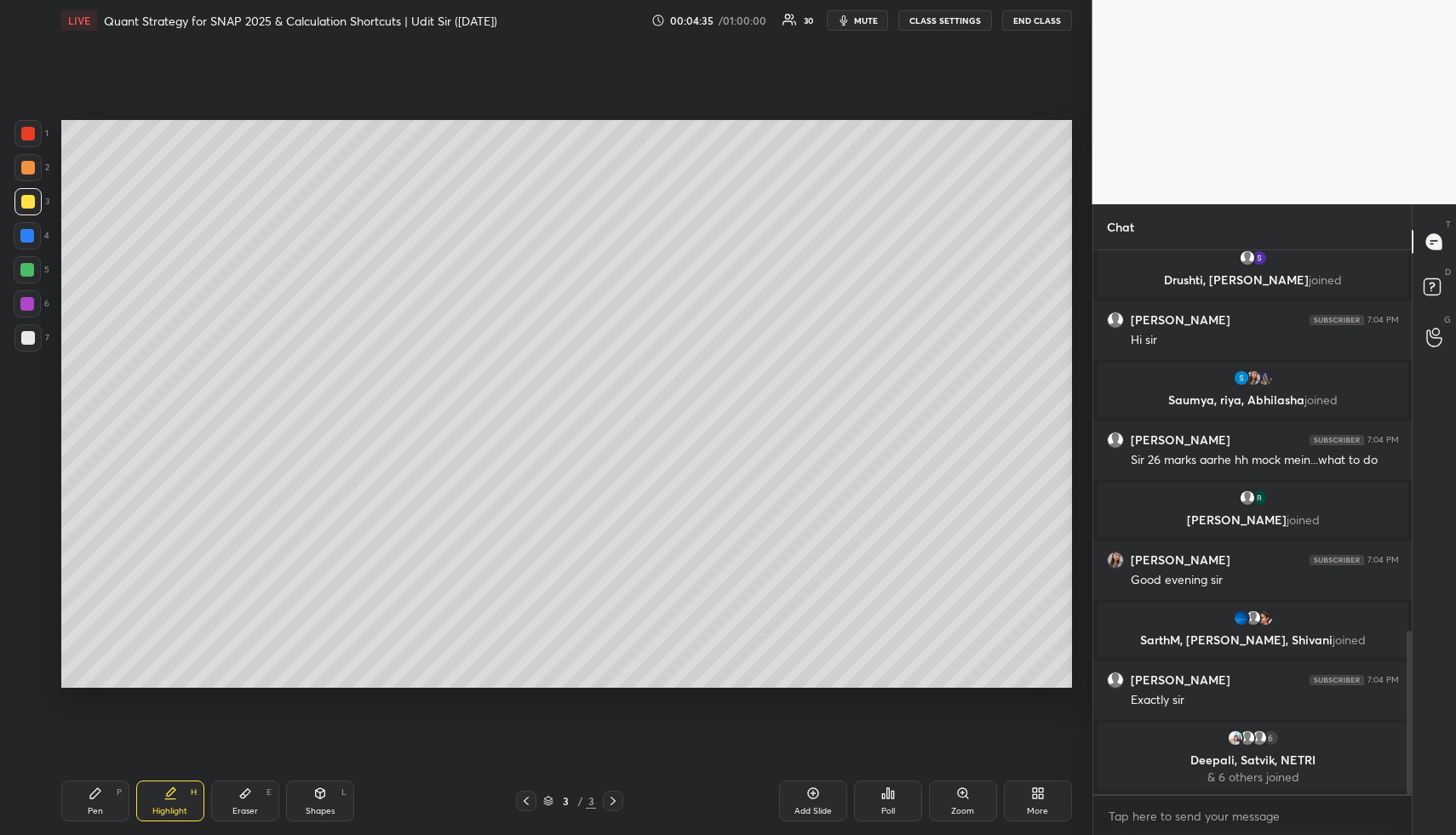
drag, startPoint x: 188, startPoint y: 790, endPoint x: 176, endPoint y: 793, distance: 12.4
click at [186, 794] on div "Highlight H" at bounding box center [170, 801] width 68 height 41
click at [98, 800] on div "Pen P" at bounding box center [96, 801] width 68 height 41
click at [28, 337] on div at bounding box center [28, 338] width 14 height 14
click at [163, 792] on icon at bounding box center [170, 794] width 14 height 14
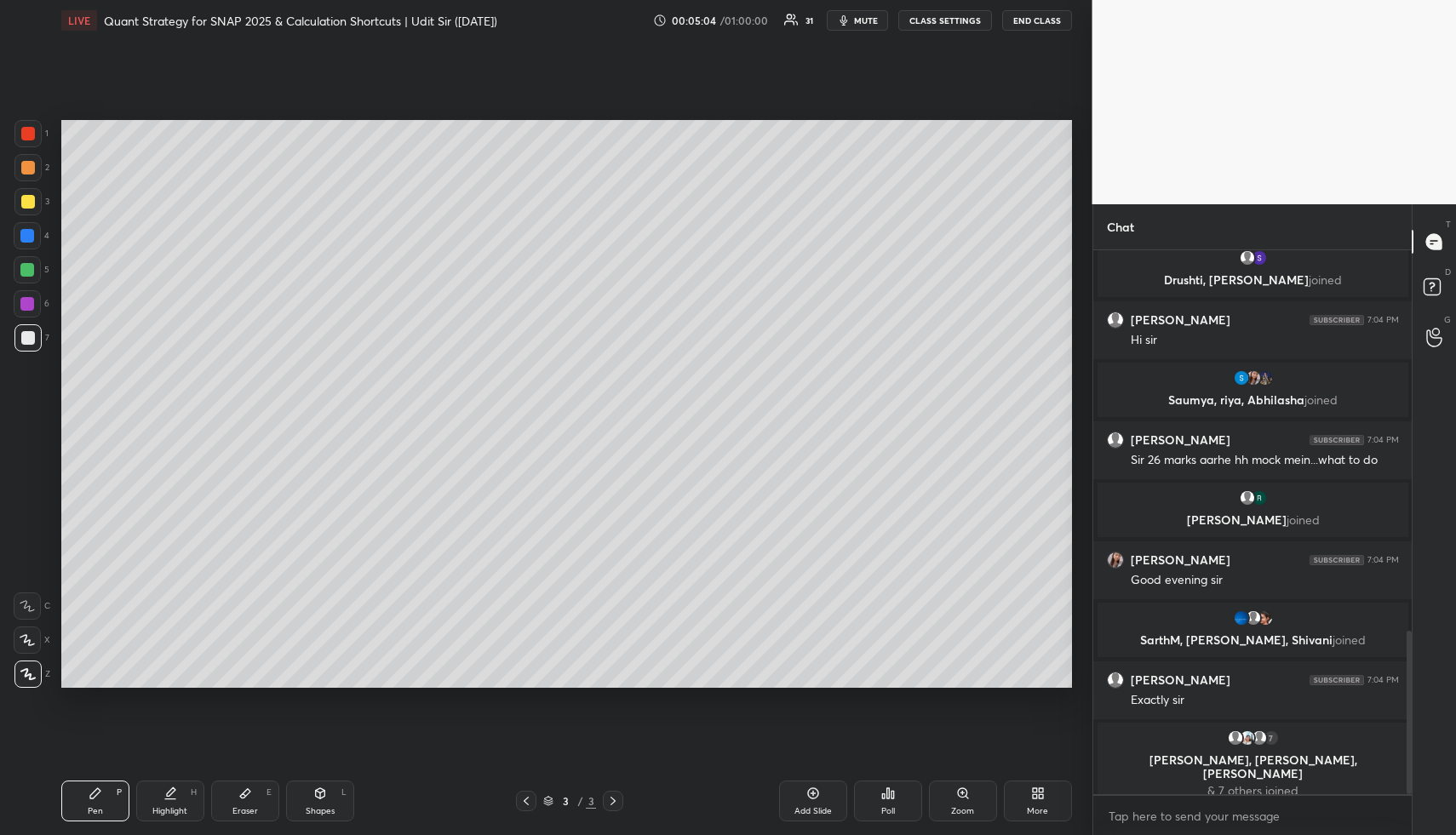
click at [164, 788] on icon at bounding box center [170, 794] width 14 height 14
drag, startPoint x: 163, startPoint y: 805, endPoint x: 170, endPoint y: 779, distance: 26.9
click at [164, 801] on div "Highlight H" at bounding box center [170, 801] width 68 height 41
drag, startPoint x: 98, startPoint y: 796, endPoint x: 108, endPoint y: 777, distance: 21.5
click at [98, 797] on icon at bounding box center [96, 794] width 14 height 14
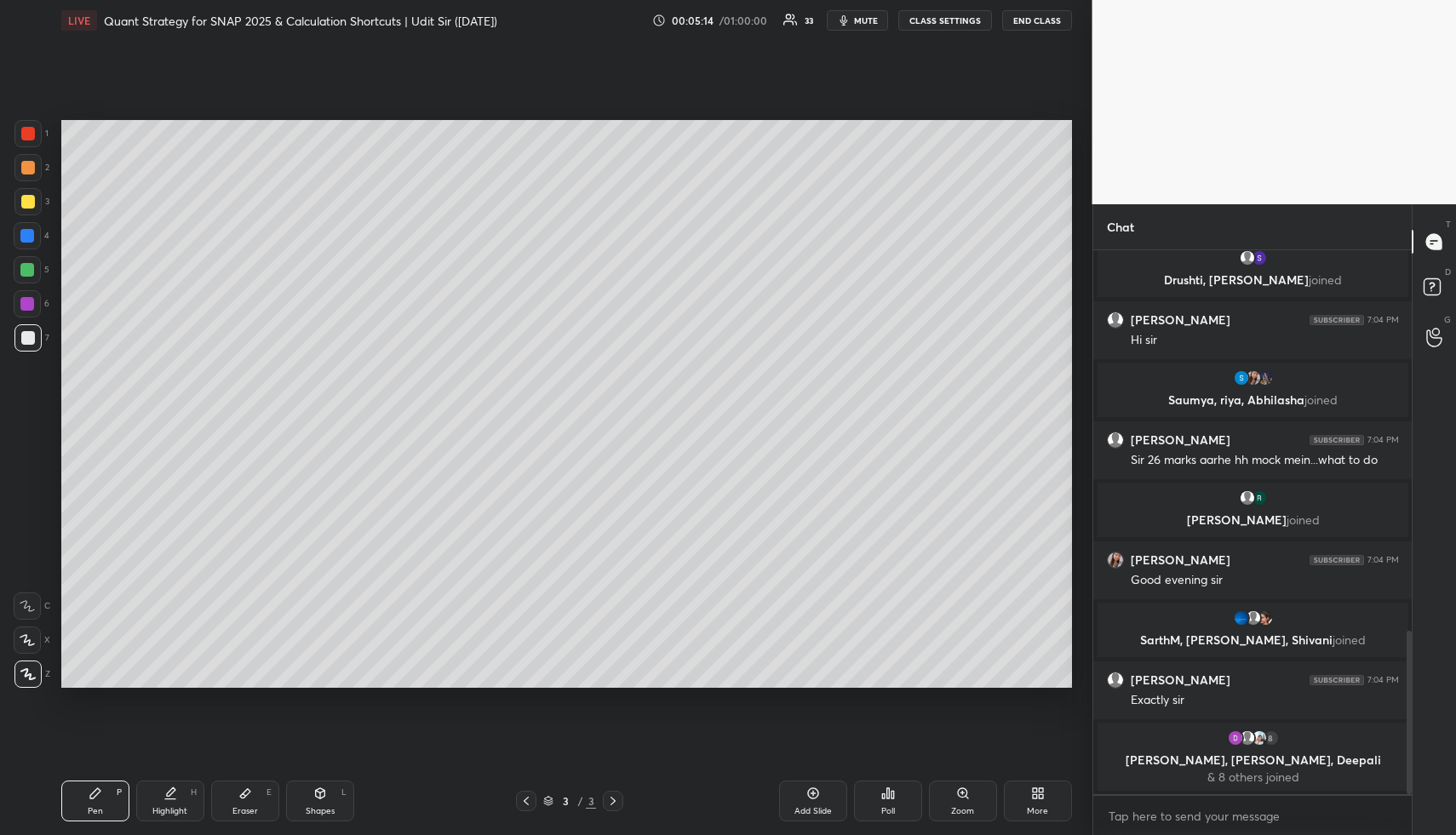
click at [32, 204] on div at bounding box center [28, 202] width 14 height 14
click at [37, 163] on div at bounding box center [28, 167] width 27 height 27
click at [154, 792] on div "Highlight H" at bounding box center [170, 801] width 68 height 41
drag, startPoint x: 161, startPoint y: 794, endPoint x: 153, endPoint y: 789, distance: 9.4
click at [156, 794] on div "Highlight H" at bounding box center [170, 801] width 68 height 41
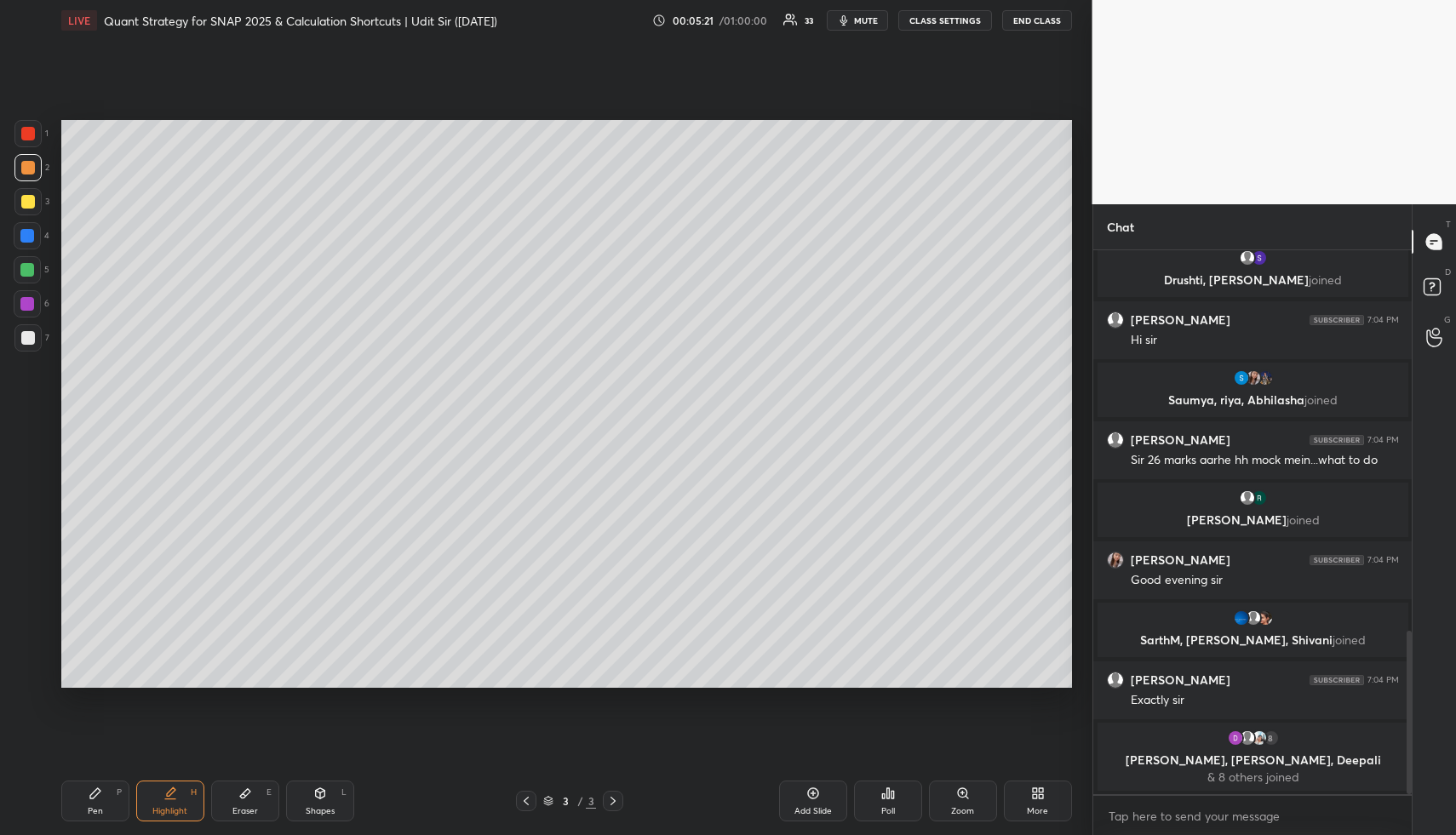
click at [100, 802] on div "Pen P" at bounding box center [96, 801] width 68 height 41
click at [27, 327] on div at bounding box center [28, 337] width 27 height 27
click at [31, 329] on div at bounding box center [28, 337] width 27 height 27
click at [34, 162] on div at bounding box center [28, 167] width 27 height 27
click at [37, 162] on div at bounding box center [28, 167] width 27 height 27
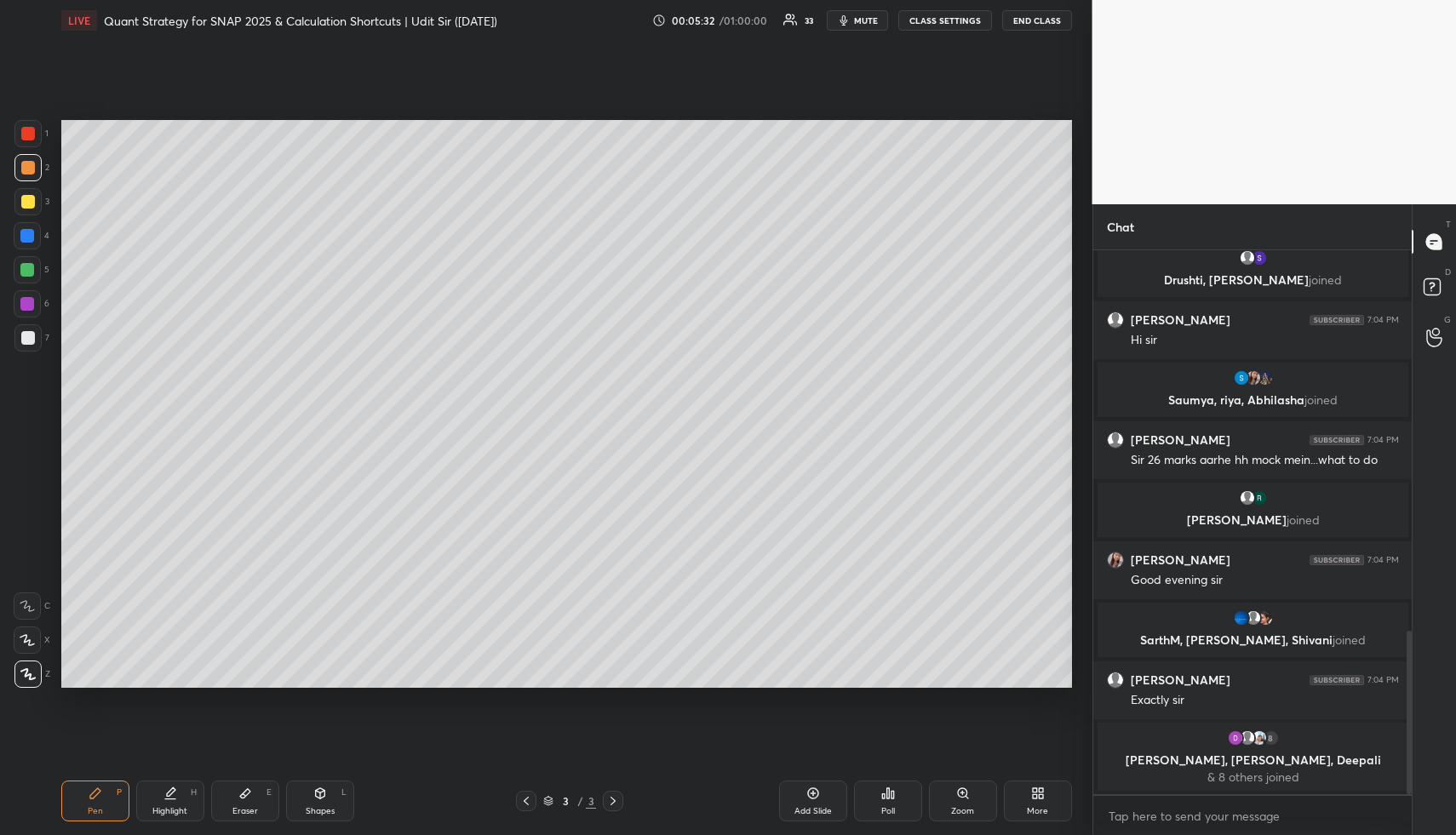
click at [147, 794] on div "Highlight H" at bounding box center [170, 801] width 68 height 41
click at [154, 788] on div "Highlight H" at bounding box center [170, 801] width 68 height 41
click at [170, 800] on div "Highlight H" at bounding box center [170, 801] width 68 height 41
click at [88, 807] on div "Pen" at bounding box center [95, 811] width 15 height 9
click at [21, 255] on div "1 2 3 4 5 6 7" at bounding box center [32, 240] width 36 height 239
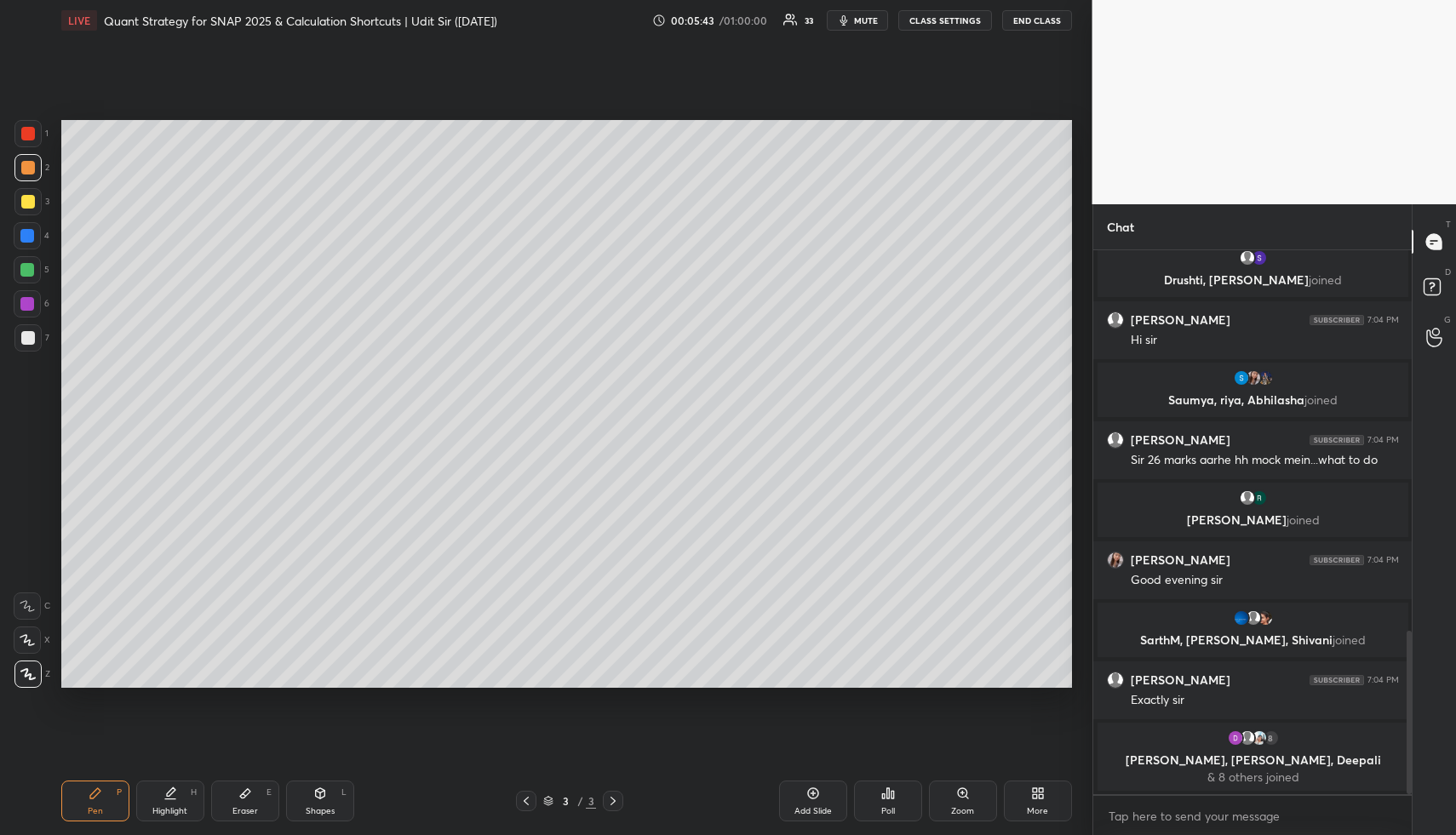
click at [27, 263] on div at bounding box center [28, 270] width 14 height 14
click at [33, 271] on div at bounding box center [28, 270] width 14 height 14
drag, startPoint x: 100, startPoint y: 807, endPoint x: 84, endPoint y: 766, distance: 44.0
click at [96, 802] on div "Pen P" at bounding box center [96, 801] width 68 height 41
click at [33, 164] on div at bounding box center [28, 168] width 14 height 14
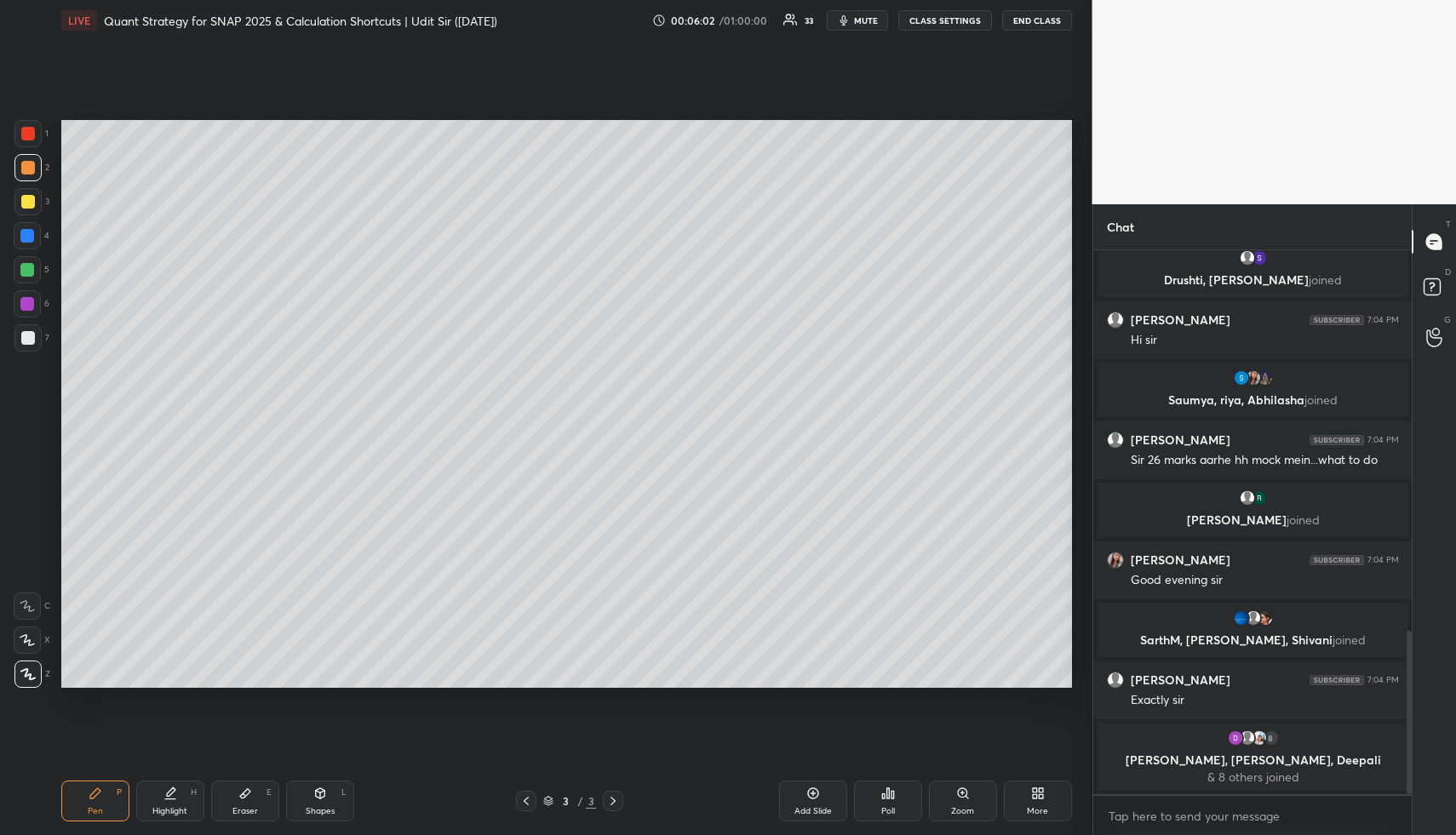
click at [114, 795] on div "Pen P" at bounding box center [96, 801] width 68 height 41
drag, startPoint x: 115, startPoint y: 797, endPoint x: 115, endPoint y: 770, distance: 27.0
click at [115, 793] on div "Pen P" at bounding box center [96, 801] width 68 height 41
click at [36, 269] on div at bounding box center [27, 270] width 27 height 27
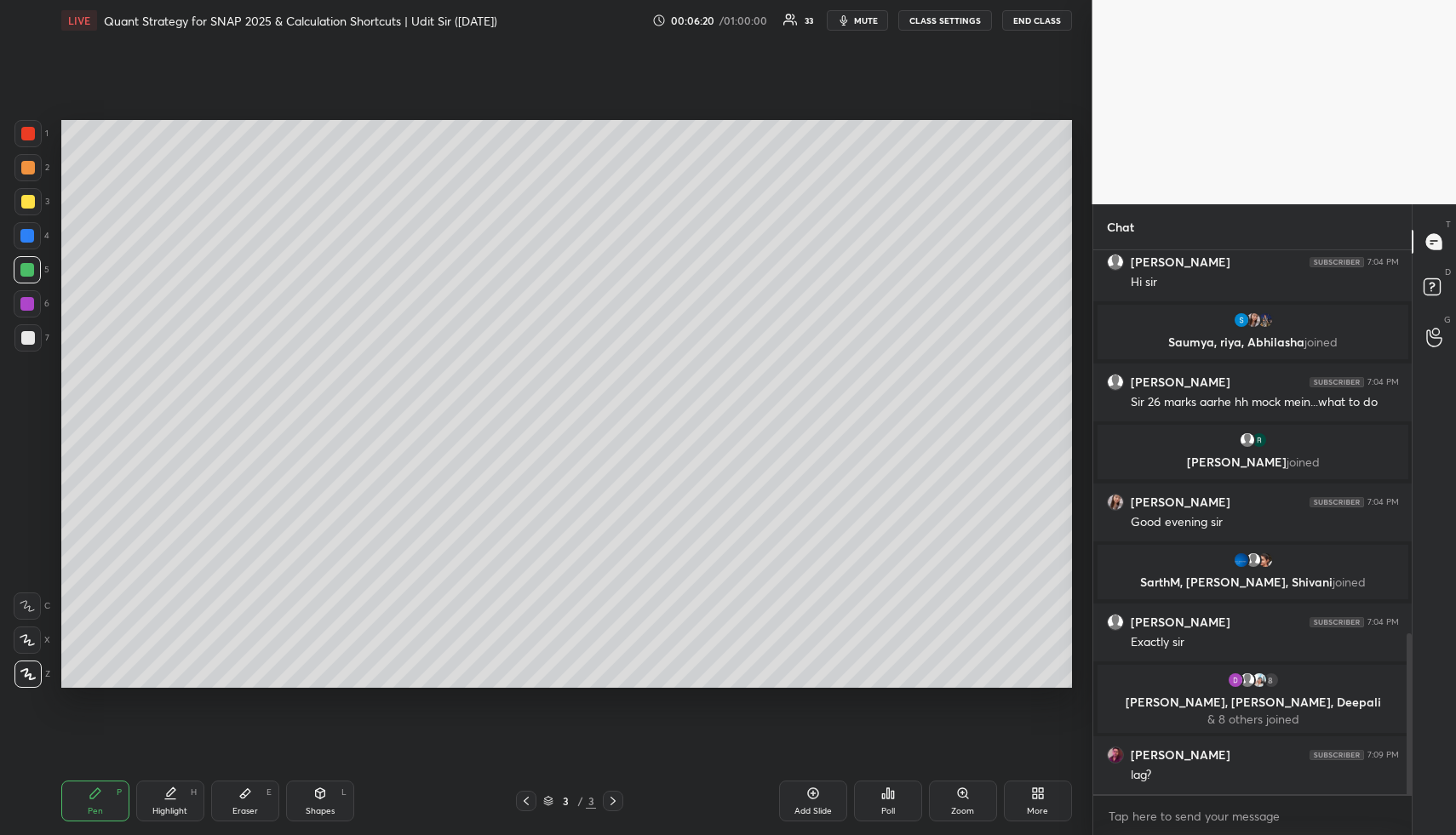
click at [179, 812] on div "Highlight" at bounding box center [169, 811] width 35 height 9
click at [110, 797] on div "Pen P" at bounding box center [96, 801] width 68 height 41
click at [167, 798] on icon at bounding box center [170, 794] width 14 height 14
click at [31, 337] on div at bounding box center [28, 338] width 14 height 14
click at [33, 340] on div at bounding box center [28, 338] width 14 height 14
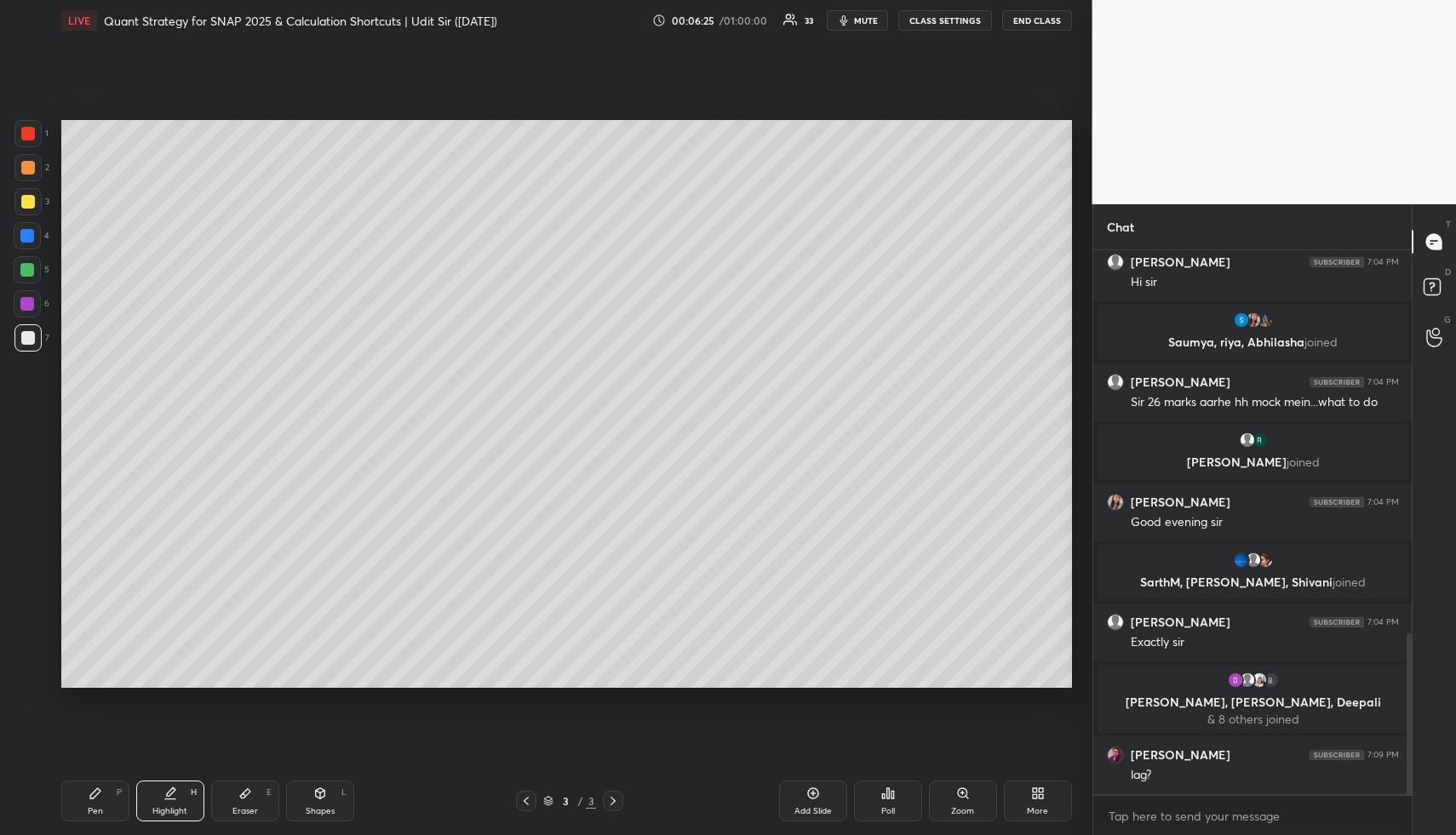
click at [116, 823] on div "Pen P Highlight H Eraser E Shapes L 3 / 3 Add Slide Poll Zoom More" at bounding box center [567, 801] width 1011 height 68
click at [117, 812] on div "Pen P" at bounding box center [96, 801] width 68 height 41
click at [185, 802] on div "Highlight H" at bounding box center [170, 801] width 68 height 41
click at [185, 800] on div "Highlight H" at bounding box center [170, 801] width 68 height 41
drag, startPoint x: 165, startPoint y: 801, endPoint x: 207, endPoint y: 692, distance: 116.8
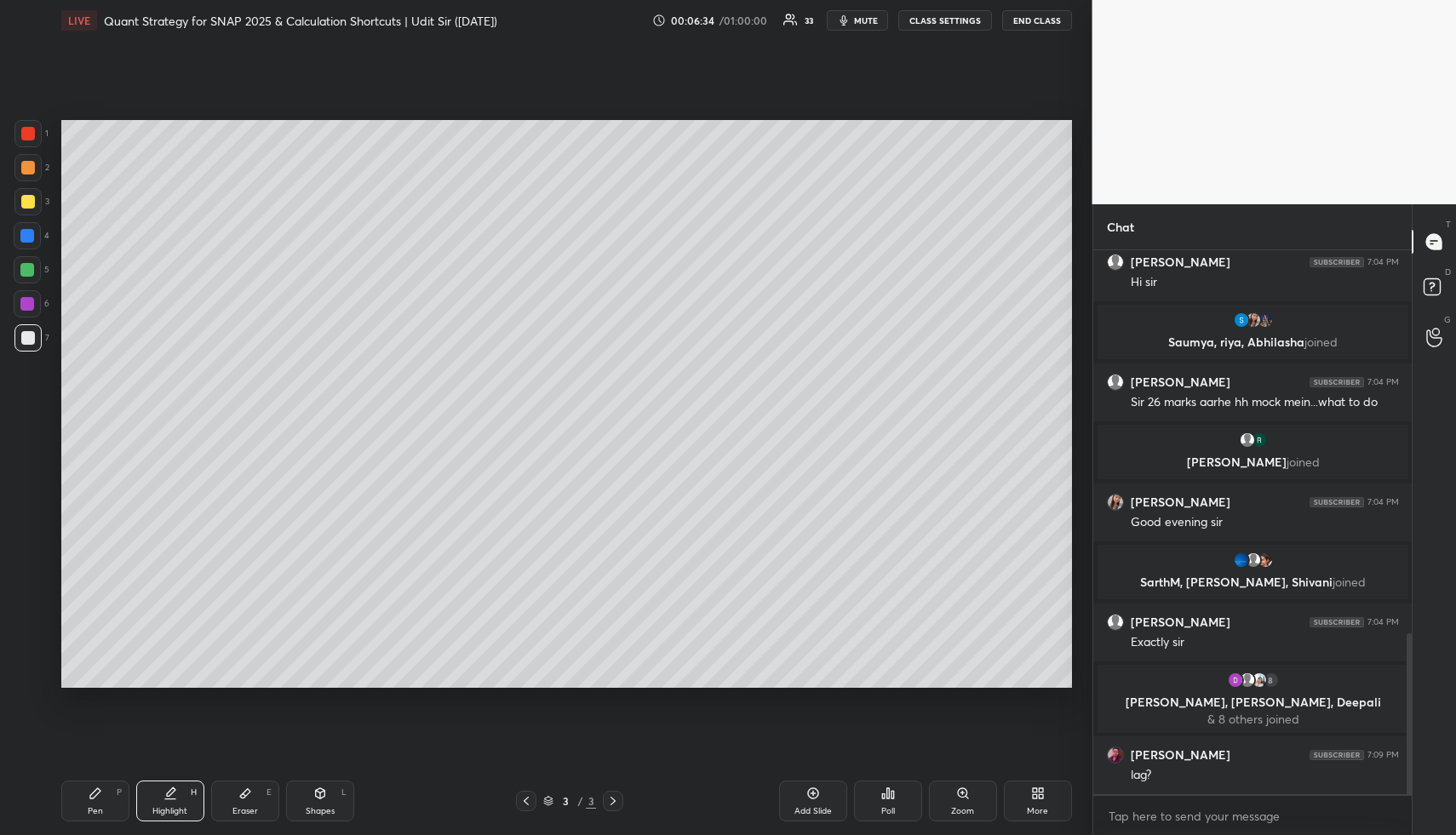
click at [166, 800] on icon at bounding box center [170, 800] width 10 height 0
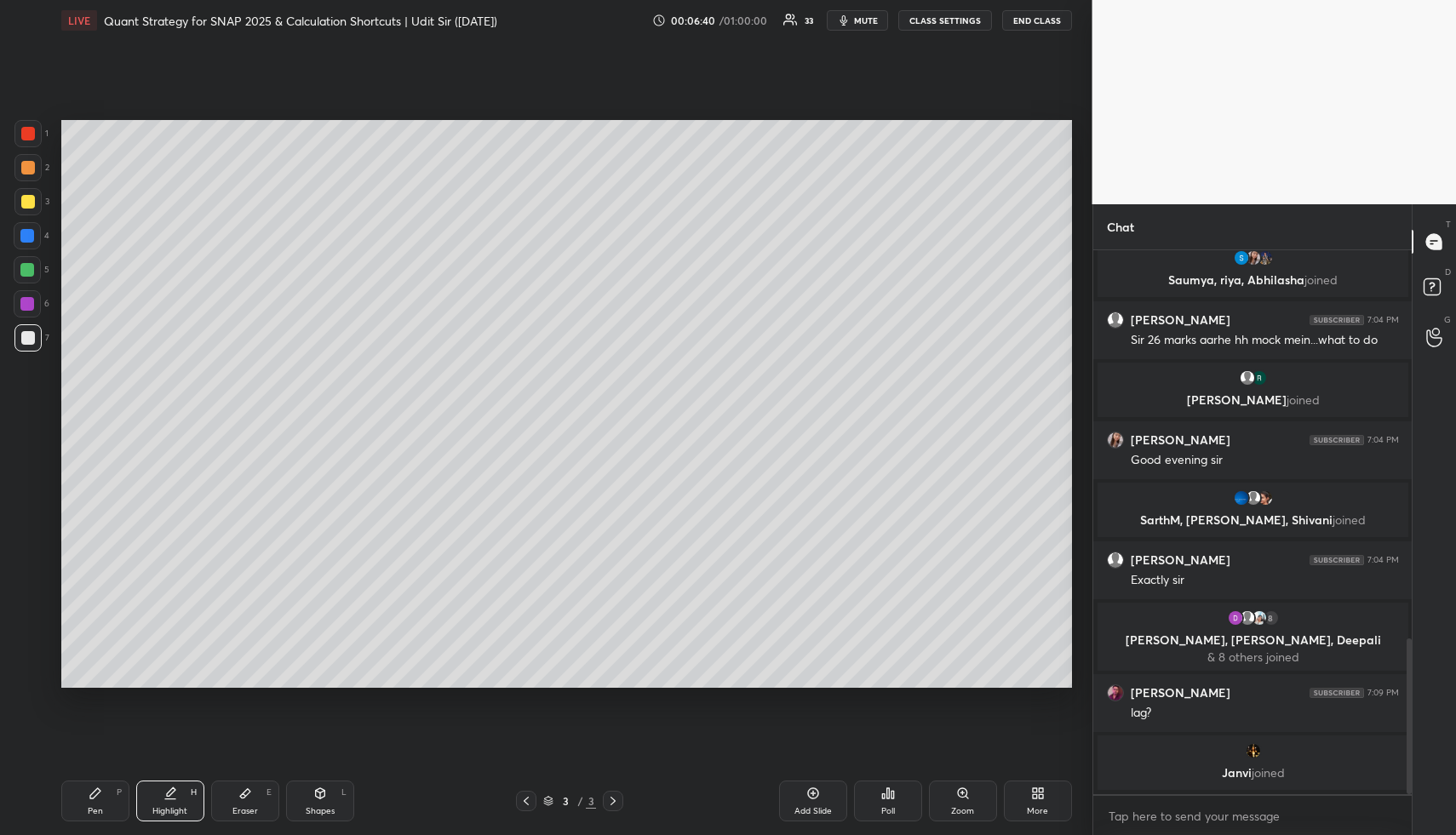
click at [104, 807] on div "Pen P" at bounding box center [96, 801] width 68 height 41
drag, startPoint x: 28, startPoint y: 261, endPoint x: 44, endPoint y: 270, distance: 18.4
click at [29, 263] on div at bounding box center [27, 270] width 27 height 27
click at [183, 812] on div "Highlight" at bounding box center [169, 811] width 35 height 9
drag, startPoint x: 183, startPoint y: 809, endPoint x: 191, endPoint y: 788, distance: 22.5
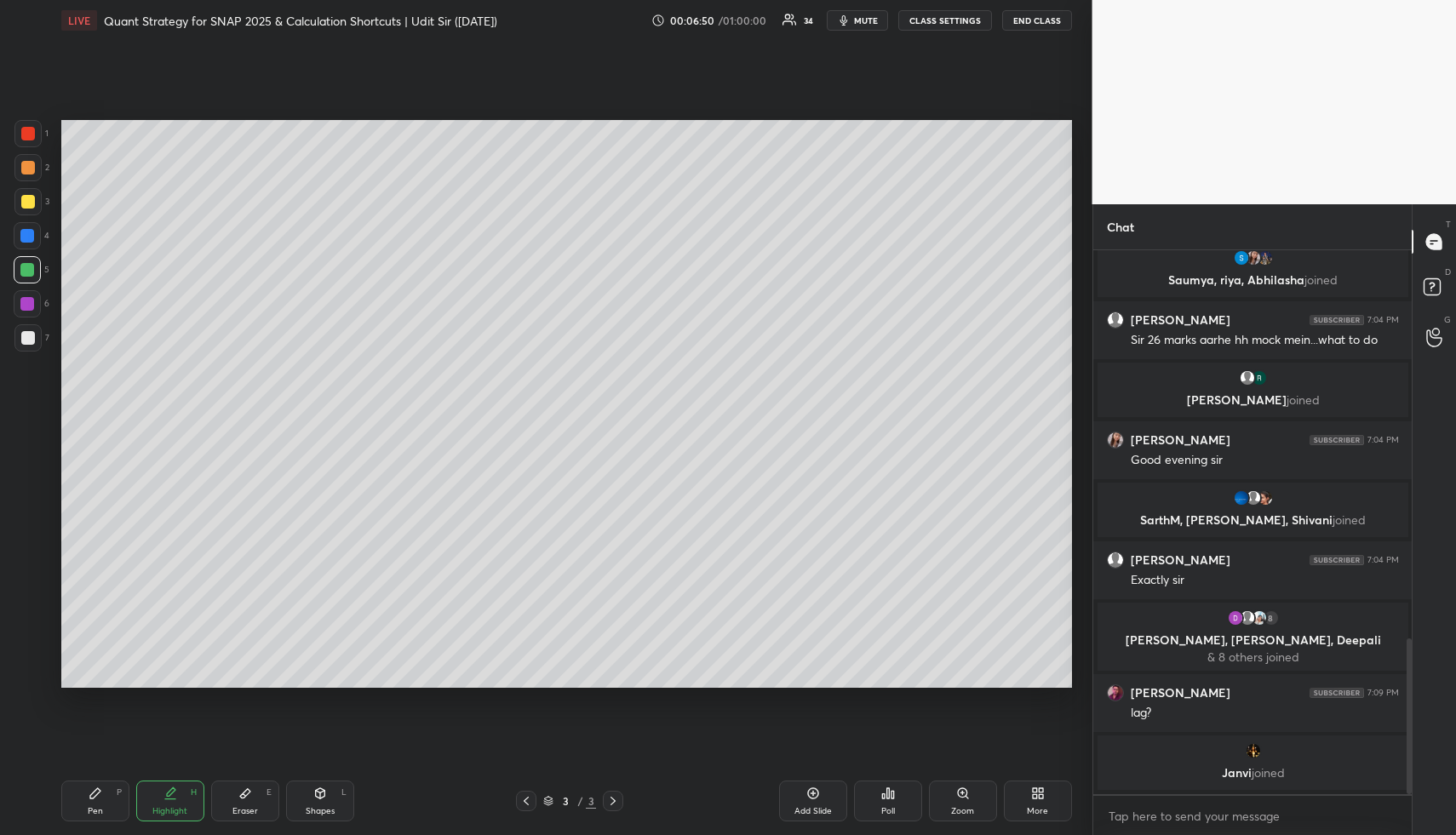
click at [183, 805] on div "Highlight H" at bounding box center [170, 801] width 68 height 41
drag, startPoint x: 157, startPoint y: 805, endPoint x: 156, endPoint y: 796, distance: 9.1
click at [156, 800] on div "Highlight H" at bounding box center [170, 801] width 68 height 41
click at [104, 800] on div "Pen P" at bounding box center [96, 801] width 68 height 41
click at [39, 333] on div at bounding box center [28, 337] width 27 height 27
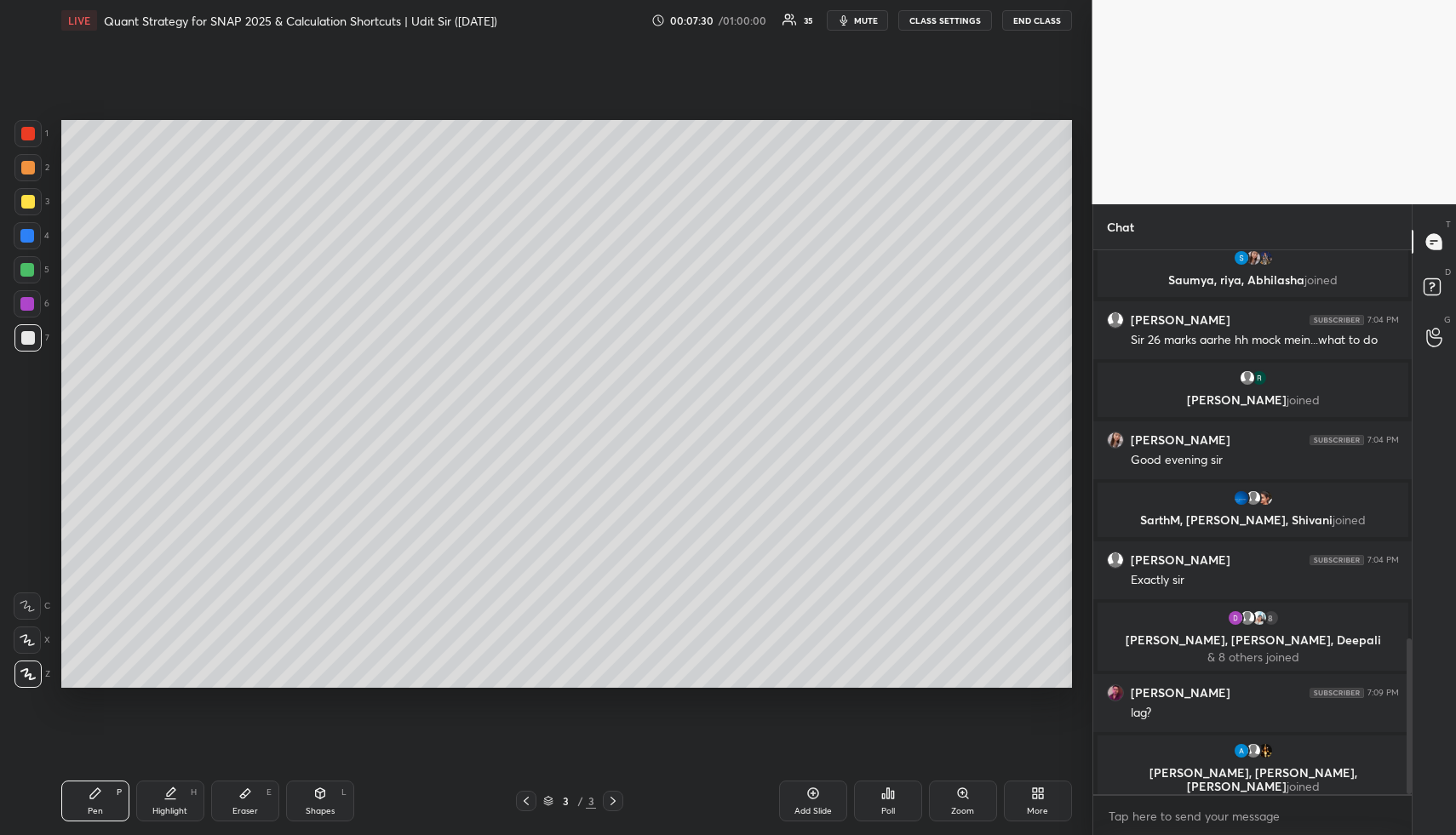
drag, startPoint x: 808, startPoint y: 806, endPoint x: 722, endPoint y: 794, distance: 86.8
click at [804, 807] on div "Add Slide" at bounding box center [813, 811] width 38 height 9
click at [95, 785] on div "Pen P" at bounding box center [96, 801] width 68 height 41
click at [32, 165] on div at bounding box center [28, 168] width 14 height 14
drag, startPoint x: 31, startPoint y: 169, endPoint x: 54, endPoint y: 171, distance: 23.1
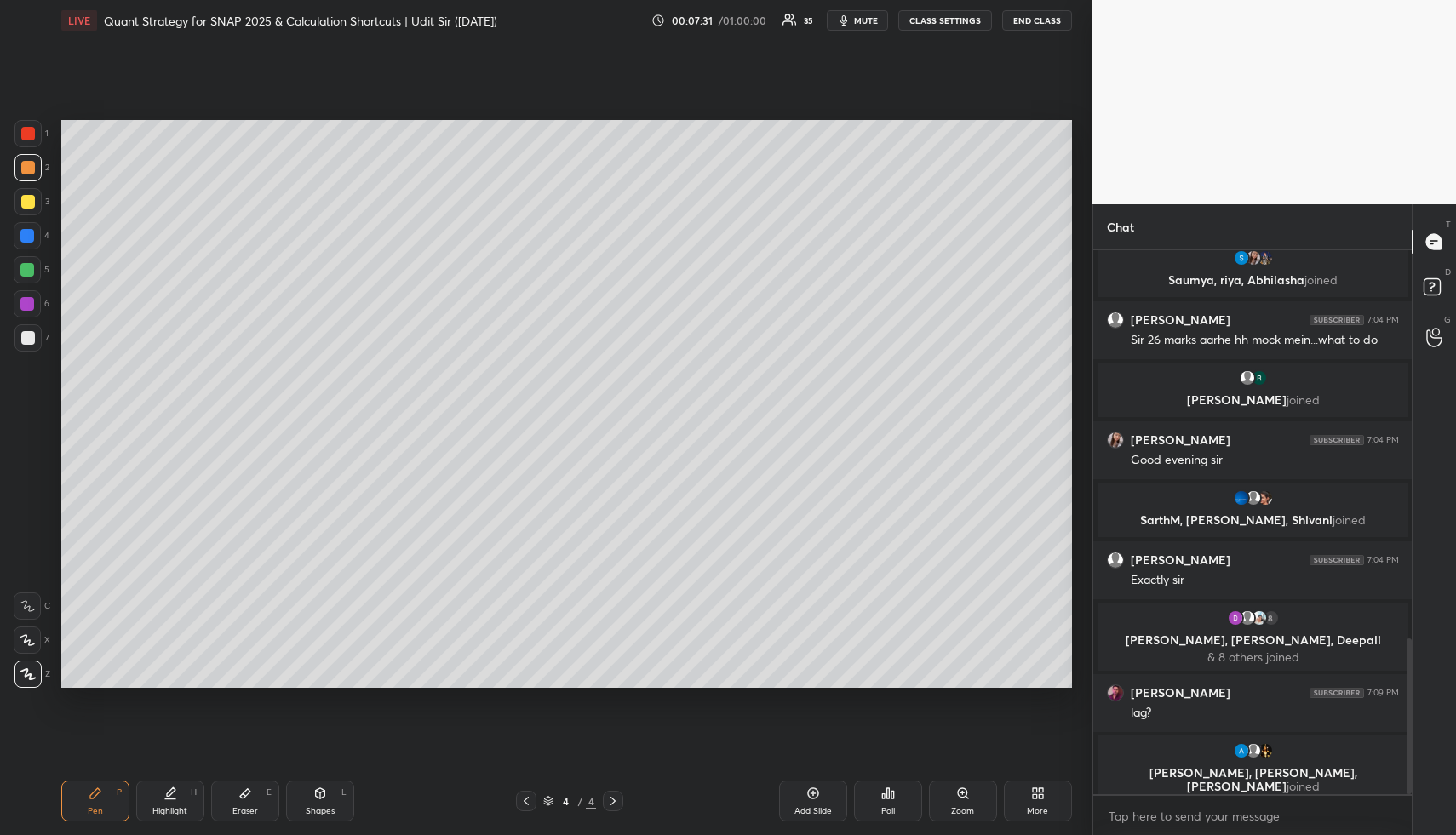
click at [30, 169] on div at bounding box center [28, 168] width 14 height 14
click at [24, 241] on div at bounding box center [28, 236] width 14 height 14
click at [21, 265] on div at bounding box center [28, 270] width 14 height 14
click at [21, 266] on div at bounding box center [28, 270] width 14 height 14
click at [174, 810] on div "Highlight" at bounding box center [169, 811] width 35 height 9
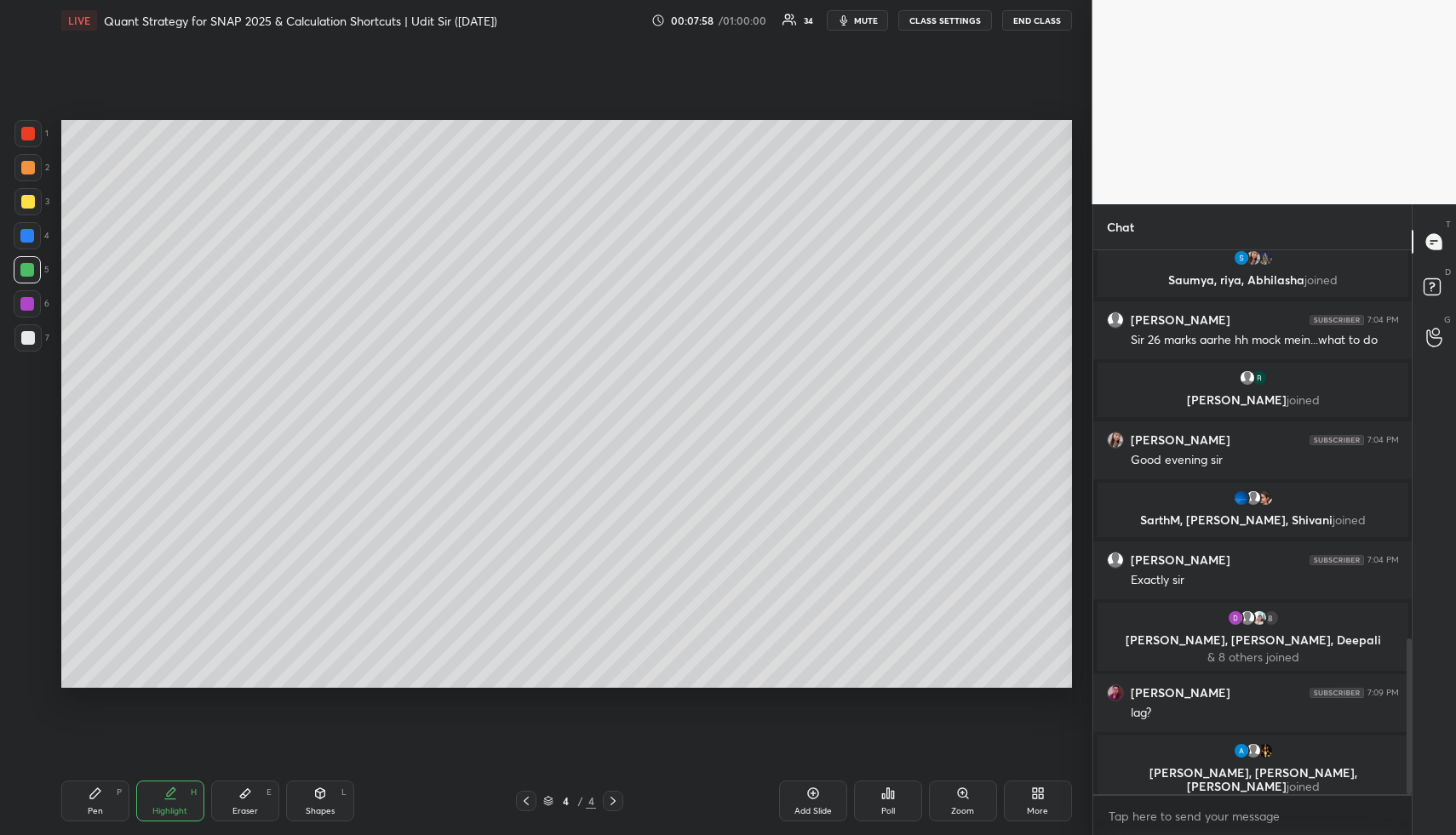
click at [176, 807] on div "Highlight" at bounding box center [169, 811] width 35 height 9
click at [250, 794] on icon at bounding box center [246, 794] width 14 height 14
click at [21, 680] on g at bounding box center [28, 675] width 14 height 14
click at [53, 827] on div "1 2 3 4 5 6 7 R O A L C X Z Erase all C X Z LIVE Quant Strategy for SNAP 2025 &…" at bounding box center [539, 417] width 1079 height 835
click at [68, 812] on div "Pen P" at bounding box center [96, 801] width 68 height 41
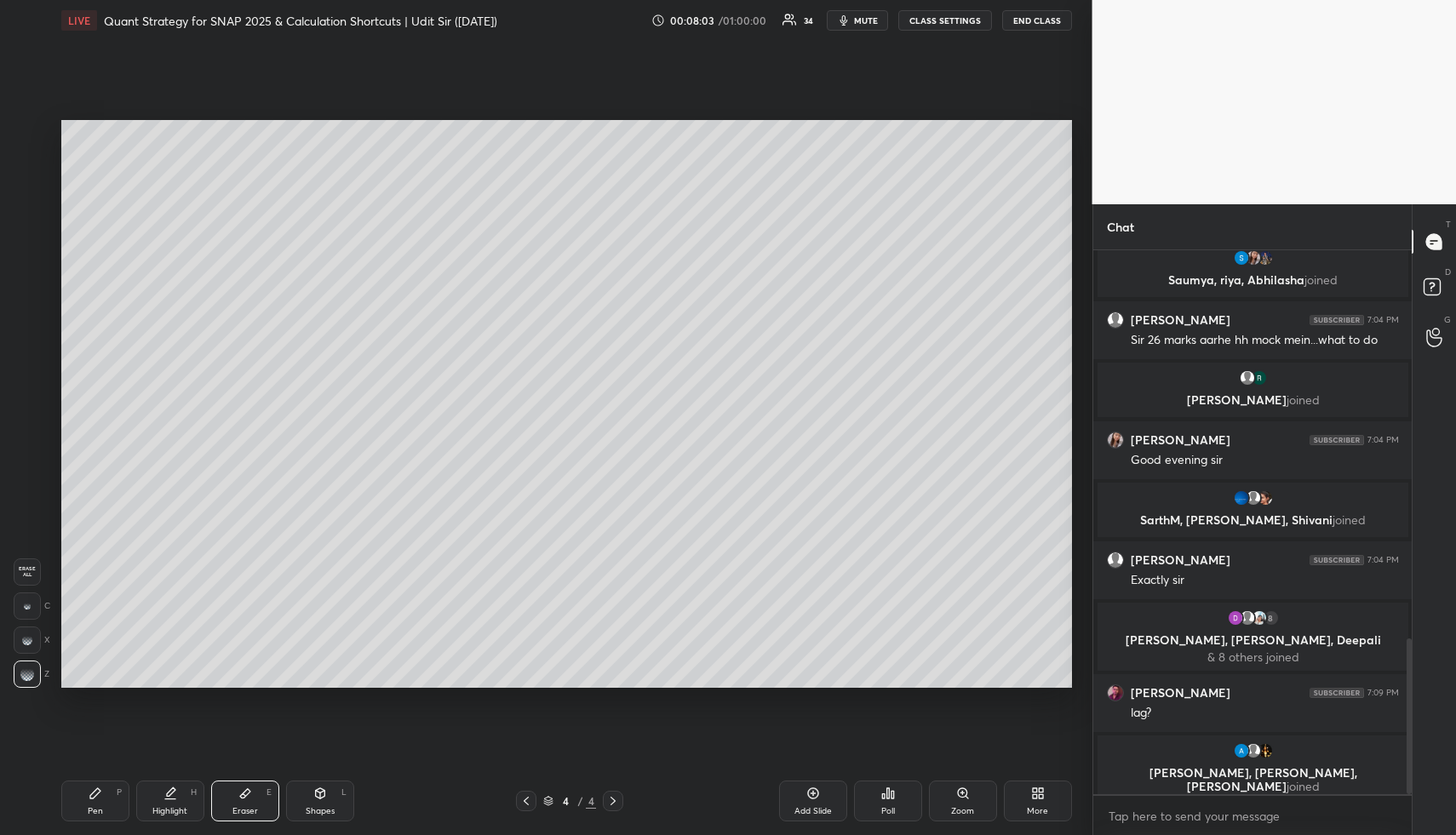
click at [85, 802] on div "Pen P" at bounding box center [96, 801] width 68 height 41
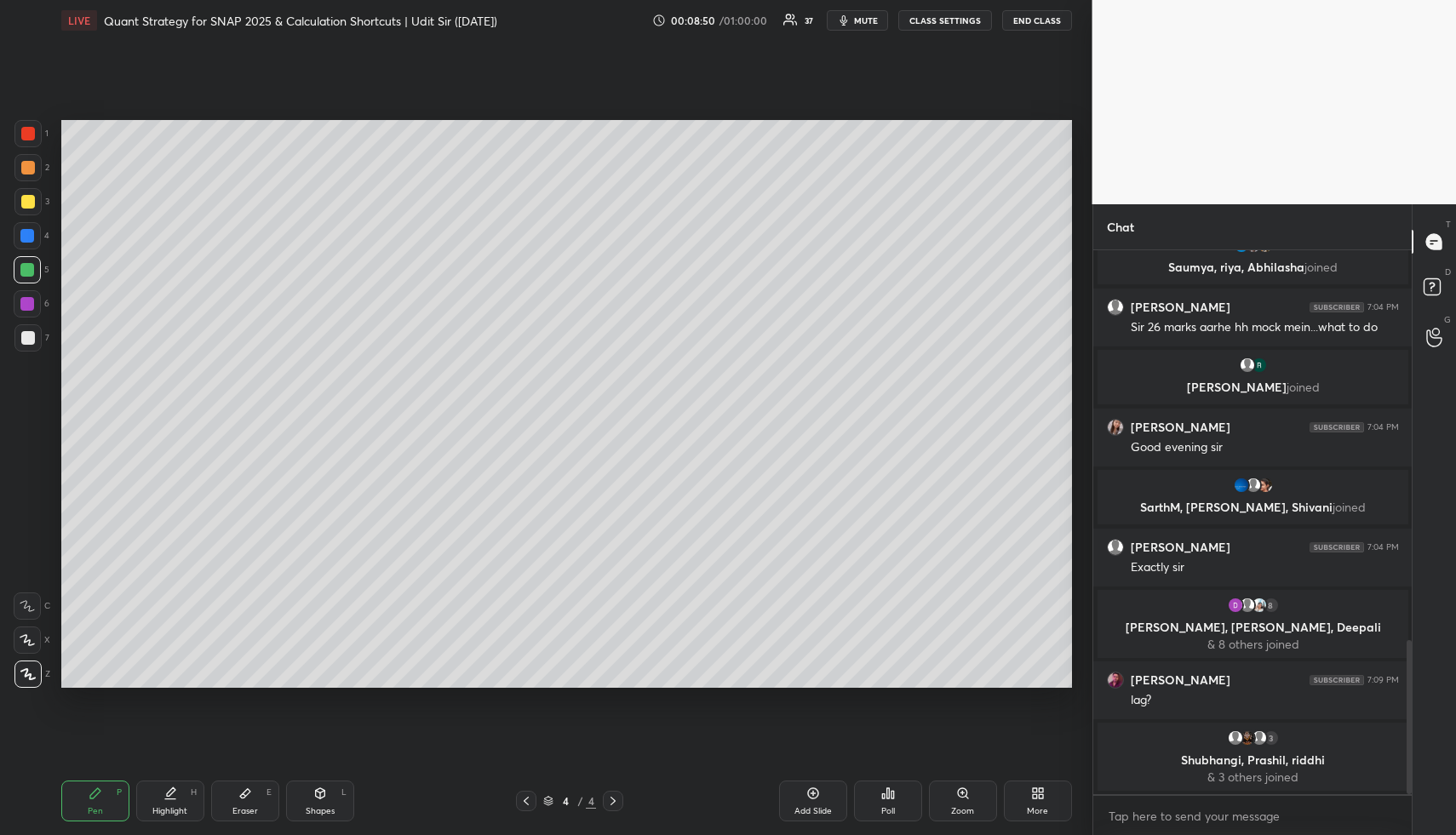
drag, startPoint x: 175, startPoint y: 803, endPoint x: 292, endPoint y: 710, distance: 149.5
click at [175, 804] on div "Highlight H" at bounding box center [170, 801] width 68 height 41
click at [162, 794] on div "Highlight H" at bounding box center [170, 801] width 68 height 41
drag, startPoint x: 97, startPoint y: 814, endPoint x: 112, endPoint y: 752, distance: 63.8
click at [93, 812] on div "Pen" at bounding box center [95, 811] width 15 height 9
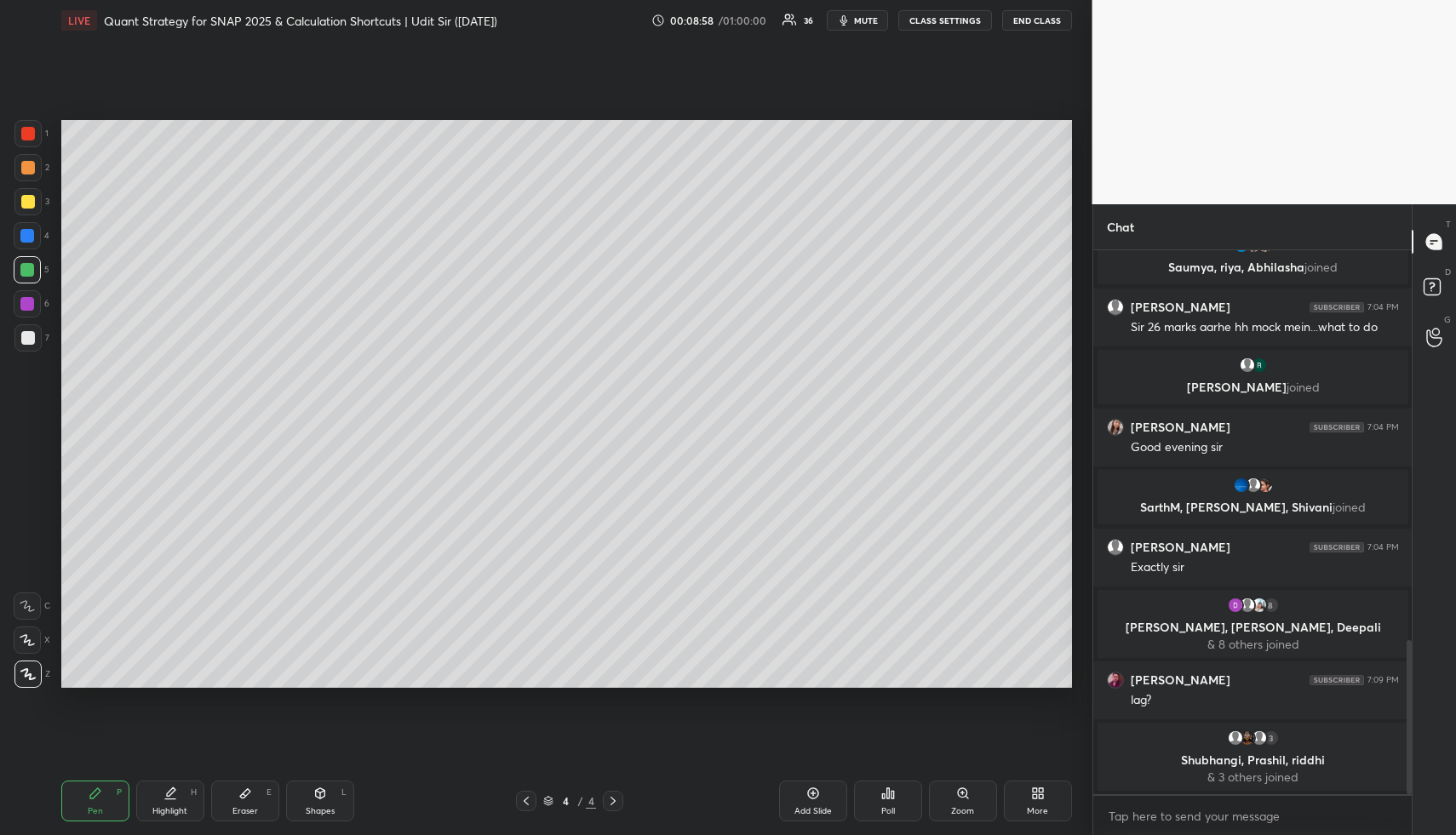
click at [31, 258] on div "1 2 3 4 5 6 7" at bounding box center [32, 240] width 36 height 239
click at [176, 790] on div "Highlight H" at bounding box center [170, 801] width 68 height 41
click at [178, 794] on div "Highlight H" at bounding box center [170, 801] width 68 height 41
click at [97, 806] on div "Pen P" at bounding box center [96, 801] width 68 height 41
click at [28, 337] on div at bounding box center [28, 338] width 14 height 14
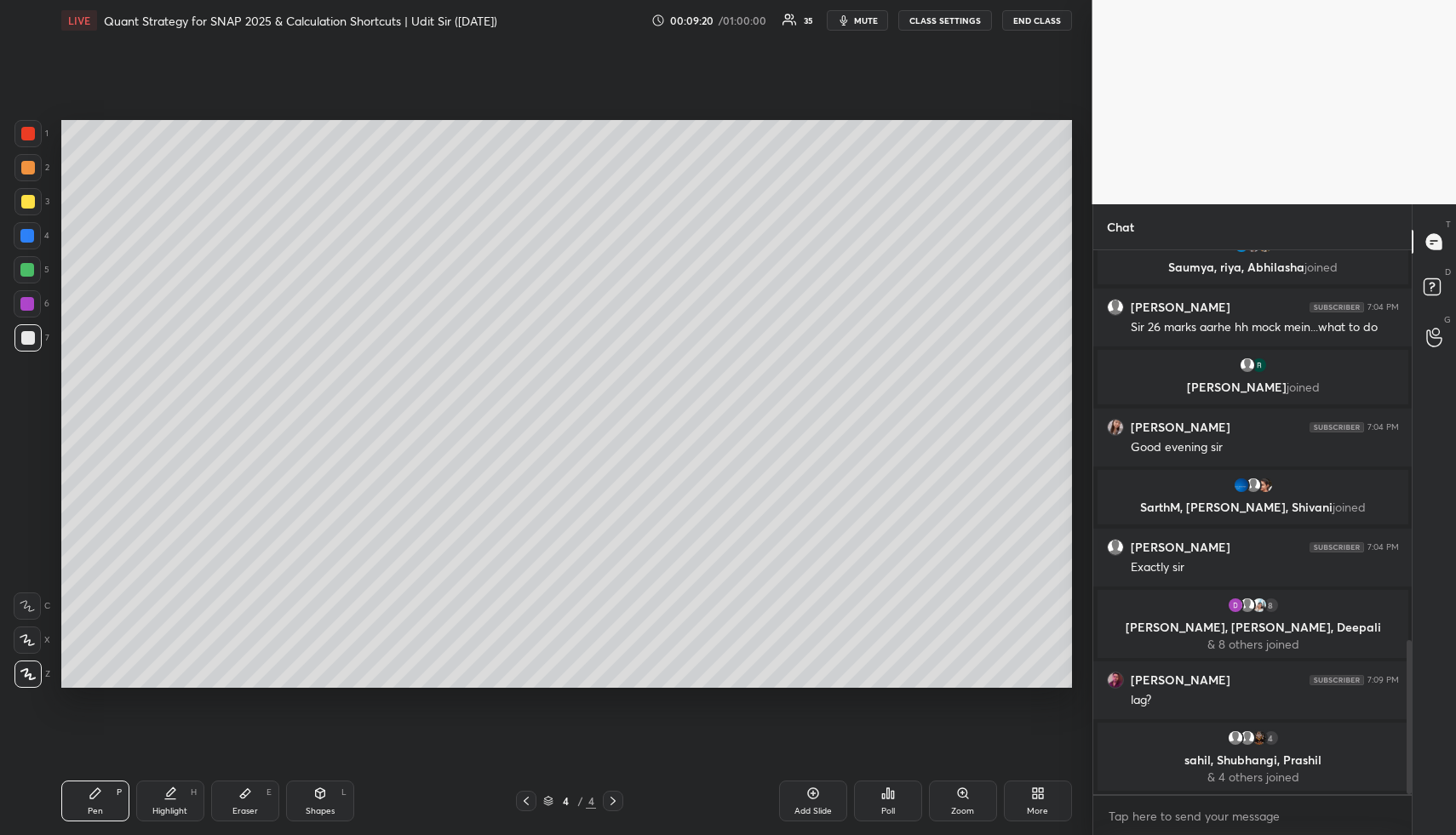
click at [155, 794] on div "Highlight H" at bounding box center [170, 801] width 68 height 41
click at [162, 794] on div "Highlight H" at bounding box center [170, 801] width 68 height 41
click at [112, 795] on div "Pen P" at bounding box center [96, 801] width 68 height 41
click at [114, 794] on div "Pen P" at bounding box center [96, 801] width 68 height 41
click at [16, 267] on div at bounding box center [27, 270] width 27 height 27
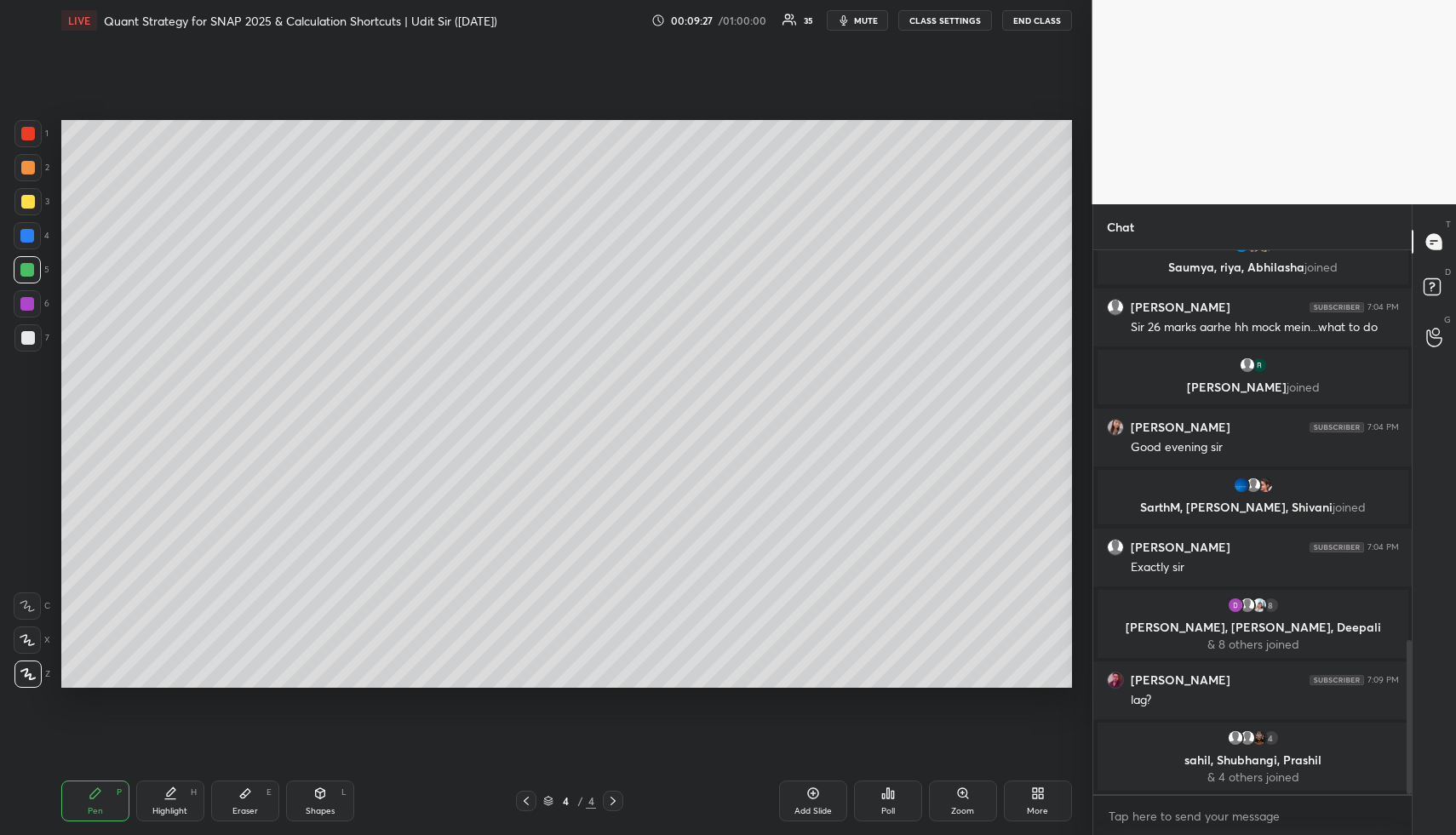
click at [188, 787] on div "Highlight H" at bounding box center [170, 801] width 68 height 41
click at [189, 794] on div "Highlight H" at bounding box center [170, 801] width 68 height 41
drag, startPoint x: 86, startPoint y: 806, endPoint x: 99, endPoint y: 690, distance: 116.7
click at [83, 804] on div "Pen P" at bounding box center [96, 801] width 68 height 41
drag, startPoint x: 33, startPoint y: 263, endPoint x: 53, endPoint y: 299, distance: 41.2
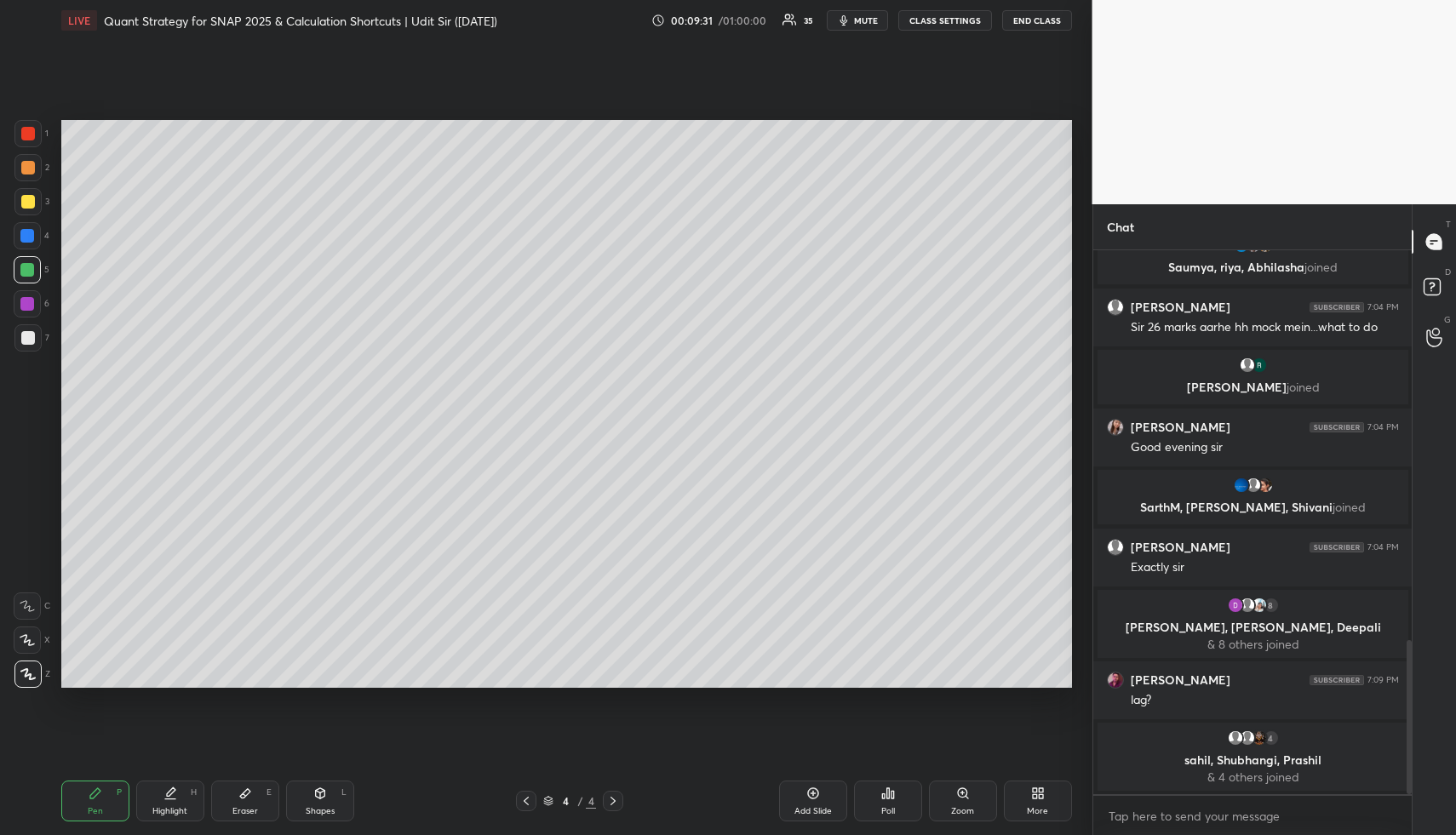
click at [32, 263] on div at bounding box center [27, 270] width 27 height 27
click at [177, 813] on div "Highlight" at bounding box center [169, 811] width 35 height 9
click at [109, 792] on div "Pen P" at bounding box center [96, 801] width 68 height 41
drag, startPoint x: 33, startPoint y: 268, endPoint x: 53, endPoint y: 293, distance: 32.0
click at [34, 267] on div at bounding box center [27, 270] width 27 height 27
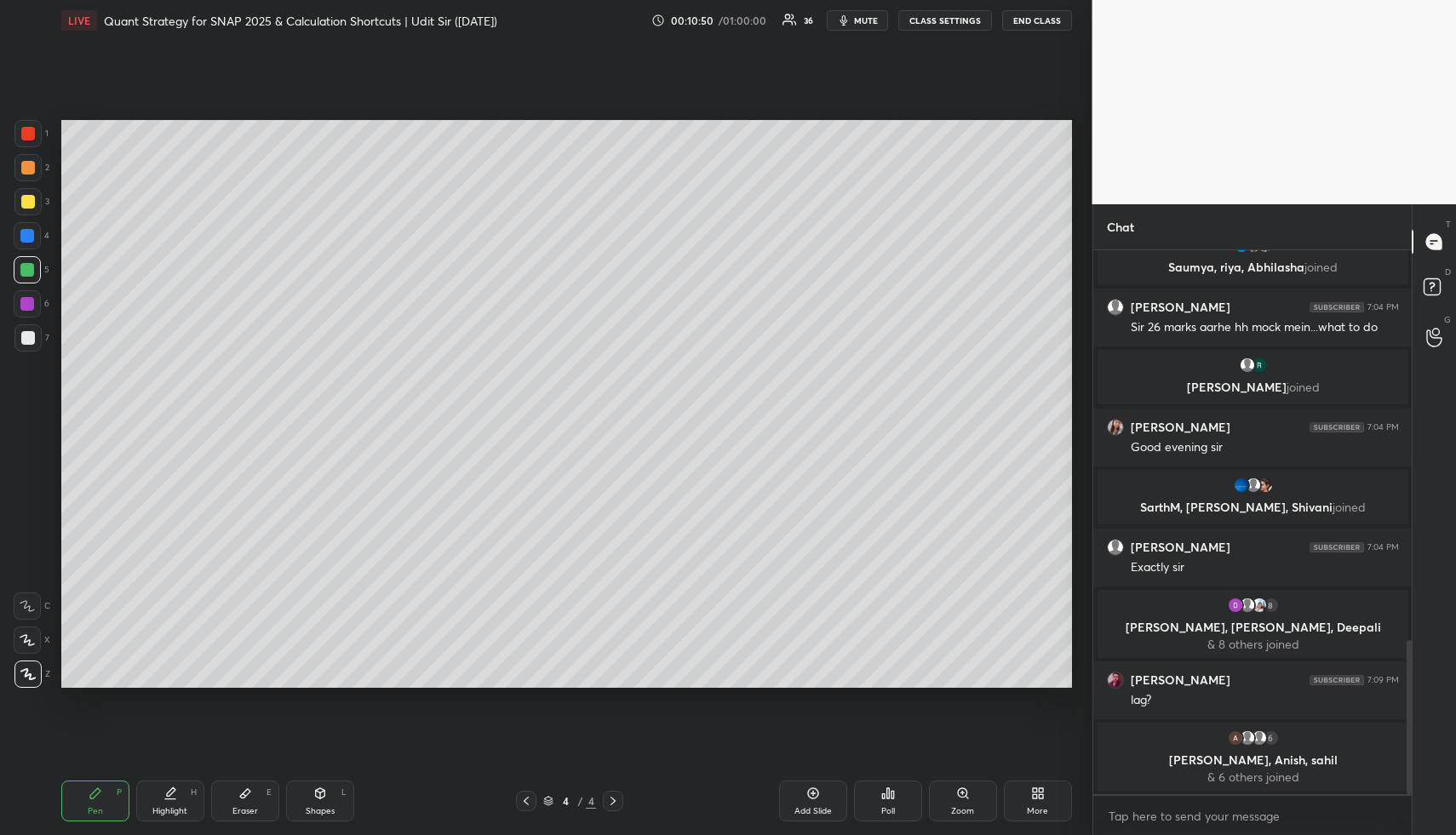
drag, startPoint x: 196, startPoint y: 792, endPoint x: 185, endPoint y: 795, distance: 11.4
click at [187, 794] on div "Highlight H" at bounding box center [170, 801] width 68 height 41
click at [192, 798] on div "Highlight H" at bounding box center [170, 801] width 68 height 41
click at [322, 794] on div "Shapes L" at bounding box center [320, 801] width 68 height 41
click at [33, 339] on div at bounding box center [28, 338] width 14 height 14
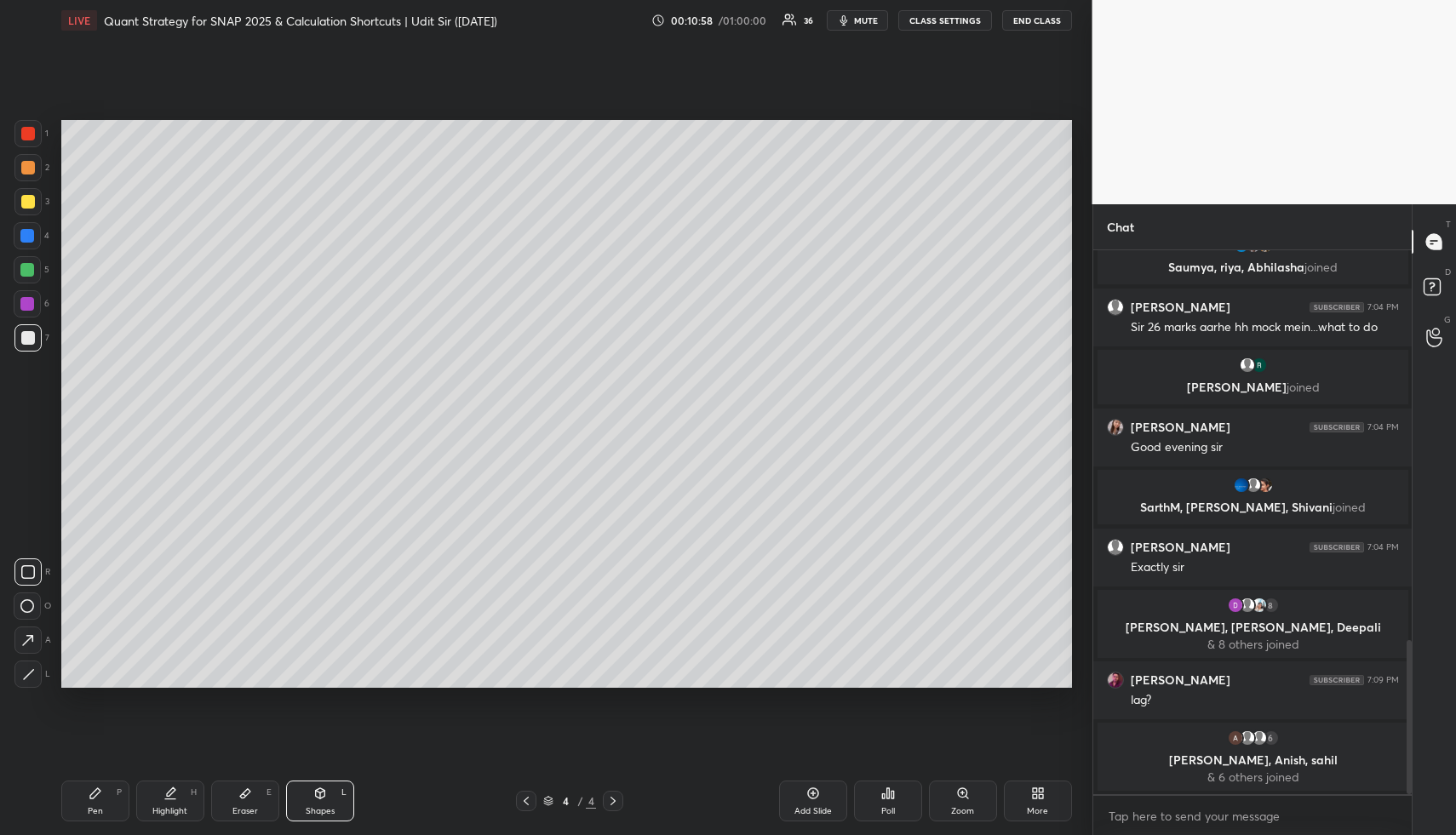
click at [176, 810] on div "Highlight" at bounding box center [169, 811] width 35 height 9
click at [172, 804] on div "Highlight H" at bounding box center [170, 801] width 68 height 41
click at [104, 799] on div "Pen P" at bounding box center [96, 801] width 68 height 41
click at [34, 170] on div at bounding box center [28, 168] width 14 height 14
click at [33, 178] on div at bounding box center [28, 167] width 27 height 27
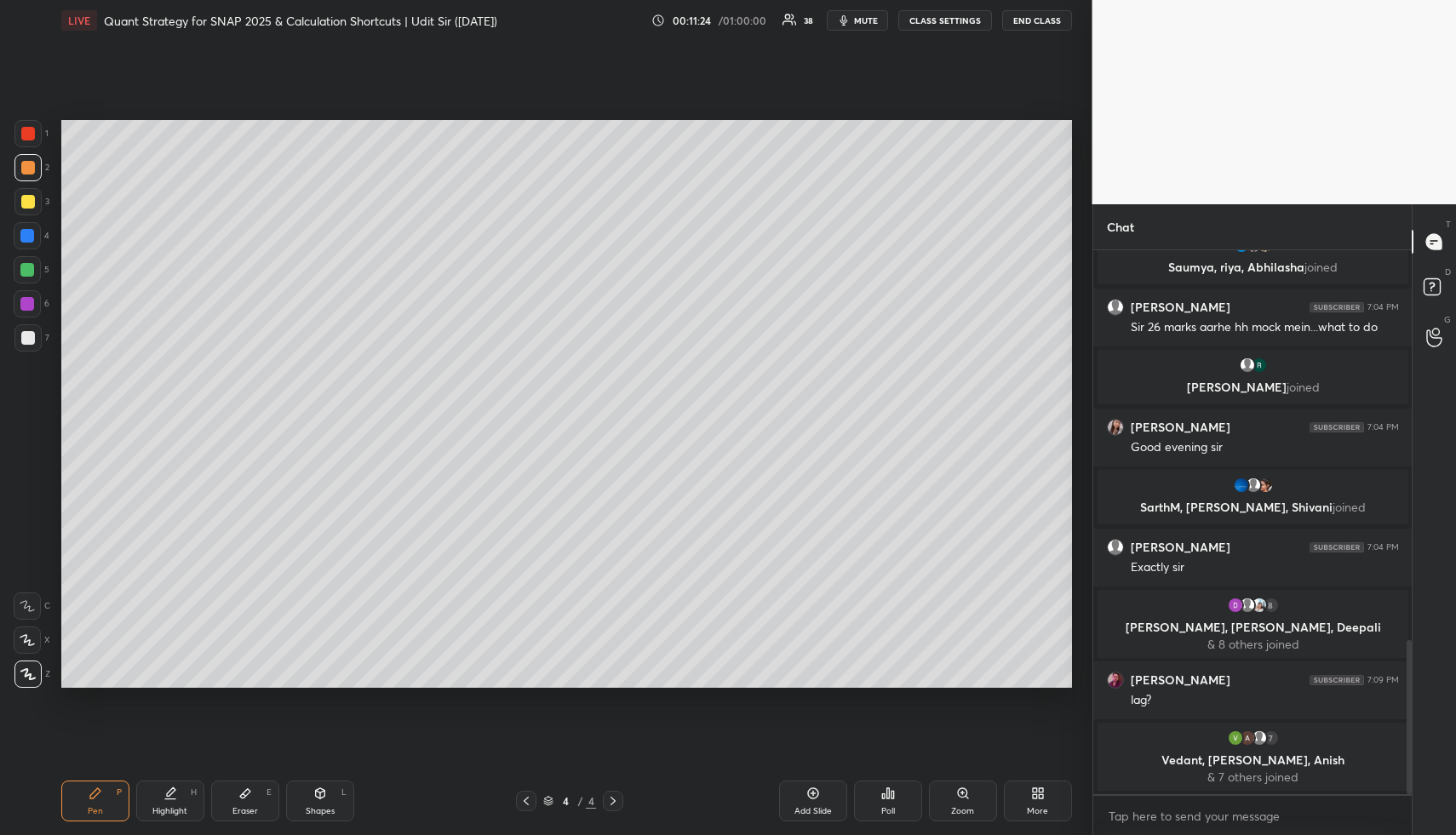
drag, startPoint x: 154, startPoint y: 819, endPoint x: 147, endPoint y: 810, distance: 11.4
click at [152, 818] on div "Highlight H" at bounding box center [170, 801] width 68 height 41
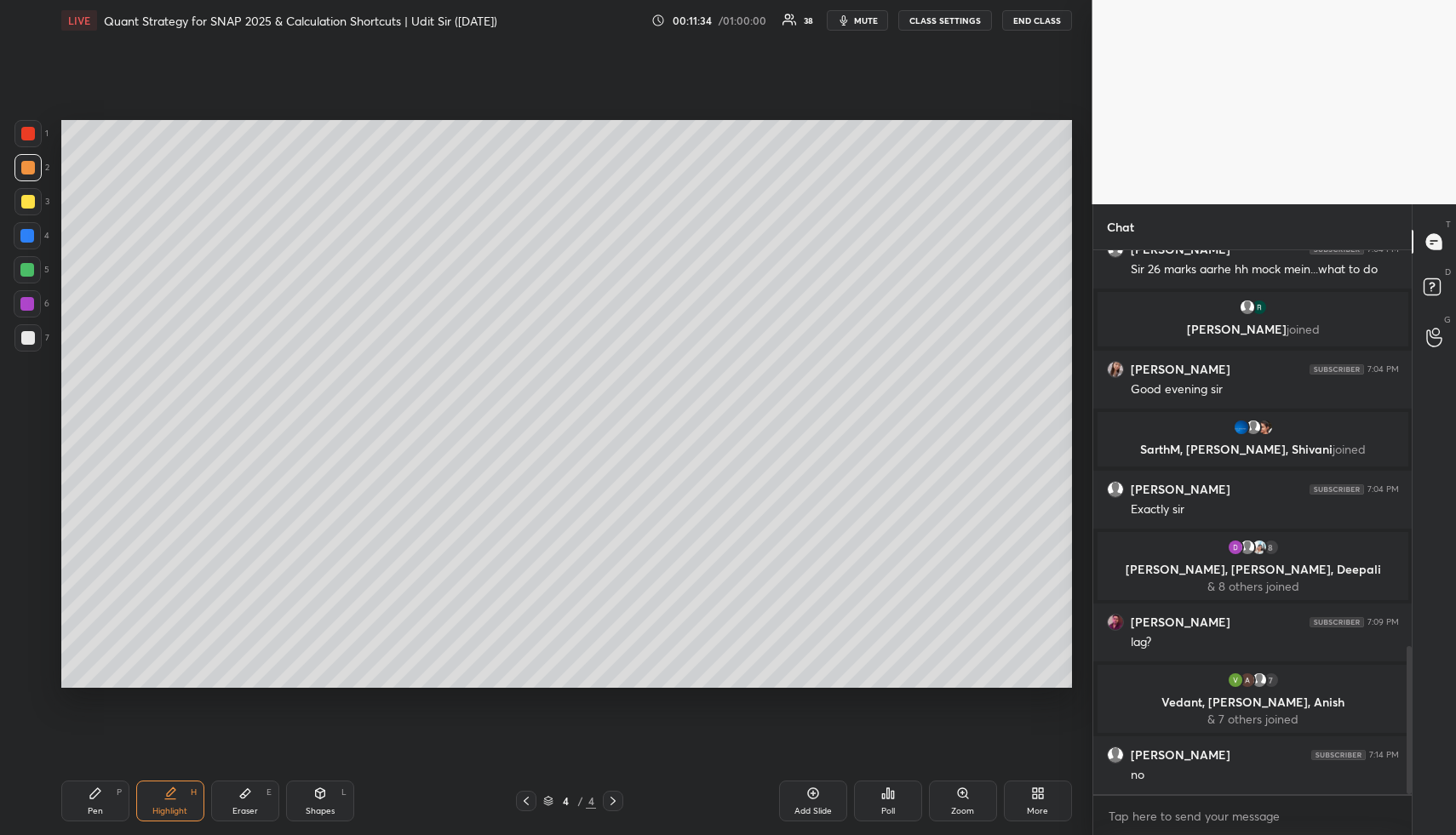
scroll to position [1452, 0]
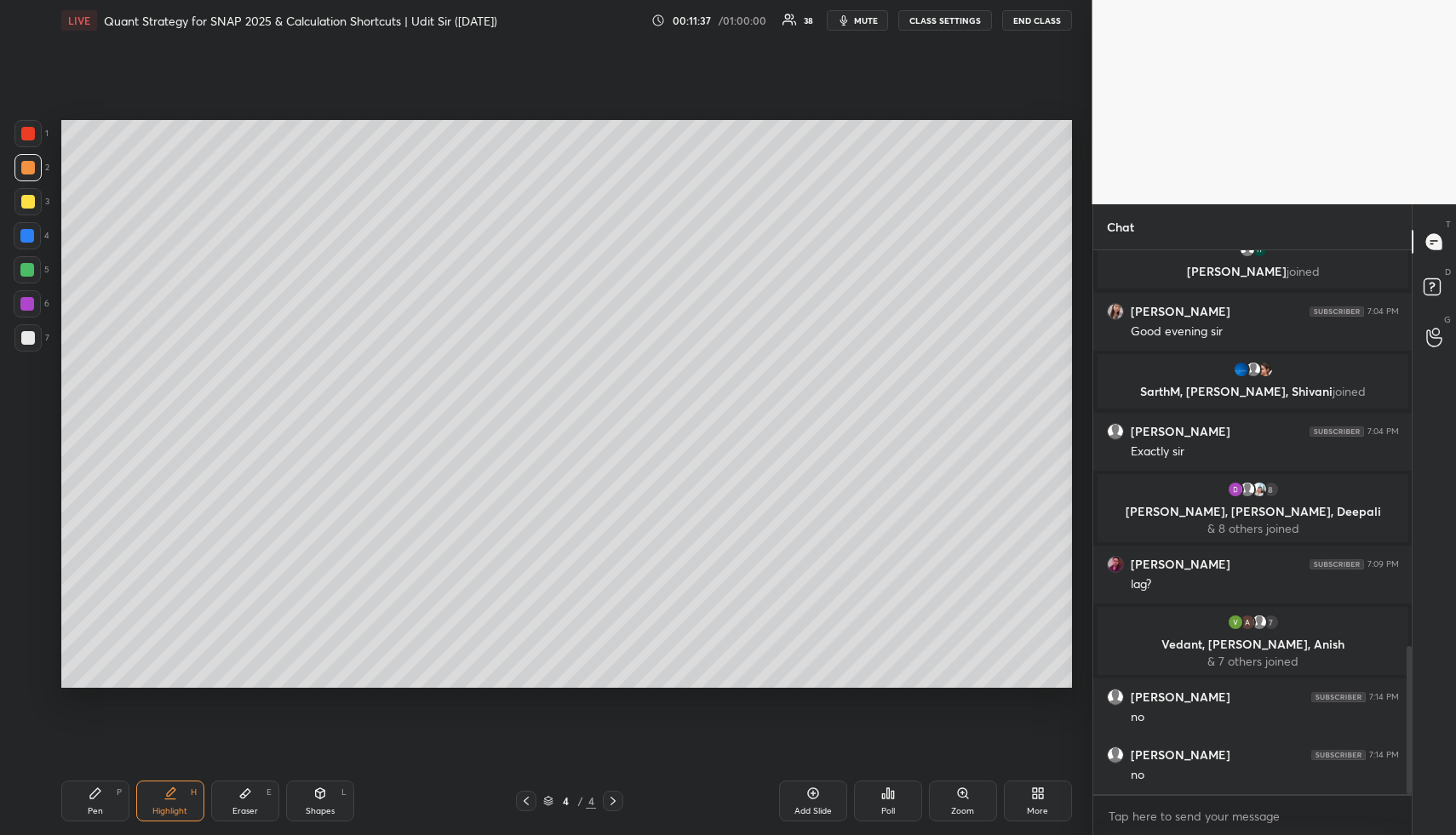
click at [180, 801] on div "Highlight H" at bounding box center [170, 801] width 68 height 41
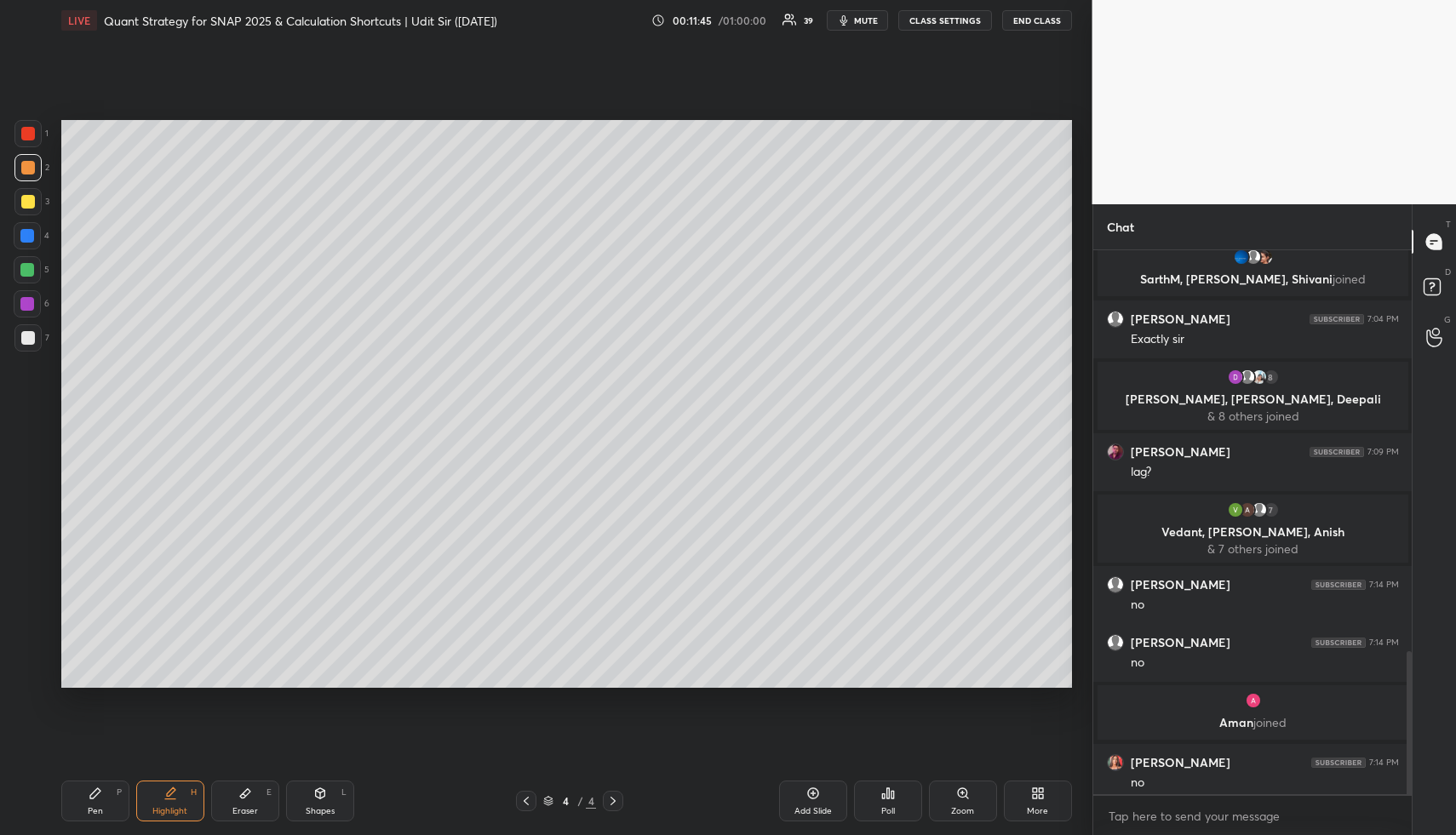
scroll to position [1522, 0]
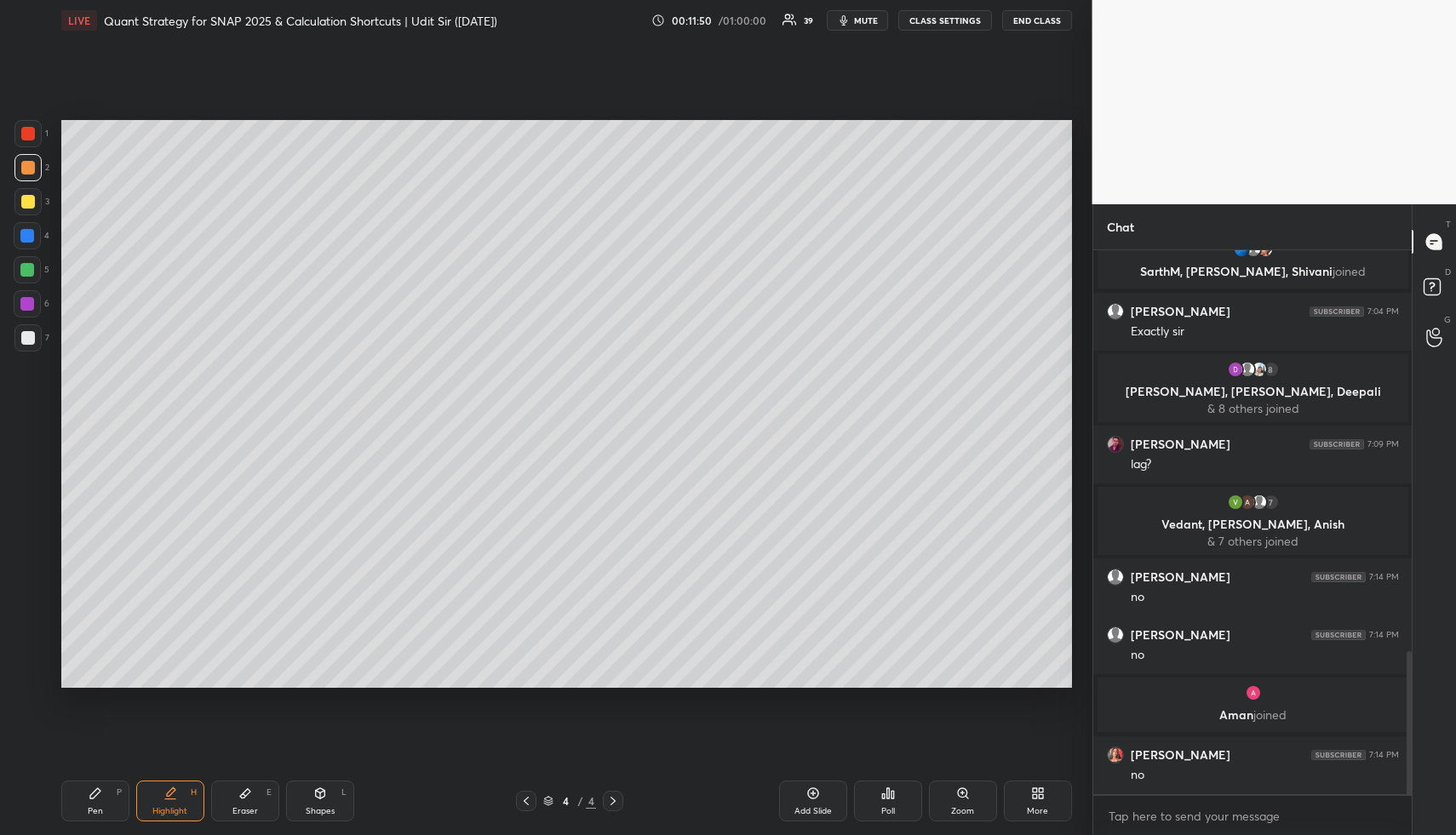
drag, startPoint x: 333, startPoint y: 775, endPoint x: 337, endPoint y: 730, distance: 45.2
click at [334, 750] on div "LIVE Quant Strategy for SNAP 2025 & Calculation Shortcuts | Udit Sir (07/10/25)…" at bounding box center [566, 417] width 1024 height 835
click at [322, 807] on div "Shapes" at bounding box center [319, 811] width 29 height 9
click at [322, 804] on div "Shapes L" at bounding box center [320, 801] width 68 height 41
click at [26, 227] on div at bounding box center [27, 235] width 27 height 27
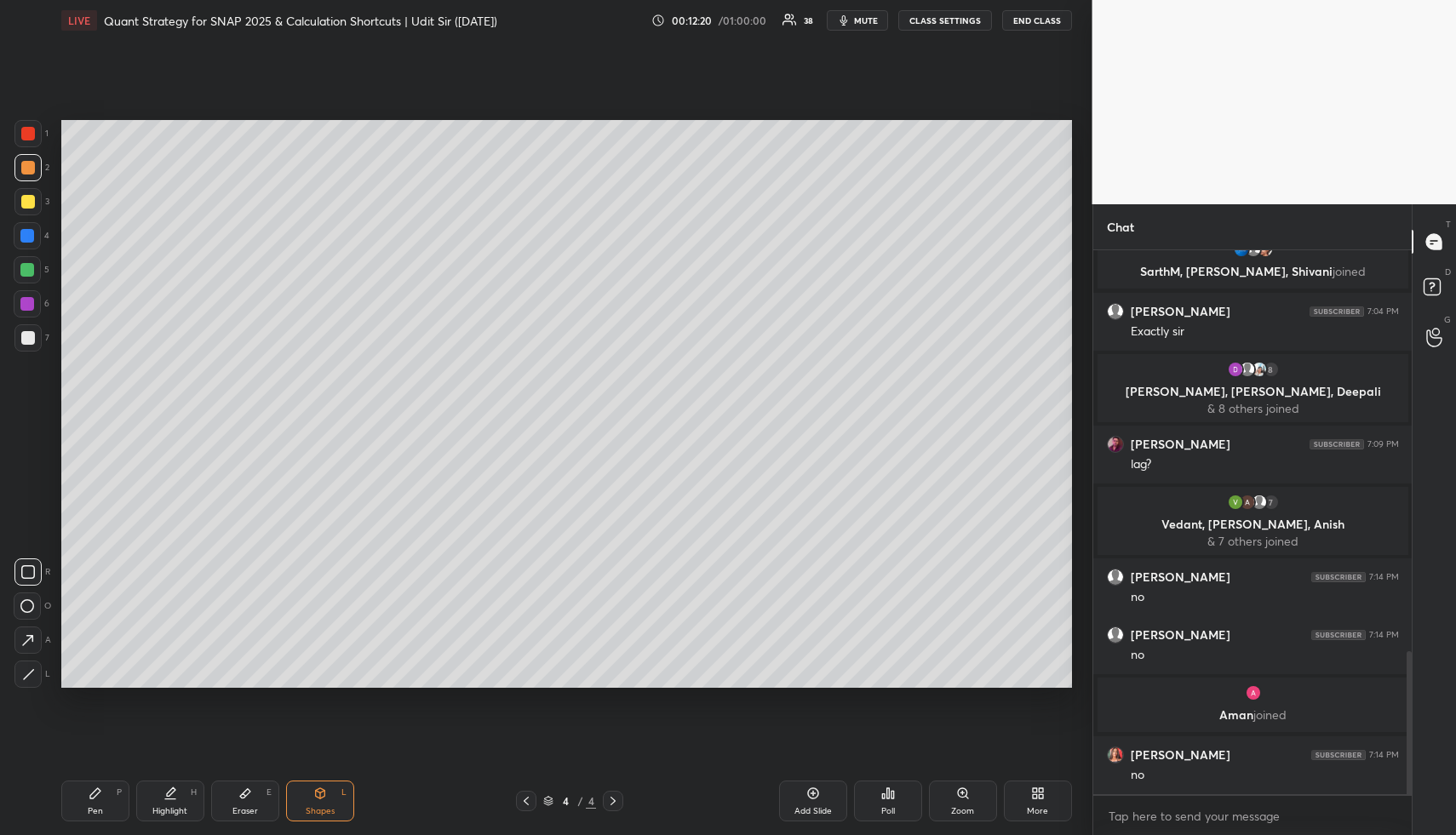
click at [31, 230] on div at bounding box center [28, 236] width 14 height 14
click at [34, 330] on div at bounding box center [28, 337] width 27 height 27
click at [35, 330] on div at bounding box center [28, 337] width 27 height 27
drag, startPoint x: 31, startPoint y: 162, endPoint x: 38, endPoint y: 168, distance: 9.2
click at [30, 162] on div at bounding box center [28, 168] width 14 height 14
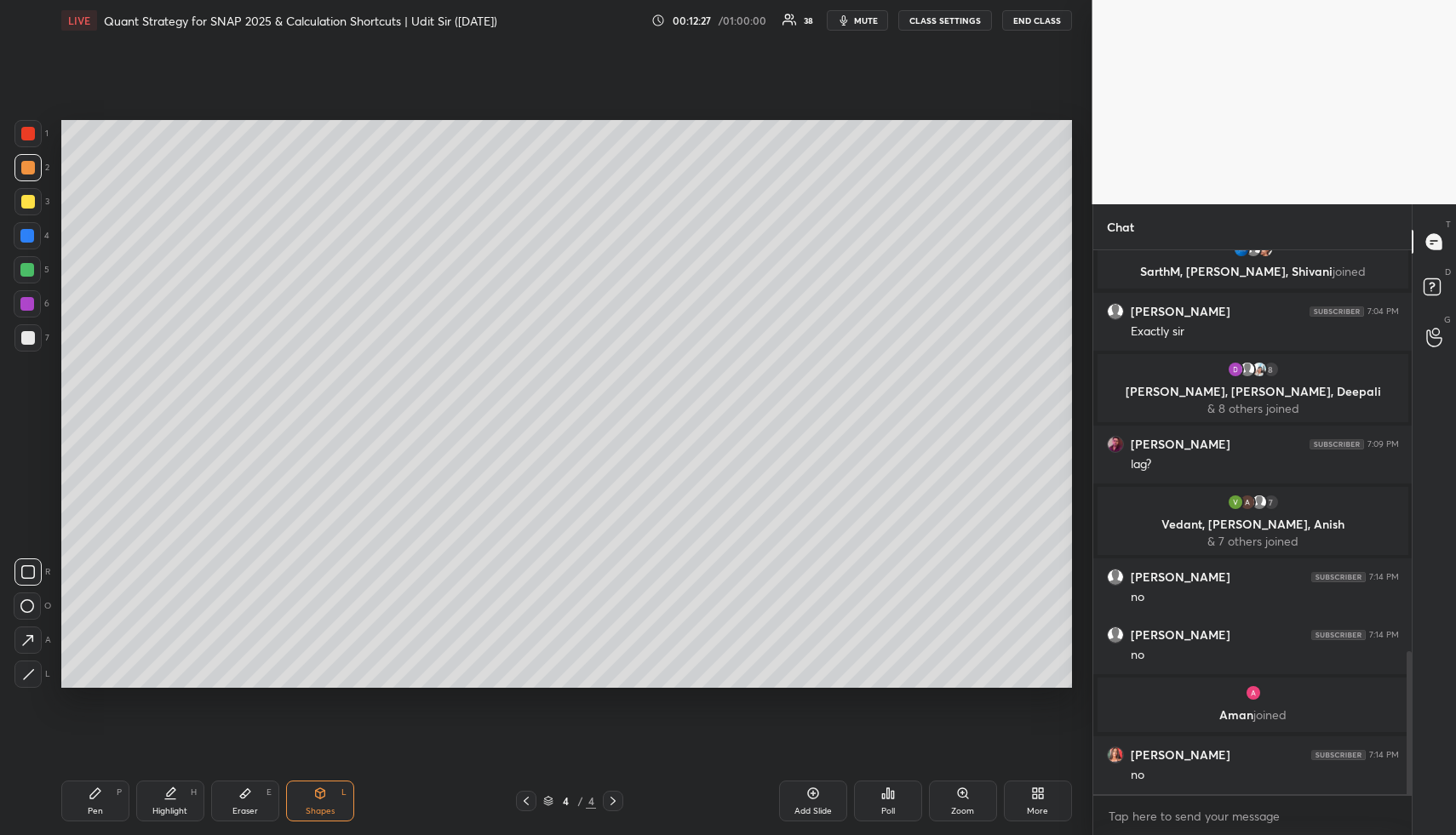
click at [183, 803] on div "Highlight H" at bounding box center [170, 801] width 68 height 41
click at [182, 802] on div "Highlight H" at bounding box center [170, 801] width 68 height 41
click at [163, 797] on icon at bounding box center [170, 794] width 14 height 14
click at [328, 802] on div "Shapes L" at bounding box center [320, 801] width 68 height 41
click at [178, 807] on div "Highlight" at bounding box center [169, 811] width 35 height 9
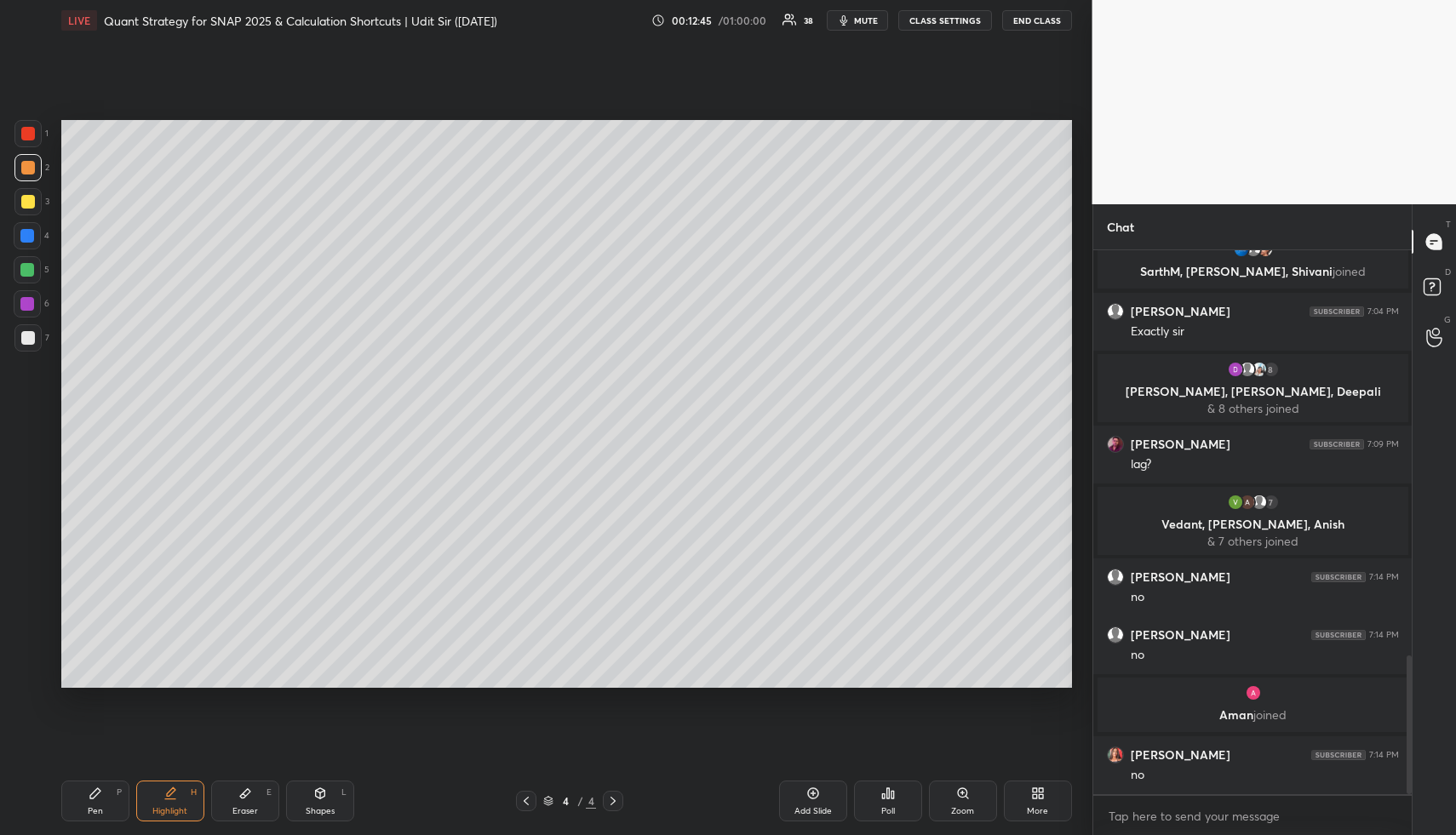
scroll to position [1584, 0]
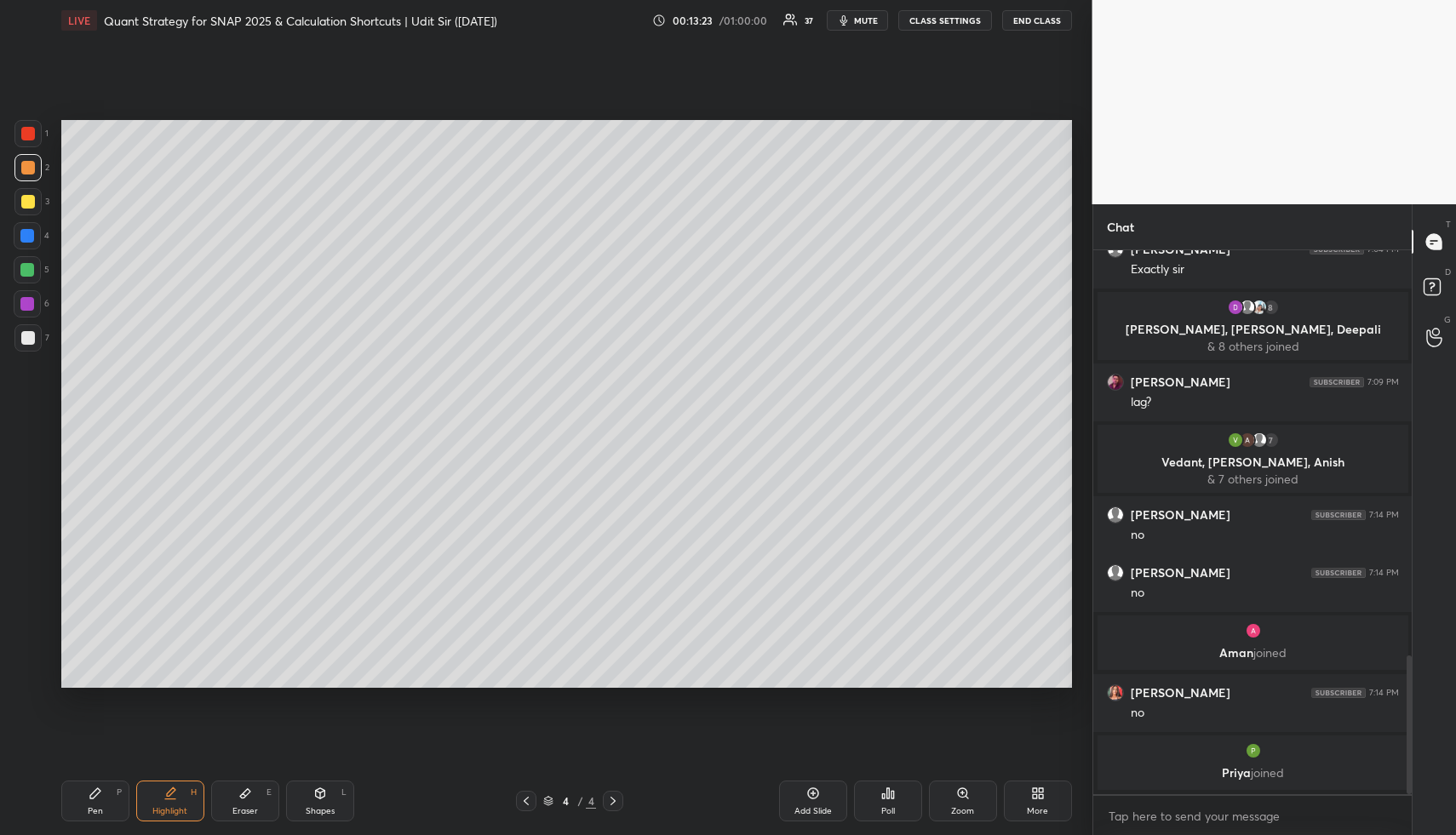
drag, startPoint x: 106, startPoint y: 811, endPoint x: 126, endPoint y: 718, distance: 95.1
click at [106, 808] on div "Pen P" at bounding box center [96, 801] width 68 height 41
click at [32, 333] on div at bounding box center [28, 338] width 14 height 14
click at [165, 782] on div "Highlight H" at bounding box center [170, 801] width 68 height 41
drag, startPoint x: 172, startPoint y: 795, endPoint x: 179, endPoint y: 804, distance: 11.4
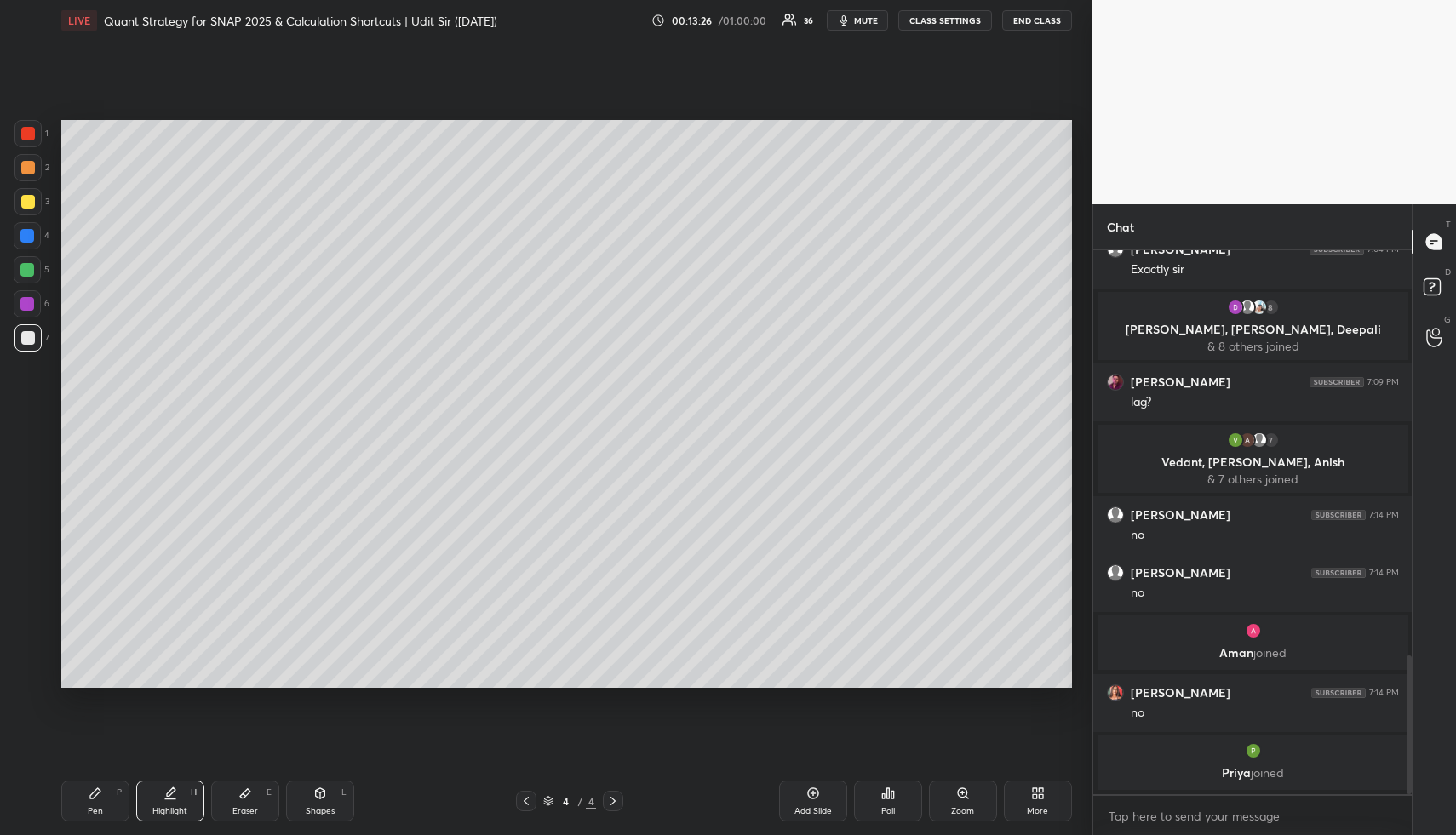
click at [171, 796] on icon at bounding box center [170, 794] width 14 height 14
click at [180, 802] on div "Highlight H" at bounding box center [170, 801] width 68 height 41
click at [181, 811] on div "Highlight" at bounding box center [169, 811] width 35 height 9
drag, startPoint x: 183, startPoint y: 817, endPoint x: 206, endPoint y: 741, distance: 79.4
click at [180, 818] on div "Highlight H" at bounding box center [170, 801] width 68 height 41
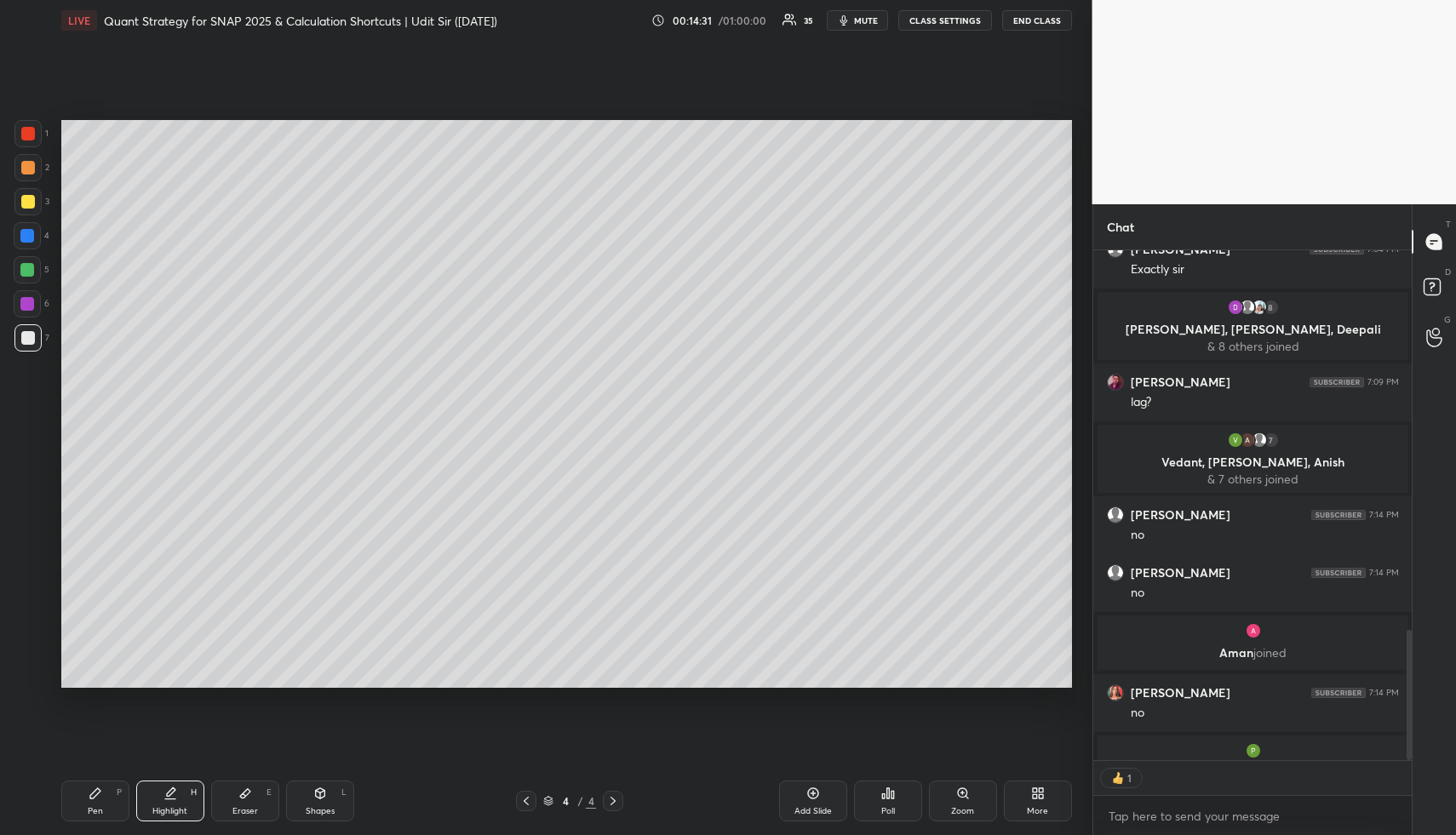
scroll to position [538, 313]
click at [180, 798] on div "Highlight H" at bounding box center [170, 801] width 68 height 41
click at [186, 812] on div "Highlight" at bounding box center [169, 811] width 35 height 9
click at [323, 802] on div "Shapes L" at bounding box center [320, 801] width 68 height 41
click at [327, 800] on div "Shapes L" at bounding box center [320, 801] width 68 height 41
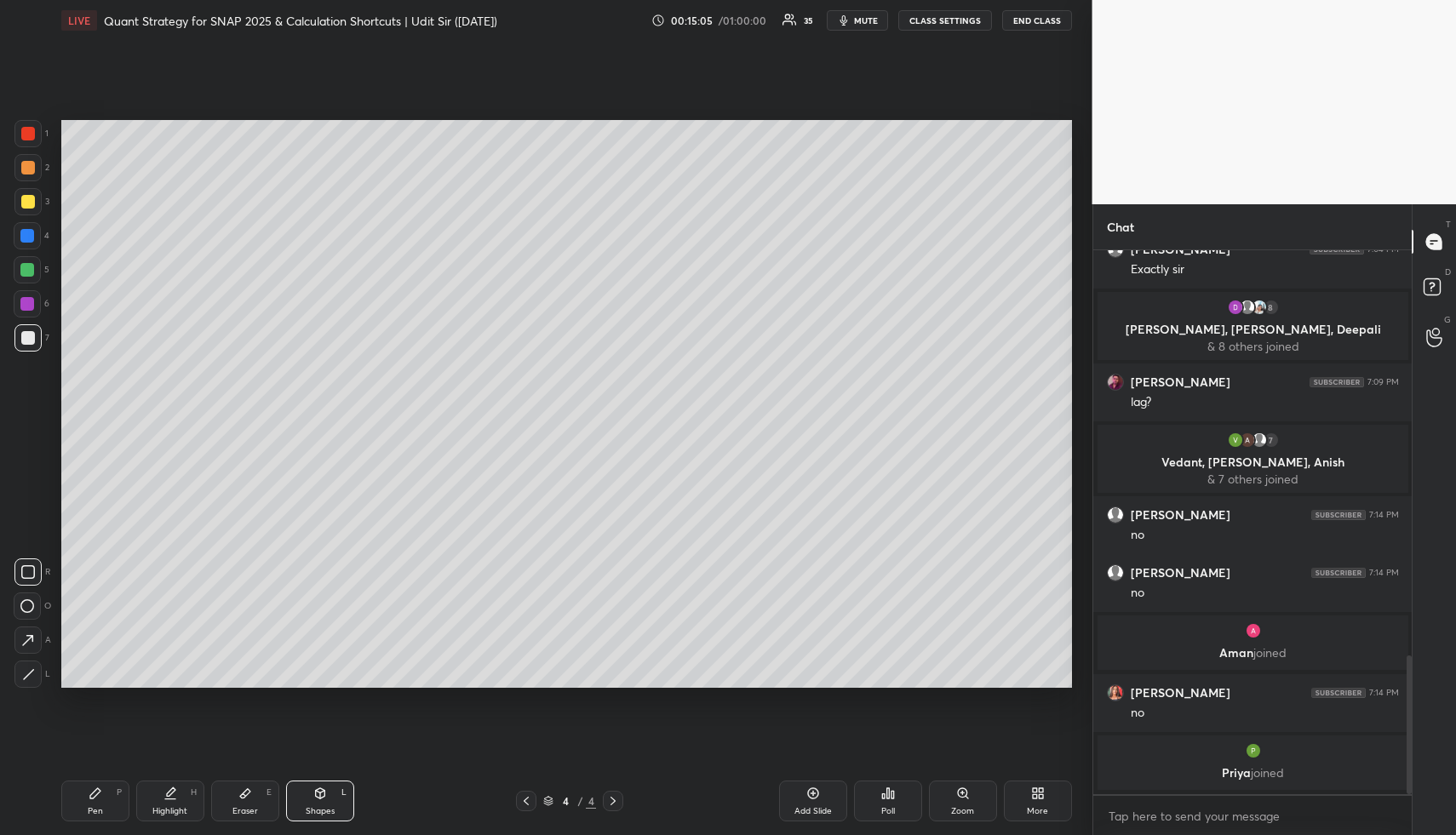
click at [27, 310] on div at bounding box center [28, 305] width 14 height 14
click at [30, 629] on div at bounding box center [28, 640] width 27 height 27
click at [100, 800] on div "Pen P" at bounding box center [96, 801] width 68 height 41
click at [100, 798] on icon at bounding box center [96, 794] width 14 height 14
click at [29, 336] on div at bounding box center [28, 338] width 14 height 14
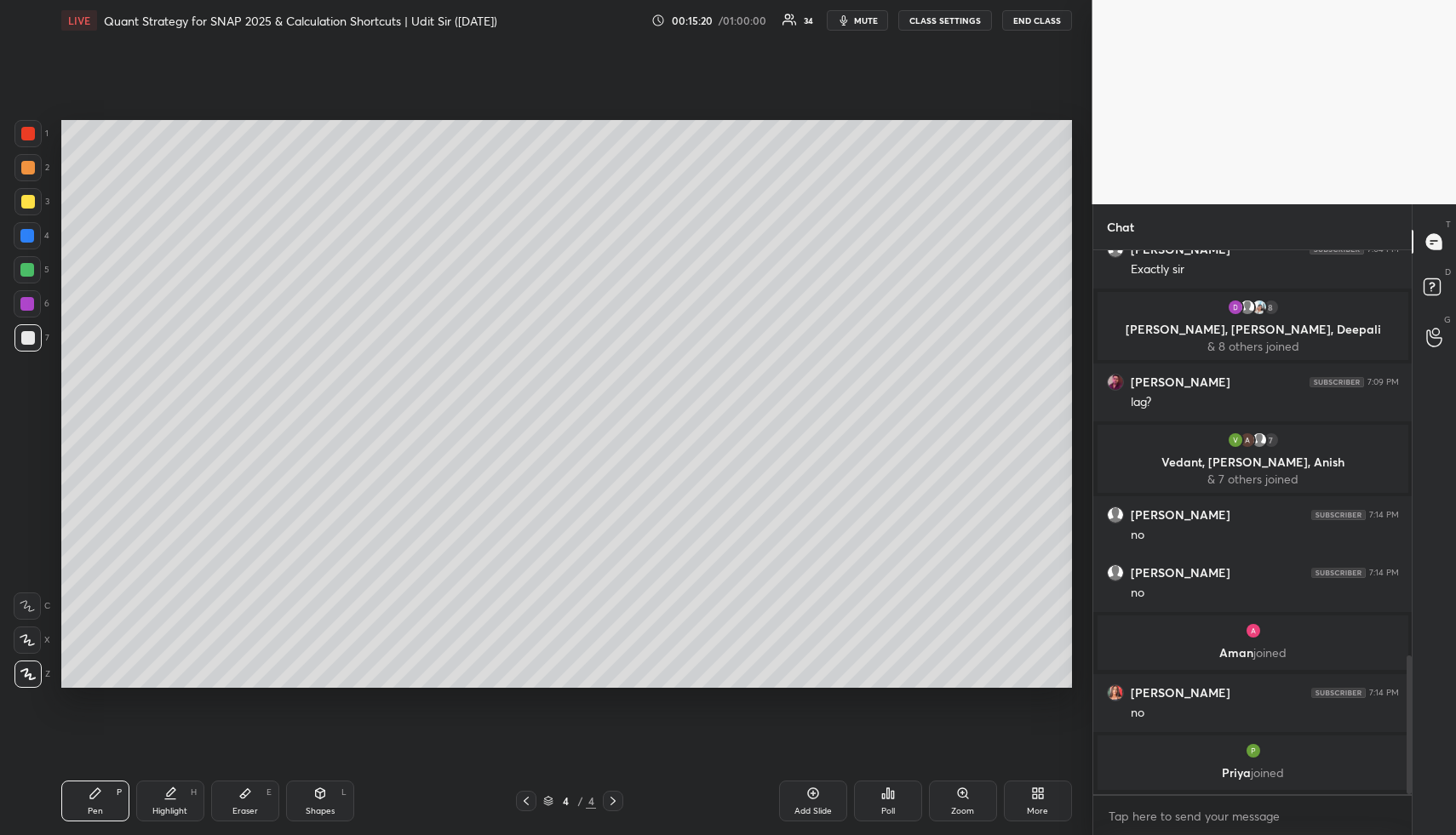
drag, startPoint x: 31, startPoint y: 335, endPoint x: 48, endPoint y: 335, distance: 17.0
click at [31, 337] on div at bounding box center [28, 338] width 14 height 14
click at [180, 792] on div "Highlight H" at bounding box center [170, 801] width 68 height 41
click at [180, 790] on div "Highlight H" at bounding box center [170, 801] width 68 height 41
click at [168, 803] on div "Highlight H" at bounding box center [170, 801] width 68 height 41
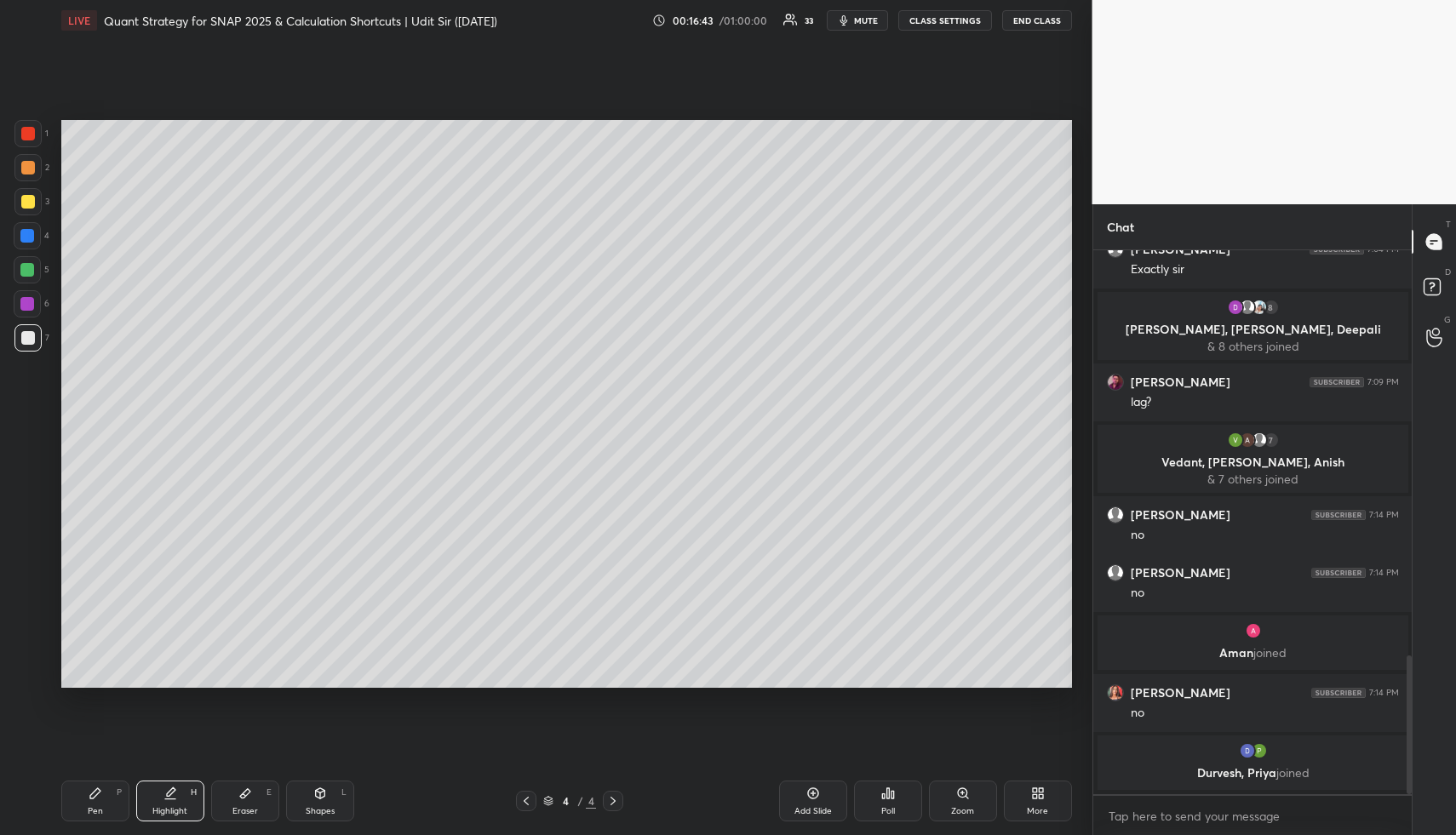
scroll to position [1607, 0]
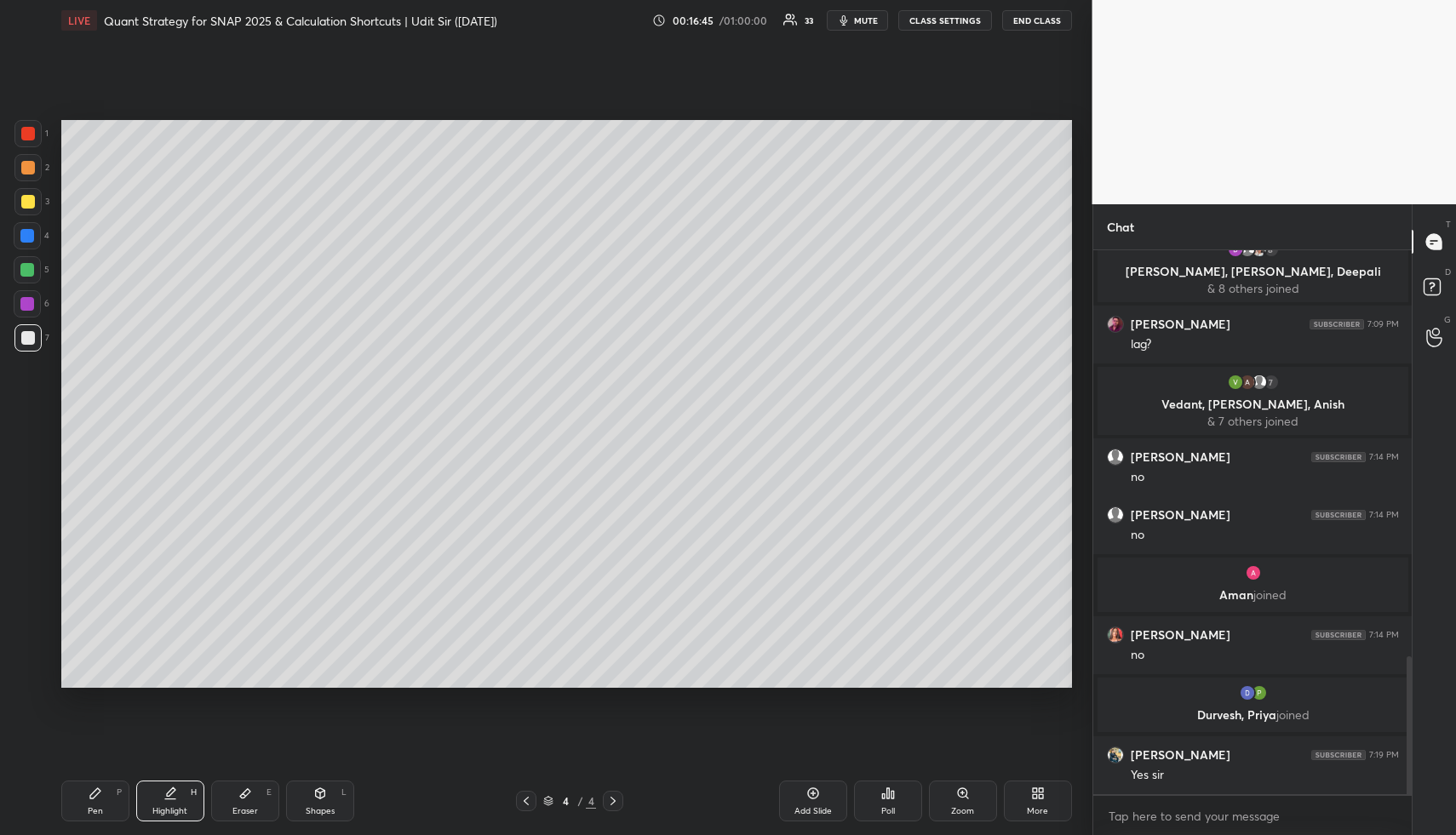
drag, startPoint x: 180, startPoint y: 810, endPoint x: 194, endPoint y: 772, distance: 40.5
click at [178, 810] on div "Highlight" at bounding box center [169, 811] width 35 height 9
click at [176, 805] on div "Highlight H" at bounding box center [170, 801] width 68 height 41
drag, startPoint x: 186, startPoint y: 796, endPoint x: 189, endPoint y: 776, distance: 20.2
click at [184, 798] on div "Highlight H" at bounding box center [170, 801] width 68 height 41
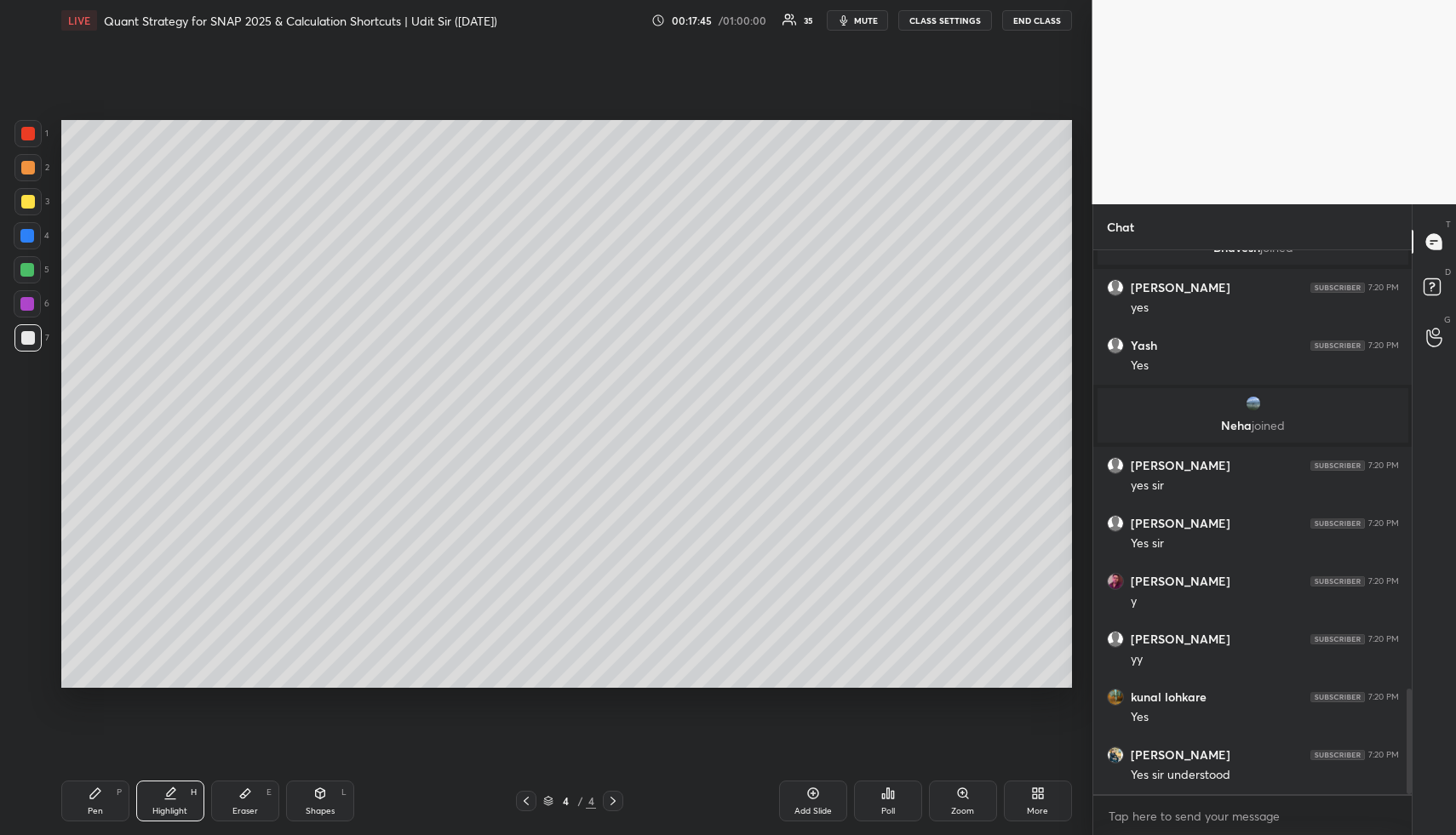
scroll to position [2264, 0]
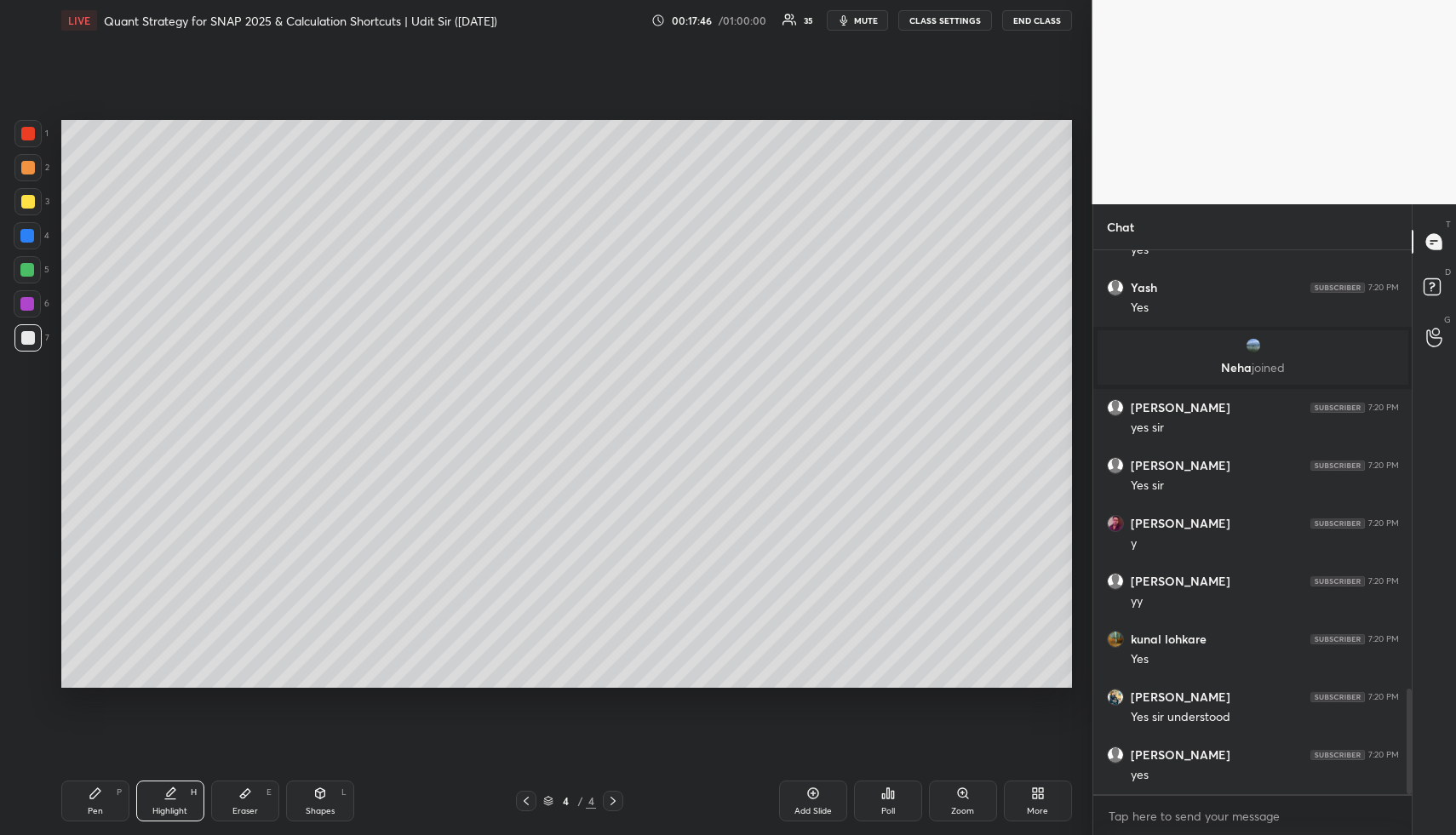
click at [528, 797] on icon at bounding box center [526, 801] width 14 height 14
click at [176, 807] on div "Highlight" at bounding box center [169, 811] width 35 height 9
click at [180, 793] on div "Highlight H" at bounding box center [170, 801] width 68 height 41
drag, startPoint x: 173, startPoint y: 782, endPoint x: 166, endPoint y: 766, distance: 17.5
click at [167, 771] on div "Pen P Highlight H Eraser E Shapes L 3 / 4 Add Slide Poll Zoom More" at bounding box center [567, 801] width 1011 height 68
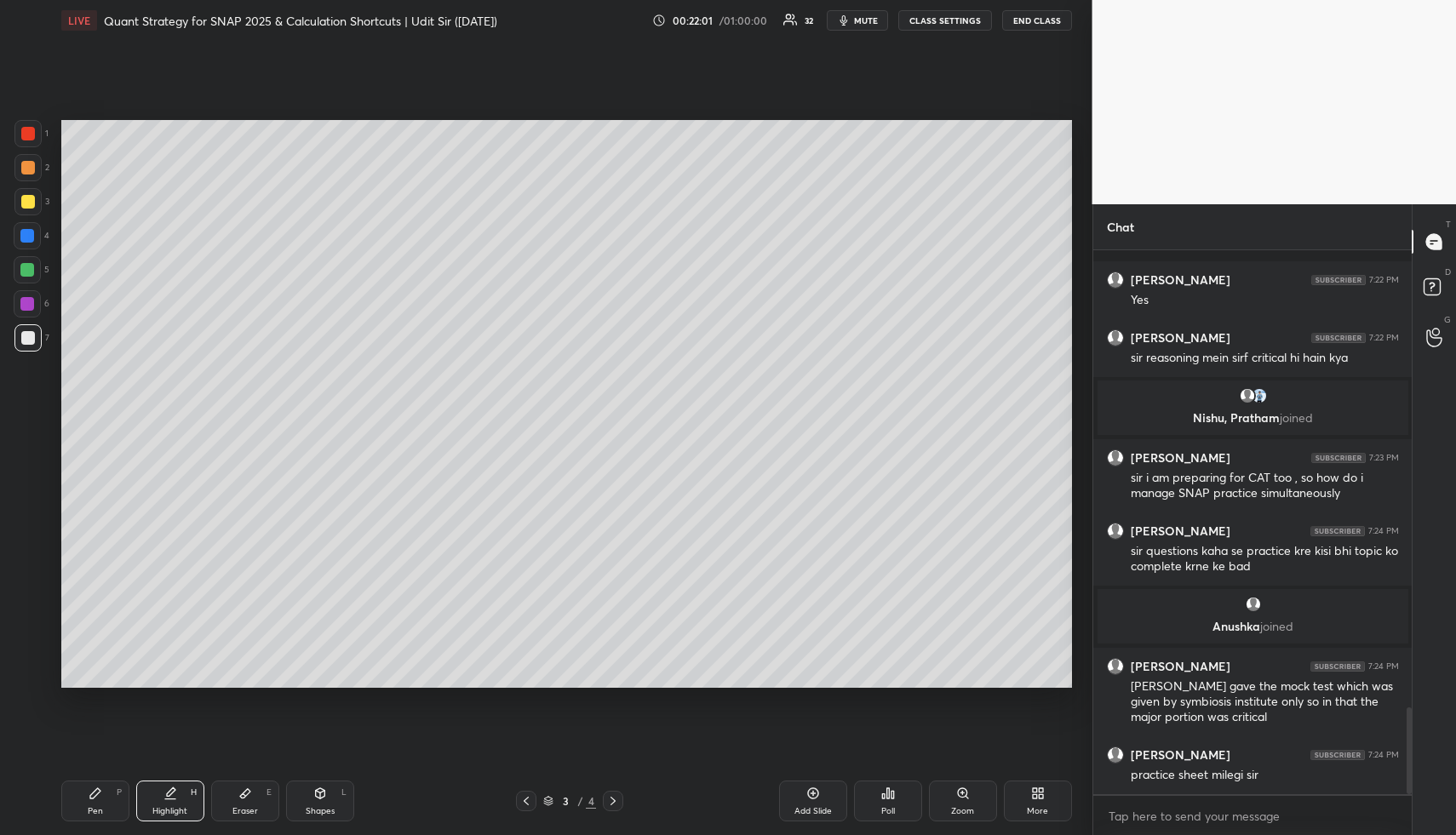
scroll to position [2851, 0]
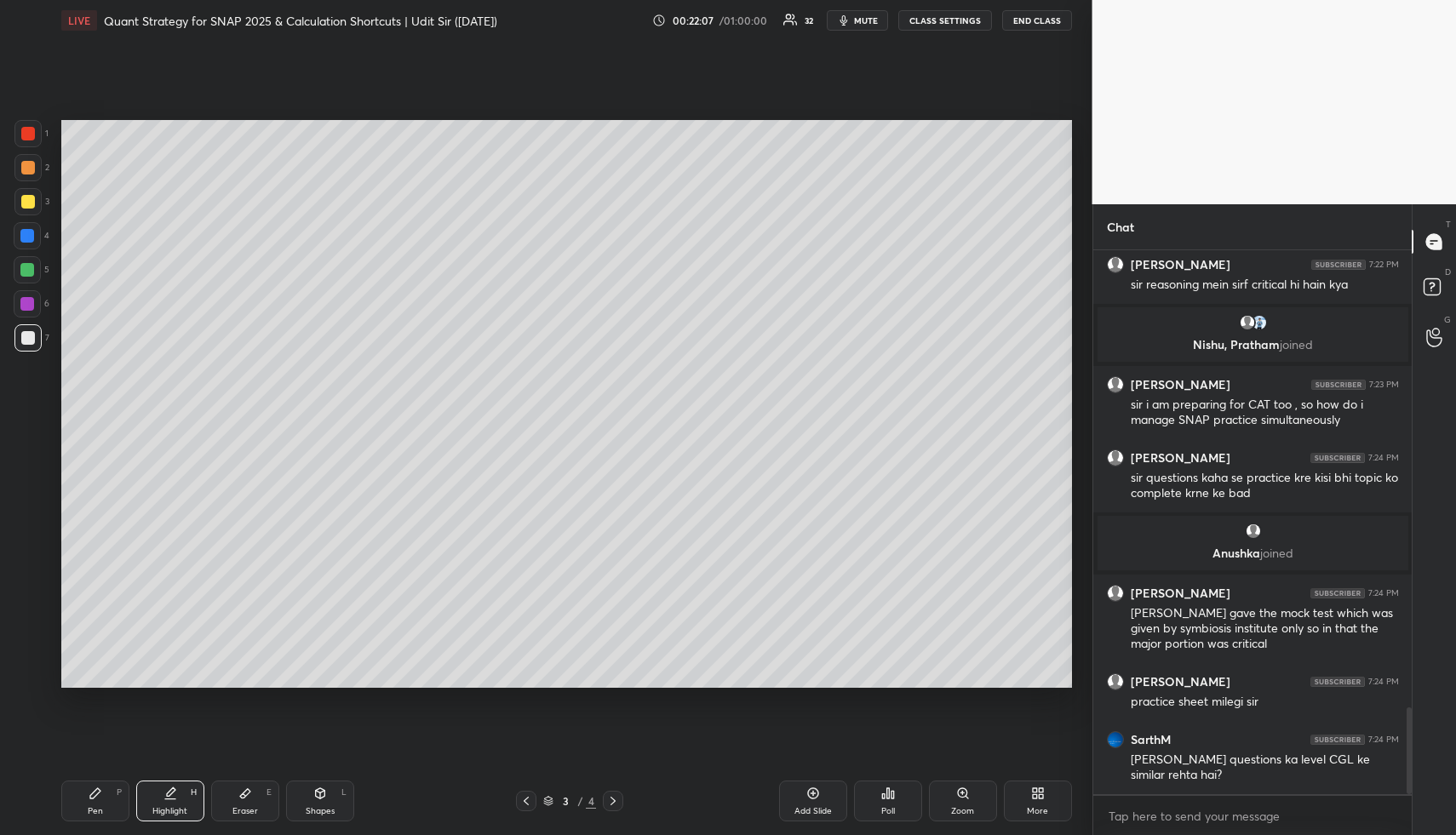
drag, startPoint x: 826, startPoint y: 810, endPoint x: 785, endPoint y: 800, distance: 42.2
click at [821, 809] on div "Add Slide" at bounding box center [813, 811] width 38 height 9
drag, startPoint x: 104, startPoint y: 808, endPoint x: 98, endPoint y: 785, distance: 23.8
click at [100, 806] on div "Pen P" at bounding box center [96, 801] width 68 height 41
click at [29, 234] on div at bounding box center [28, 236] width 14 height 14
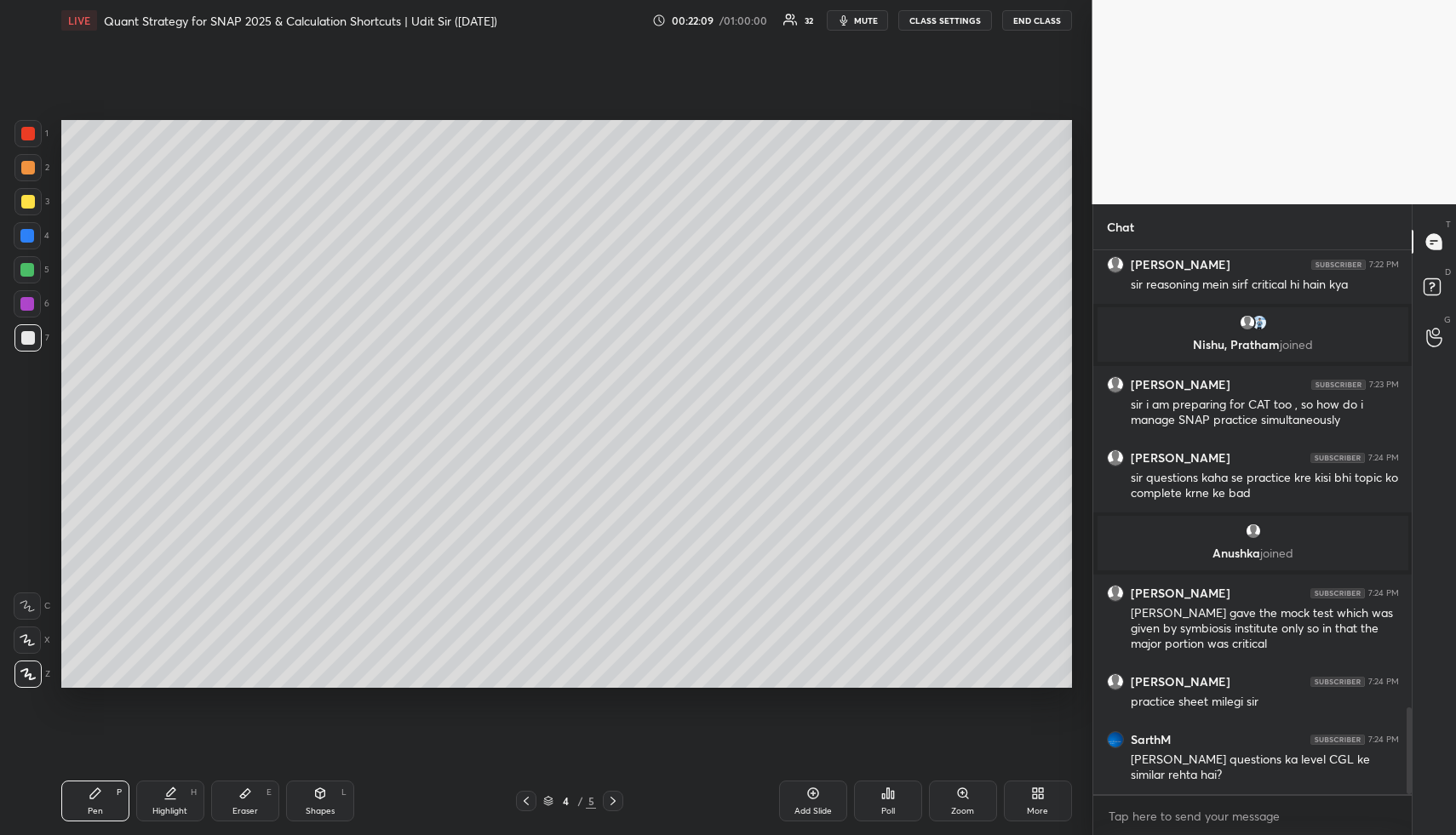
click at [30, 233] on div at bounding box center [28, 236] width 14 height 14
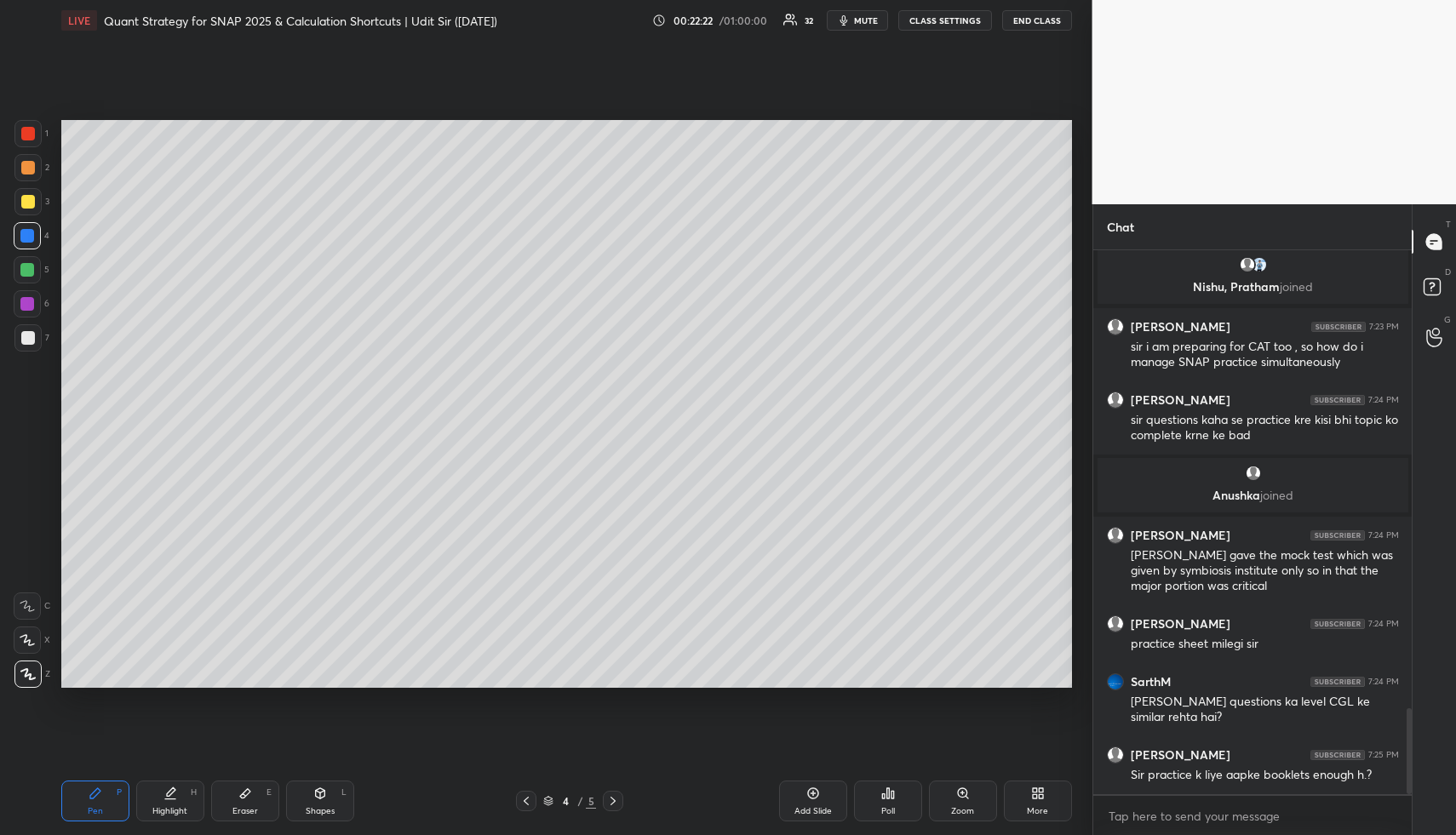
scroll to position [2967, 0]
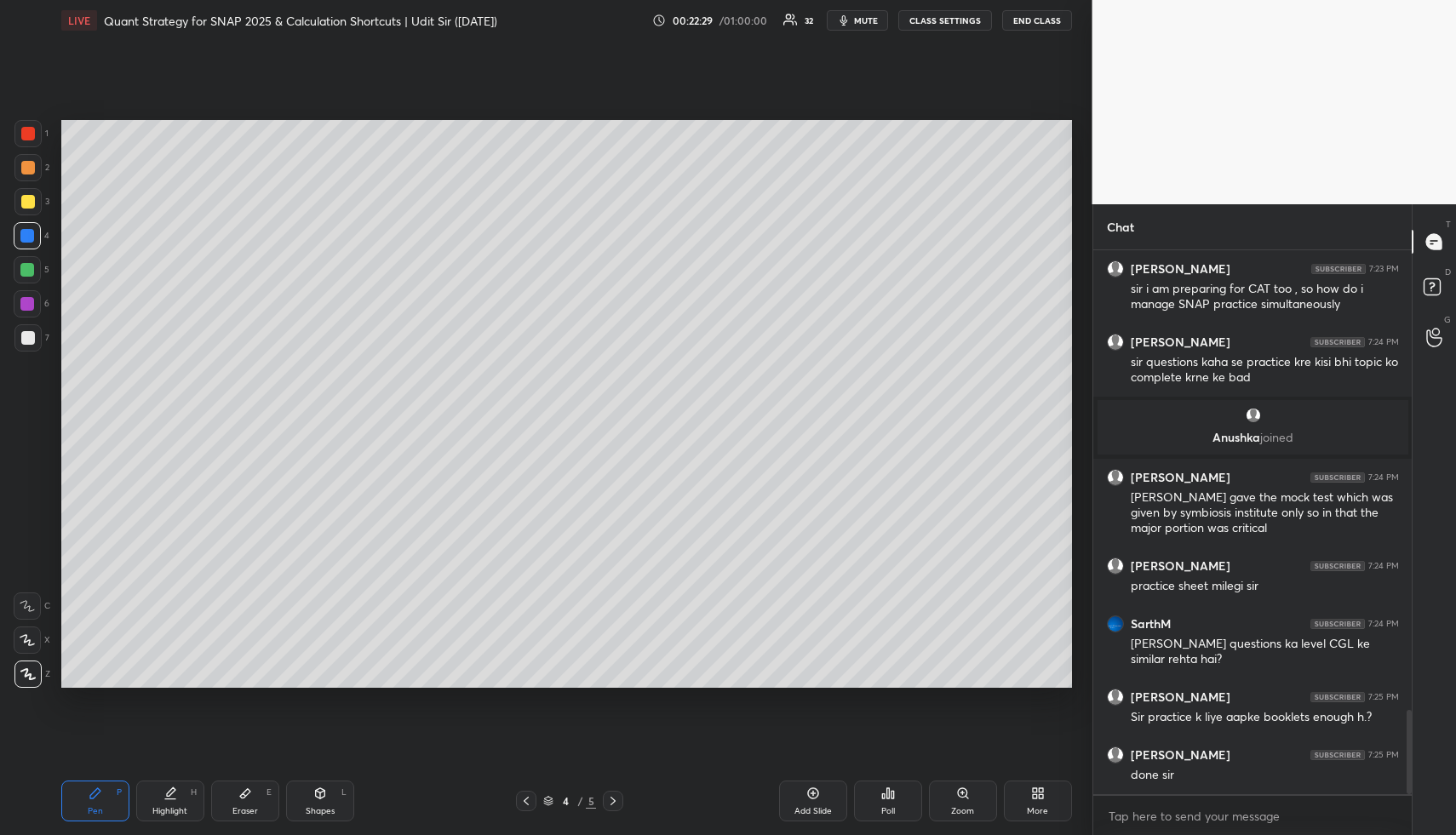
drag, startPoint x: 104, startPoint y: 798, endPoint x: 85, endPoint y: 702, distance: 97.9
click at [104, 787] on div "Pen P" at bounding box center [96, 801] width 68 height 41
click at [33, 270] on div at bounding box center [27, 270] width 27 height 27
click at [36, 269] on div at bounding box center [27, 270] width 27 height 27
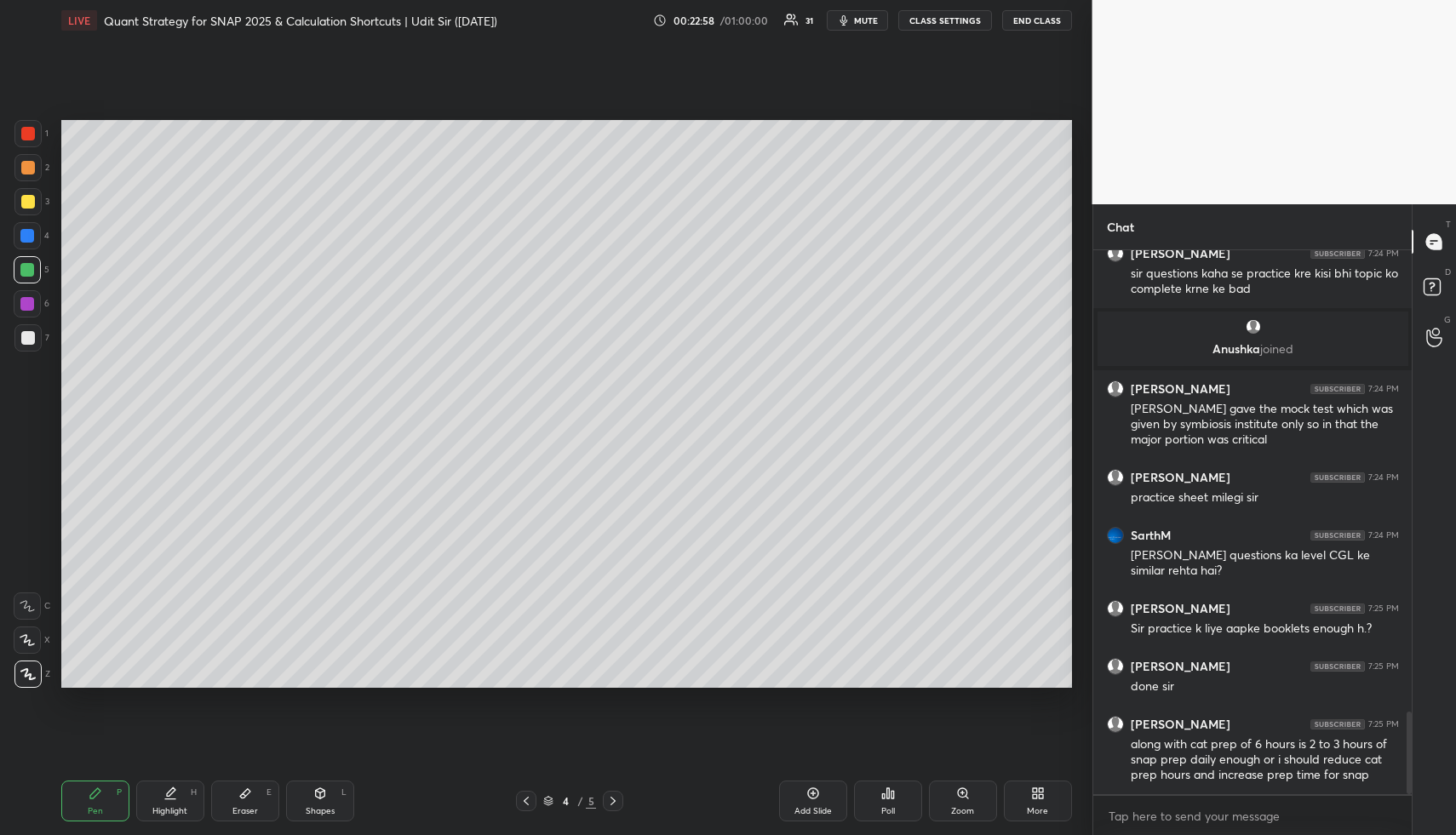
scroll to position [3114, 0]
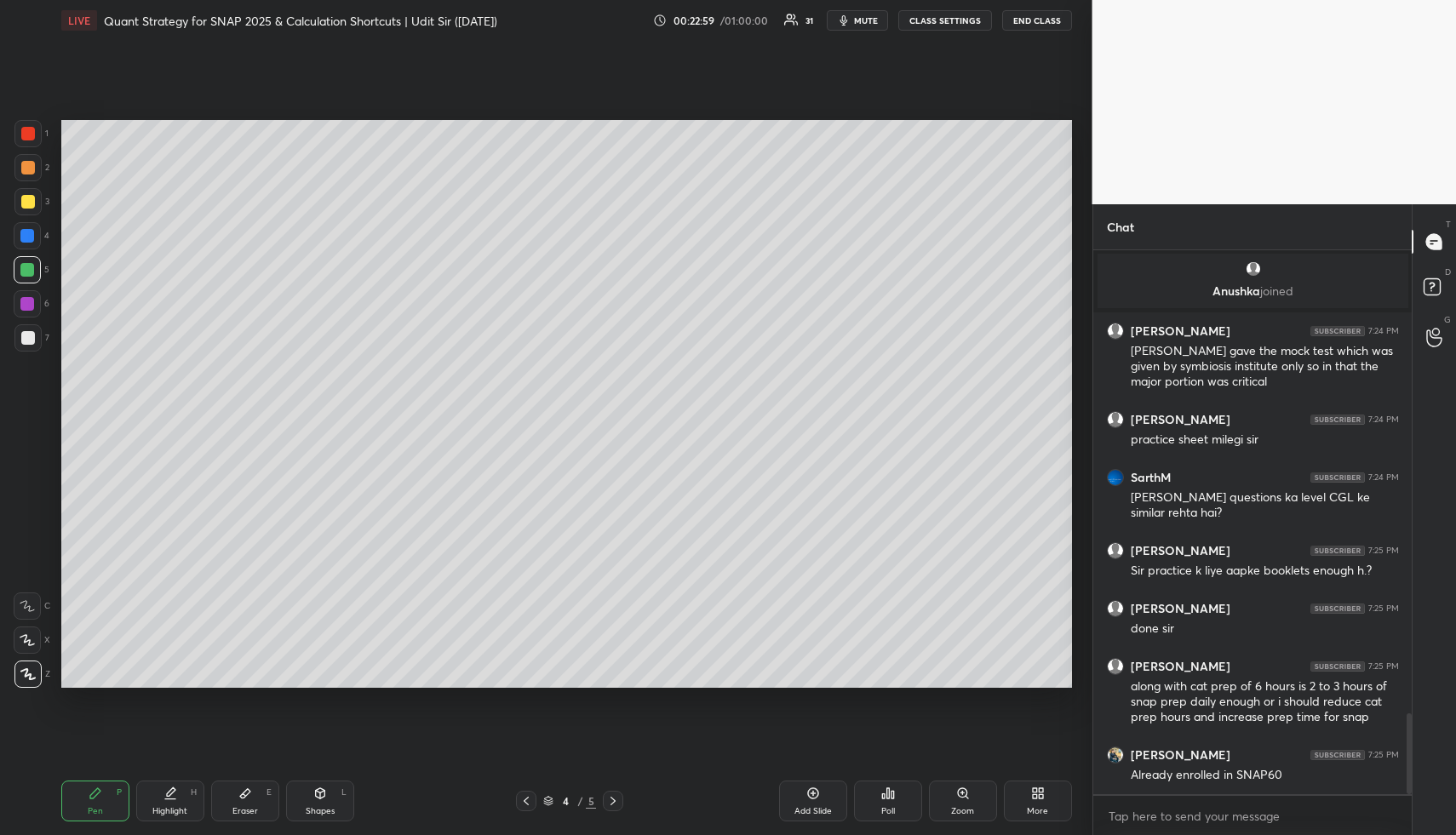
click at [127, 810] on div "Pen P Highlight H Eraser E Shapes L" at bounding box center [270, 801] width 416 height 41
click at [19, 335] on div at bounding box center [28, 337] width 27 height 27
click at [17, 333] on div at bounding box center [28, 337] width 27 height 27
drag, startPoint x: 27, startPoint y: 338, endPoint x: 61, endPoint y: 355, distance: 38.0
click at [30, 342] on div at bounding box center [28, 338] width 14 height 14
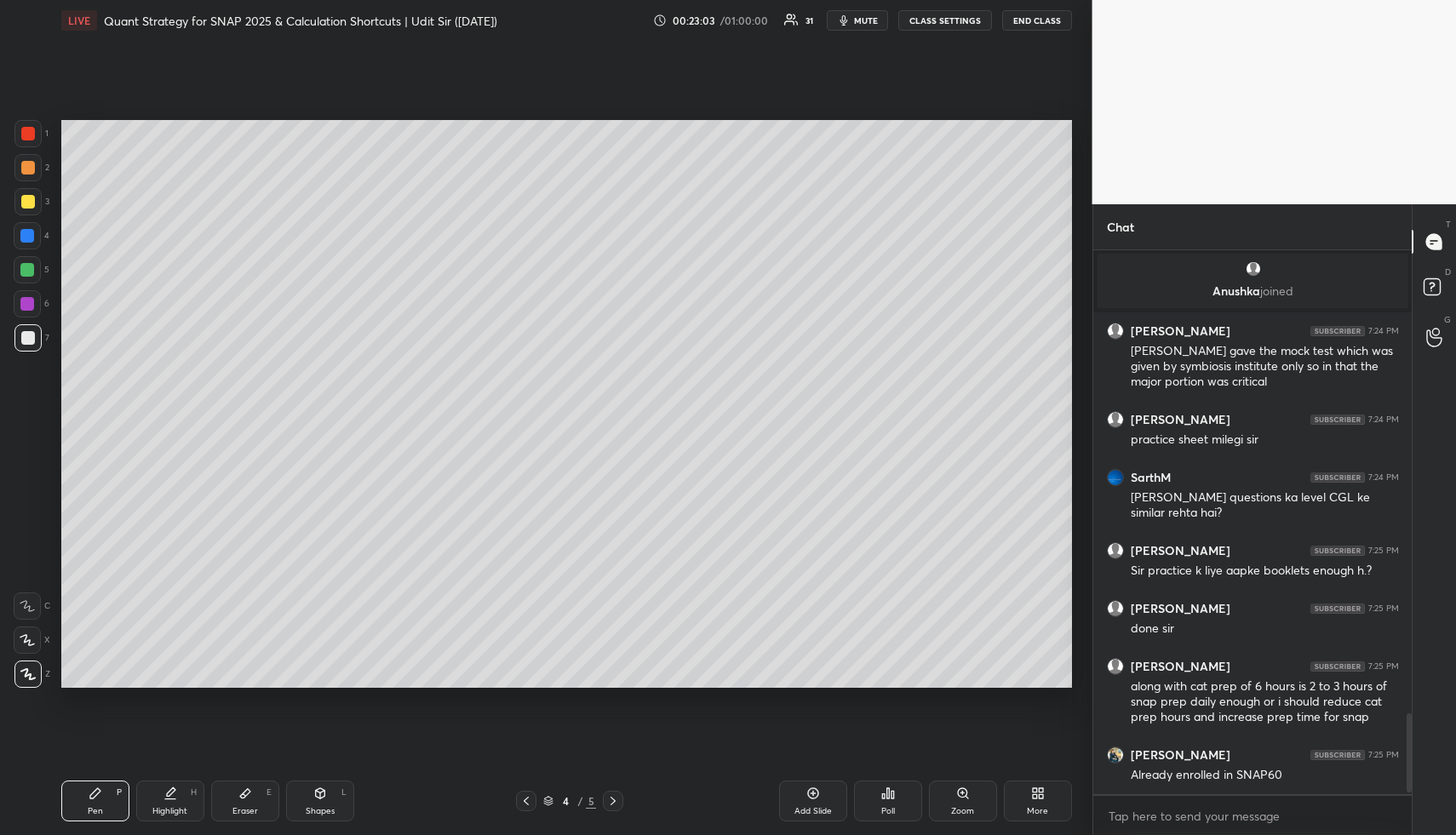
scroll to position [3187, 0]
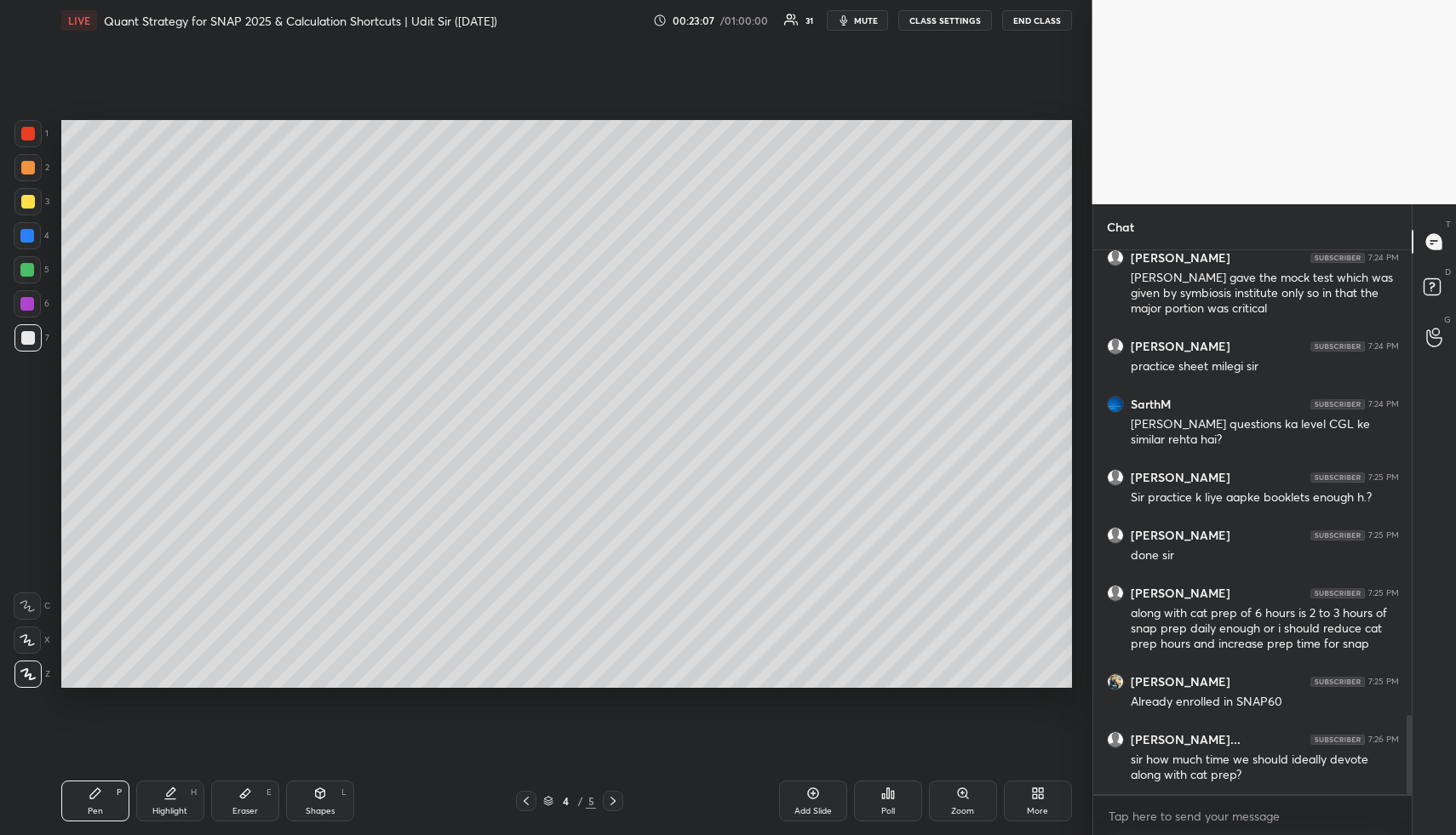
click at [29, 174] on div at bounding box center [28, 167] width 27 height 27
drag, startPoint x: 32, startPoint y: 170, endPoint x: 41, endPoint y: 165, distance: 10.3
click at [33, 168] on div at bounding box center [28, 168] width 14 height 14
click at [186, 816] on div "Highlight H" at bounding box center [170, 801] width 68 height 41
click at [83, 816] on div "Pen P" at bounding box center [96, 801] width 68 height 41
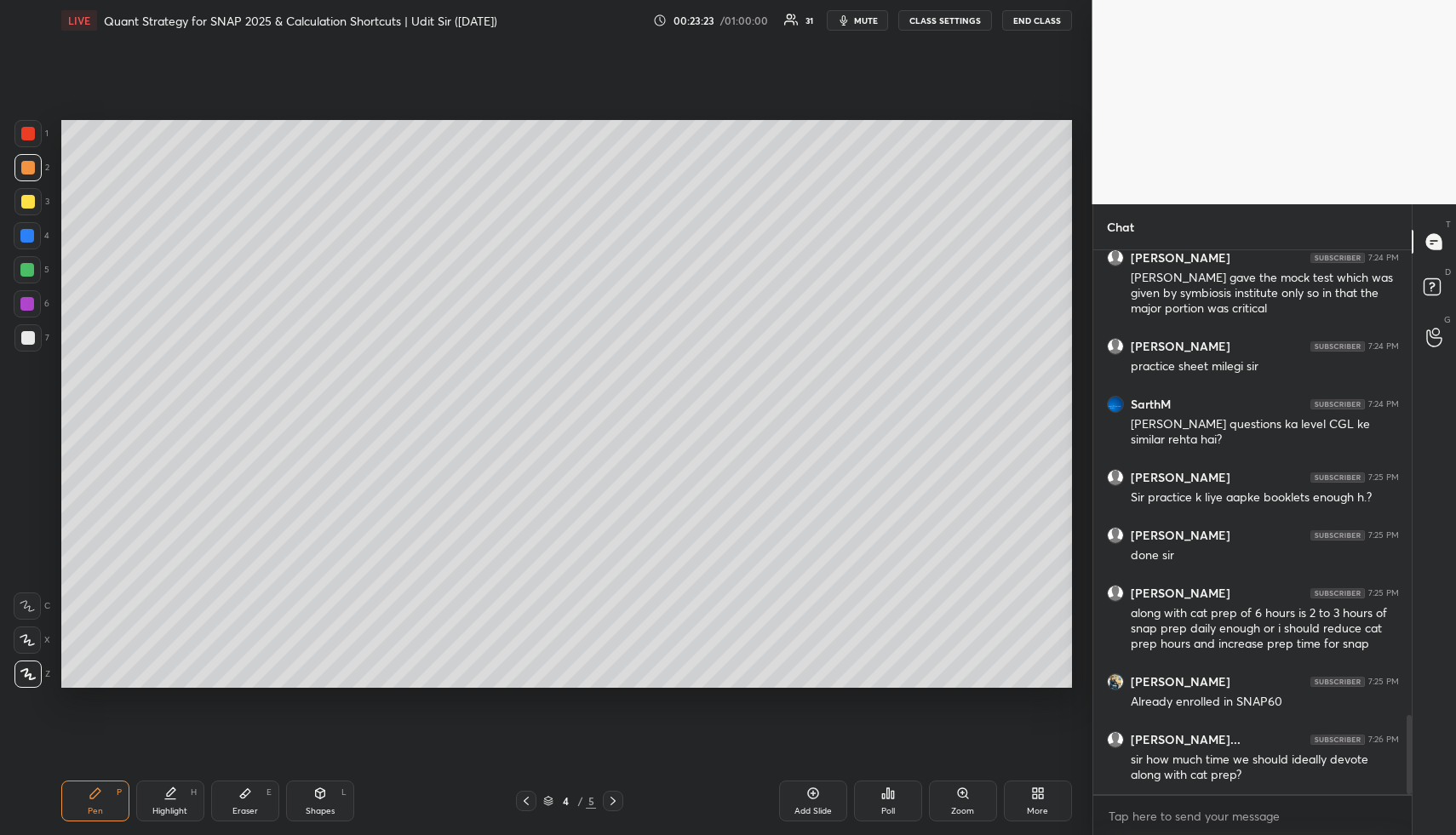
click at [91, 803] on div "Pen P" at bounding box center [96, 801] width 68 height 41
click at [15, 202] on div at bounding box center [28, 201] width 27 height 27
click at [20, 205] on div at bounding box center [28, 201] width 27 height 27
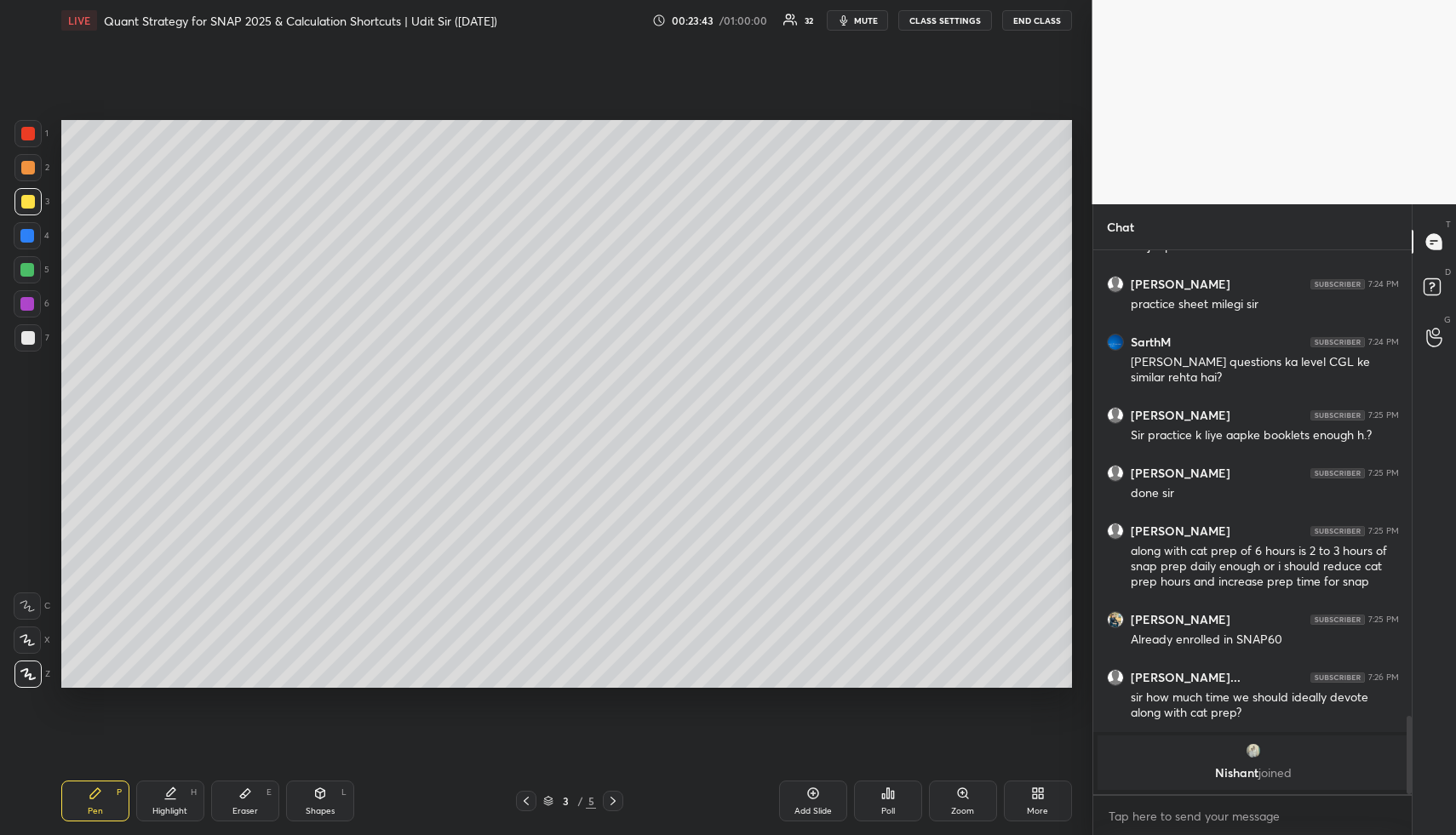
click at [182, 798] on div "Highlight H" at bounding box center [170, 801] width 68 height 41
click at [181, 791] on div "Highlight H" at bounding box center [170, 801] width 68 height 41
click at [83, 812] on div "Pen P" at bounding box center [96, 801] width 68 height 41
click at [82, 806] on div "Pen P" at bounding box center [96, 801] width 68 height 41
drag, startPoint x: 31, startPoint y: 328, endPoint x: 29, endPoint y: 302, distance: 26.1
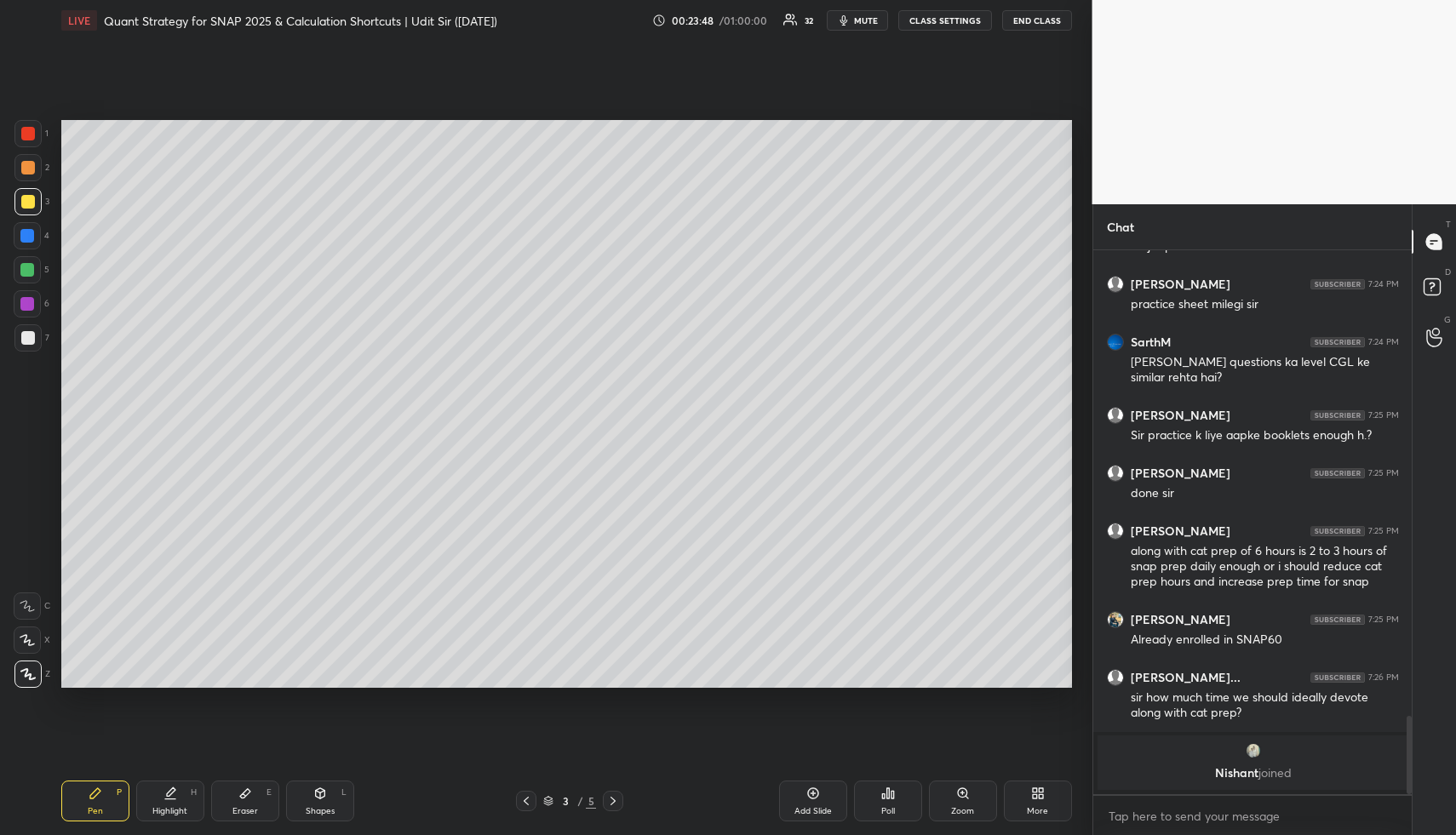
click at [30, 331] on div at bounding box center [28, 337] width 27 height 27
click at [27, 252] on div "1 2 3 4 5 6 7" at bounding box center [32, 240] width 36 height 239
click at [29, 245] on div at bounding box center [27, 235] width 27 height 27
drag, startPoint x: 177, startPoint y: 808, endPoint x: 174, endPoint y: 800, distance: 8.5
click at [174, 804] on div "Highlight H" at bounding box center [170, 801] width 68 height 41
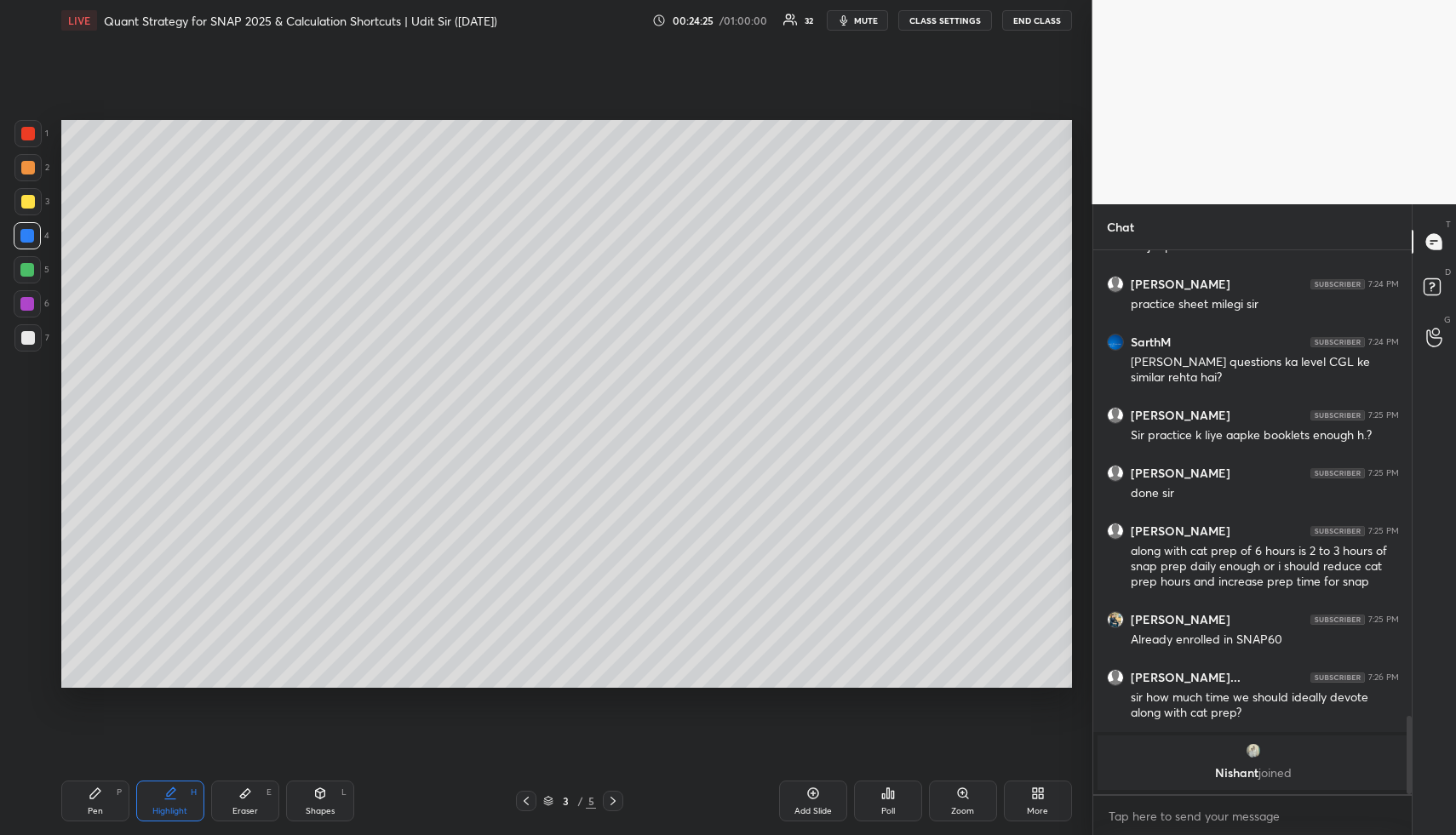
drag, startPoint x: 107, startPoint y: 812, endPoint x: 107, endPoint y: 800, distance: 12.0
click at [106, 802] on div "Pen P" at bounding box center [96, 801] width 68 height 41
click at [33, 342] on div at bounding box center [28, 337] width 27 height 27
click at [37, 335] on div at bounding box center [28, 337] width 27 height 27
click at [29, 325] on div at bounding box center [28, 337] width 27 height 27
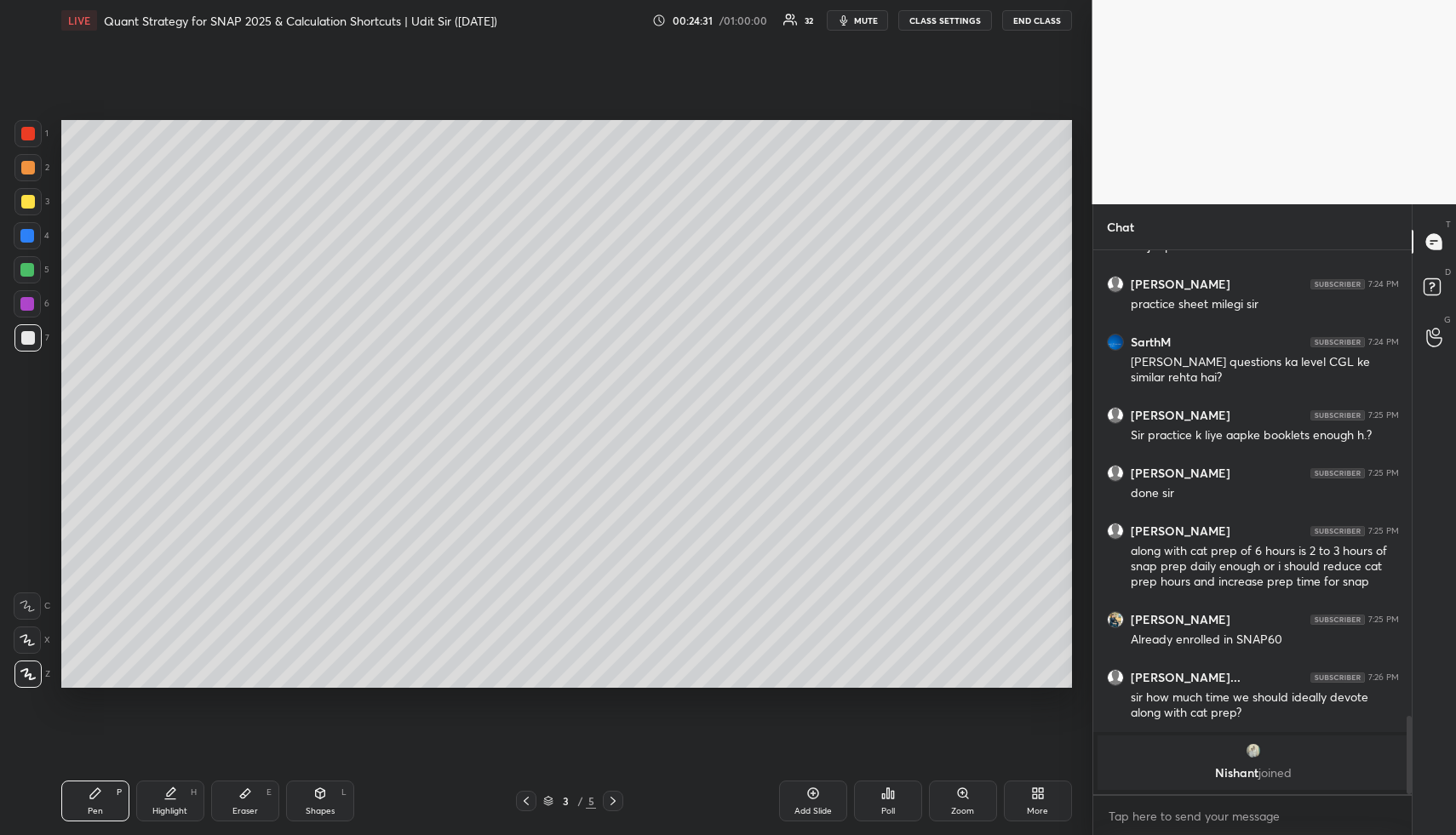
click at [187, 799] on div "Highlight H" at bounding box center [170, 801] width 68 height 41
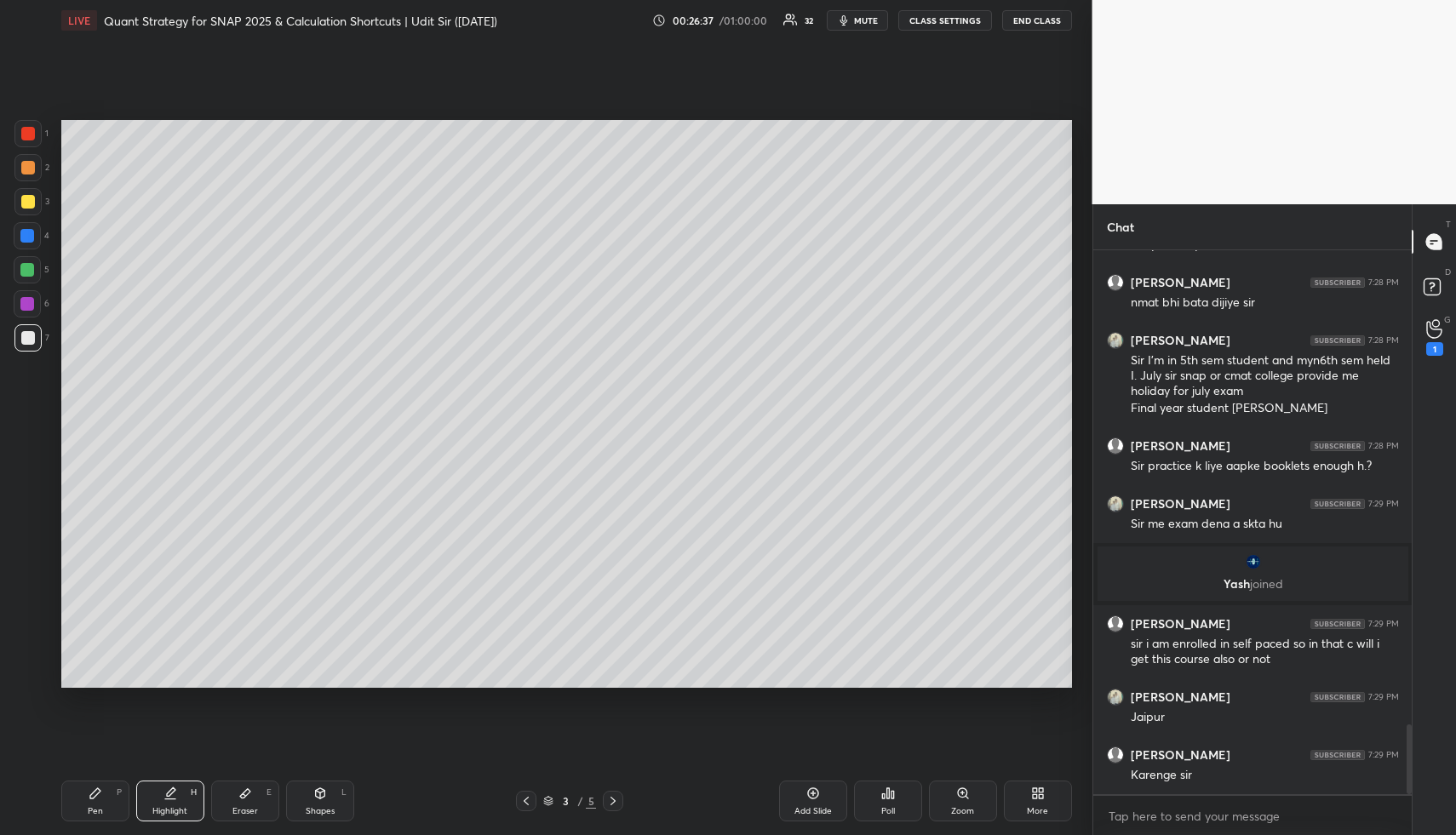
scroll to position [3777, 0]
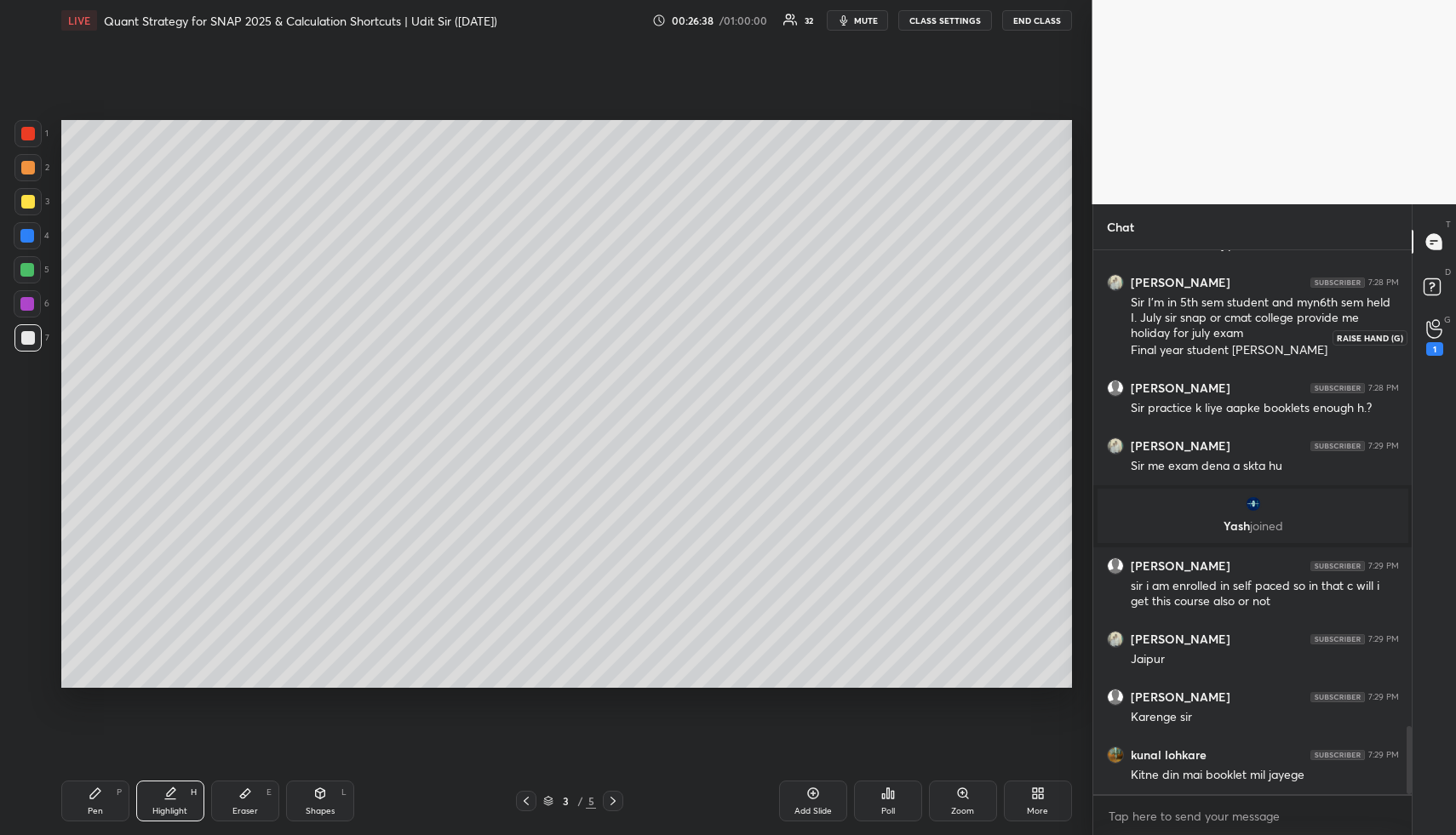
click at [1444, 334] on div "1" at bounding box center [1435, 336] width 34 height 31
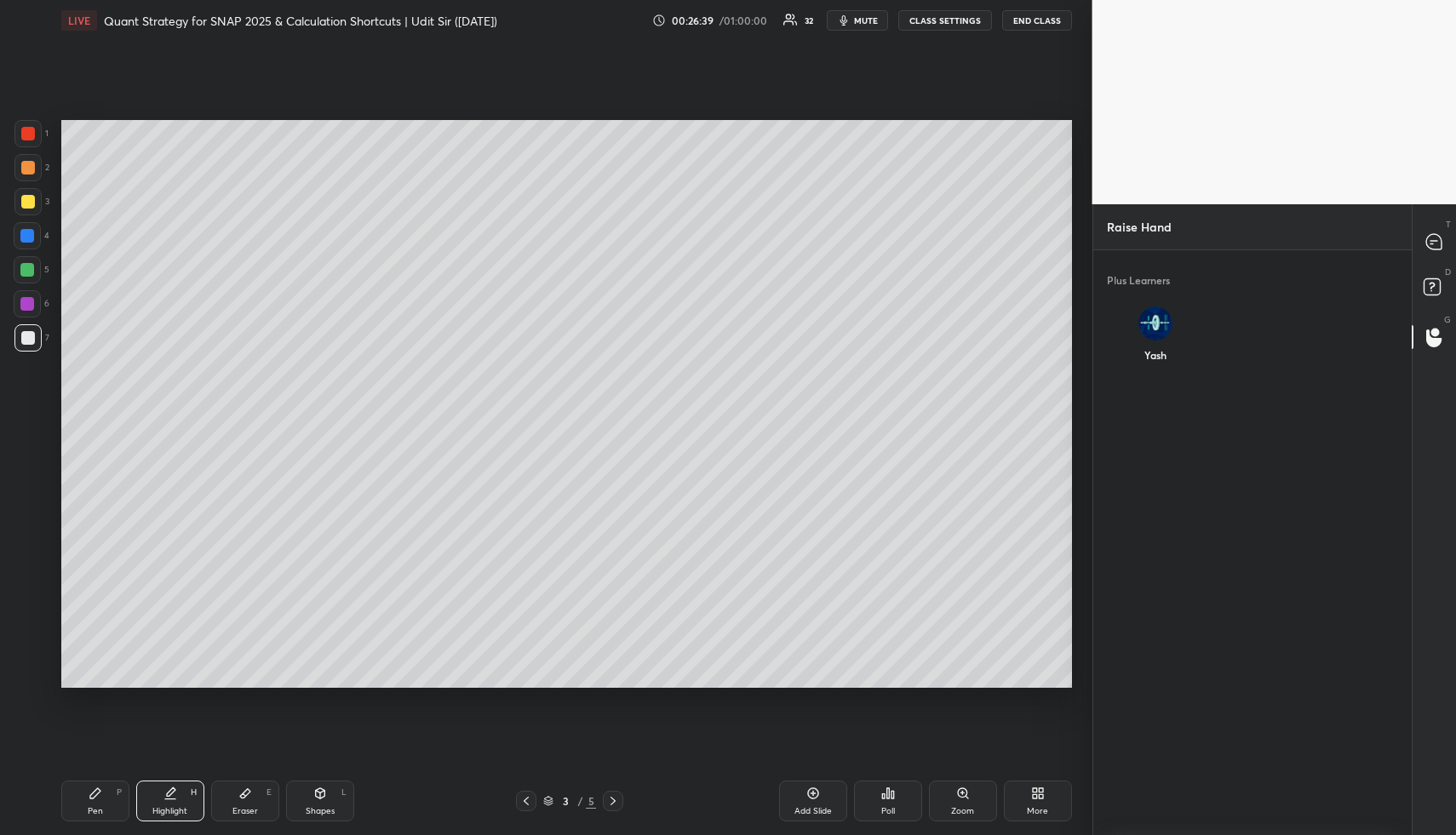
scroll to position [6, 6]
click at [1151, 331] on div "Yash INVITE" at bounding box center [1154, 341] width 97 height 99
click at [1166, 363] on button "INVITE" at bounding box center [1154, 367] width 83 height 22
click at [1435, 288] on rect at bounding box center [1432, 288] width 16 height 16
click at [1437, 246] on icon at bounding box center [1433, 241] width 15 height 15
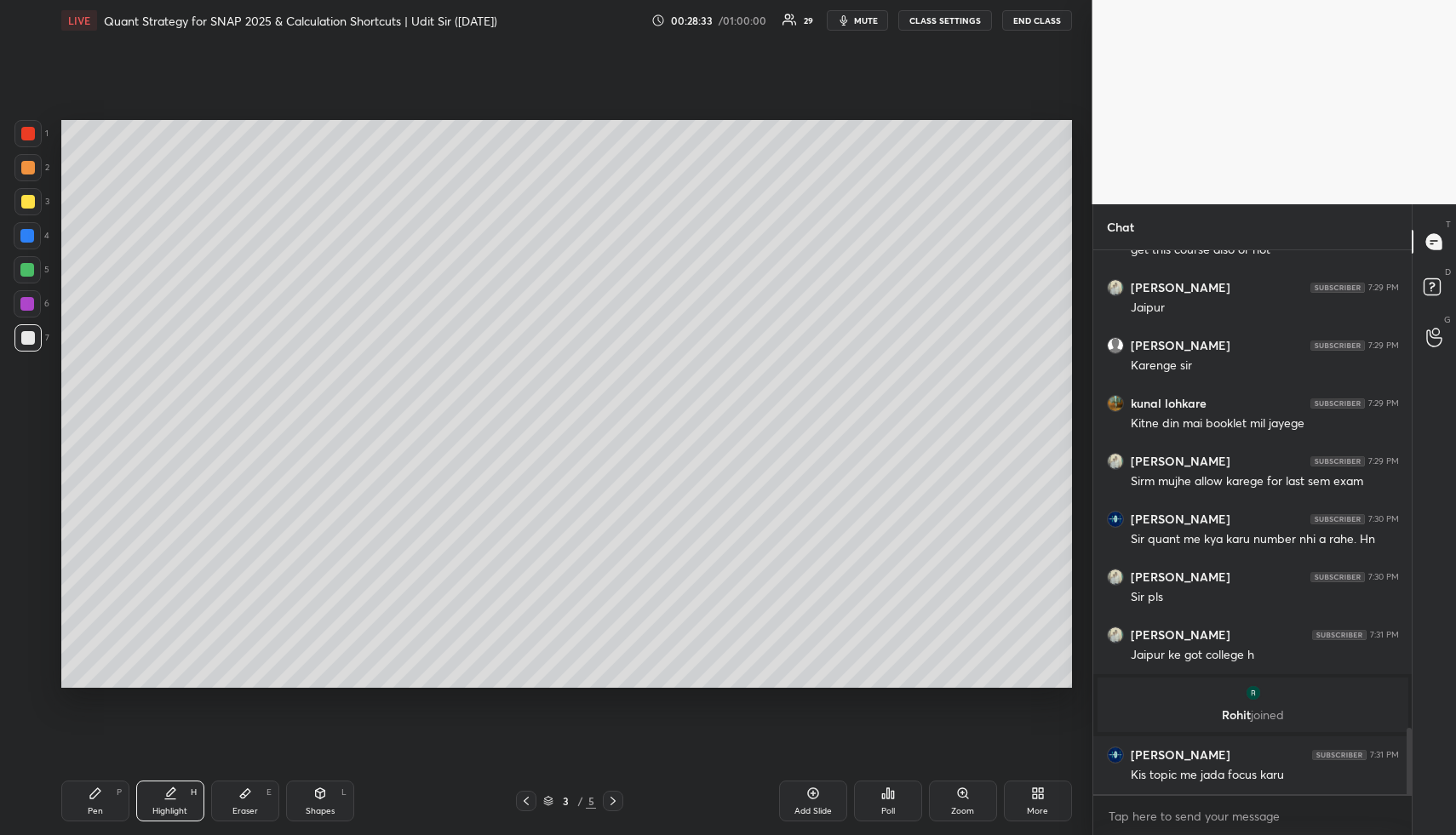
scroll to position [3921, 0]
drag, startPoint x: 163, startPoint y: 779, endPoint x: 171, endPoint y: 788, distance: 12.0
click at [164, 776] on div "Pen P Highlight H Eraser E Shapes L 5 / 5 Add Slide Poll Zoom More" at bounding box center [567, 801] width 1011 height 68
drag, startPoint x: 168, startPoint y: 797, endPoint x: 187, endPoint y: 742, distance: 58.2
click at [165, 796] on icon at bounding box center [170, 794] width 14 height 14
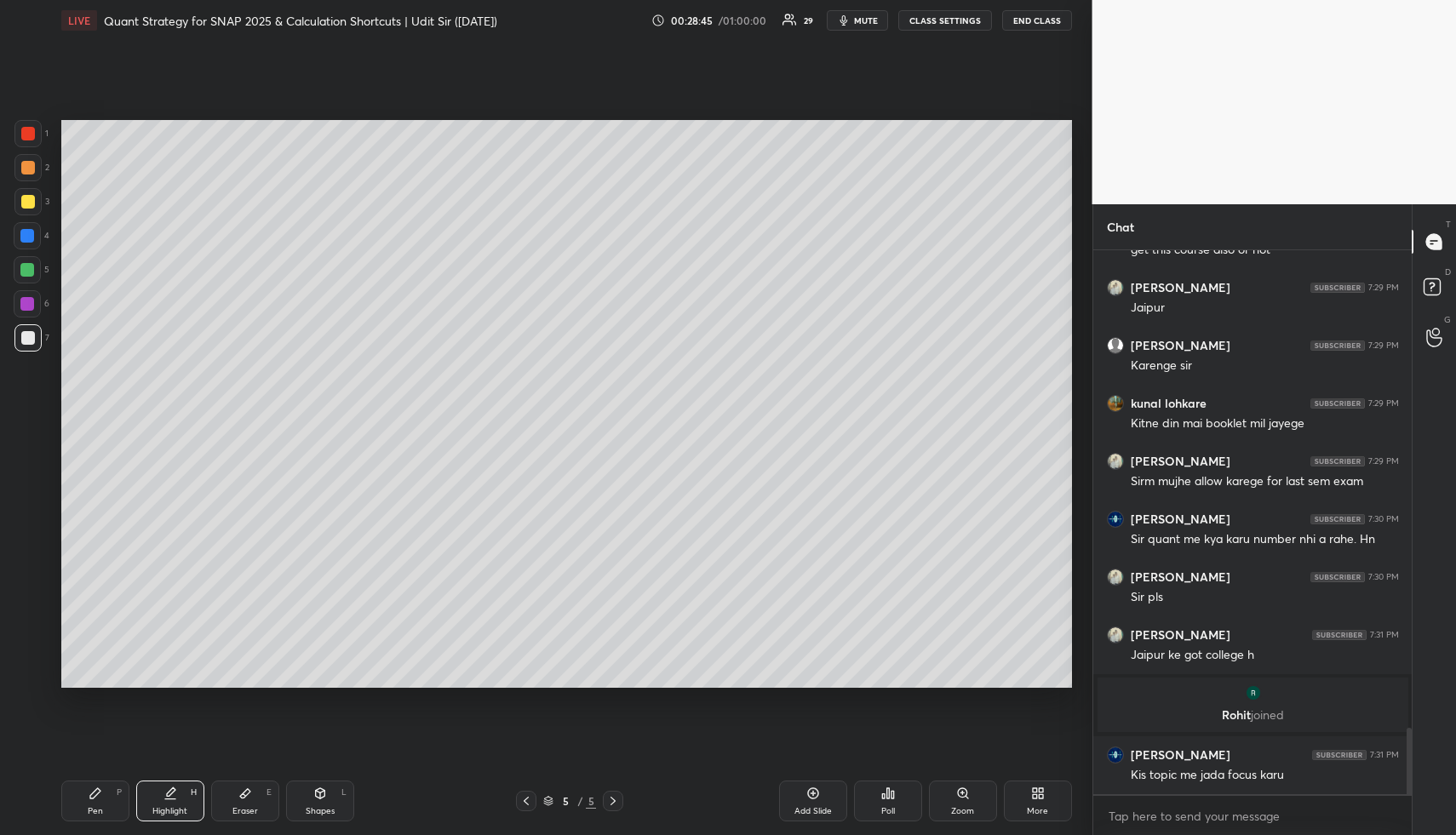
click at [105, 783] on div "Pen P" at bounding box center [96, 801] width 68 height 41
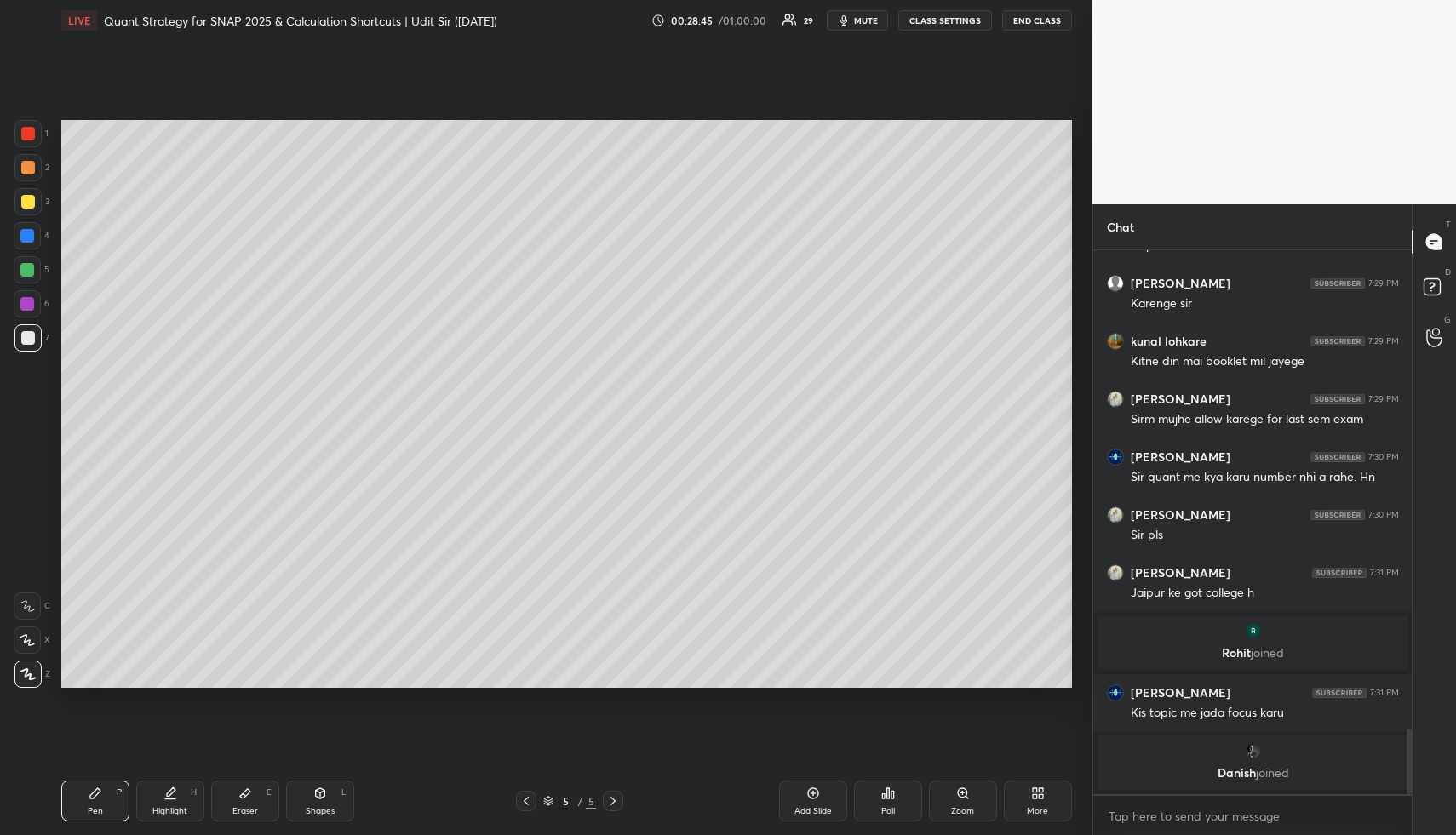
click at [112, 788] on div "Pen P" at bounding box center [96, 801] width 68 height 41
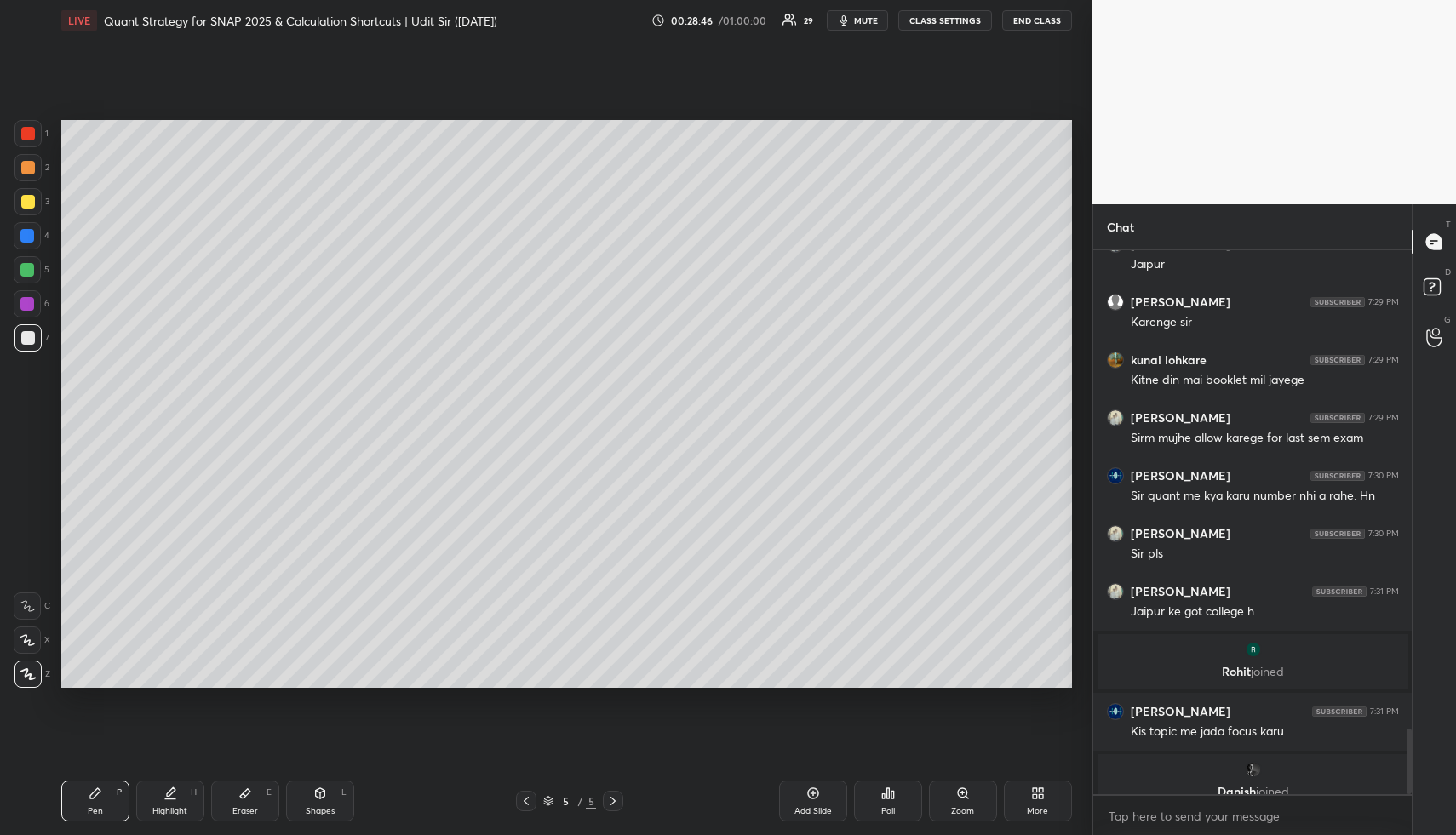
click at [39, 166] on div at bounding box center [28, 167] width 27 height 27
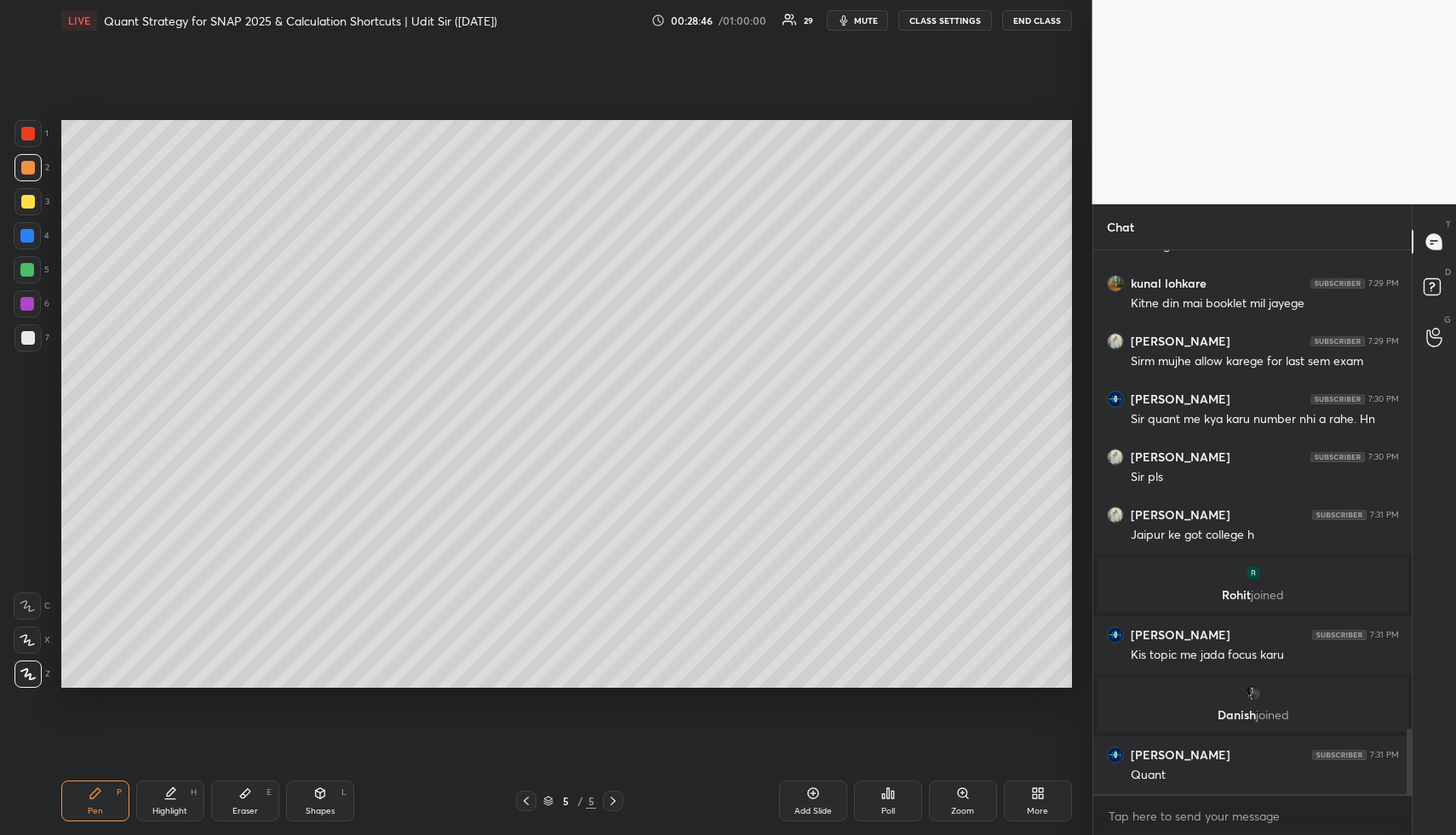
click at [38, 169] on div at bounding box center [28, 167] width 27 height 27
drag, startPoint x: 169, startPoint y: 806, endPoint x: 206, endPoint y: 751, distance: 66.3
click at [167, 807] on div "Highlight" at bounding box center [169, 811] width 35 height 9
click at [98, 807] on div "Pen" at bounding box center [95, 811] width 15 height 9
click at [26, 185] on div "1 2 3 4 5 6 7" at bounding box center [32, 240] width 36 height 239
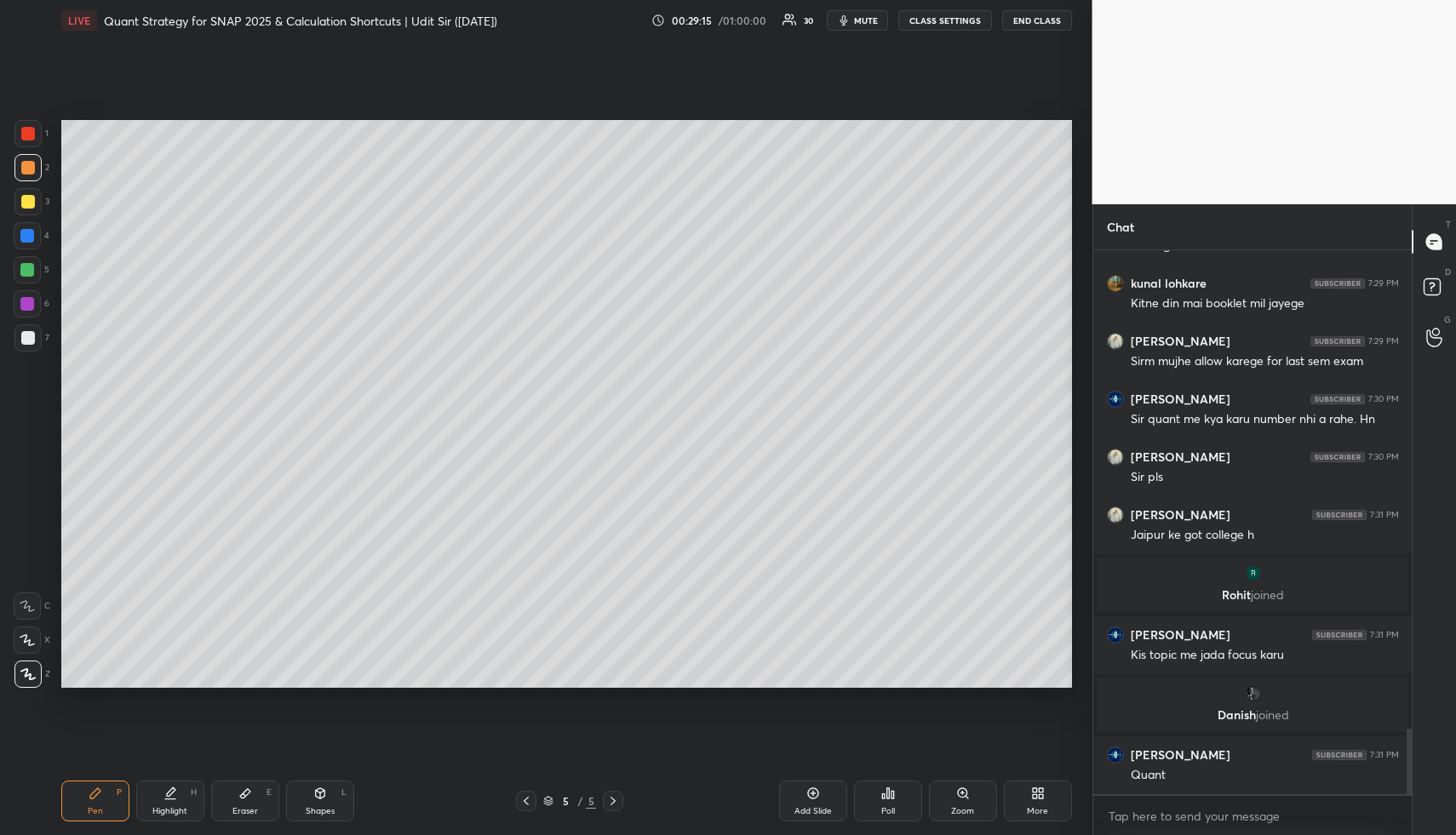
click at [177, 801] on div "Highlight H" at bounding box center [170, 801] width 68 height 41
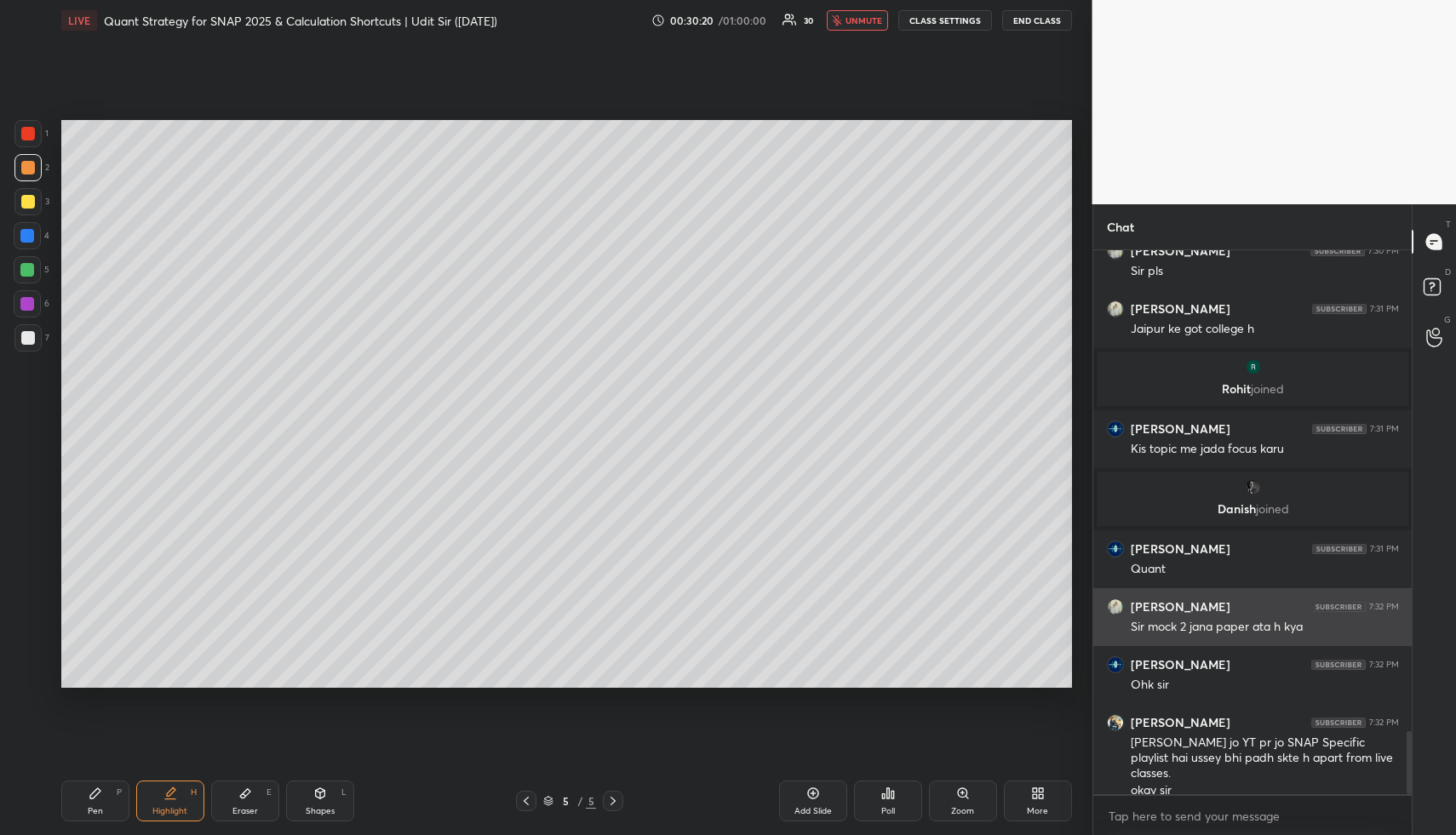
scroll to position [4229, 0]
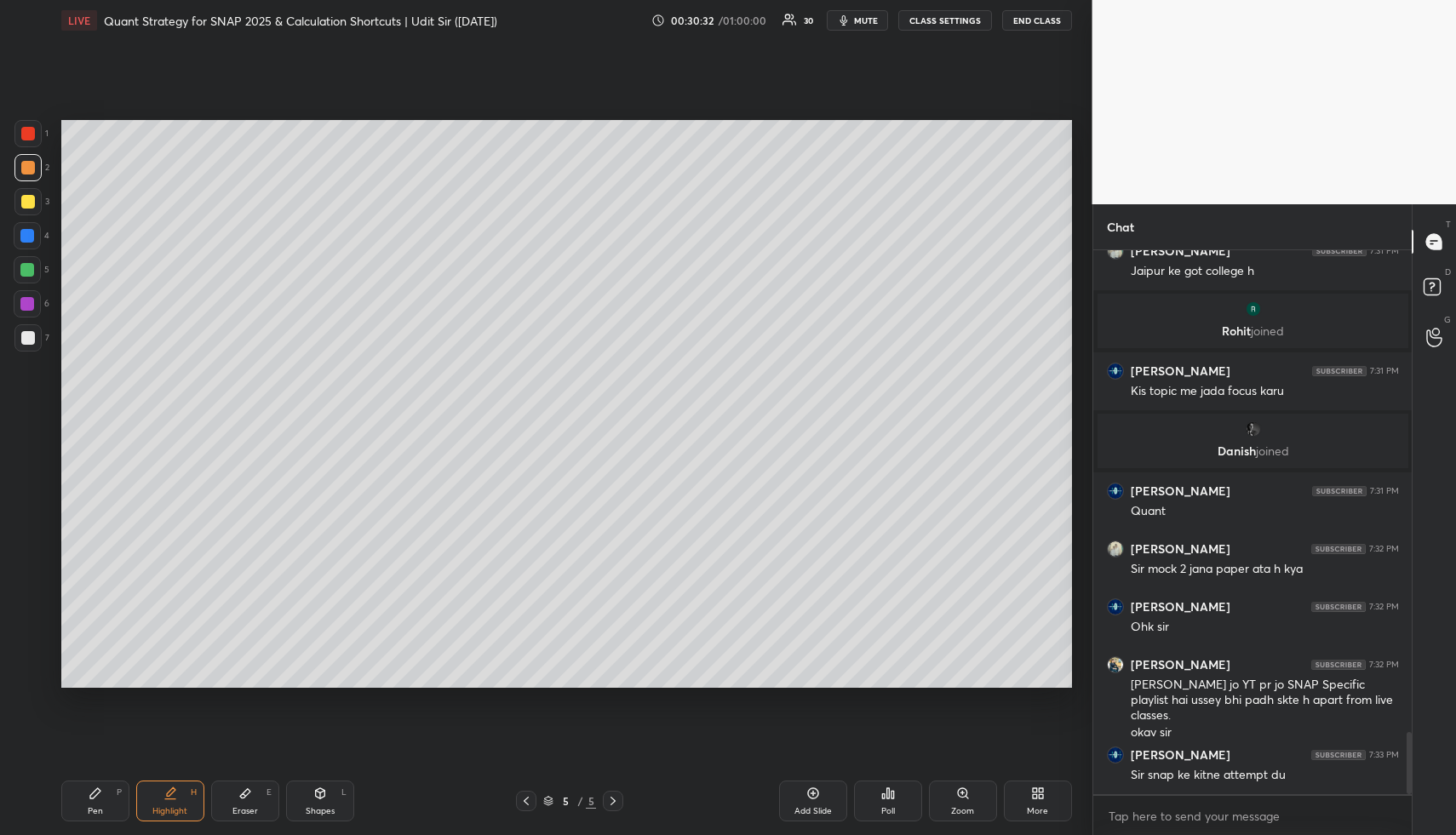
click at [190, 802] on div "Highlight H" at bounding box center [170, 801] width 68 height 41
click at [824, 798] on div "Add Slide" at bounding box center [813, 801] width 68 height 41
click at [96, 803] on div "Pen P" at bounding box center [96, 801] width 68 height 41
click at [29, 198] on div at bounding box center [28, 202] width 14 height 14
click at [30, 199] on div at bounding box center [28, 202] width 14 height 14
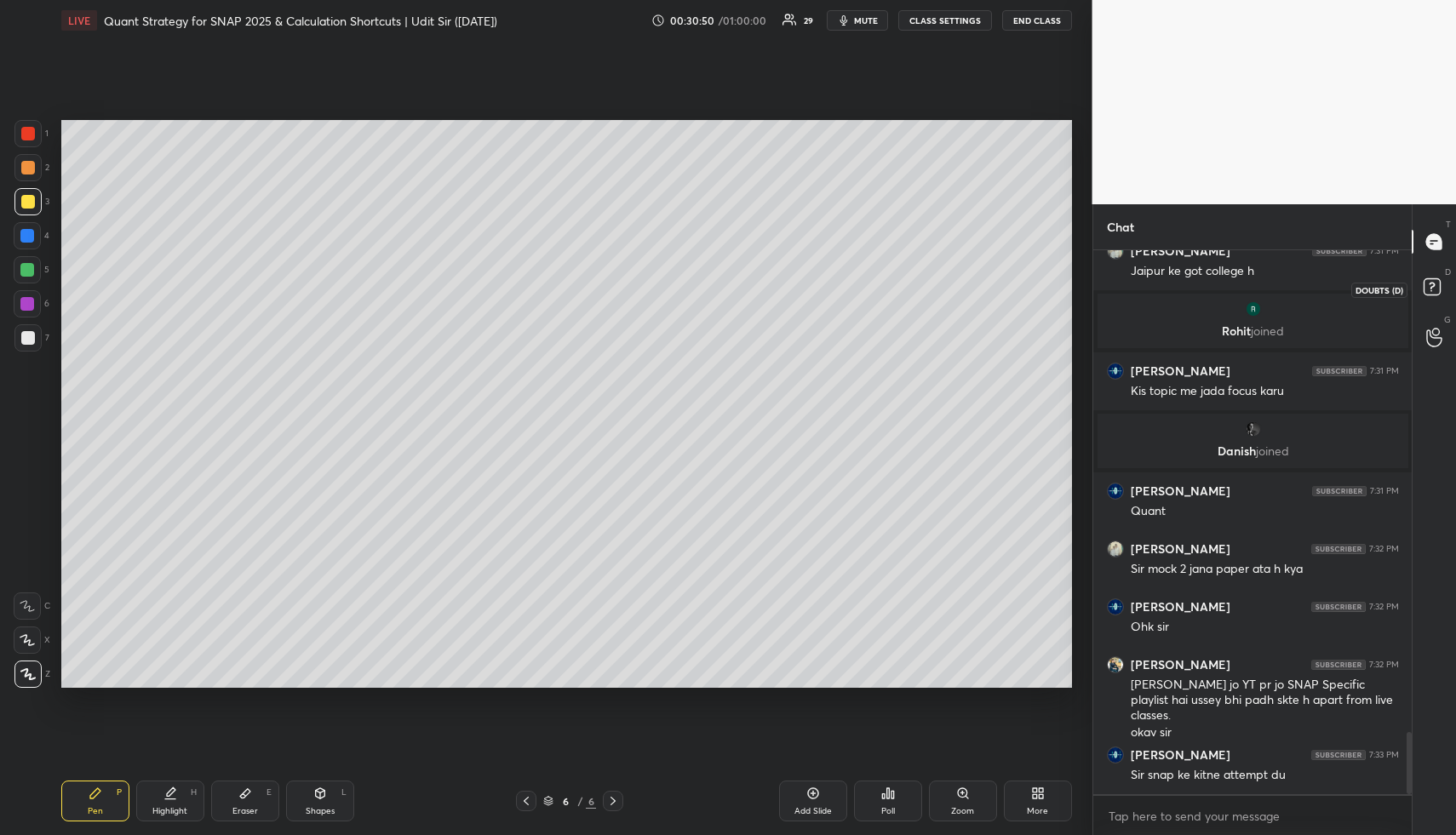
click at [1437, 293] on rect at bounding box center [1432, 288] width 16 height 16
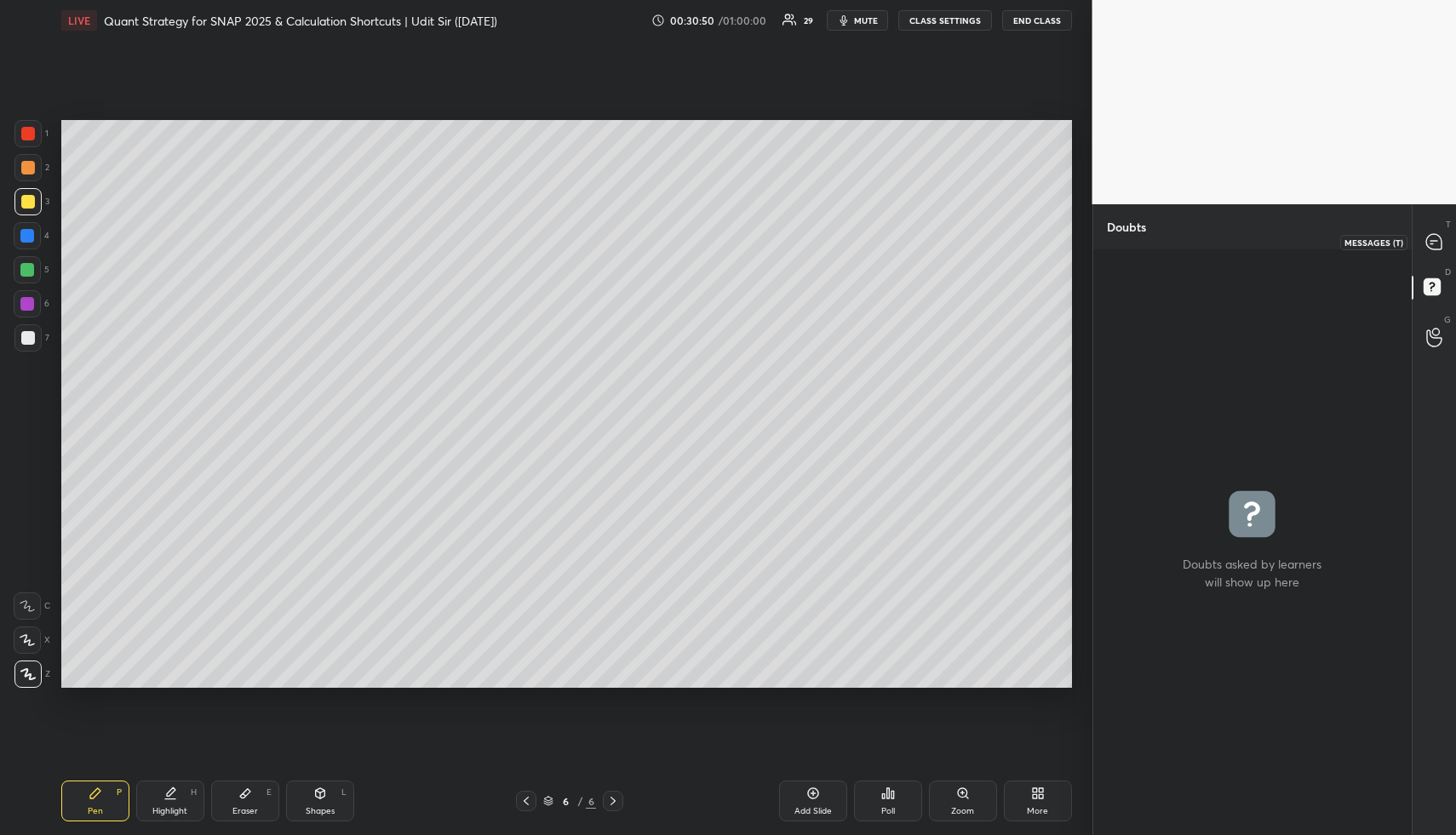
click at [1436, 244] on icon at bounding box center [1433, 241] width 15 height 15
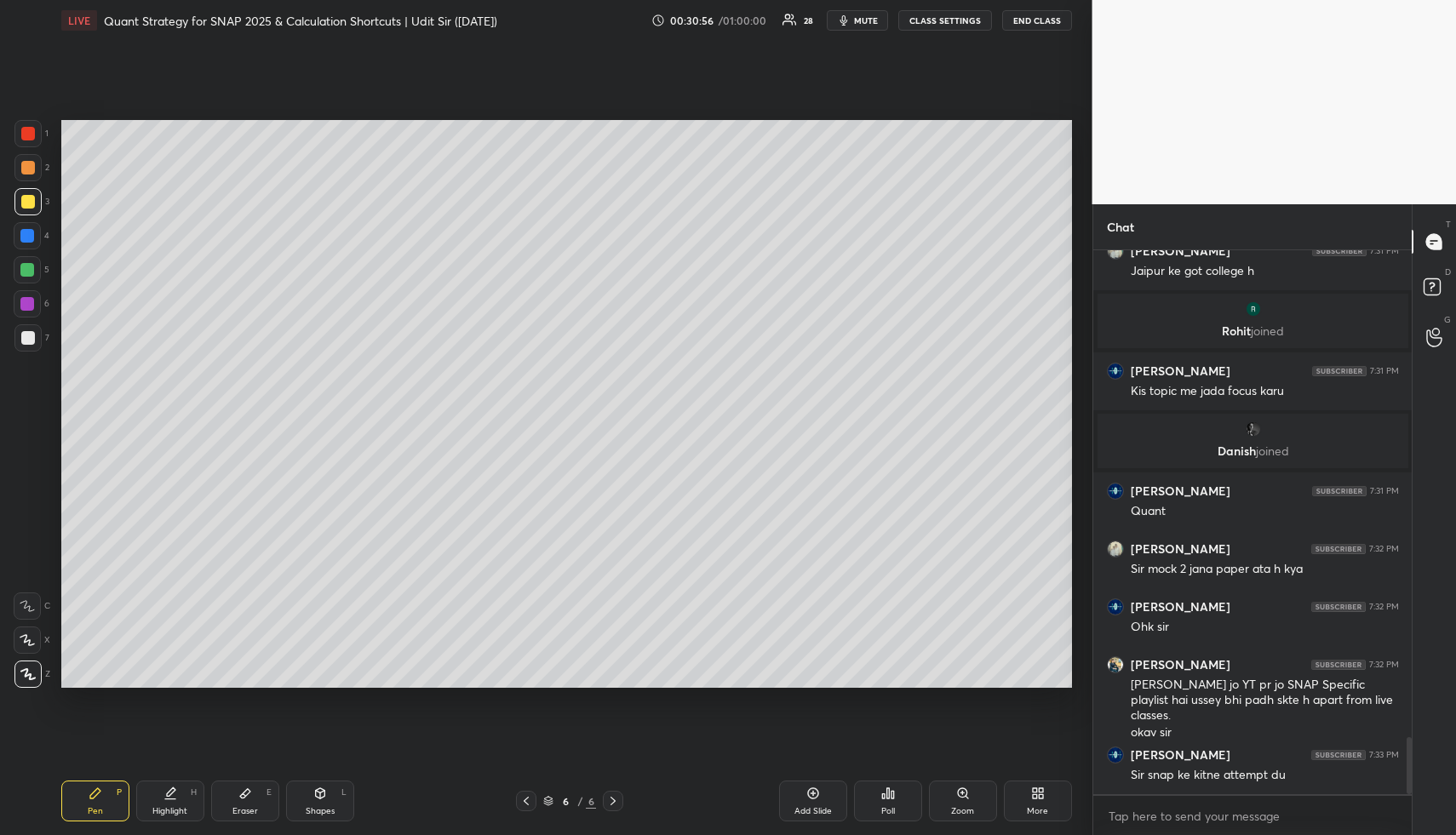
click at [99, 807] on div "Pen P" at bounding box center [96, 801] width 68 height 41
click at [27, 166] on div at bounding box center [28, 168] width 14 height 14
click at [34, 166] on div at bounding box center [28, 168] width 14 height 14
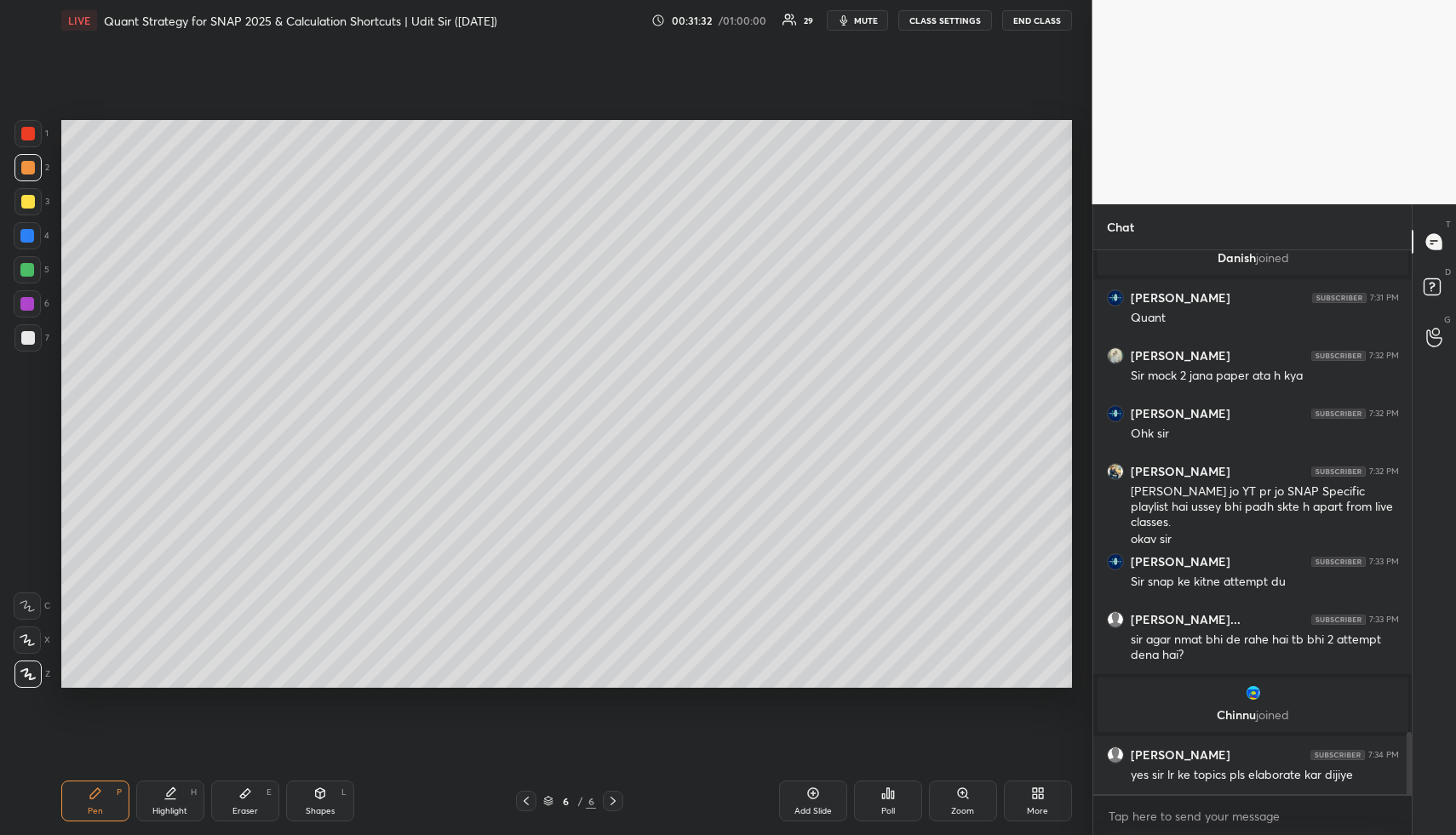
scroll to position [4289, 0]
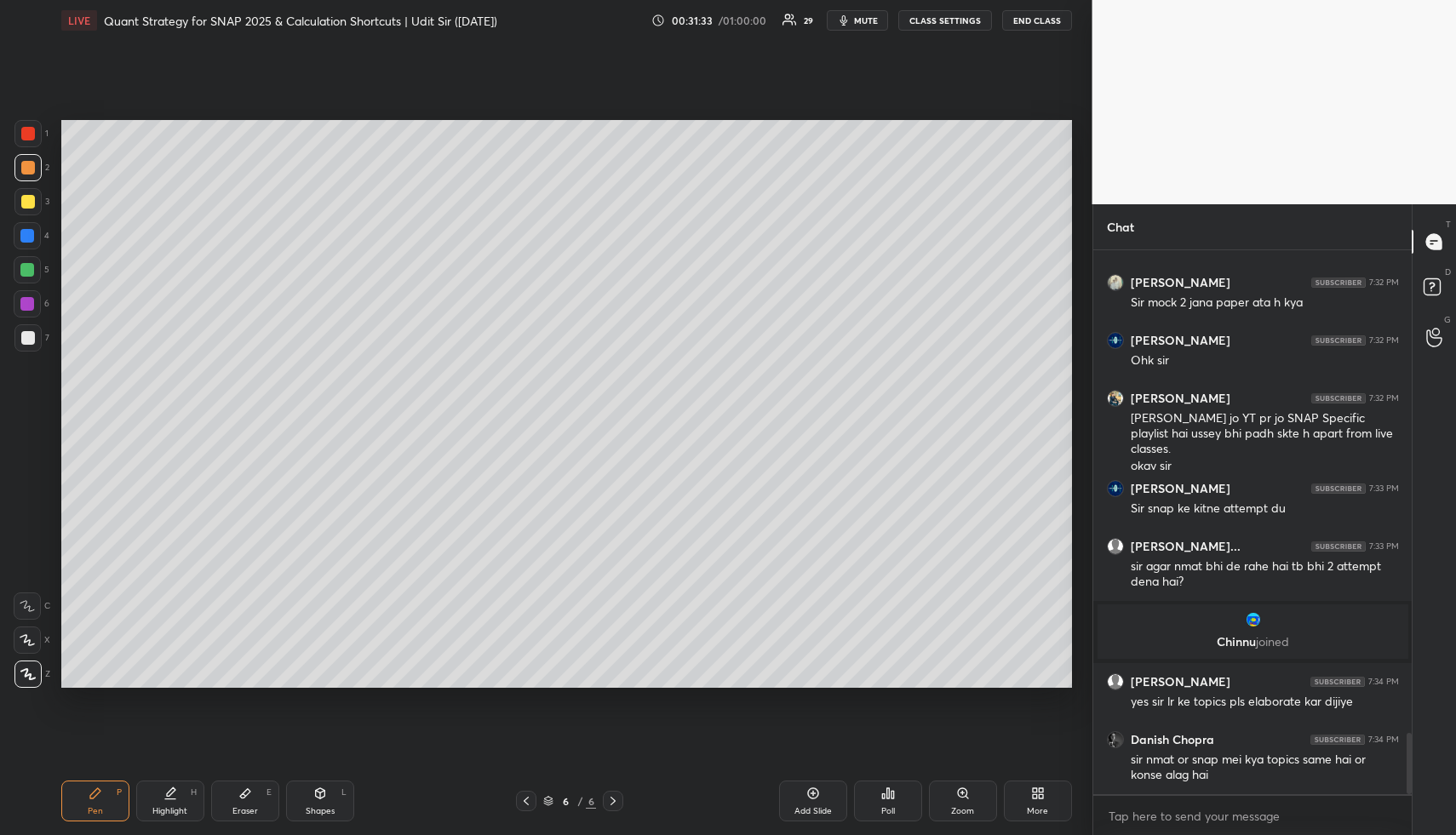
click at [157, 812] on div "Highlight" at bounding box center [169, 811] width 35 height 9
drag, startPoint x: 164, startPoint y: 808, endPoint x: 180, endPoint y: 760, distance: 50.6
click at [163, 805] on div "Highlight H" at bounding box center [170, 801] width 68 height 41
click at [93, 818] on div "Pen P" at bounding box center [96, 801] width 68 height 41
click at [27, 261] on div at bounding box center [27, 270] width 27 height 27
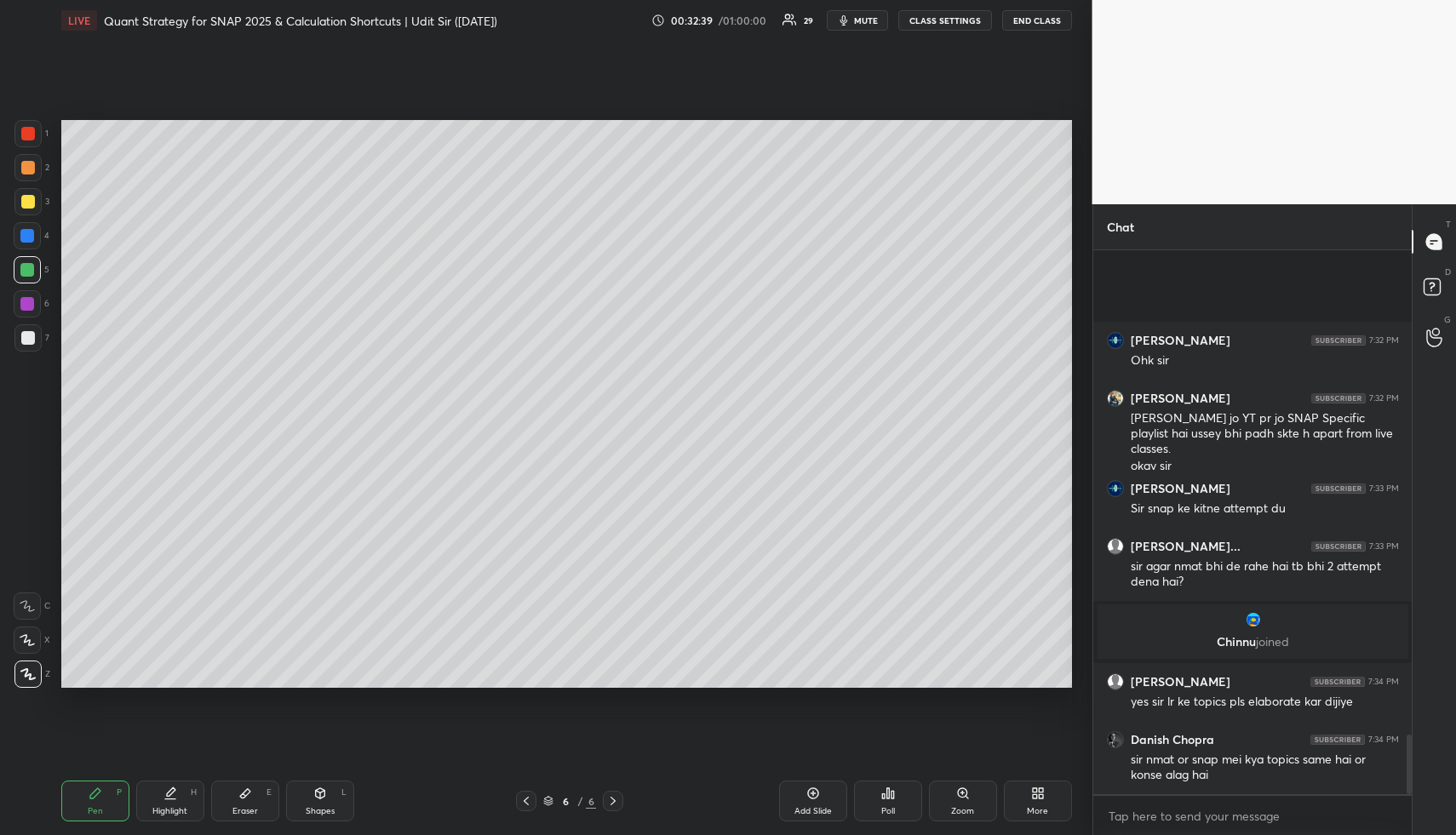
scroll to position [4421, 0]
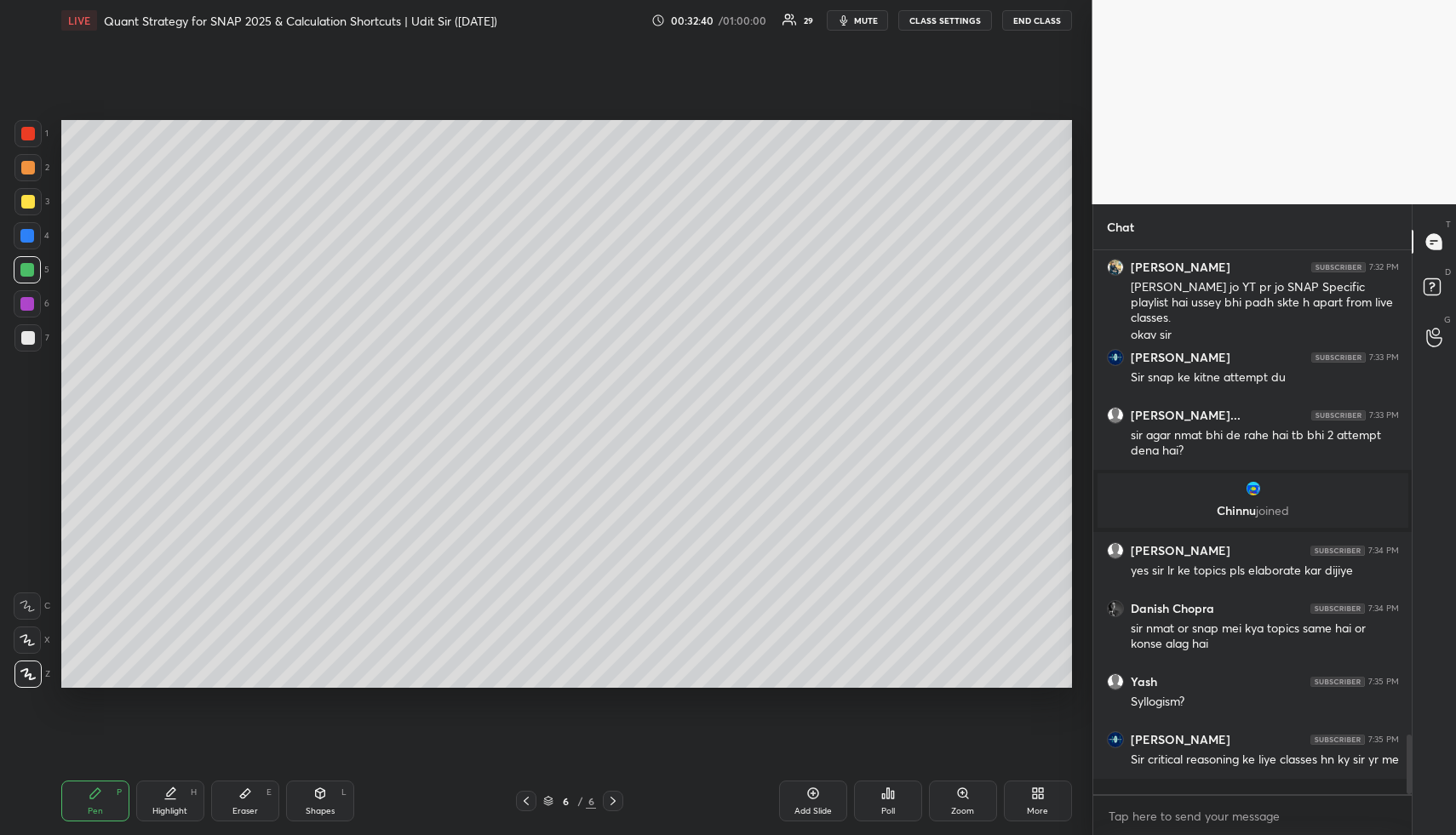
click at [1058, 806] on div "More" at bounding box center [1038, 801] width 68 height 41
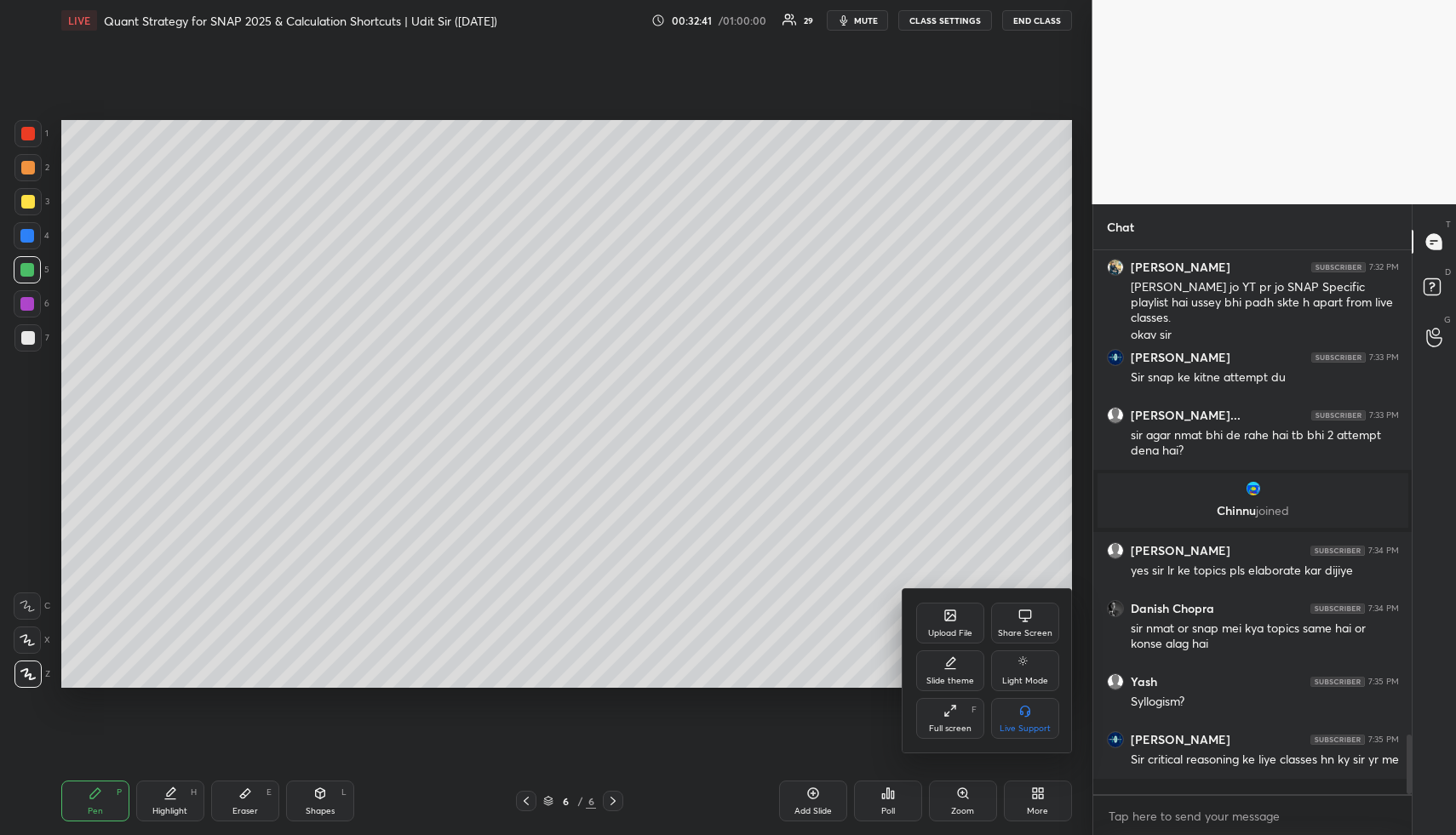
click at [947, 619] on icon at bounding box center [950, 618] width 9 height 6
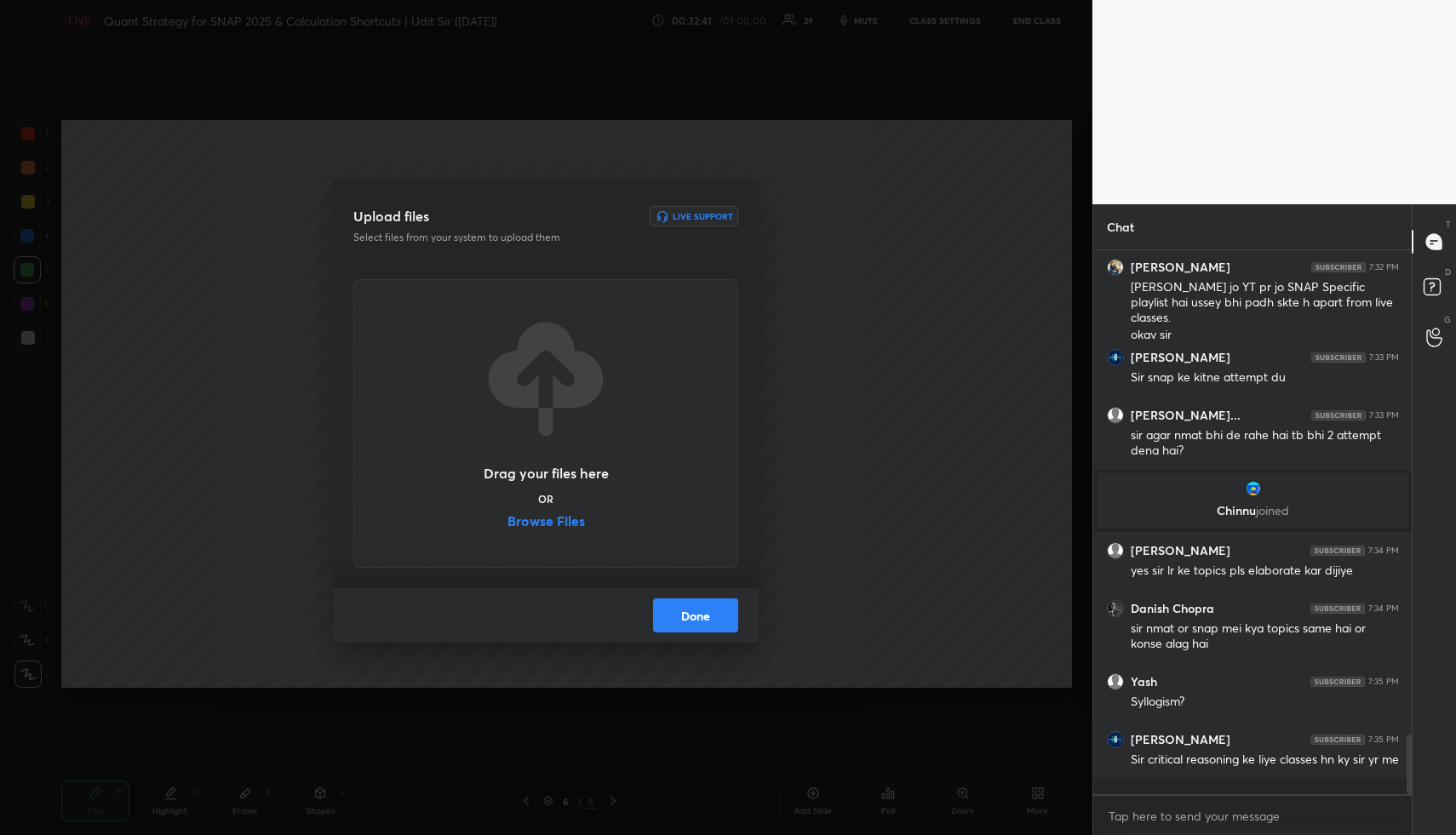
scroll to position [4438, 0]
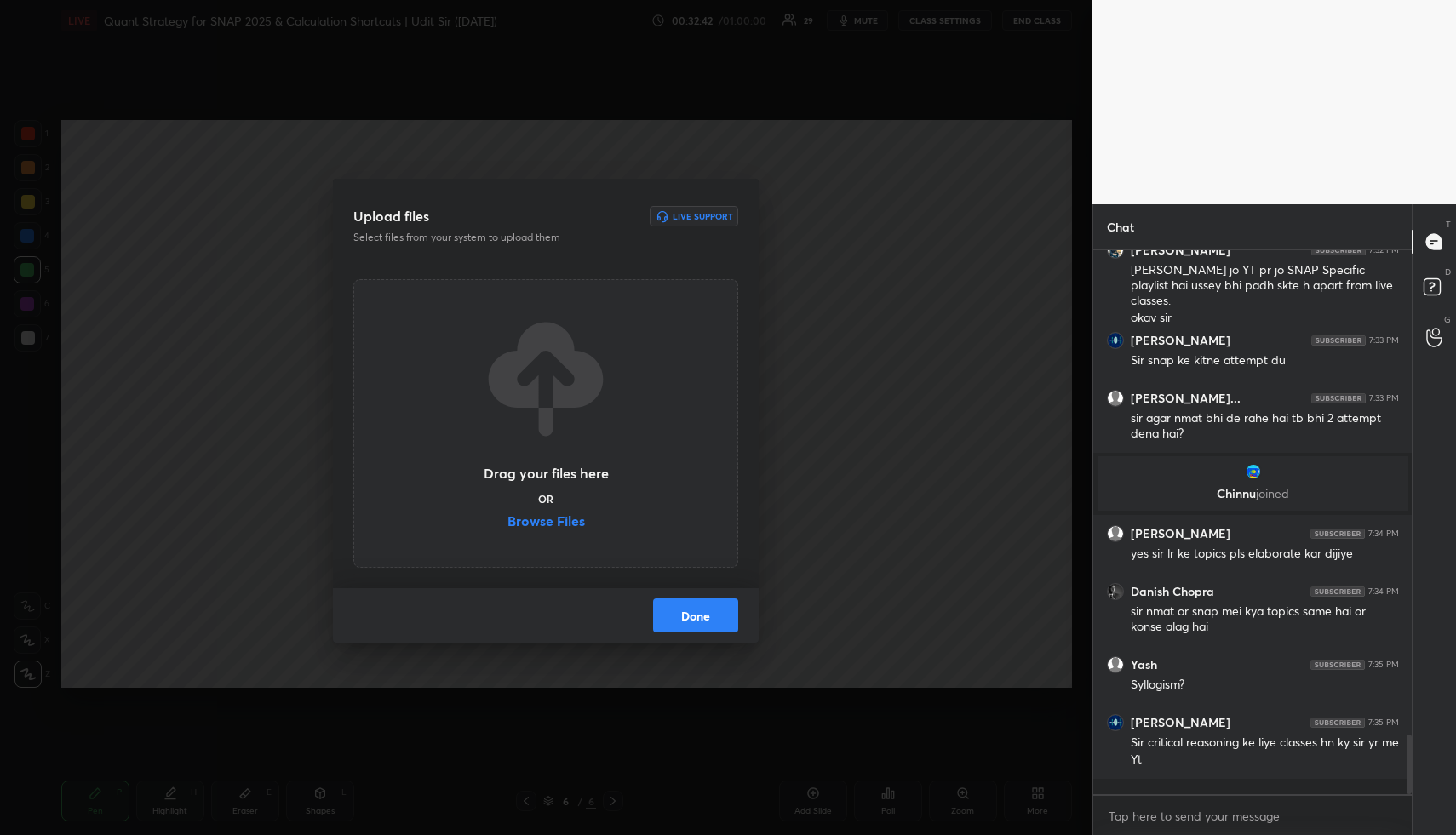
click at [557, 529] on label "Browse Files" at bounding box center [546, 523] width 78 height 18
click at [508, 529] on input "Browse Files" at bounding box center [508, 523] width 0 height 18
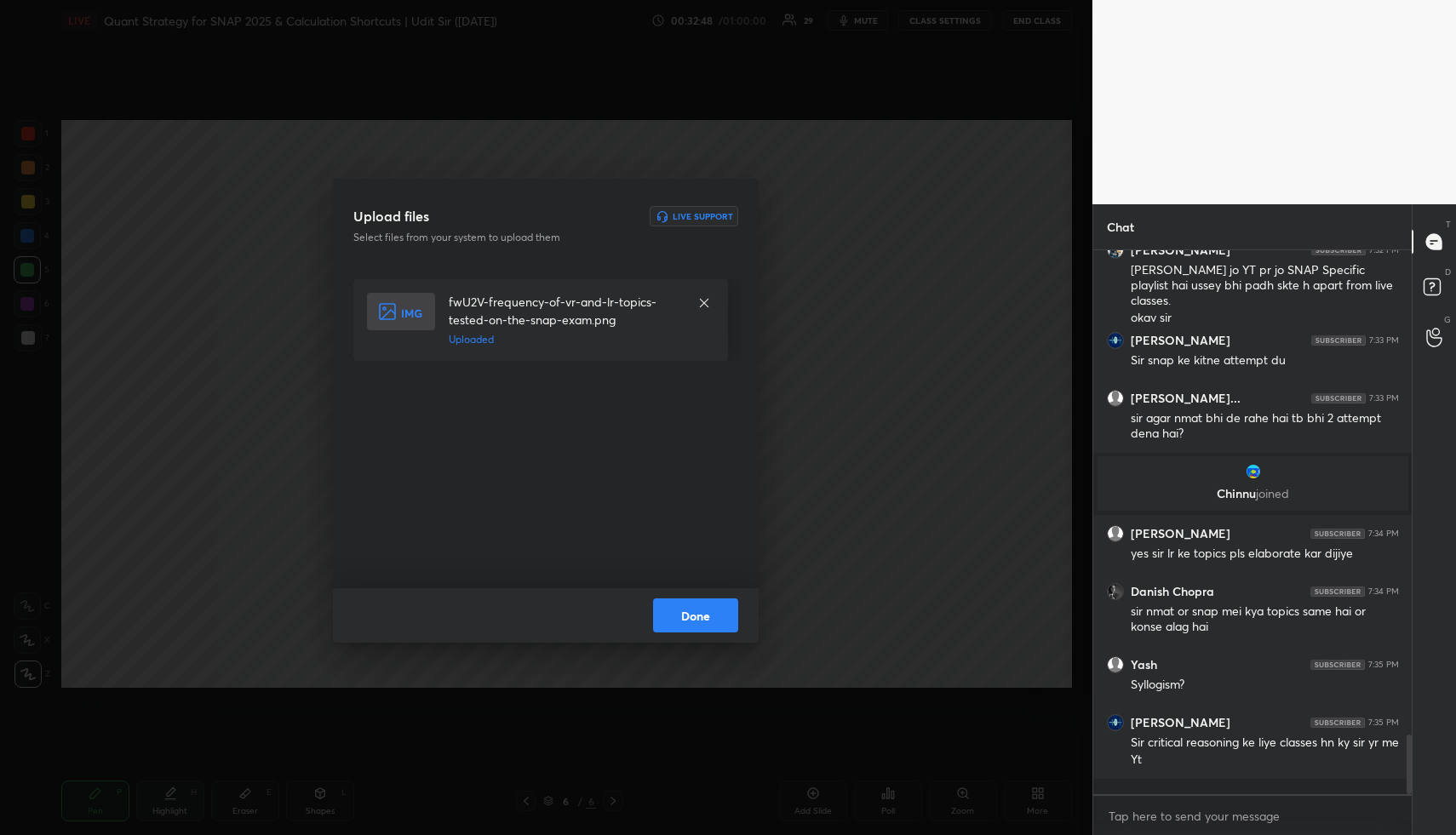
click at [706, 616] on button "Done" at bounding box center [696, 616] width 86 height 34
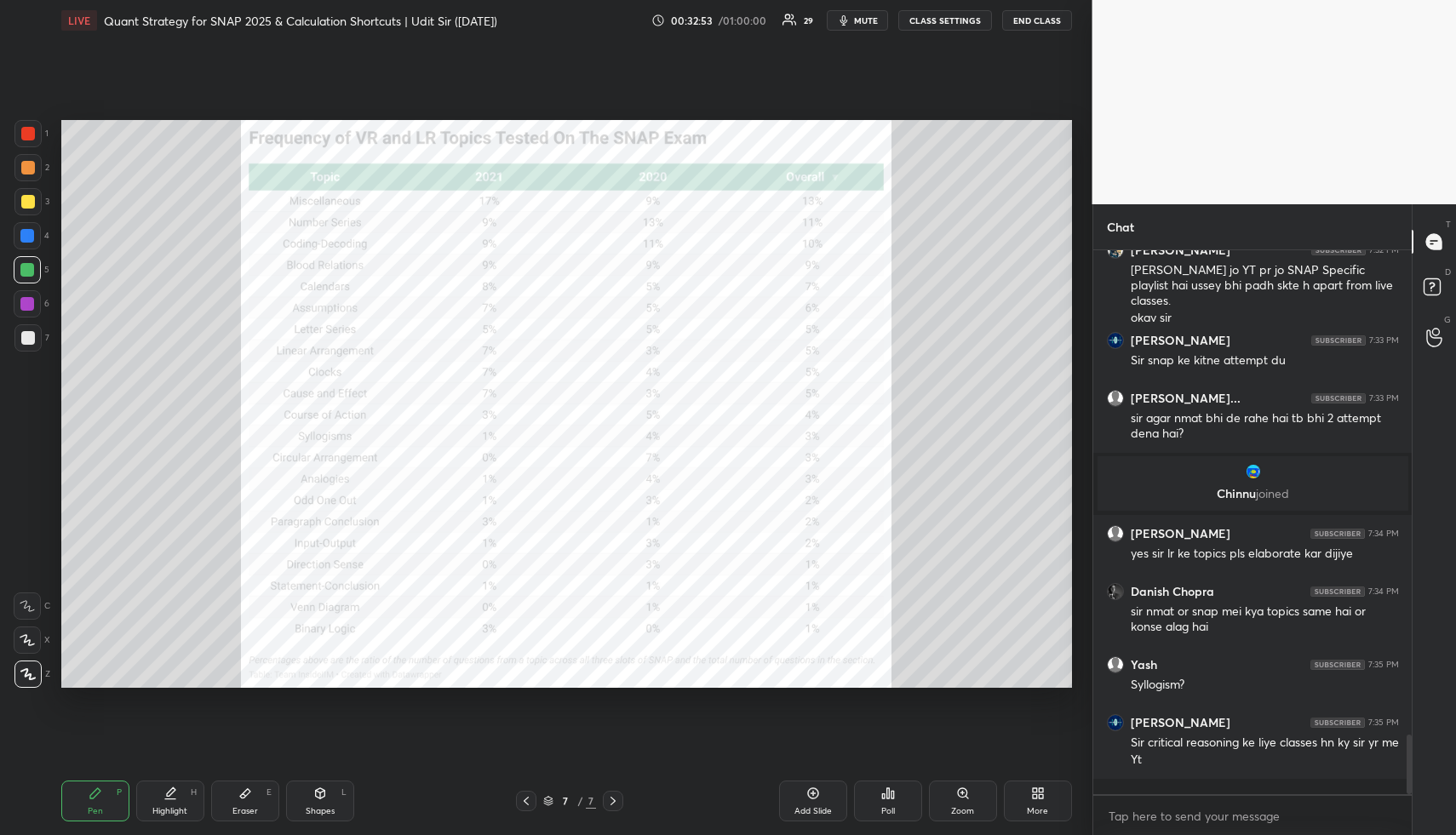
click at [321, 807] on div "Shapes" at bounding box center [319, 811] width 29 height 9
drag, startPoint x: 109, startPoint y: 806, endPoint x: 109, endPoint y: 788, distance: 18.0
click at [105, 806] on div "Pen P" at bounding box center [96, 801] width 68 height 41
click at [26, 145] on div at bounding box center [28, 133] width 27 height 27
drag, startPoint x: 112, startPoint y: 795, endPoint x: 126, endPoint y: 707, distance: 89.1
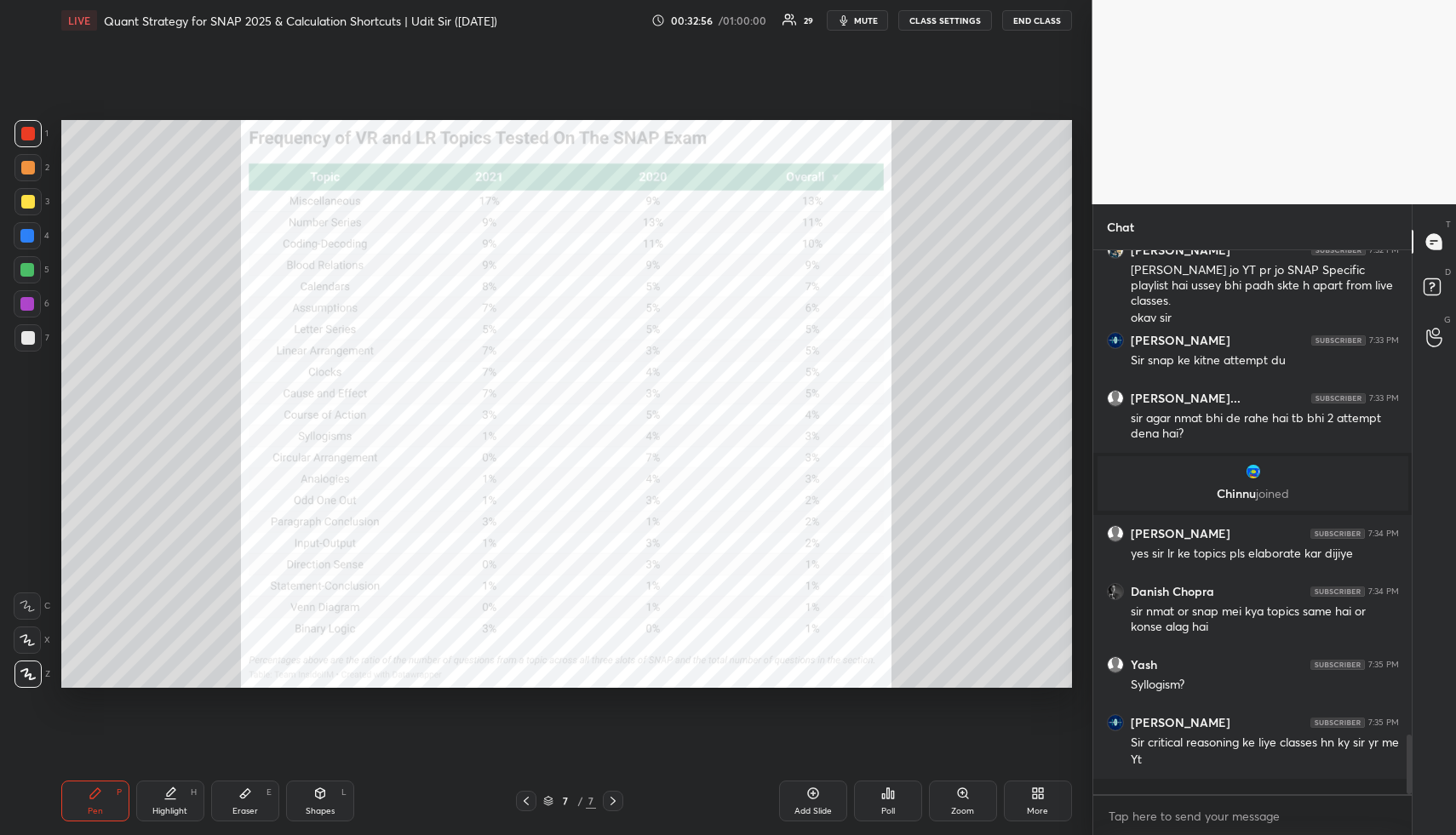
click at [106, 794] on div "Pen P" at bounding box center [96, 801] width 68 height 41
click at [239, 812] on div "Eraser" at bounding box center [246, 811] width 26 height 9
drag, startPoint x: 94, startPoint y: 801, endPoint x: 91, endPoint y: 810, distance: 9.5
click at [89, 807] on div "Pen P" at bounding box center [96, 801] width 68 height 41
drag, startPoint x: 328, startPoint y: 796, endPoint x: 316, endPoint y: 775, distance: 24.2
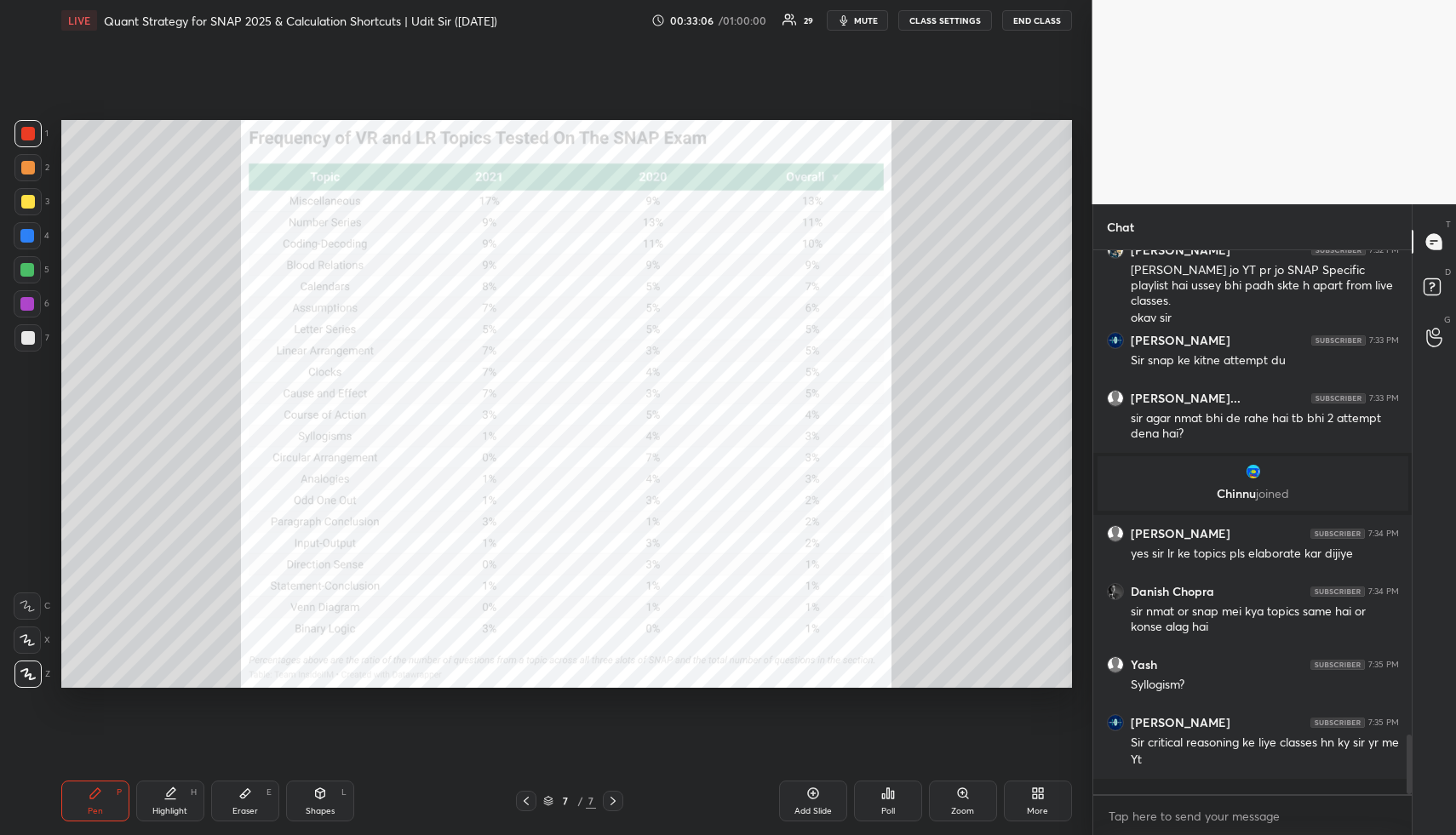
click at [321, 788] on div "Shapes L" at bounding box center [320, 801] width 68 height 41
click at [27, 301] on div at bounding box center [28, 305] width 14 height 14
drag, startPoint x: 34, startPoint y: 640, endPoint x: 50, endPoint y: 612, distance: 32.2
click at [34, 636] on icon at bounding box center [28, 641] width 18 height 18
click at [187, 786] on div "Highlight H" at bounding box center [170, 801] width 68 height 41
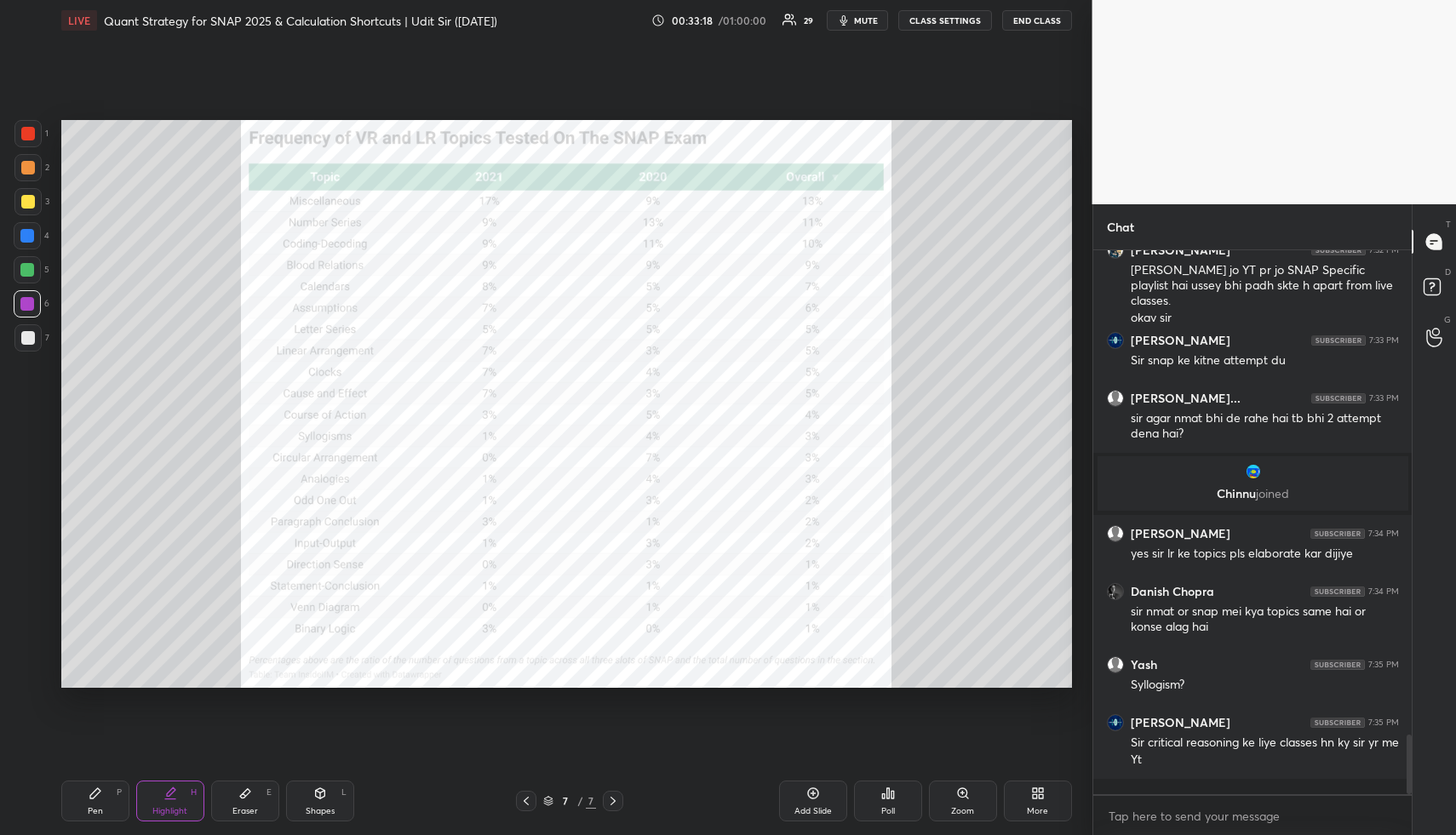
drag, startPoint x: 95, startPoint y: 809, endPoint x: 87, endPoint y: 800, distance: 12.0
click at [92, 807] on div "Pen" at bounding box center [95, 811] width 15 height 9
click at [27, 144] on div at bounding box center [28, 133] width 27 height 27
click at [160, 800] on div "Highlight H" at bounding box center [170, 801] width 68 height 41
click at [104, 795] on div "Pen P" at bounding box center [96, 801] width 68 height 41
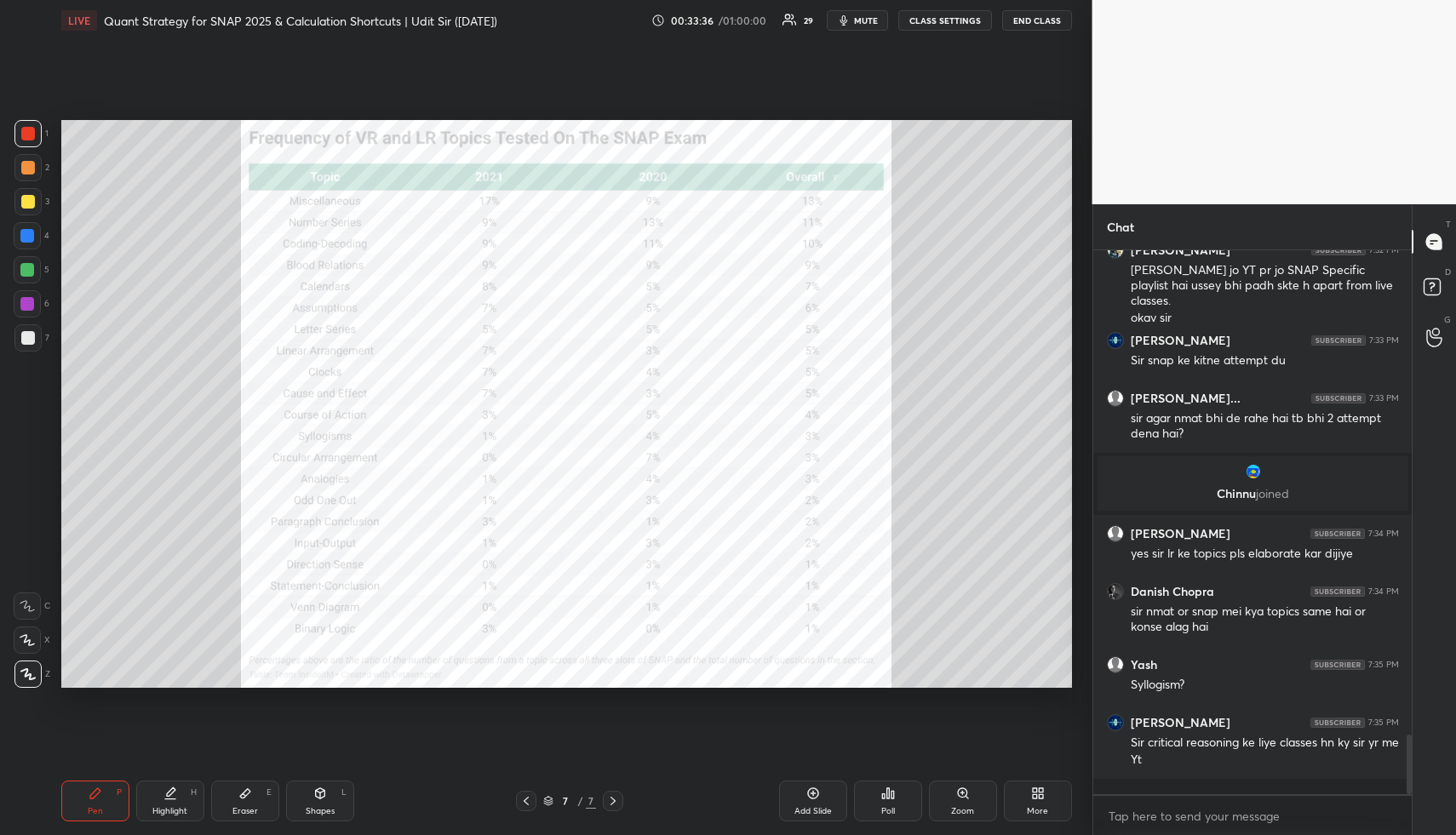
drag, startPoint x: 109, startPoint y: 800, endPoint x: 224, endPoint y: 768, distance: 119.4
click at [111, 795] on div "Pen P" at bounding box center [96, 801] width 68 height 41
click at [327, 798] on div "Shapes L" at bounding box center [320, 801] width 68 height 41
click at [330, 800] on div "Shapes L" at bounding box center [320, 801] width 68 height 41
click at [22, 601] on icon at bounding box center [28, 606] width 14 height 14
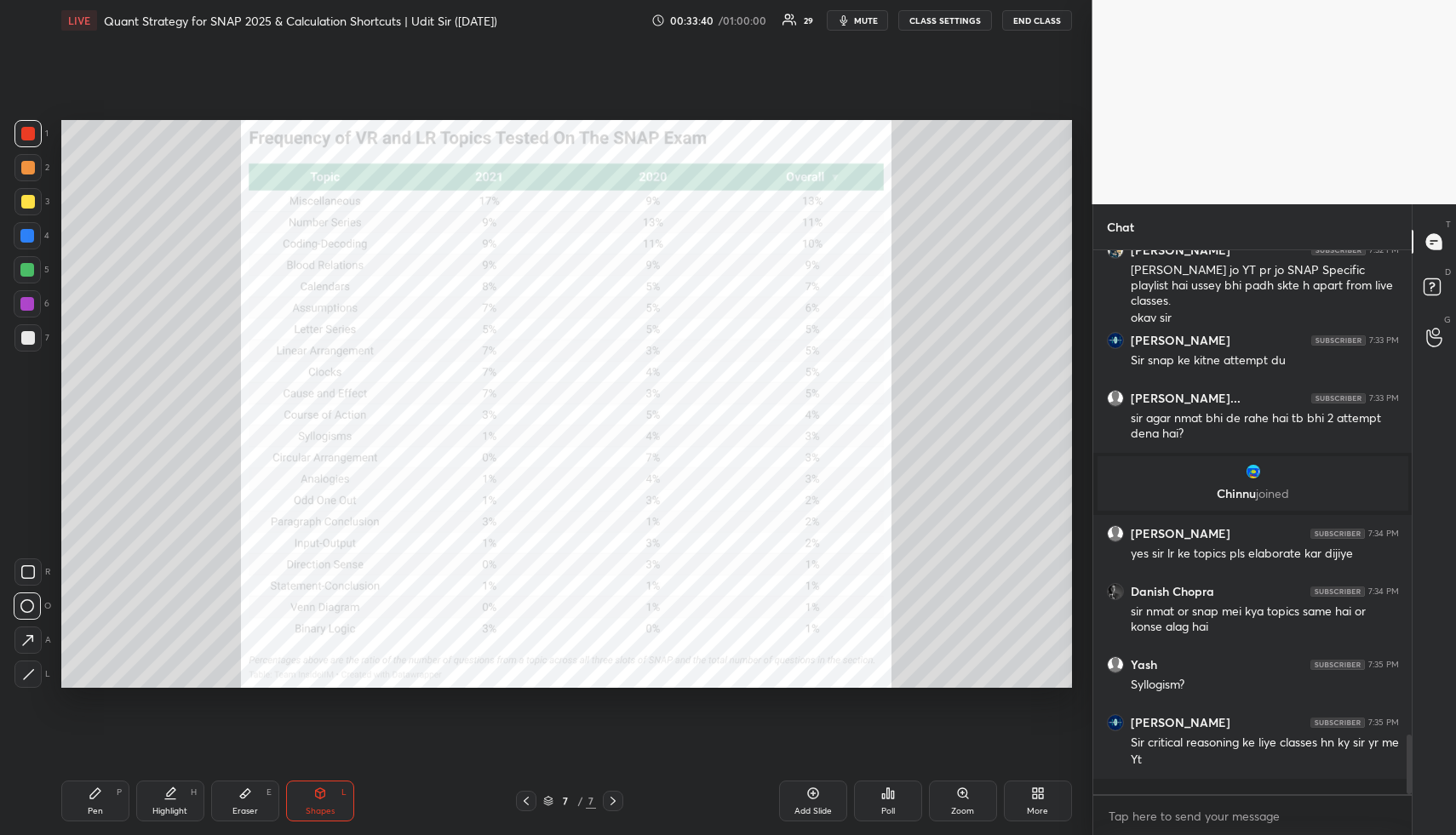
click at [177, 809] on div "Highlight" at bounding box center [169, 811] width 35 height 9
click at [180, 807] on div "Highlight" at bounding box center [169, 811] width 35 height 9
drag, startPoint x: 88, startPoint y: 819, endPoint x: 107, endPoint y: 704, distance: 116.6
click at [91, 816] on div "Pen" at bounding box center [95, 811] width 15 height 9
click at [22, 242] on div at bounding box center [28, 236] width 14 height 14
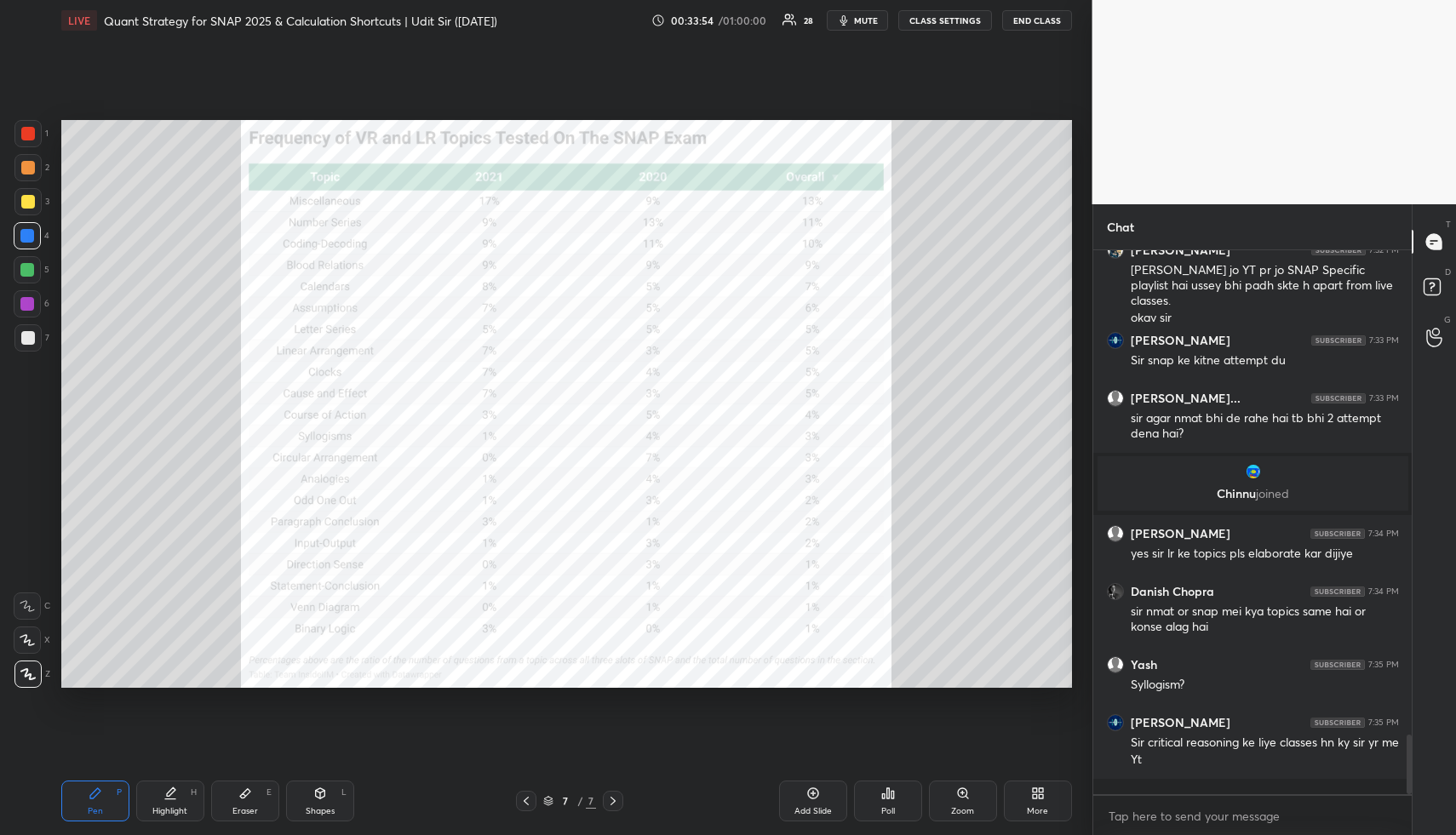
click at [175, 796] on div "Highlight H" at bounding box center [170, 801] width 68 height 41
drag, startPoint x: 177, startPoint y: 797, endPoint x: 213, endPoint y: 689, distance: 113.8
click at [178, 795] on div "Highlight H" at bounding box center [170, 801] width 68 height 41
click at [343, 794] on div "Shapes L" at bounding box center [320, 801] width 68 height 41
drag, startPoint x: 347, startPoint y: 794, endPoint x: 334, endPoint y: 700, distance: 94.9
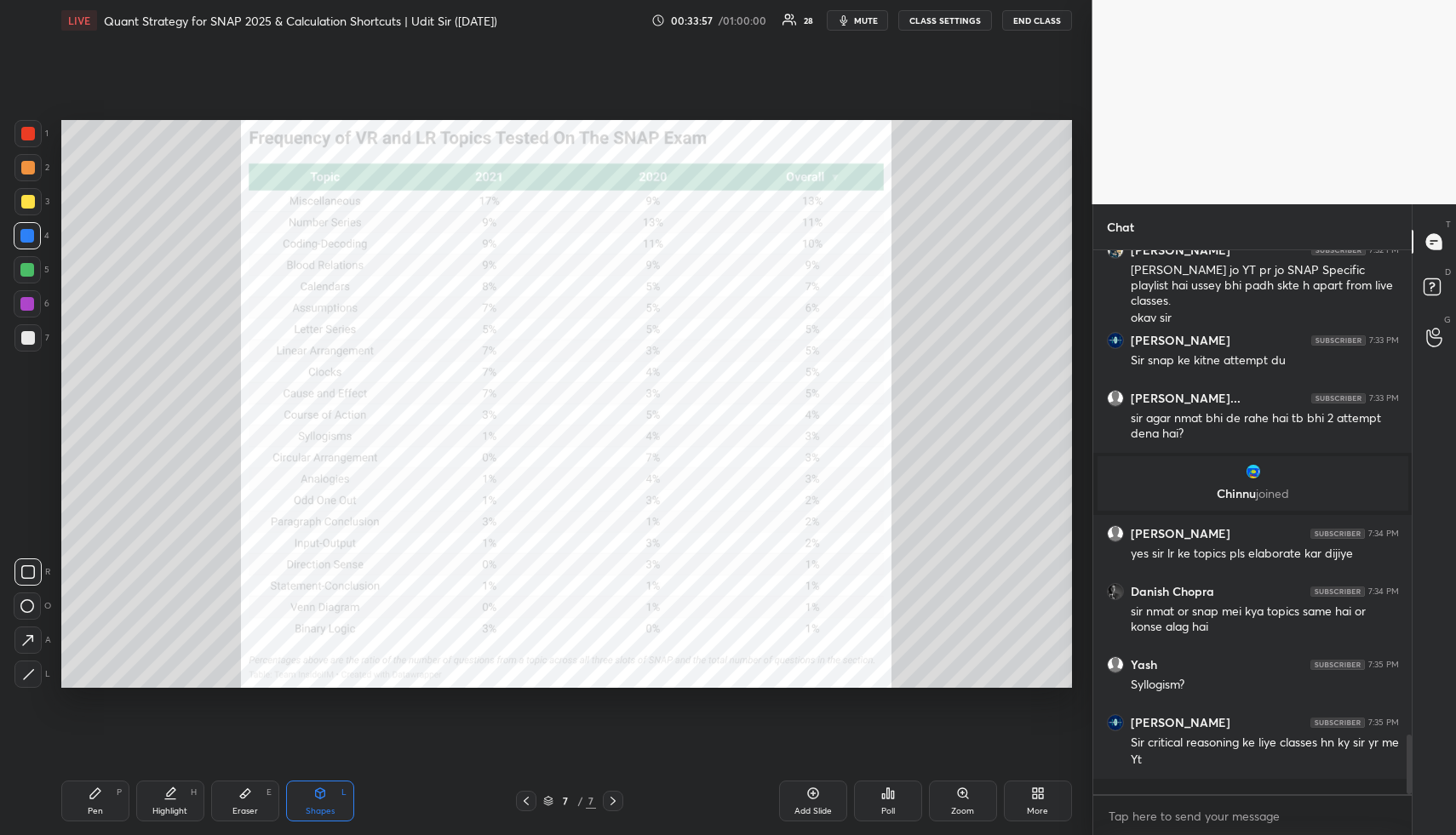
click at [347, 795] on div "Shapes L" at bounding box center [320, 801] width 68 height 41
drag, startPoint x: 28, startPoint y: 133, endPoint x: 44, endPoint y: 142, distance: 18.4
click at [28, 134] on div at bounding box center [28, 134] width 14 height 14
drag, startPoint x: 33, startPoint y: 575, endPoint x: 31, endPoint y: 560, distance: 15.1
click at [32, 572] on icon at bounding box center [28, 572] width 14 height 14
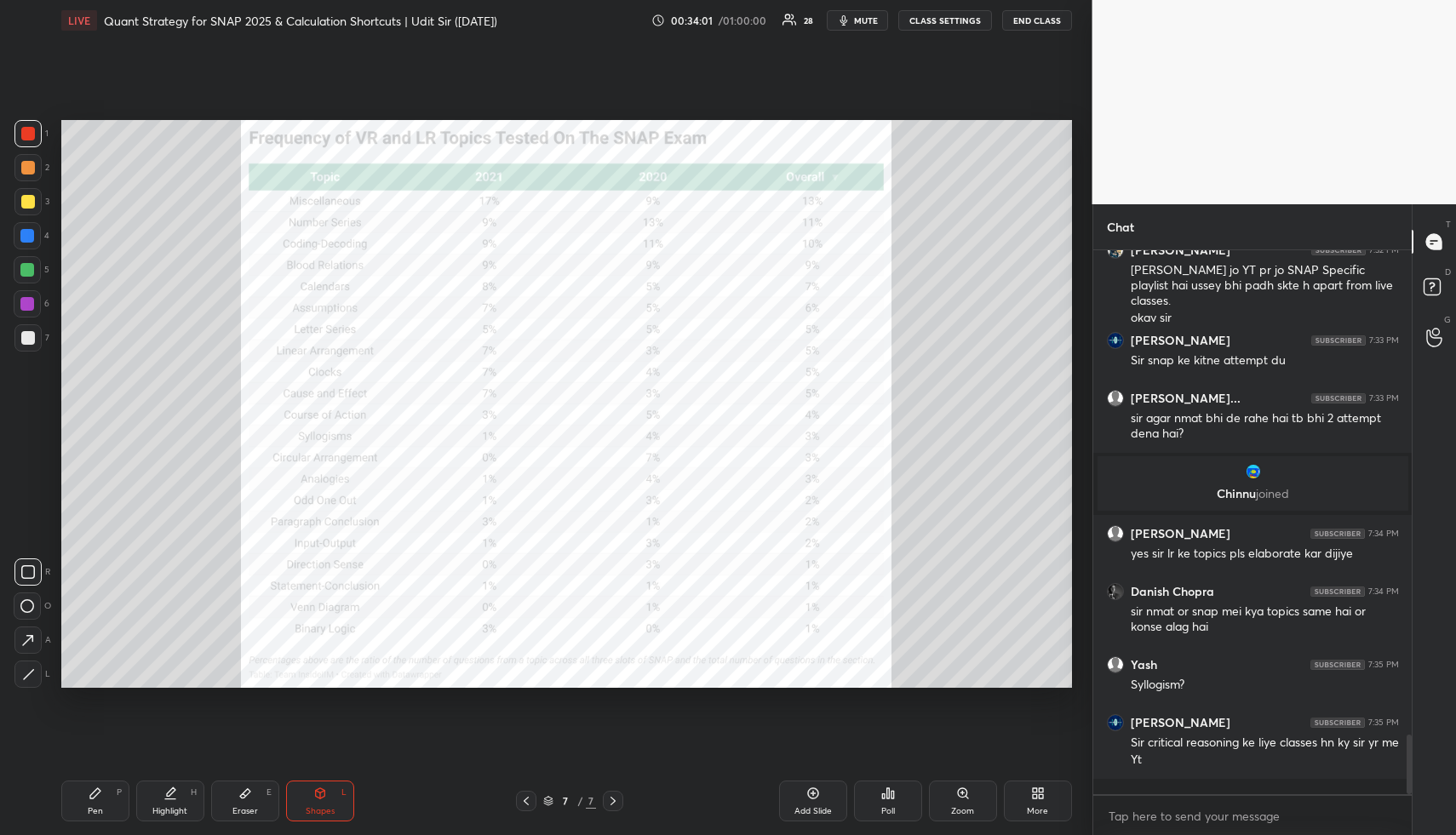
drag, startPoint x: 39, startPoint y: 125, endPoint x: 50, endPoint y: 128, distance: 11.4
click at [39, 127] on div at bounding box center [28, 133] width 27 height 27
drag, startPoint x: 312, startPoint y: 795, endPoint x: 289, endPoint y: 728, distance: 70.8
click at [312, 796] on div "Shapes L" at bounding box center [320, 801] width 68 height 41
click at [25, 303] on div at bounding box center [28, 305] width 14 height 14
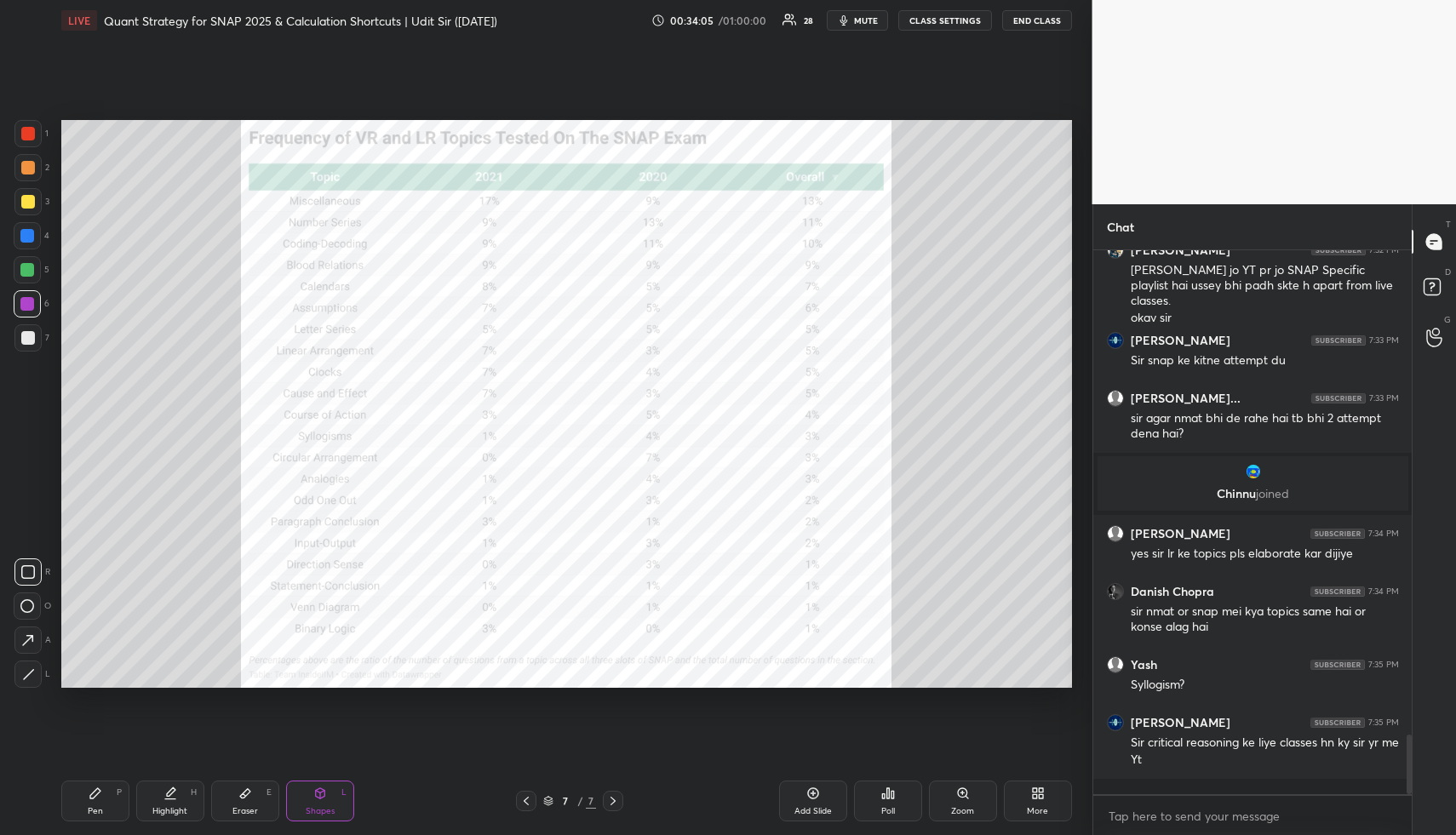
click at [31, 307] on div at bounding box center [28, 305] width 14 height 14
drag, startPoint x: 36, startPoint y: 635, endPoint x: 51, endPoint y: 615, distance: 25.0
click at [35, 635] on div at bounding box center [28, 640] width 27 height 27
click at [84, 809] on div "Pen P" at bounding box center [96, 801] width 68 height 41
click at [335, 788] on div "Shapes L" at bounding box center [320, 801] width 68 height 41
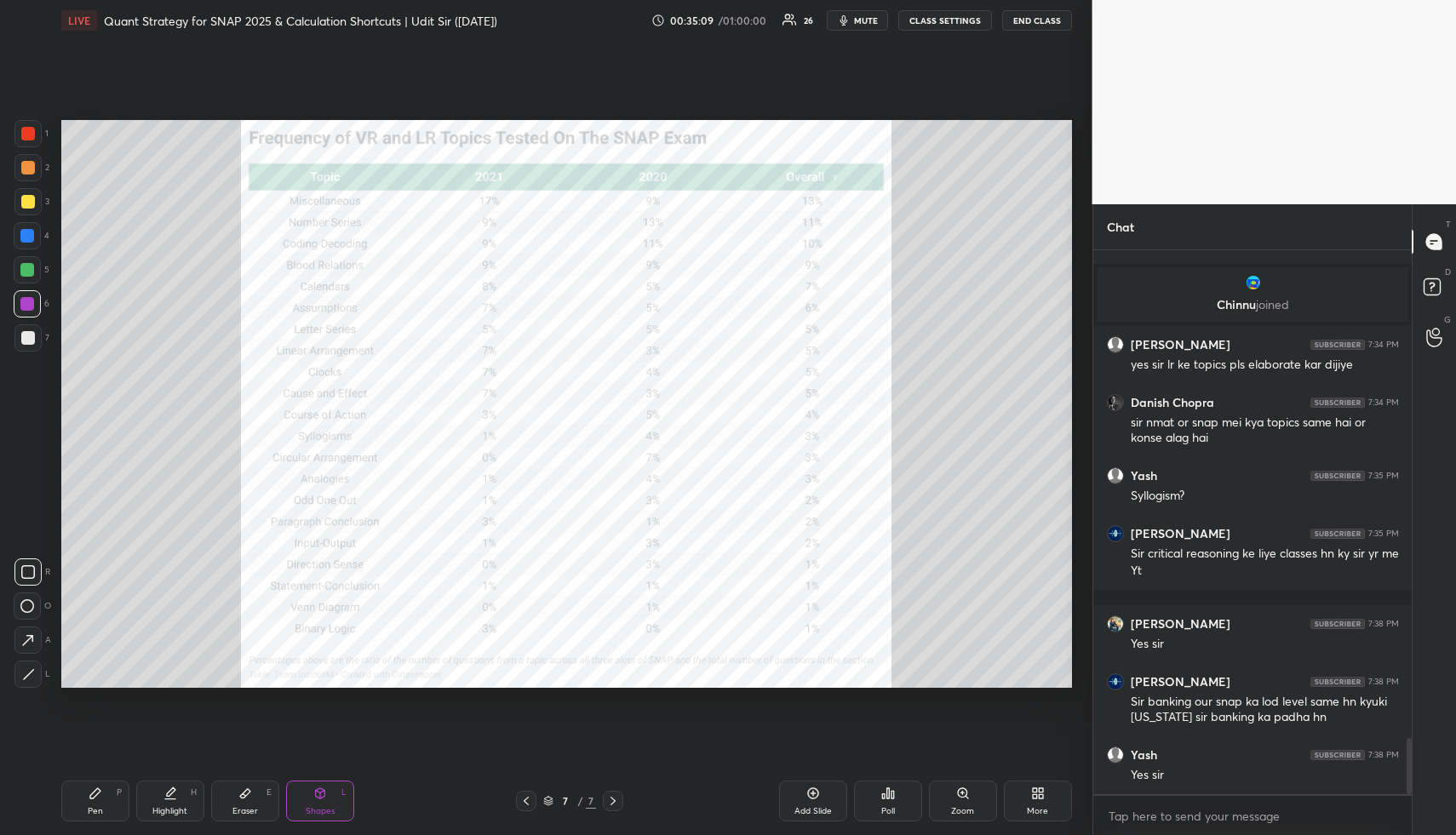
scroll to position [4690, 0]
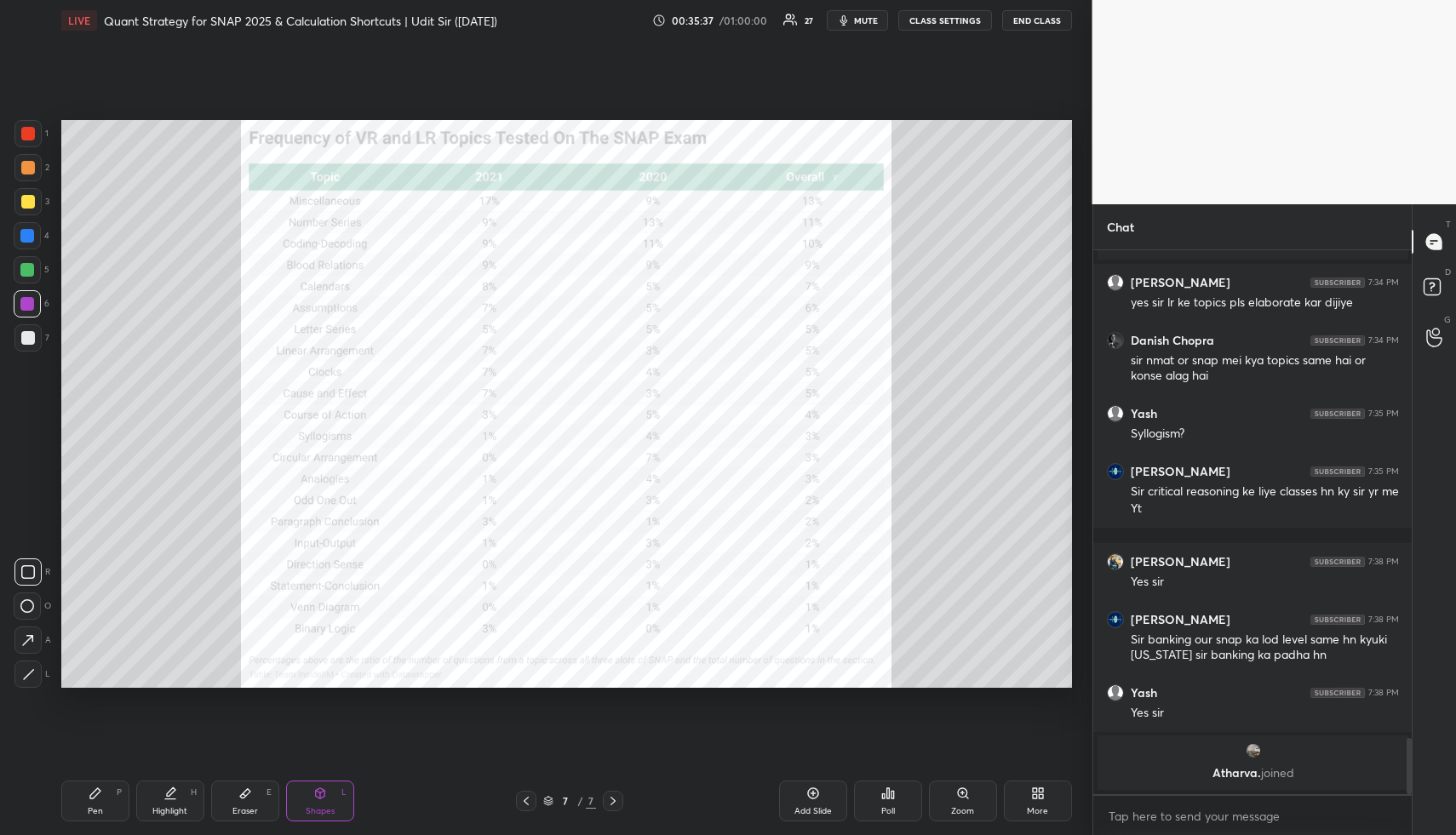
click at [1045, 794] on div "More" at bounding box center [1038, 801] width 68 height 41
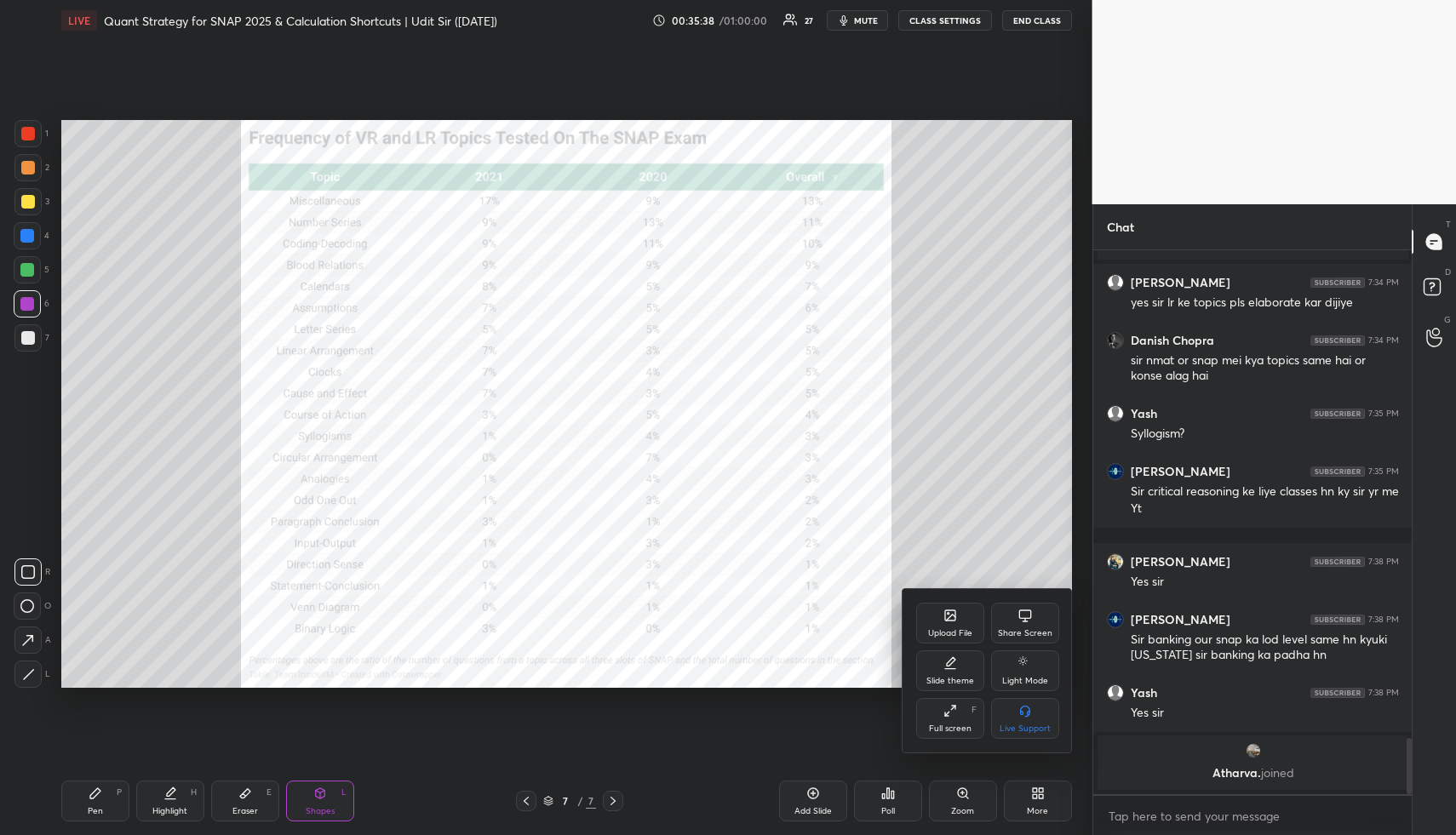
click at [943, 617] on icon at bounding box center [950, 616] width 14 height 14
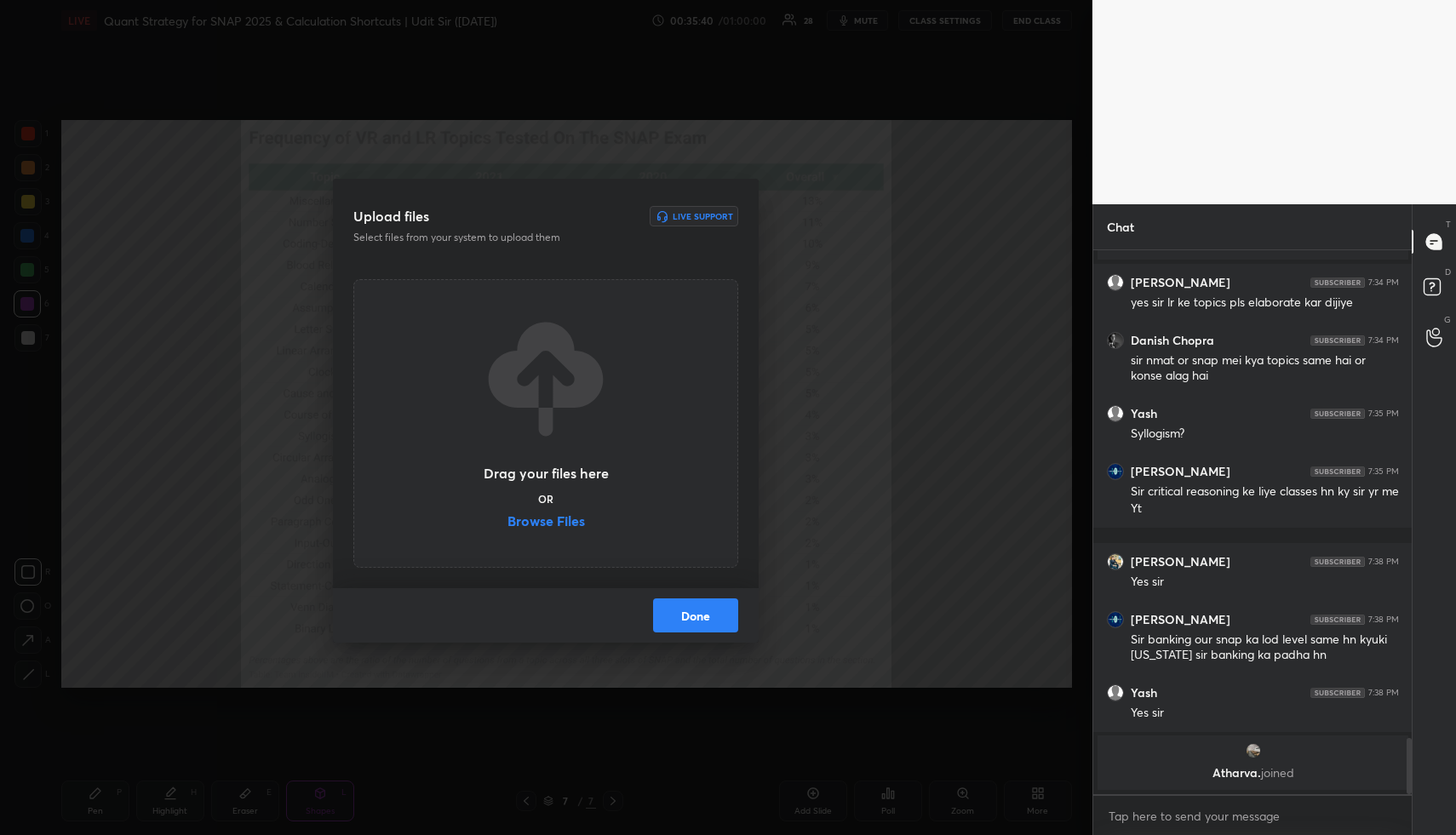
click at [552, 521] on label "Browse Files" at bounding box center [546, 523] width 78 height 18
click at [508, 521] on input "Browse Files" at bounding box center [508, 523] width 0 height 18
click at [1149, 815] on body "1 2 3 4 5 6 7 R O A L C X Z Erase all C X Z LIVE Quant Strategy for SNAP 2025 &…" at bounding box center [728, 417] width 1456 height 835
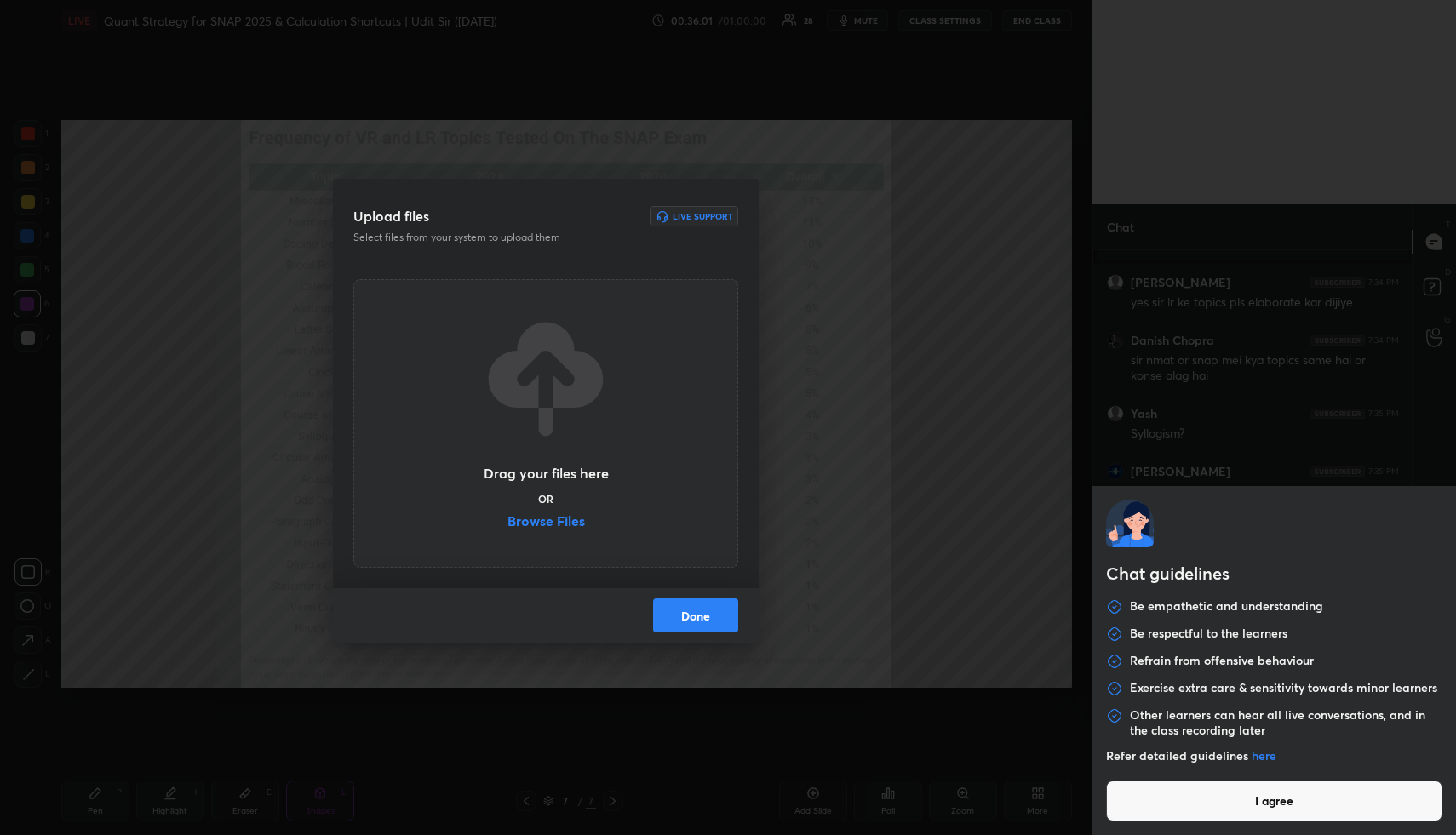
click at [1149, 815] on button "I agree" at bounding box center [1275, 801] width 337 height 41
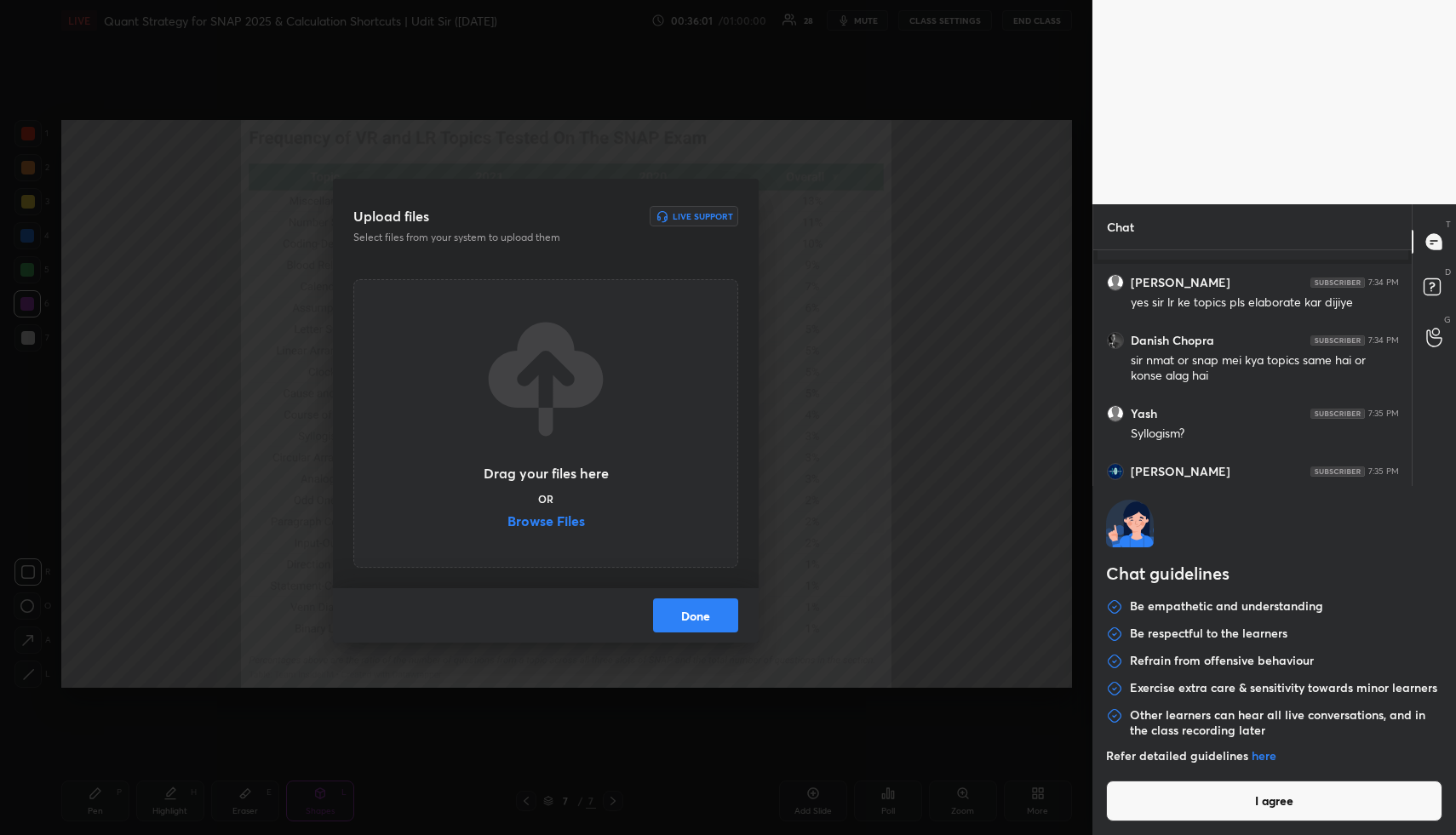
type textarea "x"
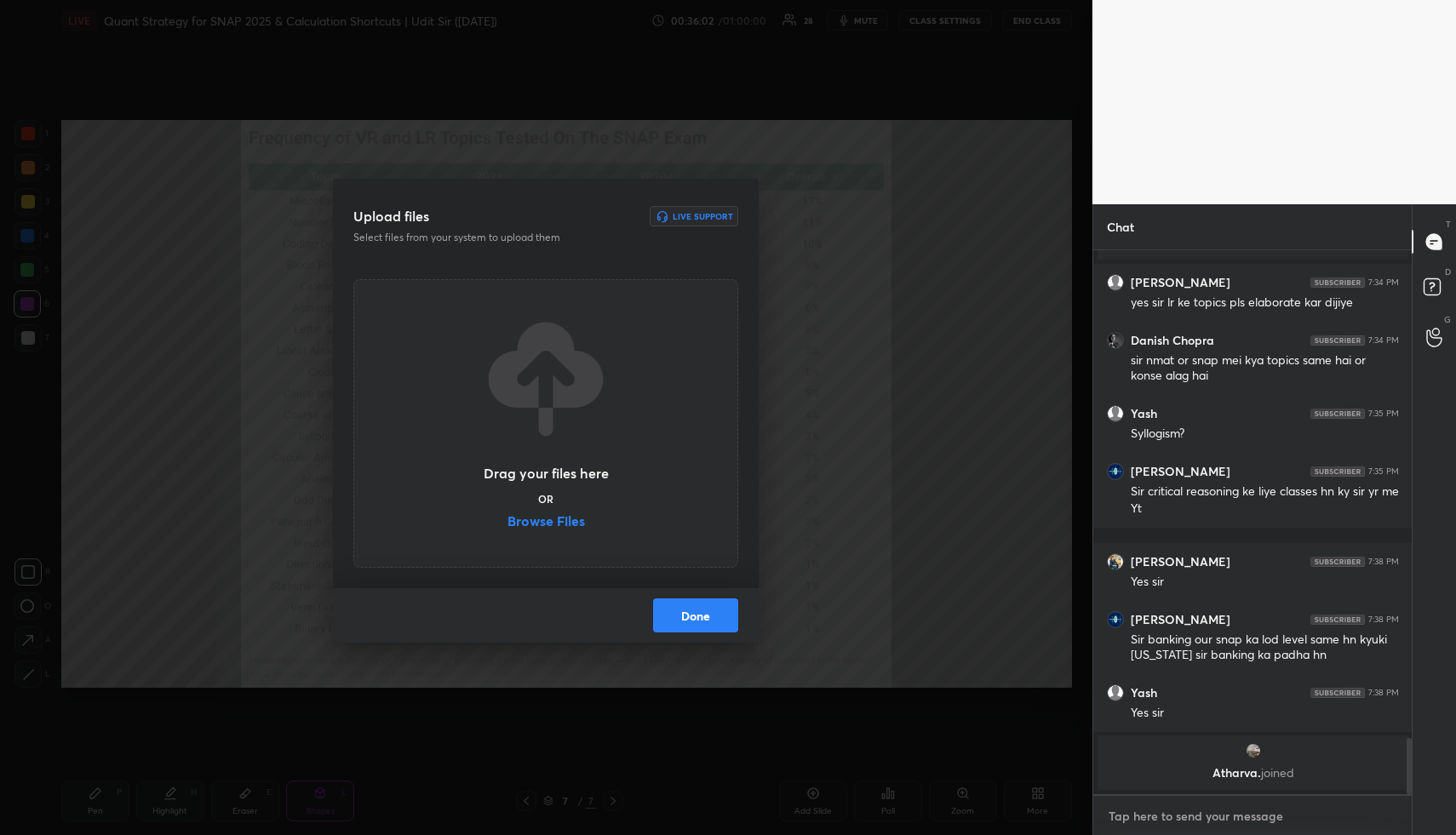
paste textarea "https://www.mbapathshala.com/courses/SNAP-2025---60-Days-Preparation-Batch-Basi…"
type textarea "https://www.mbapathshala.com/courses/SNAP-2025---60-Days-Preparation-Batch-Basi…"
type textarea "x"
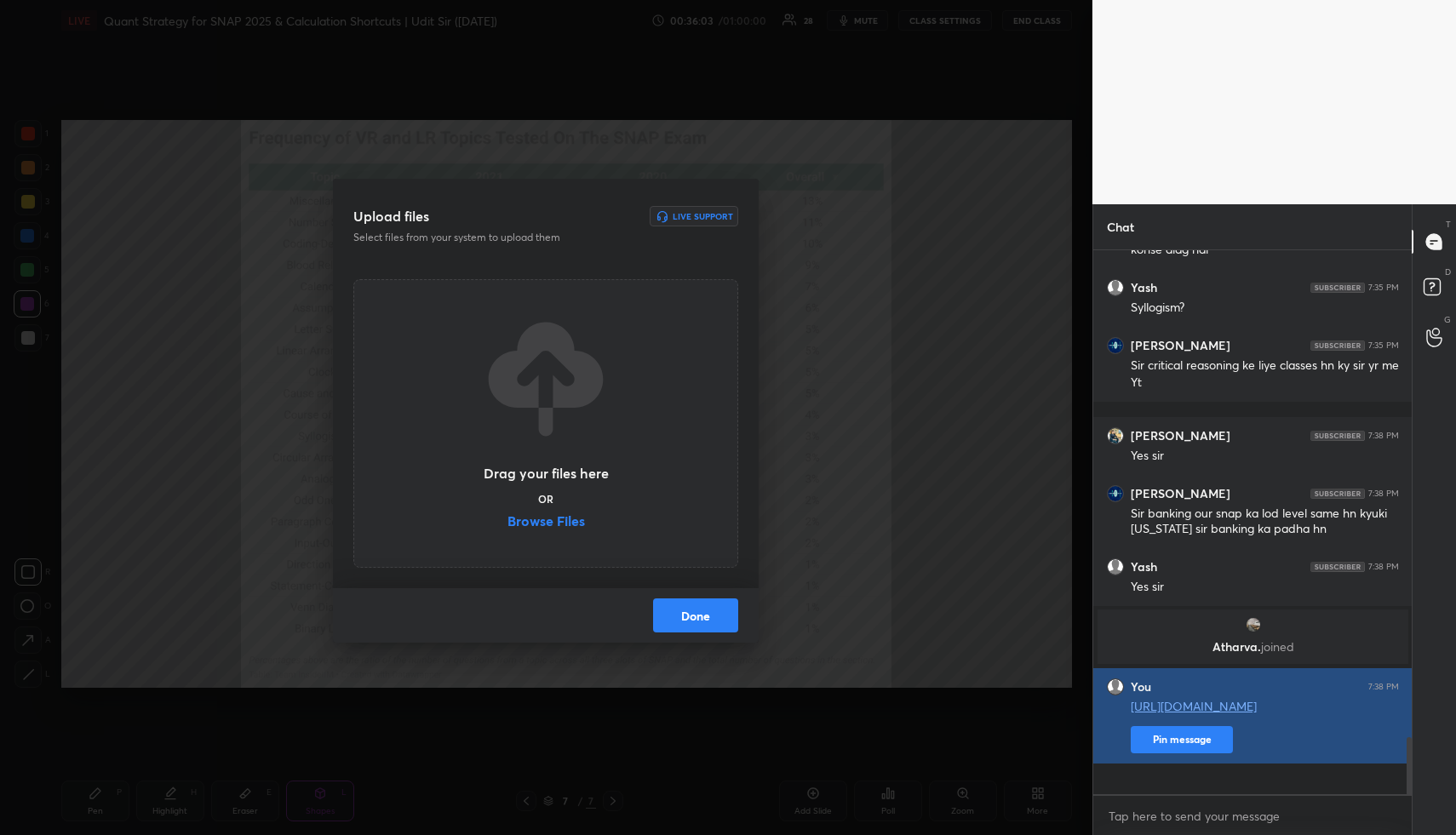
click at [1200, 753] on button "Pin message" at bounding box center [1181, 739] width 103 height 27
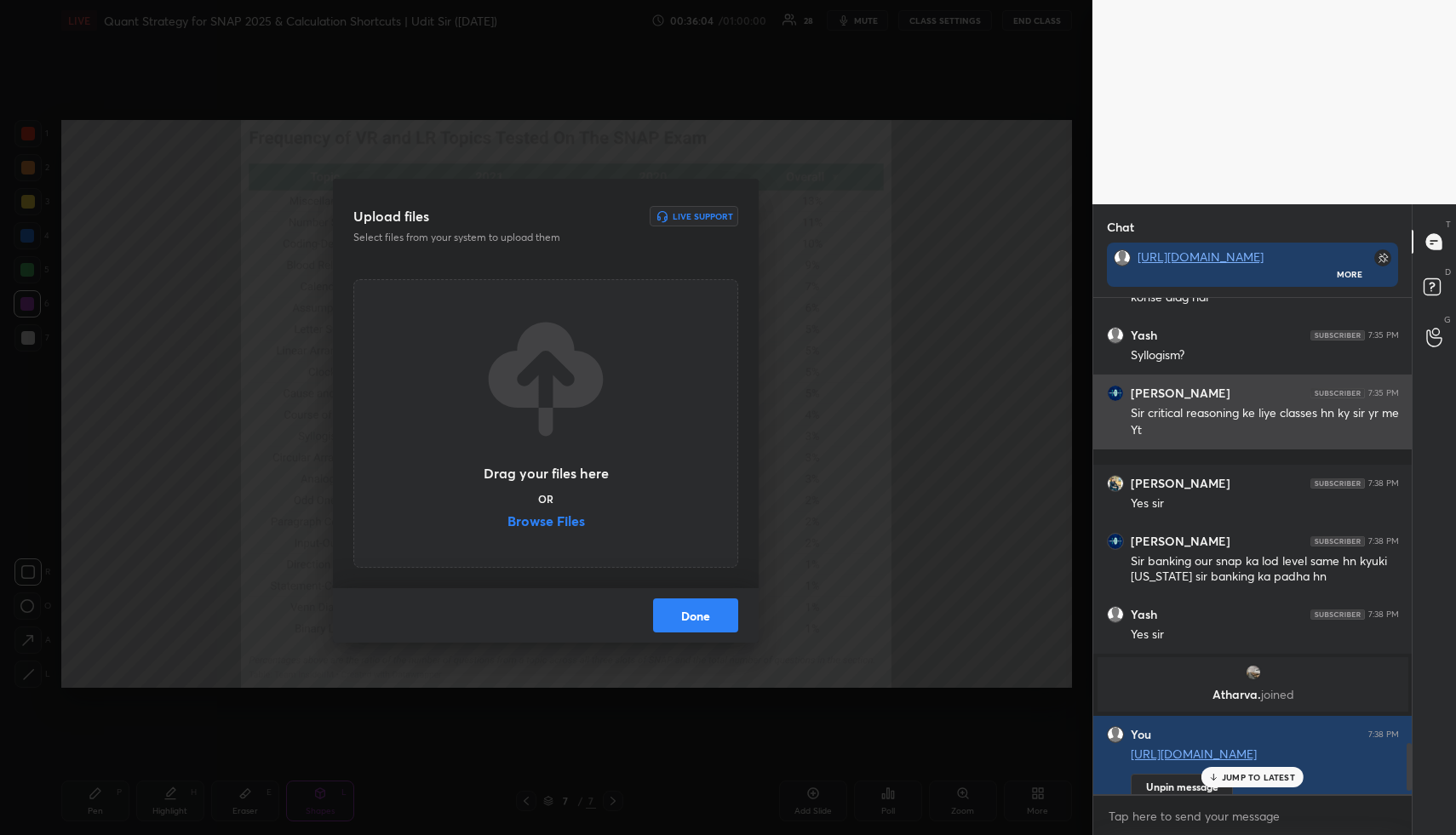
scroll to position [4691, 0]
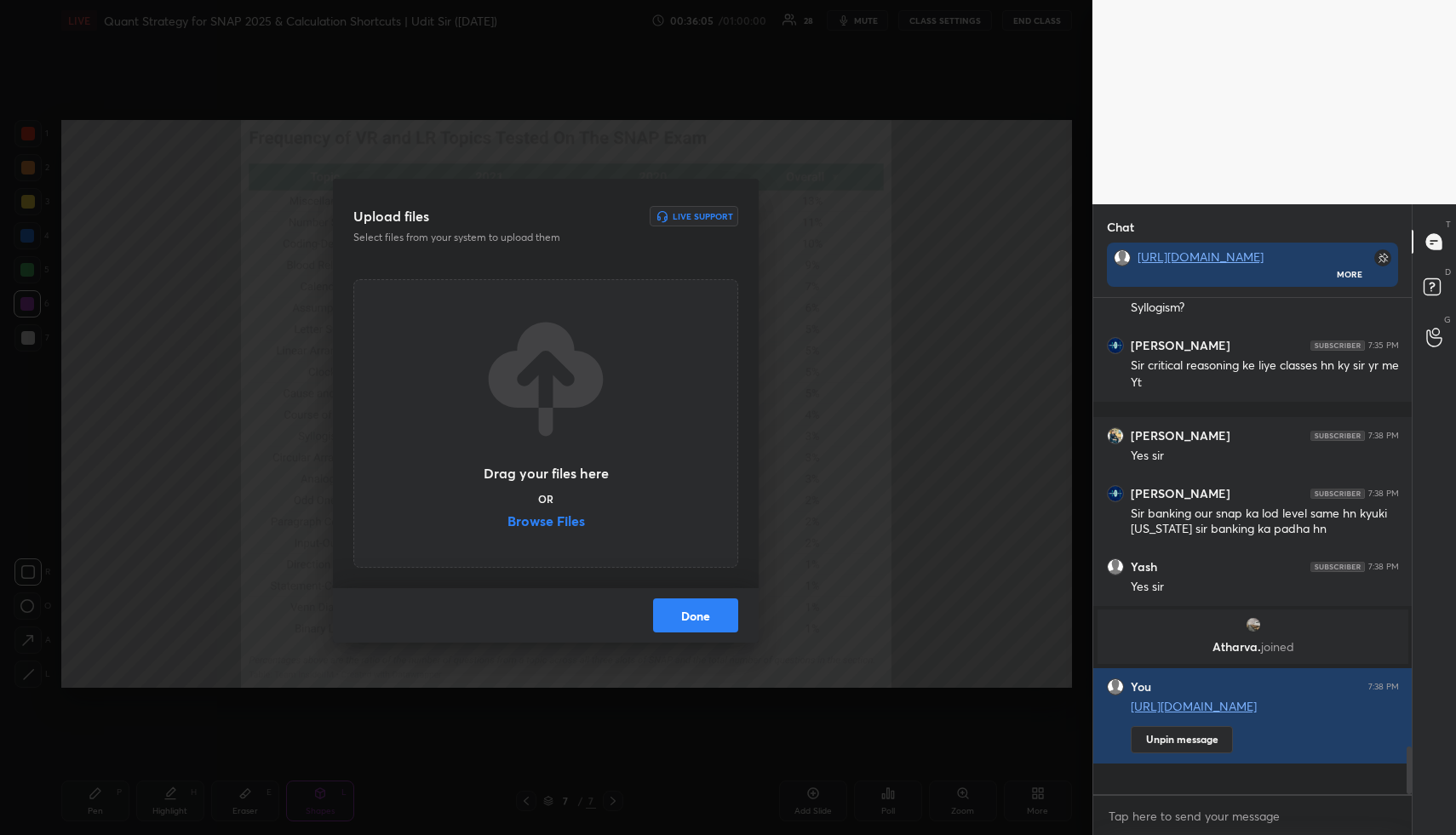
click at [710, 619] on button "Done" at bounding box center [696, 616] width 86 height 34
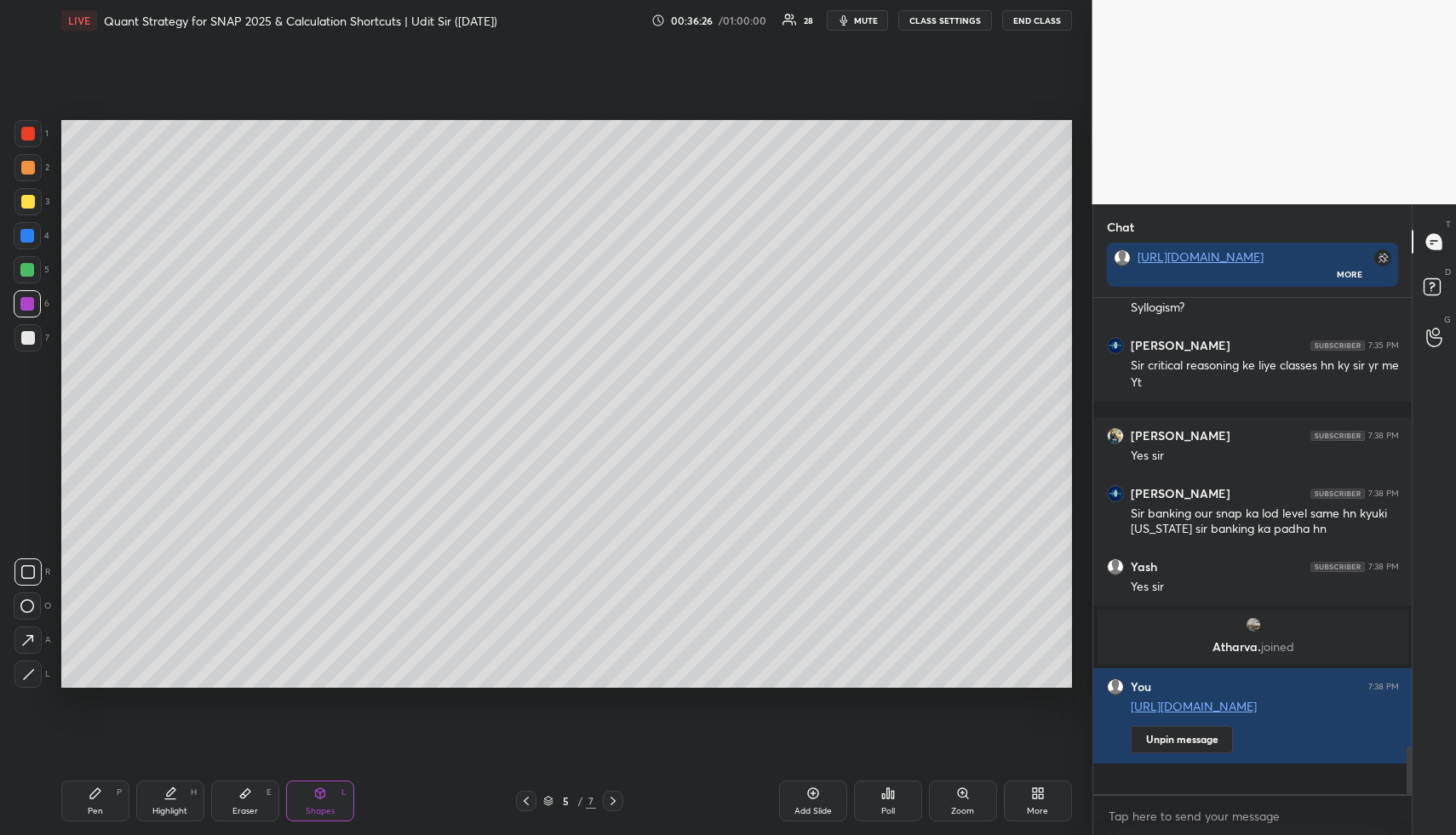
click at [174, 789] on div "Highlight H" at bounding box center [170, 801] width 68 height 41
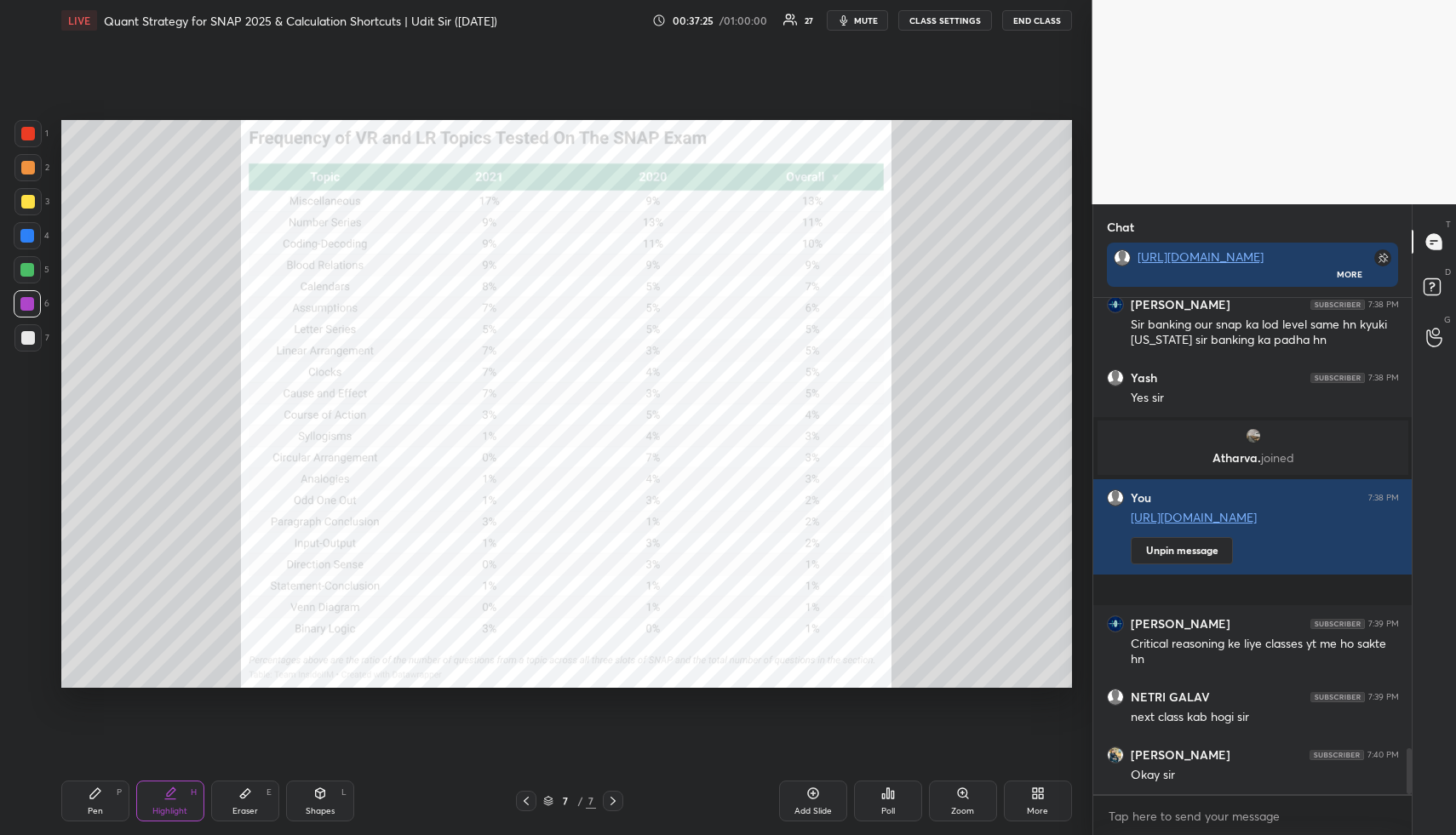
scroll to position [4937, 0]
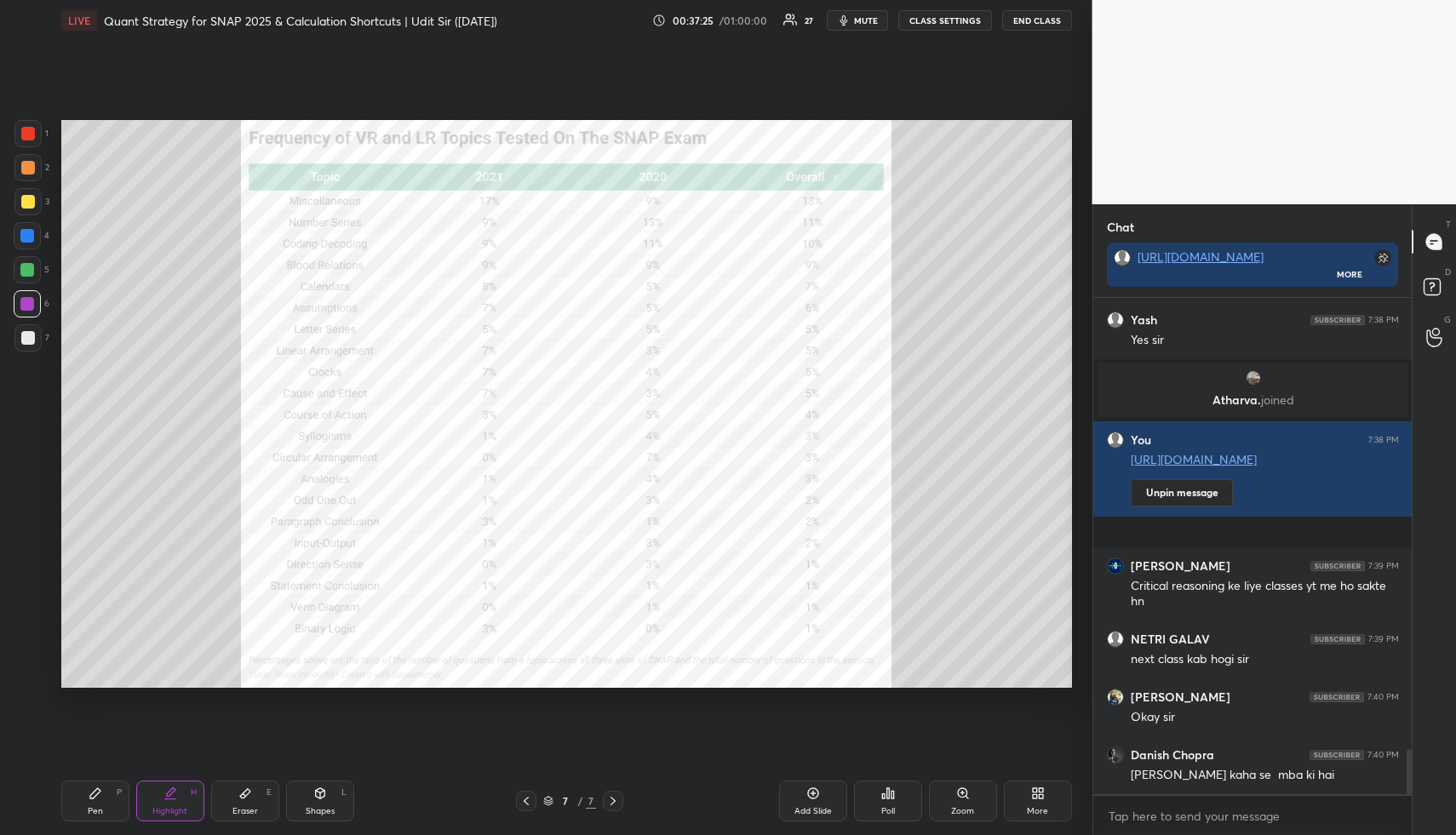
click at [1036, 21] on button "END CLASS" at bounding box center [1037, 20] width 70 height 21
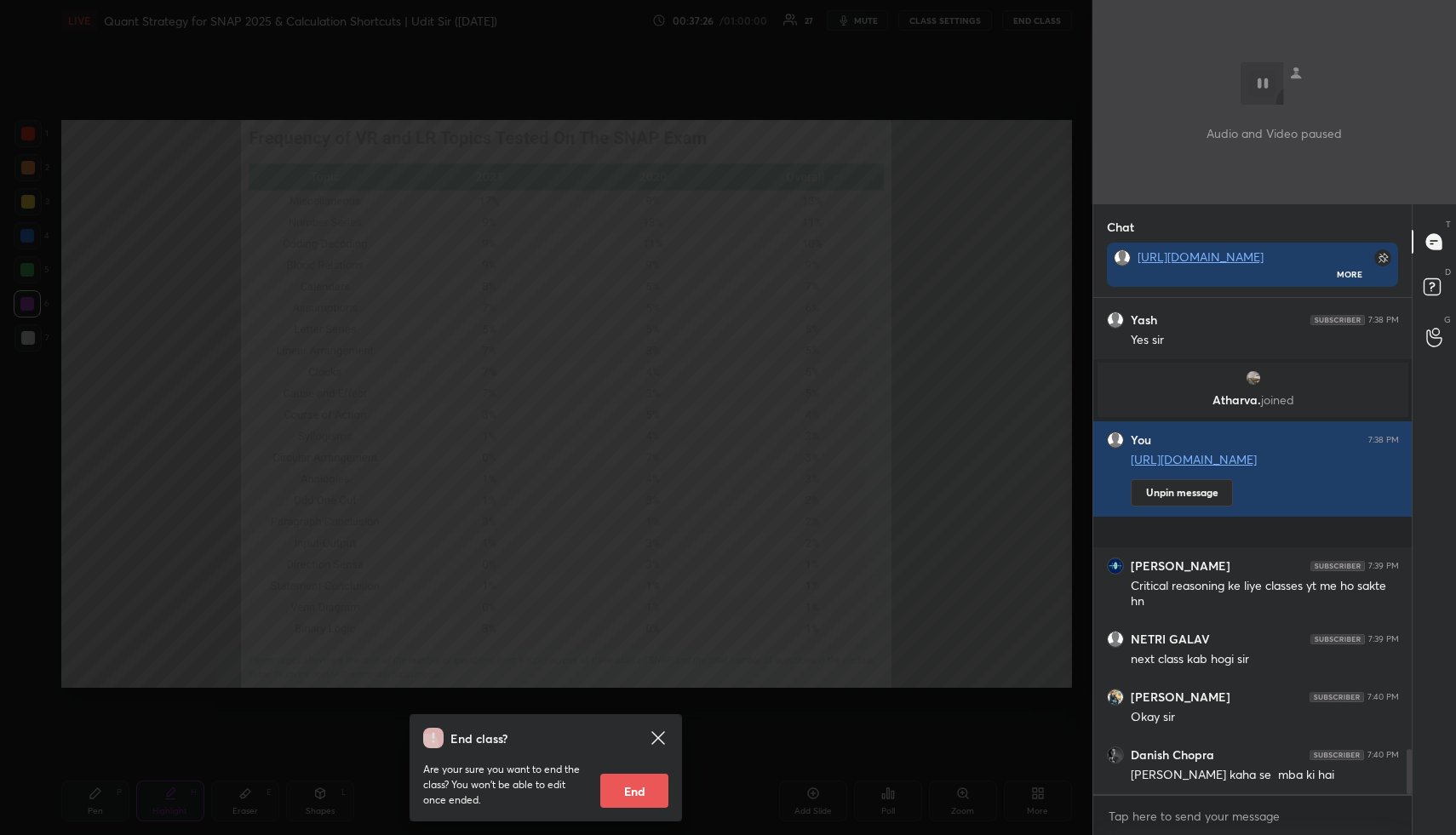
scroll to position [4995, 0]
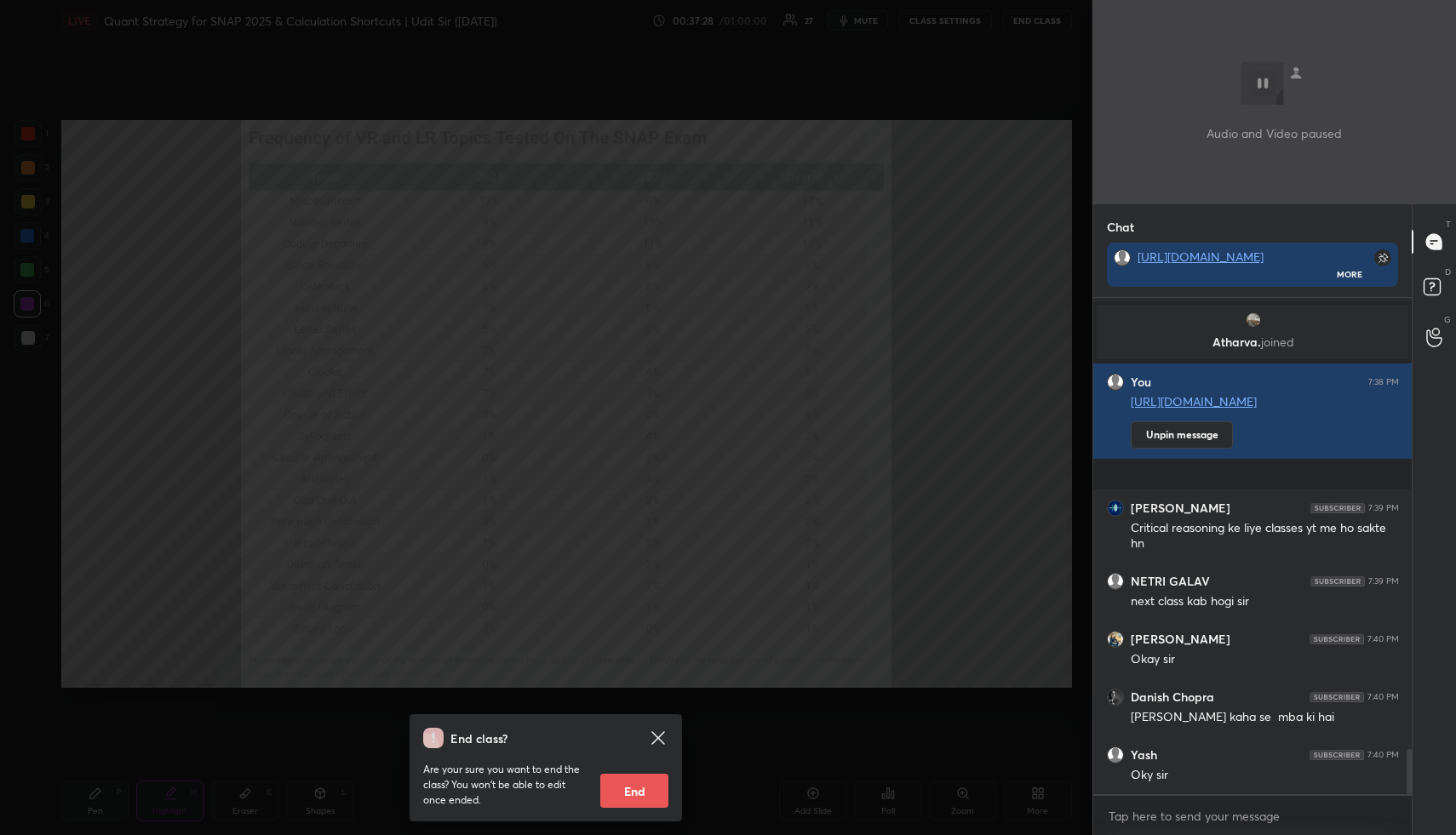
click at [653, 798] on button "End" at bounding box center [634, 791] width 68 height 34
type textarea "x"
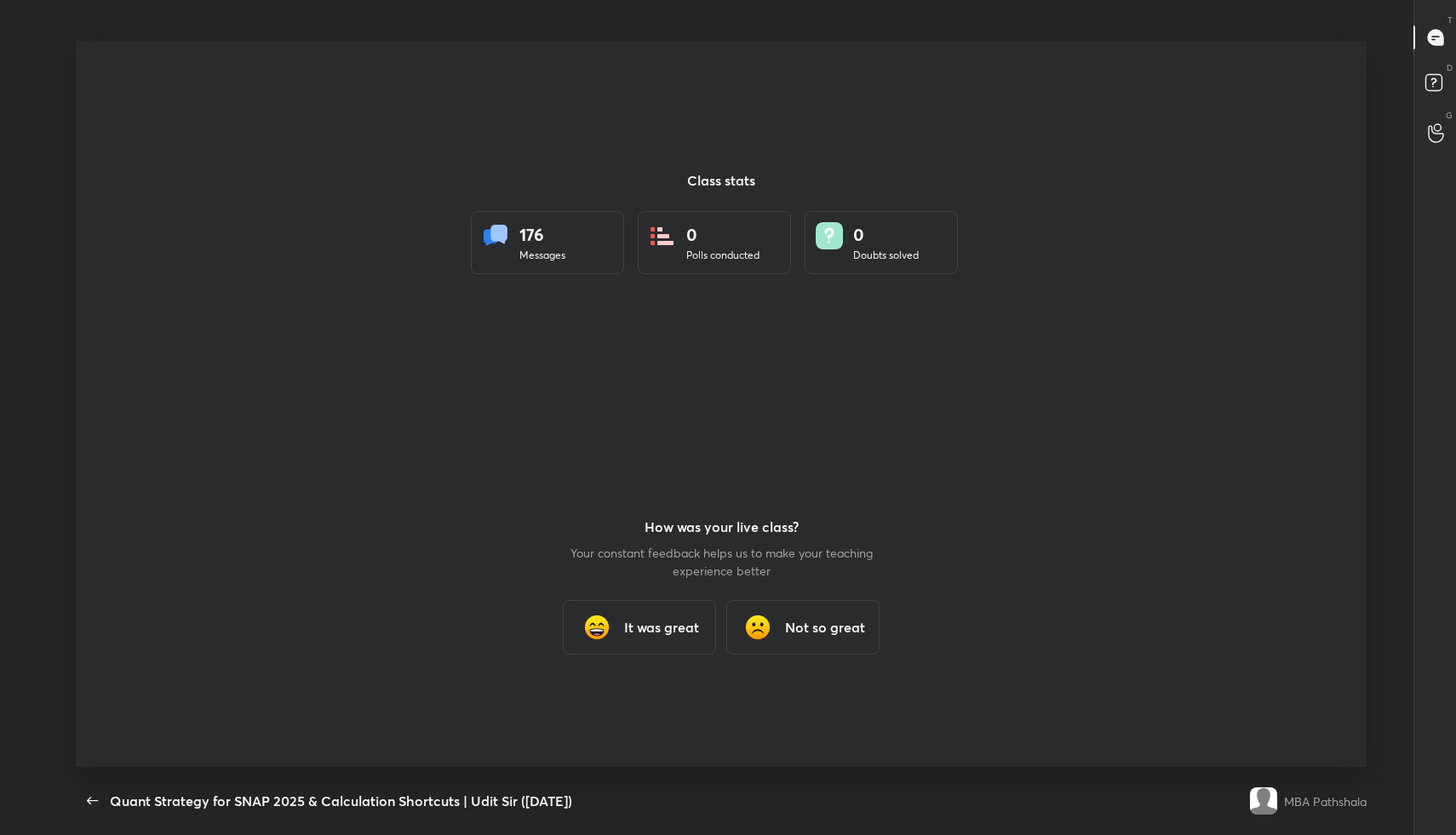
scroll to position [84440, 83722]
click at [647, 640] on div "It was great" at bounding box center [640, 627] width 153 height 55
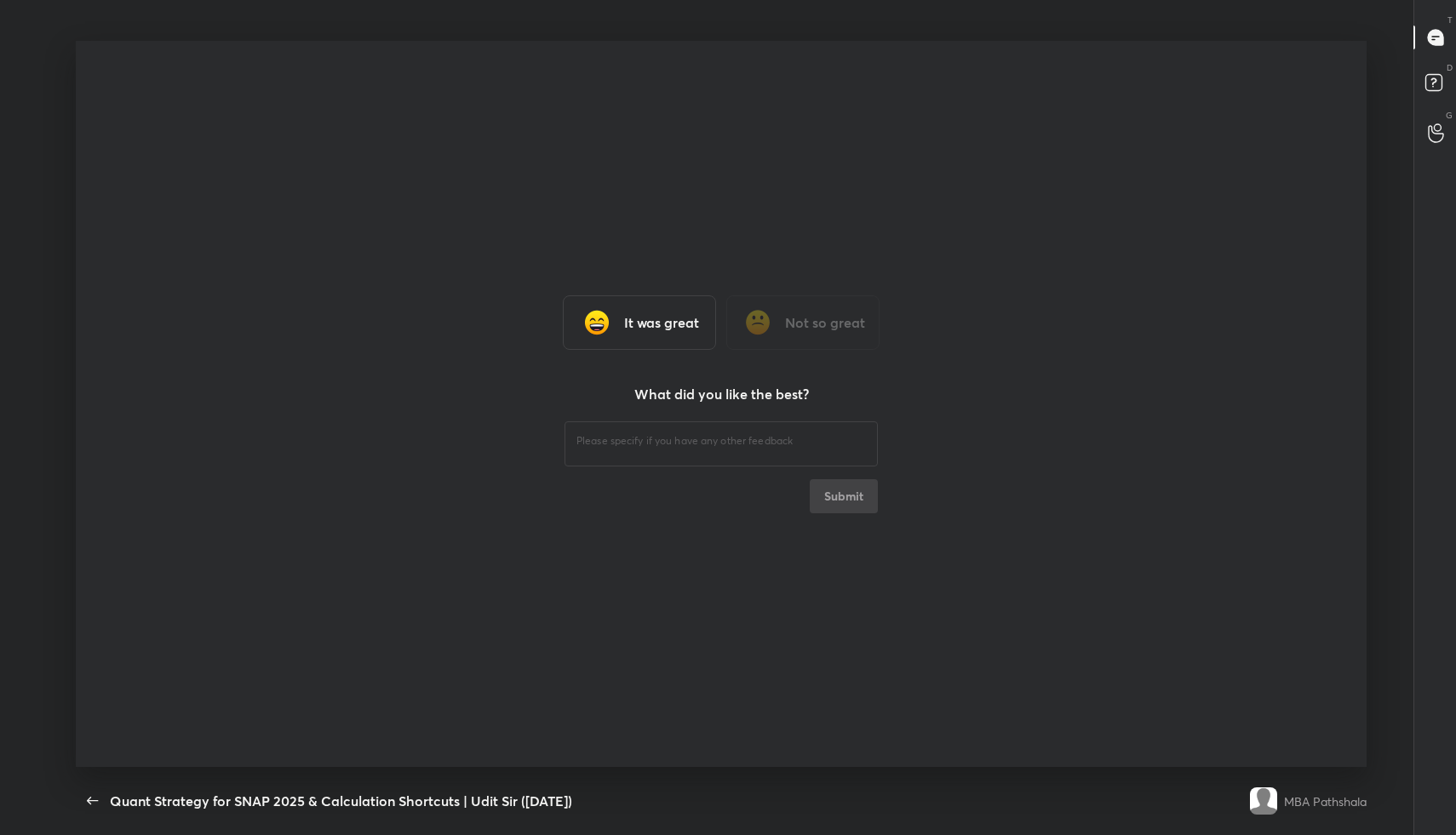
click at [637, 429] on div "​" at bounding box center [721, 442] width 313 height 48
type textarea "fine"
click at [852, 499] on button "Submit" at bounding box center [844, 497] width 68 height 34
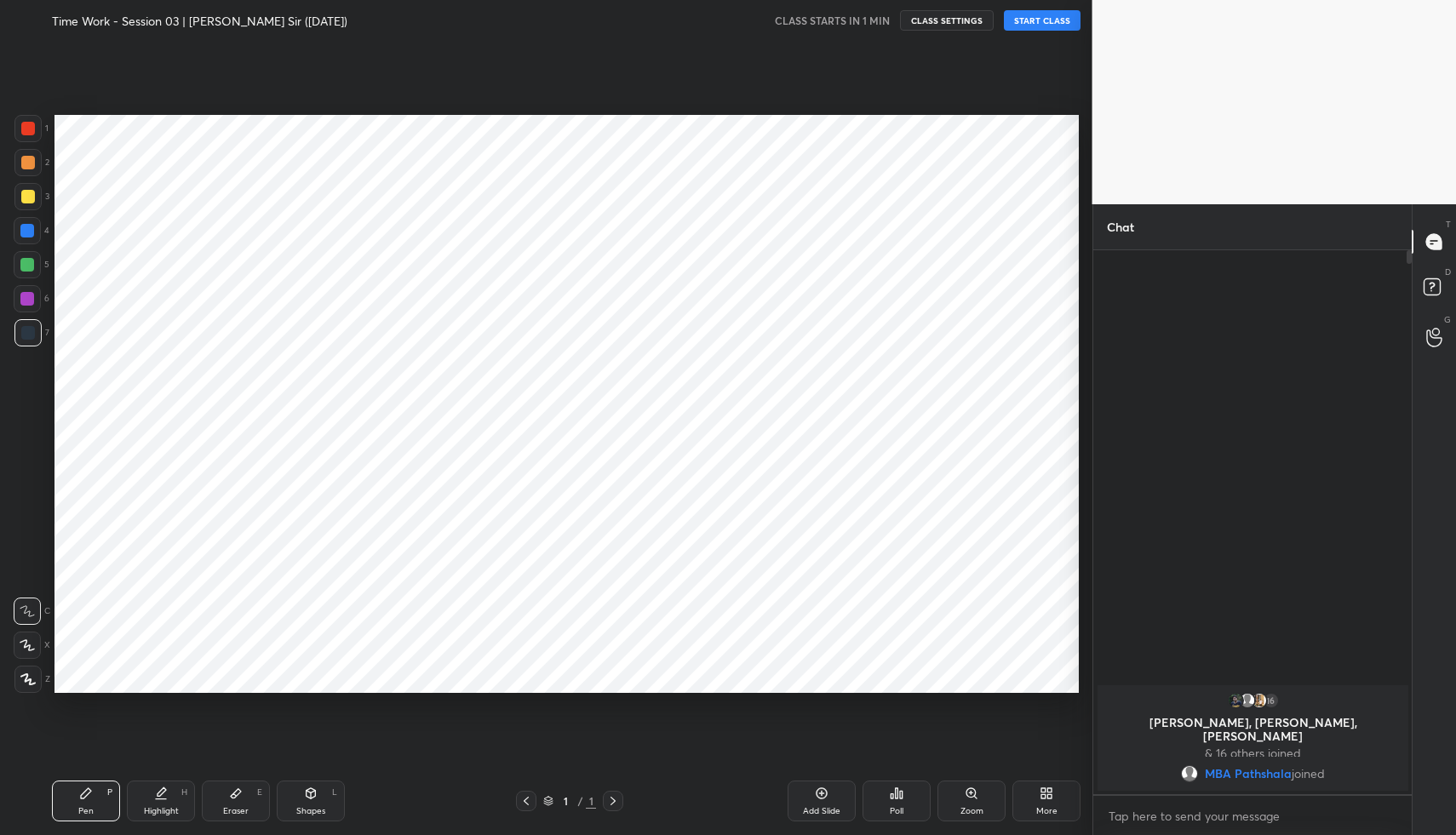
scroll to position [84440, 84139]
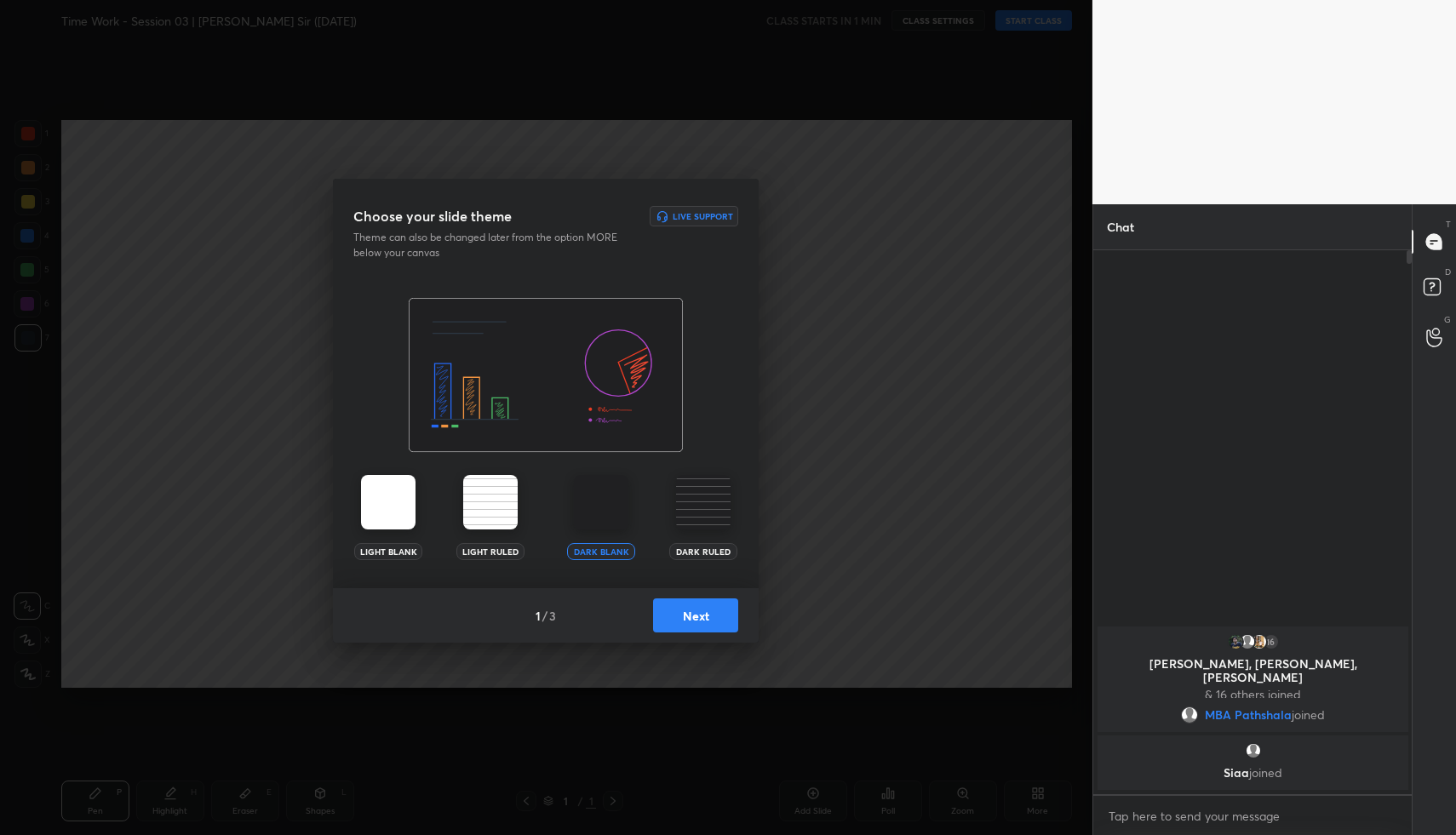
click at [706, 623] on button "Next" at bounding box center [696, 616] width 86 height 34
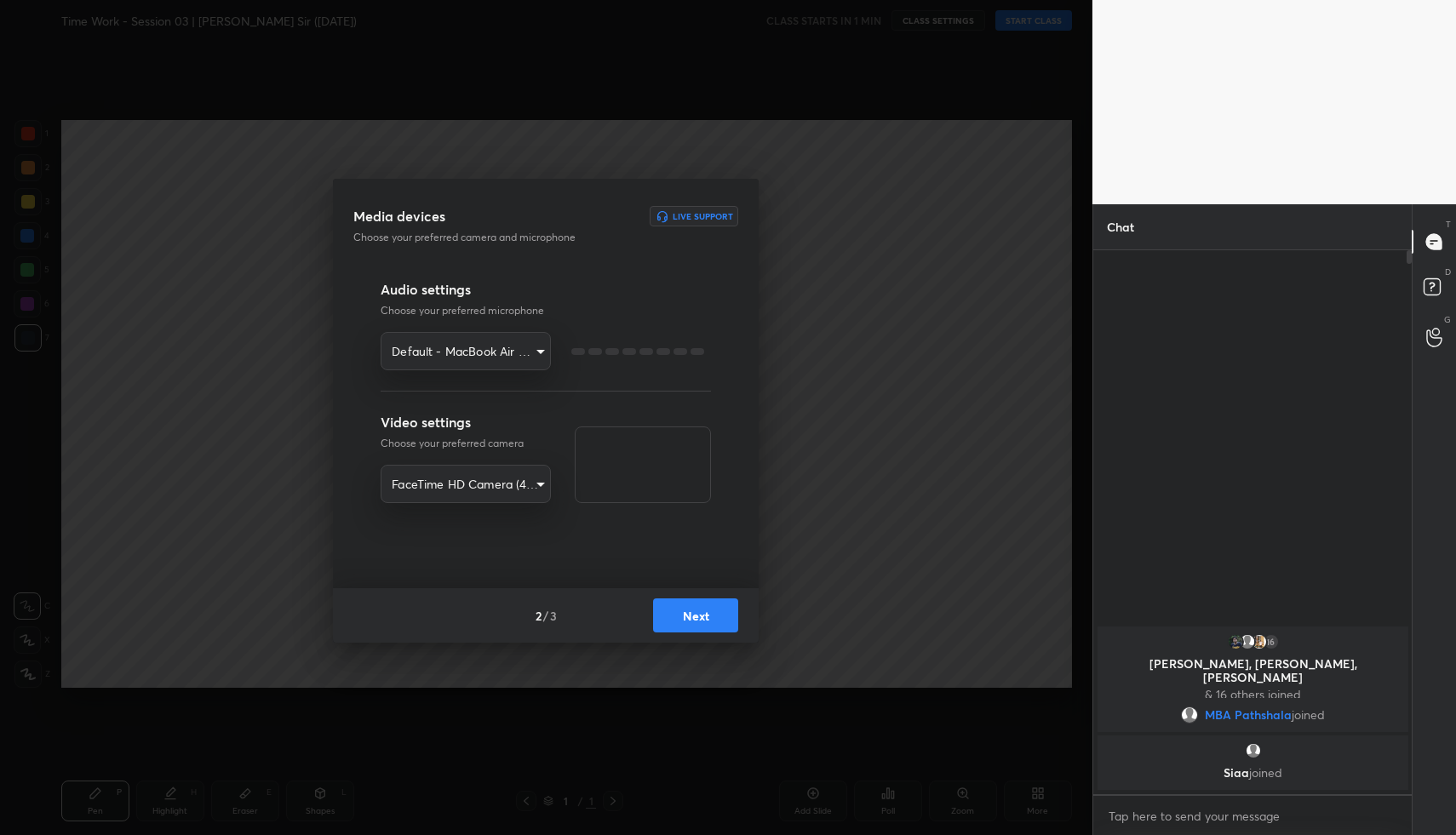
click at [706, 623] on button "Next" at bounding box center [696, 616] width 86 height 34
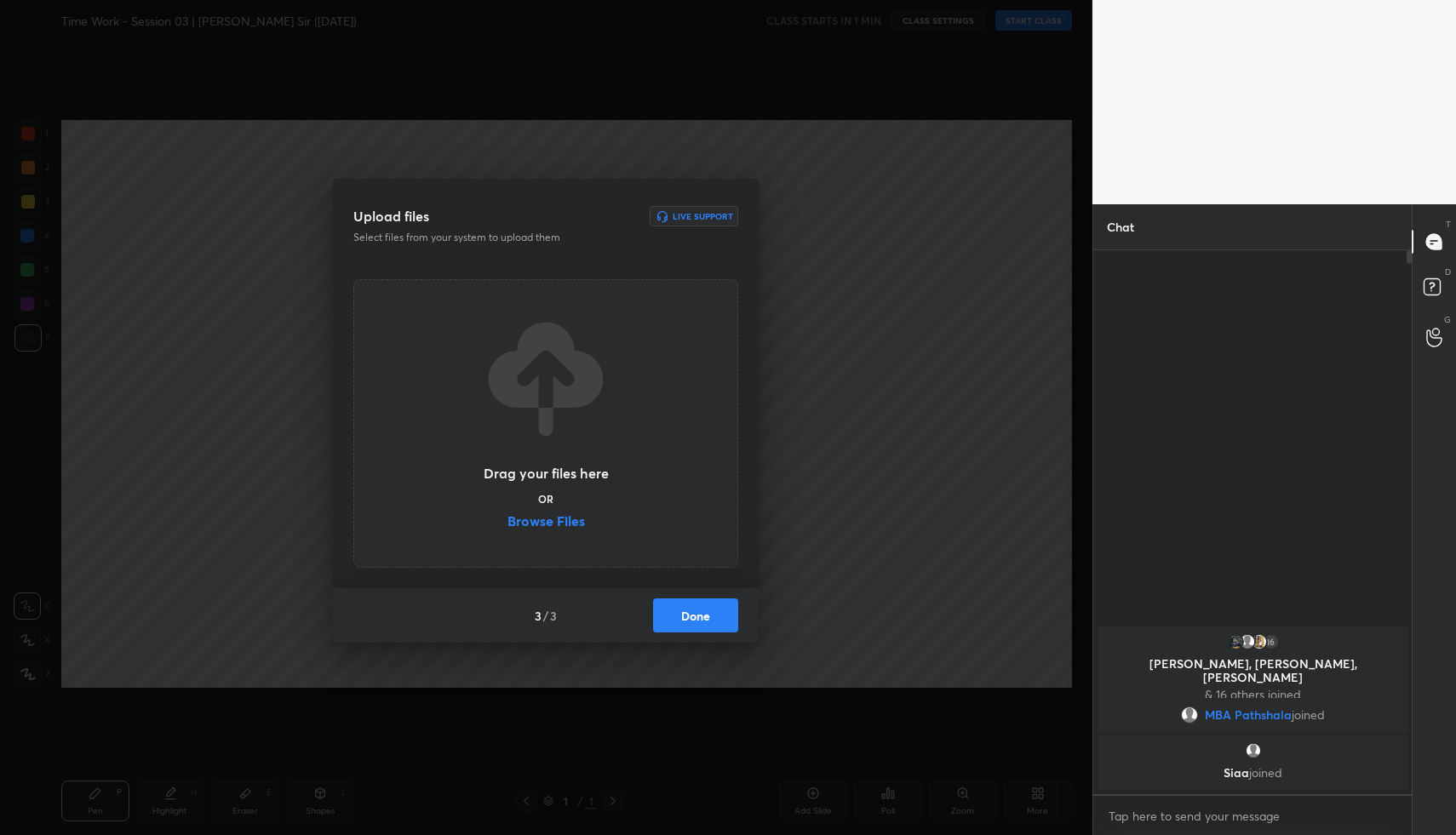
click at [706, 623] on button "Done" at bounding box center [696, 616] width 86 height 34
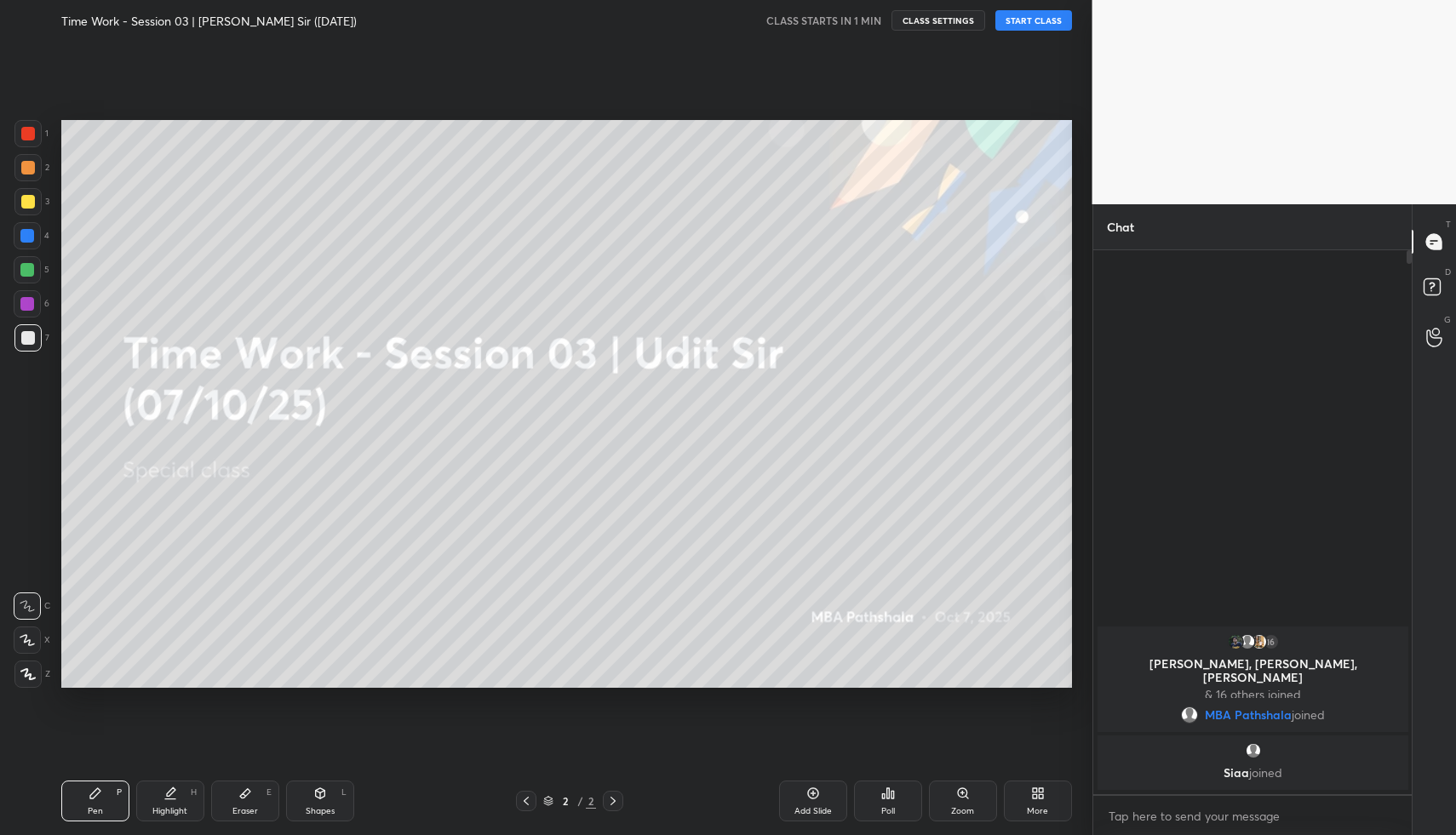
click at [1035, 23] on button "START CLASS" at bounding box center [1033, 20] width 77 height 21
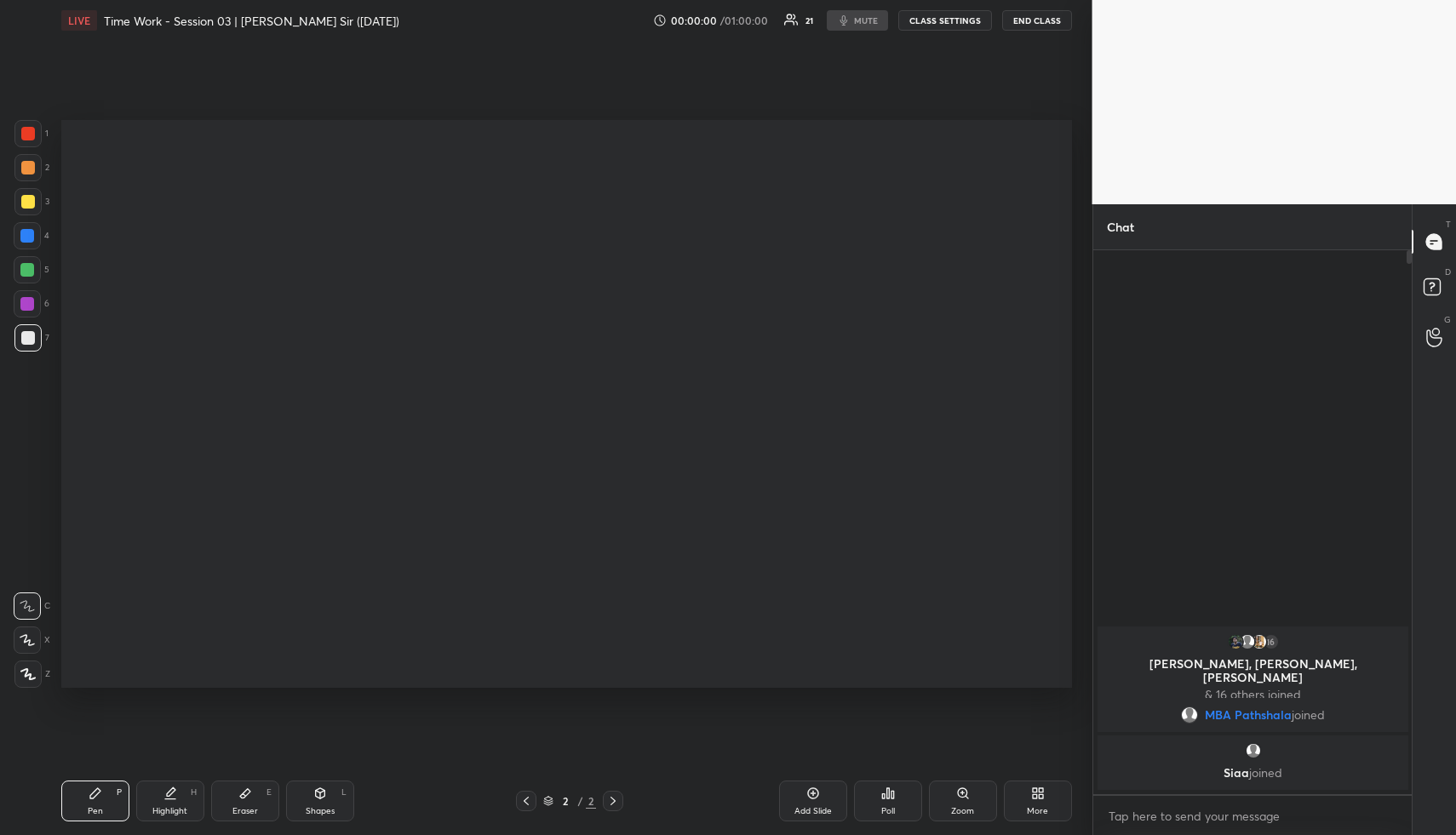
click at [1028, 807] on div "More" at bounding box center [1037, 811] width 21 height 9
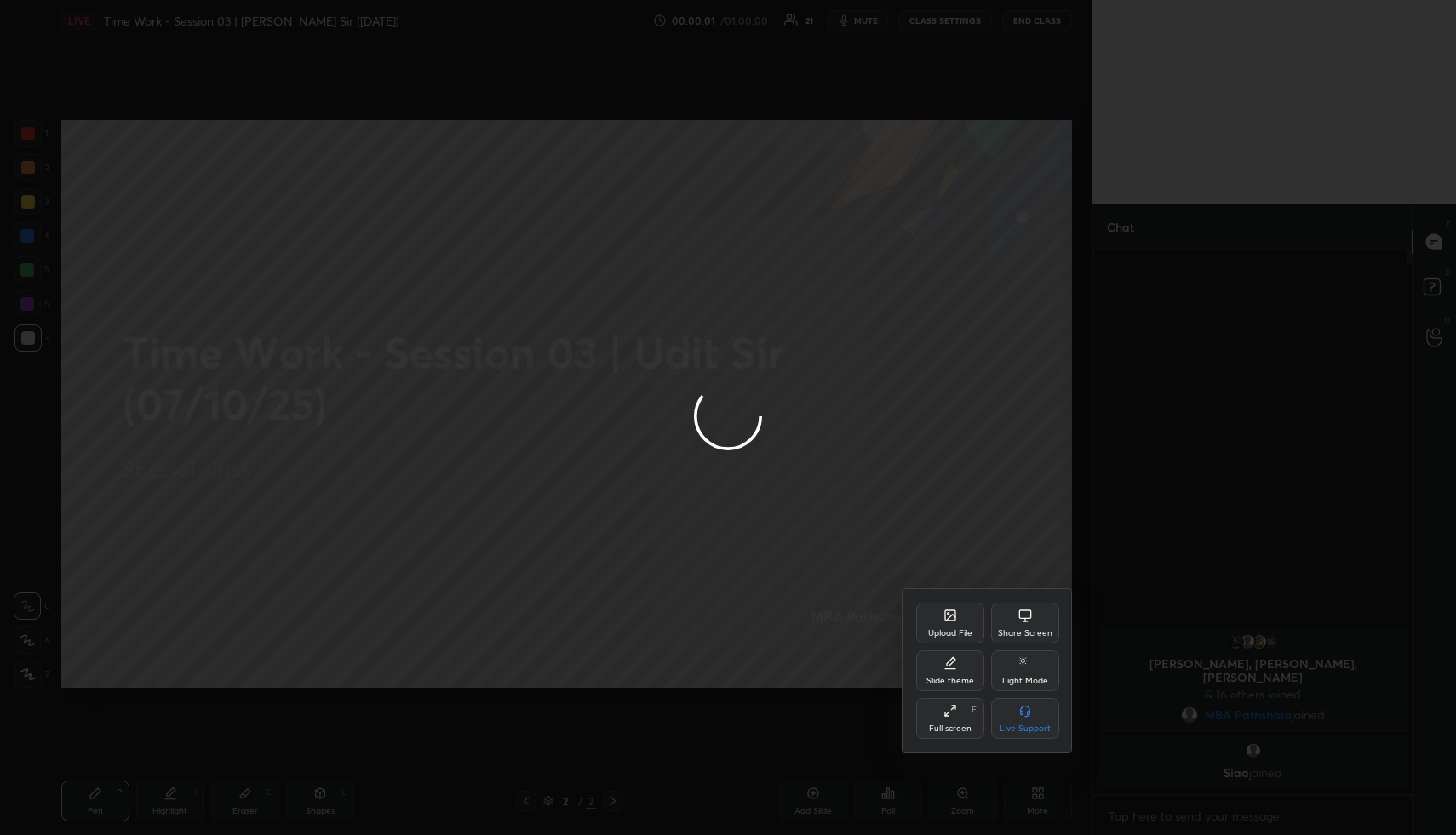
click at [953, 615] on icon at bounding box center [950, 618] width 9 height 6
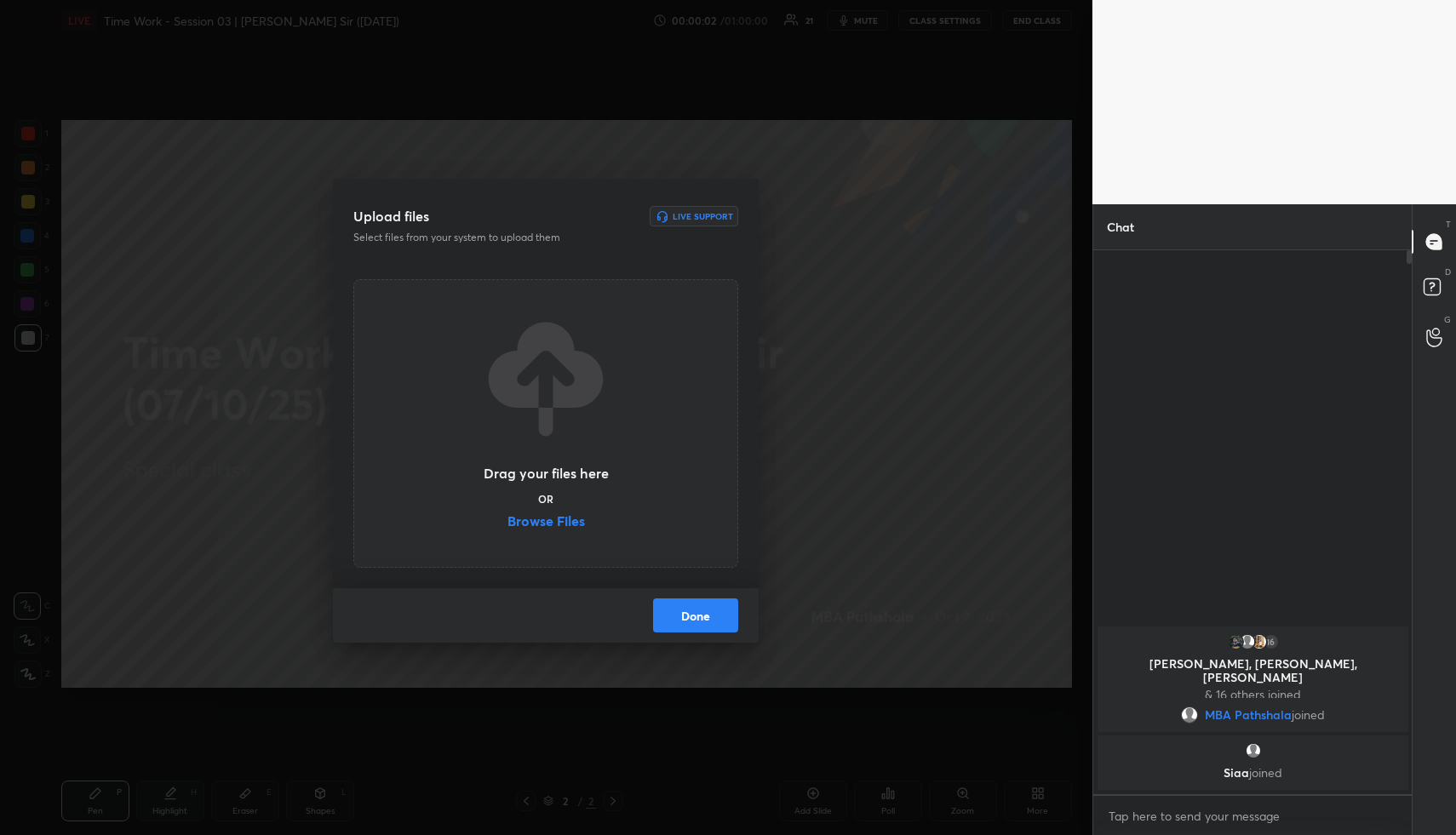
click at [552, 522] on label "Browse Files" at bounding box center [546, 523] width 78 height 18
click at [508, 522] on input "Browse Files" at bounding box center [508, 523] width 0 height 18
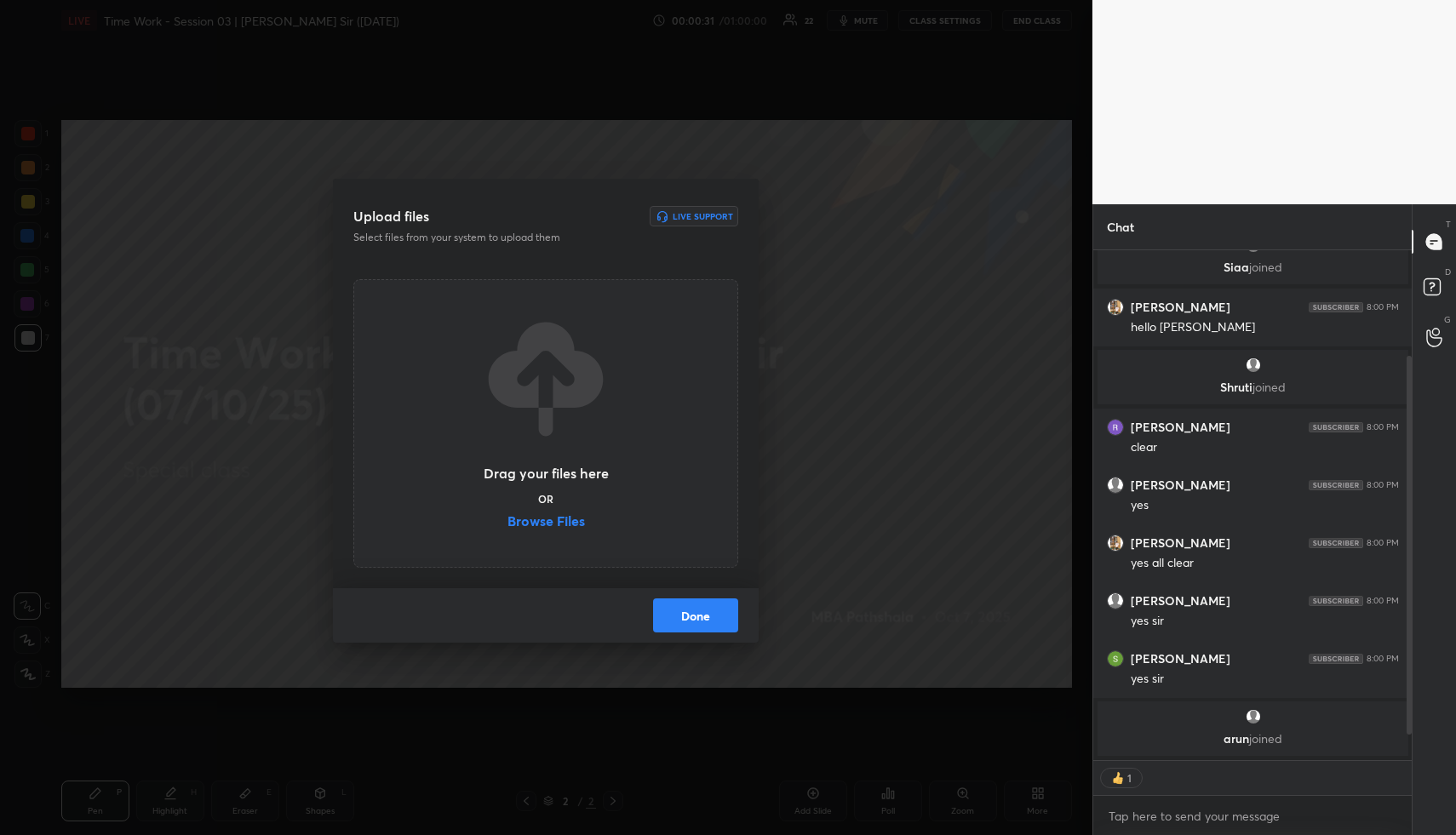
scroll to position [191, 0]
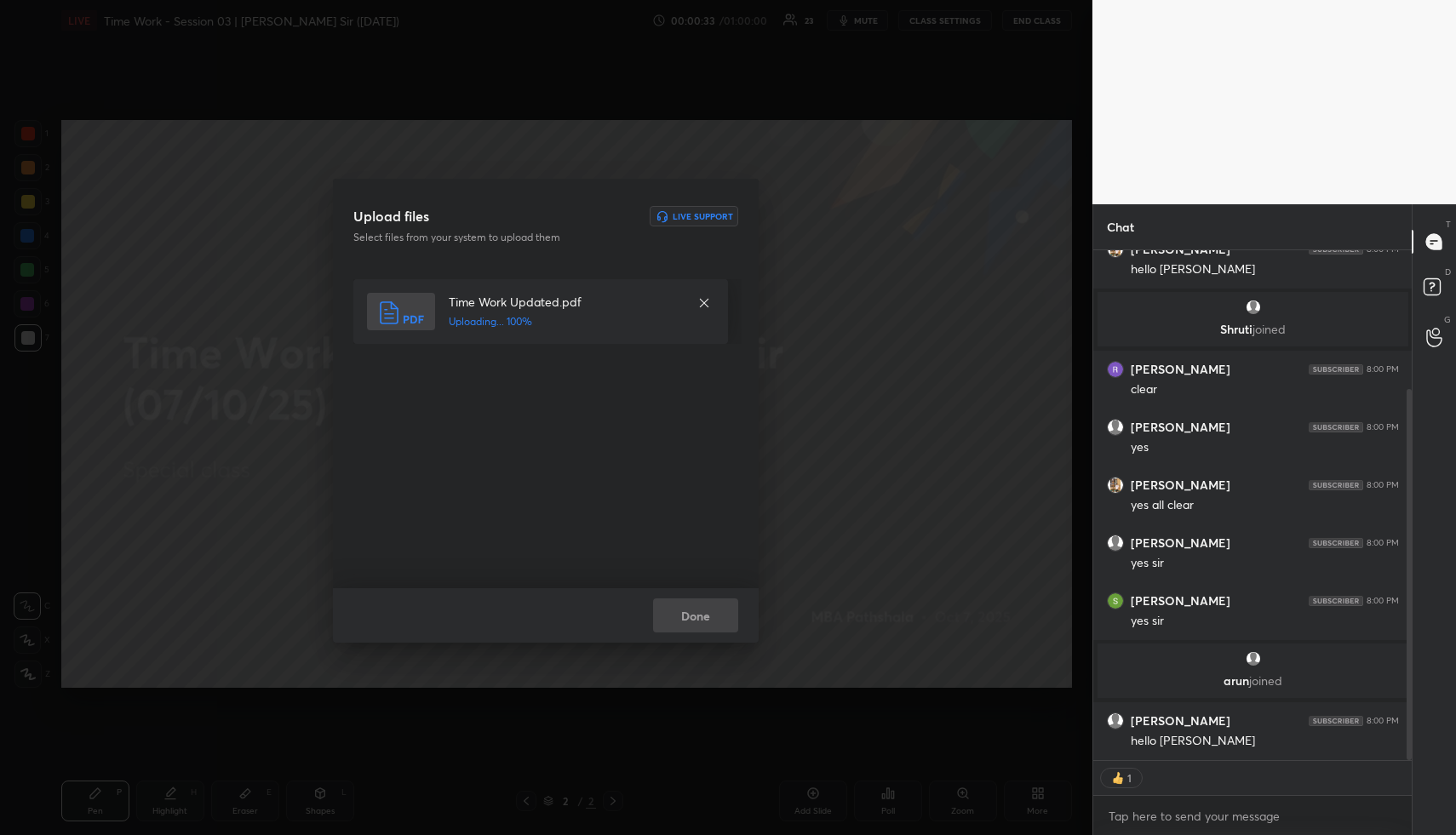
click at [685, 618] on div "Done" at bounding box center [546, 615] width 426 height 55
click at [685, 618] on button "Done" at bounding box center [696, 616] width 86 height 34
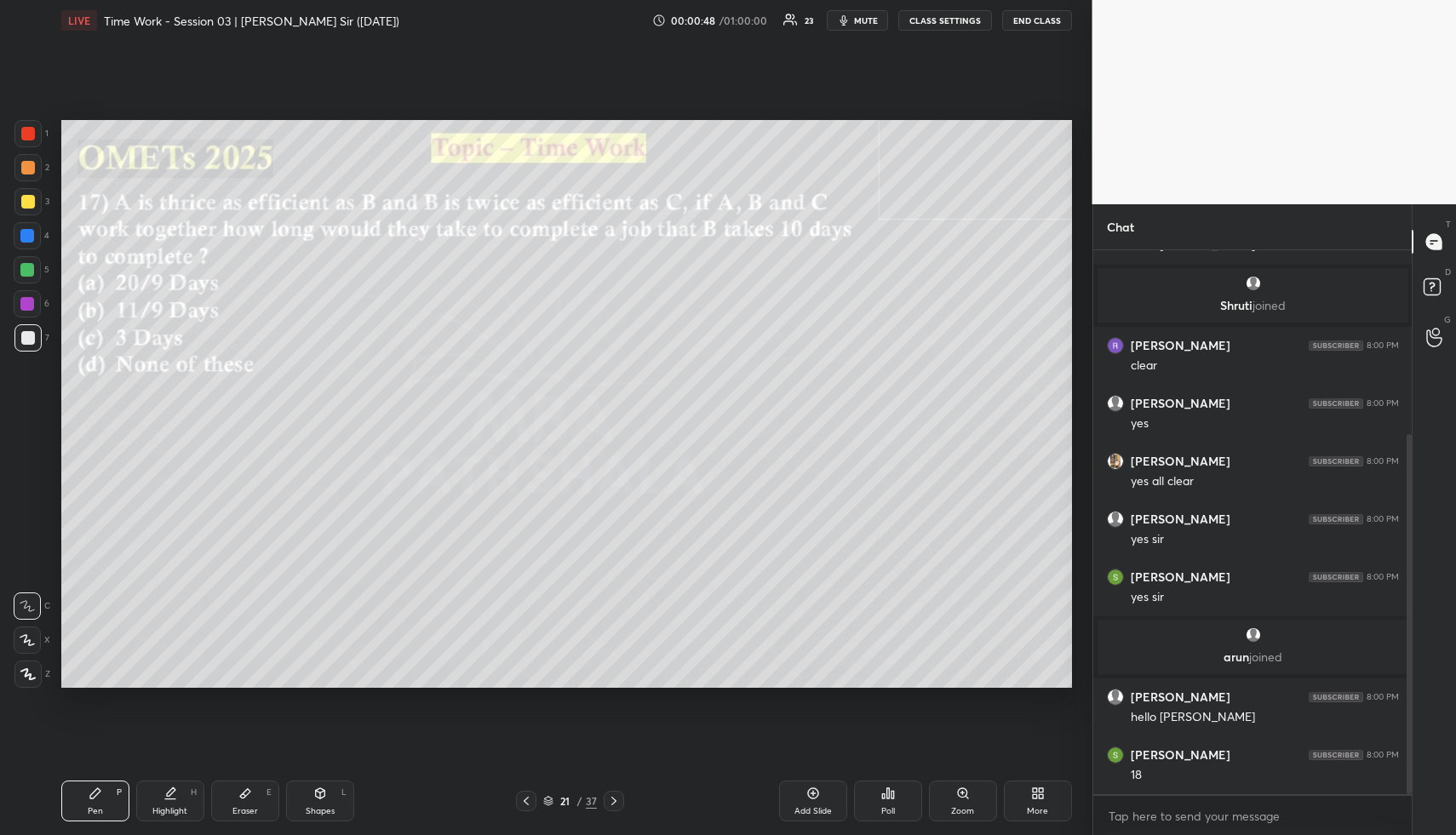
scroll to position [277, 0]
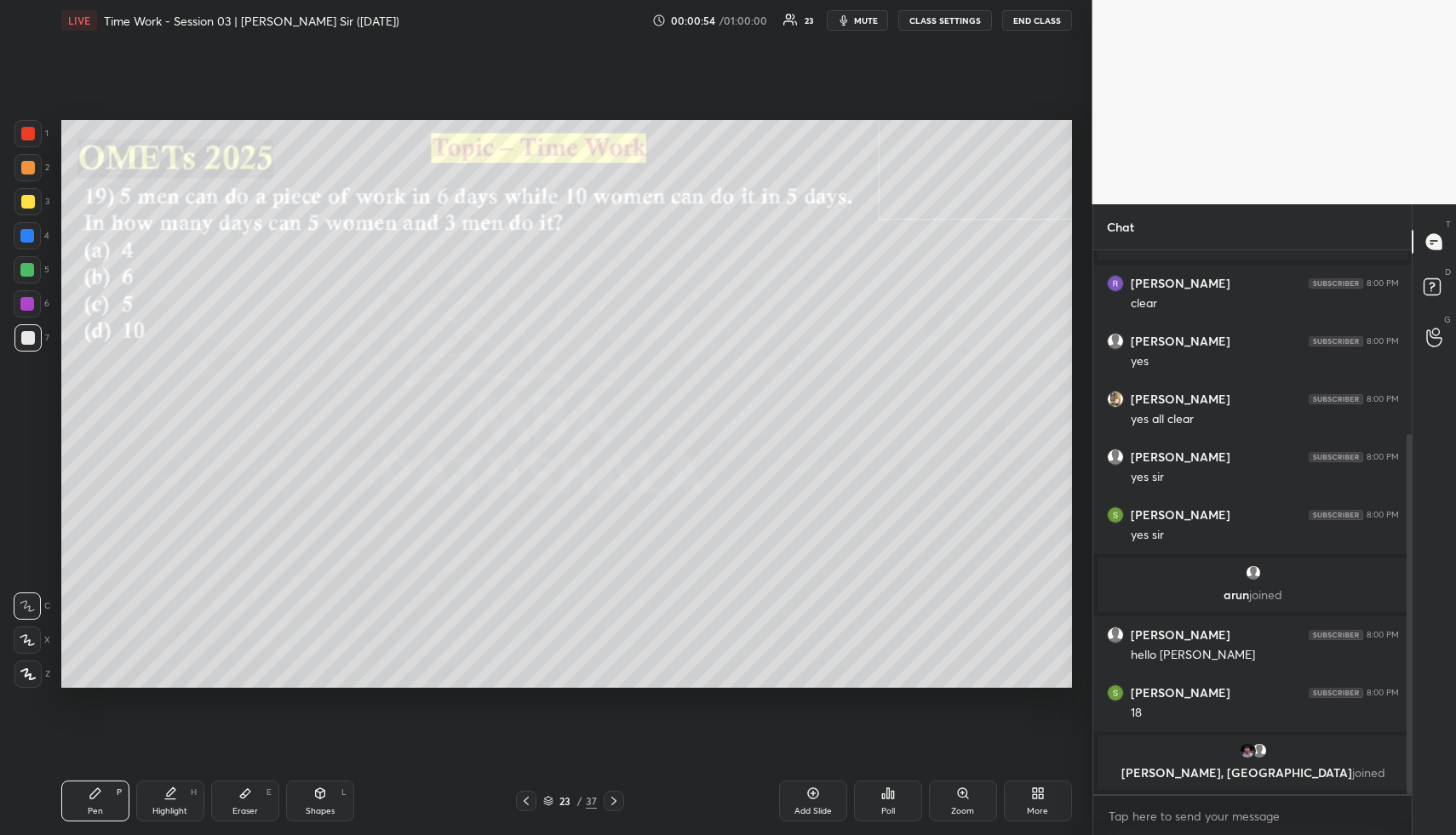
click at [330, 794] on div "Shapes L" at bounding box center [320, 801] width 68 height 41
click at [329, 800] on div "Shapes L" at bounding box center [320, 801] width 68 height 41
click at [33, 169] on div at bounding box center [28, 168] width 14 height 14
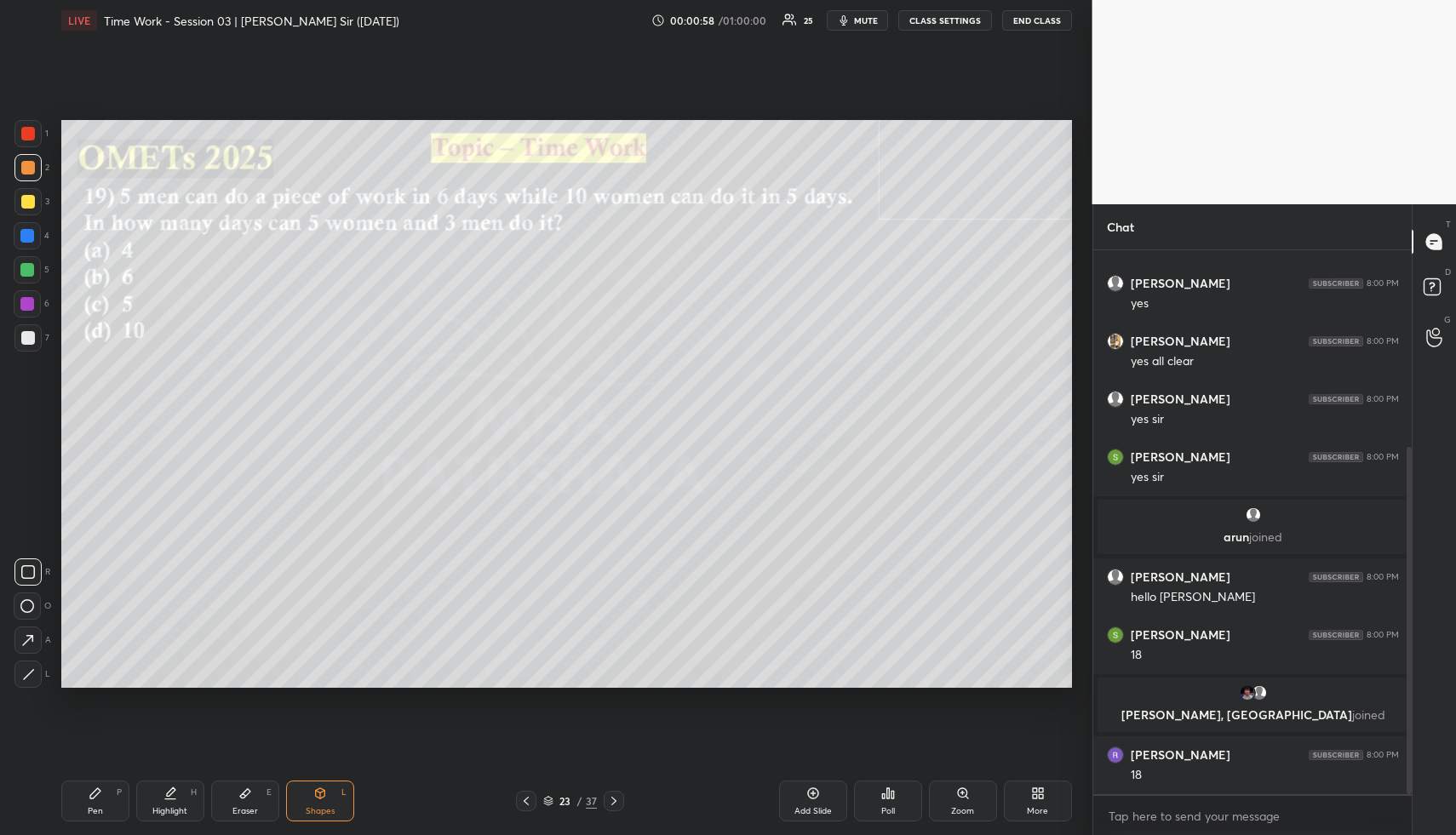
scroll to position [369, 0]
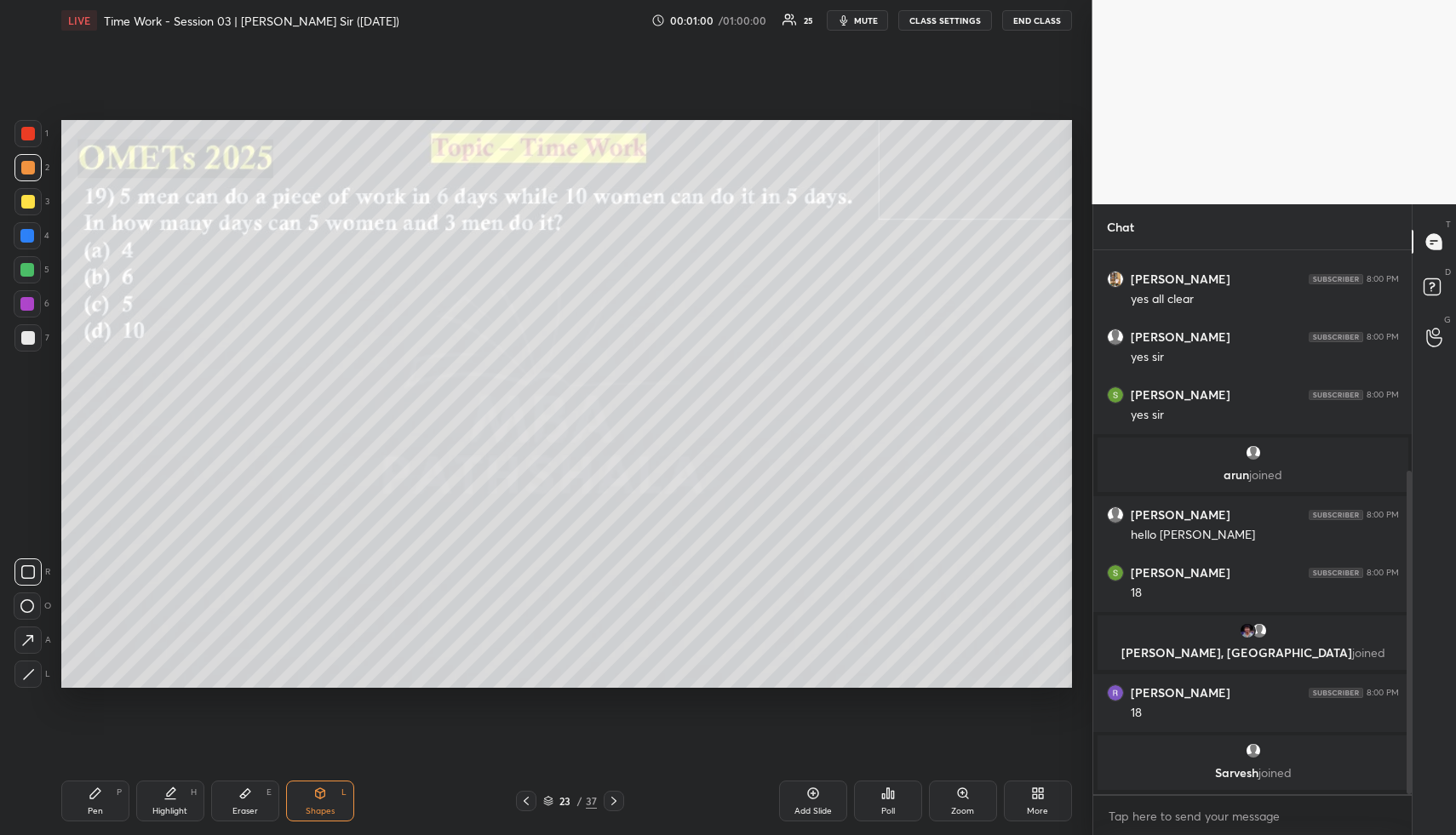
click at [170, 804] on div "Highlight H" at bounding box center [170, 801] width 68 height 41
click at [174, 800] on div "Highlight H" at bounding box center [170, 801] width 68 height 41
click at [171, 807] on div "Highlight" at bounding box center [169, 811] width 35 height 9
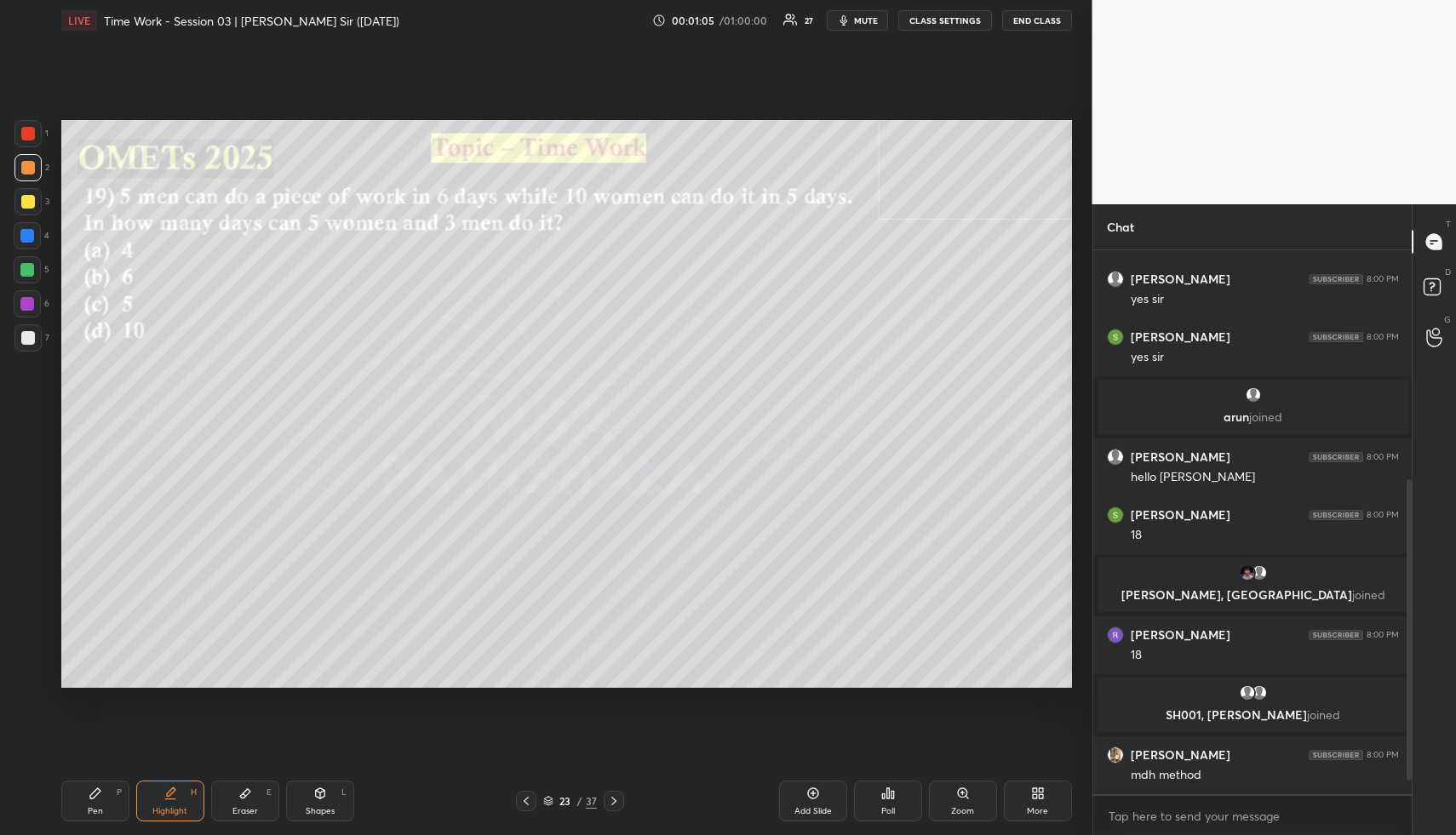
scroll to position [458, 0]
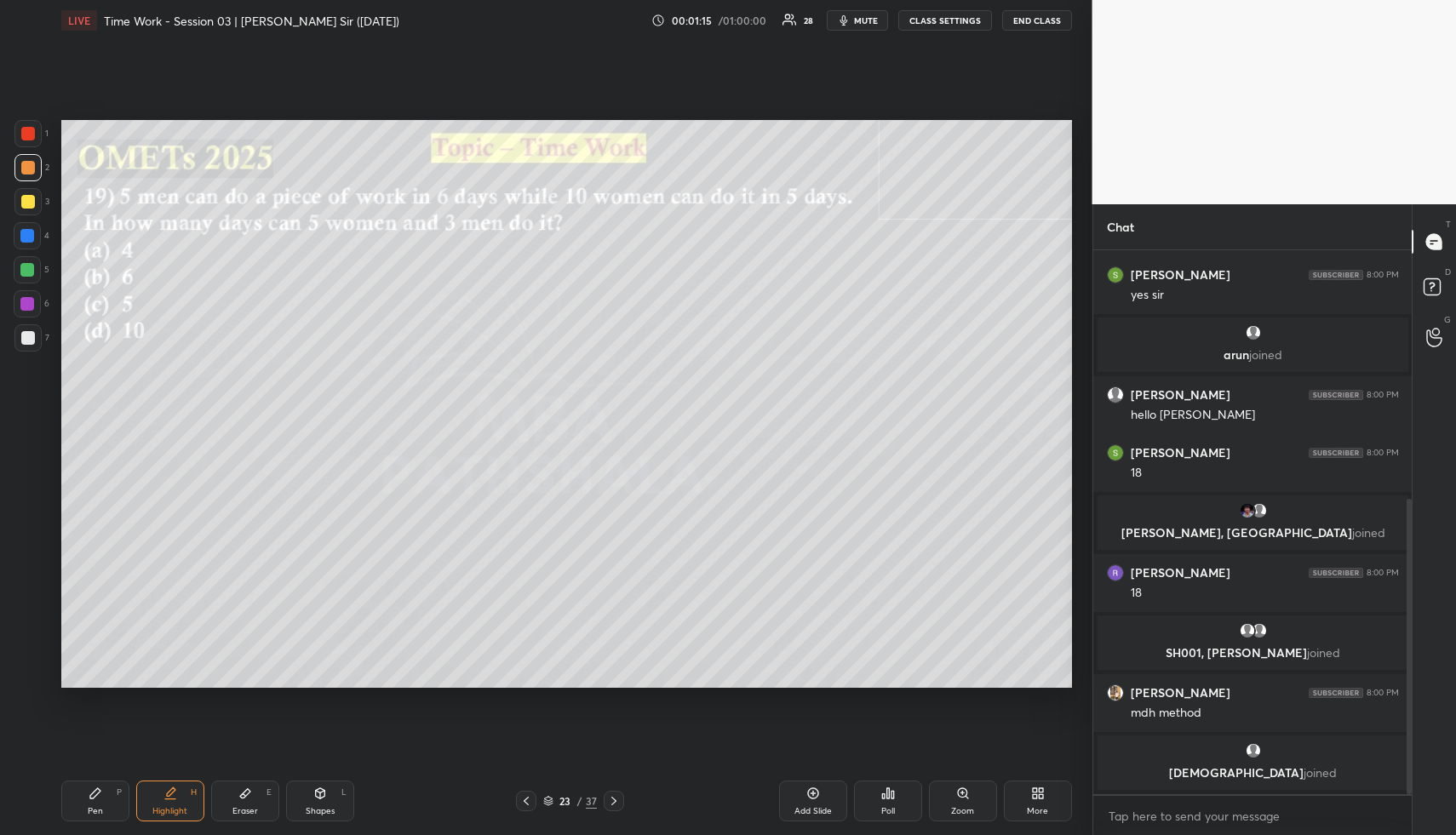
click at [237, 800] on div "Eraser E" at bounding box center [245, 801] width 68 height 41
click at [32, 571] on span "Erase all" at bounding box center [28, 572] width 26 height 12
click at [187, 808] on div "Highlight H" at bounding box center [170, 801] width 68 height 41
click at [181, 807] on div "Highlight" at bounding box center [169, 811] width 35 height 9
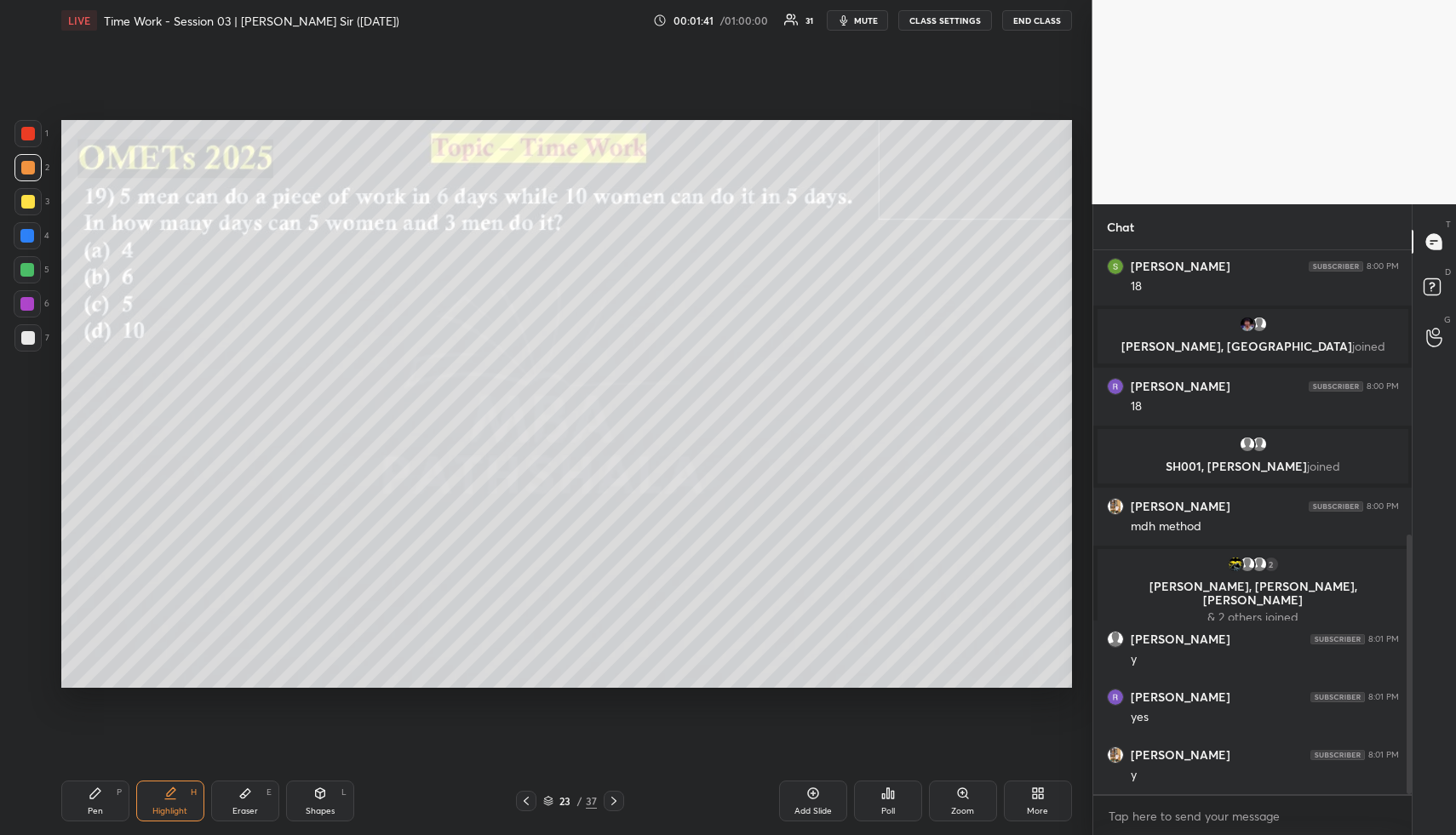
scroll to position [657, 0]
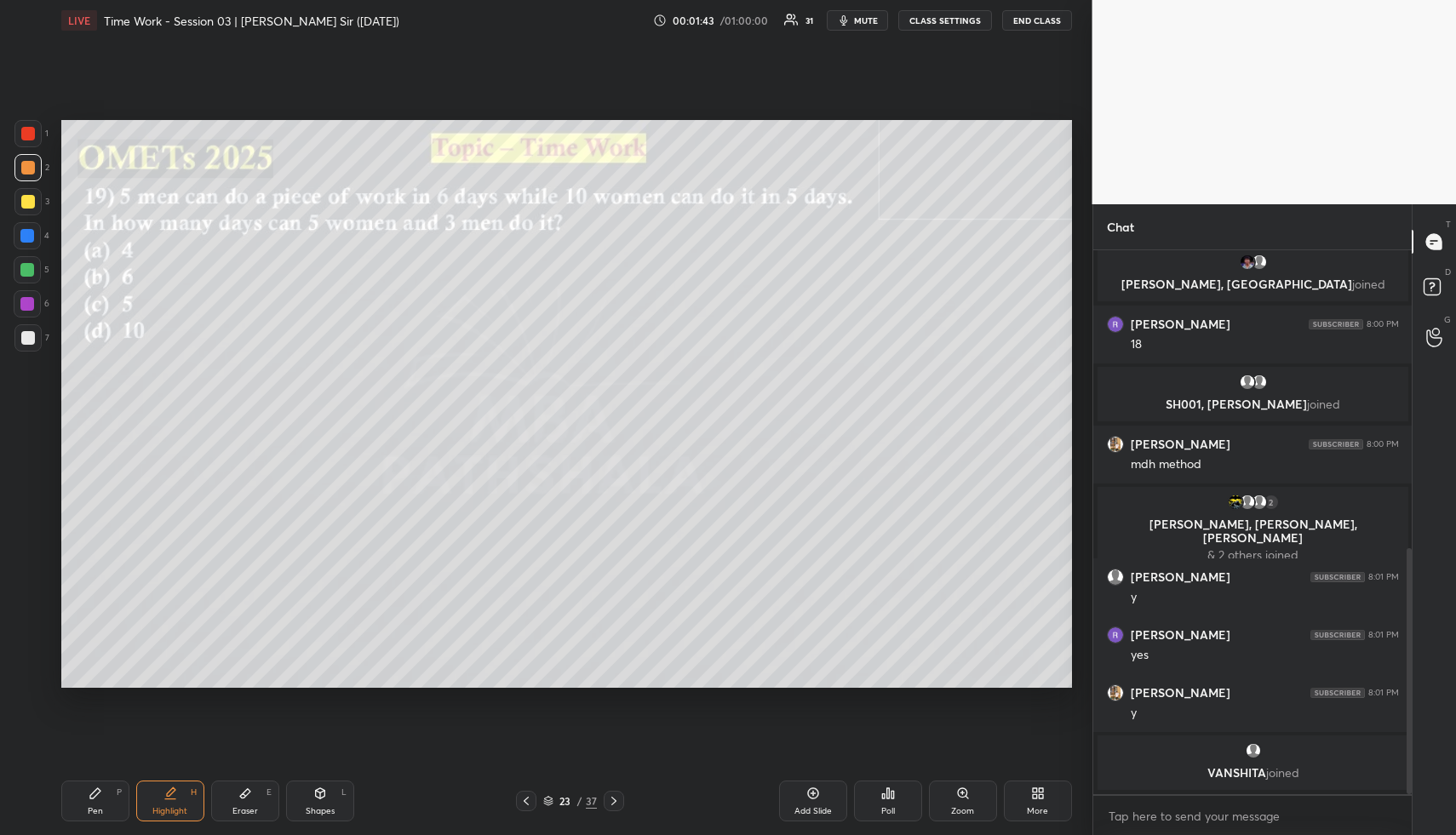
drag, startPoint x: 178, startPoint y: 797, endPoint x: 181, endPoint y: 758, distance: 39.1
click at [180, 797] on div "Highlight H" at bounding box center [170, 801] width 68 height 41
click at [184, 794] on div "Highlight H" at bounding box center [170, 801] width 68 height 41
drag, startPoint x: 111, startPoint y: 796, endPoint x: 101, endPoint y: 750, distance: 47.1
click at [107, 799] on div "Pen P" at bounding box center [96, 801] width 68 height 41
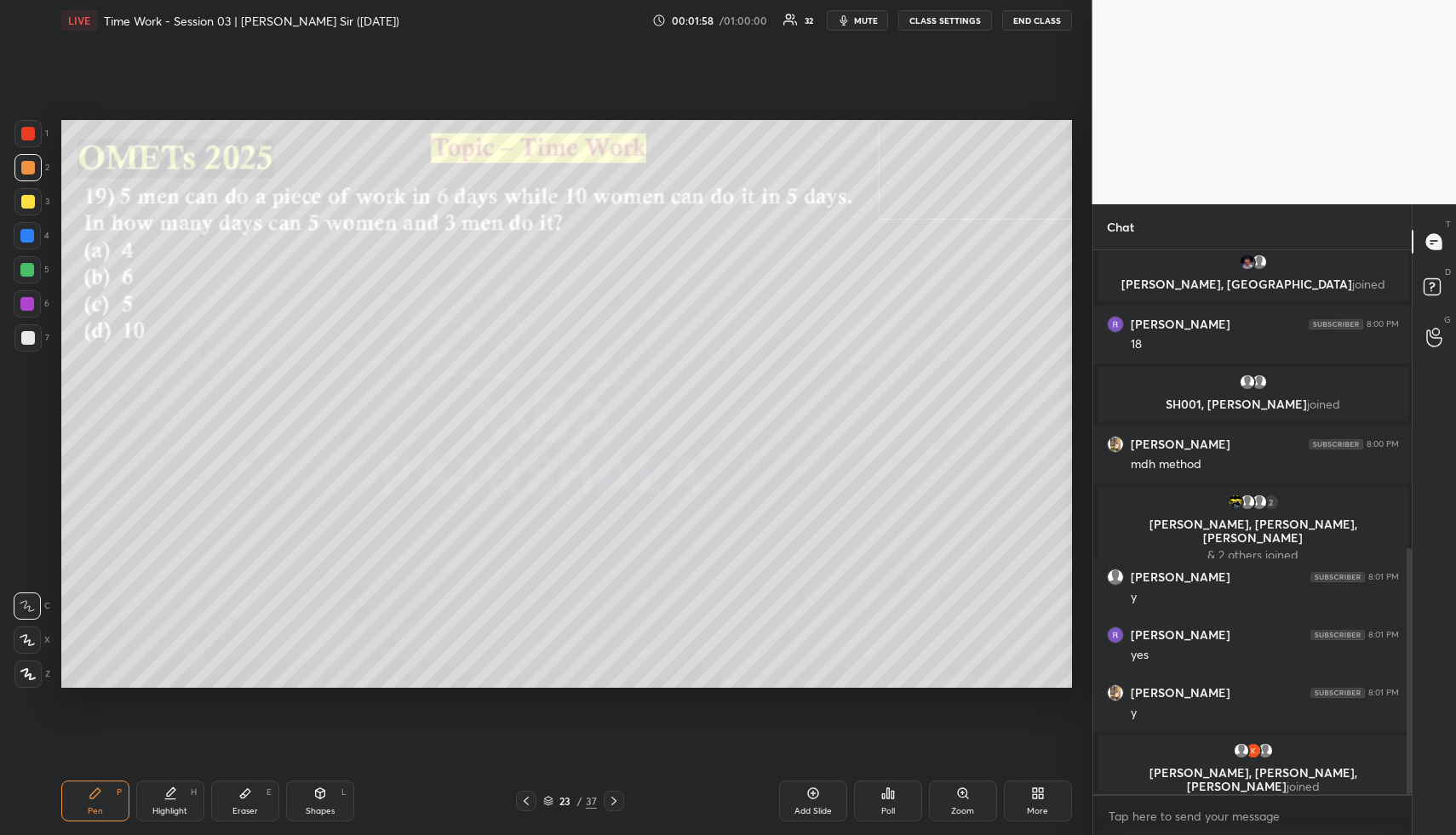
click at [27, 267] on div at bounding box center [28, 270] width 14 height 14
drag, startPoint x: 30, startPoint y: 634, endPoint x: 56, endPoint y: 584, distance: 56.4
click at [30, 629] on div at bounding box center [27, 640] width 27 height 27
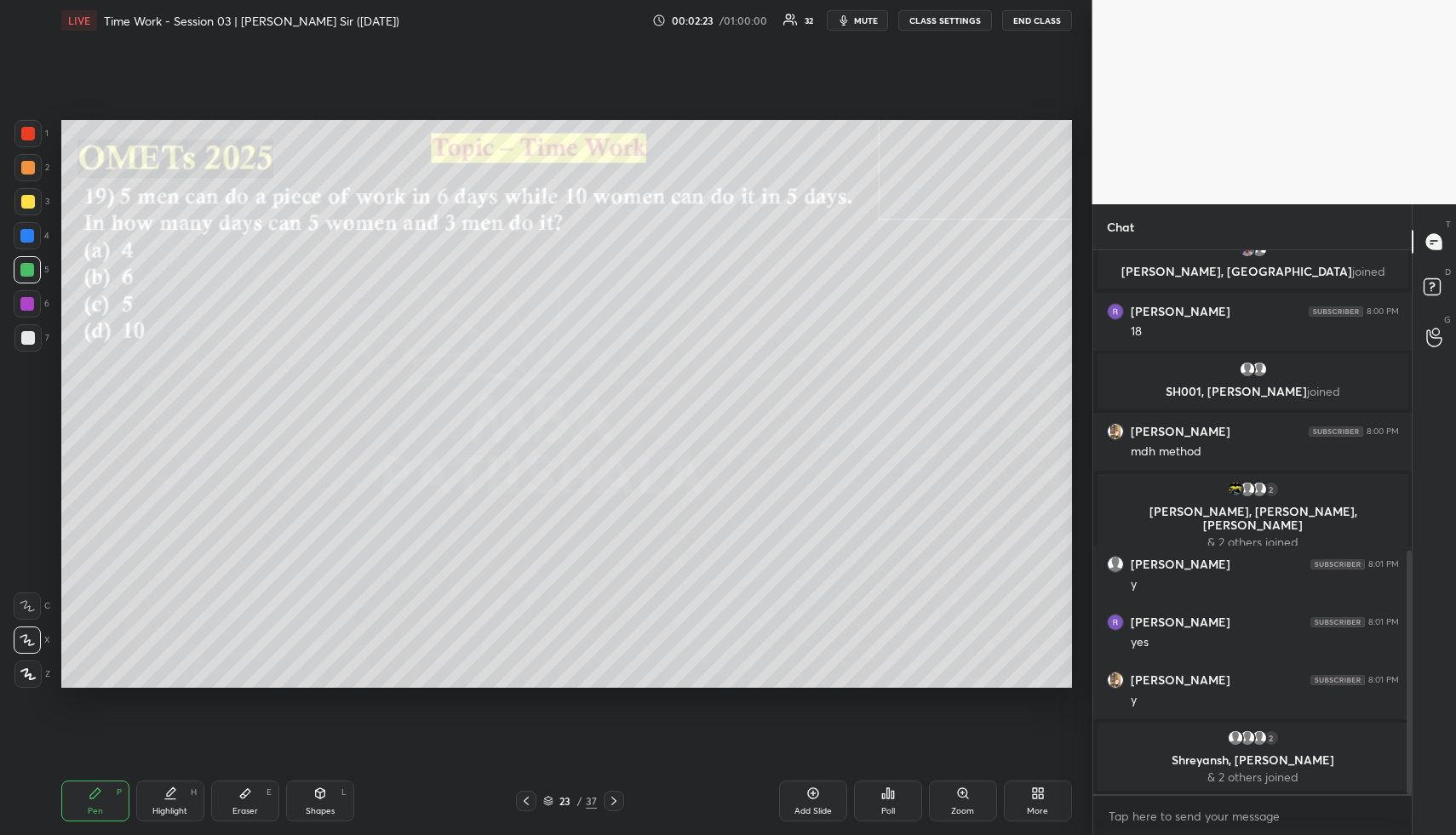
click at [184, 816] on div "Highlight H" at bounding box center [170, 801] width 68 height 41
click at [186, 809] on div "Highlight" at bounding box center [169, 811] width 35 height 9
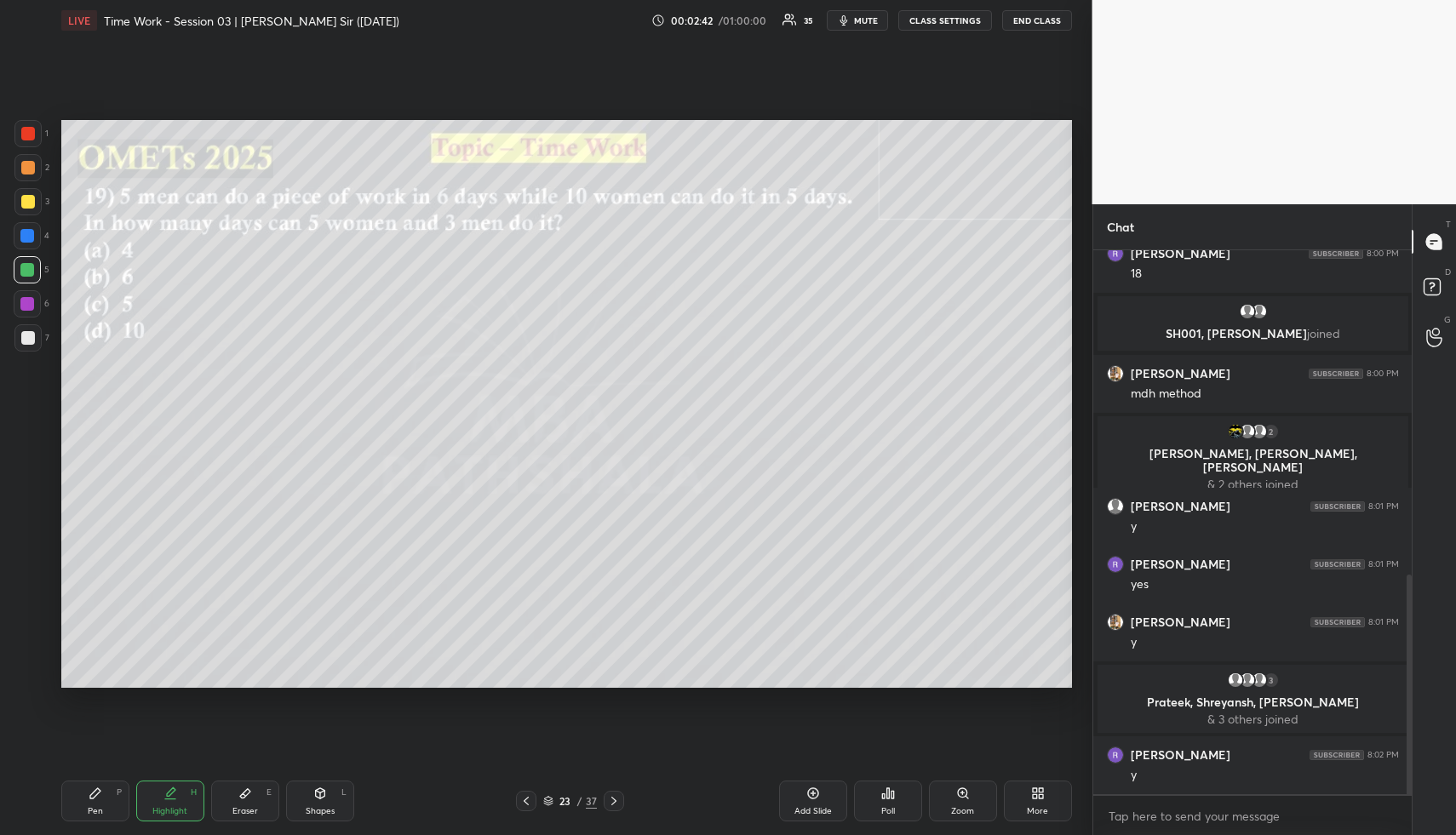
drag, startPoint x: 102, startPoint y: 812, endPoint x: 105, endPoint y: 729, distance: 83.1
click at [100, 809] on div "Pen" at bounding box center [95, 811] width 15 height 9
click at [23, 275] on div at bounding box center [28, 270] width 14 height 14
click at [168, 802] on div "Highlight H" at bounding box center [170, 801] width 68 height 41
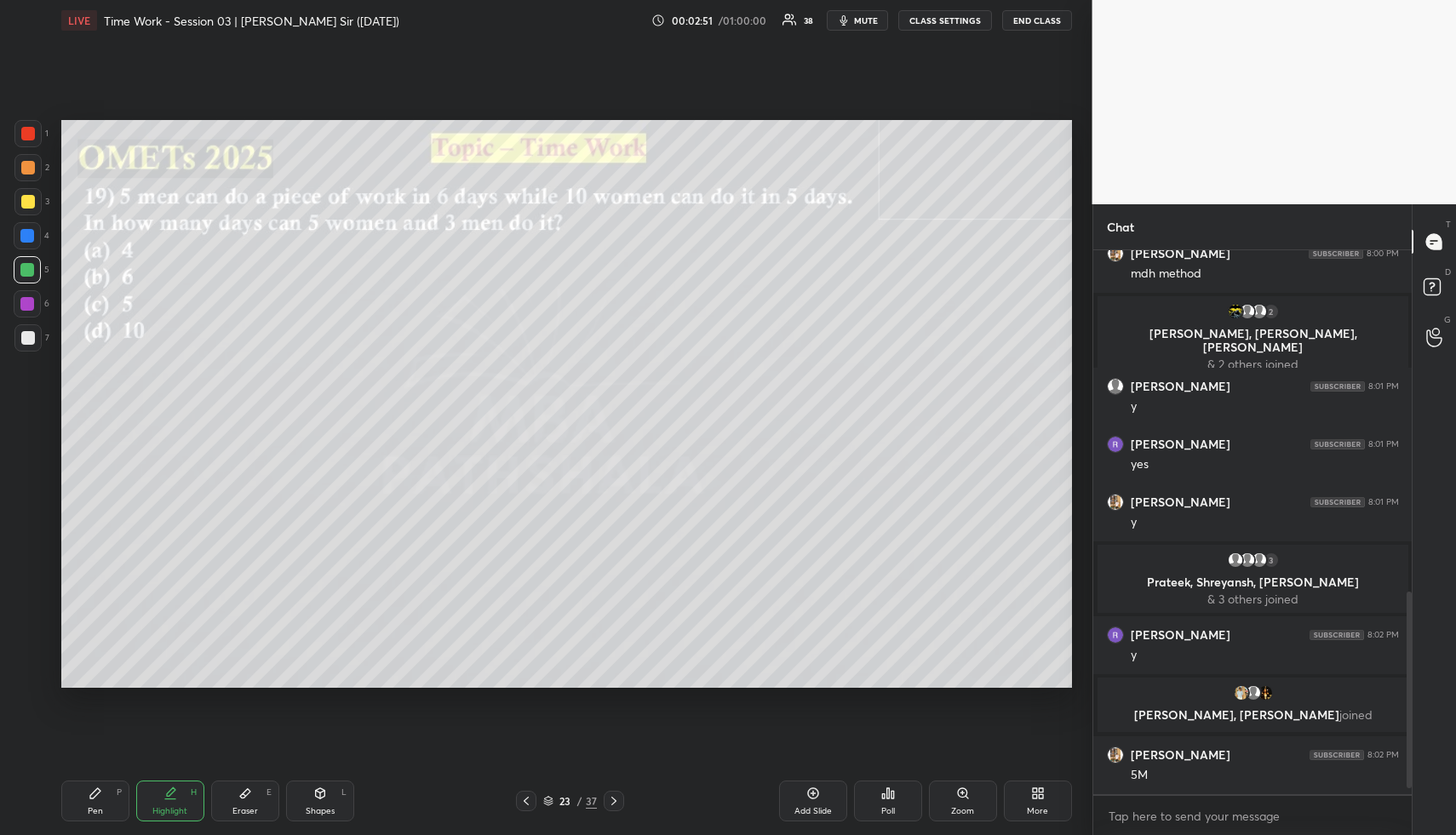
scroll to position [975, 0]
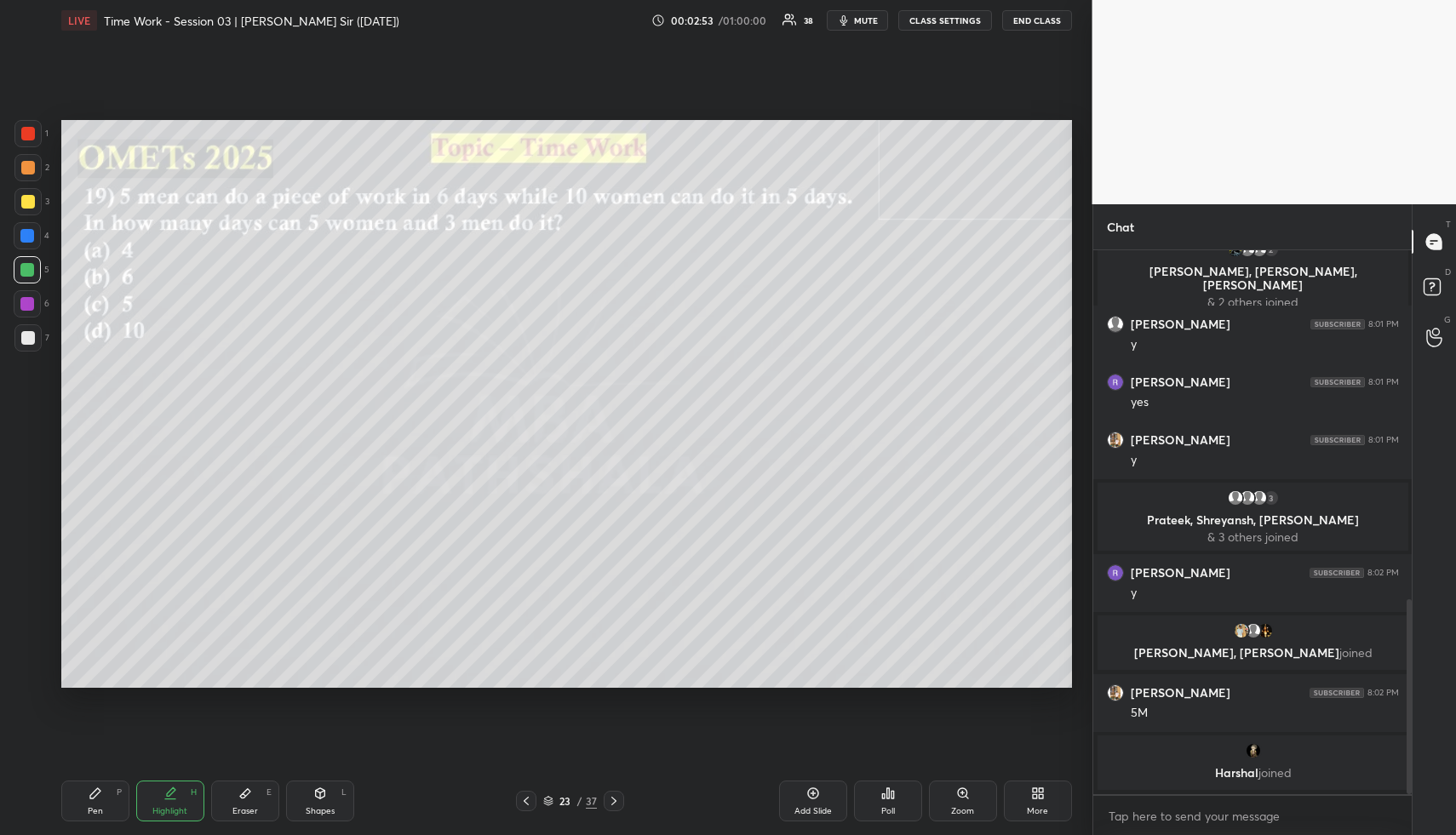
drag, startPoint x: 104, startPoint y: 787, endPoint x: 109, endPoint y: 747, distance: 40.3
click at [103, 788] on div "Pen P" at bounding box center [96, 801] width 68 height 41
click at [27, 209] on div at bounding box center [28, 201] width 27 height 27
click at [31, 205] on div at bounding box center [28, 202] width 14 height 14
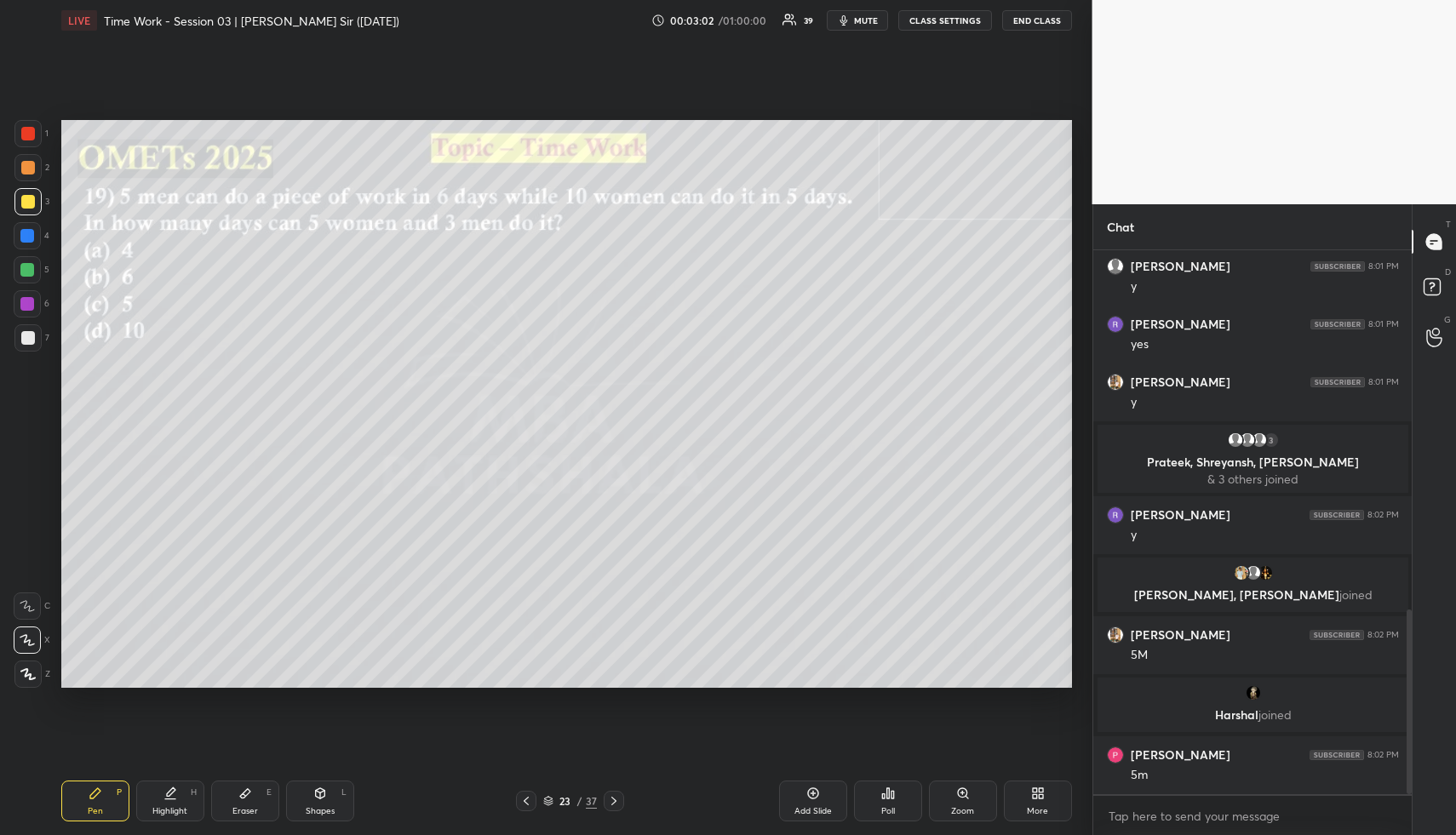
scroll to position [1060, 0]
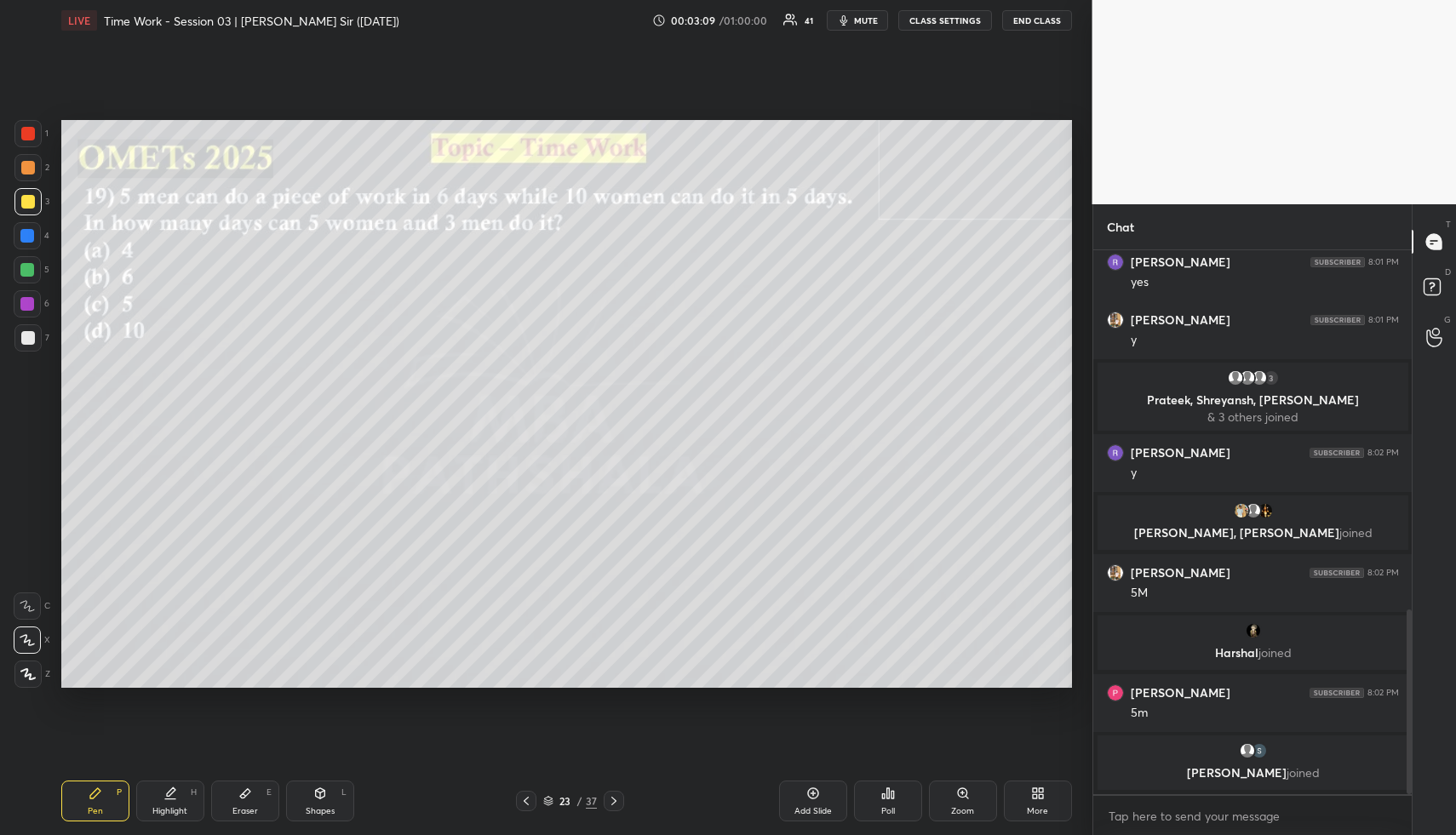
click at [230, 801] on div "Eraser E" at bounding box center [245, 801] width 68 height 41
click at [99, 805] on div "Pen P" at bounding box center [96, 801] width 68 height 41
click at [33, 270] on div at bounding box center [28, 270] width 14 height 14
drag, startPoint x: 170, startPoint y: 807, endPoint x: 169, endPoint y: 791, distance: 16.0
click at [169, 807] on div "Highlight" at bounding box center [169, 811] width 35 height 9
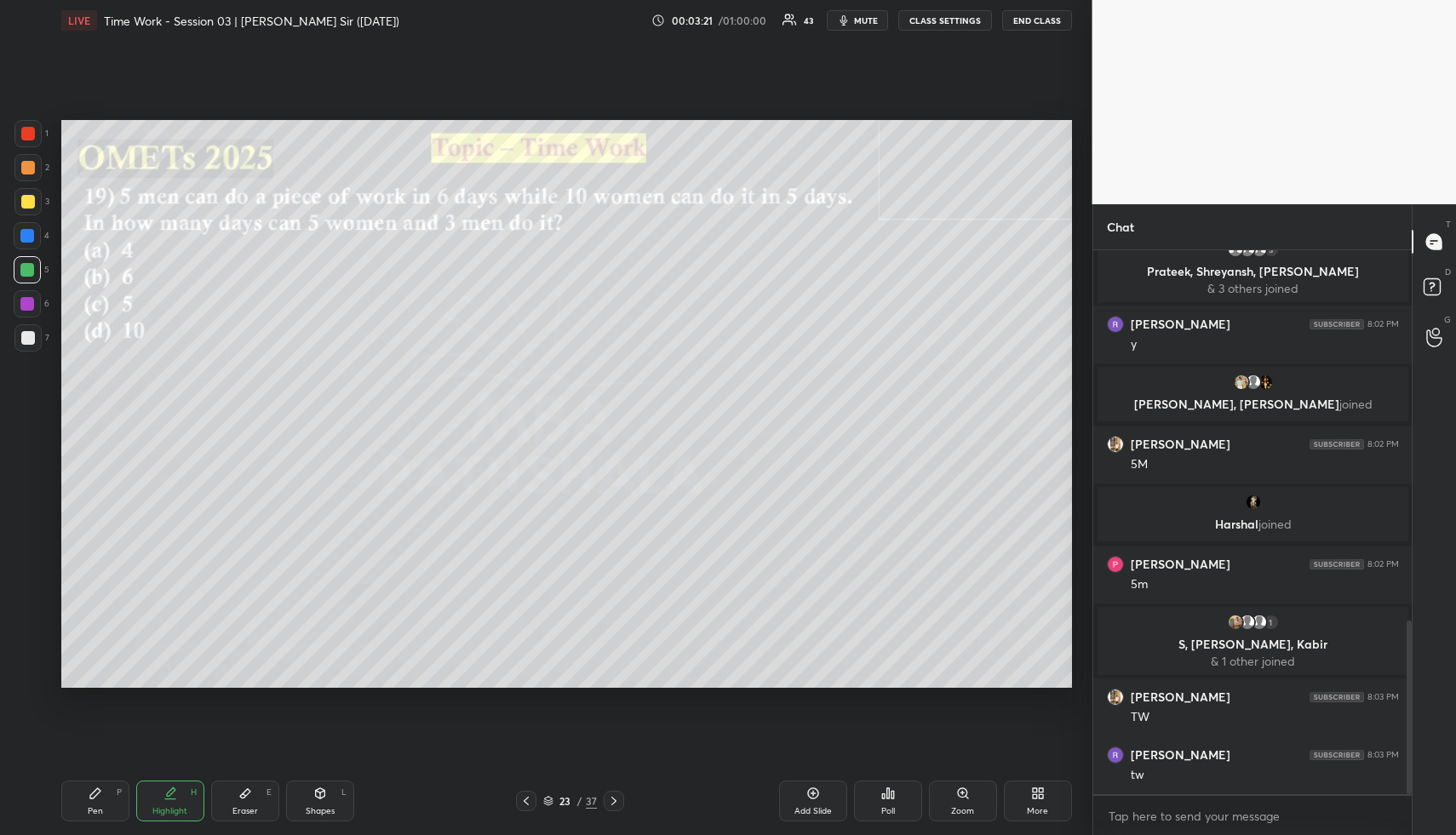
scroll to position [1220, 0]
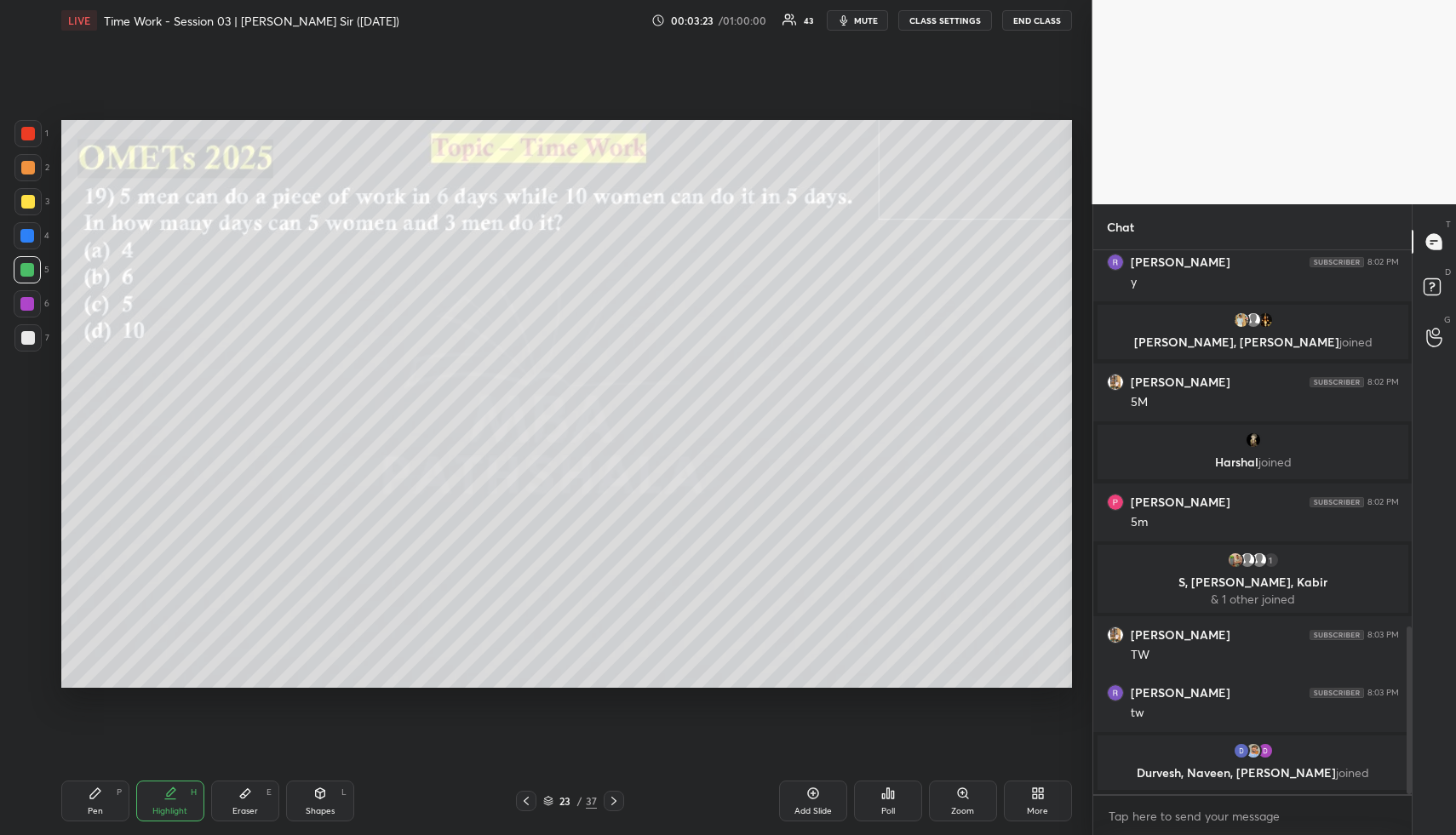
click at [113, 800] on div "Pen P" at bounding box center [96, 801] width 68 height 41
click at [23, 334] on div at bounding box center [28, 338] width 14 height 14
drag, startPoint x: 156, startPoint y: 810, endPoint x: 192, endPoint y: 705, distance: 111.0
click at [156, 808] on div "Highlight" at bounding box center [169, 811] width 35 height 9
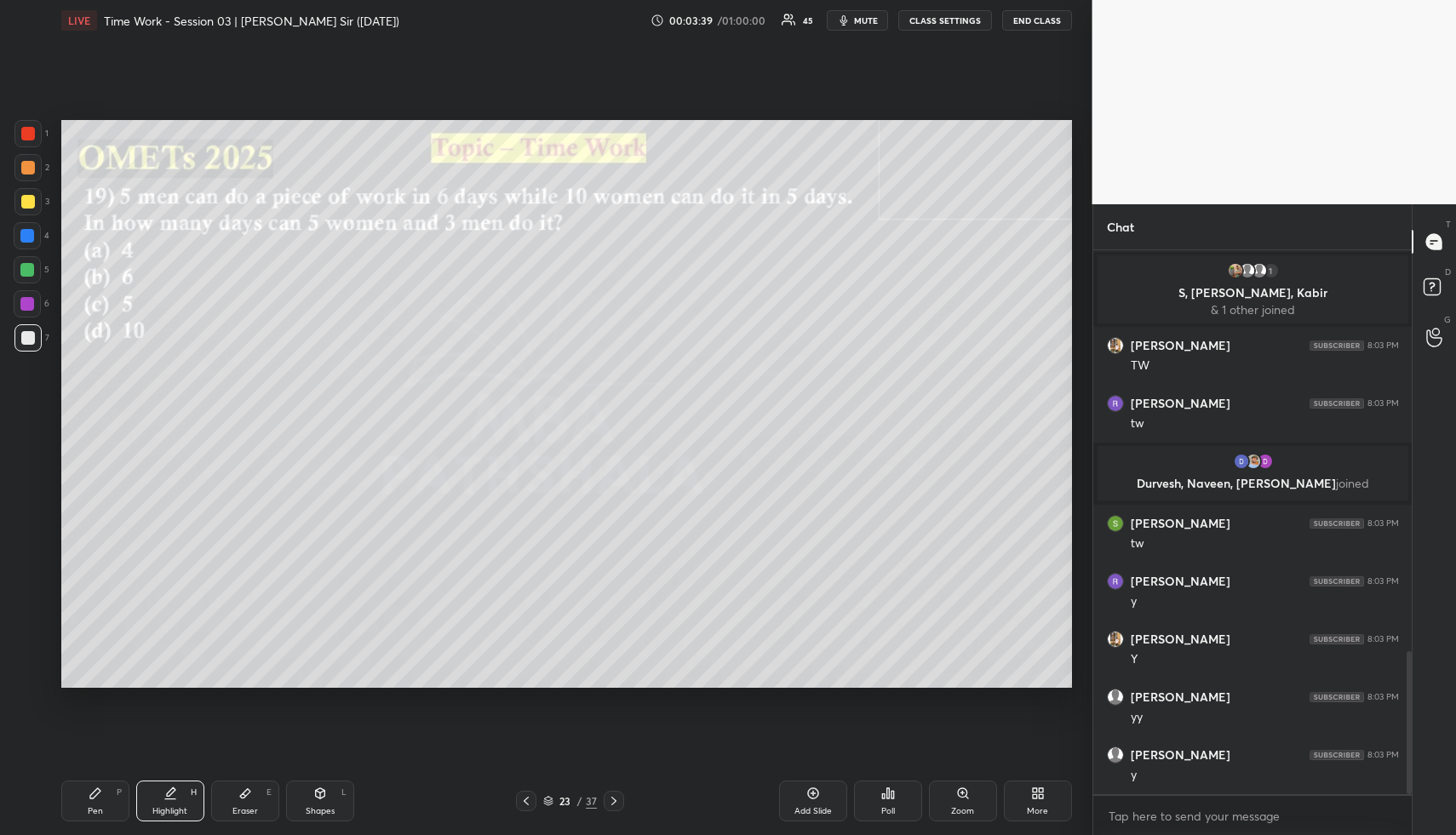
scroll to position [1527, 0]
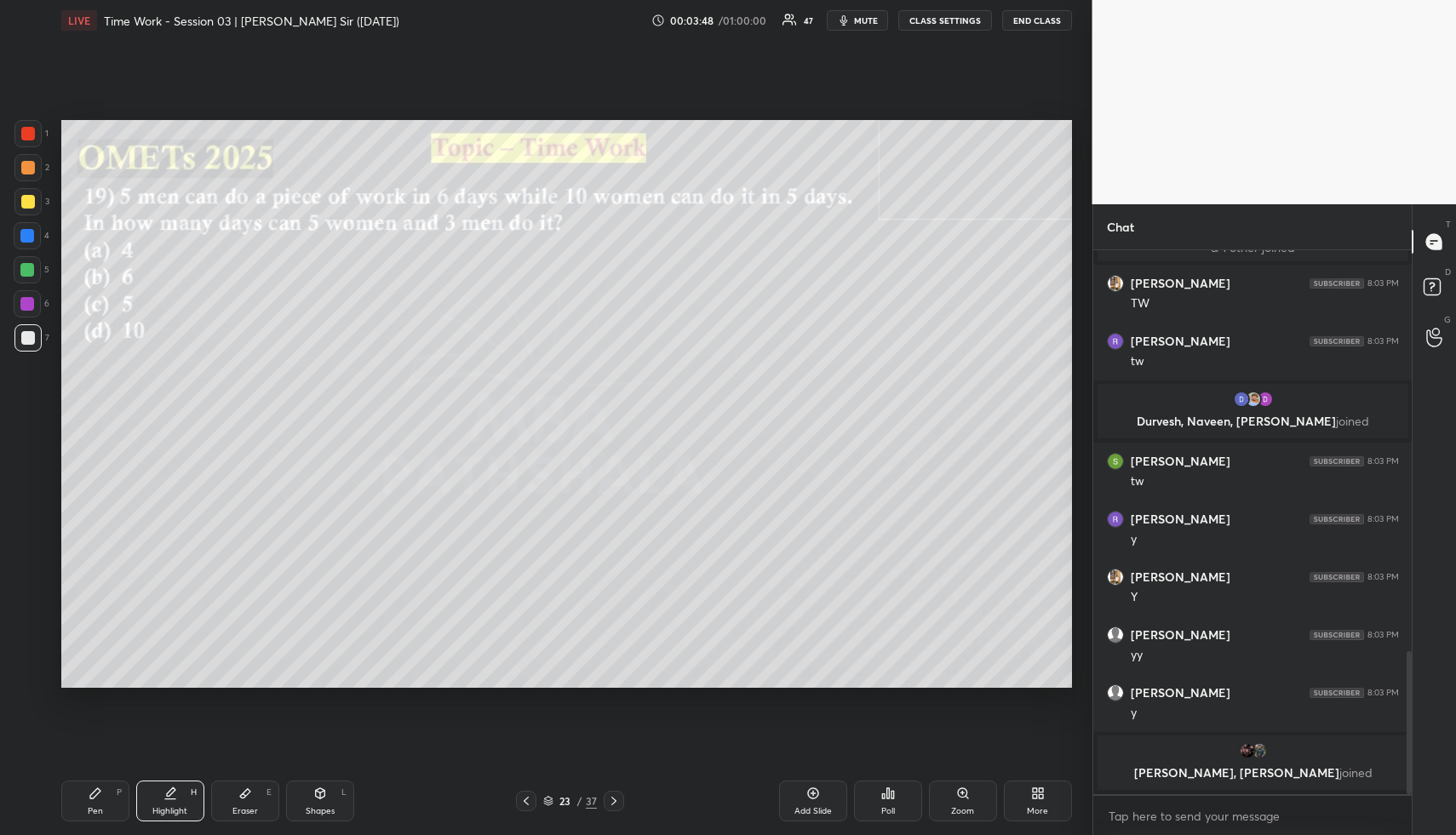
click at [86, 807] on div "Pen P" at bounding box center [96, 801] width 68 height 41
click at [29, 195] on div at bounding box center [28, 202] width 14 height 14
click at [37, 201] on div at bounding box center [28, 201] width 27 height 27
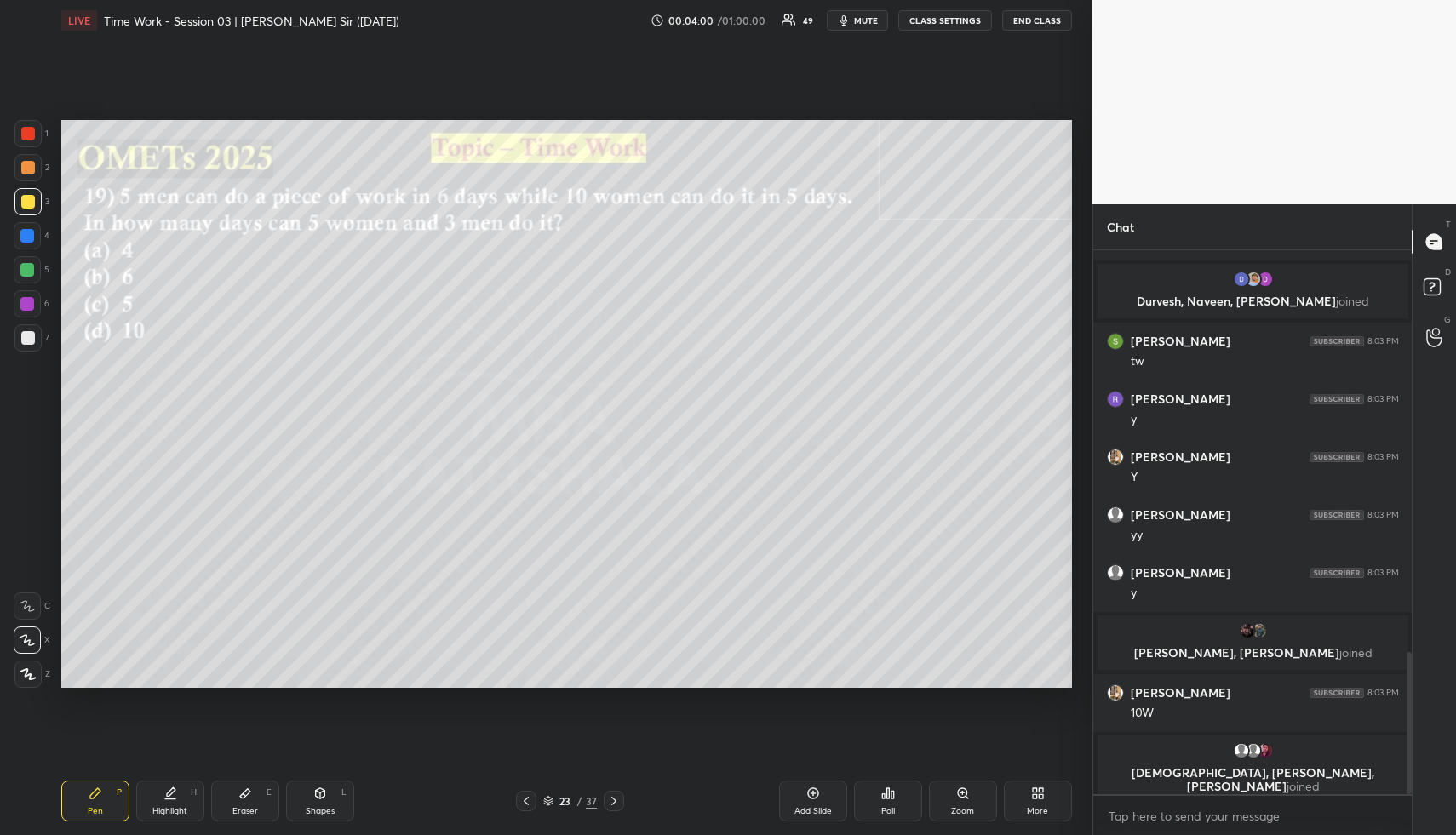
scroll to position [1552, 0]
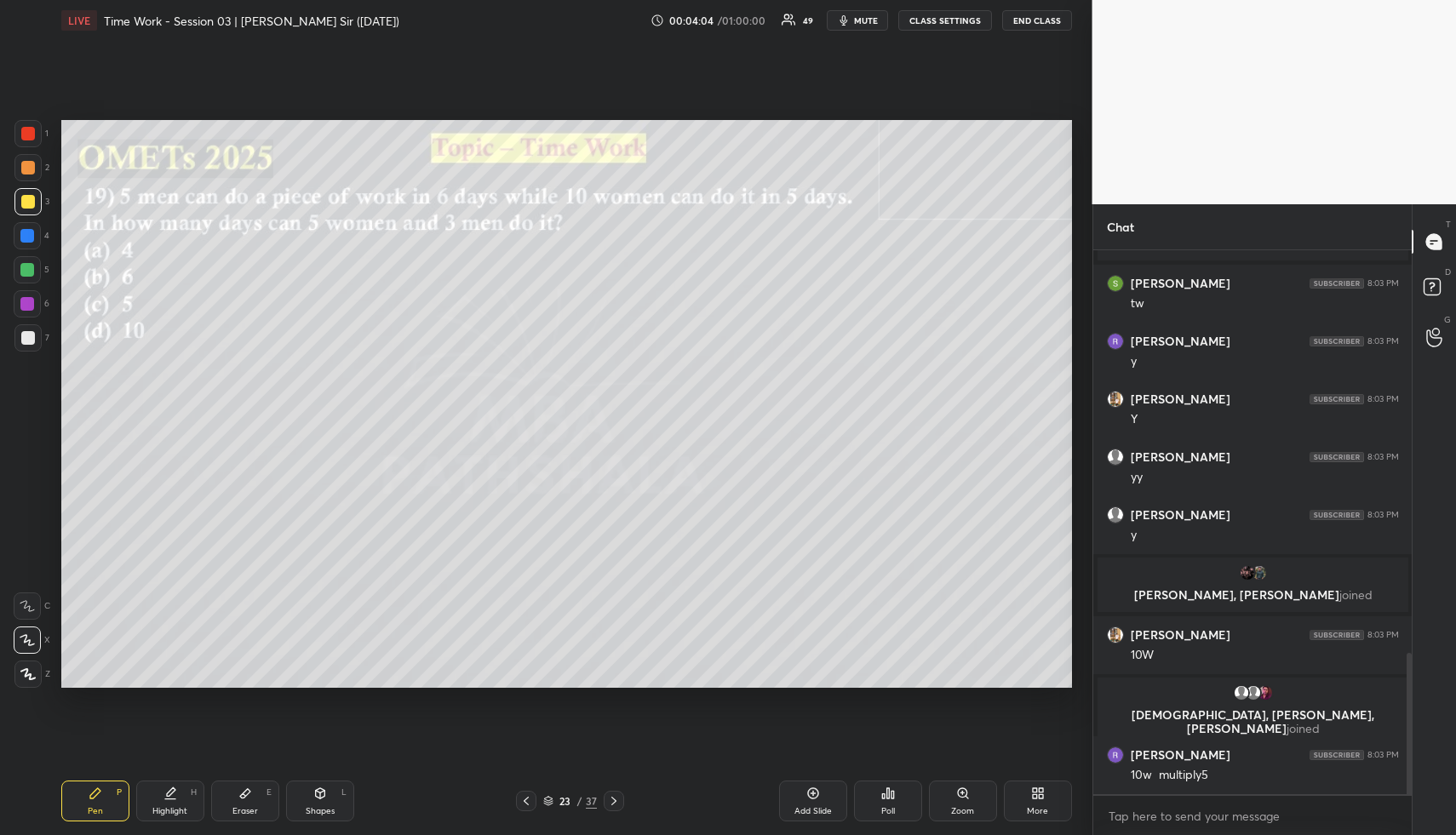
drag, startPoint x: 31, startPoint y: 335, endPoint x: 56, endPoint y: 343, distance: 26.2
click at [32, 335] on div at bounding box center [28, 338] width 14 height 14
drag, startPoint x: 183, startPoint y: 812, endPoint x: 182, endPoint y: 796, distance: 16.0
click at [182, 813] on div "Highlight" at bounding box center [169, 811] width 35 height 9
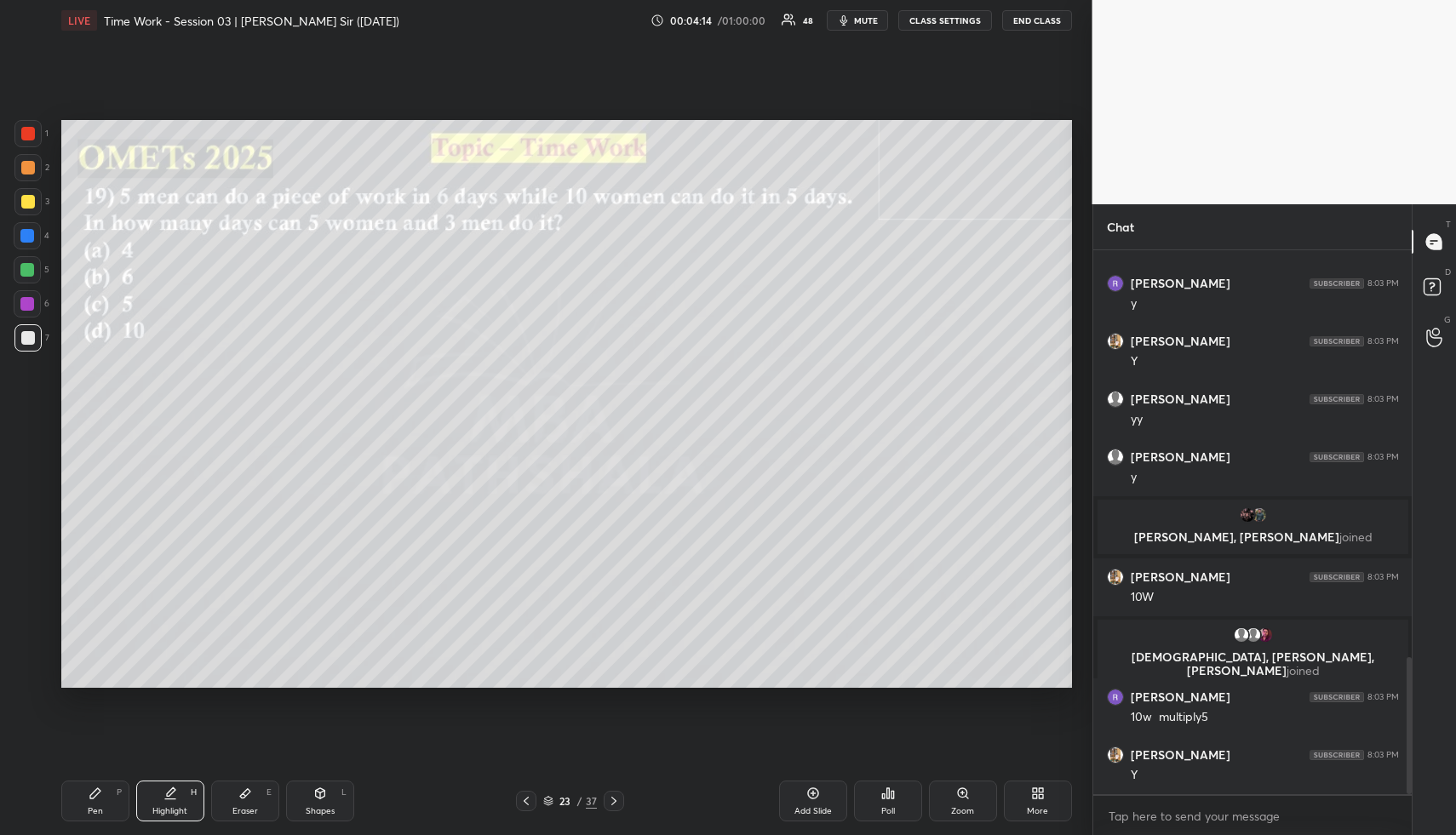
scroll to position [1668, 0]
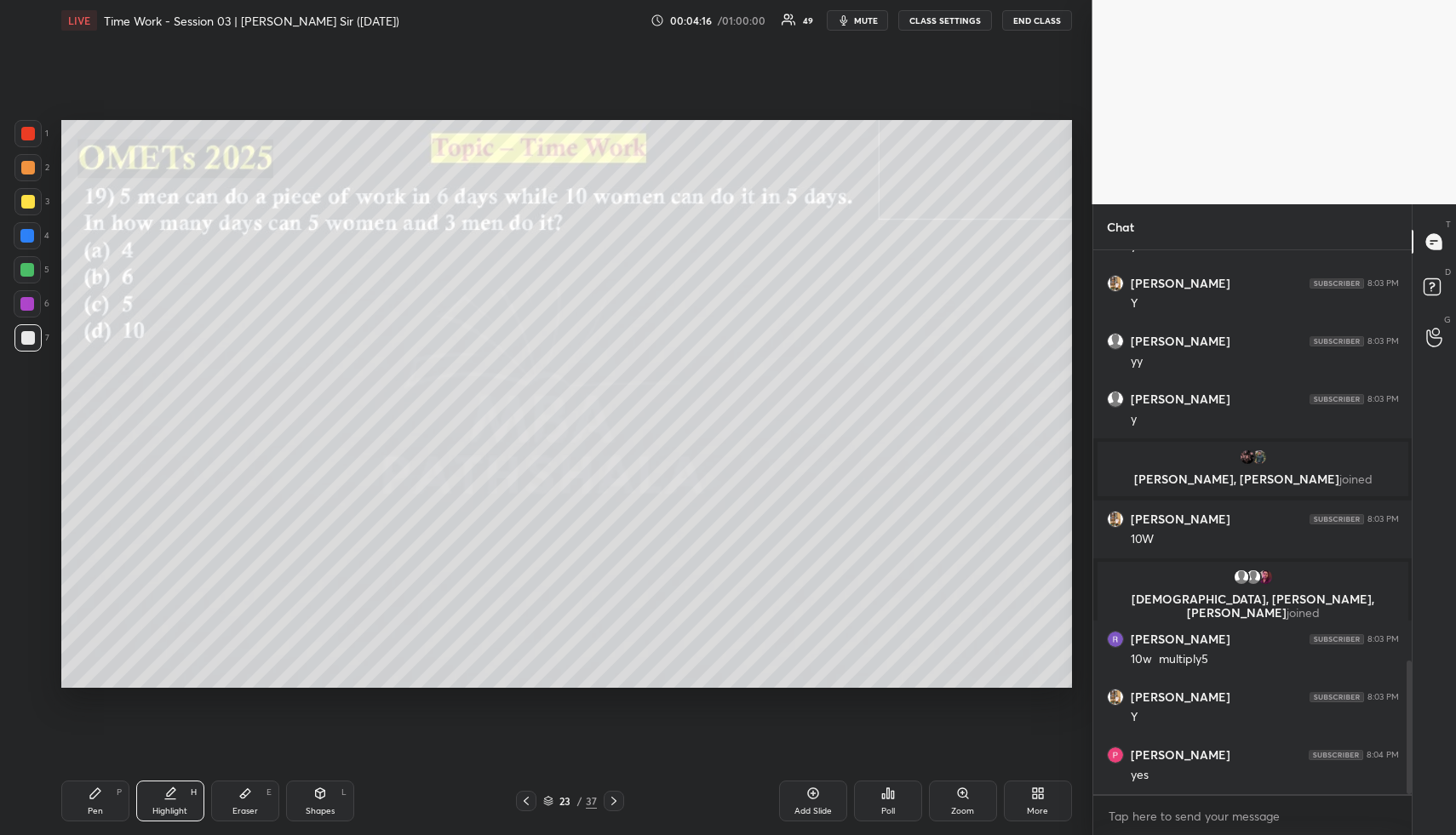
click at [87, 798] on div "Pen P" at bounding box center [96, 801] width 68 height 41
click at [37, 264] on div at bounding box center [27, 270] width 27 height 27
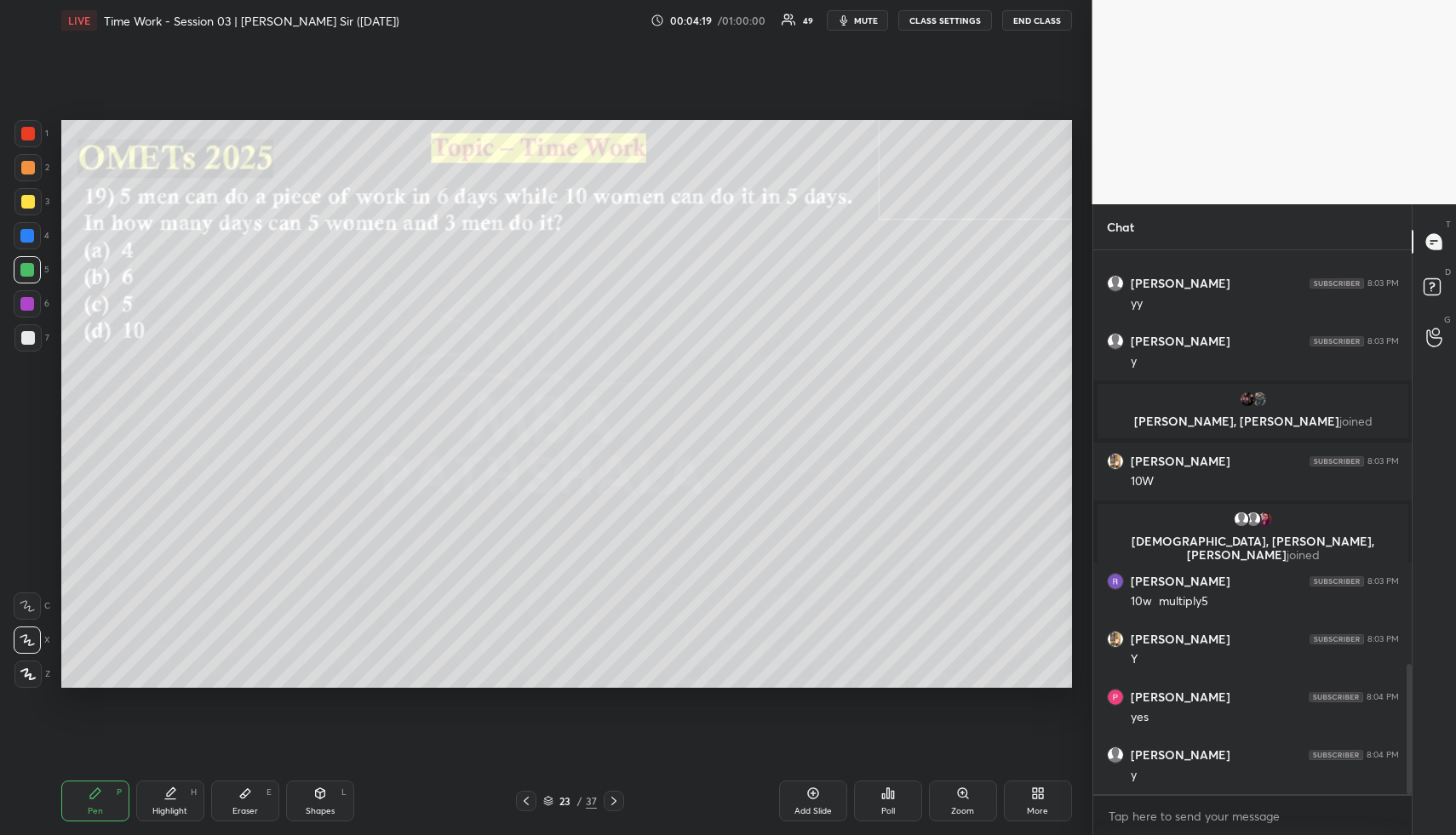
click at [172, 799] on div "Highlight H" at bounding box center [170, 801] width 68 height 41
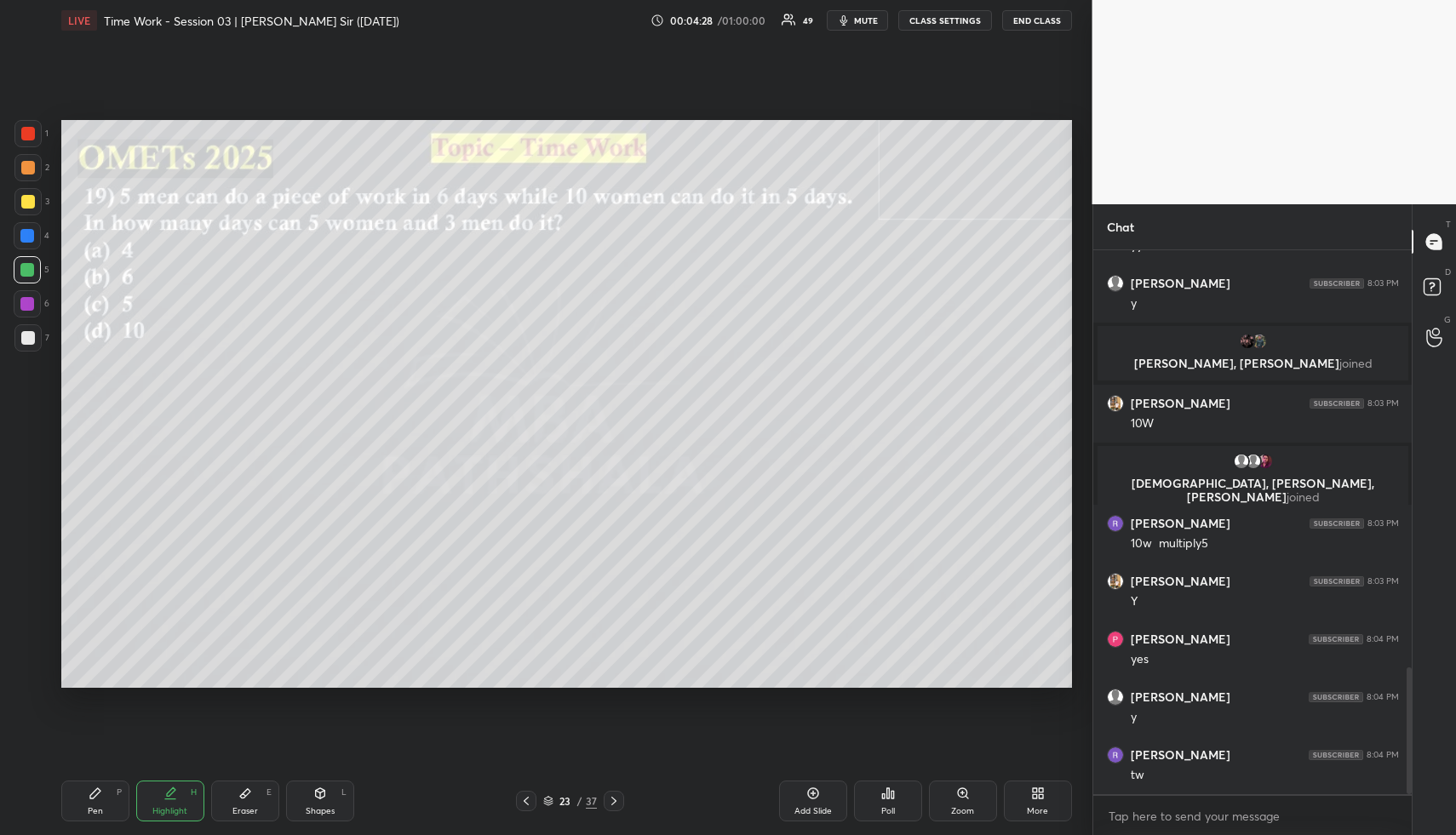
click at [119, 799] on div "Pen P" at bounding box center [96, 801] width 68 height 41
click at [104, 815] on div "Pen P" at bounding box center [96, 801] width 68 height 41
click at [31, 230] on div at bounding box center [28, 236] width 14 height 14
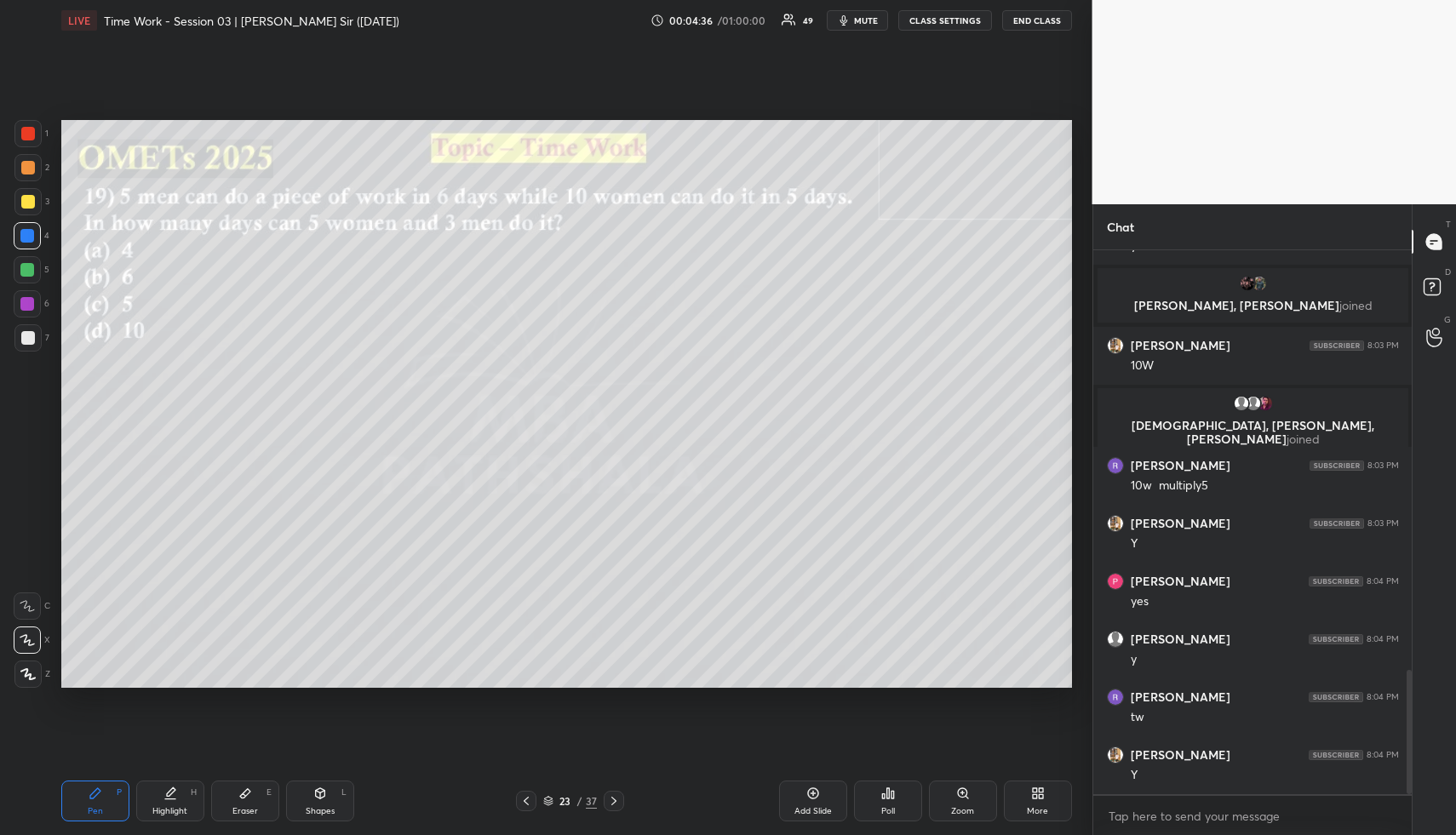
click at [23, 272] on div at bounding box center [28, 270] width 14 height 14
click at [27, 271] on div at bounding box center [28, 270] width 14 height 14
click at [31, 199] on div at bounding box center [28, 202] width 14 height 14
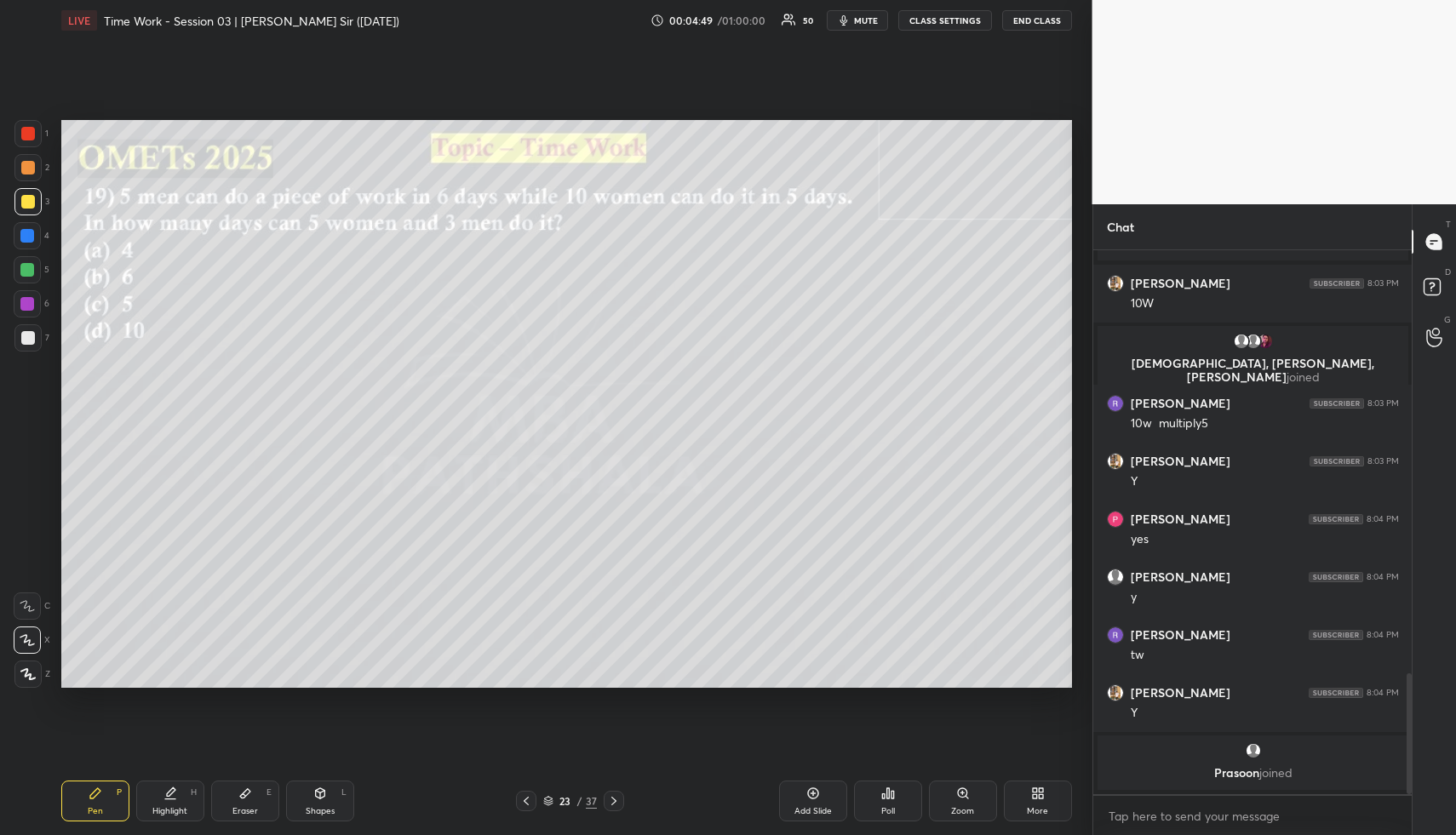
scroll to position [1871, 0]
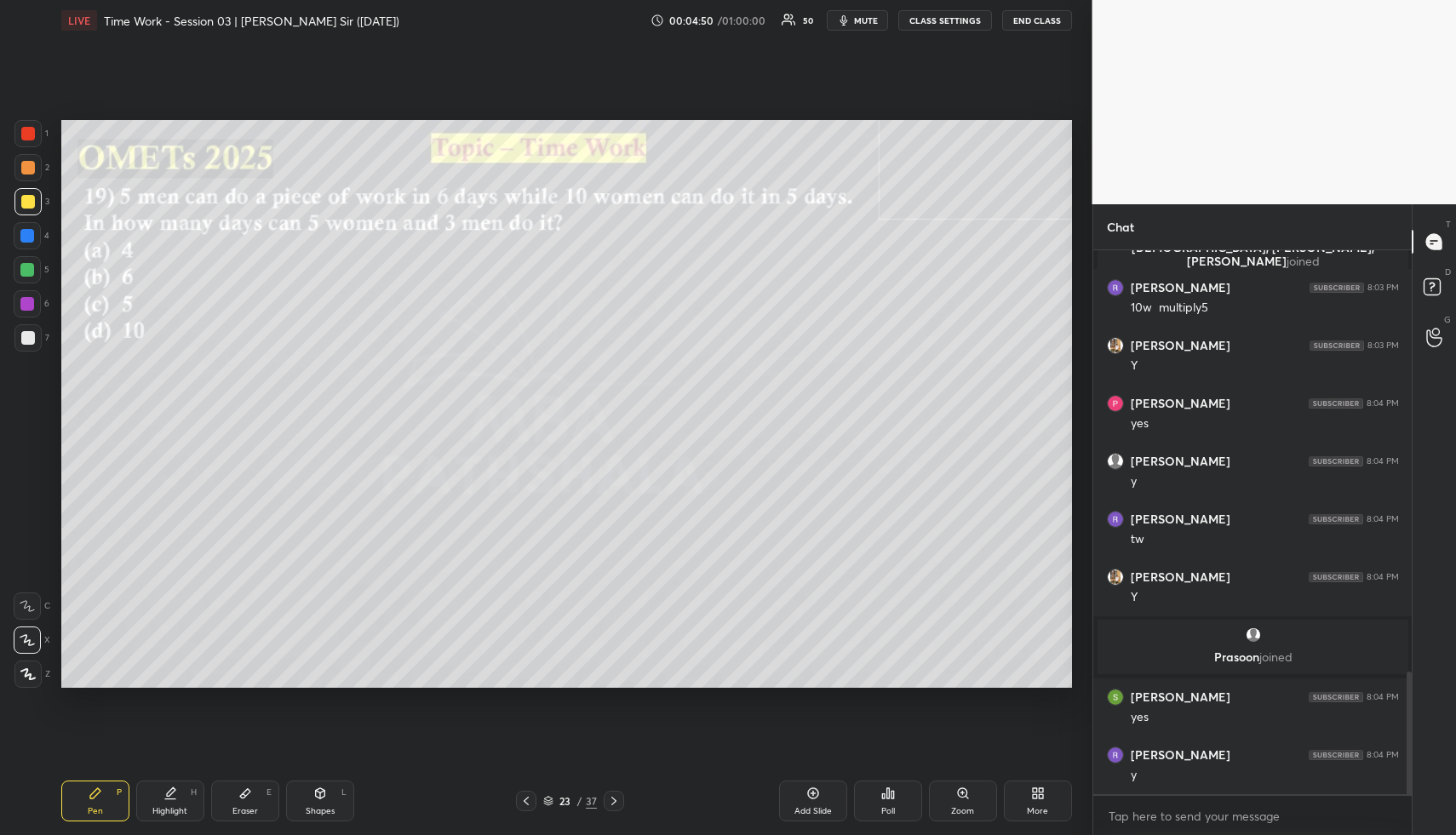
click at [329, 814] on div "Shapes" at bounding box center [319, 811] width 29 height 9
click at [328, 814] on div "Shapes" at bounding box center [319, 811] width 29 height 9
click at [23, 331] on div at bounding box center [28, 338] width 14 height 14
click at [30, 339] on div at bounding box center [28, 338] width 14 height 14
drag, startPoint x: 193, startPoint y: 814, endPoint x: 188, endPoint y: 806, distance: 9.4
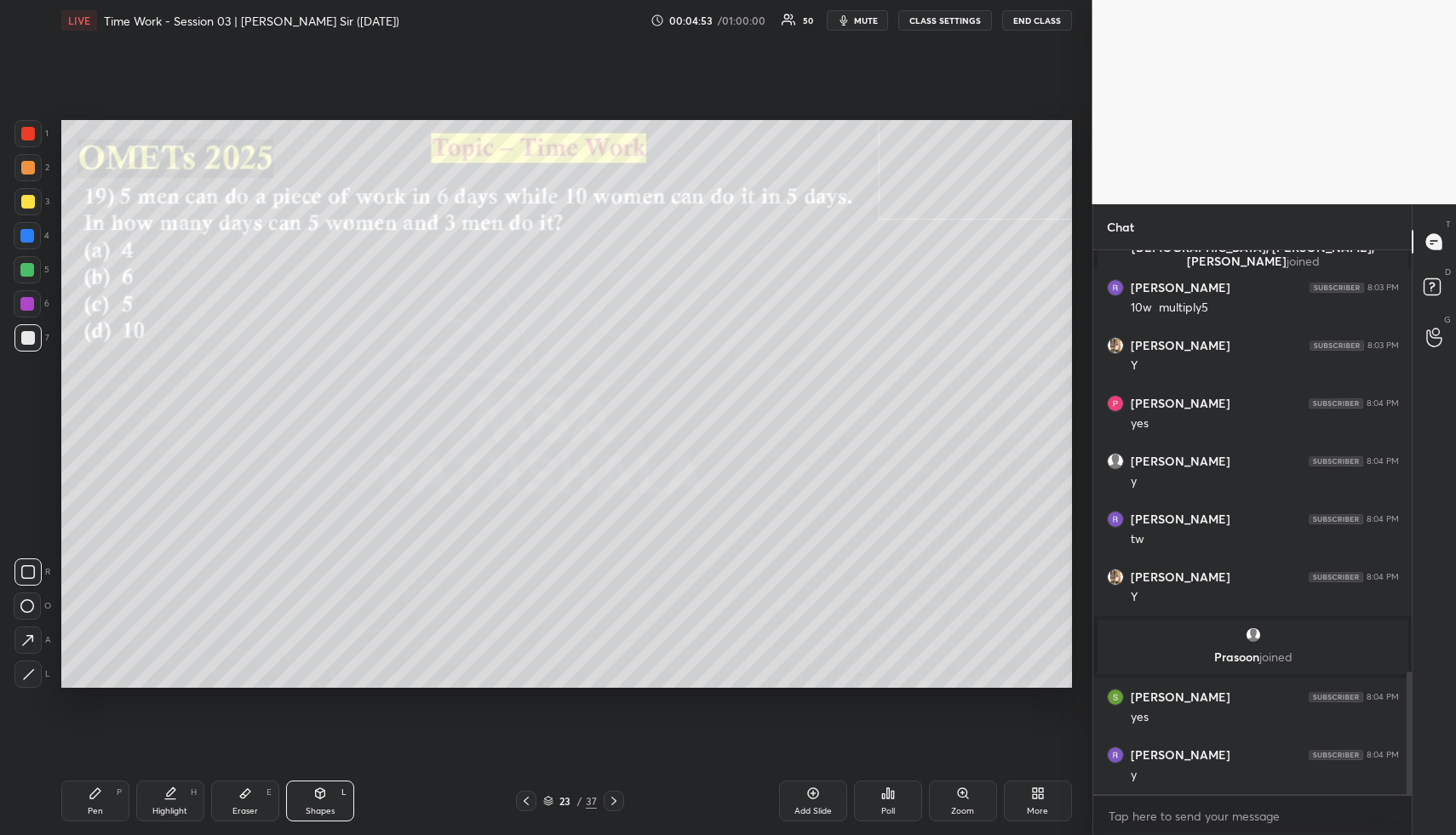
click at [191, 811] on div "Highlight H" at bounding box center [170, 801] width 68 height 41
drag, startPoint x: 188, startPoint y: 806, endPoint x: 281, endPoint y: 695, distance: 144.8
click at [192, 804] on div "Highlight H" at bounding box center [170, 801] width 68 height 41
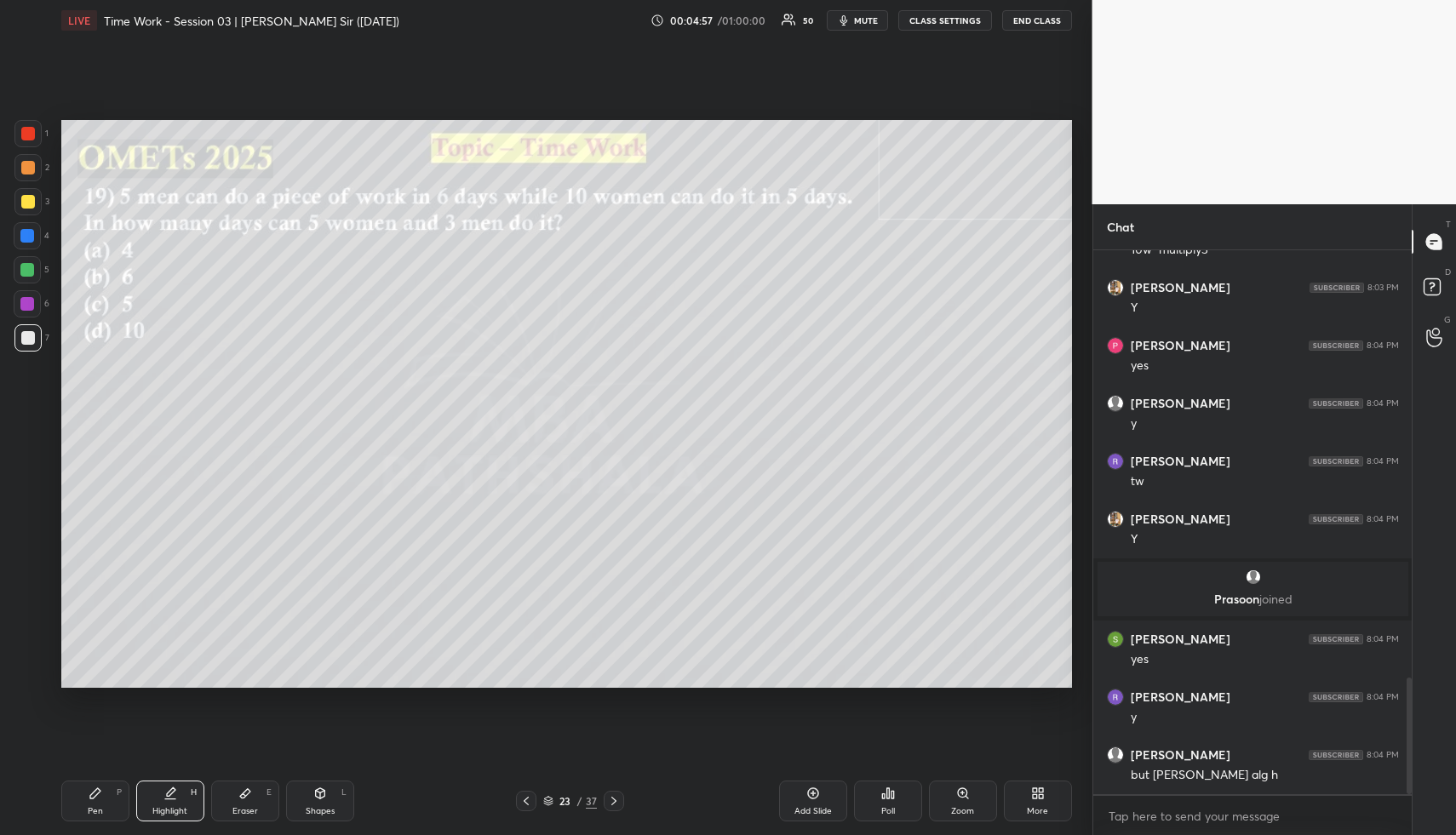
scroll to position [1986, 0]
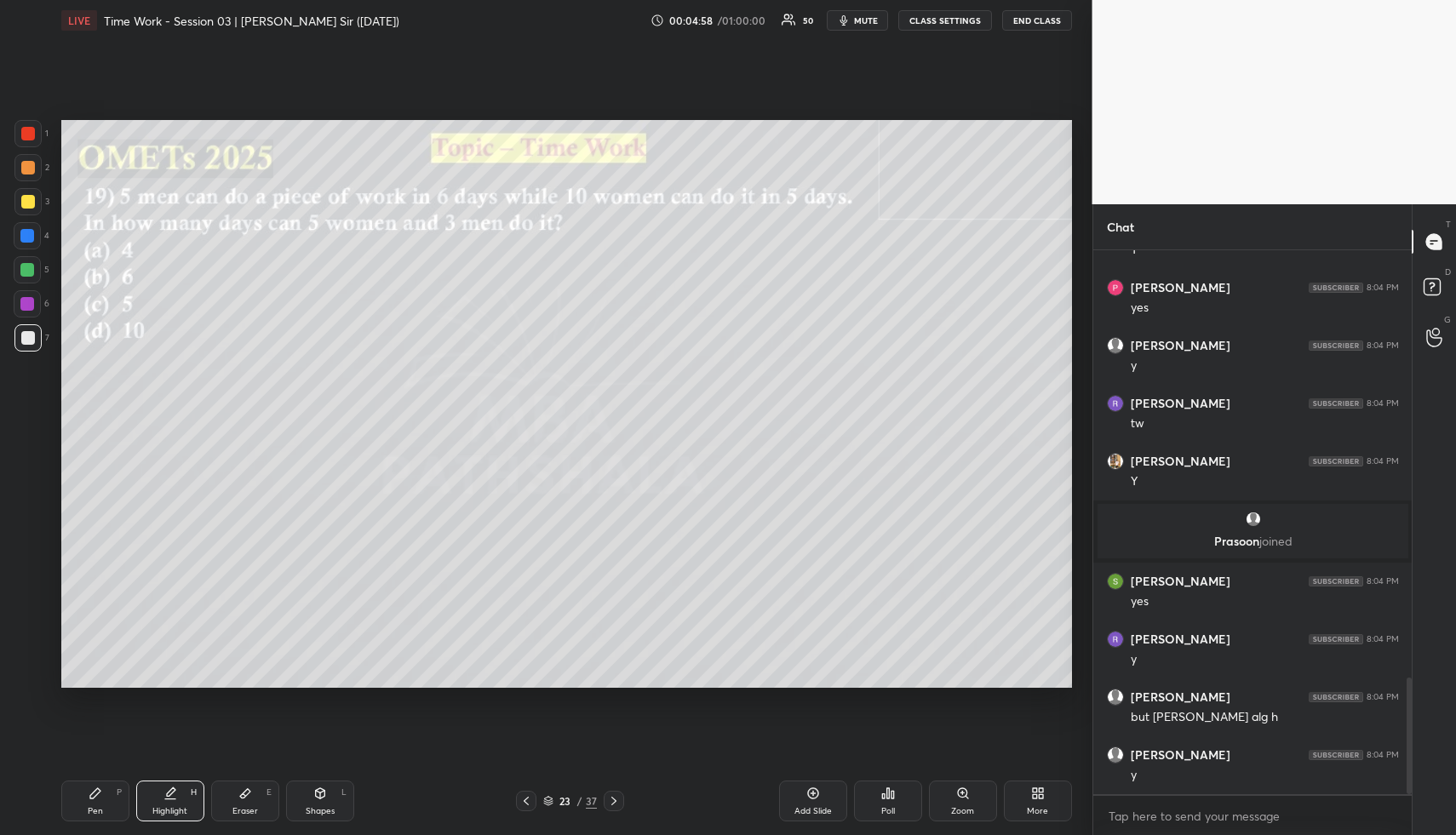
click at [154, 792] on div "Highlight H" at bounding box center [170, 801] width 68 height 41
click at [170, 807] on div "Highlight" at bounding box center [169, 811] width 35 height 9
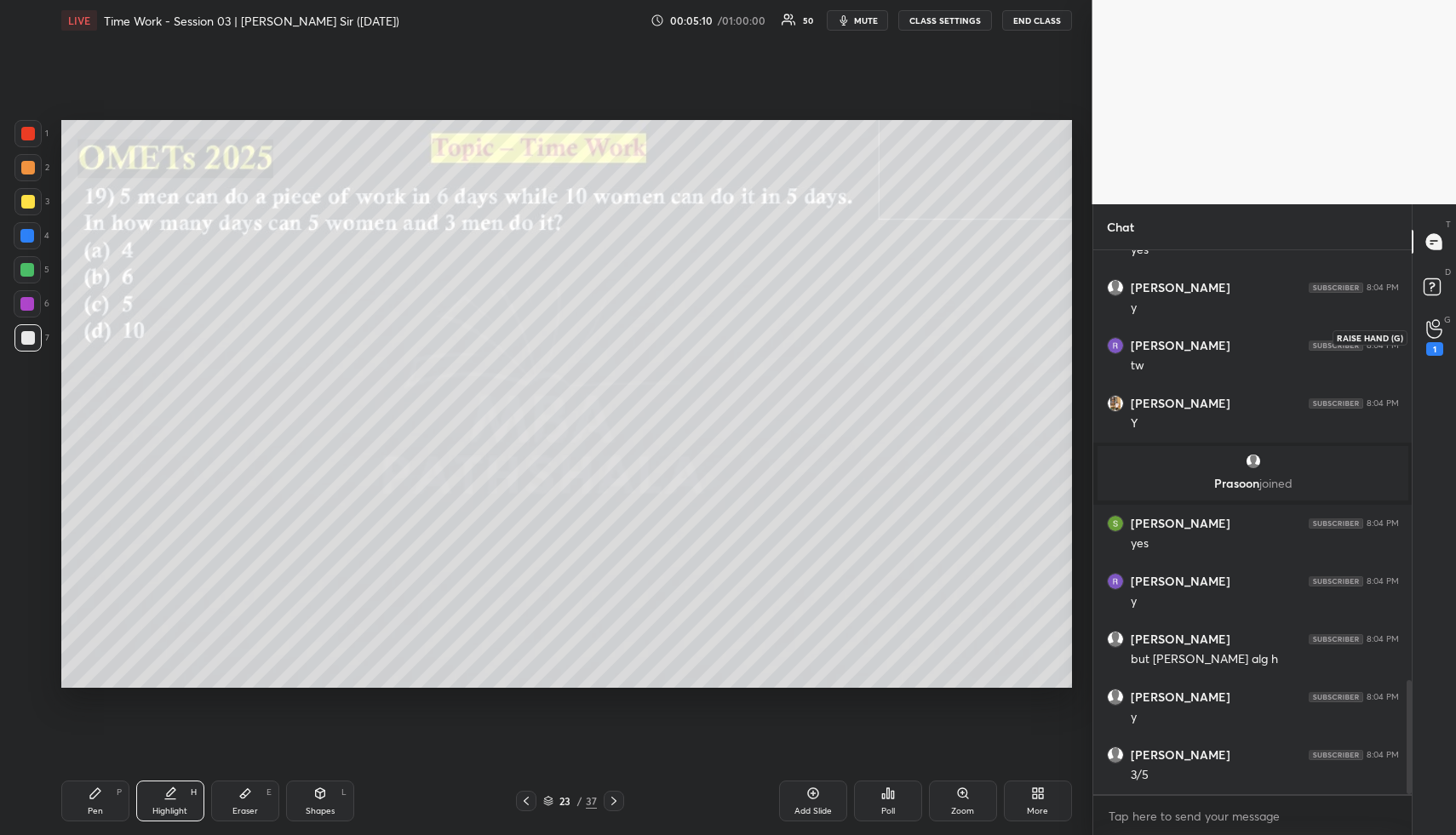
click at [1435, 327] on icon at bounding box center [1434, 329] width 16 height 20
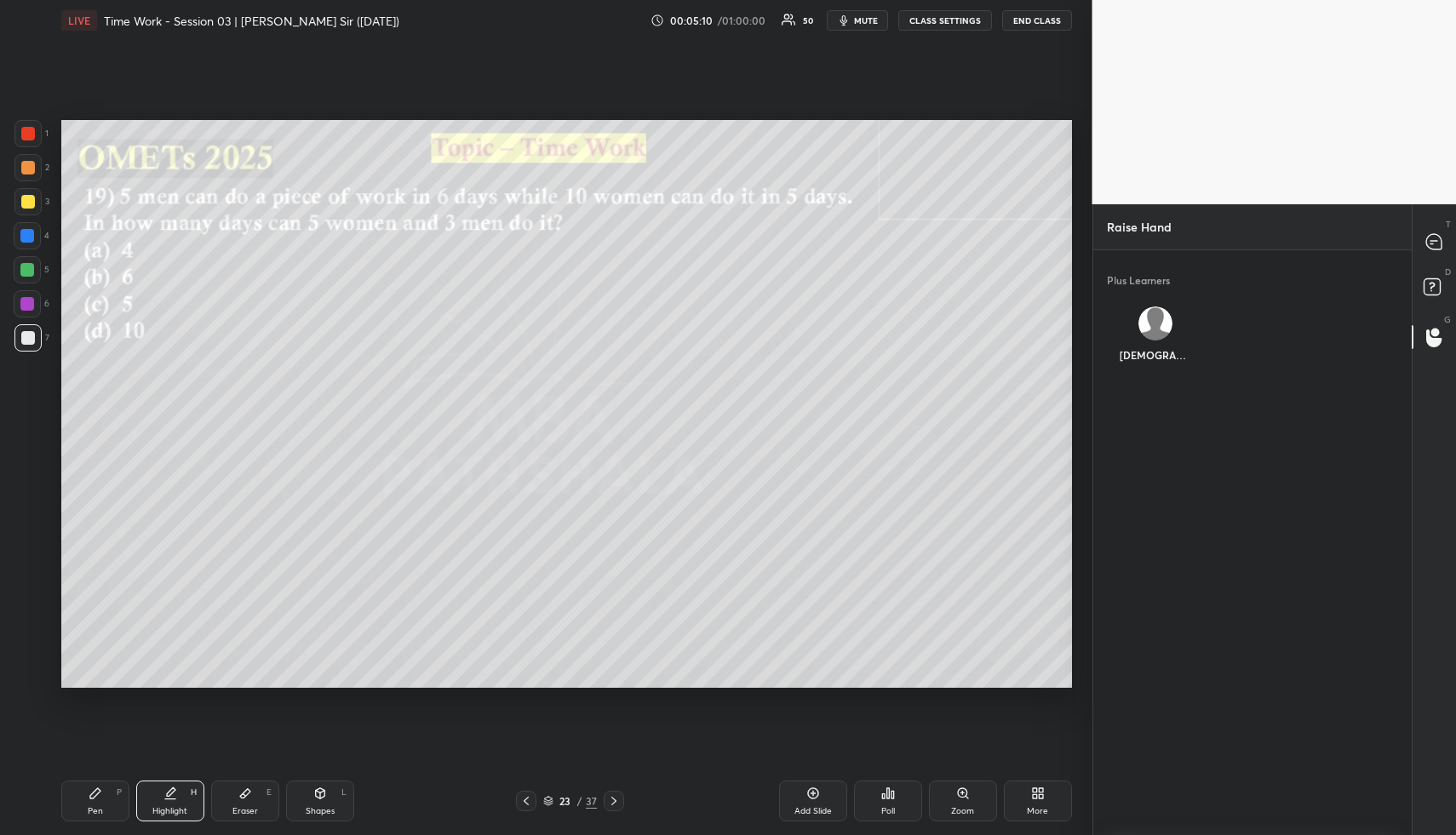
click at [1159, 327] on div "Krishna" at bounding box center [1154, 337] width 97 height 91
click at [1175, 366] on button "INVITE" at bounding box center [1154, 367] width 83 height 22
click at [1436, 281] on rect at bounding box center [1432, 288] width 16 height 16
click at [1435, 236] on icon at bounding box center [1433, 241] width 15 height 15
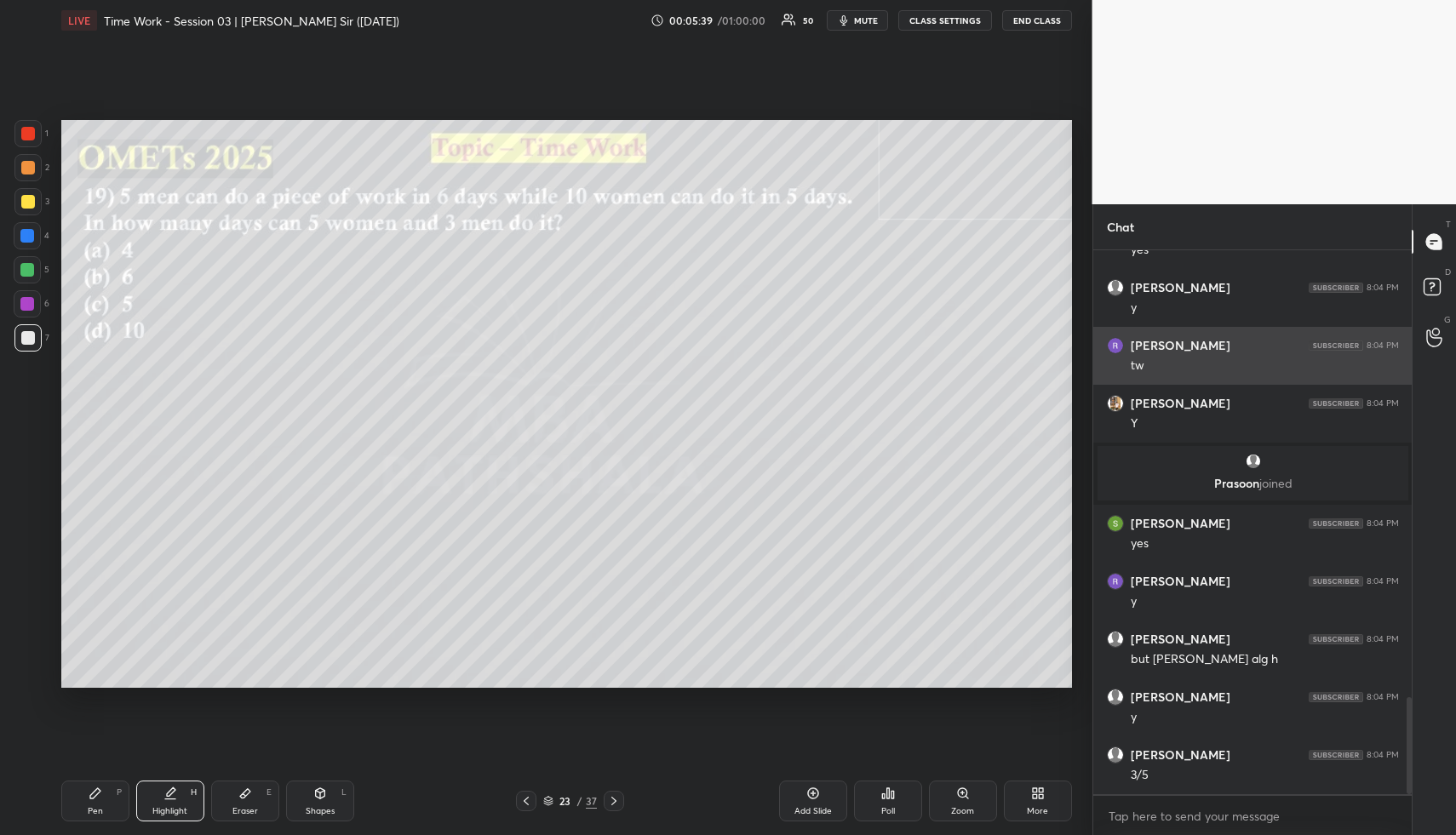
scroll to position [2504, 0]
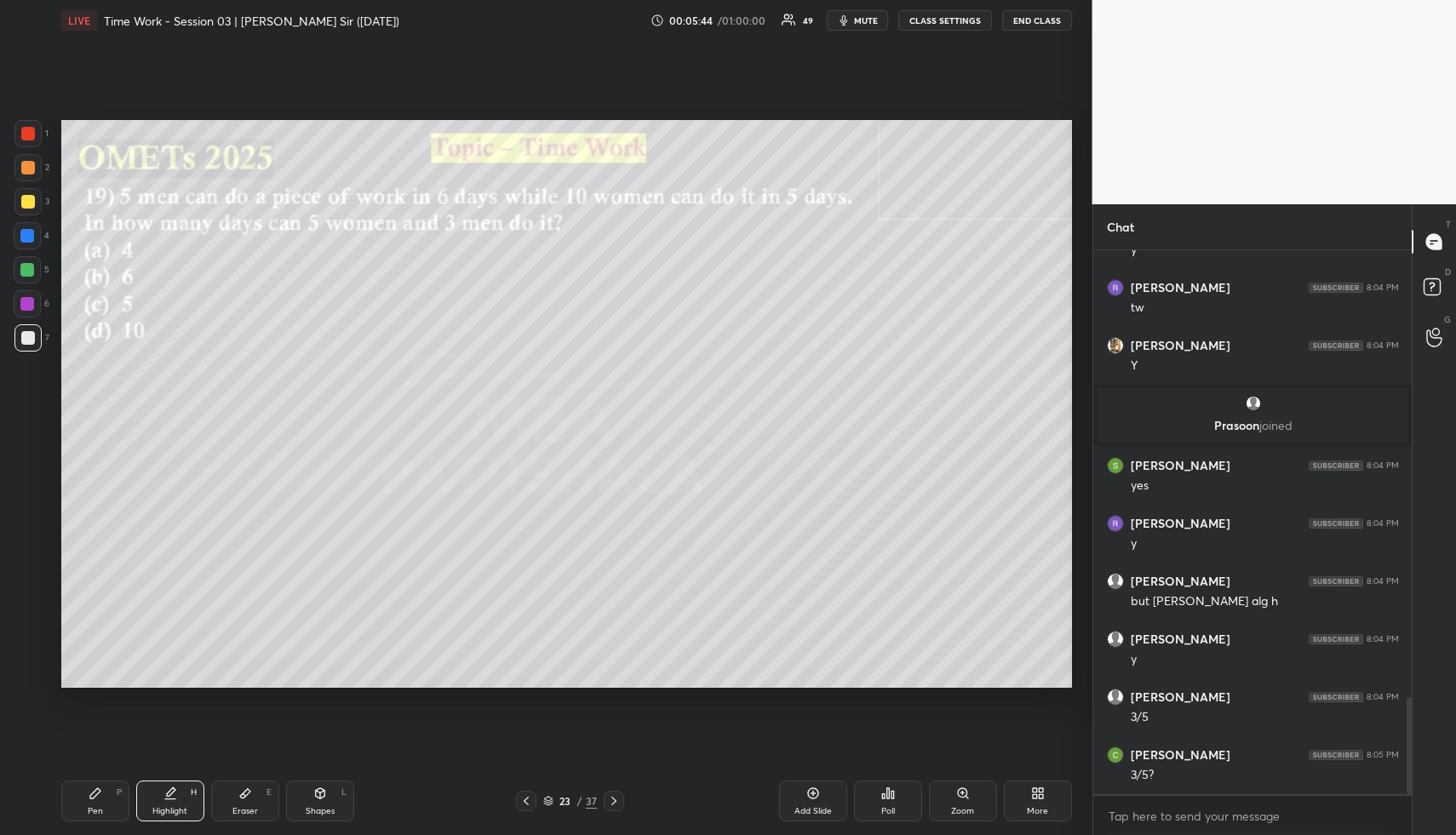
drag, startPoint x: 171, startPoint y: 804, endPoint x: 180, endPoint y: 732, distance: 72.6
click at [168, 800] on div "Highlight H" at bounding box center [170, 801] width 68 height 41
click at [1432, 333] on circle at bounding box center [1435, 331] width 7 height 7
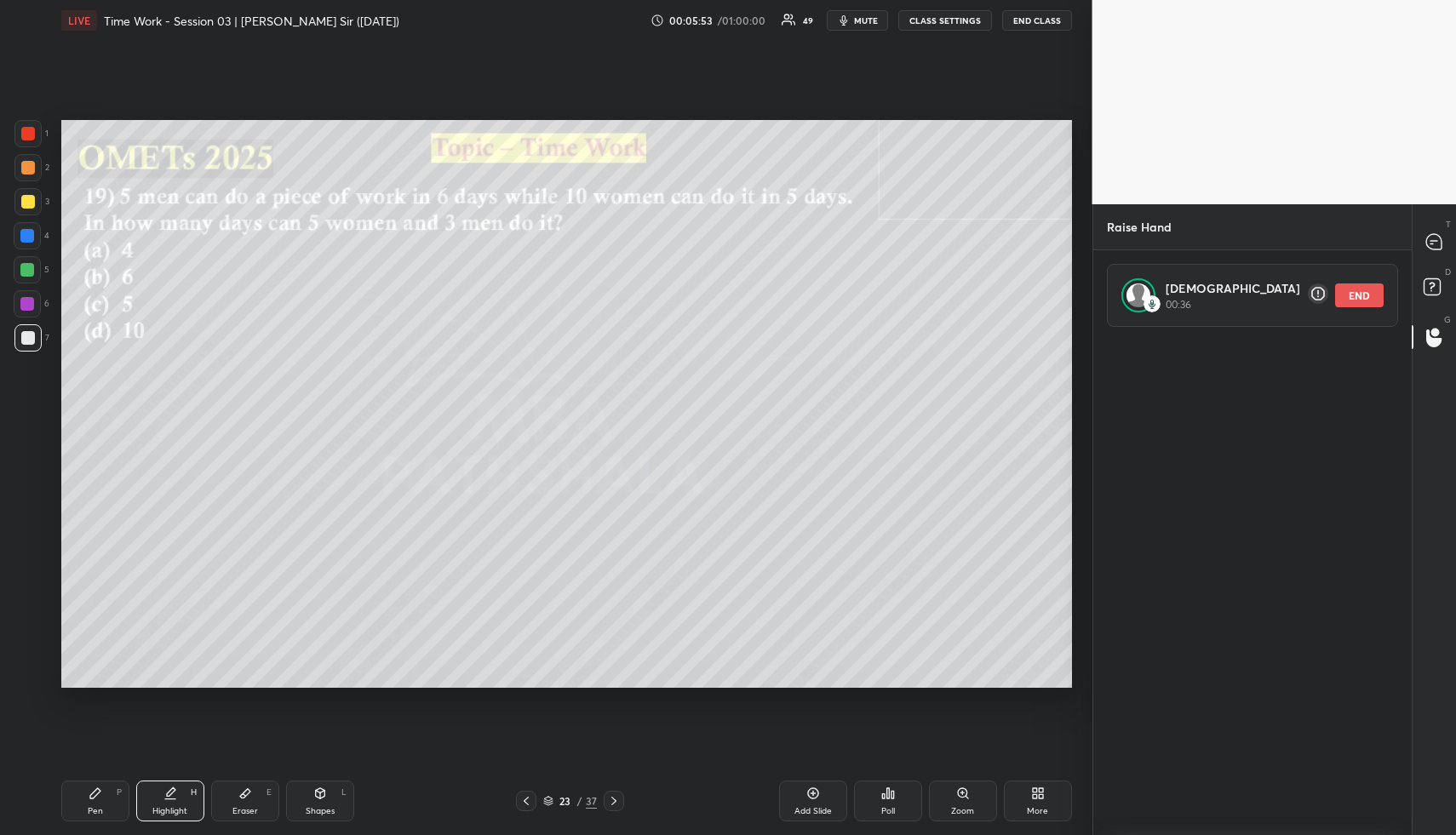
scroll to position [498, 313]
click at [1372, 295] on button "END" at bounding box center [1359, 296] width 49 height 24
click at [1450, 281] on div at bounding box center [1435, 290] width 34 height 31
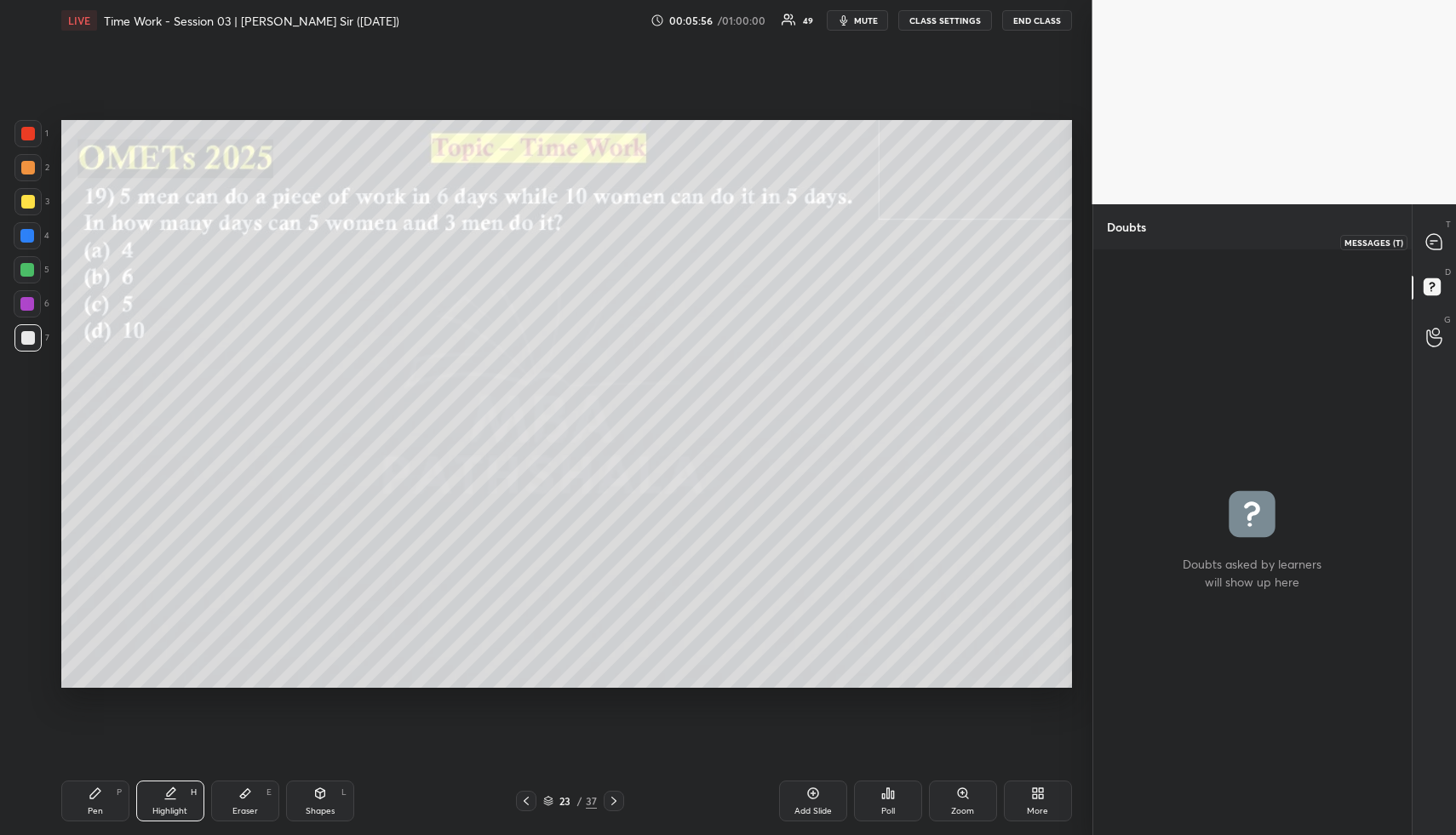
click at [1440, 232] on div at bounding box center [1435, 242] width 34 height 31
type textarea "x"
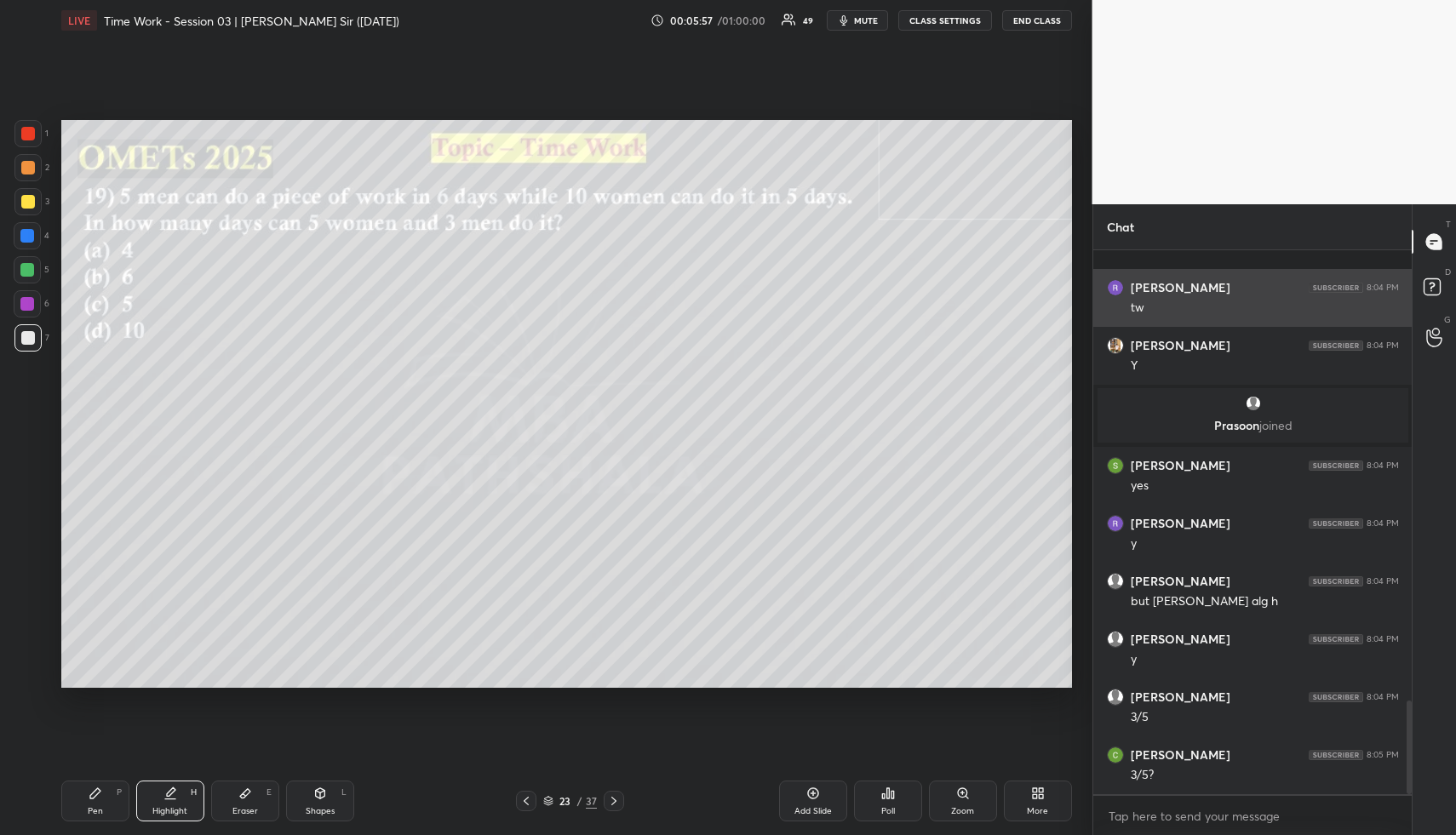
scroll to position [2624, 0]
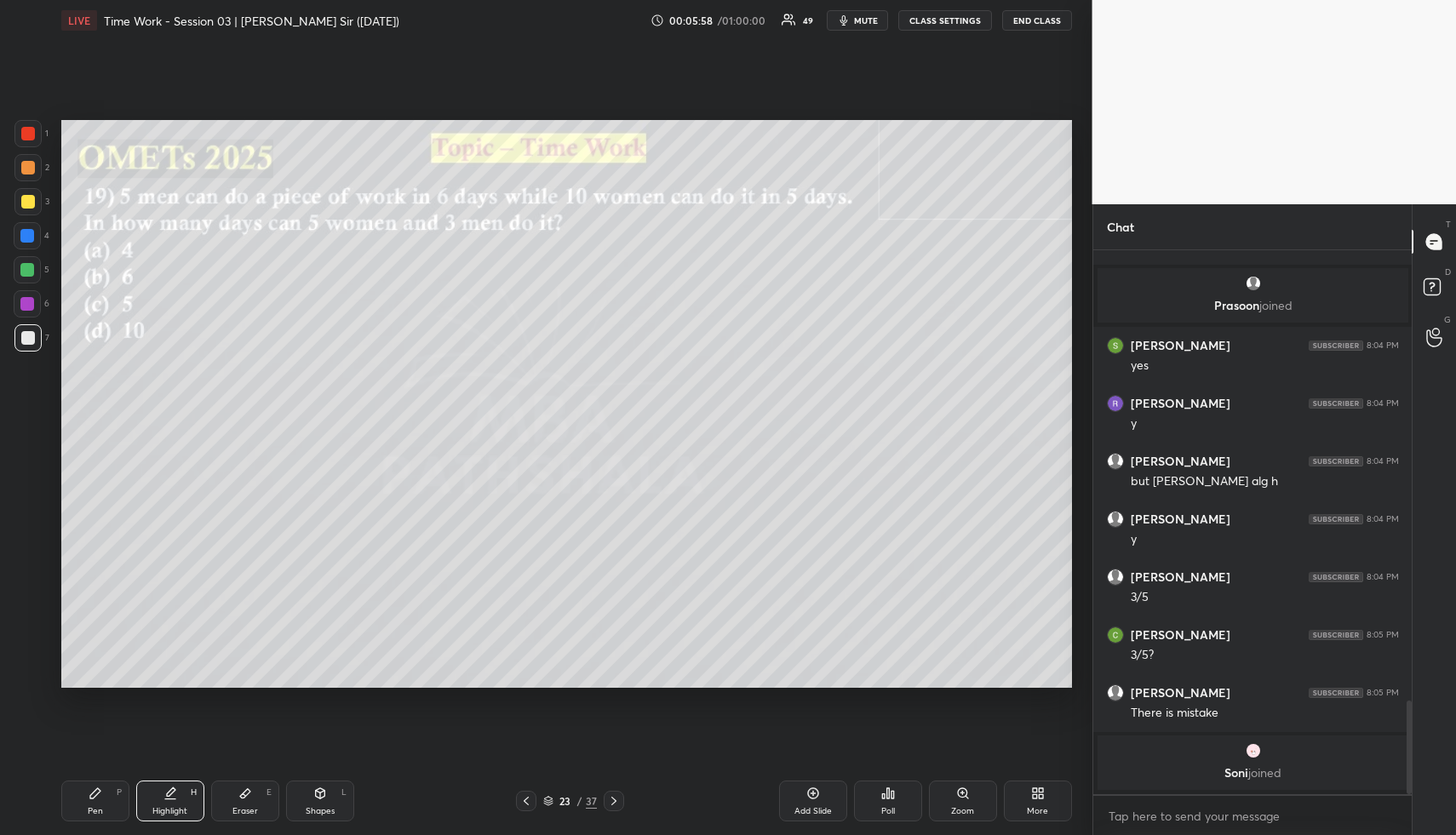
click at [179, 800] on div "Highlight H" at bounding box center [170, 801] width 68 height 41
click at [251, 796] on div "Eraser E" at bounding box center [245, 801] width 68 height 41
click at [99, 820] on div "Pen P Highlight H Eraser E Shapes L 23 / 37 Add Slide Poll Zoom More" at bounding box center [567, 801] width 1011 height 68
click at [98, 820] on div "Pen P Highlight H Eraser E Shapes L 23 / 37 Add Slide Poll Zoom More" at bounding box center [567, 801] width 1011 height 68
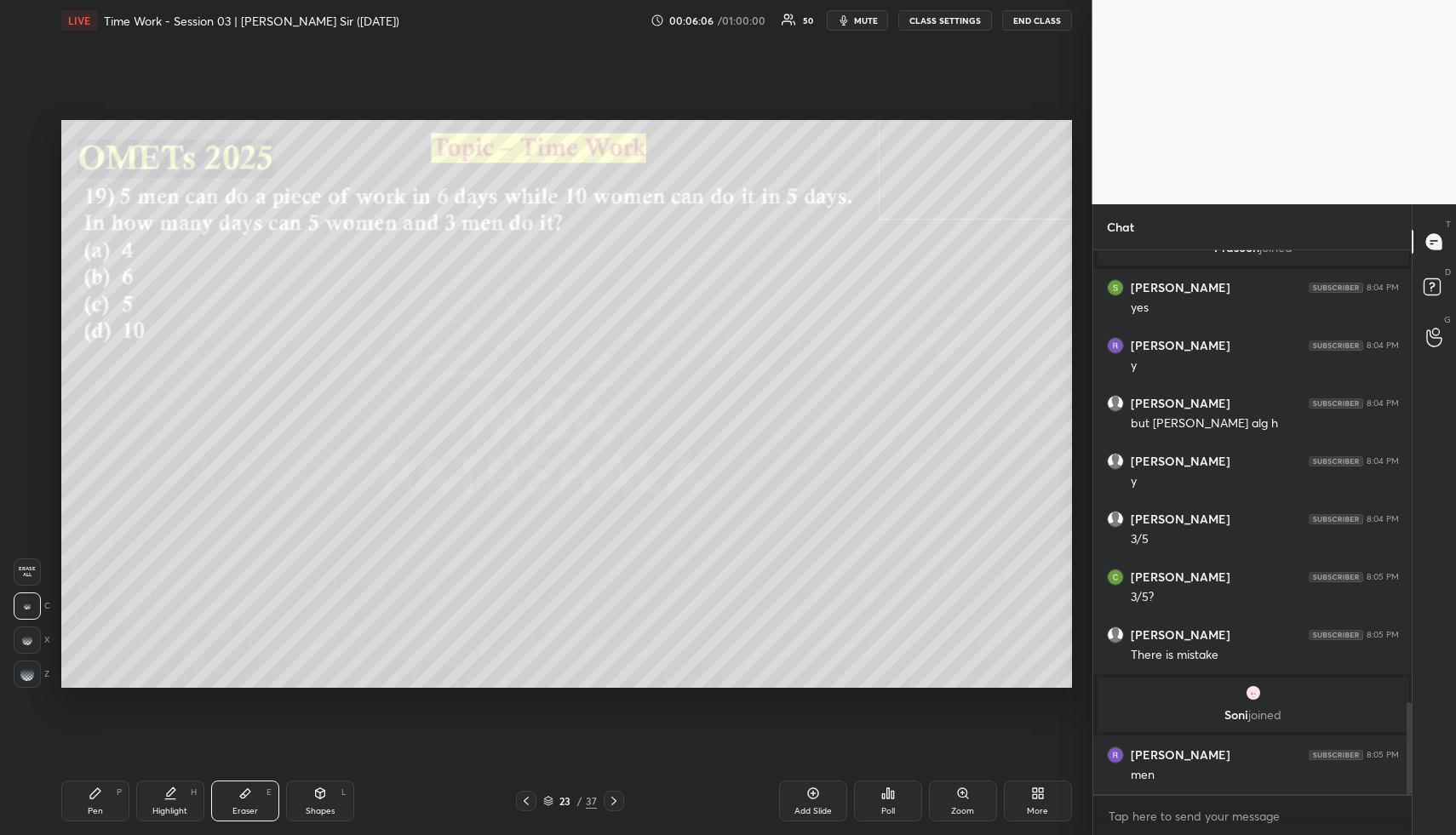
click at [89, 807] on div "Pen" at bounding box center [95, 811] width 15 height 9
drag, startPoint x: 94, startPoint y: 802, endPoint x: 124, endPoint y: 711, distance: 95.8
click at [92, 799] on div "Pen P" at bounding box center [96, 801] width 68 height 41
click at [24, 275] on div at bounding box center [28, 270] width 14 height 14
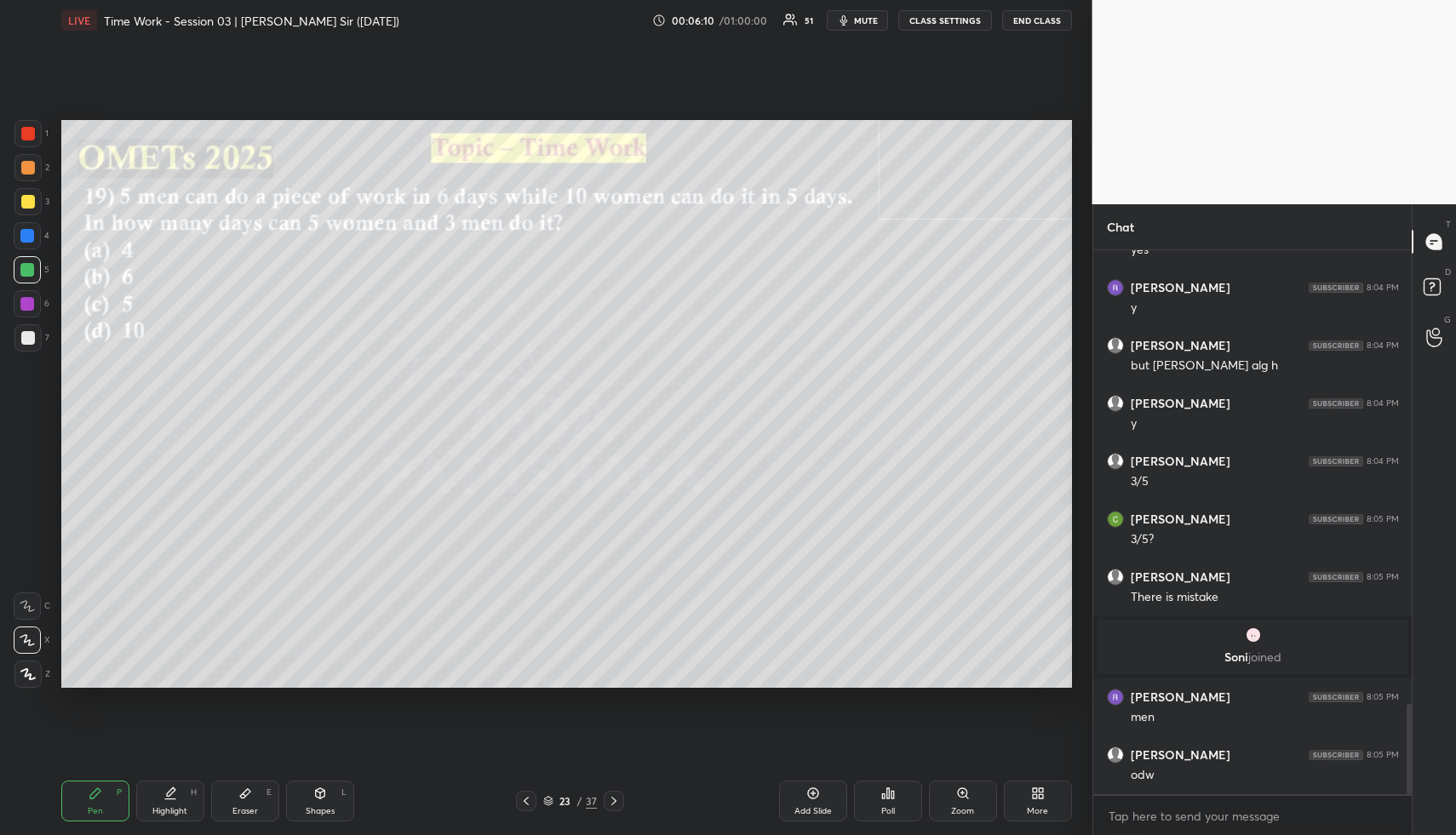
click at [188, 804] on div "Highlight H" at bounding box center [170, 801] width 68 height 41
drag, startPoint x: 187, startPoint y: 805, endPoint x: 211, endPoint y: 756, distance: 54.6
click at [187, 805] on div "Highlight H" at bounding box center [170, 801] width 68 height 41
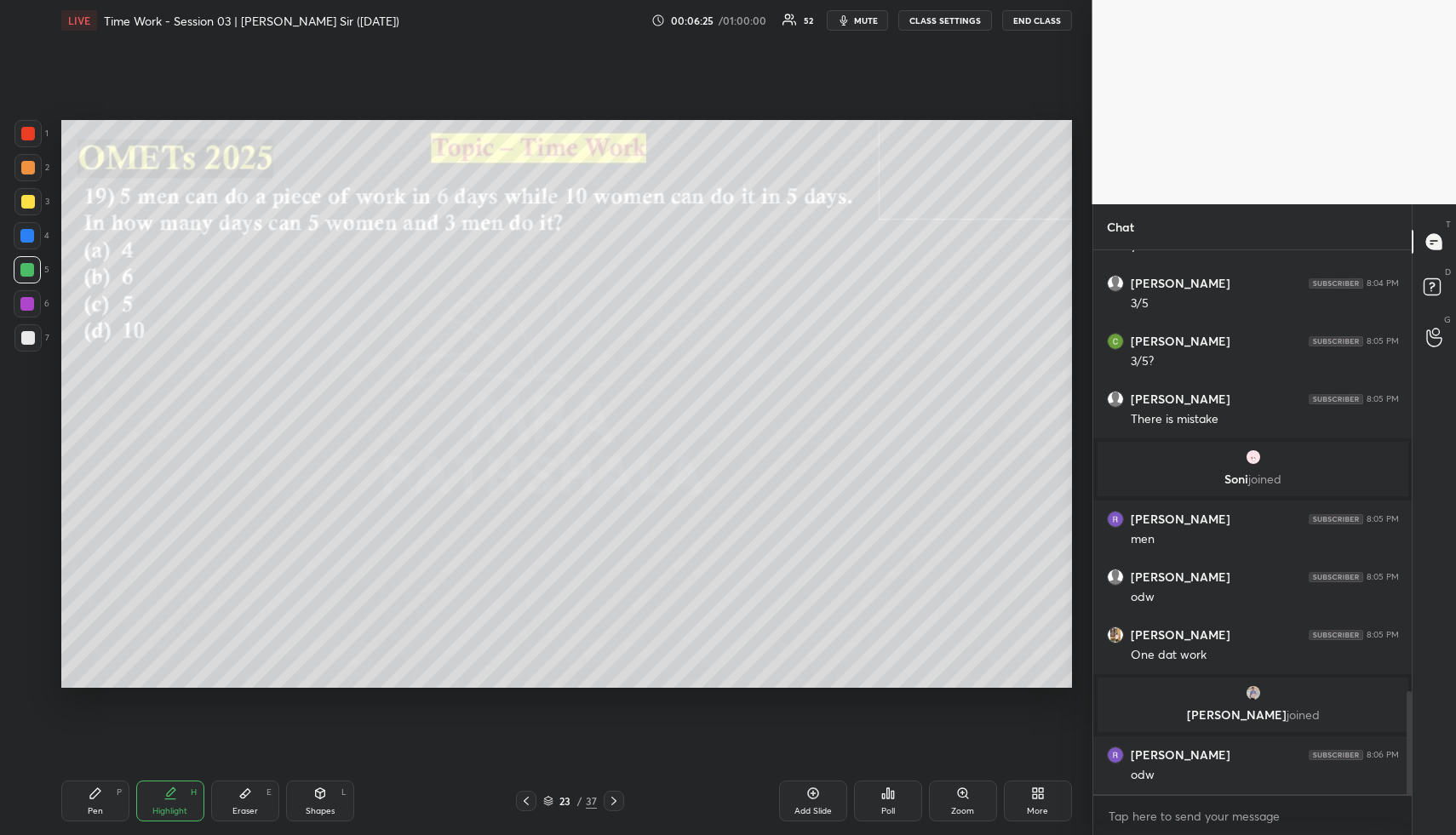
scroll to position [2323, 0]
click at [108, 798] on div "Pen P" at bounding box center [96, 801] width 68 height 41
click at [27, 237] on div at bounding box center [28, 236] width 14 height 14
click at [180, 807] on div "Highlight" at bounding box center [169, 811] width 35 height 9
click at [162, 817] on div "Highlight H" at bounding box center [170, 801] width 68 height 41
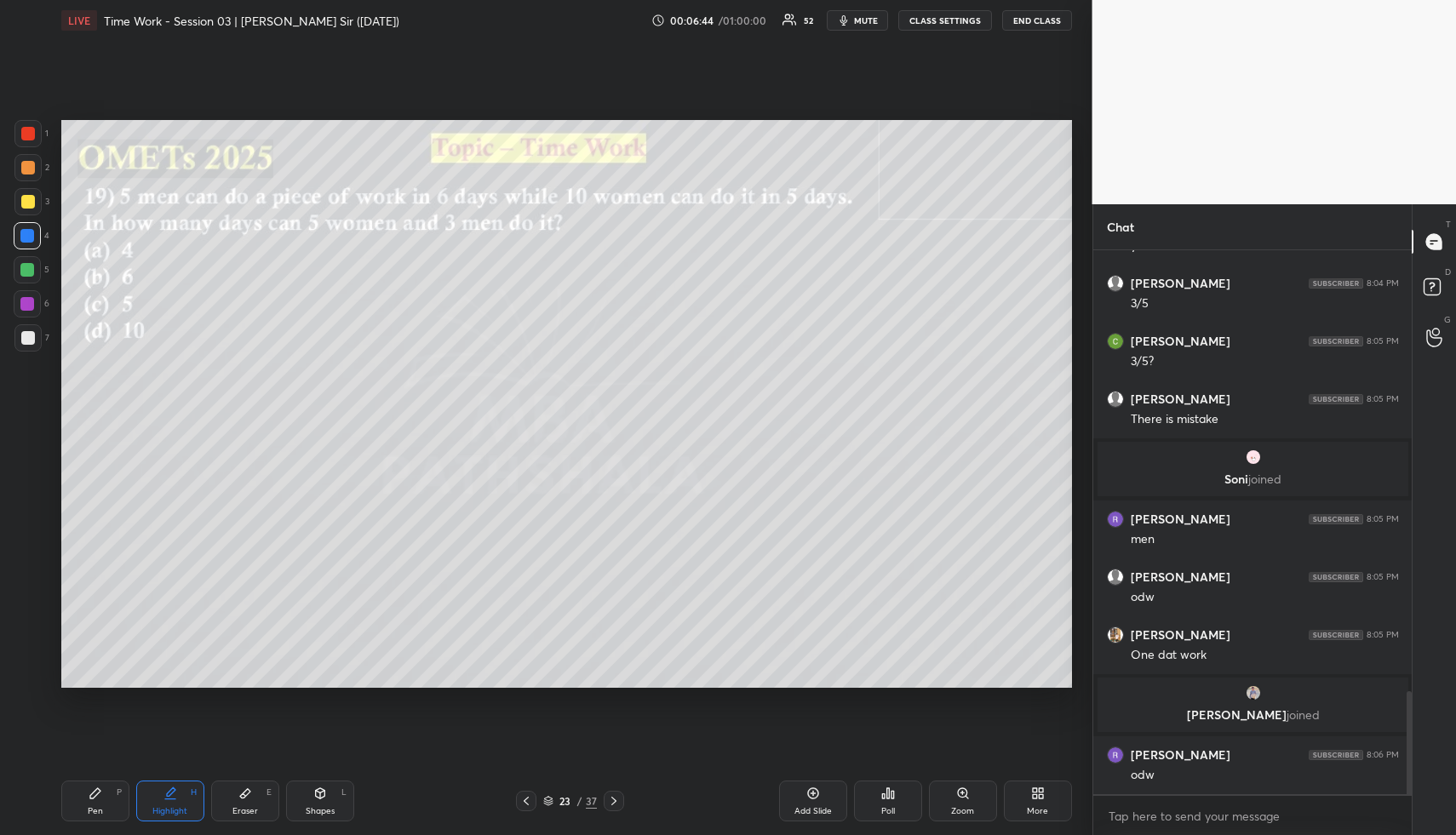
click at [126, 800] on div "Pen P" at bounding box center [96, 801] width 68 height 41
click at [123, 803] on div "Pen P" at bounding box center [96, 801] width 68 height 41
drag, startPoint x: 26, startPoint y: 265, endPoint x: 56, endPoint y: 357, distance: 96.8
click at [25, 266] on div at bounding box center [28, 270] width 14 height 14
click at [174, 800] on div "Highlight H" at bounding box center [170, 801] width 68 height 41
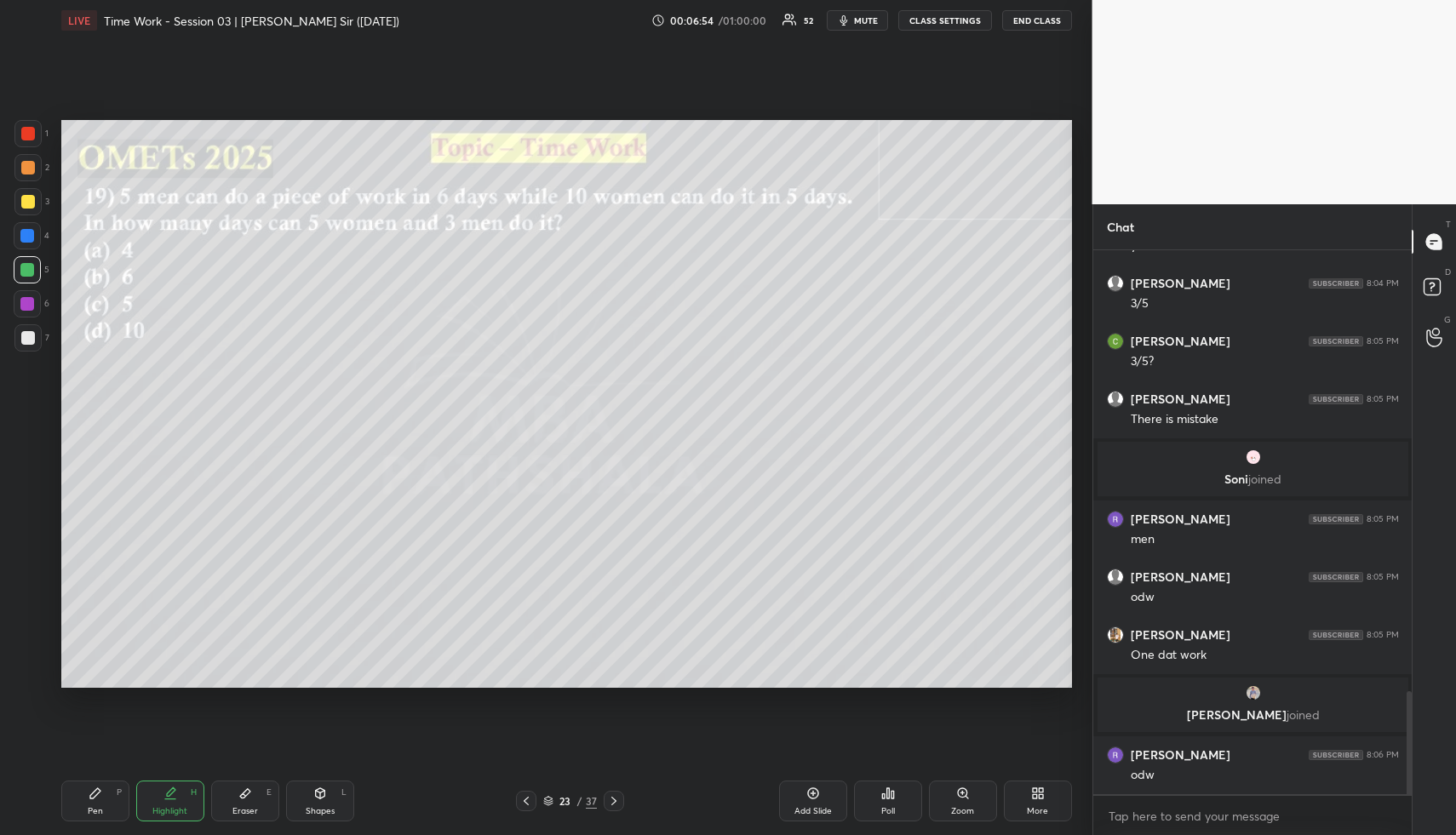
click at [165, 798] on icon at bounding box center [170, 794] width 14 height 14
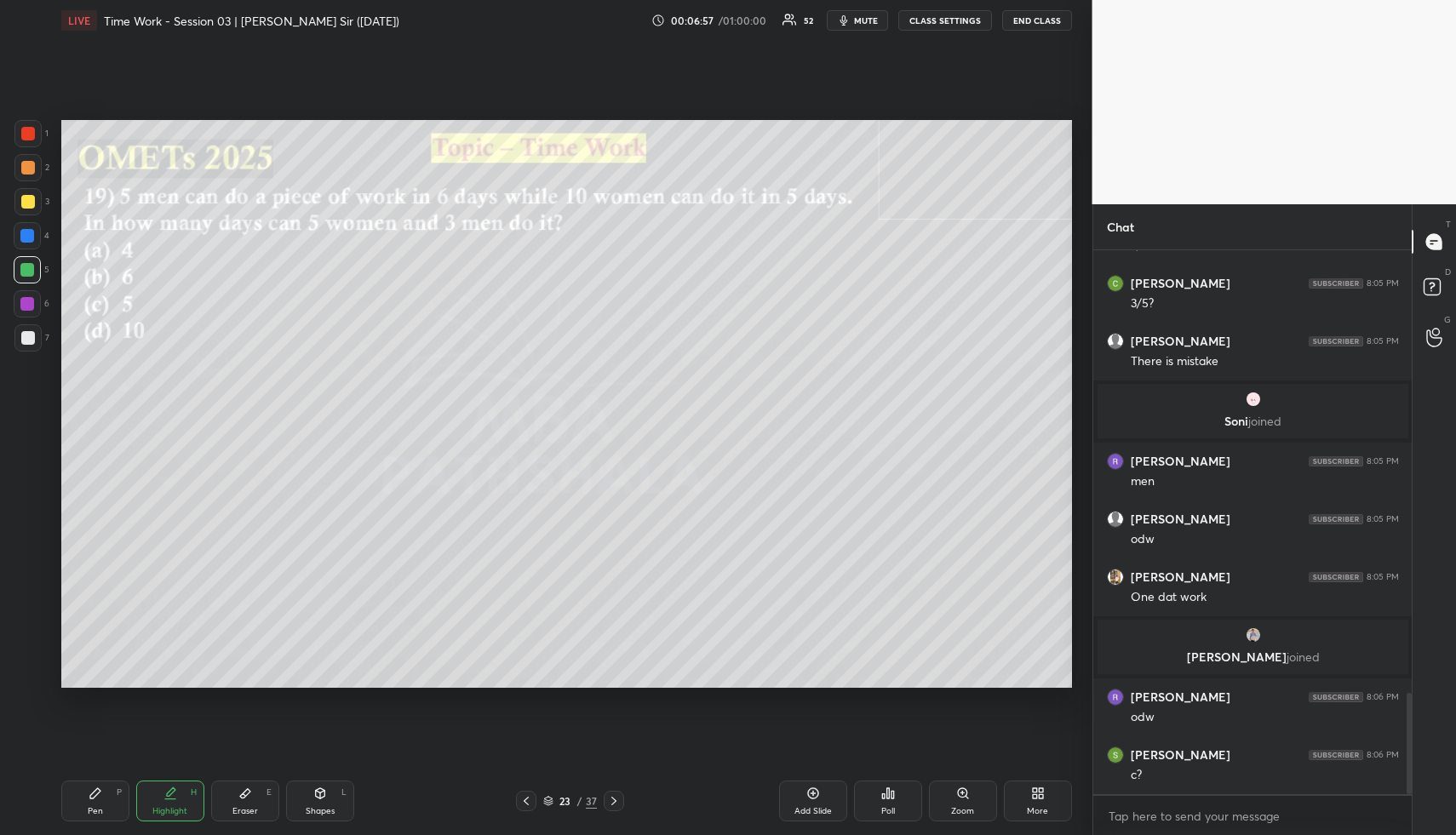
click at [106, 794] on div "Pen P" at bounding box center [96, 801] width 68 height 41
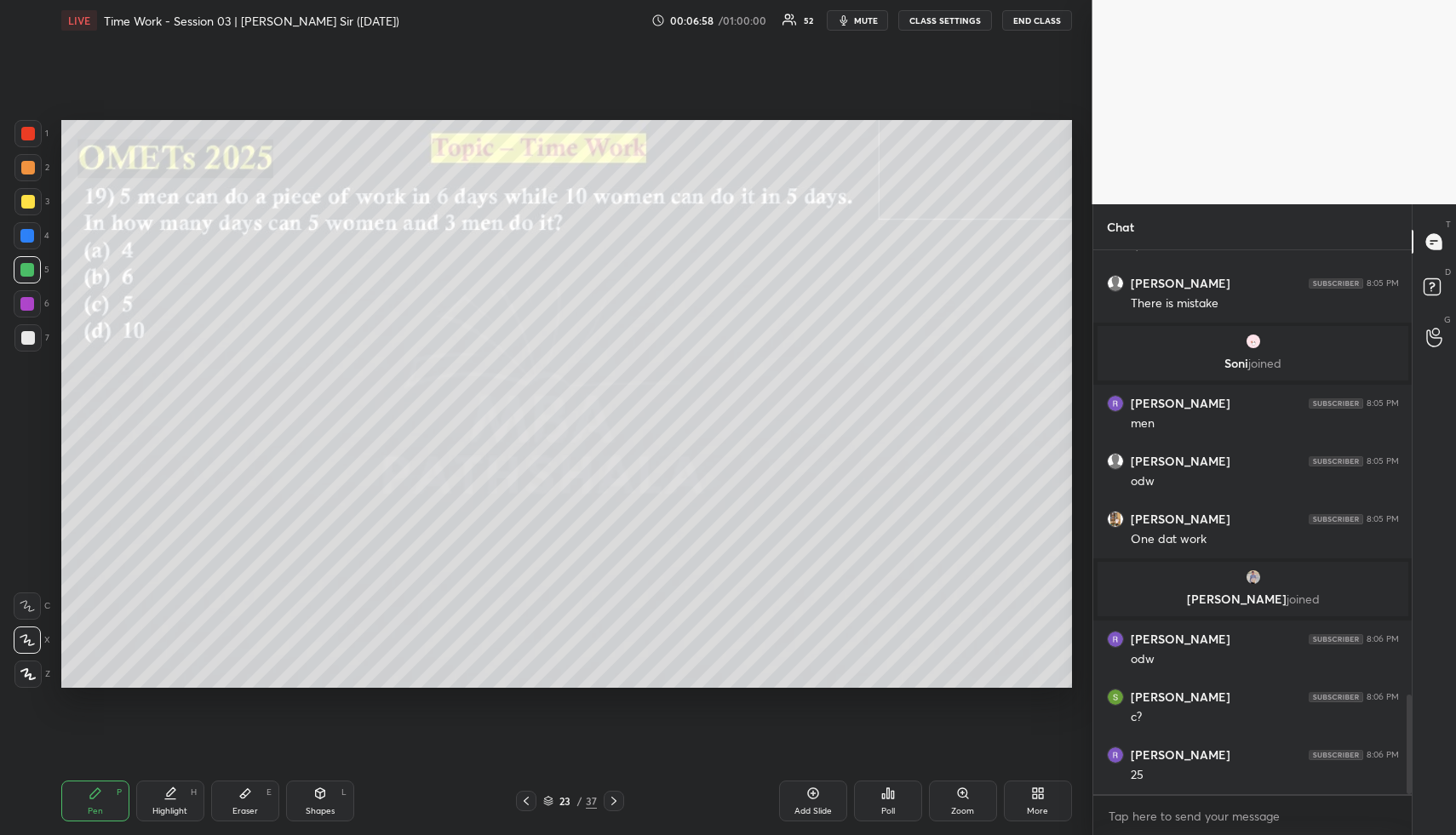
click at [29, 163] on div at bounding box center [28, 168] width 14 height 14
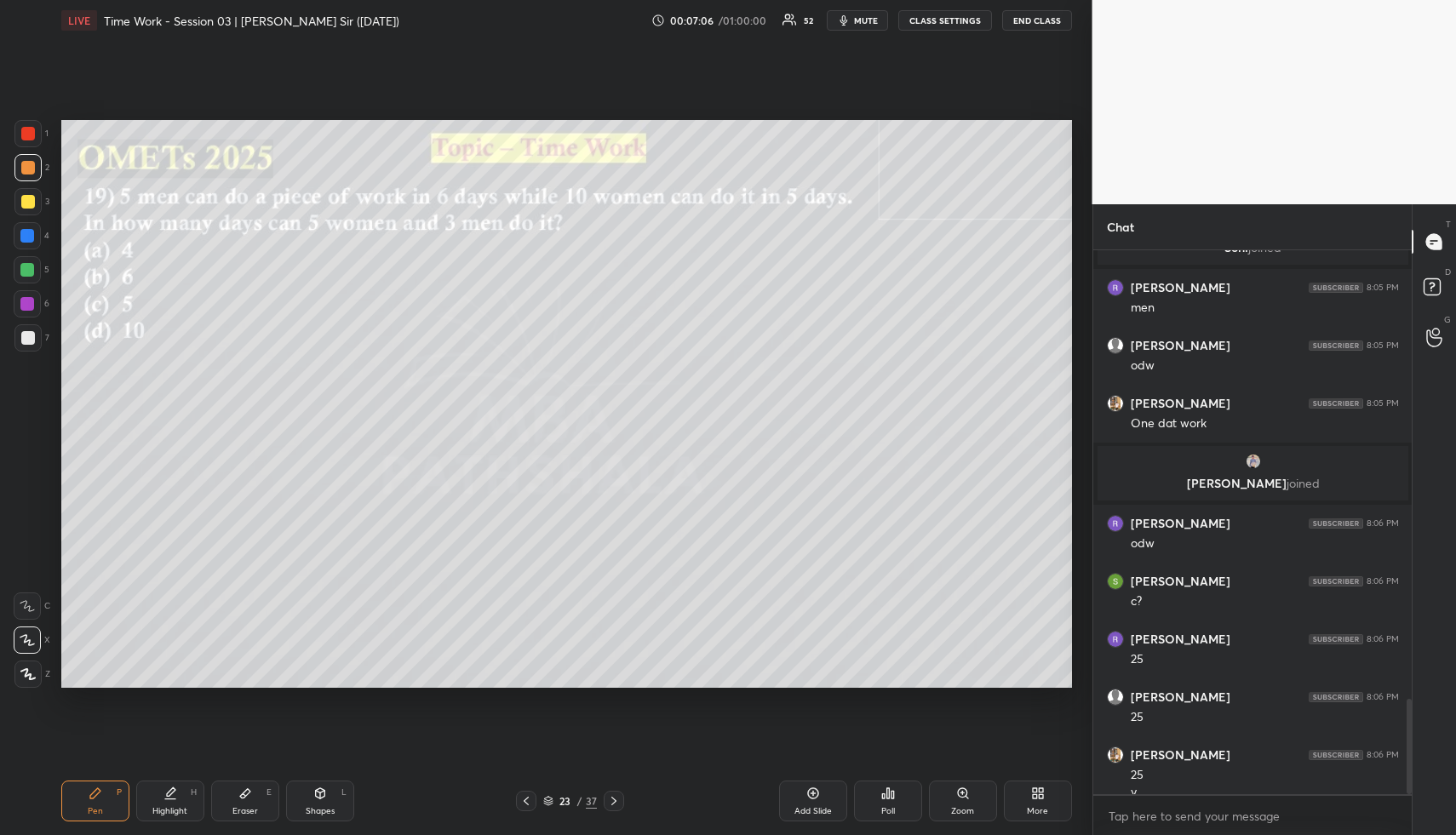
scroll to position [2572, 0]
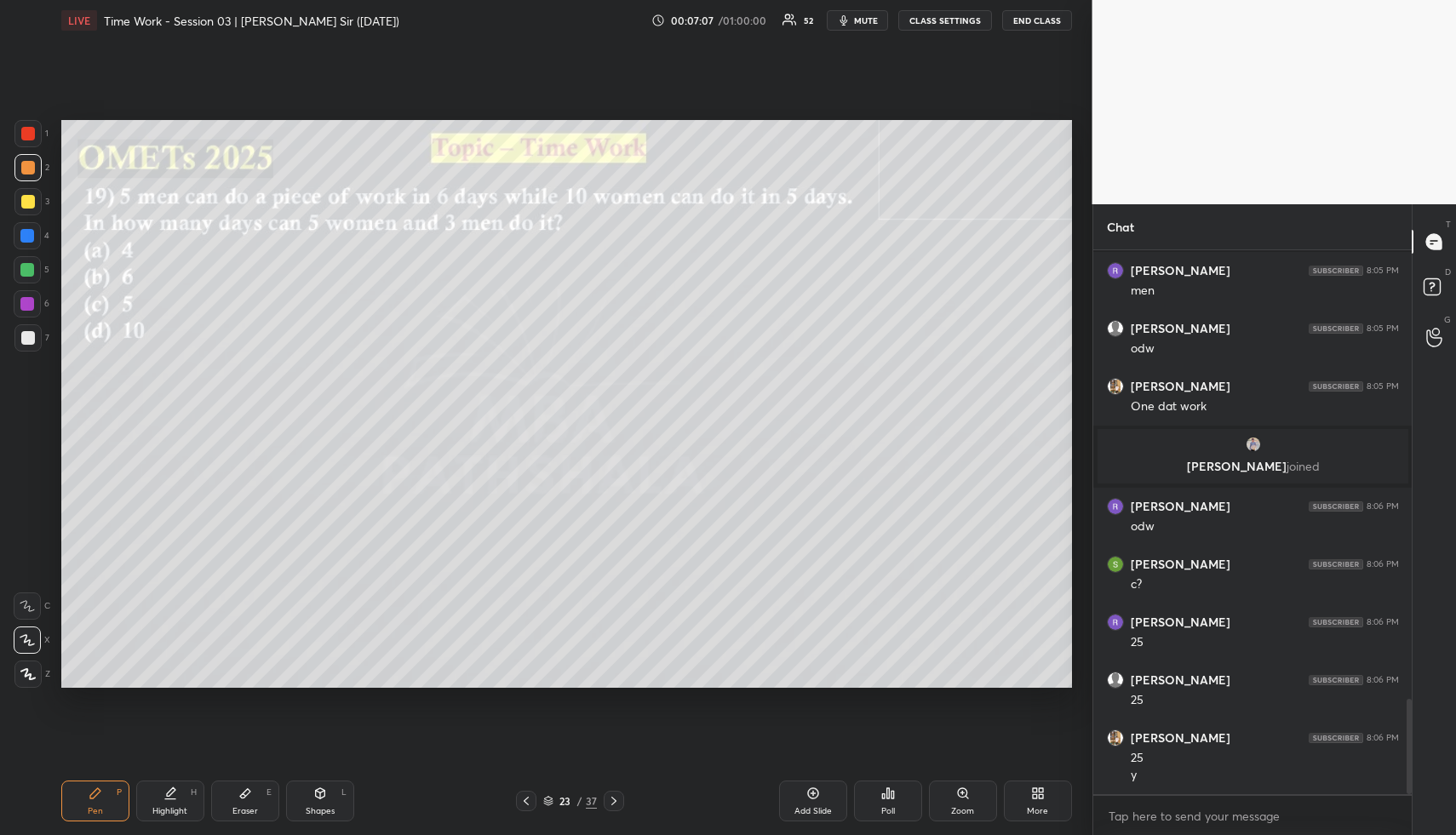
click at [100, 806] on div "Pen P" at bounding box center [96, 801] width 68 height 41
click at [29, 263] on div at bounding box center [27, 270] width 27 height 27
click at [27, 195] on div at bounding box center [28, 202] width 14 height 14
drag, startPoint x: 157, startPoint y: 812, endPoint x: 156, endPoint y: 781, distance: 31.0
click at [156, 808] on div "Highlight" at bounding box center [169, 811] width 35 height 9
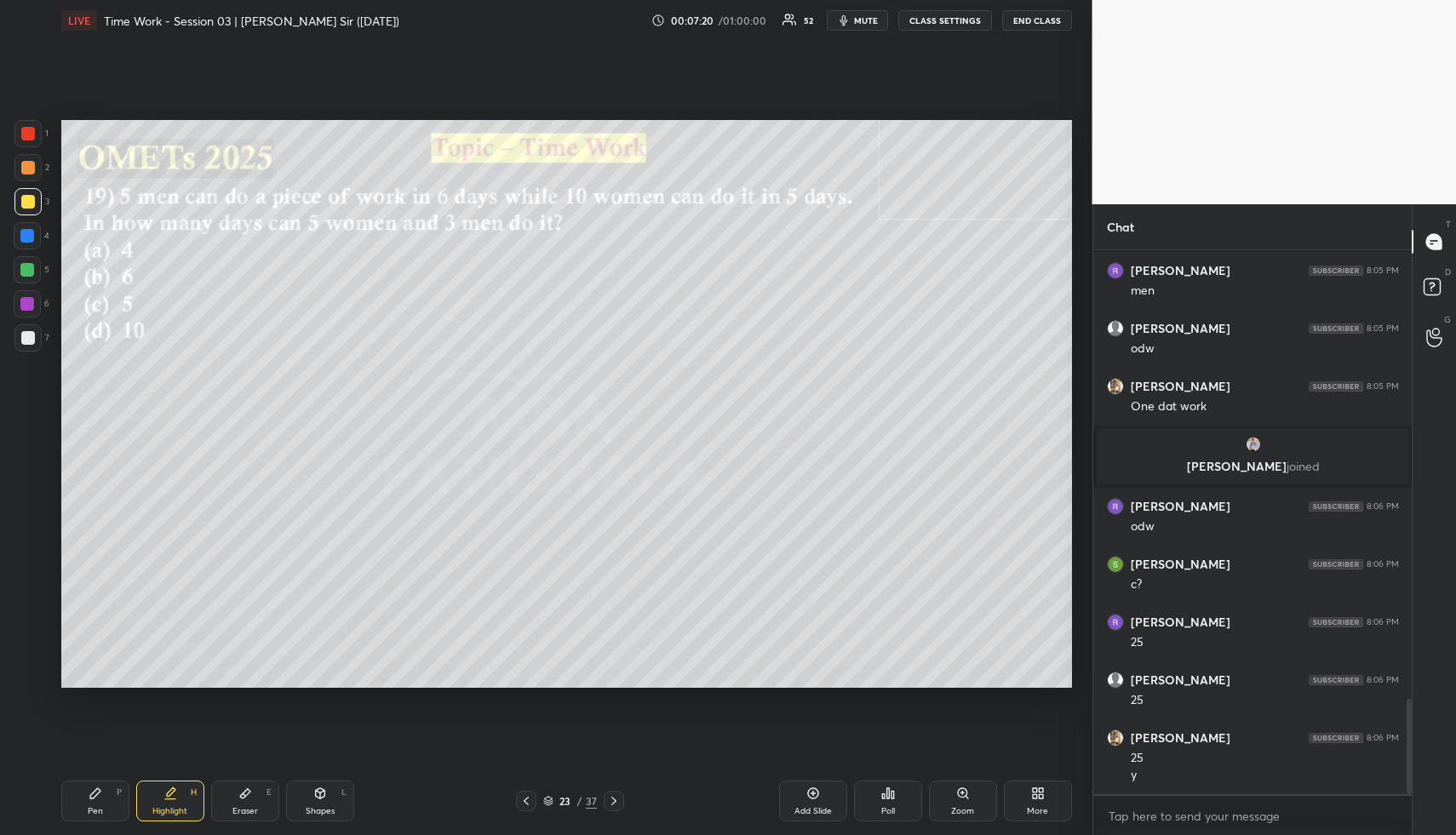
drag, startPoint x: 118, startPoint y: 806, endPoint x: 107, endPoint y: 702, distance: 104.6
click at [115, 803] on div "Pen P" at bounding box center [96, 801] width 68 height 41
click at [18, 204] on div at bounding box center [28, 201] width 27 height 27
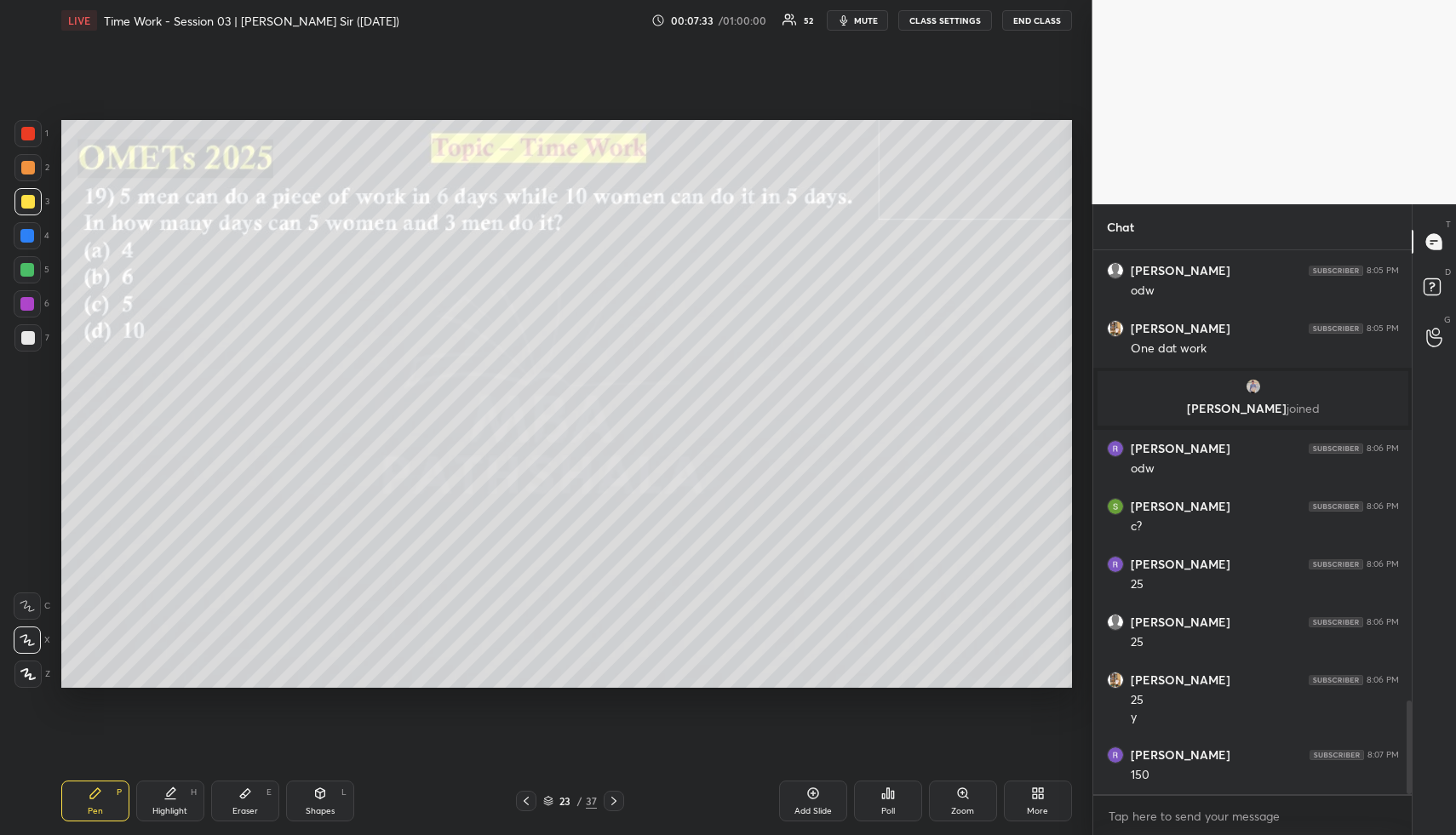
drag, startPoint x: 168, startPoint y: 804, endPoint x: 192, endPoint y: 776, distance: 36.9
click at [170, 800] on div "Highlight H" at bounding box center [170, 801] width 68 height 41
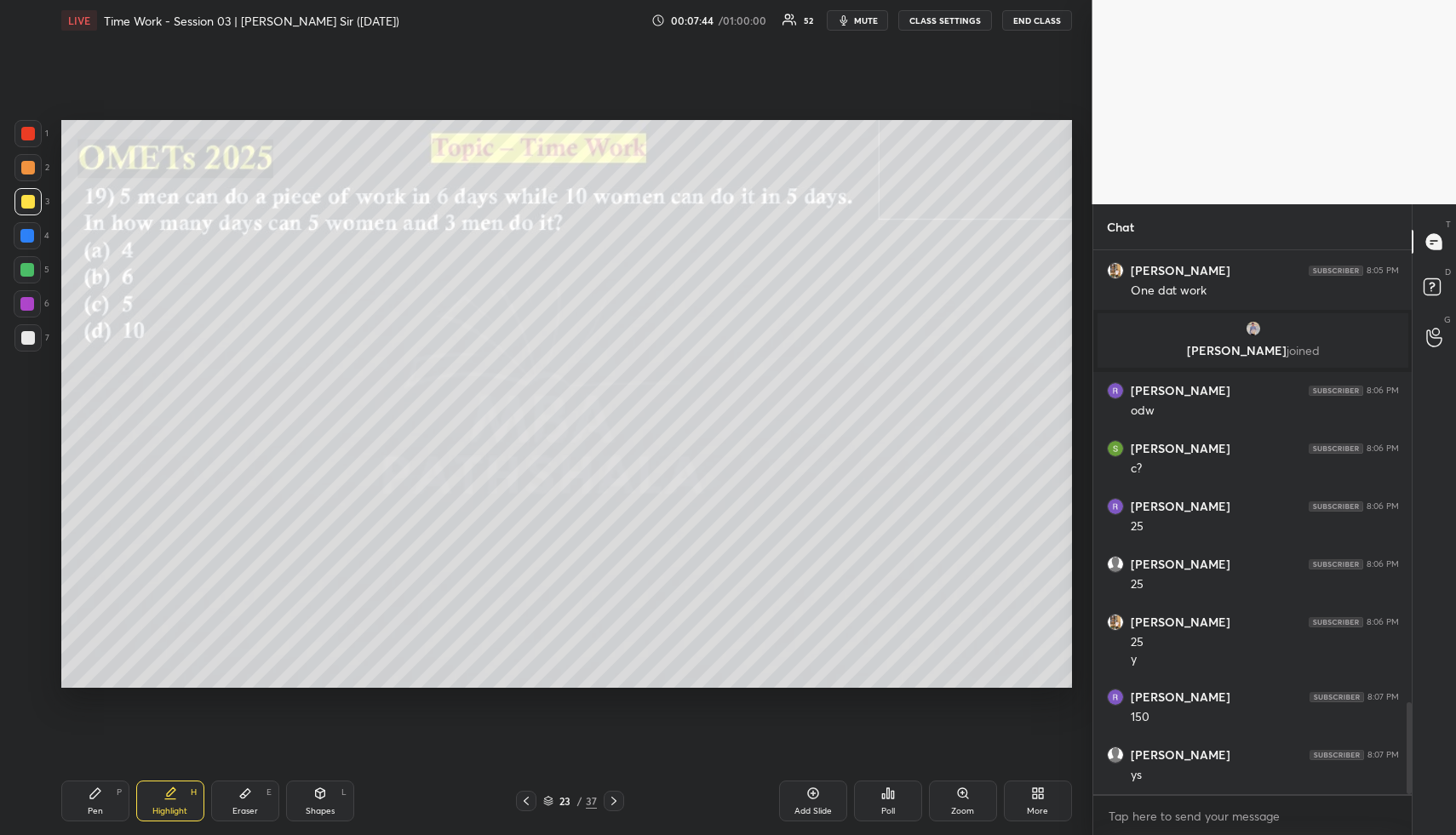
click at [104, 812] on div "Pen P" at bounding box center [96, 801] width 68 height 41
click at [106, 806] on div "Pen P" at bounding box center [96, 801] width 68 height 41
drag, startPoint x: 27, startPoint y: 221, endPoint x: 51, endPoint y: 239, distance: 30.0
click at [27, 223] on div "1 2 3 4 5 6 7" at bounding box center [32, 240] width 36 height 239
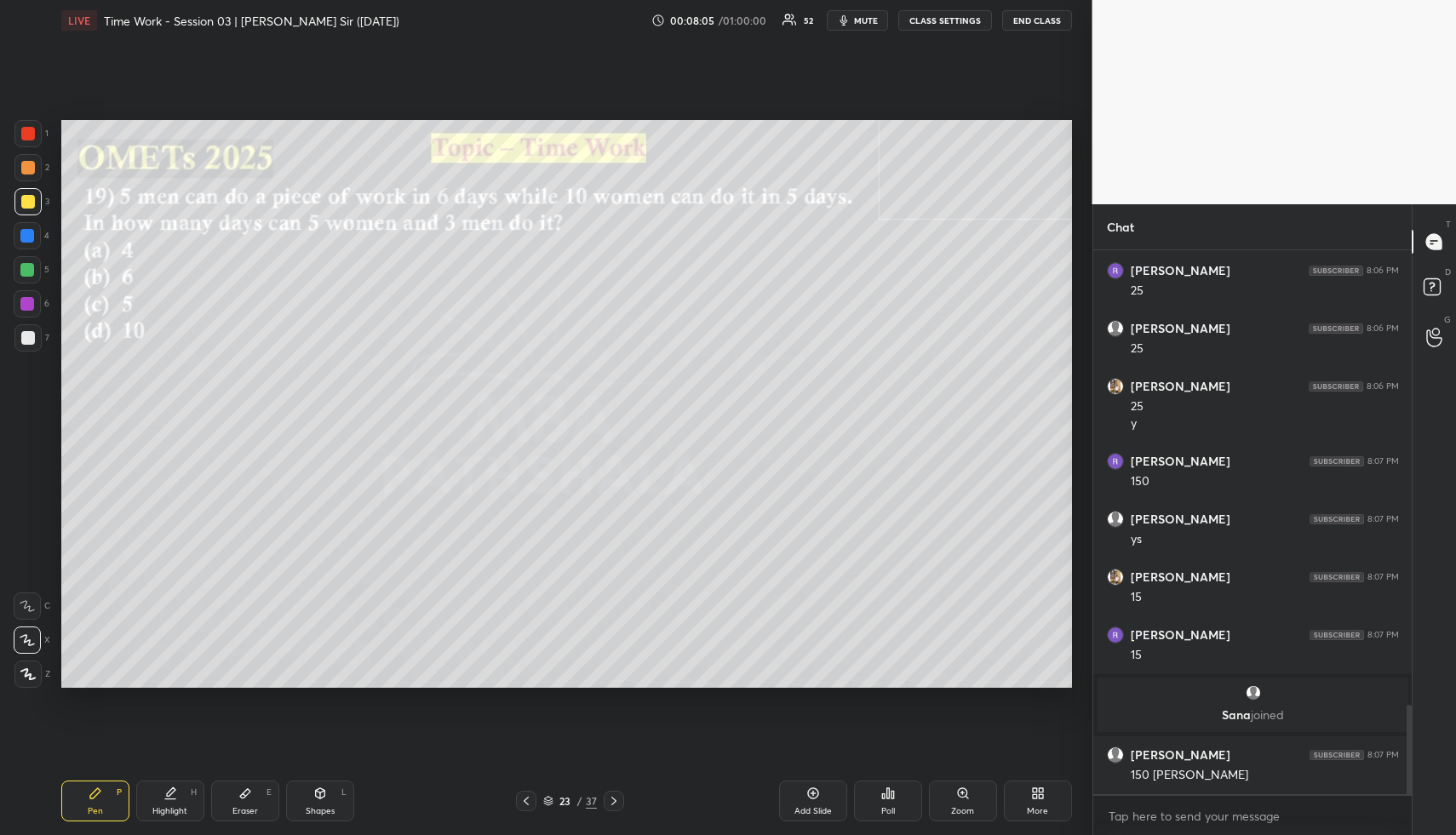
scroll to position [2761, 0]
click at [173, 794] on icon at bounding box center [170, 794] width 14 height 14
drag, startPoint x: 164, startPoint y: 795, endPoint x: 178, endPoint y: 746, distance: 51.0
click at [160, 791] on div "Highlight H" at bounding box center [170, 801] width 68 height 41
click at [194, 783] on div "Highlight H" at bounding box center [170, 801] width 68 height 41
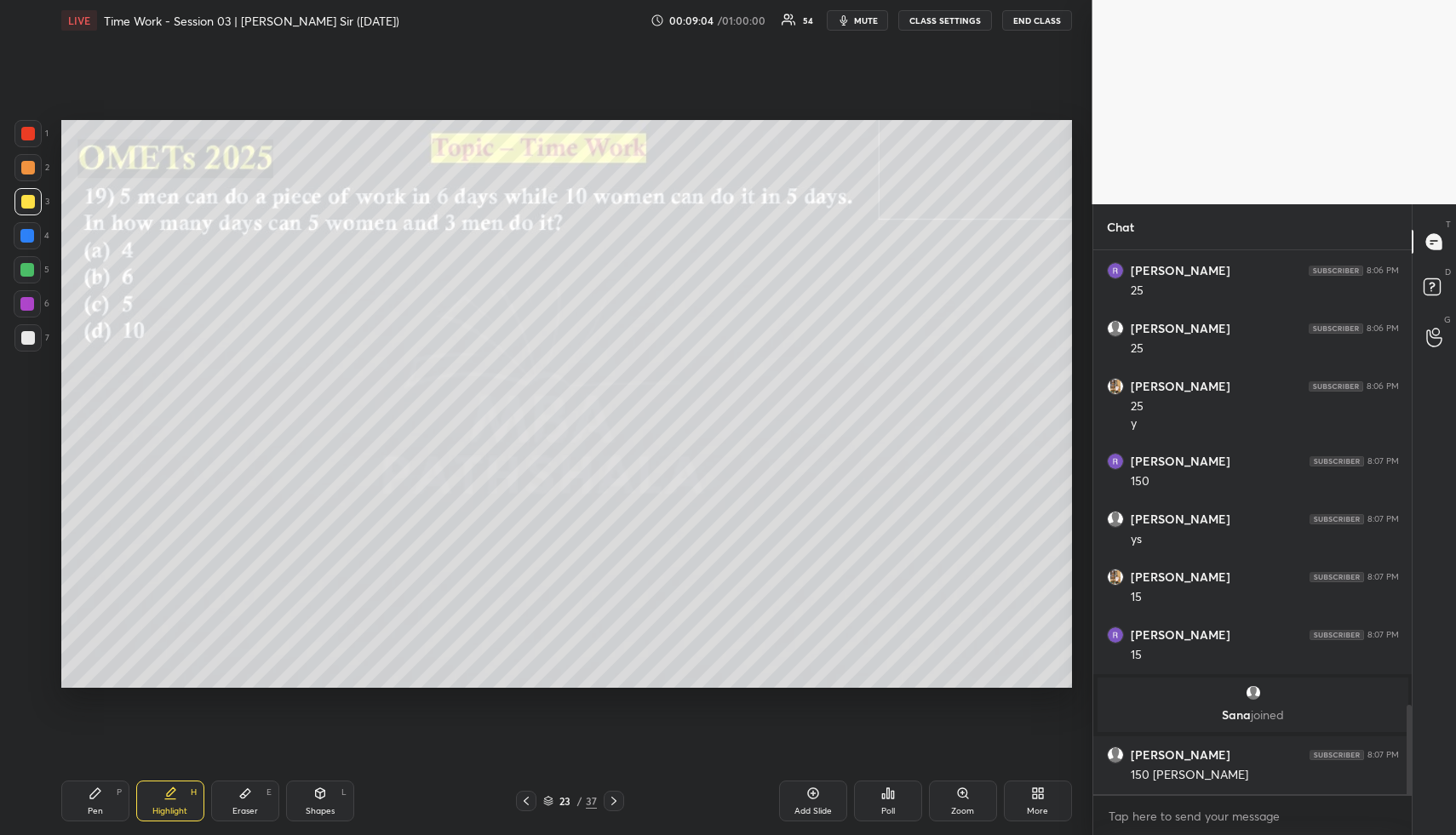
drag, startPoint x: 170, startPoint y: 802, endPoint x: 174, endPoint y: 780, distance: 22.4
click at [168, 804] on div "Highlight H" at bounding box center [170, 801] width 68 height 41
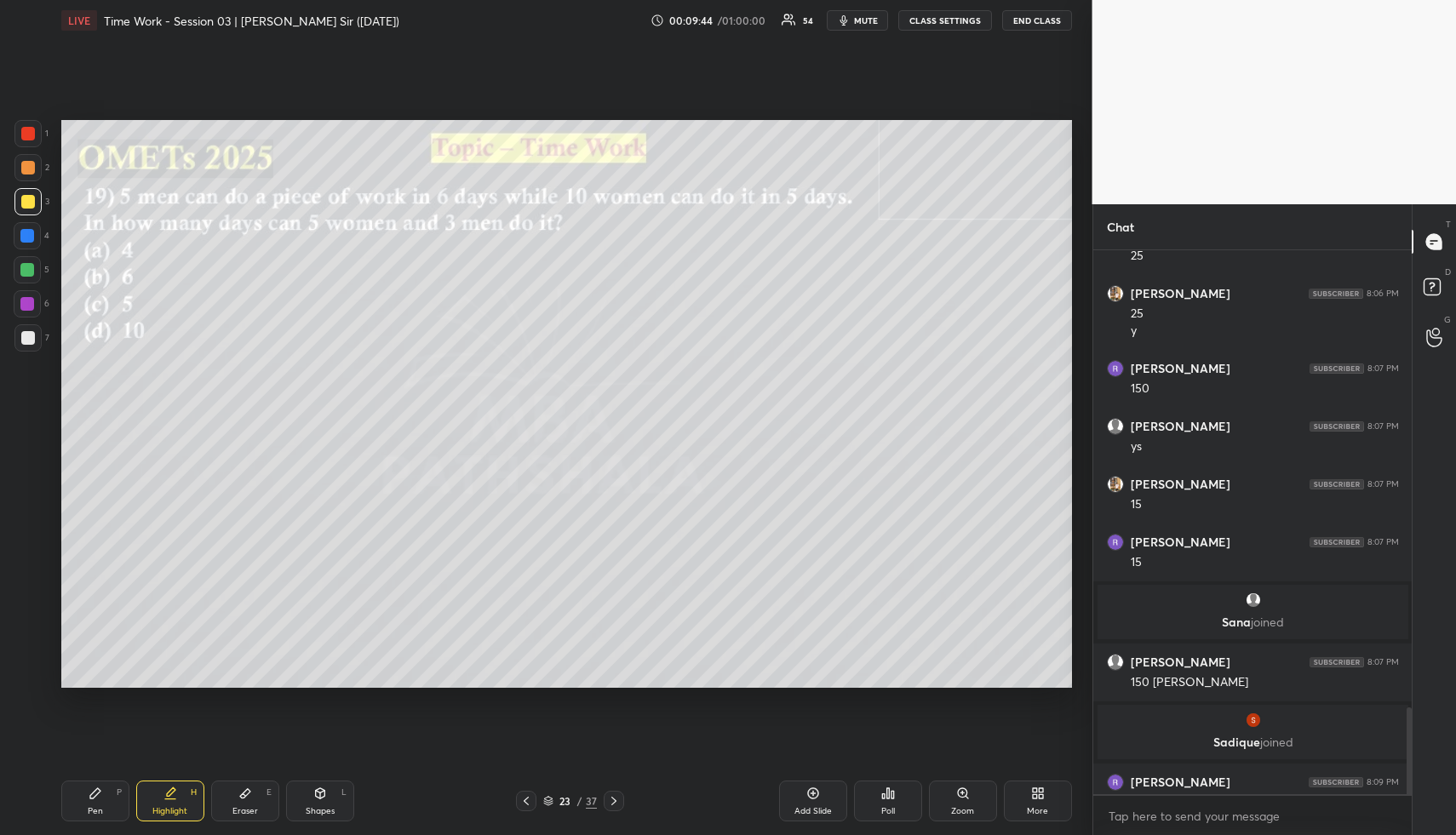
scroll to position [2850, 0]
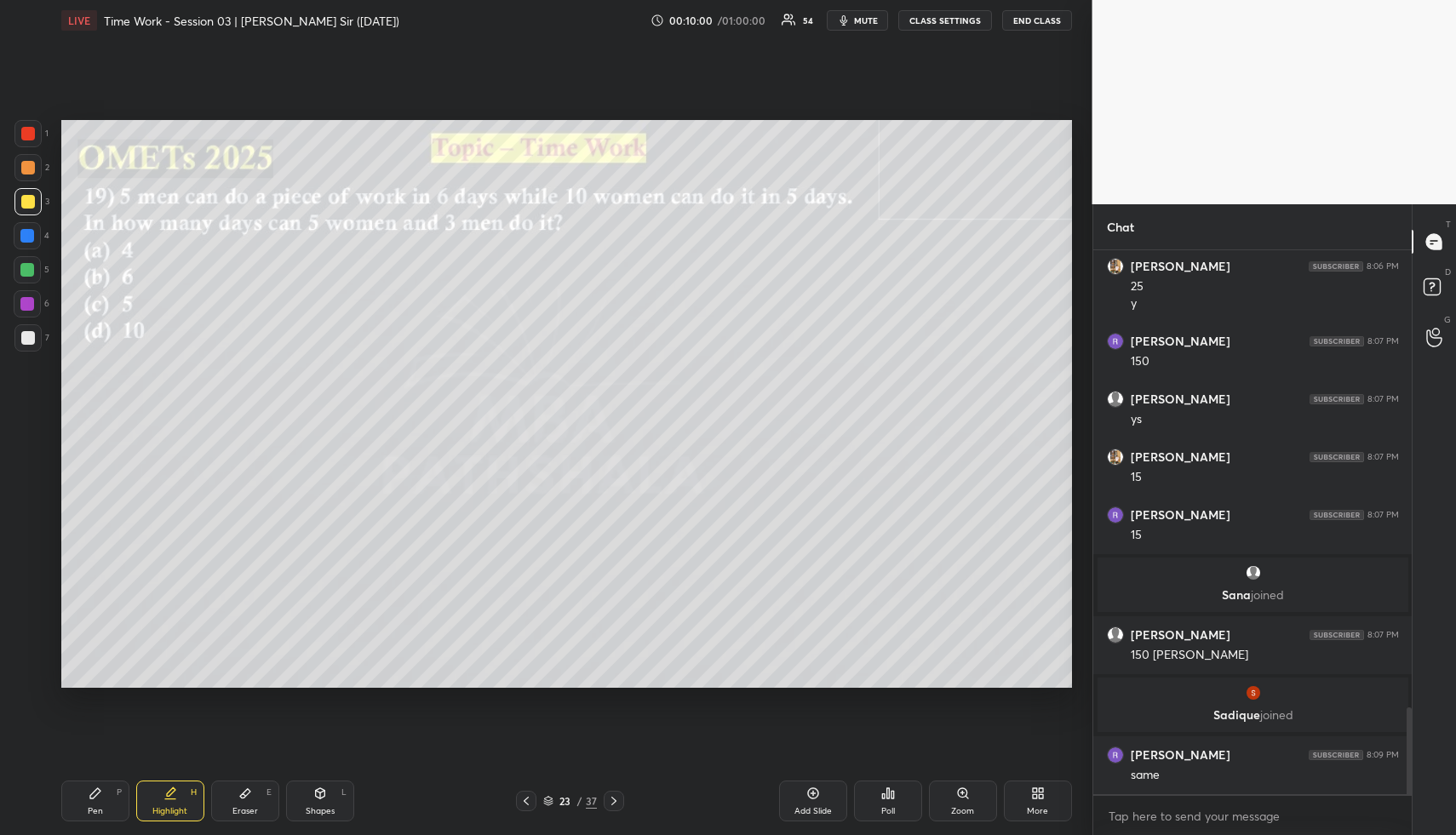
click at [87, 804] on div "Pen P" at bounding box center [96, 801] width 68 height 41
click at [33, 262] on div at bounding box center [27, 270] width 27 height 27
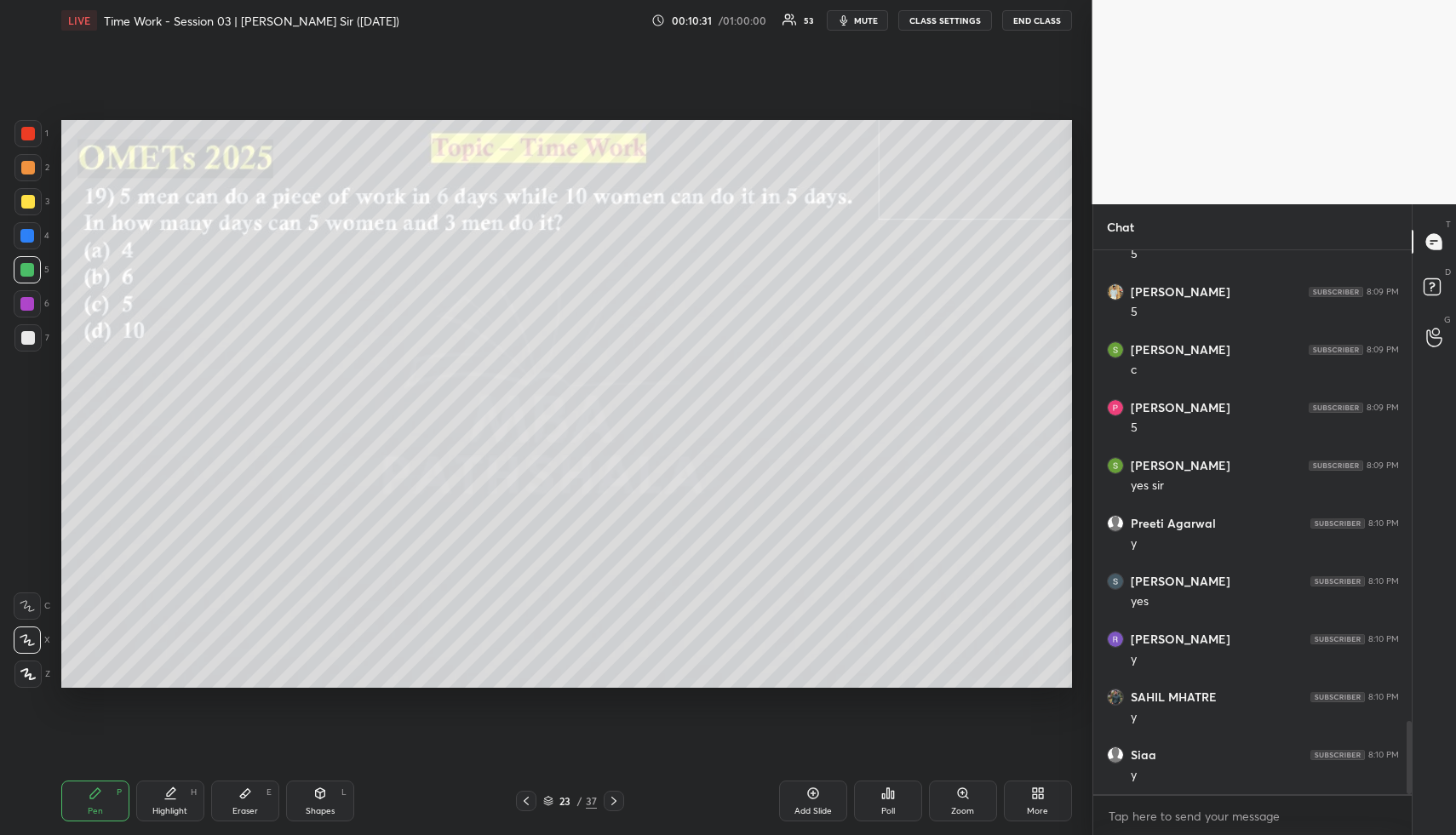
scroll to position [3545, 0]
drag, startPoint x: 106, startPoint y: 809, endPoint x: 105, endPoint y: 791, distance: 18.0
click at [104, 807] on div "Pen P" at bounding box center [96, 801] width 68 height 41
click at [30, 169] on div at bounding box center [28, 168] width 14 height 14
click at [35, 166] on div at bounding box center [28, 167] width 27 height 27
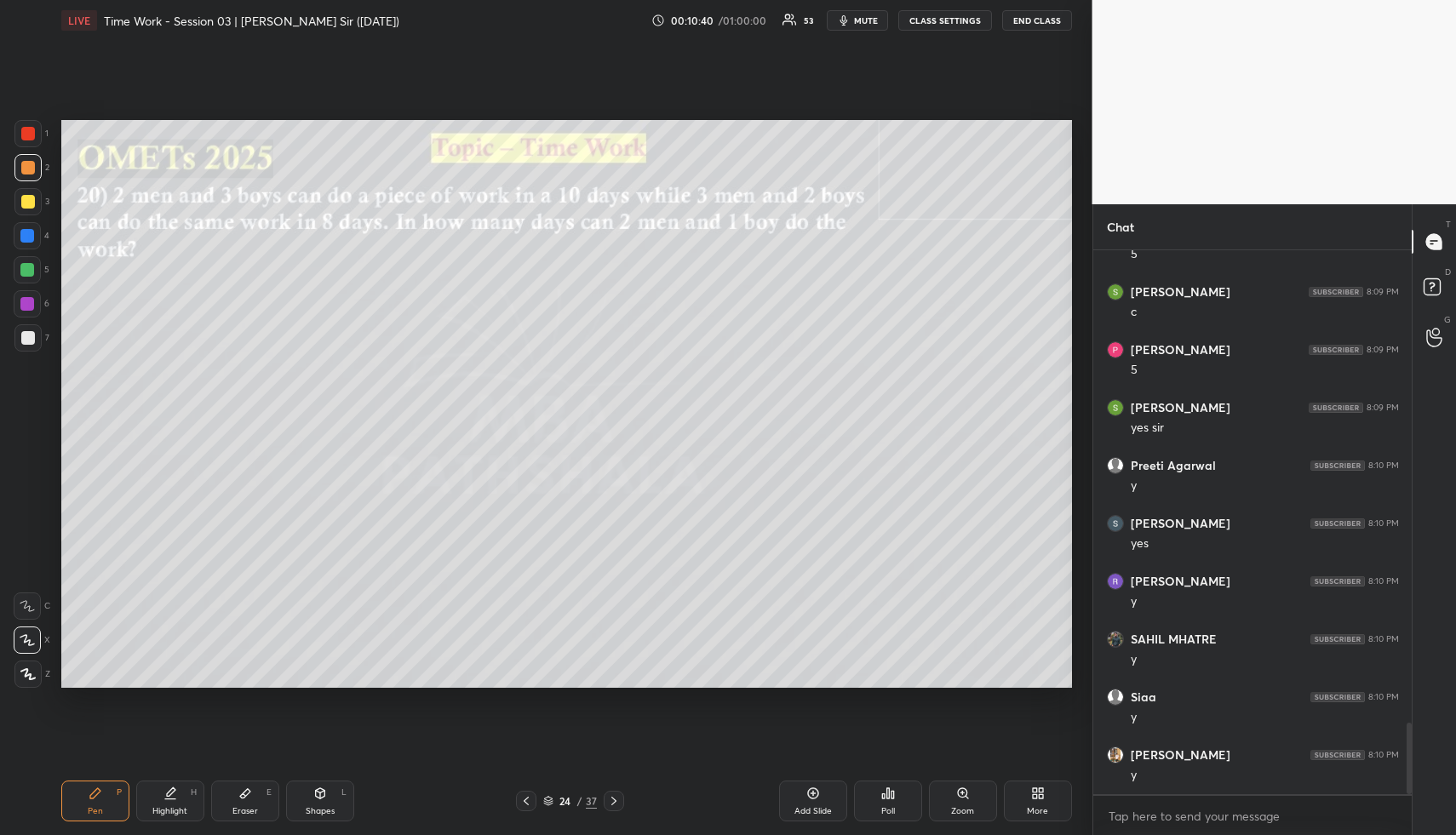
scroll to position [3604, 0]
click at [244, 800] on icon at bounding box center [246, 794] width 14 height 14
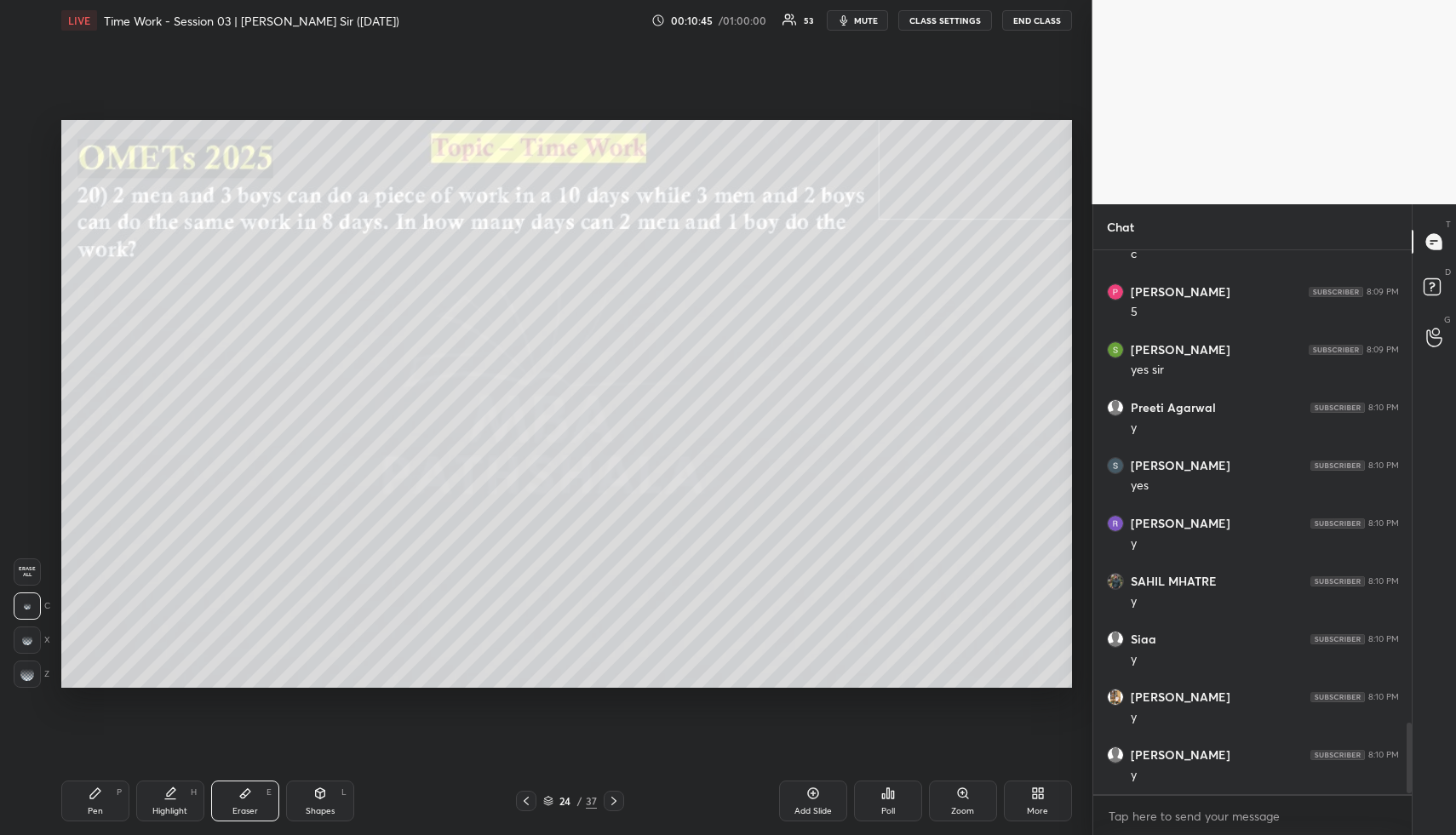
scroll to position [3665, 0]
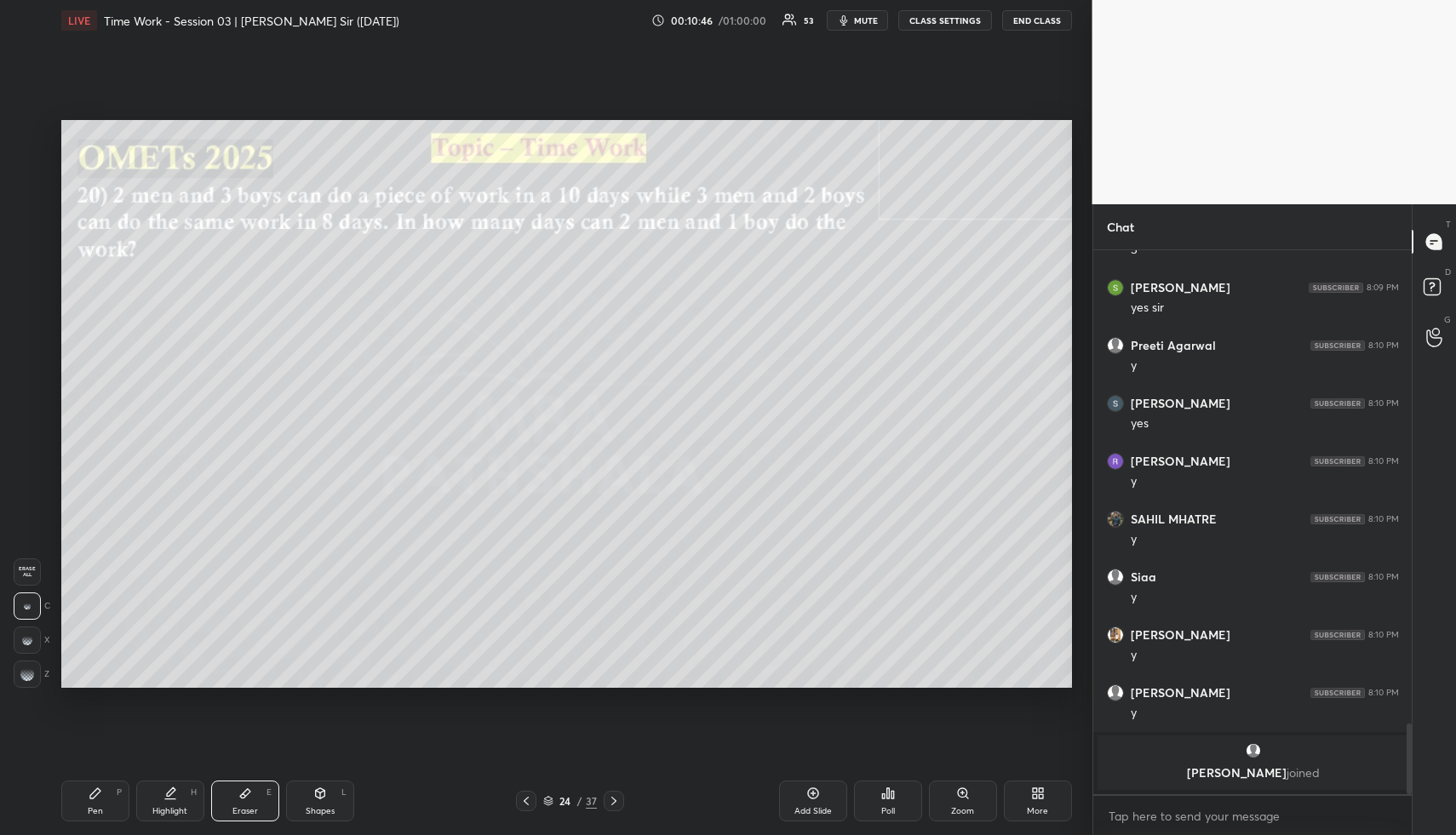
drag, startPoint x: 113, startPoint y: 781, endPoint x: 111, endPoint y: 792, distance: 11.2
click at [109, 782] on div "Pen P" at bounding box center [96, 801] width 68 height 41
drag, startPoint x: 111, startPoint y: 792, endPoint x: 106, endPoint y: 762, distance: 30.4
click at [109, 792] on div "Pen P" at bounding box center [96, 801] width 68 height 41
drag, startPoint x: 21, startPoint y: 192, endPoint x: 49, endPoint y: 192, distance: 28.0
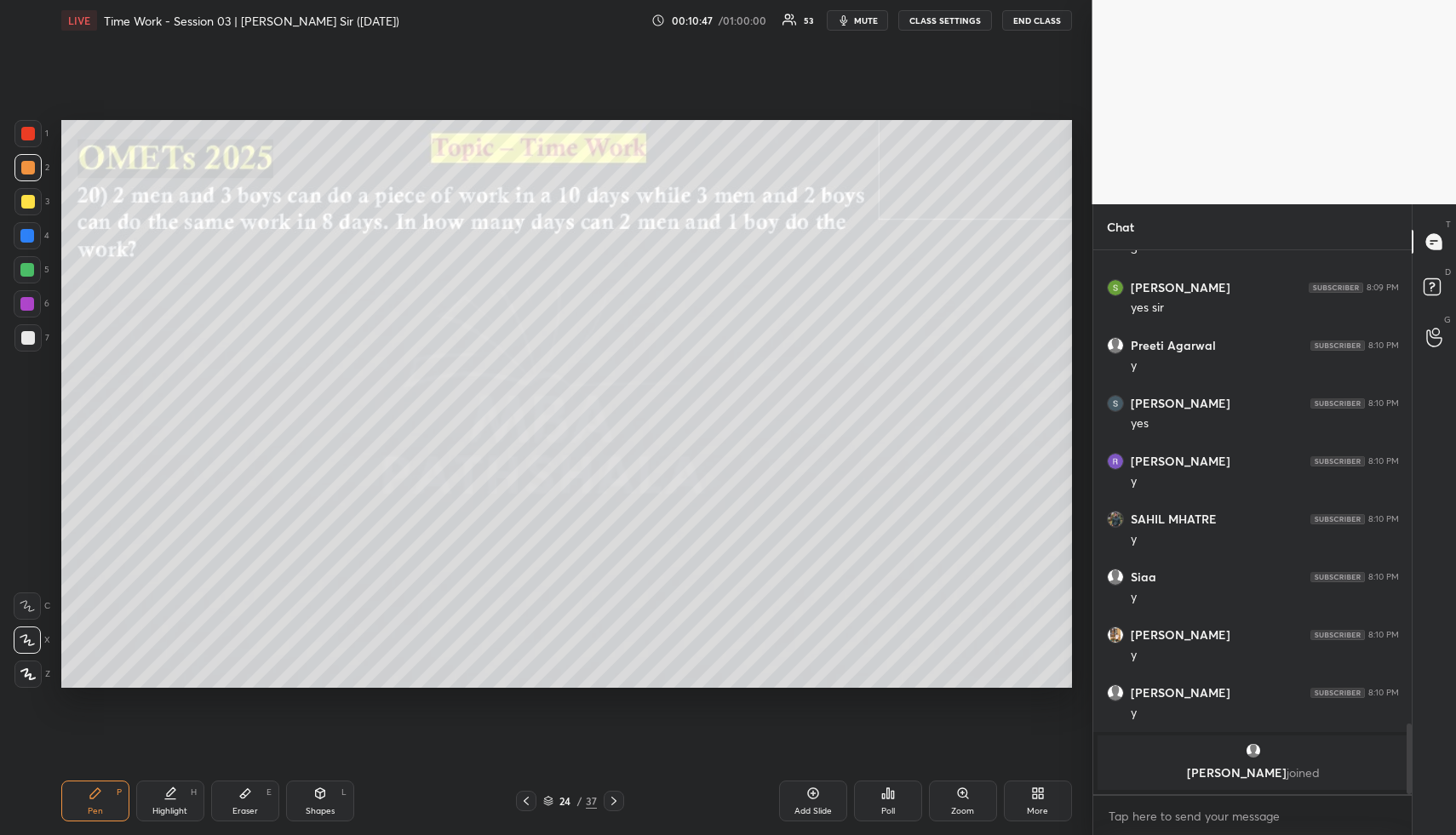
click at [19, 193] on div at bounding box center [28, 201] width 27 height 27
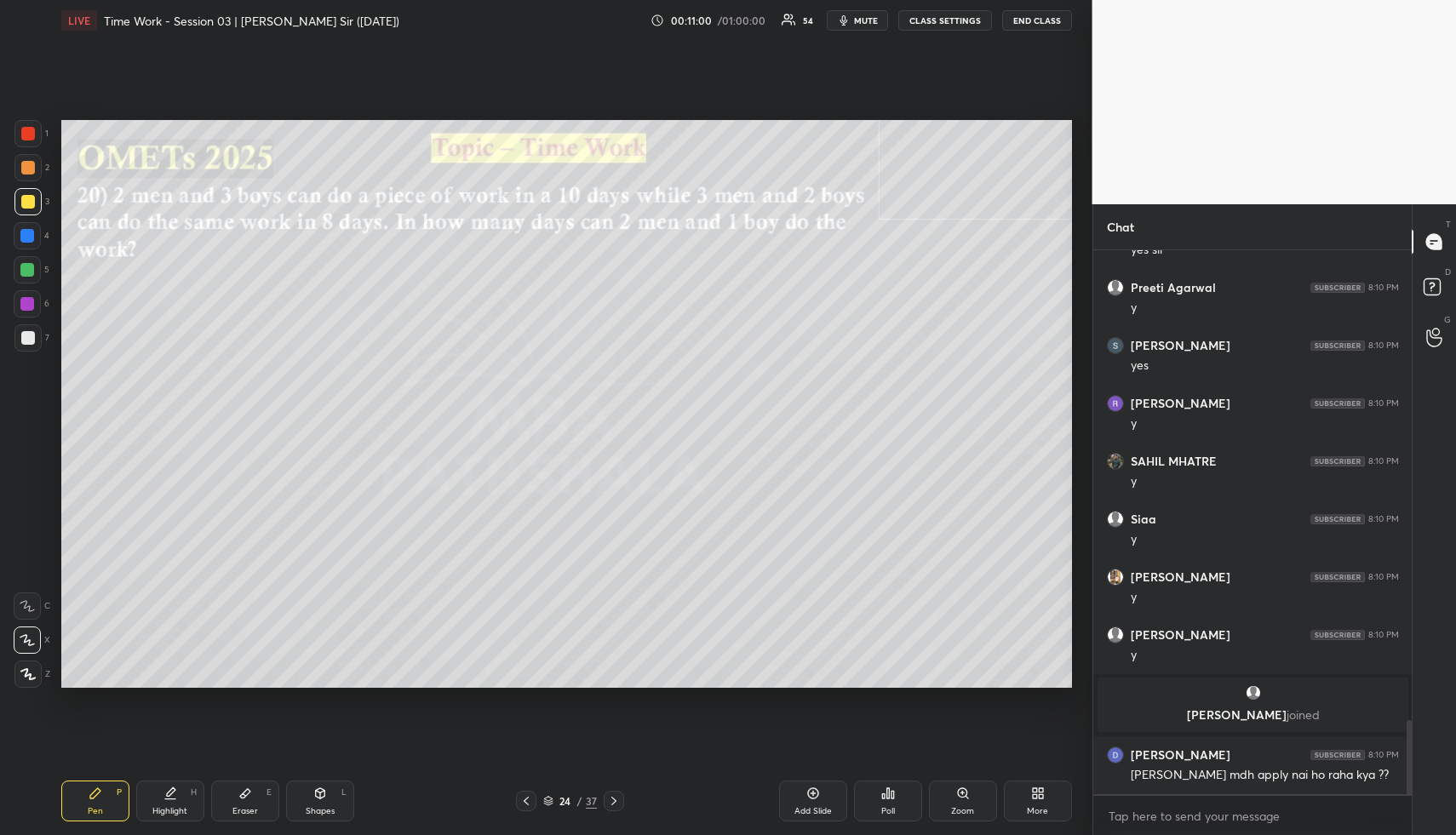
scroll to position [3526, 0]
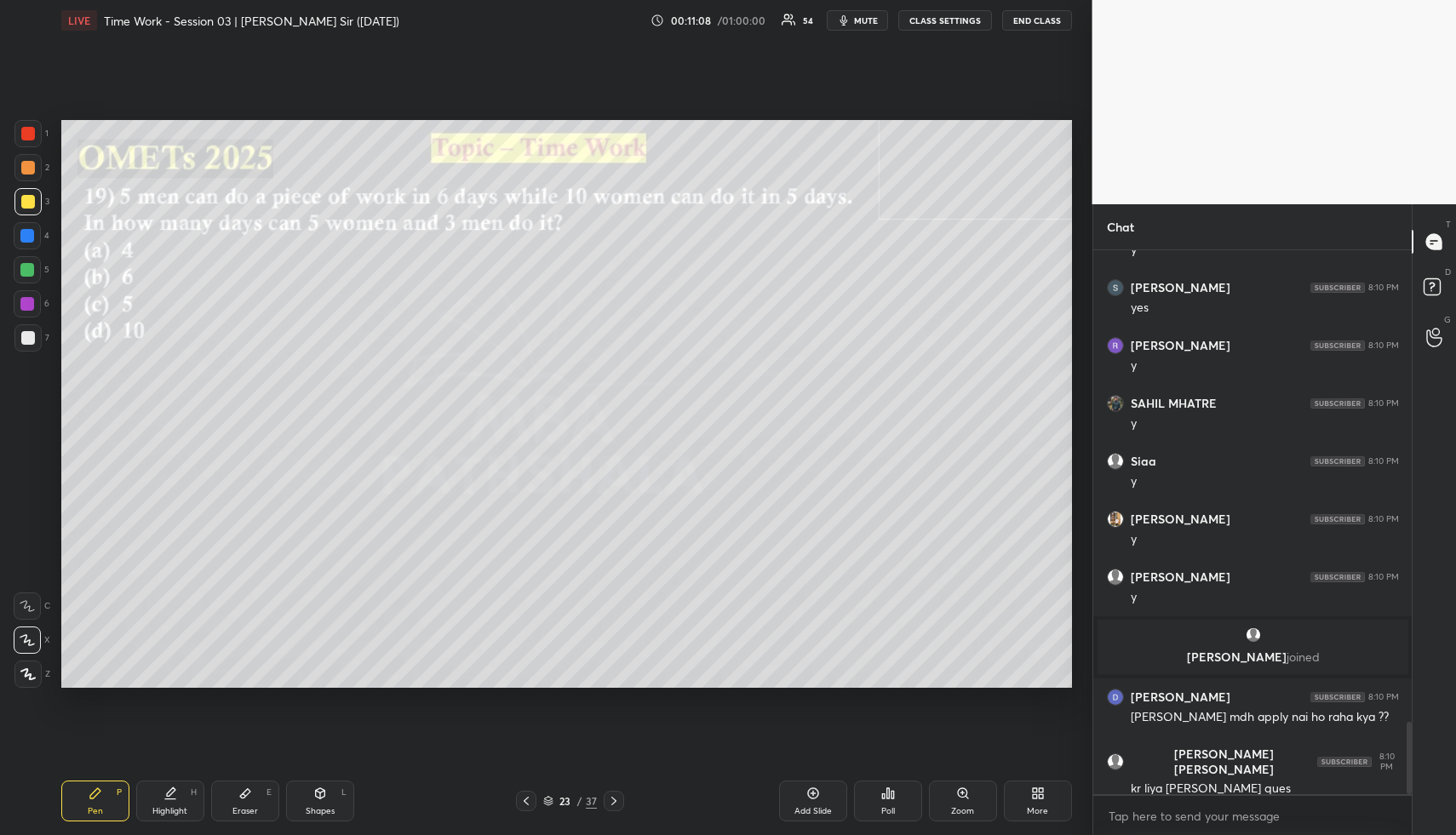
click at [162, 803] on div "Highlight H" at bounding box center [170, 801] width 68 height 41
click at [173, 799] on div "Highlight H" at bounding box center [170, 801] width 68 height 41
drag, startPoint x: 248, startPoint y: 822, endPoint x: 254, endPoint y: 806, distance: 17.1
click at [247, 819] on div "Pen P Highlight H Eraser E Shapes L 24 / 37 Add Slide Poll Zoom More" at bounding box center [567, 801] width 1011 height 68
click at [252, 804] on div "Eraser E" at bounding box center [245, 801] width 68 height 41
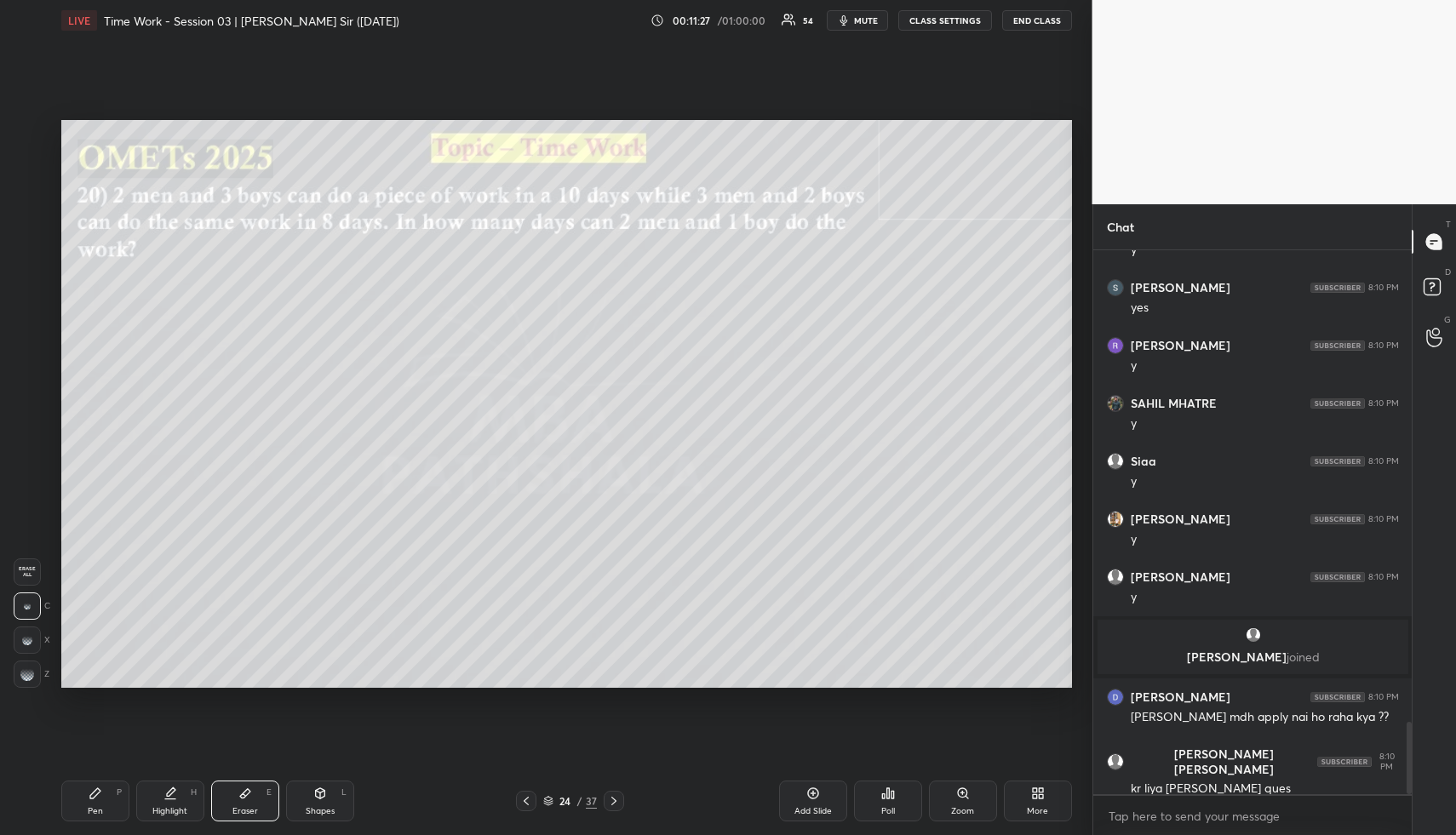
drag, startPoint x: 321, startPoint y: 799, endPoint x: 312, endPoint y: 780, distance: 21.0
click at [317, 796] on icon at bounding box center [320, 794] width 14 height 14
drag, startPoint x: 36, startPoint y: 573, endPoint x: 45, endPoint y: 488, distance: 85.5
click at [36, 575] on div at bounding box center [28, 571] width 27 height 27
click at [35, 243] on div at bounding box center [27, 235] width 27 height 27
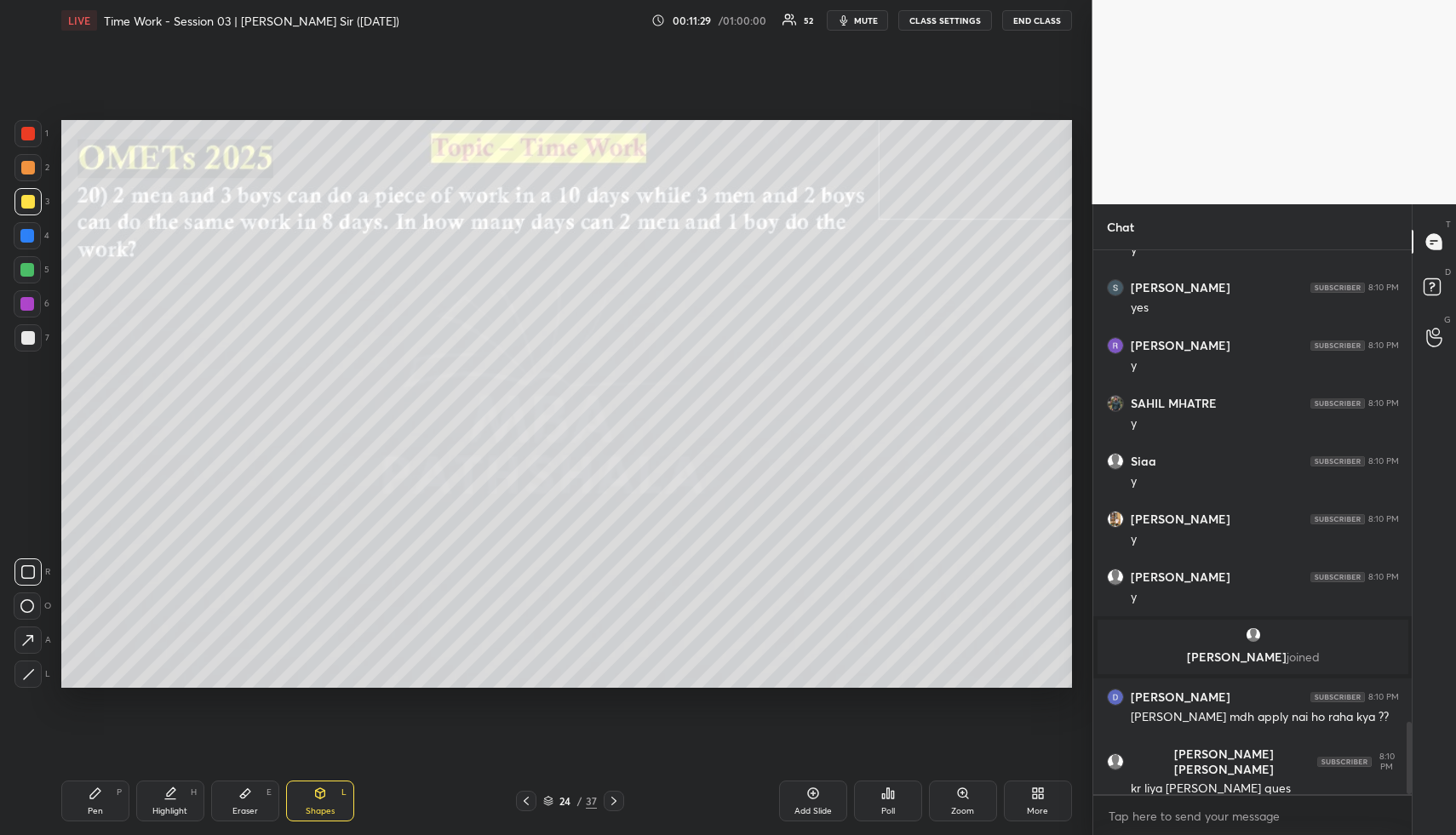
drag, startPoint x: 36, startPoint y: 239, endPoint x: 36, endPoint y: 227, distance: 12.0
click at [35, 237] on div at bounding box center [27, 235] width 27 height 27
click at [240, 800] on div "Eraser E" at bounding box center [245, 801] width 68 height 41
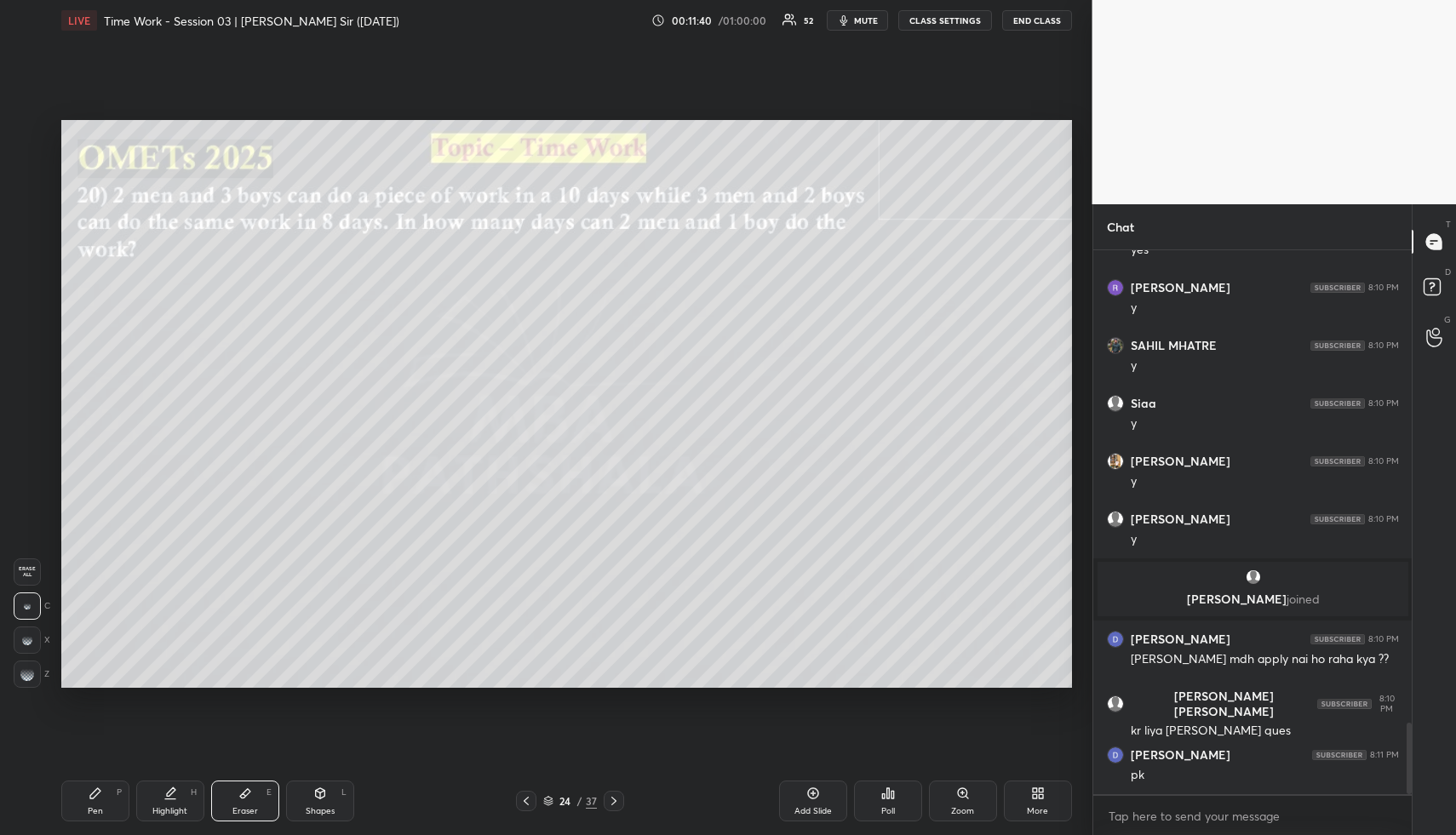
click at [104, 793] on div "Pen P" at bounding box center [96, 801] width 68 height 41
click at [113, 796] on div "Pen P" at bounding box center [96, 801] width 68 height 41
click at [20, 279] on div at bounding box center [27, 270] width 27 height 27
click at [21, 267] on div at bounding box center [28, 270] width 14 height 14
click at [32, 270] on div at bounding box center [28, 270] width 14 height 14
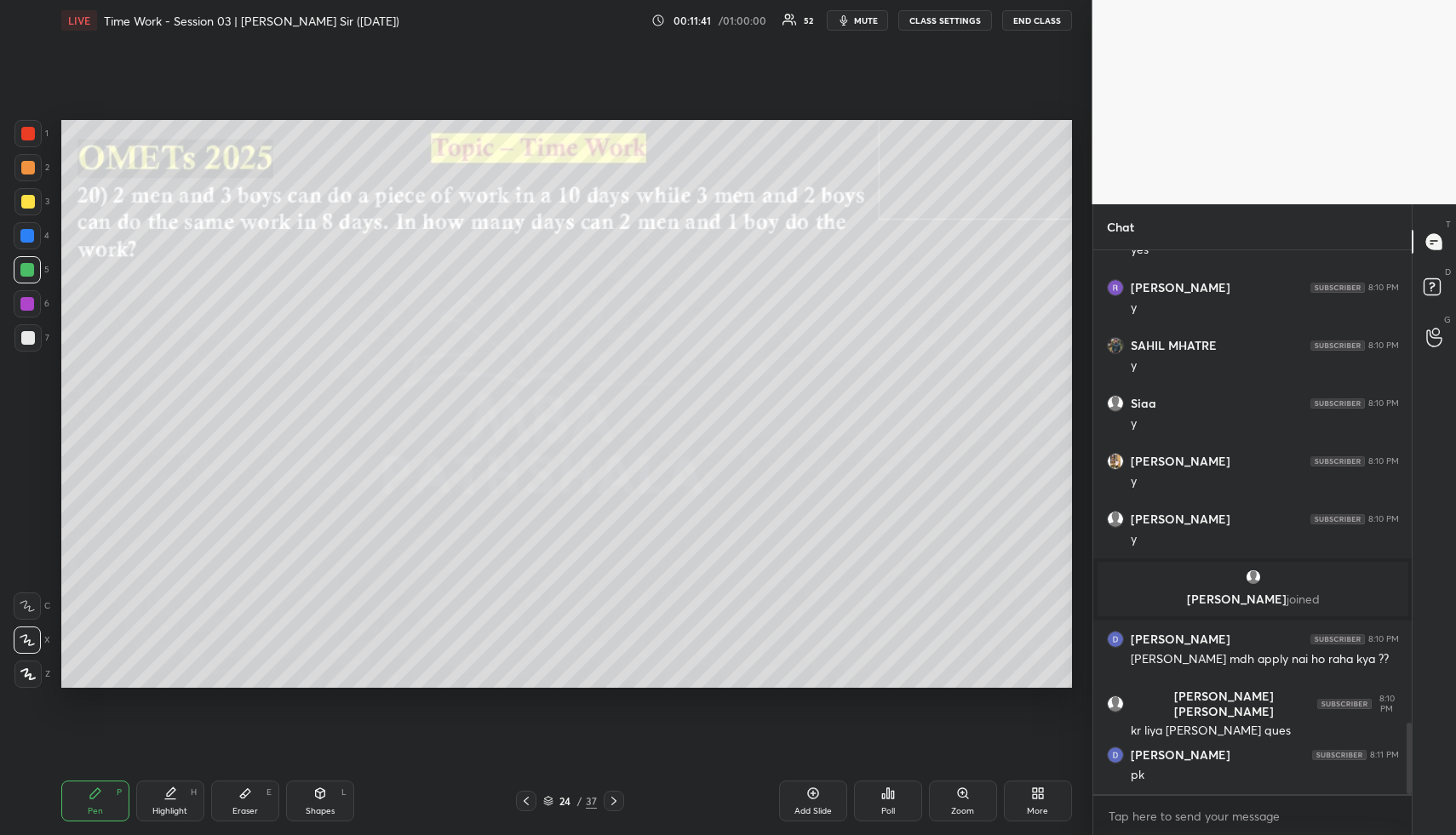
scroll to position [3601, 0]
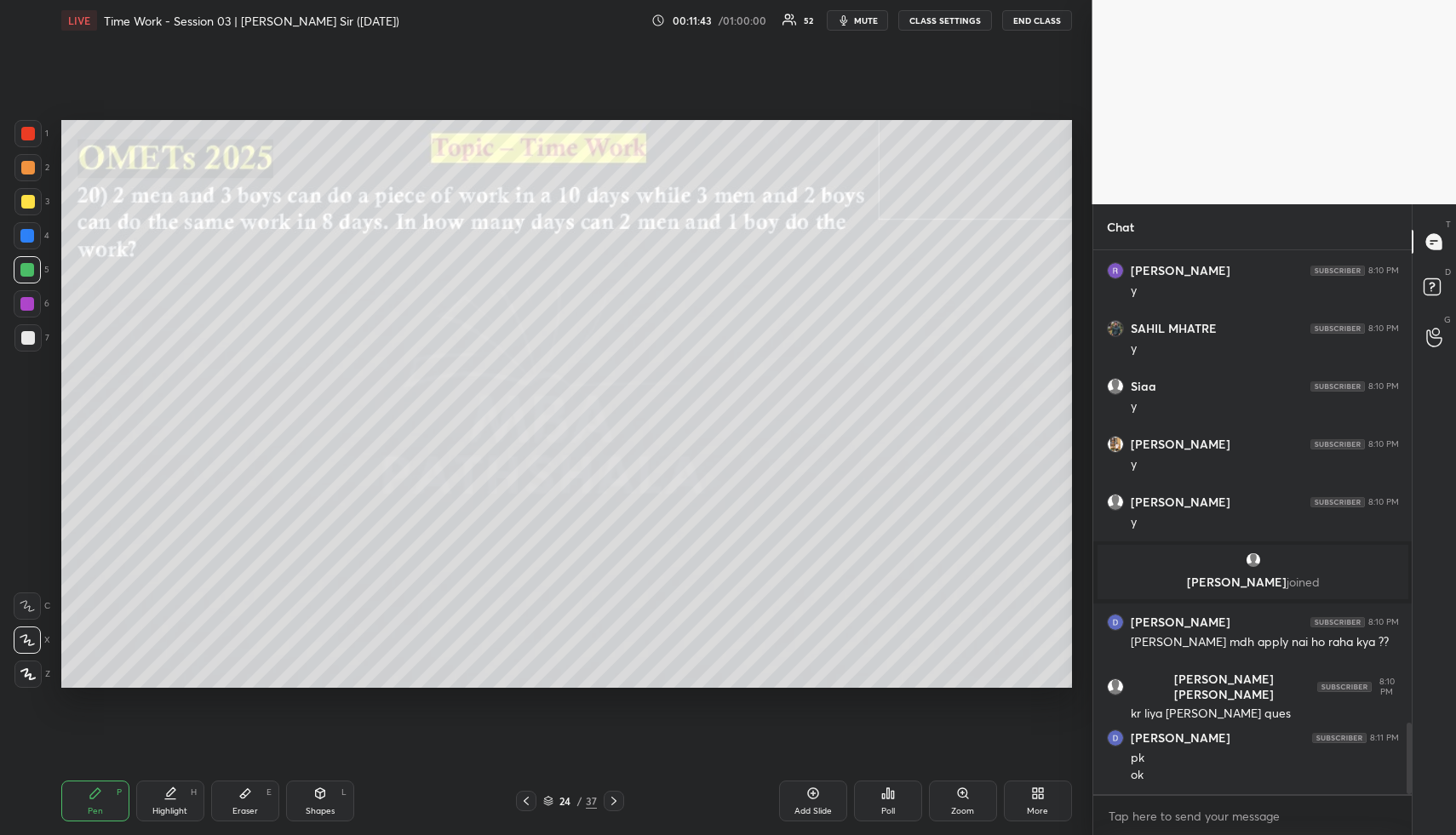
click at [27, 165] on div at bounding box center [28, 168] width 14 height 14
click at [31, 170] on div at bounding box center [28, 168] width 14 height 14
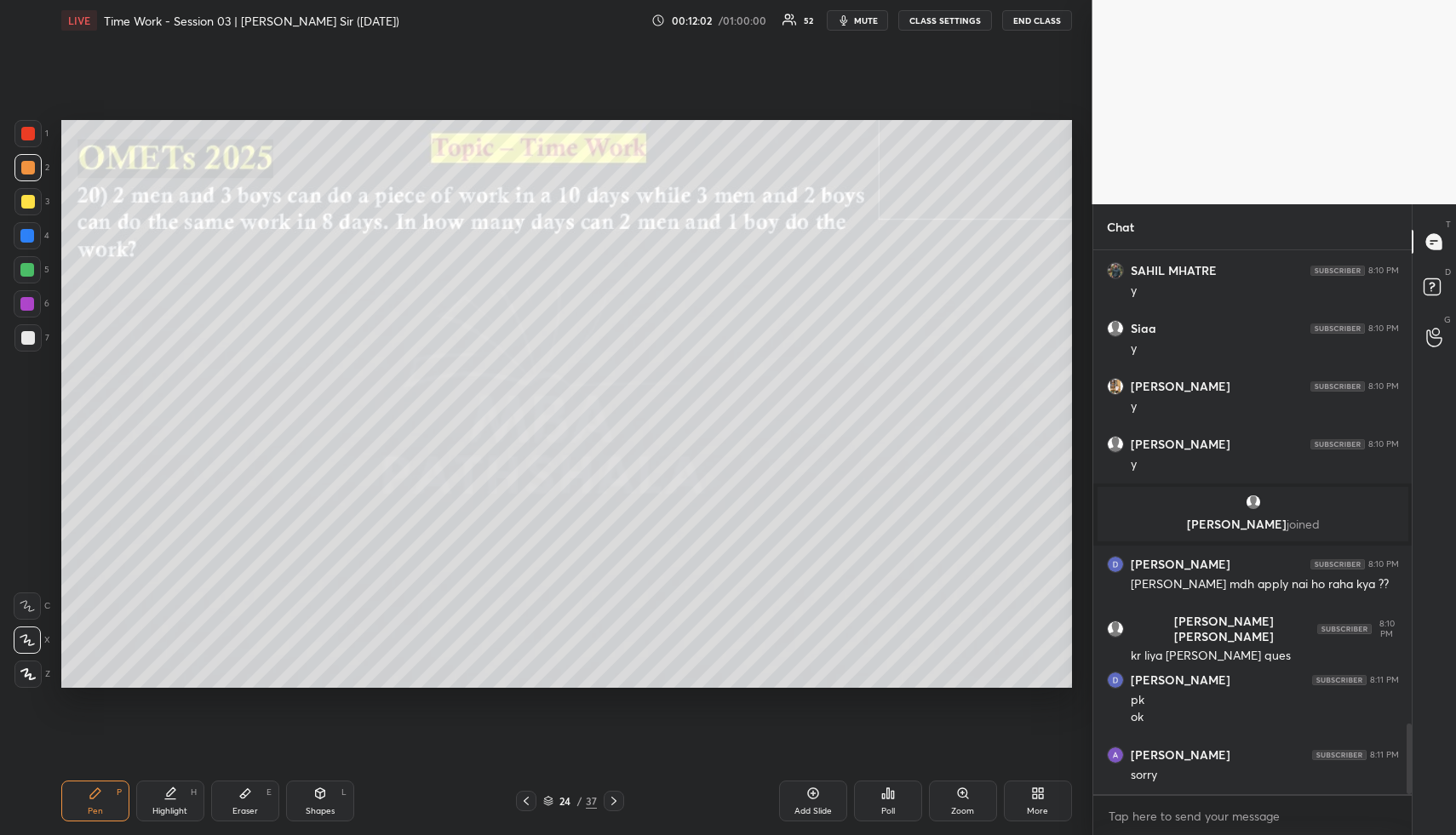
drag, startPoint x: 98, startPoint y: 812, endPoint x: 99, endPoint y: 790, distance: 22.0
click at [98, 801] on div "Pen P" at bounding box center [96, 801] width 68 height 41
click at [29, 229] on div at bounding box center [28, 236] width 14 height 14
click at [30, 199] on div at bounding box center [28, 202] width 14 height 14
drag, startPoint x: 180, startPoint y: 805, endPoint x: 188, endPoint y: 732, distance: 73.4
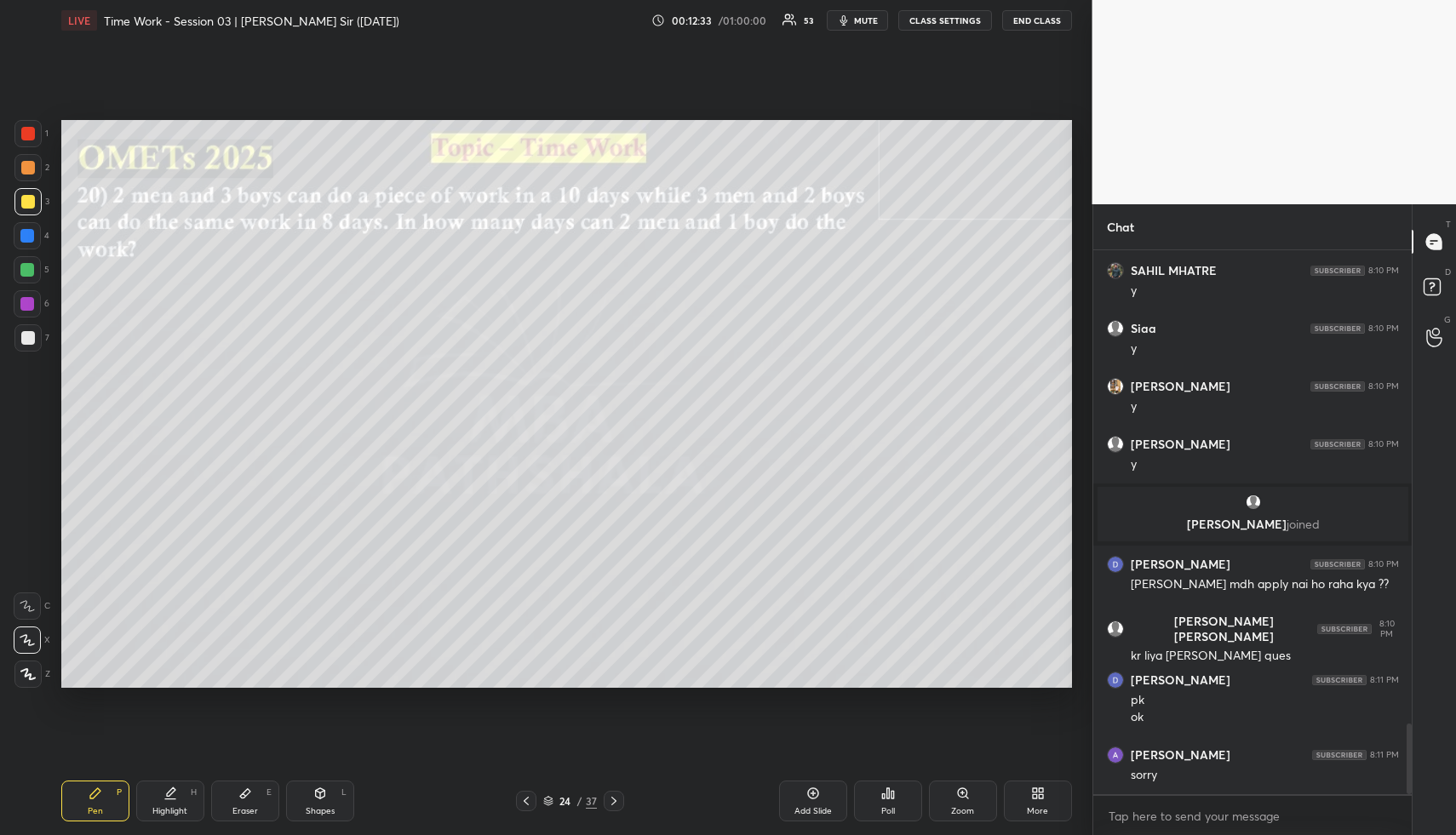
click at [174, 801] on div "Highlight H" at bounding box center [170, 801] width 68 height 41
click at [104, 800] on div "Pen P" at bounding box center [96, 801] width 68 height 41
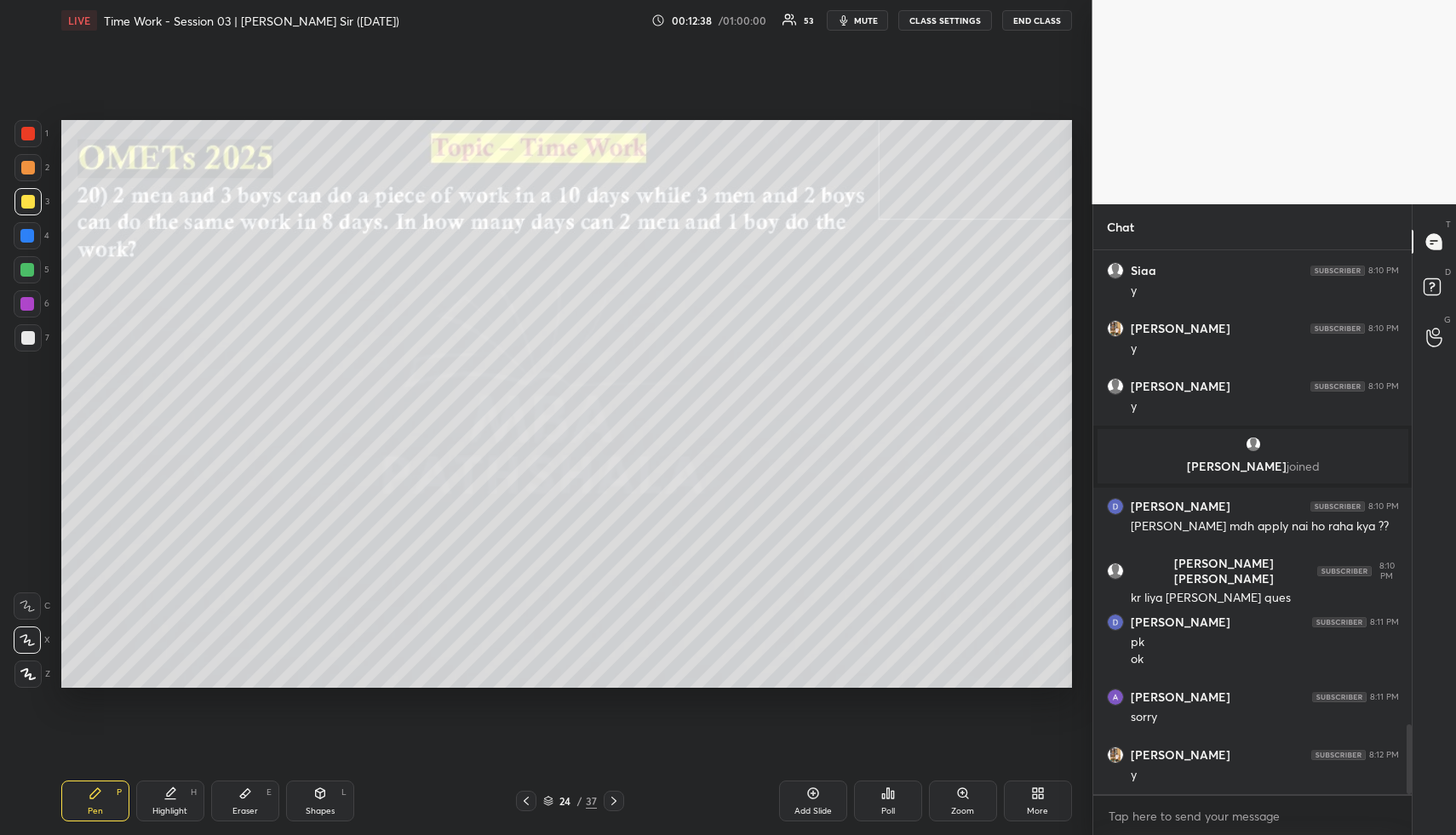
click at [33, 233] on div at bounding box center [28, 236] width 14 height 14
click at [33, 235] on div at bounding box center [28, 236] width 14 height 14
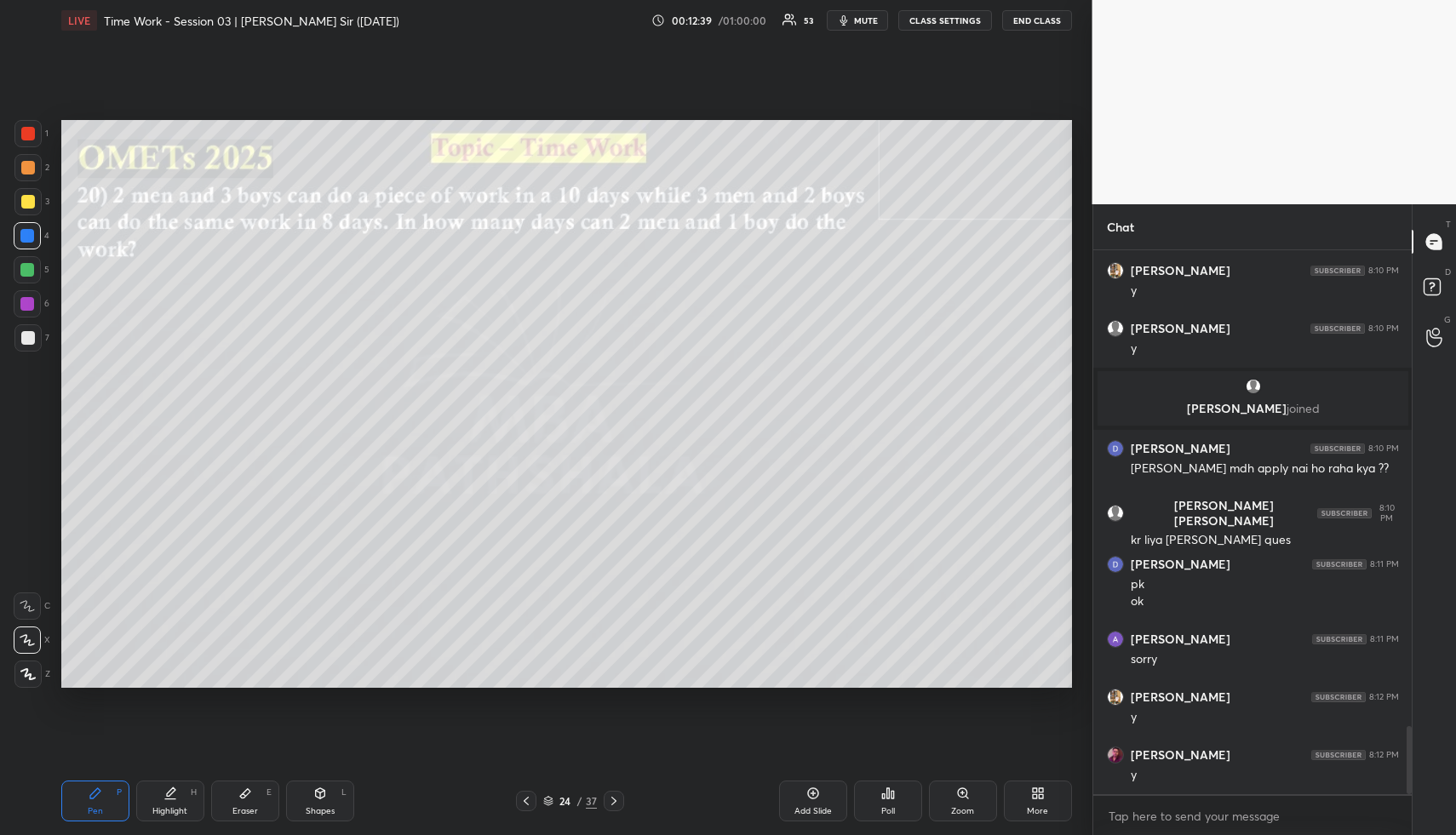
click at [170, 806] on div "Highlight H" at bounding box center [170, 801] width 68 height 41
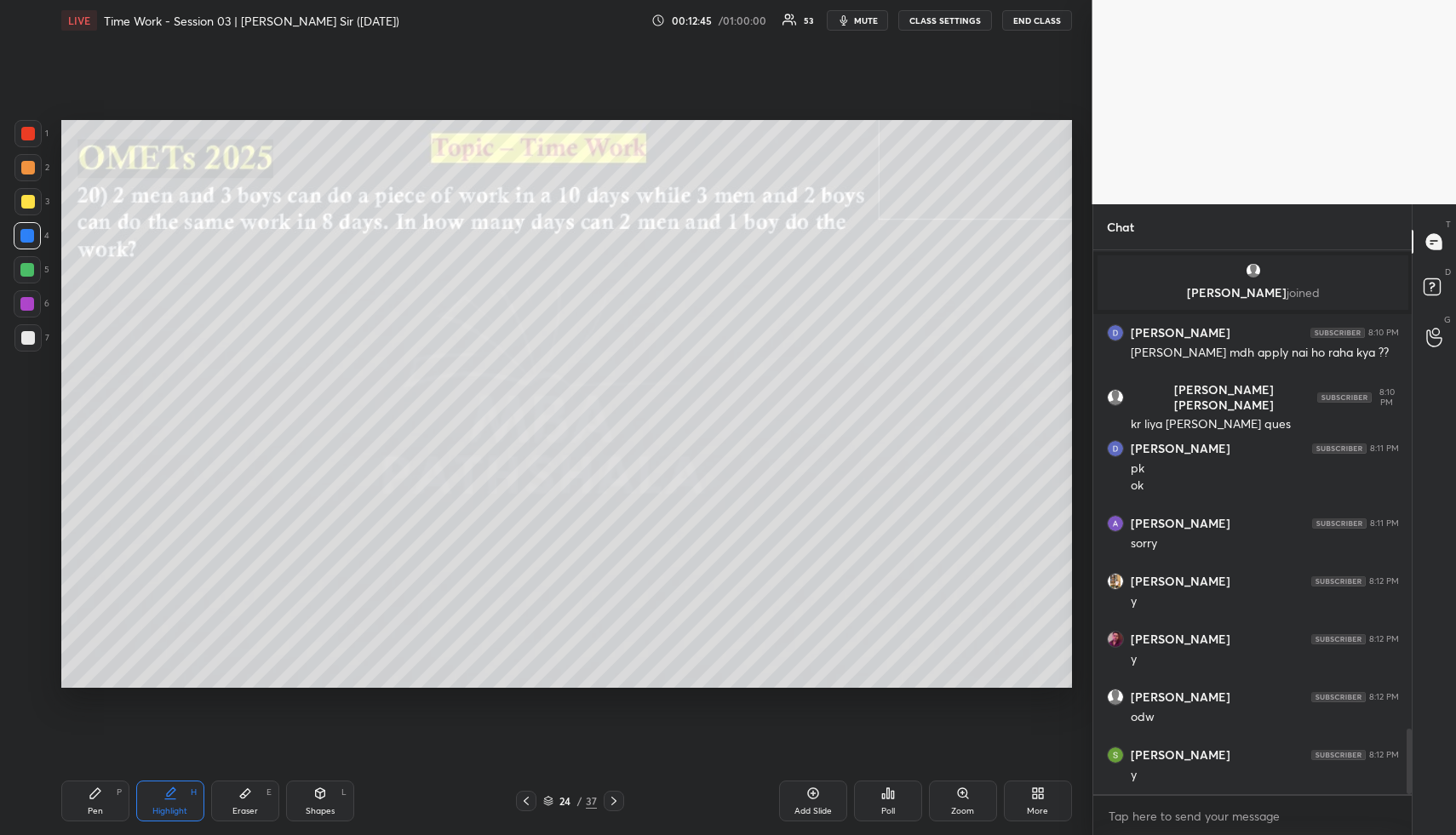
scroll to position [3948, 0]
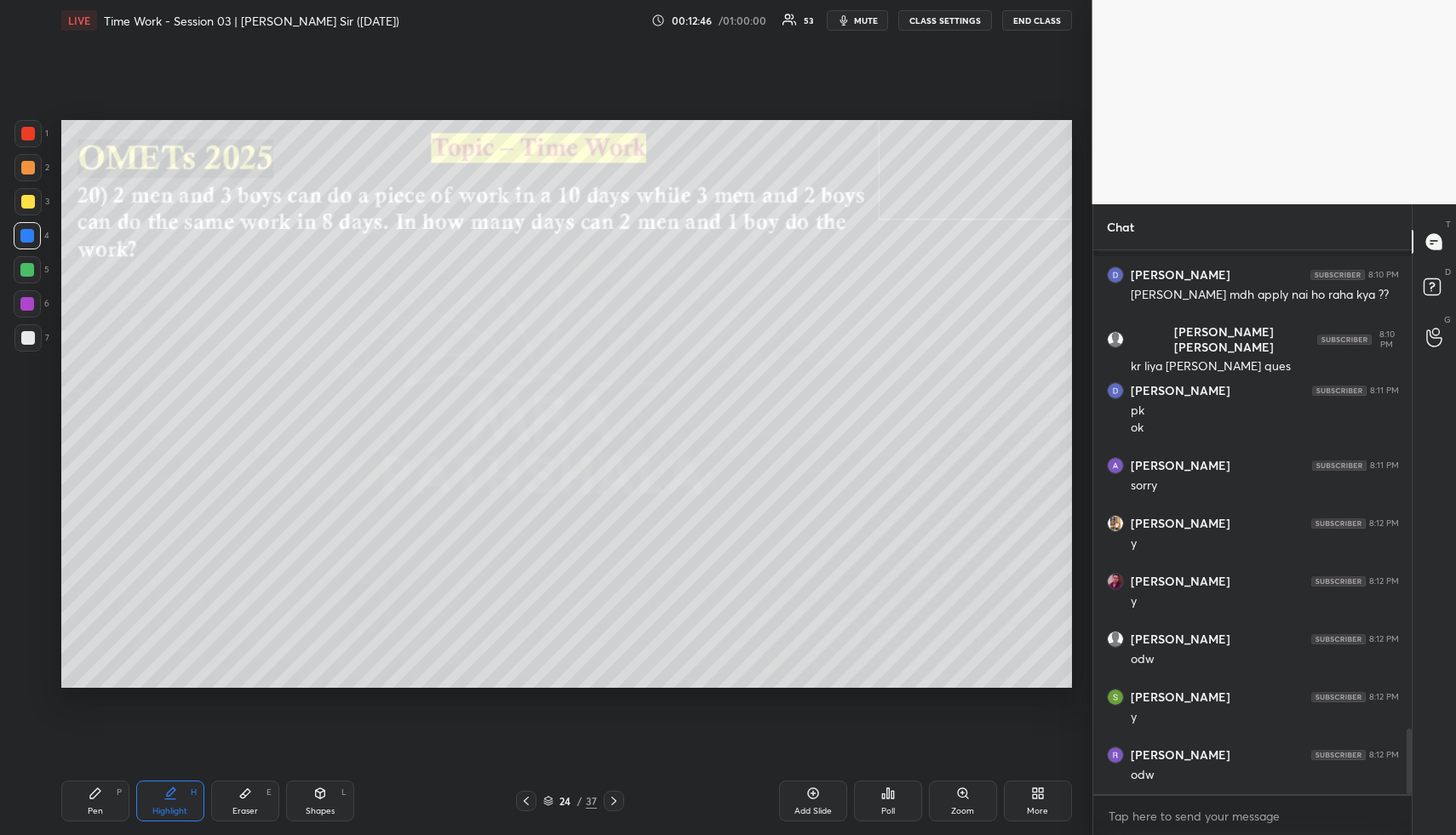
click at [109, 811] on div "Pen P" at bounding box center [96, 801] width 68 height 41
click at [30, 231] on div at bounding box center [28, 236] width 14 height 14
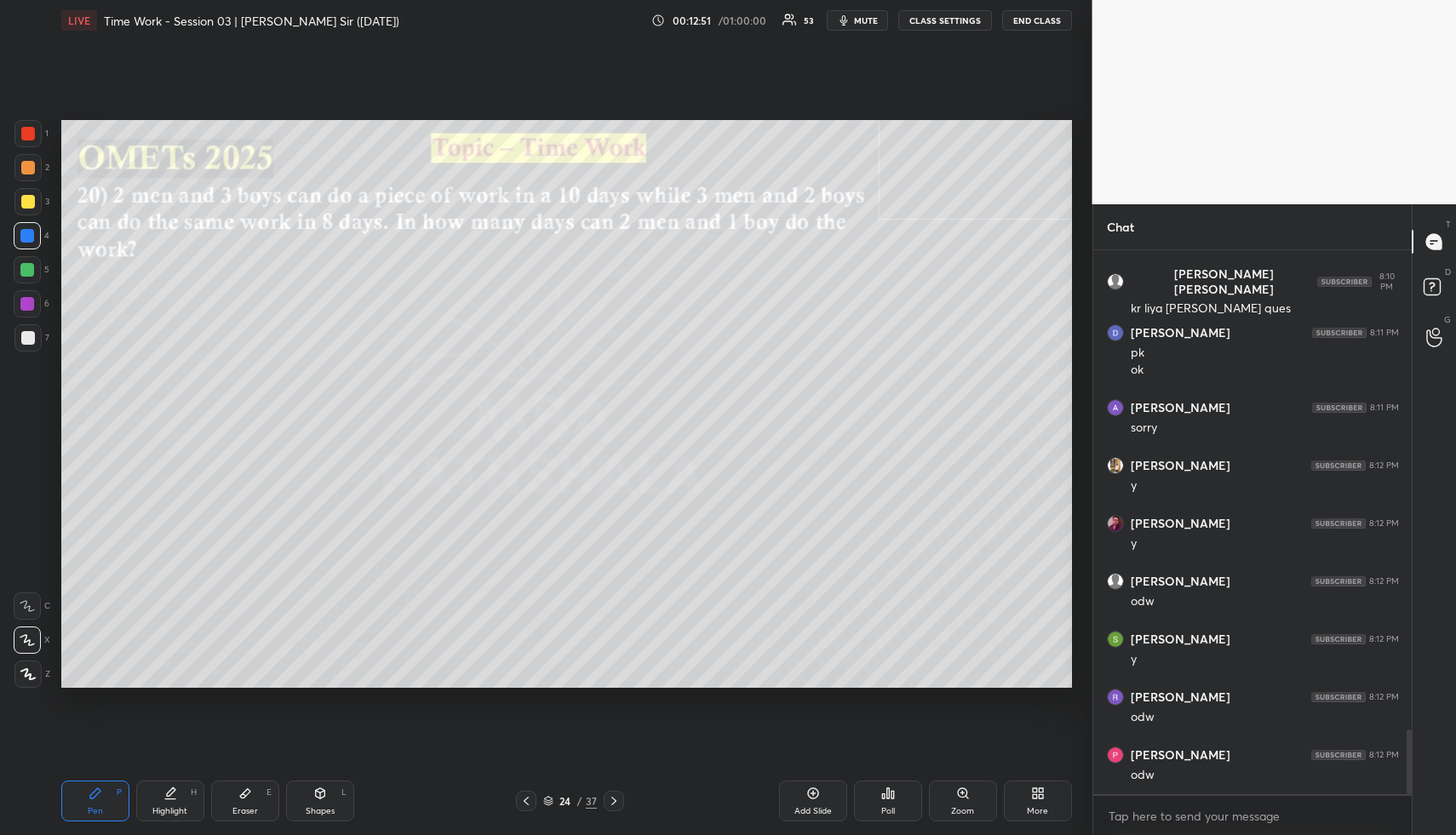
click at [26, 271] on div at bounding box center [28, 270] width 14 height 14
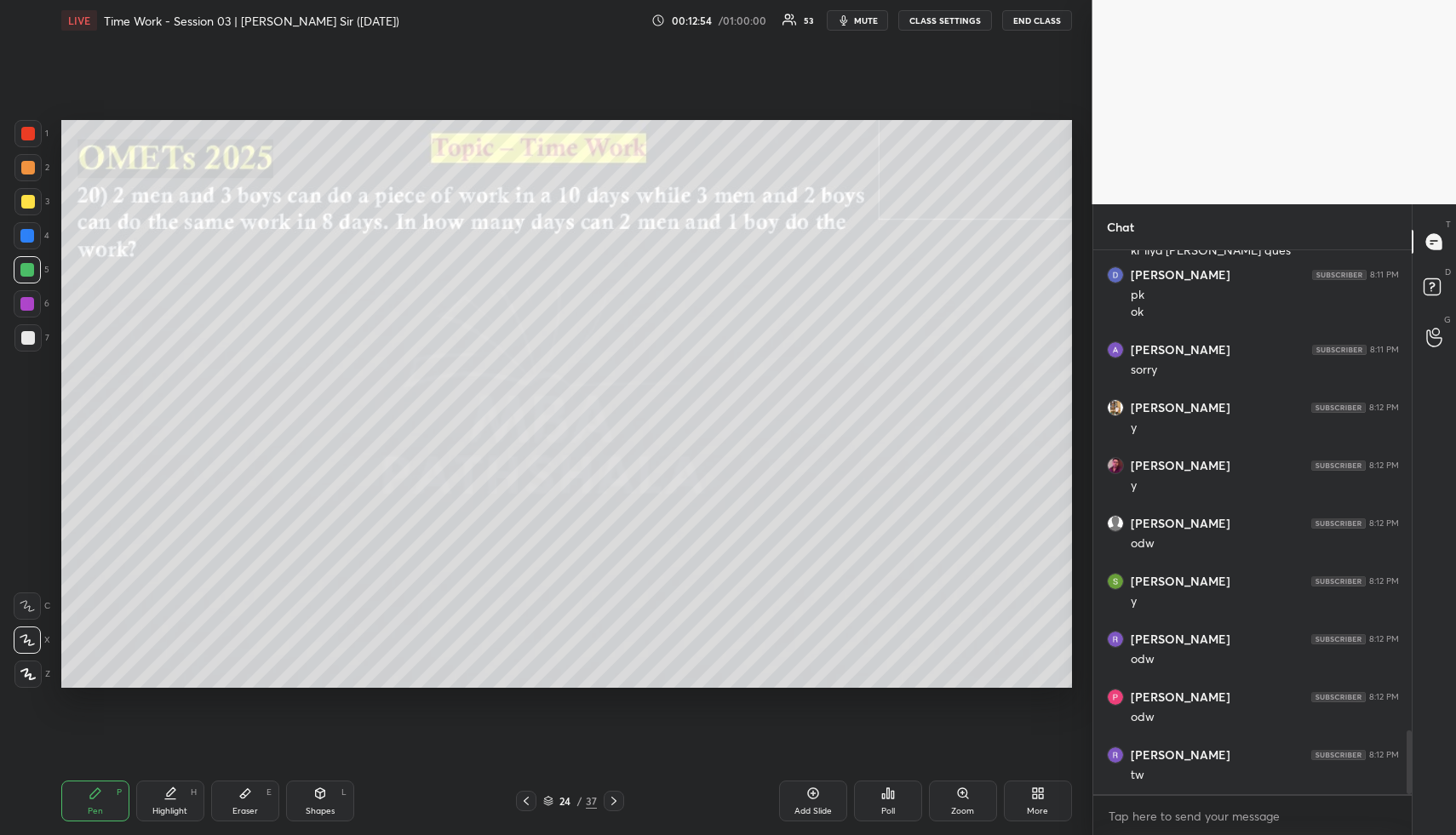
click at [29, 173] on div at bounding box center [28, 168] width 14 height 14
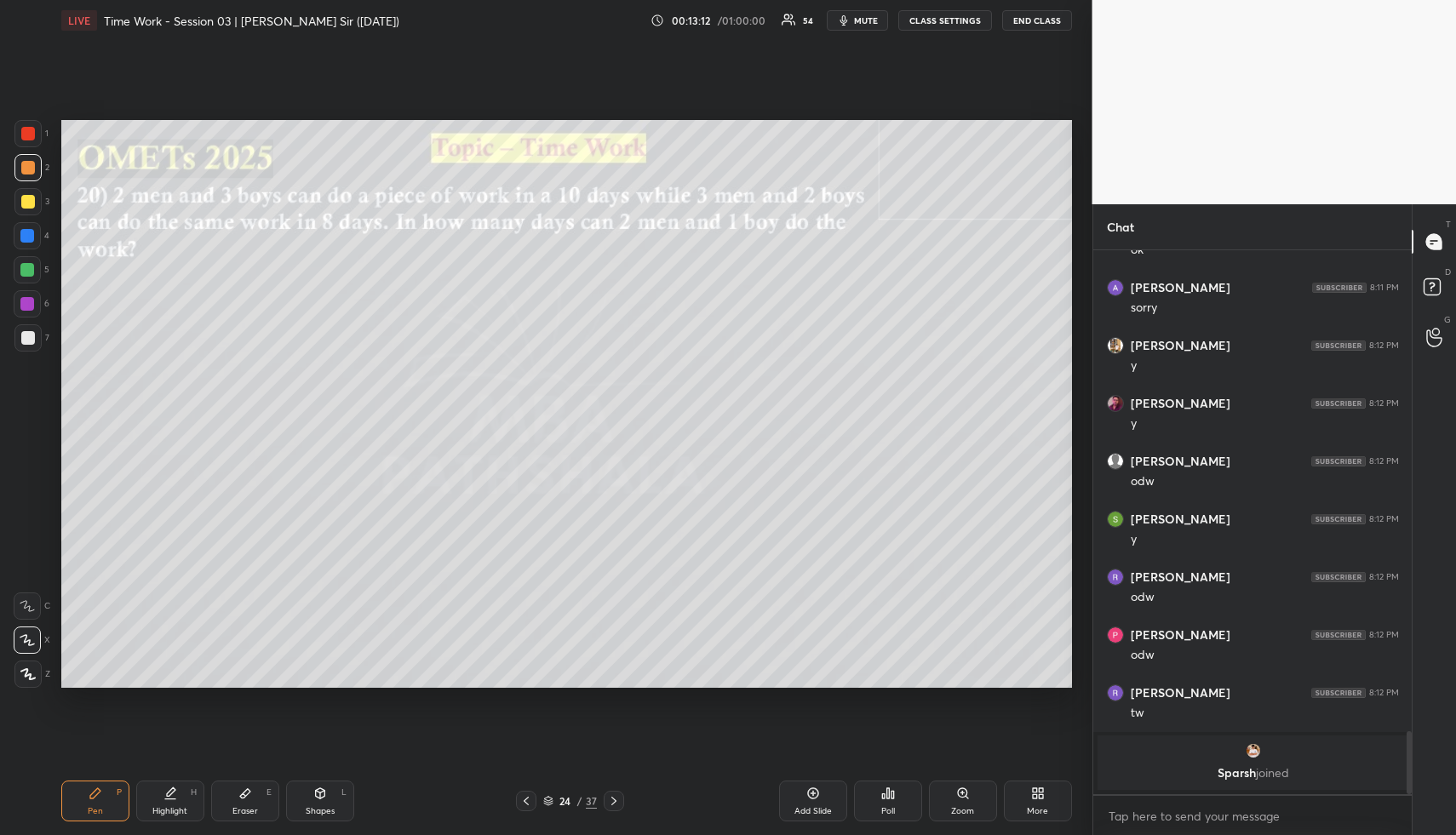
scroll to position [3992, 0]
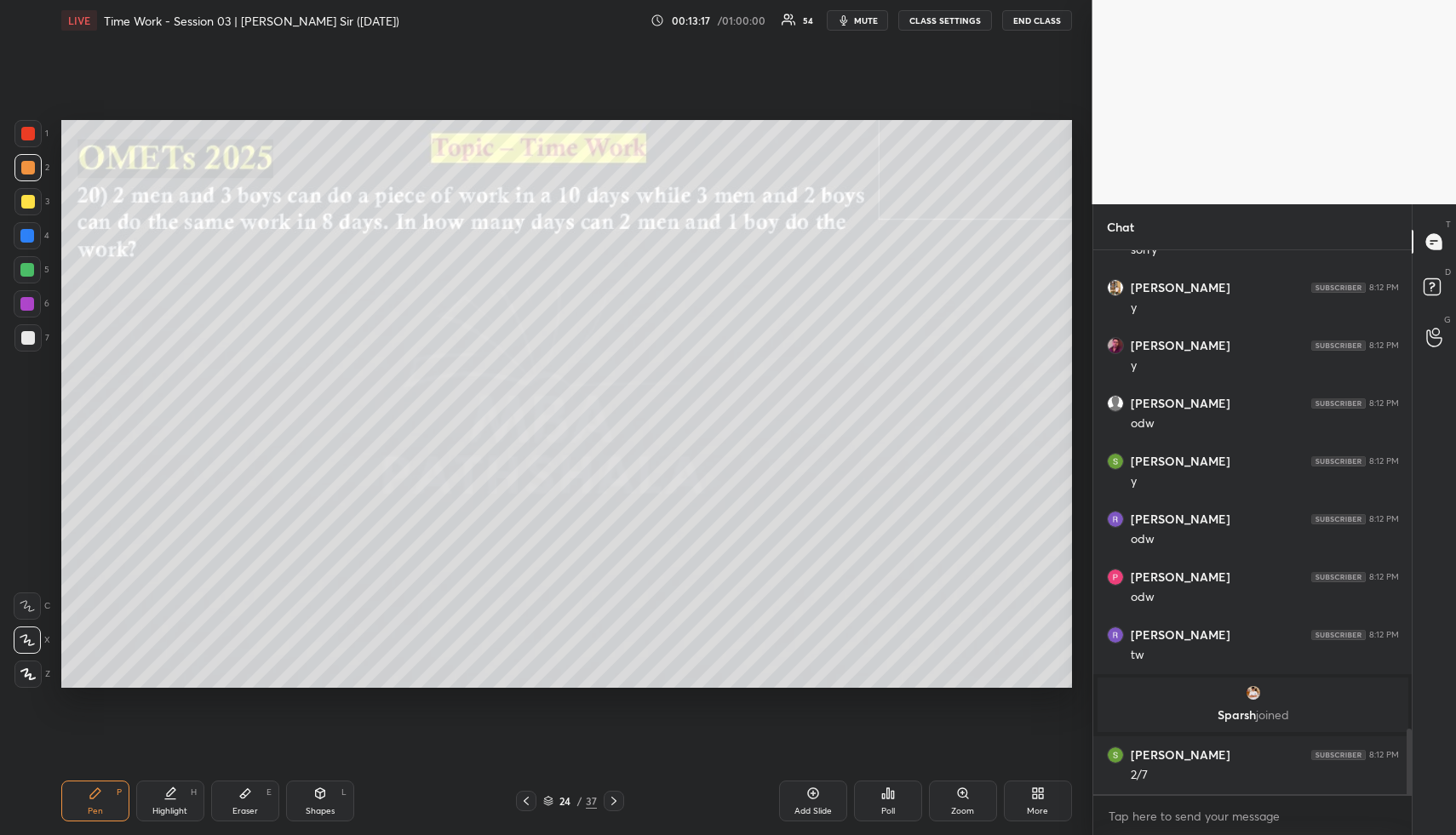
click at [315, 796] on icon at bounding box center [320, 794] width 14 height 14
click at [27, 333] on div at bounding box center [28, 338] width 14 height 14
click at [187, 797] on div "Highlight H" at bounding box center [170, 801] width 68 height 41
click at [187, 798] on div "Highlight H" at bounding box center [170, 801] width 68 height 41
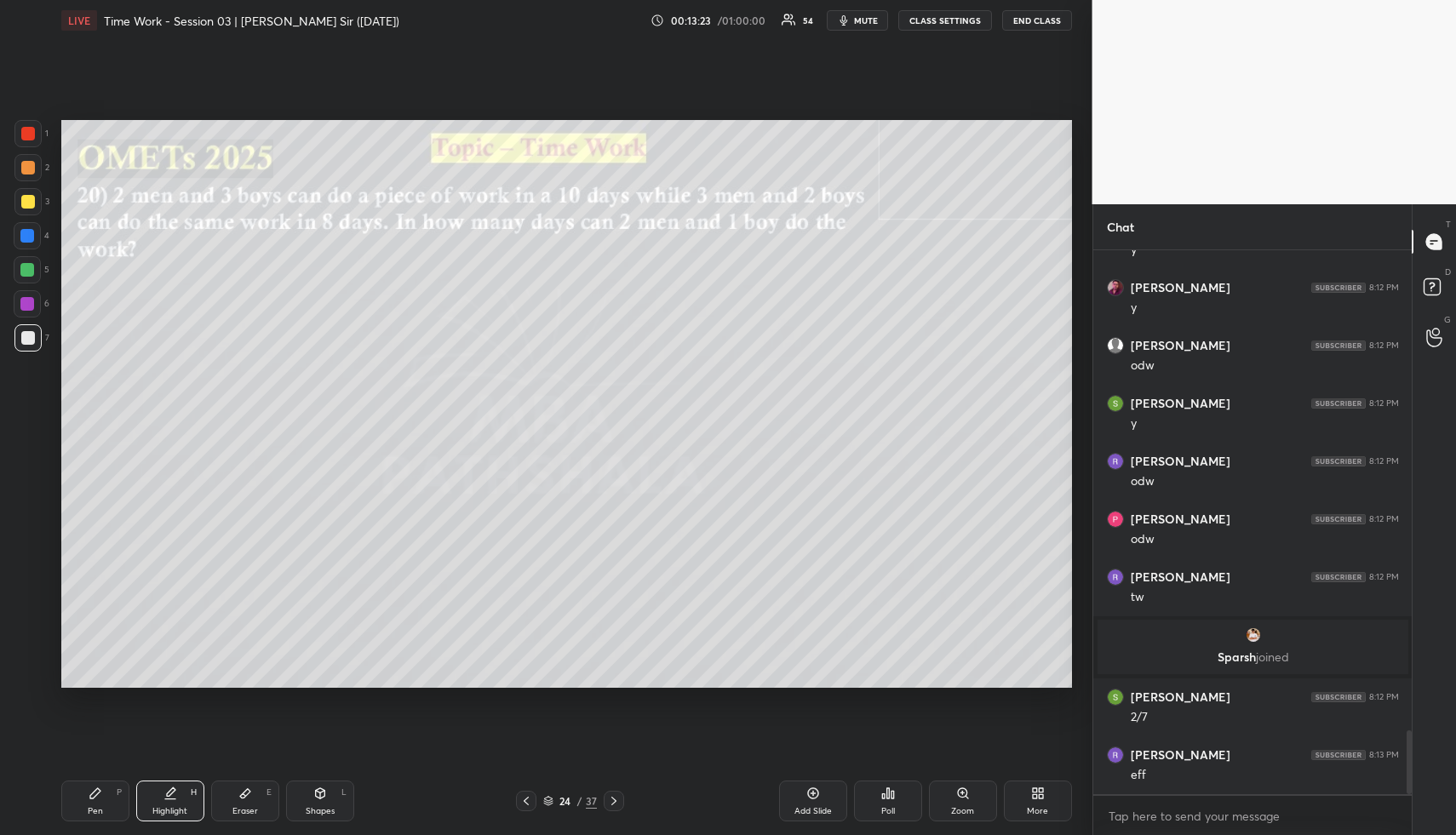
scroll to position [4107, 0]
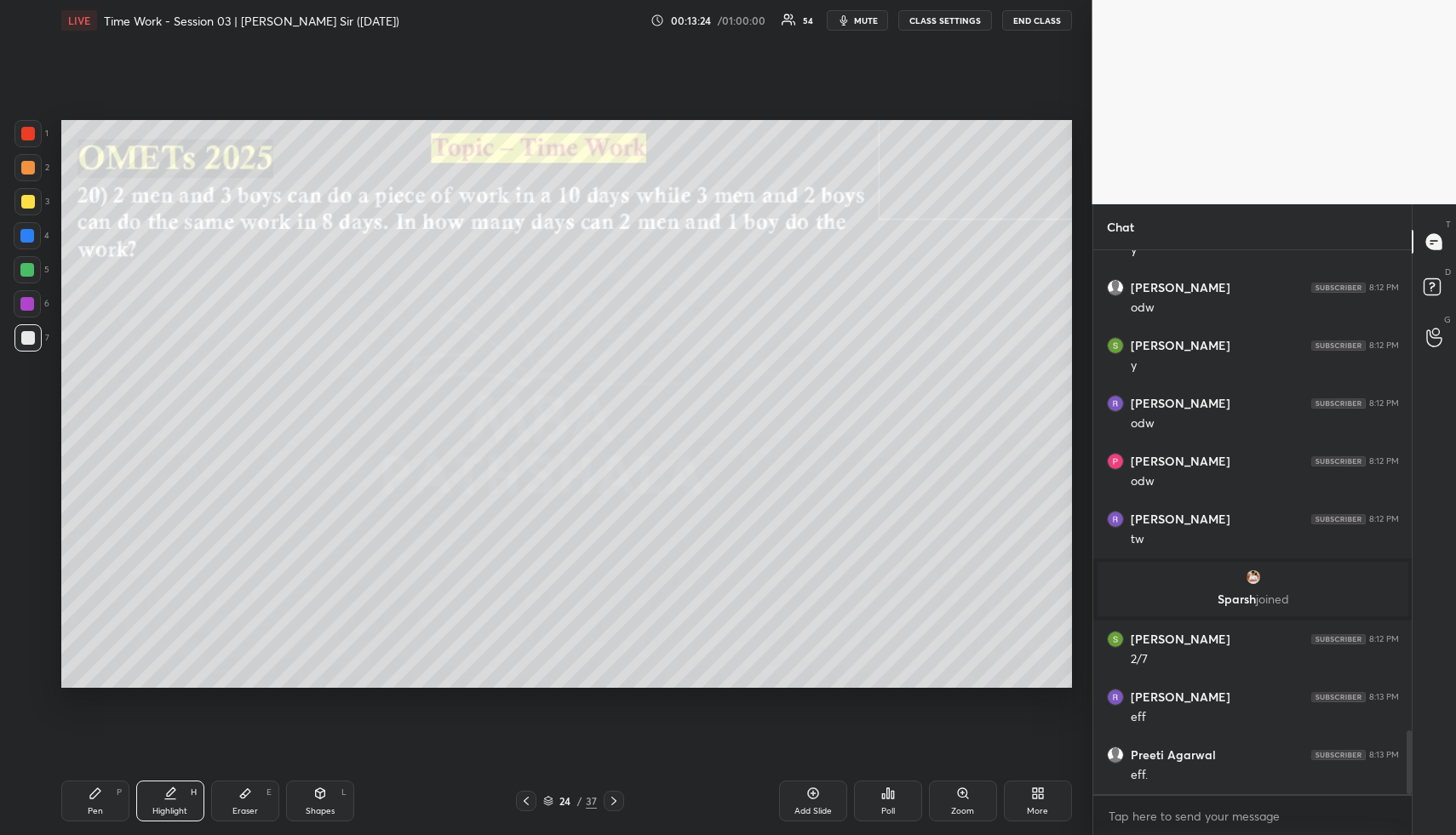
drag, startPoint x: 94, startPoint y: 811, endPoint x: 94, endPoint y: 711, distance: 100.0
click at [93, 807] on div "Pen" at bounding box center [95, 811] width 15 height 9
click at [33, 231] on div at bounding box center [28, 236] width 14 height 14
click at [314, 800] on div "Shapes L" at bounding box center [320, 801] width 68 height 41
drag, startPoint x: 35, startPoint y: 265, endPoint x: 50, endPoint y: 273, distance: 17.0
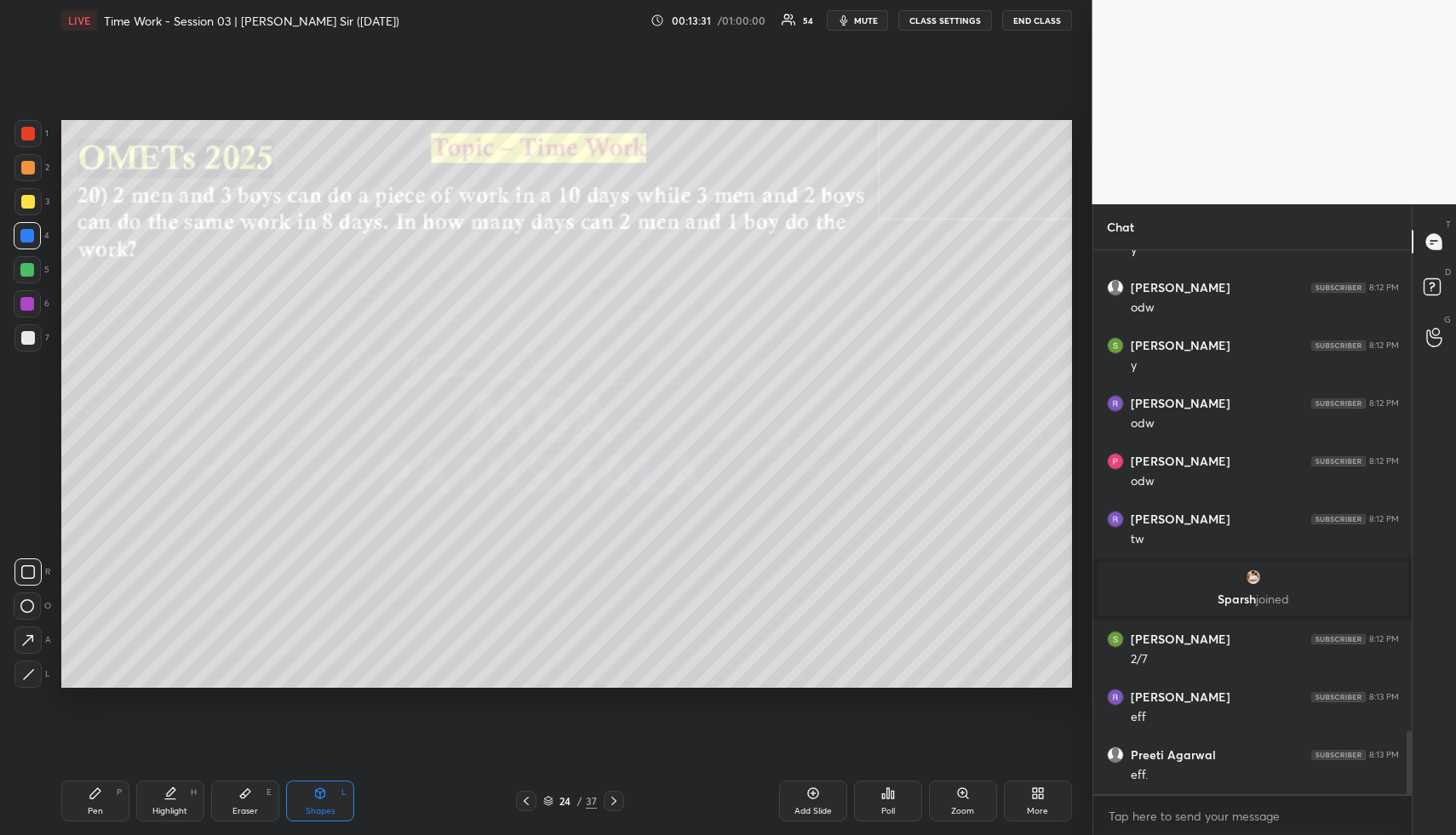
click at [34, 264] on div at bounding box center [27, 270] width 27 height 27
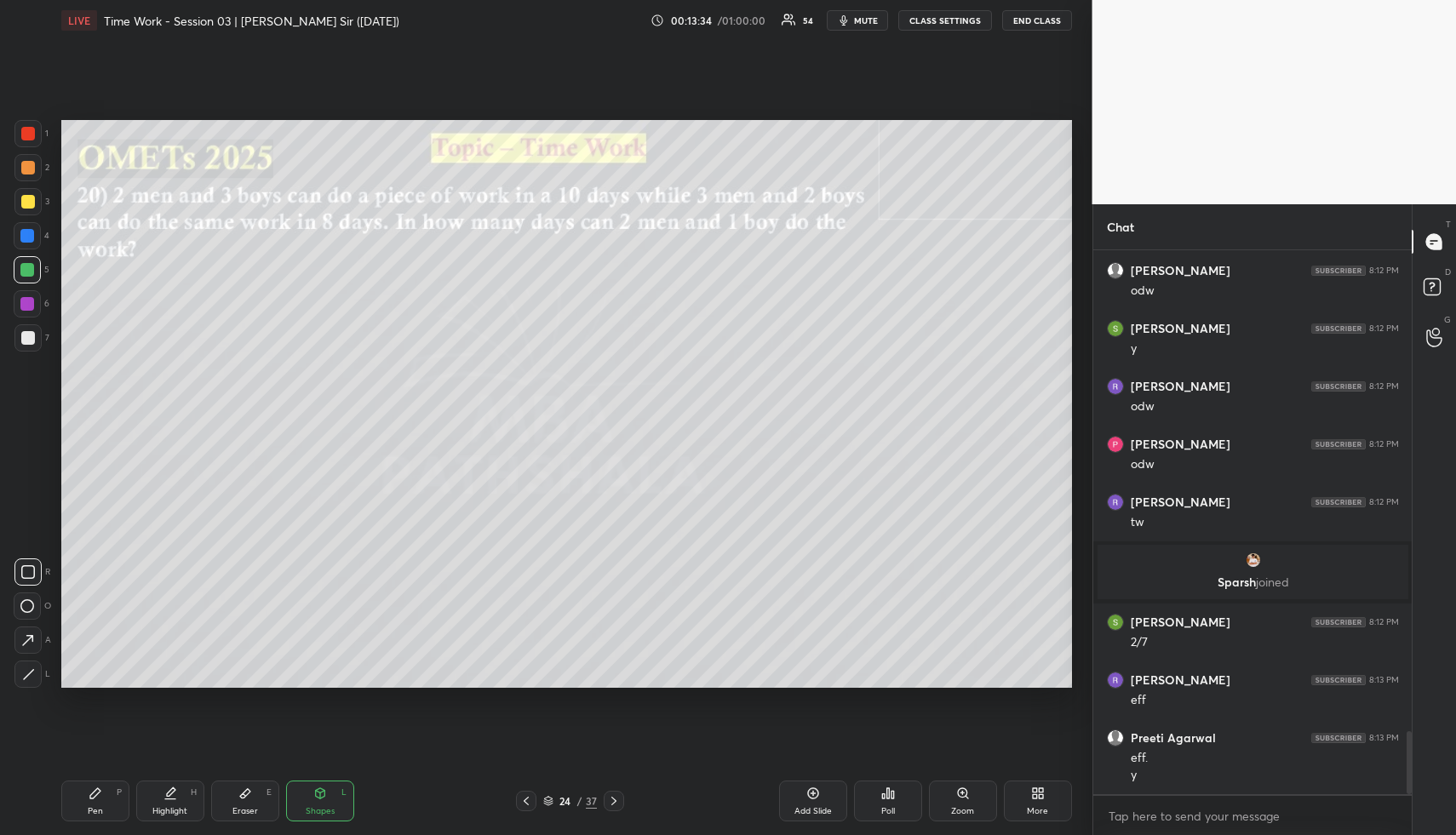
click at [176, 798] on div "Highlight H" at bounding box center [170, 801] width 68 height 41
click at [178, 799] on div "Highlight H" at bounding box center [170, 801] width 68 height 41
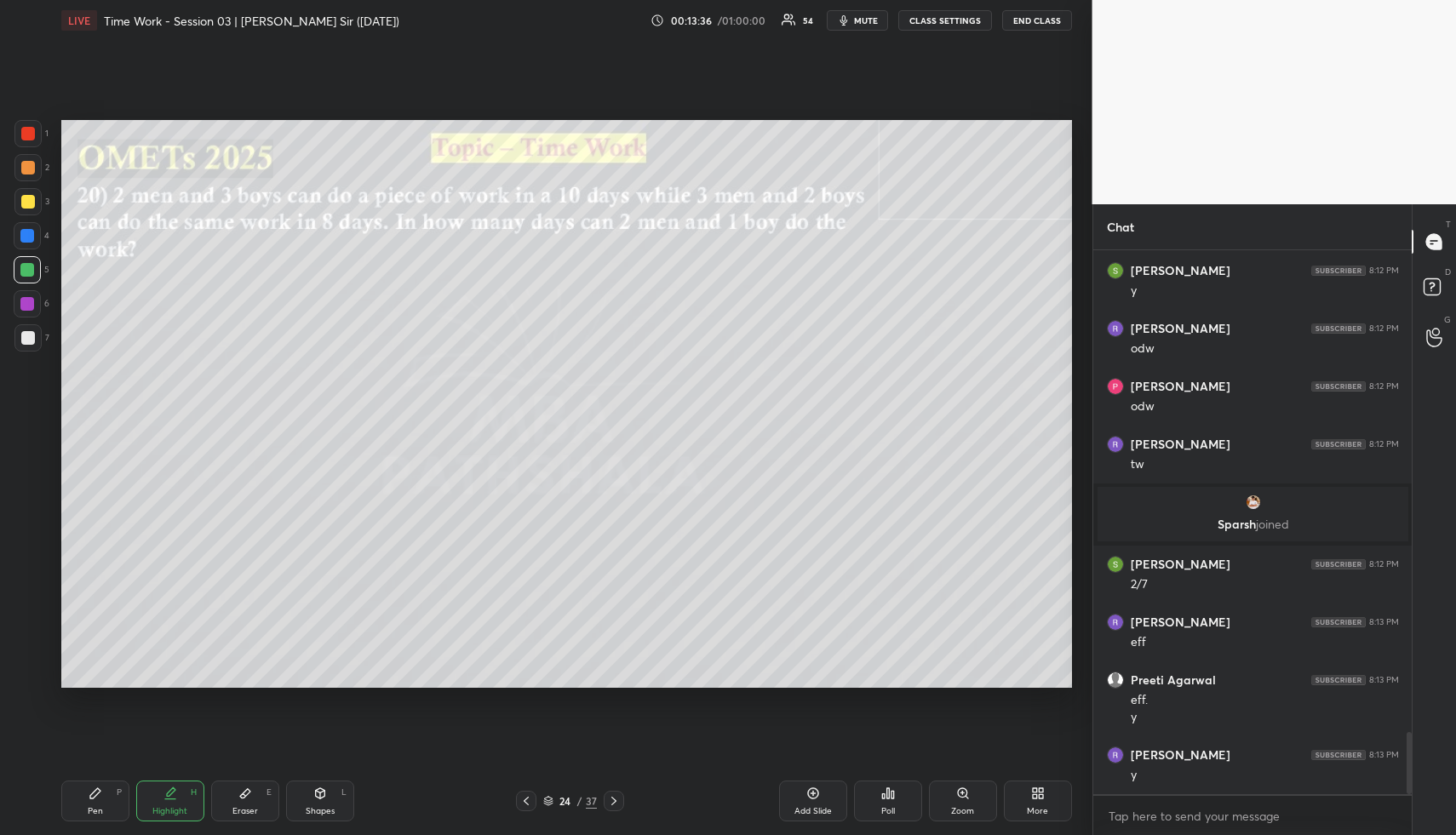
scroll to position [4241, 0]
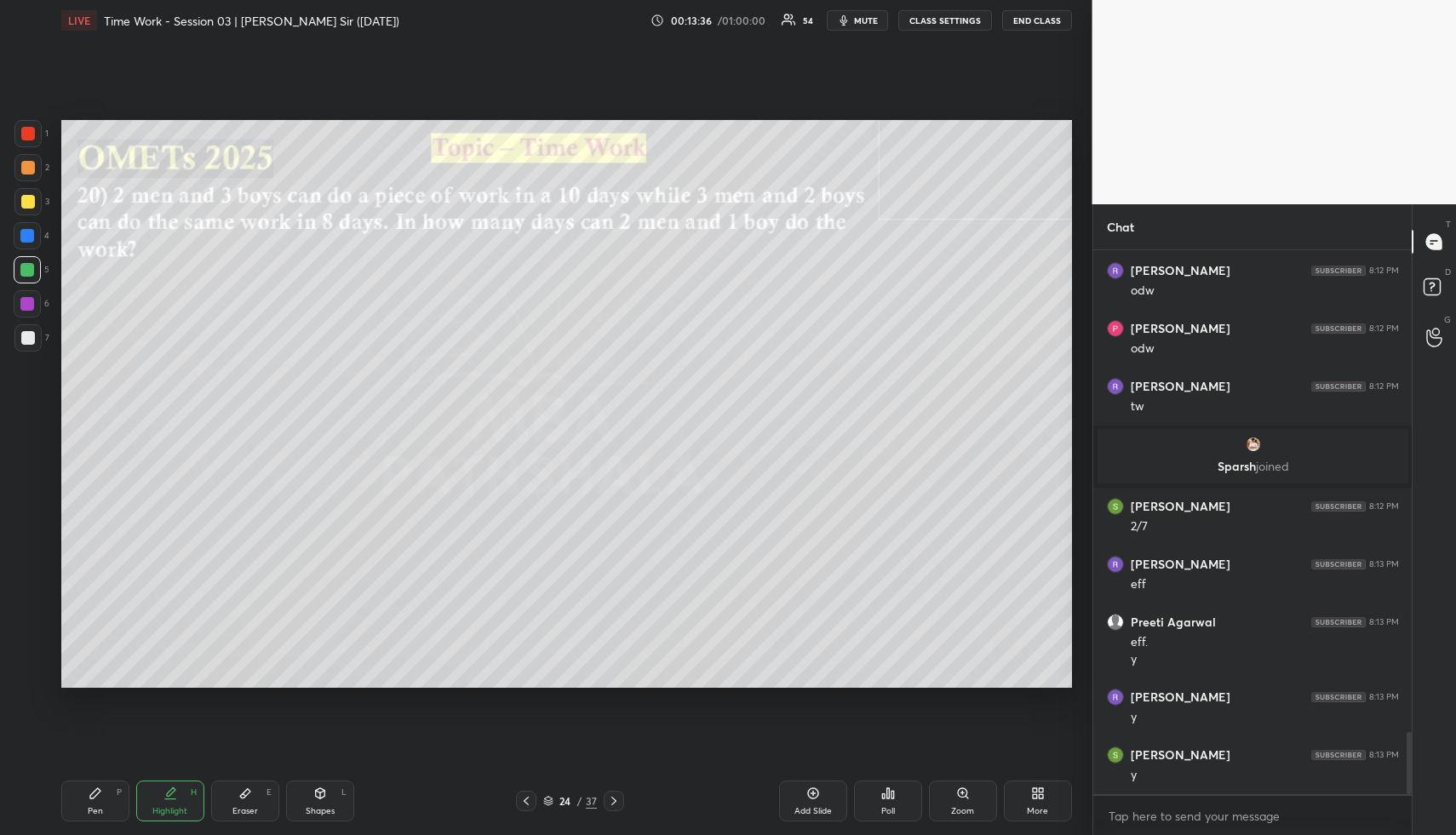
click at [90, 820] on div "Pen P Highlight H Eraser E Shapes L 24 / 37 Add Slide Poll Zoom More" at bounding box center [567, 801] width 1011 height 68
click at [97, 808] on div "Pen" at bounding box center [95, 811] width 15 height 9
drag, startPoint x: 31, startPoint y: 296, endPoint x: 44, endPoint y: 298, distance: 13.2
click at [32, 295] on div at bounding box center [27, 304] width 27 height 27
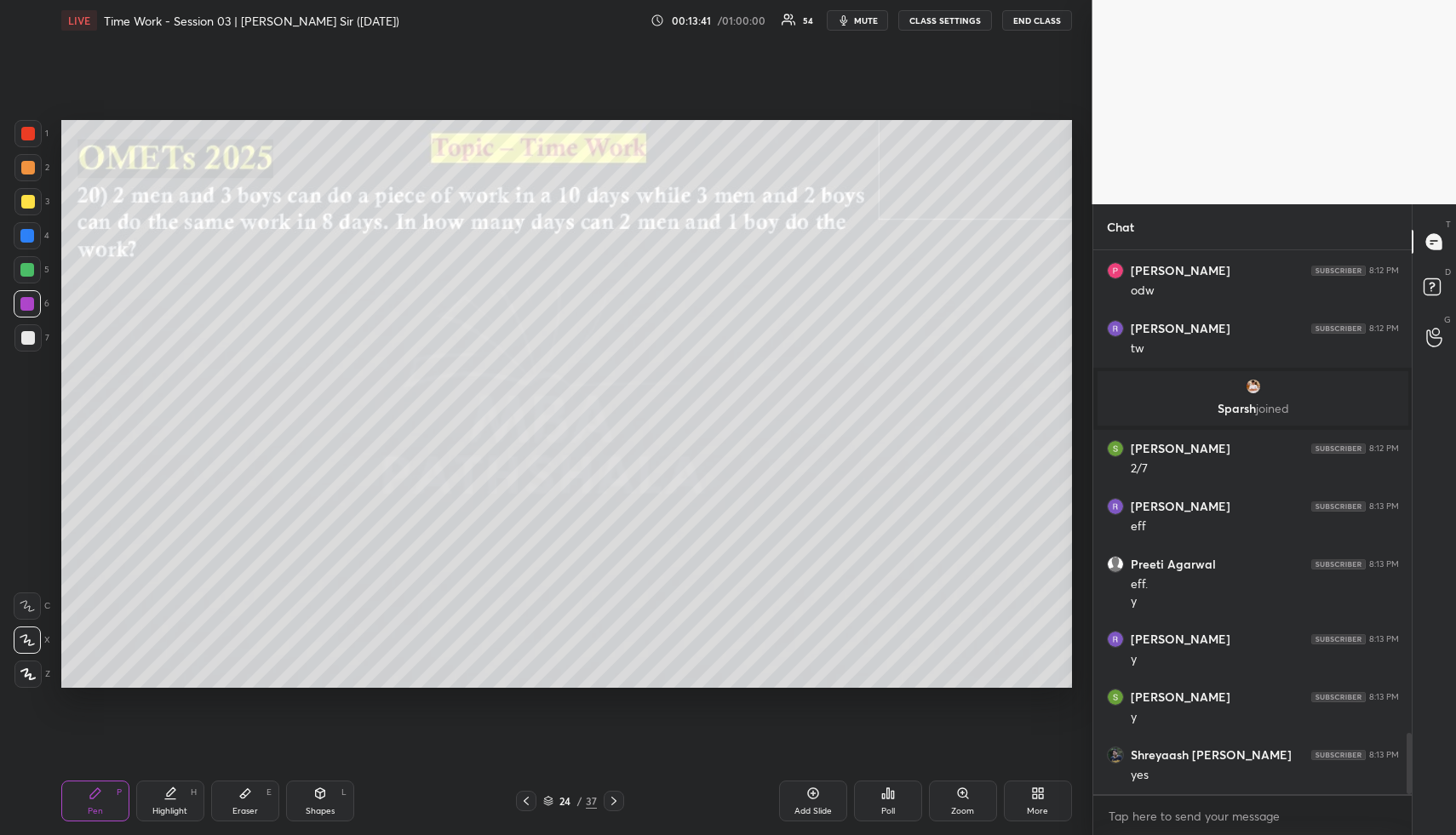
scroll to position [4356, 0]
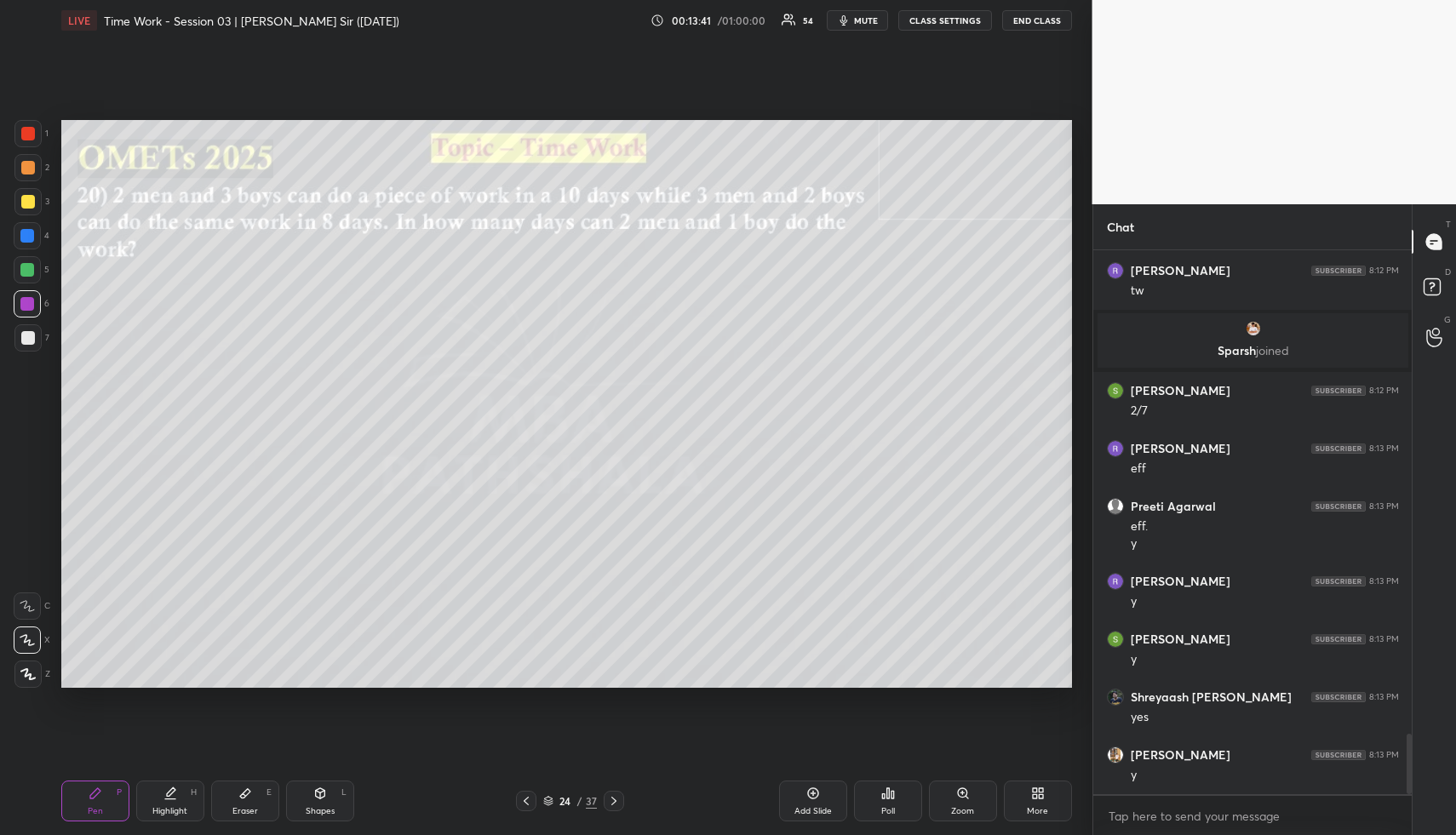
click at [165, 797] on icon at bounding box center [170, 794] width 14 height 14
drag, startPoint x: 172, startPoint y: 800, endPoint x: 192, endPoint y: 764, distance: 41.2
click at [171, 801] on div "Highlight H" at bounding box center [170, 801] width 68 height 41
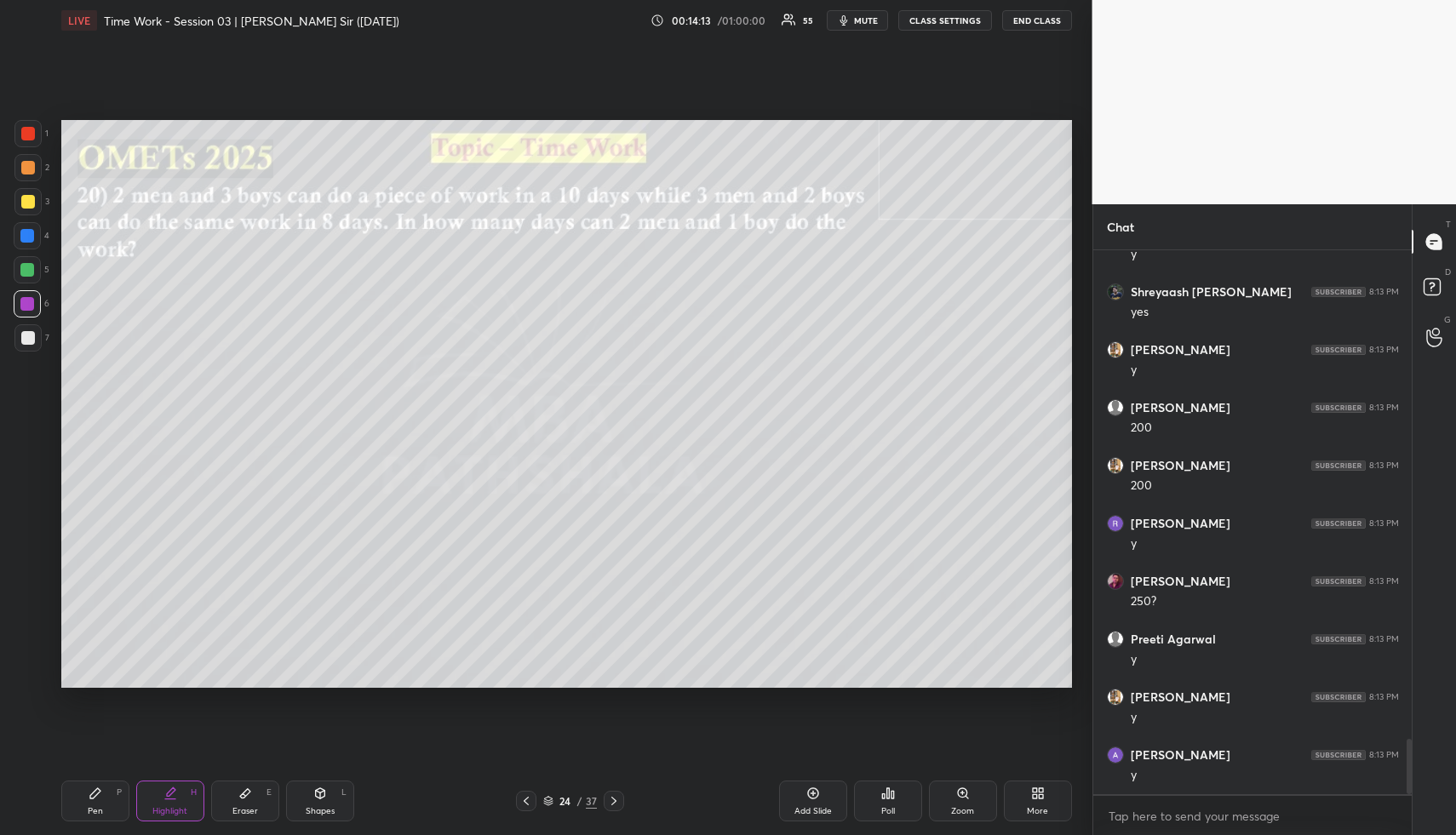
scroll to position [4820, 0]
click at [89, 814] on div "Pen" at bounding box center [95, 811] width 15 height 9
click at [93, 812] on div "Pen" at bounding box center [95, 811] width 15 height 9
click at [24, 327] on div at bounding box center [28, 337] width 27 height 27
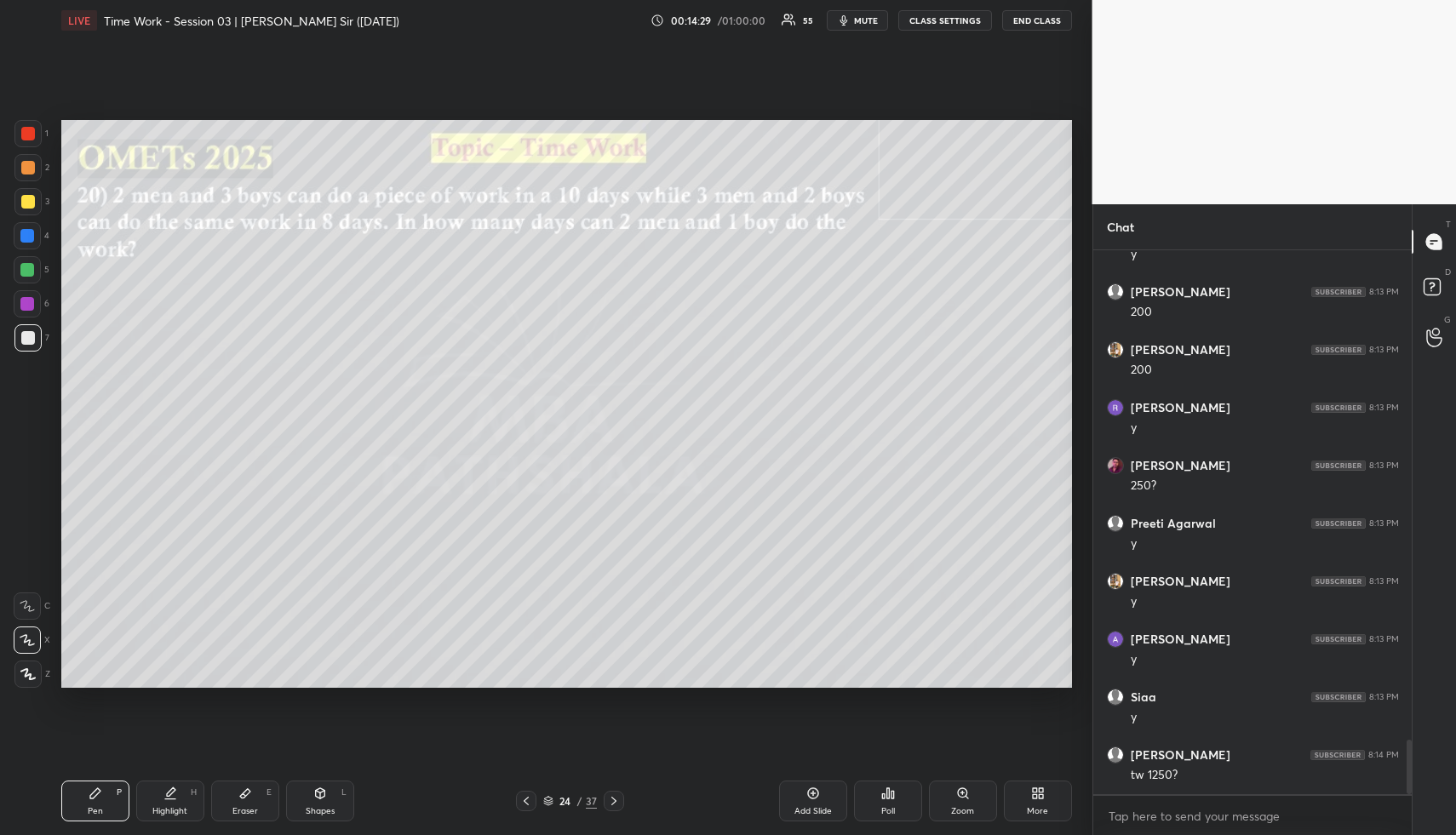
drag, startPoint x: 27, startPoint y: 201, endPoint x: 56, endPoint y: 216, distance: 32.6
click at [27, 203] on div at bounding box center [28, 202] width 14 height 14
click at [168, 793] on icon at bounding box center [171, 792] width 9 height 9
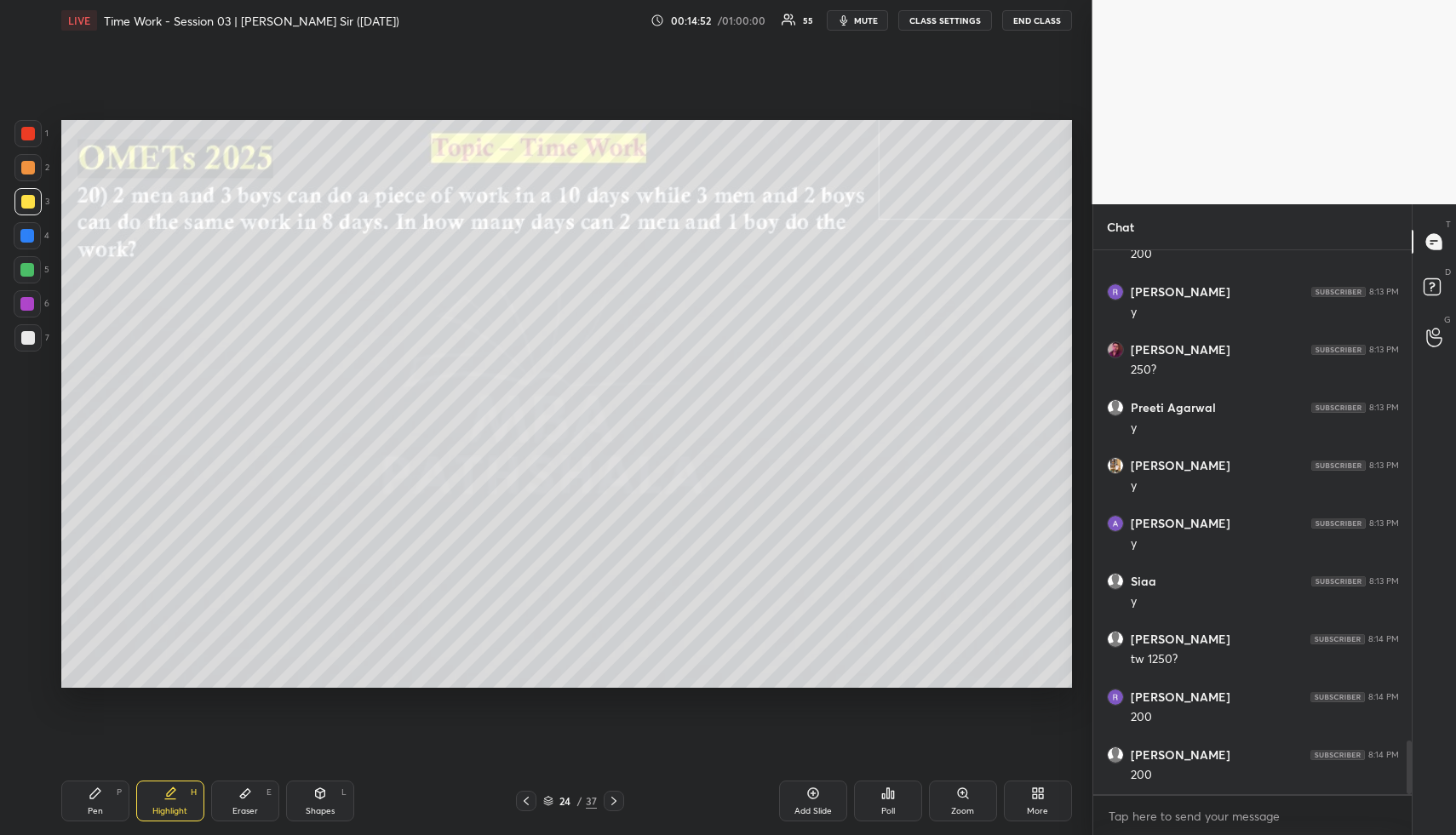
click at [169, 795] on icon at bounding box center [170, 794] width 14 height 14
click at [112, 802] on div "Pen P" at bounding box center [96, 801] width 68 height 41
click at [30, 227] on div at bounding box center [27, 235] width 27 height 27
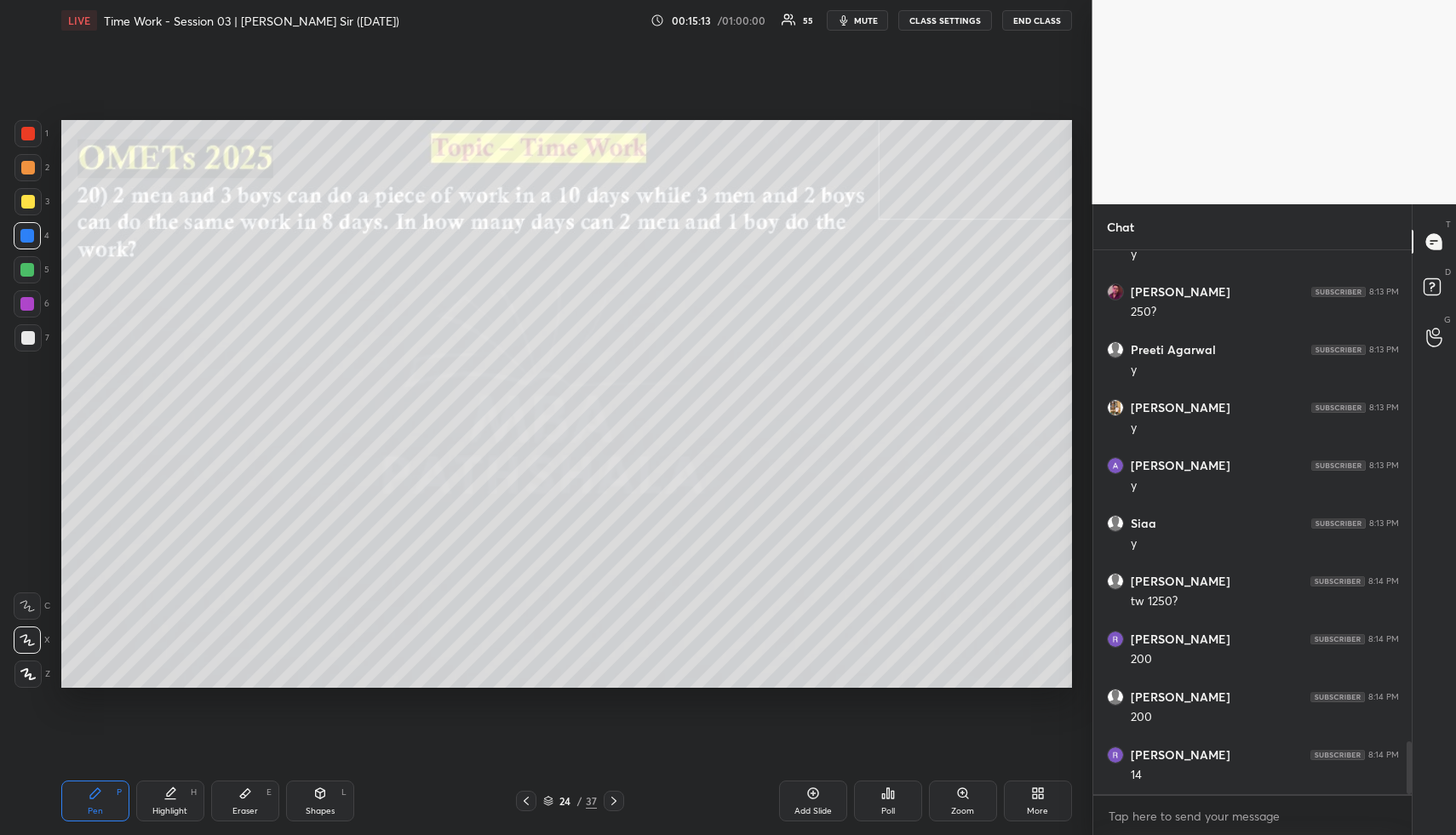
scroll to position [5110, 0]
click at [27, 263] on div at bounding box center [27, 270] width 27 height 27
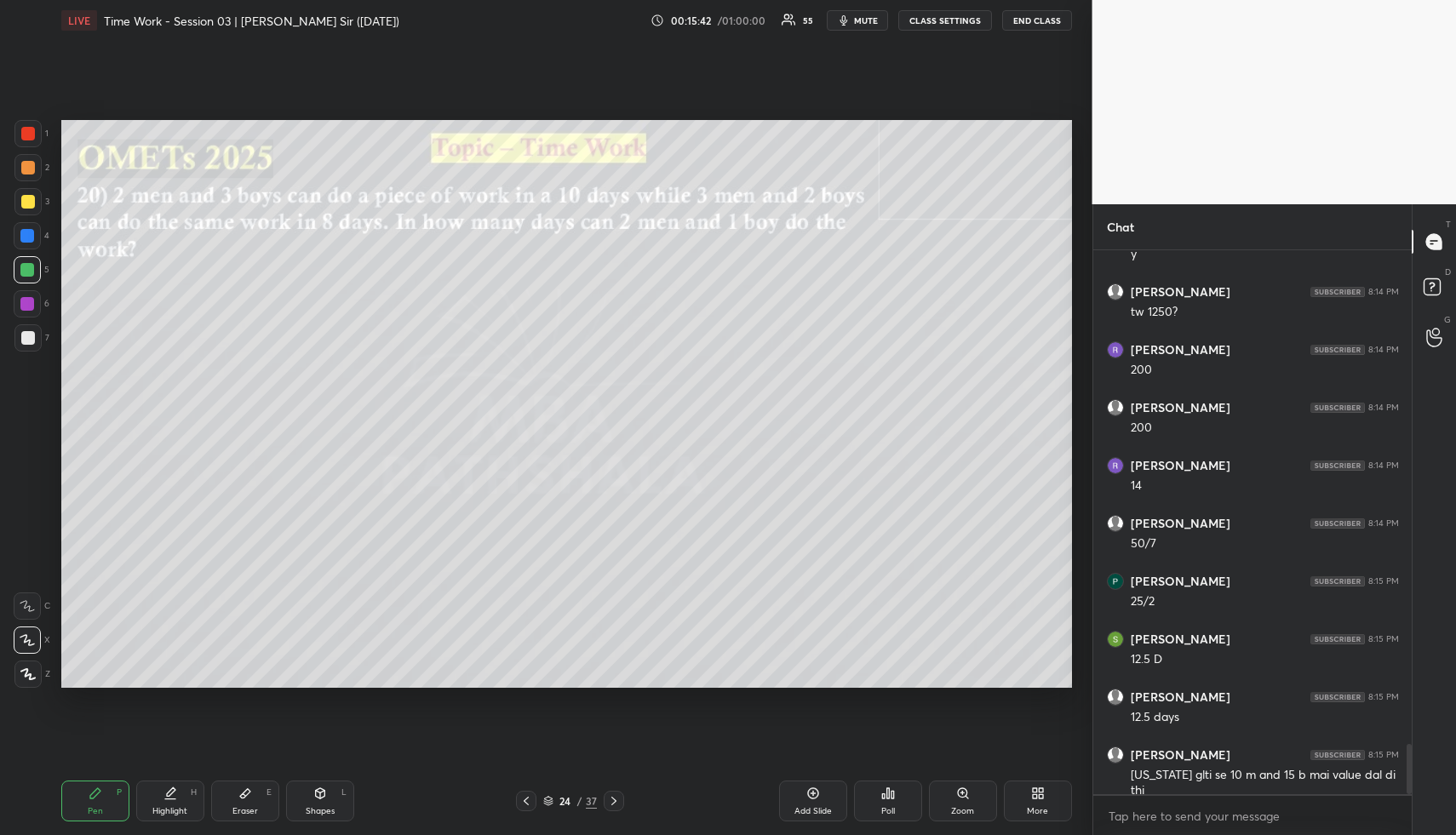
click at [174, 797] on div "Highlight H" at bounding box center [170, 801] width 68 height 41
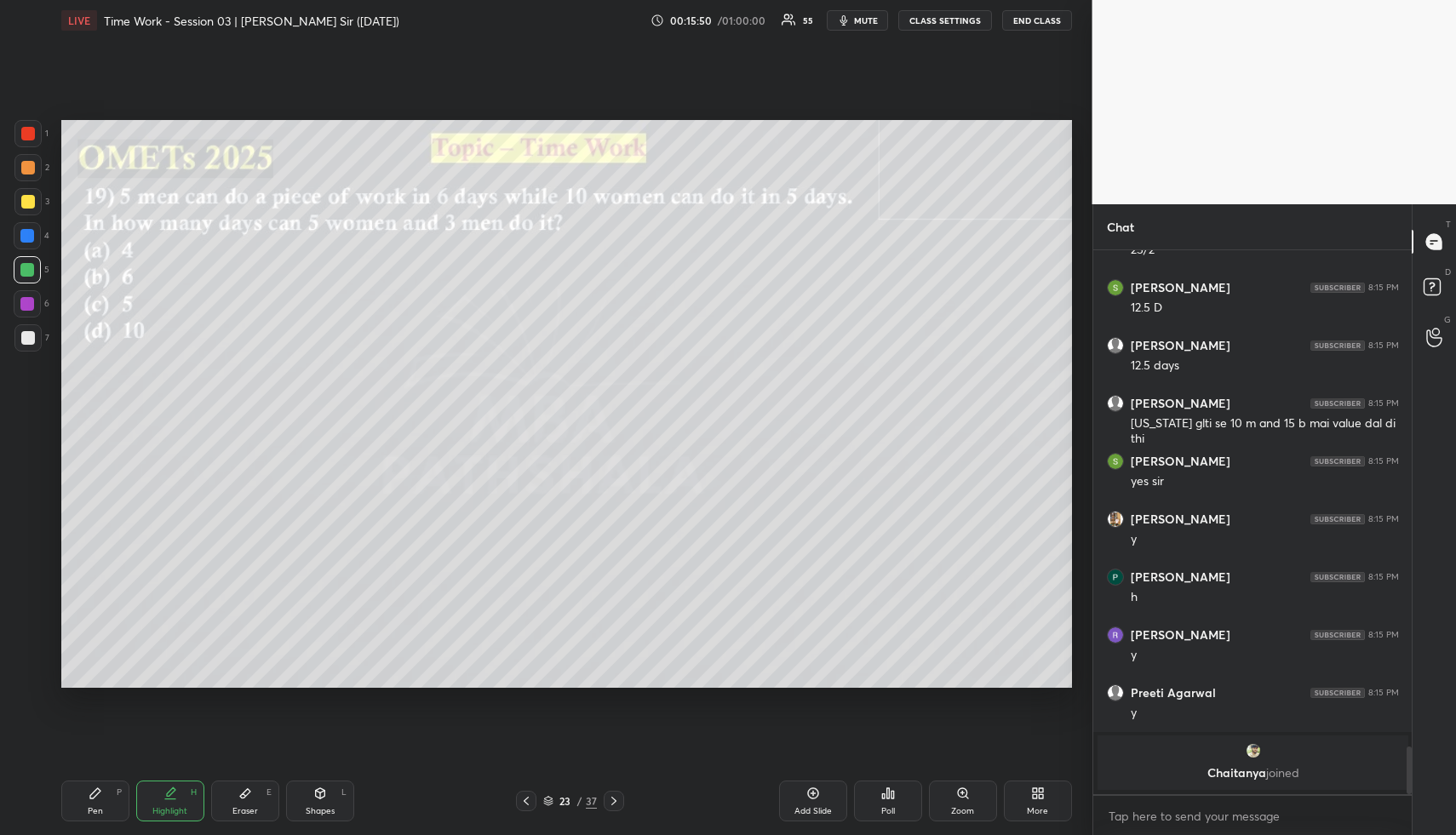
scroll to position [5248, 0]
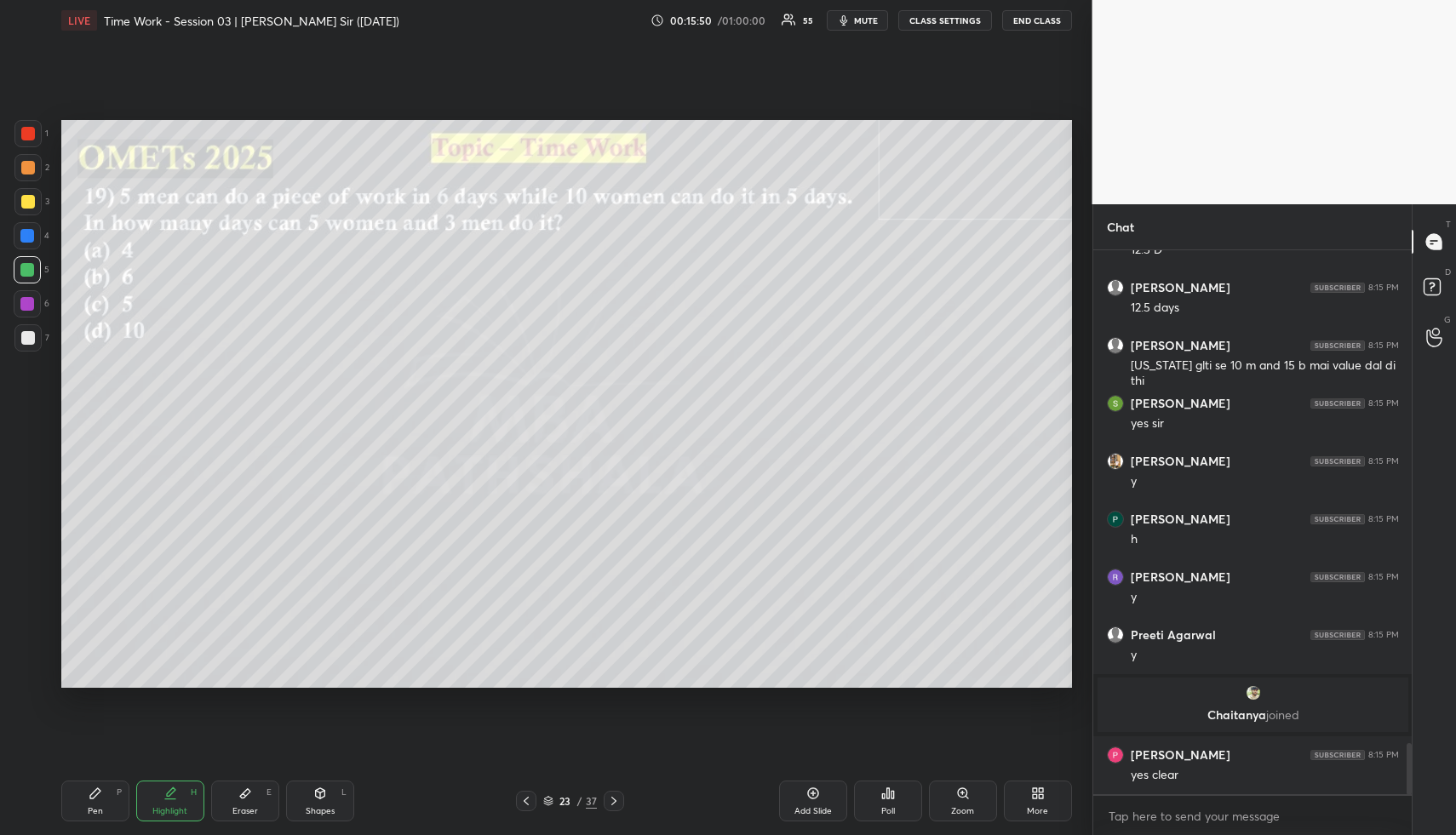
click at [173, 816] on div "Highlight H" at bounding box center [170, 801] width 68 height 41
drag, startPoint x: 174, startPoint y: 816, endPoint x: 167, endPoint y: 743, distance: 73.3
click at [175, 794] on div "Highlight H" at bounding box center [170, 801] width 68 height 41
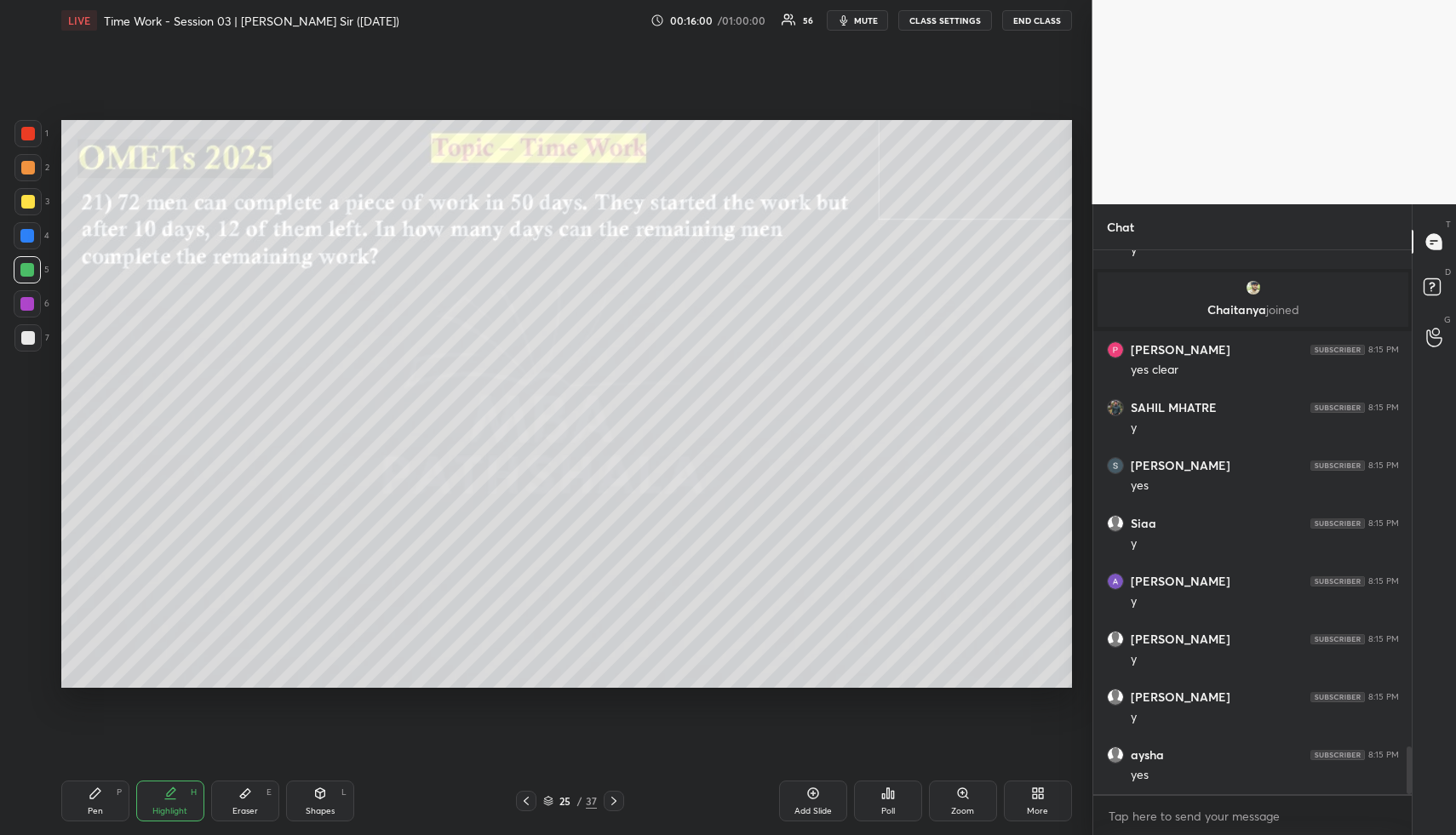
scroll to position [5712, 0]
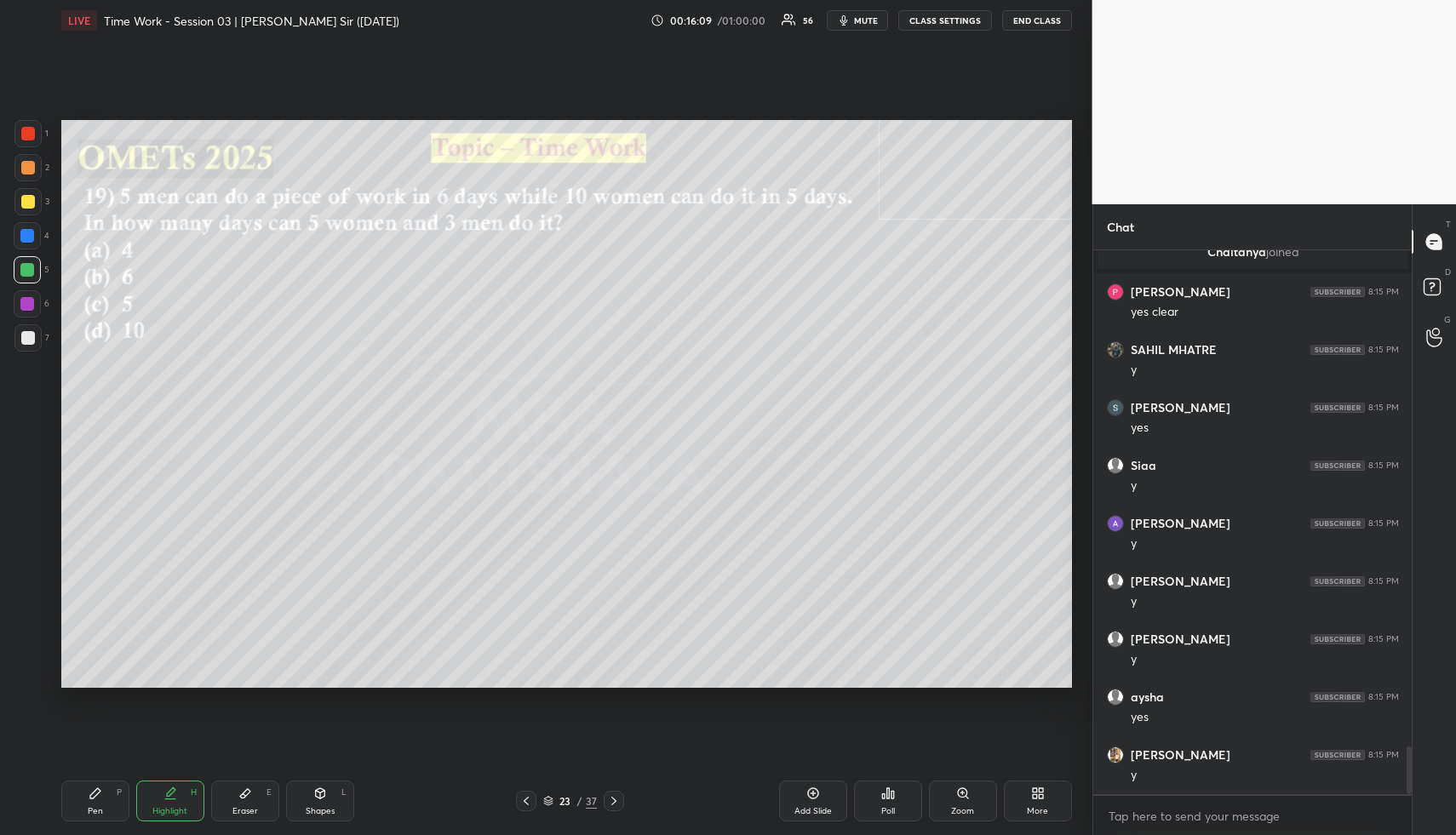
click at [176, 793] on div "Highlight H" at bounding box center [170, 801] width 68 height 41
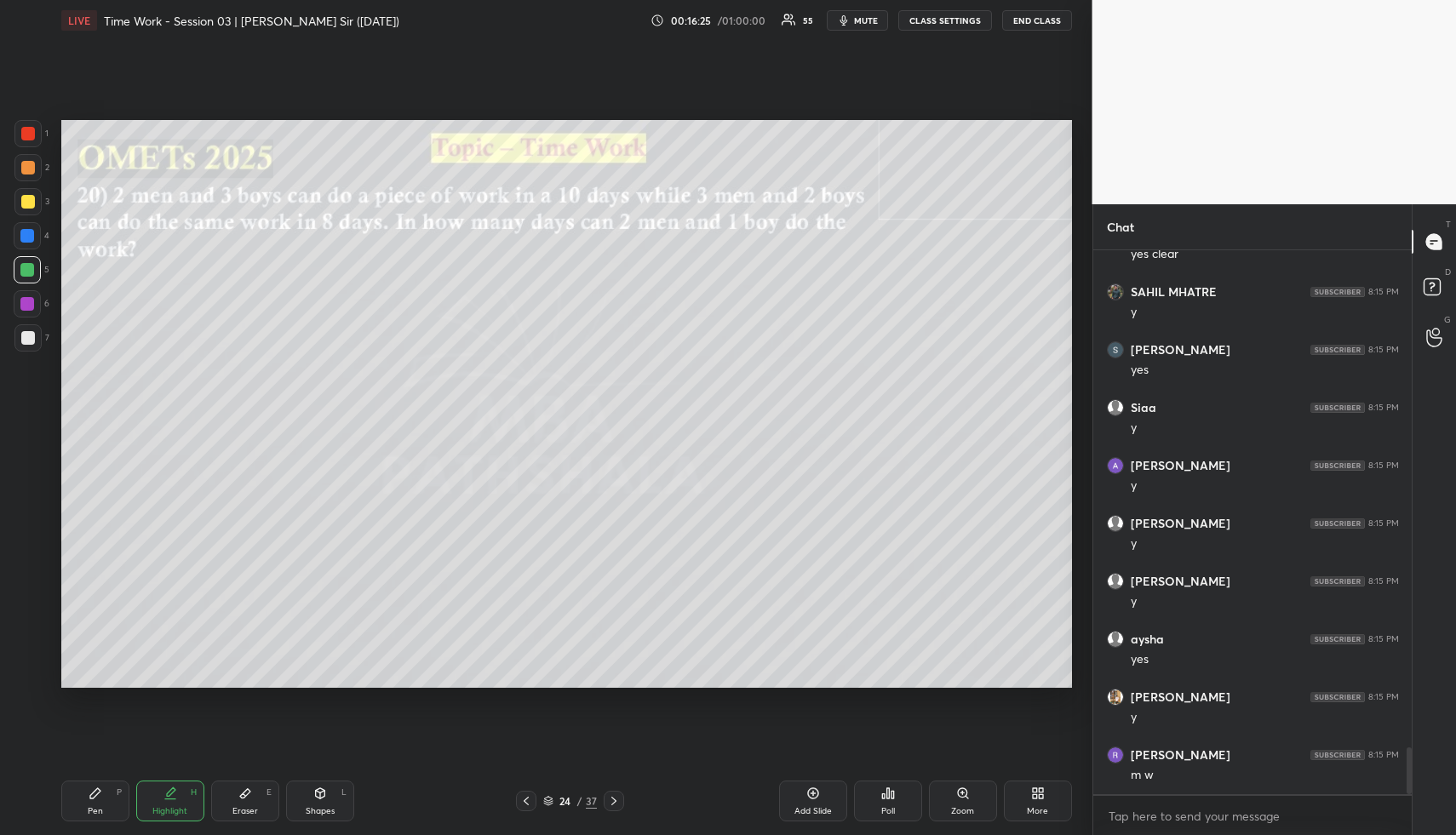
scroll to position [5827, 0]
drag, startPoint x: 174, startPoint y: 797, endPoint x: 175, endPoint y: 768, distance: 29.0
click at [171, 795] on div "Highlight H" at bounding box center [170, 801] width 68 height 41
click at [22, 238] on div at bounding box center [27, 235] width 27 height 27
click at [179, 798] on div "Highlight H" at bounding box center [170, 801] width 68 height 41
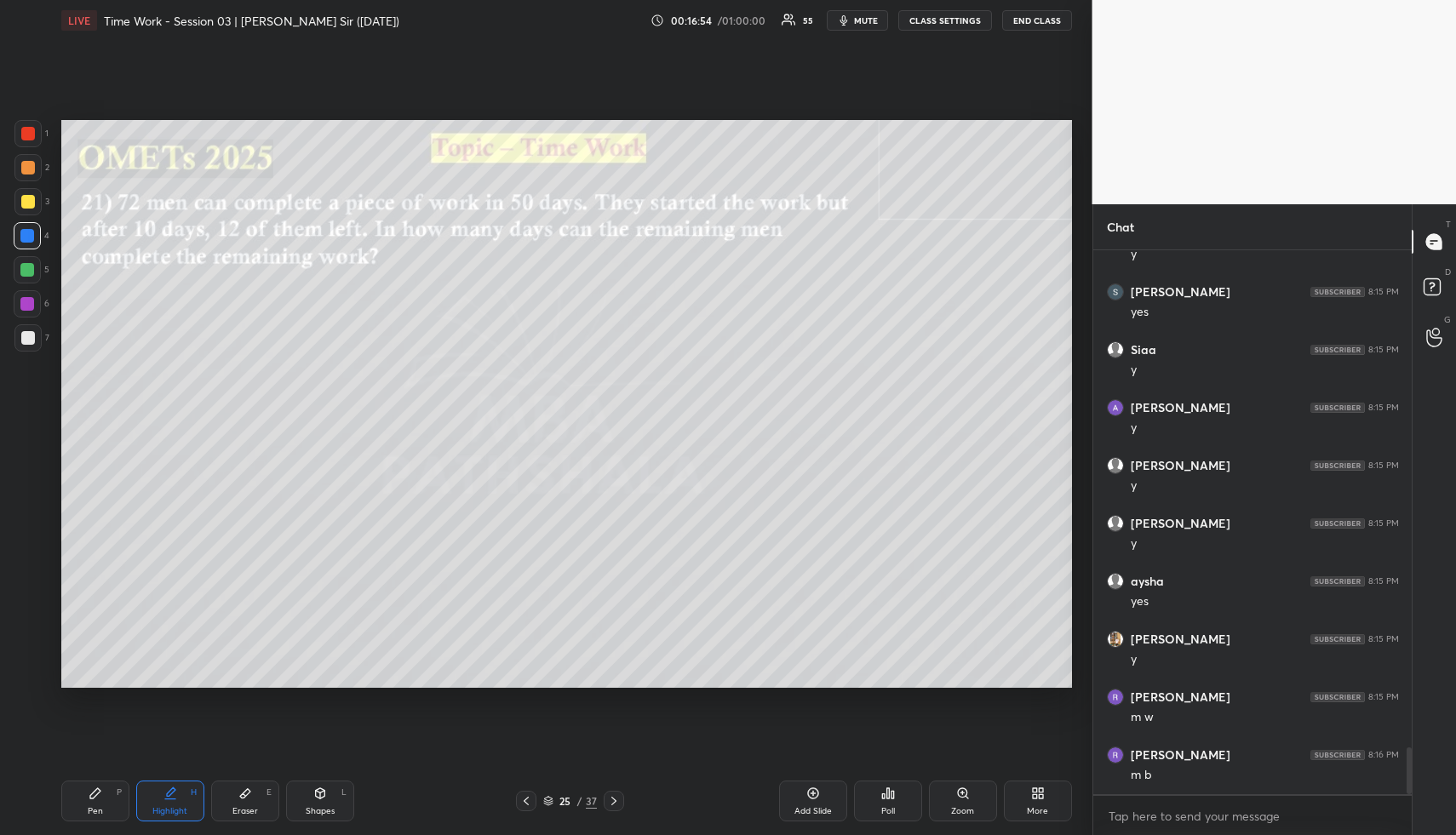
scroll to position [5885, 0]
click at [332, 802] on div "Shapes L" at bounding box center [320, 801] width 68 height 41
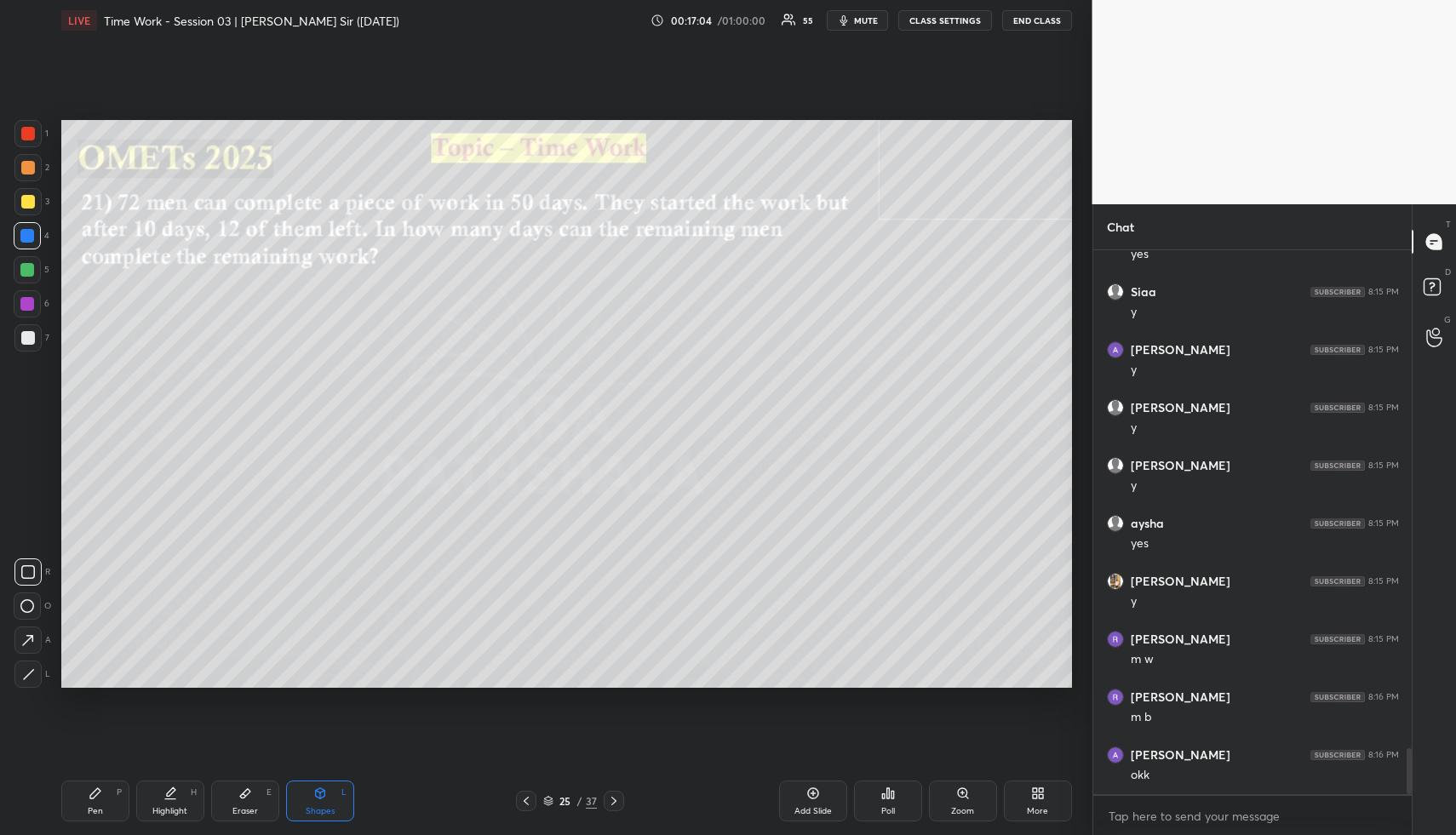
click at [36, 271] on div at bounding box center [27, 270] width 27 height 27
click at [35, 269] on div at bounding box center [27, 270] width 27 height 27
click at [32, 188] on div at bounding box center [28, 201] width 27 height 27
click at [174, 794] on div "Highlight H" at bounding box center [170, 801] width 68 height 41
drag, startPoint x: 176, startPoint y: 798, endPoint x: 180, endPoint y: 747, distance: 51.2
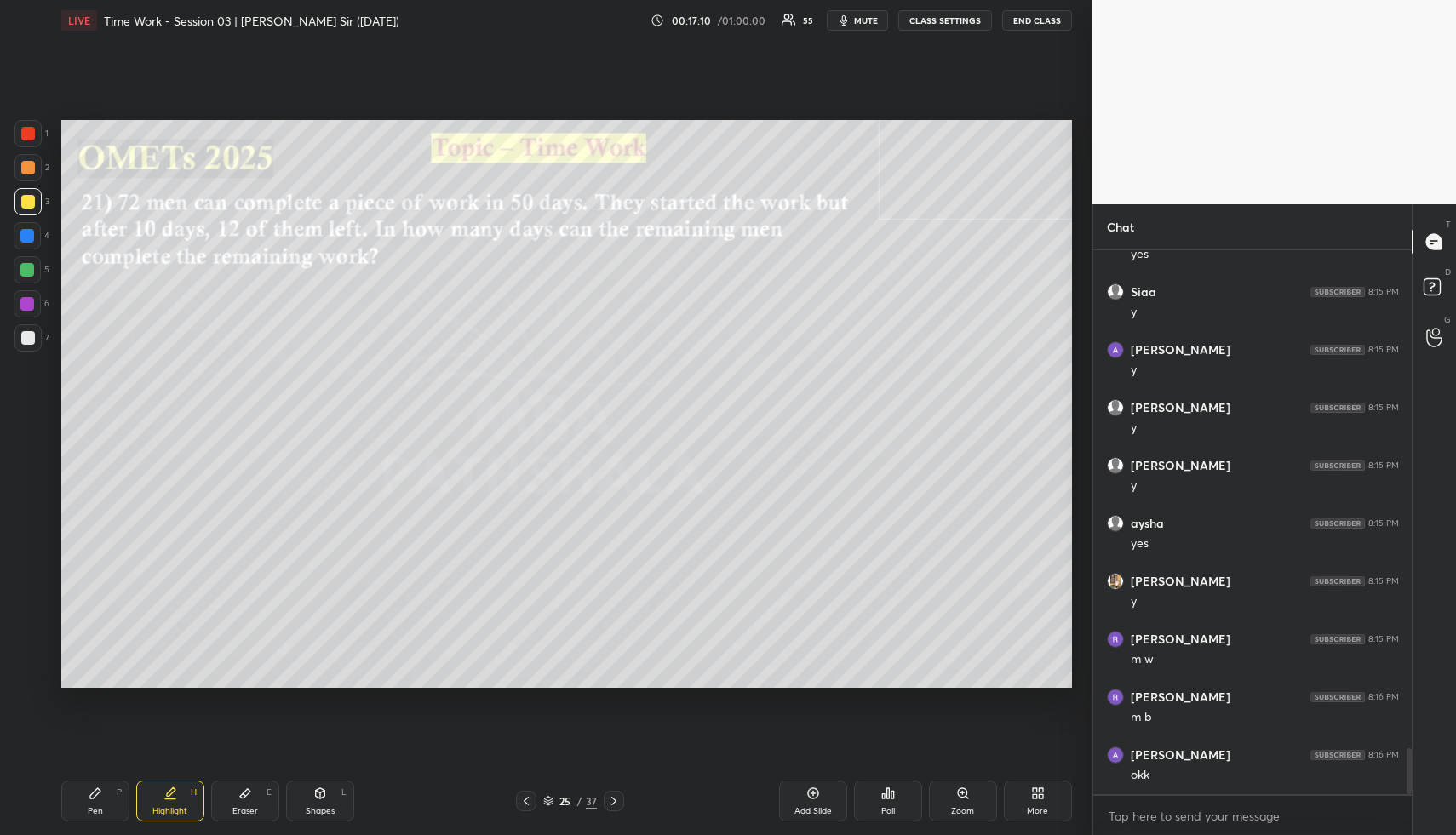
click at [172, 799] on div "Highlight H" at bounding box center [170, 801] width 68 height 41
click at [98, 801] on div "Pen P" at bounding box center [96, 801] width 68 height 41
drag, startPoint x: 231, startPoint y: 802, endPoint x: 222, endPoint y: 795, distance: 11.4
click at [226, 803] on div "Eraser E" at bounding box center [245, 801] width 68 height 41
click at [30, 568] on span "Erase all" at bounding box center [28, 572] width 26 height 12
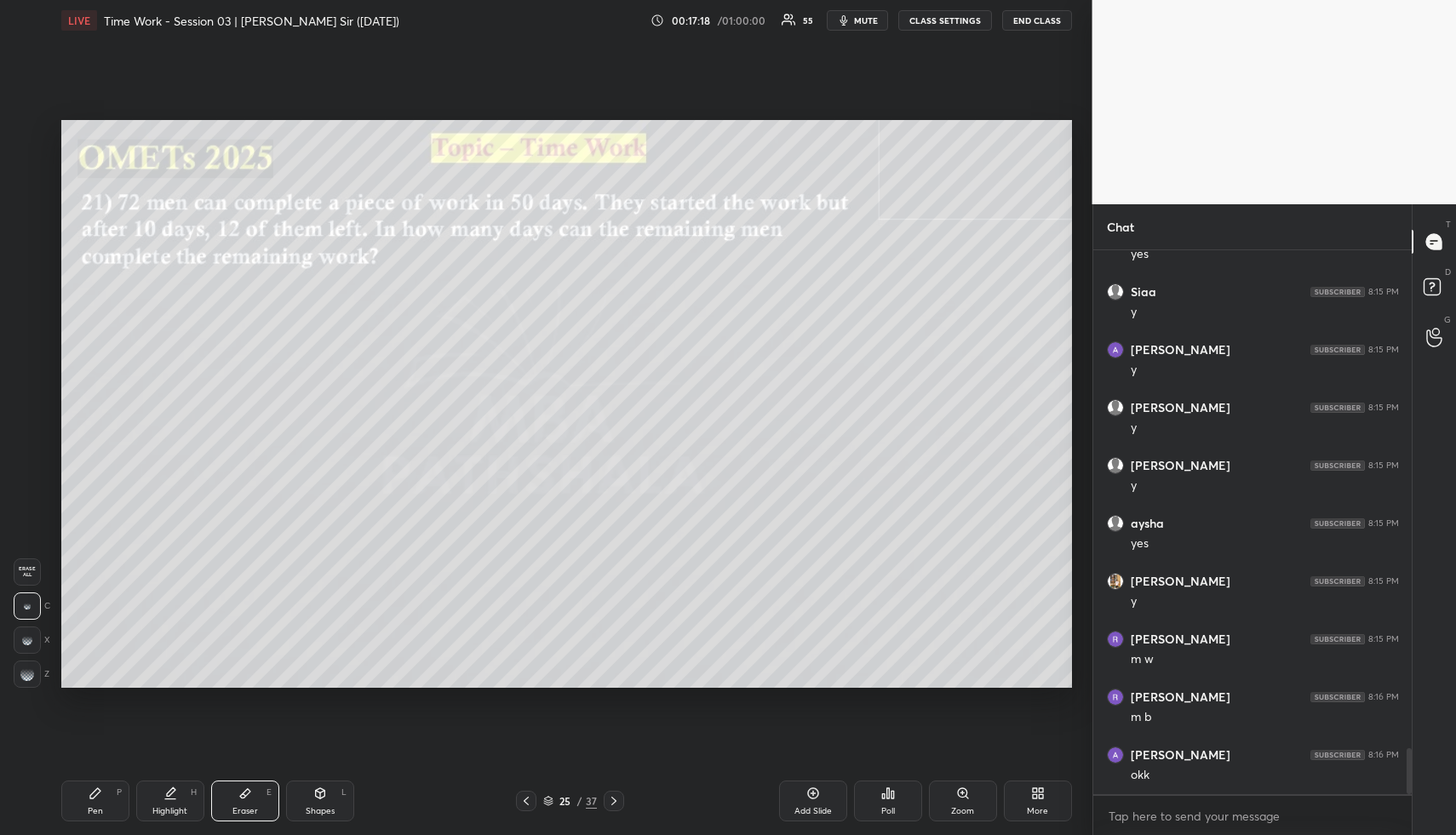
drag, startPoint x: 180, startPoint y: 809, endPoint x: 176, endPoint y: 794, distance: 15.5
click at [177, 809] on div "Highlight" at bounding box center [169, 811] width 35 height 9
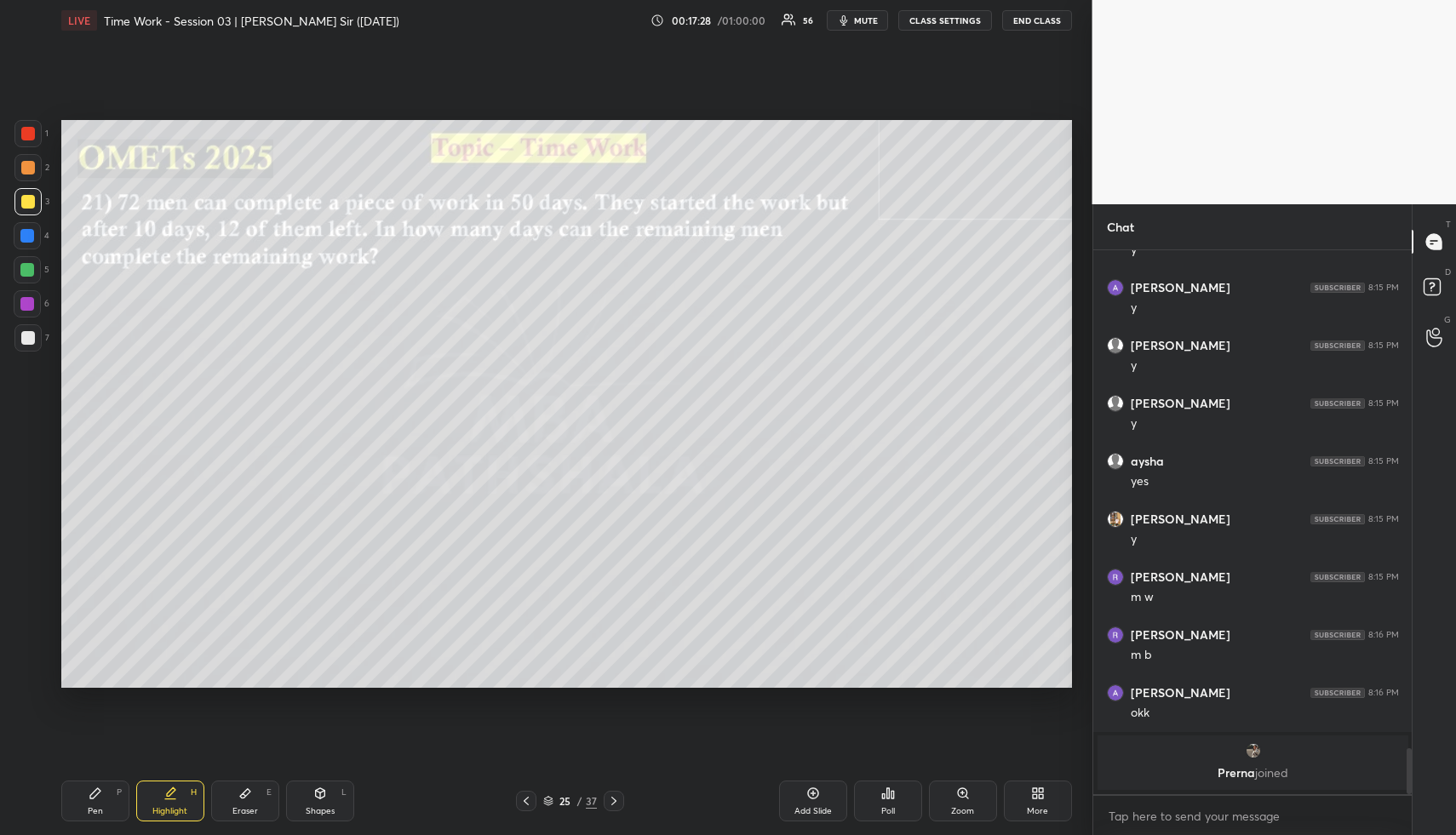
drag, startPoint x: 92, startPoint y: 796, endPoint x: 91, endPoint y: 770, distance: 26.0
click at [91, 796] on icon at bounding box center [96, 793] width 10 height 10
drag, startPoint x: 27, startPoint y: 263, endPoint x: 36, endPoint y: 258, distance: 10.3
click at [26, 263] on div at bounding box center [28, 270] width 14 height 14
click at [321, 807] on div "Shapes" at bounding box center [319, 811] width 29 height 9
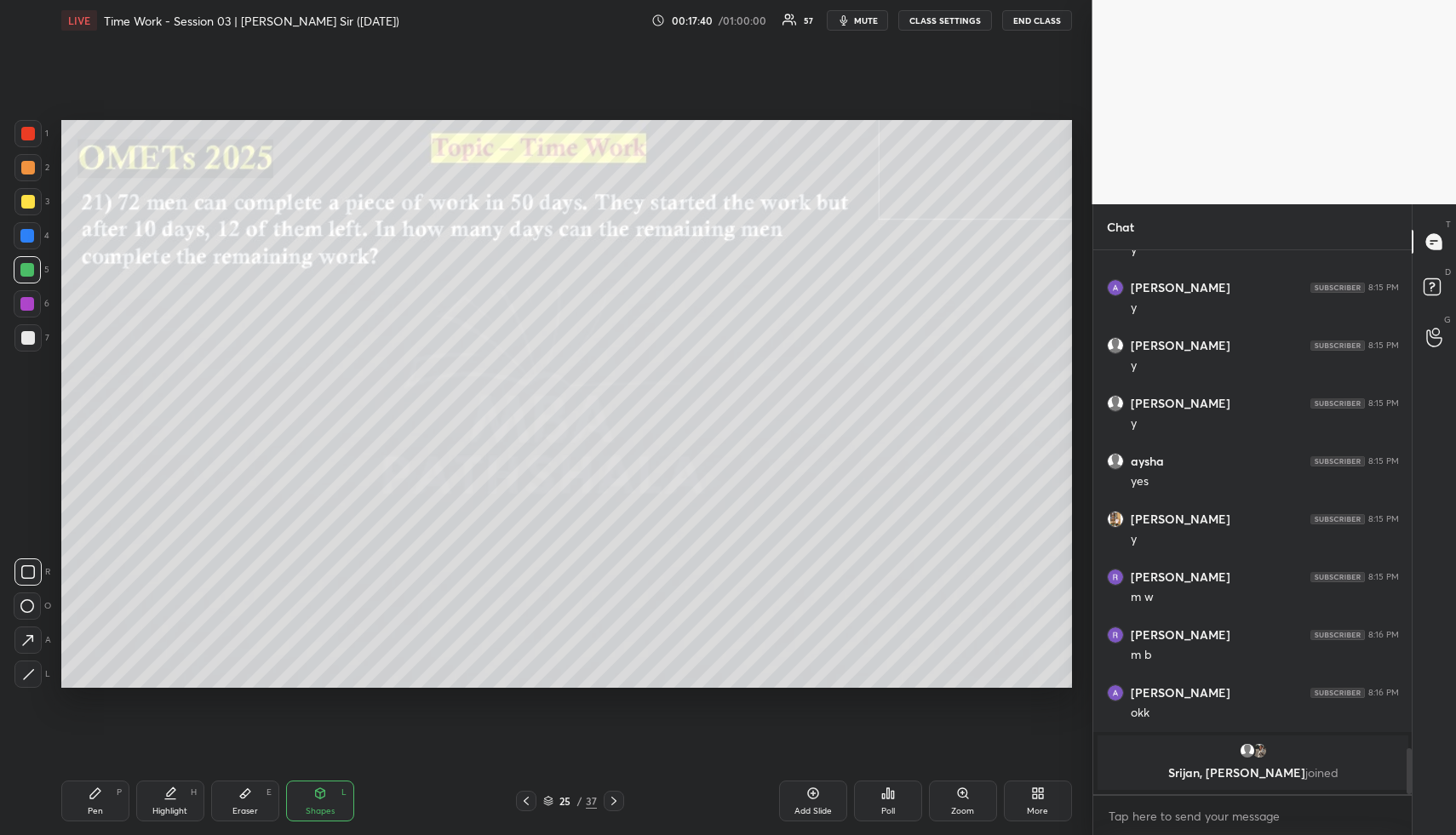
click at [24, 326] on div at bounding box center [28, 337] width 27 height 27
click at [28, 333] on div at bounding box center [28, 338] width 14 height 14
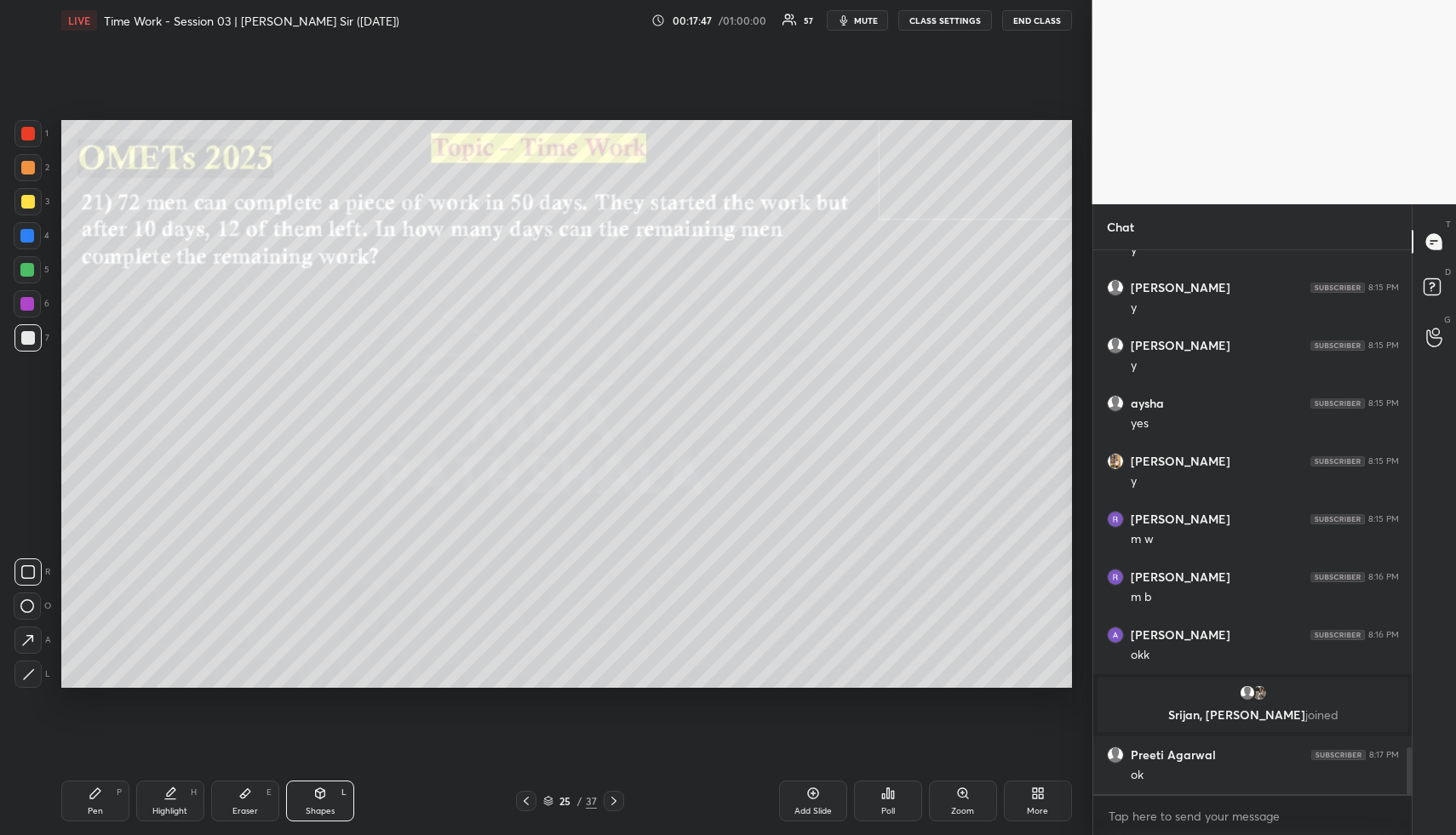
scroll to position [5806, 0]
drag, startPoint x: 30, startPoint y: 161, endPoint x: 50, endPoint y: 186, distance: 32.0
click at [31, 164] on div at bounding box center [28, 168] width 14 height 14
drag, startPoint x: 190, startPoint y: 800, endPoint x: 211, endPoint y: 736, distance: 67.4
click at [183, 802] on div "Highlight H" at bounding box center [170, 801] width 68 height 41
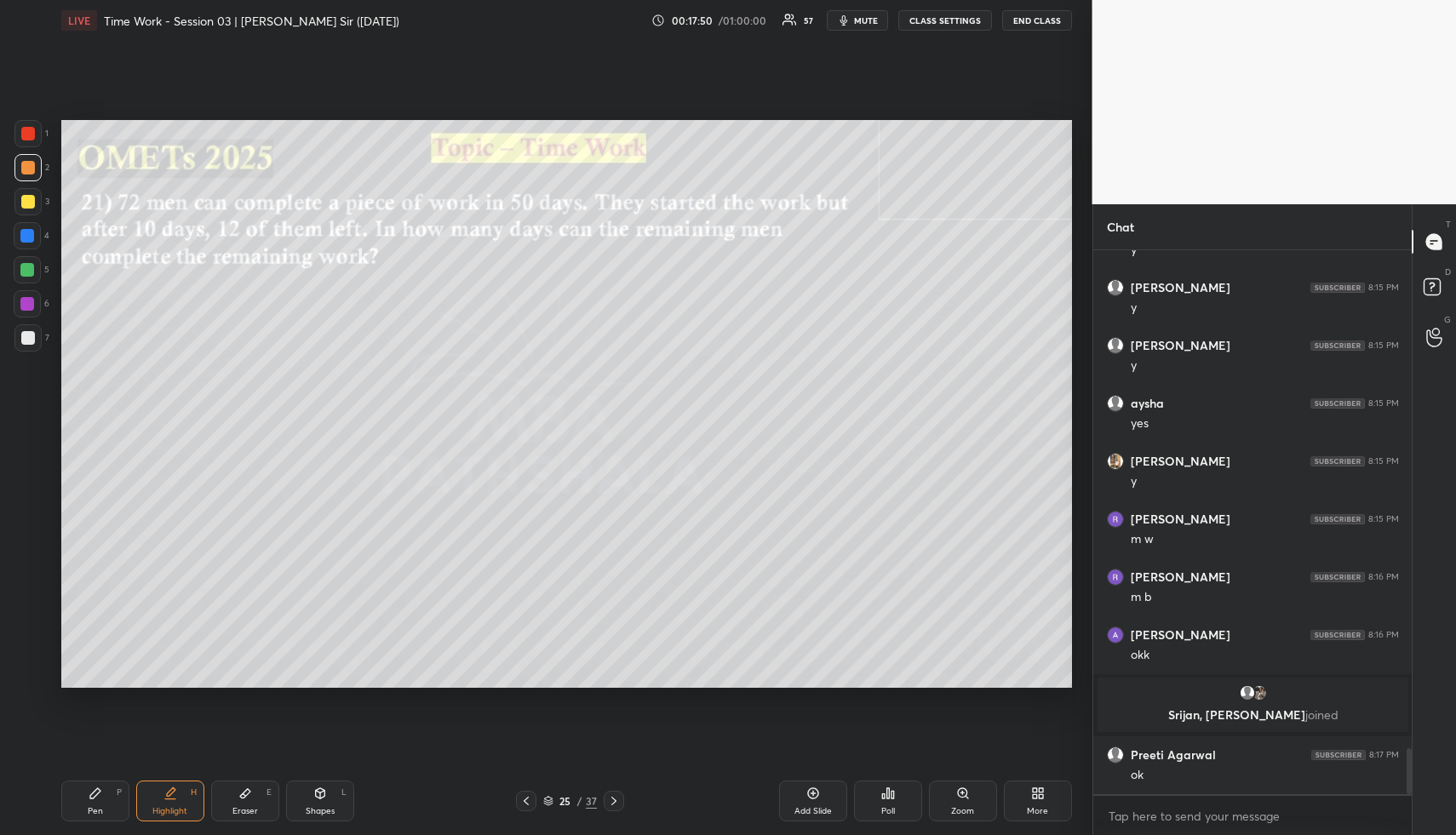
scroll to position [5864, 0]
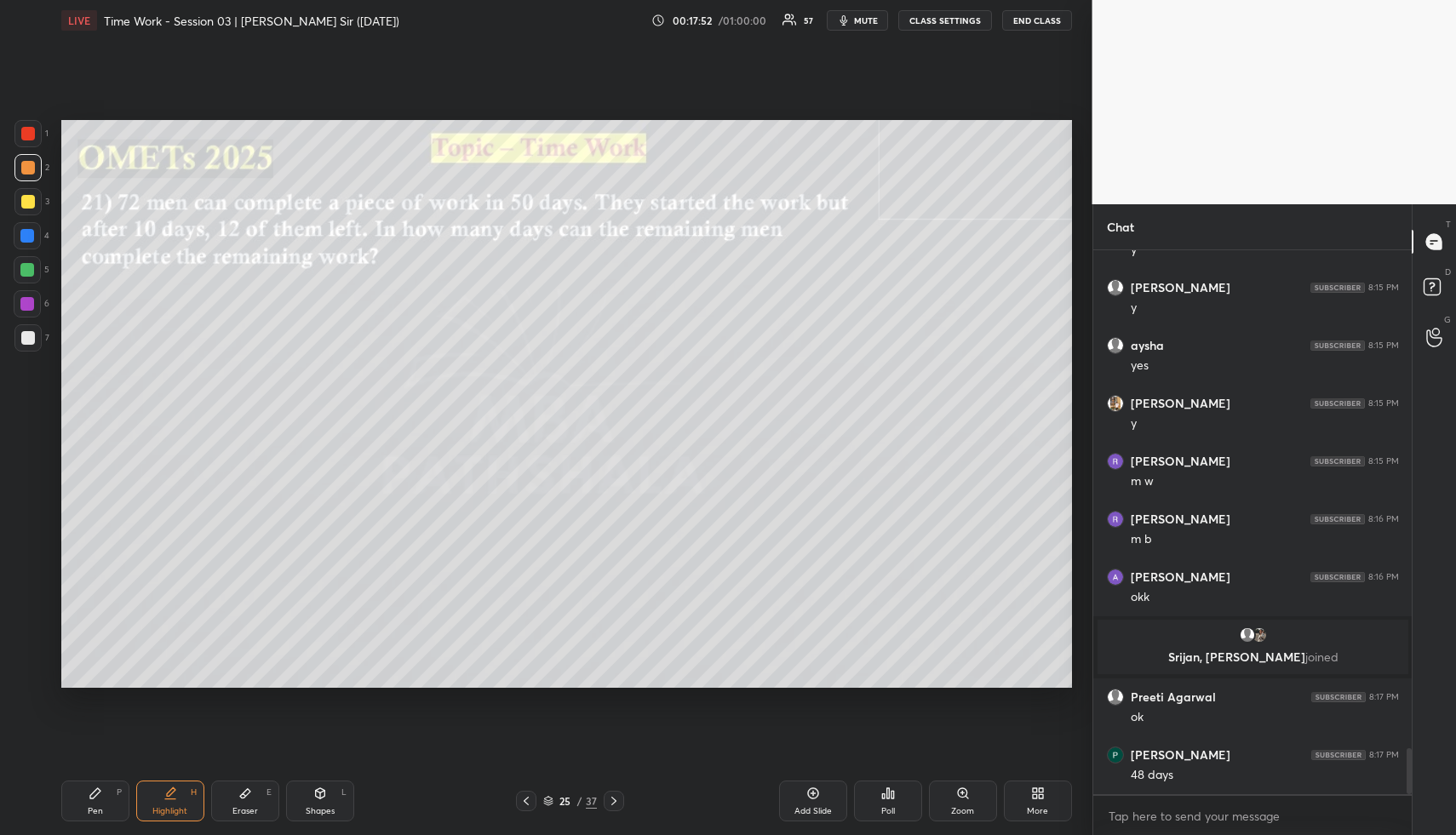
click at [177, 785] on div "Highlight H" at bounding box center [170, 801] width 68 height 41
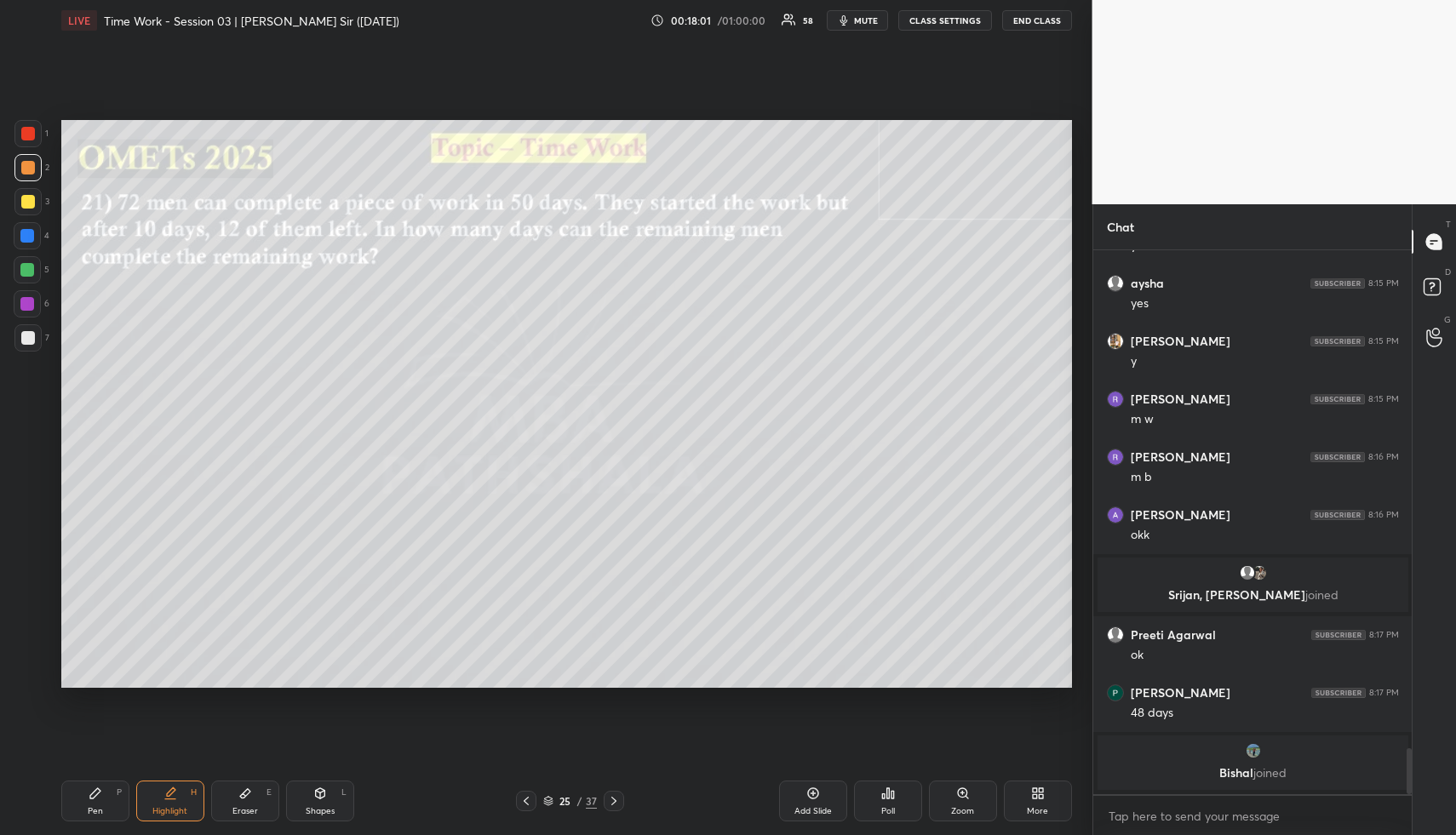
click at [112, 815] on div "Pen P" at bounding box center [96, 801] width 68 height 41
click at [27, 195] on div at bounding box center [28, 202] width 14 height 14
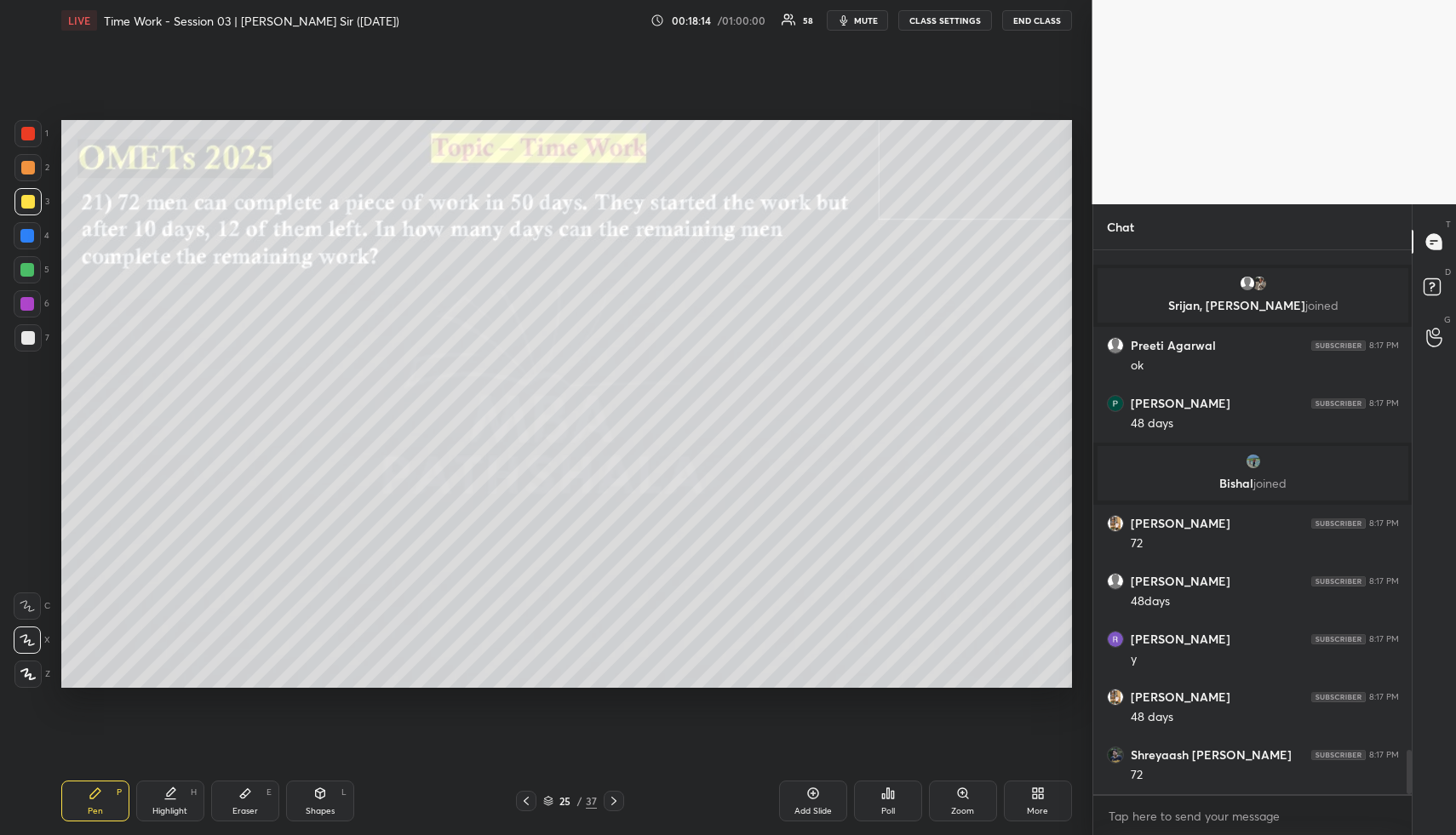
scroll to position [6227, 0]
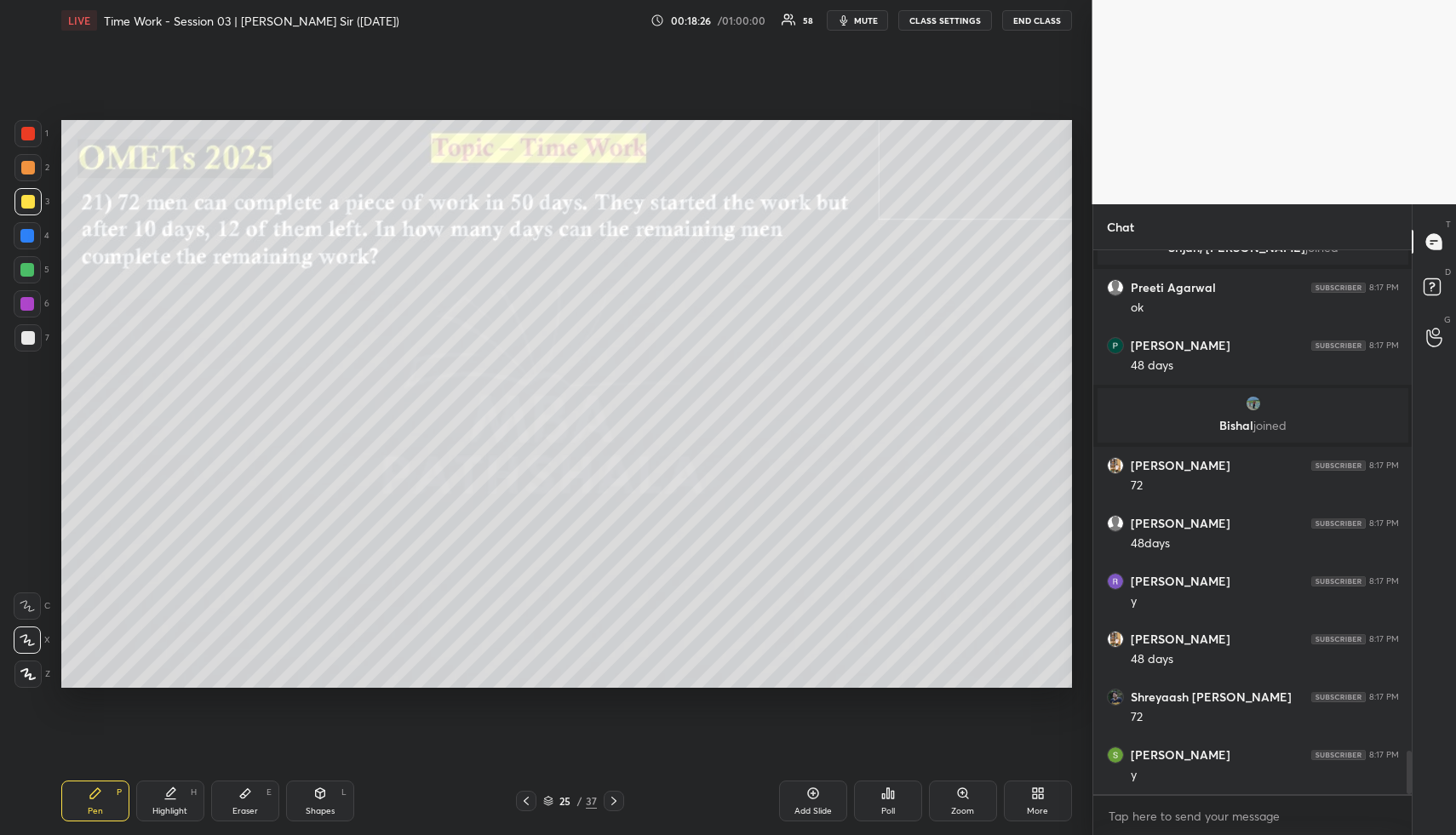
drag, startPoint x: 321, startPoint y: 797, endPoint x: 287, endPoint y: 734, distance: 71.6
click at [316, 798] on icon at bounding box center [319, 793] width 9 height 10
click at [21, 337] on div at bounding box center [28, 338] width 14 height 14
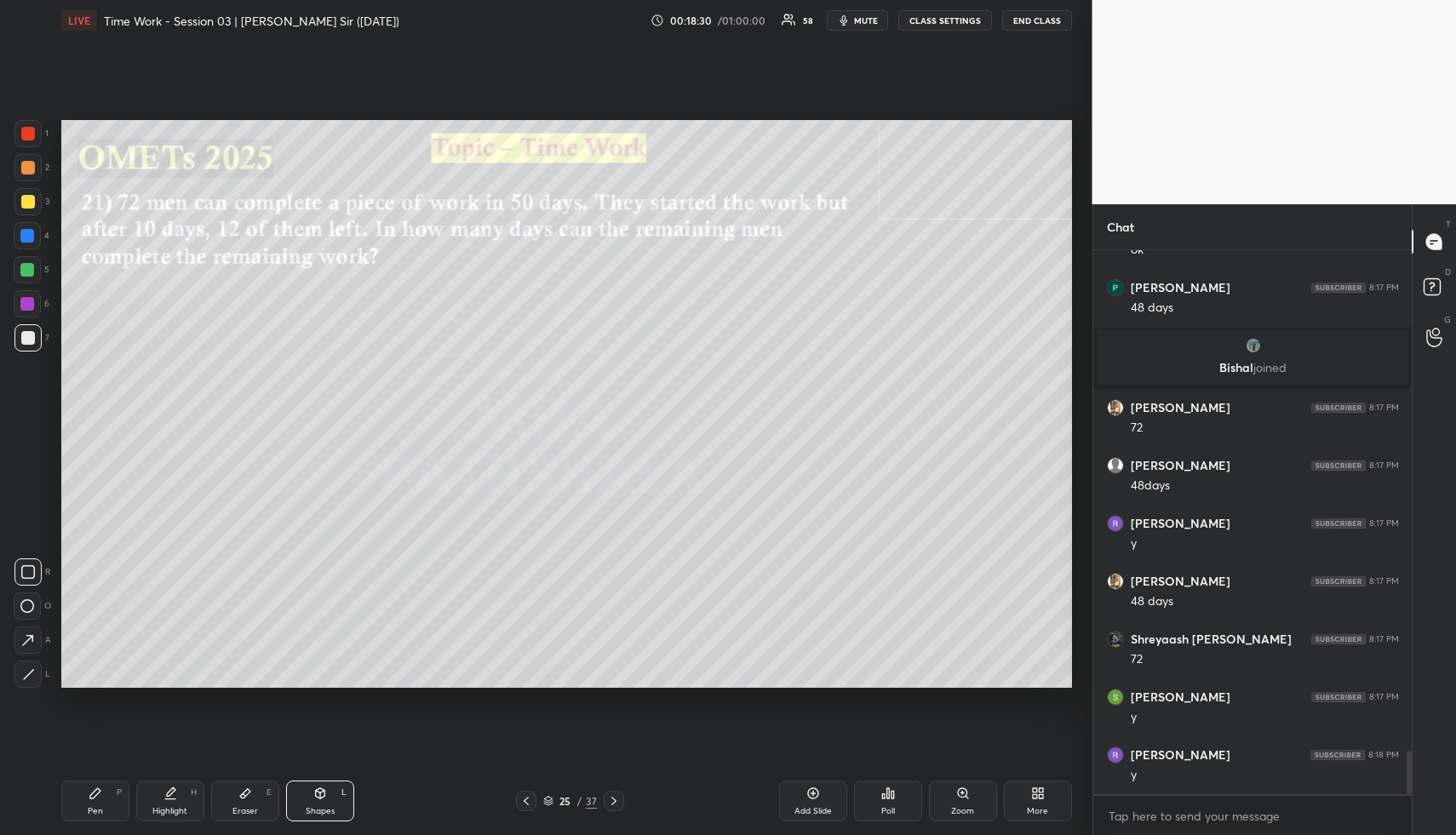
drag, startPoint x: 162, startPoint y: 788, endPoint x: 170, endPoint y: 792, distance: 8.9
click at [160, 788] on div "Highlight H" at bounding box center [170, 801] width 68 height 41
drag, startPoint x: 170, startPoint y: 792, endPoint x: 241, endPoint y: 692, distance: 122.6
click at [171, 789] on icon at bounding box center [171, 792] width 9 height 9
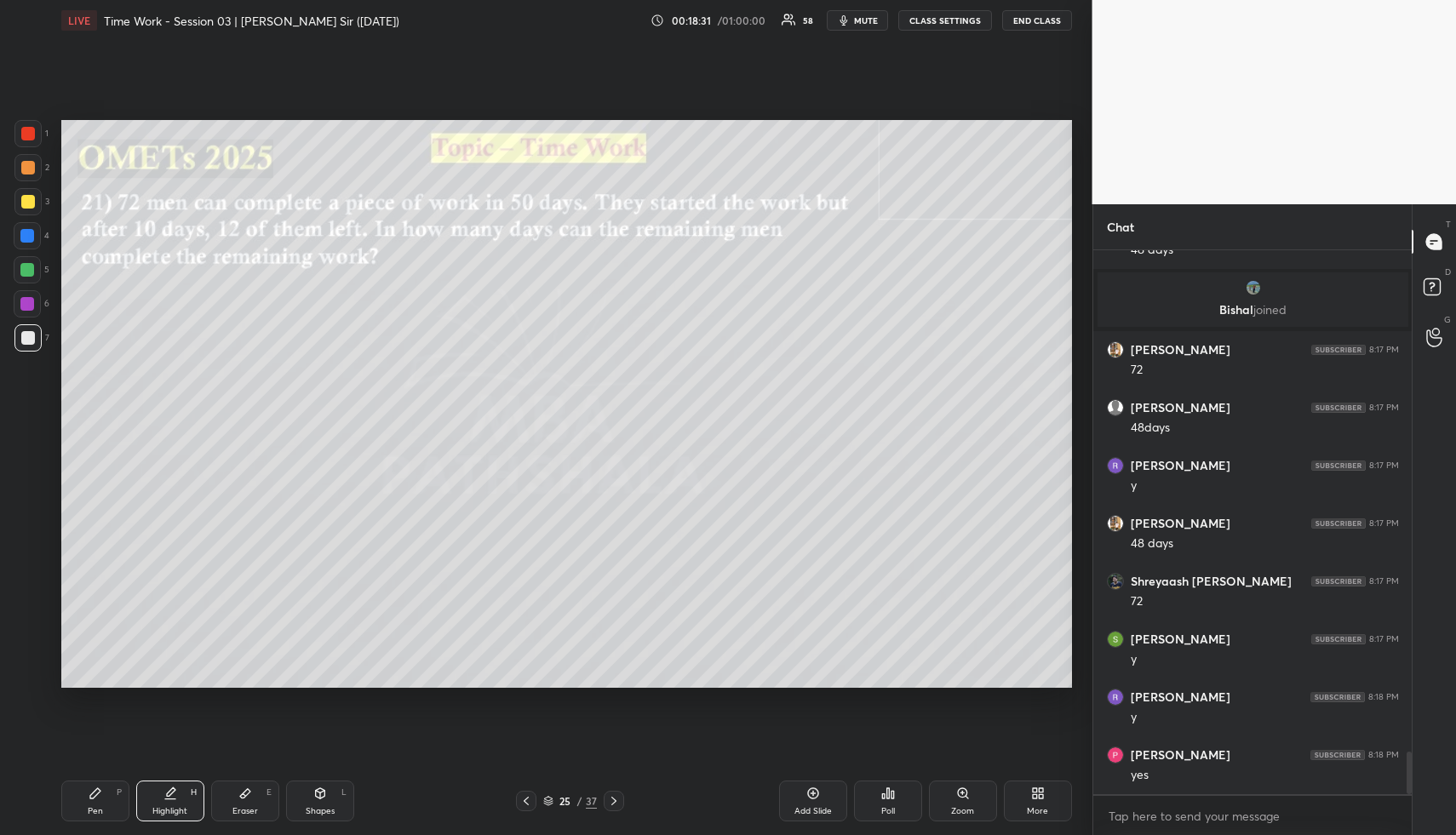
click at [115, 797] on div "Pen P" at bounding box center [96, 801] width 68 height 41
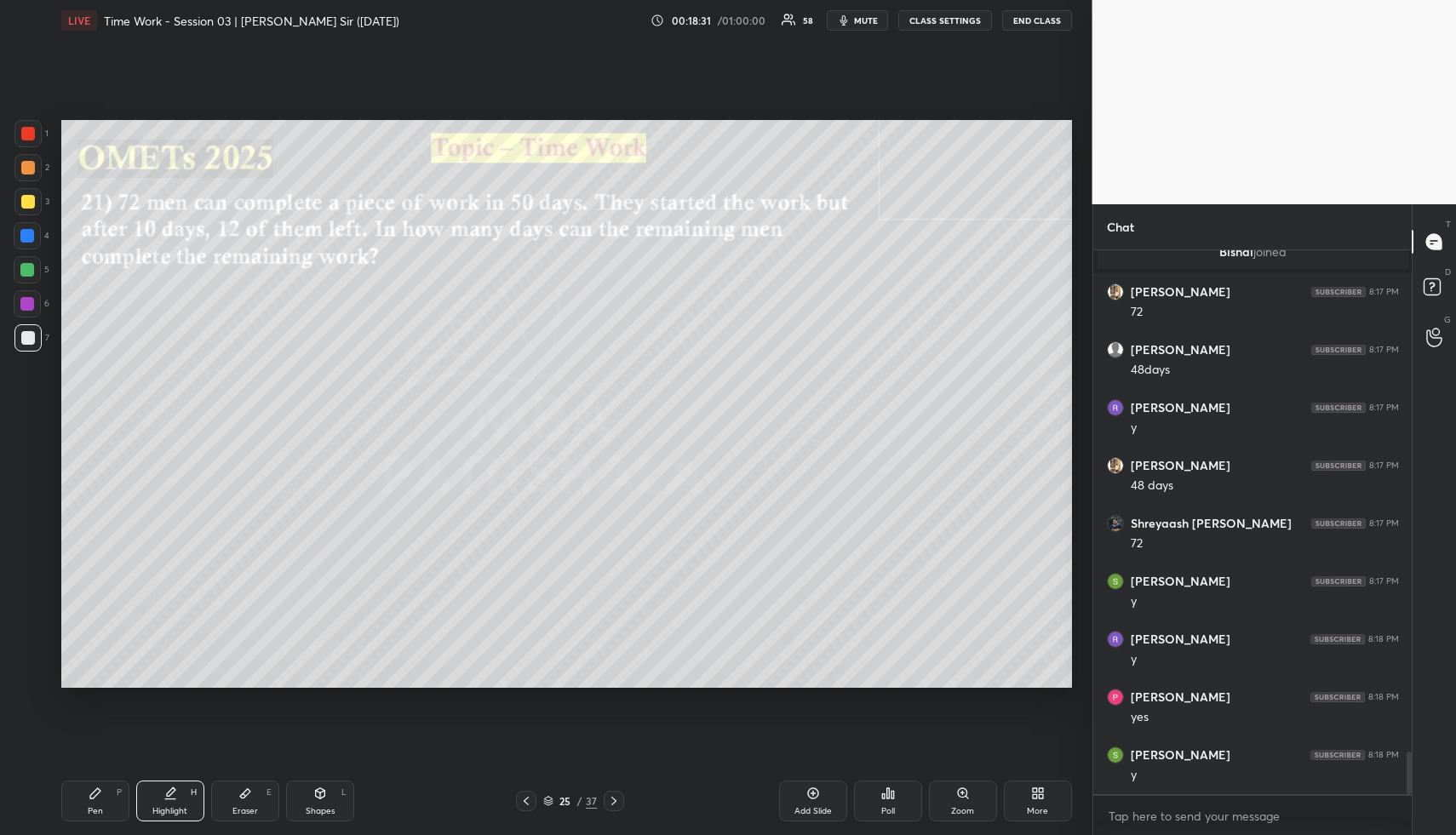
drag, startPoint x: 112, startPoint y: 800, endPoint x: 118, endPoint y: 695, distance: 105.2
click at [112, 800] on div "Pen P" at bounding box center [96, 801] width 68 height 41
click at [19, 259] on div at bounding box center [27, 270] width 27 height 27
click at [29, 267] on div at bounding box center [28, 270] width 14 height 14
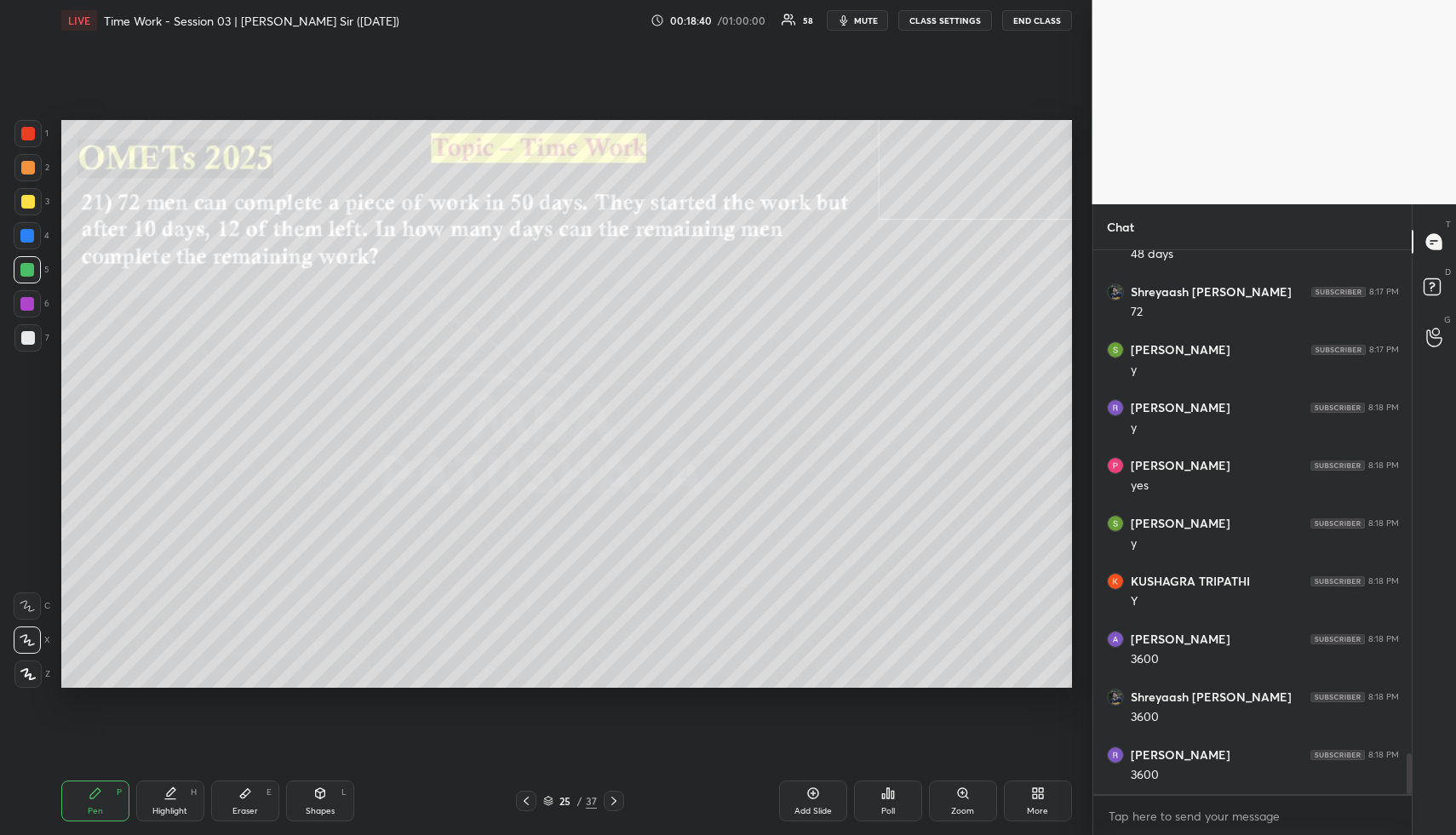
scroll to position [6749, 0]
click at [156, 809] on div "Highlight" at bounding box center [169, 811] width 35 height 9
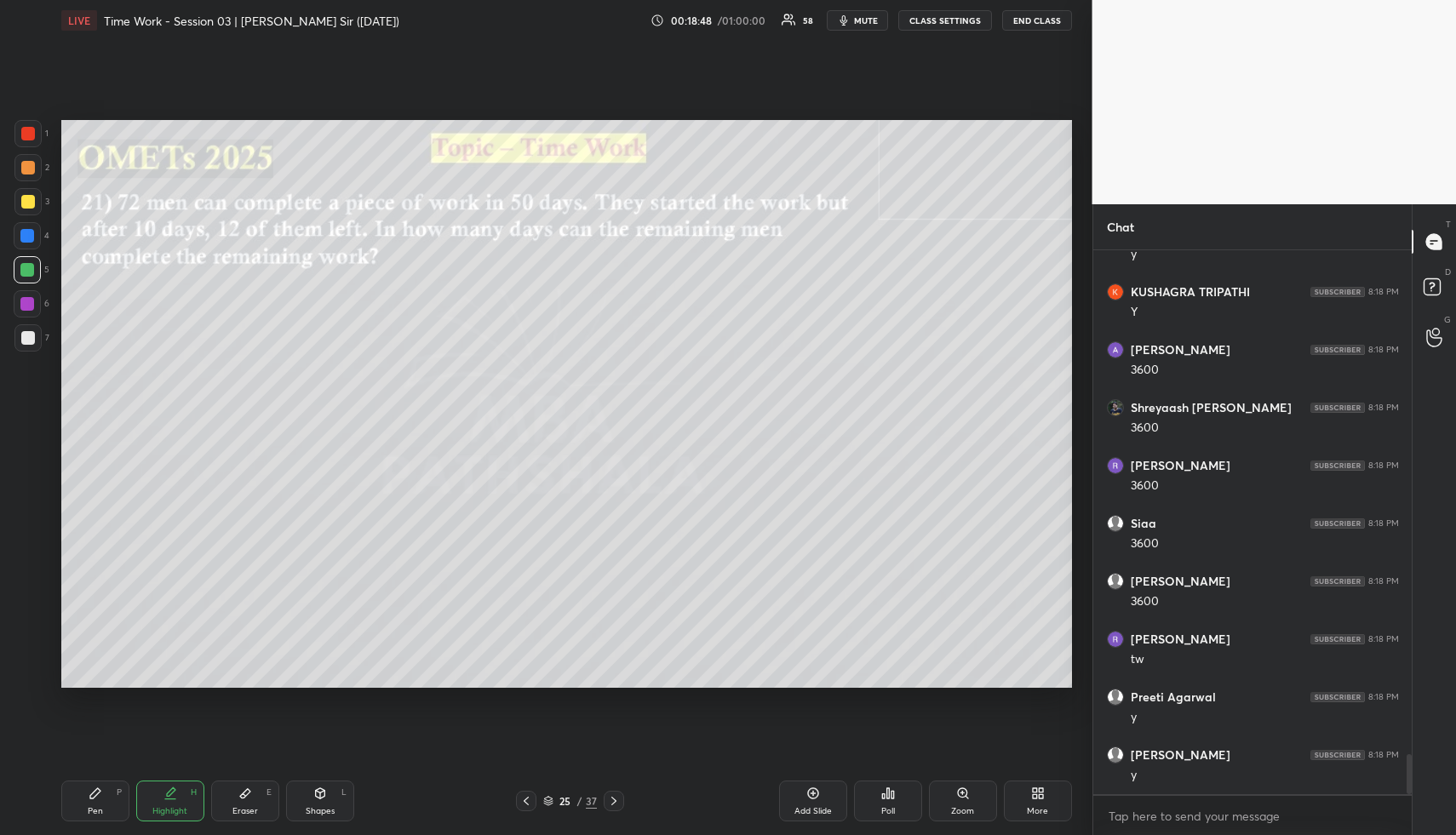
scroll to position [6981, 0]
drag, startPoint x: 118, startPoint y: 799, endPoint x: 105, endPoint y: 700, distance: 99.8
click at [115, 797] on div "Pen P" at bounding box center [96, 801] width 68 height 41
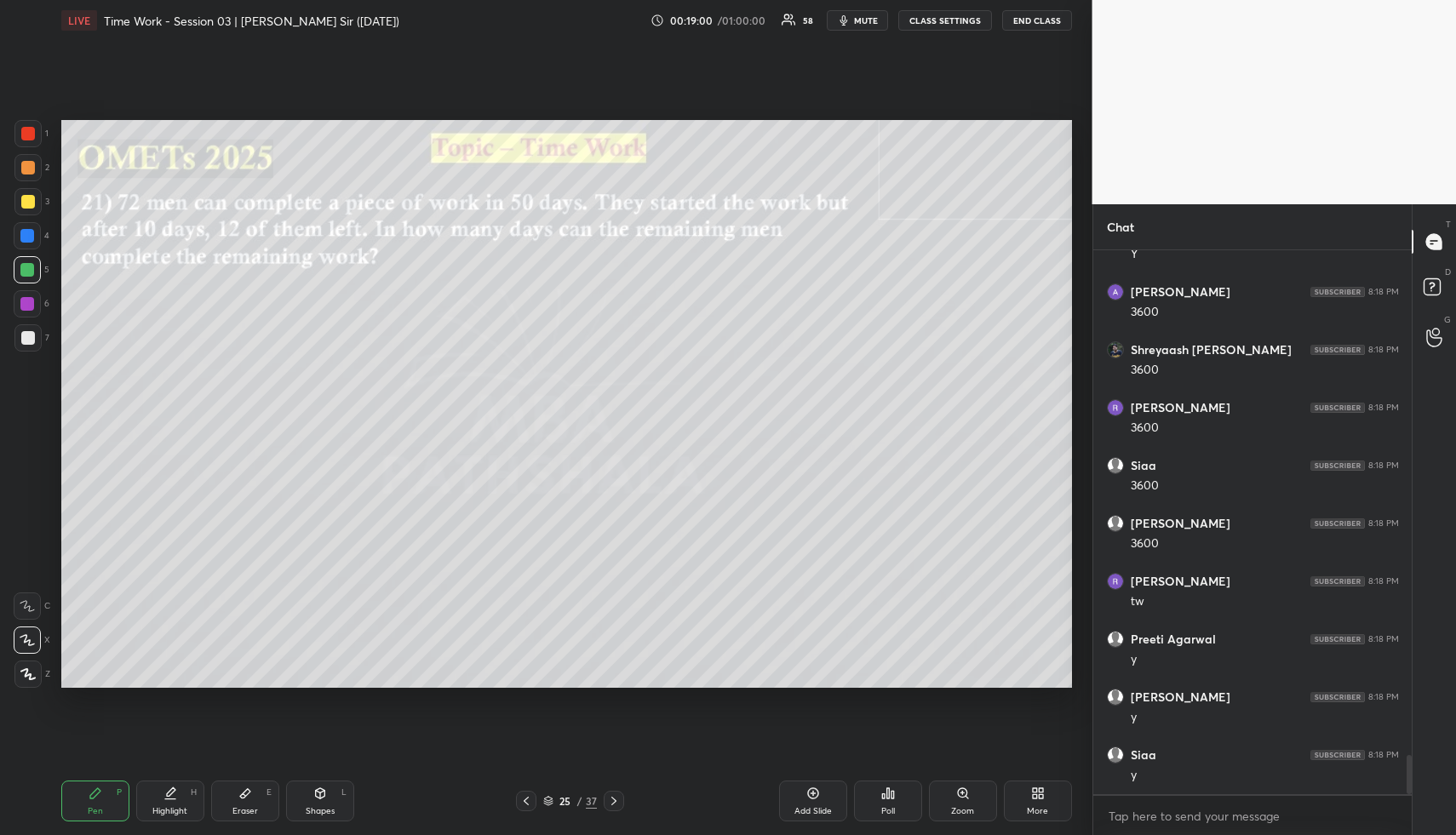
click at [29, 233] on div at bounding box center [28, 236] width 14 height 14
drag, startPoint x: 258, startPoint y: 796, endPoint x: 245, endPoint y: 754, distance: 44.0
click at [251, 799] on div "Eraser E" at bounding box center [245, 801] width 68 height 41
drag, startPoint x: 120, startPoint y: 816, endPoint x: 115, endPoint y: 808, distance: 9.4
click at [117, 814] on div "Pen P" at bounding box center [96, 801] width 68 height 41
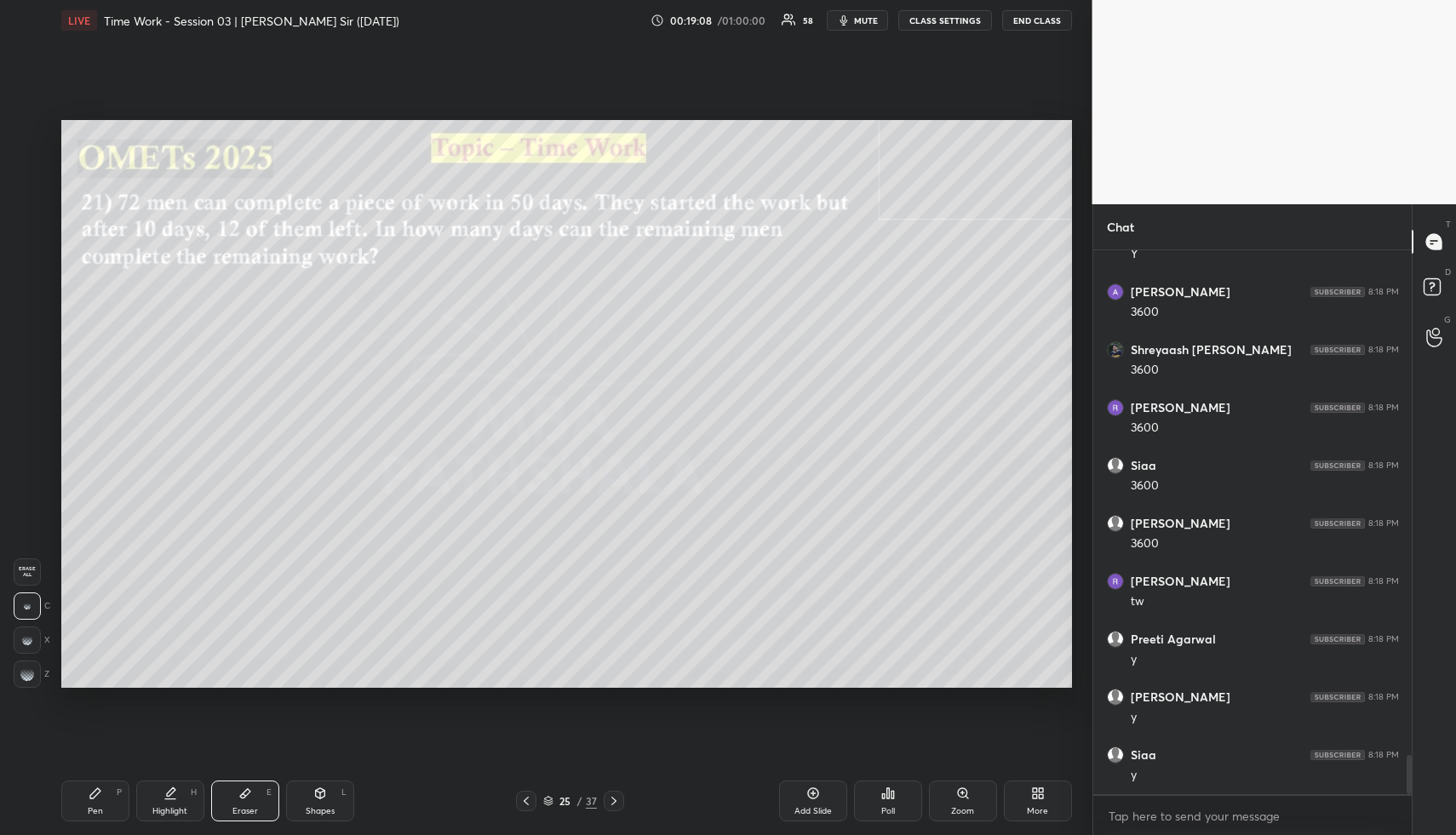
click at [115, 811] on div "Pen P" at bounding box center [96, 801] width 68 height 41
drag, startPoint x: 109, startPoint y: 804, endPoint x: 107, endPoint y: 766, distance: 38.1
click at [109, 804] on div "Pen P" at bounding box center [96, 801] width 68 height 41
drag, startPoint x: 23, startPoint y: 333, endPoint x: 32, endPoint y: 321, distance: 15.0
click at [26, 329] on div at bounding box center [28, 337] width 27 height 27
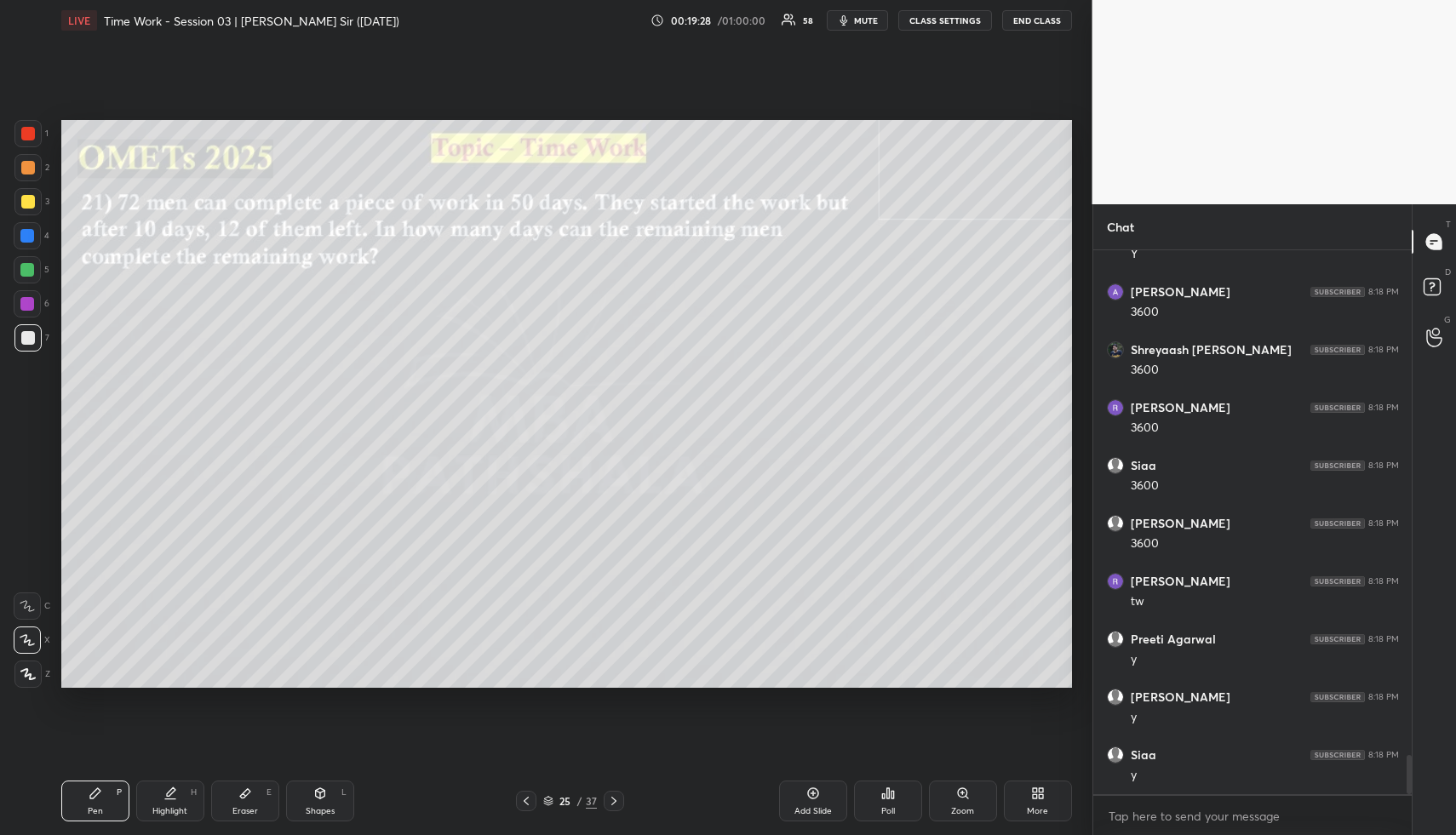
drag, startPoint x: 25, startPoint y: 171, endPoint x: 61, endPoint y: 186, distance: 39.0
click at [27, 172] on div at bounding box center [28, 168] width 14 height 14
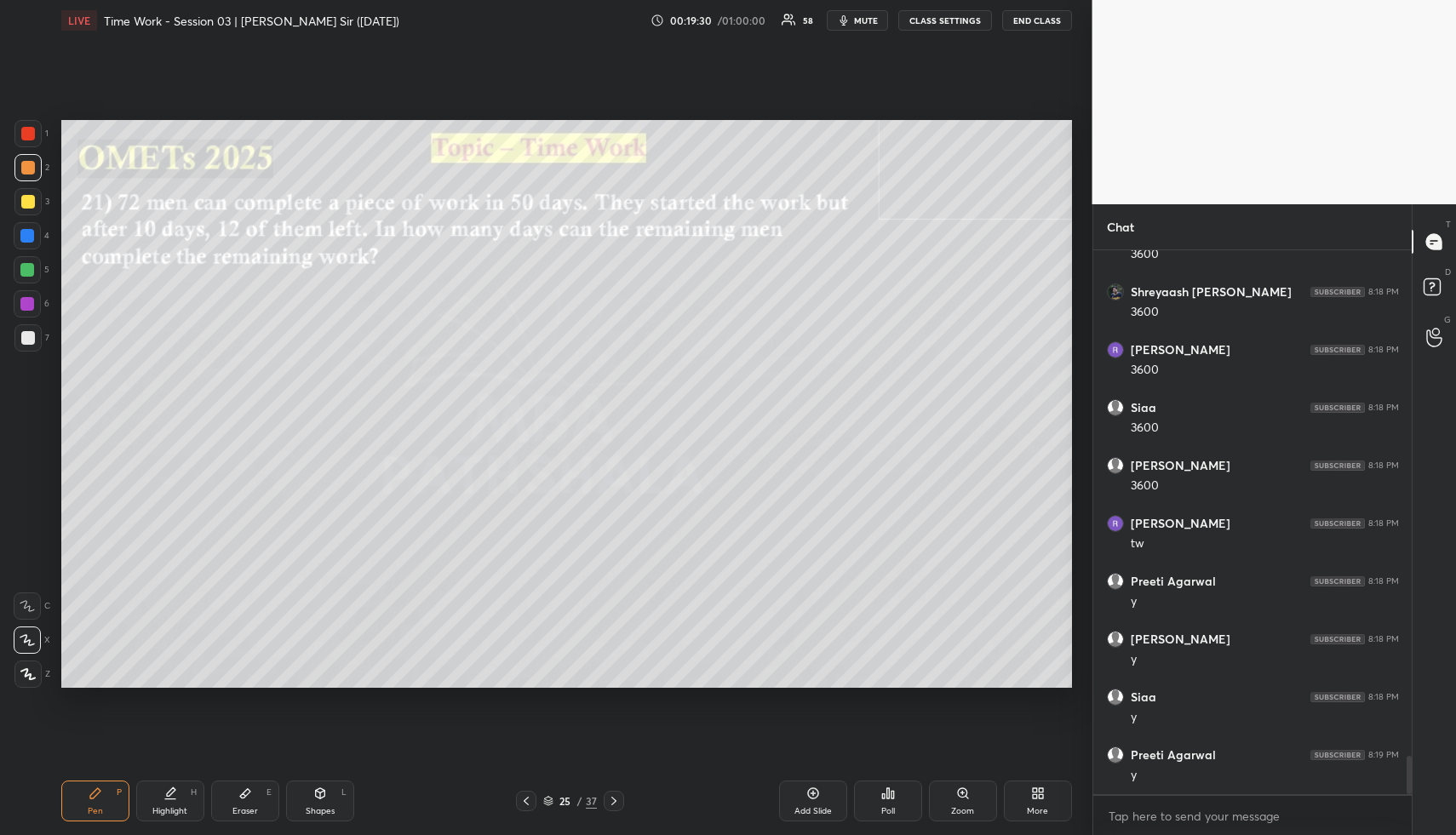
scroll to position [7096, 0]
click at [105, 808] on div "Pen P" at bounding box center [96, 801] width 68 height 41
click at [28, 175] on div at bounding box center [28, 167] width 27 height 27
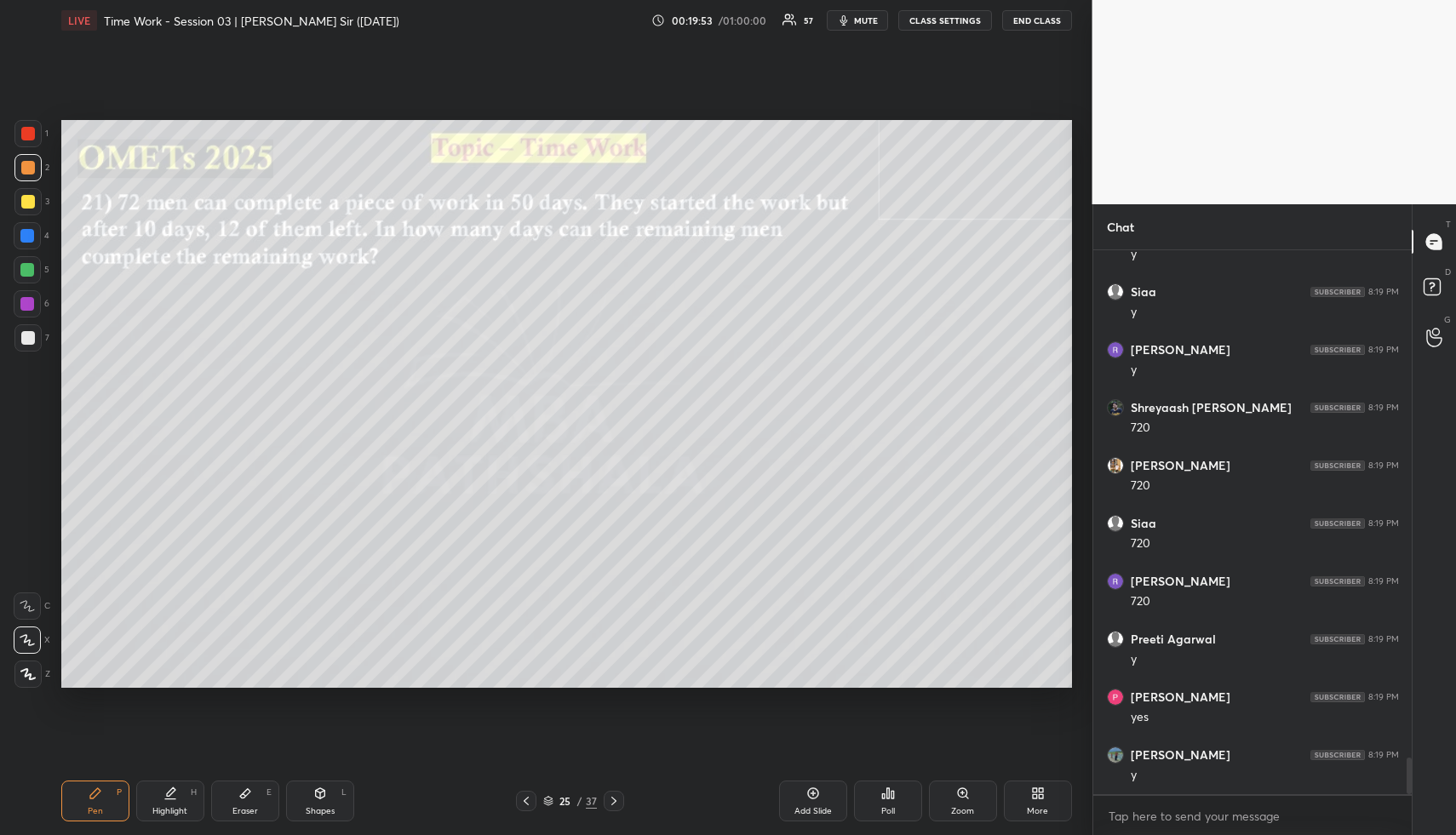
scroll to position [7618, 0]
click at [163, 797] on icon at bounding box center [170, 794] width 14 height 14
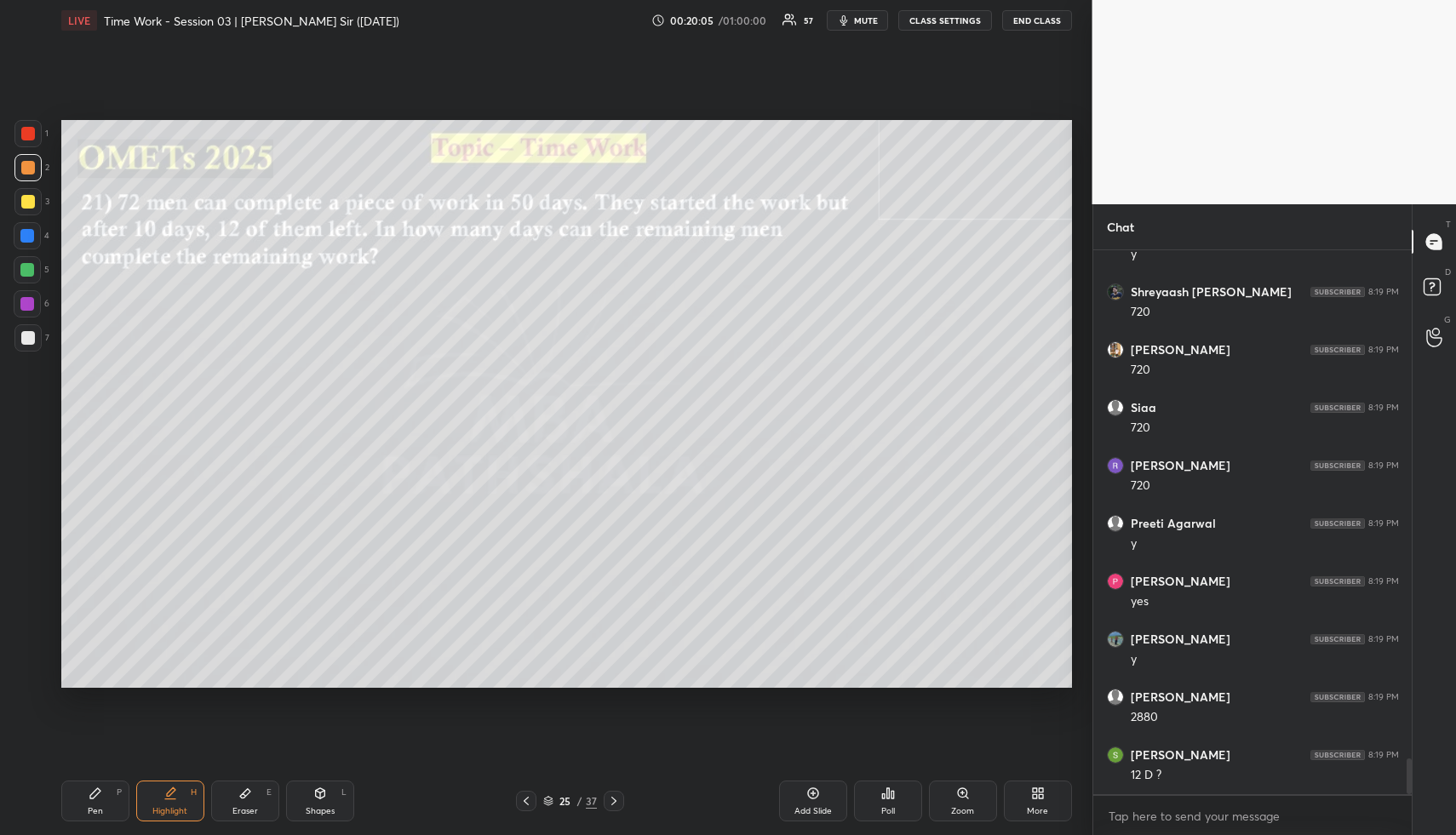
click at [172, 799] on icon at bounding box center [170, 794] width 14 height 14
click at [79, 805] on div "Pen P" at bounding box center [96, 801] width 68 height 41
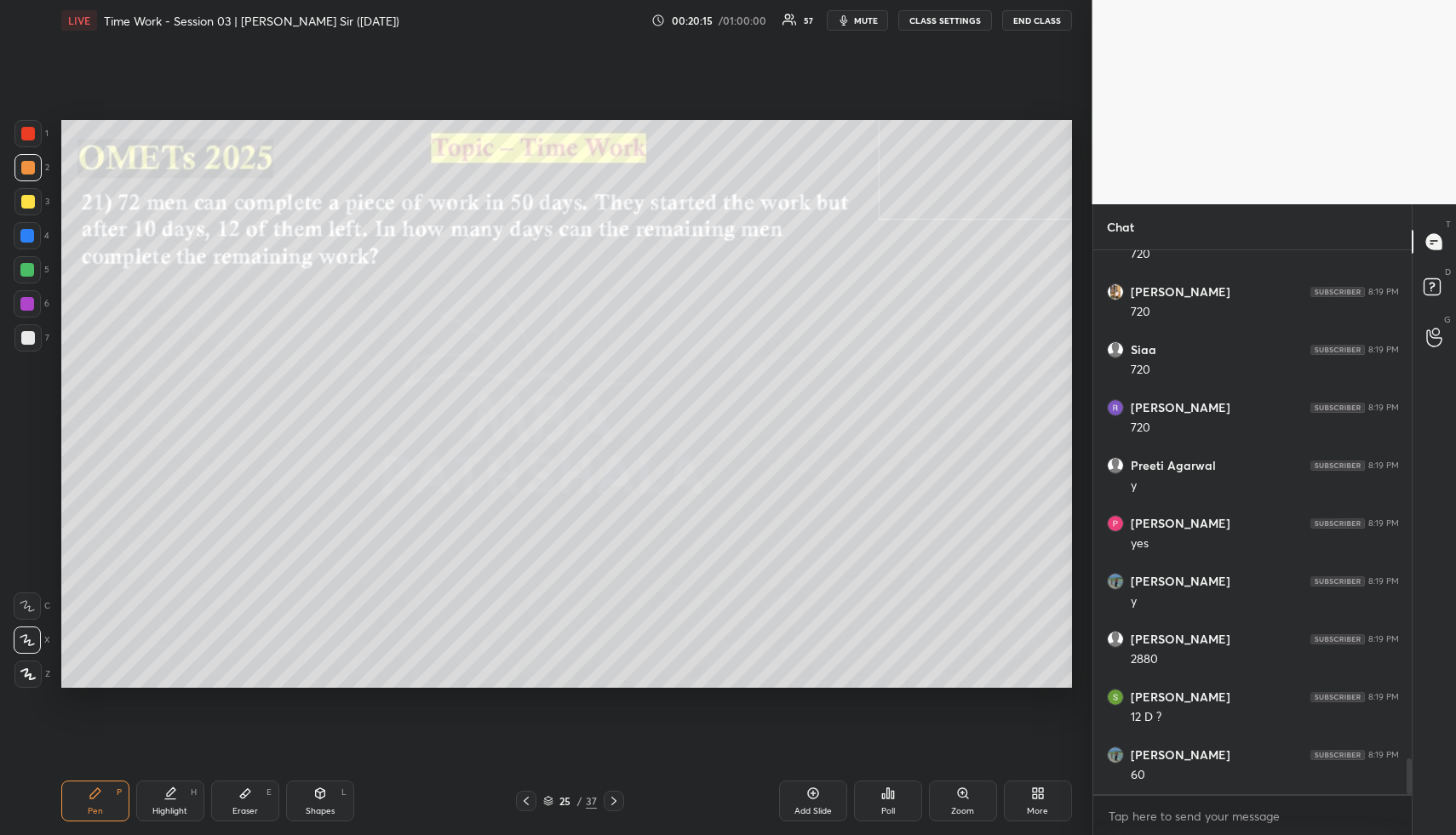
click at [33, 233] on div at bounding box center [28, 236] width 14 height 14
click at [156, 807] on div "Highlight" at bounding box center [169, 811] width 35 height 9
click at [173, 800] on div "Highlight H" at bounding box center [170, 801] width 68 height 41
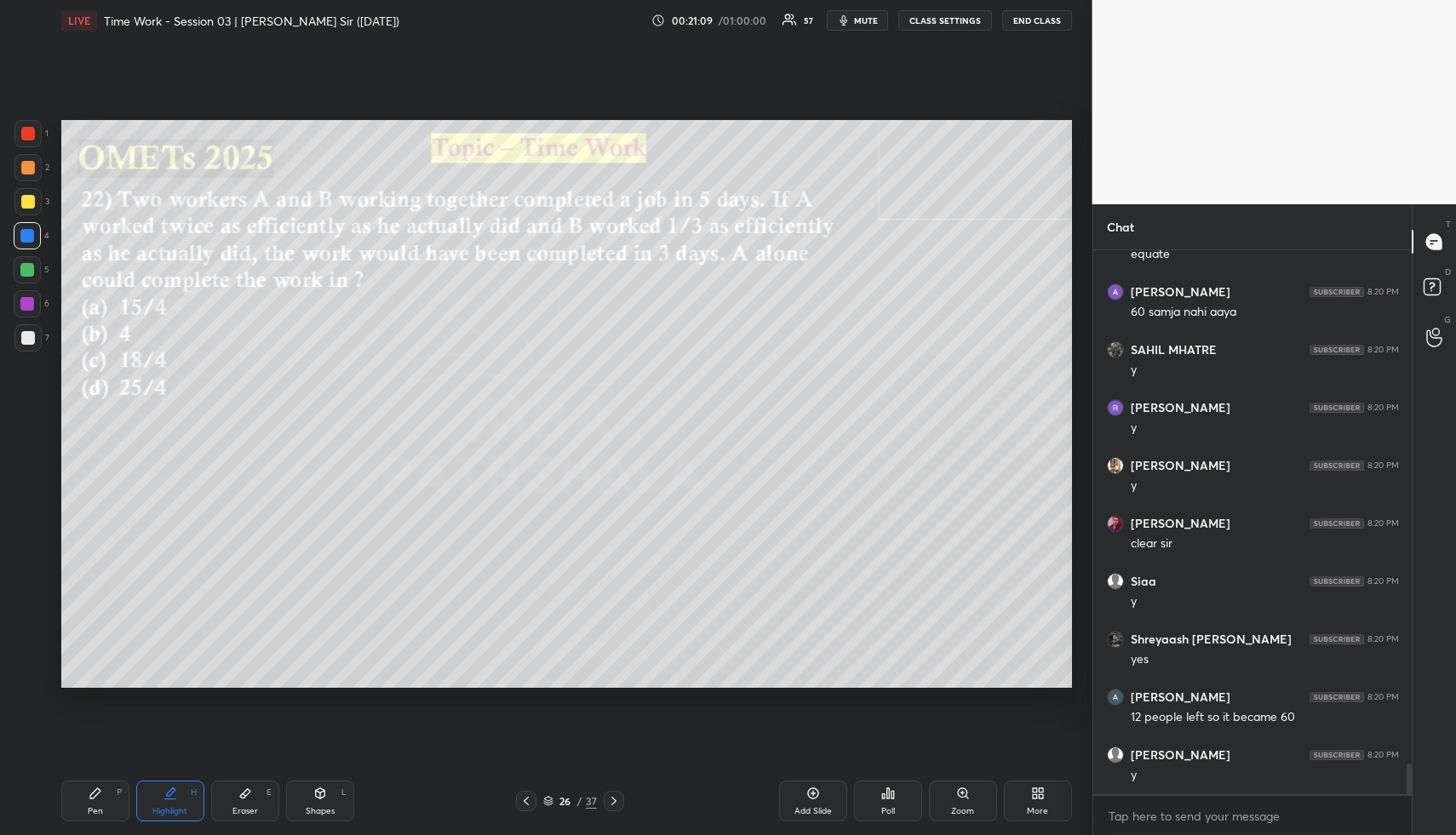
scroll to position [9181, 0]
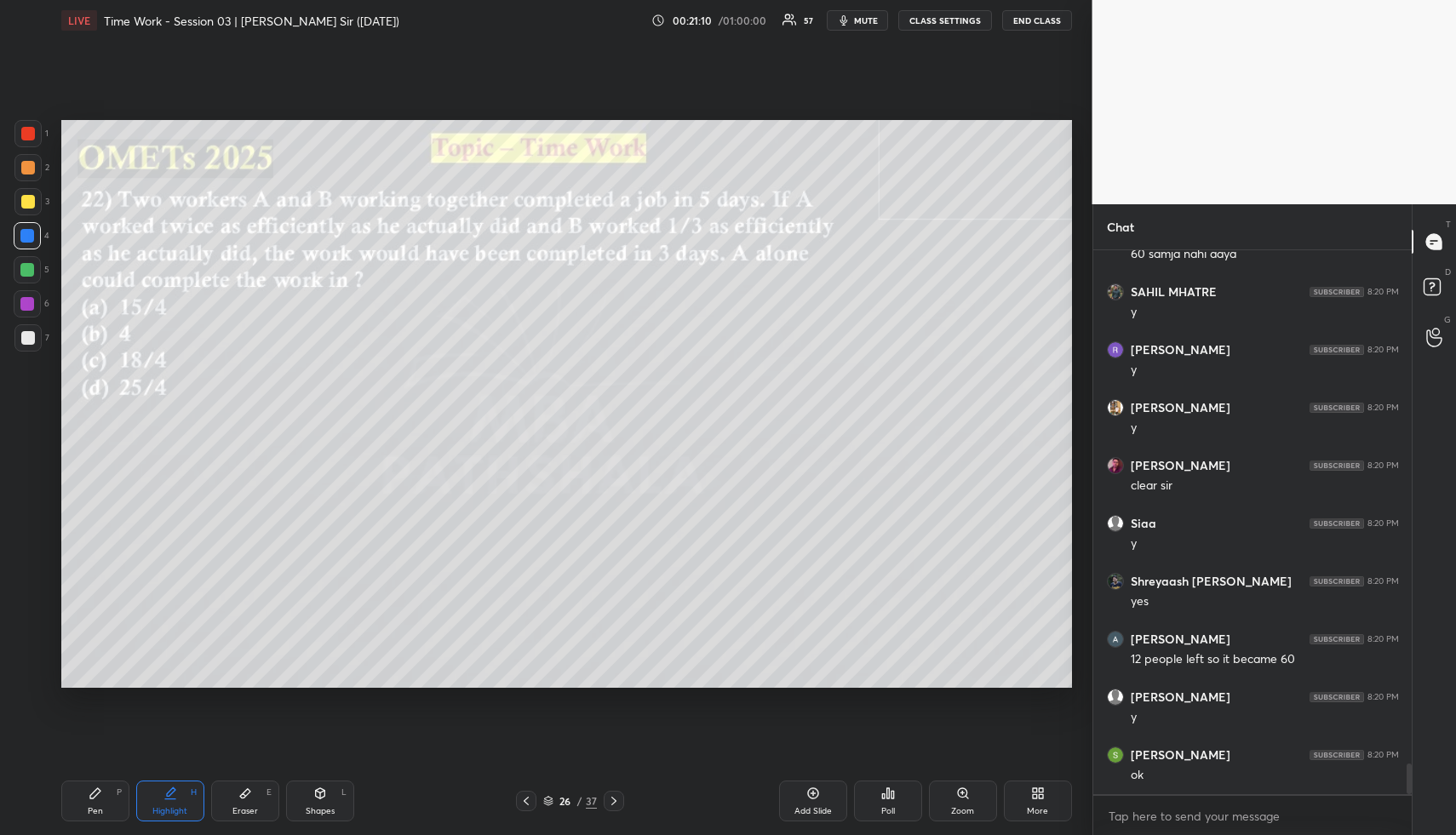
click at [94, 794] on icon at bounding box center [96, 794] width 14 height 14
click at [27, 200] on div at bounding box center [28, 202] width 14 height 14
click at [33, 204] on div at bounding box center [28, 202] width 14 height 14
click at [192, 803] on div "Highlight H" at bounding box center [170, 801] width 68 height 41
click at [187, 805] on div "Highlight H" at bounding box center [170, 801] width 68 height 41
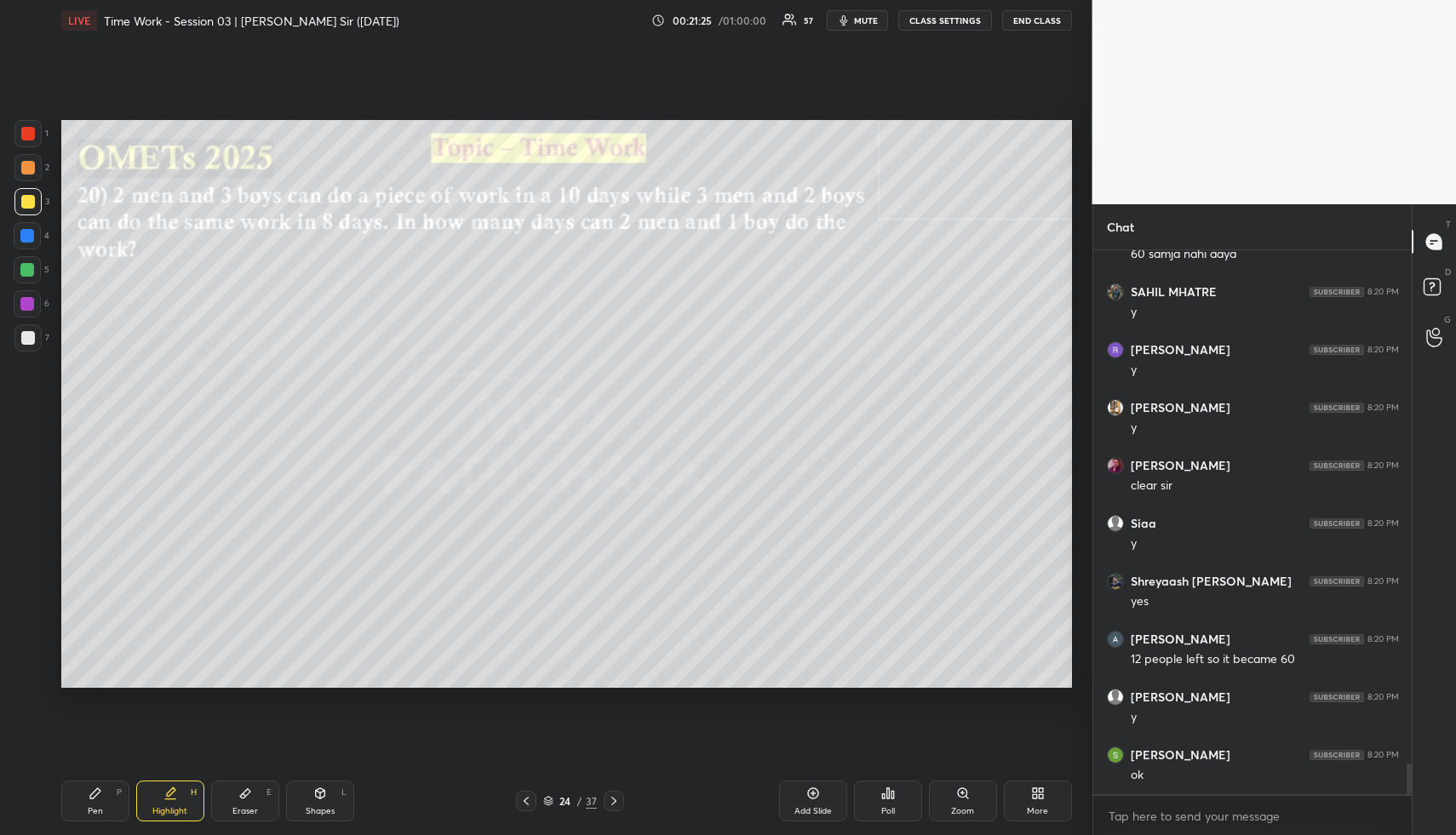
drag, startPoint x: 170, startPoint y: 801, endPoint x: 193, endPoint y: 690, distance: 113.4
click at [166, 804] on div "Highlight H" at bounding box center [170, 801] width 68 height 41
click at [812, 807] on div "Add Slide" at bounding box center [813, 811] width 38 height 9
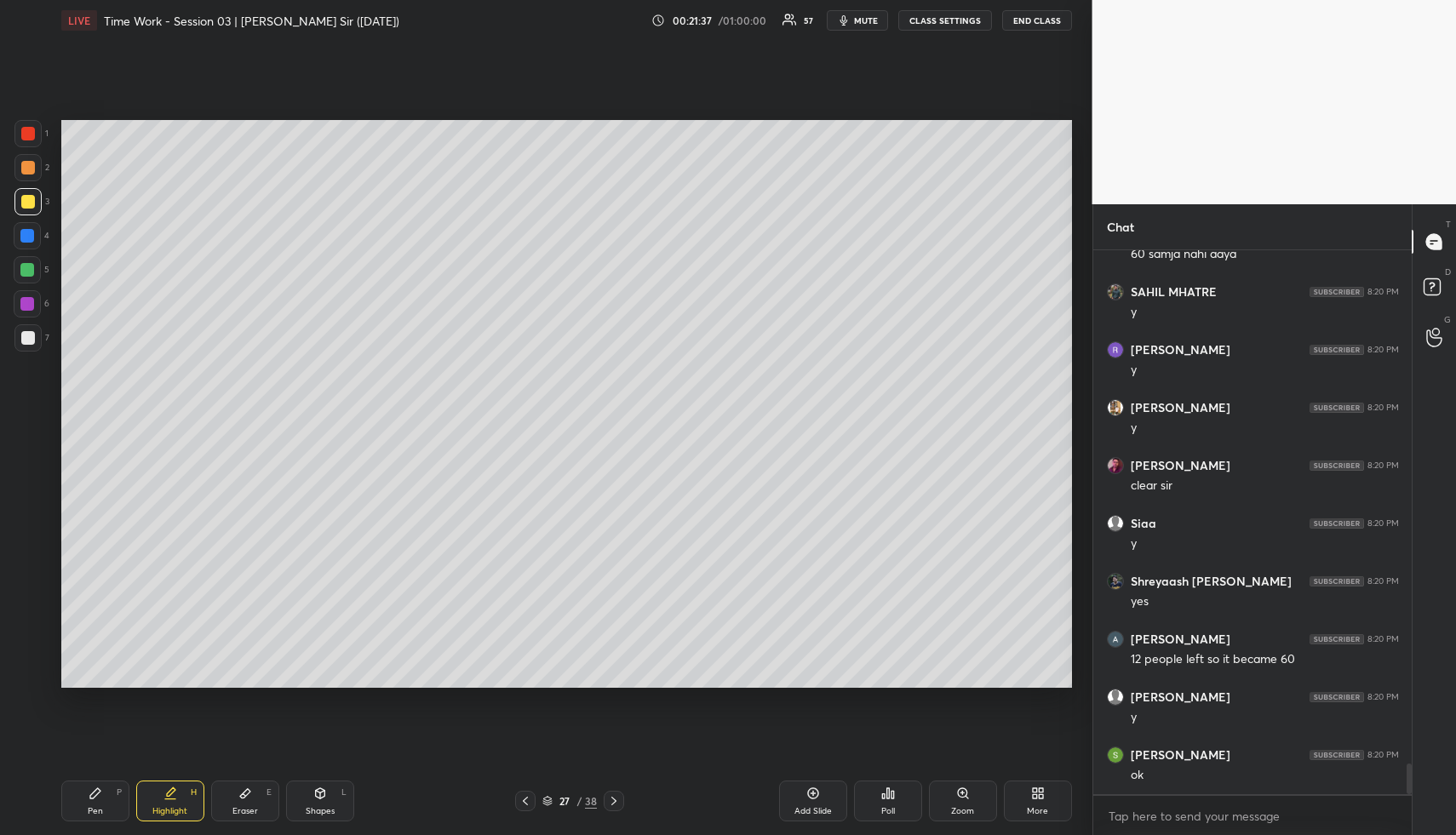
drag, startPoint x: 104, startPoint y: 806, endPoint x: 100, endPoint y: 746, distance: 60.1
click at [103, 801] on div "Pen P" at bounding box center [96, 801] width 68 height 41
click at [20, 230] on div at bounding box center [27, 235] width 27 height 27
click at [24, 229] on div at bounding box center [28, 236] width 14 height 14
click at [23, 262] on div at bounding box center [27, 270] width 27 height 27
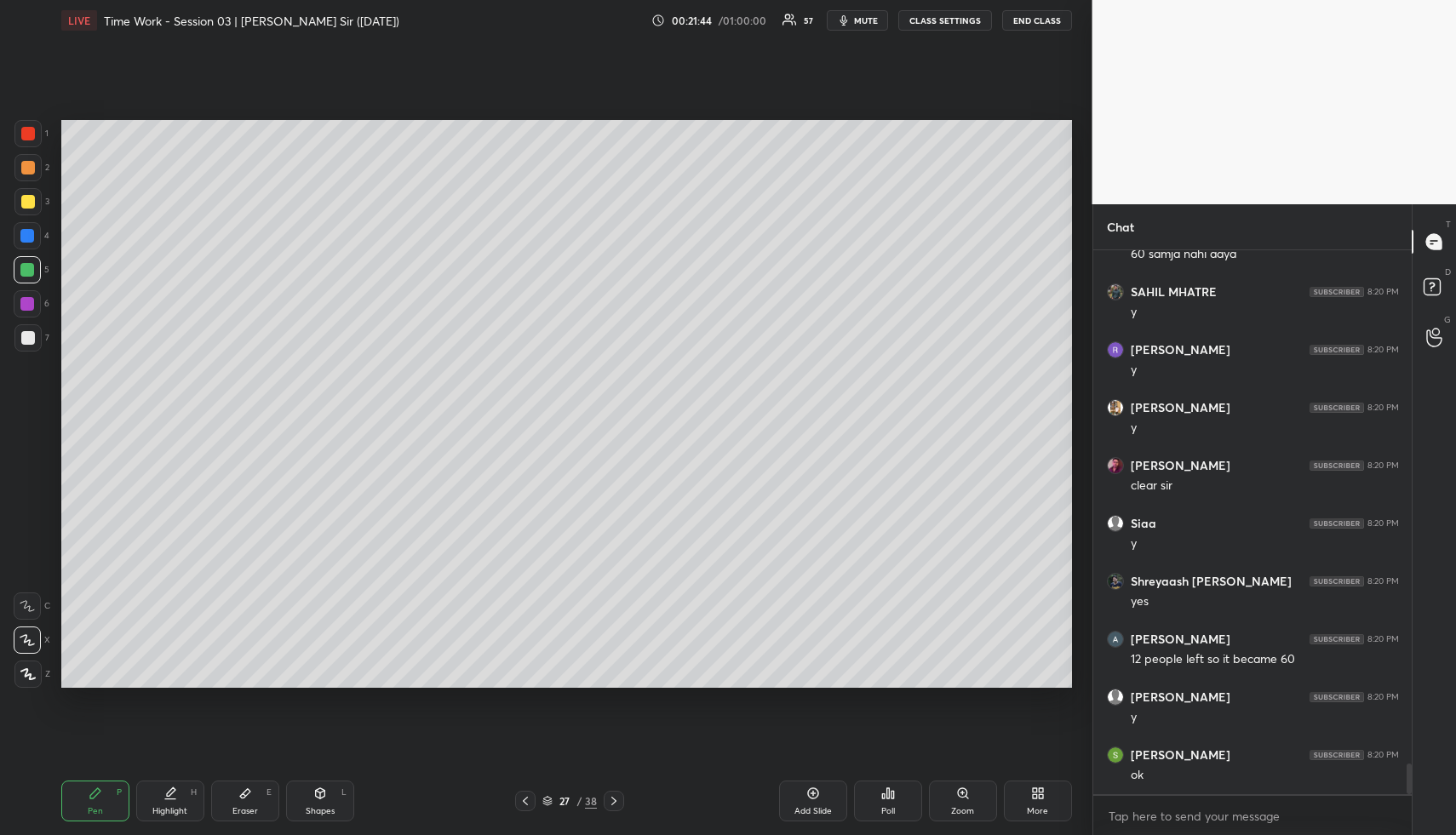
click at [27, 263] on div at bounding box center [28, 270] width 14 height 14
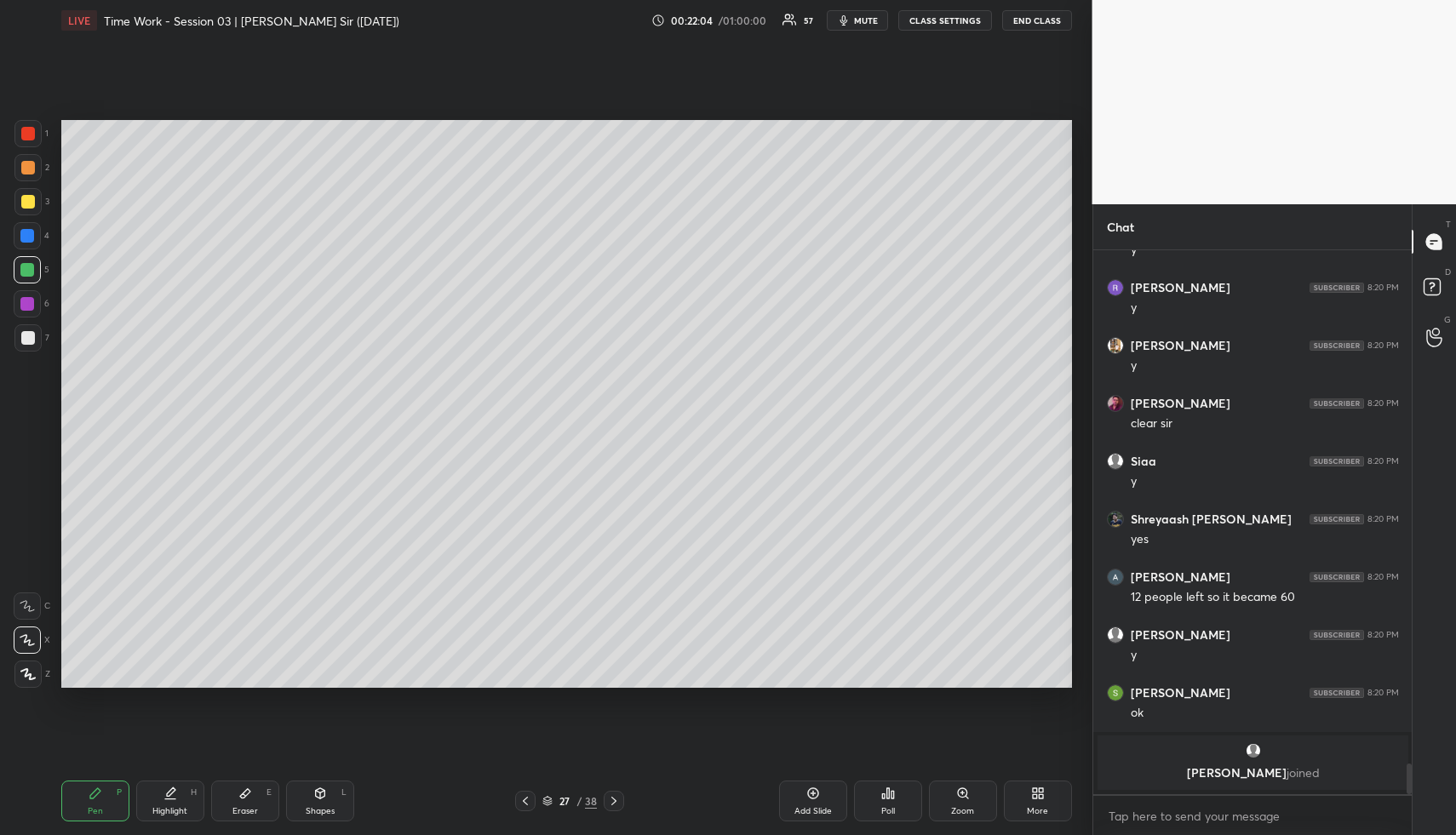
drag, startPoint x: 324, startPoint y: 812, endPoint x: 313, endPoint y: 785, distance: 29.2
click at [322, 812] on div "Shapes" at bounding box center [319, 811] width 29 height 9
click at [13, 324] on div "1 2 3 4 5 6 7 R O A L C X Z Erase all C X Z" at bounding box center [27, 405] width 55 height 569
click at [19, 335] on div at bounding box center [28, 337] width 27 height 27
click at [178, 796] on div "Highlight H" at bounding box center [170, 801] width 68 height 41
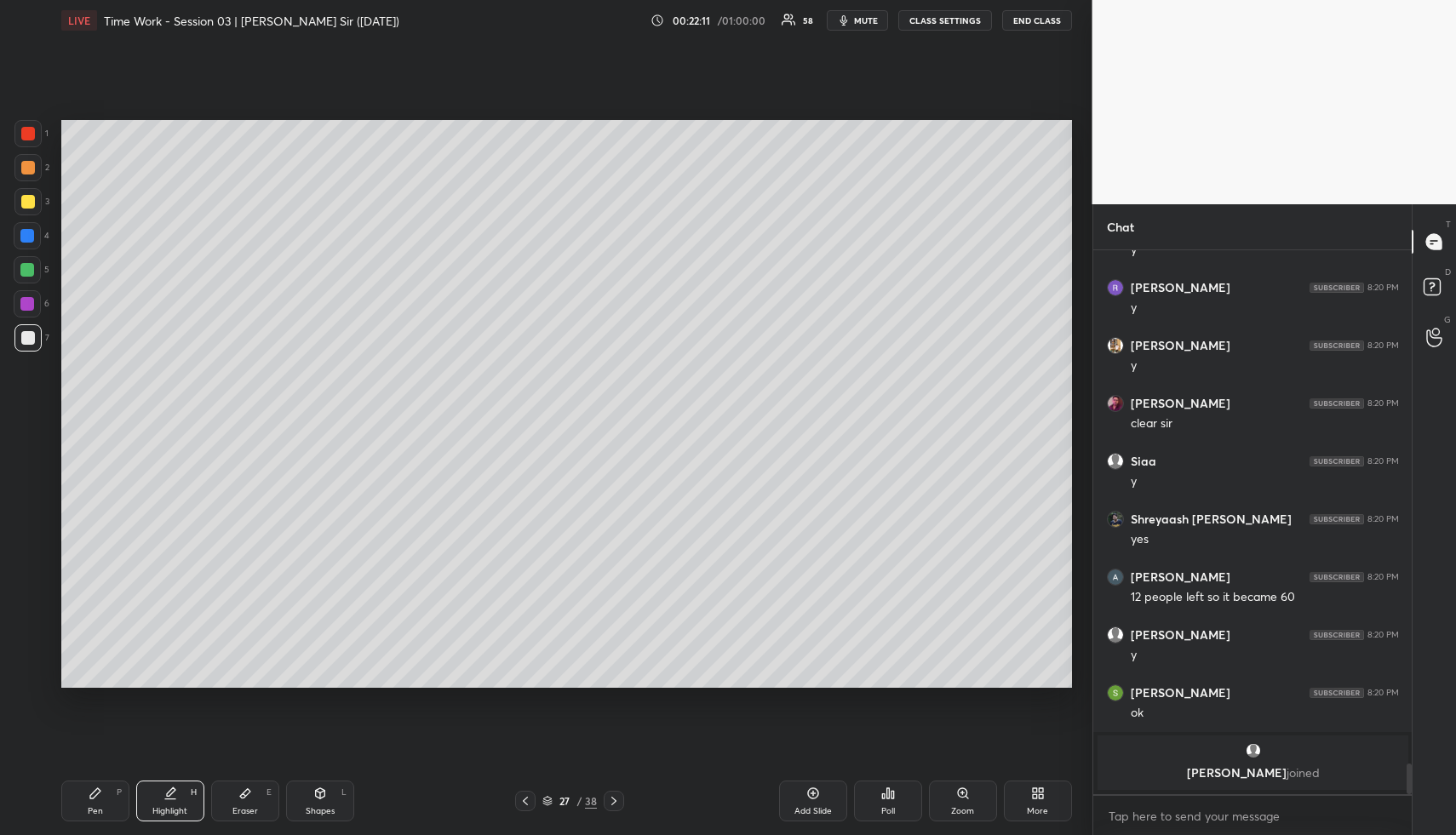
click at [181, 795] on div "Highlight H" at bounding box center [170, 801] width 68 height 41
click at [191, 782] on div "Highlight H" at bounding box center [170, 801] width 68 height 41
drag, startPoint x: 104, startPoint y: 800, endPoint x: 98, endPoint y: 708, distance: 92.2
click at [98, 800] on div "Pen P" at bounding box center [96, 801] width 68 height 41
drag, startPoint x: 22, startPoint y: 170, endPoint x: 44, endPoint y: 176, distance: 22.8
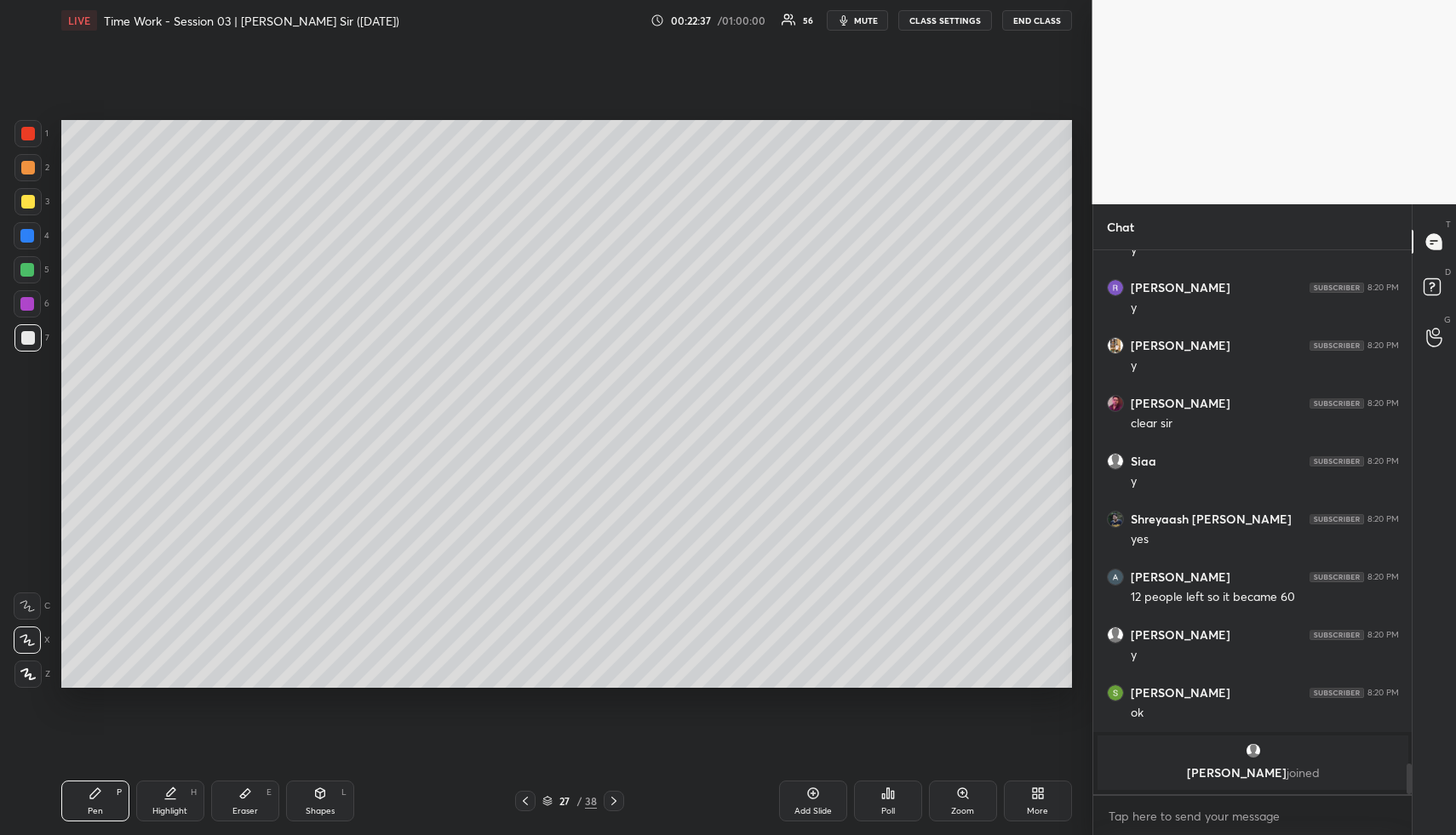
click at [25, 173] on div at bounding box center [28, 168] width 14 height 14
drag, startPoint x: 108, startPoint y: 801, endPoint x: 100, endPoint y: 717, distance: 84.4
click at [107, 798] on div "Pen P" at bounding box center [96, 801] width 68 height 41
click at [33, 202] on div at bounding box center [28, 202] width 14 height 14
drag, startPoint x: 336, startPoint y: 805, endPoint x: 285, endPoint y: 703, distance: 114.0
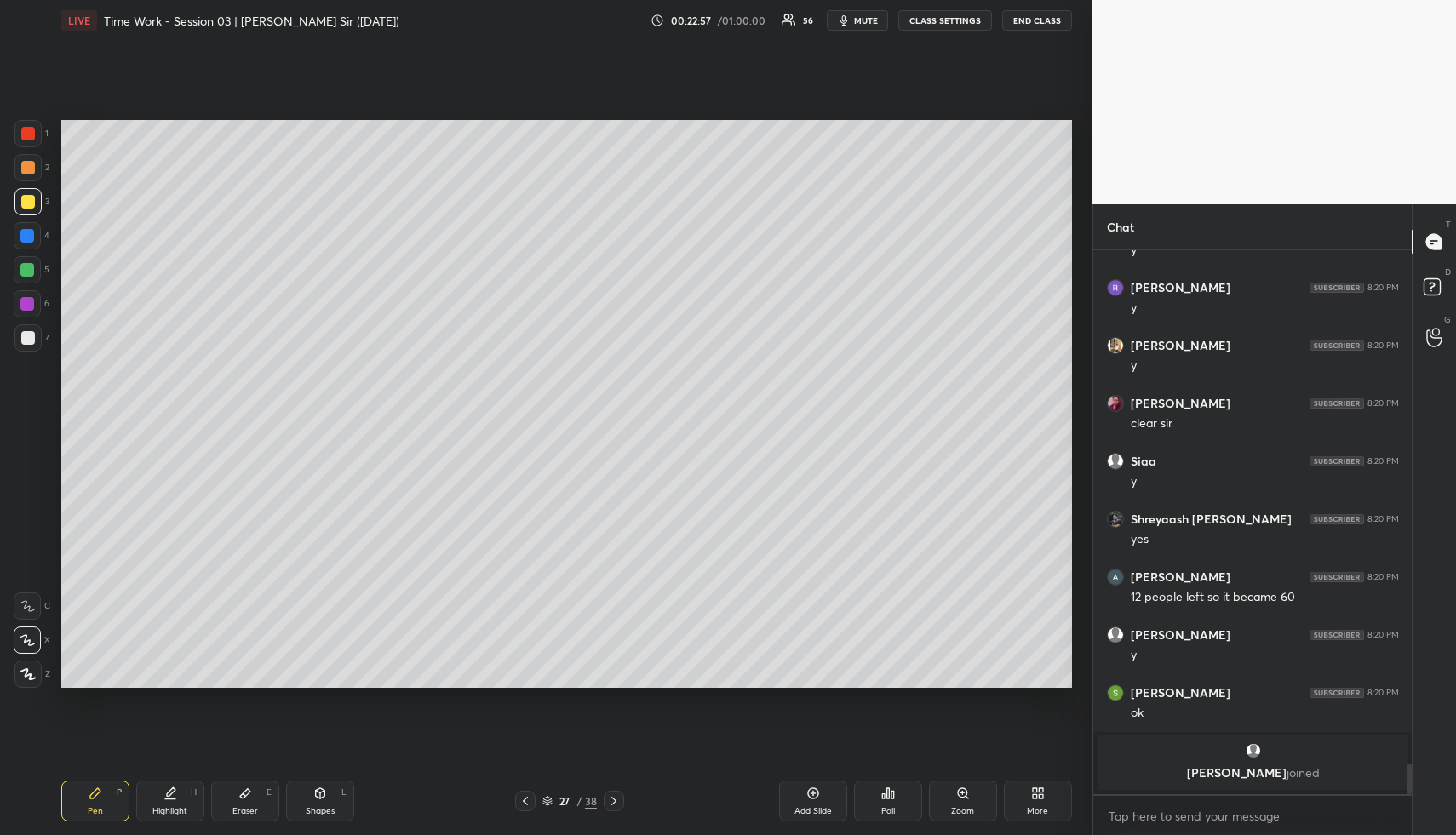
click at [333, 802] on div "Shapes L" at bounding box center [320, 801] width 68 height 41
click at [17, 326] on div at bounding box center [28, 337] width 27 height 27
drag, startPoint x: 23, startPoint y: 336, endPoint x: 56, endPoint y: 345, distance: 34.2
click at [24, 337] on div at bounding box center [28, 338] width 14 height 14
click at [186, 800] on div "Highlight H" at bounding box center [170, 801] width 68 height 41
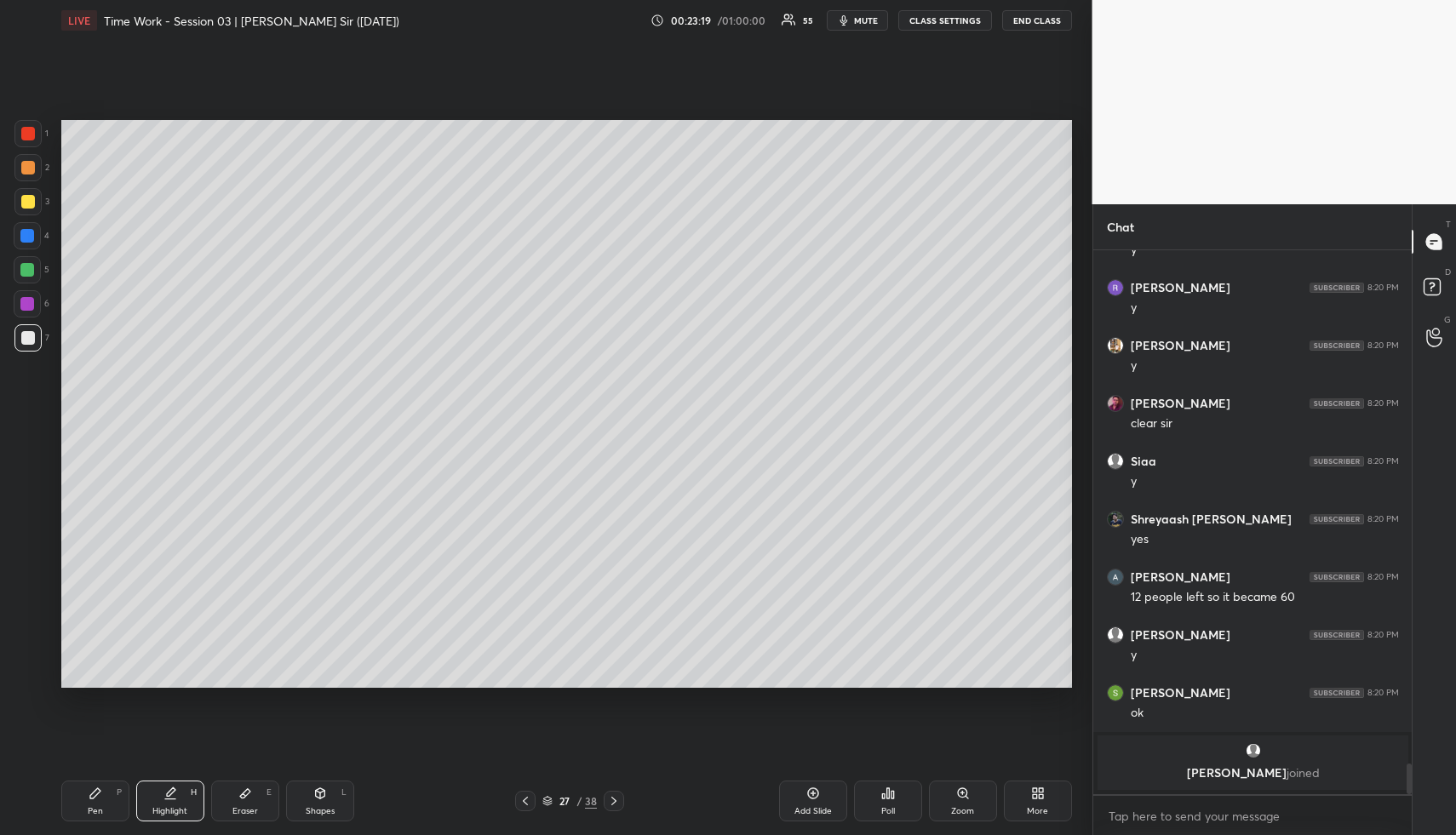
click at [102, 800] on div "Pen P" at bounding box center [96, 801] width 68 height 41
click at [30, 132] on div at bounding box center [28, 134] width 14 height 14
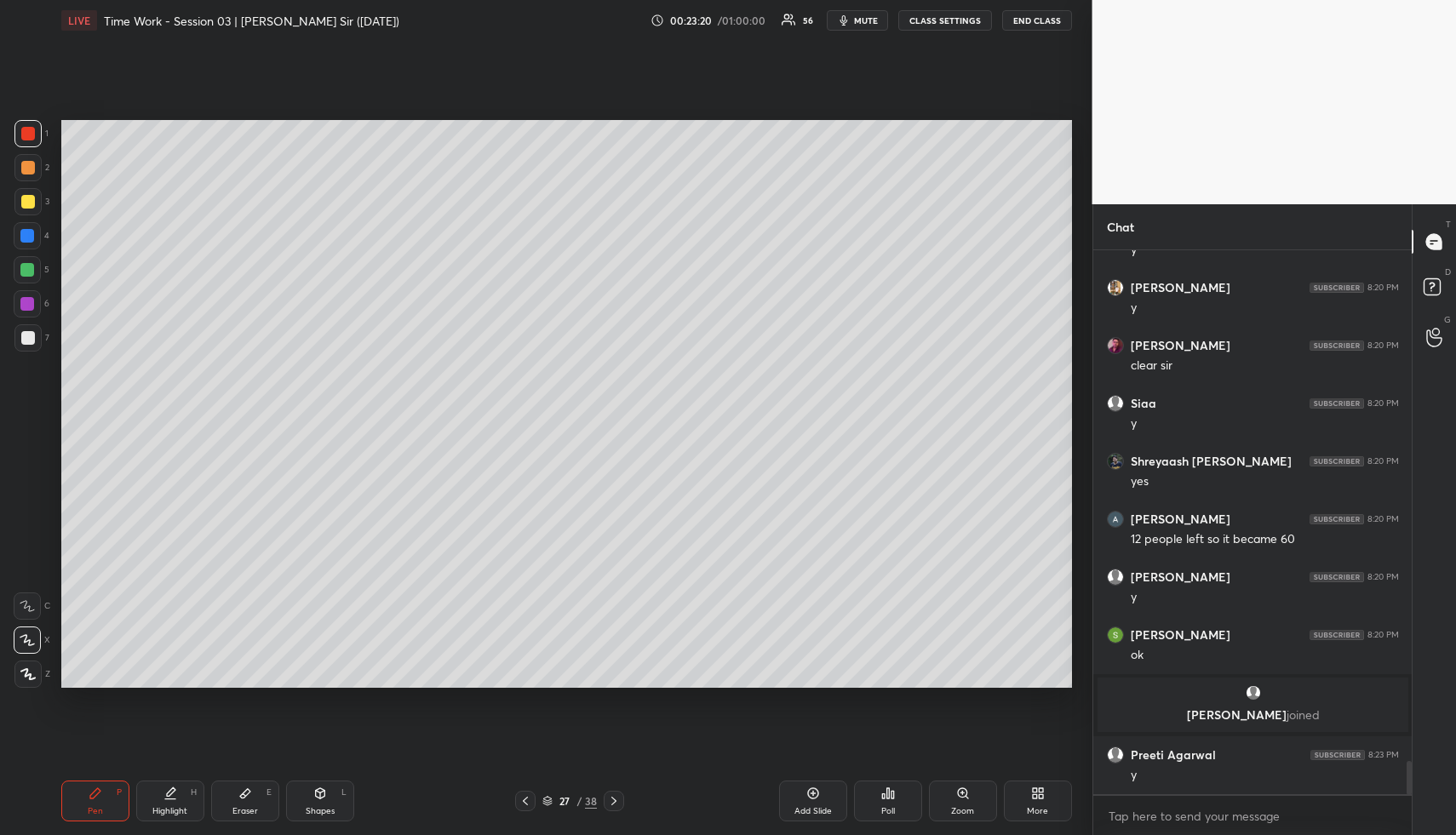
scroll to position [8399, 0]
click at [33, 132] on div at bounding box center [28, 134] width 14 height 14
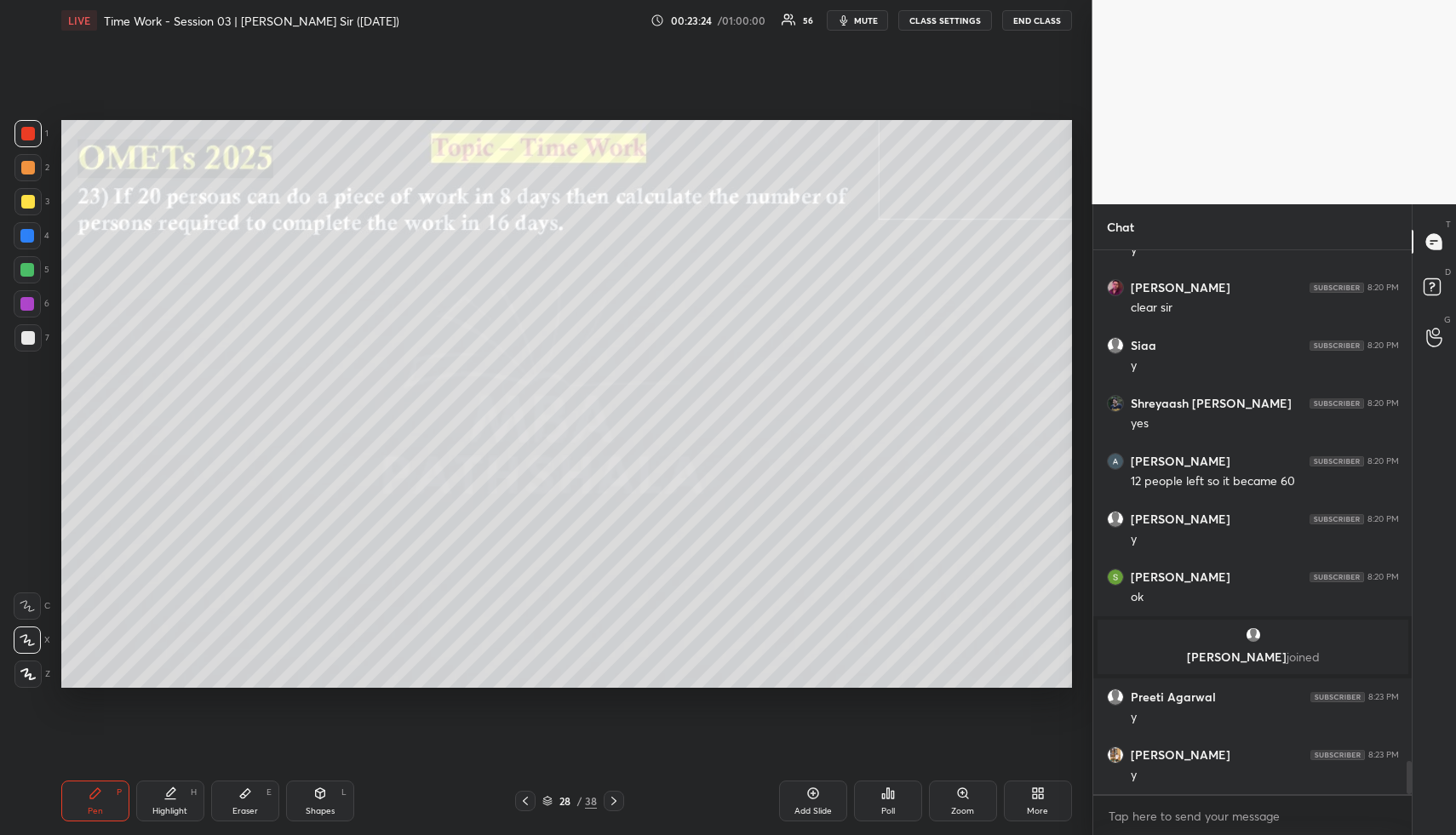
drag, startPoint x: 335, startPoint y: 806, endPoint x: 324, endPoint y: 786, distance: 22.8
click at [329, 803] on div "Shapes L" at bounding box center [320, 801] width 68 height 41
click at [33, 166] on div at bounding box center [28, 168] width 14 height 14
click at [170, 812] on div "Highlight" at bounding box center [169, 811] width 35 height 9
drag, startPoint x: 106, startPoint y: 813, endPoint x: 117, endPoint y: 690, distance: 123.5
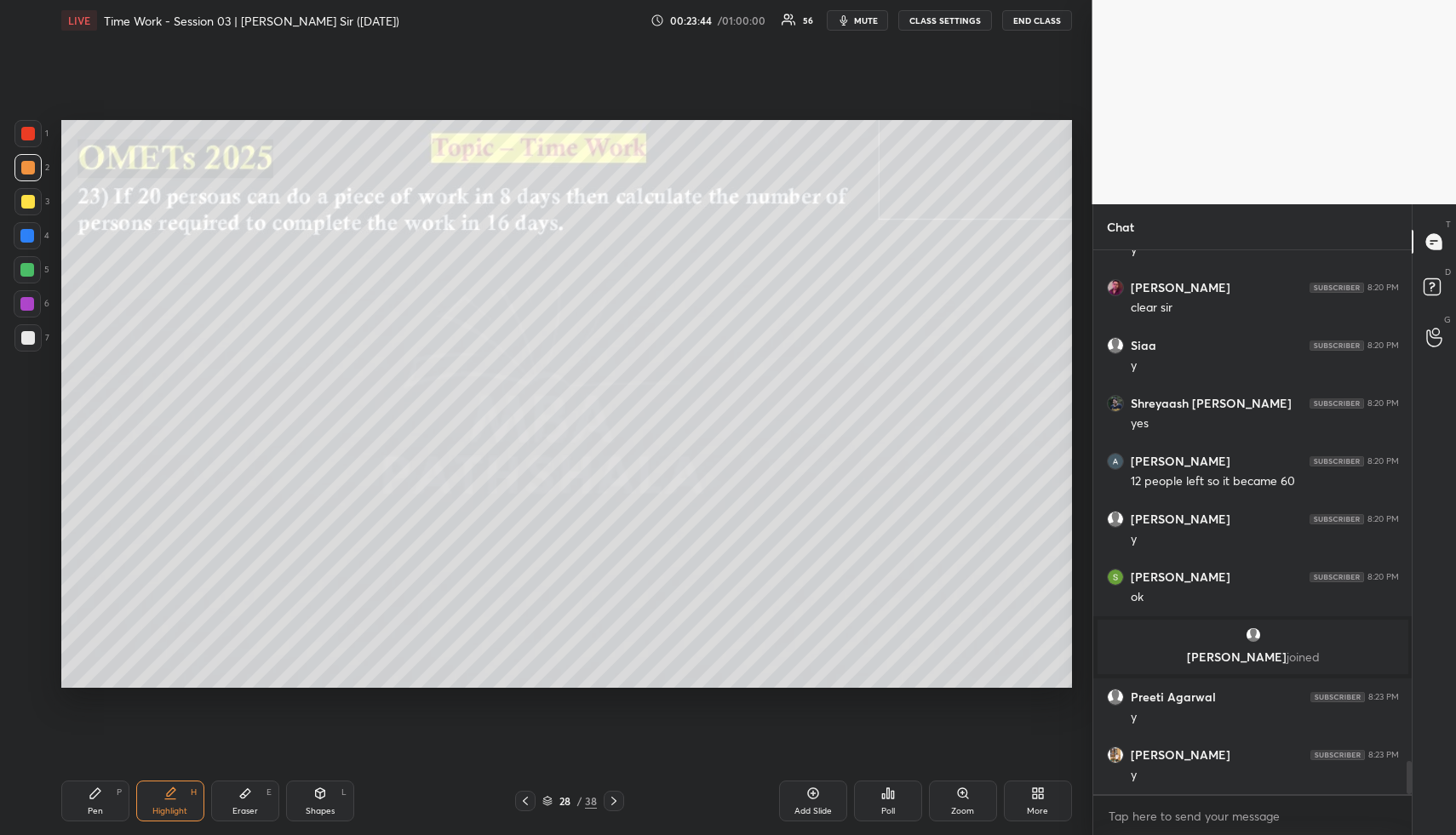
click at [104, 810] on div "Pen P" at bounding box center [96, 801] width 68 height 41
click at [28, 238] on div at bounding box center [28, 236] width 14 height 14
click at [26, 273] on div at bounding box center [28, 270] width 14 height 14
click at [33, 276] on div at bounding box center [27, 270] width 27 height 27
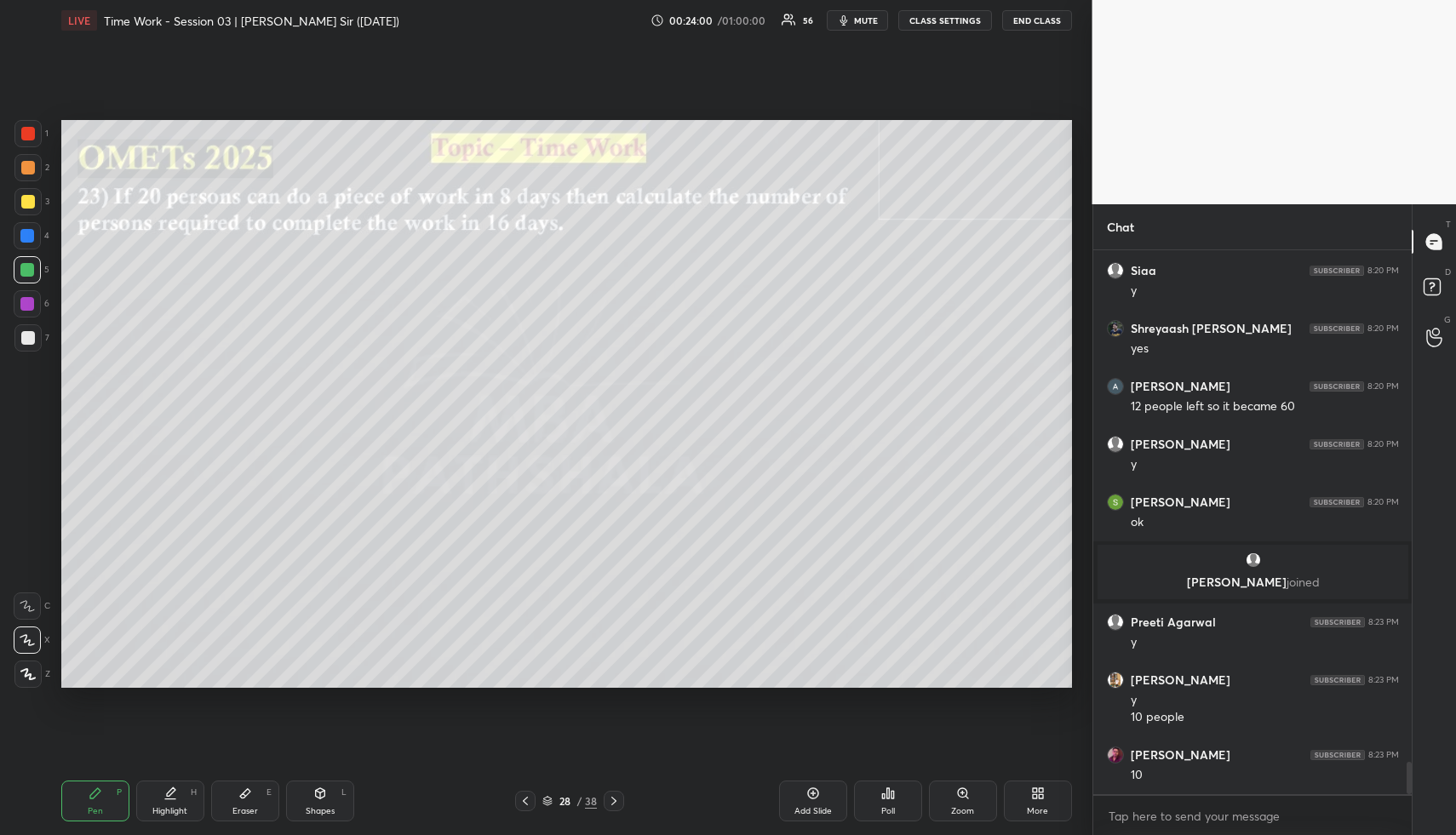
scroll to position [8705, 0]
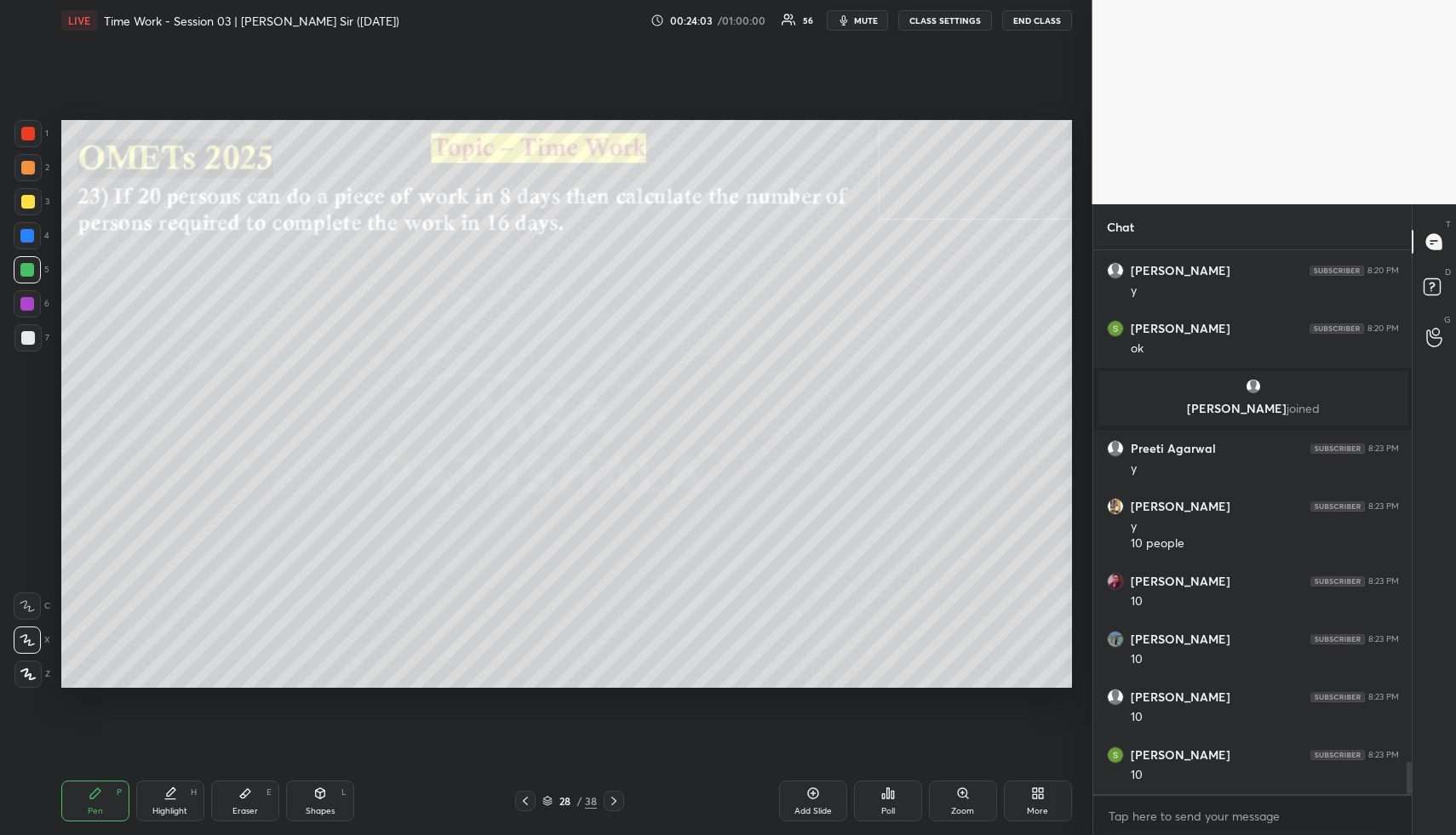
drag, startPoint x: 32, startPoint y: 332, endPoint x: 52, endPoint y: 339, distance: 21.2
click at [33, 333] on div at bounding box center [28, 338] width 14 height 14
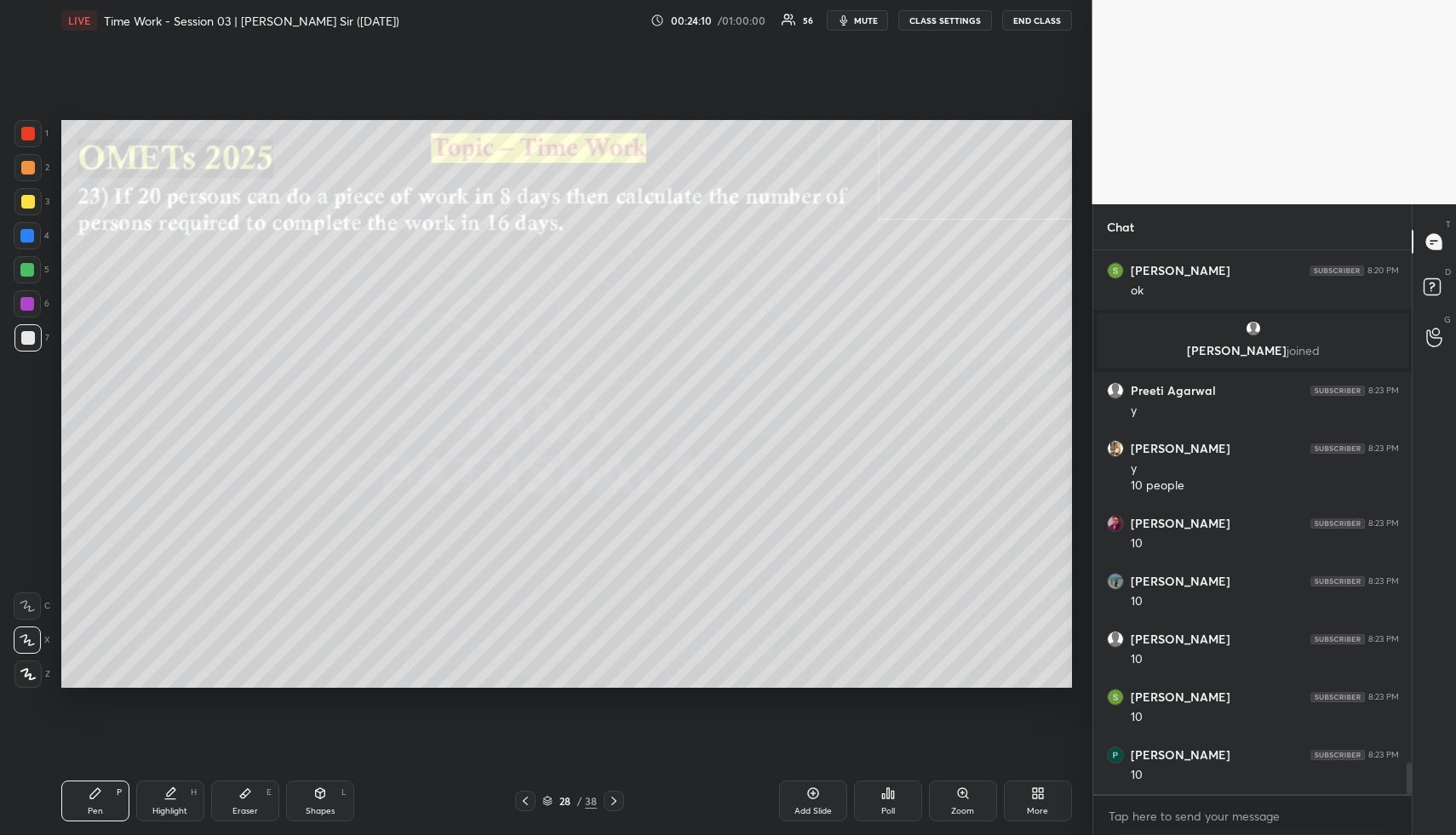
click at [112, 806] on div "Pen P" at bounding box center [96, 801] width 68 height 41
click at [26, 205] on div at bounding box center [28, 202] width 14 height 14
click at [27, 211] on div at bounding box center [28, 201] width 27 height 27
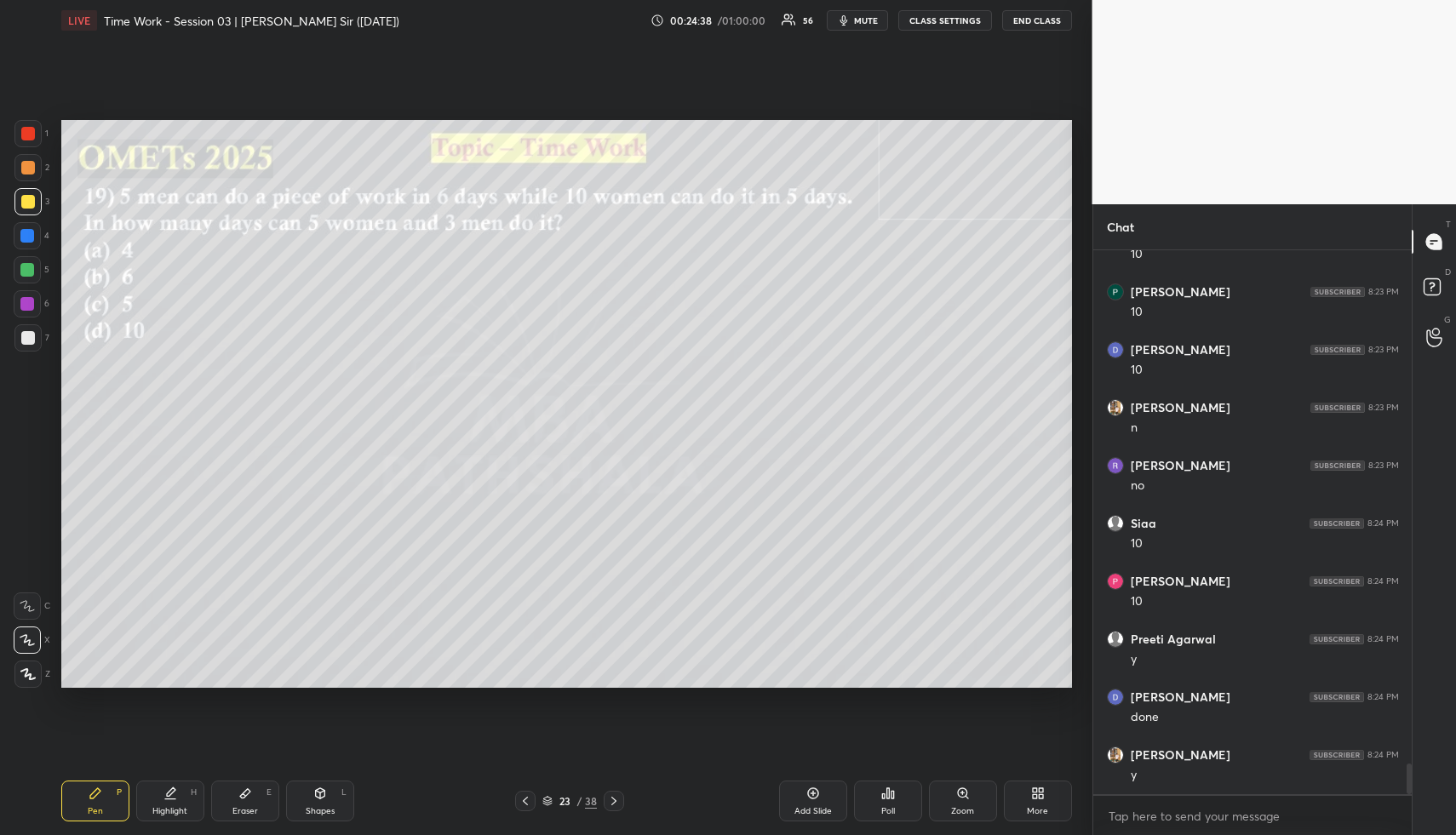
scroll to position [9285, 0]
click at [184, 791] on div "Highlight H" at bounding box center [170, 801] width 68 height 41
drag, startPoint x: 168, startPoint y: 806, endPoint x: 214, endPoint y: 745, distance: 76.4
click at [168, 805] on div "Highlight H" at bounding box center [170, 801] width 68 height 41
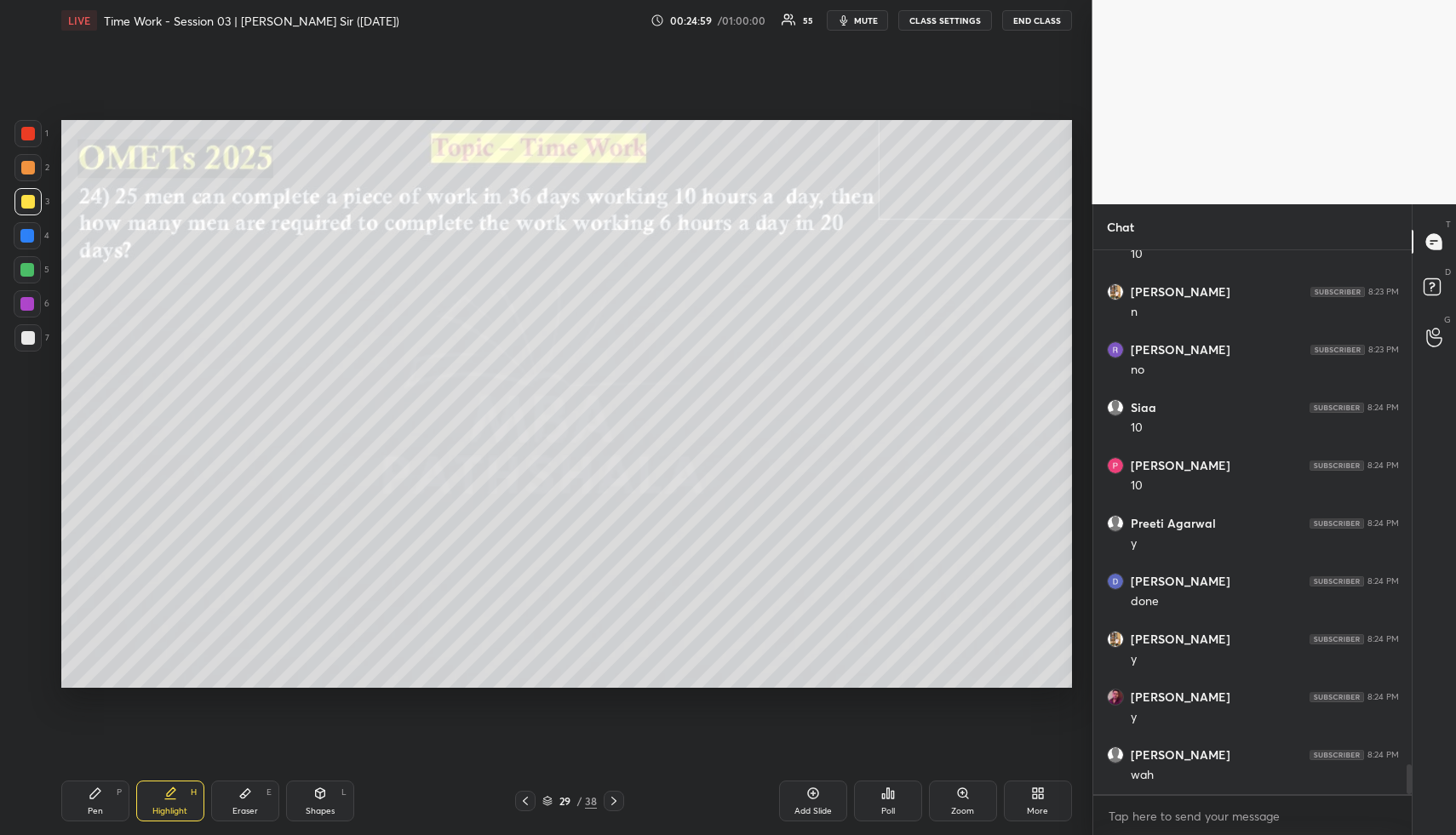
drag, startPoint x: 315, startPoint y: 802, endPoint x: 293, endPoint y: 695, distance: 109.2
click at [315, 800] on div "Shapes L" at bounding box center [320, 801] width 68 height 41
click at [28, 199] on div at bounding box center [28, 202] width 14 height 14
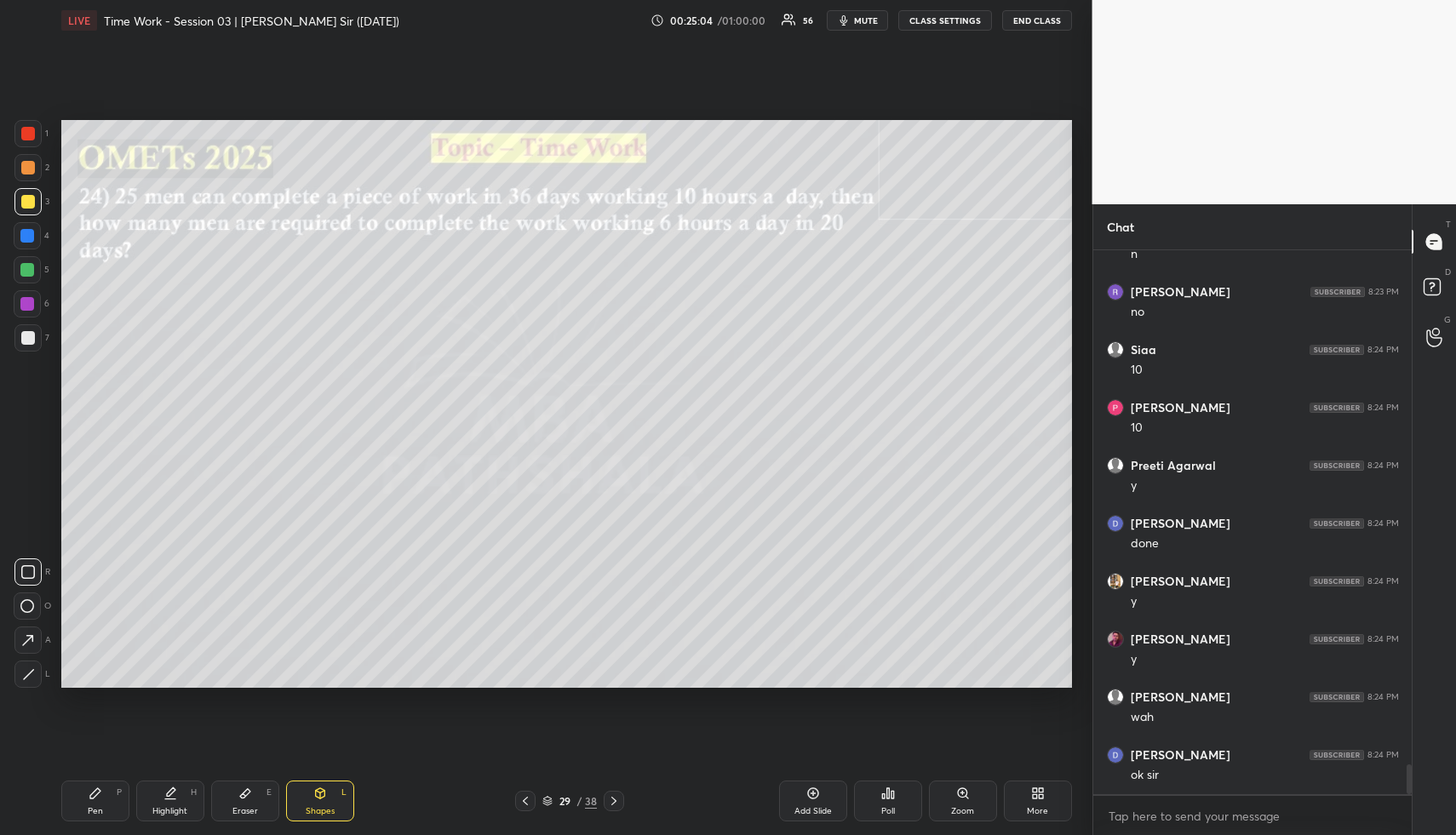
click at [549, 800] on icon at bounding box center [547, 801] width 10 height 10
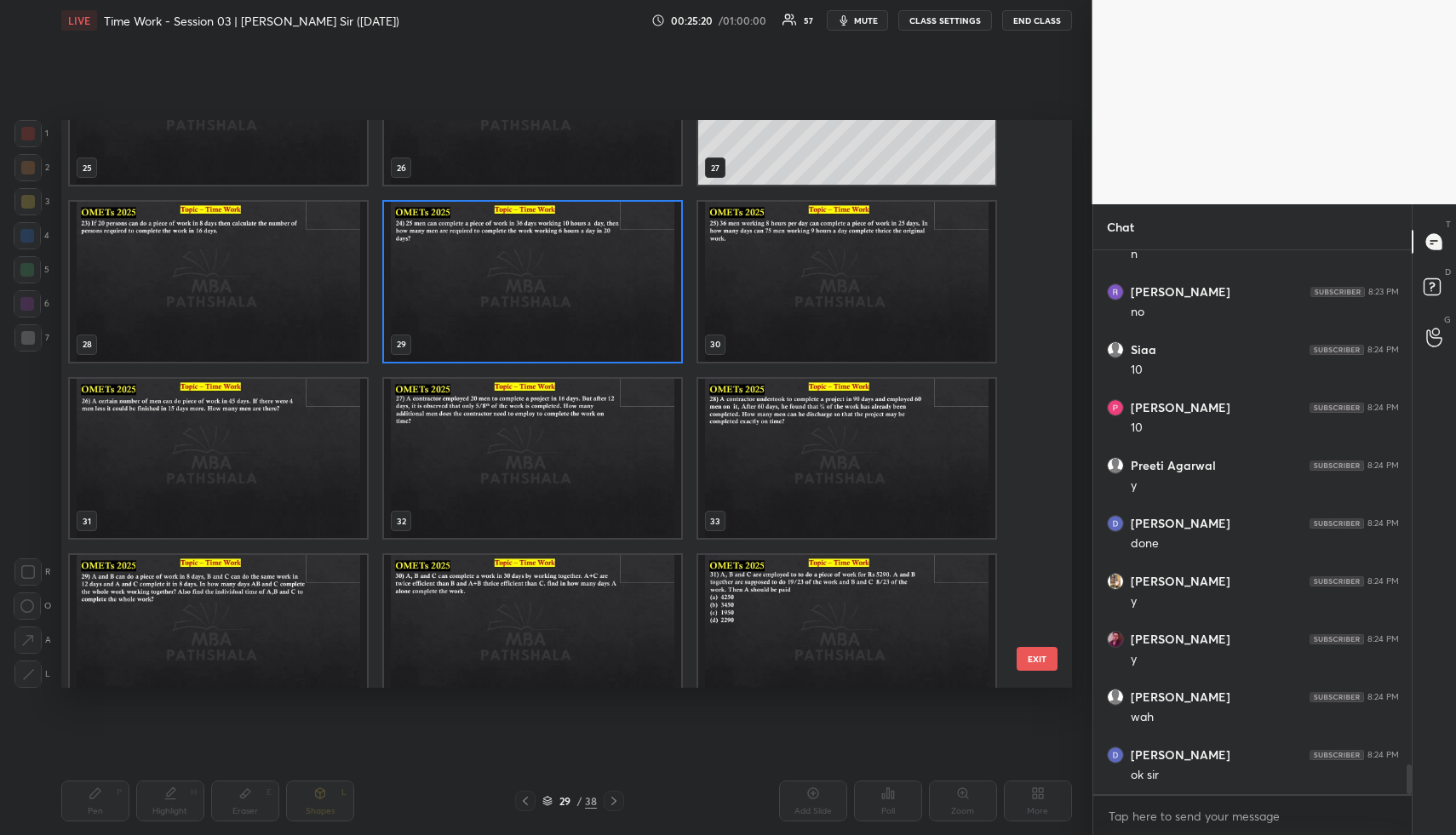
scroll to position [1514, 0]
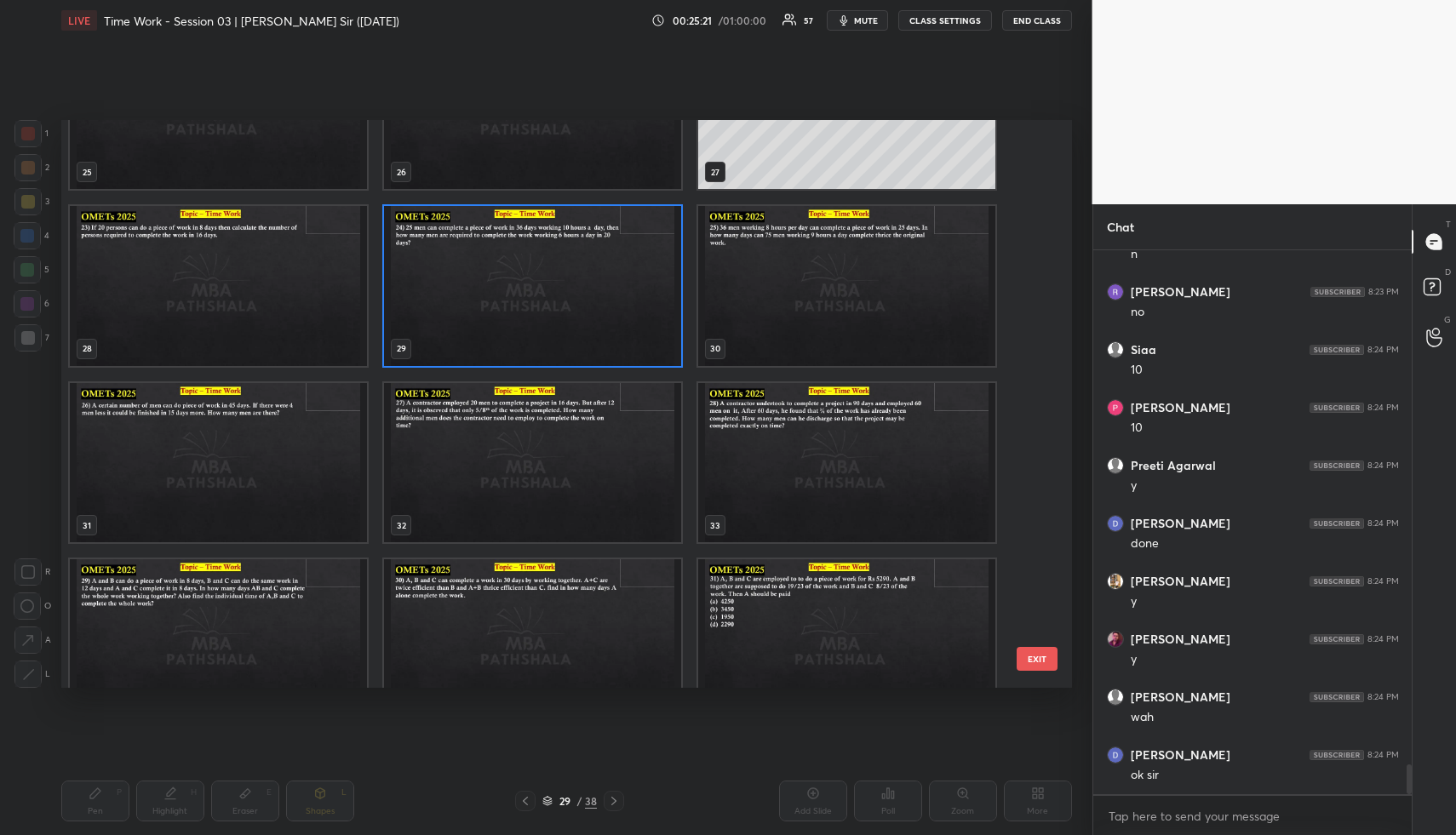
click at [558, 273] on img "grid" at bounding box center [532, 286] width 298 height 160
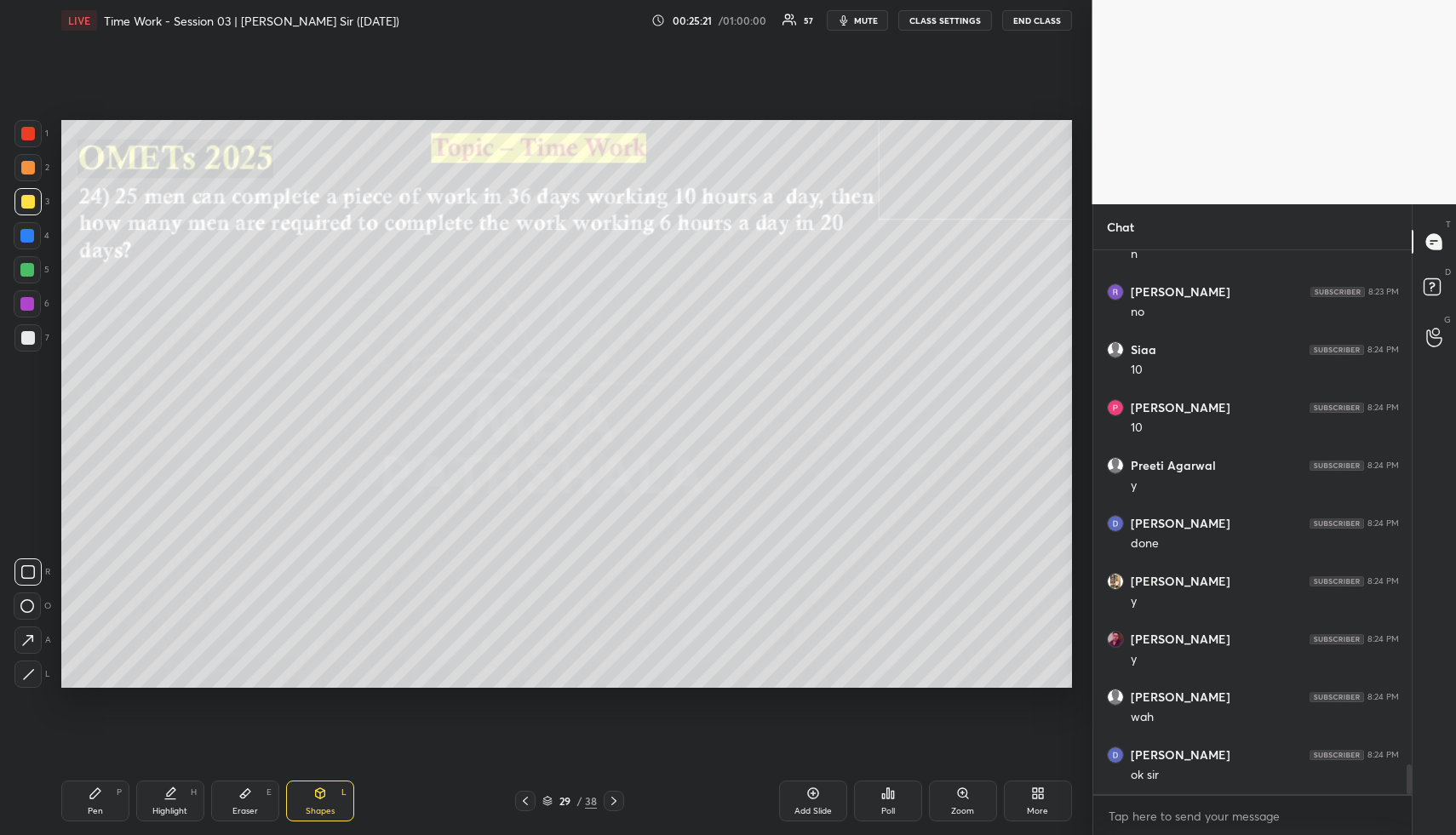
click at [558, 273] on img "grid" at bounding box center [532, 286] width 298 height 160
click at [180, 797] on div "Highlight H" at bounding box center [170, 801] width 68 height 41
drag, startPoint x: 182, startPoint y: 797, endPoint x: 190, endPoint y: 765, distance: 33.0
click at [182, 794] on div "Highlight H" at bounding box center [170, 801] width 68 height 41
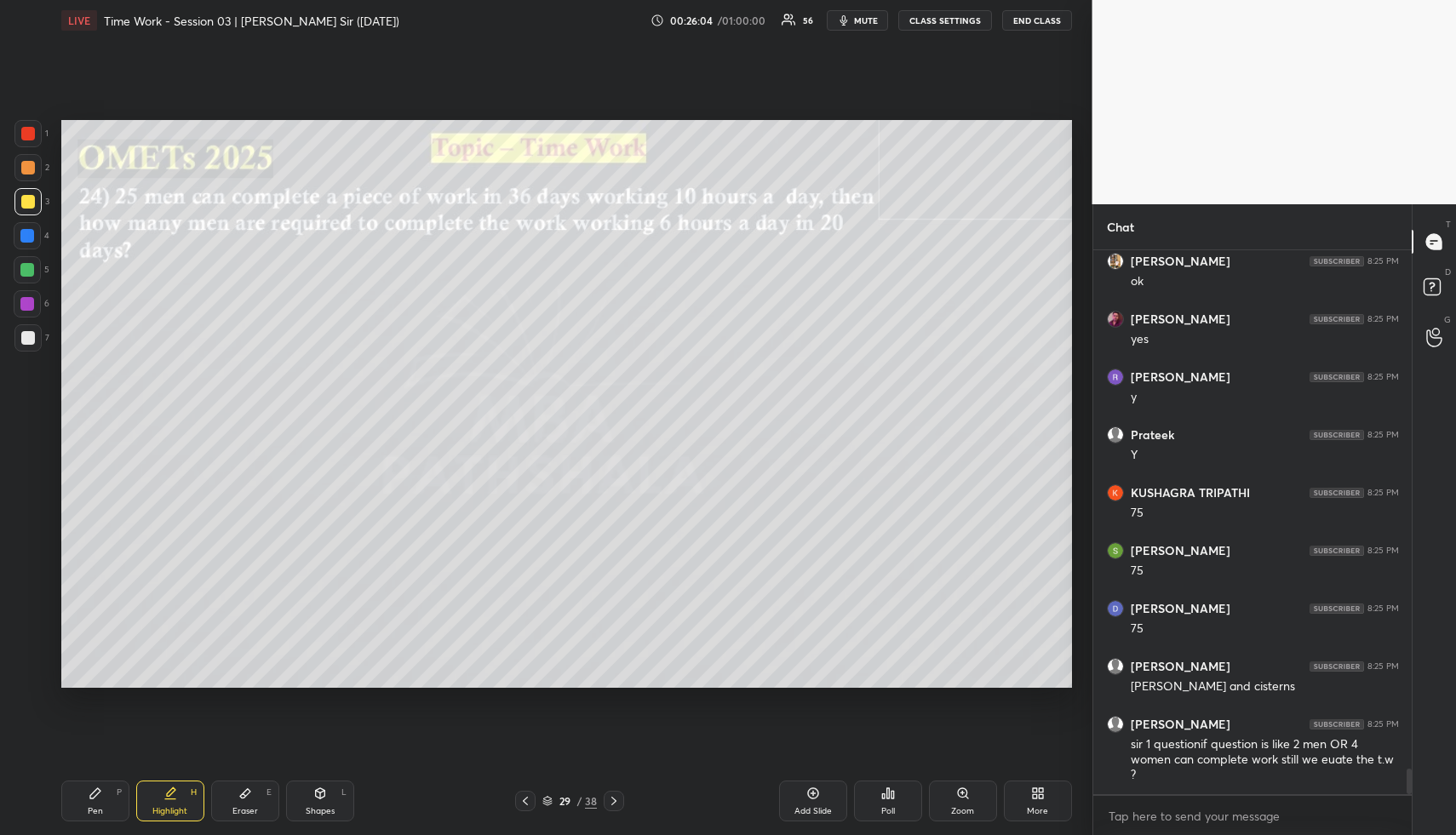
scroll to position [10938, 0]
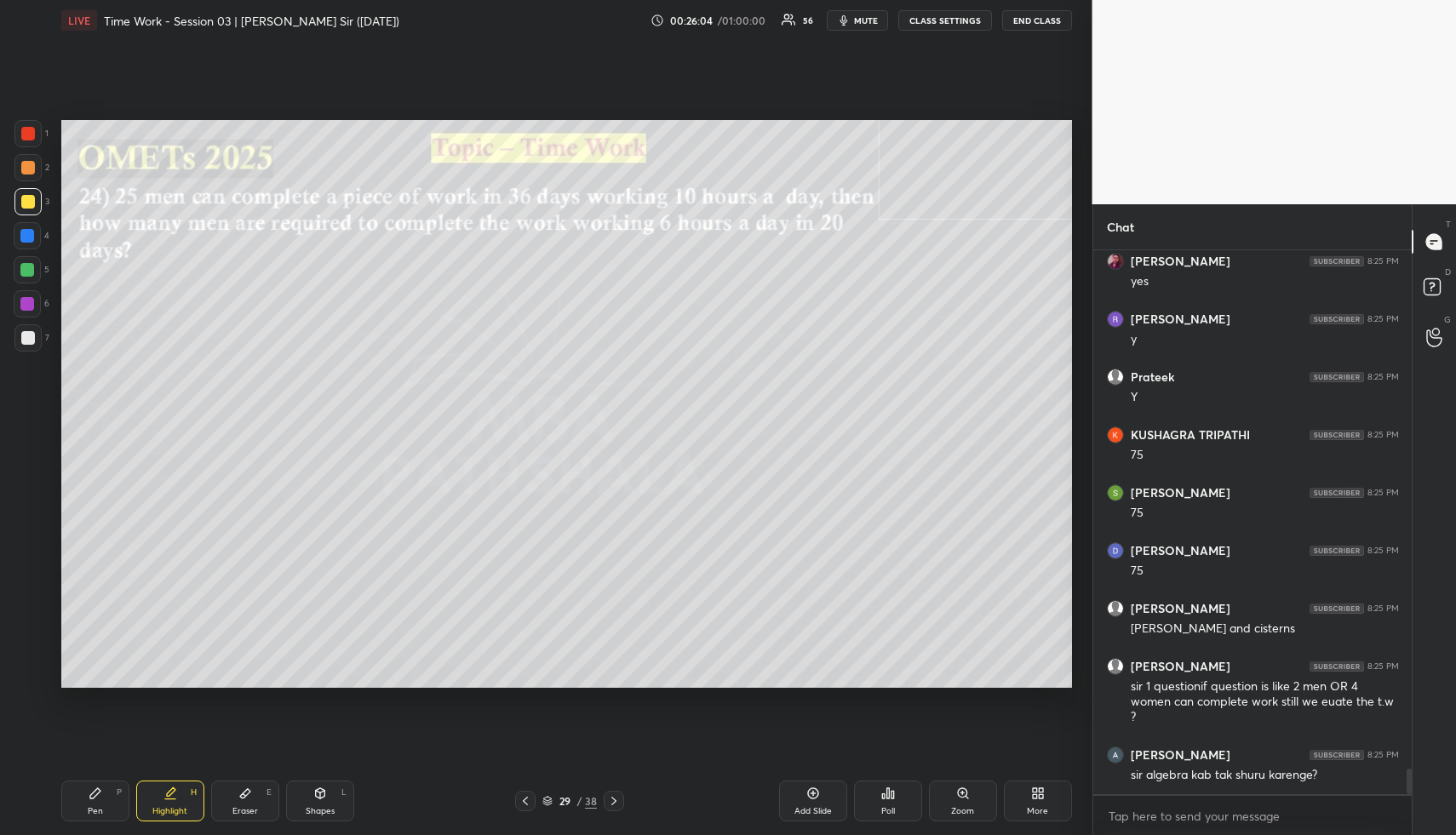
click at [108, 801] on div "Pen P" at bounding box center [96, 801] width 68 height 41
drag, startPoint x: 107, startPoint y: 801, endPoint x: 101, endPoint y: 706, distance: 95.2
click at [106, 801] on div "Pen P" at bounding box center [96, 801] width 68 height 41
click at [26, 238] on div at bounding box center [28, 236] width 14 height 14
click at [25, 241] on div at bounding box center [28, 236] width 14 height 14
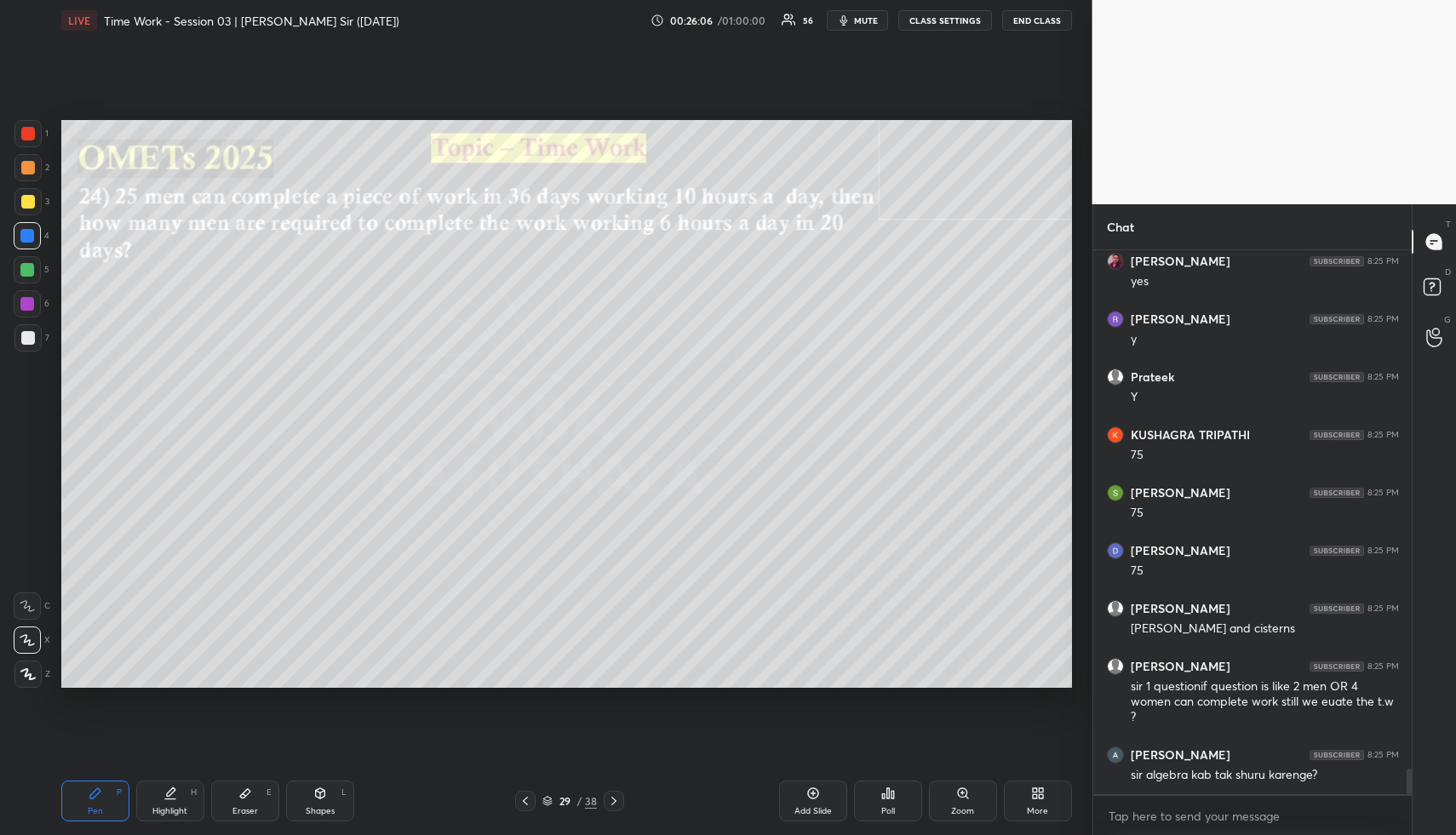
scroll to position [11010, 0]
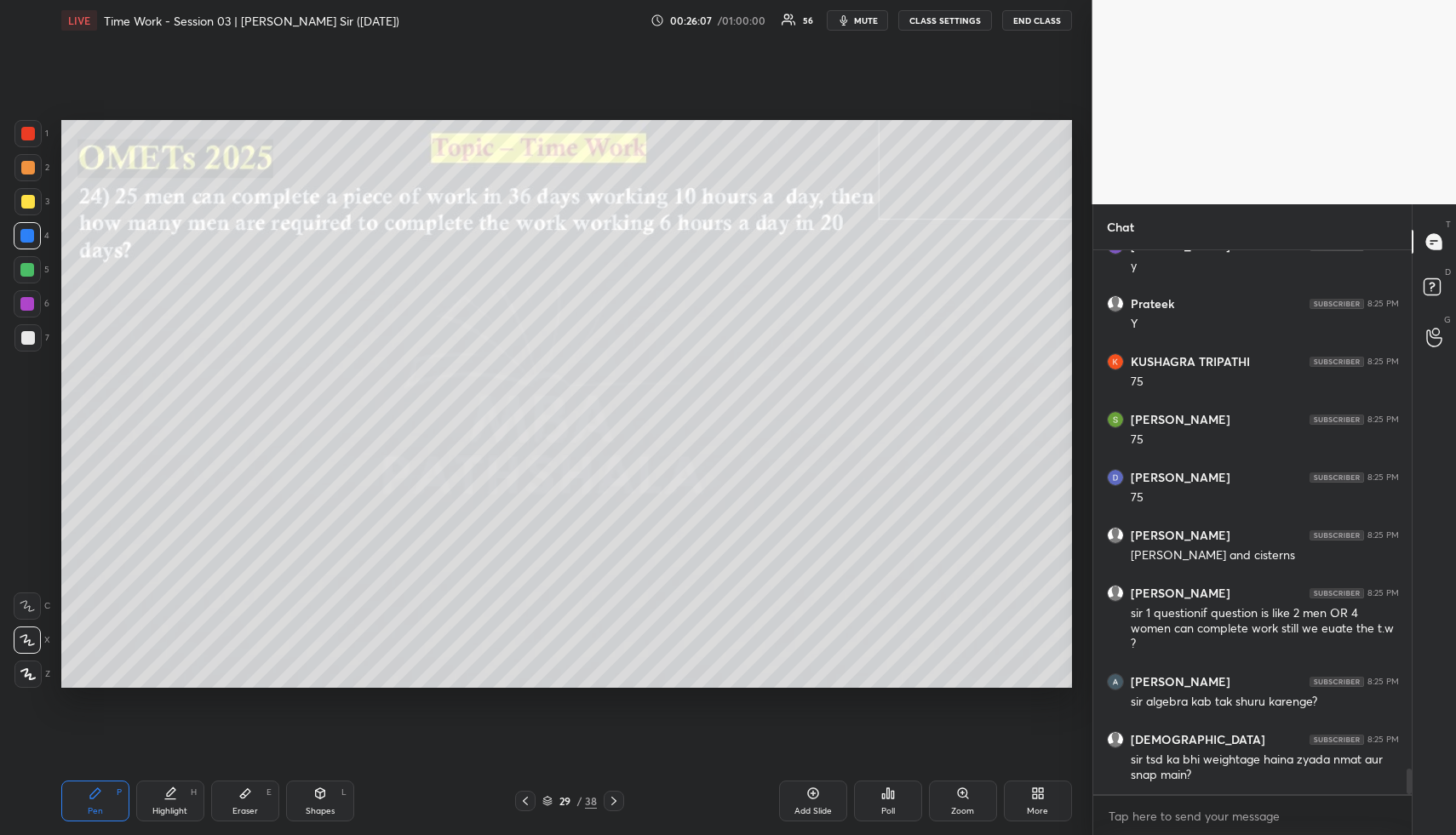
click at [156, 800] on div "Highlight H" at bounding box center [170, 801] width 68 height 41
click at [95, 817] on div "Pen P" at bounding box center [96, 801] width 68 height 41
click at [96, 804] on div "Pen P" at bounding box center [96, 801] width 68 height 41
click at [157, 802] on div "Highlight H" at bounding box center [170, 801] width 68 height 41
drag, startPoint x: 165, startPoint y: 810, endPoint x: 174, endPoint y: 748, distance: 62.6
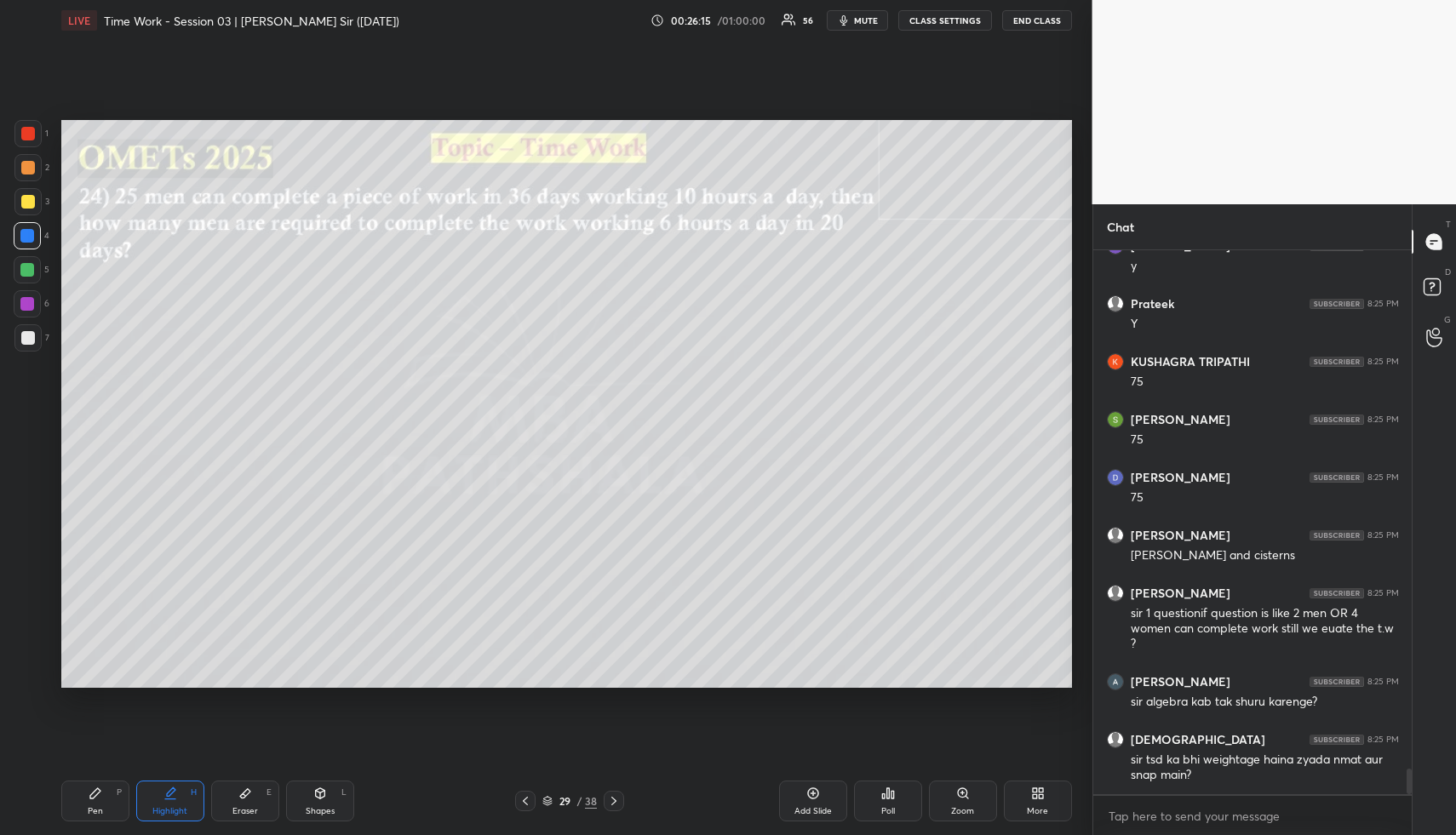
click at [164, 807] on div "Highlight" at bounding box center [169, 811] width 35 height 9
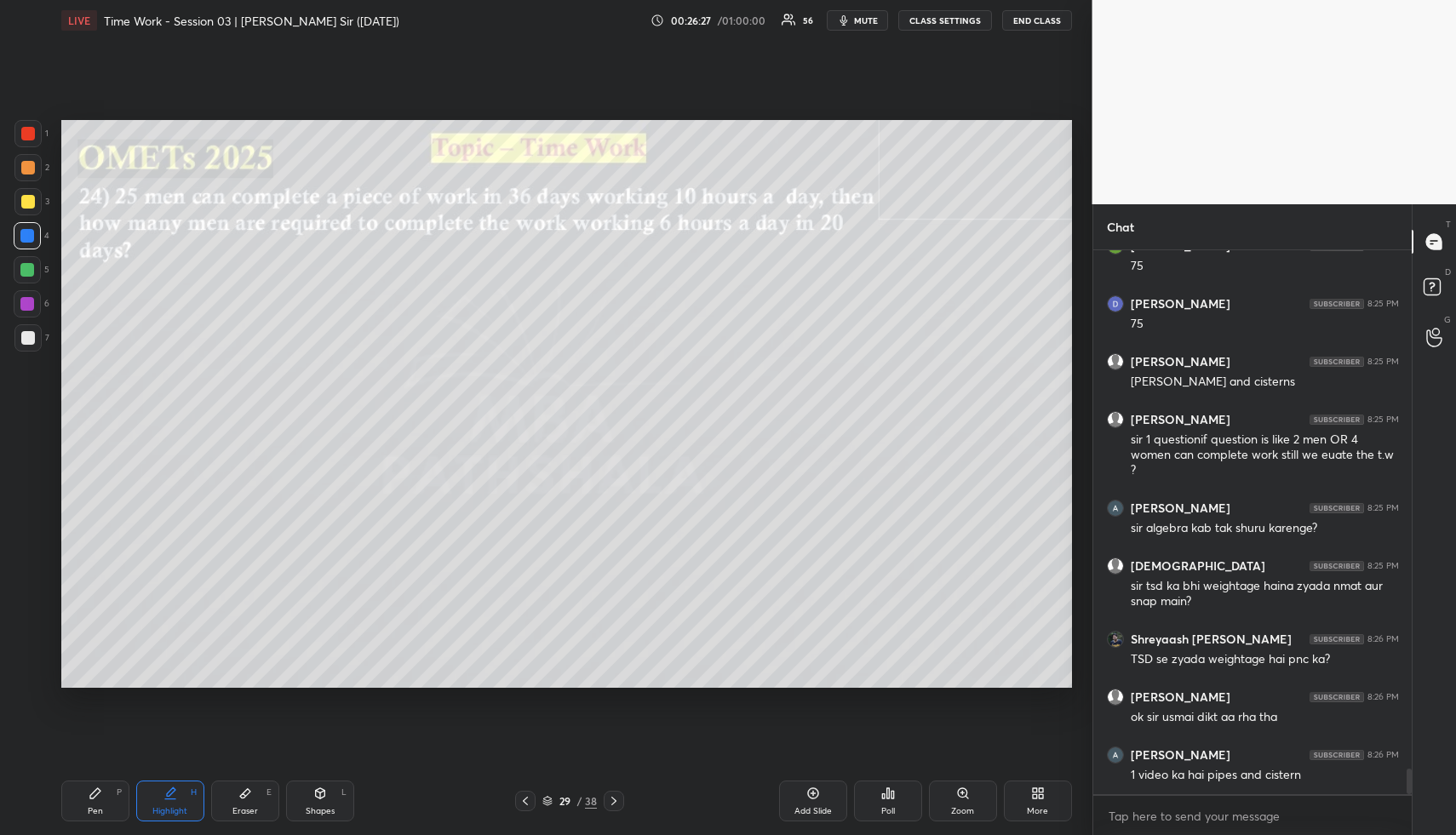
scroll to position [11242, 0]
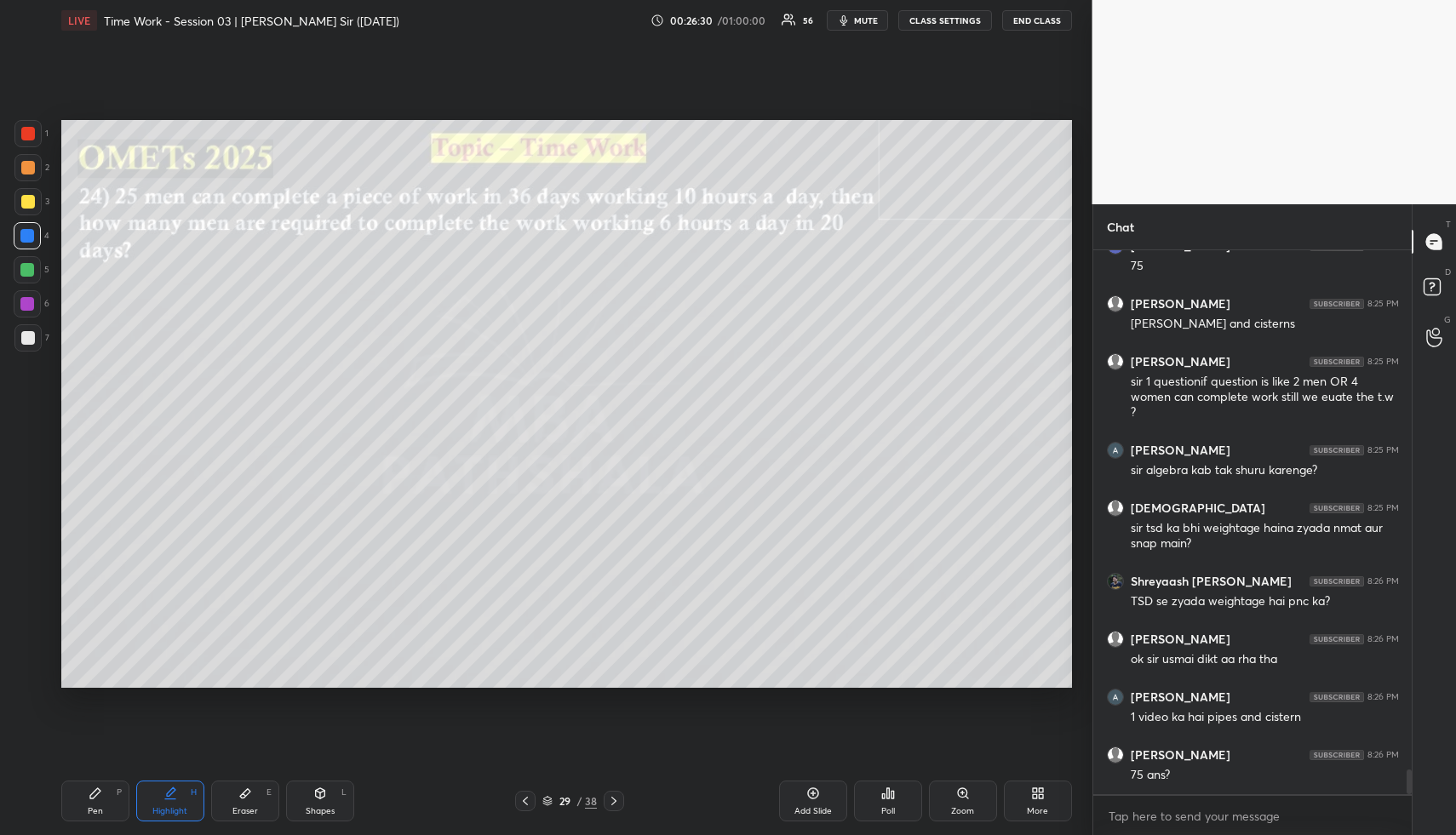
click at [242, 787] on div "Eraser E" at bounding box center [245, 801] width 68 height 41
click at [251, 801] on div "Eraser E" at bounding box center [245, 801] width 68 height 41
click at [20, 686] on div "1 2 3 4 5 6 7 R O A L C X Z Erase all C X Z LIVE Time Work - Session 03 | Udit …" at bounding box center [539, 417] width 1079 height 835
click at [27, 676] on g at bounding box center [28, 675] width 14 height 14
click at [32, 668] on icon at bounding box center [28, 675] width 14 height 14
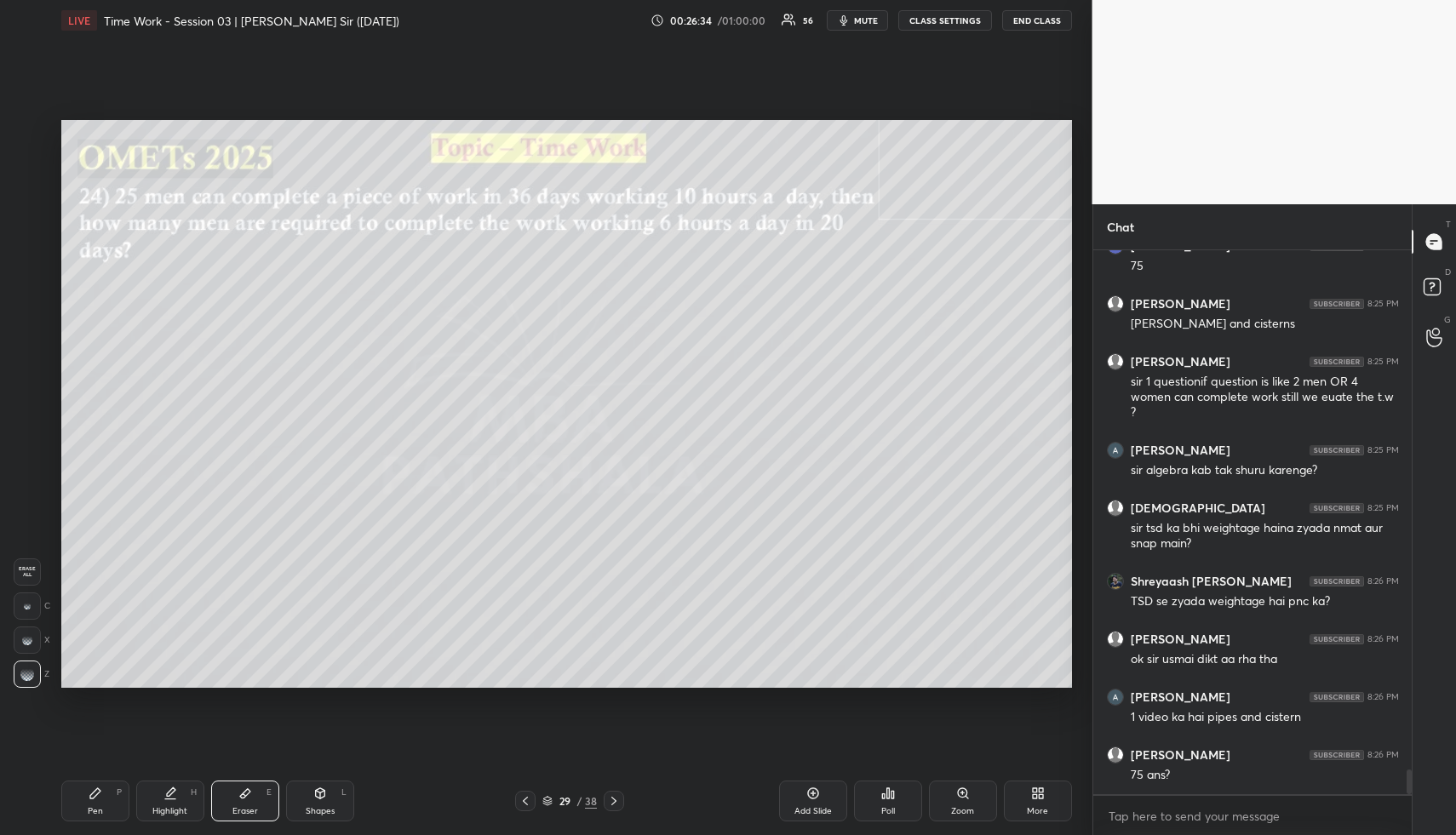
click at [255, 801] on div "Eraser E" at bounding box center [245, 801] width 68 height 41
click at [25, 573] on span "Erase all" at bounding box center [28, 572] width 26 height 12
click at [28, 575] on span "Erase all" at bounding box center [28, 572] width 26 height 12
click at [321, 794] on icon at bounding box center [320, 794] width 14 height 14
click at [317, 794] on icon at bounding box center [320, 794] width 14 height 14
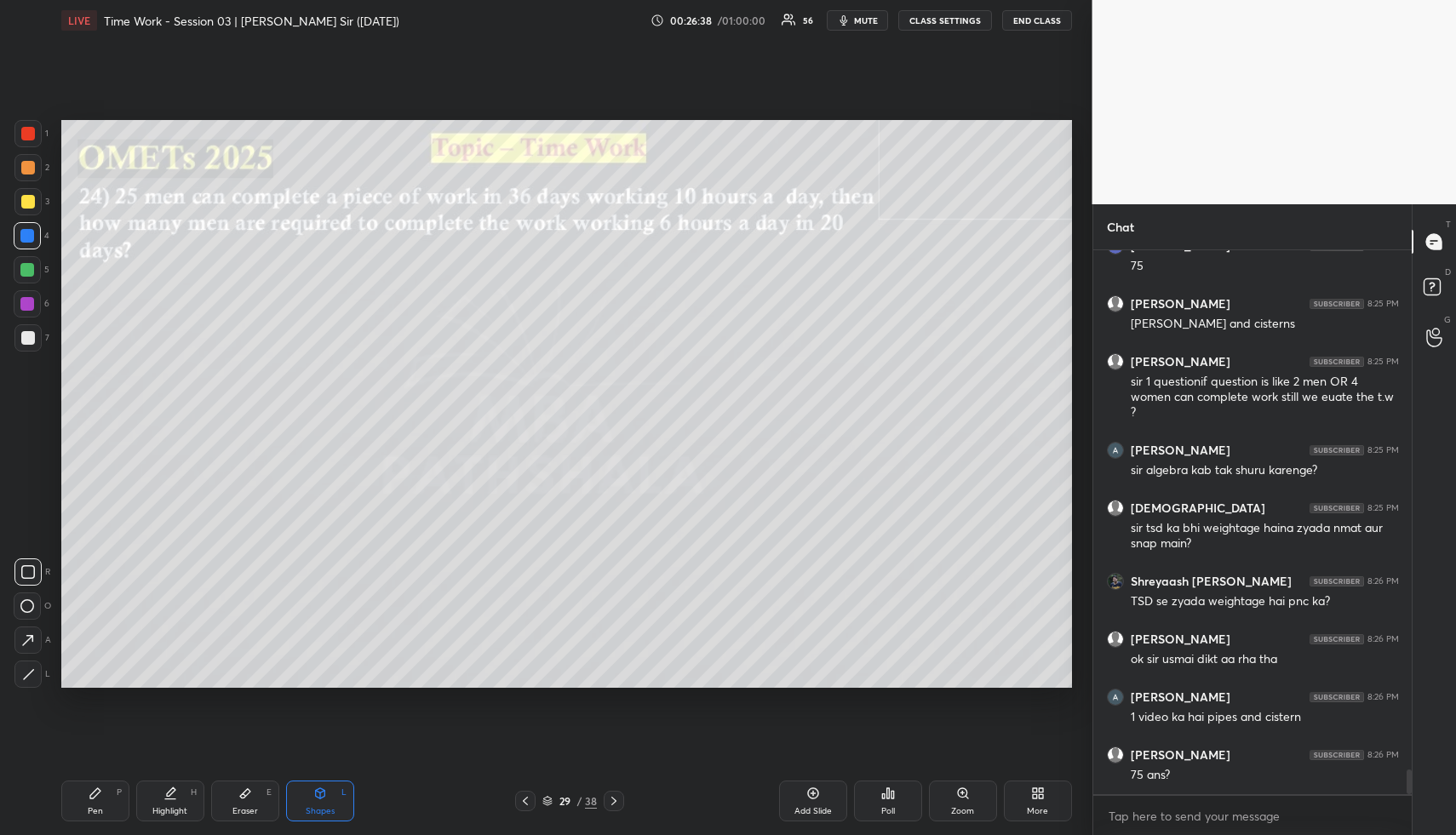
click at [28, 164] on div at bounding box center [28, 168] width 14 height 14
click at [31, 168] on div at bounding box center [28, 168] width 14 height 14
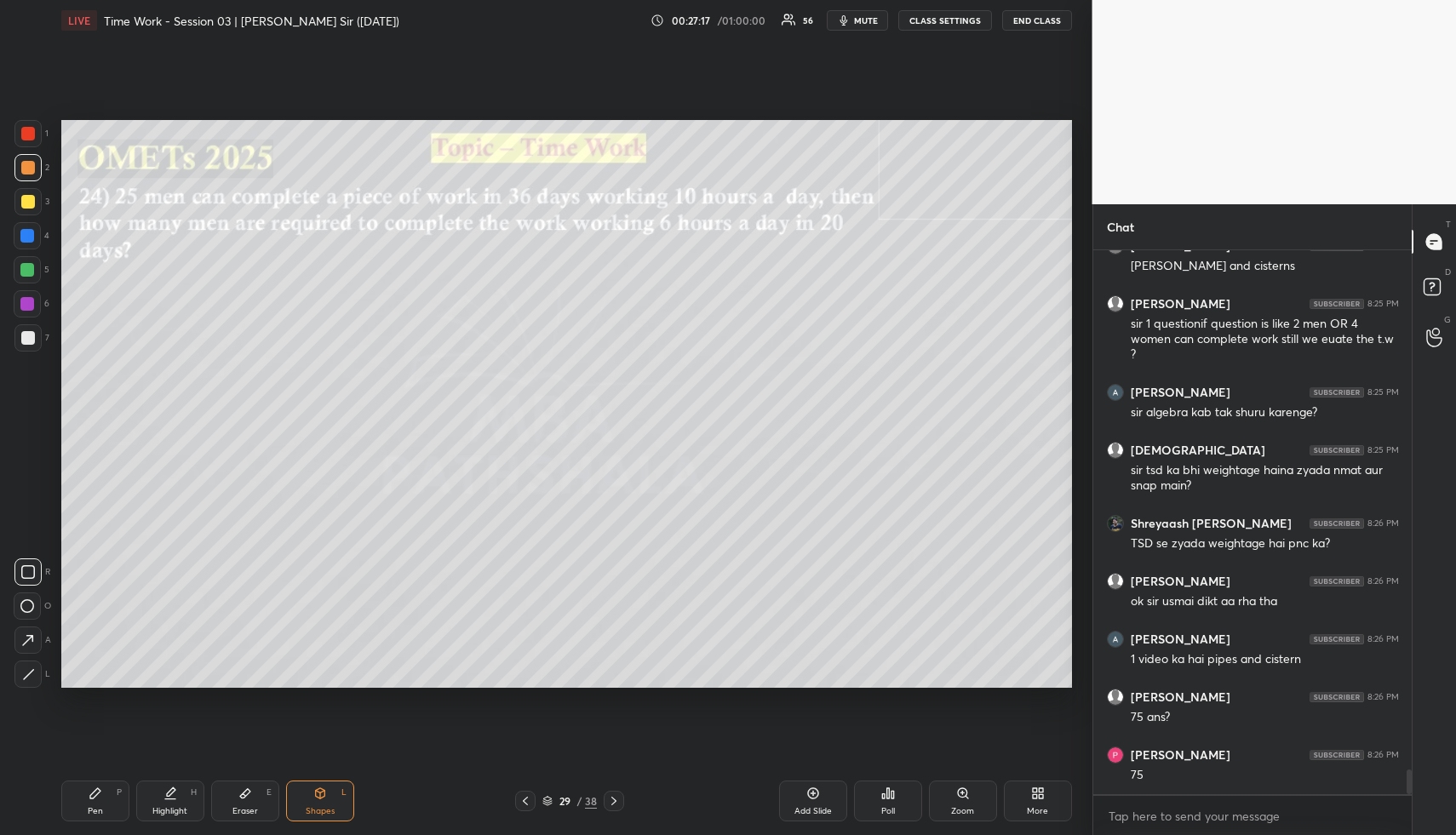
scroll to position [11358, 0]
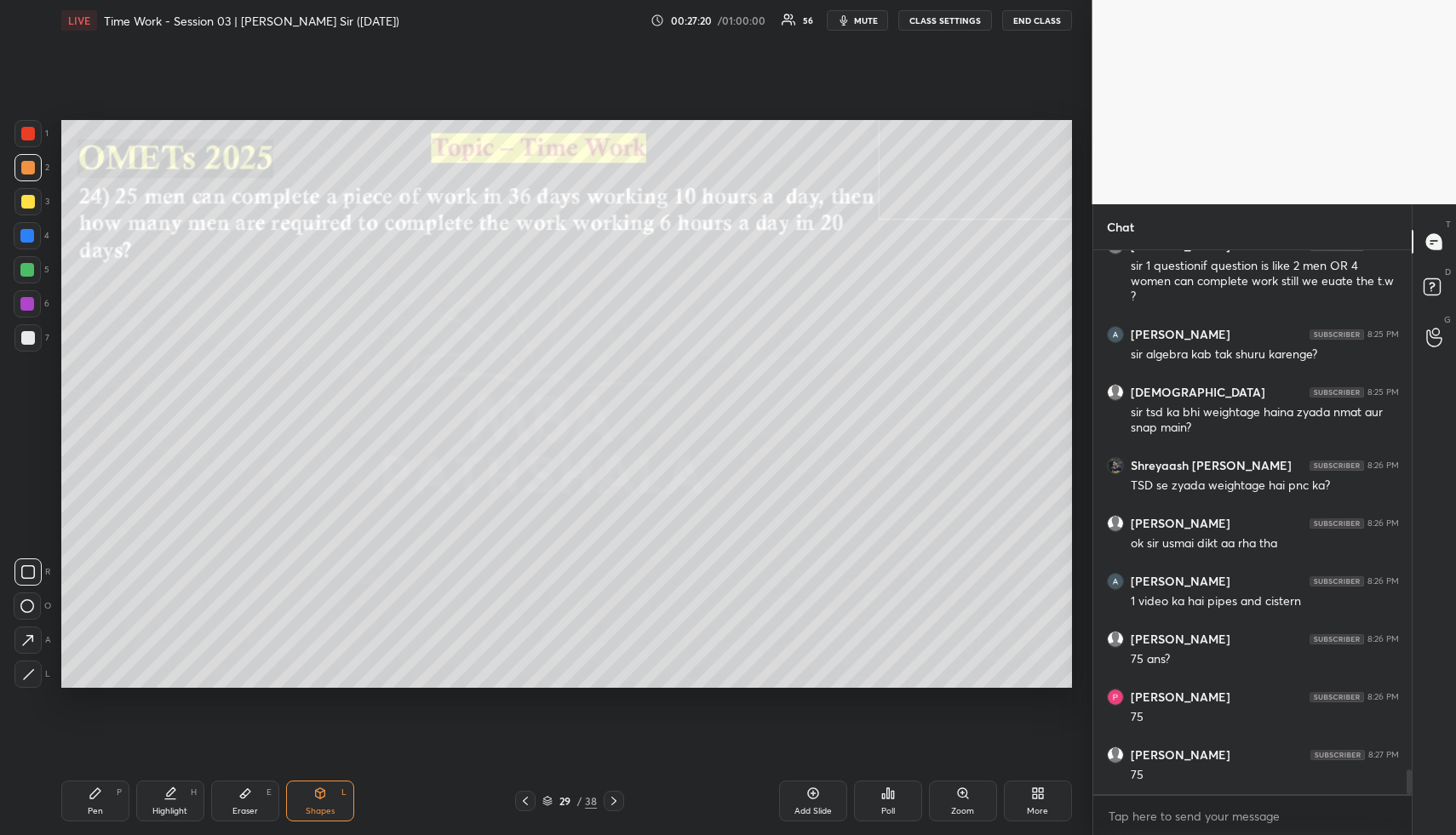
drag, startPoint x: 112, startPoint y: 800, endPoint x: 104, endPoint y: 802, distance: 8.2
click at [104, 802] on div "Pen P" at bounding box center [96, 801] width 68 height 41
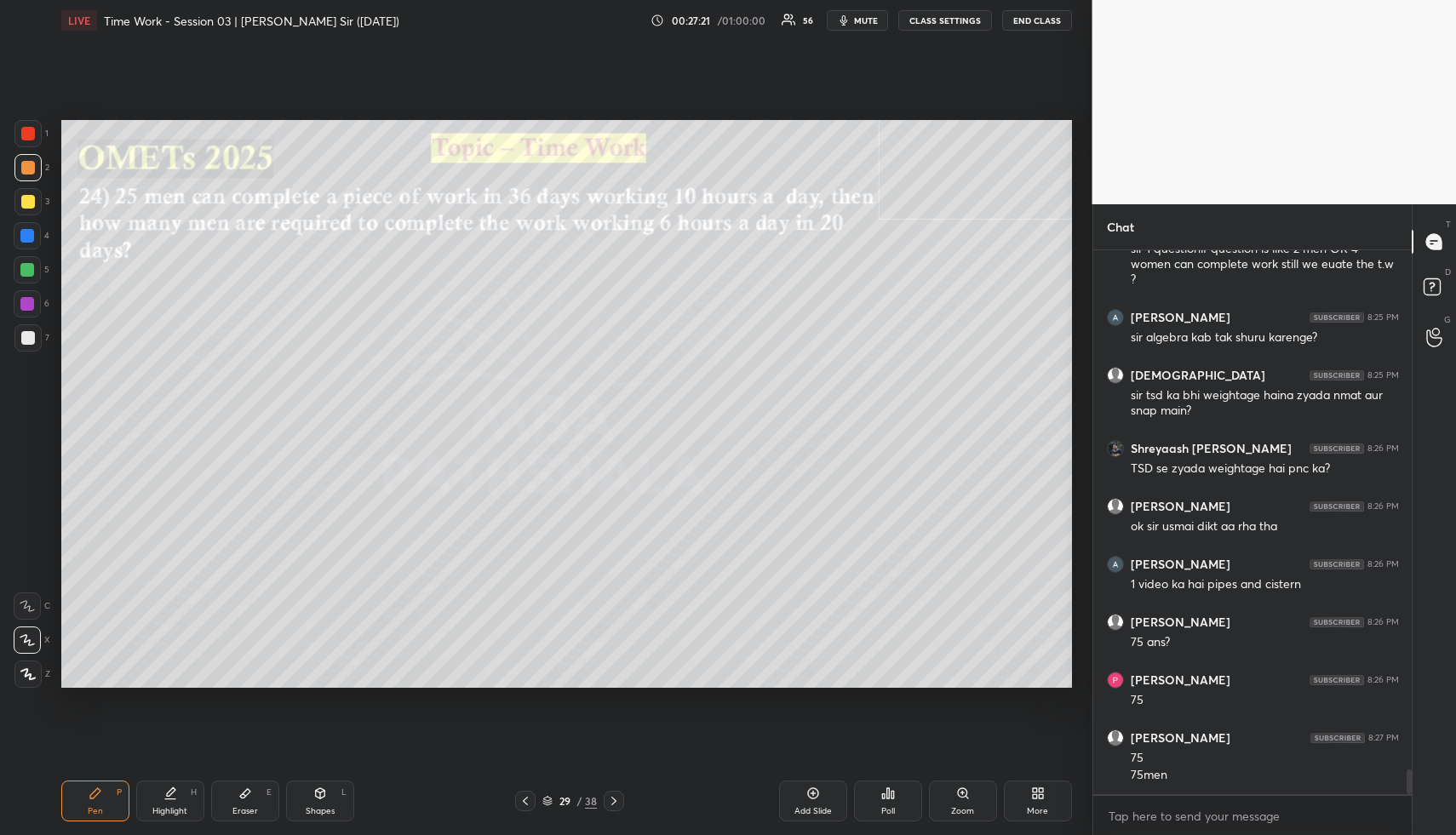
click at [26, 266] on div at bounding box center [28, 270] width 14 height 14
click at [98, 794] on div "Pen P" at bounding box center [96, 801] width 68 height 41
click at [33, 235] on div at bounding box center [28, 236] width 14 height 14
click at [19, 263] on div at bounding box center [27, 270] width 27 height 27
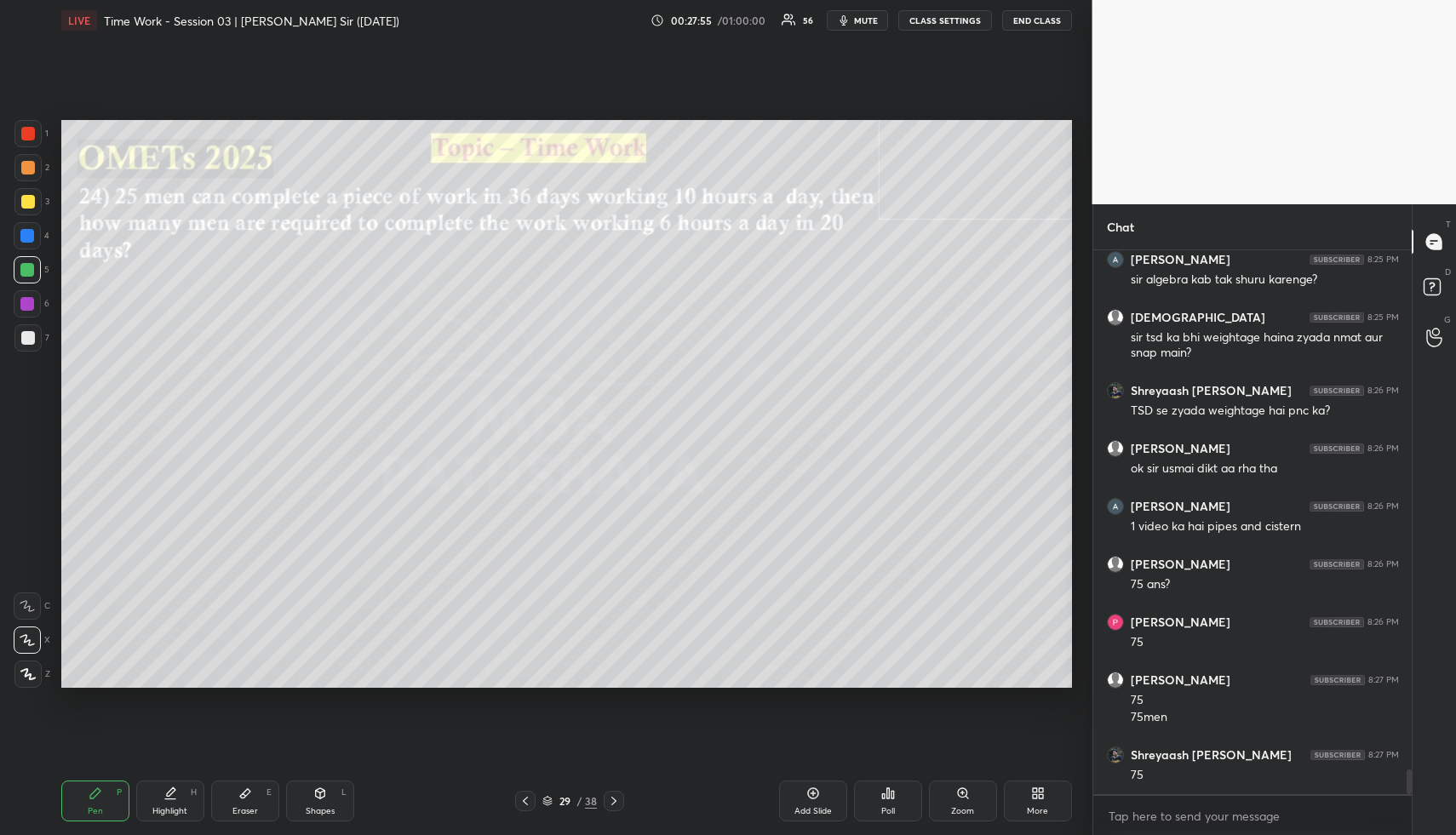
click at [322, 810] on div "Shapes" at bounding box center [319, 811] width 29 height 9
drag, startPoint x: 27, startPoint y: 333, endPoint x: 60, endPoint y: 325, distance: 34.0
click at [27, 336] on div at bounding box center [28, 338] width 14 height 14
click at [98, 807] on div "Pen" at bounding box center [95, 811] width 15 height 9
drag, startPoint x: 27, startPoint y: 192, endPoint x: 35, endPoint y: 200, distance: 11.3
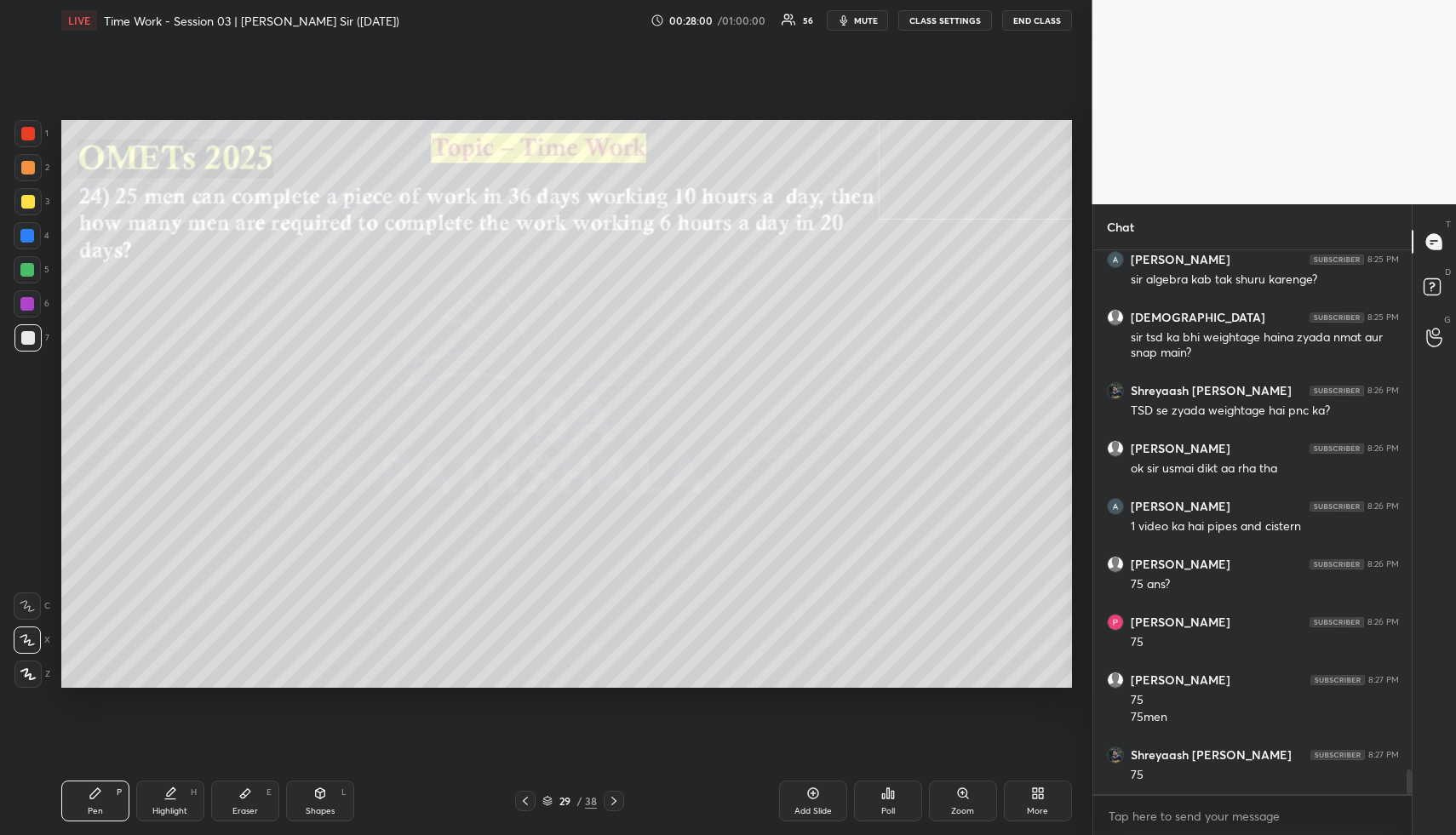
click at [26, 193] on div at bounding box center [28, 201] width 27 height 27
click at [35, 200] on div at bounding box center [28, 201] width 27 height 27
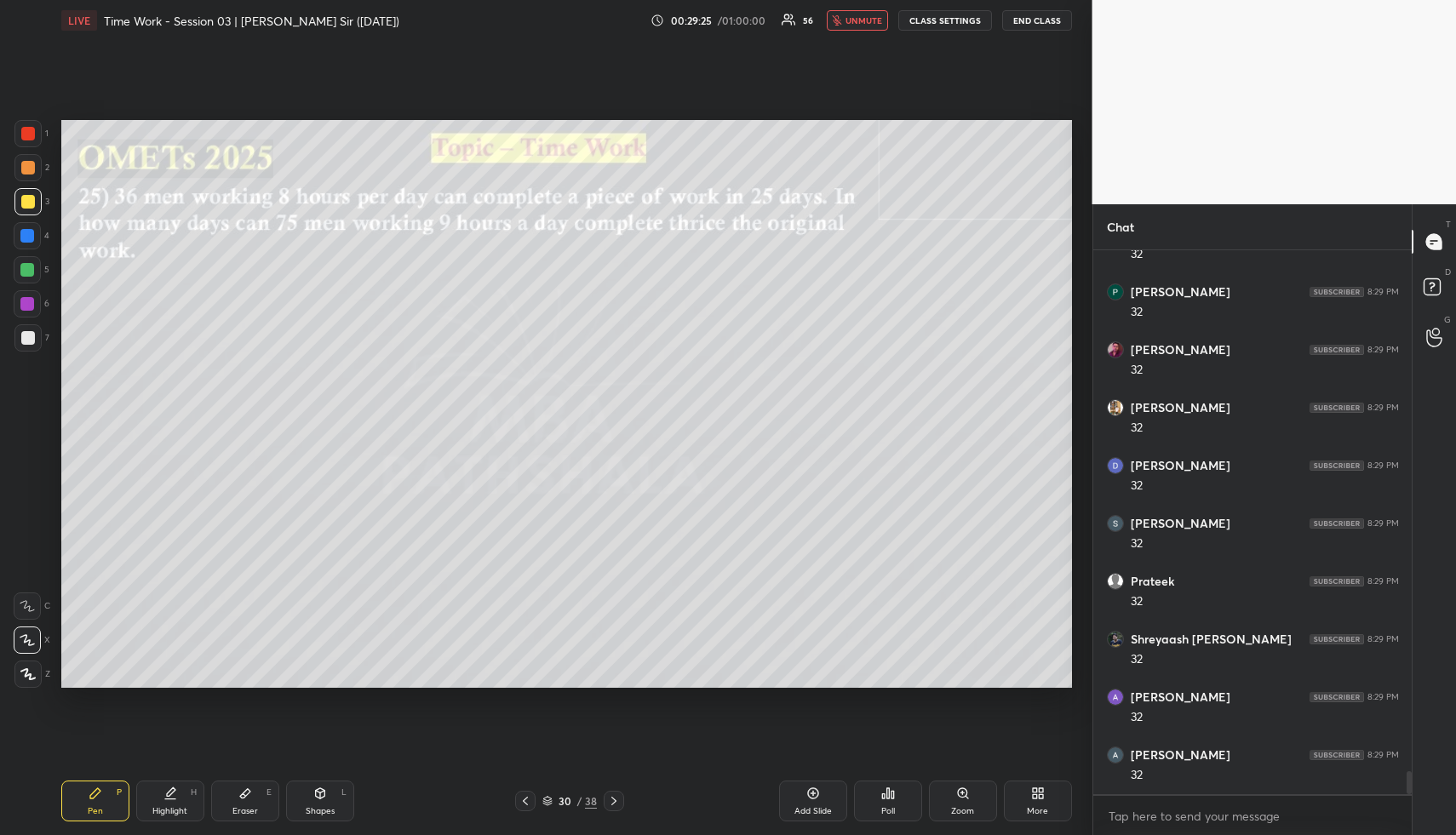
scroll to position [12301, 0]
drag, startPoint x: 183, startPoint y: 797, endPoint x: 178, endPoint y: 713, distance: 84.1
click at [179, 794] on div "Highlight H" at bounding box center [170, 801] width 68 height 41
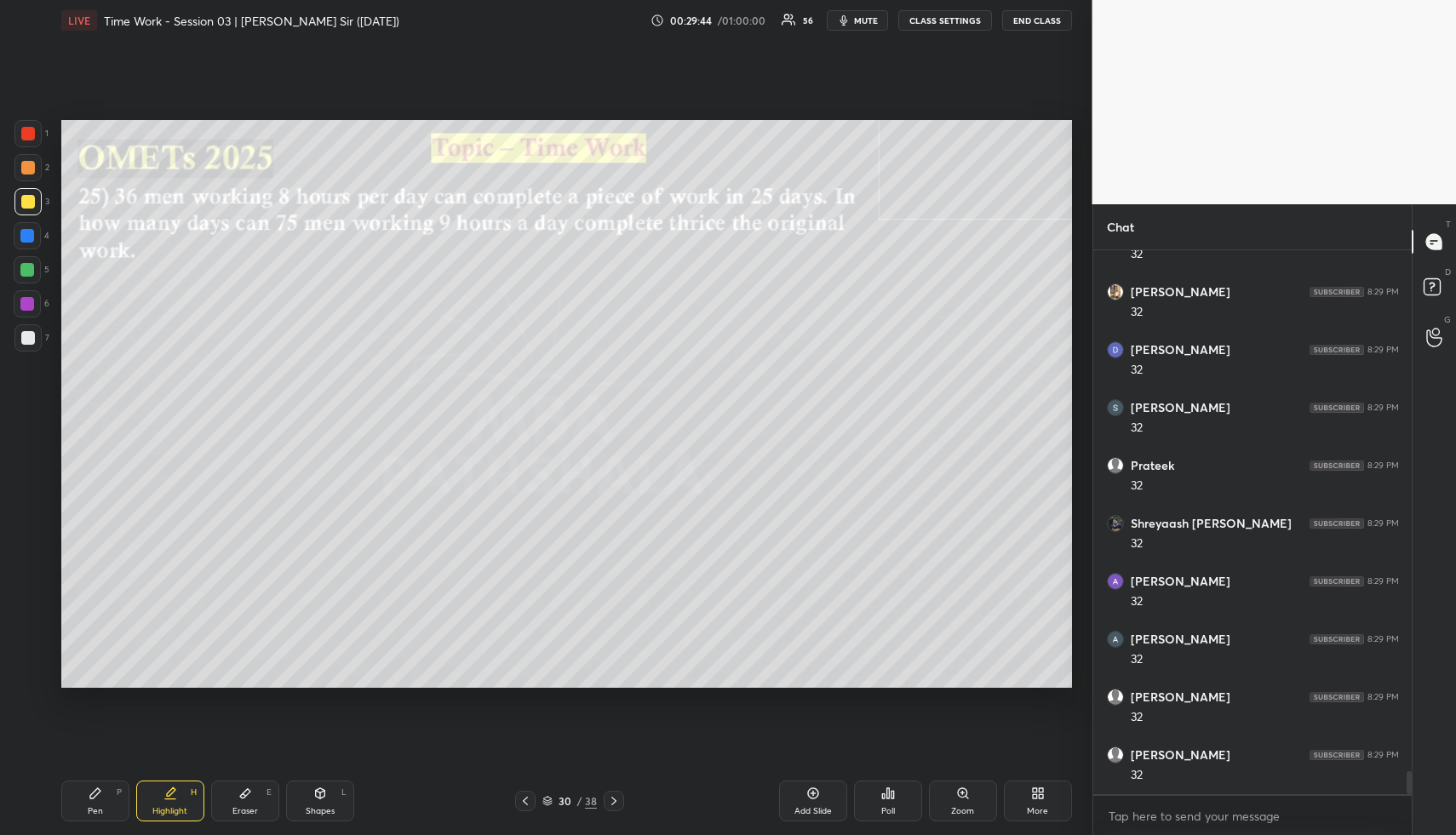
scroll to position [12418, 0]
click at [94, 803] on div "Pen P" at bounding box center [96, 801] width 68 height 41
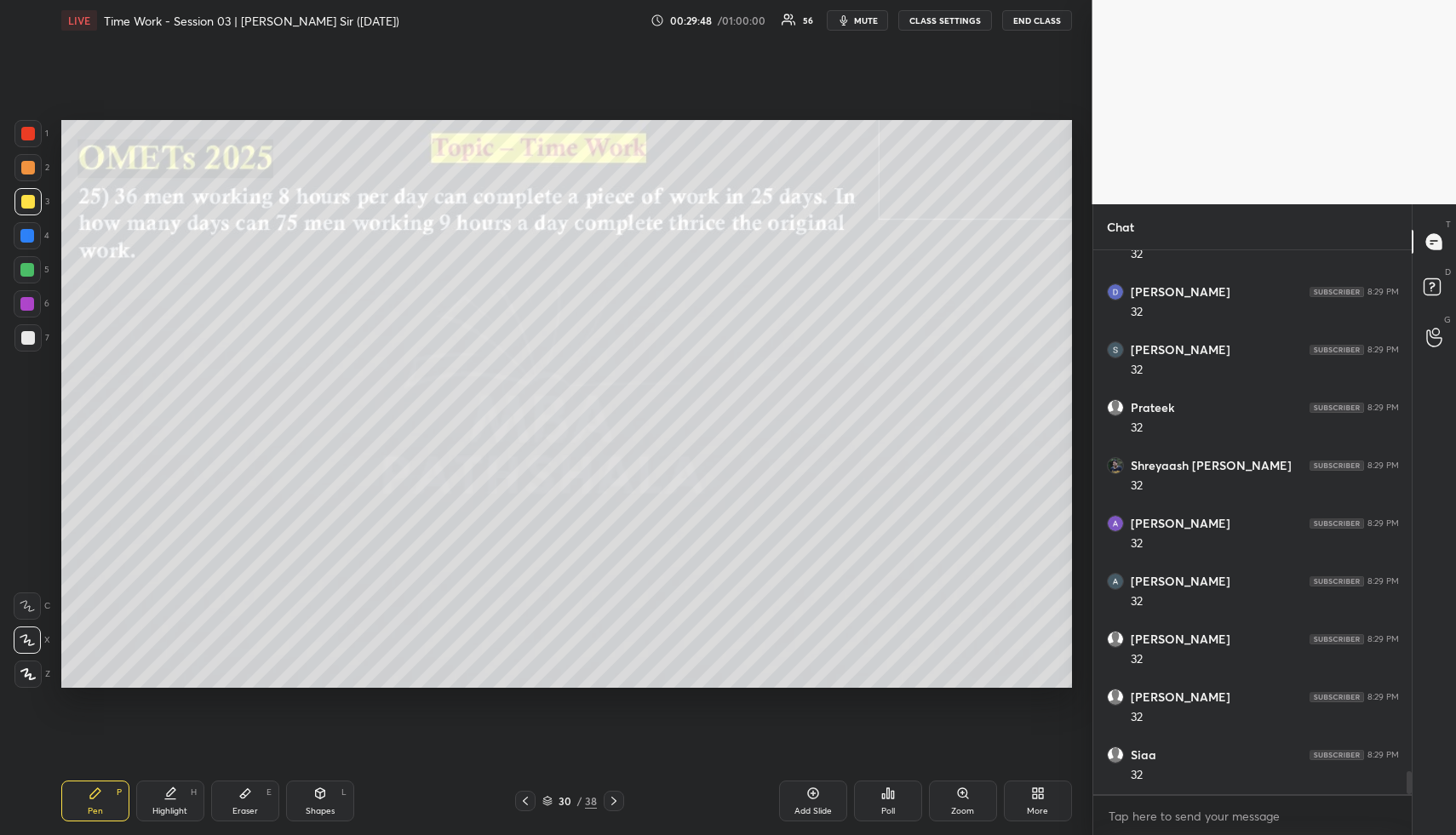
click at [26, 234] on div at bounding box center [28, 236] width 14 height 14
click at [27, 233] on div at bounding box center [28, 236] width 14 height 14
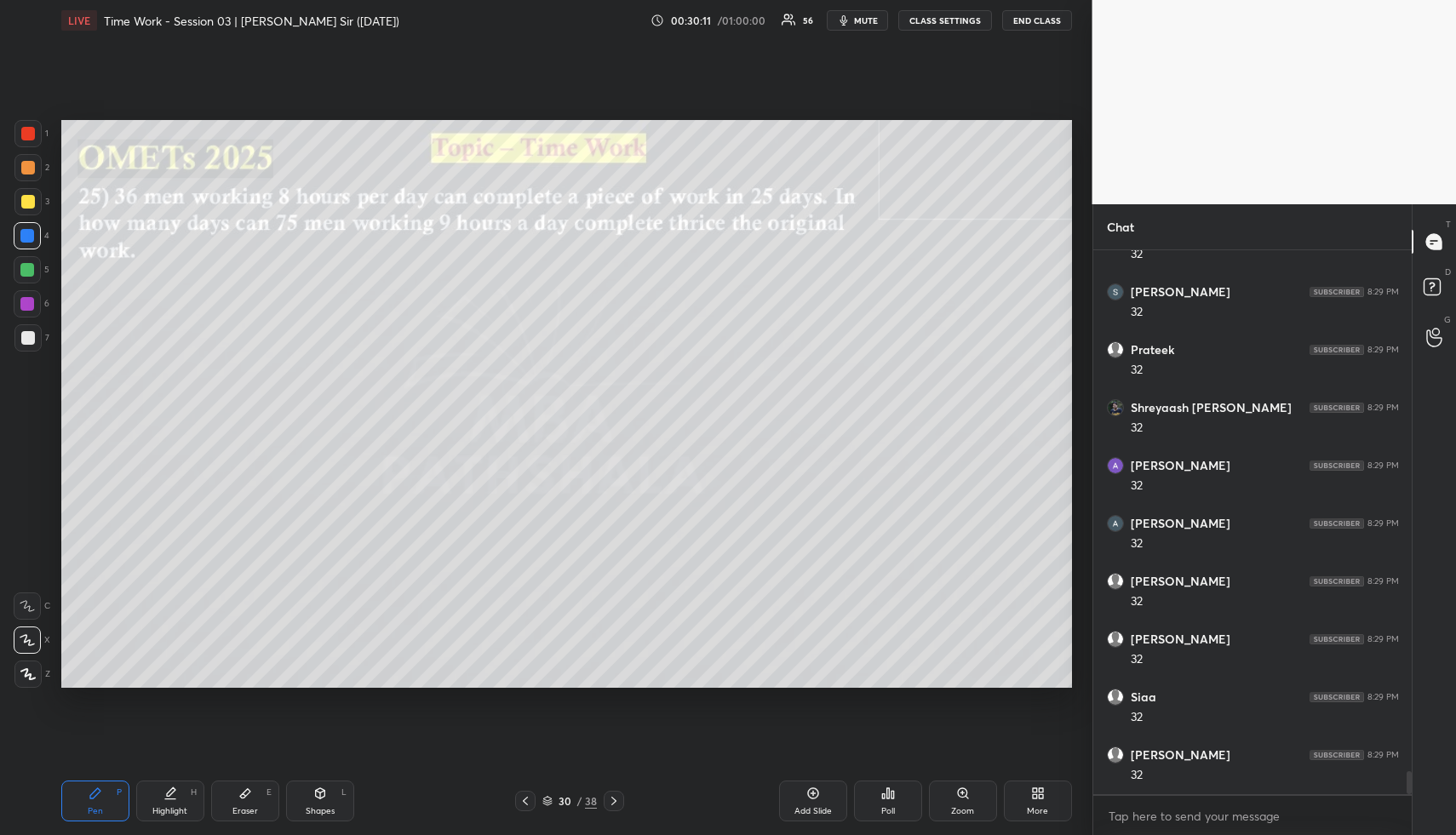
click at [323, 807] on div "Shapes" at bounding box center [319, 811] width 29 height 9
drag, startPoint x: 23, startPoint y: 274, endPoint x: 32, endPoint y: 276, distance: 9.2
click at [21, 275] on div at bounding box center [28, 270] width 14 height 14
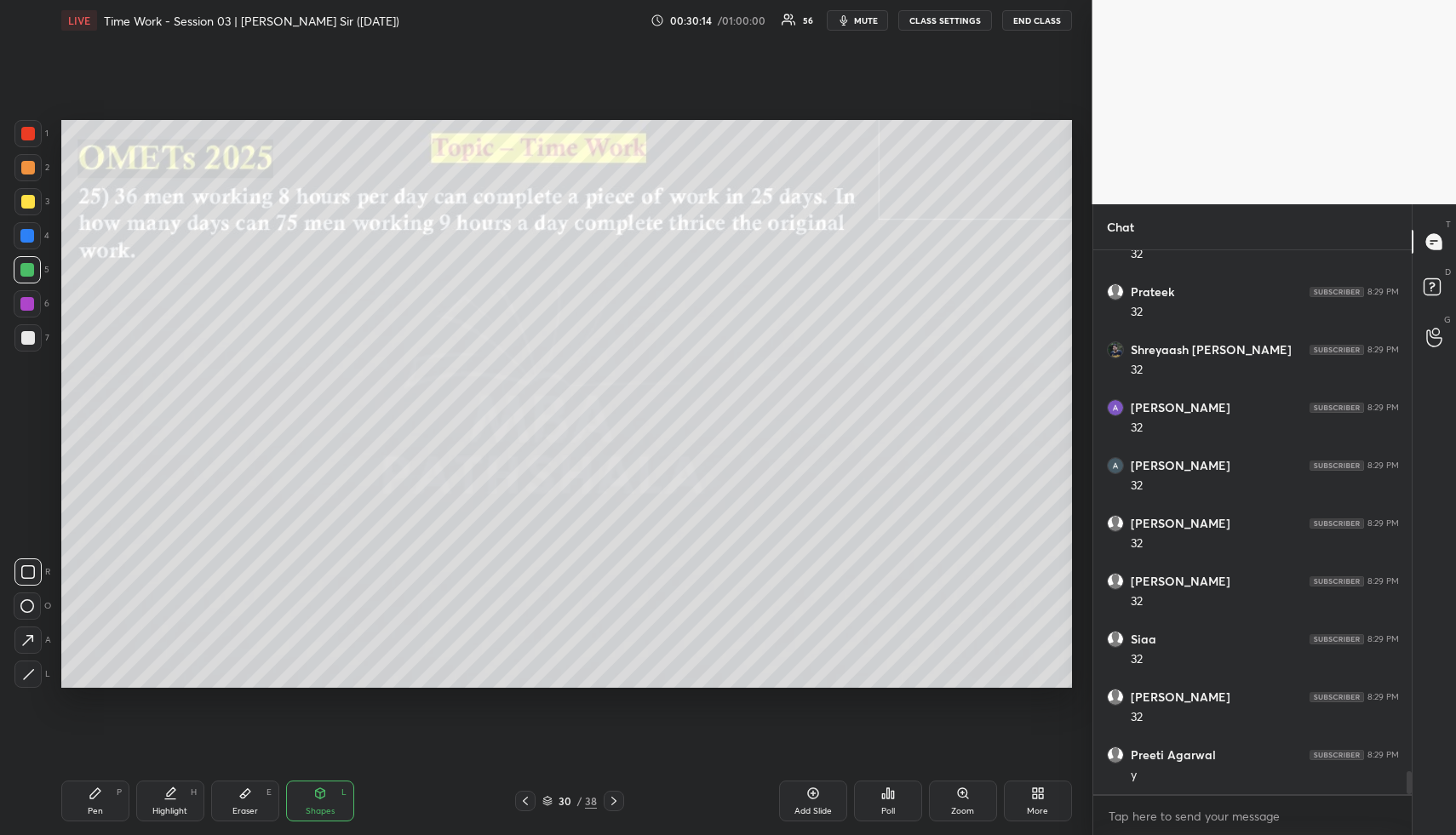
drag, startPoint x: 250, startPoint y: 795, endPoint x: 271, endPoint y: 727, distance: 71.2
click at [247, 794] on icon at bounding box center [246, 794] width 14 height 14
click at [118, 797] on div "Pen P" at bounding box center [96, 801] width 68 height 41
click at [117, 794] on div "P" at bounding box center [118, 792] width 5 height 9
click at [24, 264] on div at bounding box center [28, 270] width 14 height 14
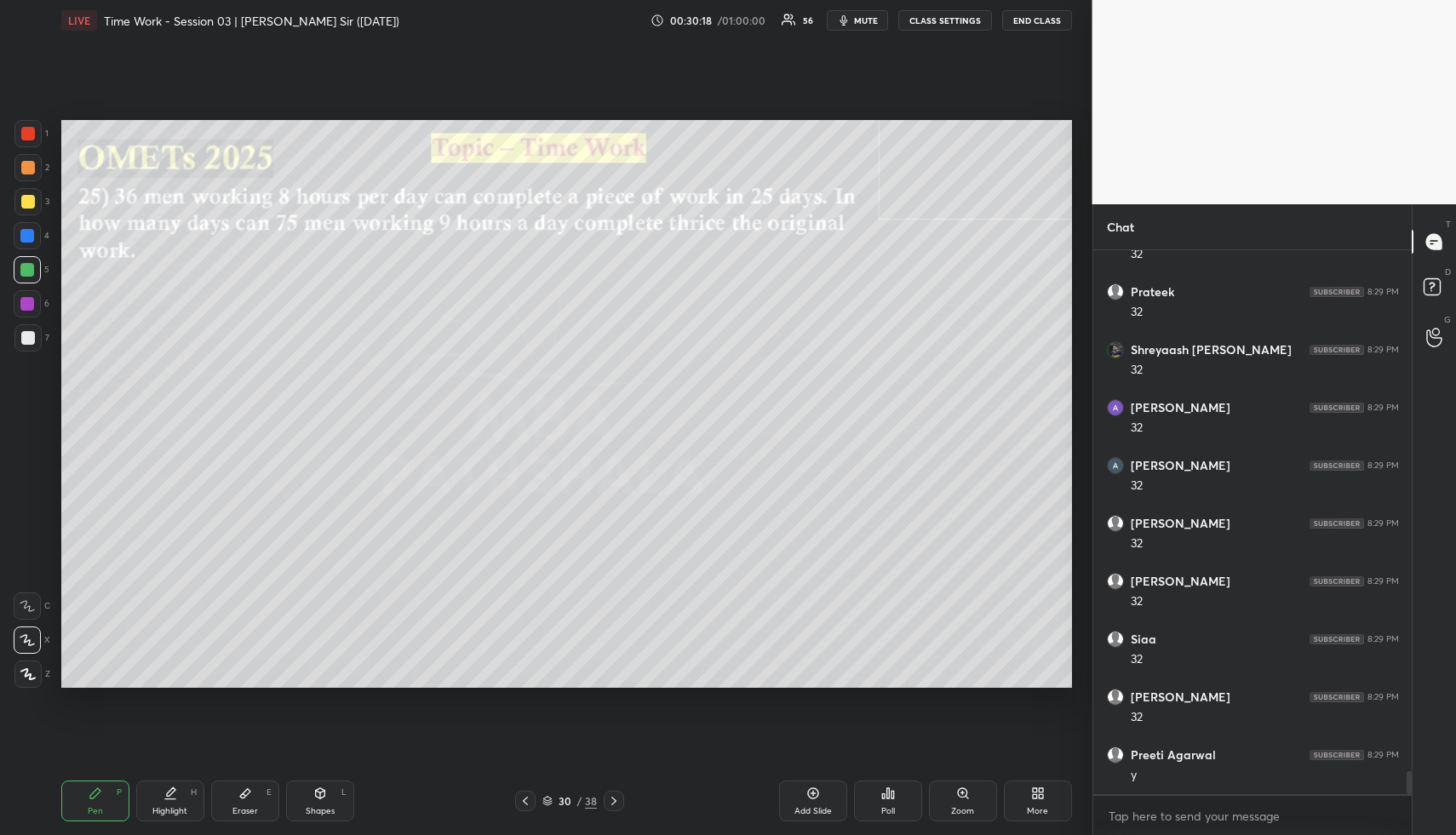
click at [175, 793] on icon at bounding box center [170, 794] width 14 height 14
drag, startPoint x: 87, startPoint y: 810, endPoint x: 83, endPoint y: 721, distance: 89.1
click at [86, 806] on div "Pen P" at bounding box center [96, 801] width 68 height 41
click at [26, 191] on div at bounding box center [28, 201] width 27 height 27
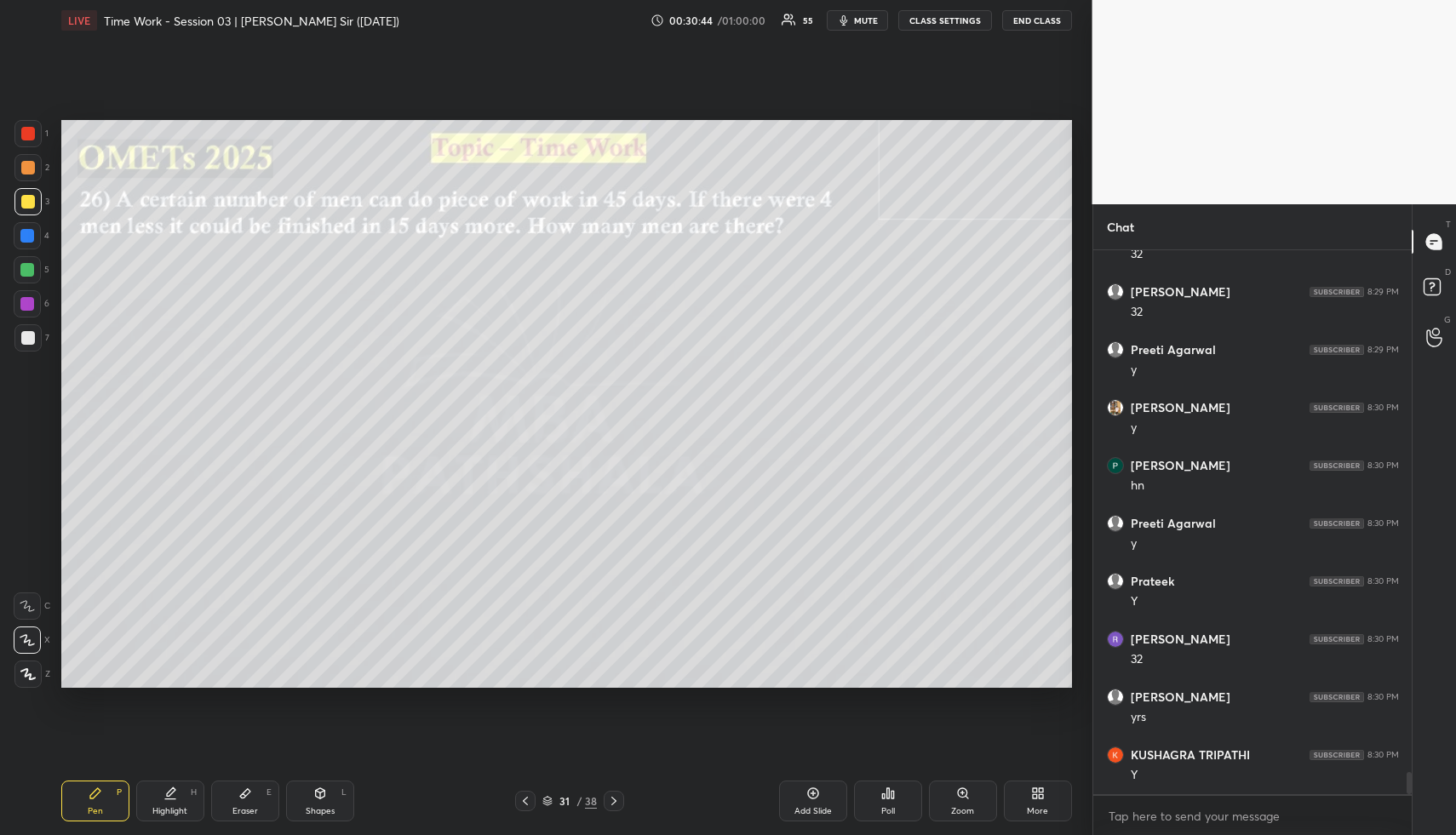
drag, startPoint x: 325, startPoint y: 810, endPoint x: 322, endPoint y: 768, distance: 42.1
click at [324, 809] on div "Shapes" at bounding box center [319, 811] width 29 height 9
click at [23, 167] on div at bounding box center [28, 168] width 14 height 14
click at [166, 797] on icon at bounding box center [170, 794] width 14 height 14
drag, startPoint x: 172, startPoint y: 797, endPoint x: 182, endPoint y: 694, distance: 103.5
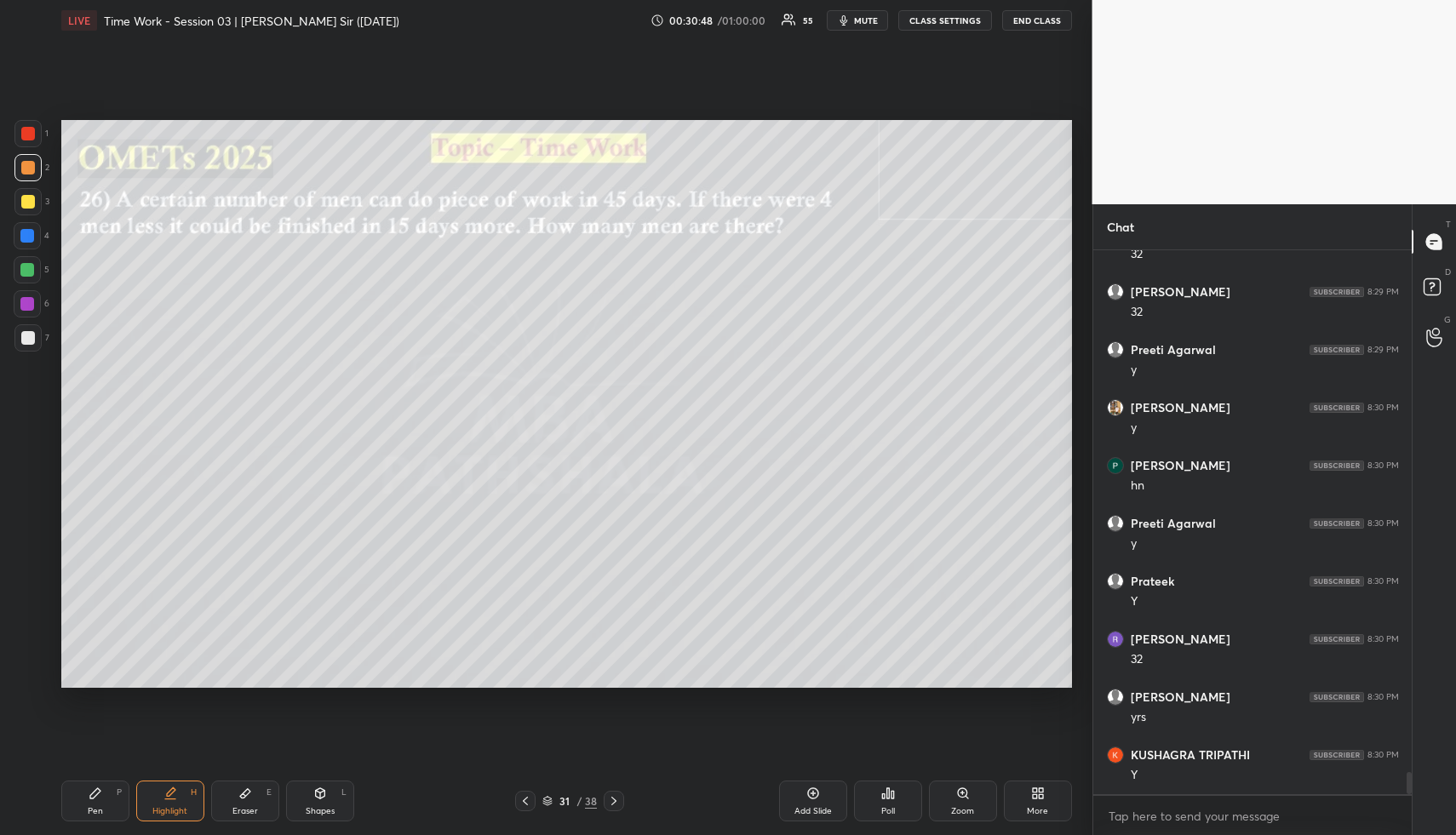
click at [169, 794] on icon at bounding box center [170, 794] width 14 height 14
click at [92, 808] on div "Pen" at bounding box center [95, 811] width 15 height 9
click at [96, 797] on div "Pen P" at bounding box center [96, 801] width 68 height 41
click at [30, 261] on div at bounding box center [27, 270] width 27 height 27
click at [177, 800] on div "Highlight H" at bounding box center [170, 801] width 68 height 41
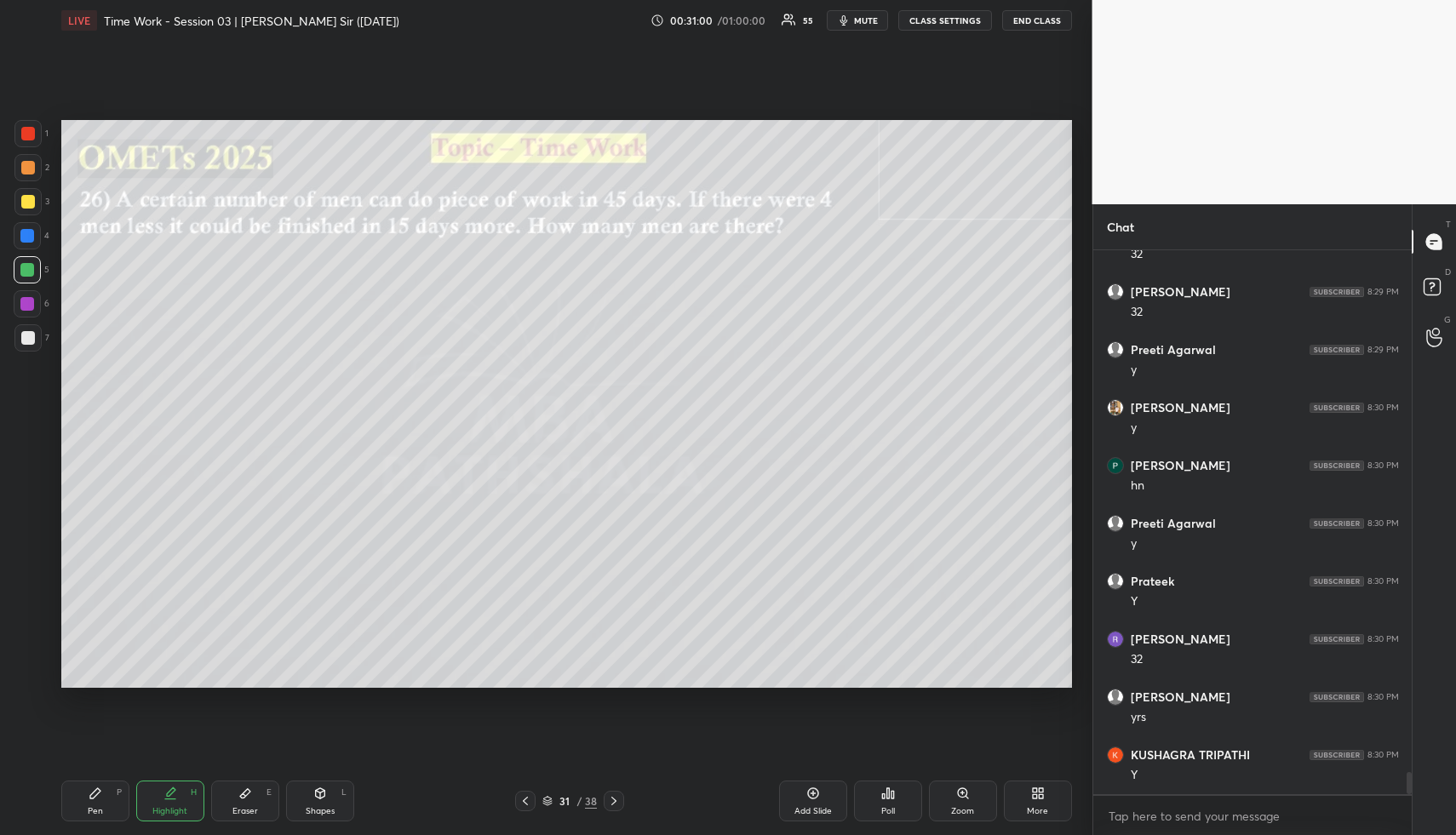
drag, startPoint x: 174, startPoint y: 806, endPoint x: 180, endPoint y: 772, distance: 34.5
click at [175, 804] on div "Highlight H" at bounding box center [170, 801] width 68 height 41
drag, startPoint x: 104, startPoint y: 808, endPoint x: 97, endPoint y: 761, distance: 47.5
click at [100, 806] on div "Pen P" at bounding box center [96, 801] width 68 height 41
drag, startPoint x: 27, startPoint y: 164, endPoint x: 39, endPoint y: 174, distance: 15.6
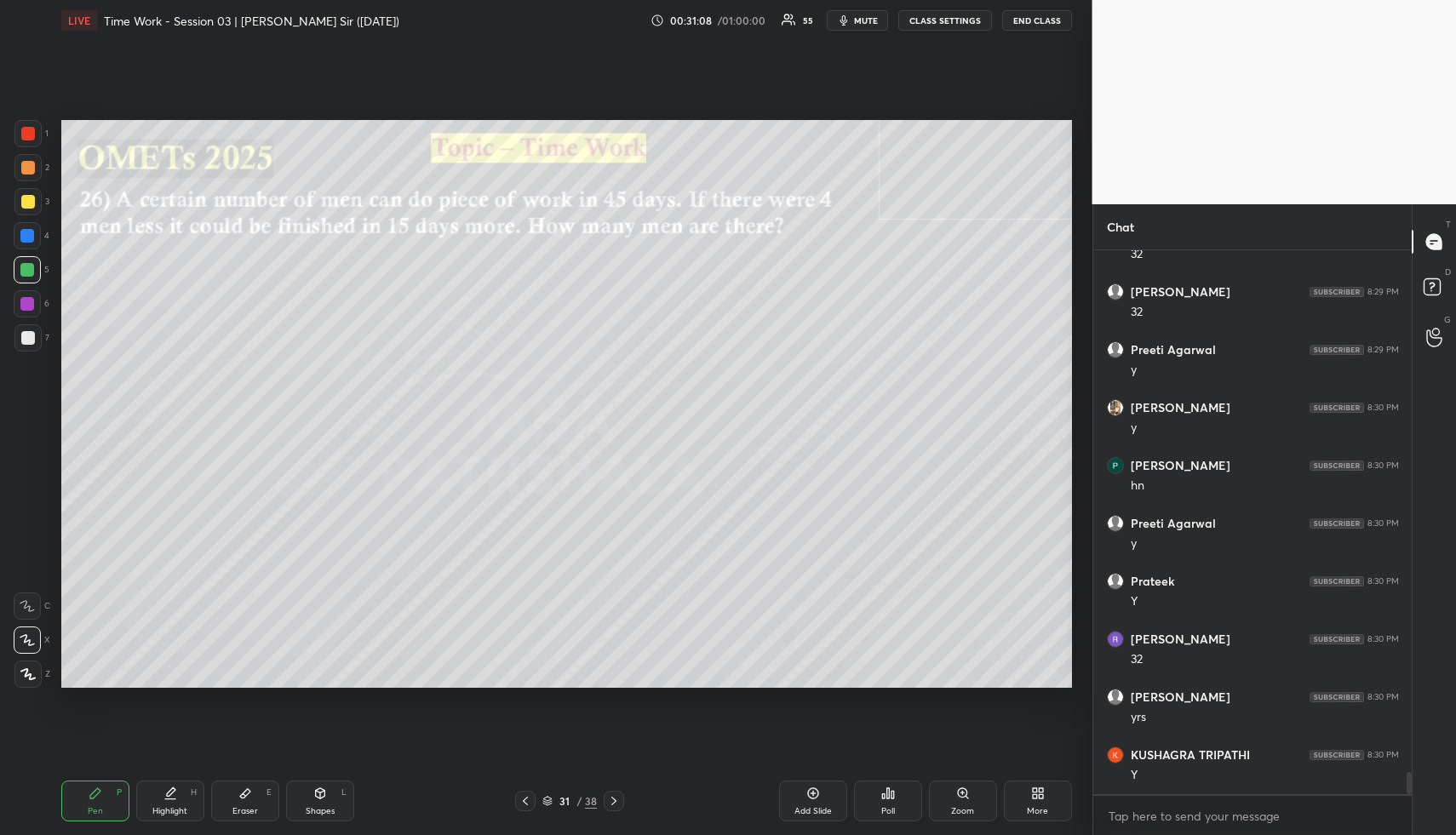
click at [26, 166] on div at bounding box center [28, 168] width 14 height 14
drag, startPoint x: 27, startPoint y: 205, endPoint x: 44, endPoint y: 202, distance: 17.3
click at [27, 205] on div at bounding box center [28, 202] width 14 height 14
click at [30, 233] on div at bounding box center [28, 236] width 14 height 14
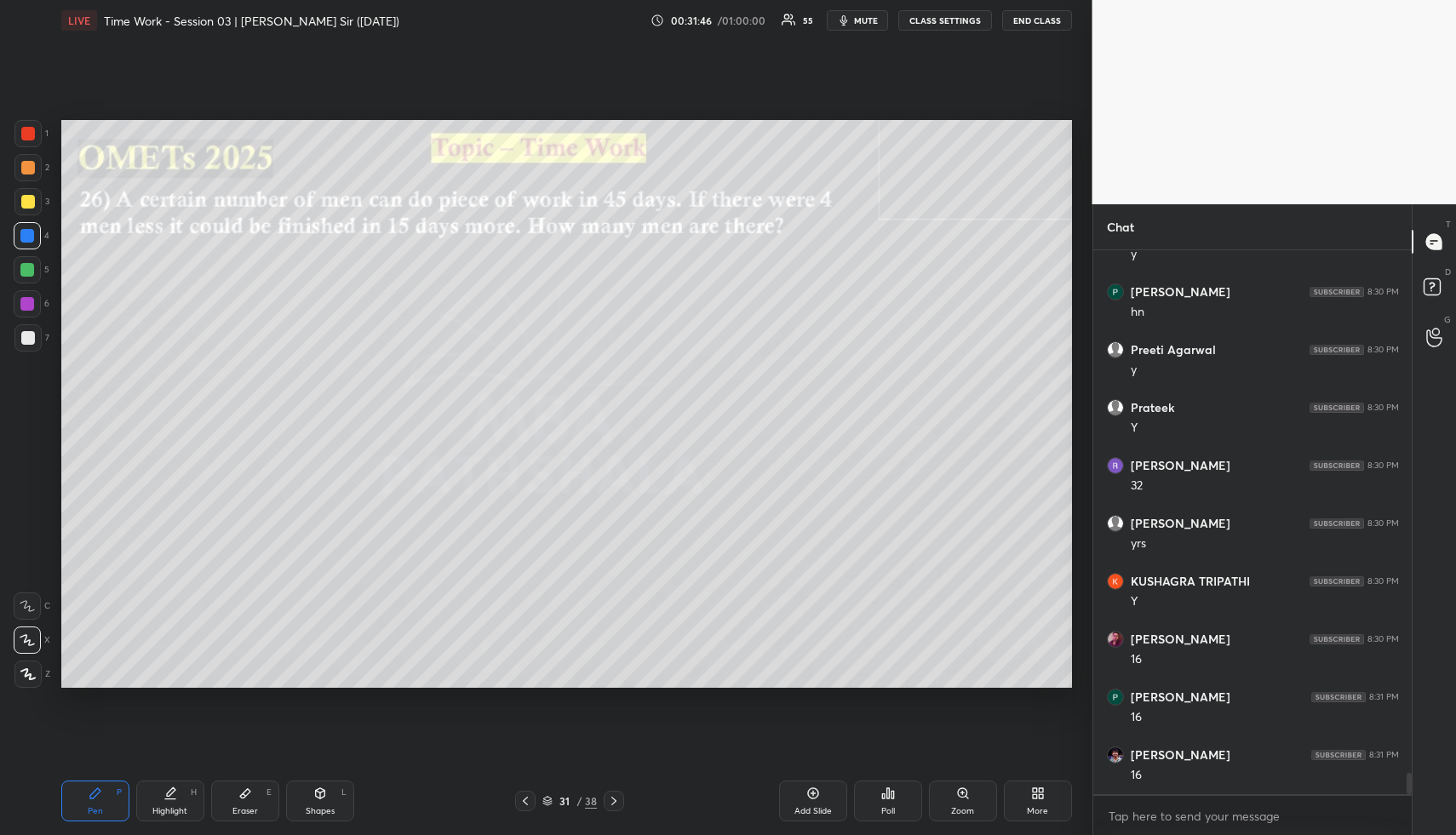
scroll to position [13170, 0]
click at [176, 805] on div "Highlight H" at bounding box center [170, 801] width 68 height 41
click at [178, 801] on div "Highlight H" at bounding box center [170, 801] width 68 height 41
click at [331, 795] on div "Shapes L" at bounding box center [320, 801] width 68 height 41
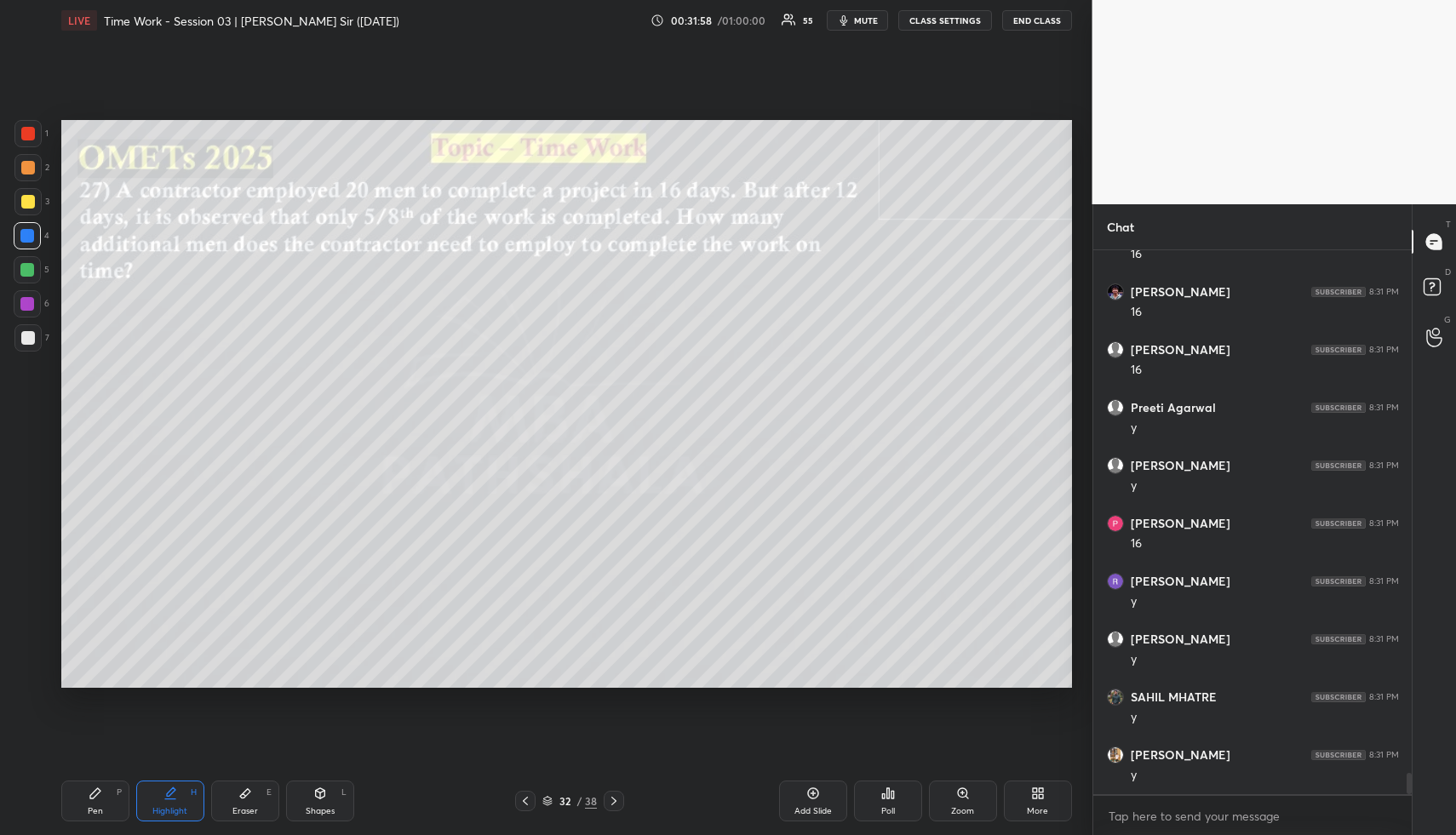
click at [332, 793] on div "Shapes L" at bounding box center [320, 801] width 68 height 41
click at [29, 192] on div at bounding box center [28, 201] width 27 height 27
click at [31, 191] on div at bounding box center [28, 201] width 27 height 27
click at [172, 792] on icon at bounding box center [170, 794] width 14 height 14
drag, startPoint x: 175, startPoint y: 794, endPoint x: 187, endPoint y: 706, distance: 88.8
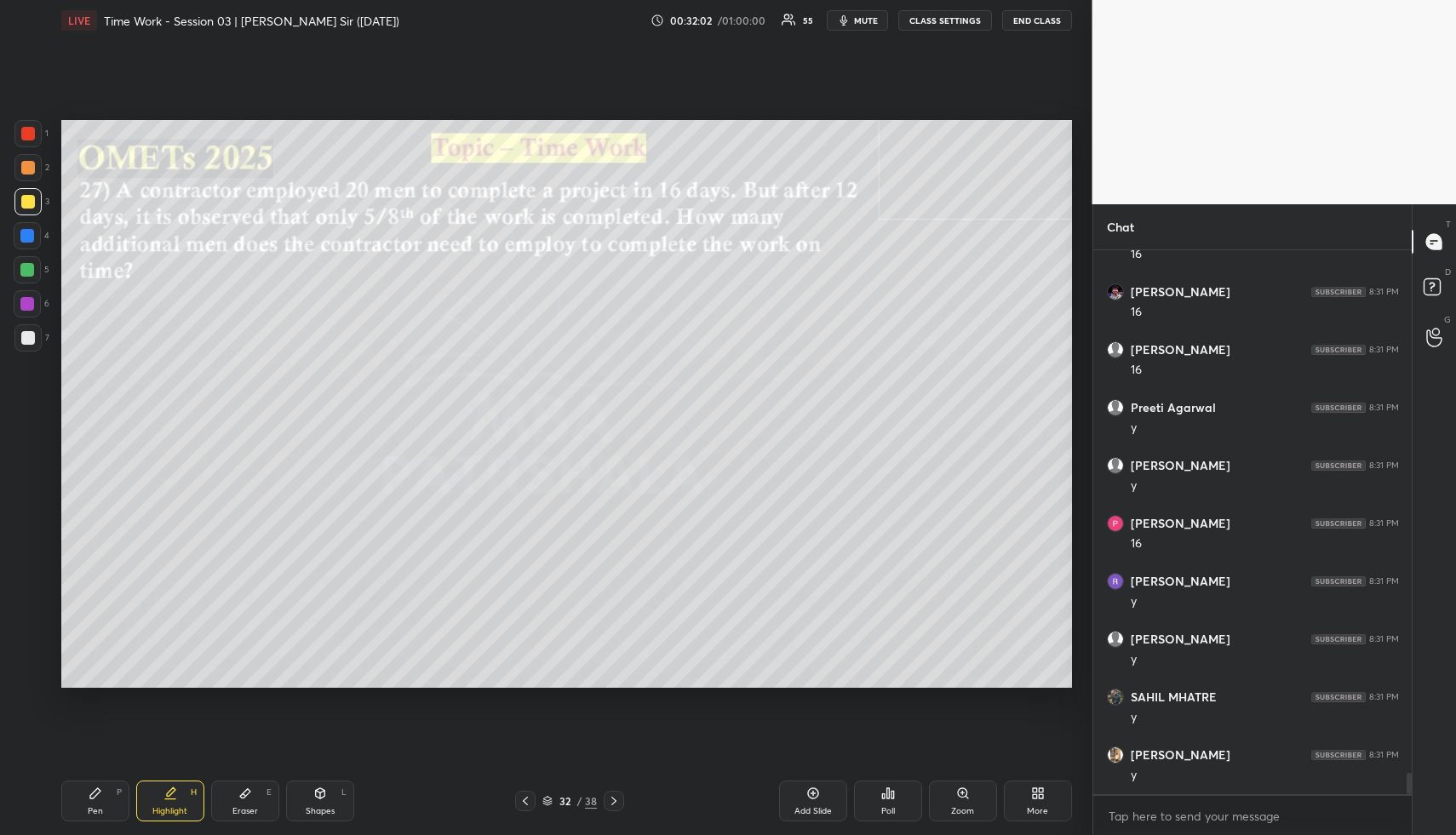
click at [174, 788] on icon at bounding box center [170, 794] width 14 height 14
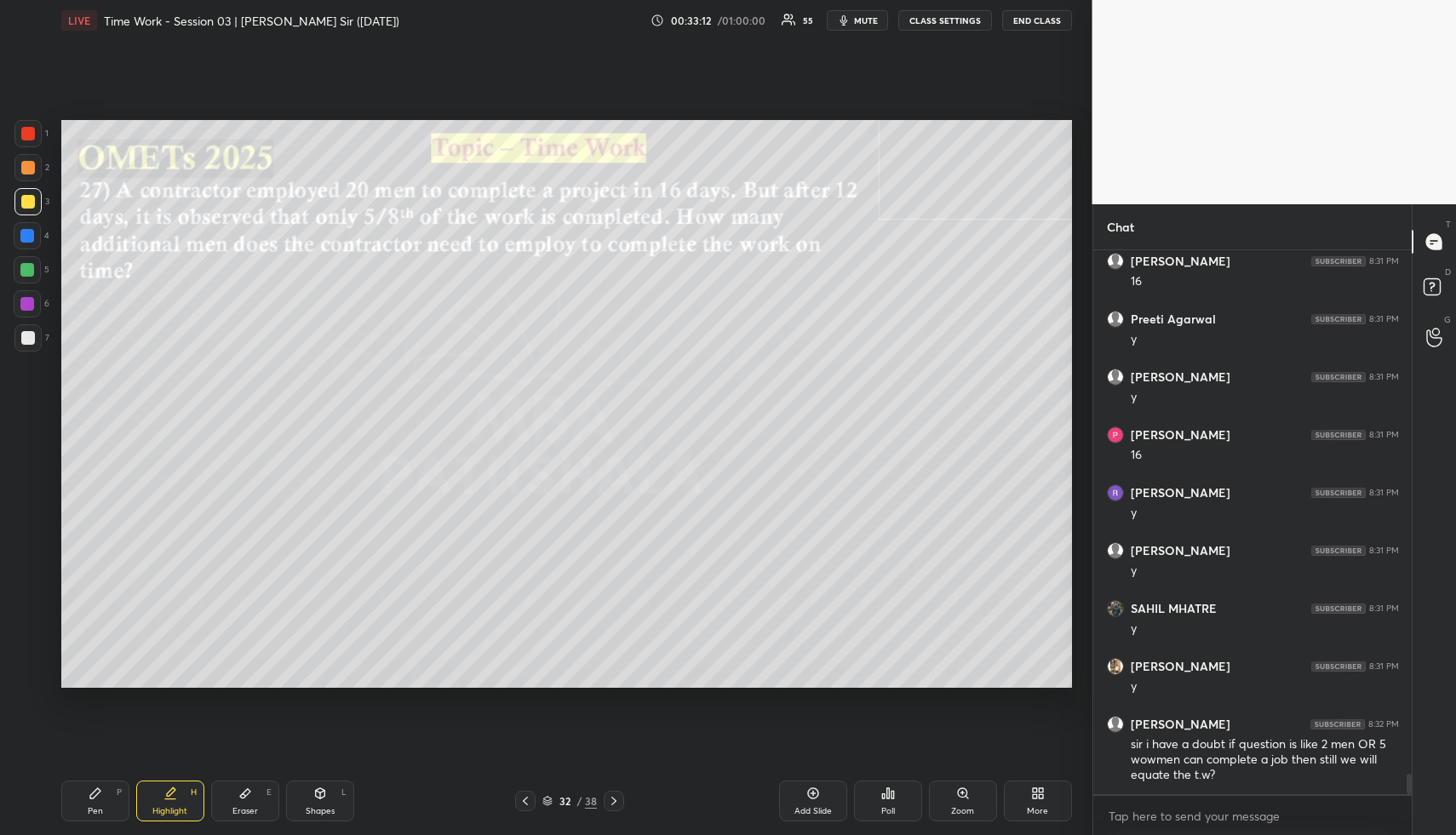
click at [102, 793] on div "Pen P" at bounding box center [96, 801] width 68 height 41
drag, startPoint x: 104, startPoint y: 793, endPoint x: 103, endPoint y: 774, distance: 19.0
click at [104, 794] on div "Pen P" at bounding box center [96, 801] width 68 height 41
click at [25, 238] on div at bounding box center [28, 236] width 14 height 14
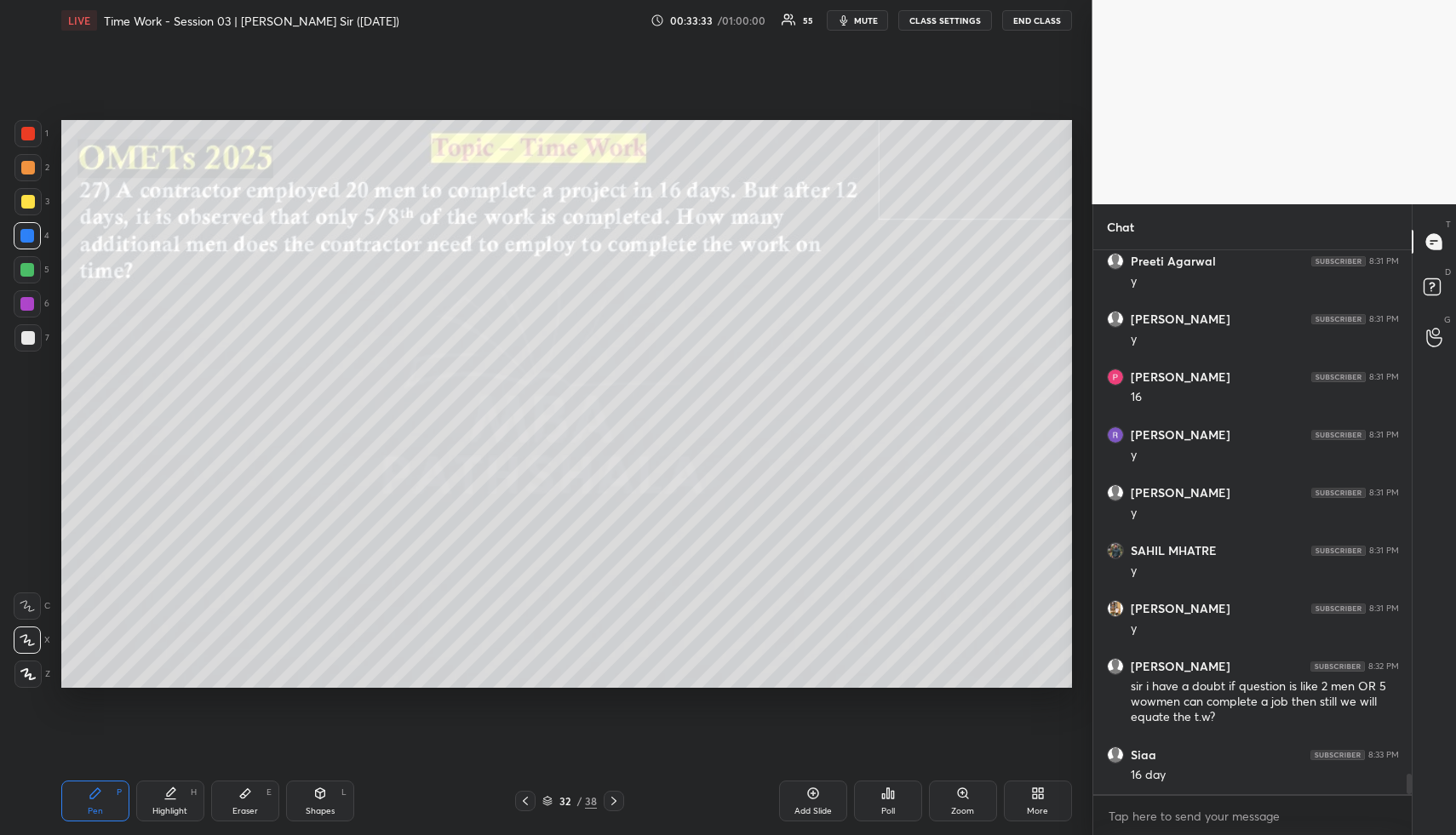
click at [250, 801] on div "Eraser E" at bounding box center [245, 801] width 68 height 41
click at [30, 571] on span "Erase all" at bounding box center [28, 572] width 26 height 12
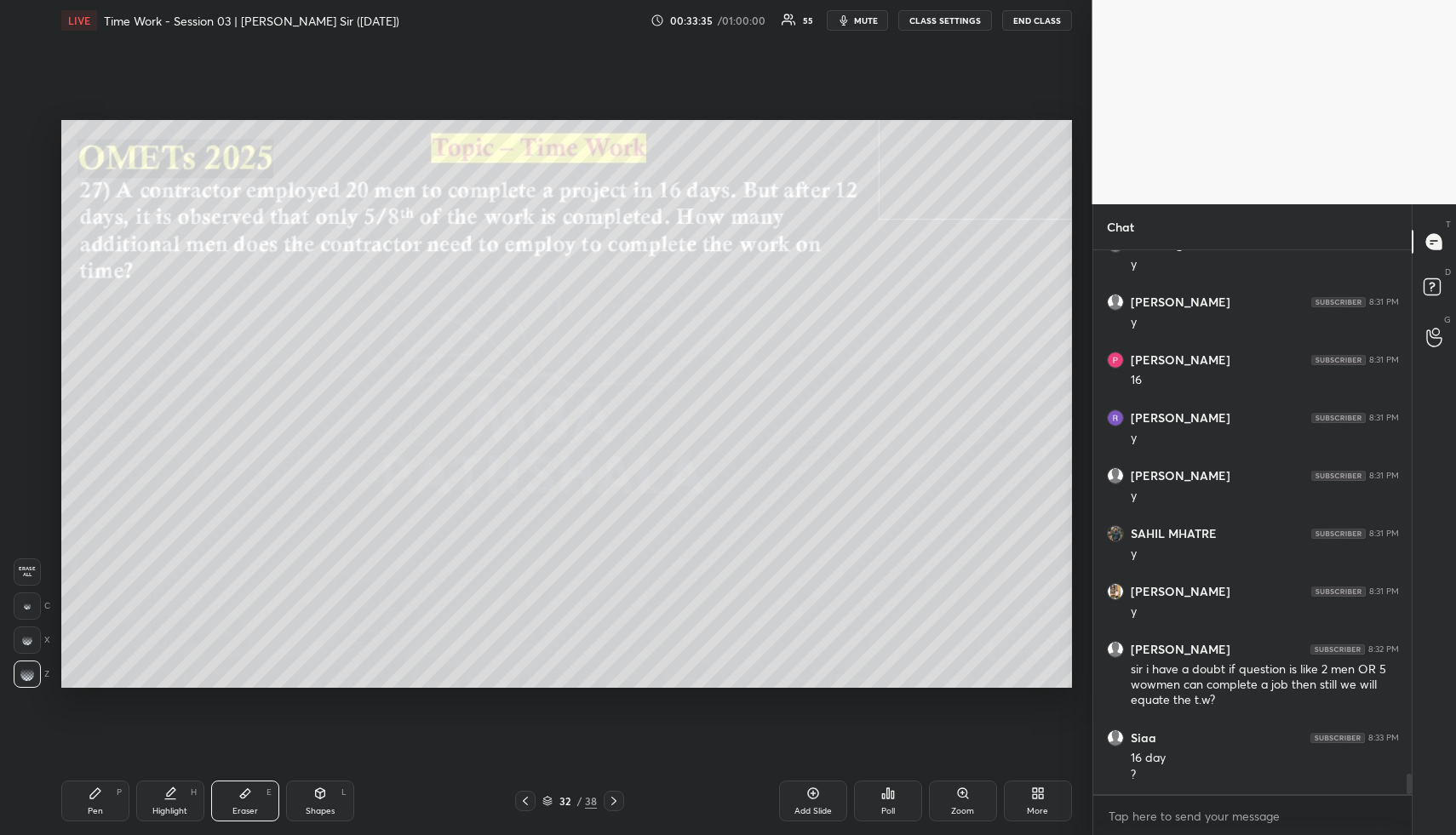
click at [322, 794] on icon at bounding box center [319, 793] width 9 height 10
click at [175, 803] on div "Highlight H" at bounding box center [170, 801] width 68 height 41
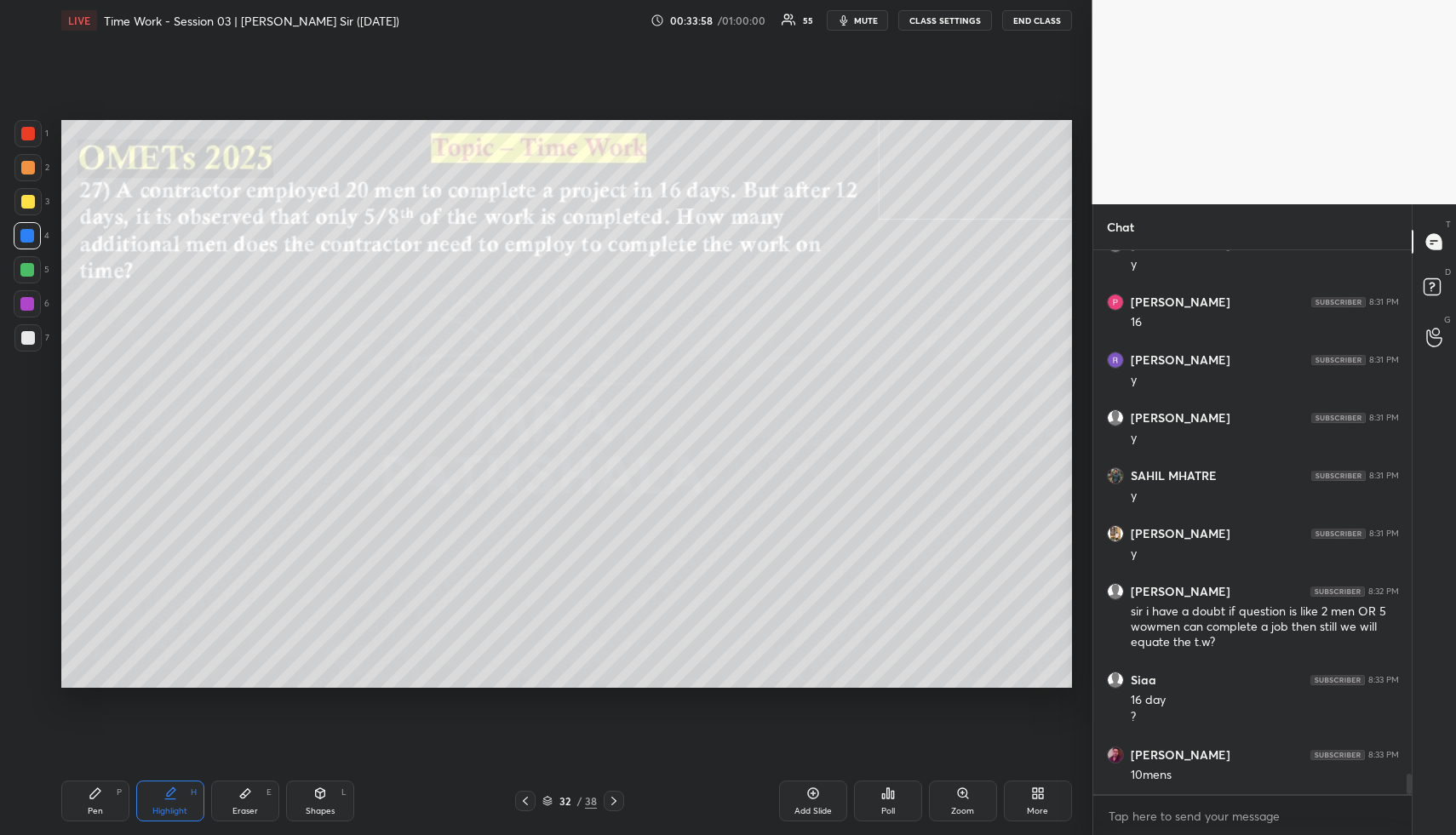
scroll to position [13855, 0]
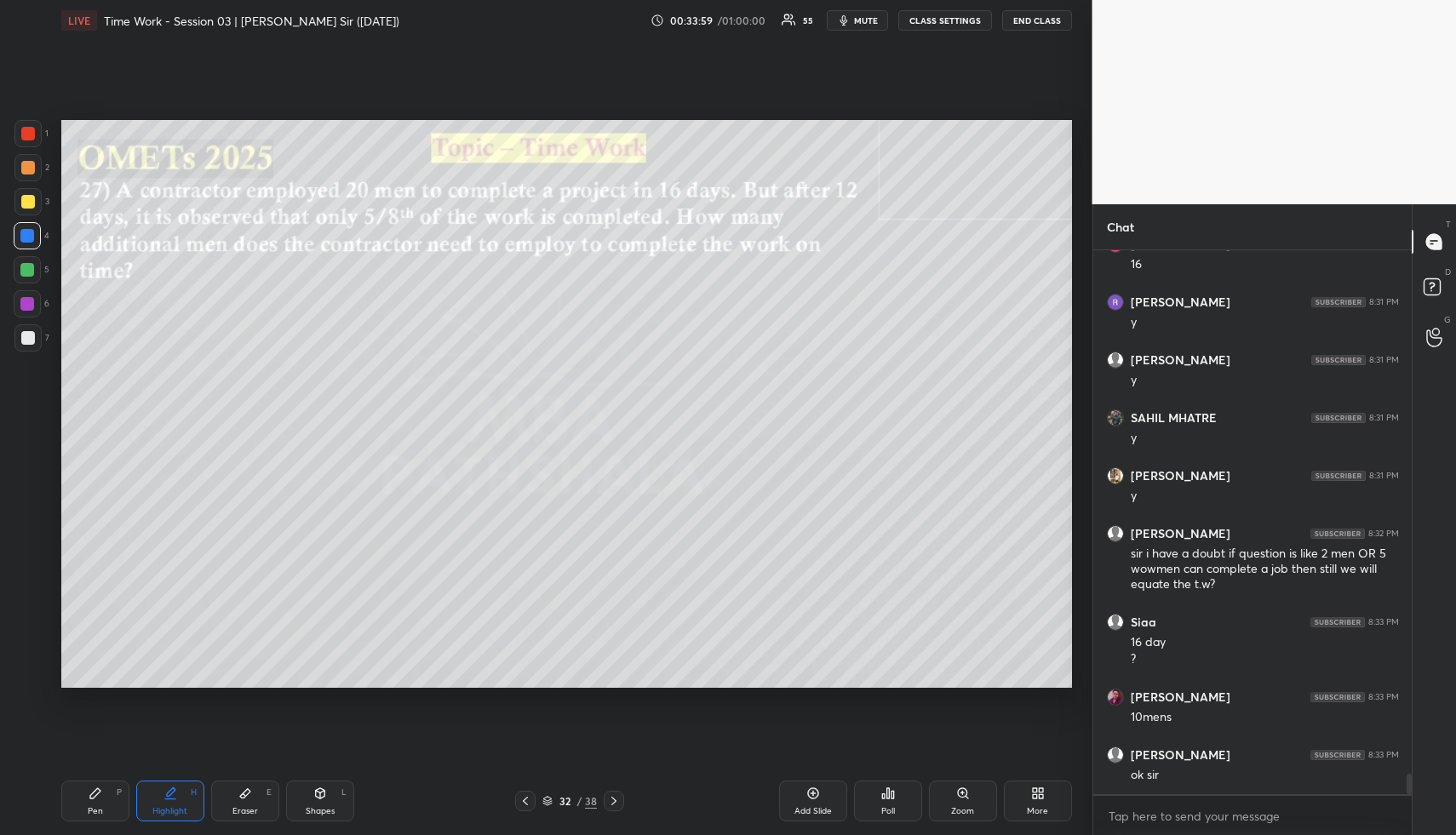
drag, startPoint x: 151, startPoint y: 815, endPoint x: 253, endPoint y: 767, distance: 112.7
click at [151, 812] on div "Highlight H" at bounding box center [170, 801] width 68 height 41
click at [315, 800] on div "Shapes L" at bounding box center [320, 801] width 68 height 41
click at [31, 204] on div at bounding box center [28, 201] width 27 height 27
click at [169, 812] on div "Highlight" at bounding box center [169, 811] width 35 height 9
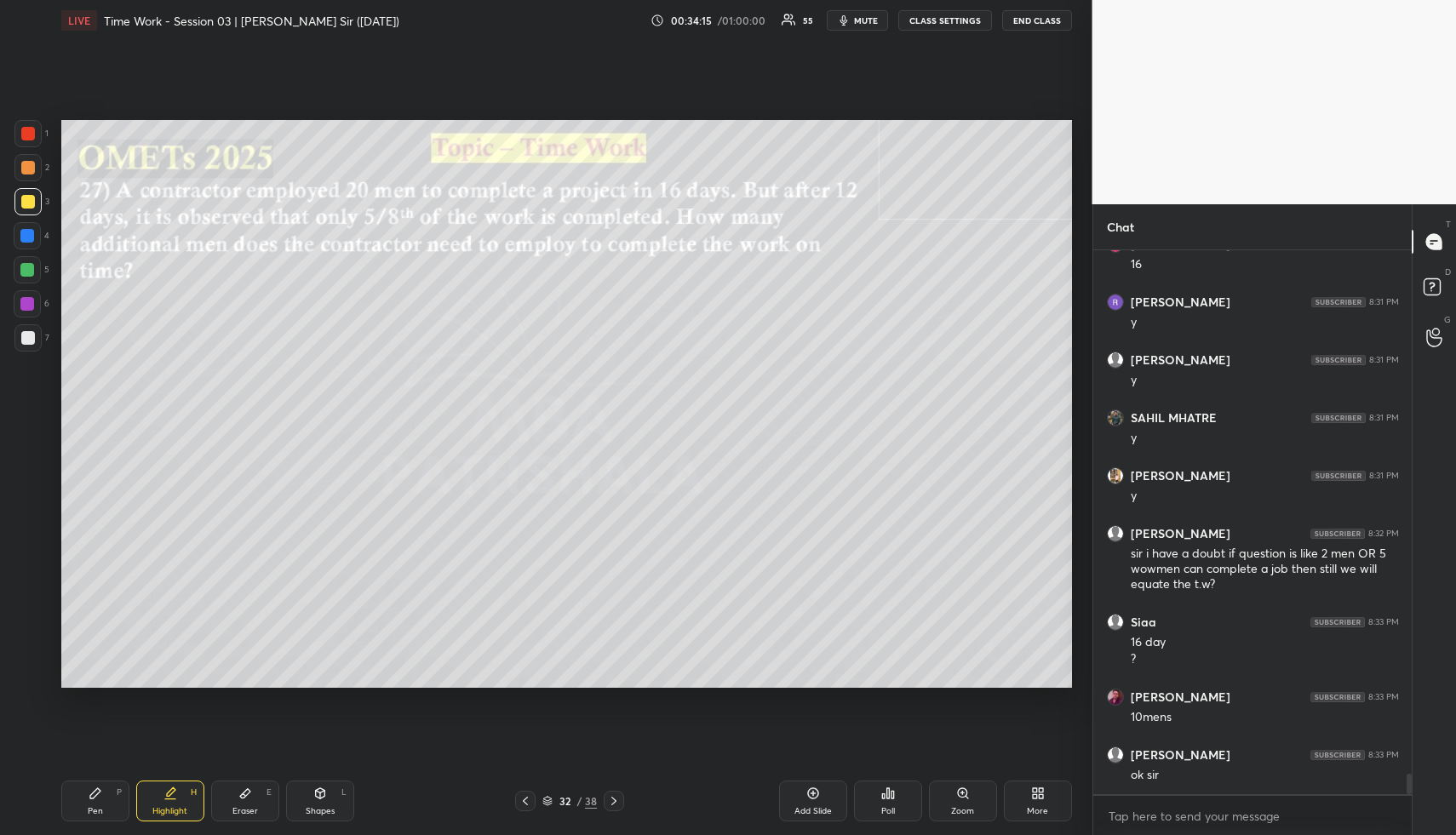
scroll to position [13912, 0]
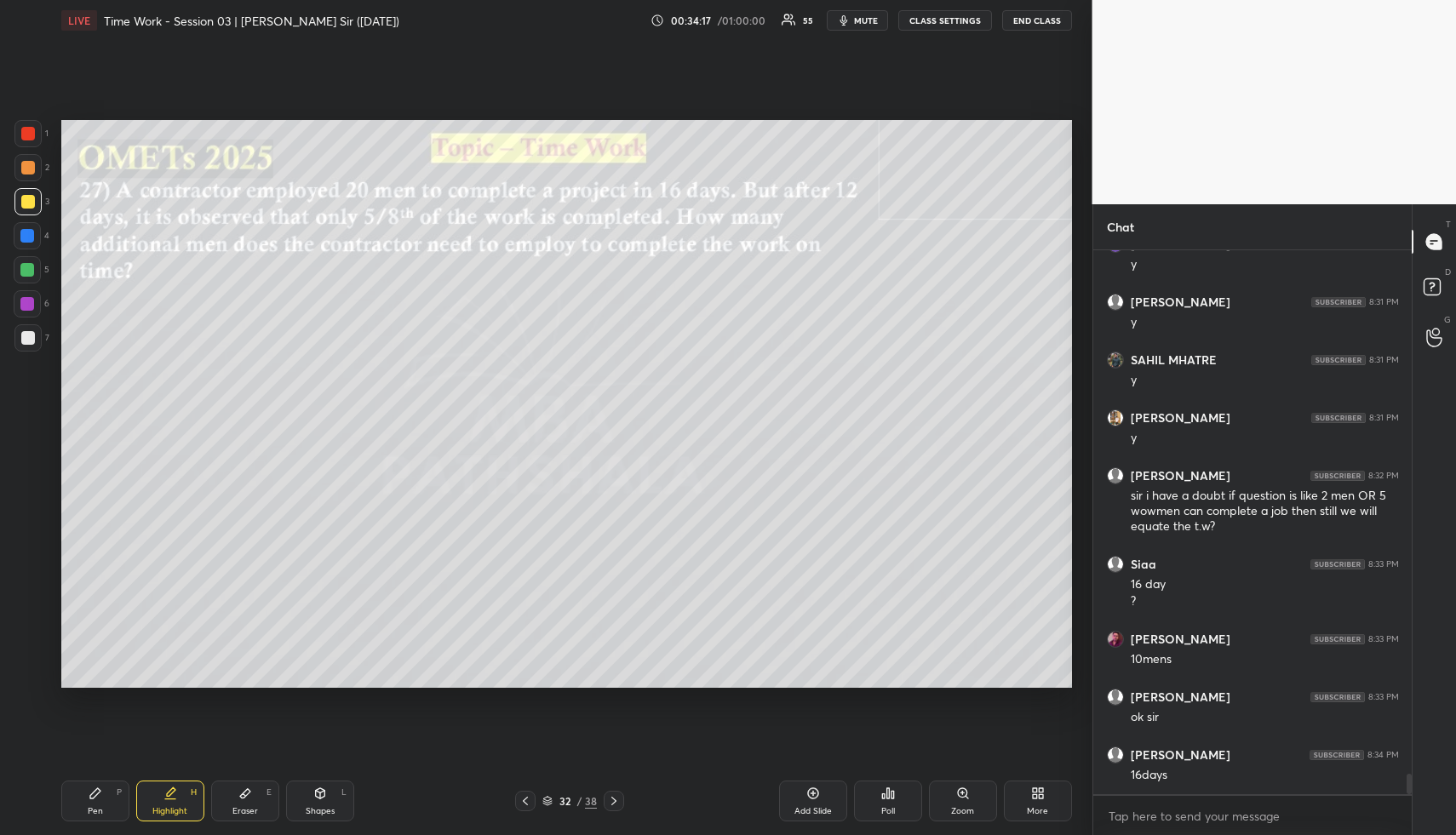
drag, startPoint x: 184, startPoint y: 808, endPoint x: 177, endPoint y: 774, distance: 34.7
click at [175, 810] on div "Highlight" at bounding box center [169, 811] width 35 height 9
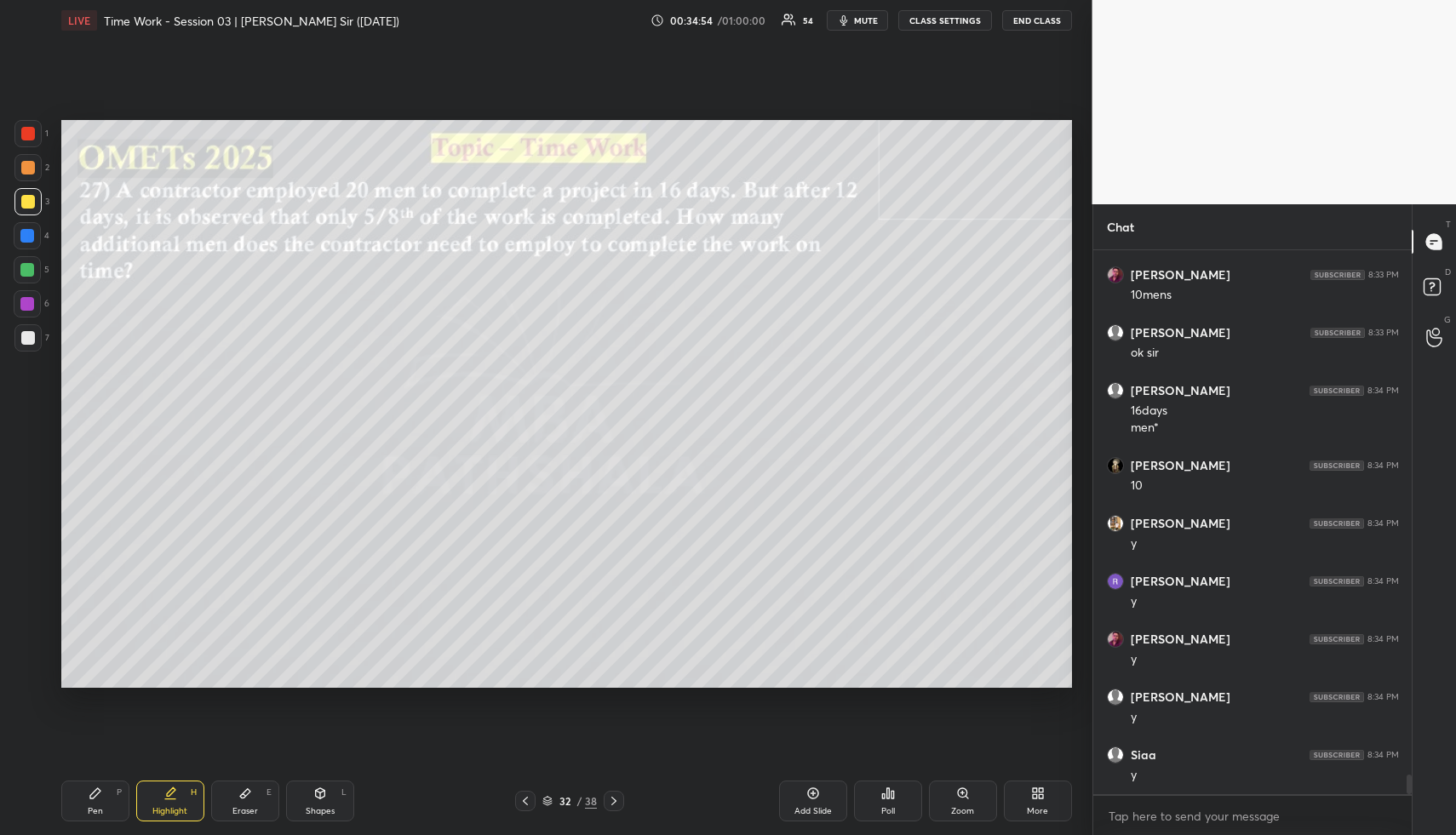
scroll to position [14335, 0]
drag, startPoint x: 165, startPoint y: 801, endPoint x: 189, endPoint y: 698, distance: 105.8
click at [162, 797] on div "Highlight H" at bounding box center [170, 801] width 68 height 41
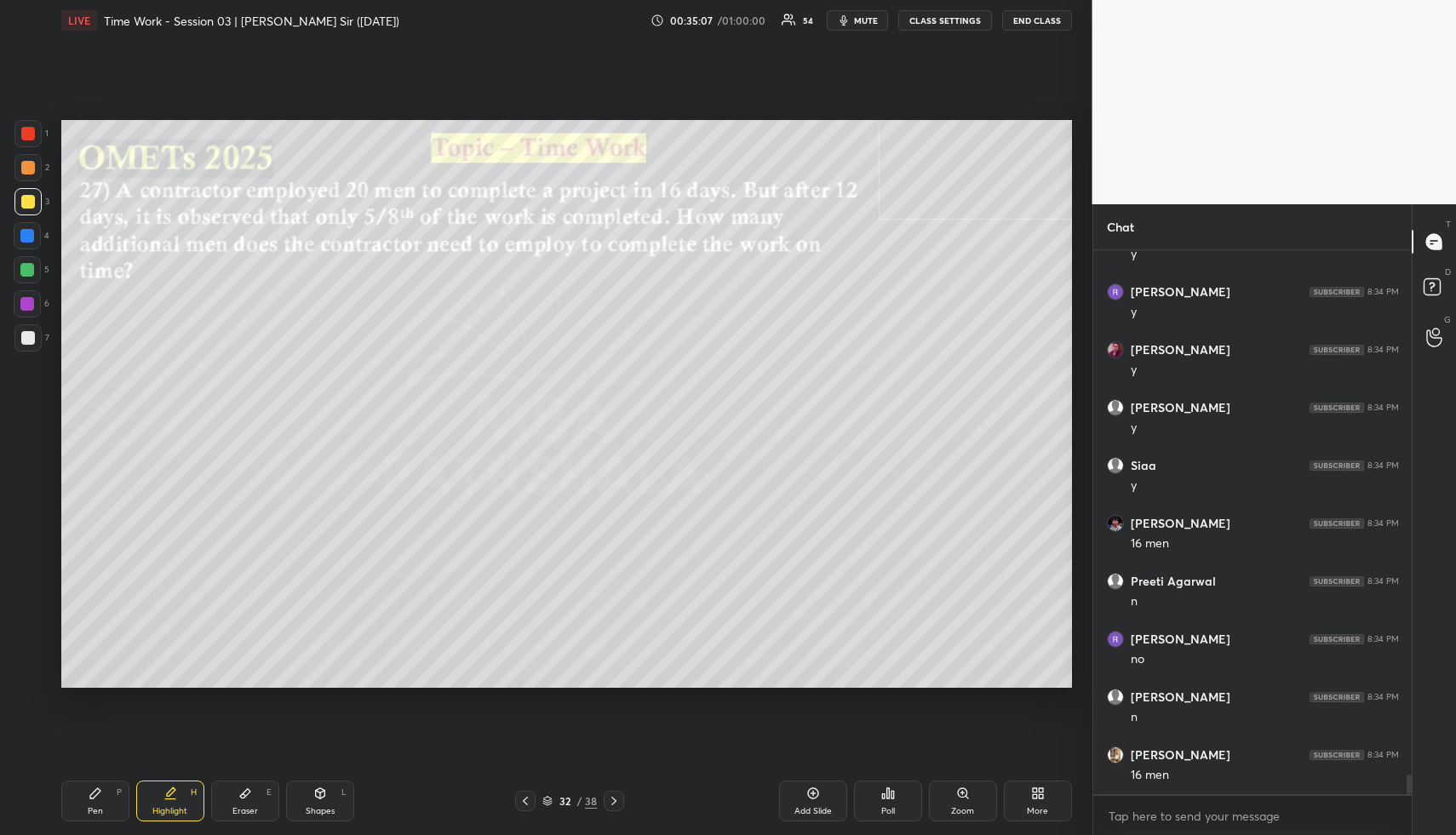
scroll to position [14625, 0]
click at [103, 804] on div "Pen P" at bounding box center [96, 801] width 68 height 41
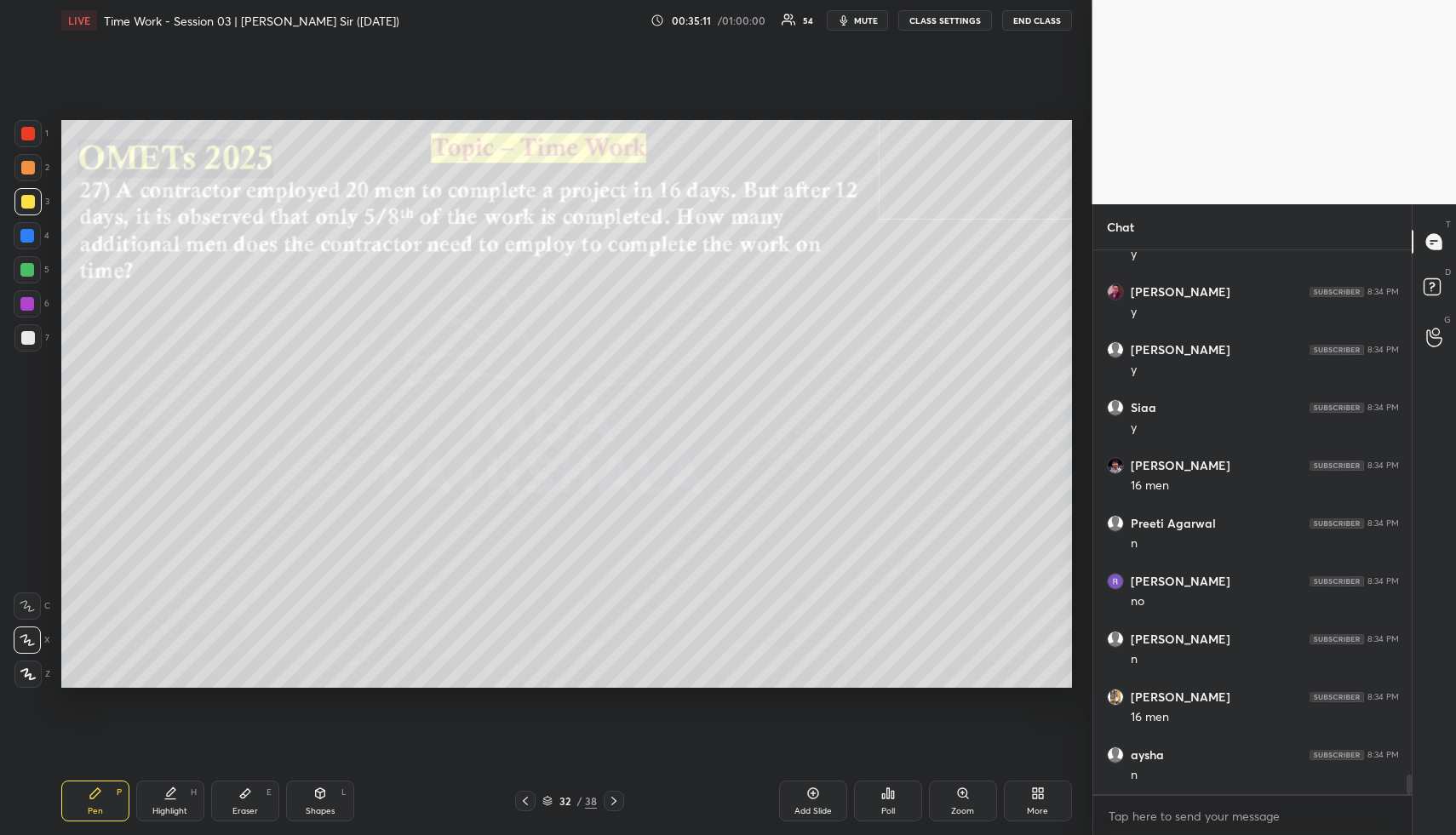
click at [27, 231] on div at bounding box center [28, 236] width 14 height 14
click at [33, 230] on div at bounding box center [28, 236] width 14 height 14
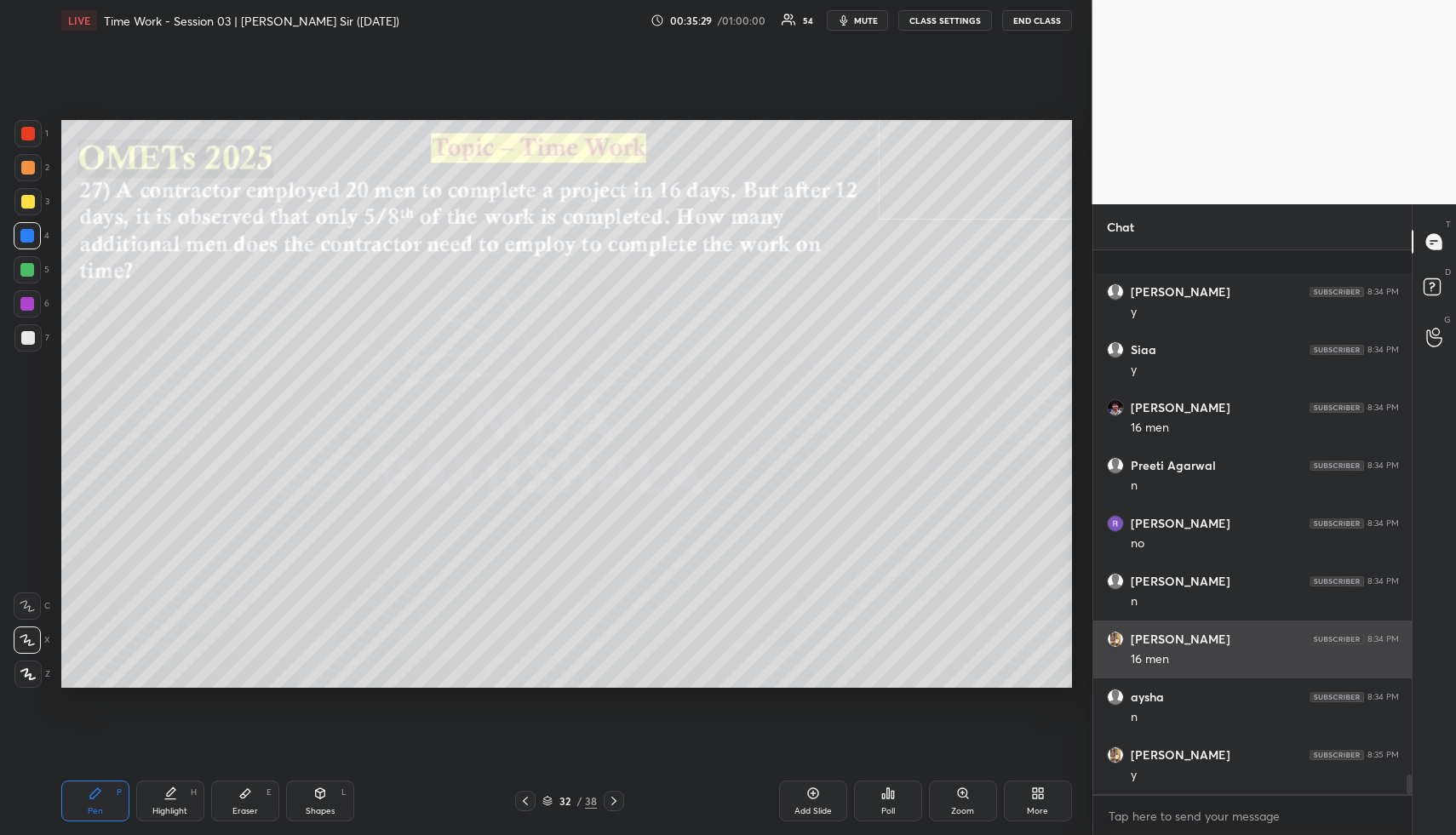
scroll to position [14798, 0]
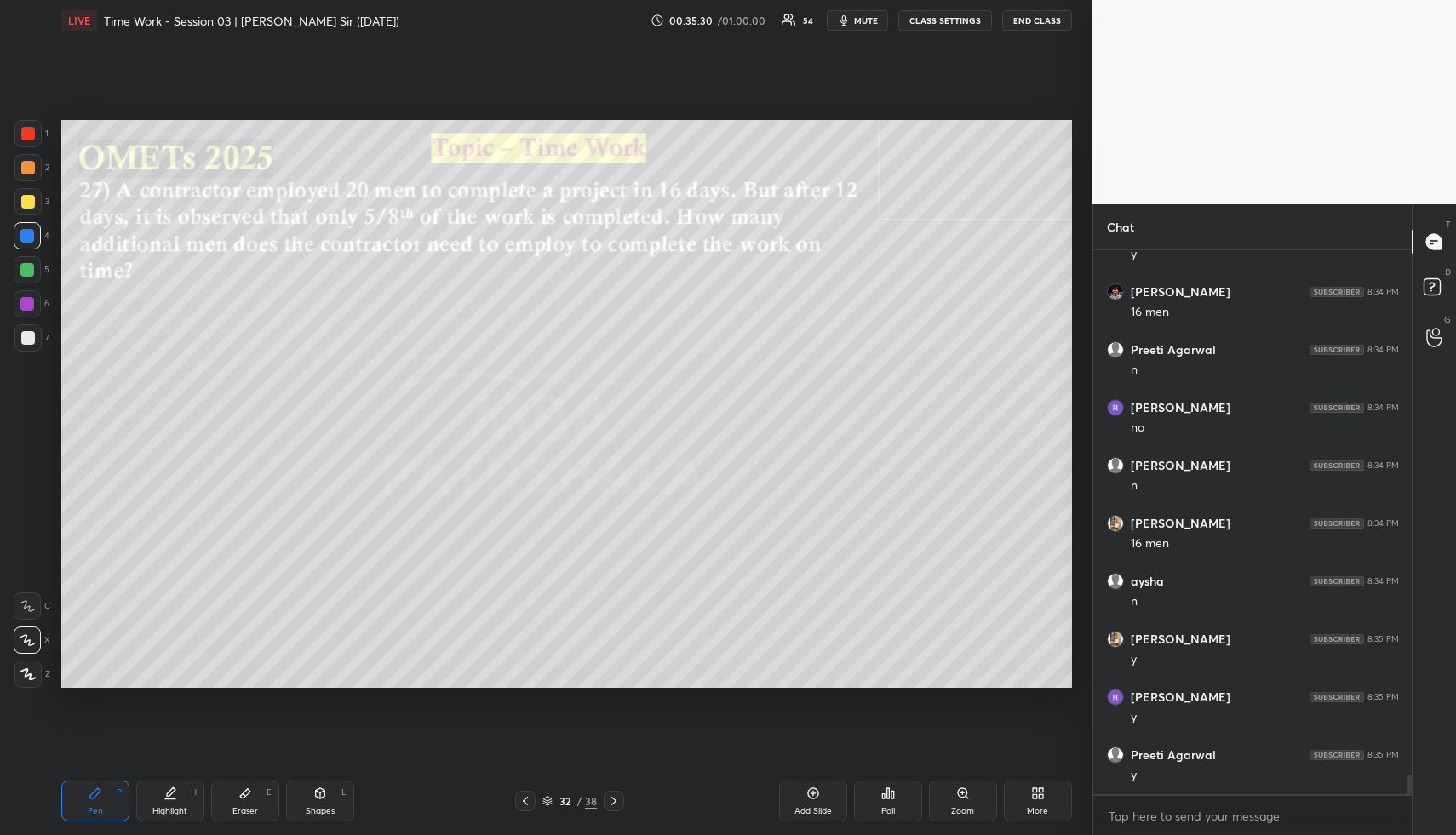
drag, startPoint x: 164, startPoint y: 799, endPoint x: 174, endPoint y: 795, distance: 10.8
click at [163, 798] on div "Highlight H" at bounding box center [170, 801] width 68 height 41
click at [173, 798] on div "Highlight H" at bounding box center [170, 801] width 68 height 41
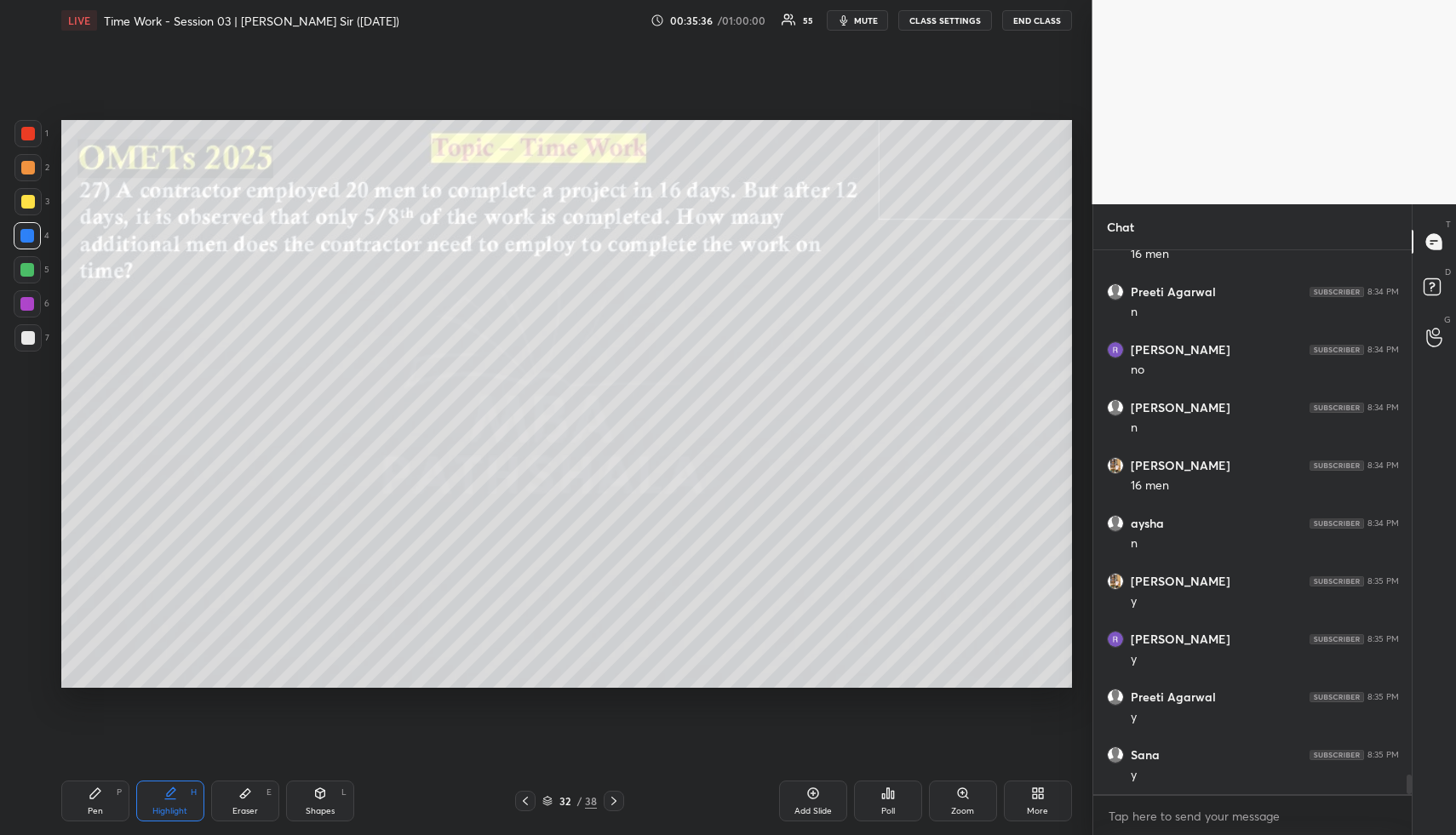
drag, startPoint x: 116, startPoint y: 801, endPoint x: 139, endPoint y: 770, distance: 38.6
click at [113, 801] on div "Pen P" at bounding box center [96, 801] width 68 height 41
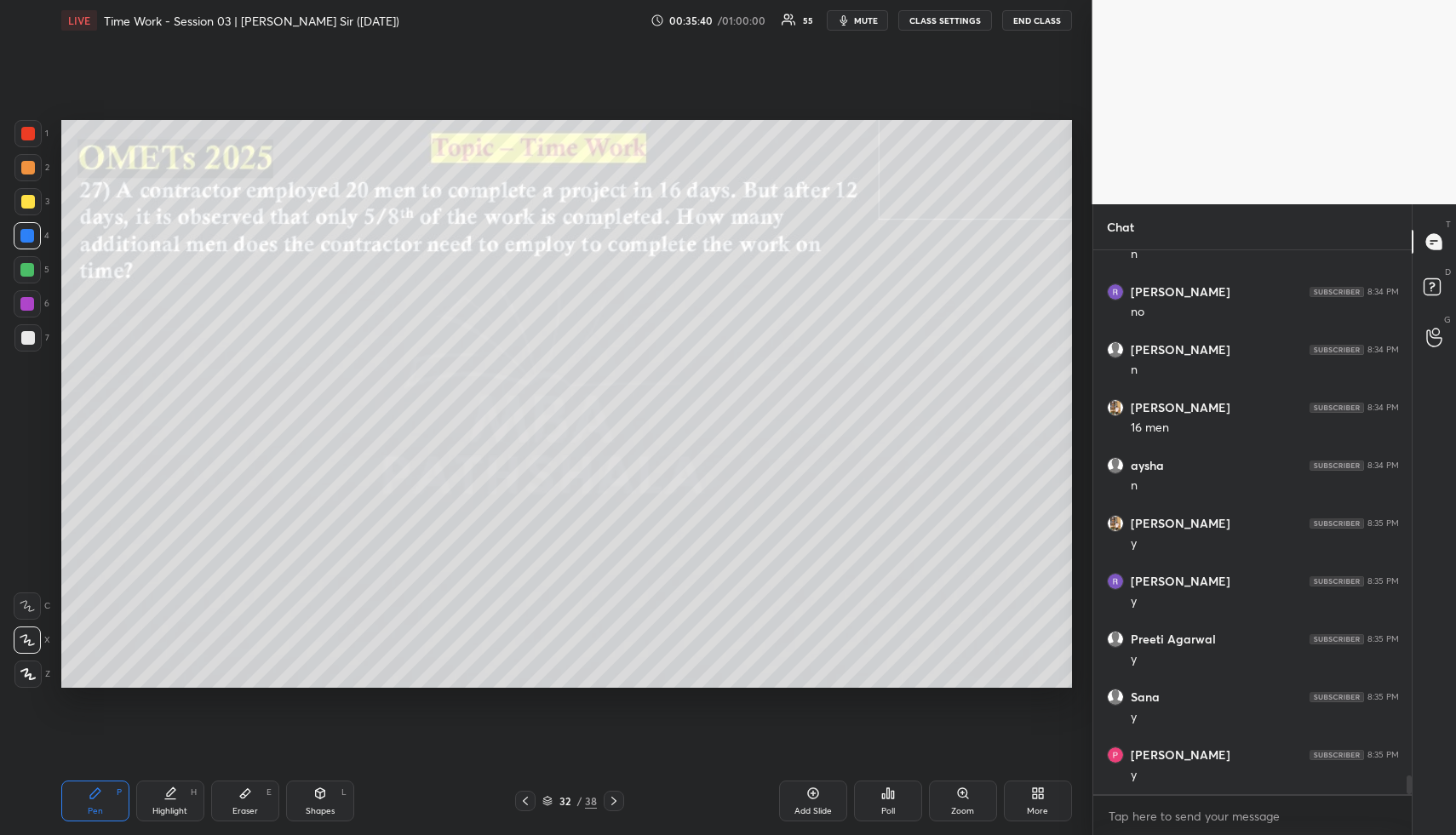
click at [94, 797] on div "Pen P" at bounding box center [96, 801] width 68 height 41
click at [30, 269] on div at bounding box center [28, 270] width 14 height 14
click at [33, 269] on div at bounding box center [28, 270] width 14 height 14
click at [189, 807] on div "Highlight H" at bounding box center [170, 801] width 68 height 41
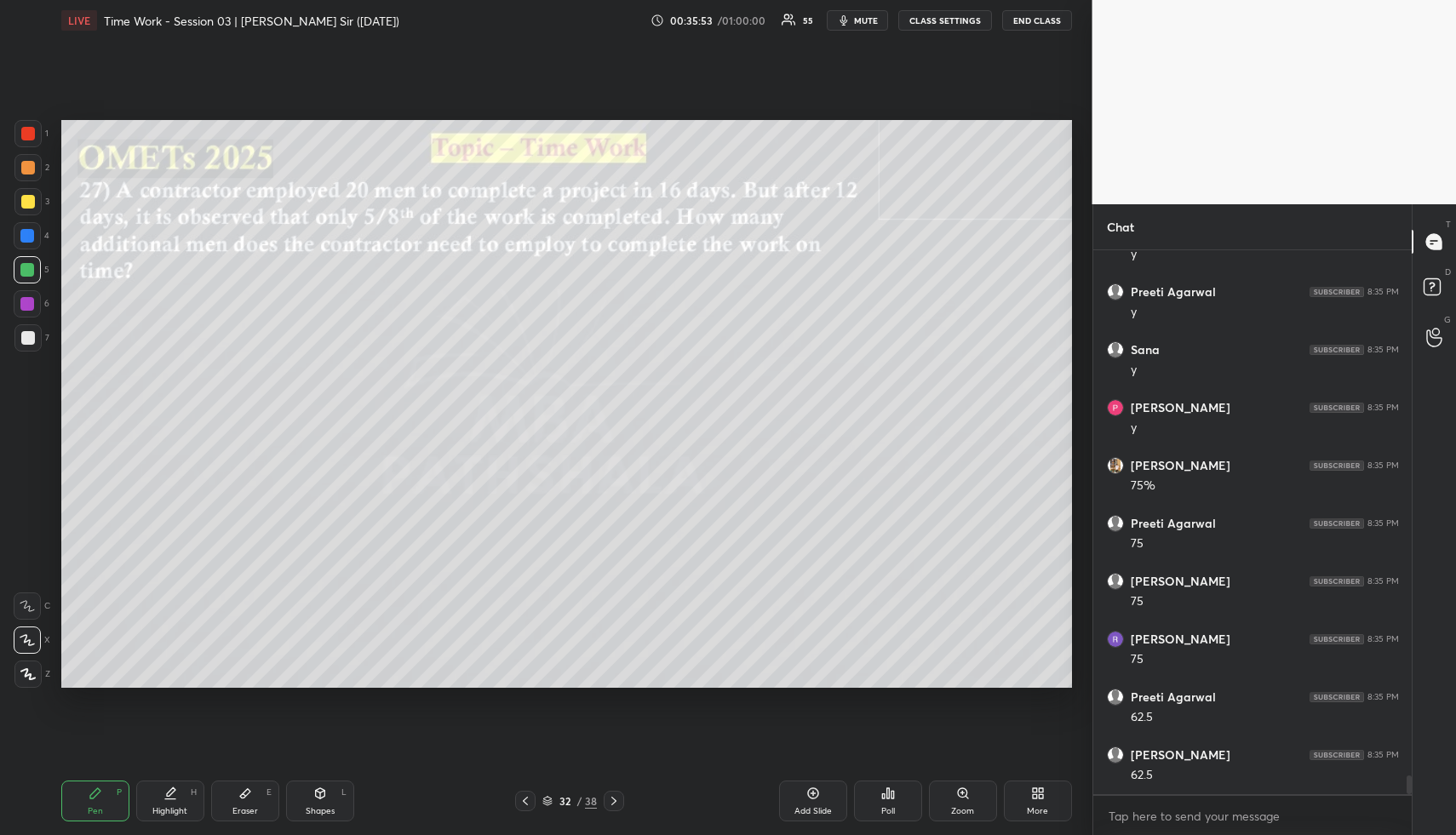
click at [188, 805] on div "Highlight H" at bounding box center [170, 801] width 68 height 41
click at [188, 800] on div "Highlight H" at bounding box center [170, 801] width 68 height 41
drag, startPoint x: 186, startPoint y: 807, endPoint x: 190, endPoint y: 788, distance: 19.4
click at [183, 807] on div "Highlight H" at bounding box center [170, 801] width 68 height 41
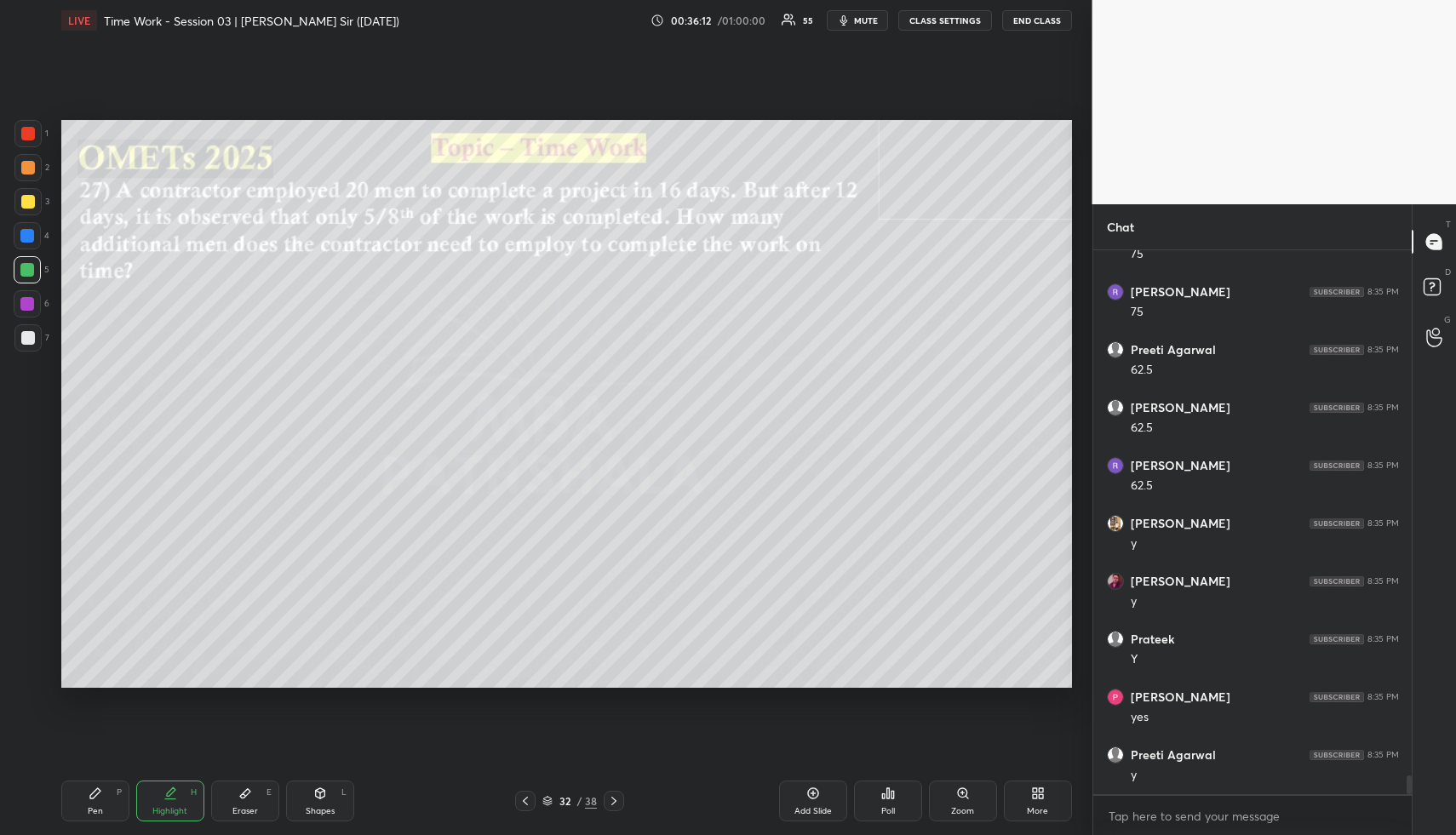
click at [185, 816] on div "Highlight" at bounding box center [169, 811] width 35 height 9
drag, startPoint x: 117, startPoint y: 808, endPoint x: 83, endPoint y: 703, distance: 110.4
click at [108, 806] on div "Pen P" at bounding box center [96, 801] width 68 height 41
click at [29, 158] on div at bounding box center [28, 167] width 27 height 27
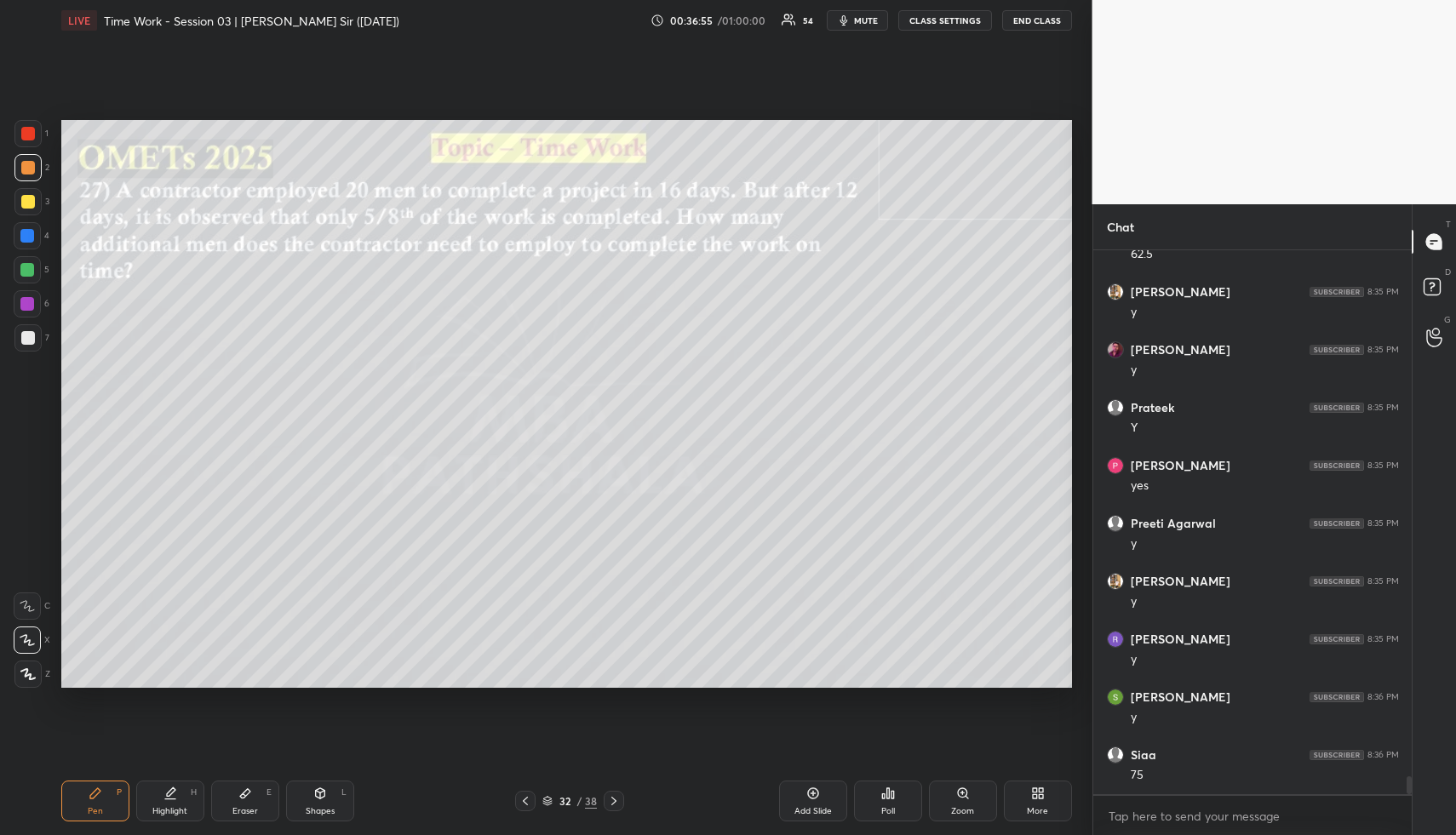
drag, startPoint x: 168, startPoint y: 810, endPoint x: 180, endPoint y: 705, distance: 105.7
click at [166, 807] on div "Highlight" at bounding box center [169, 811] width 35 height 9
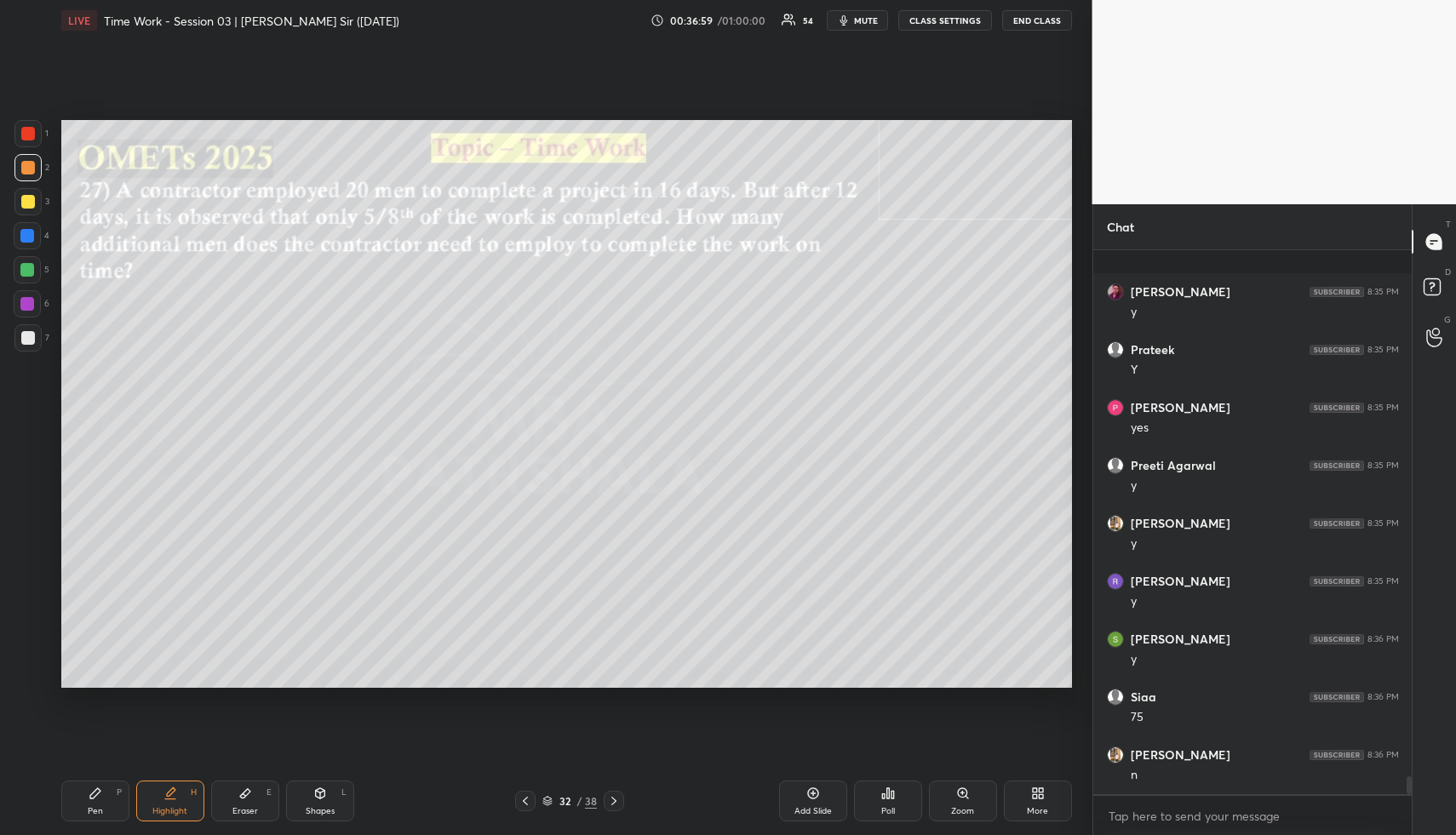
scroll to position [16014, 0]
click at [179, 799] on div "Highlight H" at bounding box center [170, 801] width 68 height 41
drag, startPoint x: 112, startPoint y: 804, endPoint x: 92, endPoint y: 700, distance: 105.9
click at [106, 799] on div "Pen P" at bounding box center [96, 801] width 68 height 41
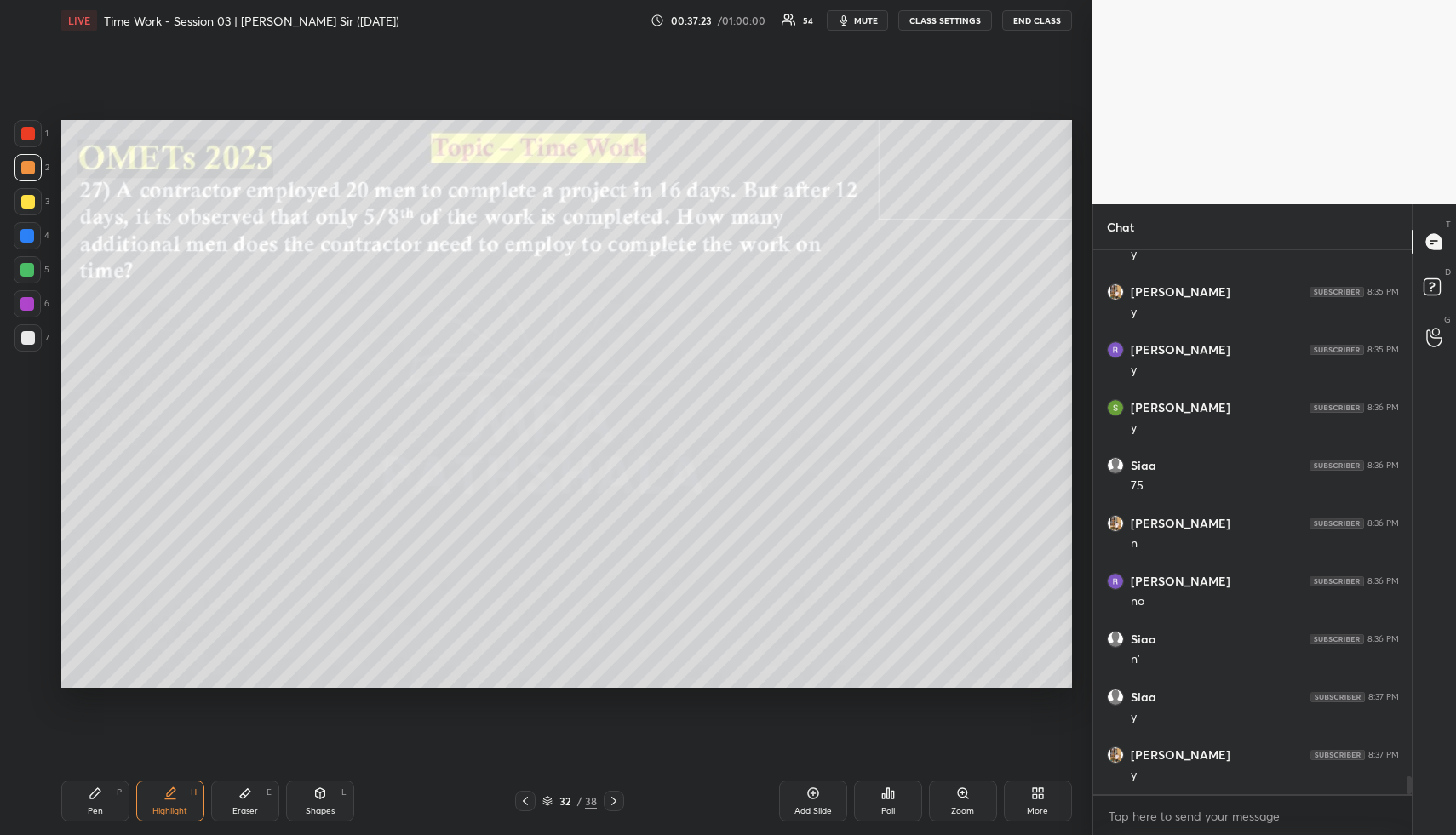
scroll to position [16188, 0]
drag, startPoint x: 23, startPoint y: 204, endPoint x: 35, endPoint y: 192, distance: 17.0
click at [24, 201] on div at bounding box center [28, 202] width 14 height 14
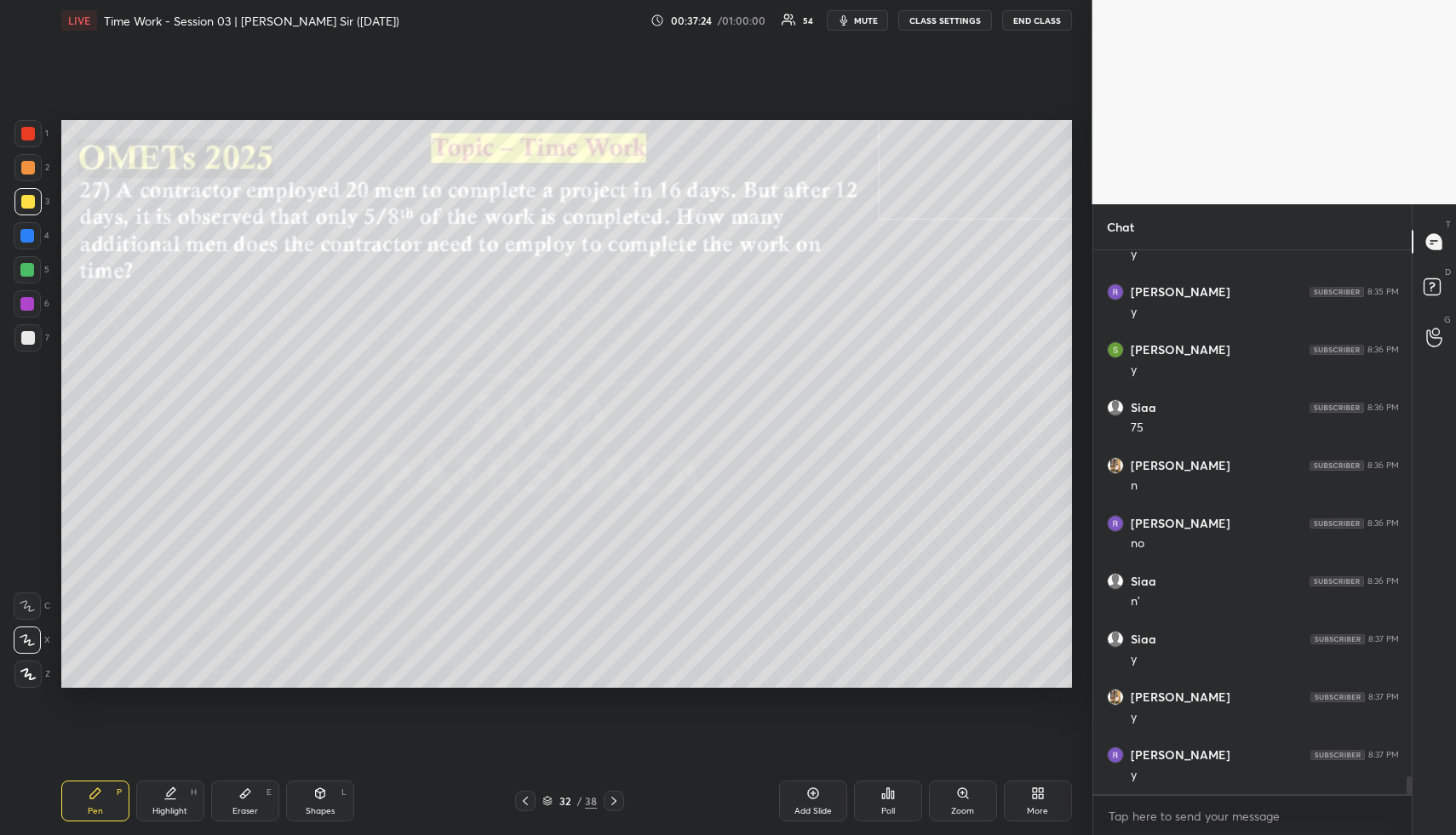
click at [37, 196] on div at bounding box center [28, 201] width 27 height 27
drag, startPoint x: 167, startPoint y: 808, endPoint x: 189, endPoint y: 692, distance: 118.1
click at [166, 804] on div "Highlight H" at bounding box center [170, 801] width 68 height 41
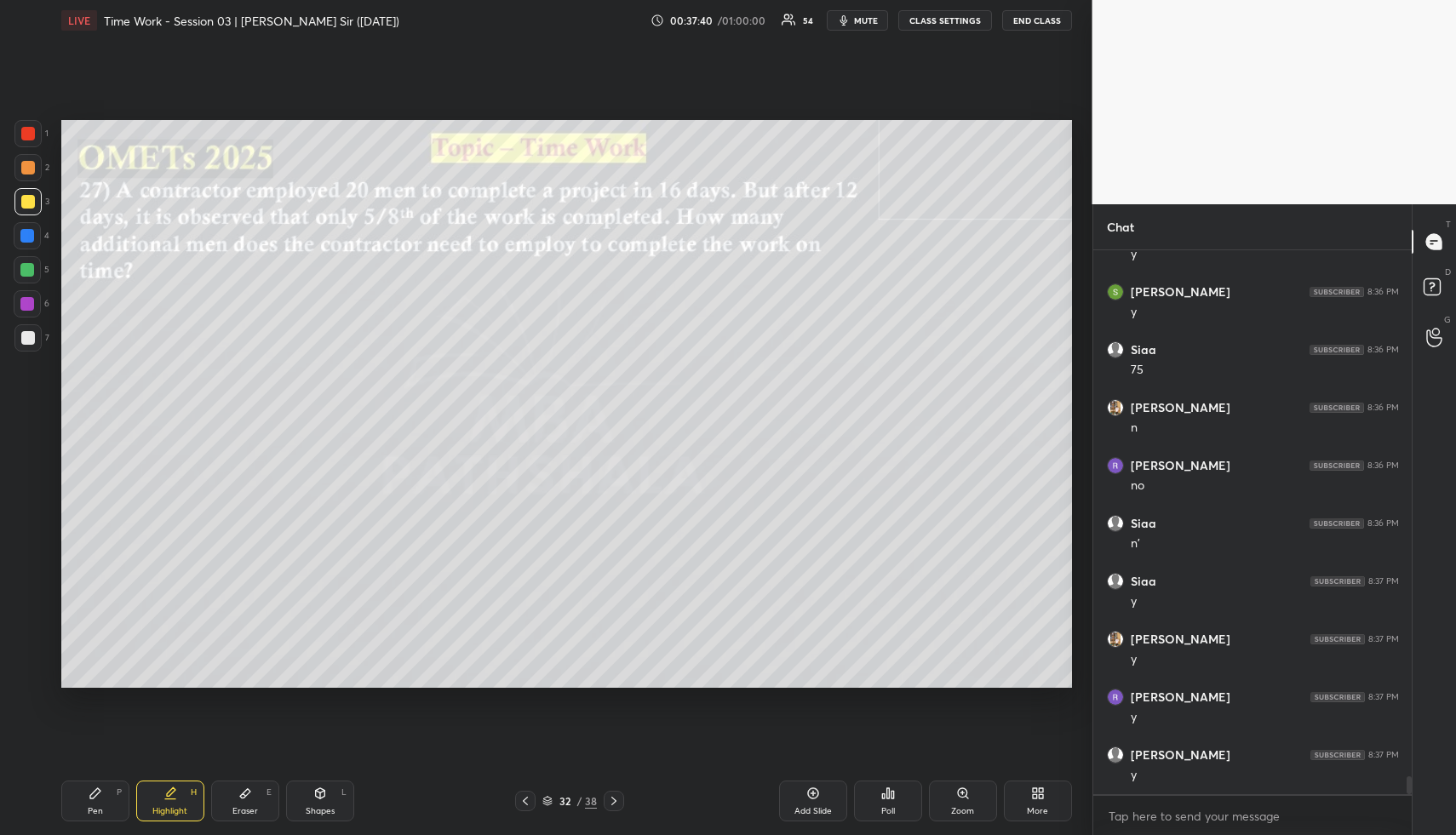
drag, startPoint x: 98, startPoint y: 801, endPoint x: 85, endPoint y: 727, distance: 75.1
click at [95, 800] on div "Pen P" at bounding box center [96, 801] width 68 height 41
click at [28, 266] on div at bounding box center [28, 270] width 14 height 14
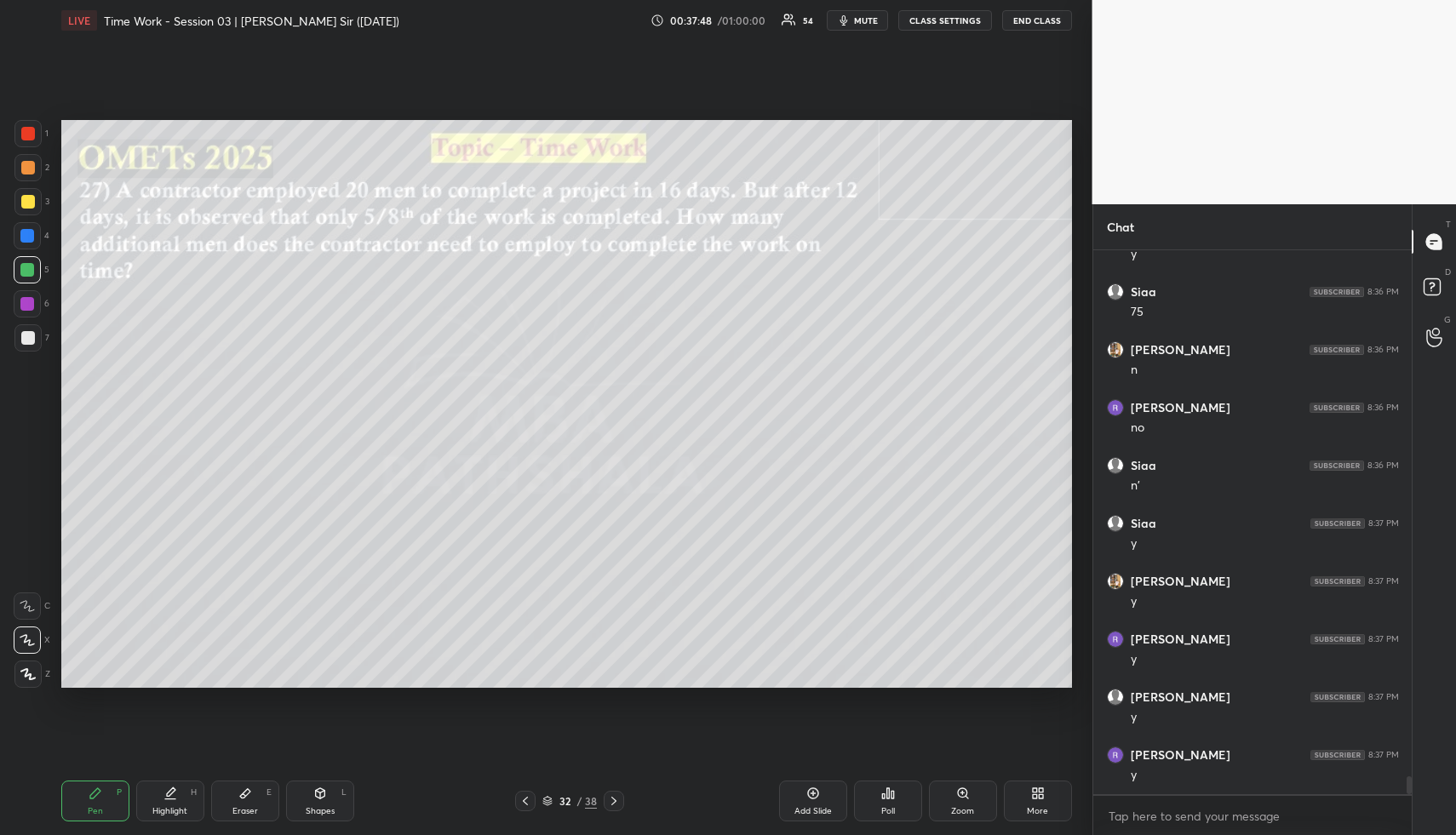
scroll to position [16363, 0]
drag, startPoint x: 22, startPoint y: 178, endPoint x: 56, endPoint y: 224, distance: 57.2
click at [21, 180] on div at bounding box center [28, 167] width 27 height 27
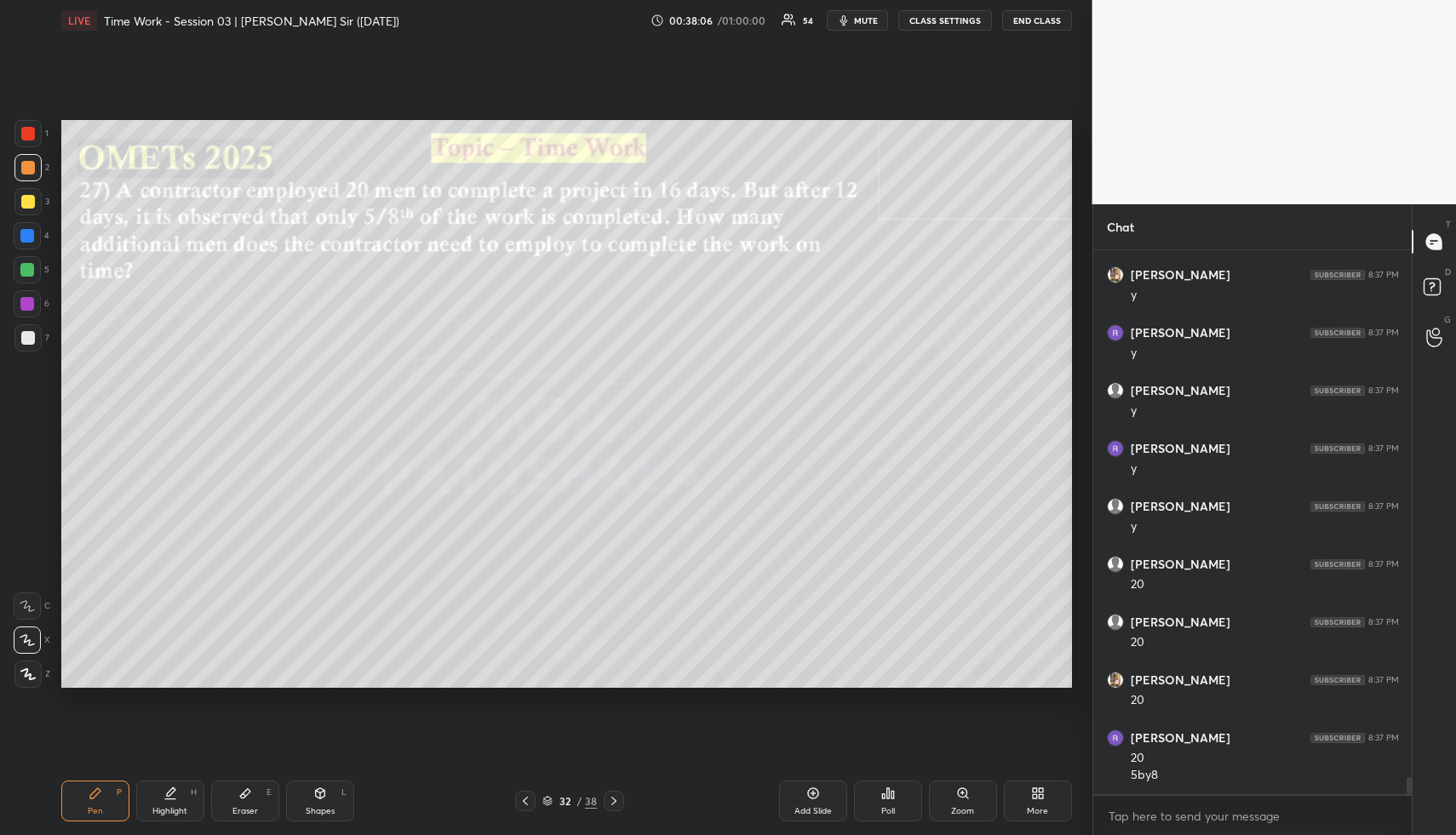
click at [186, 788] on div "Highlight H" at bounding box center [170, 801] width 68 height 41
click at [182, 793] on div "Highlight H" at bounding box center [170, 801] width 68 height 41
click at [98, 806] on div "Pen P" at bounding box center [96, 801] width 68 height 41
click at [93, 800] on div "Pen P" at bounding box center [96, 801] width 68 height 41
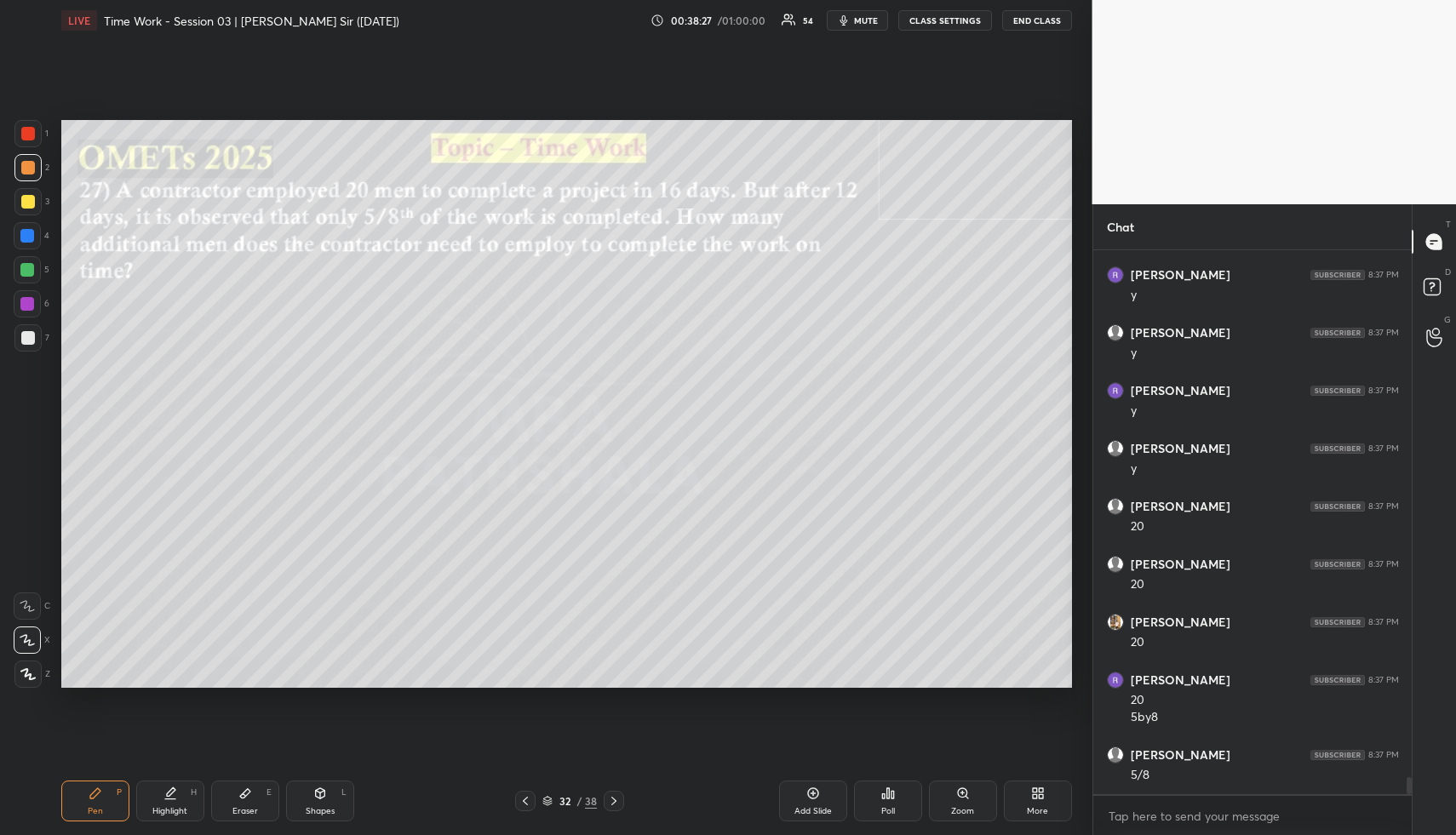
click at [31, 168] on div at bounding box center [28, 168] width 14 height 14
drag, startPoint x: 239, startPoint y: 795, endPoint x: 267, endPoint y: 712, distance: 87.6
click at [245, 776] on div "Pen P Highlight H Eraser E Shapes L 32 / 38 Add Slide Poll Zoom More" at bounding box center [567, 801] width 1011 height 68
click at [262, 800] on div "Eraser E" at bounding box center [245, 801] width 68 height 41
drag, startPoint x: 263, startPoint y: 797, endPoint x: 281, endPoint y: 730, distance: 69.4
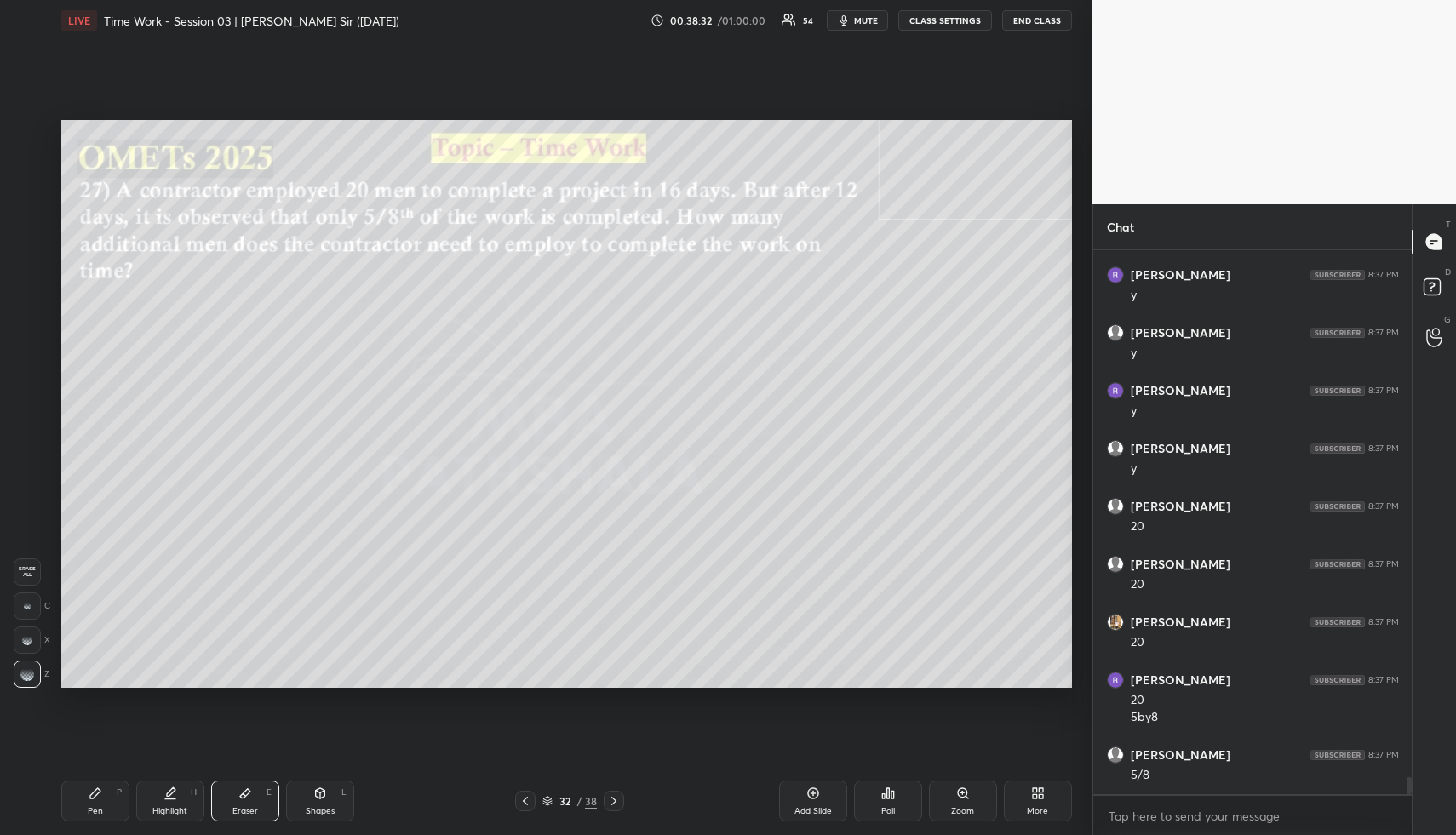
click at [262, 792] on div "Eraser E" at bounding box center [245, 801] width 68 height 41
drag, startPoint x: 98, startPoint y: 797, endPoint x: 101, endPoint y: 747, distance: 50.1
click at [98, 796] on icon at bounding box center [96, 794] width 14 height 14
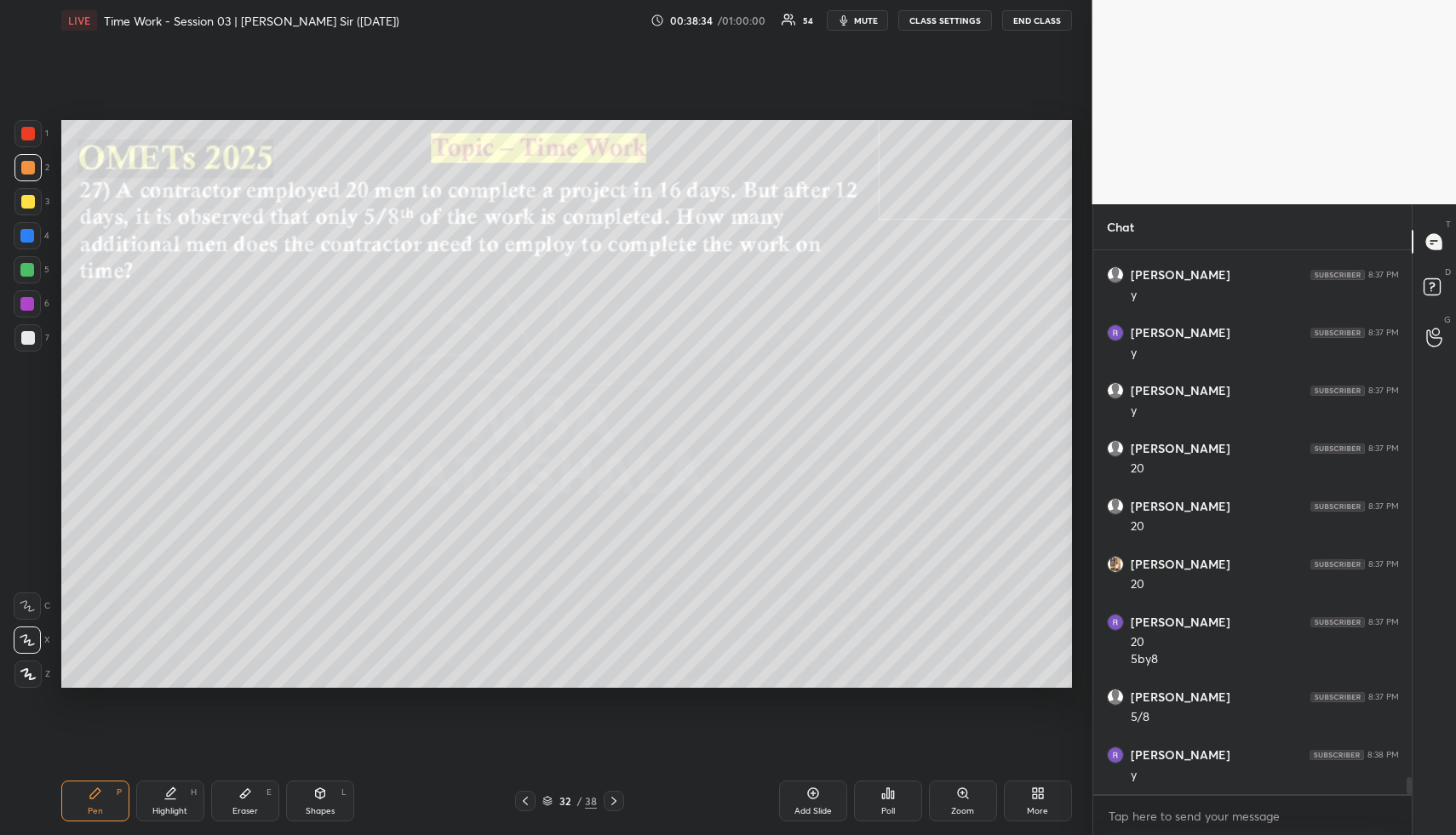
scroll to position [16785, 0]
drag, startPoint x: 17, startPoint y: 167, endPoint x: 55, endPoint y: 186, distance: 42.5
click at [17, 167] on div at bounding box center [28, 167] width 27 height 27
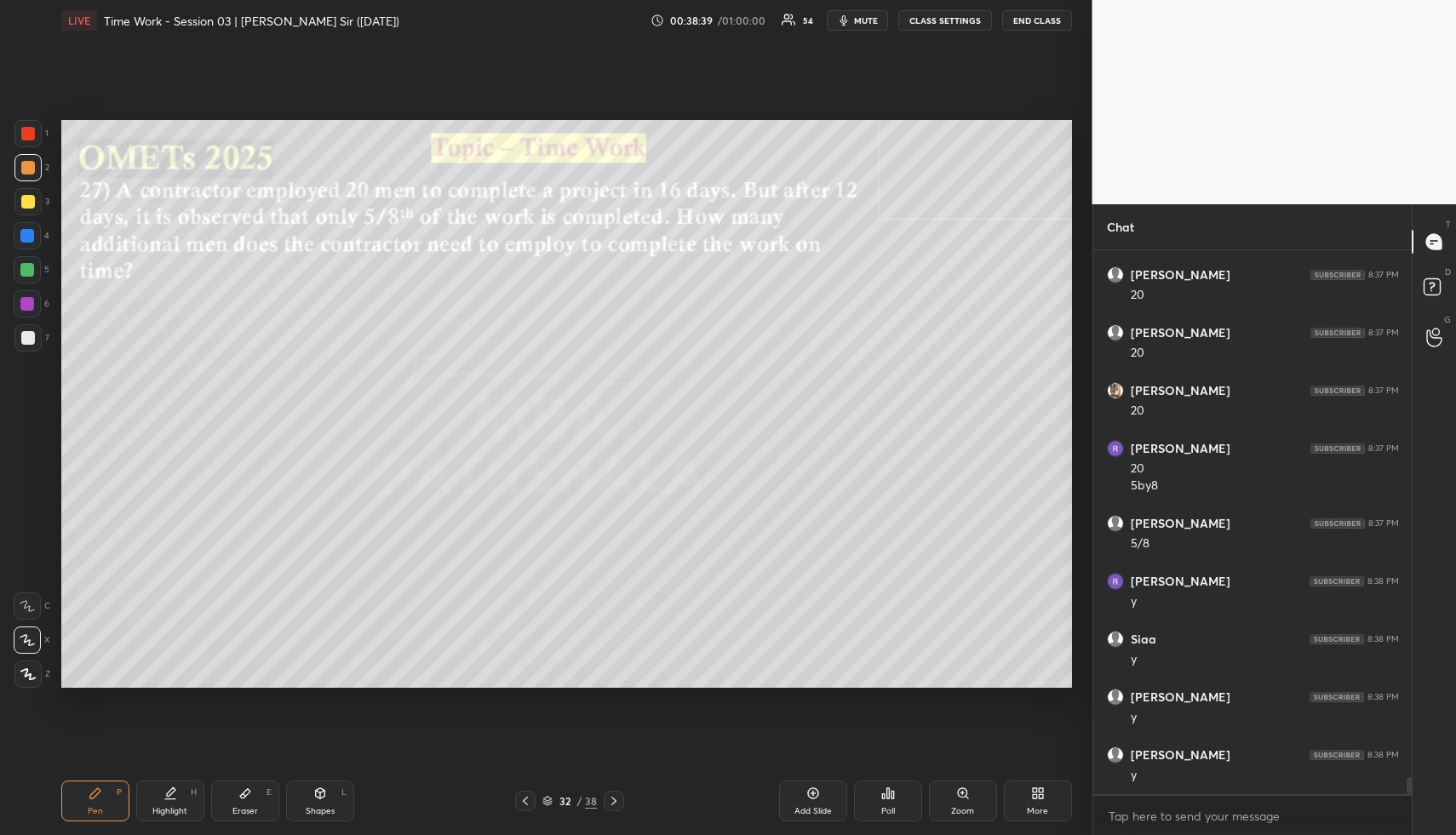
scroll to position [16959, 0]
drag, startPoint x: 162, startPoint y: 816, endPoint x: 214, endPoint y: 691, distance: 135.4
click at [163, 814] on div "Highlight" at bounding box center [169, 811] width 35 height 9
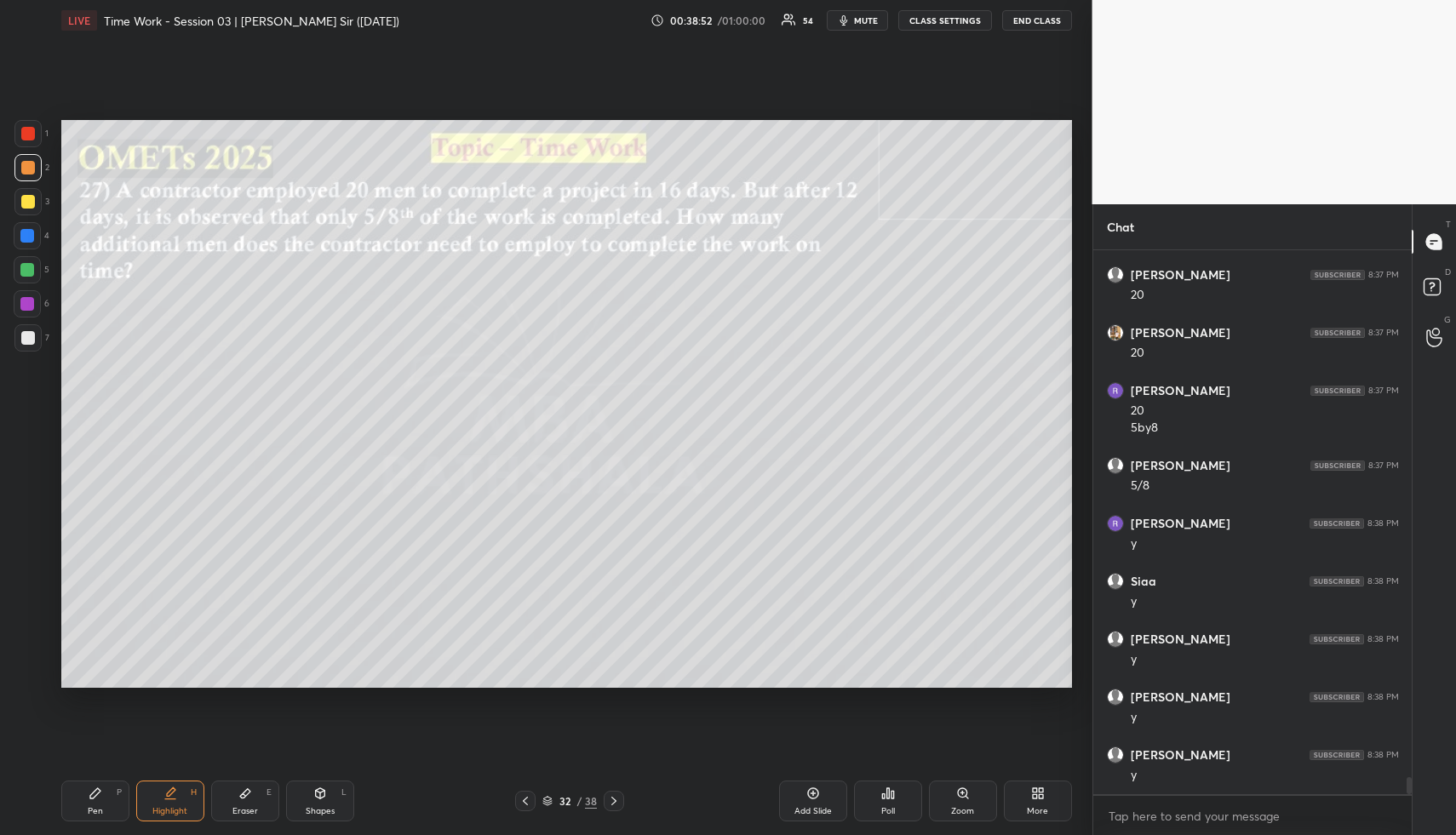
click at [180, 803] on div "Highlight H" at bounding box center [170, 801] width 68 height 41
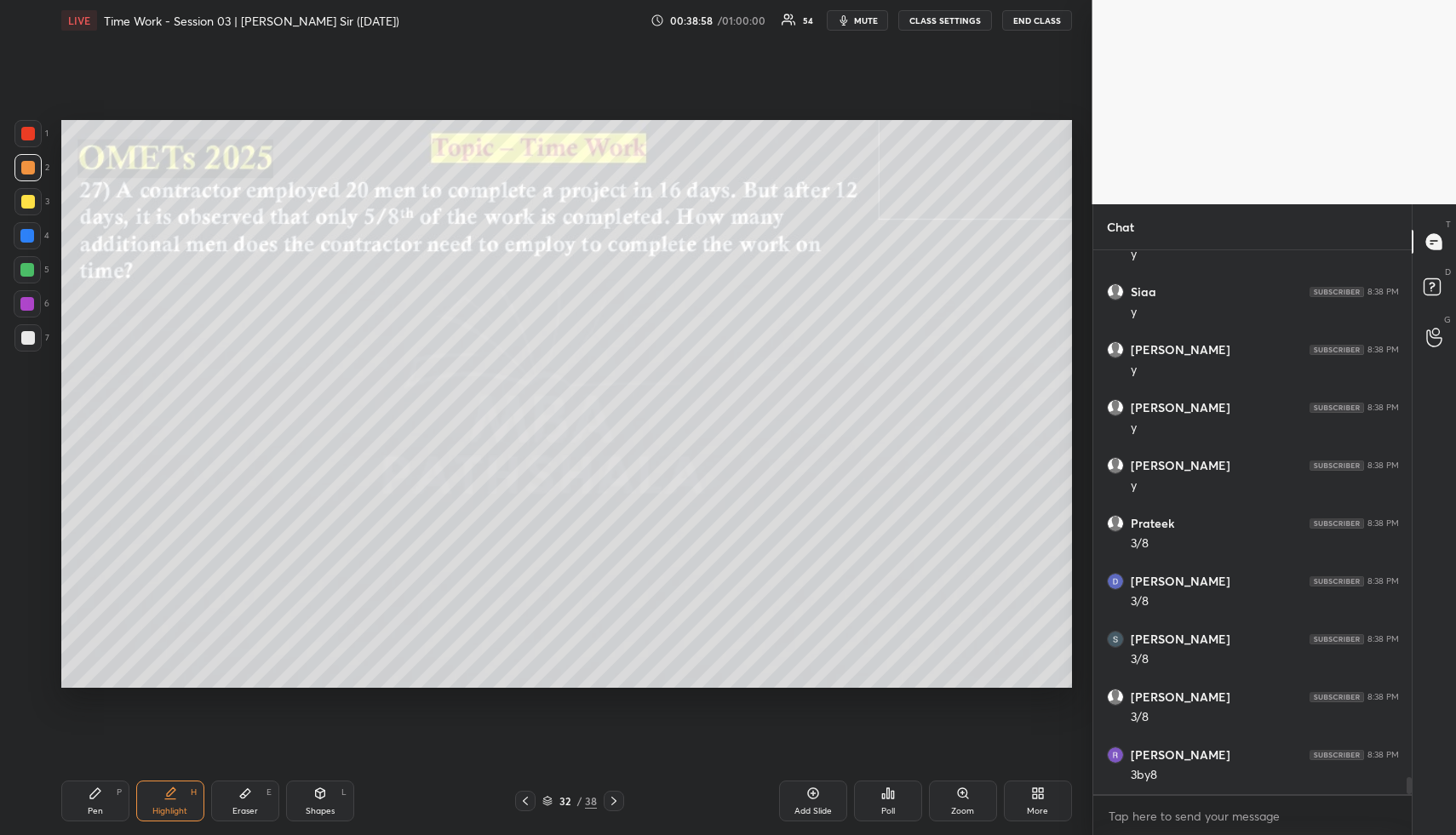
drag, startPoint x: 92, startPoint y: 797, endPoint x: 104, endPoint y: 774, distance: 25.9
click at [93, 797] on icon at bounding box center [96, 793] width 10 height 10
drag, startPoint x: 174, startPoint y: 799, endPoint x: 176, endPoint y: 752, distance: 47.0
click at [172, 803] on div "Highlight H" at bounding box center [170, 801] width 68 height 41
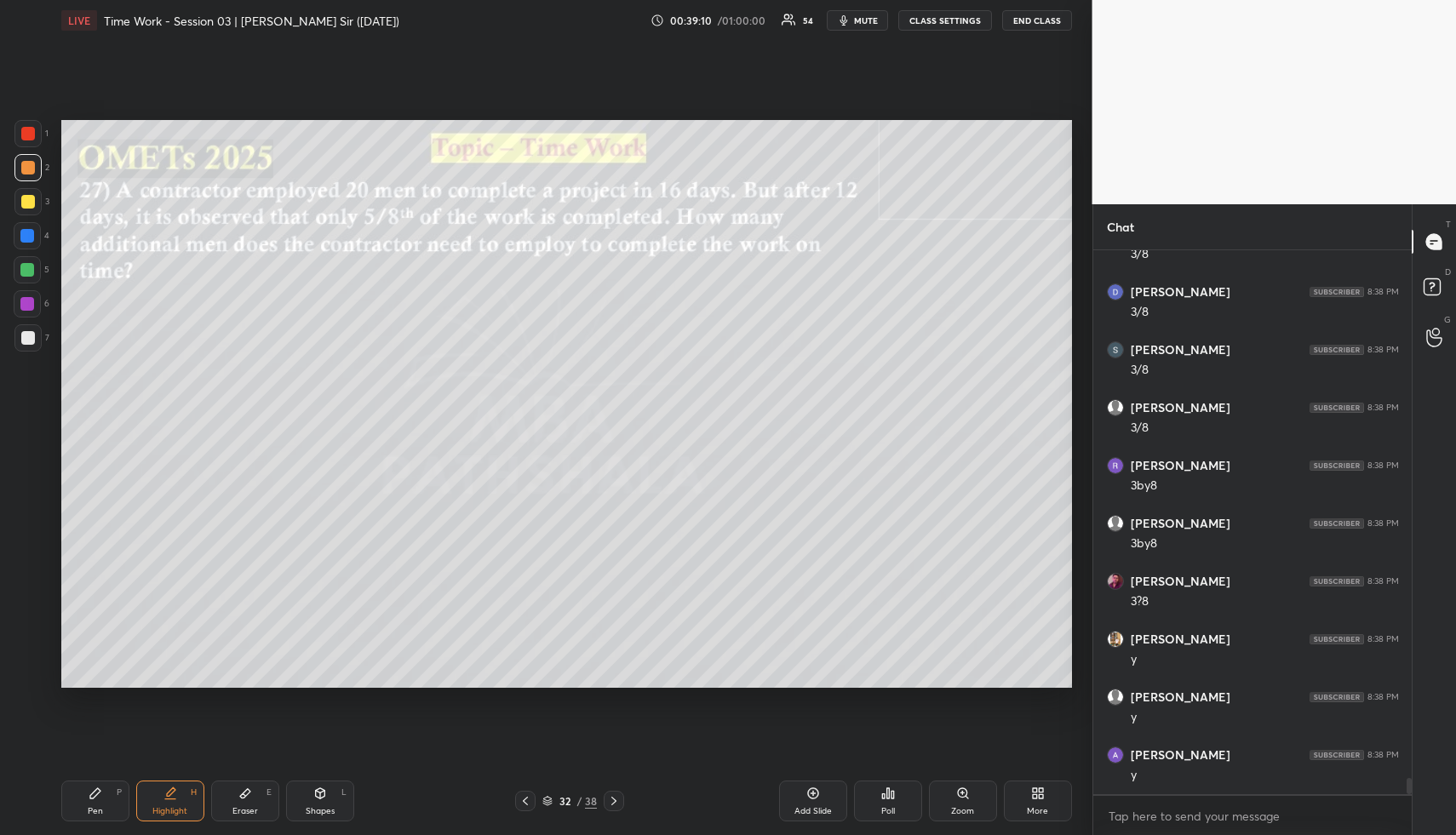
scroll to position [17596, 0]
click at [104, 813] on div "Pen P" at bounding box center [96, 801] width 68 height 41
click at [29, 338] on div at bounding box center [28, 338] width 14 height 14
click at [28, 239] on div at bounding box center [28, 236] width 14 height 14
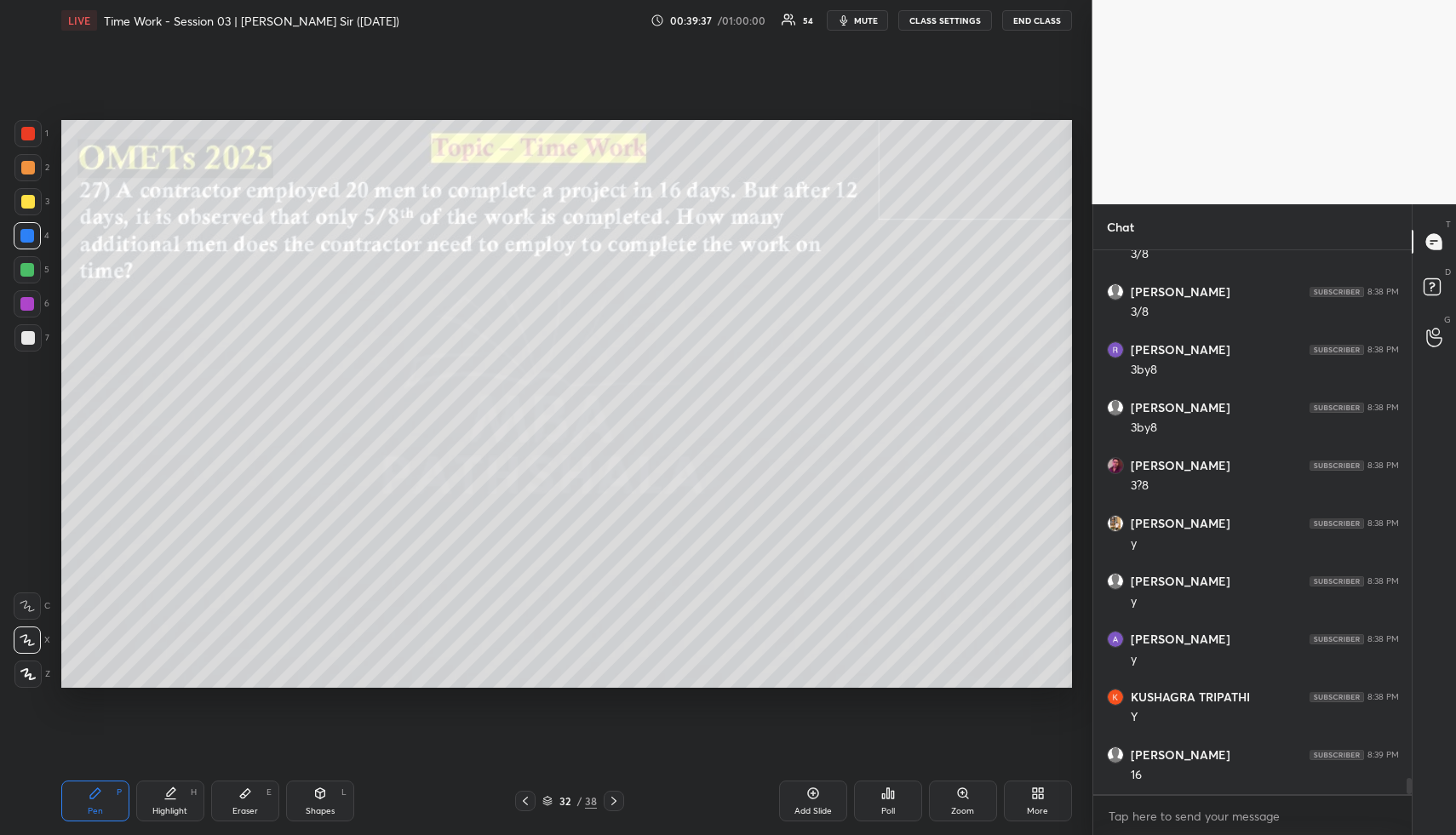
drag, startPoint x: 178, startPoint y: 800, endPoint x: 287, endPoint y: 701, distance: 147.2
click at [182, 795] on div "Highlight H" at bounding box center [170, 801] width 68 height 41
click at [184, 800] on div "Highlight H" at bounding box center [170, 801] width 68 height 41
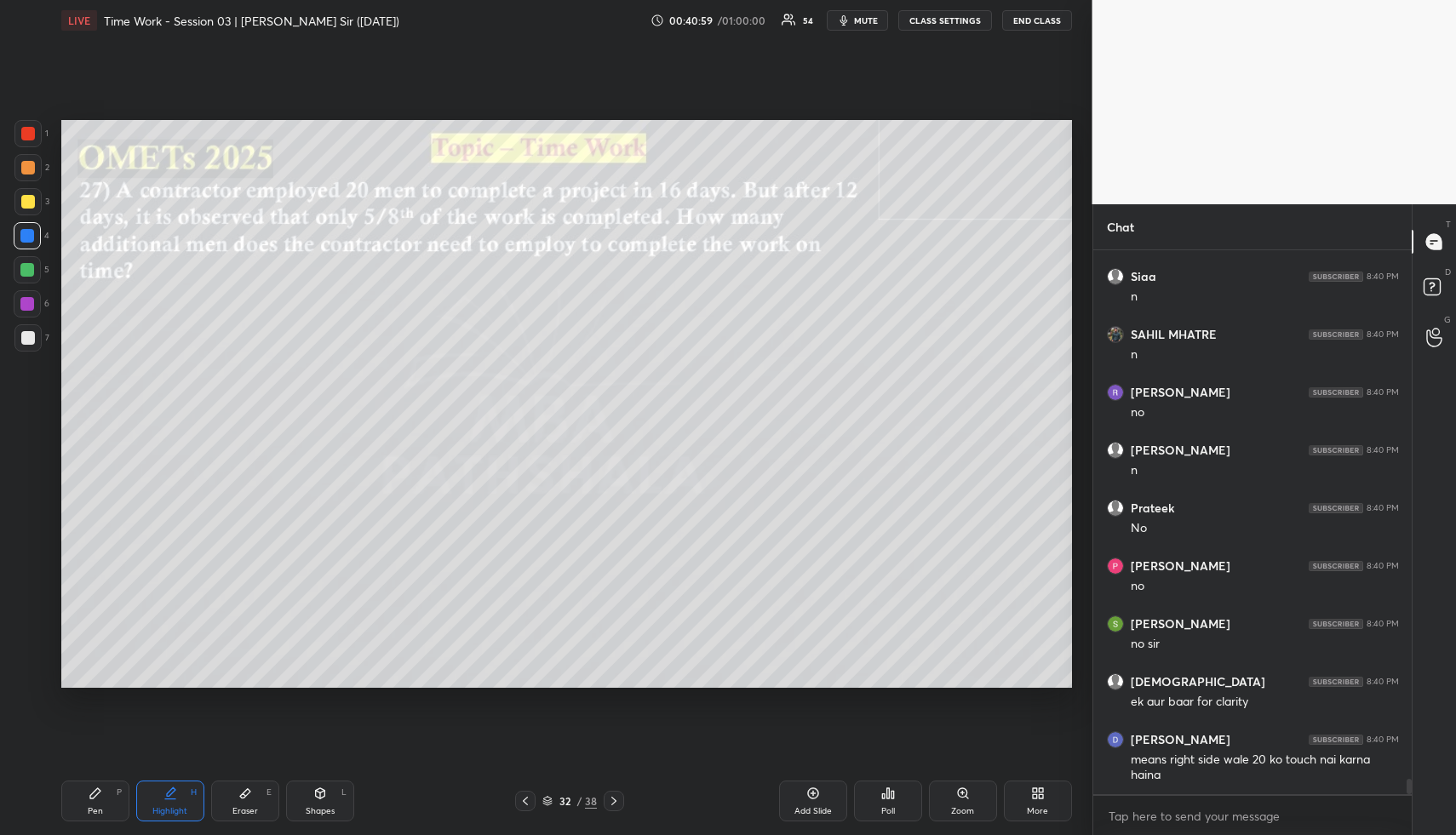
scroll to position [18364, 0]
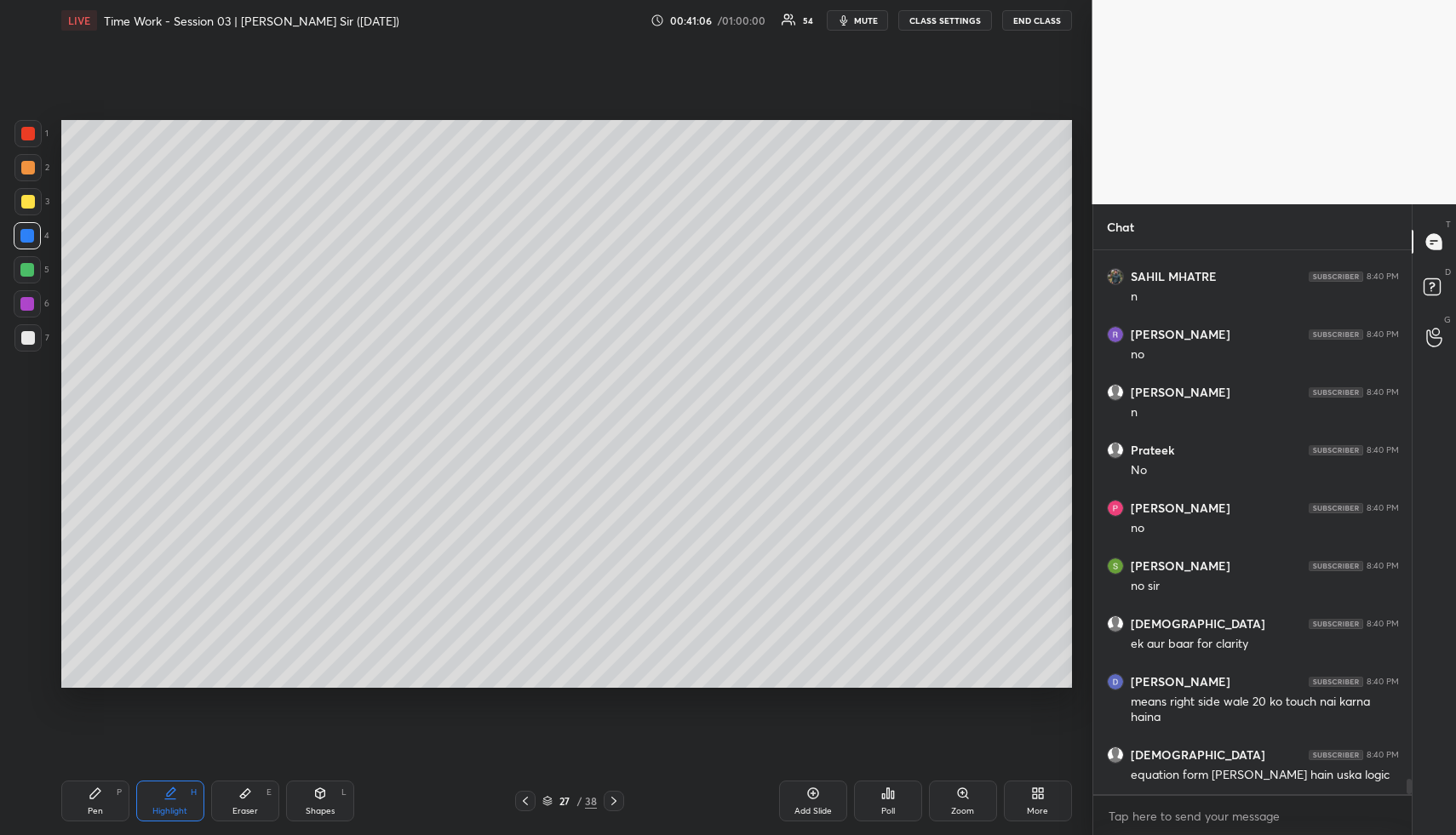
drag, startPoint x: 164, startPoint y: 813, endPoint x: 162, endPoint y: 777, distance: 36.1
click at [162, 816] on div "Highlight" at bounding box center [169, 811] width 35 height 9
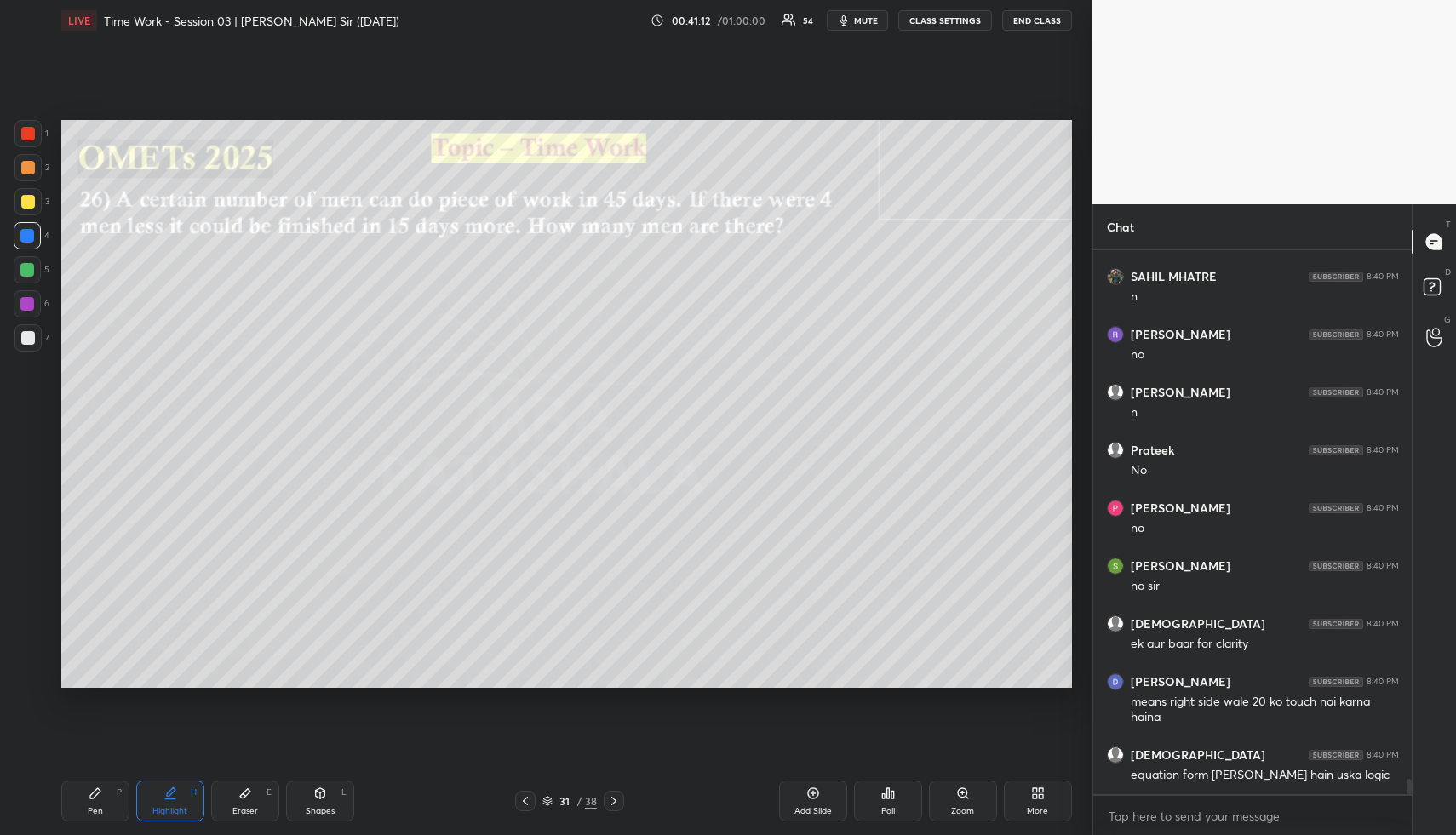
scroll to position [18381, 0]
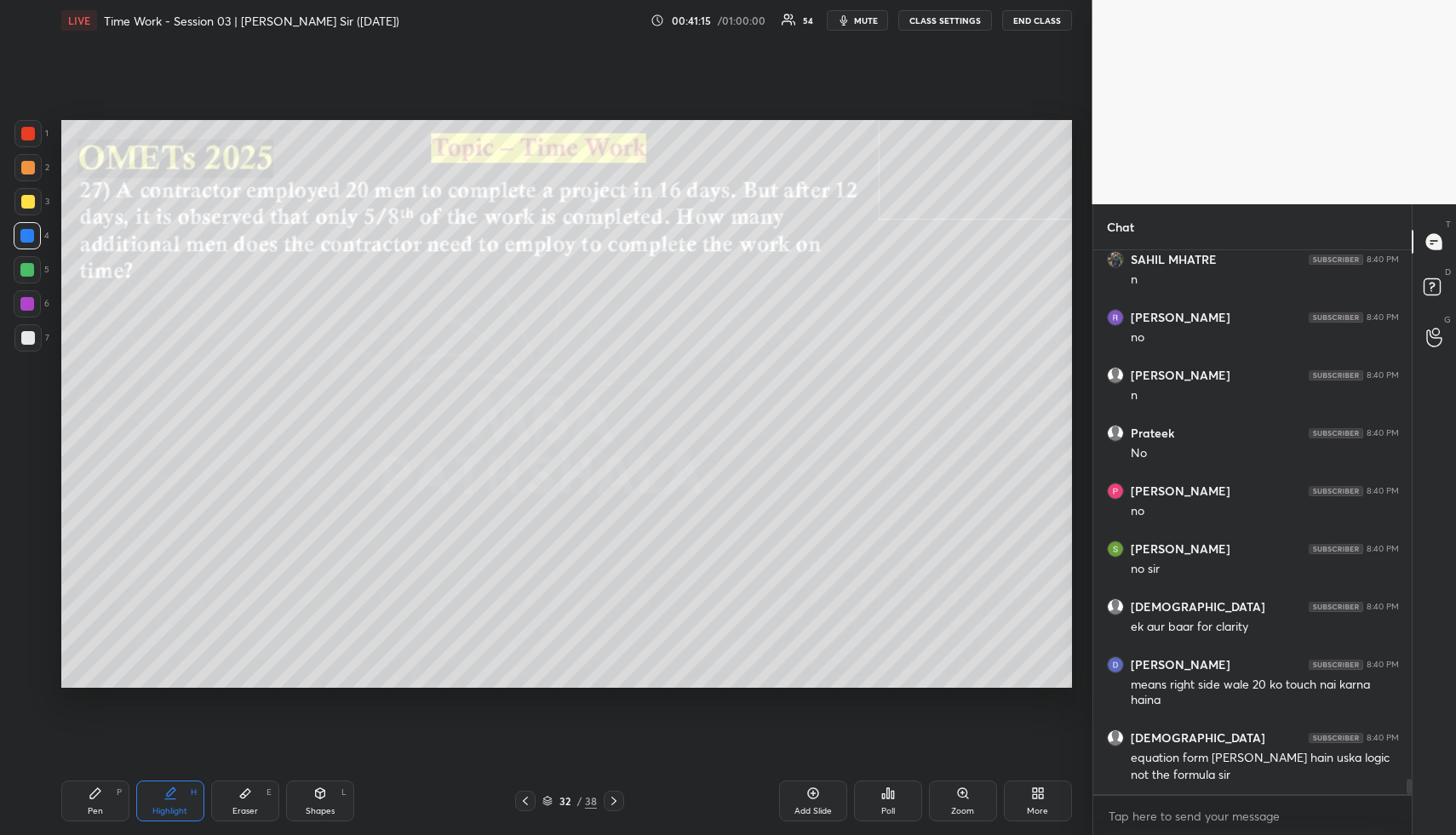
drag, startPoint x: 180, startPoint y: 804, endPoint x: 167, endPoint y: 805, distance: 13.0
click at [168, 806] on div "Highlight H" at bounding box center [170, 801] width 68 height 41
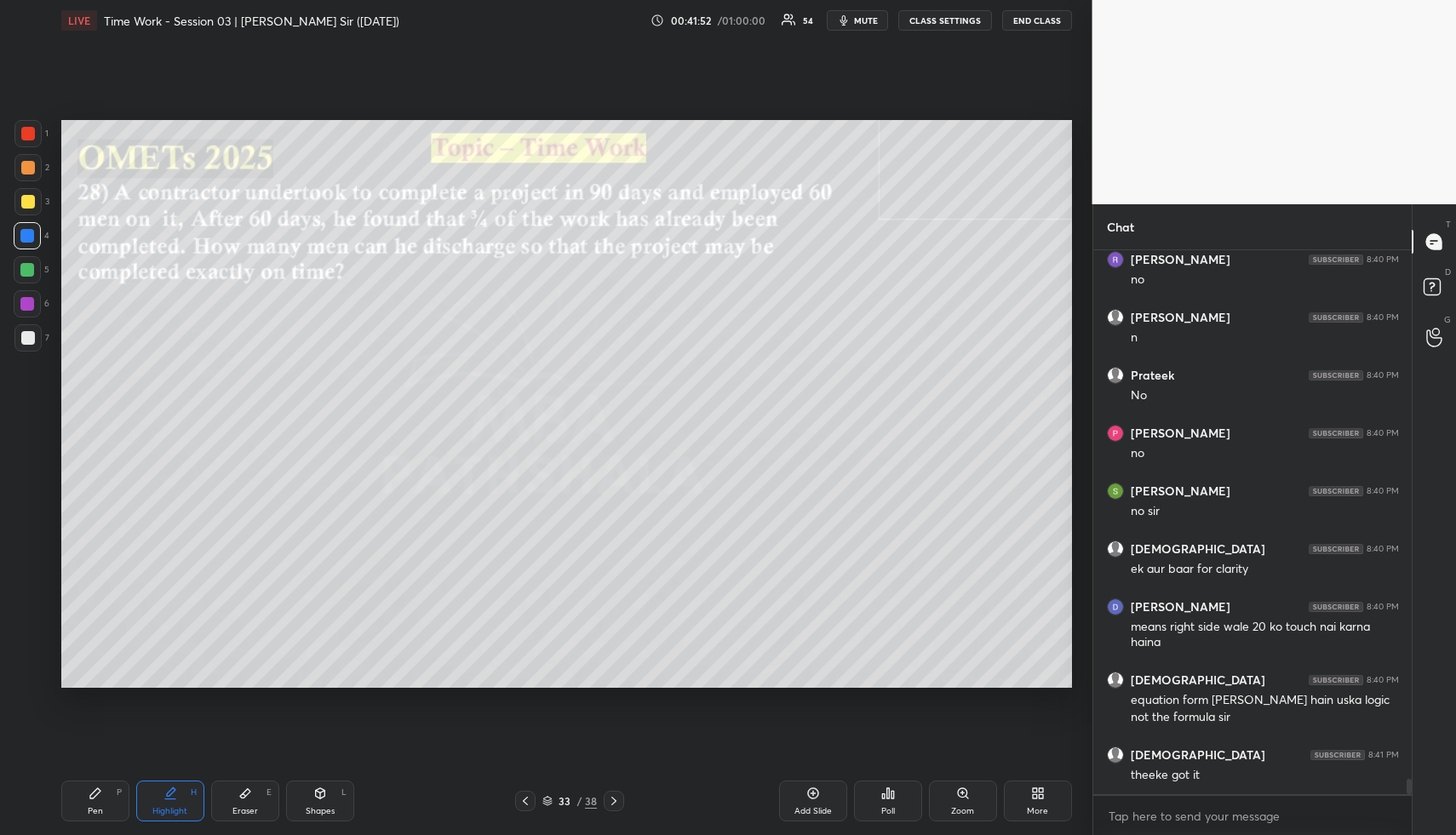
click at [333, 800] on div "Shapes L" at bounding box center [320, 801] width 68 height 41
click at [331, 805] on div "Shapes L" at bounding box center [320, 801] width 68 height 41
drag, startPoint x: 30, startPoint y: 202, endPoint x: 42, endPoint y: 187, distance: 19.2
click at [27, 200] on div at bounding box center [28, 202] width 14 height 14
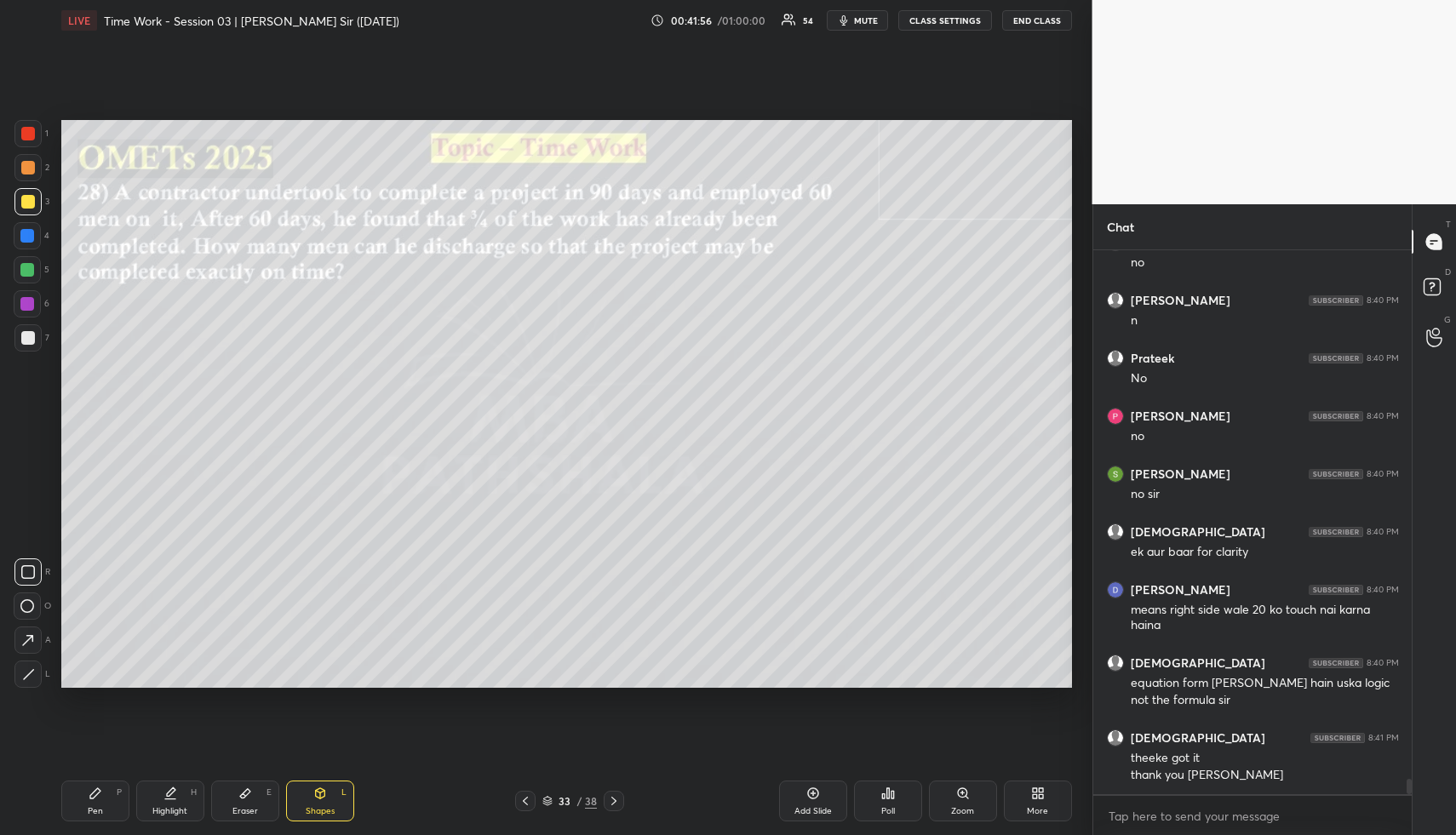
click at [181, 783] on div "Highlight H" at bounding box center [170, 801] width 68 height 41
drag, startPoint x: 178, startPoint y: 827, endPoint x: 208, endPoint y: 747, distance: 85.4
click at [177, 826] on div "Pen P Highlight H Eraser E Shapes L 33 / 38 Add Slide Poll Zoom More" at bounding box center [567, 801] width 1011 height 68
click at [188, 798] on div "Highlight H" at bounding box center [170, 801] width 68 height 41
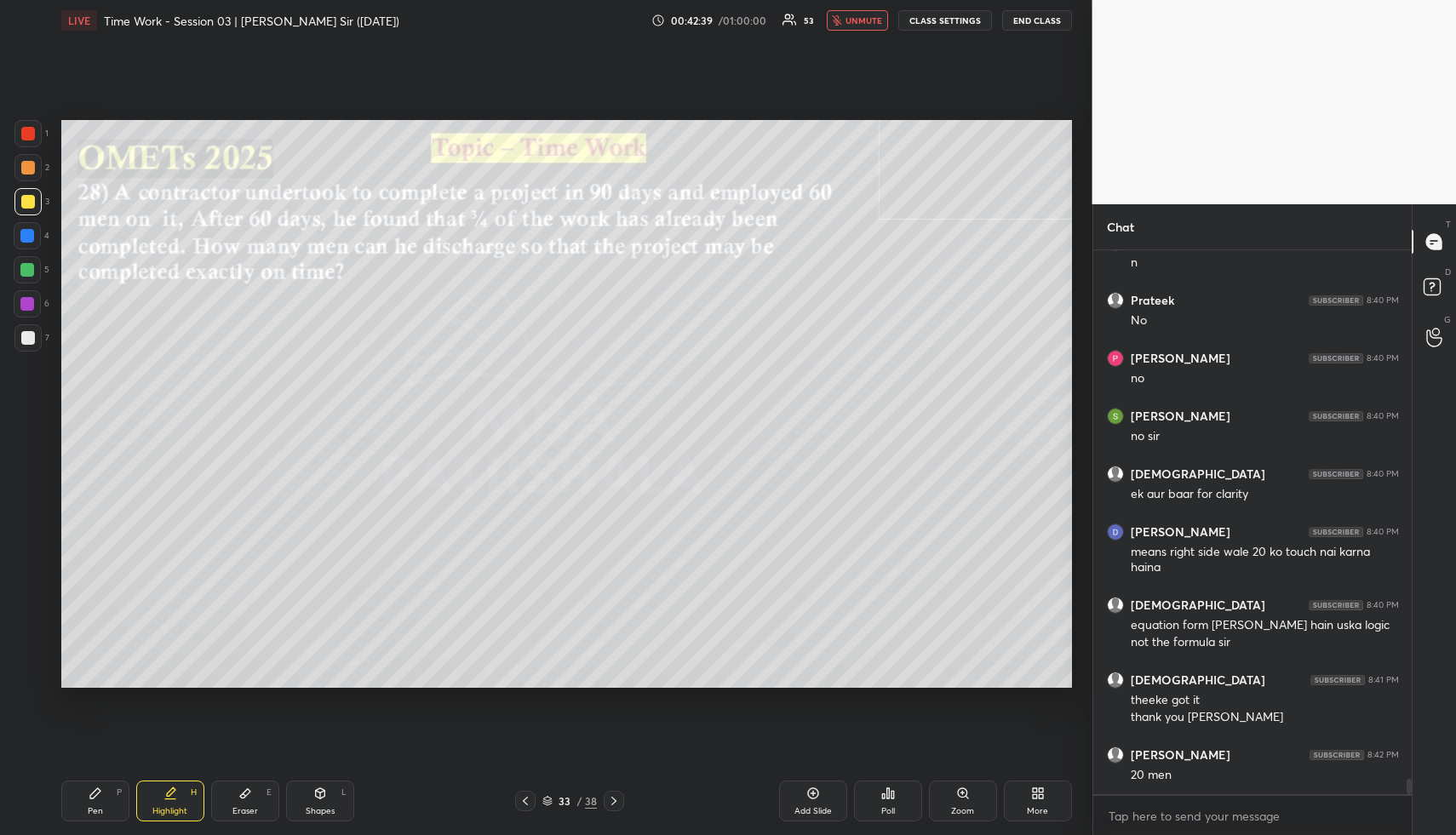
scroll to position [18571, 0]
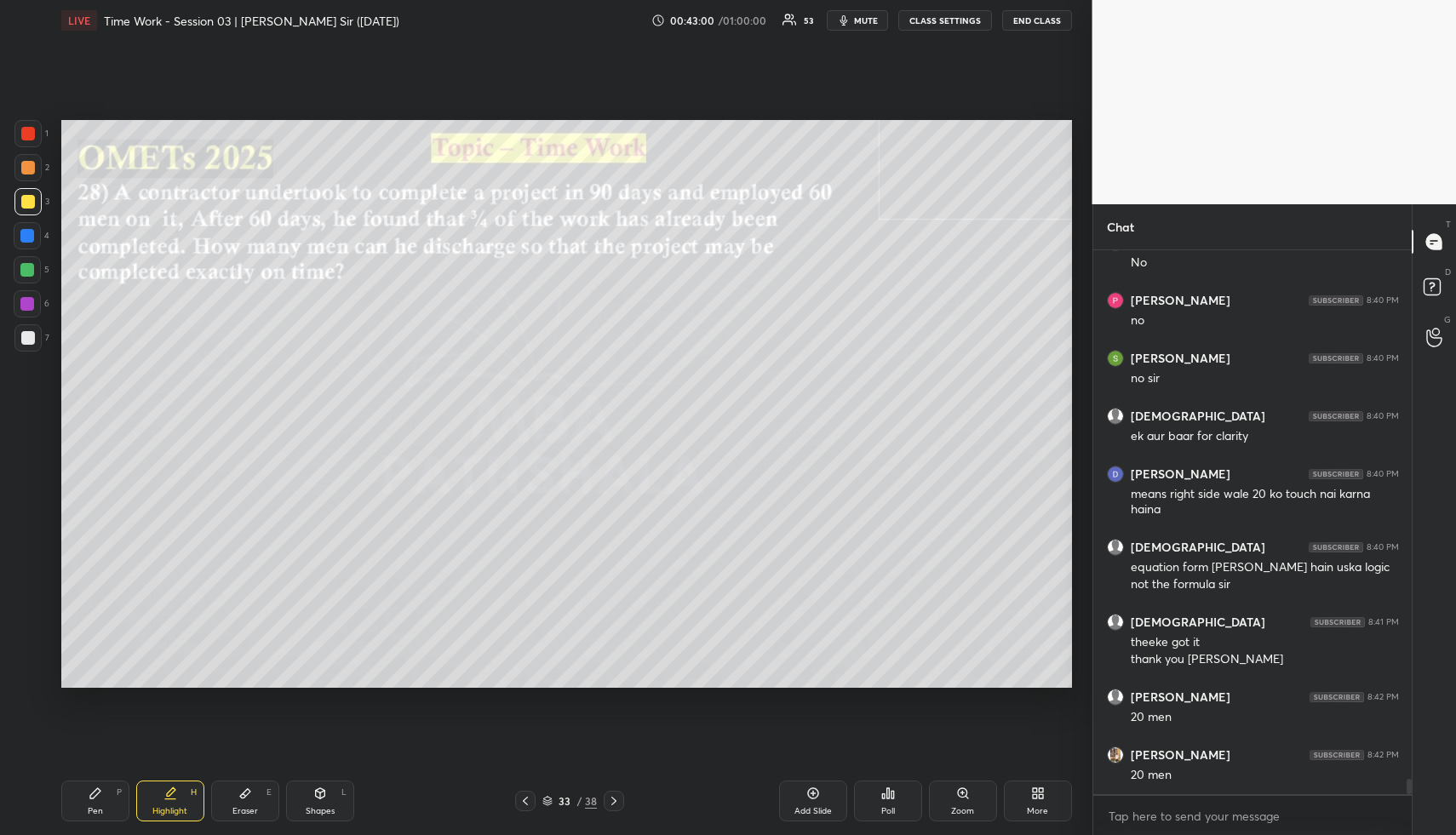
click at [154, 816] on div "Highlight H" at bounding box center [170, 801] width 68 height 41
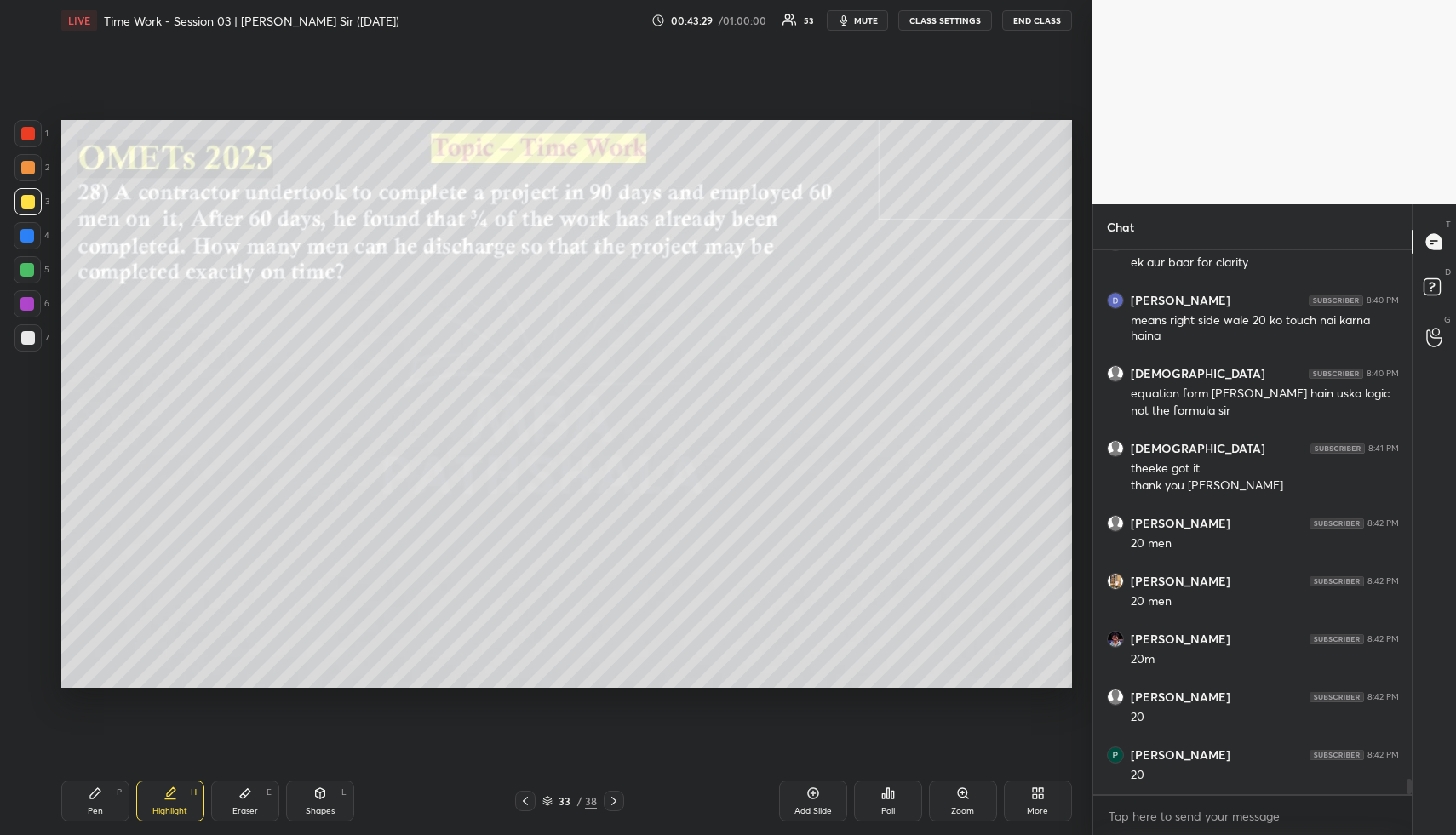
scroll to position [18803, 0]
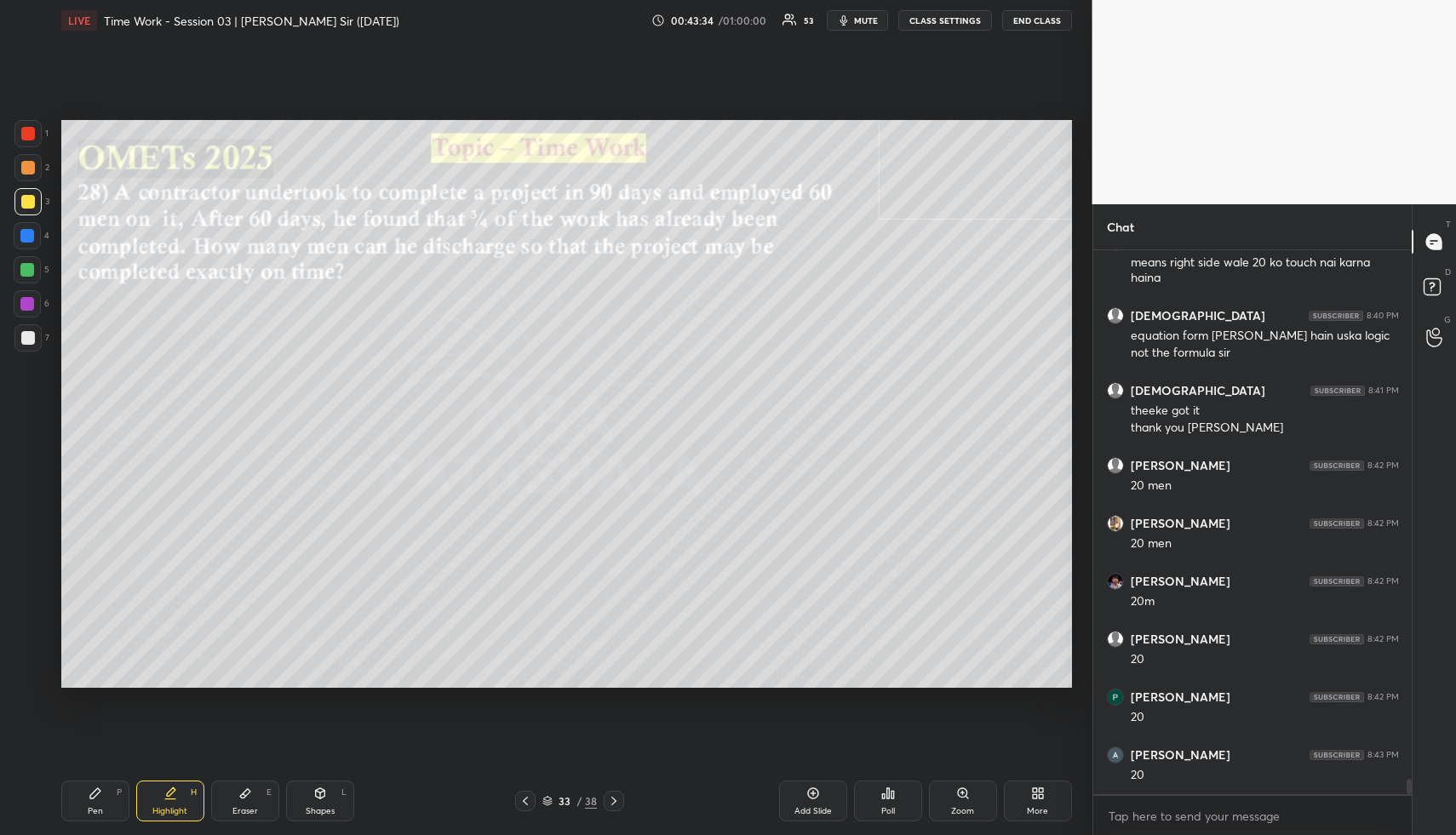
click at [102, 800] on icon at bounding box center [96, 794] width 14 height 14
click at [29, 236] on div at bounding box center [28, 236] width 14 height 14
drag, startPoint x: 34, startPoint y: 238, endPoint x: 50, endPoint y: 235, distance: 16.3
click at [35, 239] on div at bounding box center [27, 235] width 27 height 27
click at [25, 273] on div at bounding box center [28, 270] width 14 height 14
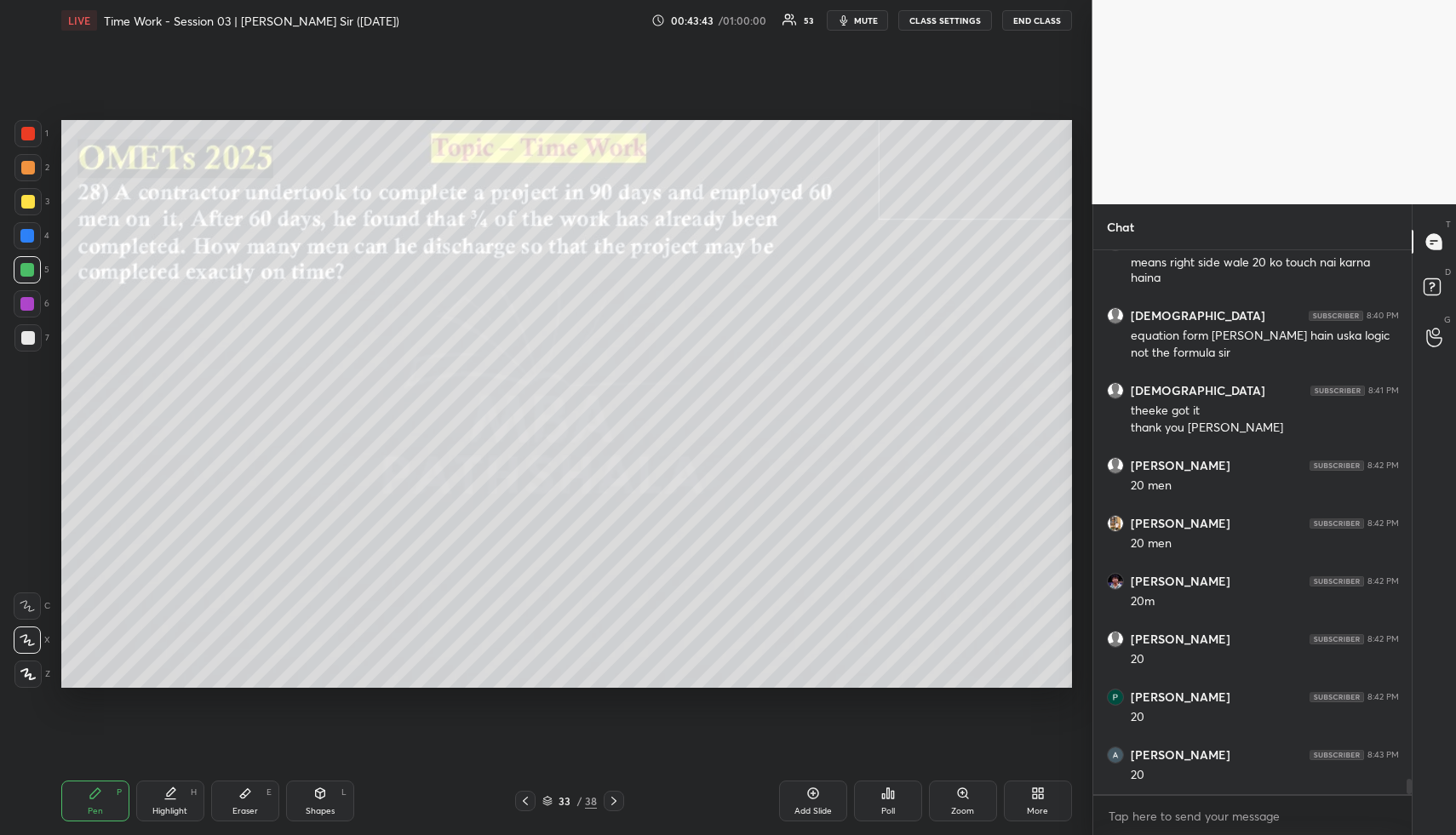
scroll to position [18861, 0]
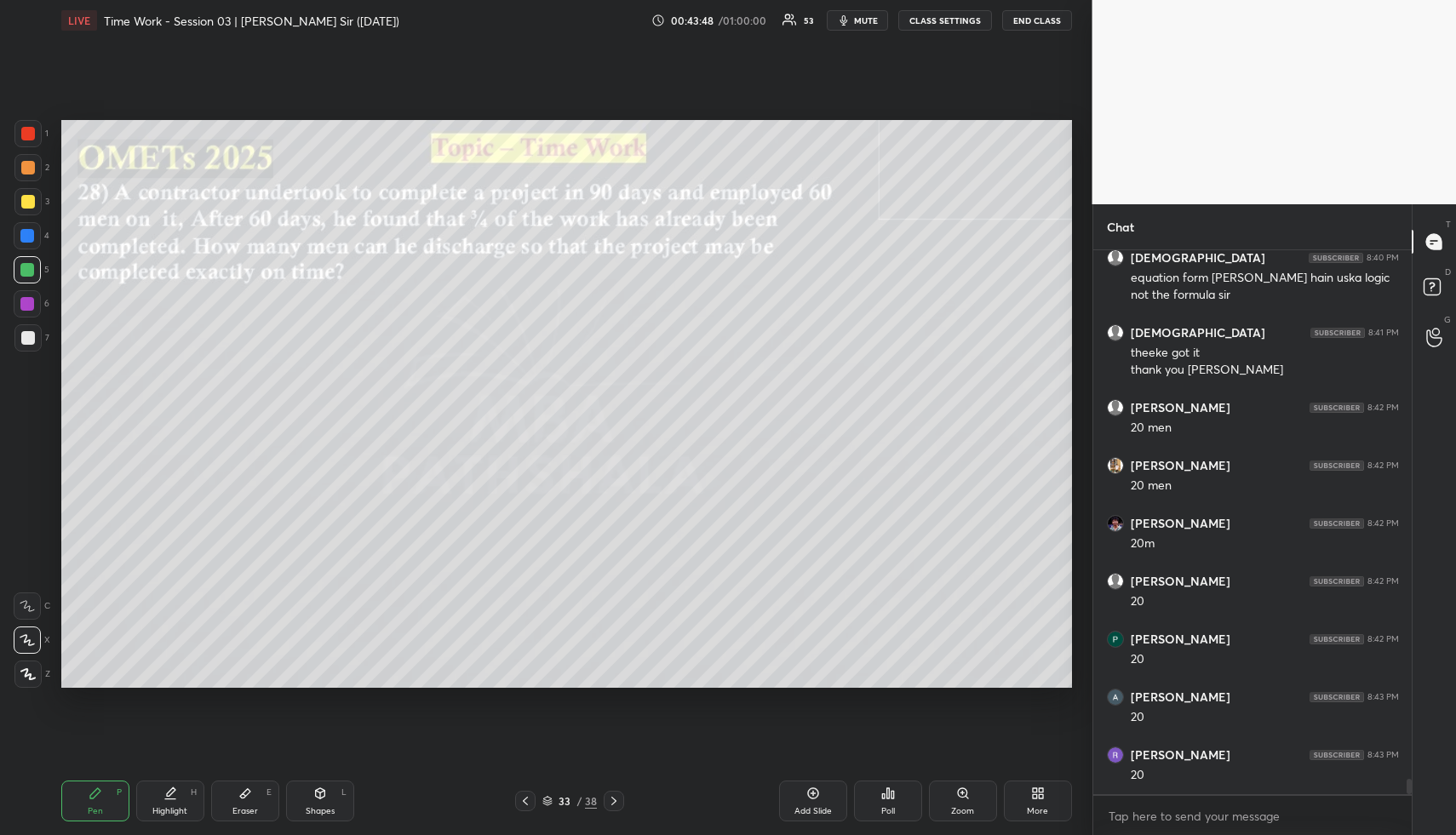
click at [27, 230] on div at bounding box center [28, 236] width 14 height 14
click at [22, 278] on div at bounding box center [27, 270] width 27 height 27
click at [169, 801] on div "Highlight H" at bounding box center [170, 801] width 68 height 41
click at [174, 800] on div "Highlight H" at bounding box center [170, 801] width 68 height 41
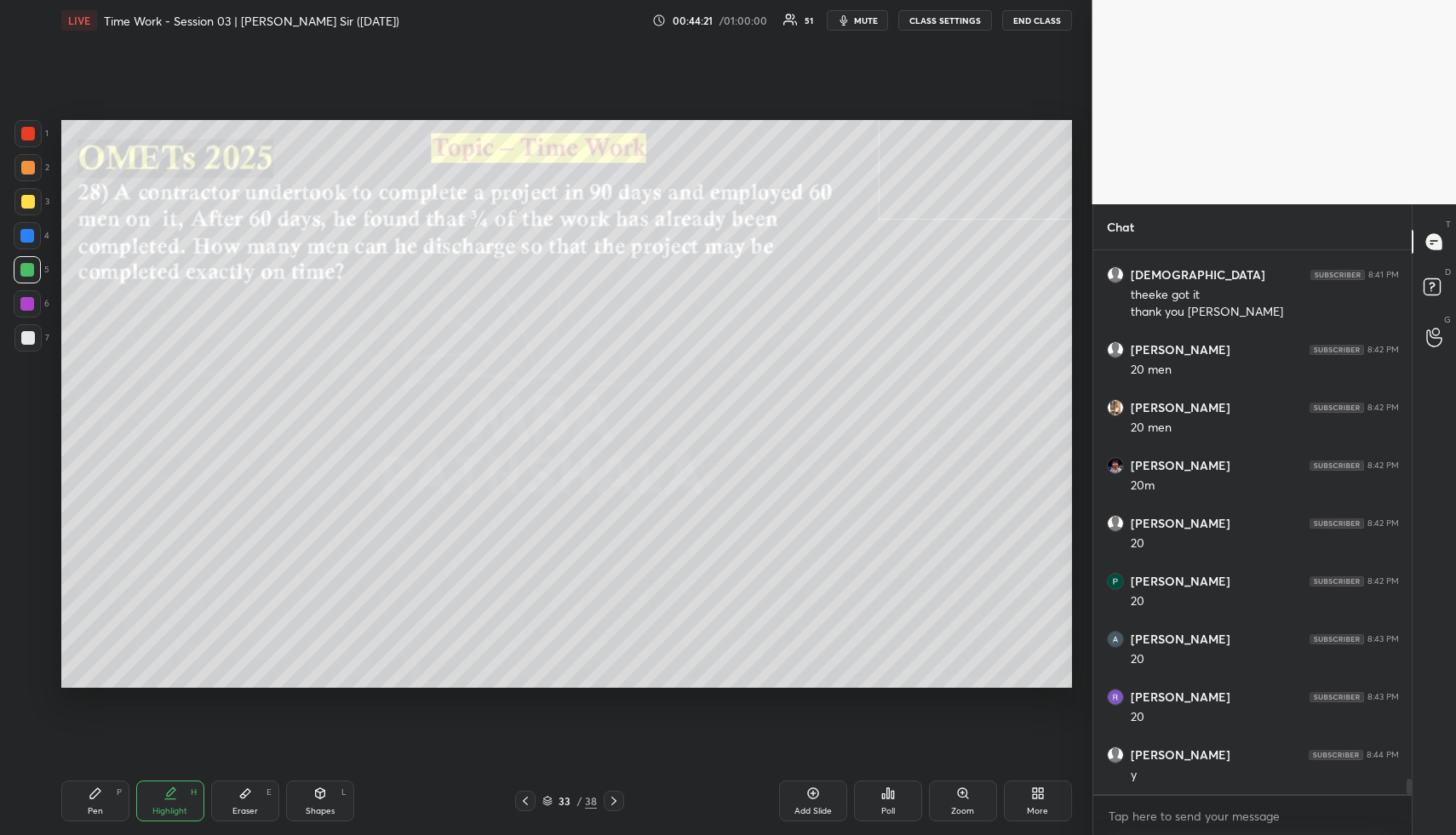
scroll to position [18977, 0]
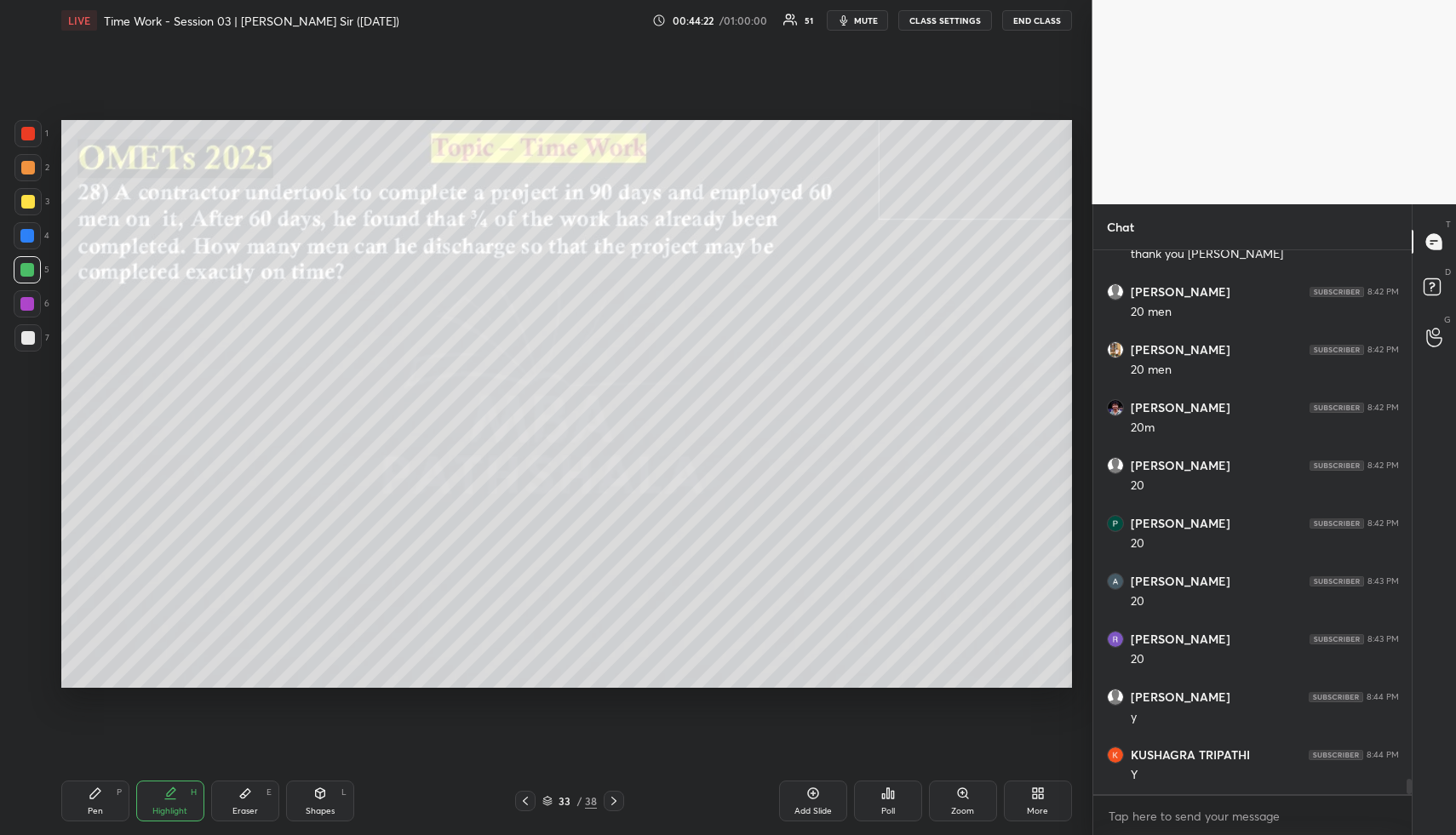
click at [95, 801] on div "Pen P" at bounding box center [96, 801] width 68 height 41
click at [98, 801] on div "Pen P" at bounding box center [96, 801] width 68 height 41
click at [21, 198] on div at bounding box center [28, 202] width 14 height 14
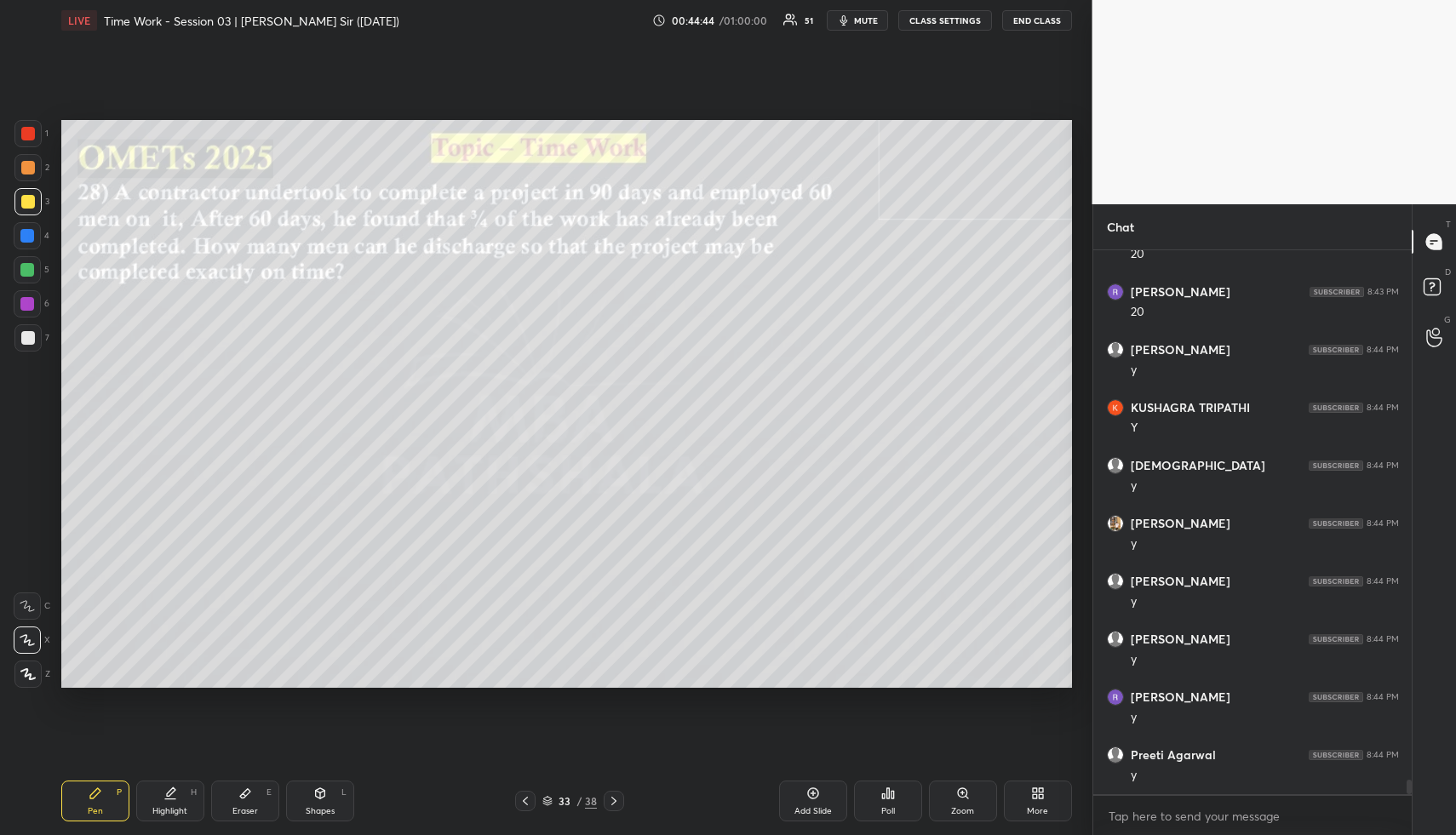
scroll to position [19382, 0]
drag, startPoint x: 104, startPoint y: 801, endPoint x: 107, endPoint y: 780, distance: 21.2
click at [104, 792] on div "Pen P" at bounding box center [96, 801] width 68 height 41
click at [25, 162] on div at bounding box center [28, 168] width 14 height 14
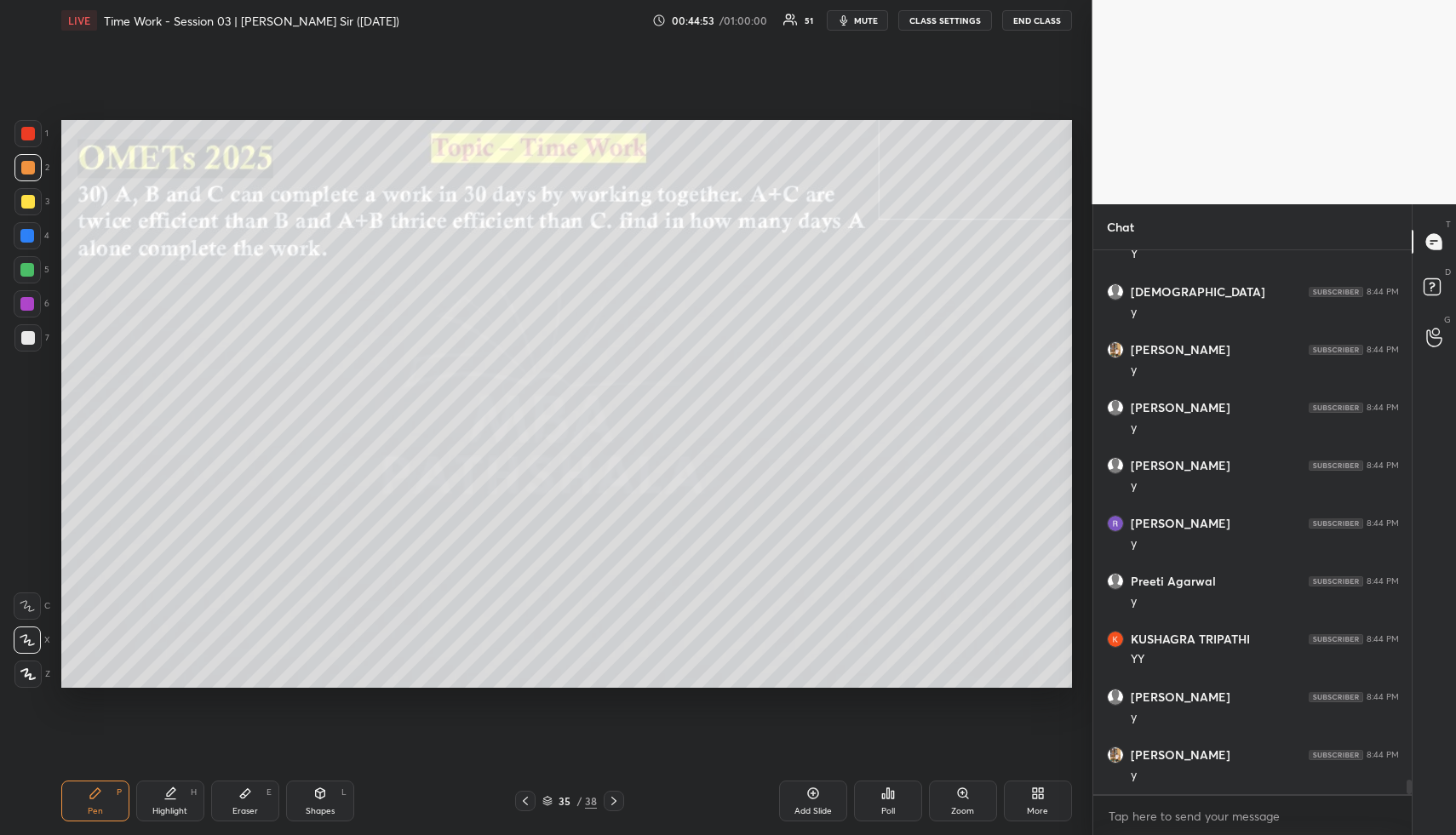
click at [319, 803] on div "Shapes L" at bounding box center [320, 801] width 68 height 41
click at [27, 198] on div at bounding box center [28, 202] width 14 height 14
click at [101, 812] on div "Pen" at bounding box center [95, 811] width 15 height 9
click at [104, 812] on div "Pen P" at bounding box center [96, 801] width 68 height 41
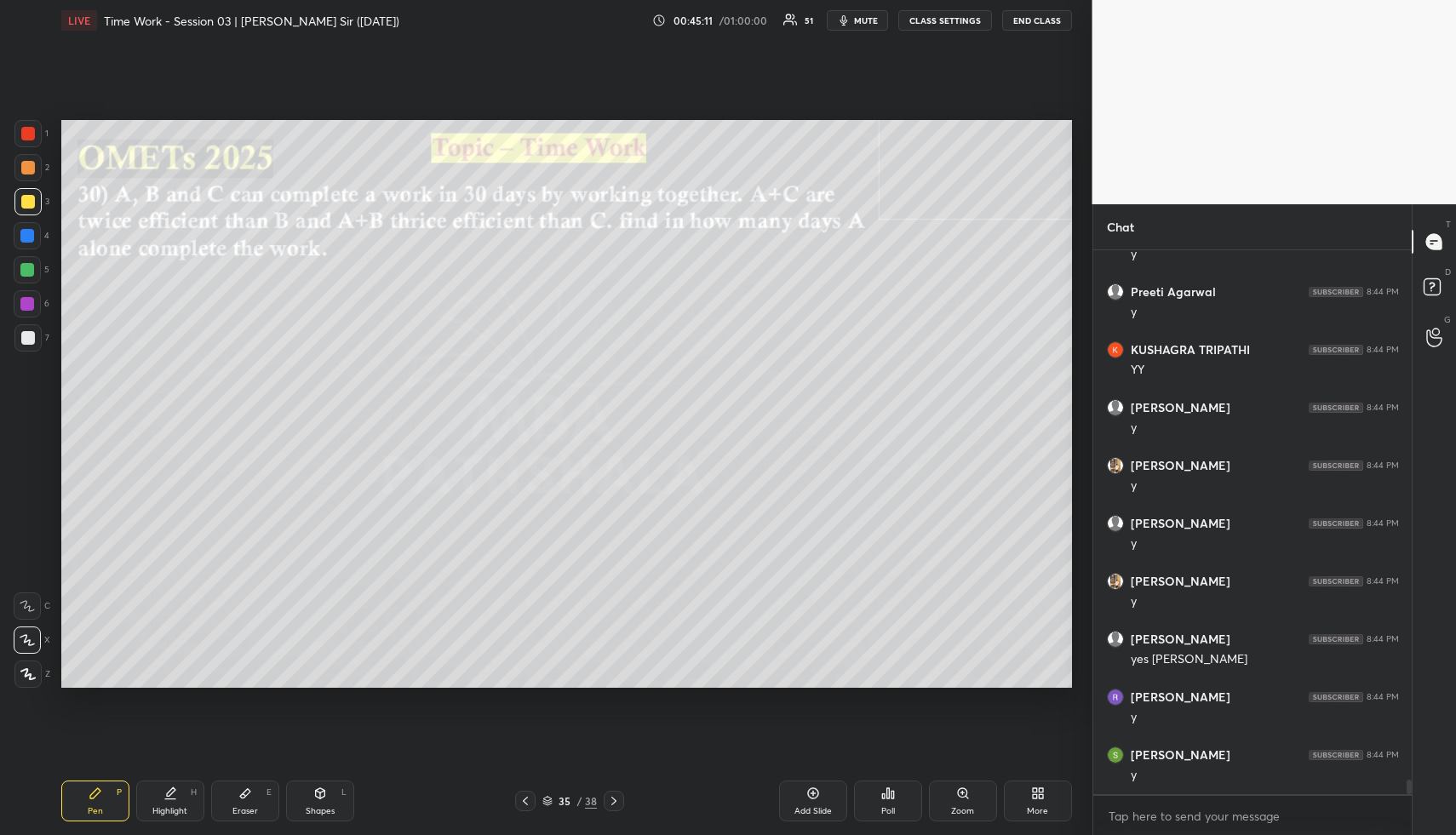
click at [92, 804] on div "Pen P" at bounding box center [96, 801] width 68 height 41
drag, startPoint x: 94, startPoint y: 801, endPoint x: 115, endPoint y: 742, distance: 62.6
click at [93, 802] on div "Pen P" at bounding box center [96, 801] width 68 height 41
click at [21, 238] on div at bounding box center [28, 236] width 14 height 14
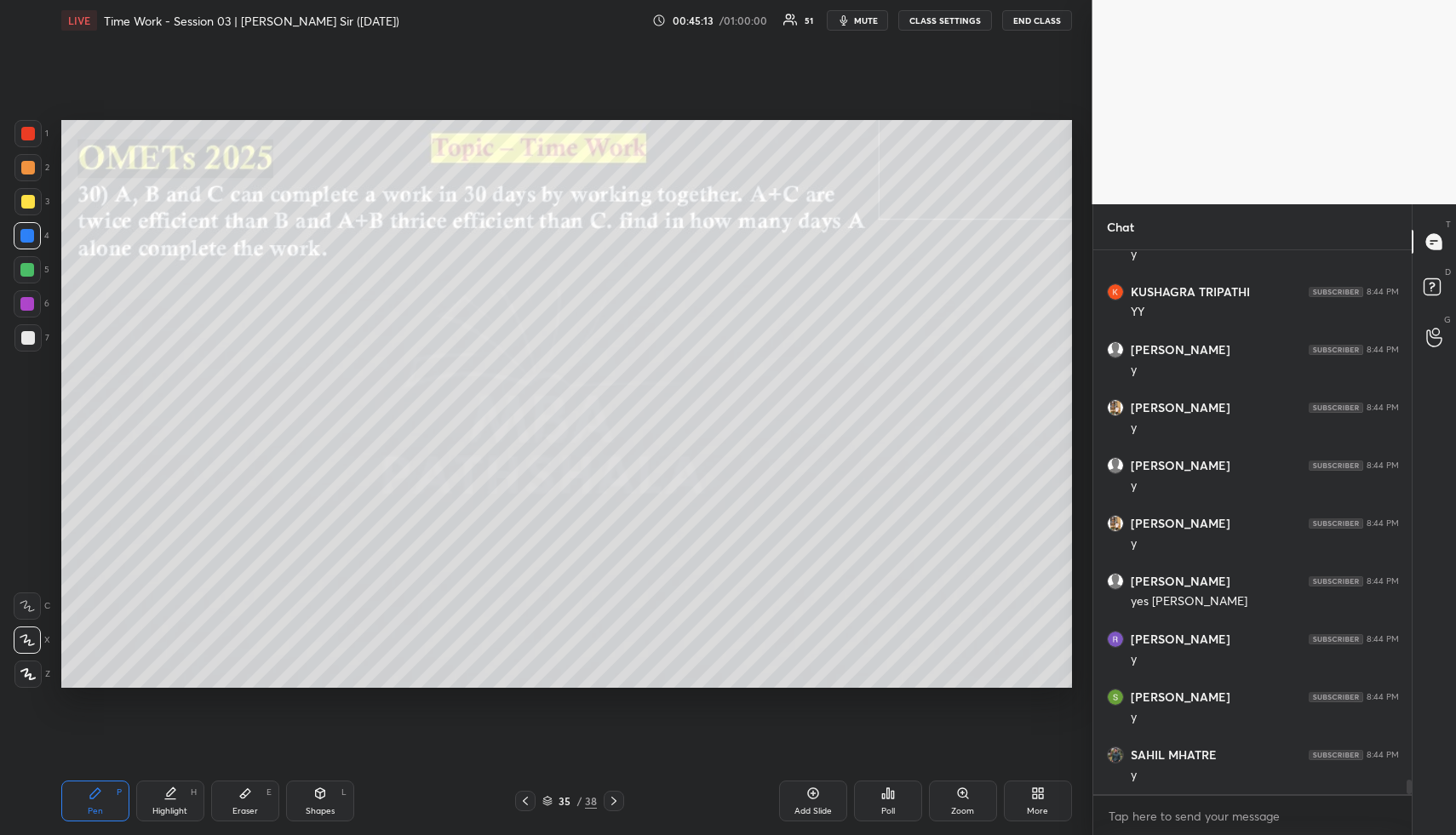
drag, startPoint x: 19, startPoint y: 241, endPoint x: 27, endPoint y: 259, distance: 19.7
click at [18, 242] on div at bounding box center [27, 235] width 27 height 27
click at [229, 800] on div "Eraser E" at bounding box center [245, 801] width 68 height 41
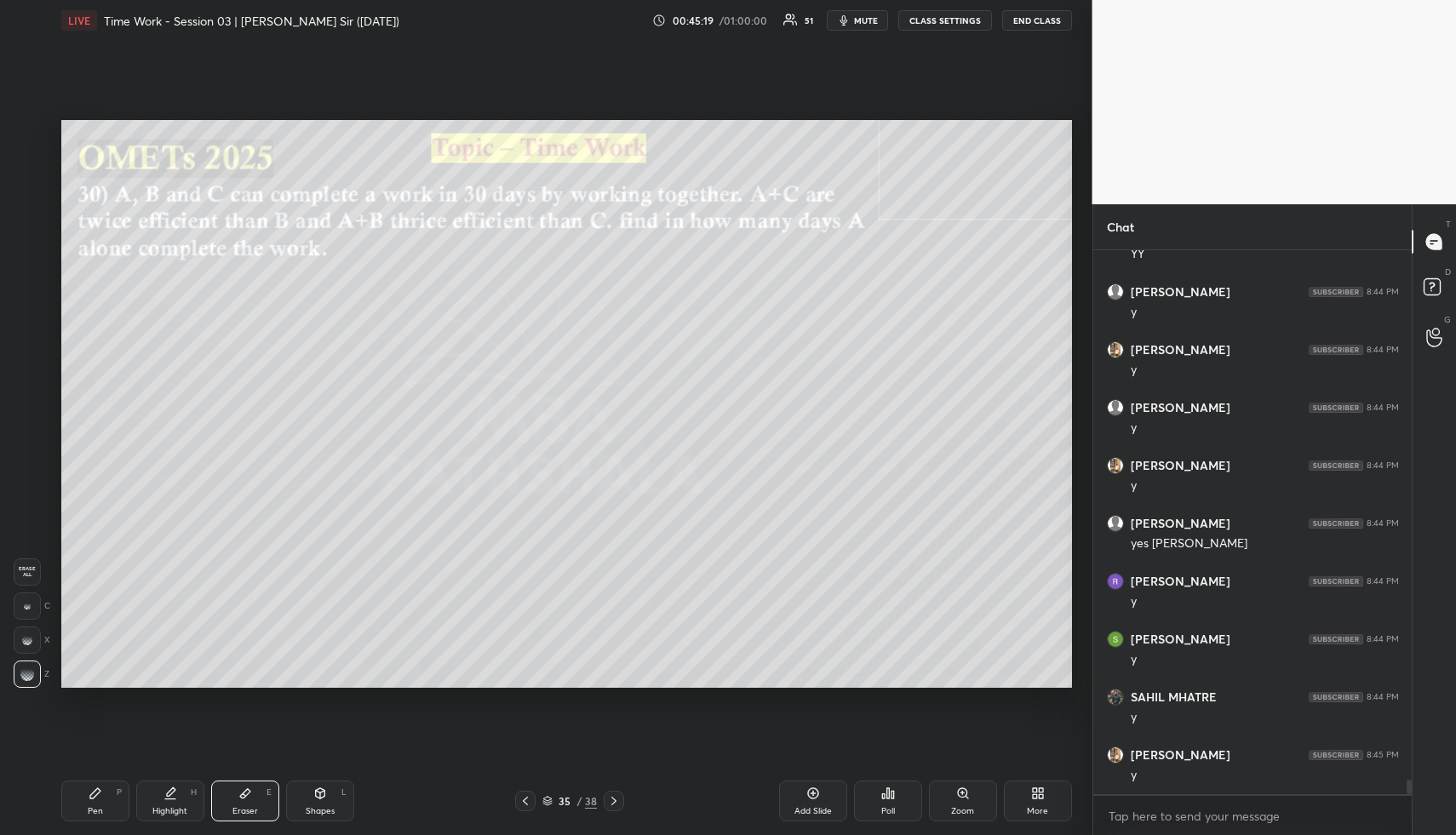
click at [95, 810] on div "Pen" at bounding box center [95, 811] width 15 height 9
click at [92, 809] on div "Pen" at bounding box center [95, 811] width 15 height 9
click at [18, 262] on div at bounding box center [27, 270] width 27 height 27
click at [19, 262] on div at bounding box center [27, 270] width 27 height 27
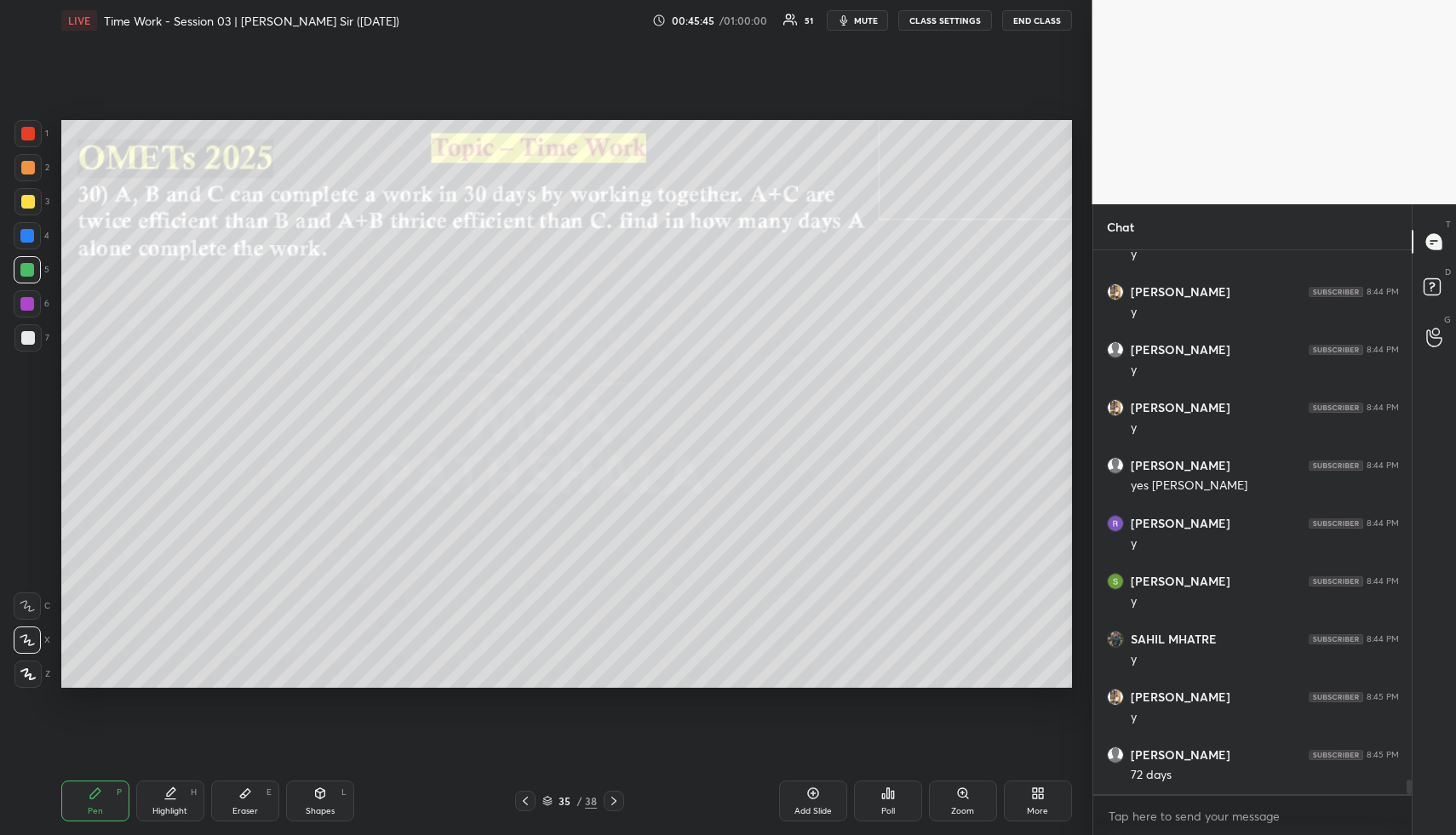
click at [180, 818] on div "Pen P Highlight H Eraser E Shapes L 35 / 38 Add Slide Poll Zoom More" at bounding box center [567, 801] width 1011 height 68
click at [162, 807] on div "Highlight" at bounding box center [169, 811] width 35 height 9
click at [175, 802] on div "Highlight H" at bounding box center [170, 801] width 68 height 41
drag, startPoint x: 105, startPoint y: 812, endPoint x: 98, endPoint y: 756, distance: 56.4
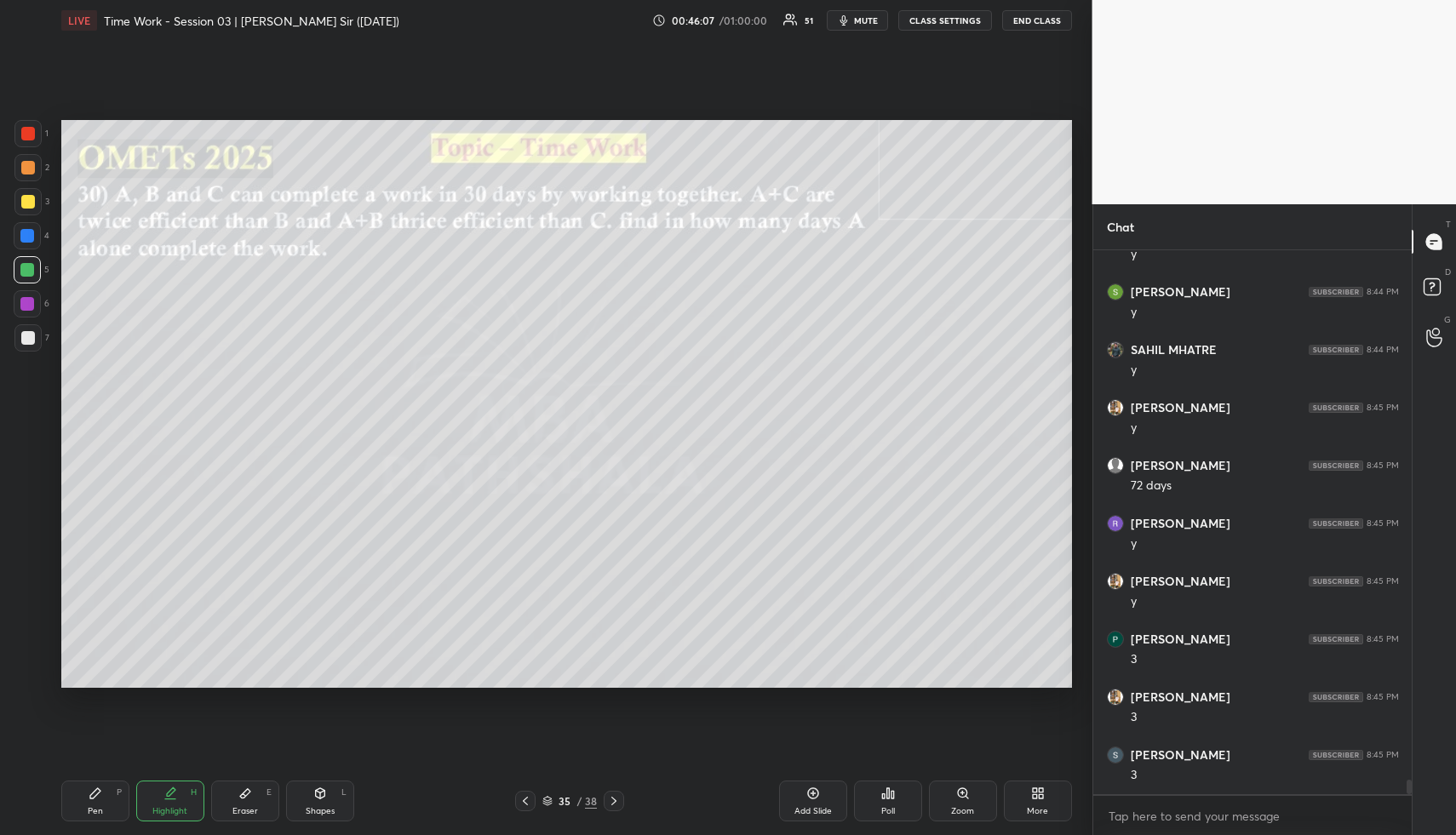
click at [103, 814] on div "Pen P" at bounding box center [96, 801] width 68 height 41
click at [30, 232] on div at bounding box center [28, 236] width 14 height 14
click at [168, 790] on icon at bounding box center [170, 794] width 14 height 14
click at [168, 792] on icon at bounding box center [171, 792] width 9 height 9
click at [105, 801] on div "Pen P" at bounding box center [96, 801] width 68 height 41
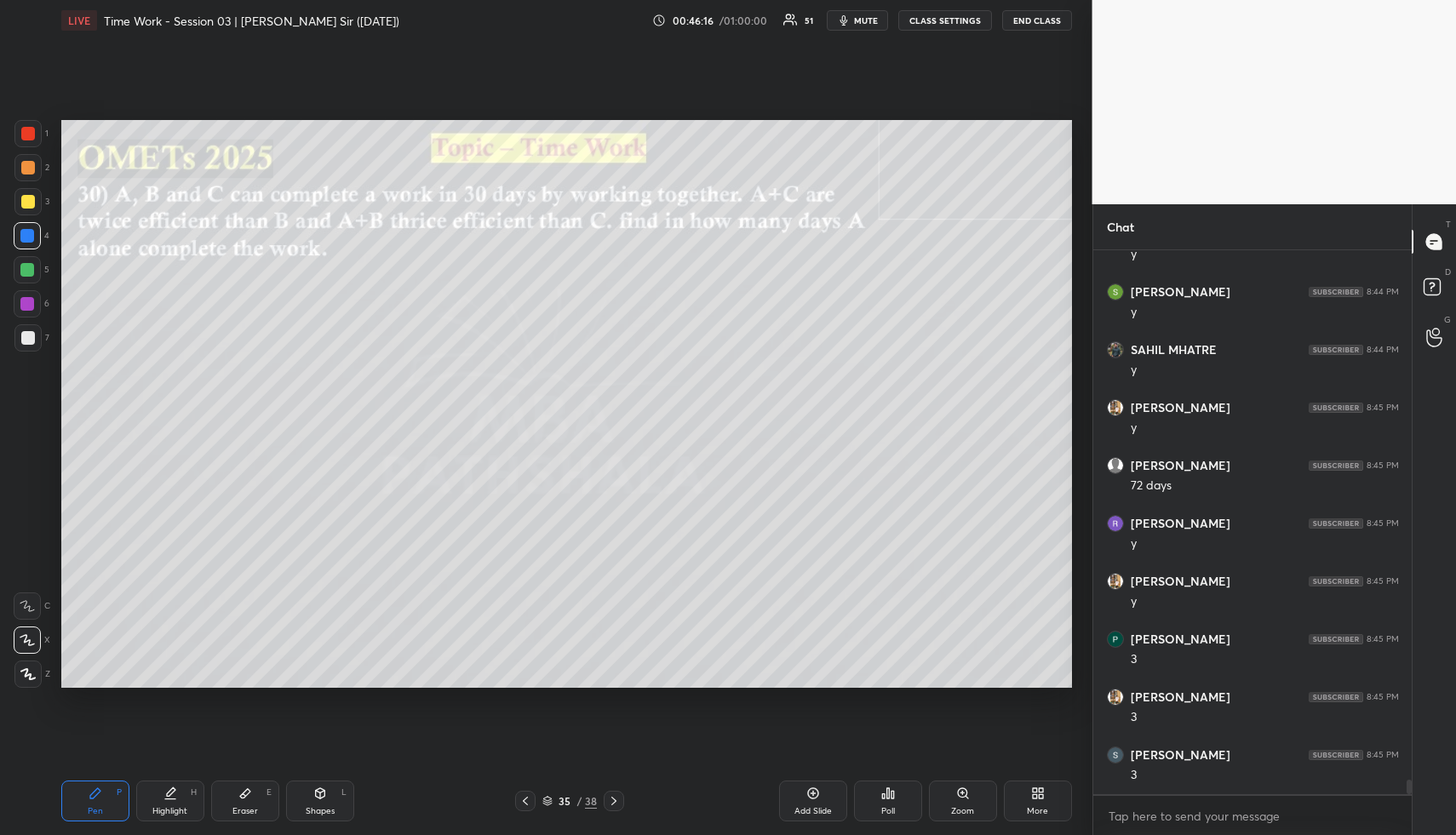
click at [31, 333] on div at bounding box center [28, 338] width 14 height 14
drag, startPoint x: 252, startPoint y: 805, endPoint x: 304, endPoint y: 695, distance: 121.7
click at [256, 787] on div "Eraser E" at bounding box center [245, 801] width 68 height 41
drag, startPoint x: 115, startPoint y: 800, endPoint x: 199, endPoint y: 695, distance: 134.5
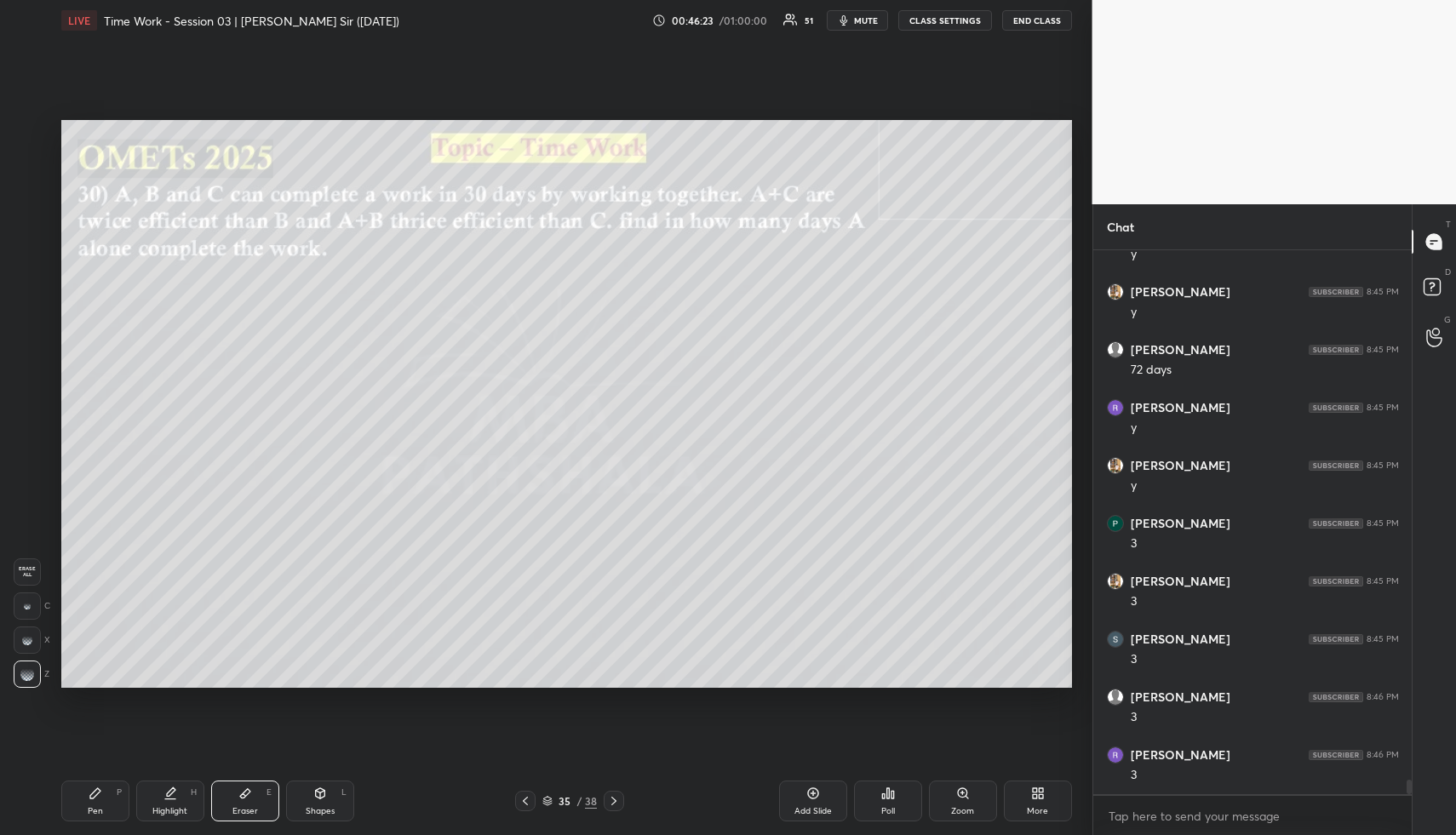
click at [117, 795] on div "Pen P" at bounding box center [96, 801] width 68 height 41
click at [163, 798] on icon at bounding box center [170, 794] width 14 height 14
click at [163, 803] on div "Highlight H" at bounding box center [170, 801] width 68 height 41
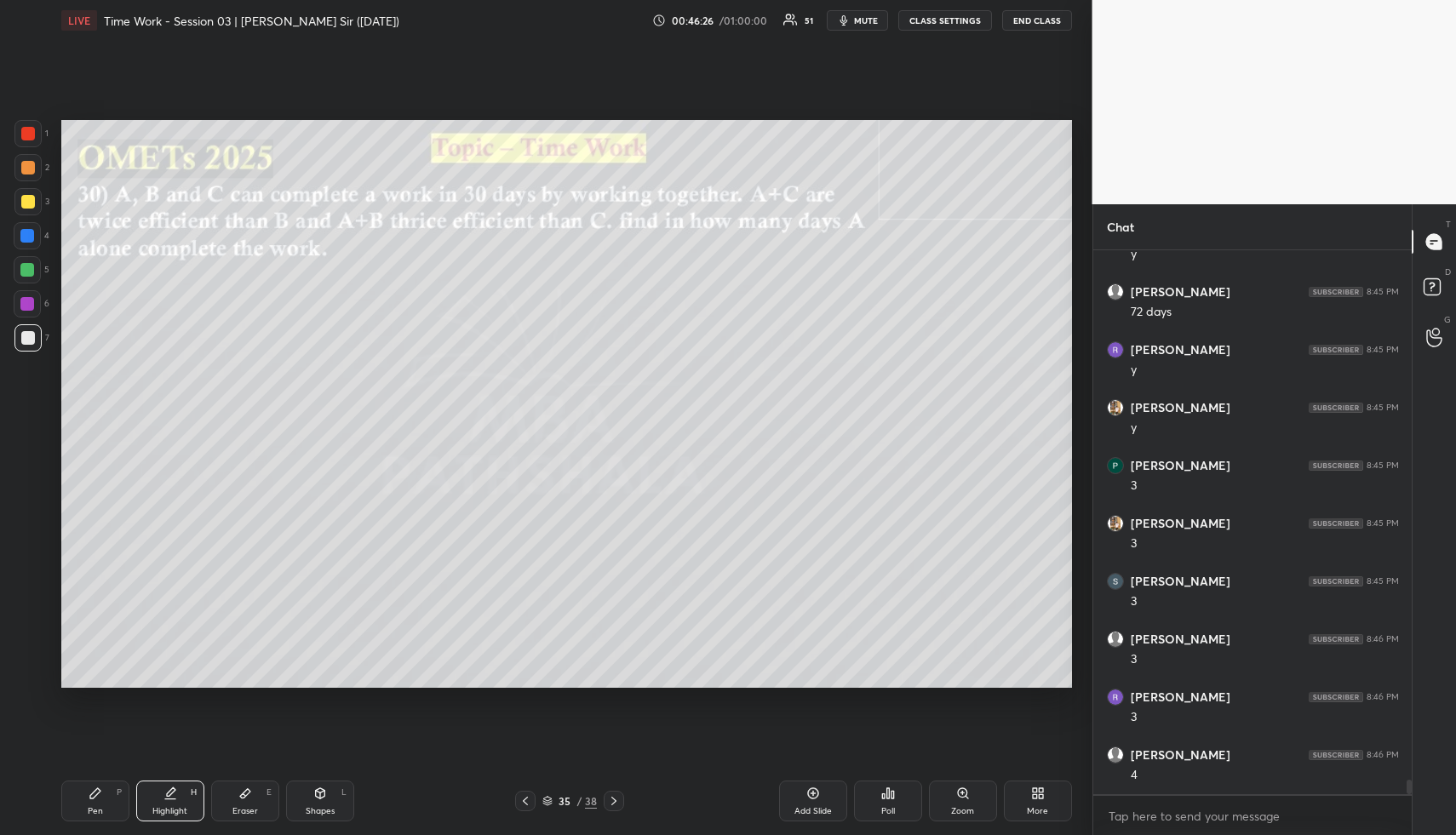
scroll to position [20483, 0]
click at [83, 819] on div "Pen P" at bounding box center [96, 801] width 68 height 41
drag, startPoint x: 183, startPoint y: 802, endPoint x: 216, endPoint y: 749, distance: 62.4
click at [182, 800] on div "Highlight H" at bounding box center [170, 801] width 68 height 41
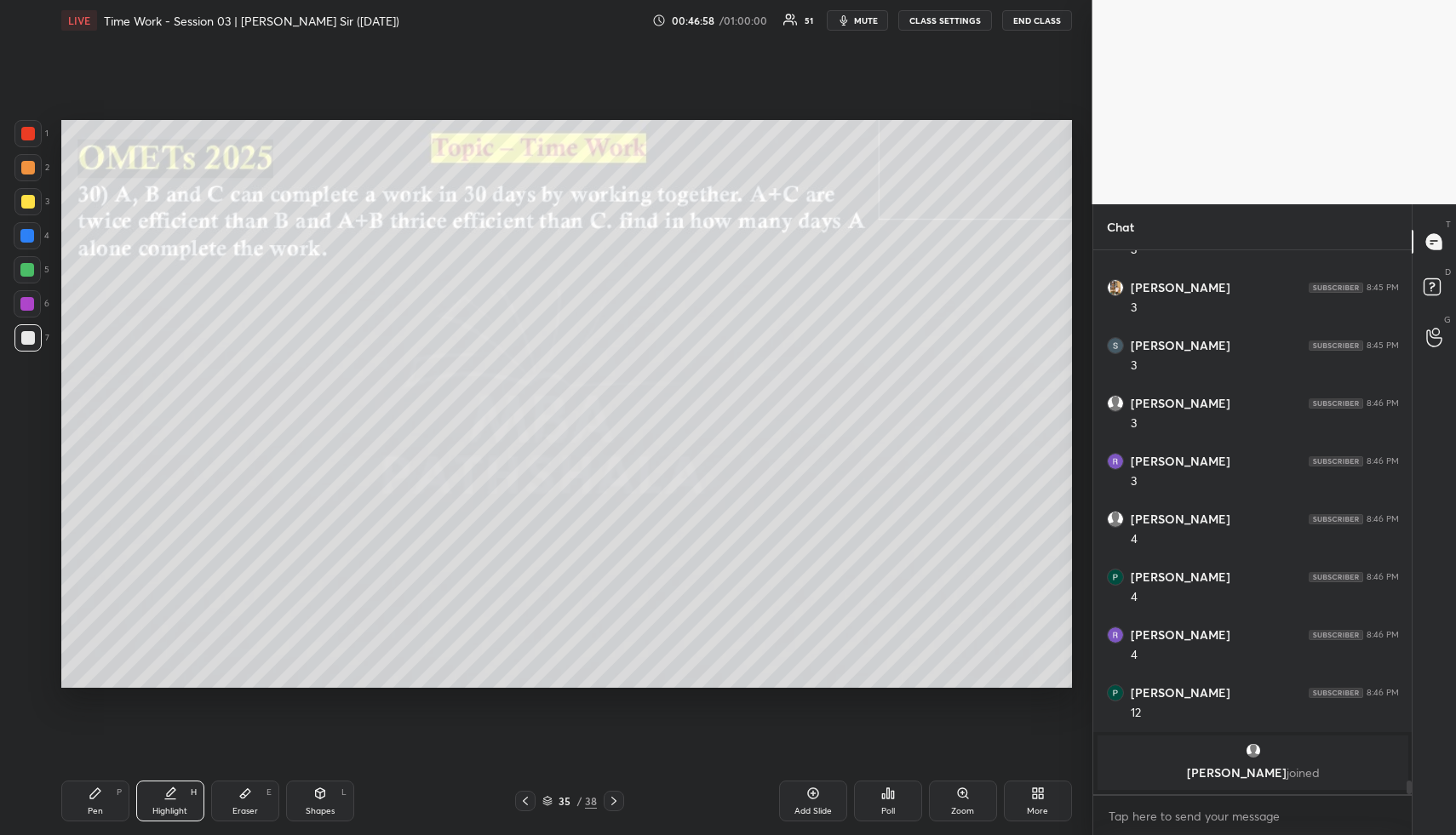
scroll to position [17299, 0]
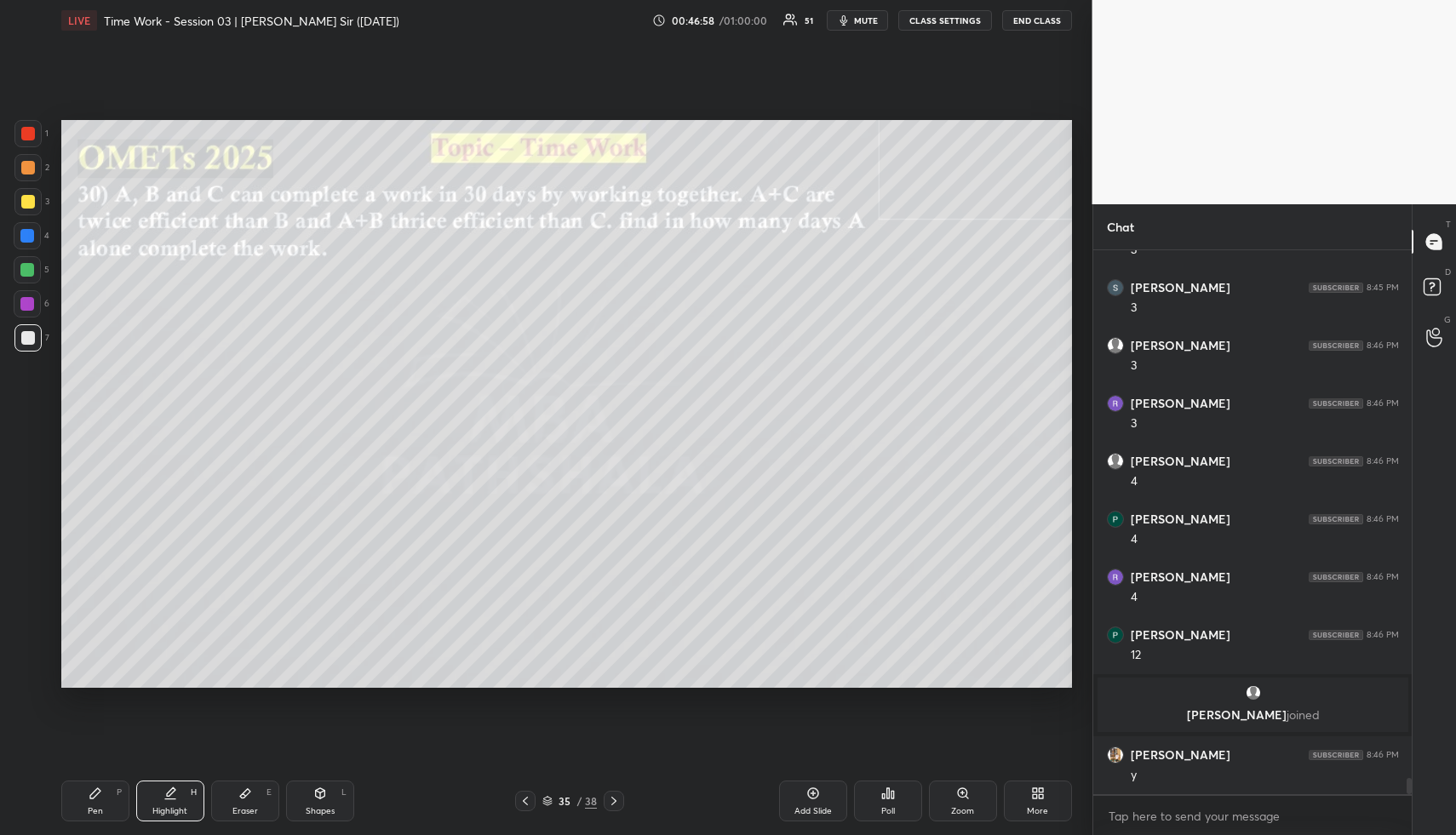
drag, startPoint x: 97, startPoint y: 808, endPoint x: 86, endPoint y: 744, distance: 64.9
click at [95, 807] on div "Pen" at bounding box center [95, 811] width 15 height 9
click at [23, 159] on div at bounding box center [28, 167] width 27 height 27
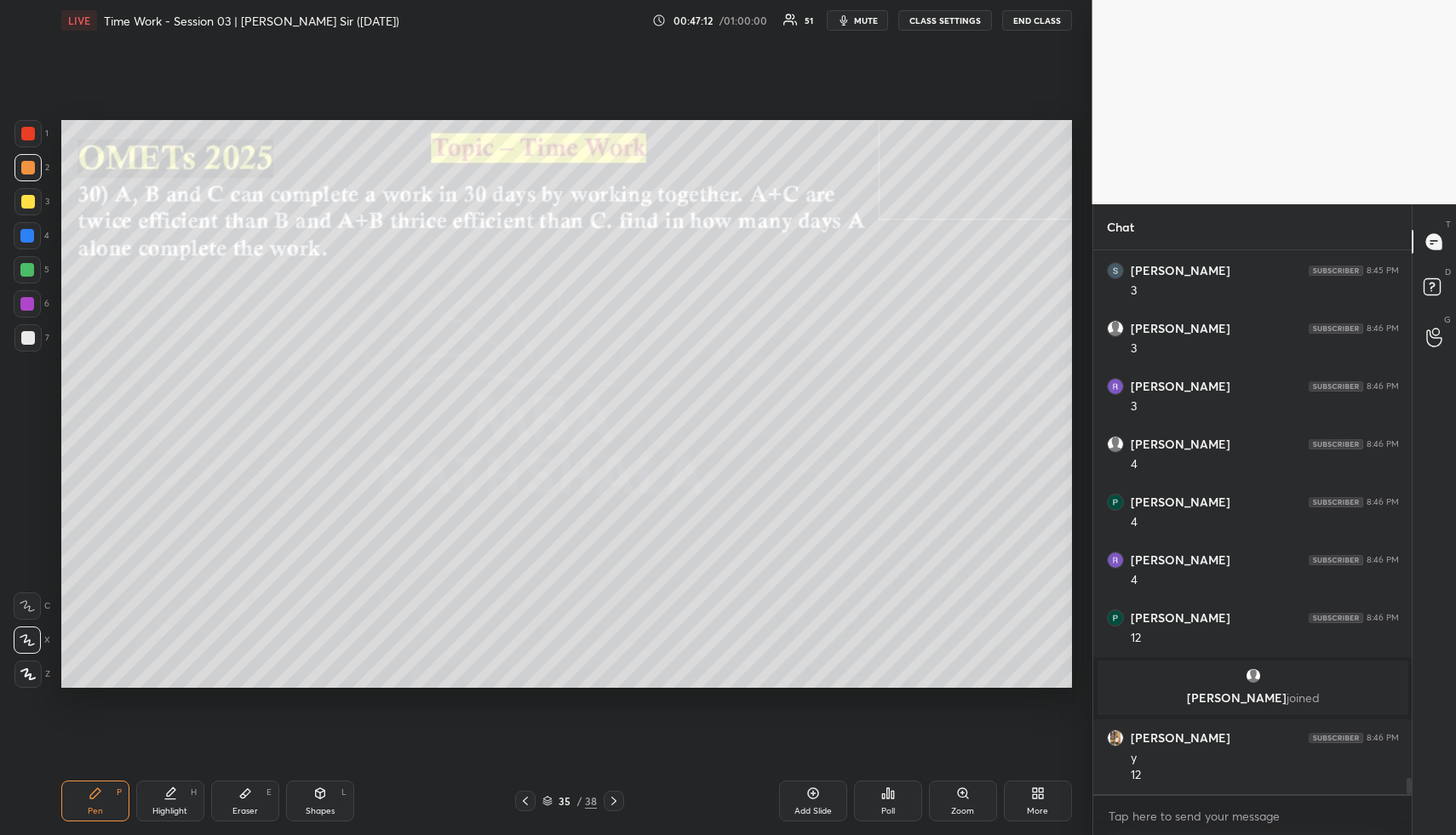
click at [166, 800] on icon at bounding box center [170, 800] width 10 height 0
click at [168, 797] on icon at bounding box center [170, 794] width 14 height 14
click at [177, 807] on div "Highlight" at bounding box center [169, 811] width 35 height 9
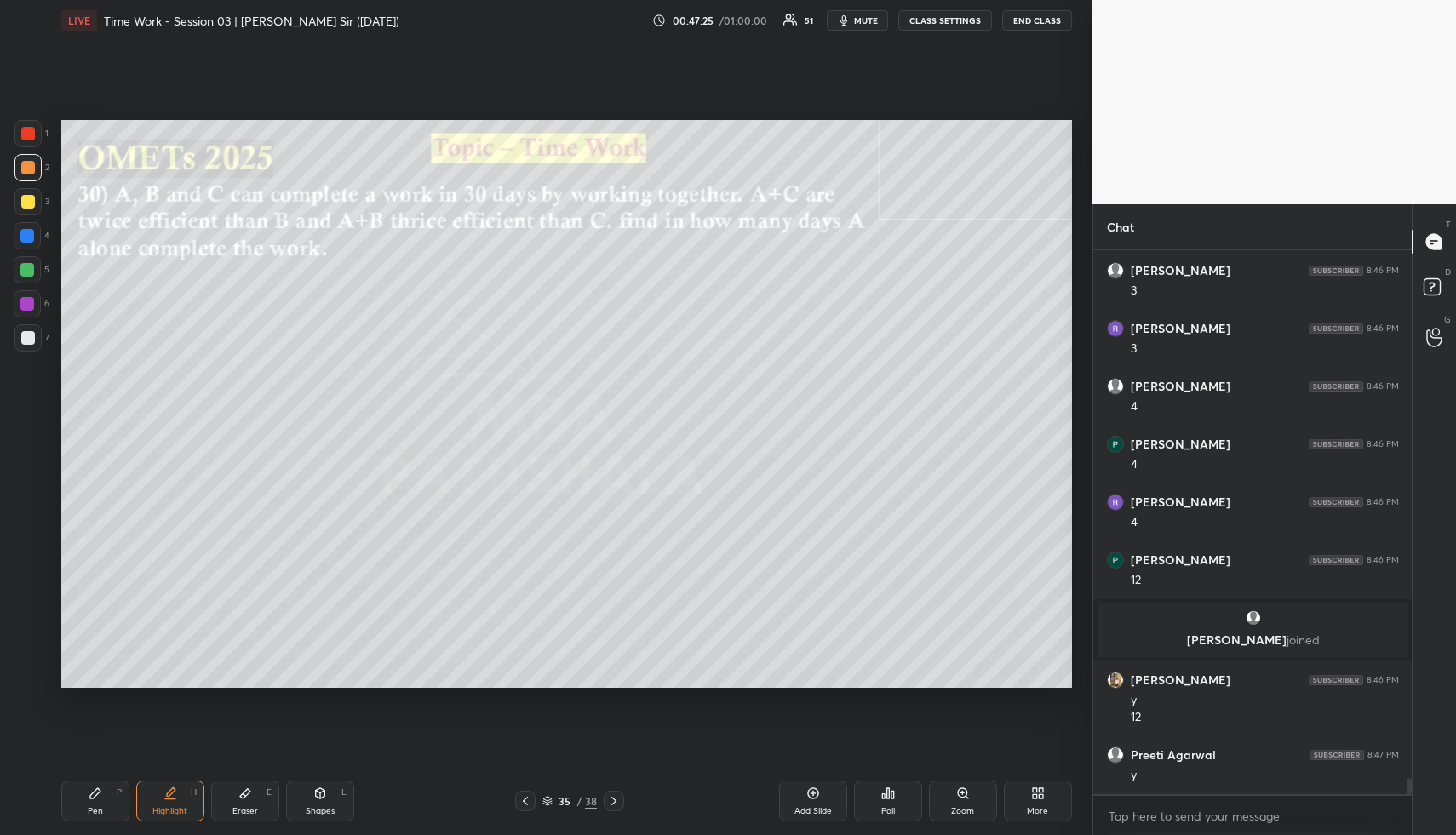
scroll to position [17431, 0]
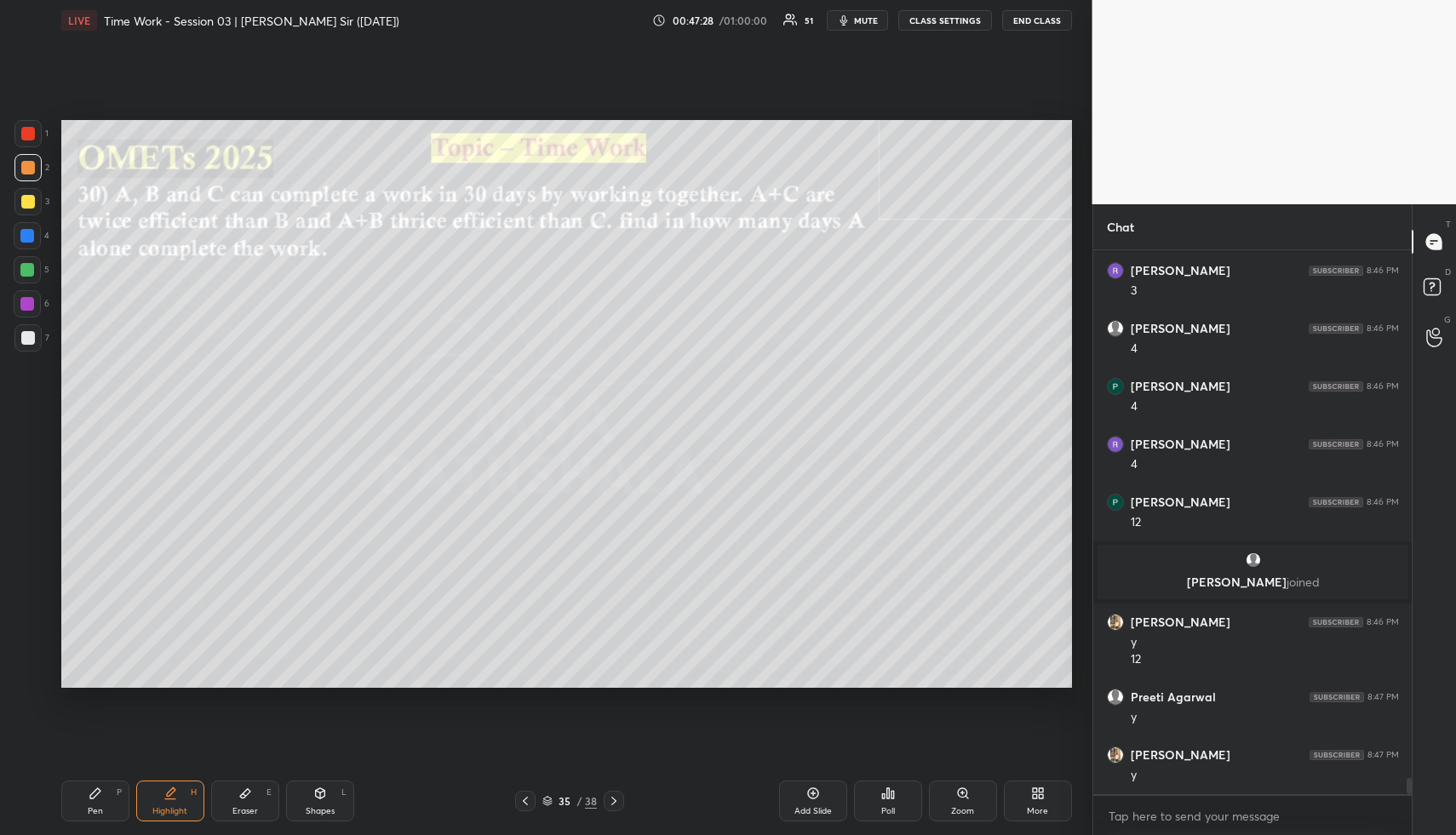
drag, startPoint x: 163, startPoint y: 820, endPoint x: 171, endPoint y: 784, distance: 36.9
click at [159, 819] on div "Highlight H" at bounding box center [170, 801] width 68 height 41
click at [173, 811] on div "Highlight" at bounding box center [169, 811] width 35 height 9
drag, startPoint x: 102, startPoint y: 816, endPoint x: 99, endPoint y: 743, distance: 73.1
click at [99, 817] on div "Pen P" at bounding box center [96, 801] width 68 height 41
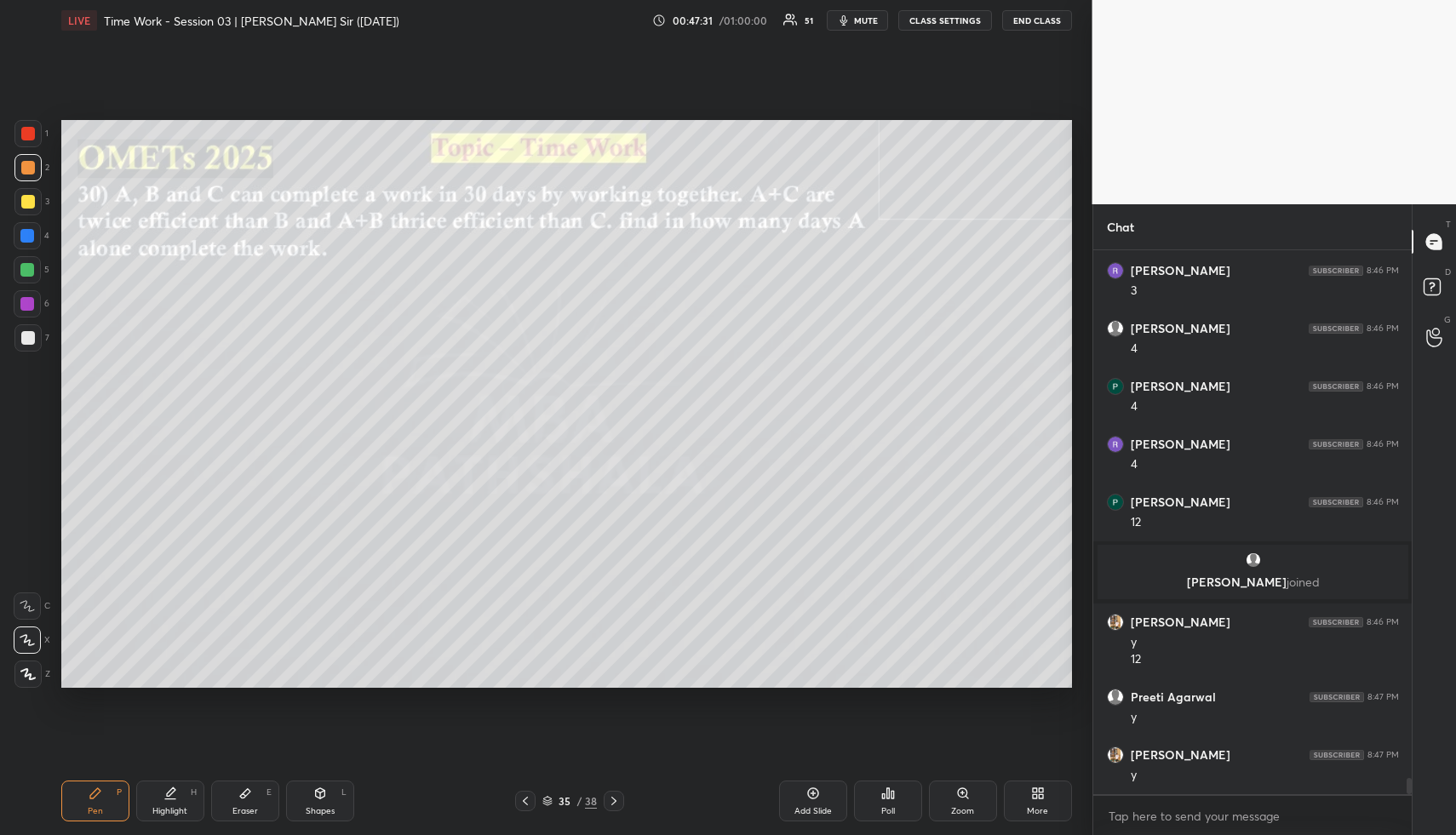
click at [25, 202] on div at bounding box center [28, 202] width 14 height 14
click at [185, 793] on div "Highlight H" at bounding box center [170, 801] width 68 height 41
click at [186, 795] on div "Highlight H" at bounding box center [170, 801] width 68 height 41
click at [104, 799] on div "Pen P" at bounding box center [96, 801] width 68 height 41
click at [174, 810] on div "Highlight" at bounding box center [169, 811] width 35 height 9
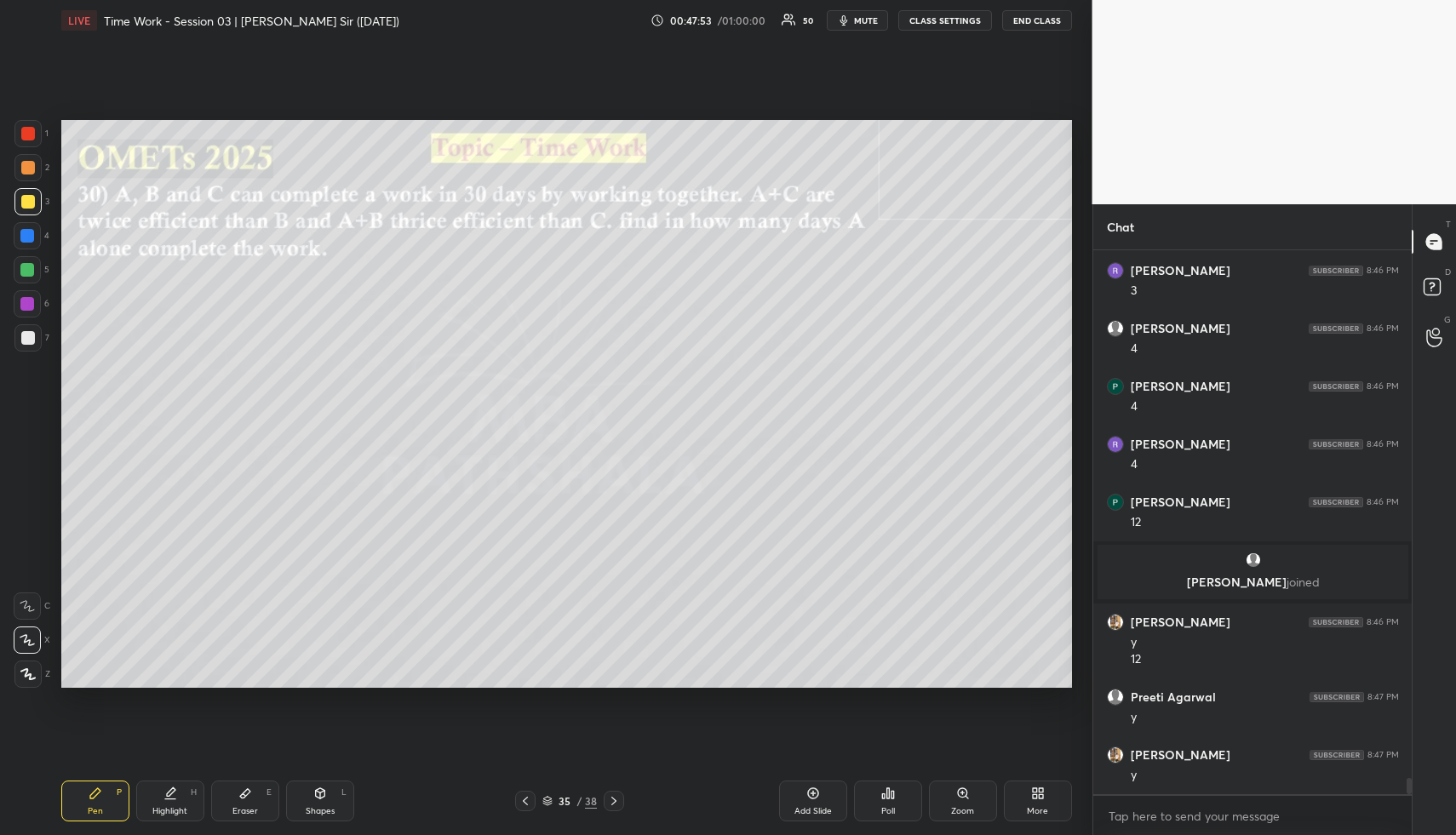
click at [174, 810] on div "Highlight" at bounding box center [169, 811] width 35 height 9
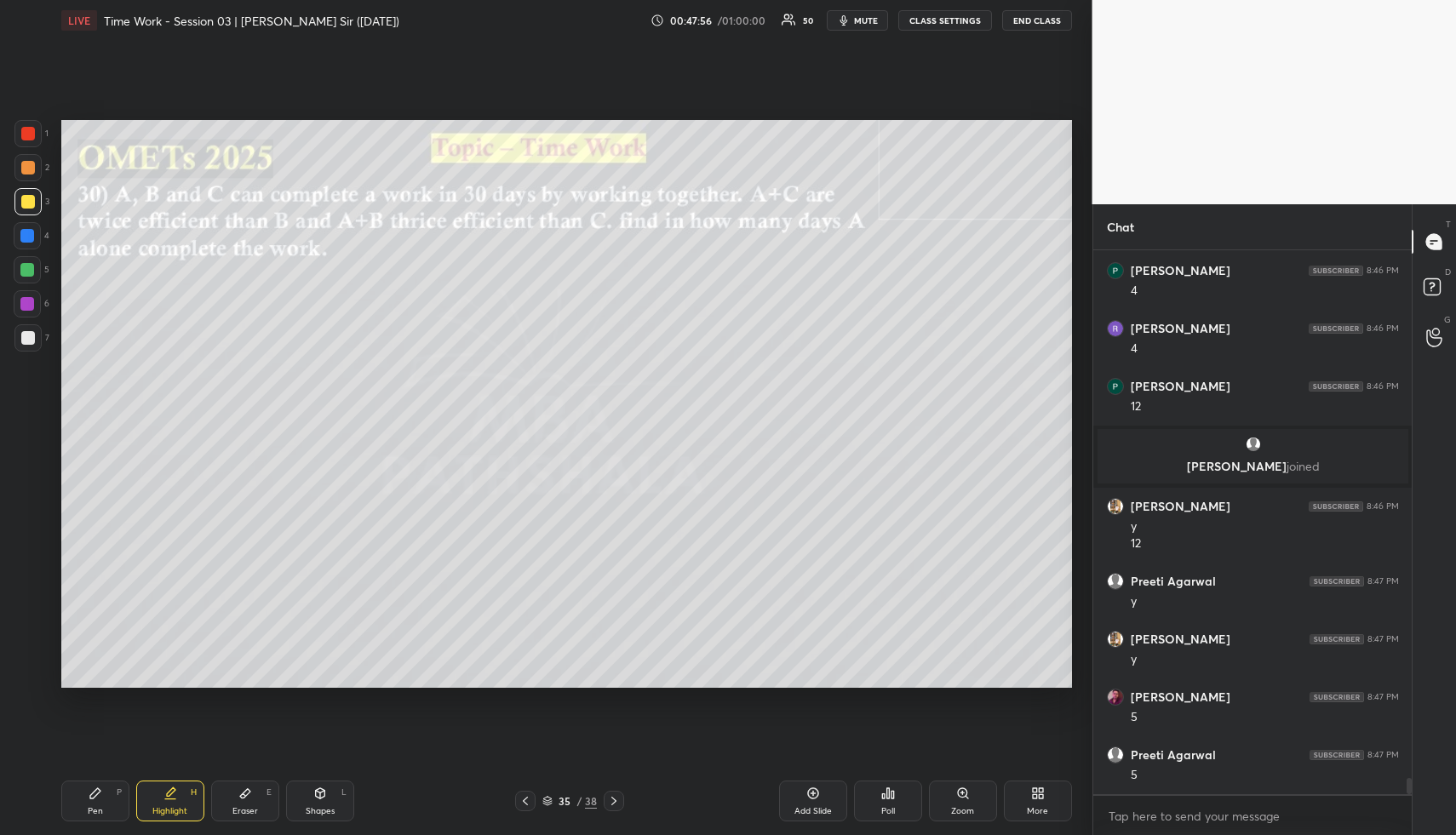
scroll to position [17606, 0]
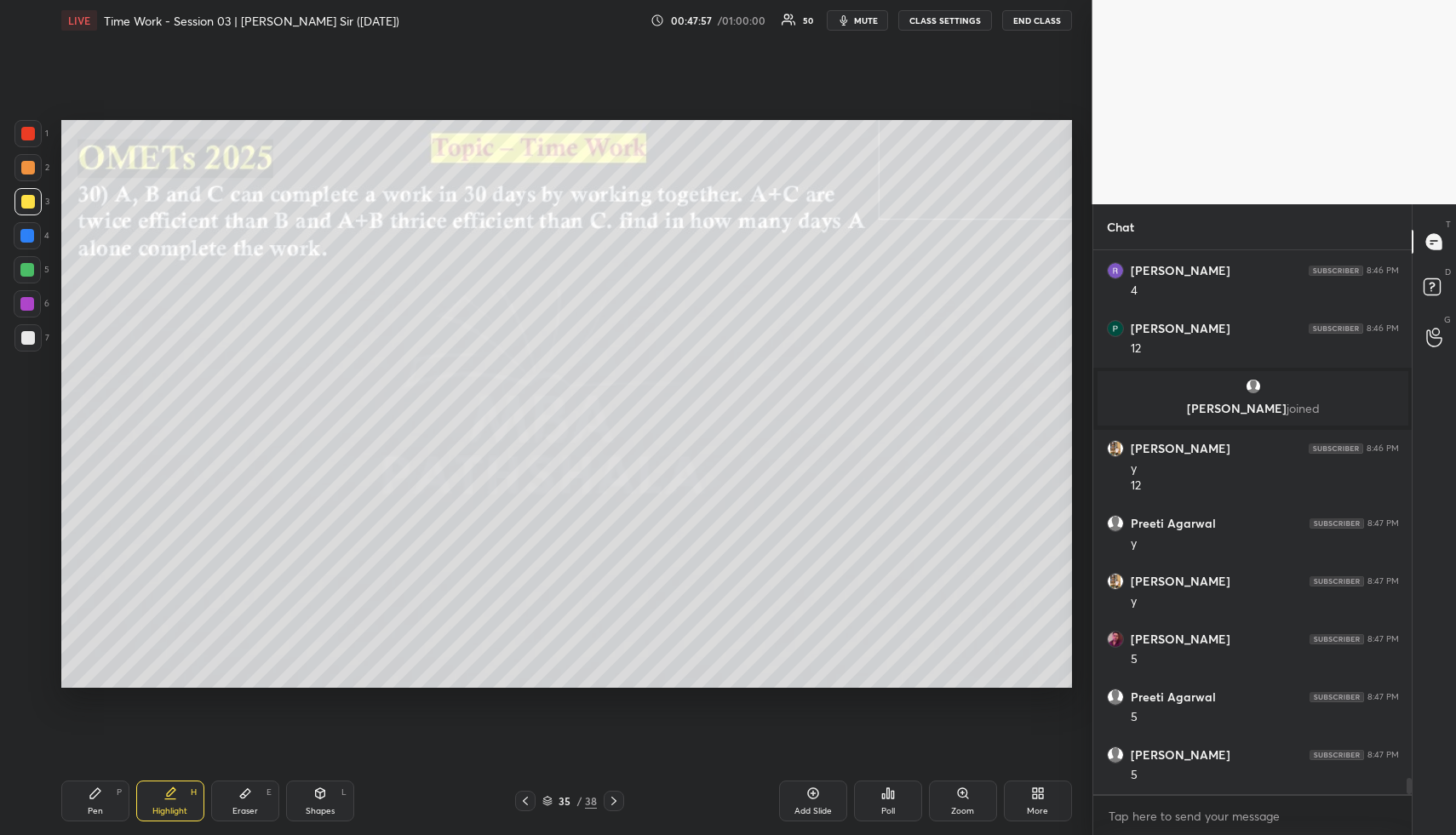
click at [117, 808] on div "Pen P" at bounding box center [96, 801] width 68 height 41
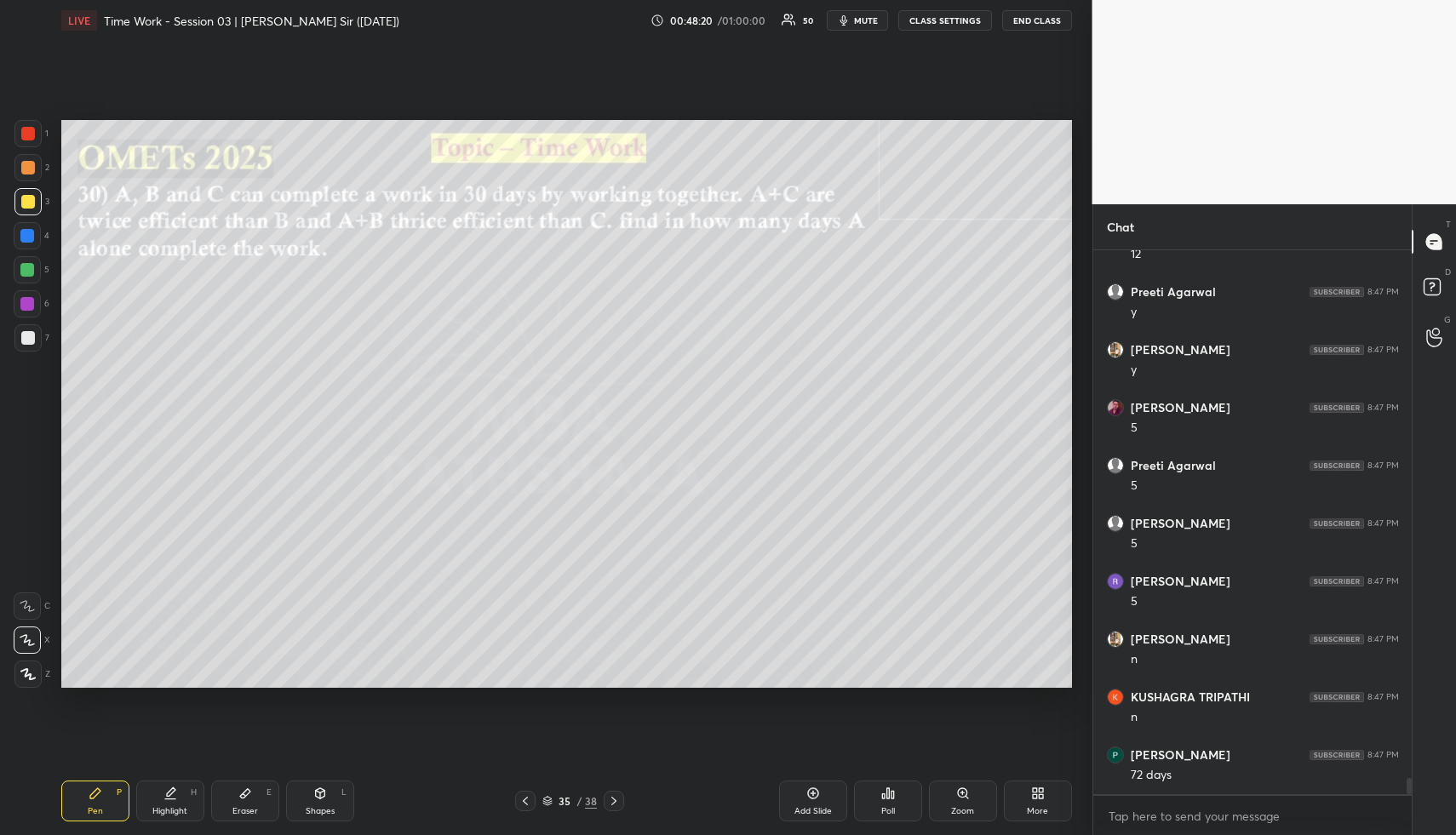
scroll to position [17895, 0]
drag, startPoint x: 182, startPoint y: 806, endPoint x: 174, endPoint y: 812, distance: 10.0
click at [173, 811] on div "Highlight" at bounding box center [169, 811] width 35 height 9
drag, startPoint x: 174, startPoint y: 812, endPoint x: 197, endPoint y: 735, distance: 80.4
click at [173, 812] on div "Highlight" at bounding box center [169, 811] width 35 height 9
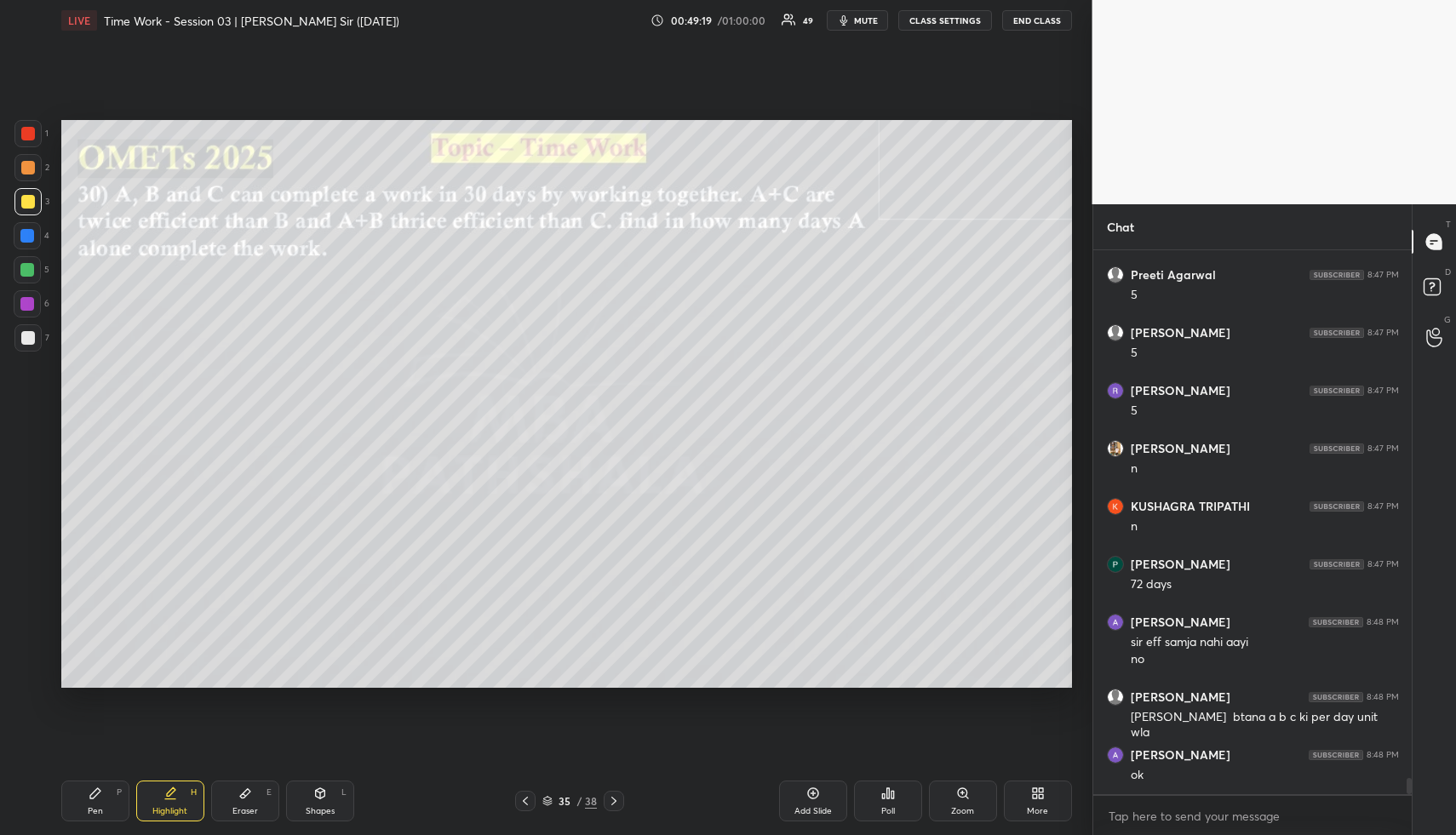
scroll to position [18086, 0]
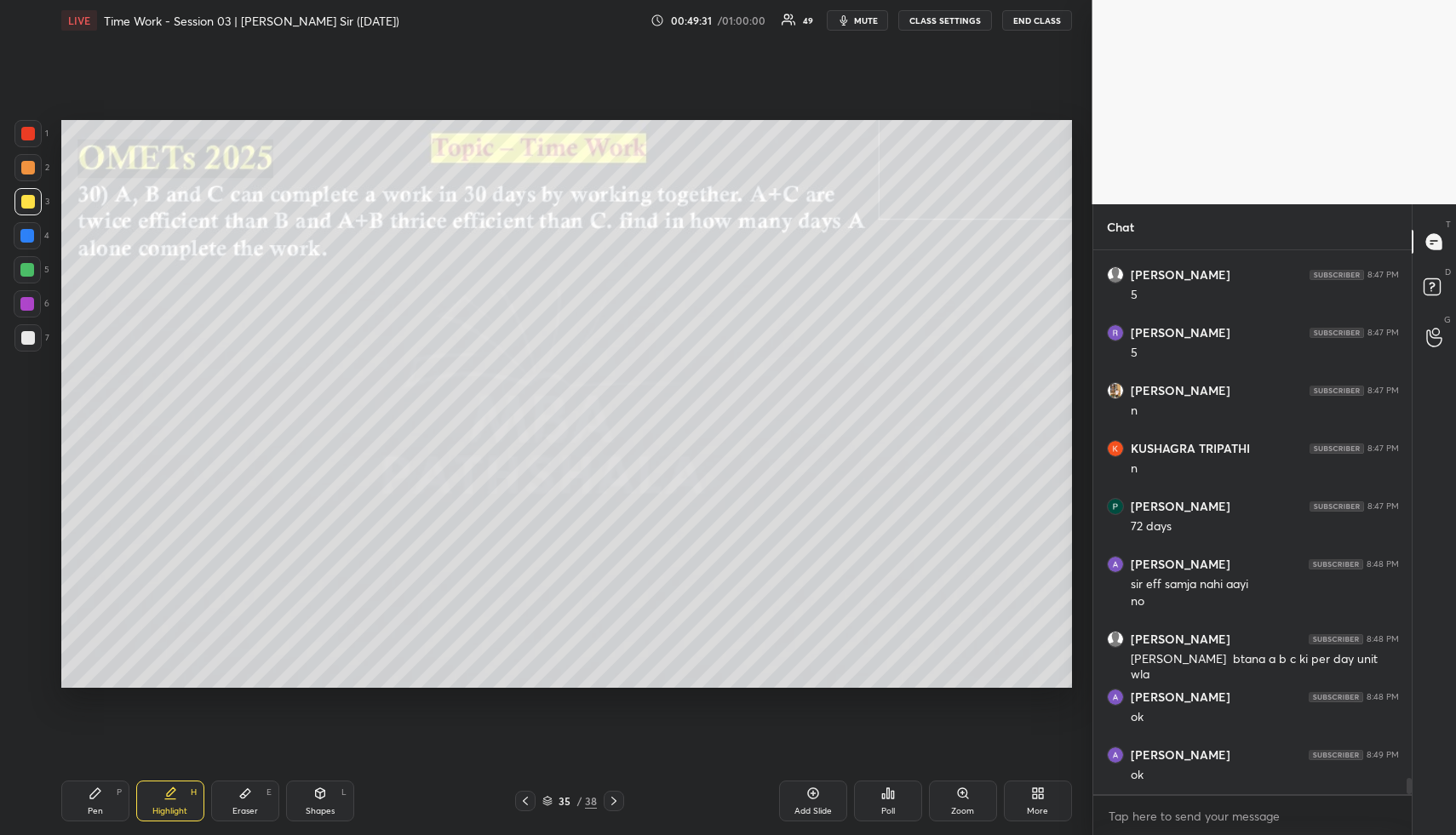
drag, startPoint x: 98, startPoint y: 806, endPoint x: 93, endPoint y: 793, distance: 13.9
click at [97, 806] on div "Pen P" at bounding box center [96, 801] width 68 height 41
click at [27, 229] on div at bounding box center [27, 235] width 27 height 27
click at [29, 233] on div at bounding box center [28, 236] width 14 height 14
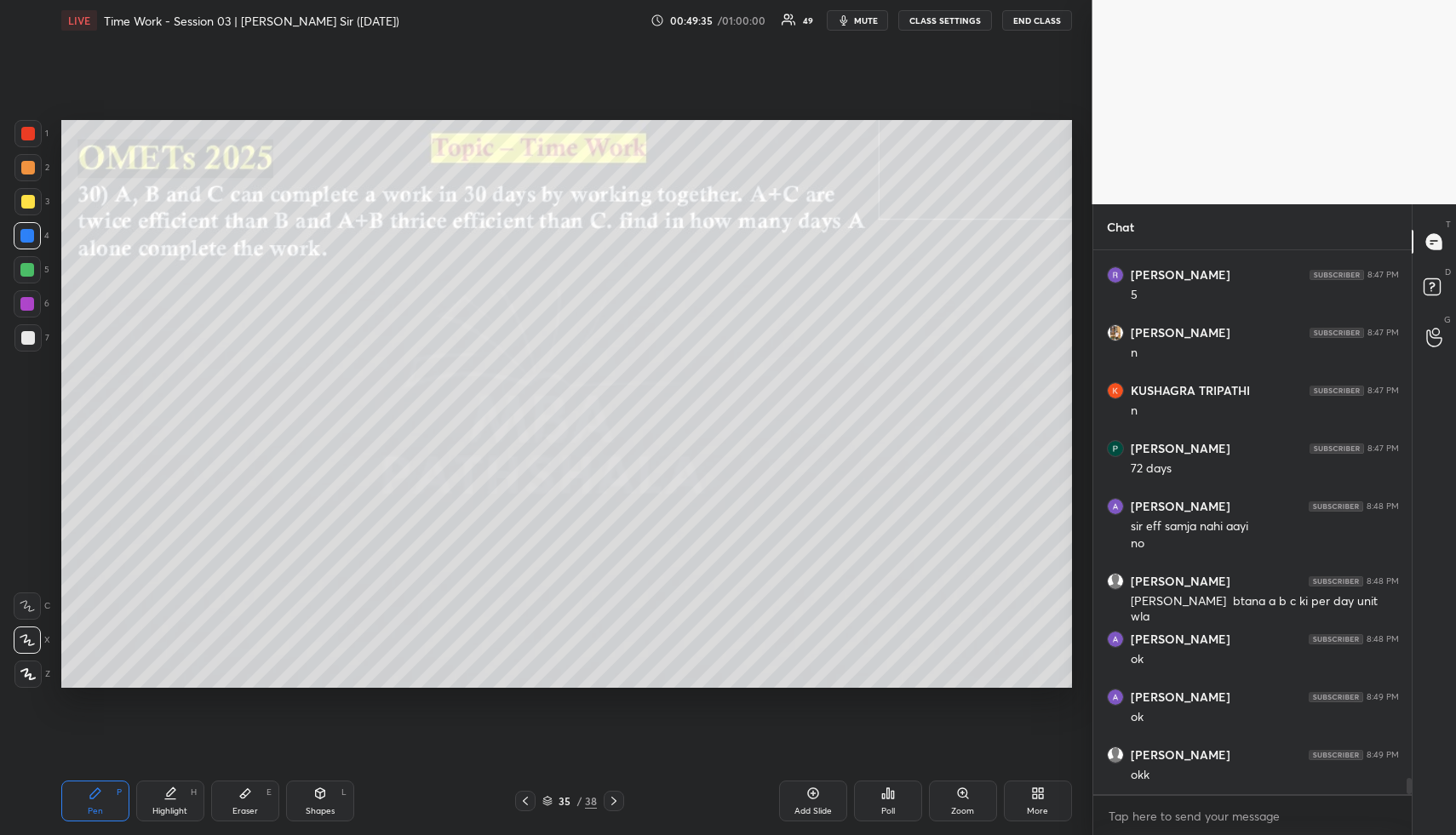
drag, startPoint x: 29, startPoint y: 239, endPoint x: 46, endPoint y: 250, distance: 20.2
click at [28, 239] on div at bounding box center [28, 236] width 14 height 14
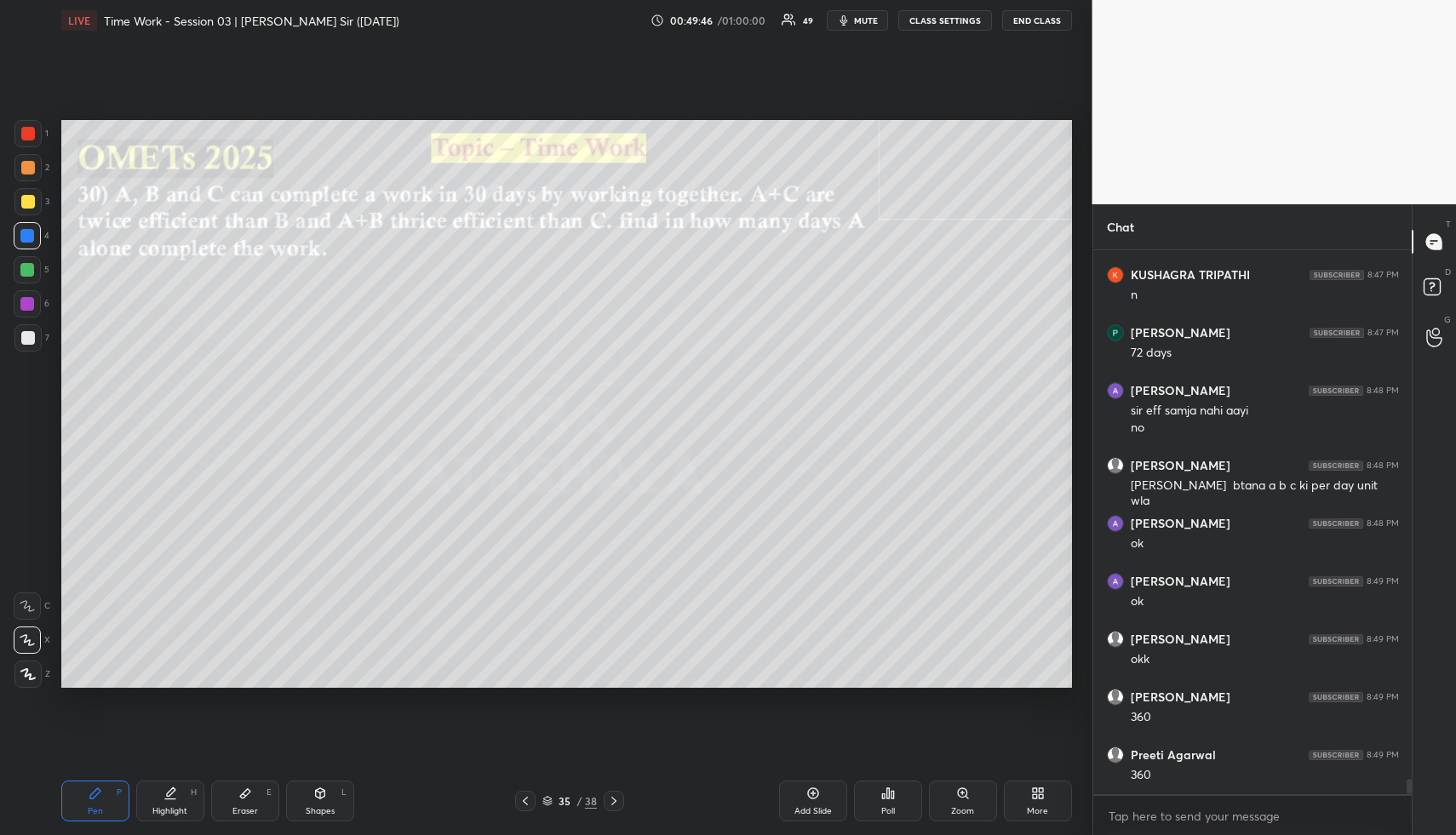
scroll to position [18317, 0]
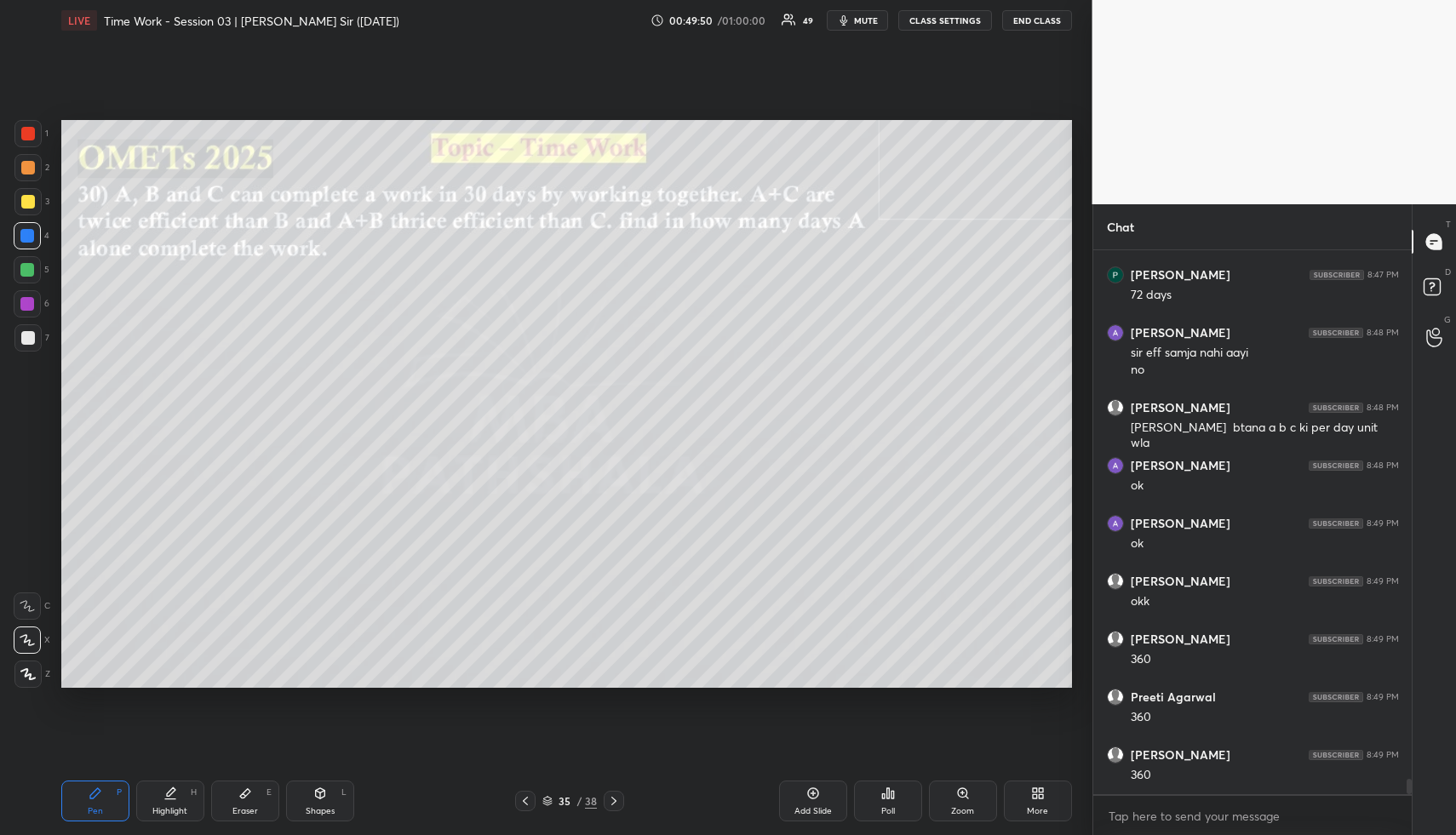
drag, startPoint x: 27, startPoint y: 271, endPoint x: 41, endPoint y: 275, distance: 14.6
click at [27, 271] on div at bounding box center [28, 270] width 14 height 14
click at [28, 255] on div "1 2 3 4 5 6 7" at bounding box center [32, 240] width 36 height 239
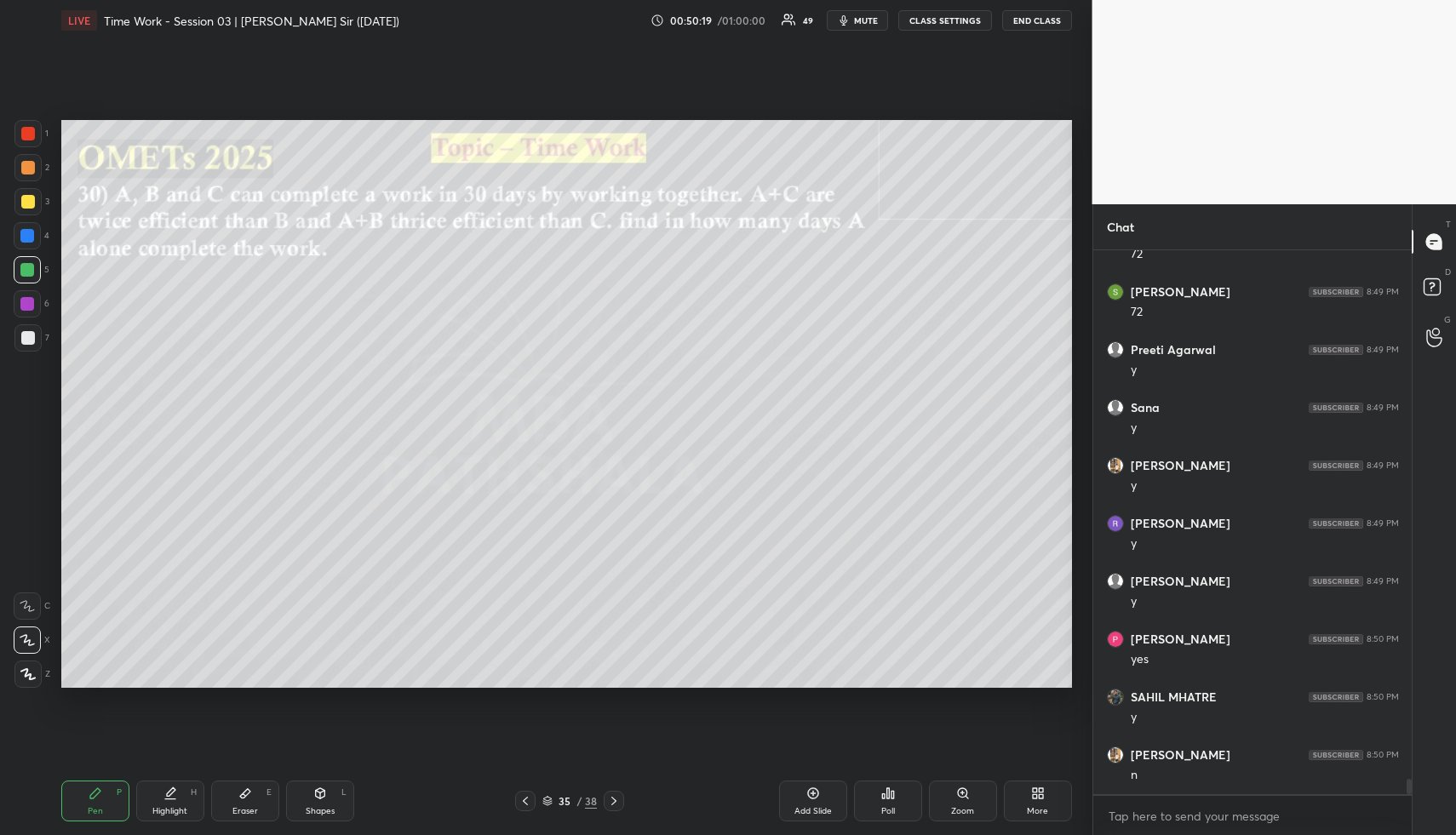
scroll to position [19013, 0]
click at [900, 806] on div "Poll" at bounding box center [888, 801] width 68 height 41
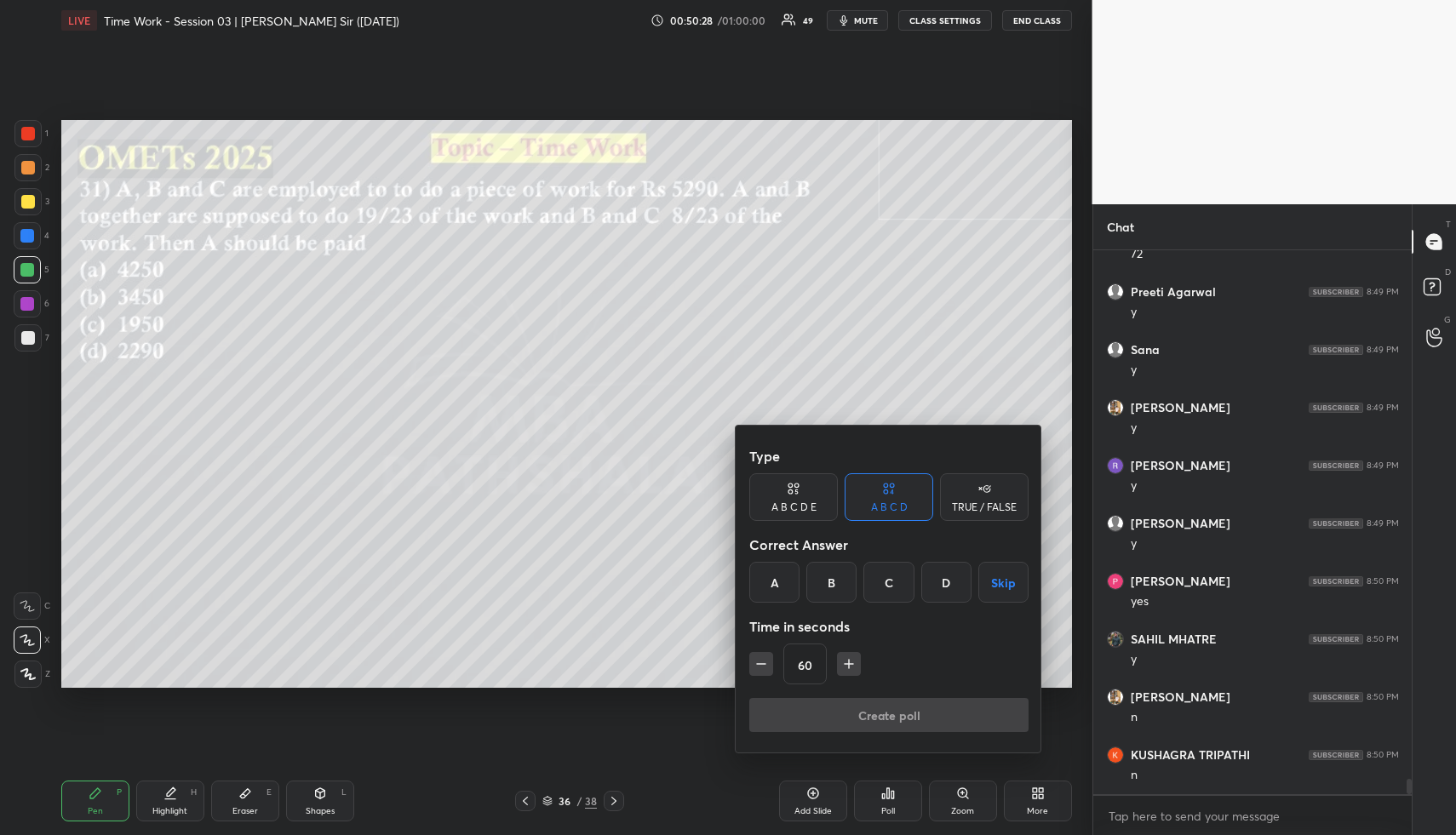
drag, startPoint x: 834, startPoint y: 587, endPoint x: 814, endPoint y: 634, distance: 51.1
click at [832, 589] on div "B" at bounding box center [831, 582] width 50 height 41
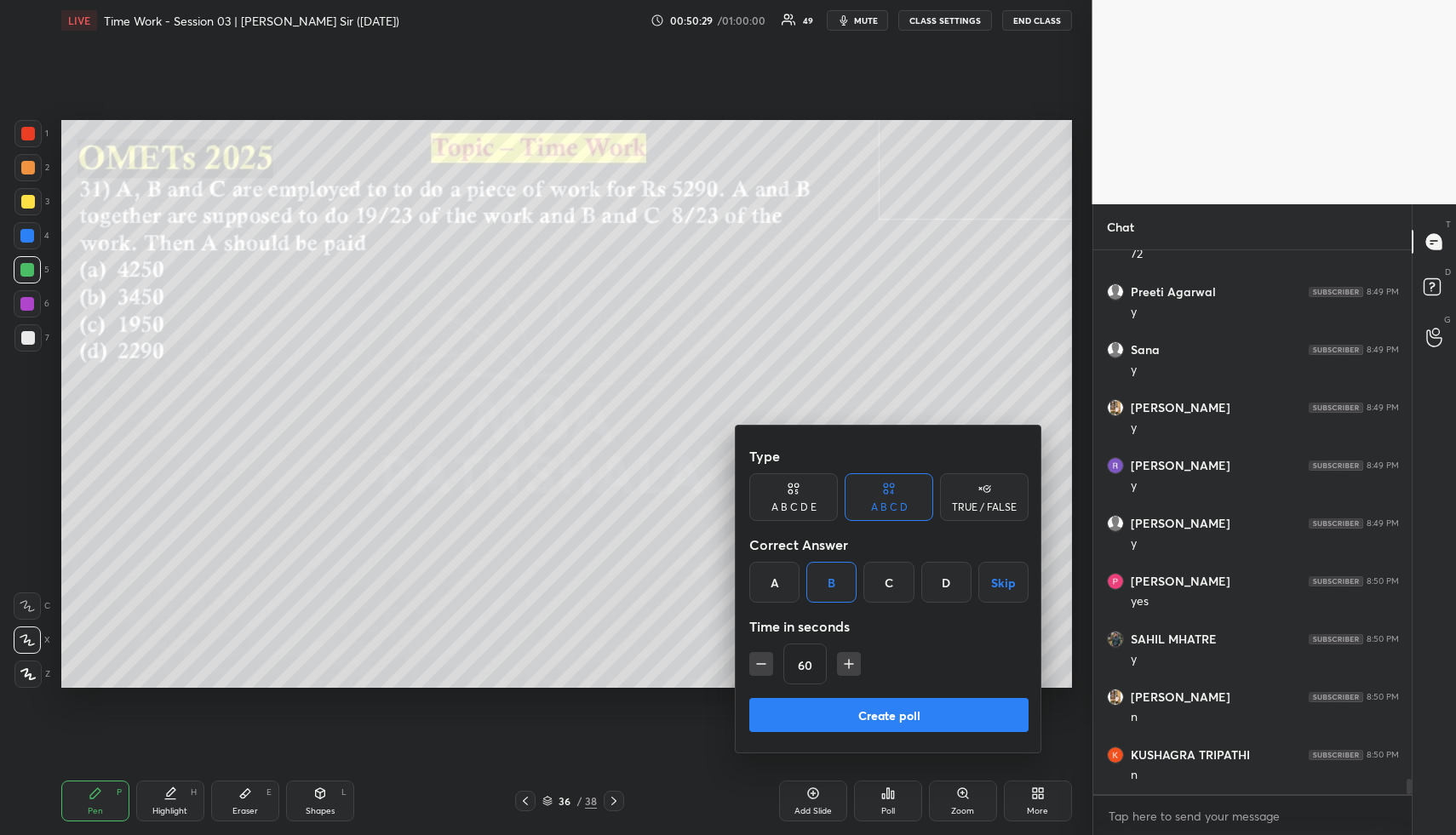
click at [755, 663] on icon "button" at bounding box center [760, 664] width 17 height 17
click at [752, 665] on icon "button" at bounding box center [760, 664] width 17 height 17
type input "30"
click at [811, 712] on button "Create poll" at bounding box center [889, 716] width 280 height 34
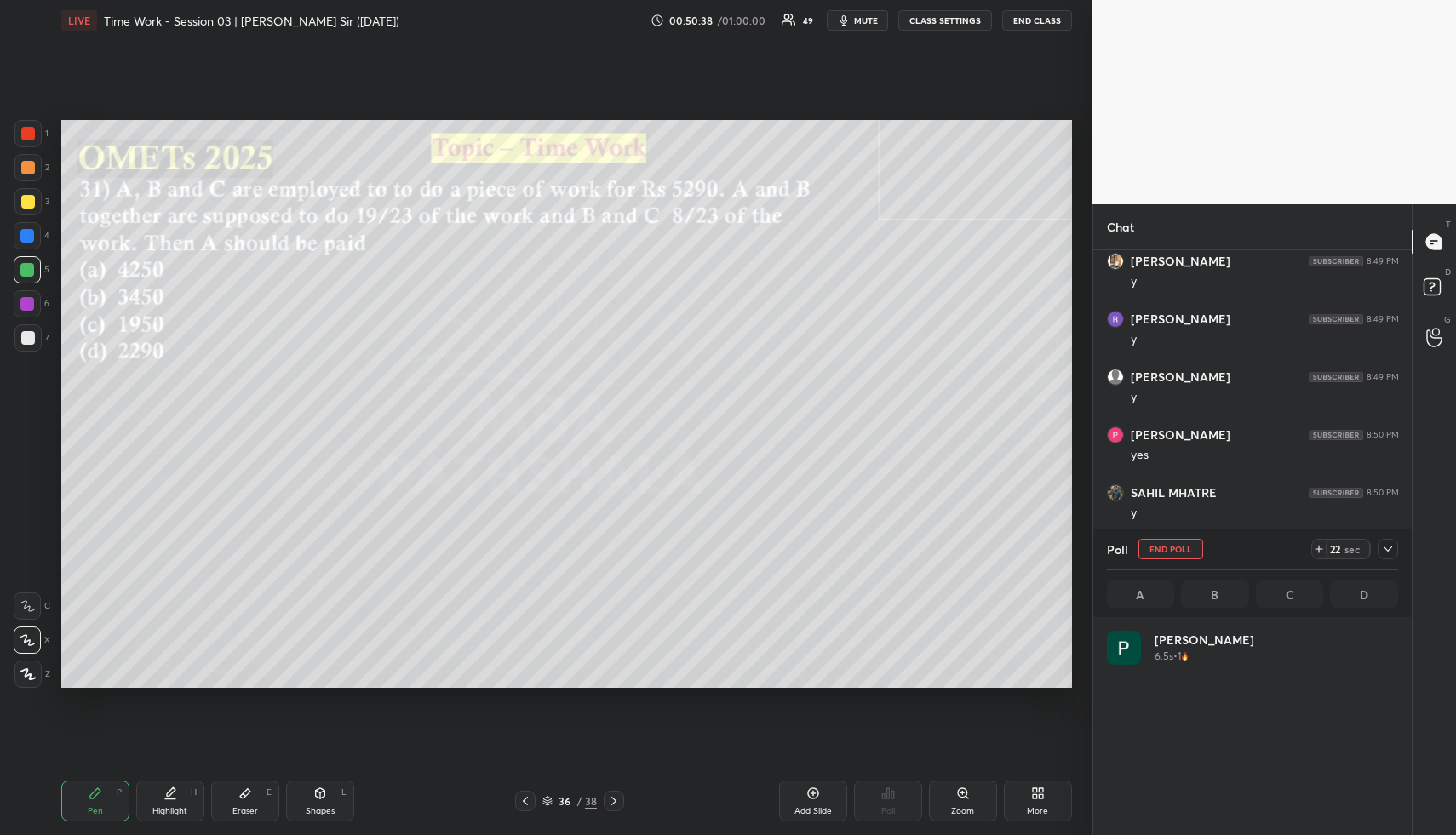
scroll to position [199, 287]
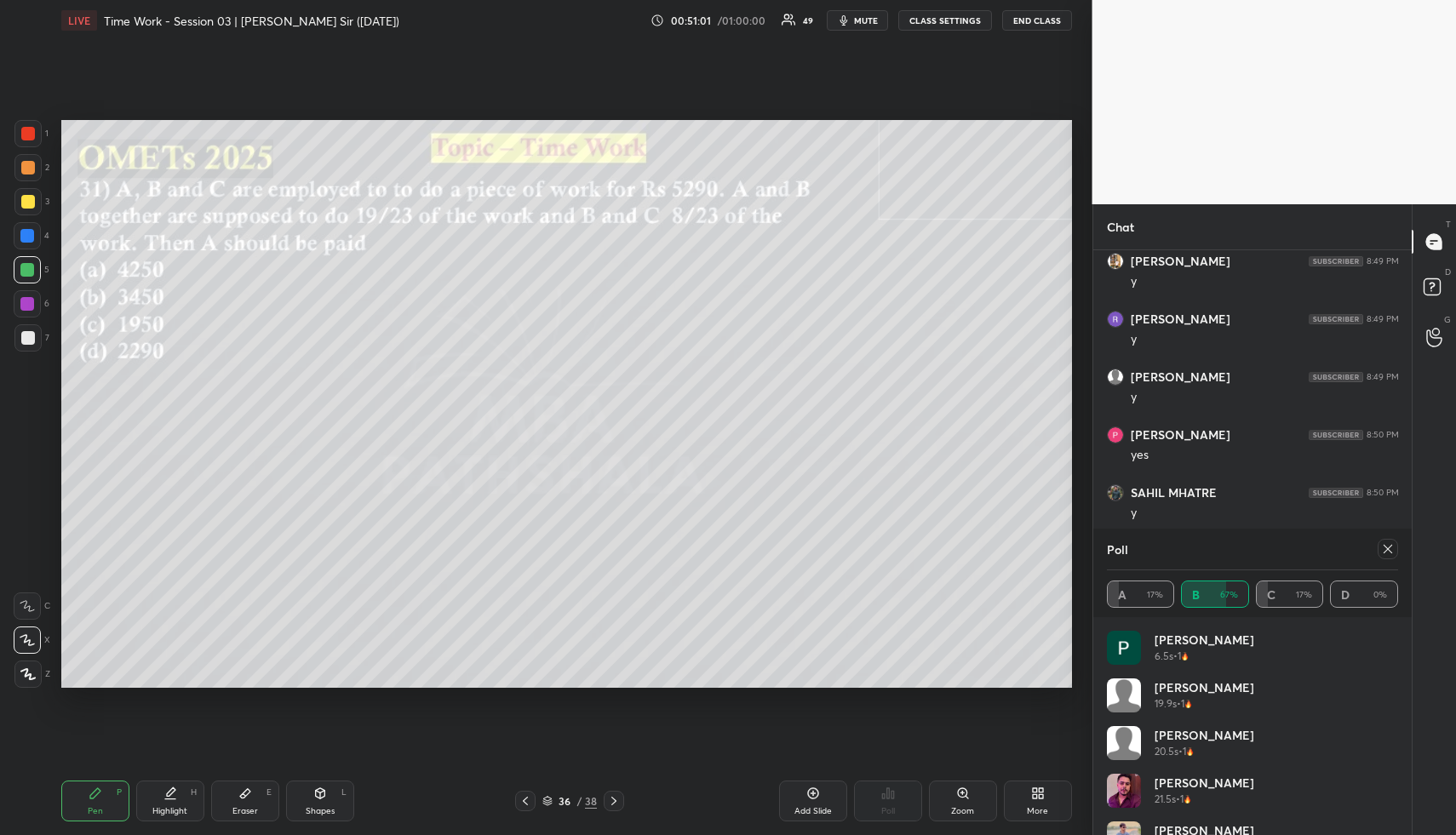
click at [1389, 557] on div at bounding box center [1388, 549] width 21 height 21
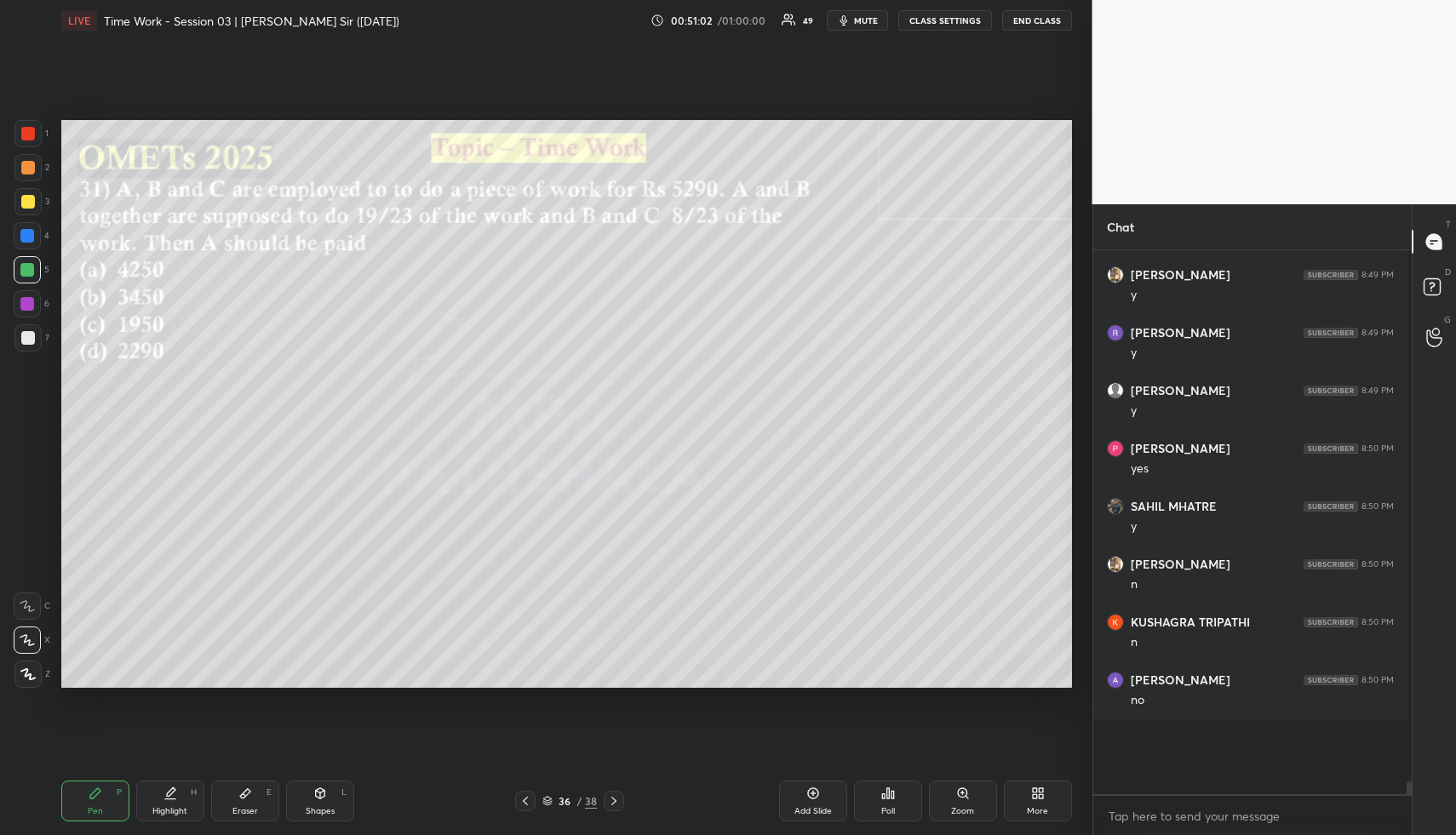
scroll to position [6, 6]
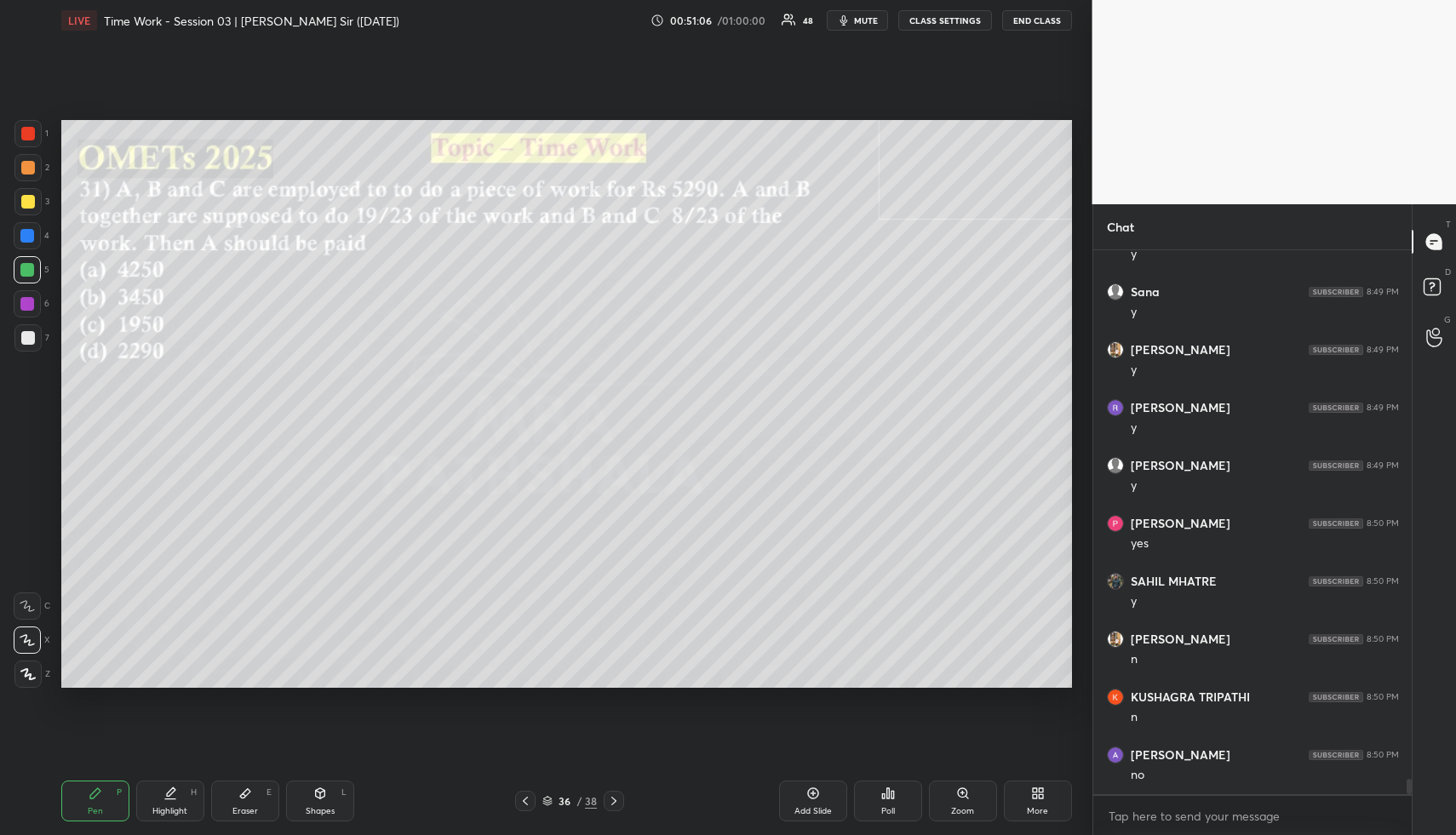
click at [317, 796] on icon at bounding box center [320, 794] width 14 height 14
click at [21, 198] on div at bounding box center [28, 202] width 14 height 14
click at [25, 198] on div at bounding box center [28, 202] width 14 height 14
click at [111, 819] on div "Pen P" at bounding box center [96, 801] width 68 height 41
drag, startPoint x: 111, startPoint y: 819, endPoint x: 108, endPoint y: 794, distance: 25.2
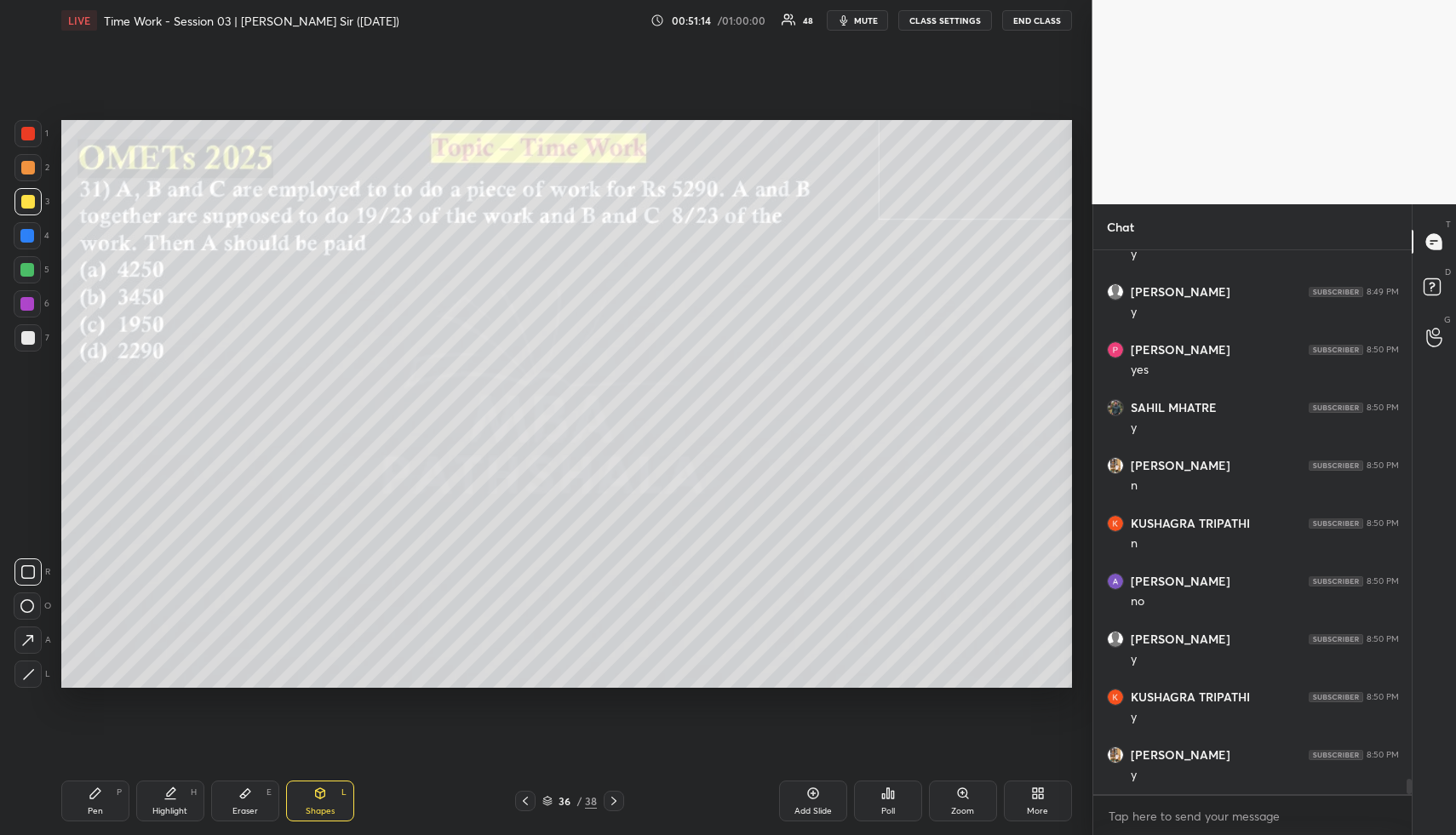
click at [110, 815] on div "Pen P" at bounding box center [96, 801] width 68 height 41
drag, startPoint x: 27, startPoint y: 168, endPoint x: 44, endPoint y: 169, distance: 17.0
click at [27, 171] on div at bounding box center [28, 168] width 14 height 14
click at [179, 794] on div "Highlight H" at bounding box center [170, 801] width 68 height 41
click at [102, 806] on div "Pen P" at bounding box center [96, 801] width 68 height 41
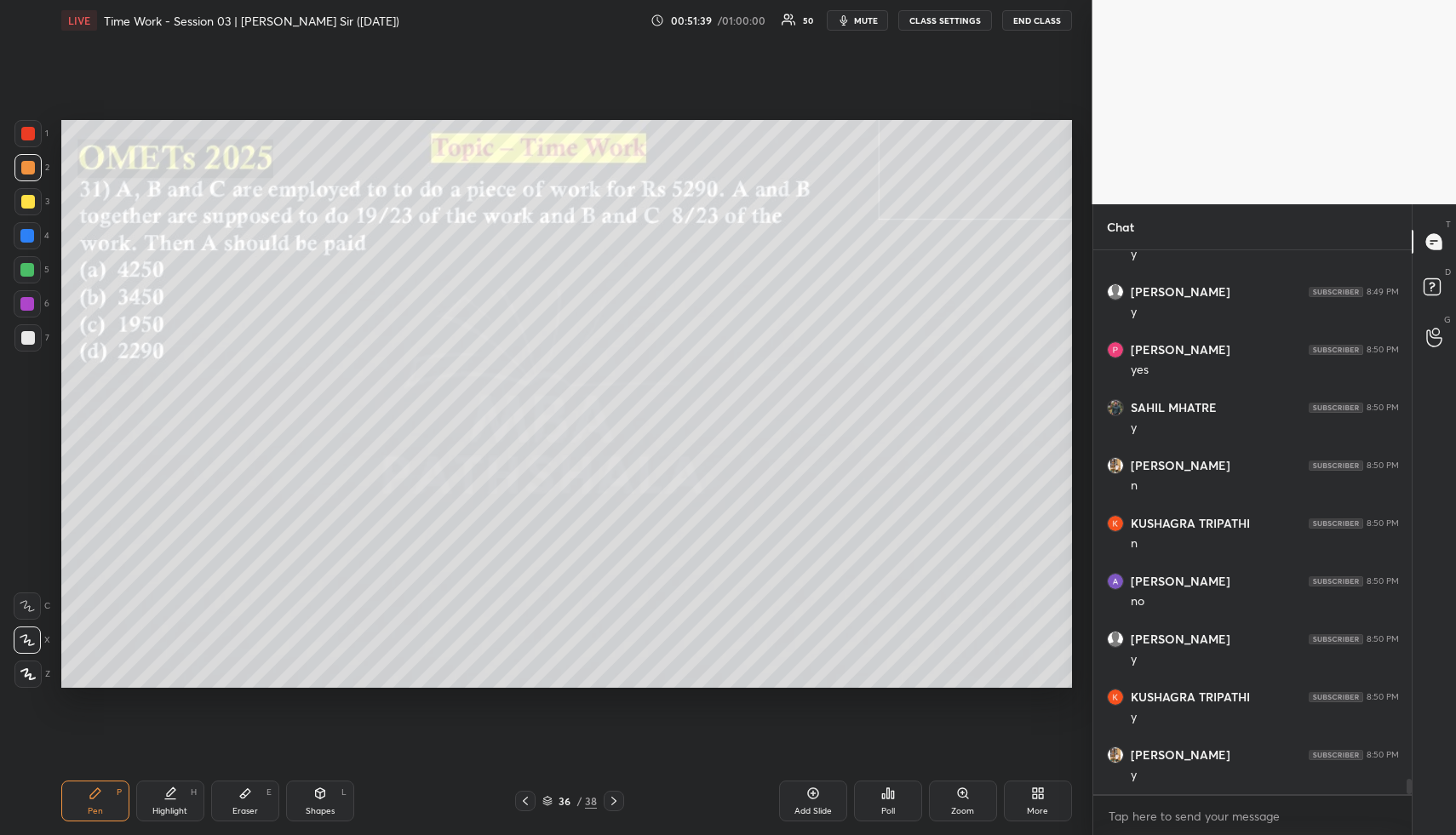
drag, startPoint x: 32, startPoint y: 239, endPoint x: 44, endPoint y: 237, distance: 12.2
click at [32, 238] on div at bounding box center [28, 236] width 14 height 14
click at [154, 812] on div "Highlight" at bounding box center [169, 811] width 35 height 9
click at [158, 805] on div "Highlight H" at bounding box center [170, 801] width 68 height 41
drag, startPoint x: 104, startPoint y: 800, endPoint x: 101, endPoint y: 719, distance: 81.1
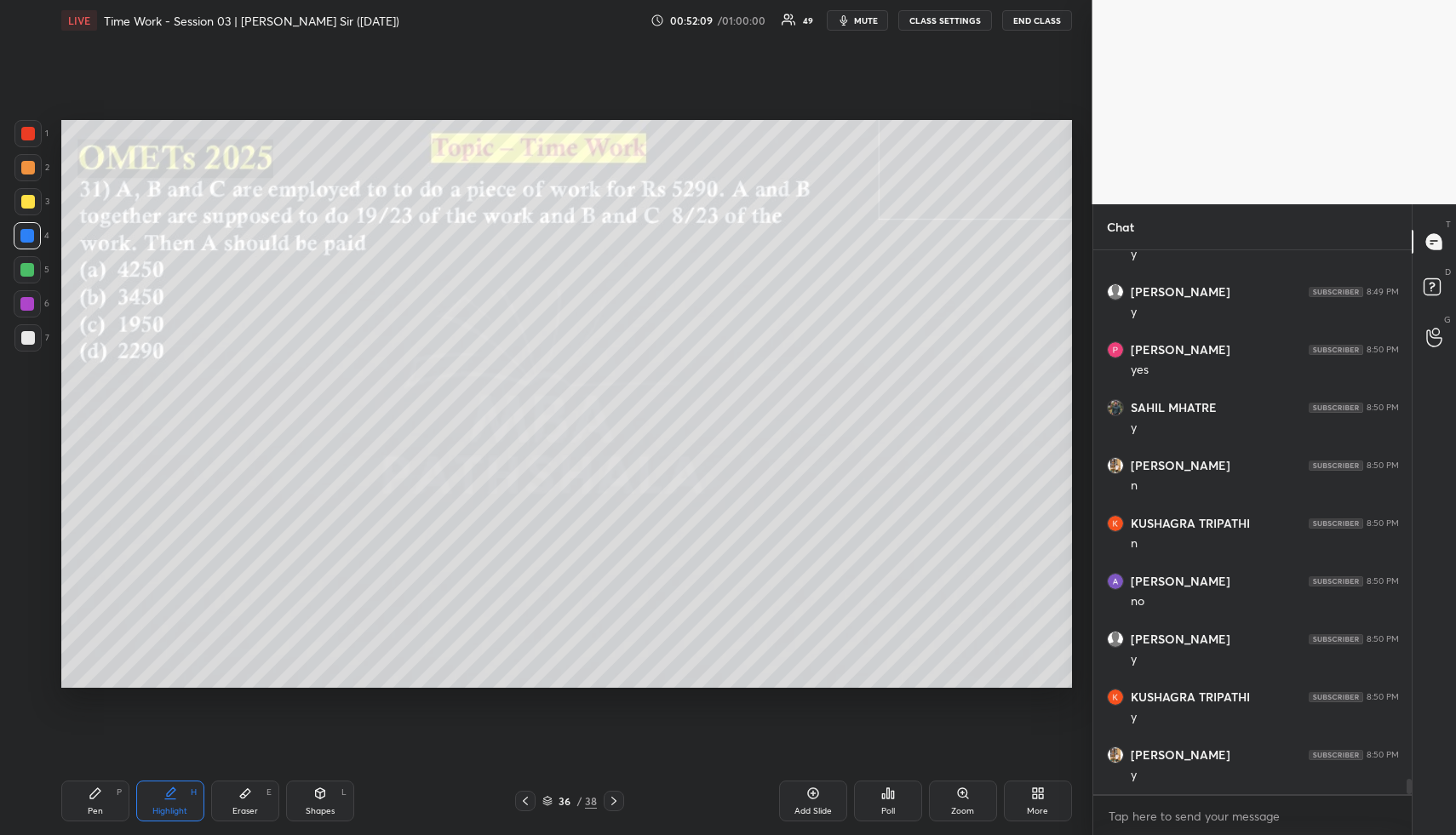
click at [98, 802] on div "Pen P" at bounding box center [96, 801] width 68 height 41
click at [30, 274] on div at bounding box center [28, 270] width 14 height 14
click at [167, 795] on icon at bounding box center [170, 794] width 14 height 14
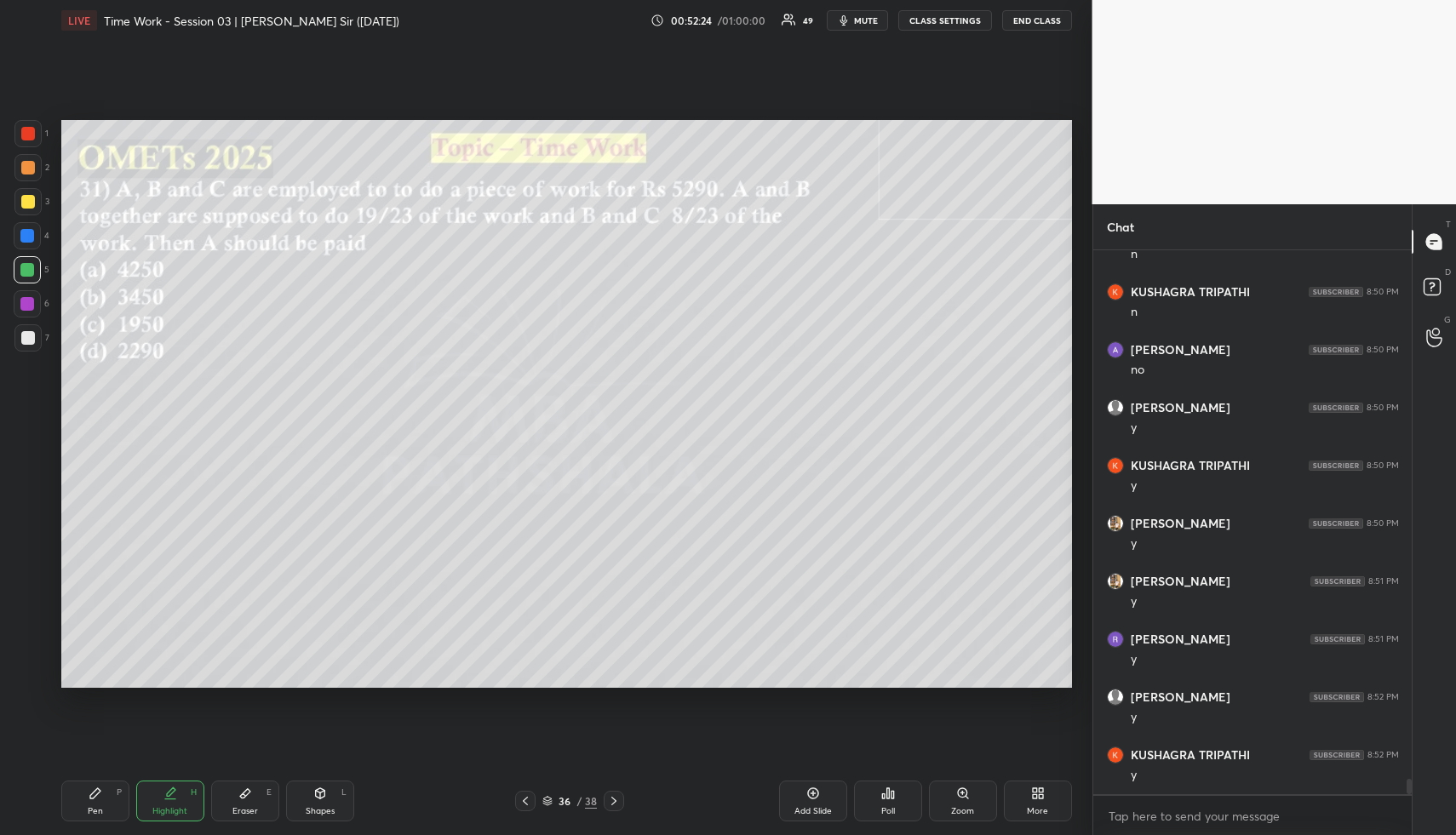
click at [178, 788] on div "Highlight H" at bounding box center [170, 801] width 68 height 41
click at [88, 810] on div "Pen" at bounding box center [95, 811] width 15 height 9
click at [194, 803] on div "Highlight H" at bounding box center [170, 801] width 68 height 41
click at [193, 804] on div "Highlight H" at bounding box center [170, 801] width 68 height 41
drag, startPoint x: 170, startPoint y: 806, endPoint x: 197, endPoint y: 731, distance: 79.7
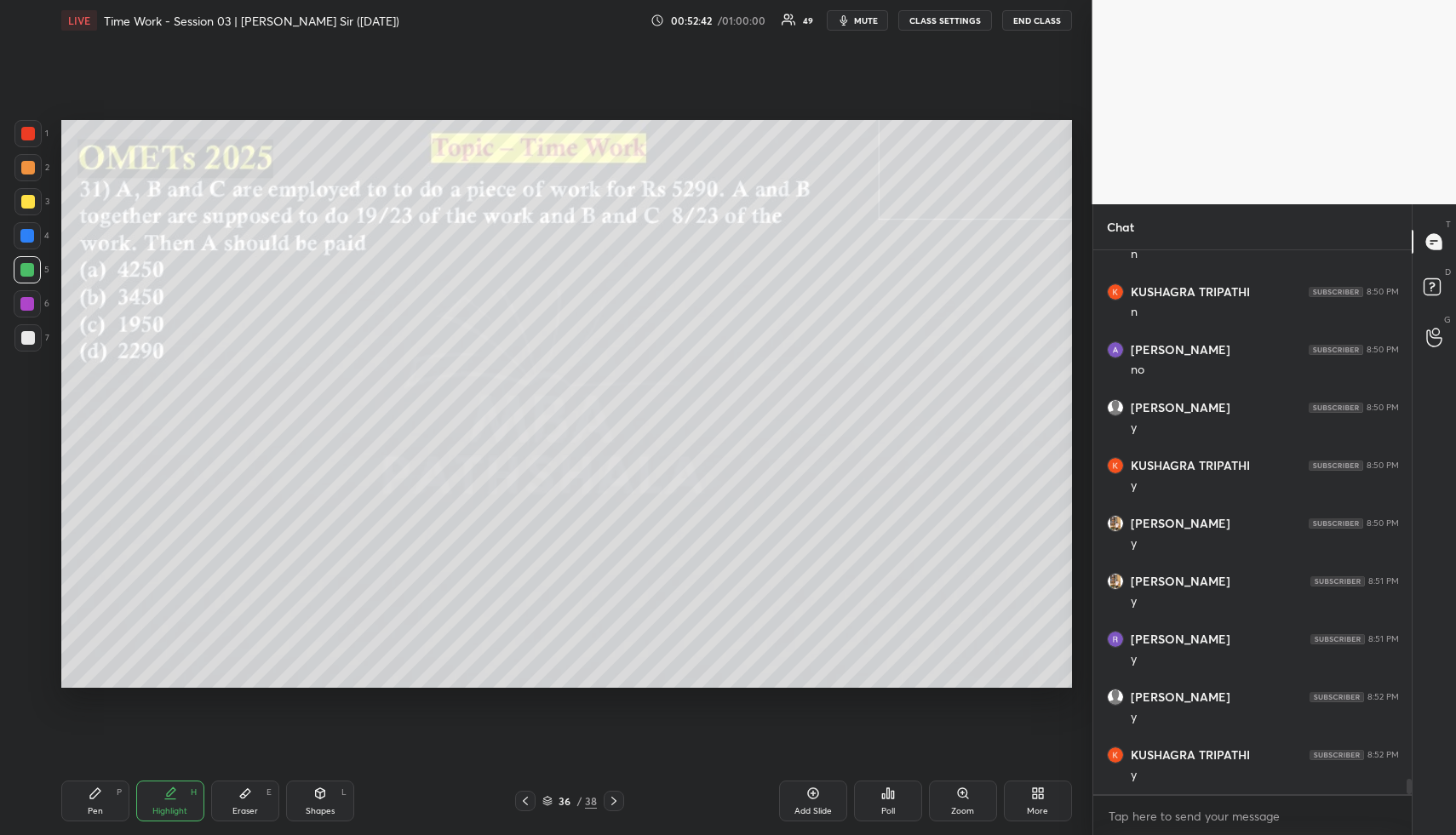
click at [170, 800] on div "Highlight H" at bounding box center [170, 801] width 68 height 41
click at [112, 800] on div "Pen P" at bounding box center [96, 801] width 68 height 41
click at [308, 803] on div "Shapes L" at bounding box center [320, 801] width 68 height 41
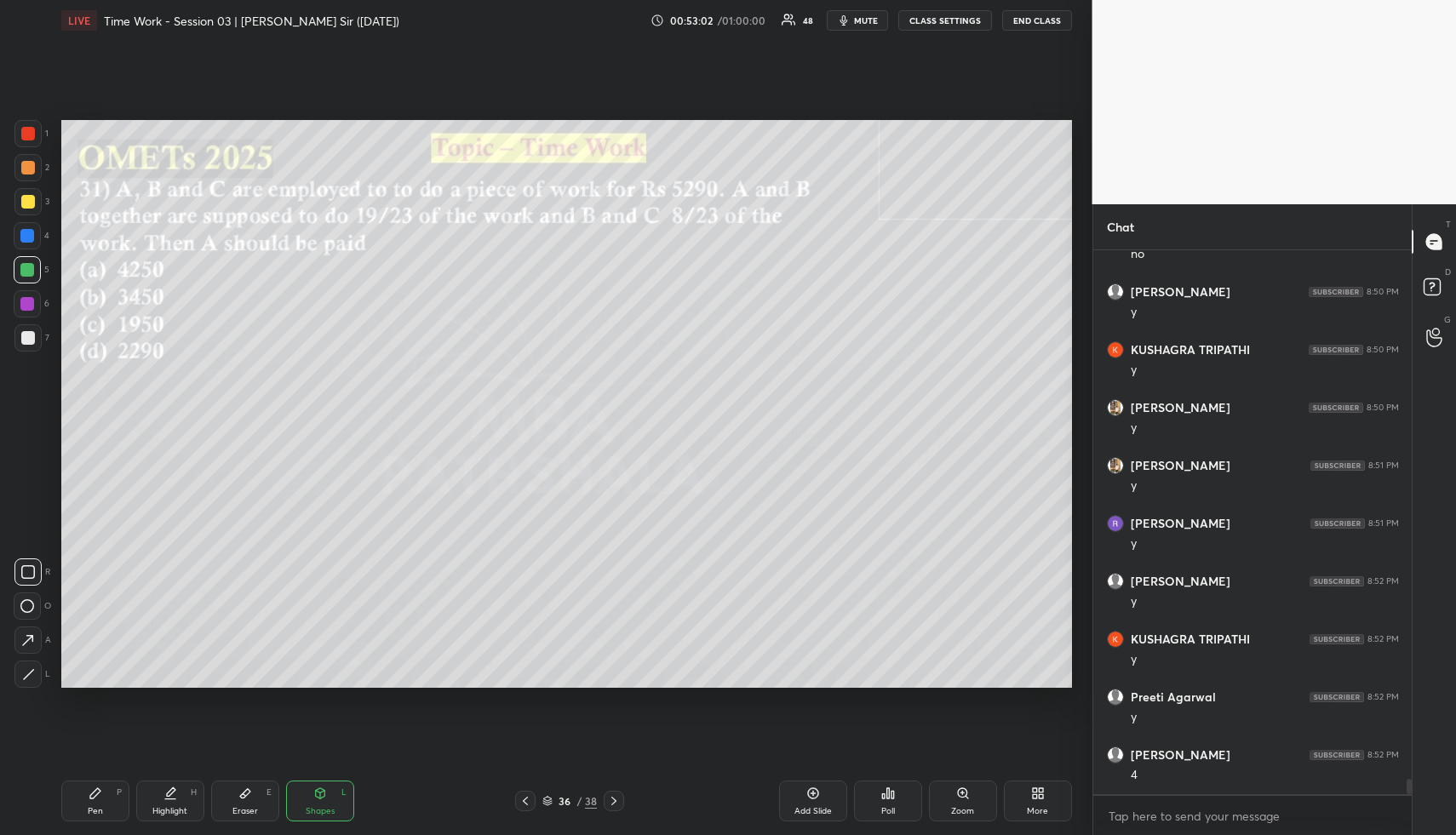
click at [324, 797] on icon at bounding box center [320, 794] width 14 height 14
click at [27, 338] on div at bounding box center [28, 338] width 14 height 14
click at [180, 798] on div "Highlight H" at bounding box center [170, 801] width 68 height 41
click at [188, 794] on div "Highlight H" at bounding box center [170, 801] width 68 height 41
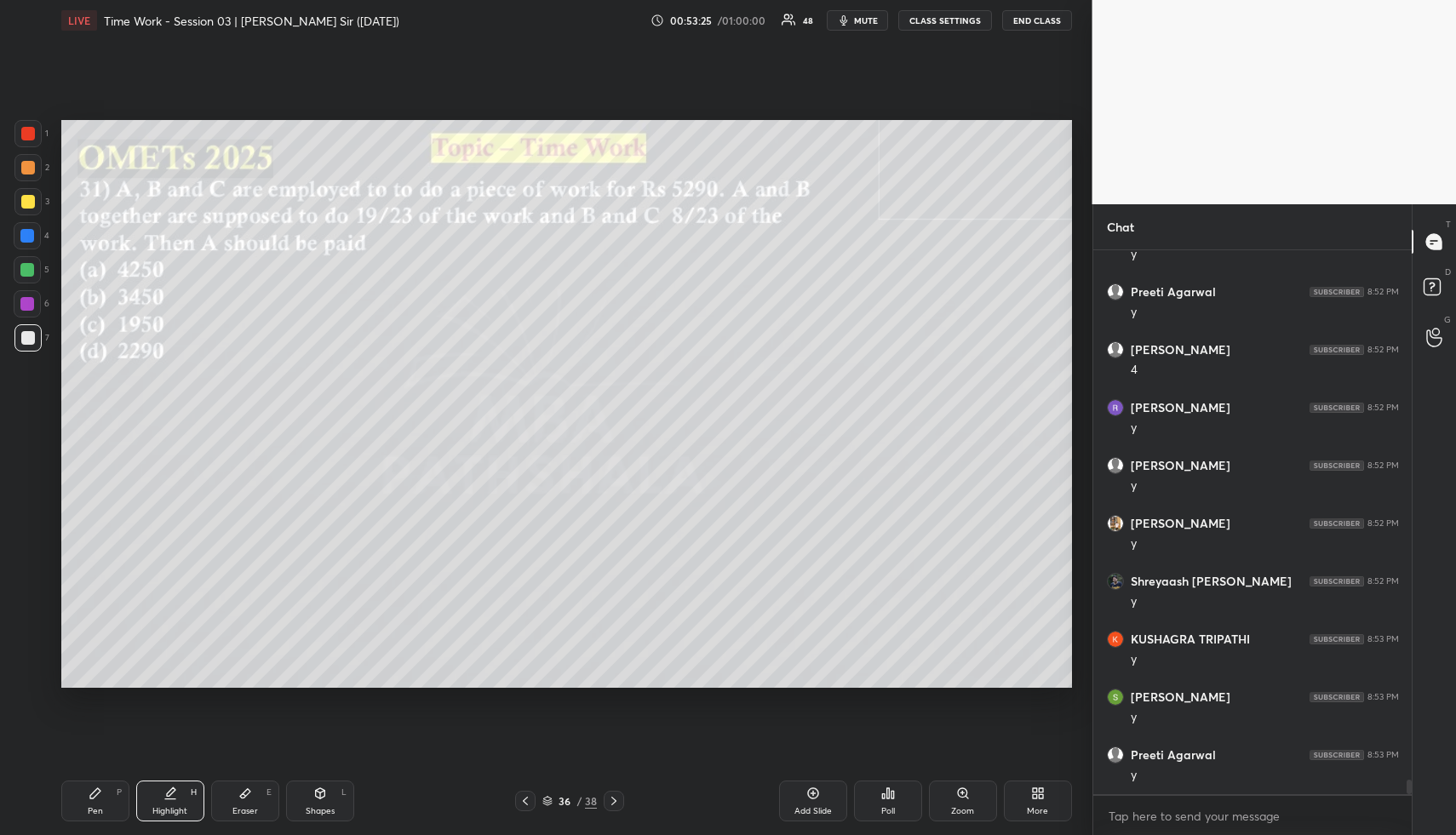
drag, startPoint x: 110, startPoint y: 809, endPoint x: 102, endPoint y: 764, distance: 45.7
click at [102, 810] on div "Pen P" at bounding box center [96, 801] width 68 height 41
click at [29, 162] on div at bounding box center [28, 168] width 14 height 14
drag, startPoint x: 34, startPoint y: 165, endPoint x: 56, endPoint y: 174, distance: 23.8
click at [35, 166] on div at bounding box center [28, 167] width 27 height 27
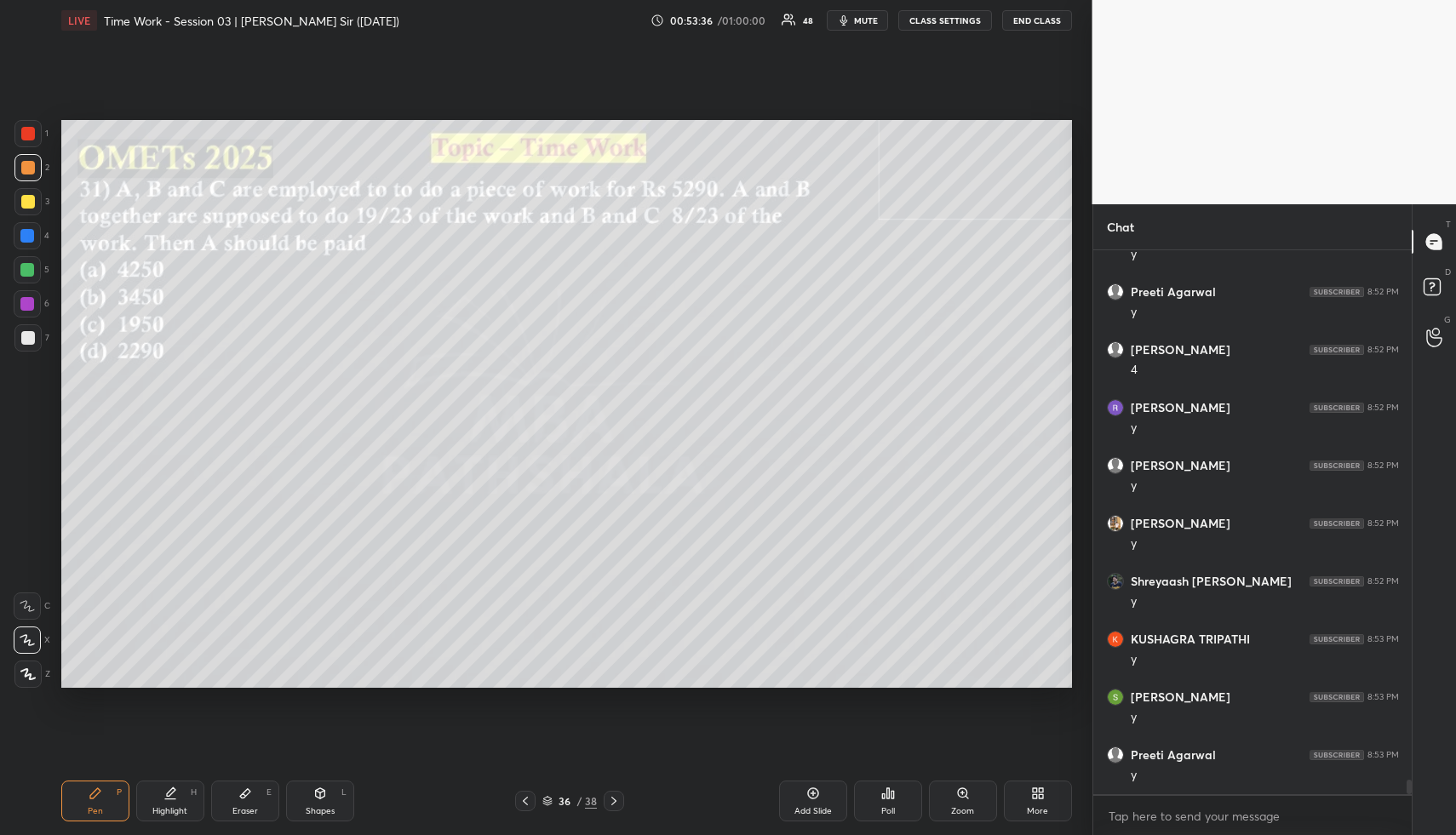
scroll to position [19651, 0]
drag, startPoint x: 342, startPoint y: 812, endPoint x: 335, endPoint y: 803, distance: 11.4
click at [339, 812] on div "Shapes L" at bounding box center [320, 801] width 68 height 41
drag, startPoint x: 31, startPoint y: 229, endPoint x: 58, endPoint y: 256, distance: 38.2
click at [31, 229] on div at bounding box center [28, 236] width 14 height 14
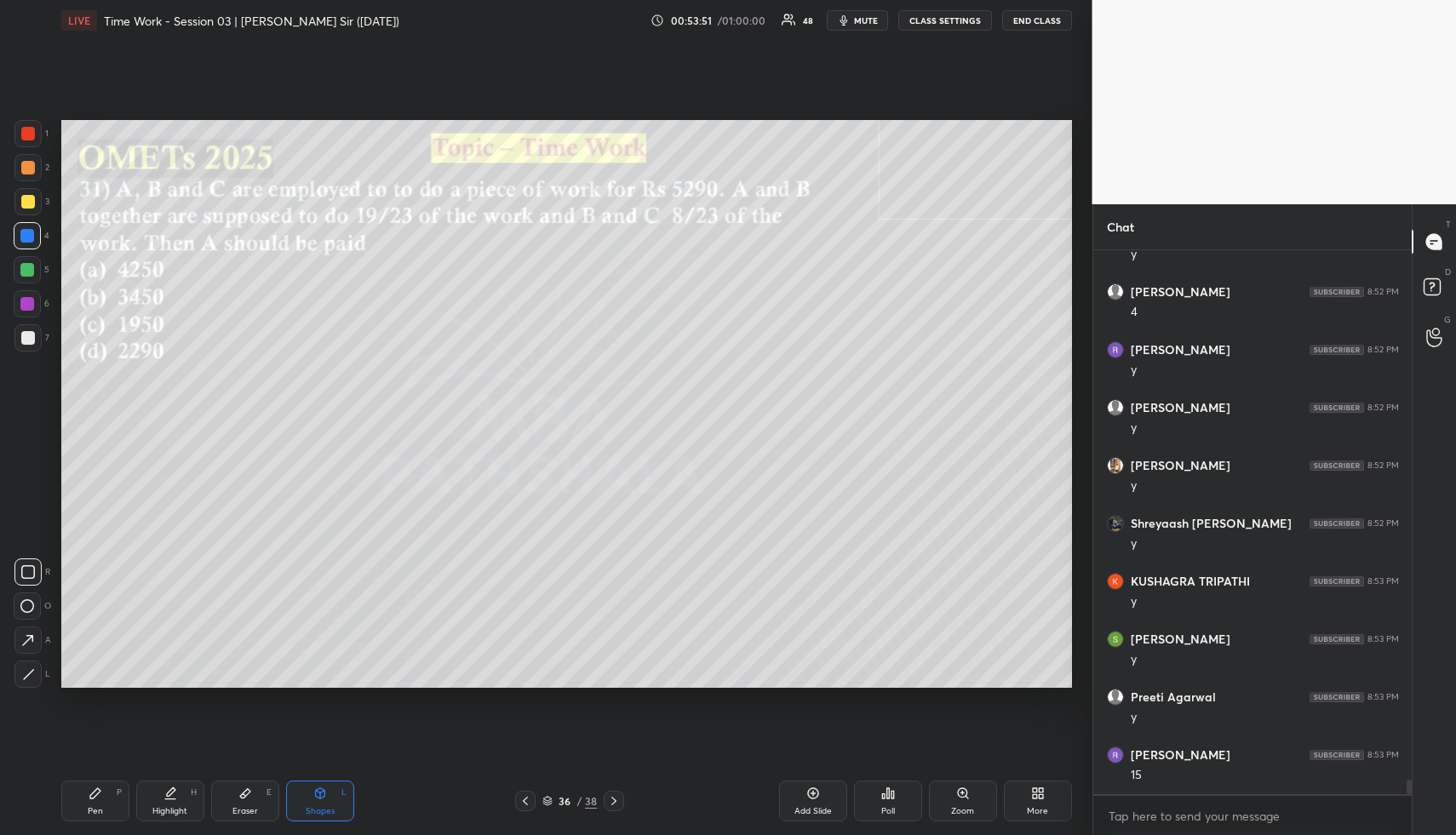
drag, startPoint x: 174, startPoint y: 812, endPoint x: 198, endPoint y: 695, distance: 119.4
click at [172, 812] on div "Highlight" at bounding box center [169, 811] width 35 height 9
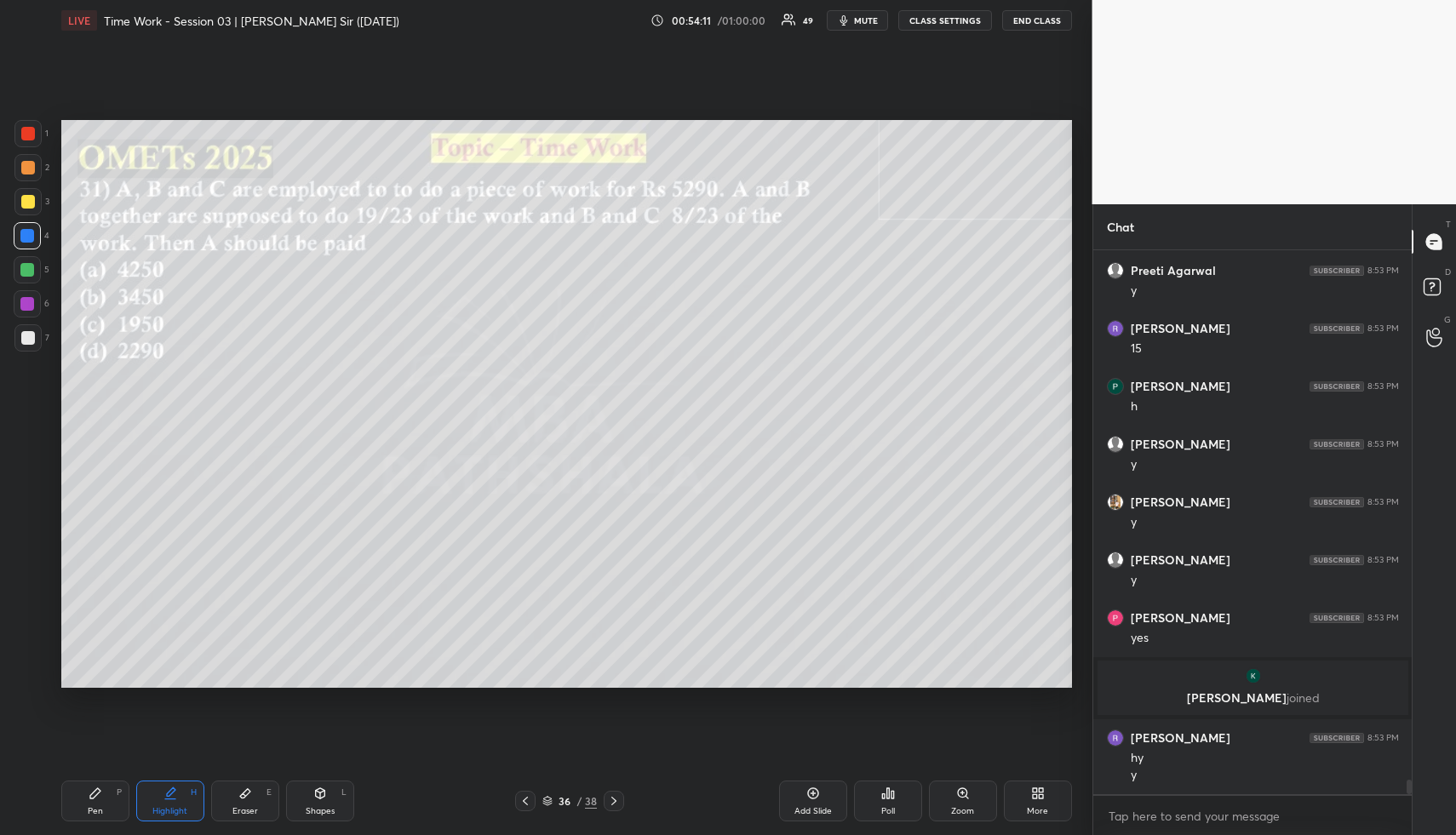
scroll to position [19674, 0]
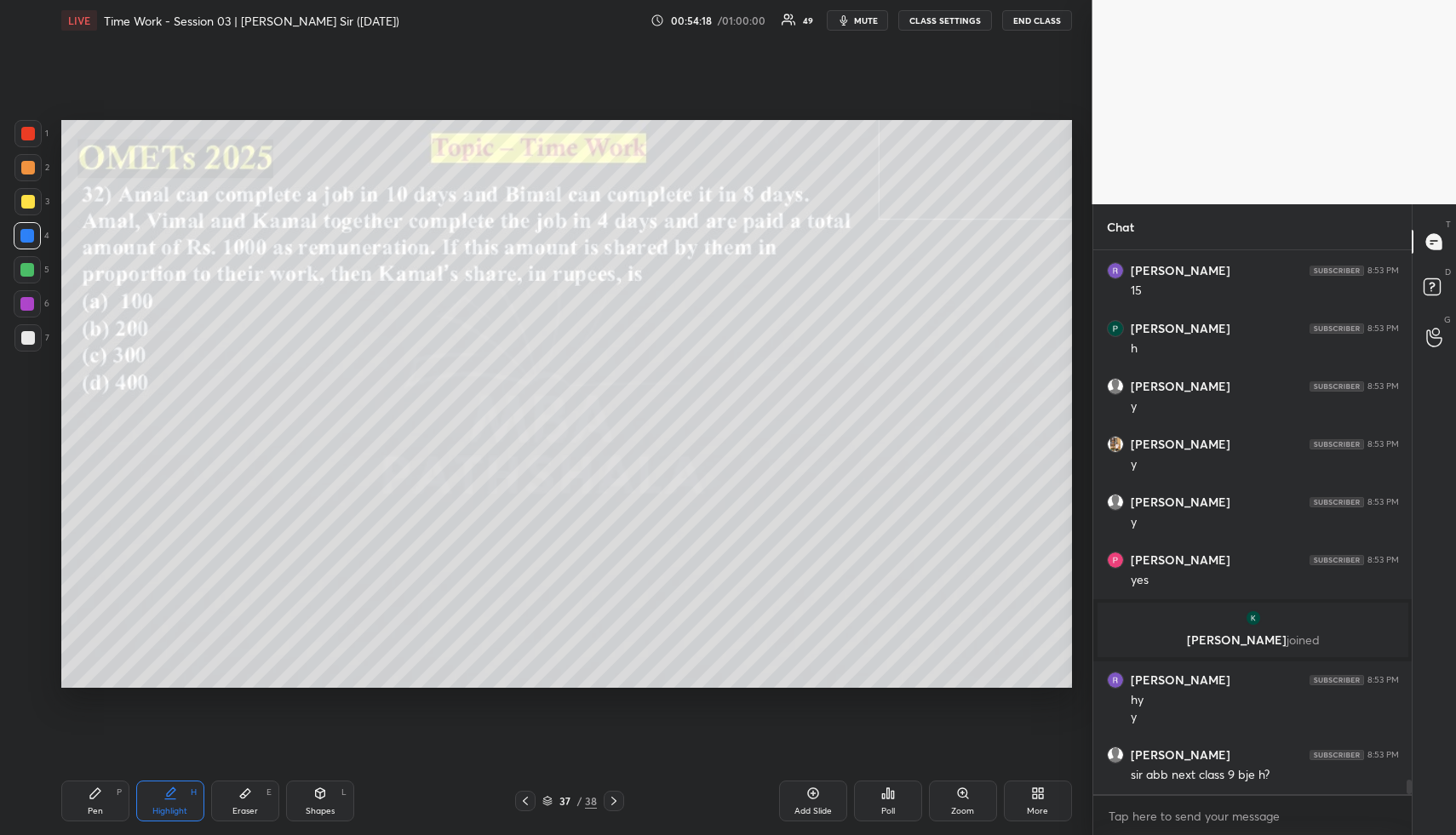
drag, startPoint x: 333, startPoint y: 783, endPoint x: 336, endPoint y: 795, distance: 12.4
click at [327, 787] on div "Shapes L" at bounding box center [320, 801] width 68 height 41
drag, startPoint x: 338, startPoint y: 796, endPoint x: 311, endPoint y: 719, distance: 81.6
click at [328, 796] on div "Shapes L" at bounding box center [320, 801] width 68 height 41
drag, startPoint x: 32, startPoint y: 199, endPoint x: 56, endPoint y: 183, distance: 28.8
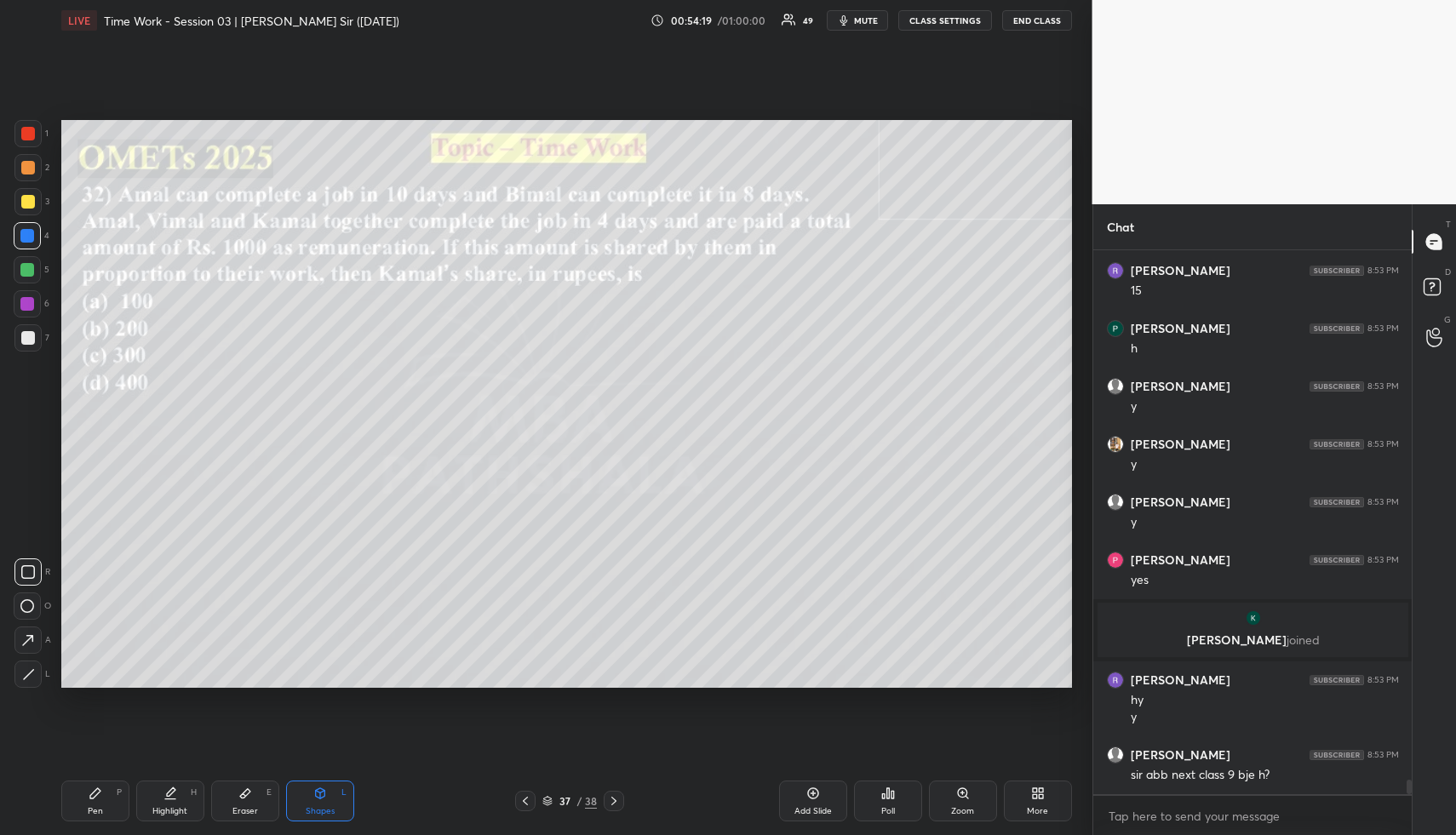
click at [30, 197] on div at bounding box center [28, 202] width 14 height 14
click at [107, 810] on div "Pen P" at bounding box center [96, 801] width 68 height 41
drag, startPoint x: 106, startPoint y: 810, endPoint x: 111, endPoint y: 709, distance: 101.1
click at [104, 809] on div "Pen P" at bounding box center [96, 801] width 68 height 41
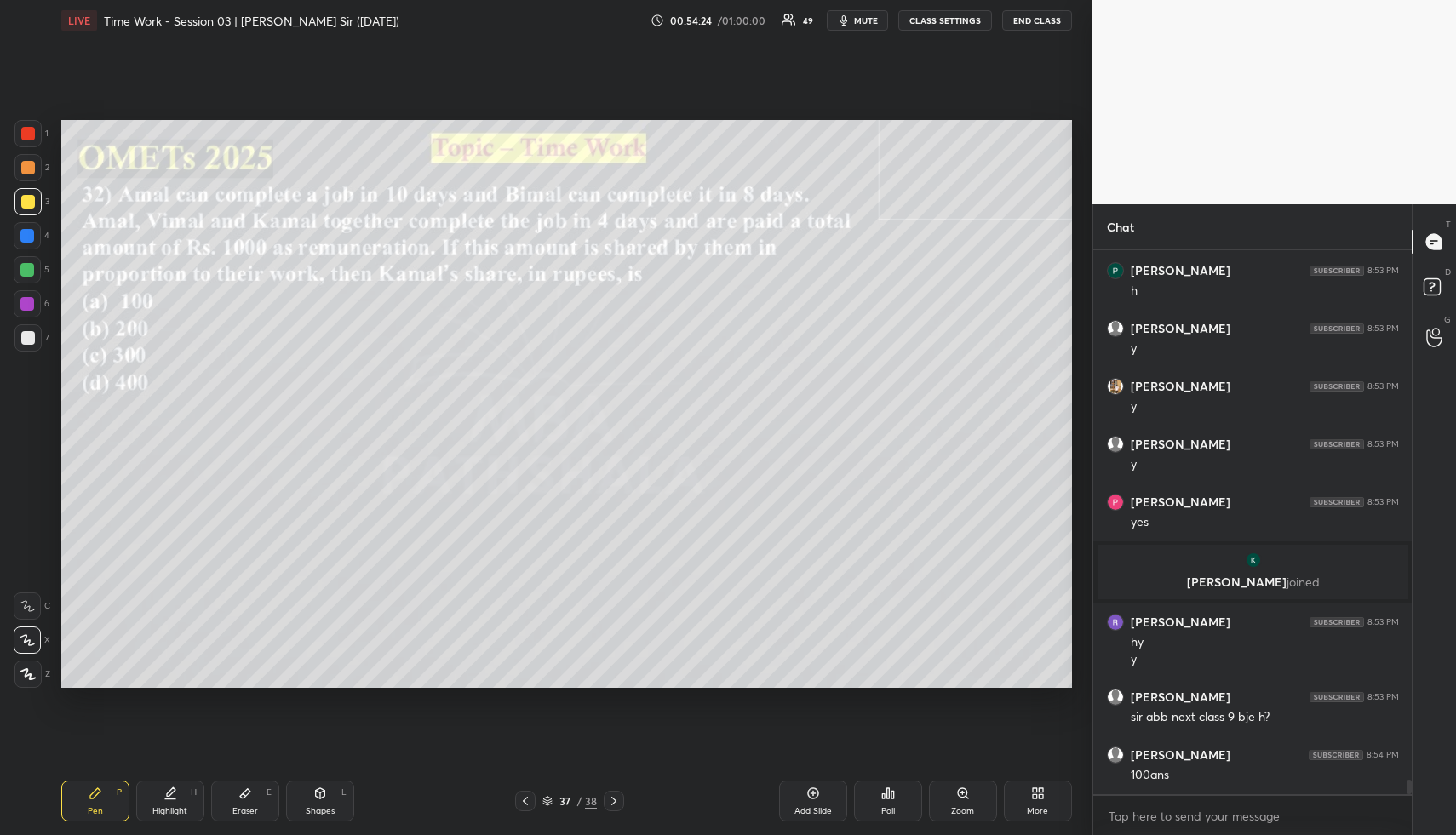
click at [24, 159] on div at bounding box center [28, 167] width 27 height 27
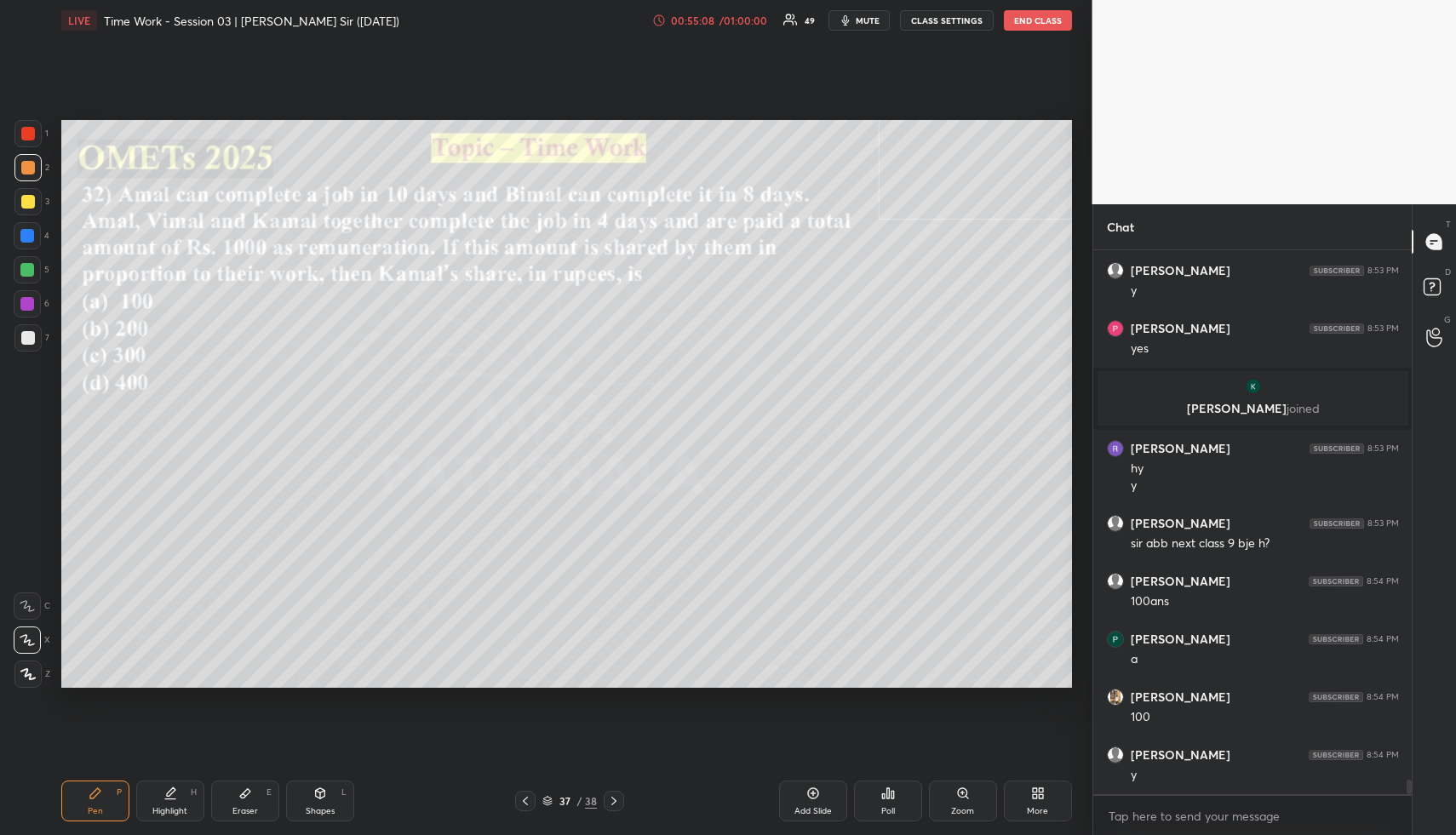
scroll to position [19963, 0]
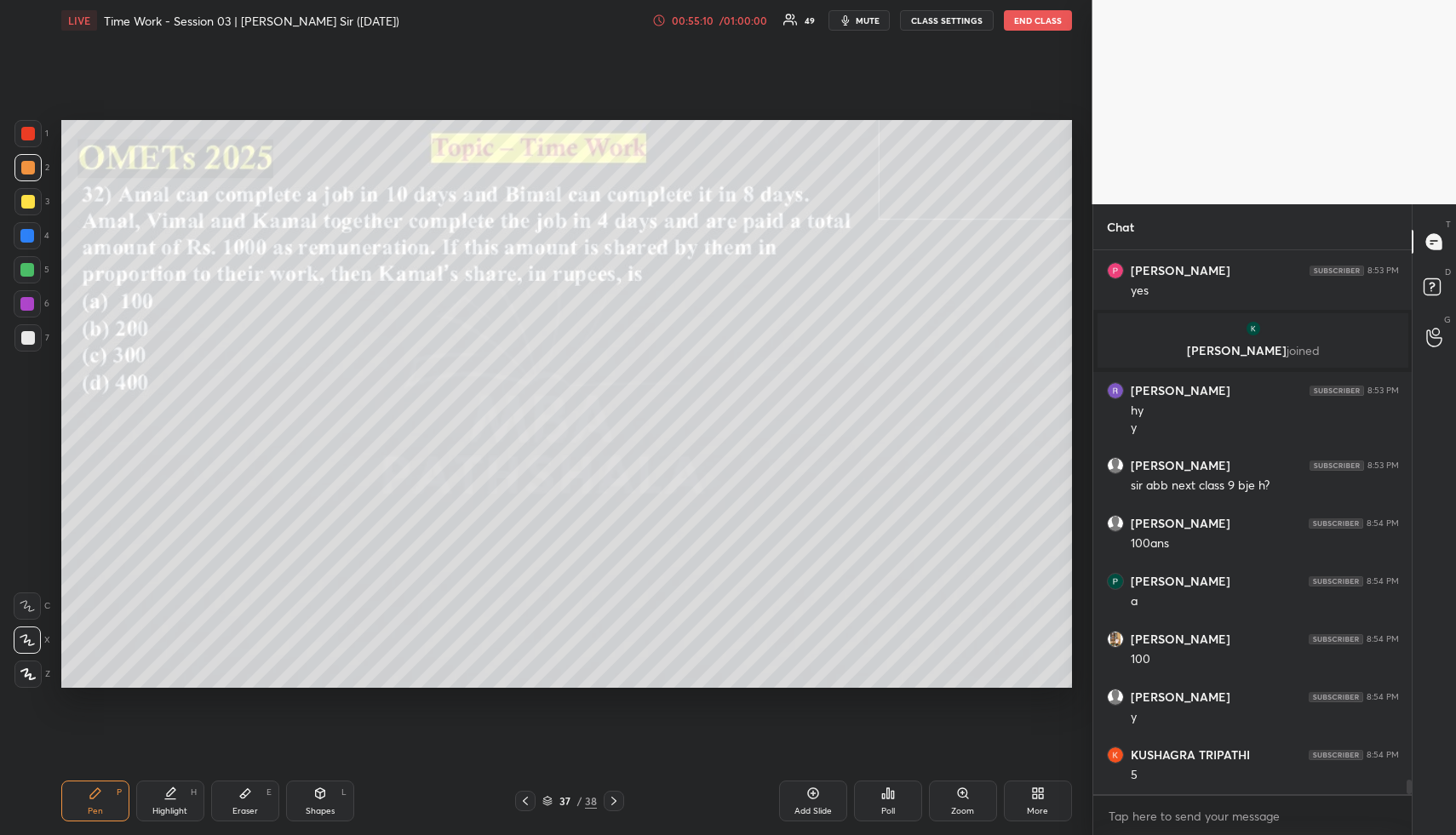
click at [179, 803] on div "Highlight H" at bounding box center [170, 801] width 68 height 41
drag, startPoint x: 184, startPoint y: 802, endPoint x: 195, endPoint y: 777, distance: 27.3
click at [186, 801] on div "Highlight H" at bounding box center [170, 801] width 68 height 41
click at [104, 801] on div "Pen P" at bounding box center [96, 801] width 68 height 41
click at [104, 803] on div "Pen P" at bounding box center [96, 801] width 68 height 41
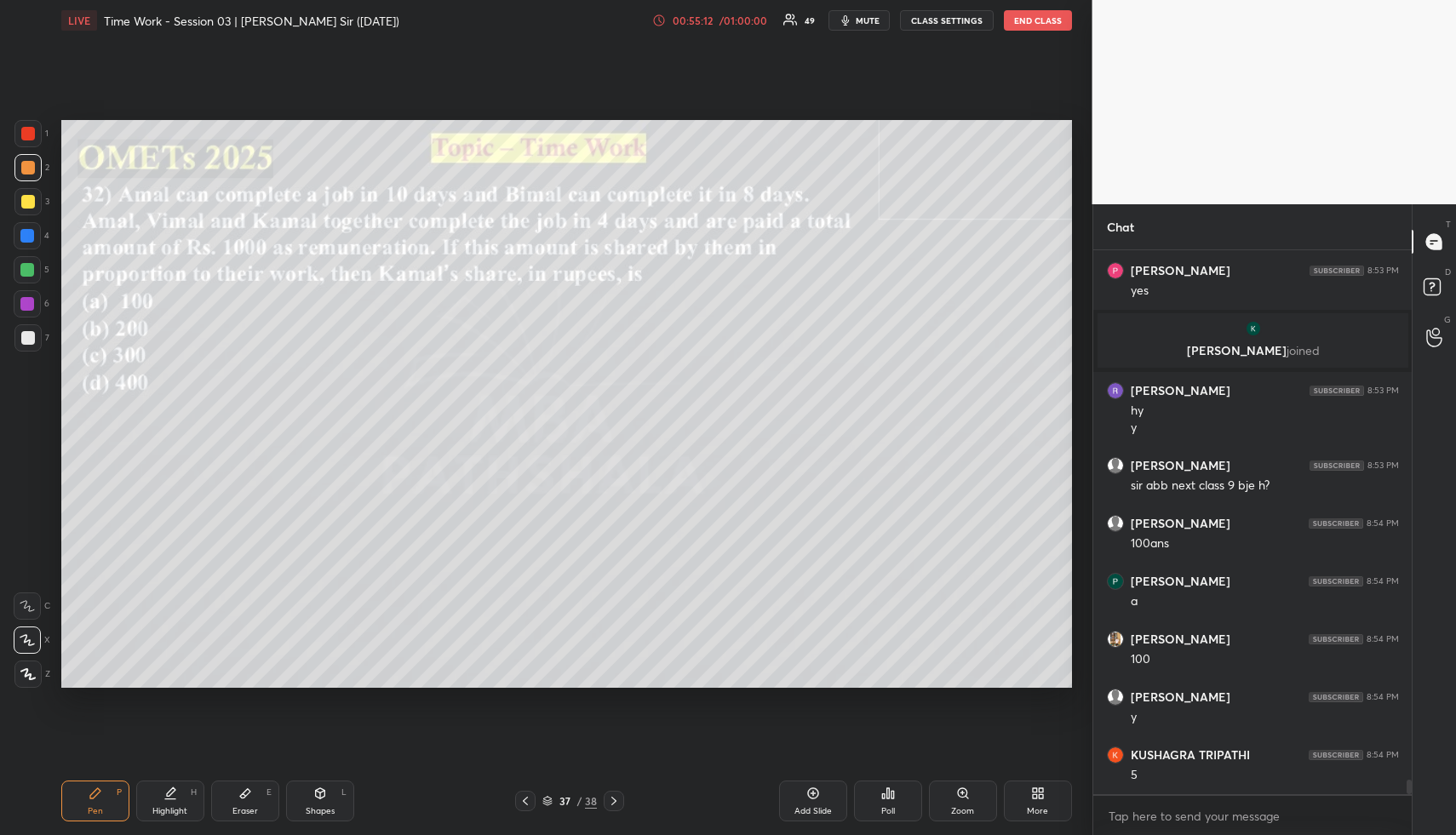
click at [30, 334] on div at bounding box center [28, 338] width 14 height 14
click at [29, 174] on div at bounding box center [28, 167] width 27 height 27
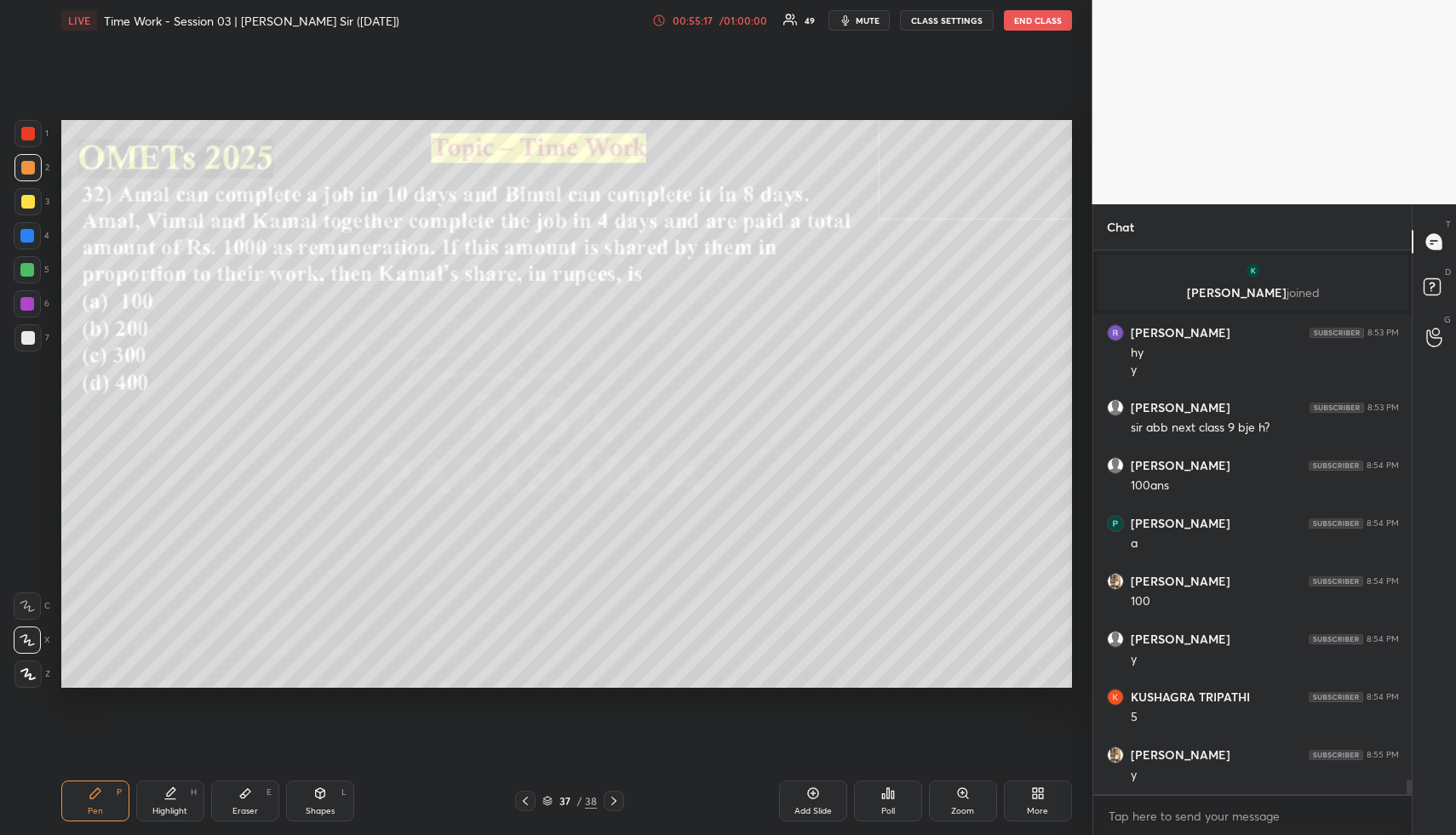
drag, startPoint x: 193, startPoint y: 802, endPoint x: 187, endPoint y: 783, distance: 19.9
click at [185, 808] on div "Highlight H" at bounding box center [170, 801] width 68 height 41
drag, startPoint x: 92, startPoint y: 788, endPoint x: 86, endPoint y: 781, distance: 9.2
click at [91, 791] on icon at bounding box center [96, 794] width 14 height 14
click at [26, 235] on div at bounding box center [28, 236] width 14 height 14
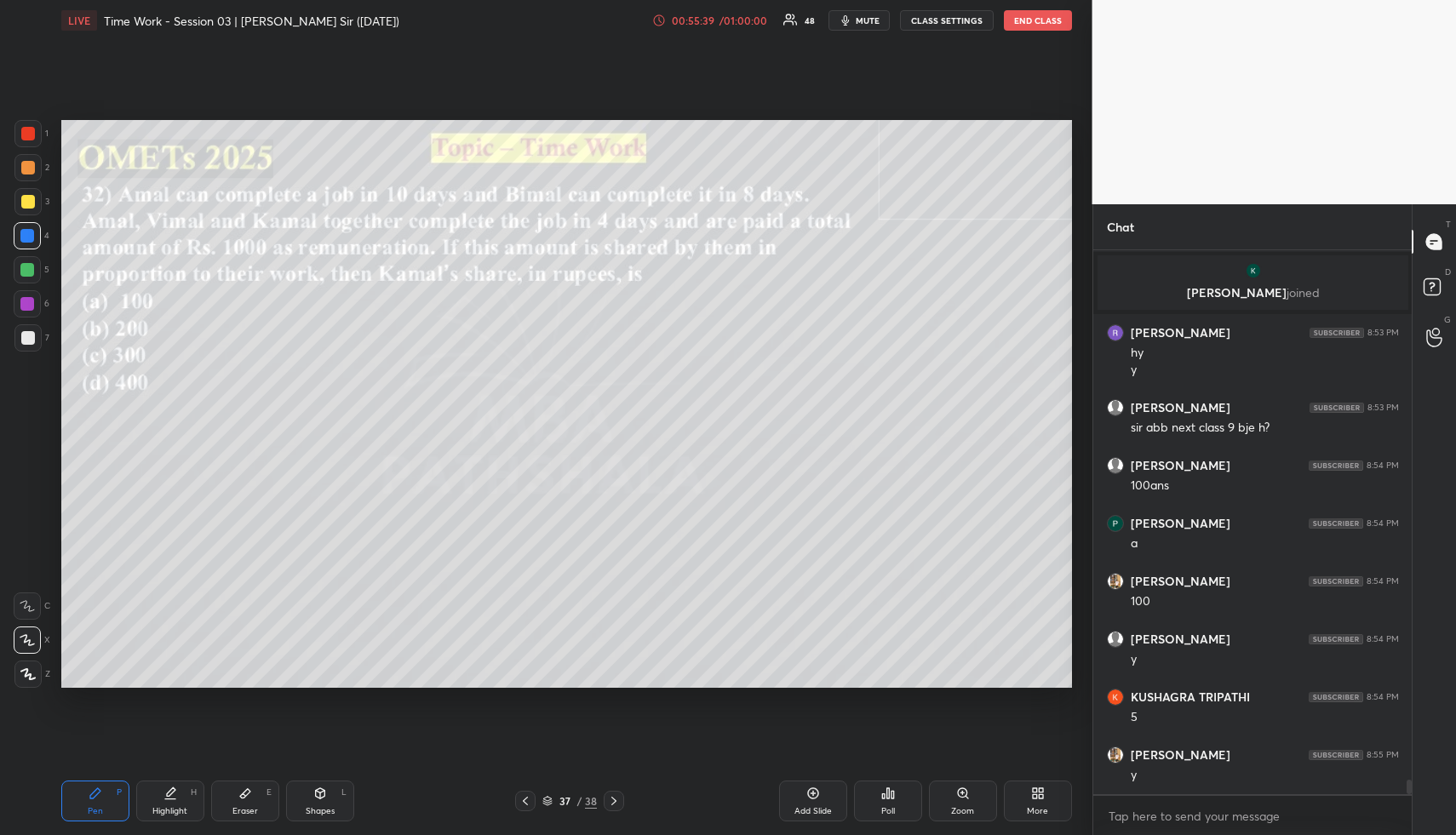
scroll to position [20079, 0]
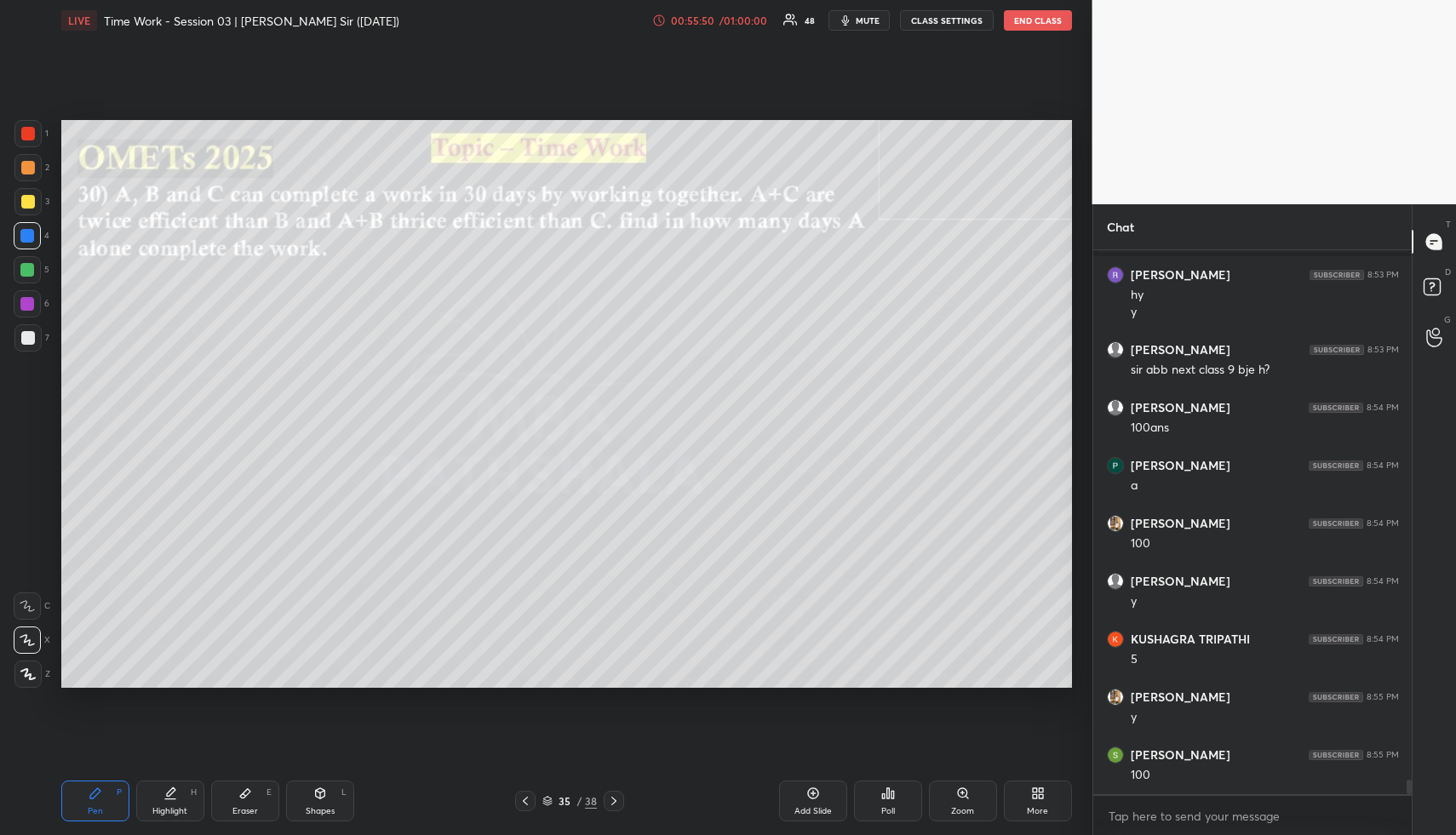
click at [175, 801] on div "Highlight H" at bounding box center [170, 801] width 68 height 41
click at [181, 782] on div "Highlight H" at bounding box center [170, 801] width 68 height 41
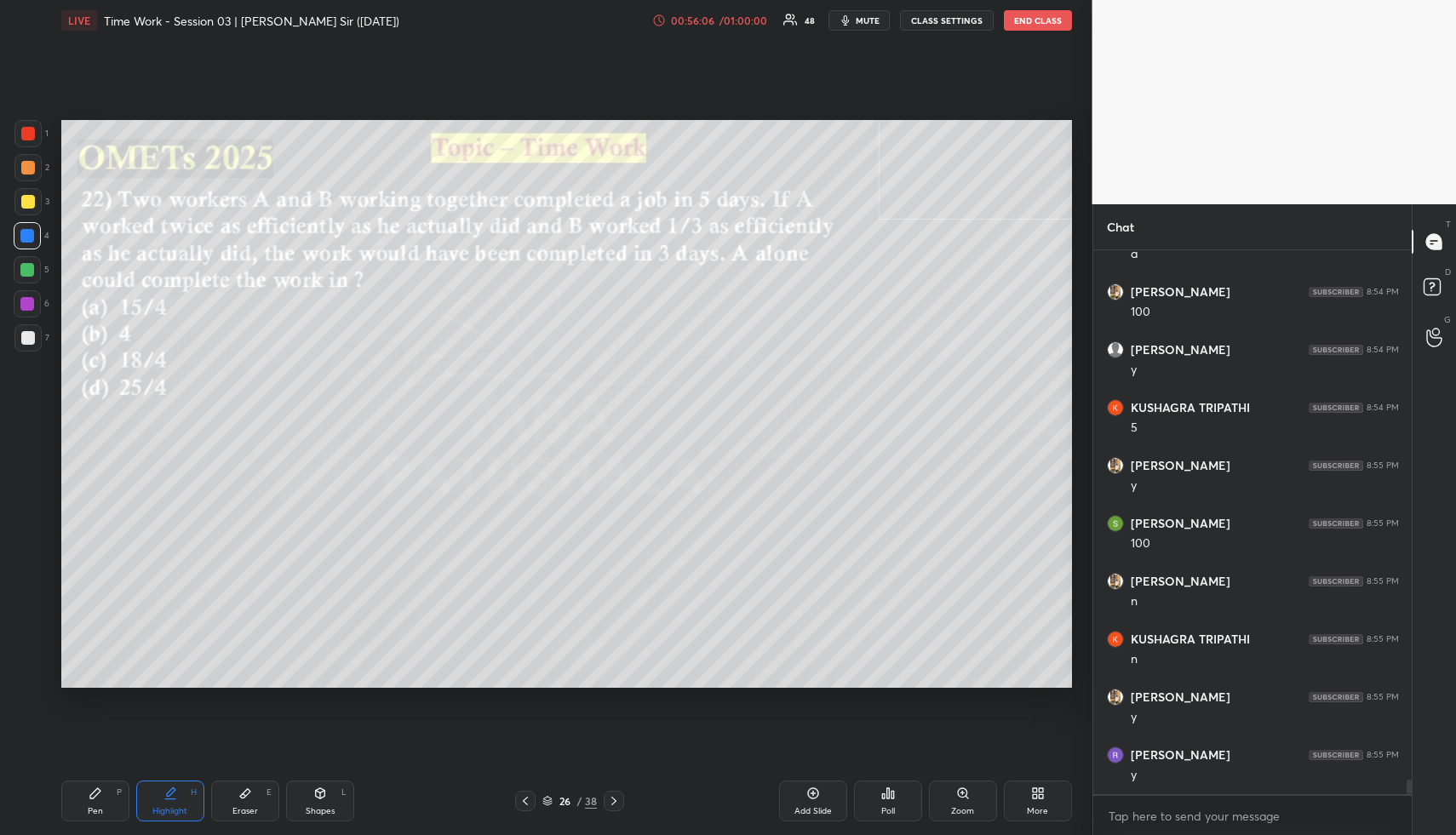
scroll to position [20426, 0]
drag, startPoint x: 167, startPoint y: 790, endPoint x: 203, endPoint y: 715, distance: 83.2
click at [164, 789] on icon at bounding box center [170, 794] width 14 height 14
click at [86, 802] on div "Pen P" at bounding box center [96, 801] width 68 height 41
click at [91, 799] on div "Pen P" at bounding box center [96, 801] width 68 height 41
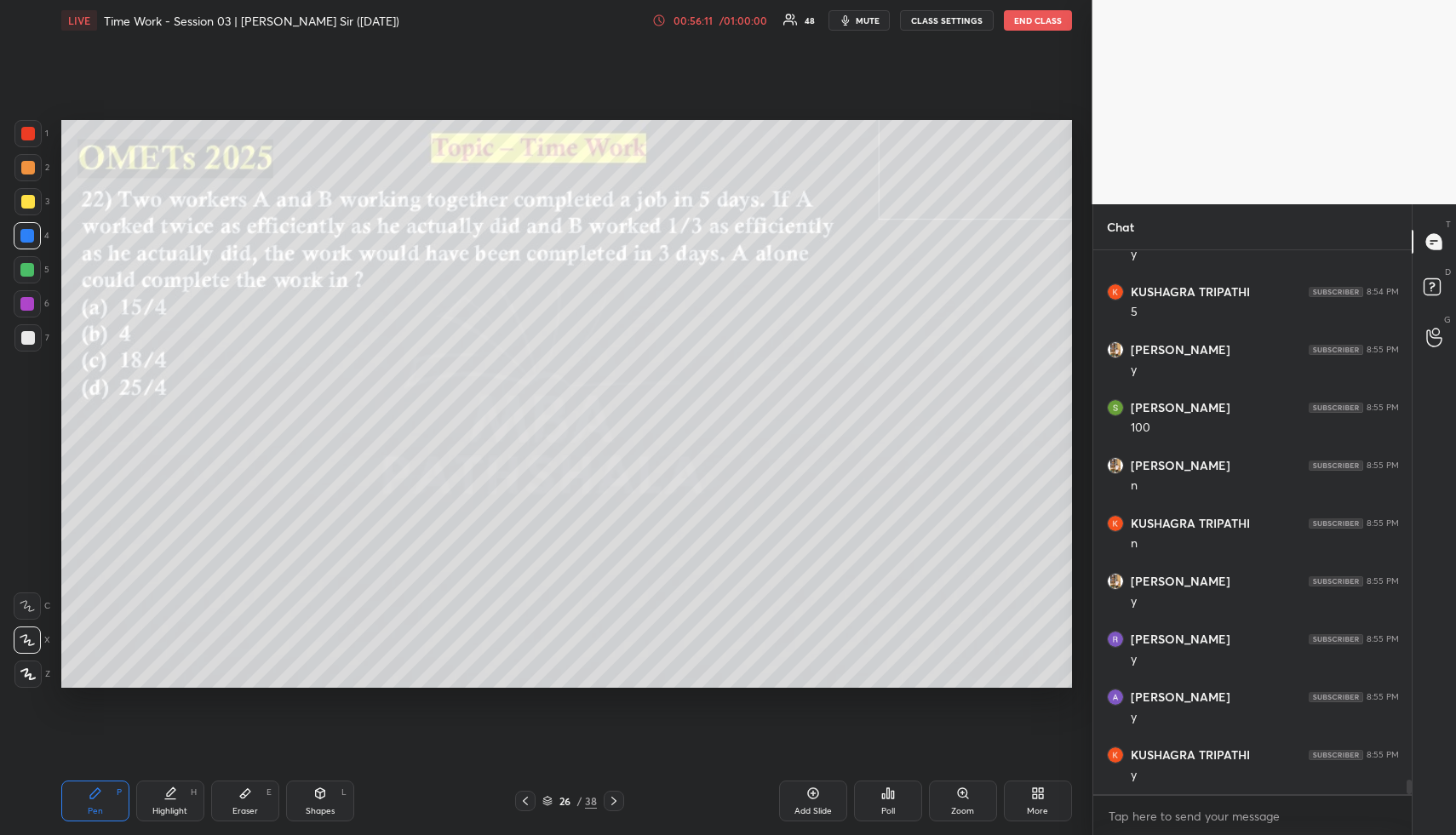
click at [28, 275] on div at bounding box center [28, 270] width 14 height 14
click at [169, 815] on div "Highlight" at bounding box center [169, 811] width 35 height 9
drag, startPoint x: 173, startPoint y: 812, endPoint x: 181, endPoint y: 782, distance: 31.0
click at [174, 811] on div "Highlight" at bounding box center [169, 811] width 35 height 9
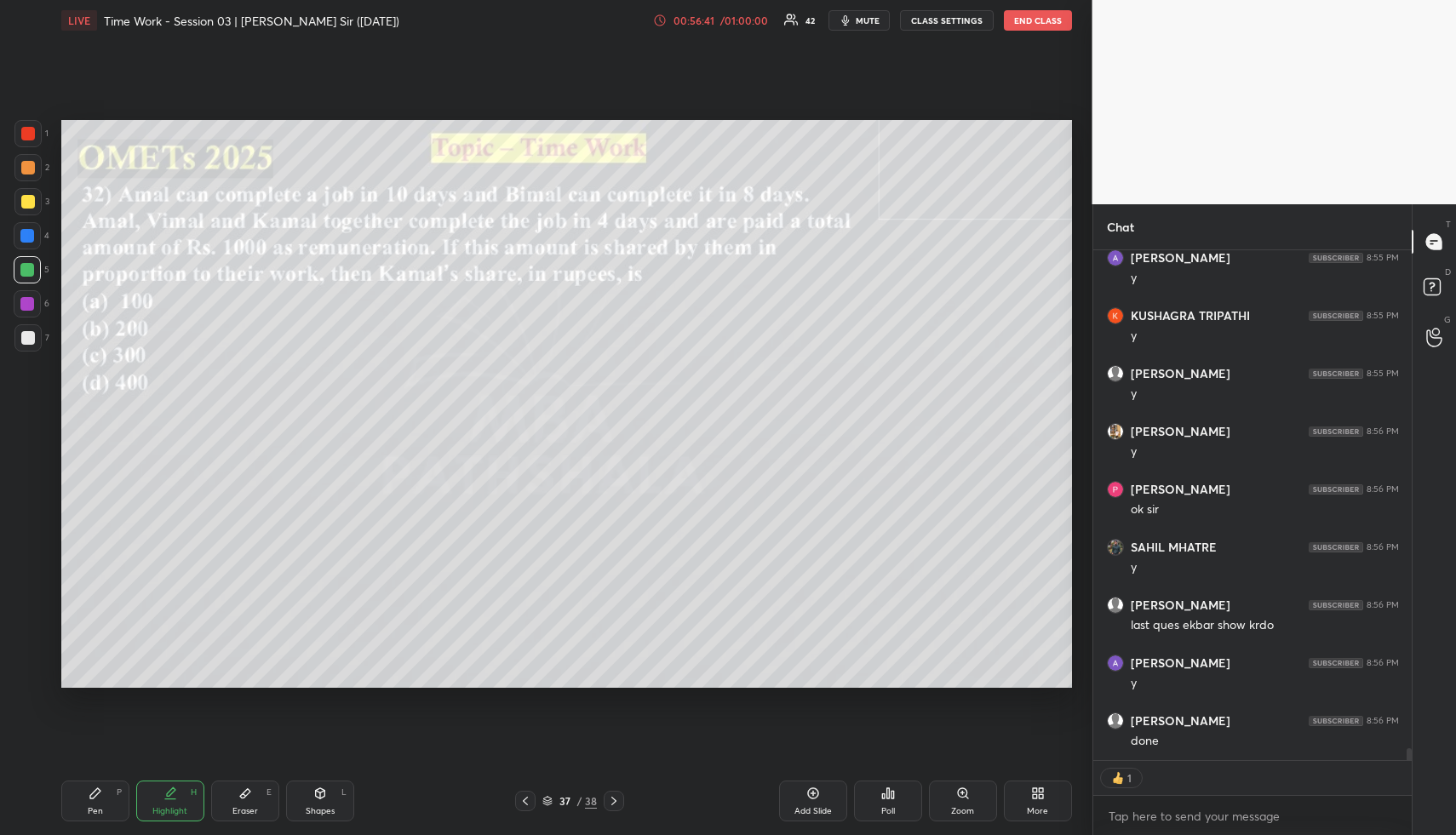
scroll to position [20924, 0]
click at [1034, 24] on button "END CLASS" at bounding box center [1038, 20] width 68 height 21
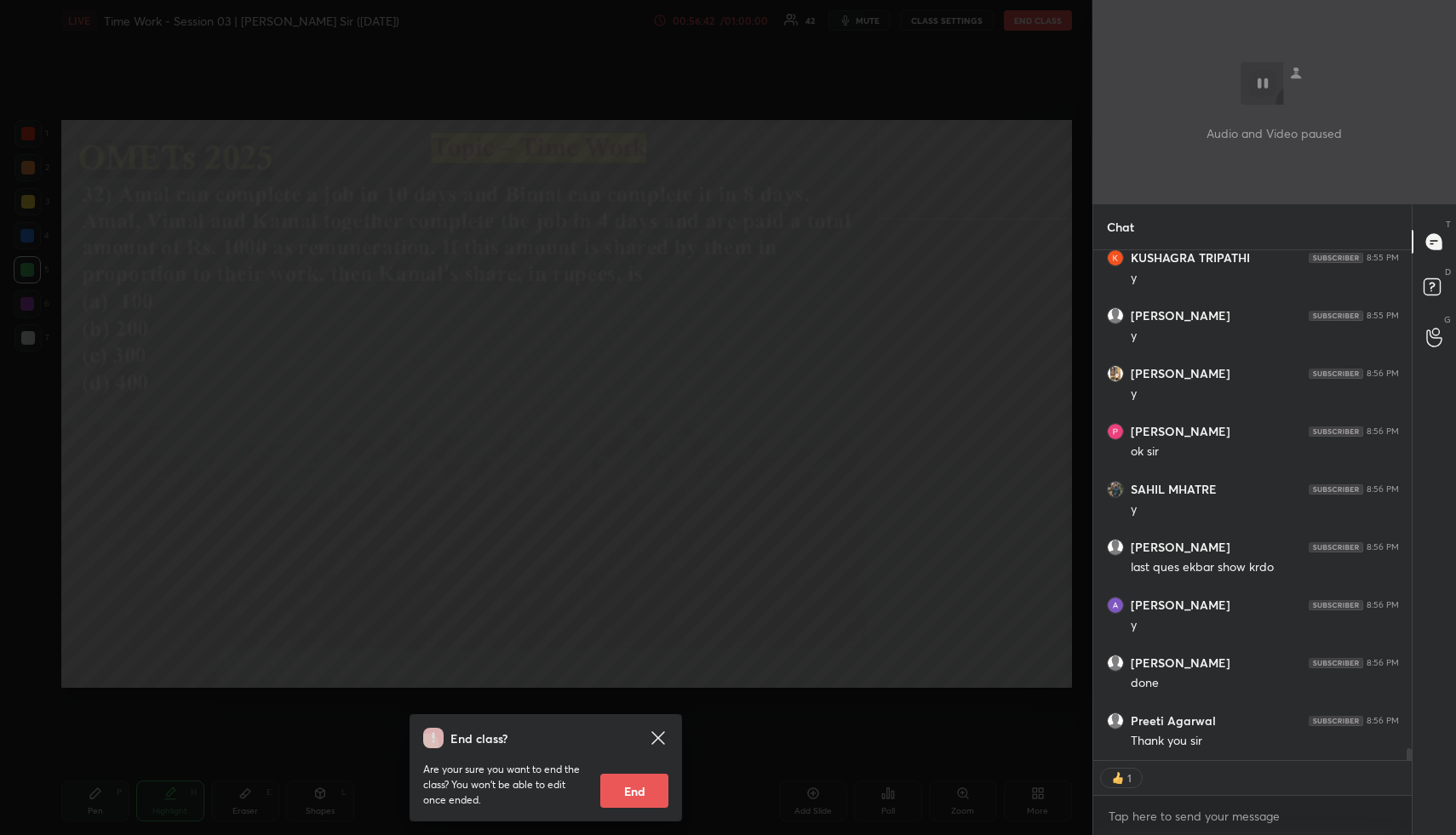
scroll to position [20981, 0]
click at [650, 795] on button "End" at bounding box center [634, 791] width 68 height 34
type textarea "x"
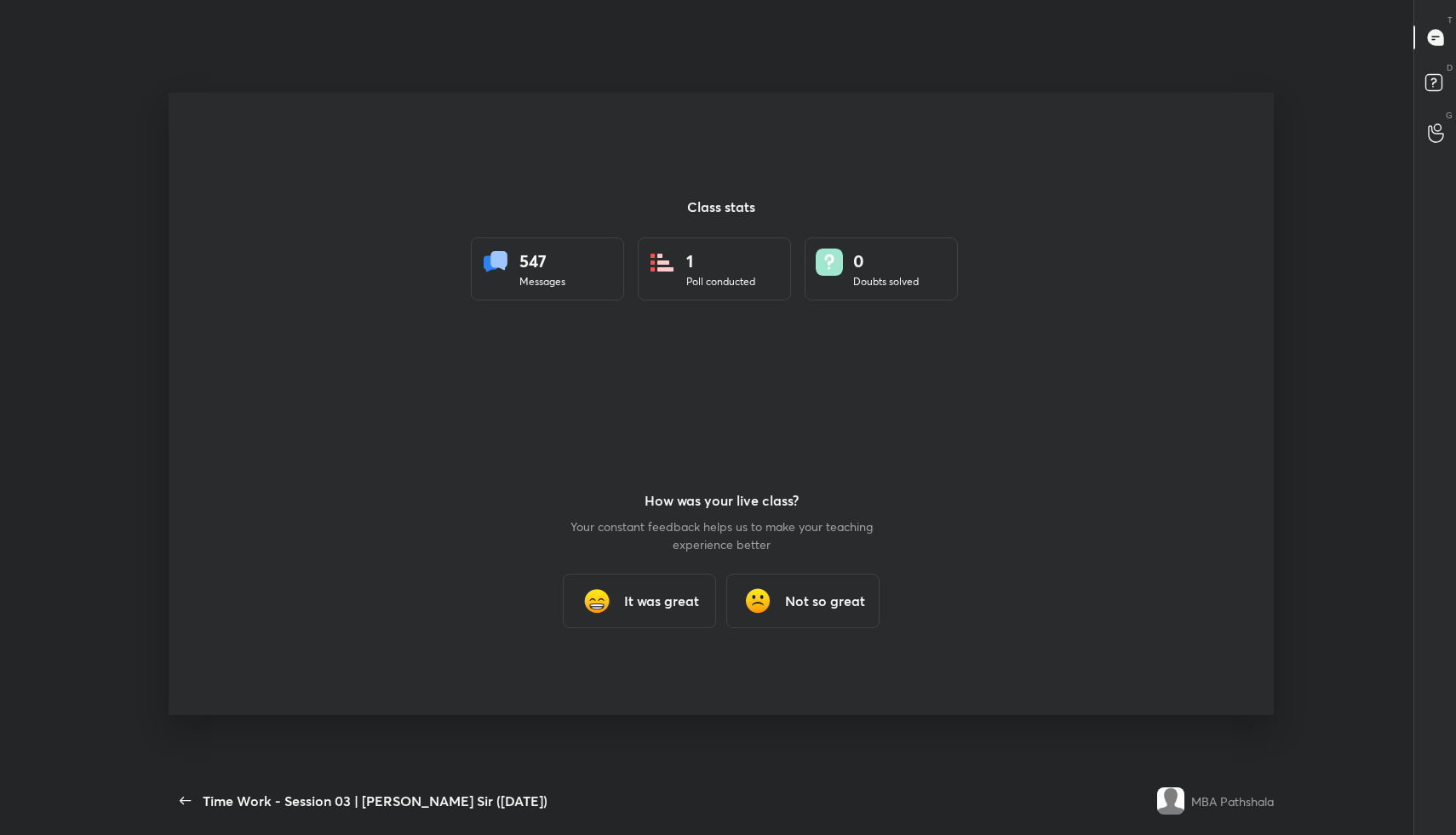
scroll to position [0, 0]
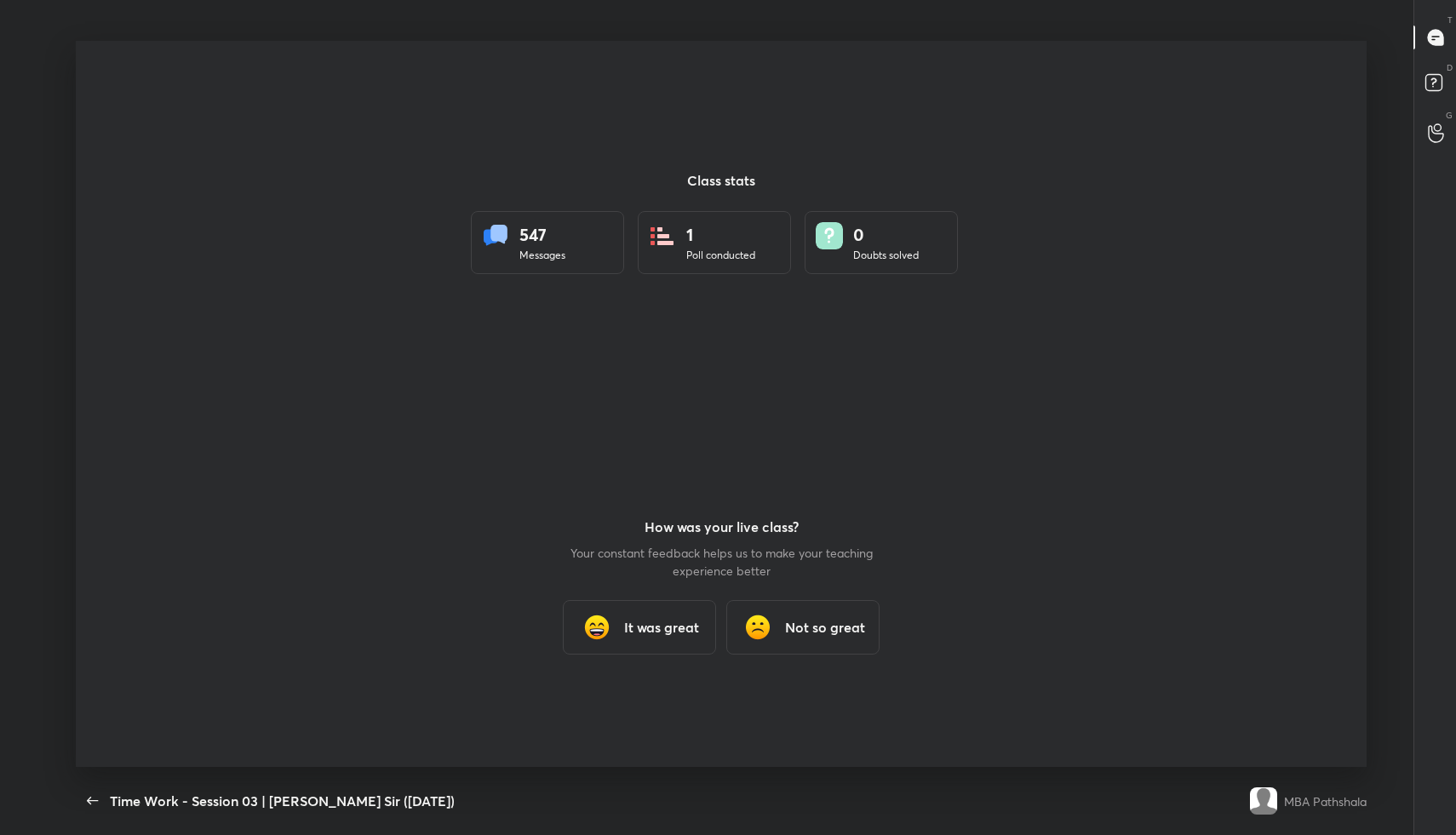
click at [658, 620] on h3 "It was great" at bounding box center [661, 627] width 75 height 21
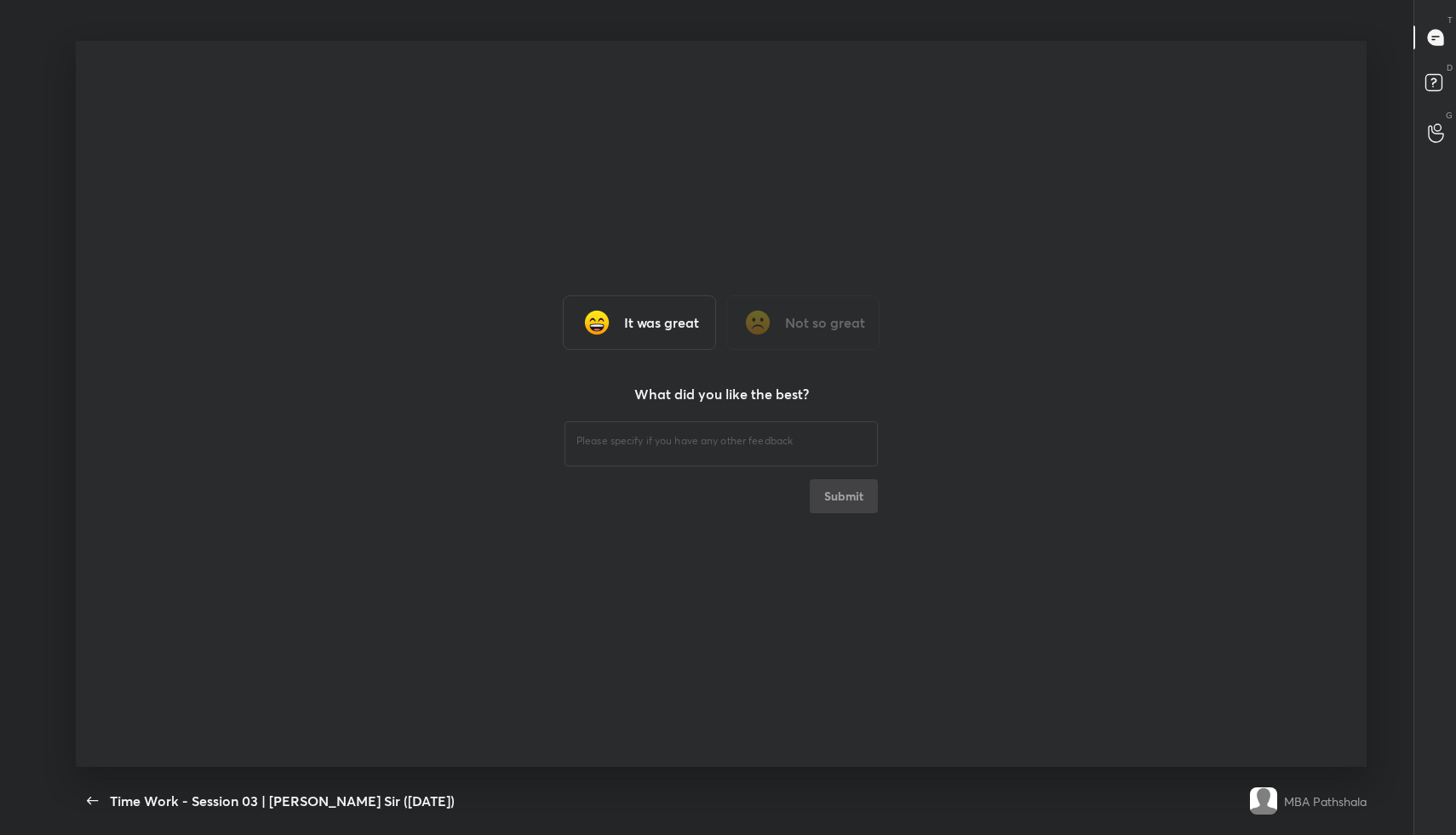
click at [674, 438] on textarea at bounding box center [721, 442] width 290 height 16
type textarea "fine"
click at [874, 505] on button "Submit" at bounding box center [844, 497] width 68 height 34
